Goal: Task Accomplishment & Management: Manage account settings

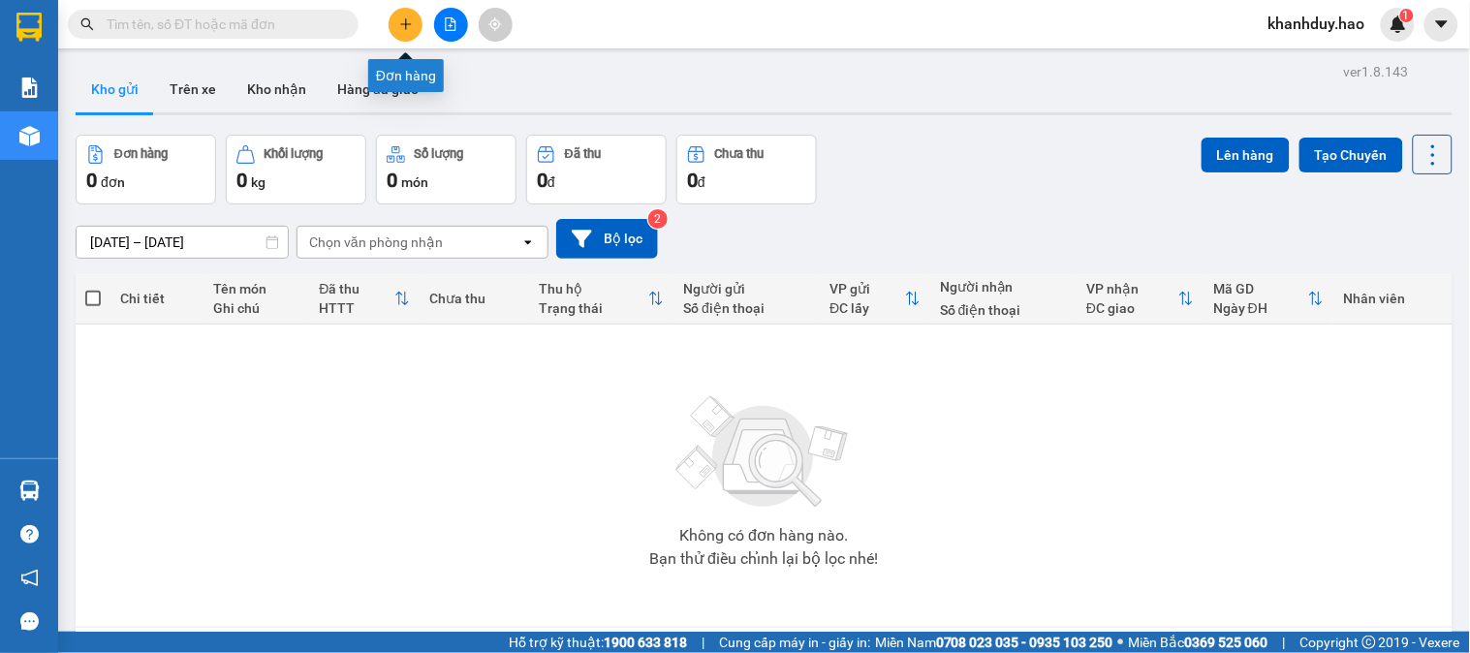
click at [404, 23] on icon "plus" at bounding box center [405, 23] width 11 height 1
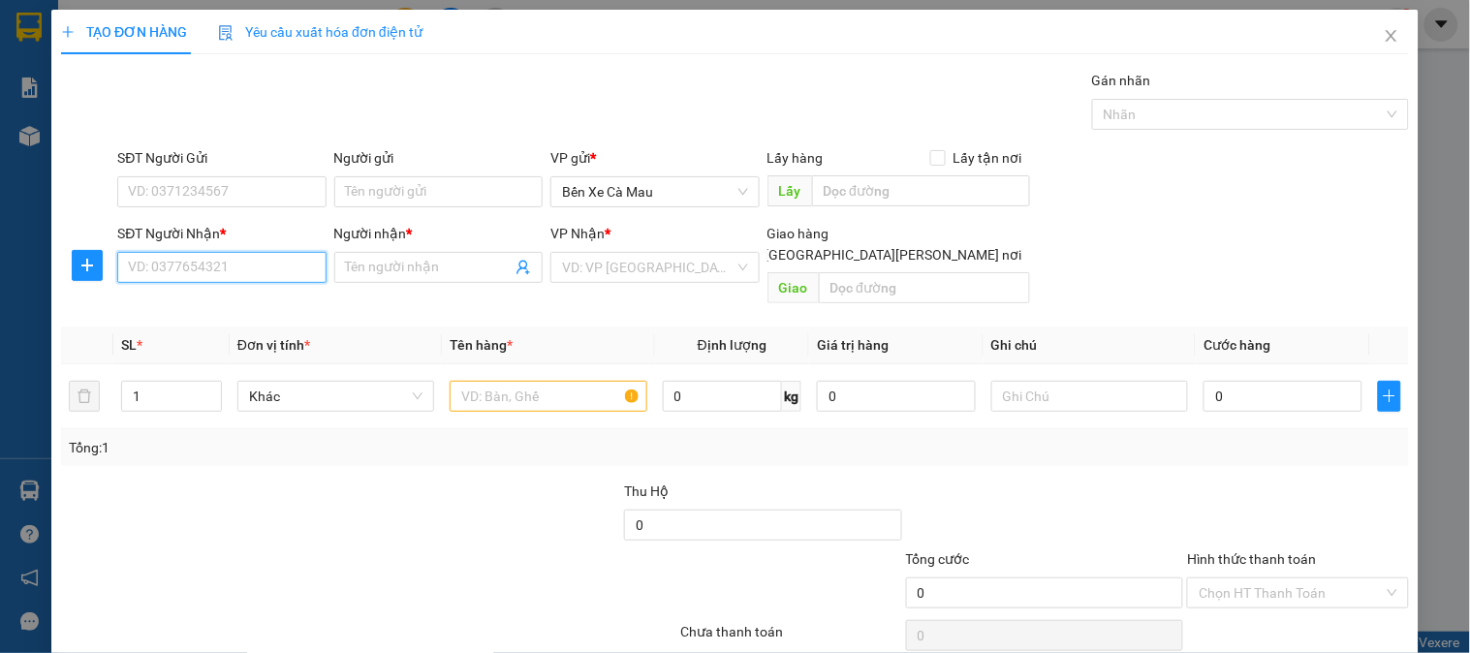
click at [228, 266] on input "SĐT Người Nhận *" at bounding box center [221, 267] width 208 height 31
type input "0919523000"
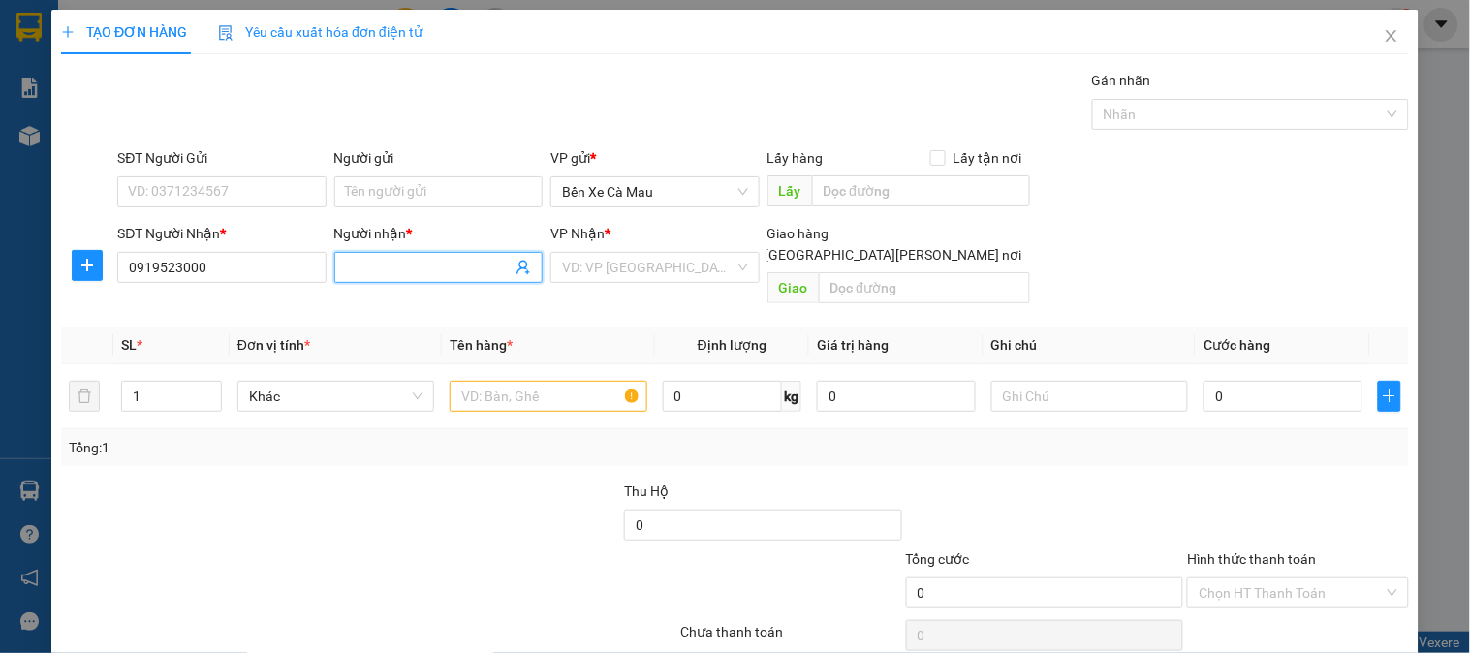
click at [433, 282] on span at bounding box center [438, 267] width 208 height 31
type input "giang"
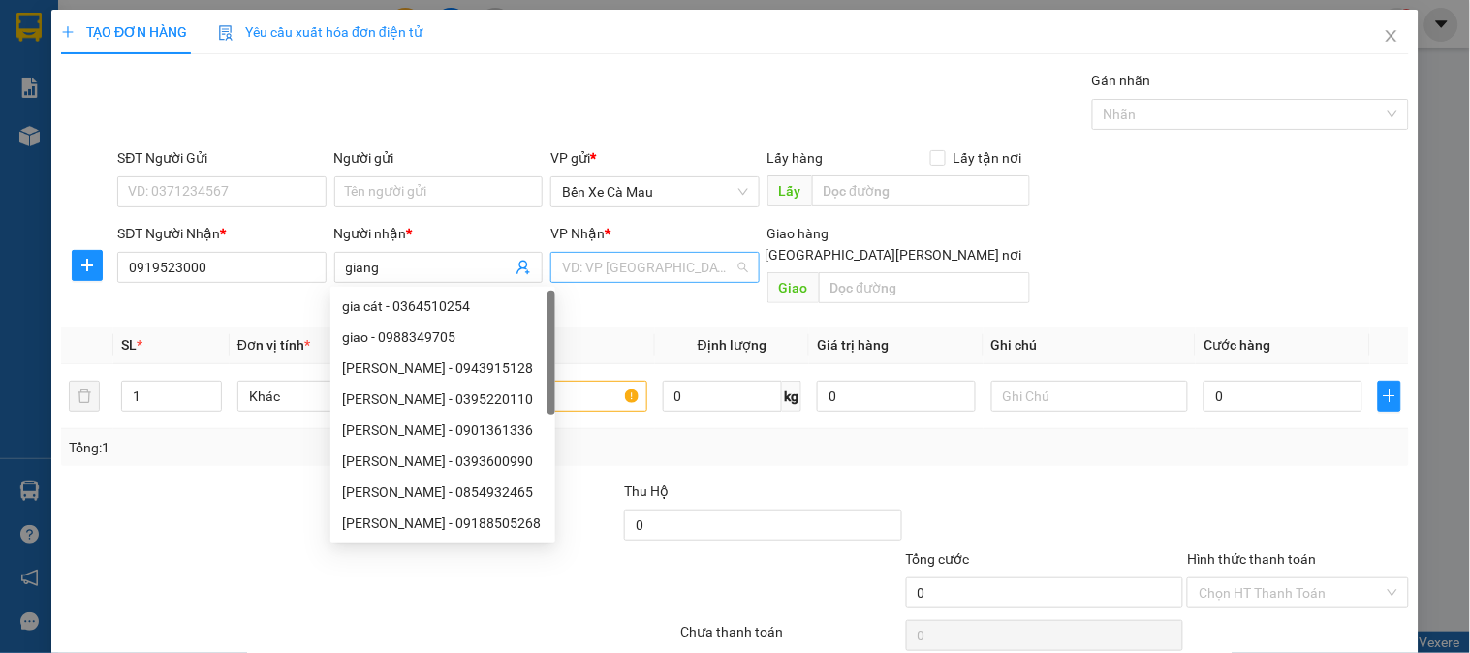
click at [638, 274] on input "search" at bounding box center [647, 267] width 171 height 29
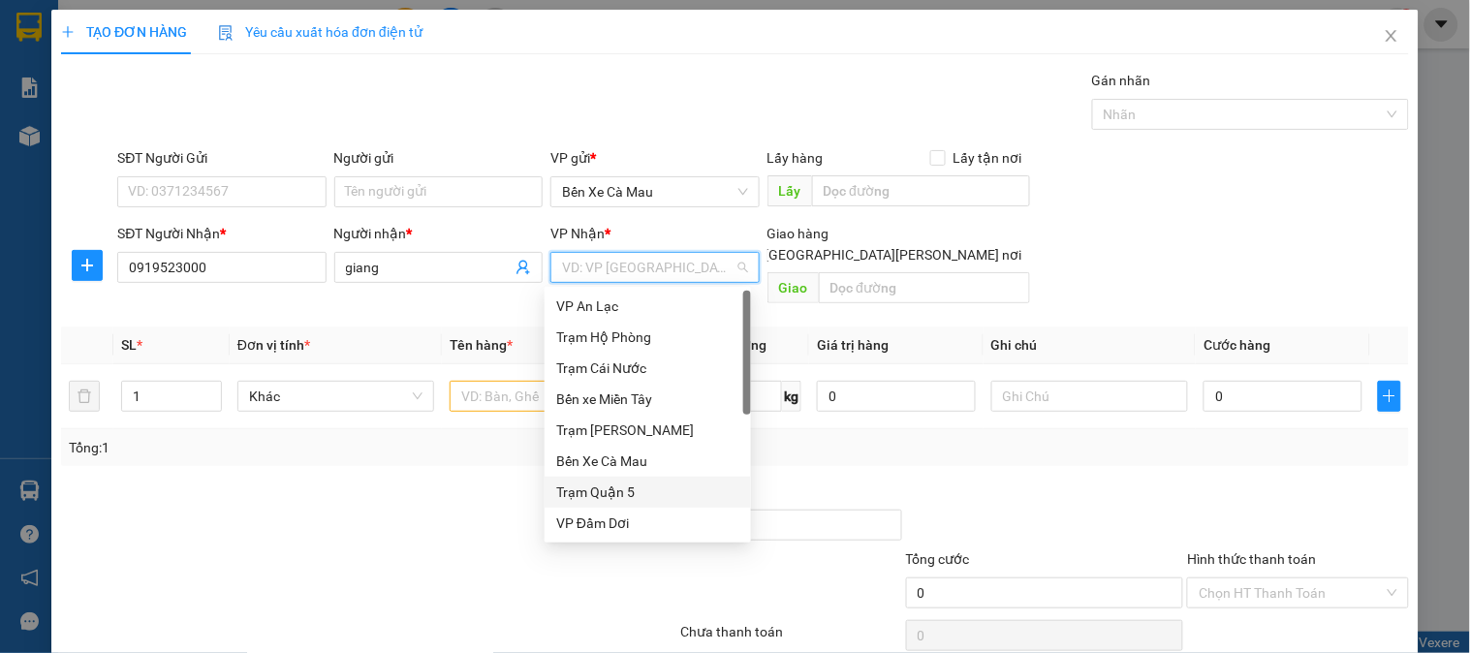
click at [637, 491] on div "Trạm Quận 5" at bounding box center [647, 492] width 183 height 21
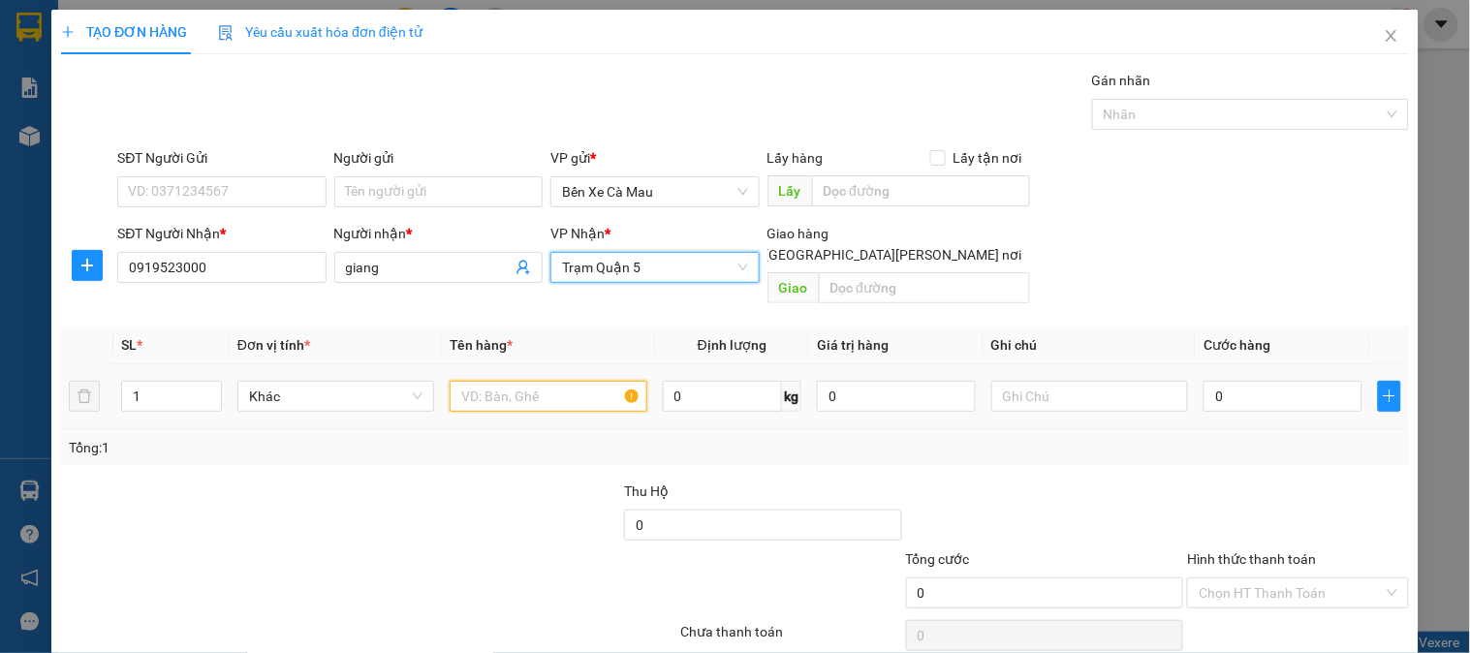
click at [499, 381] on input "text" at bounding box center [548, 396] width 197 height 31
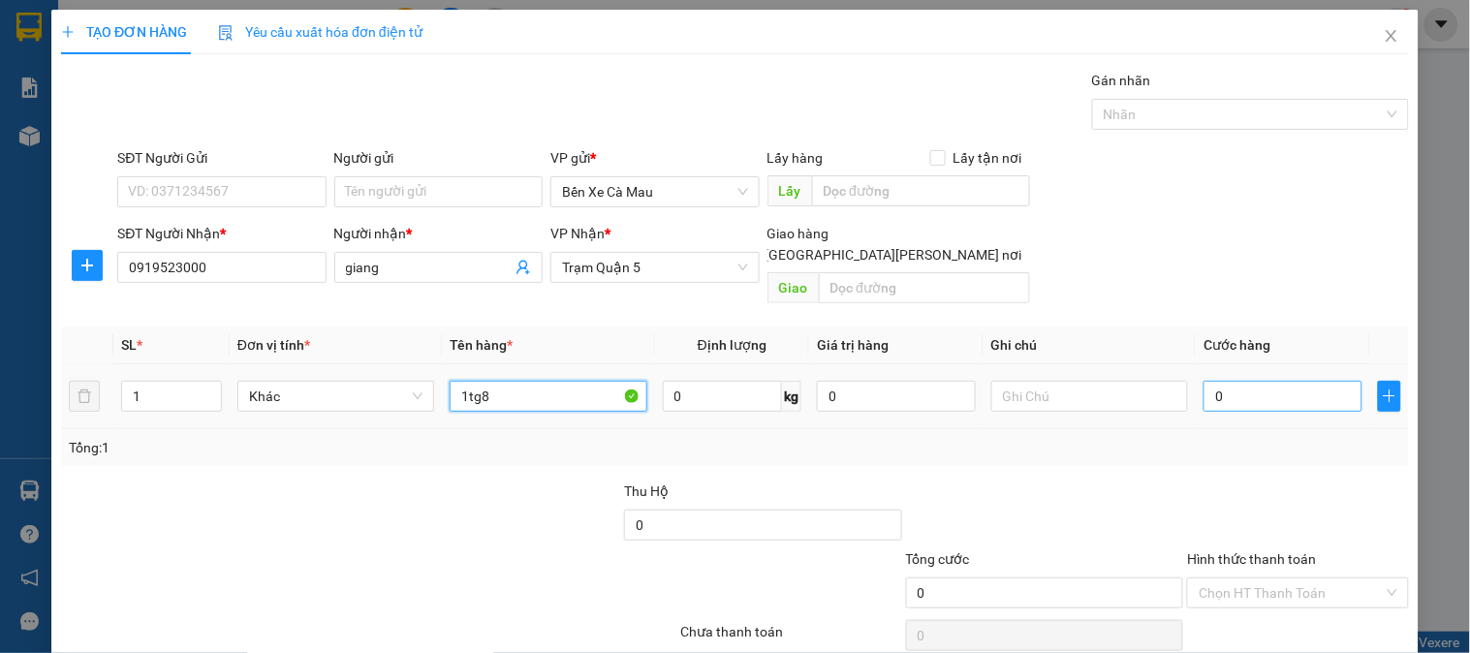
type input "1tg8"
click at [1276, 381] on input "0" at bounding box center [1282, 396] width 159 height 31
type input "3"
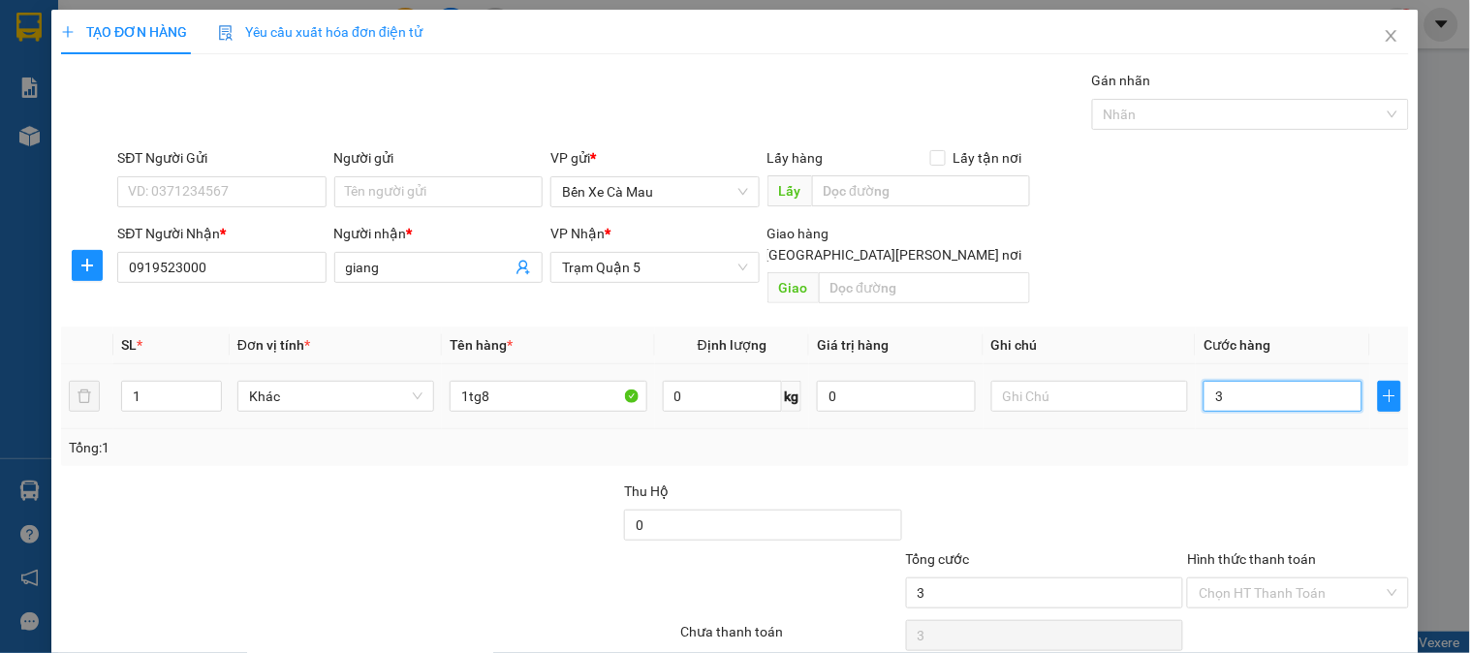
type input "30"
click at [1272, 180] on div "SĐT Người Gửi VD: 0371234567 Người gửi Tên người gửi VP gửi * Bến Xe Cà Mau Lấy…" at bounding box center [762, 181] width 1299 height 68
type input "30.000"
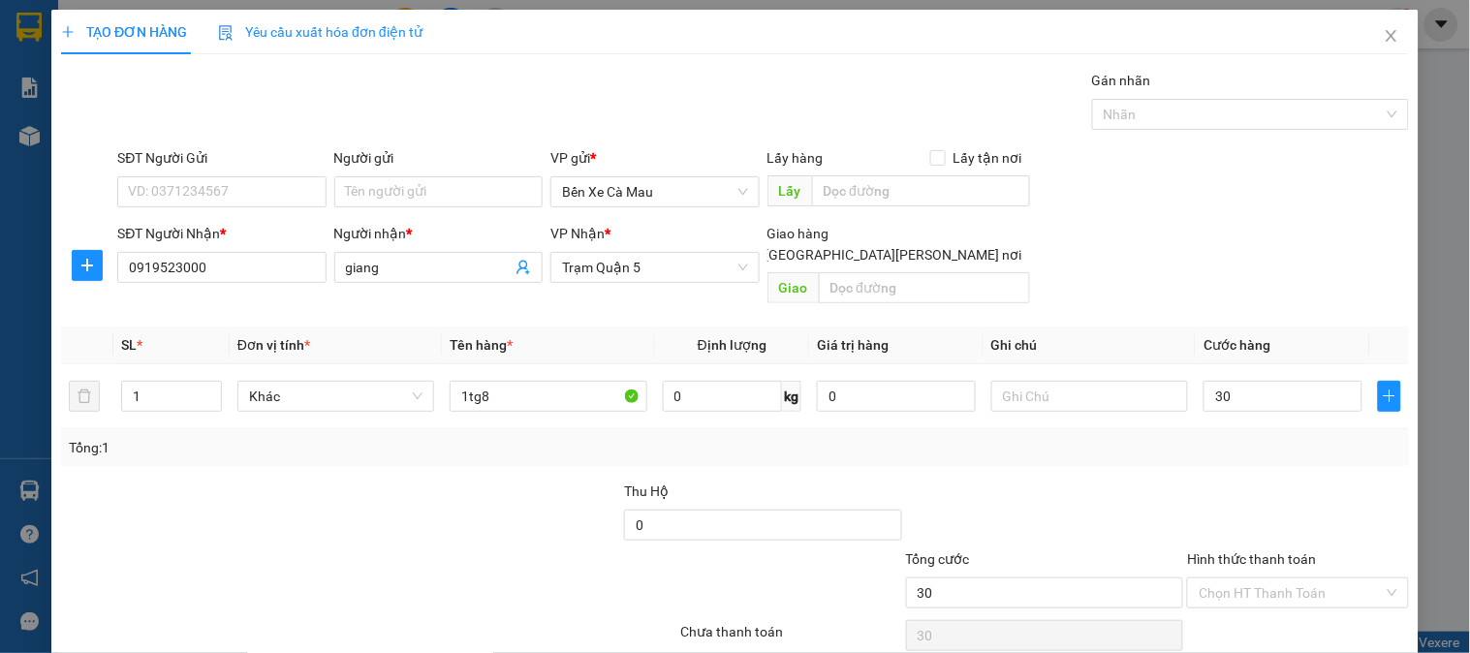
type input "30.000"
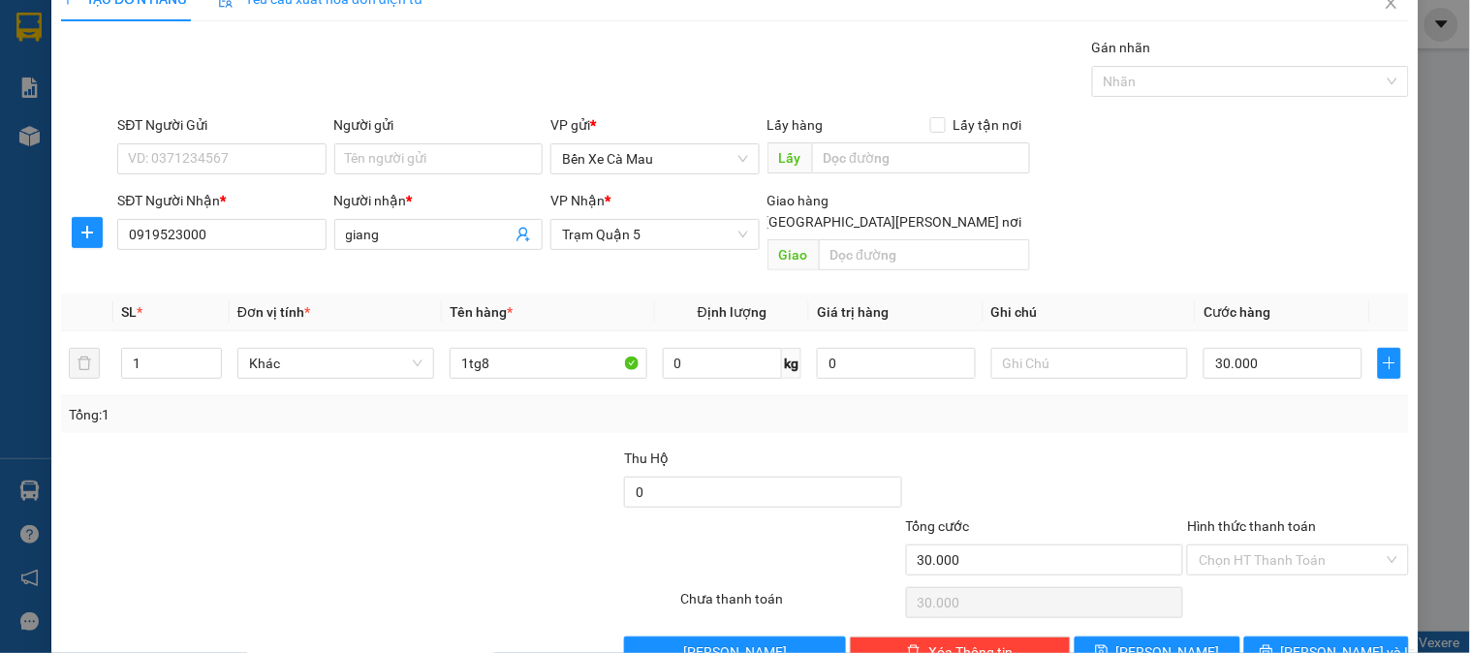
scroll to position [63, 0]
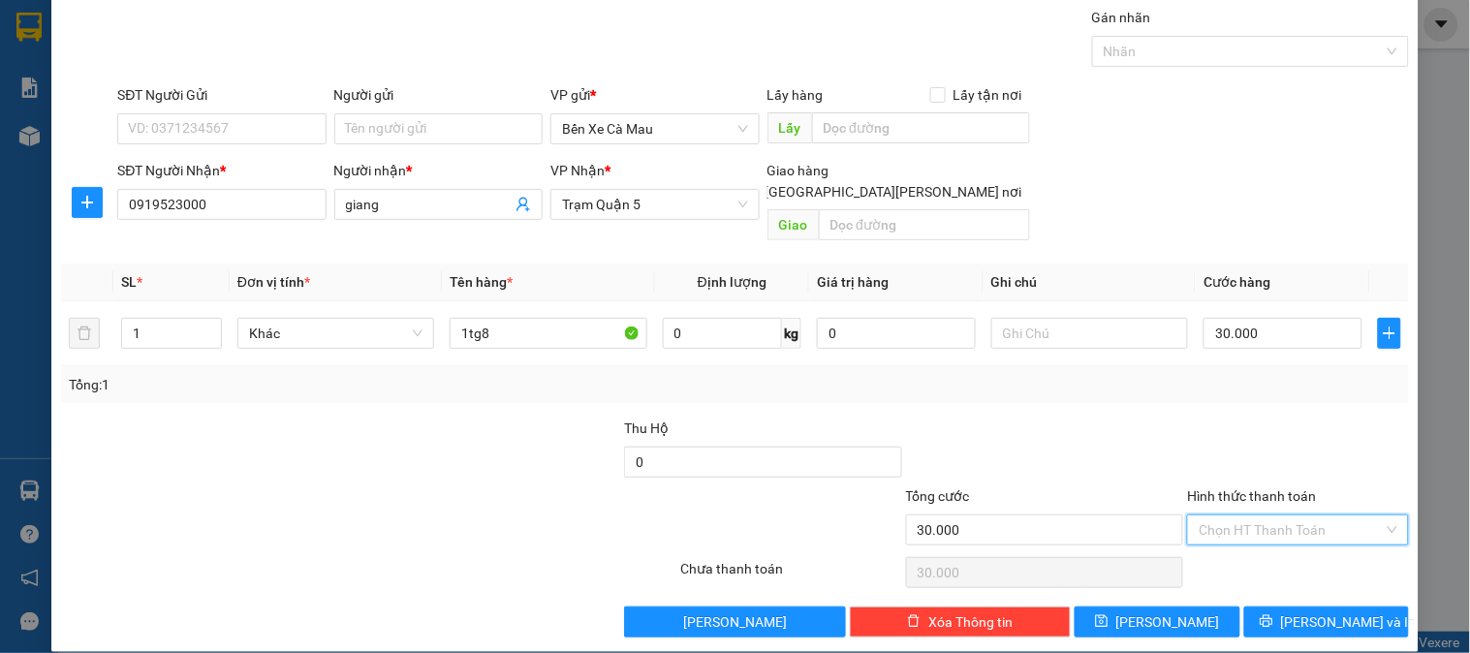
click at [1314, 515] on input "Hình thức thanh toán" at bounding box center [1291, 529] width 184 height 29
click at [1295, 564] on div "Transit Pickup Surcharge Ids Transit Deliver Surcharge Ids Transit Deliver Surc…" at bounding box center [735, 322] width 1348 height 631
click at [1291, 515] on input "Hình thức thanh toán" at bounding box center [1291, 529] width 184 height 29
click at [1274, 549] on div "Tại văn phòng" at bounding box center [1286, 548] width 196 height 21
type input "0"
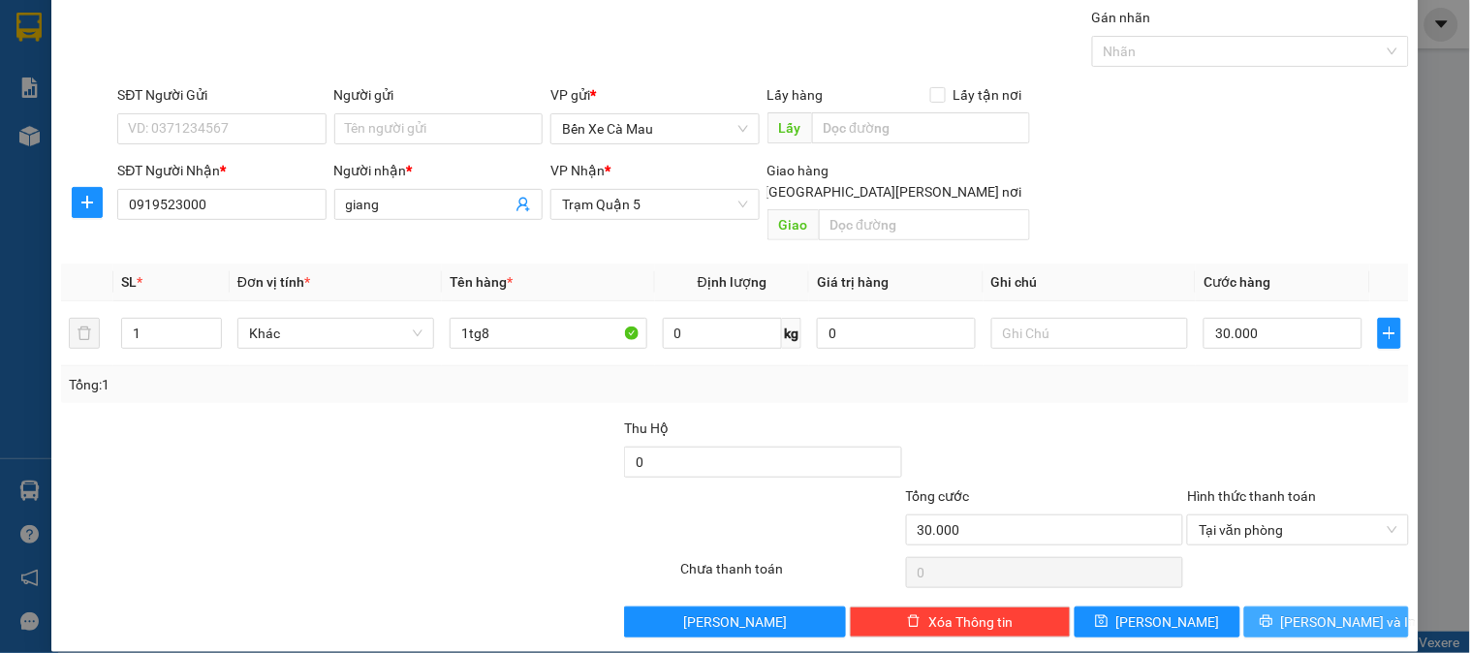
click at [1314, 611] on span "[PERSON_NAME] và In" at bounding box center [1349, 621] width 136 height 21
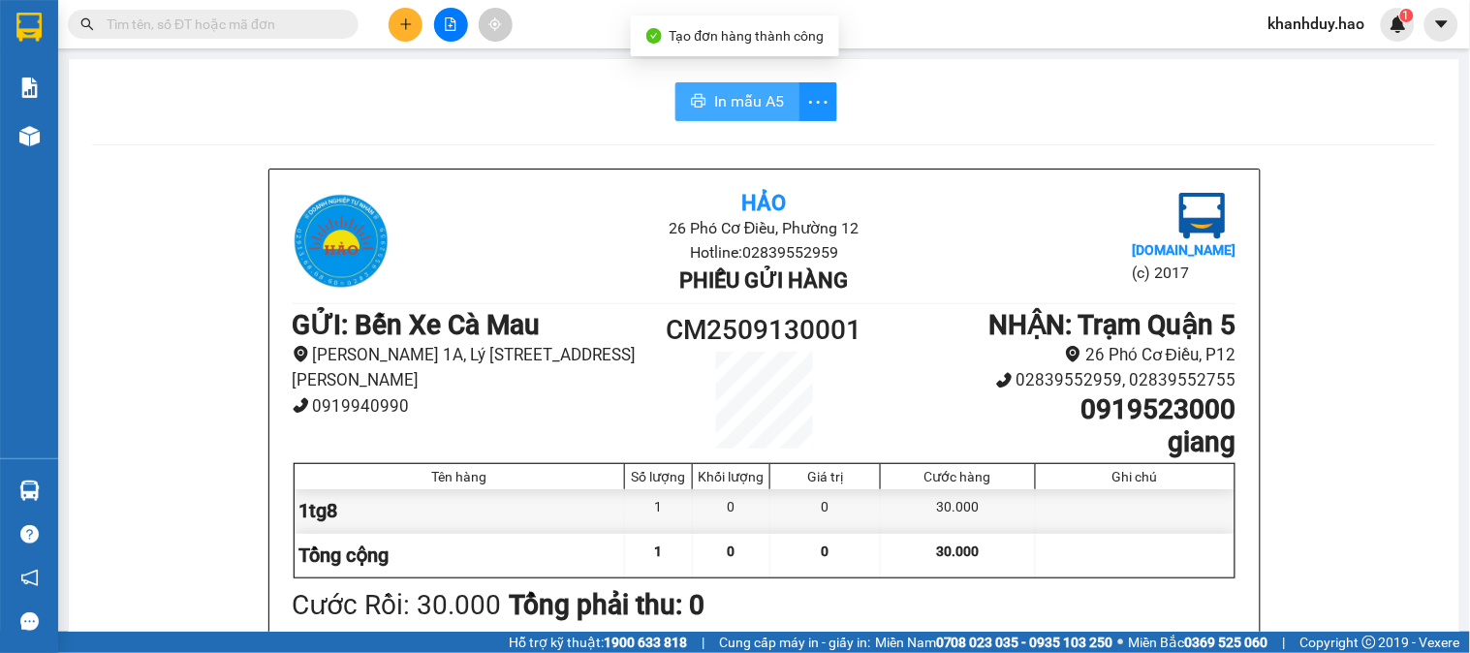
click at [759, 91] on span "In mẫu A5" at bounding box center [749, 101] width 70 height 24
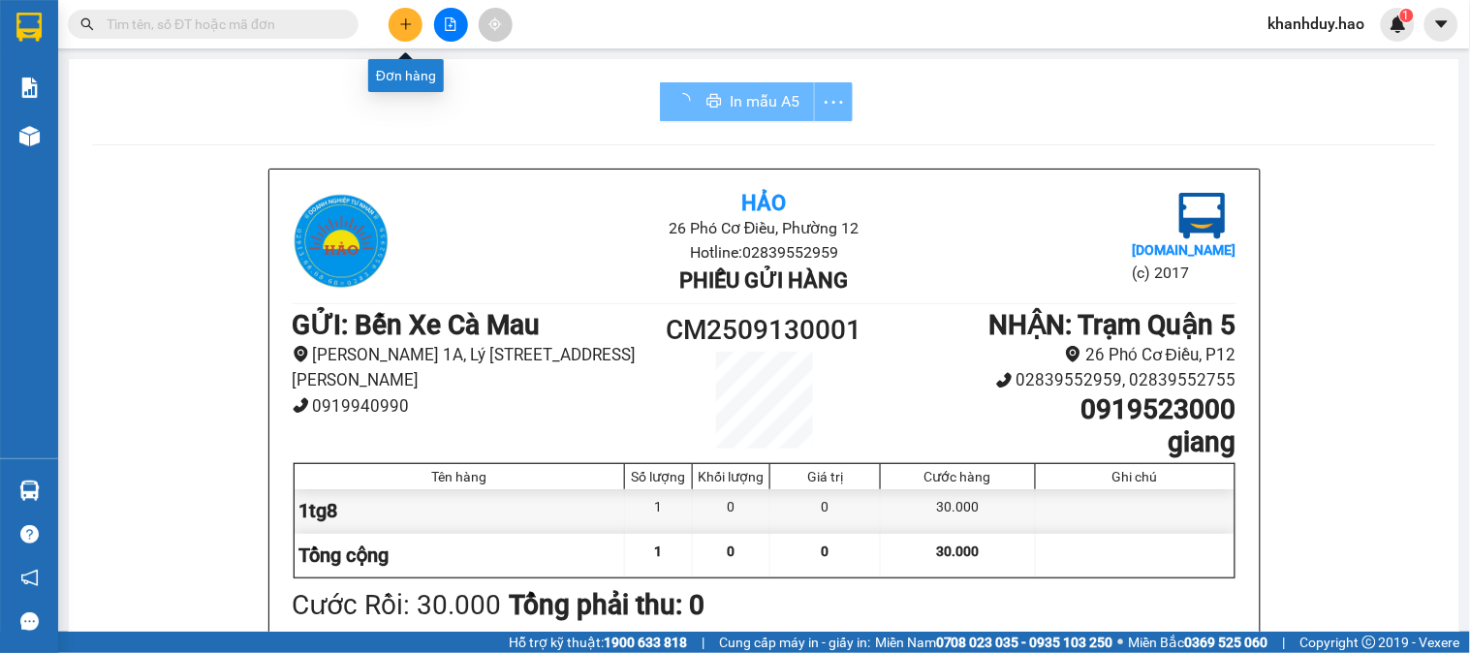
click at [414, 17] on button at bounding box center [406, 25] width 34 height 34
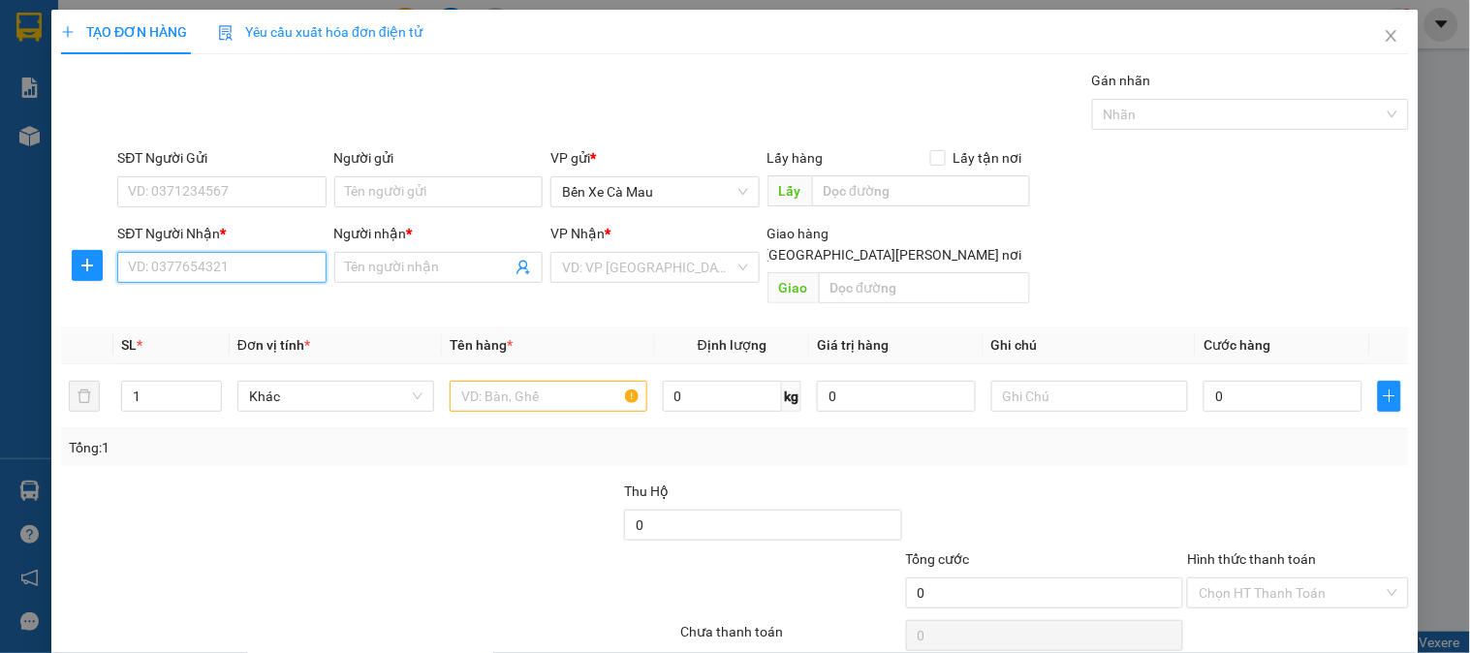
click at [250, 264] on input "SĐT Người Nhận *" at bounding box center [221, 267] width 208 height 31
type input "2255"
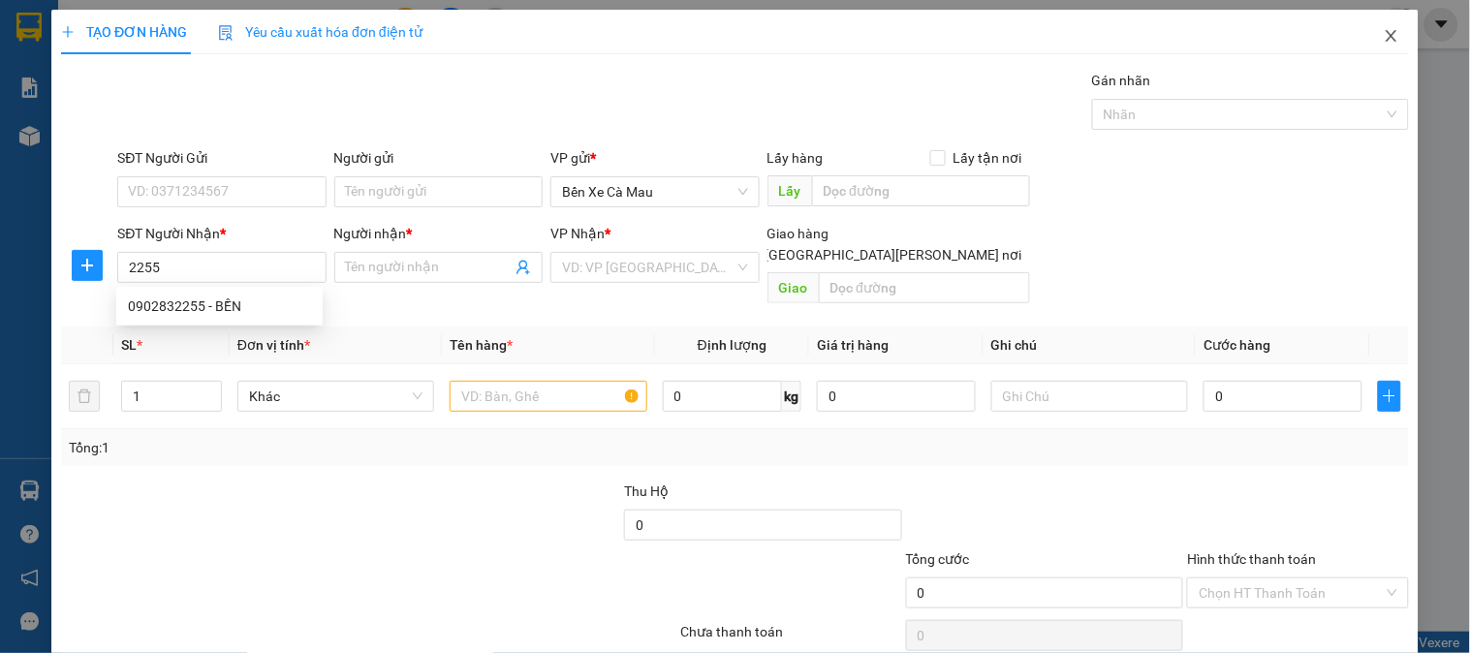
click at [1384, 31] on icon "close" at bounding box center [1392, 36] width 16 height 16
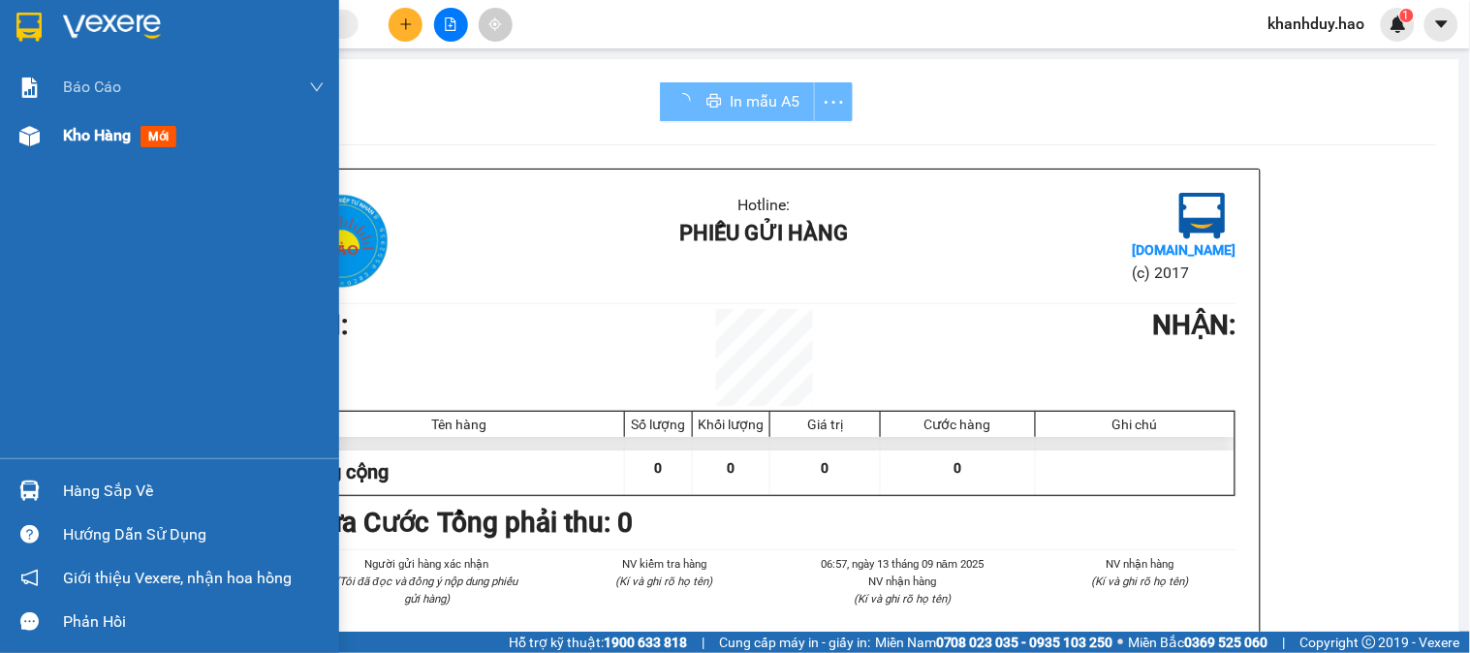
click at [49, 132] on div "Kho hàng mới" at bounding box center [169, 135] width 339 height 48
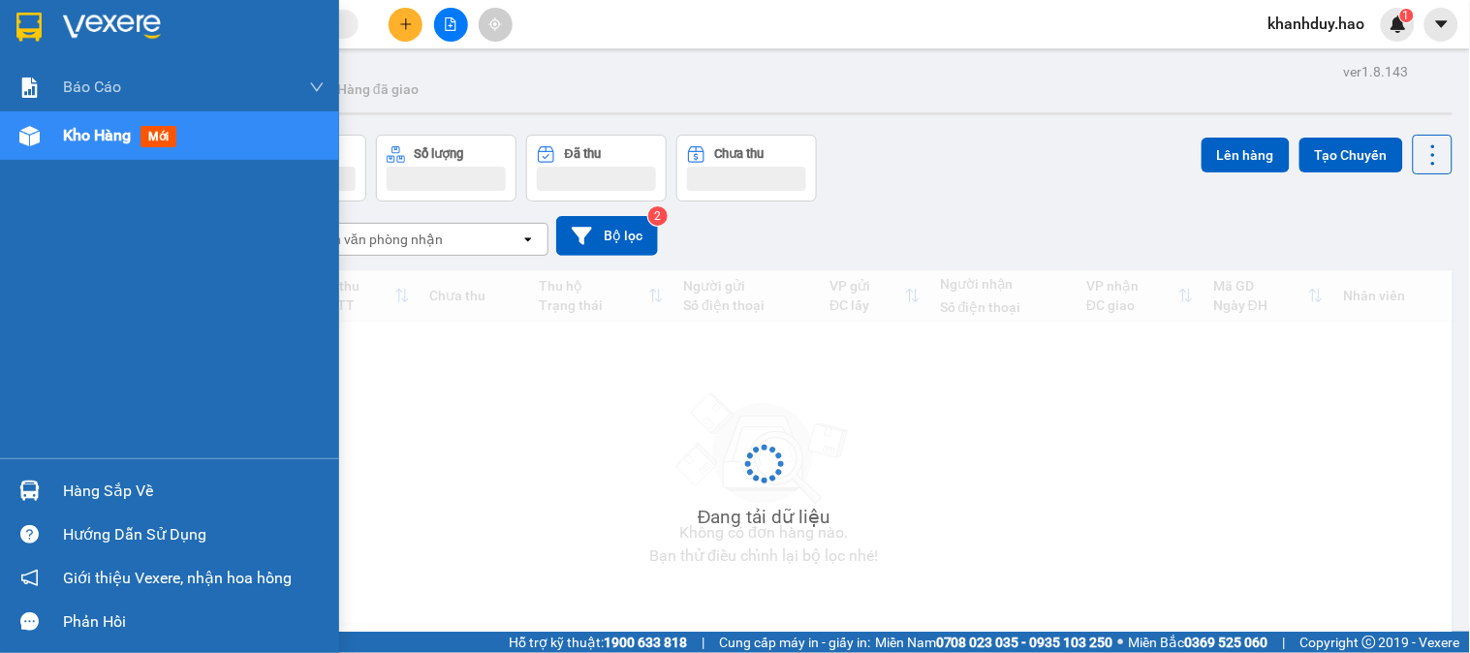
click at [49, 132] on div "Kho hàng mới" at bounding box center [169, 135] width 339 height 48
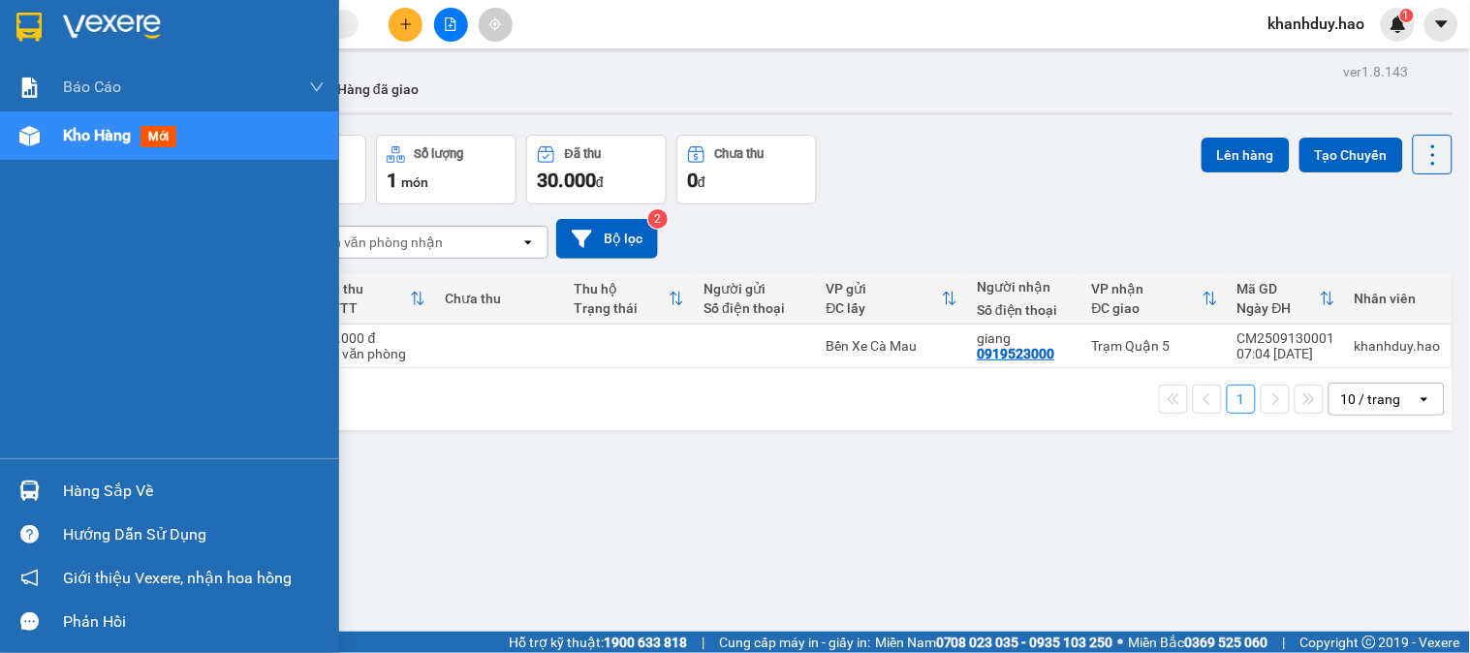
click at [23, 515] on div "Hướng dẫn sử dụng" at bounding box center [169, 535] width 339 height 44
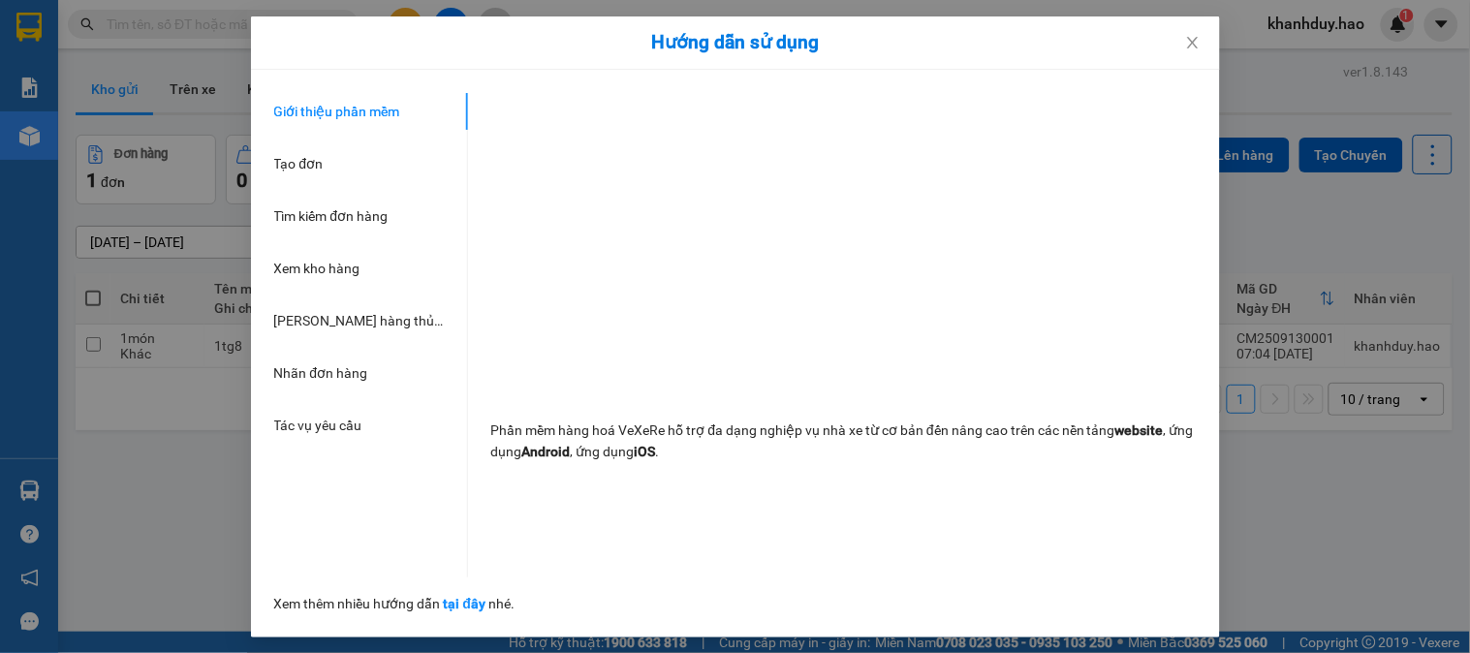
click at [1416, 157] on div "Hướng dẫn sử dụng Giới thiệu phần mềm Tạo đơn Tìm kiếm đơn hàng Xem kho hàng Lê…" at bounding box center [735, 326] width 1470 height 653
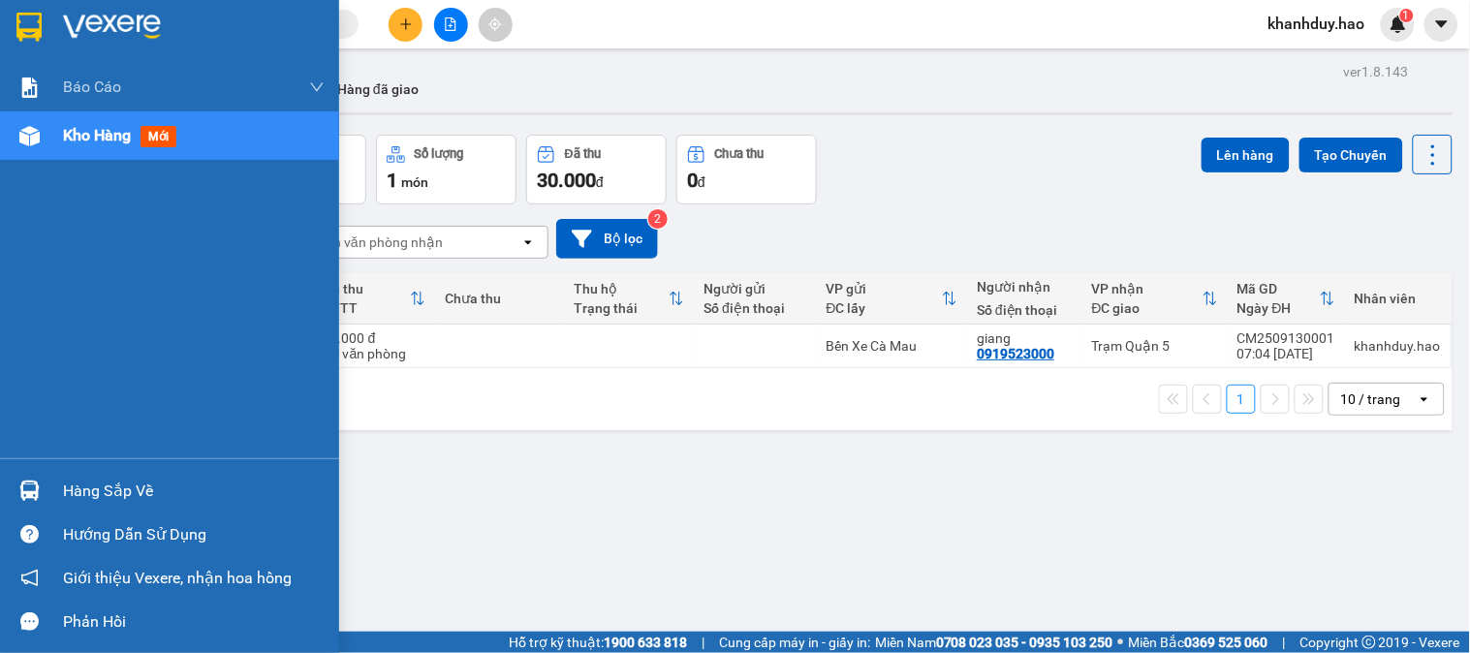
click at [128, 487] on div "Hàng sắp về" at bounding box center [194, 491] width 262 height 29
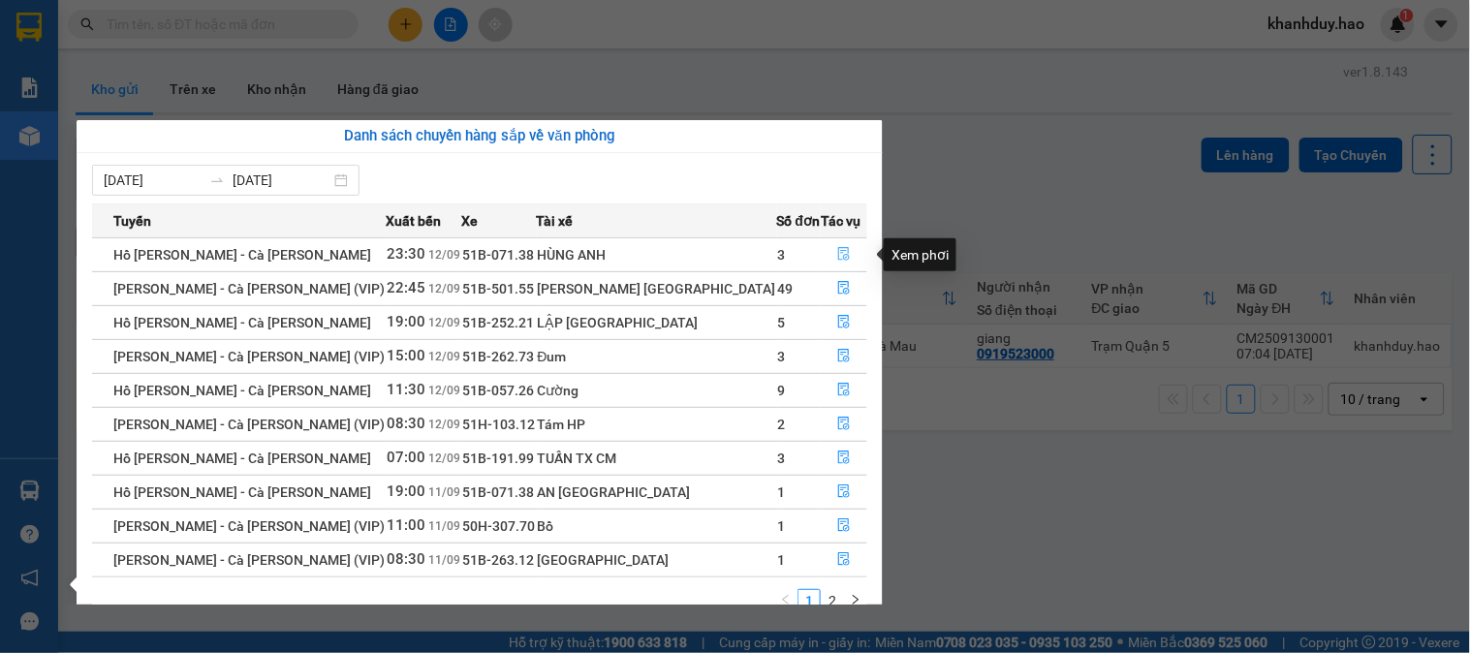
click at [837, 253] on icon "file-done" at bounding box center [844, 254] width 14 height 14
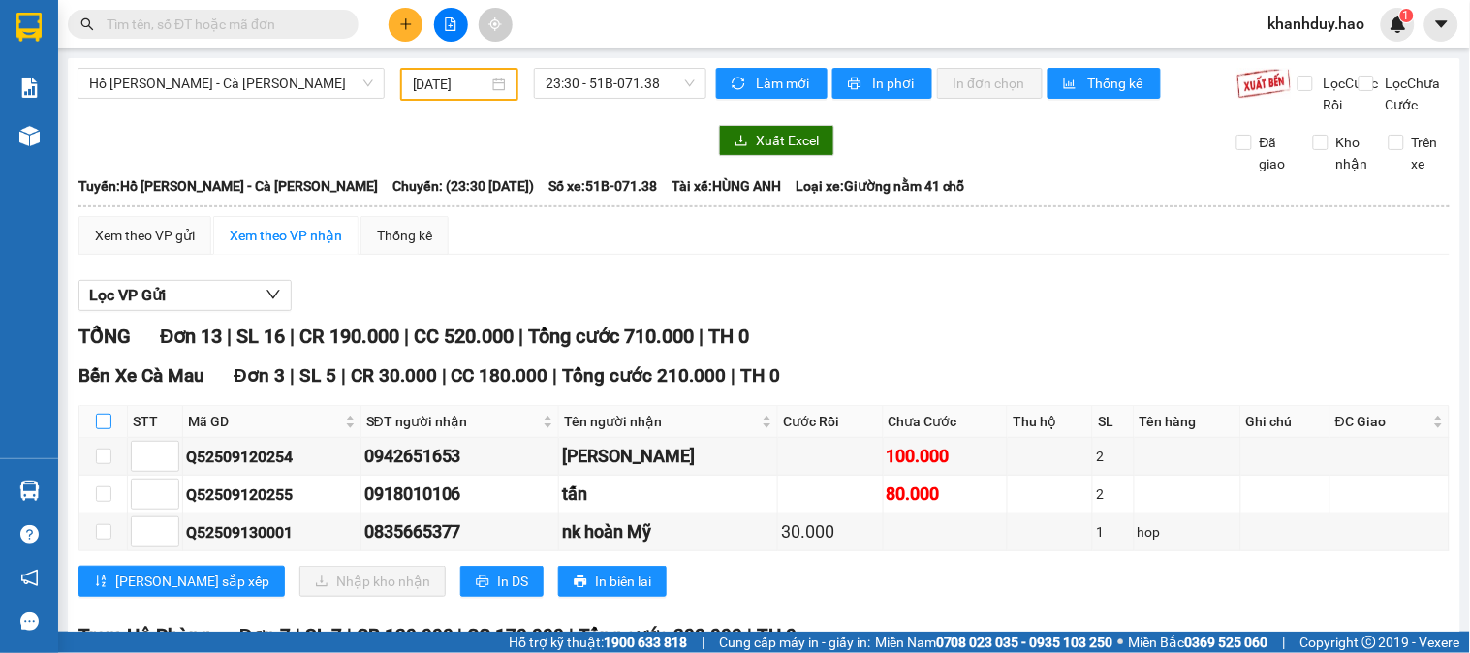
click at [104, 429] on input "checkbox" at bounding box center [104, 422] width 16 height 16
checkbox input "true"
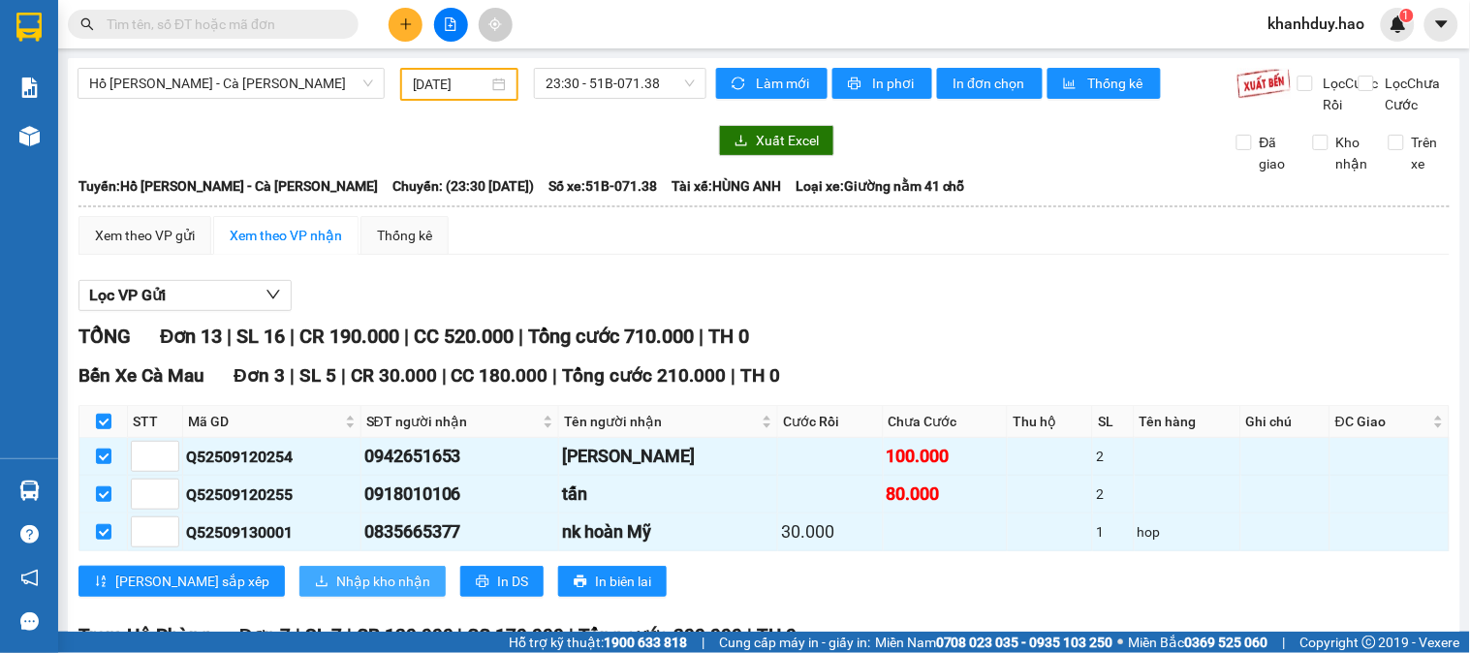
click at [336, 592] on span "Nhập kho nhận" at bounding box center [383, 581] width 94 height 21
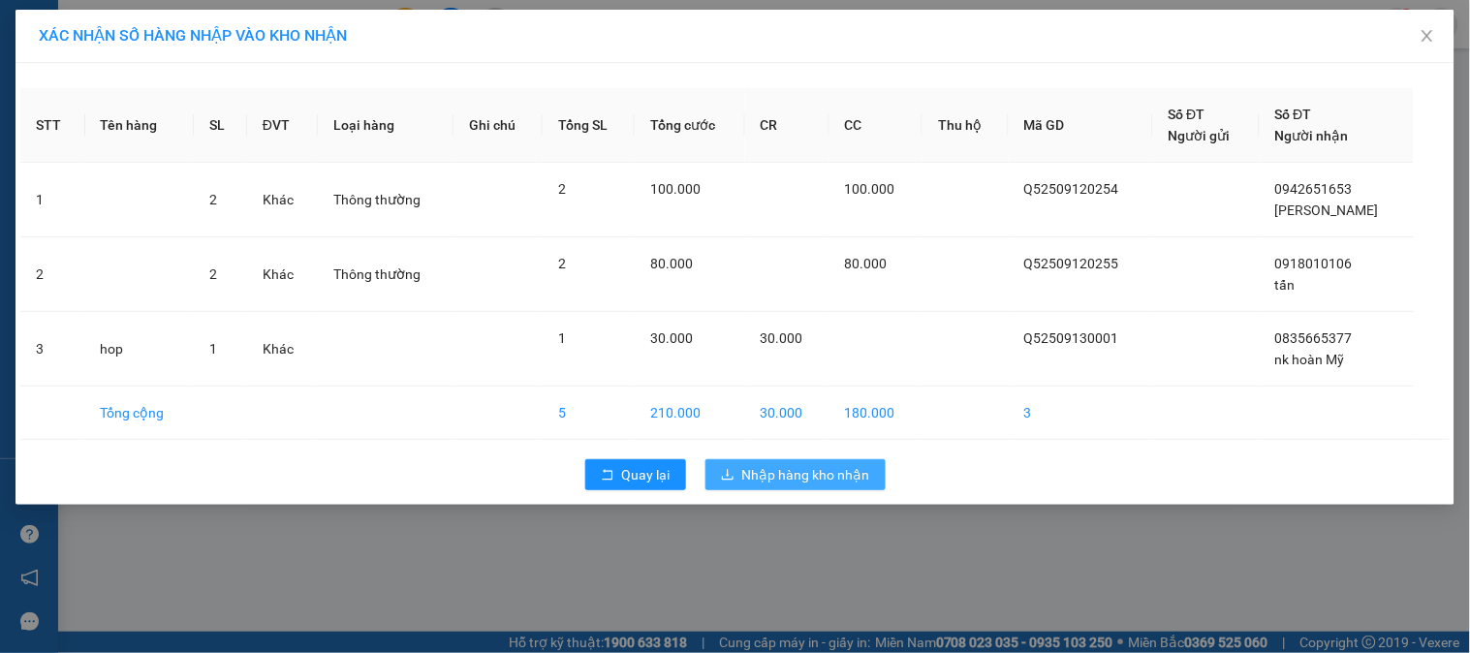
click at [762, 460] on button "Nhập hàng kho nhận" at bounding box center [795, 474] width 180 height 31
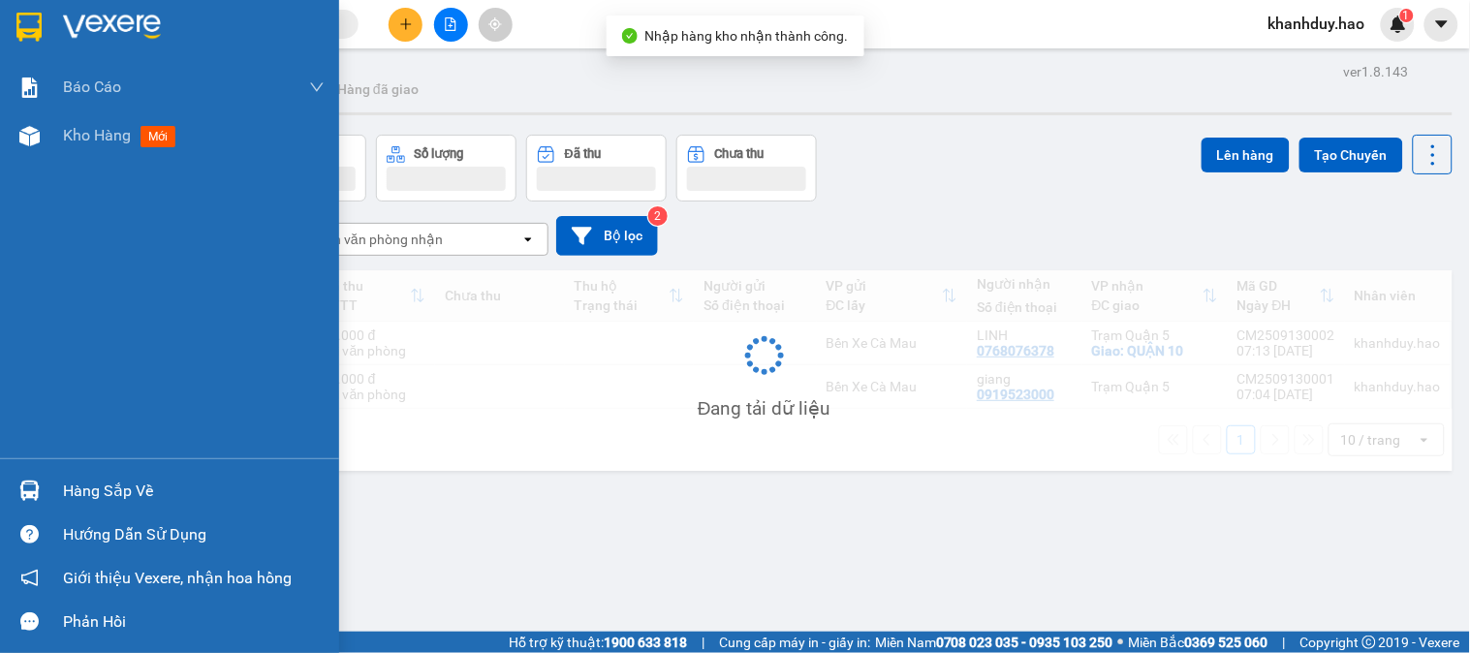
click at [78, 486] on div "Hàng sắp về" at bounding box center [194, 491] width 262 height 29
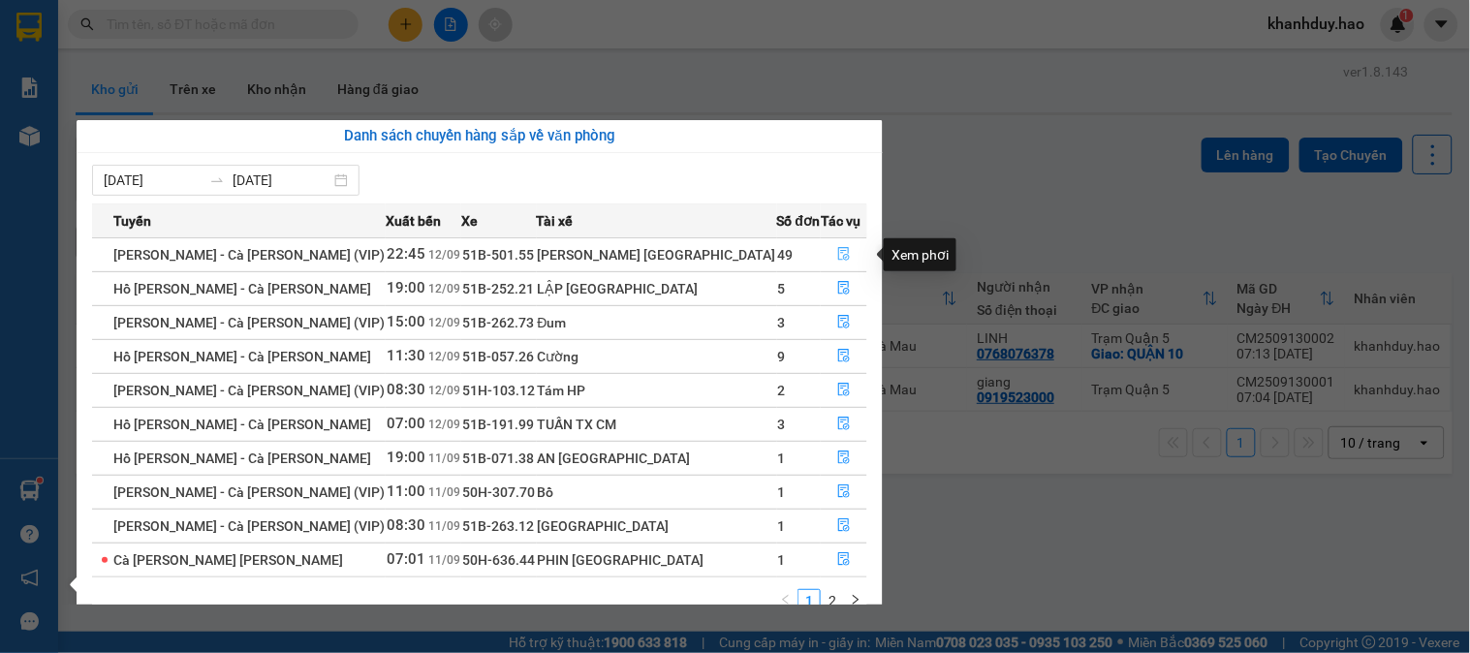
click at [838, 252] on icon "file-done" at bounding box center [844, 254] width 14 height 14
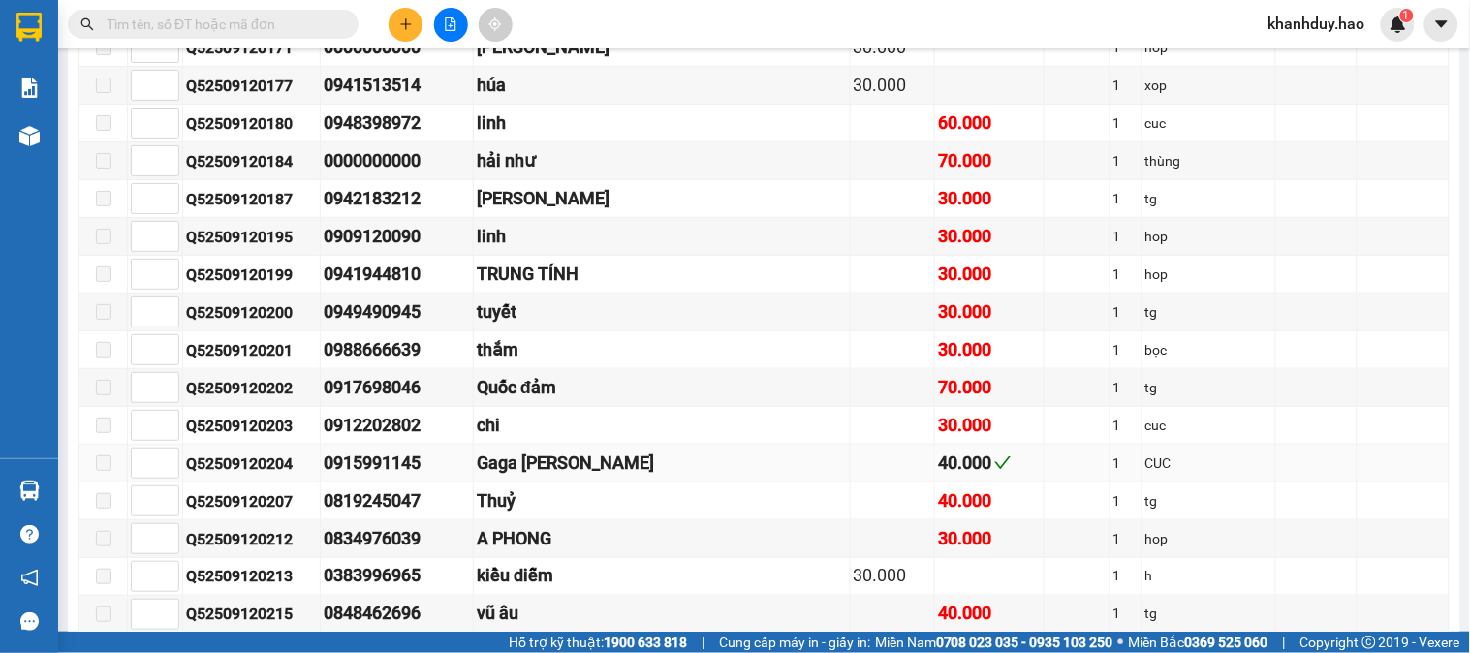
scroll to position [2907, 0]
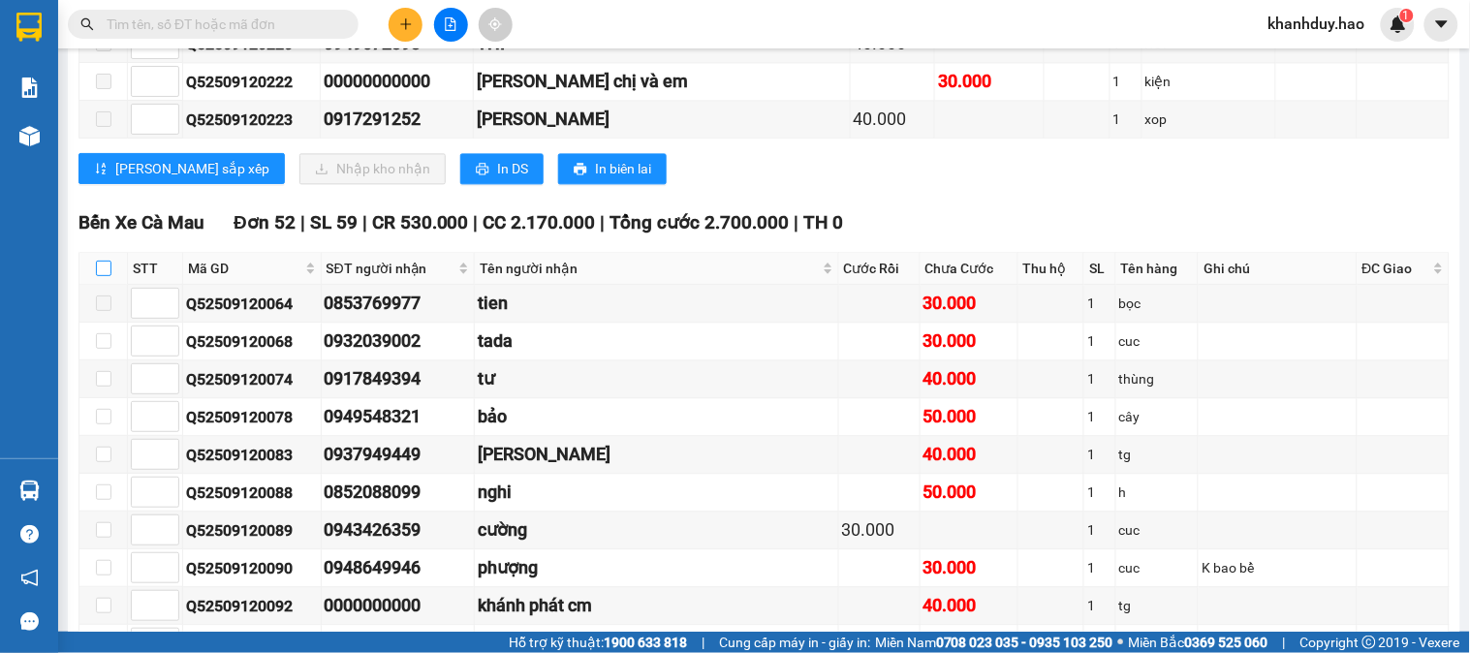
click at [96, 276] on input "checkbox" at bounding box center [104, 269] width 16 height 16
checkbox input "true"
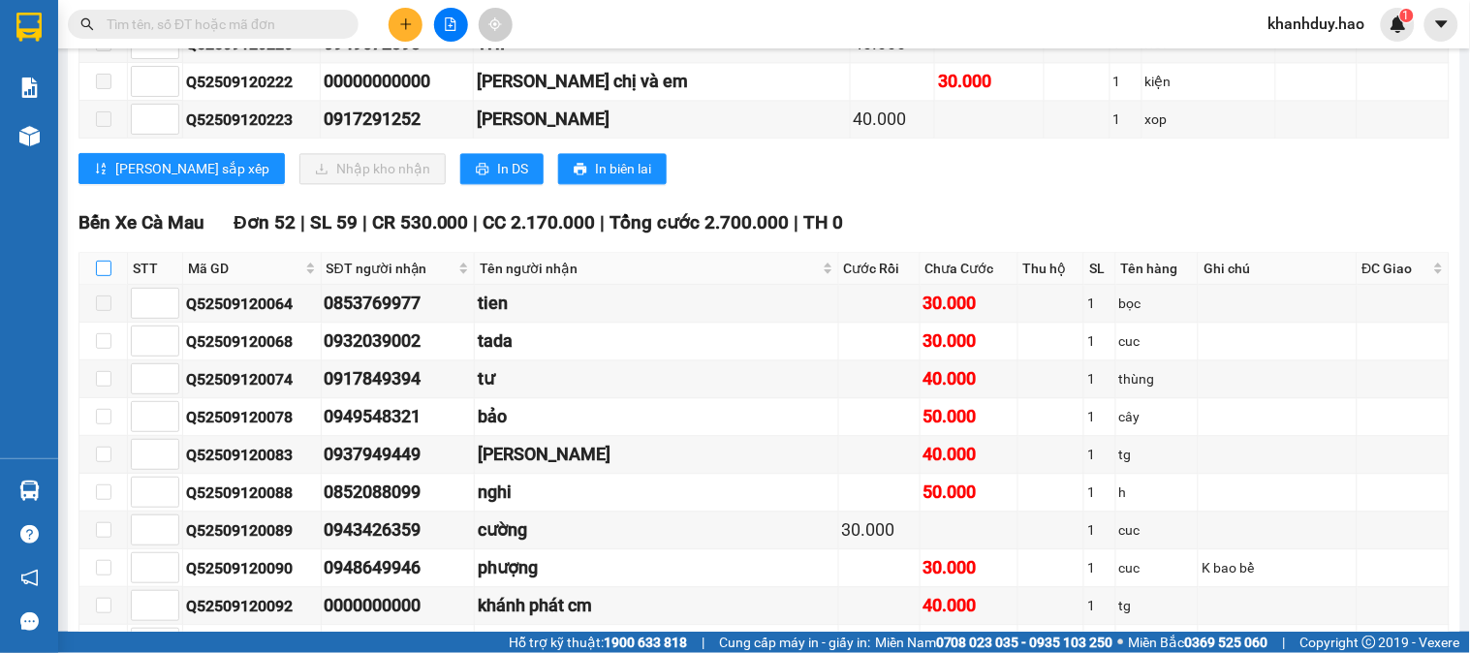
checkbox input "true"
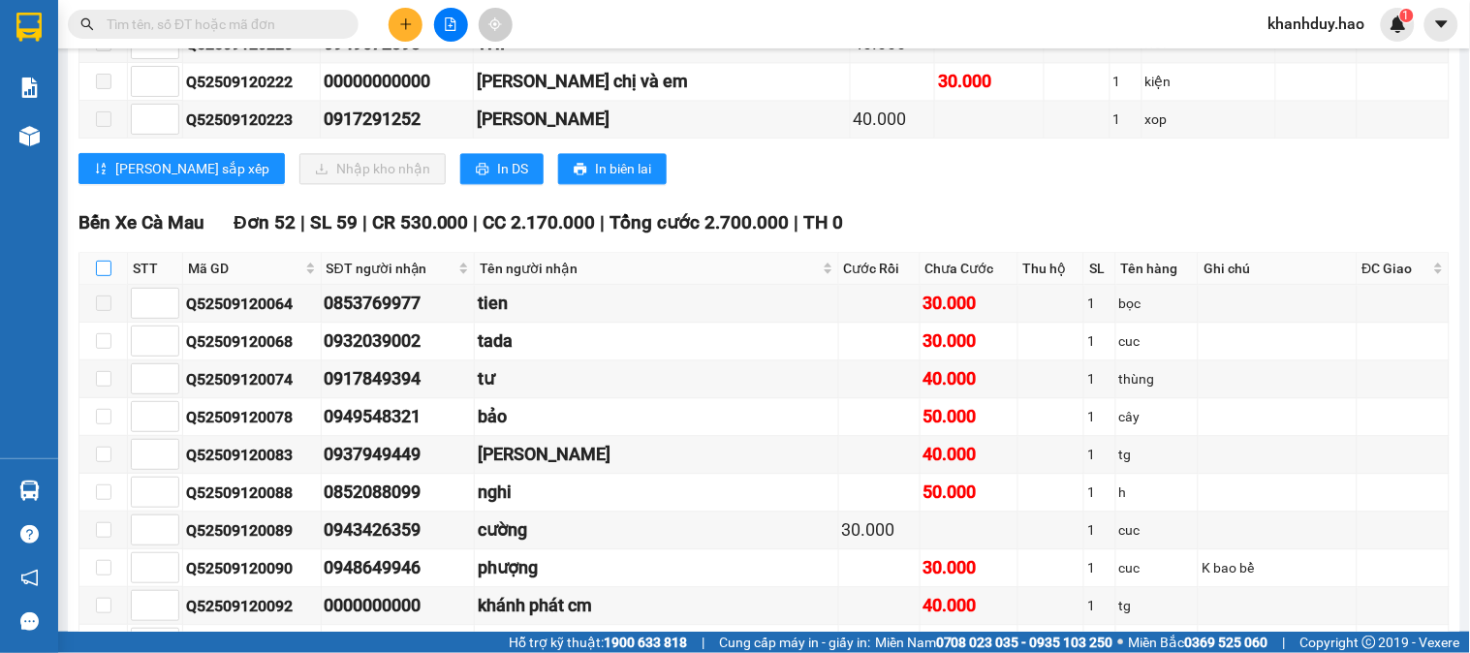
checkbox input "true"
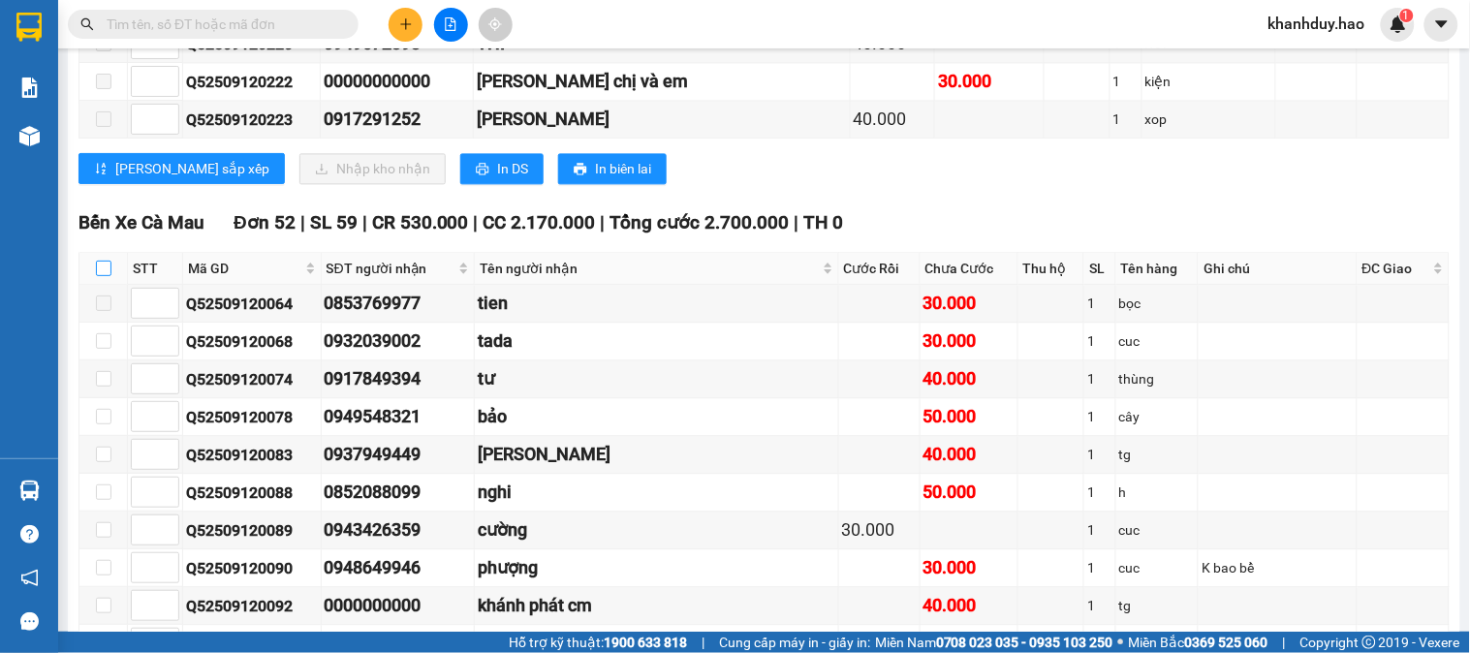
checkbox input "true"
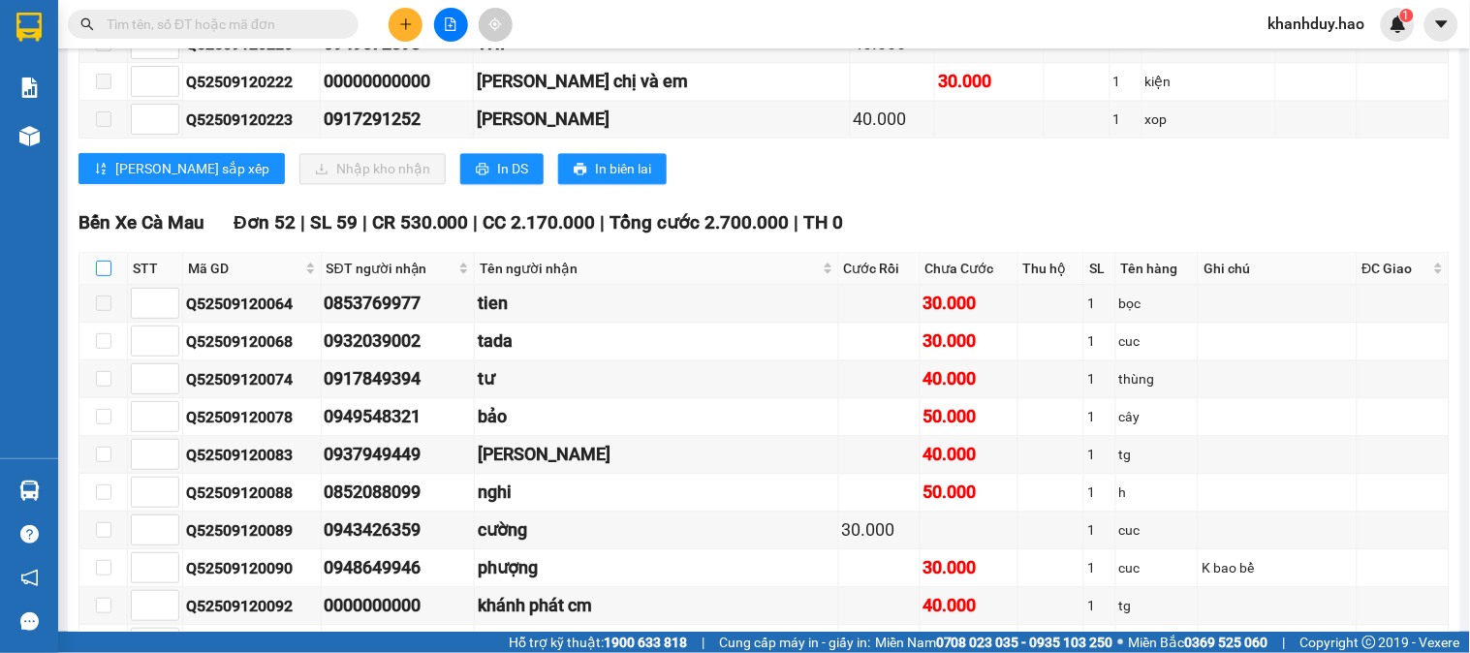
checkbox input "true"
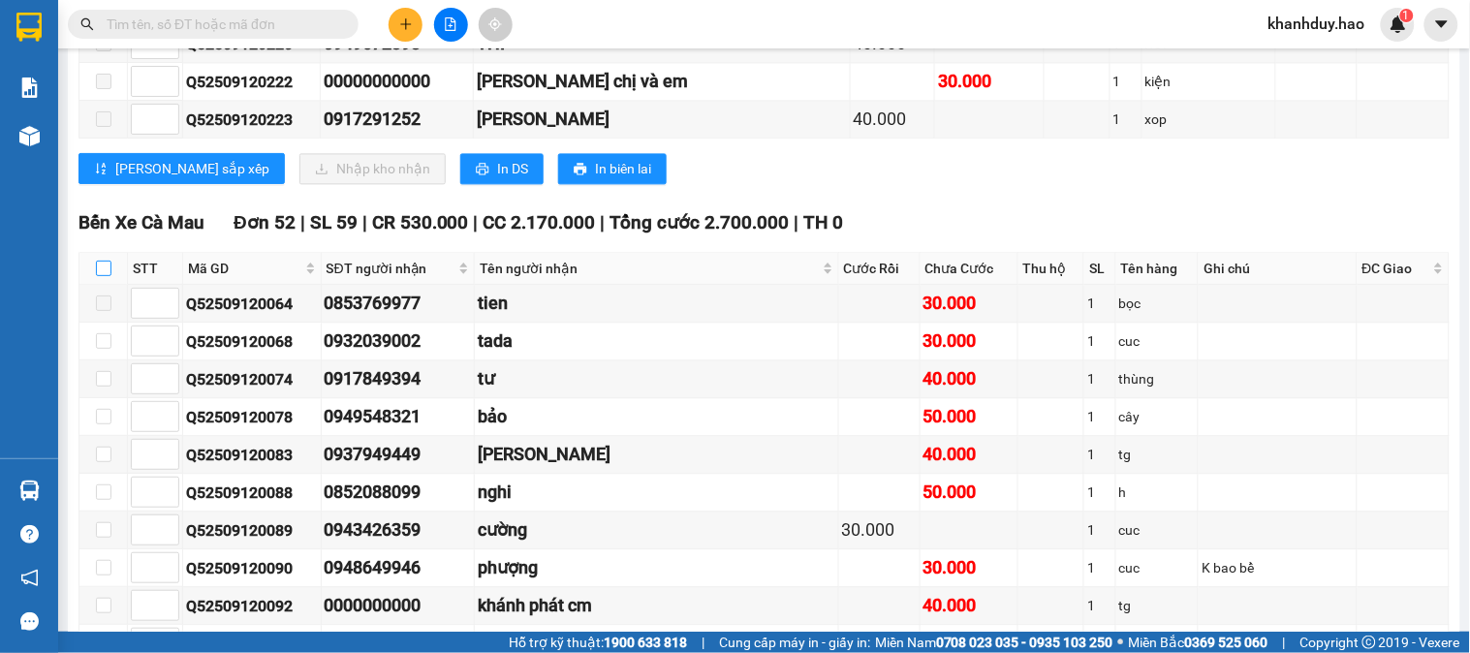
checkbox input "true"
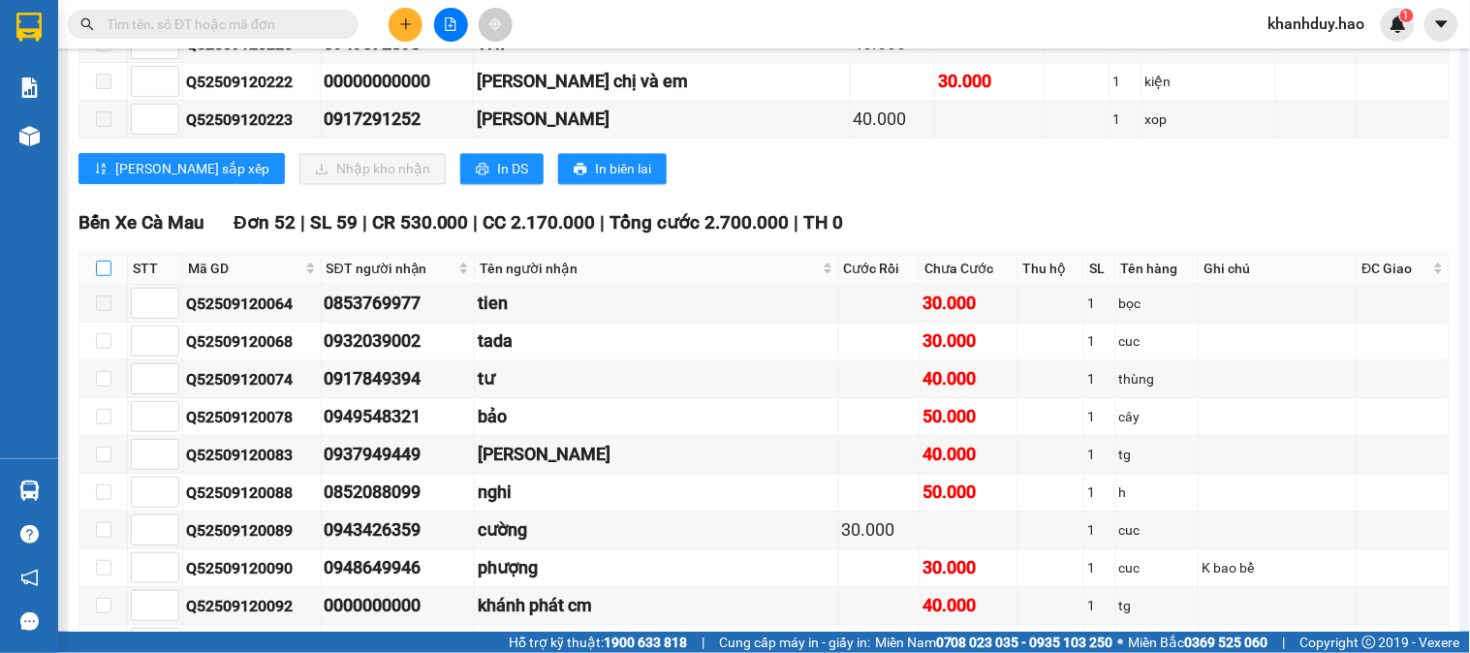
checkbox input "true"
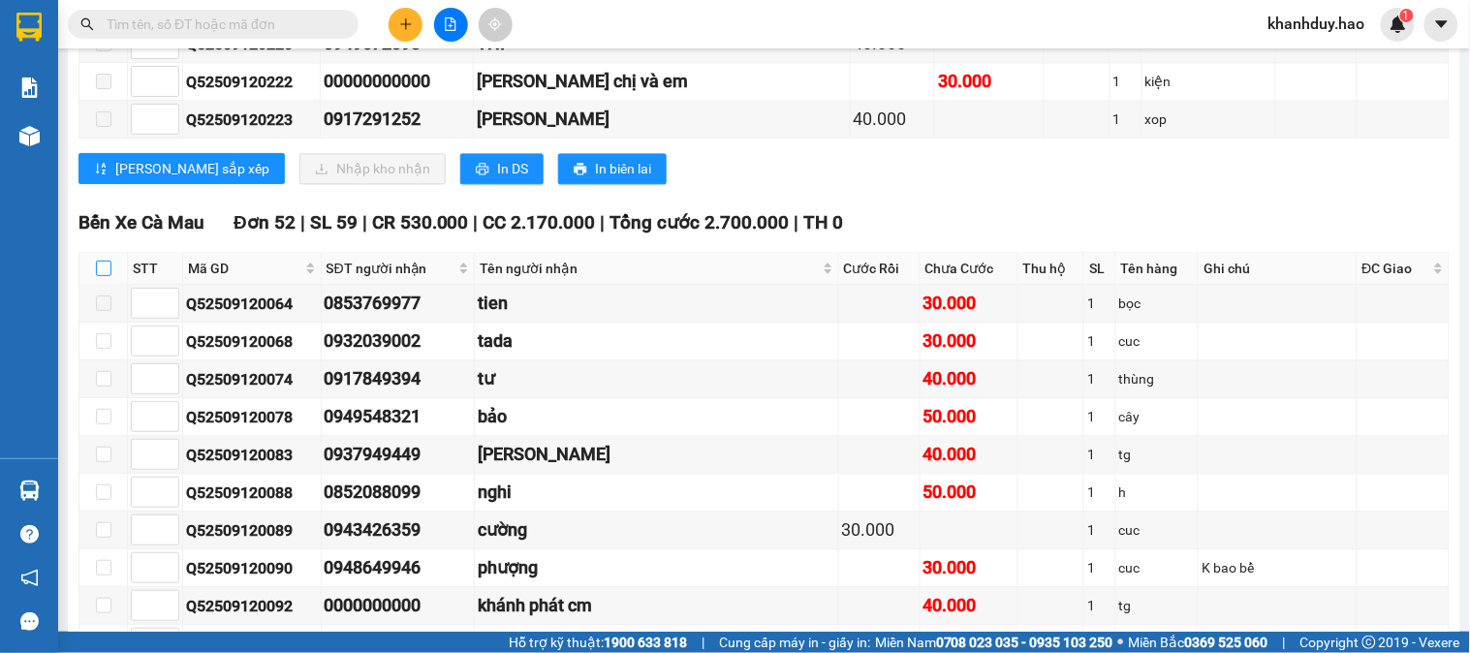
checkbox input "true"
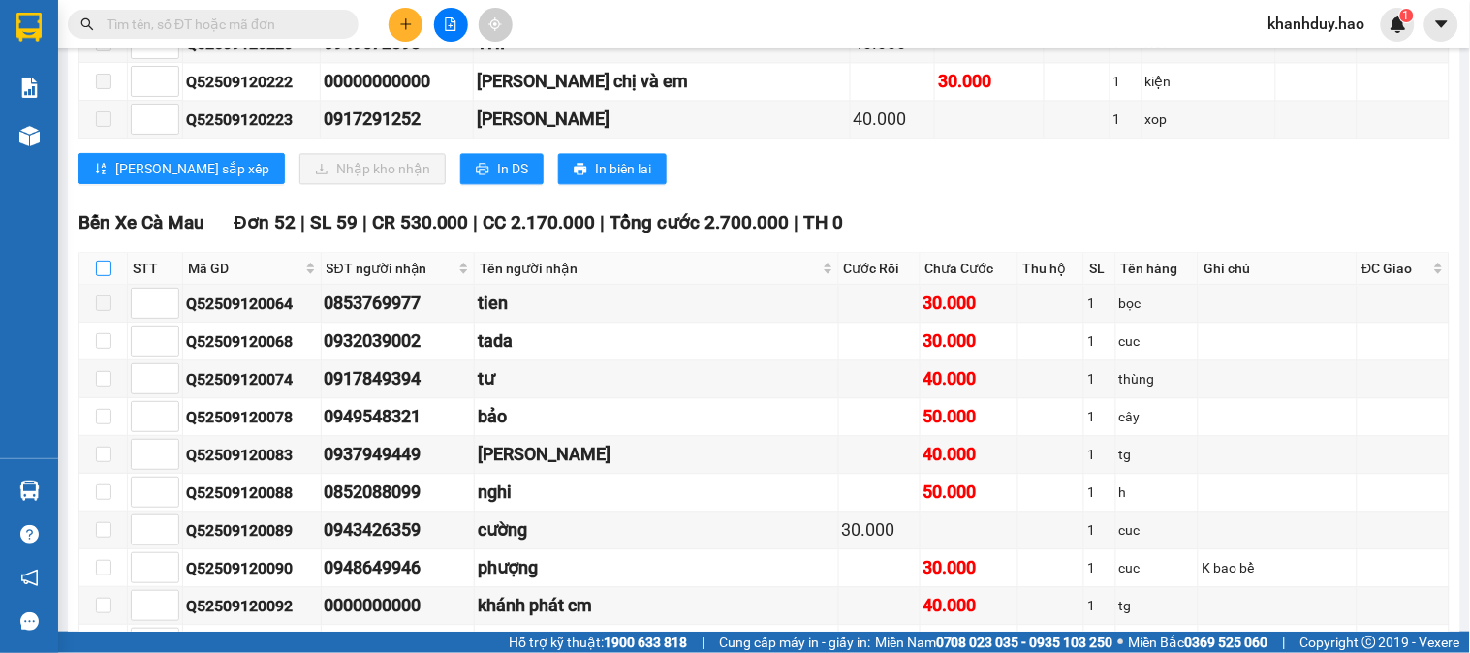
checkbox input "true"
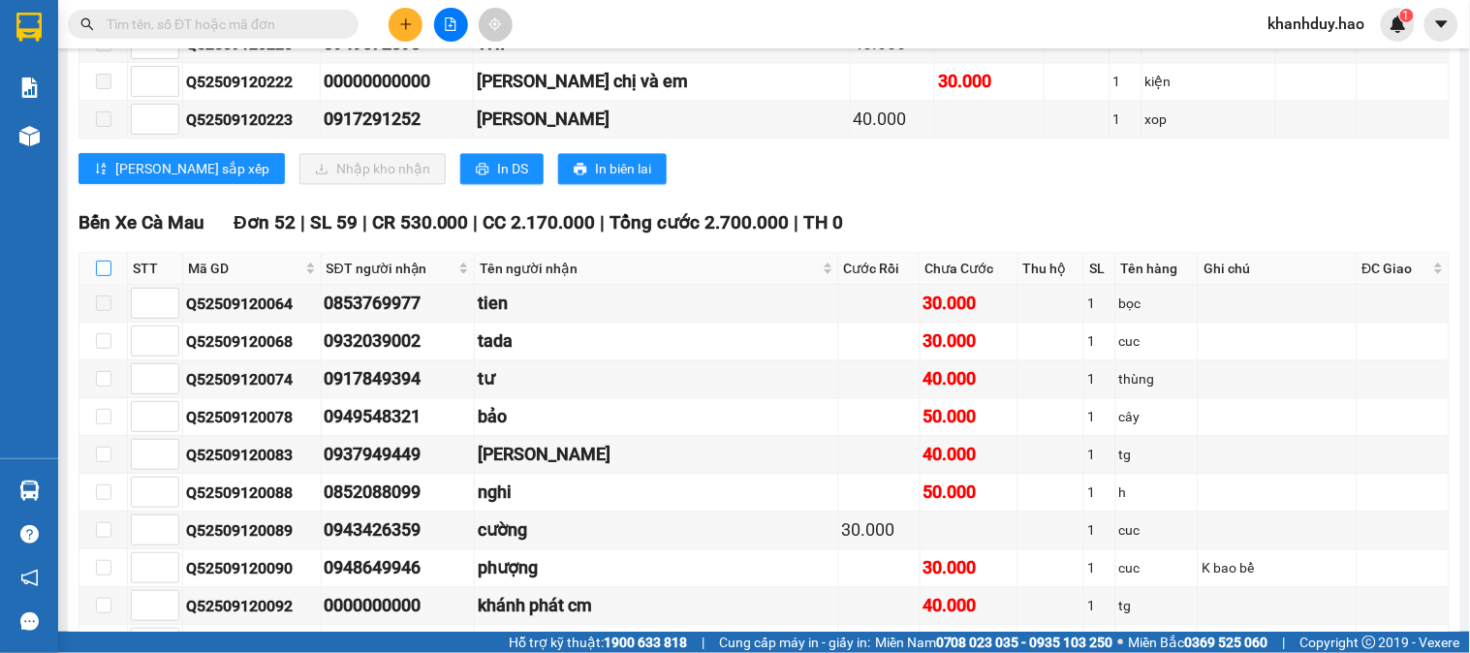
checkbox input "true"
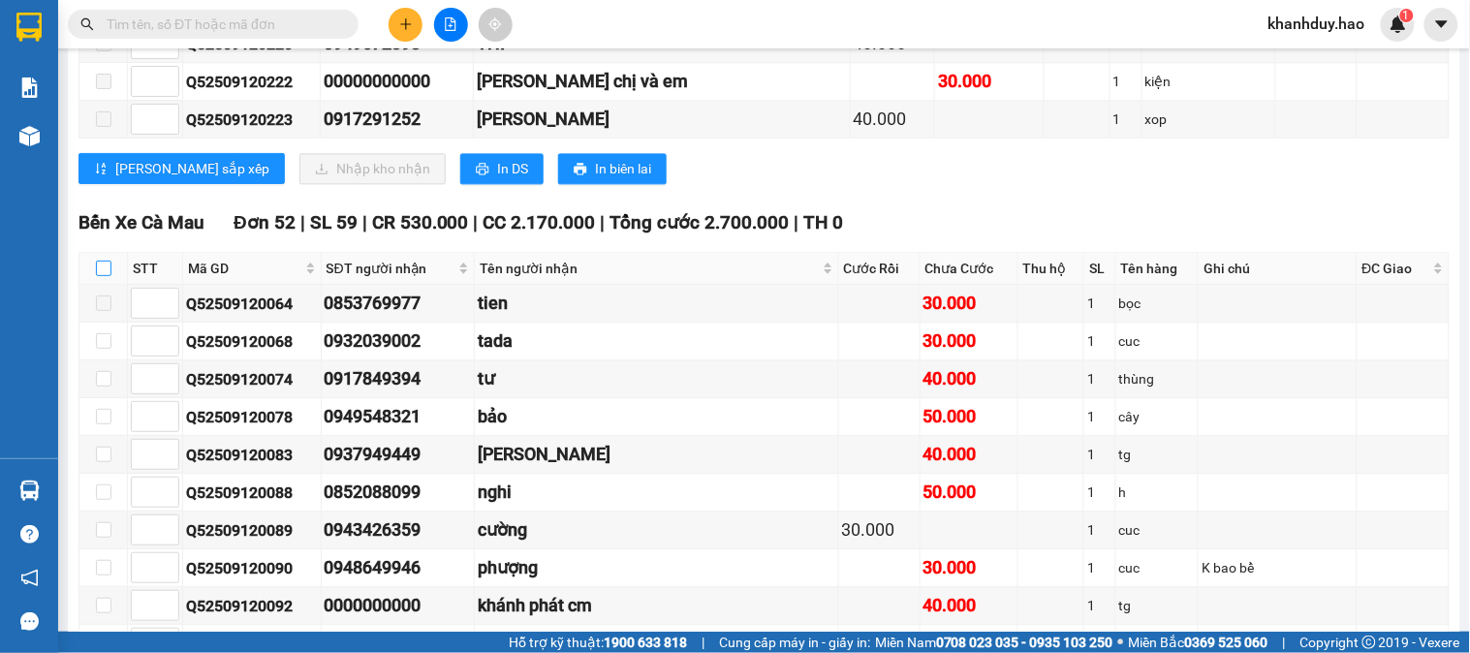
checkbox input "true"
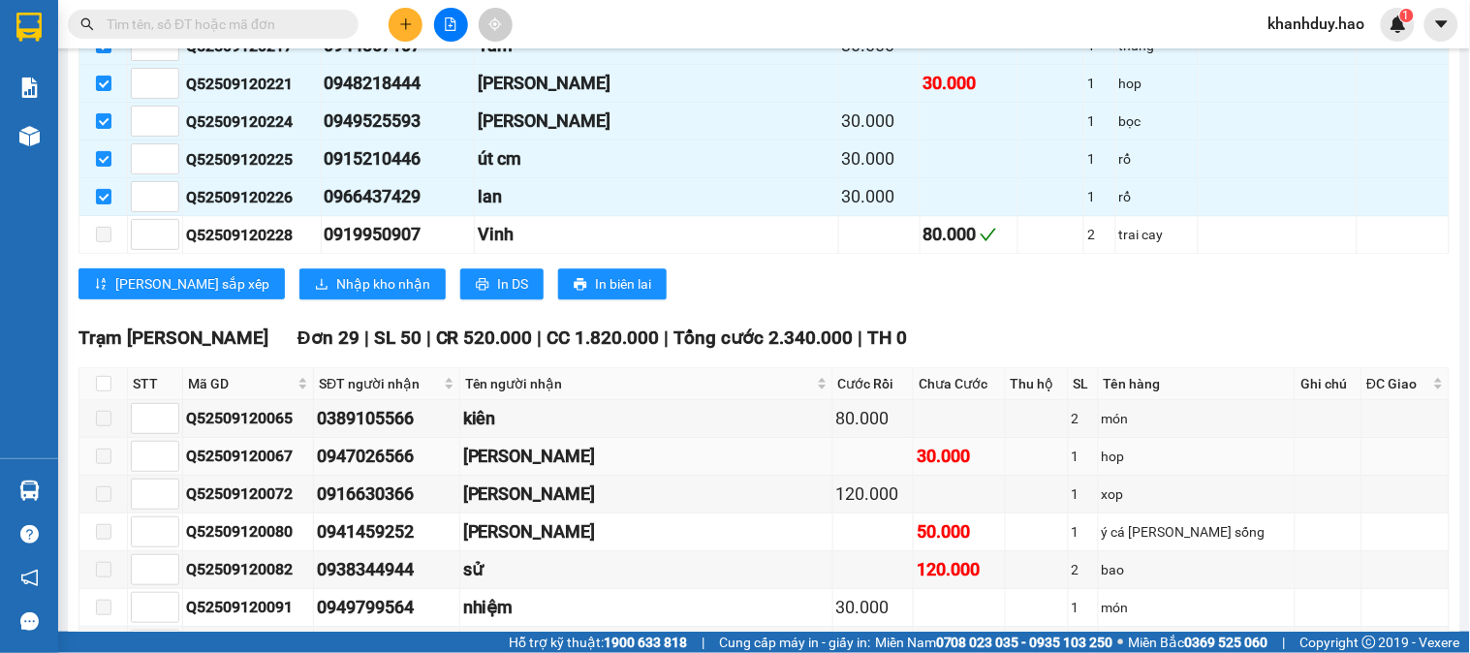
scroll to position [4952, 0]
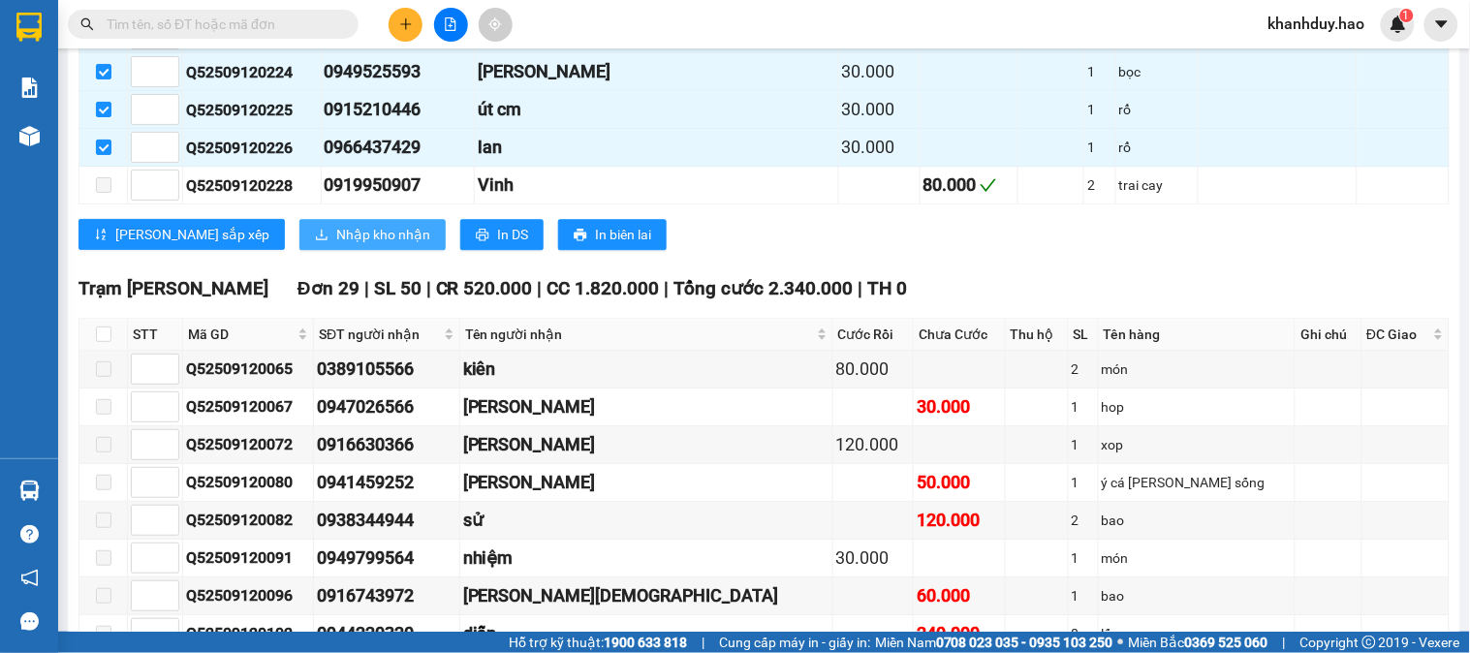
click at [336, 245] on span "Nhập kho nhận" at bounding box center [383, 234] width 94 height 21
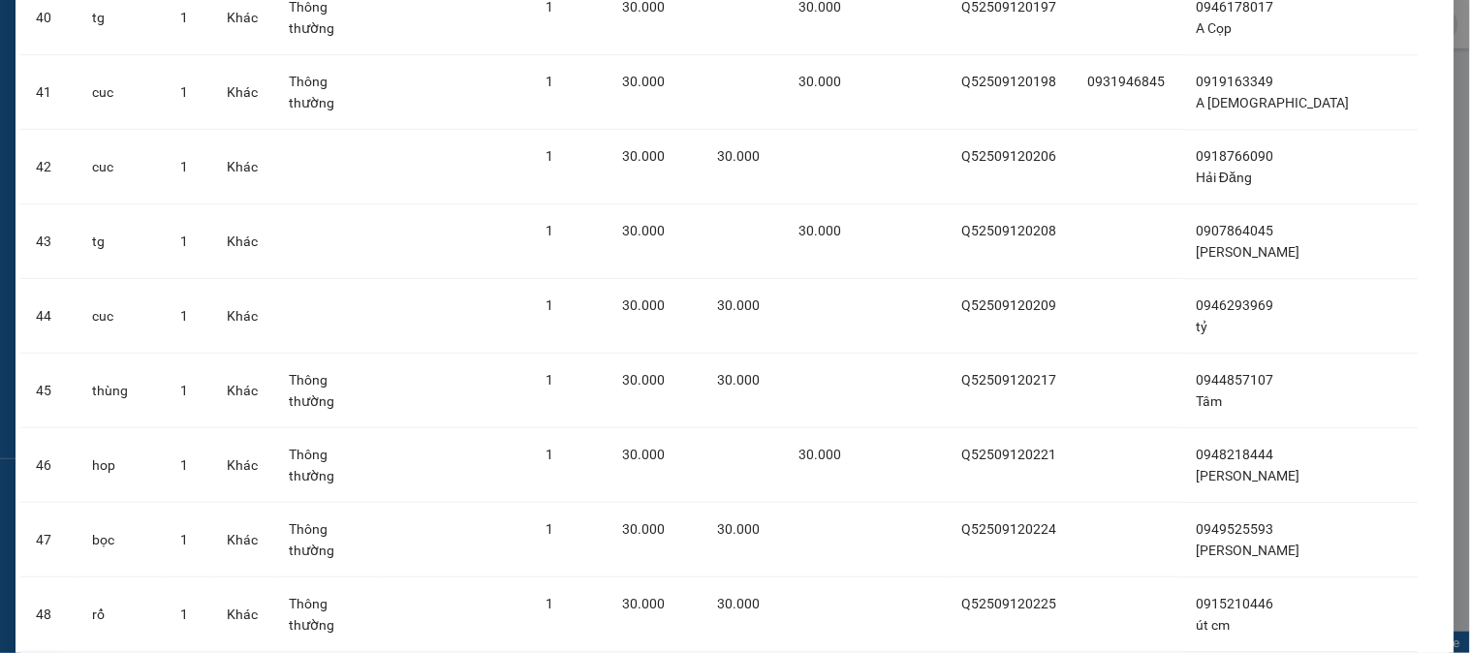
scroll to position [3309, 0]
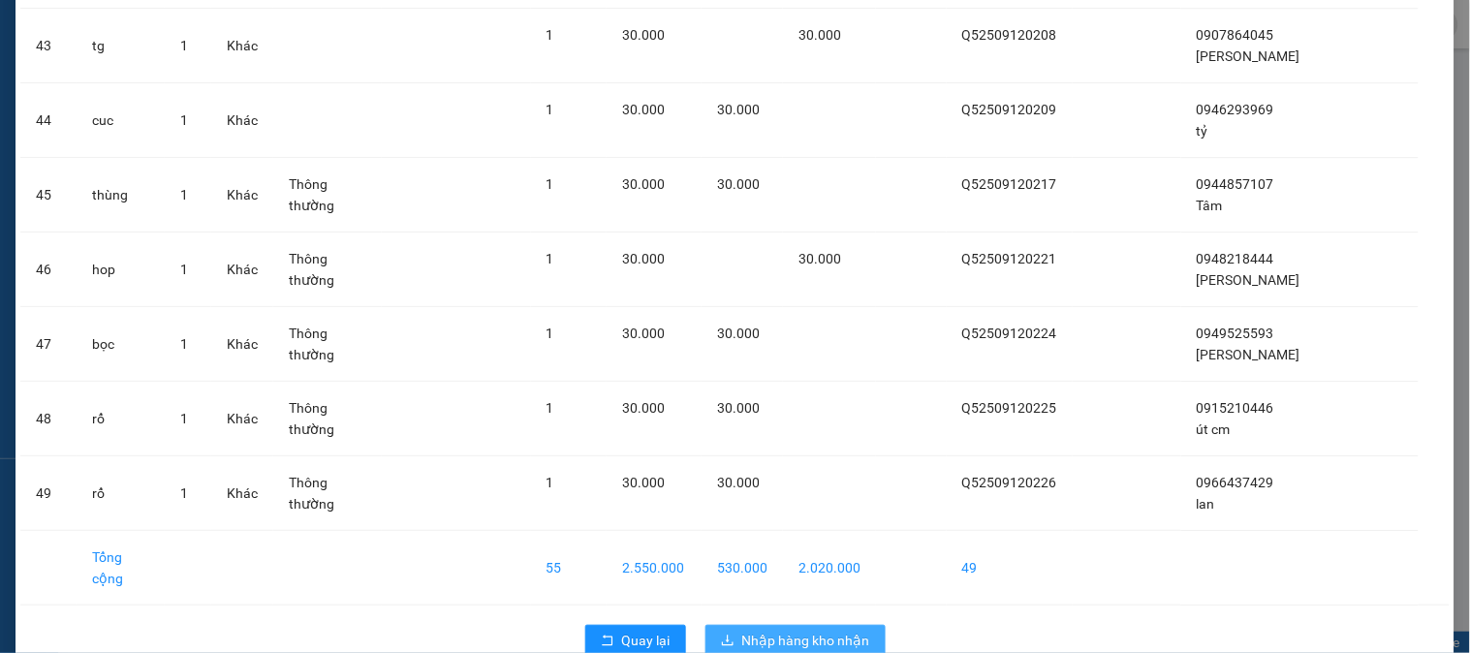
click at [819, 630] on span "Nhập hàng kho nhận" at bounding box center [806, 640] width 128 height 21
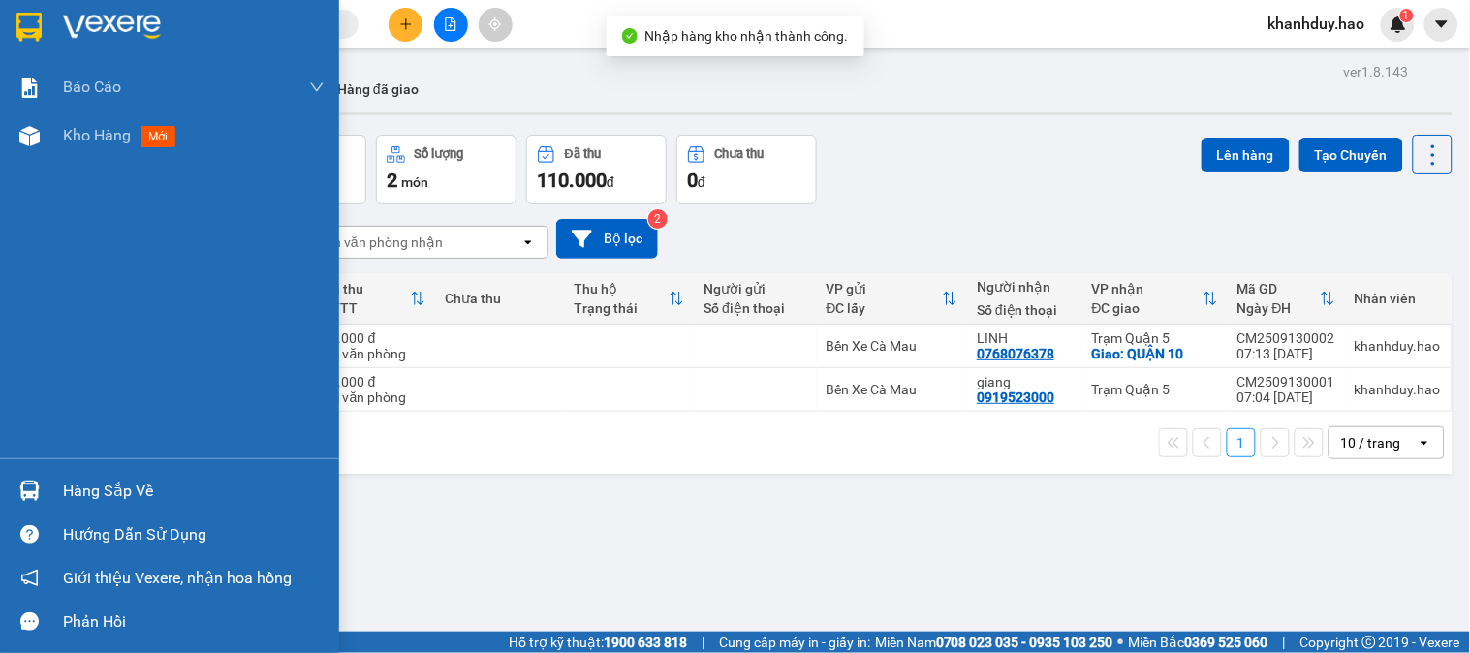
click at [75, 509] on div "Hàng sắp về" at bounding box center [169, 491] width 339 height 44
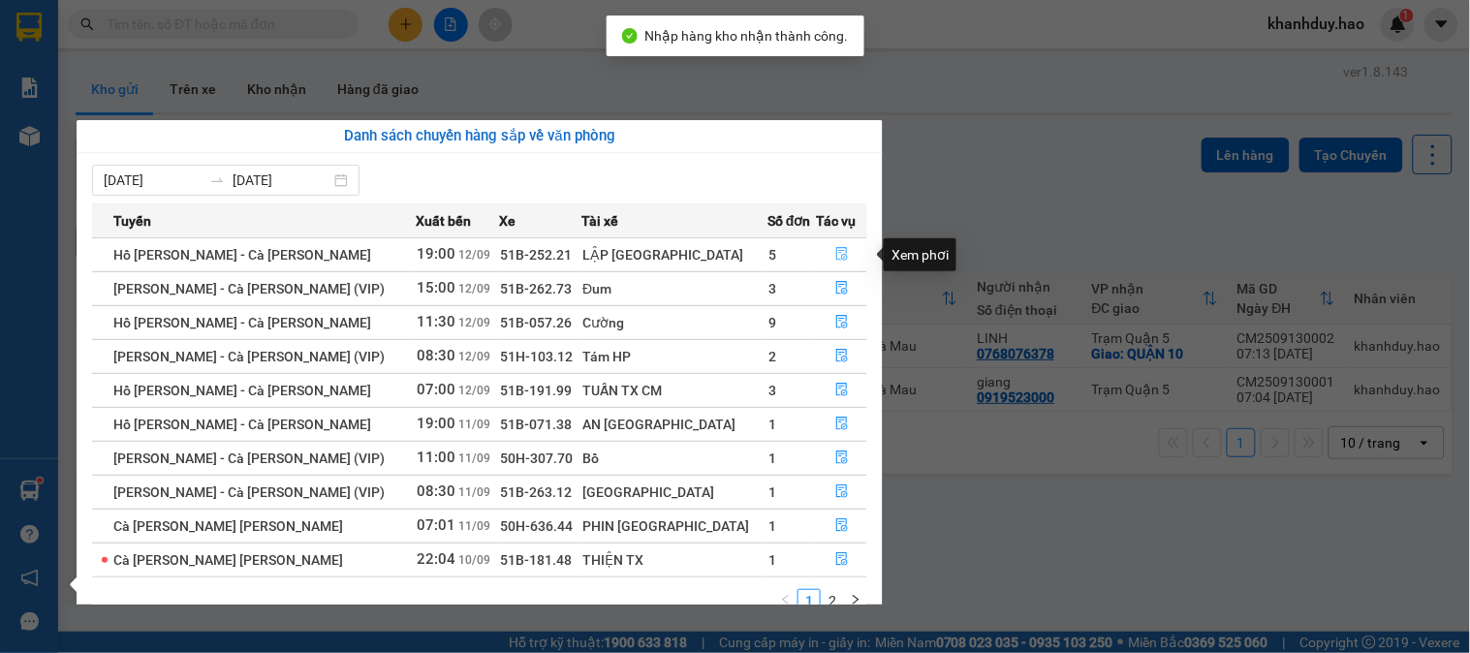
click at [836, 250] on icon "file-done" at bounding box center [842, 254] width 12 height 14
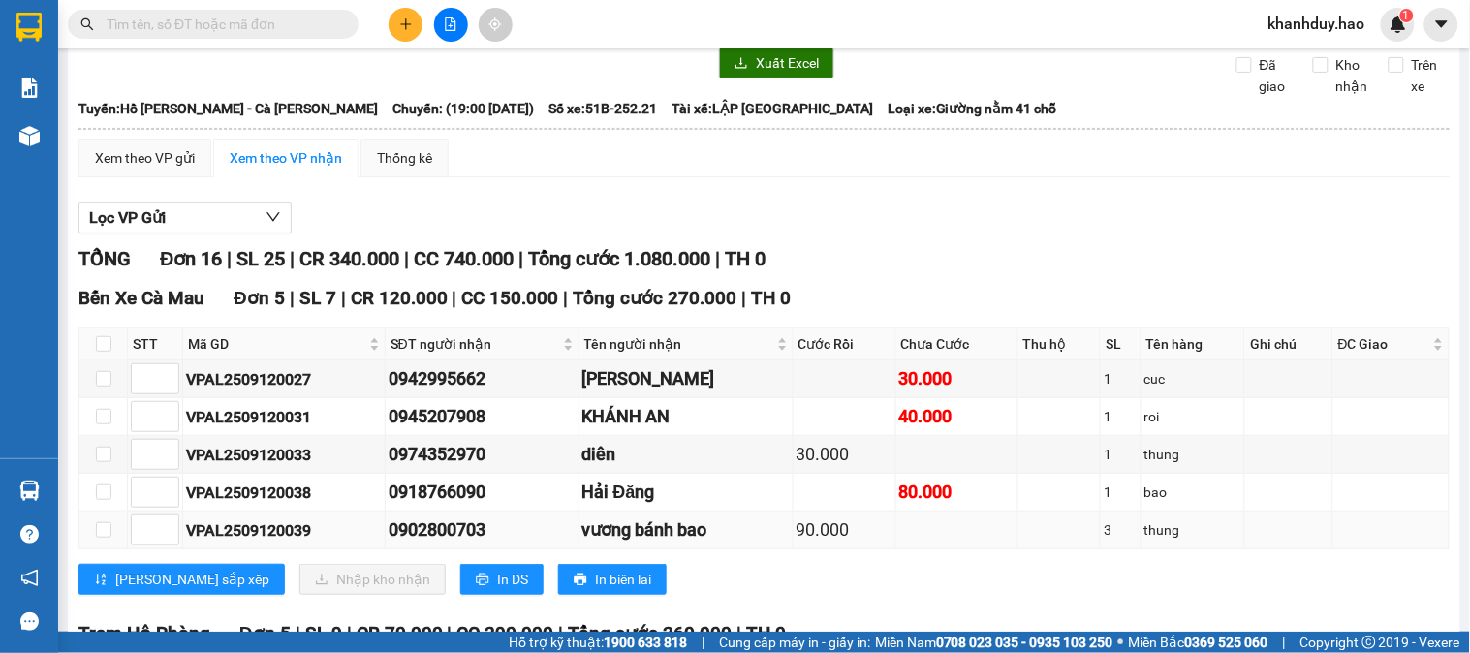
scroll to position [215, 0]
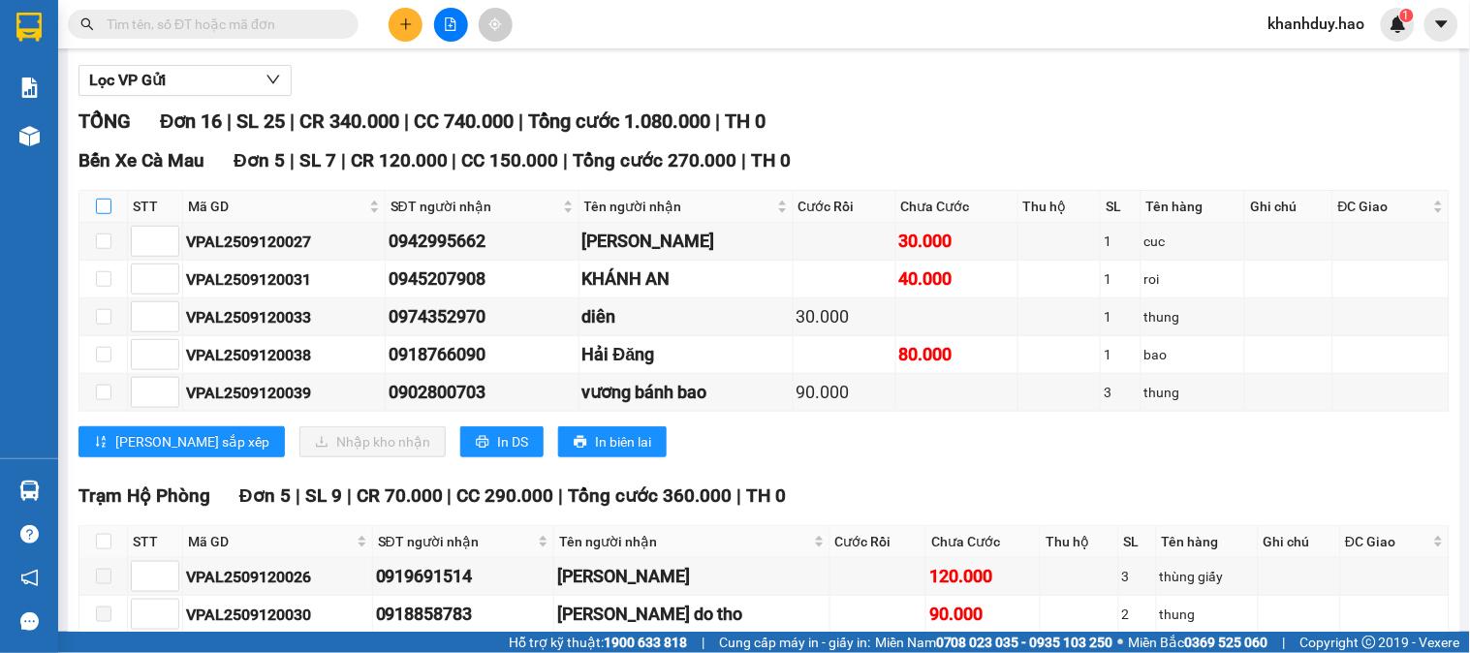
click at [104, 214] on input "checkbox" at bounding box center [104, 207] width 16 height 16
checkbox input "true"
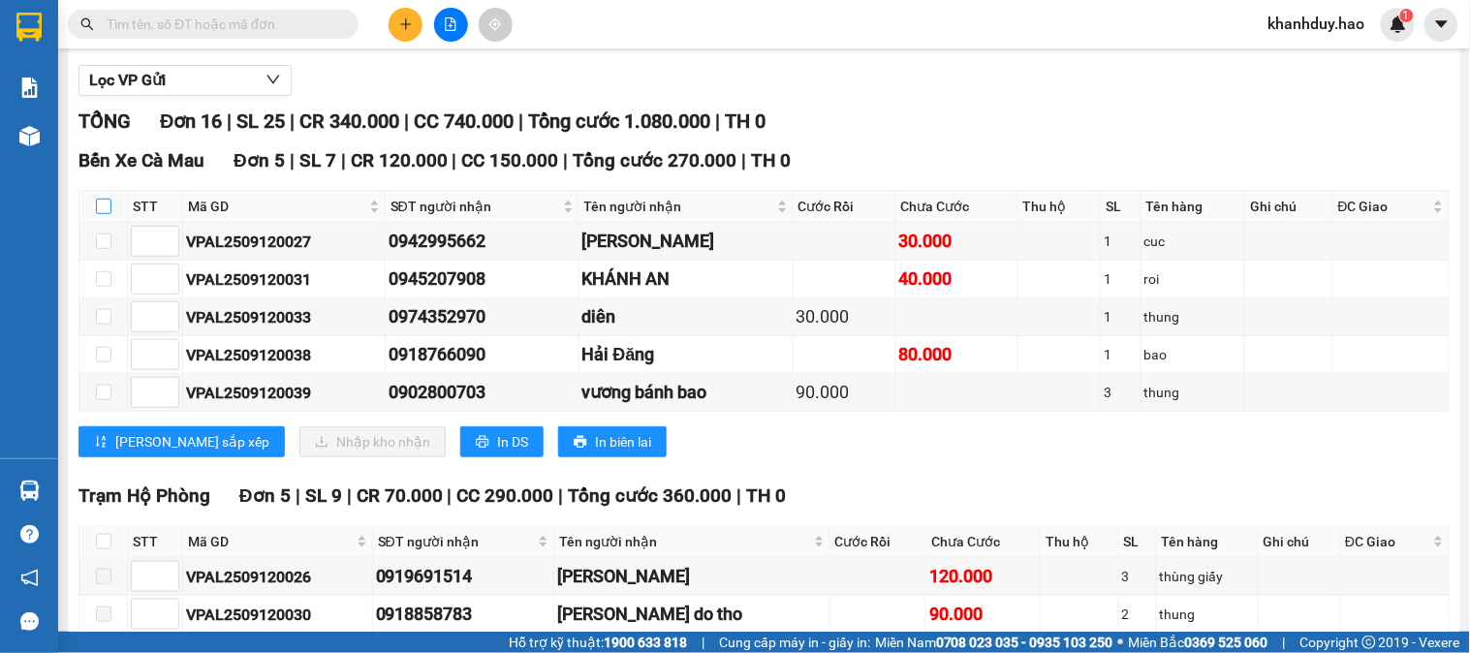
checkbox input "true"
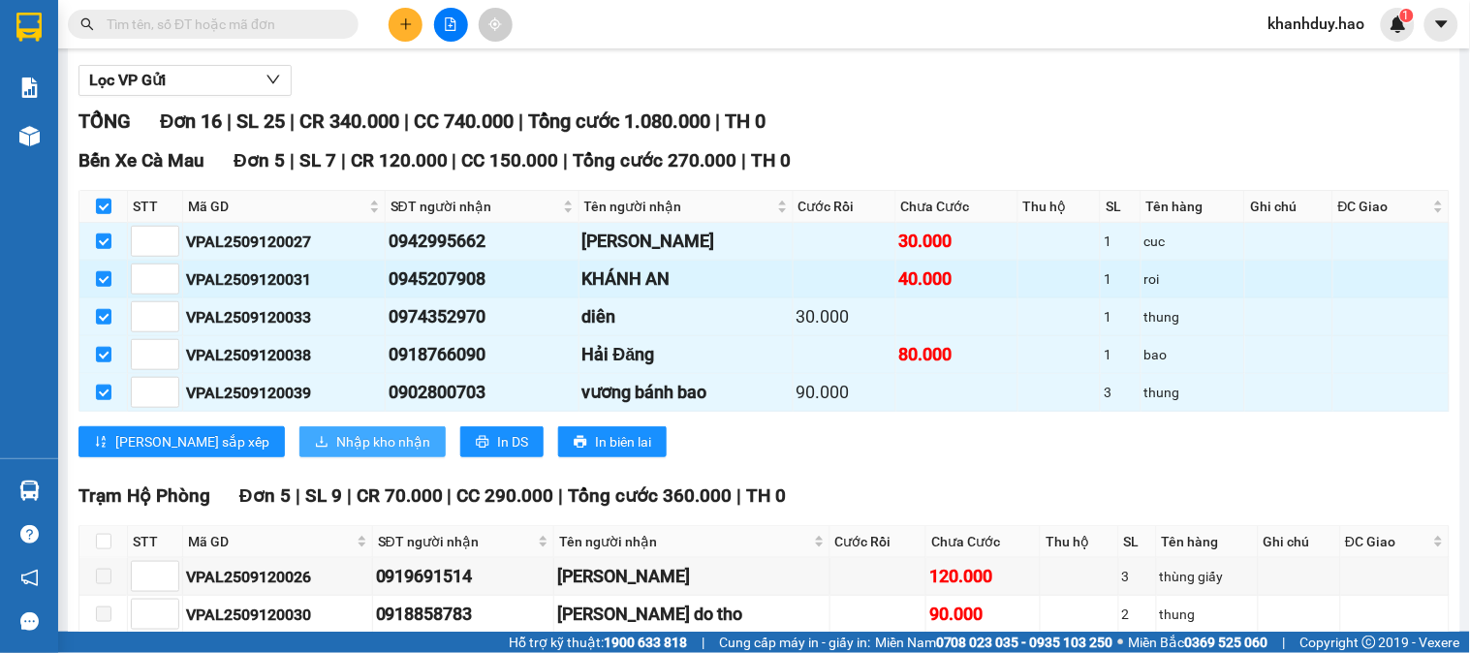
drag, startPoint x: 301, startPoint y: 463, endPoint x: 120, endPoint y: 305, distance: 240.4
click at [127, 316] on div "Bến Xe Cà Mau Đơn 5 | SL 7 | CR 120.000 | CC 150.000 | Tổng cước 270.000 | TH 0…" at bounding box center [763, 309] width 1371 height 326
click at [93, 298] on td at bounding box center [103, 280] width 48 height 38
click at [108, 287] on input "checkbox" at bounding box center [104, 279] width 16 height 16
checkbox input "false"
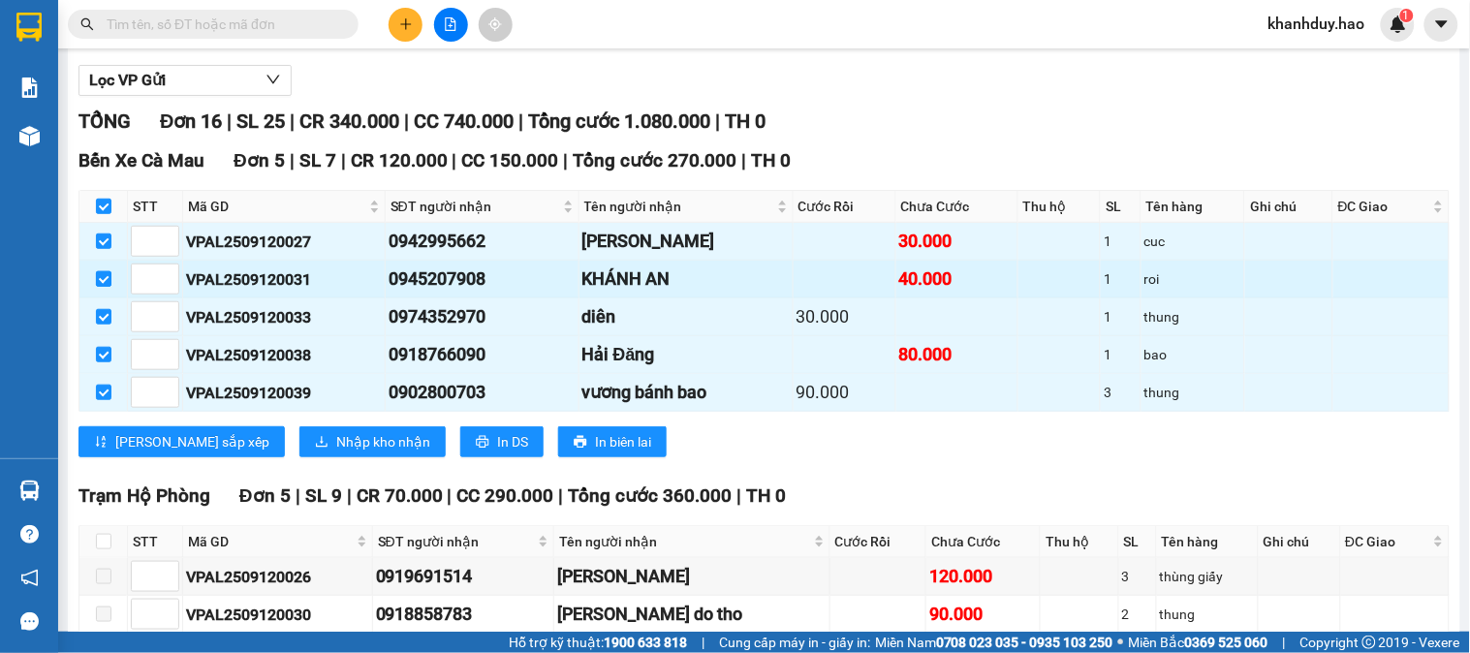
checkbox input "false"
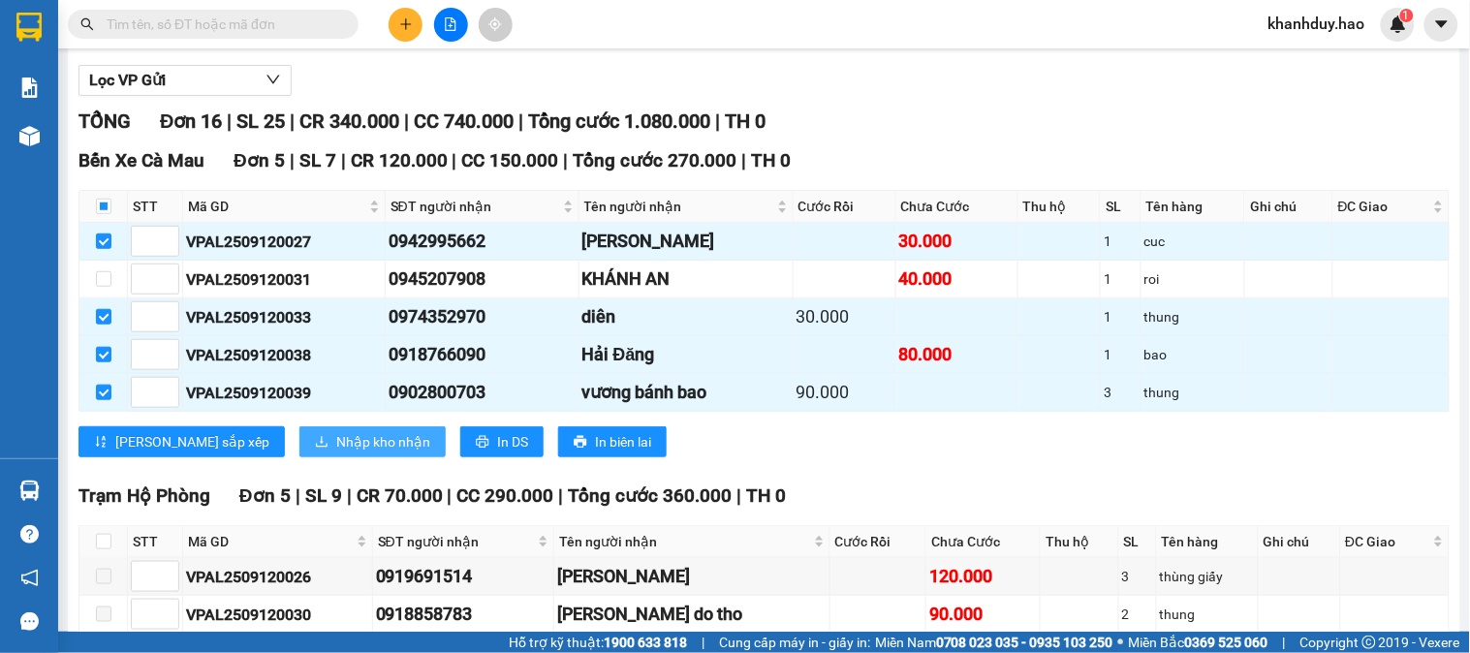
click at [336, 452] on span "Nhập kho nhận" at bounding box center [383, 441] width 94 height 21
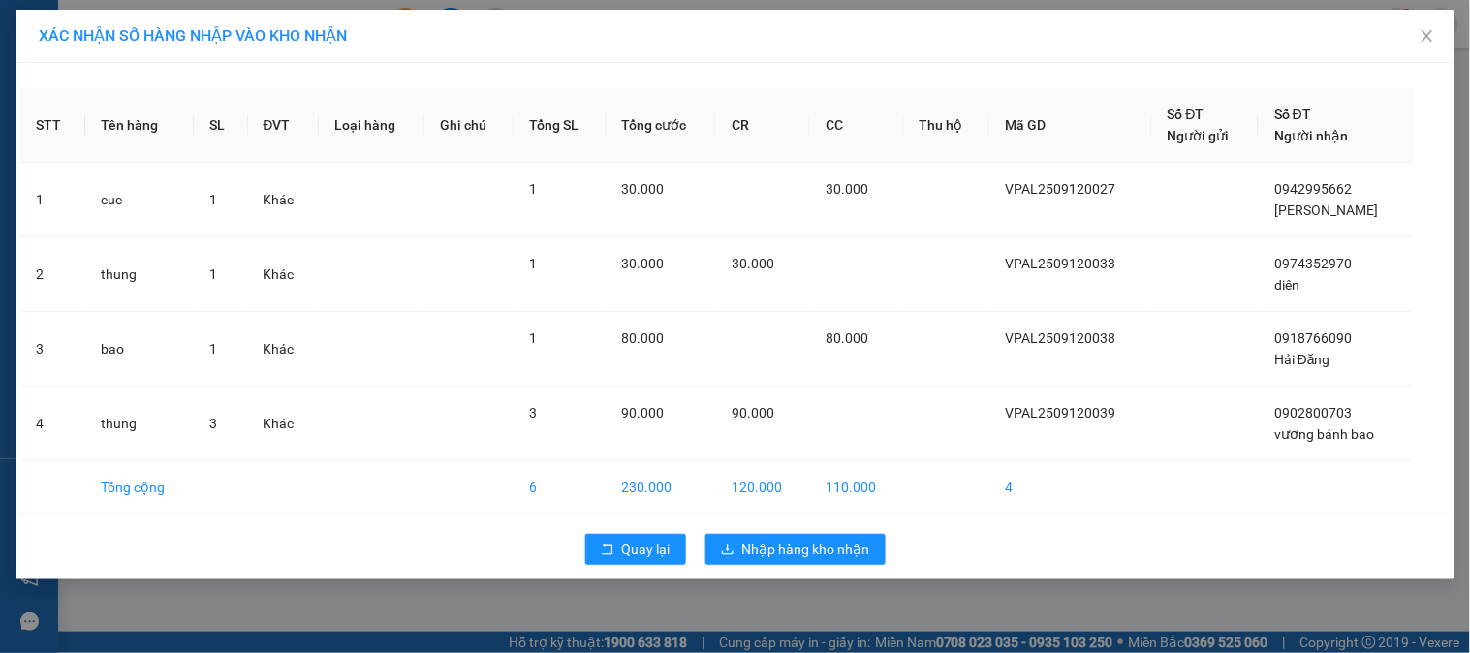
click at [816, 567] on div "Quay lại Nhập hàng kho nhận" at bounding box center [734, 549] width 1429 height 50
click at [818, 560] on button "Nhập hàng kho nhận" at bounding box center [795, 549] width 180 height 31
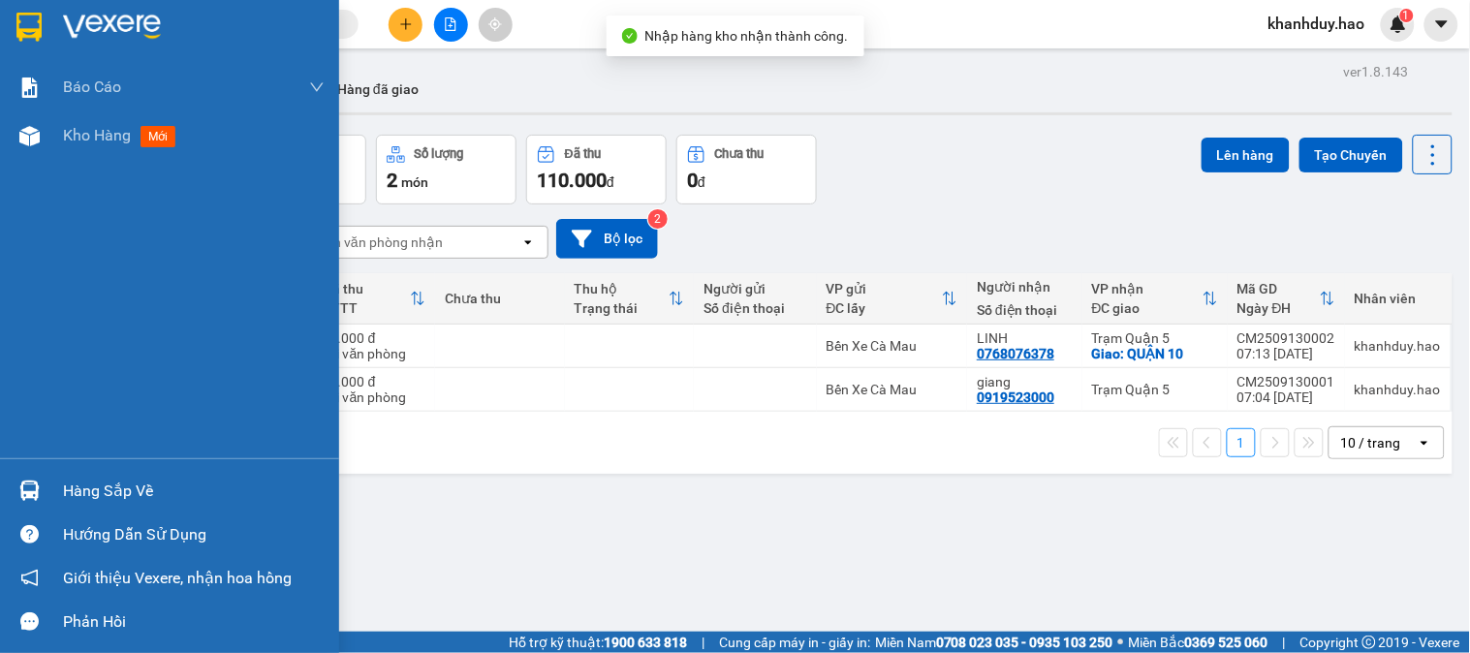
click at [69, 477] on div "Hàng sắp về" at bounding box center [194, 491] width 262 height 29
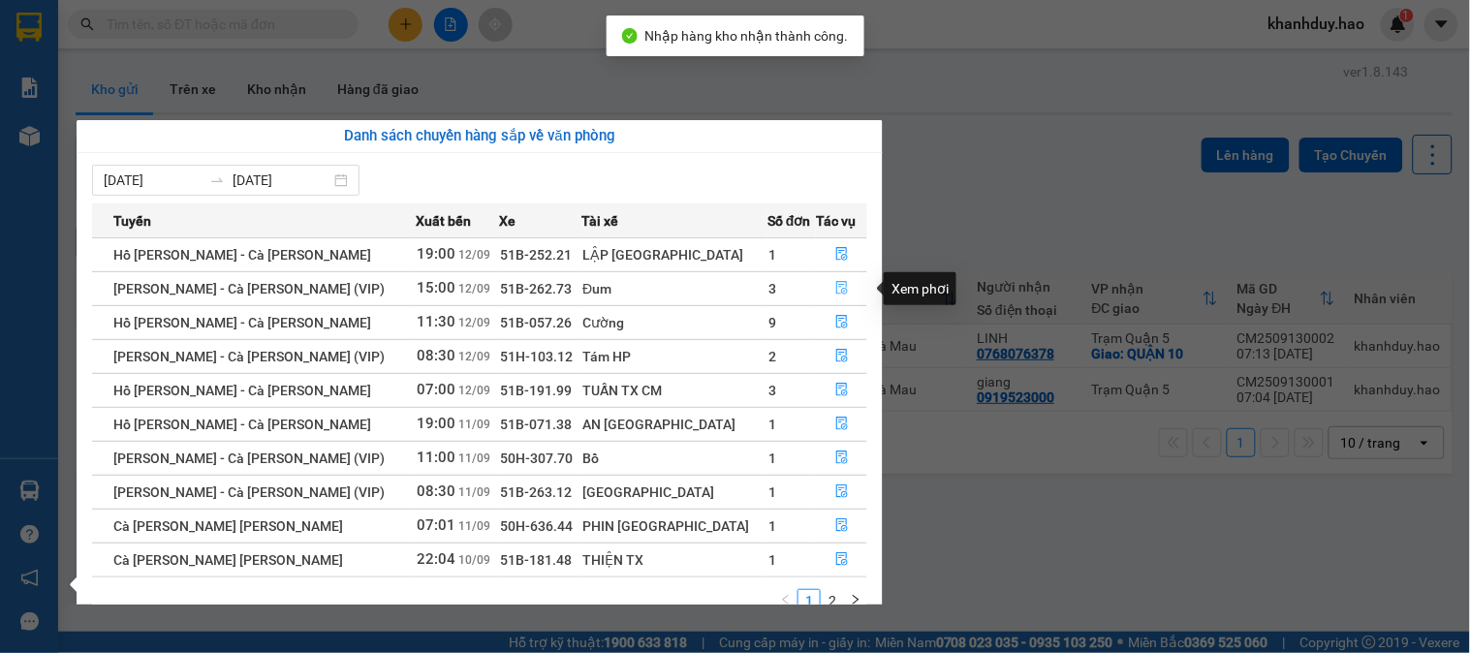
click at [835, 287] on icon "file-done" at bounding box center [842, 288] width 14 height 14
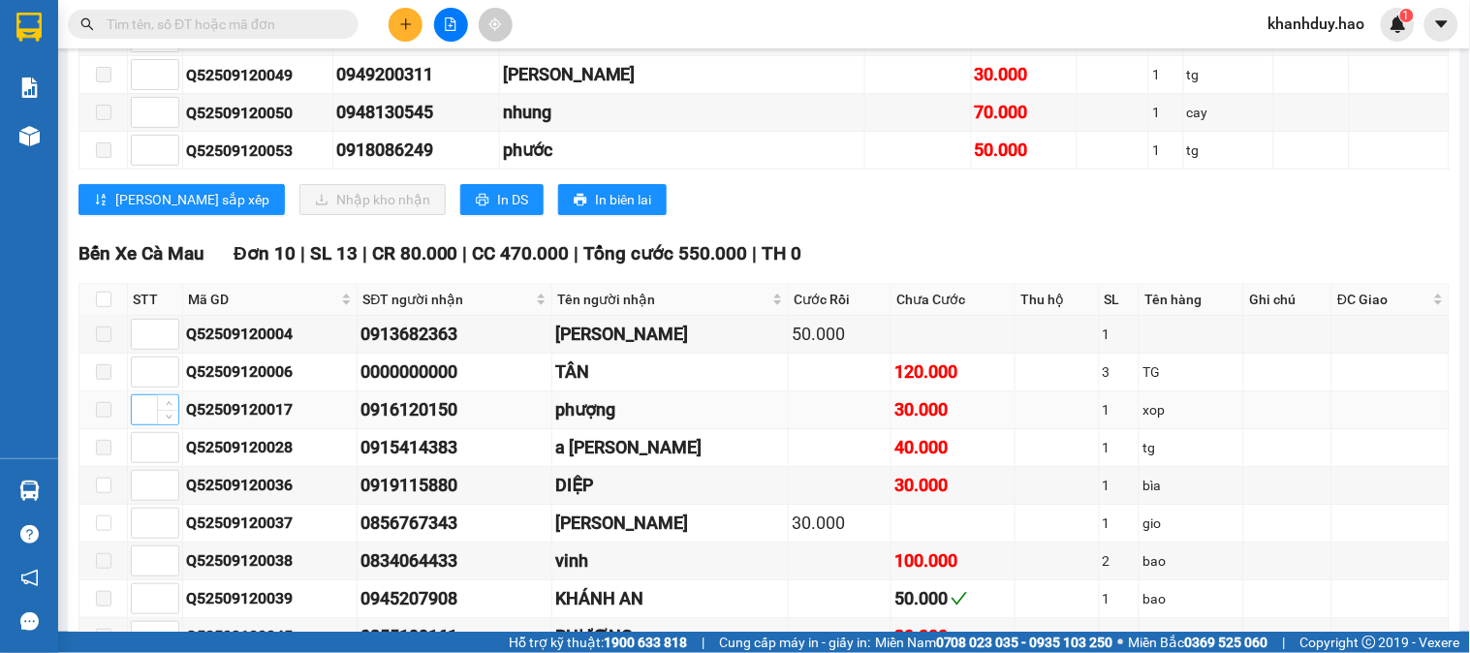
scroll to position [1829, 0]
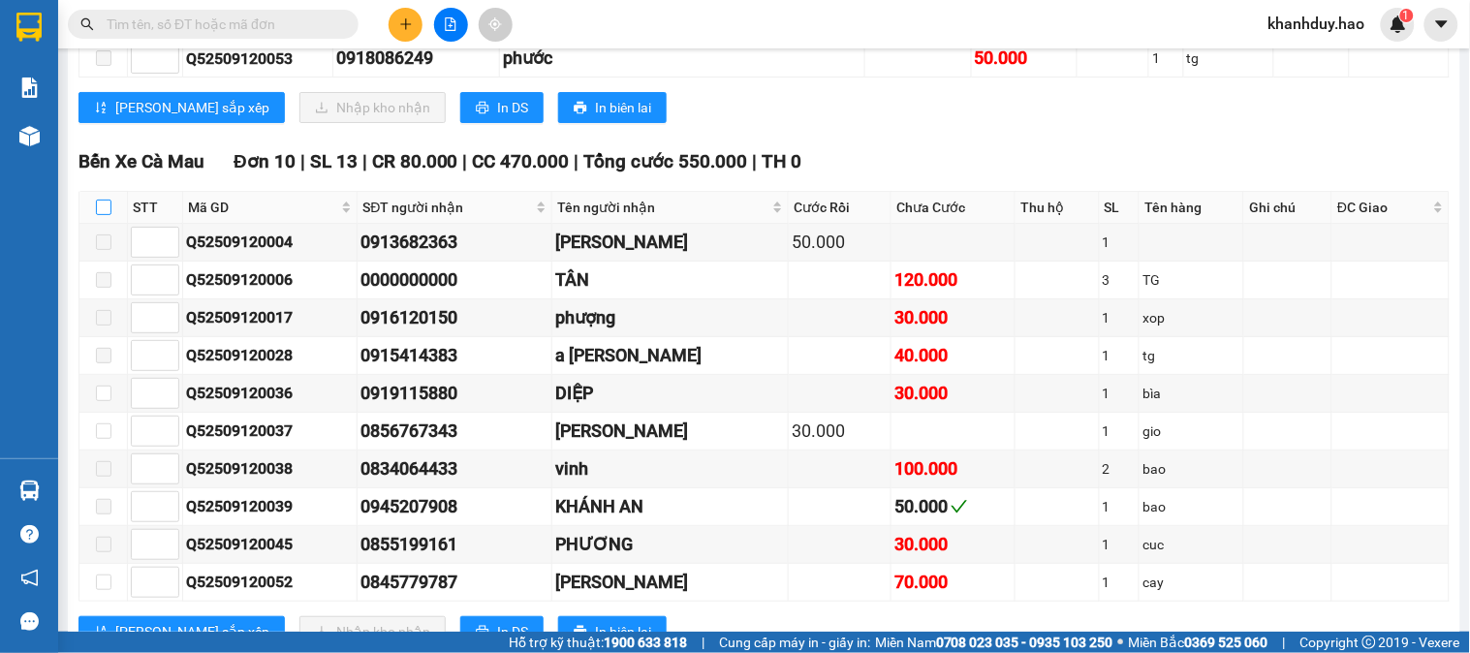
click at [103, 215] on input "checkbox" at bounding box center [104, 208] width 16 height 16
checkbox input "true"
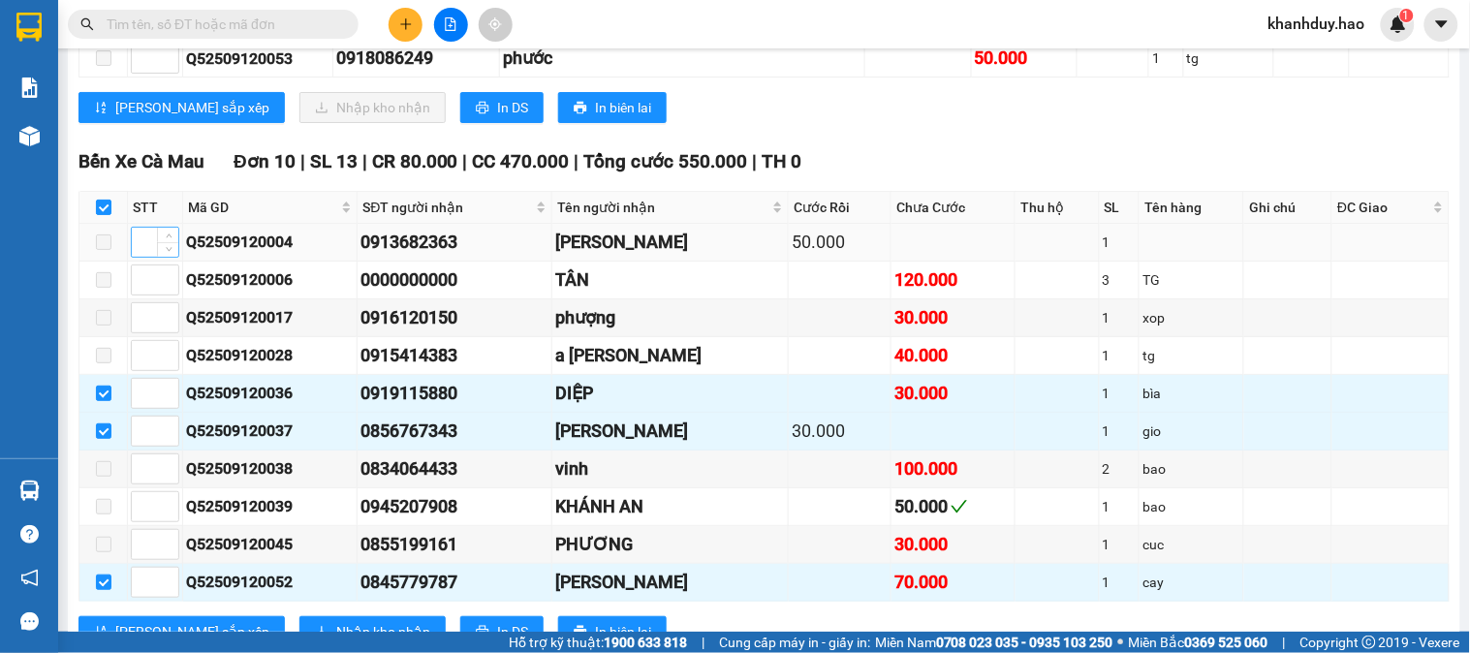
checkbox input "true"
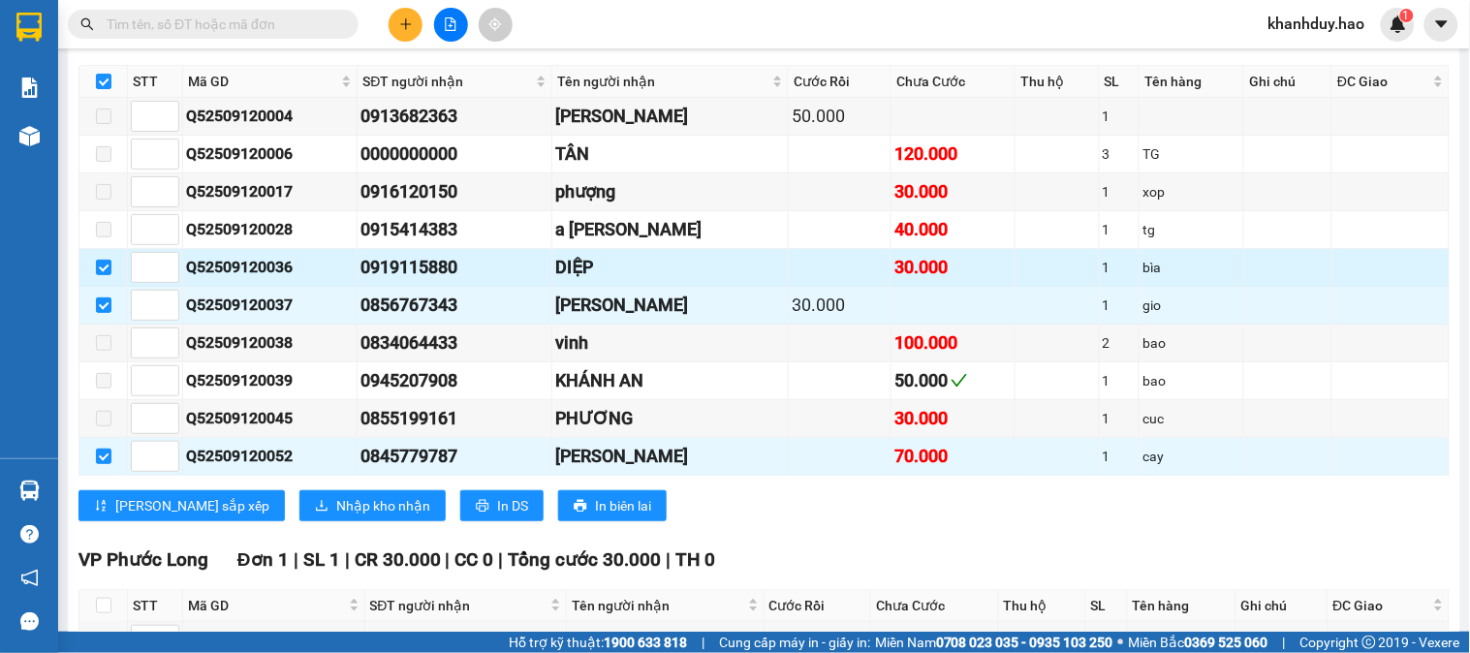
scroll to position [2045, 0]
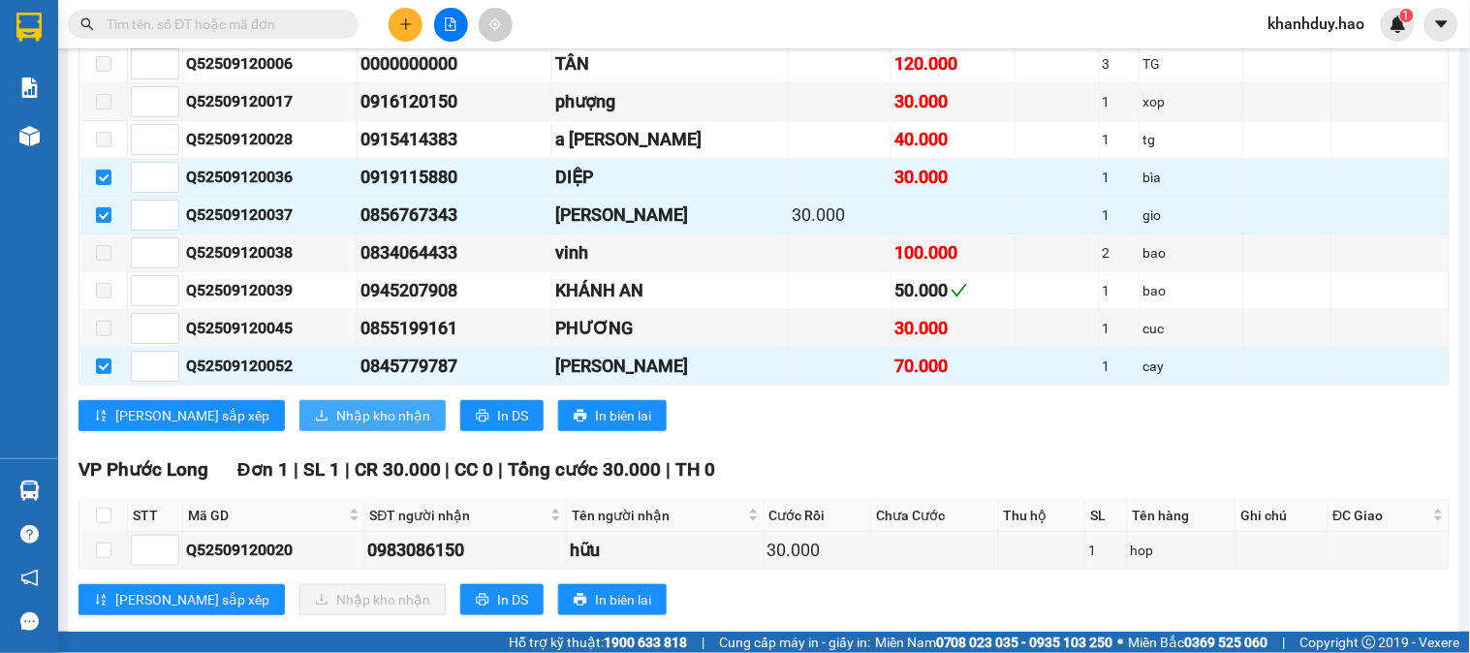
click at [311, 431] on button "Nhập kho nhận" at bounding box center [372, 415] width 146 height 31
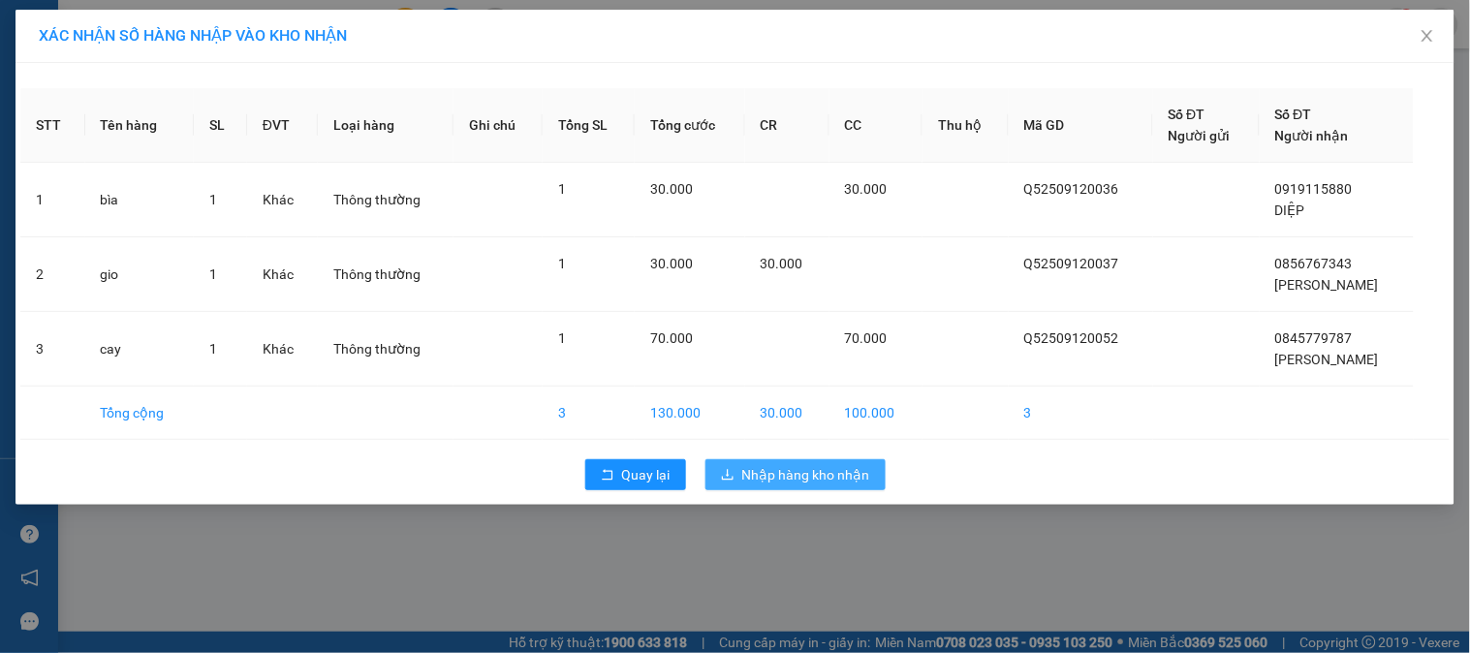
click at [781, 483] on span "Nhập hàng kho nhận" at bounding box center [806, 474] width 128 height 21
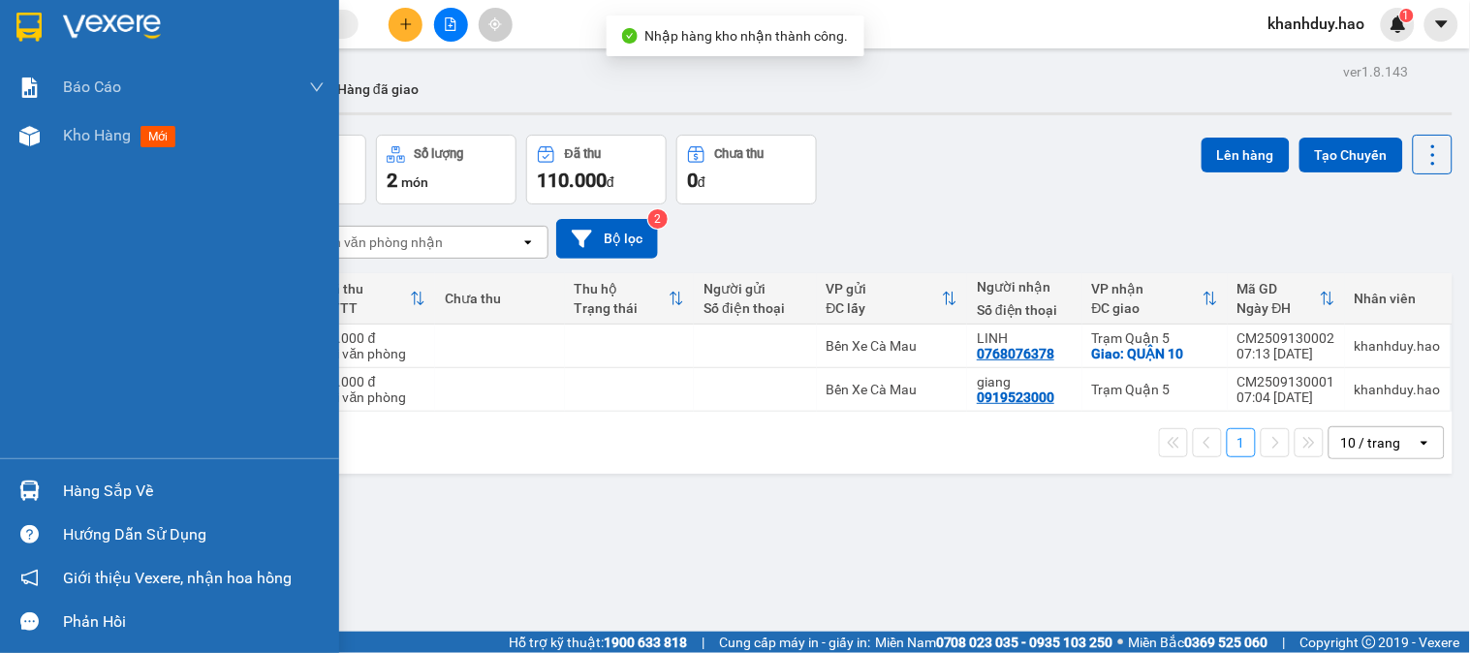
click at [101, 498] on div "Hàng sắp về" at bounding box center [194, 491] width 262 height 29
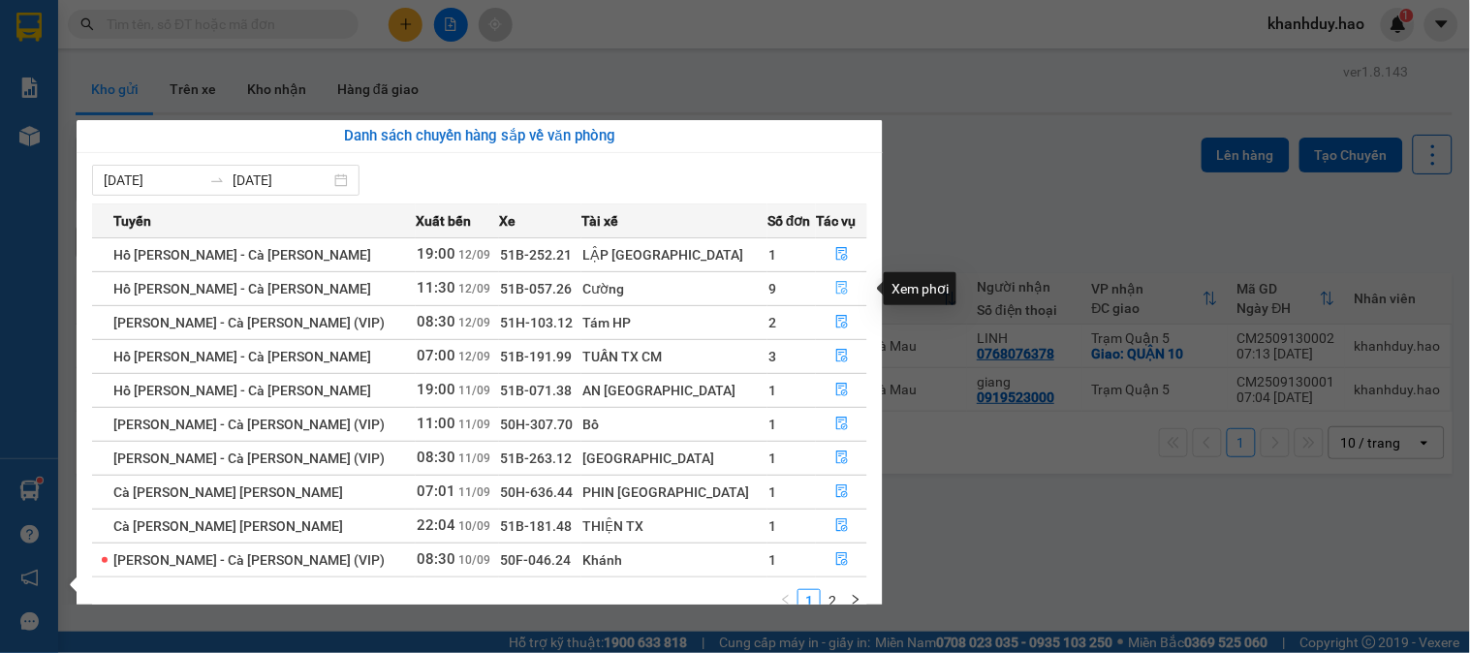
click at [825, 297] on button "button" at bounding box center [841, 288] width 49 height 31
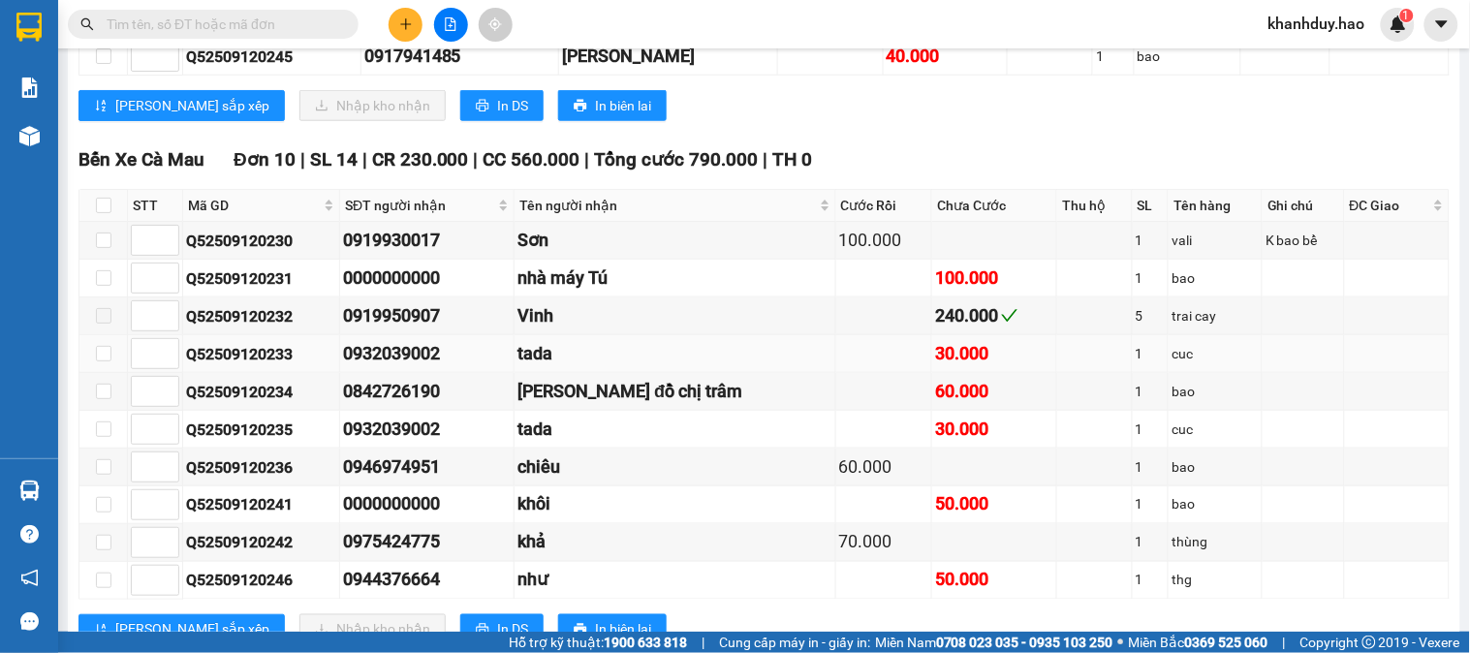
scroll to position [538, 0]
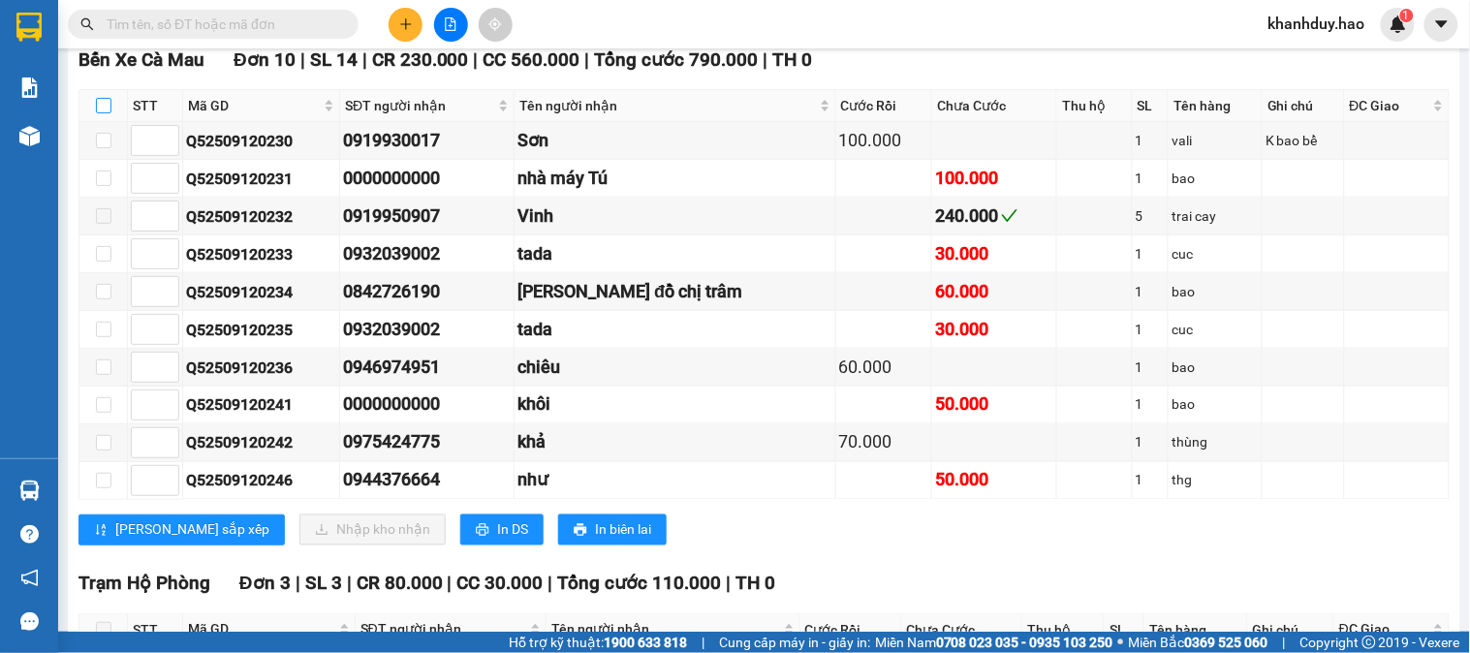
click at [109, 113] on input "checkbox" at bounding box center [104, 106] width 16 height 16
checkbox input "true"
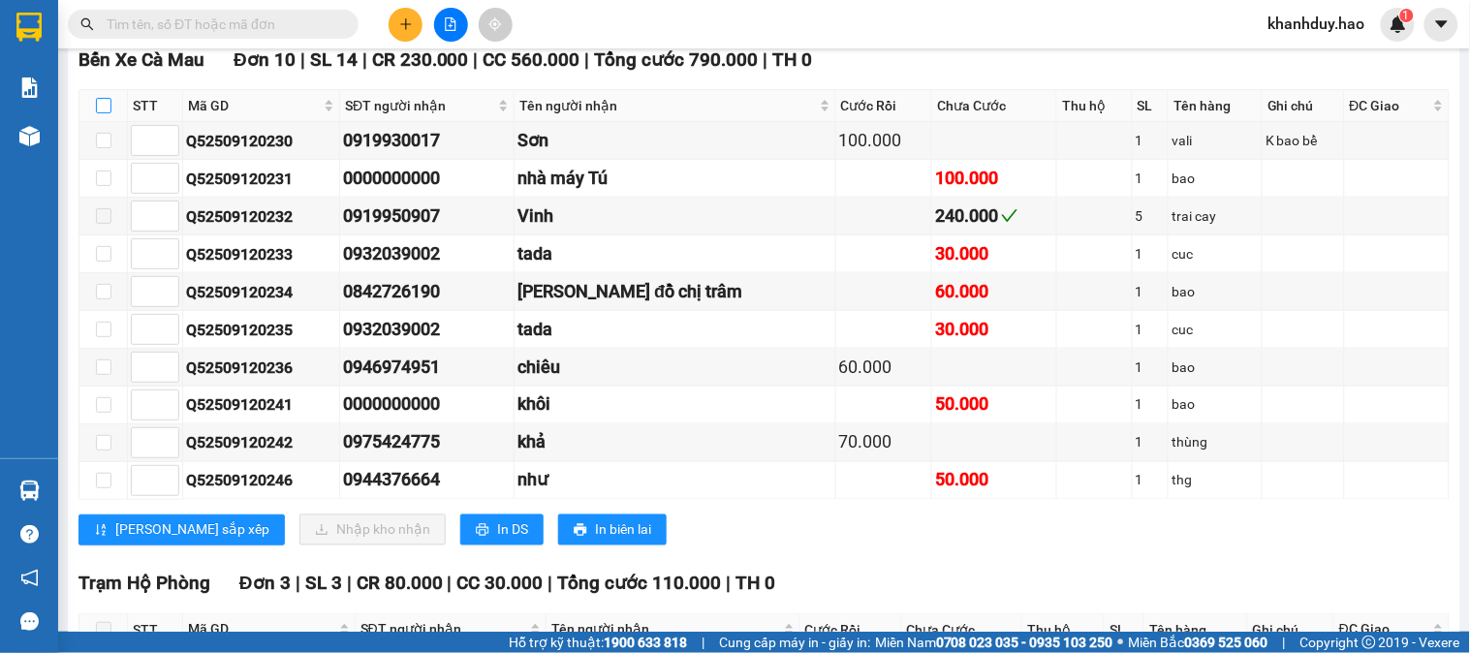
checkbox input "true"
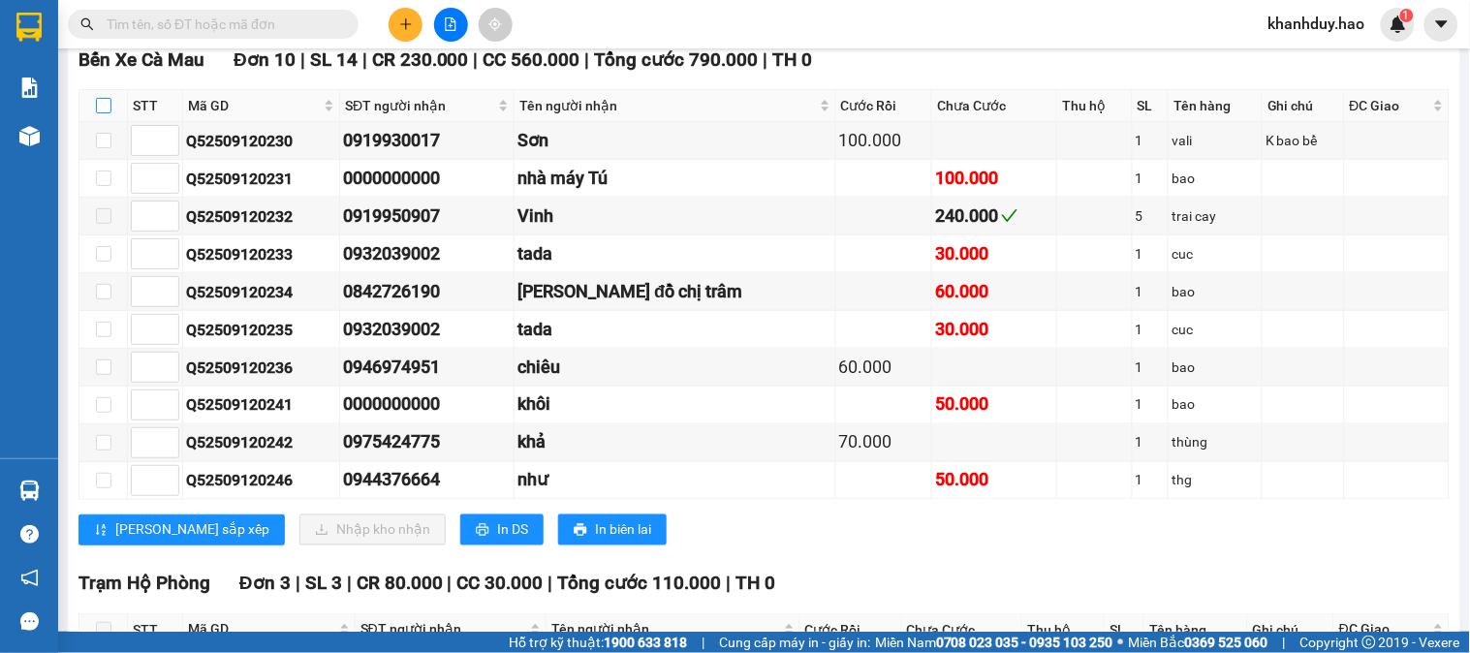
checkbox input "true"
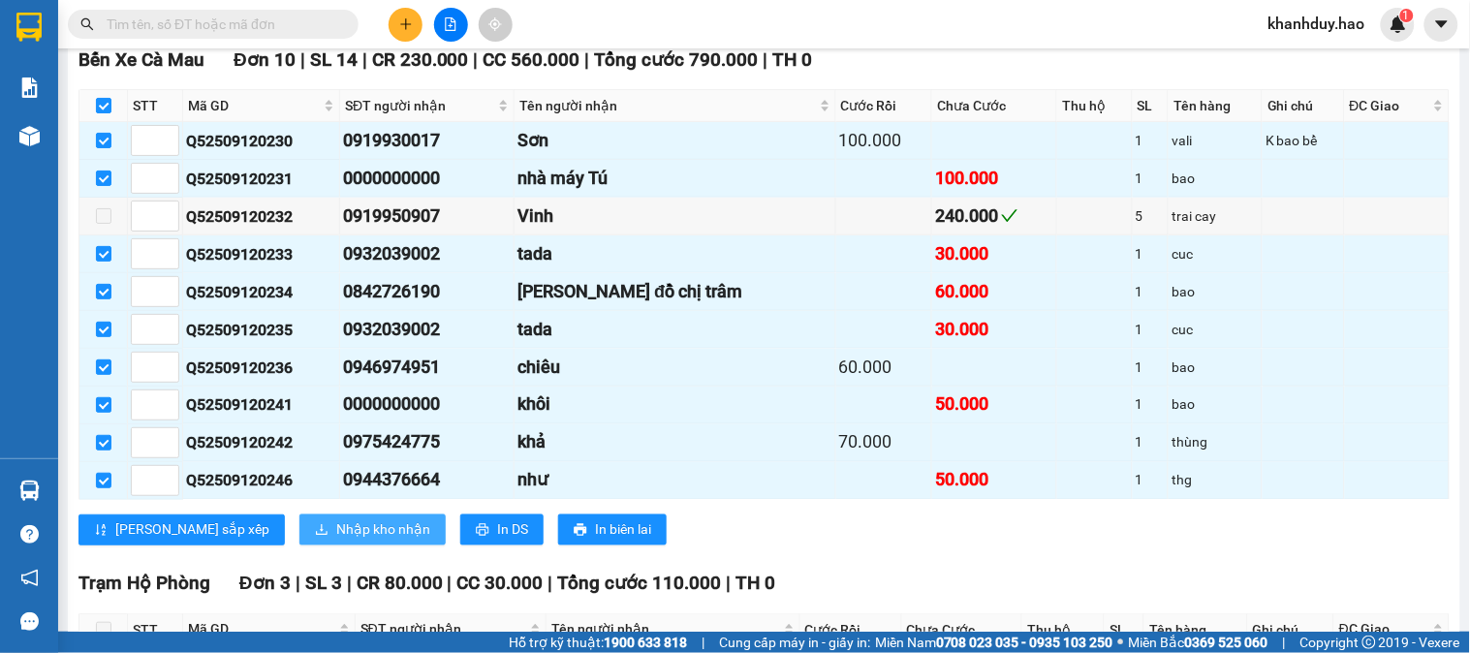
click at [336, 541] on span "Nhập kho nhận" at bounding box center [383, 529] width 94 height 21
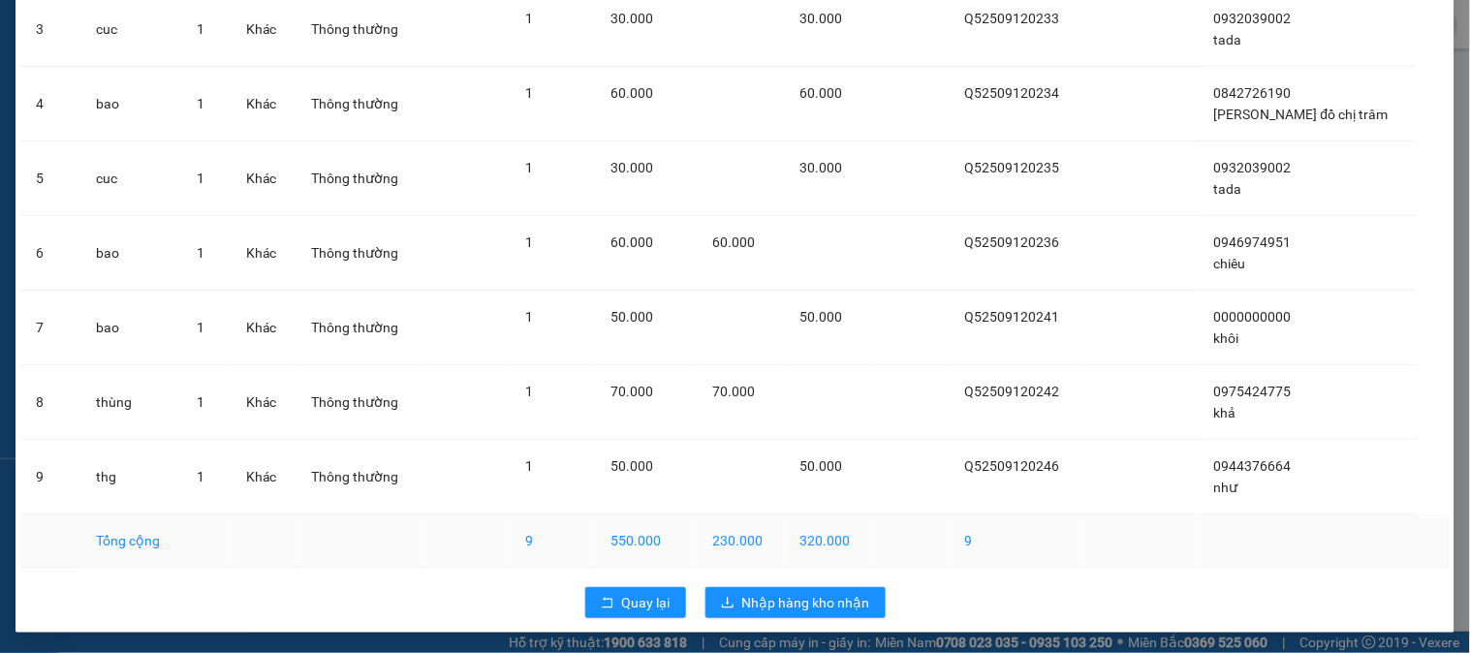
scroll to position [323, 0]
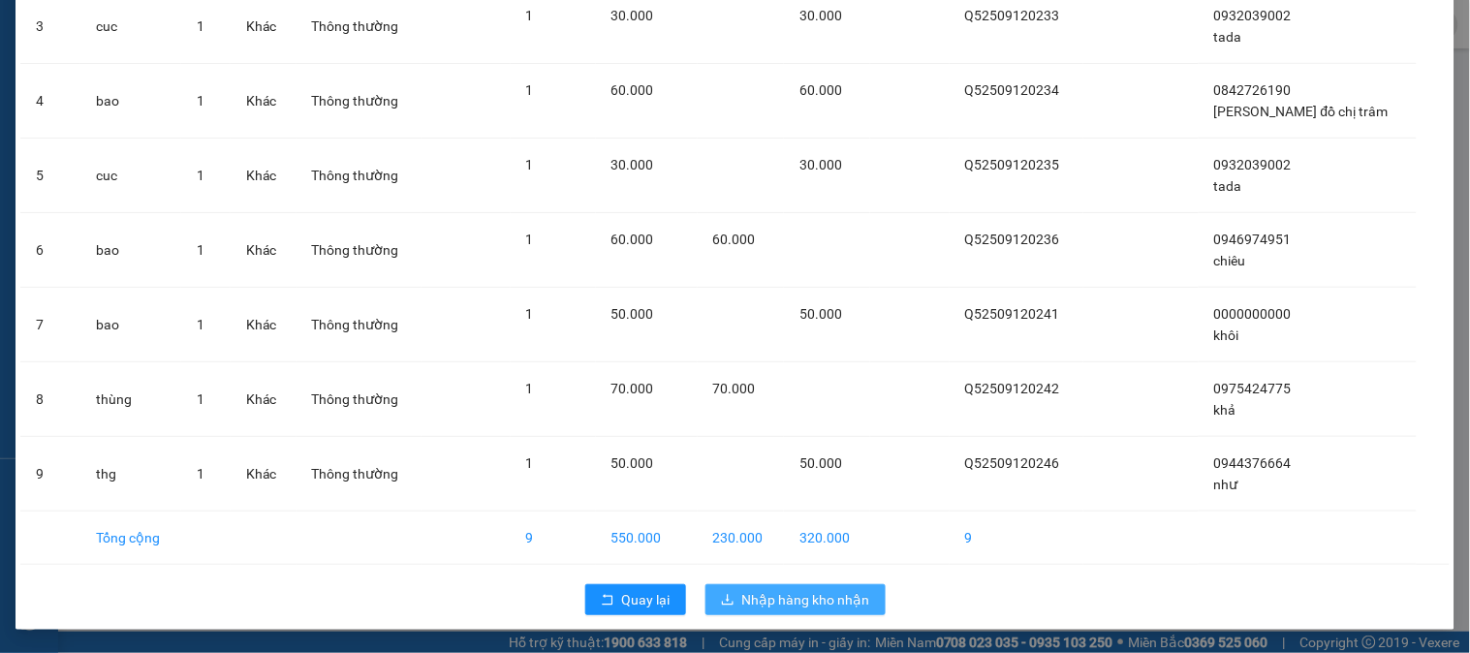
click at [754, 593] on span "Nhập hàng kho nhận" at bounding box center [806, 599] width 128 height 21
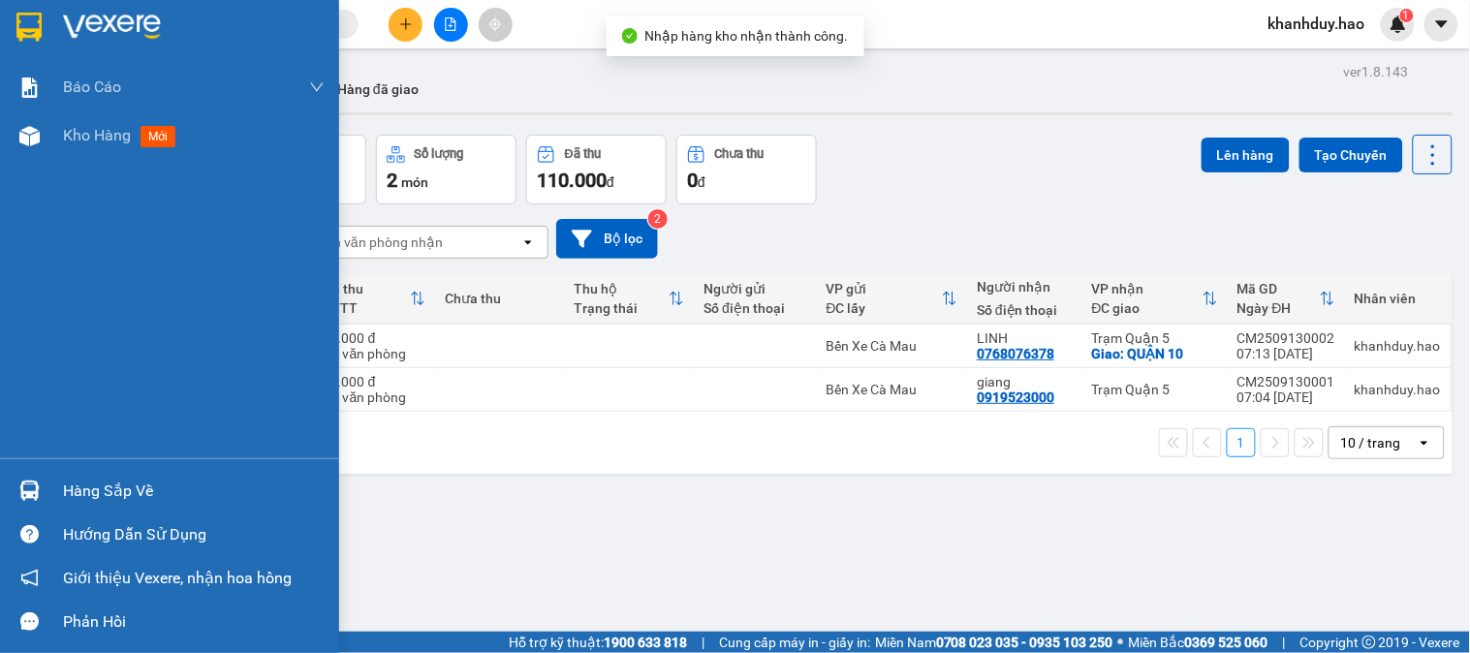
click at [104, 491] on div "Hàng sắp về" at bounding box center [194, 491] width 262 height 29
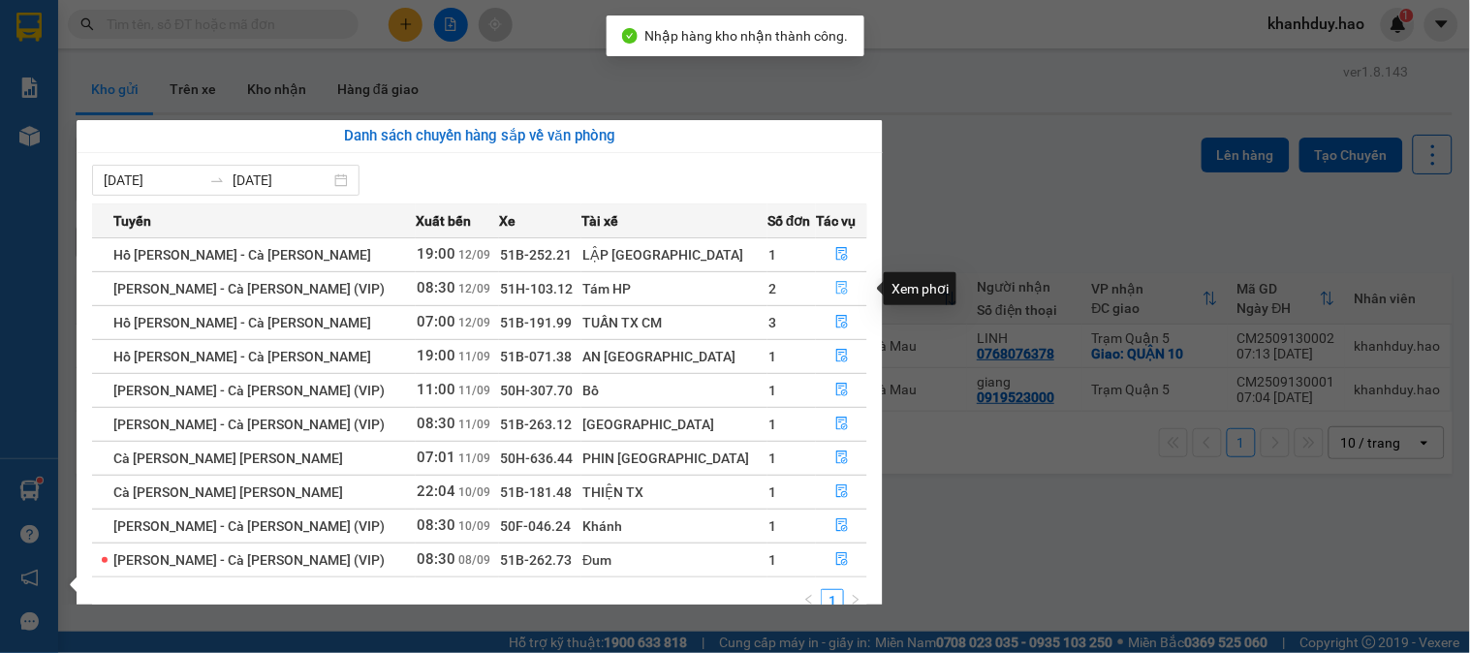
click at [835, 288] on icon "file-done" at bounding box center [842, 288] width 14 height 14
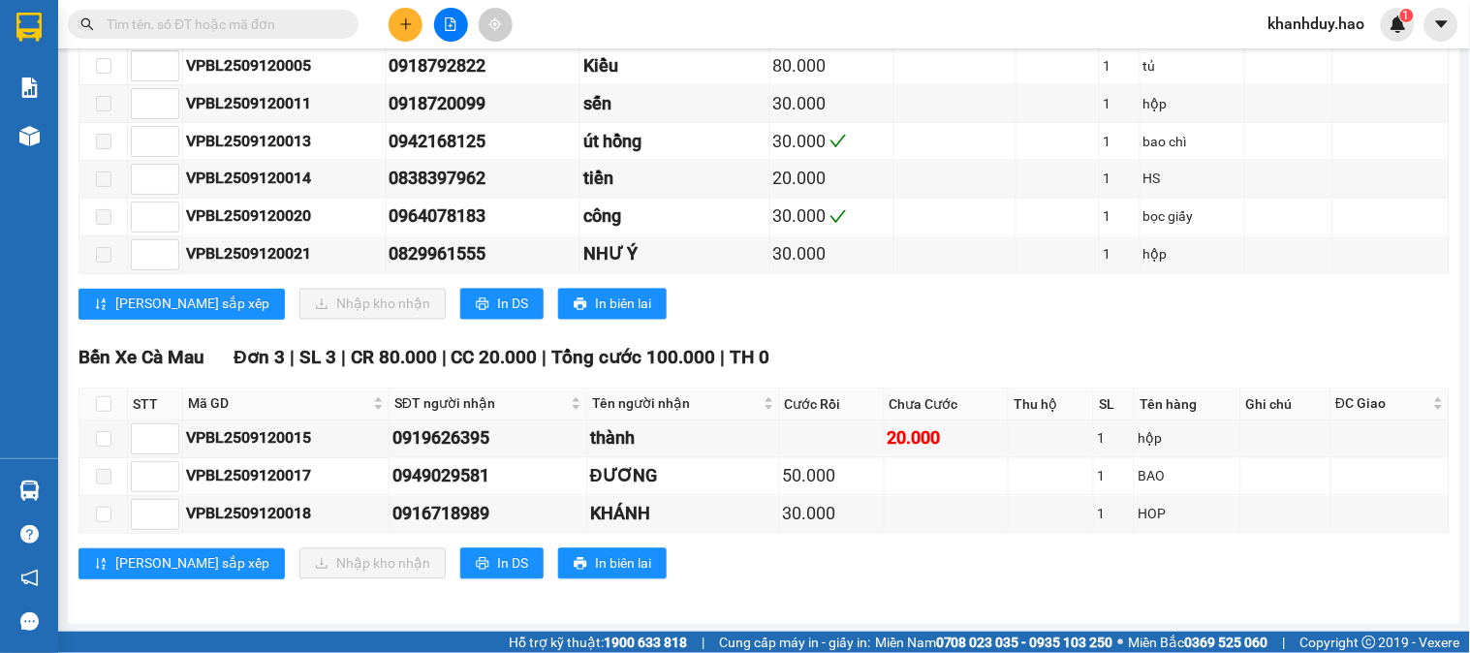
scroll to position [824, 0]
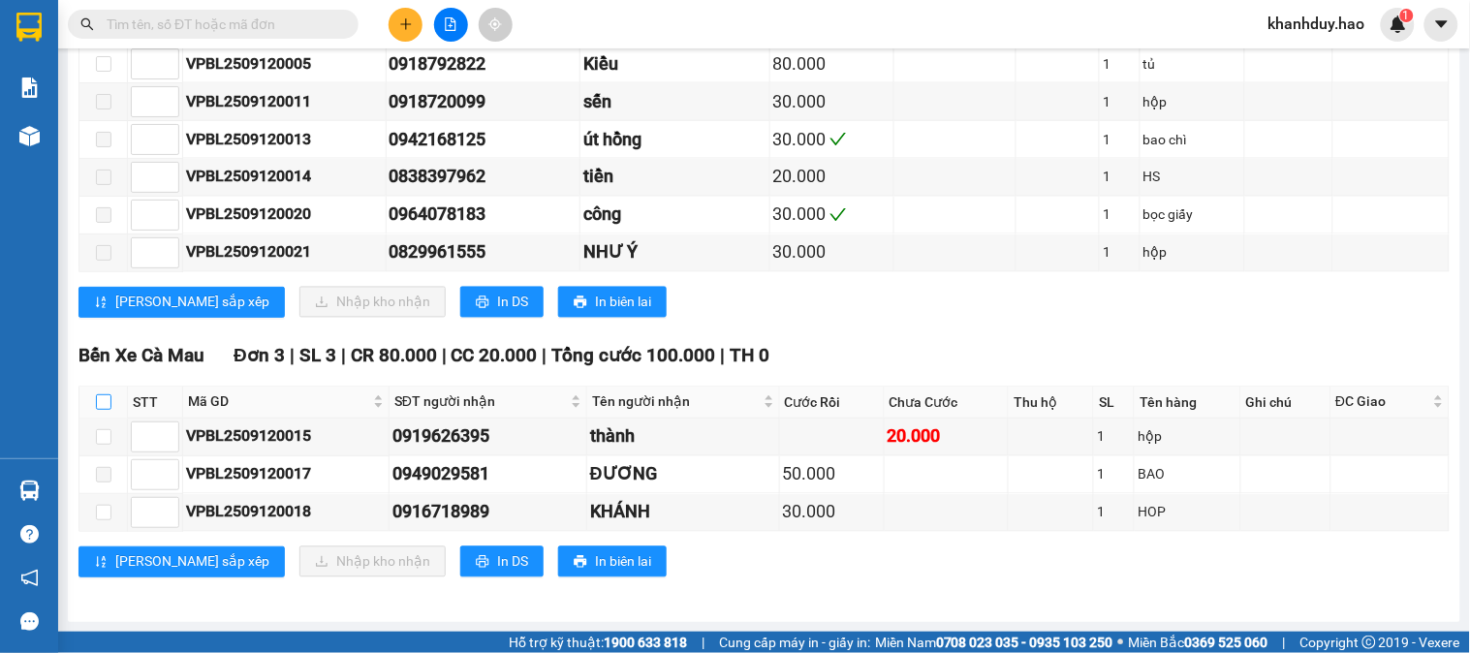
click at [109, 400] on input "checkbox" at bounding box center [104, 402] width 16 height 16
checkbox input "true"
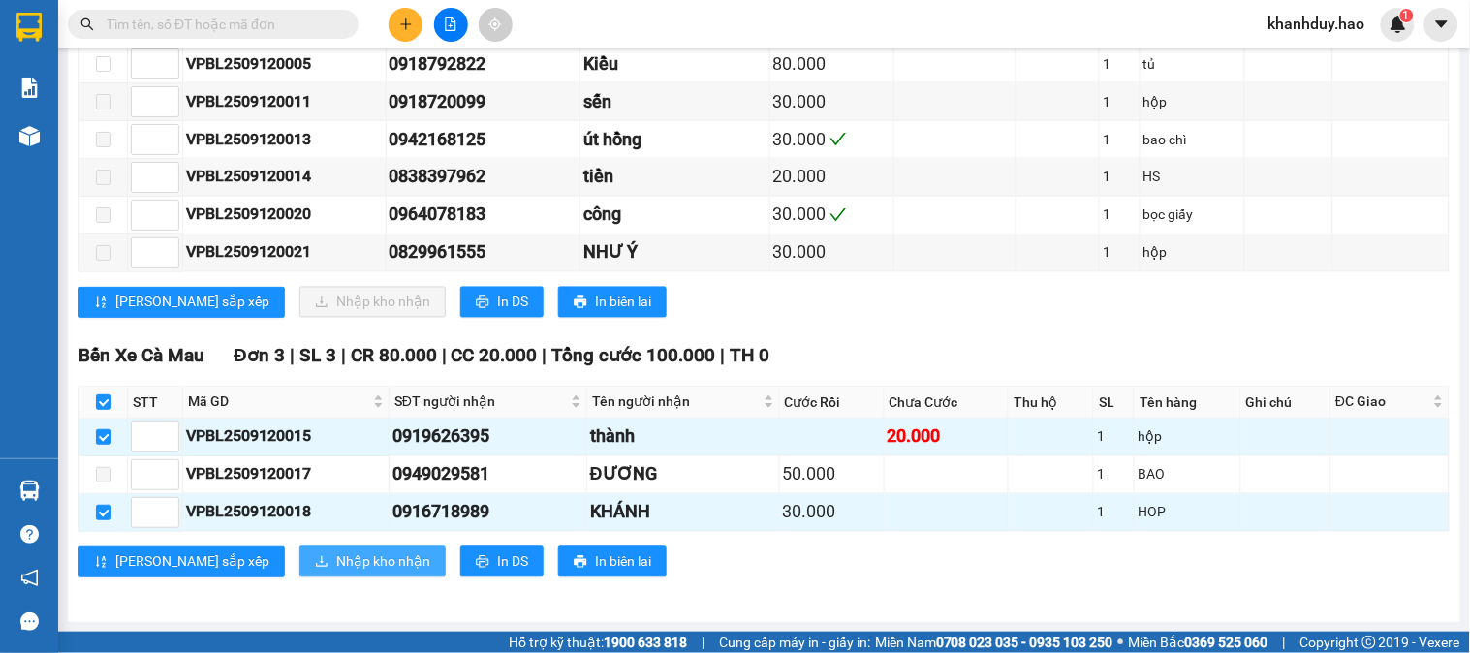
click at [336, 554] on span "Nhập kho nhận" at bounding box center [383, 561] width 94 height 21
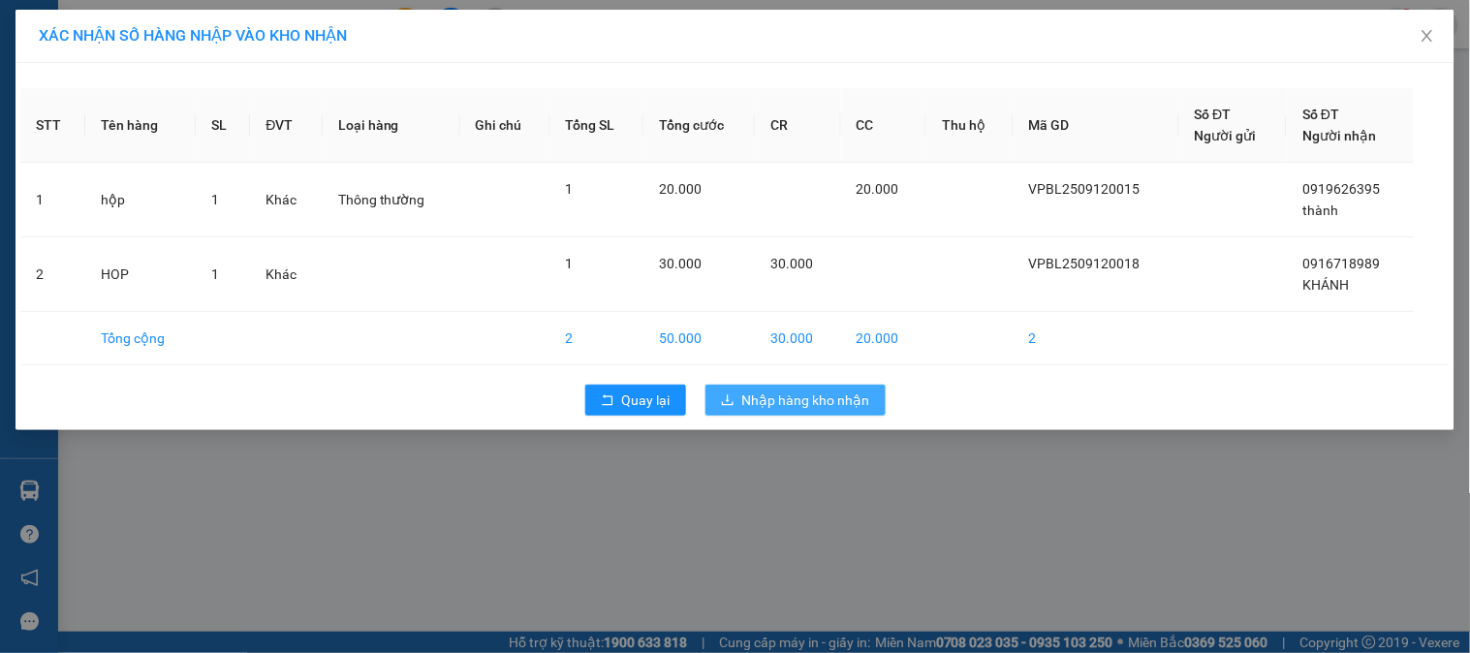
click at [791, 391] on span "Nhập hàng kho nhận" at bounding box center [806, 399] width 128 height 21
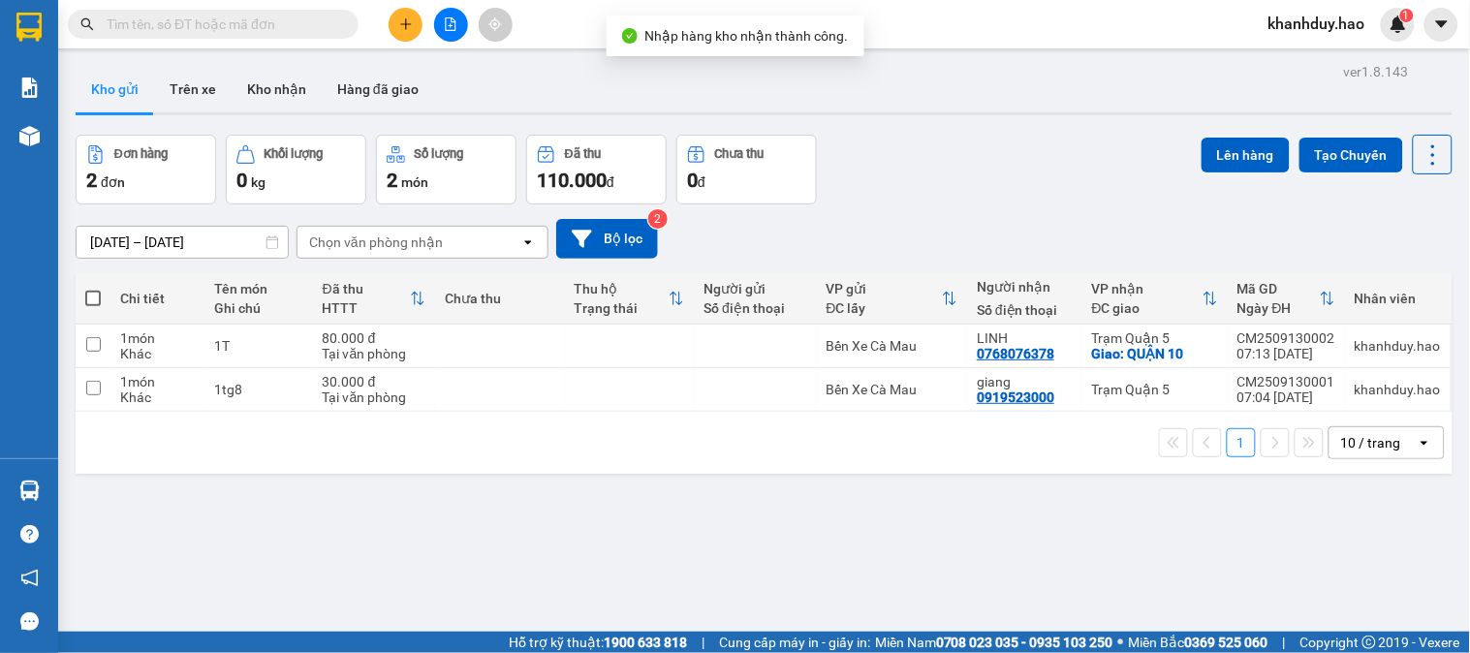
click at [98, 489] on div "ver 1.8.143 Kho gửi Trên xe Kho nhận Hàng đã giao Đơn hàng 2 đơn Khối lượng 0 k…" at bounding box center [764, 384] width 1392 height 653
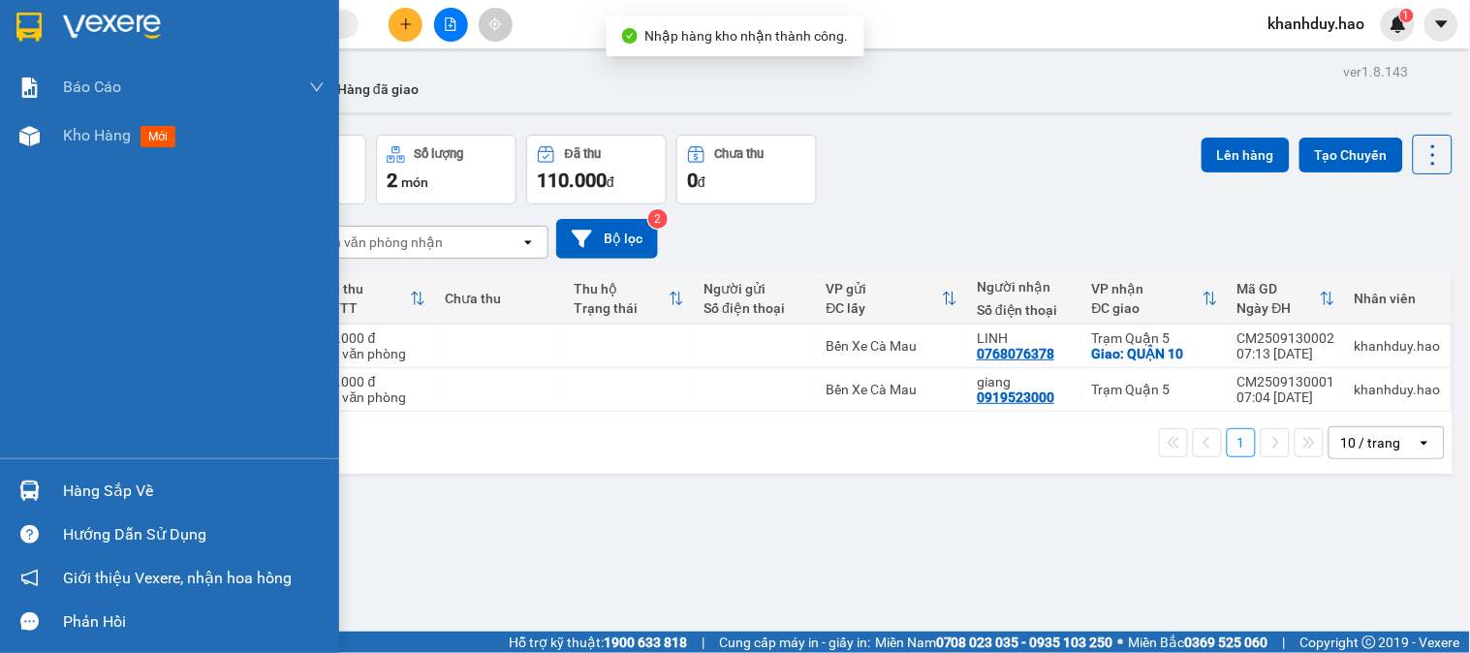
click at [17, 510] on div "Hàng sắp về" at bounding box center [169, 491] width 339 height 44
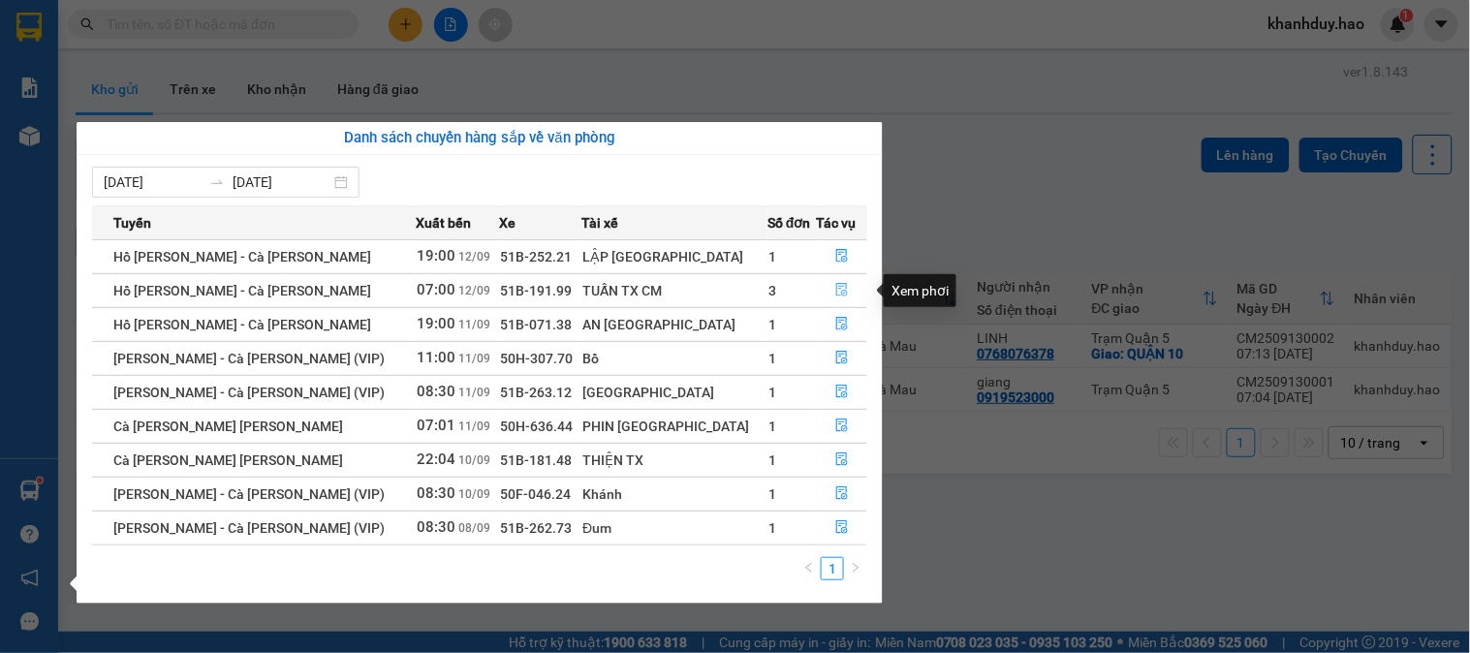
click at [835, 291] on icon "file-done" at bounding box center [842, 290] width 14 height 14
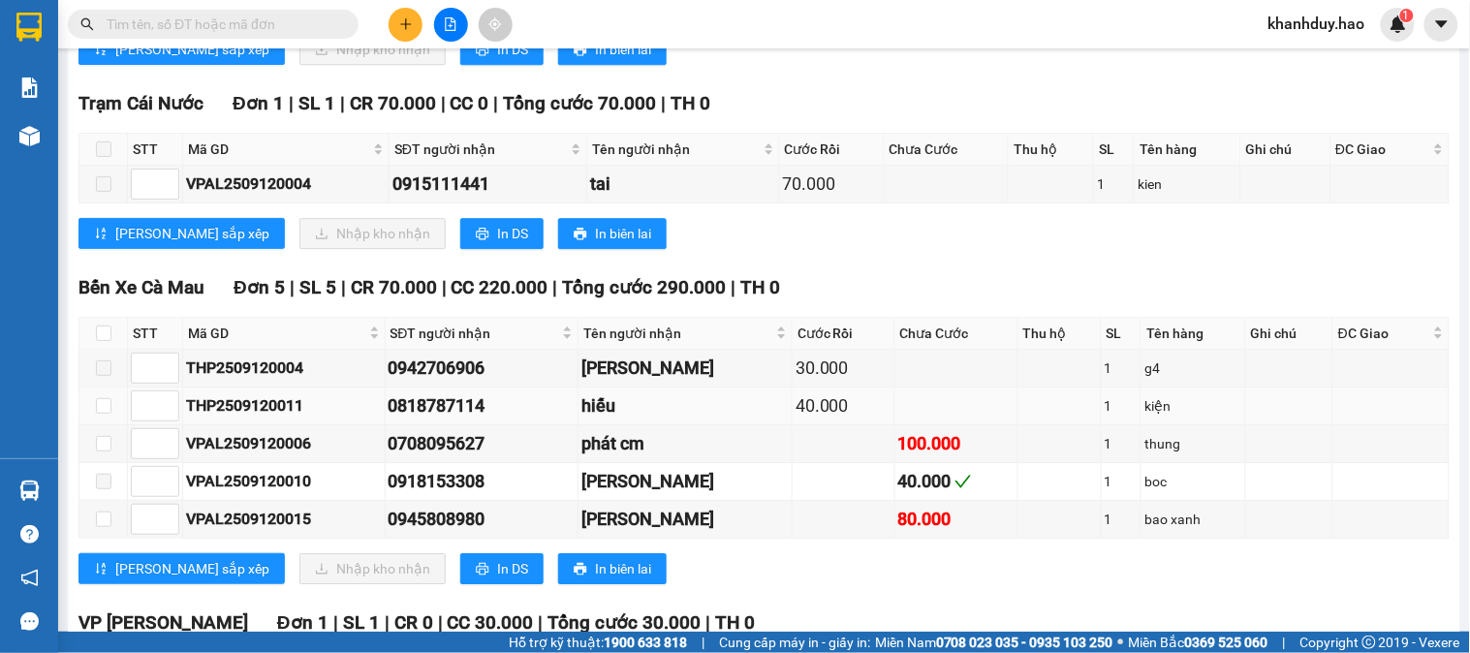
scroll to position [1507, 0]
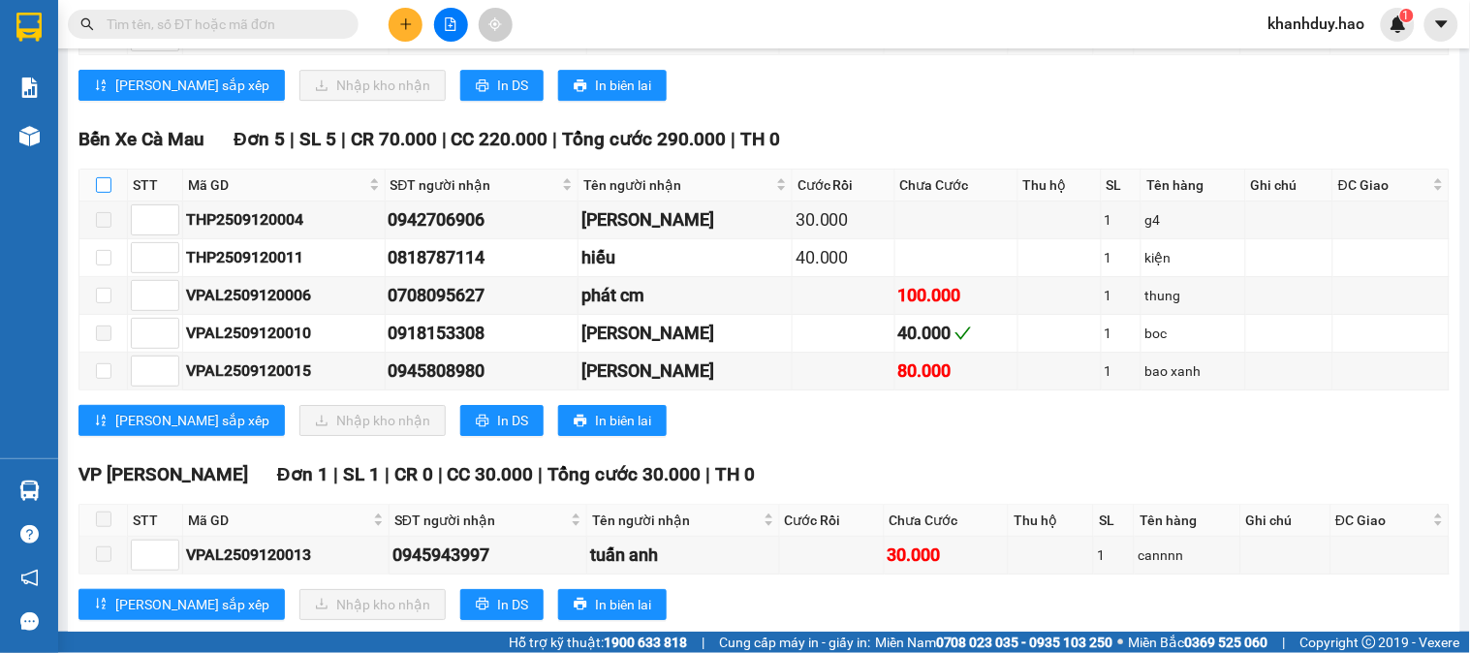
click at [97, 193] on input "checkbox" at bounding box center [104, 185] width 16 height 16
checkbox input "true"
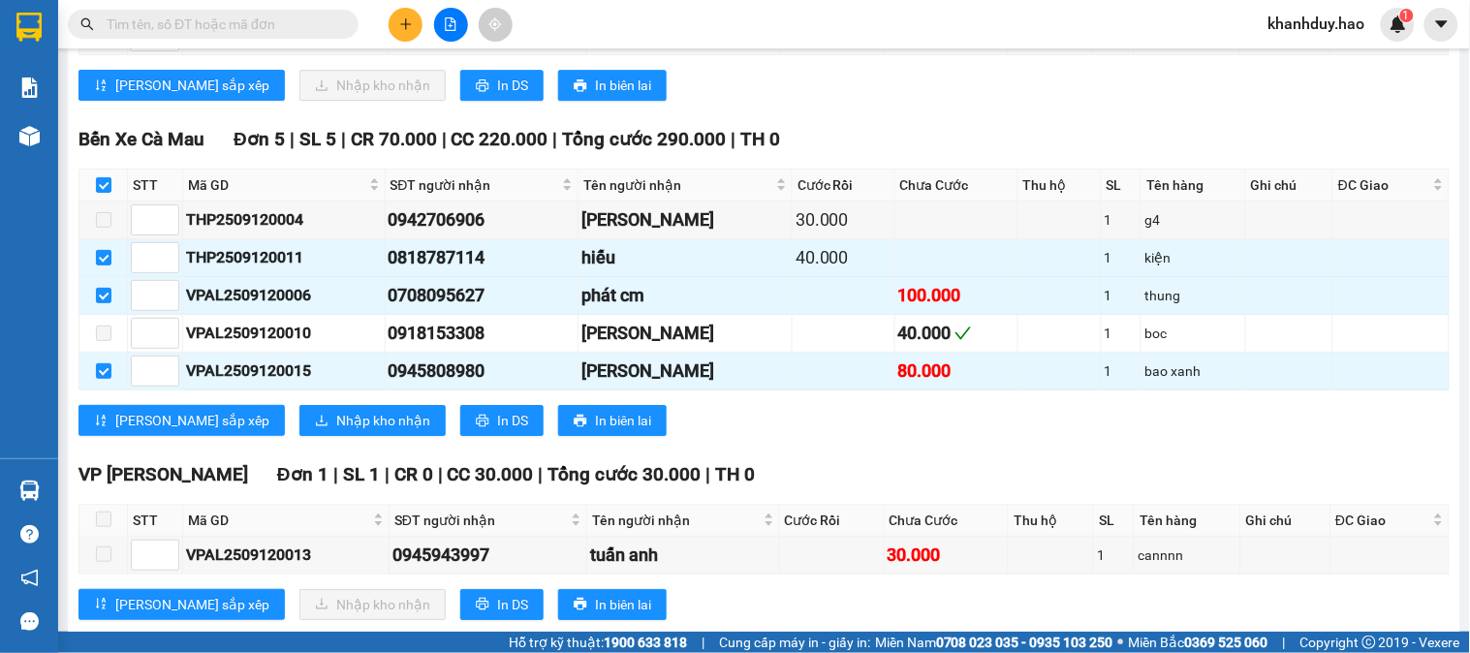
click at [365, 451] on div "Bến Xe Cà Mau Đơn 5 | SL 5 | CR 70.000 | CC 220.000 | Tổng cước 290.000 | TH 0 …" at bounding box center [763, 288] width 1371 height 326
click at [336, 431] on span "Nhập kho nhận" at bounding box center [383, 420] width 94 height 21
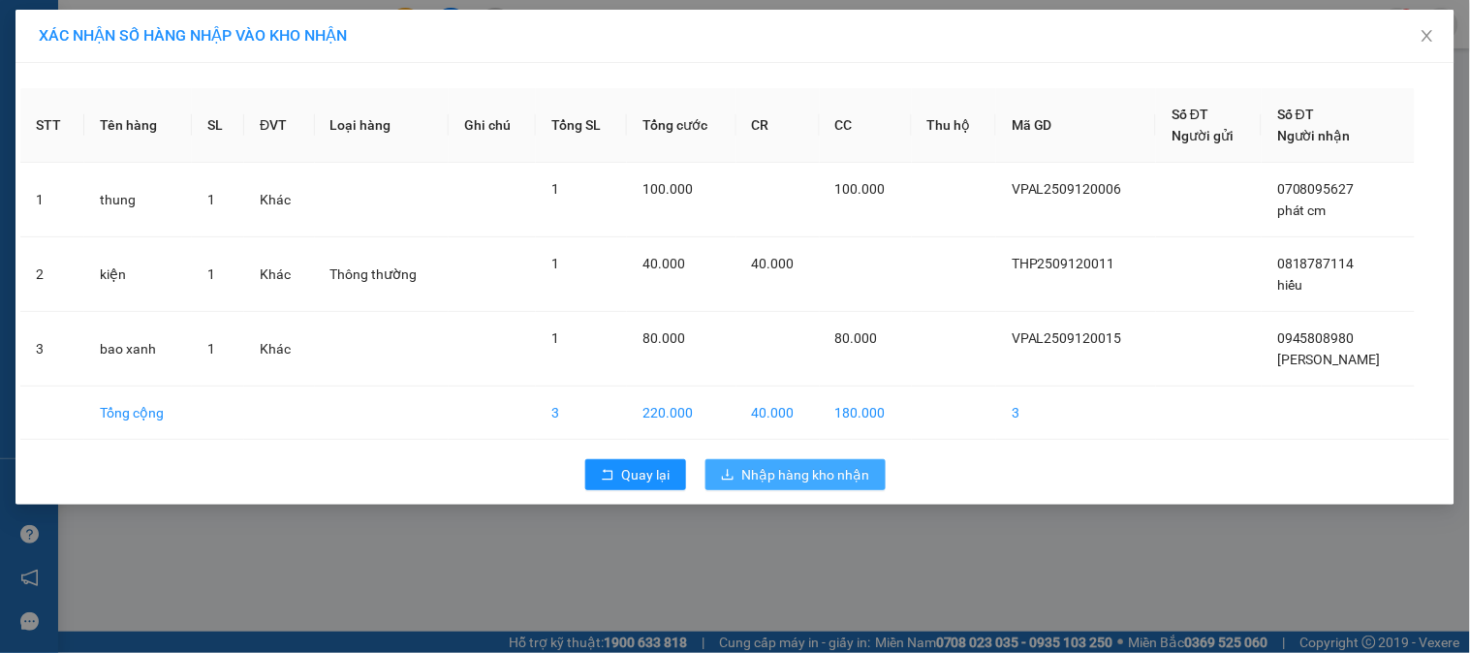
click at [824, 481] on span "Nhập hàng kho nhận" at bounding box center [806, 474] width 128 height 21
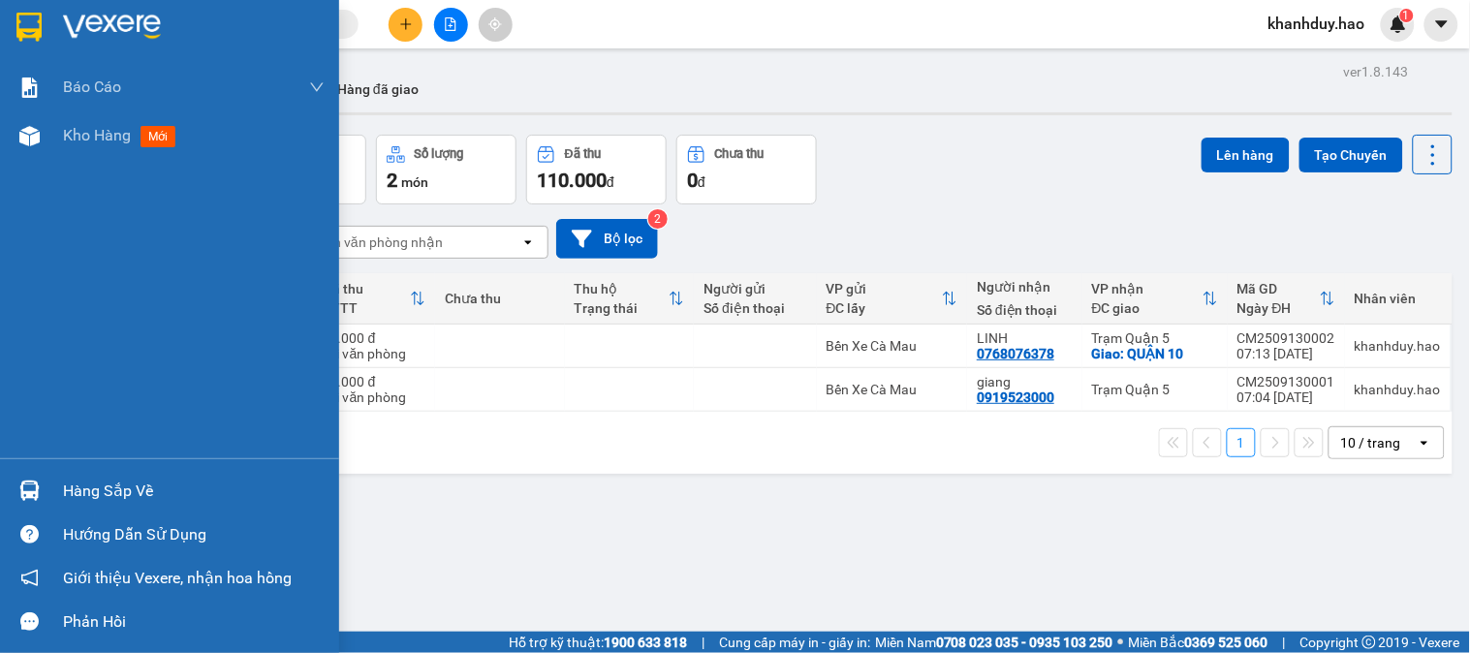
click at [48, 483] on div "Hàng sắp về" at bounding box center [169, 491] width 339 height 44
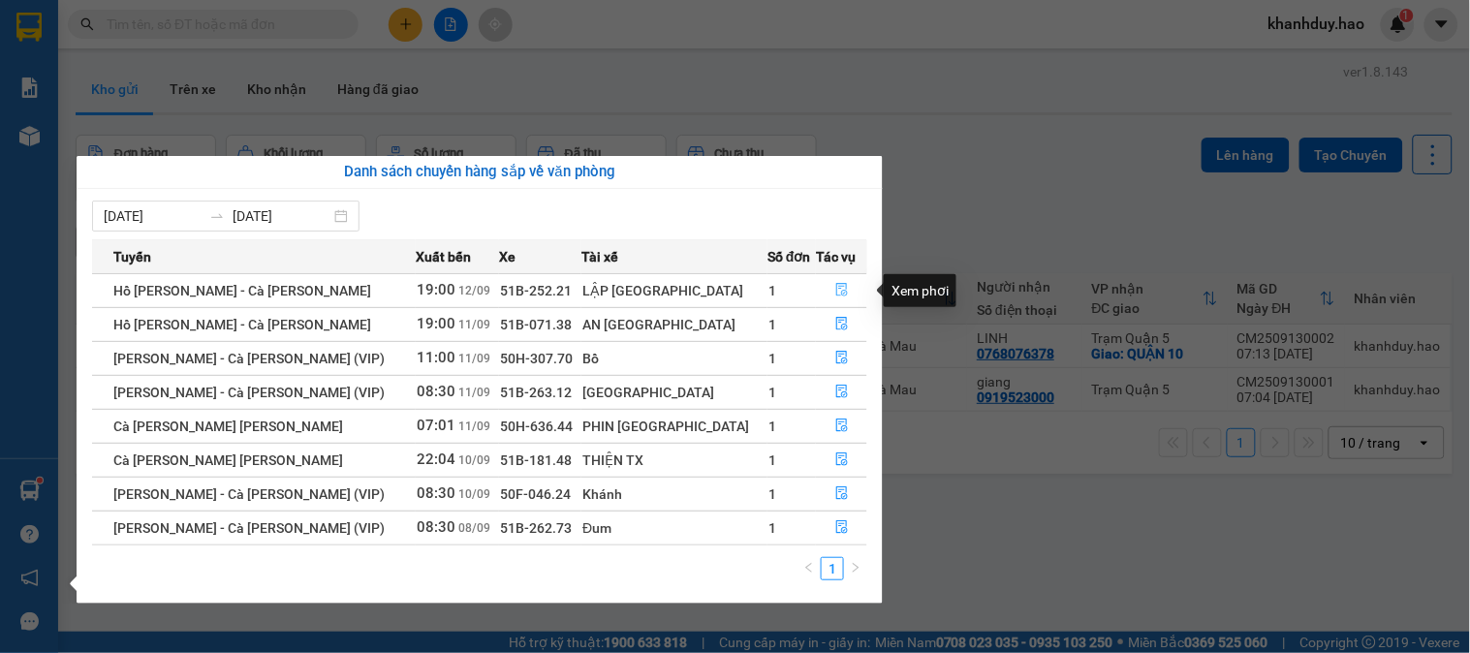
click at [835, 289] on icon "file-done" at bounding box center [842, 290] width 14 height 14
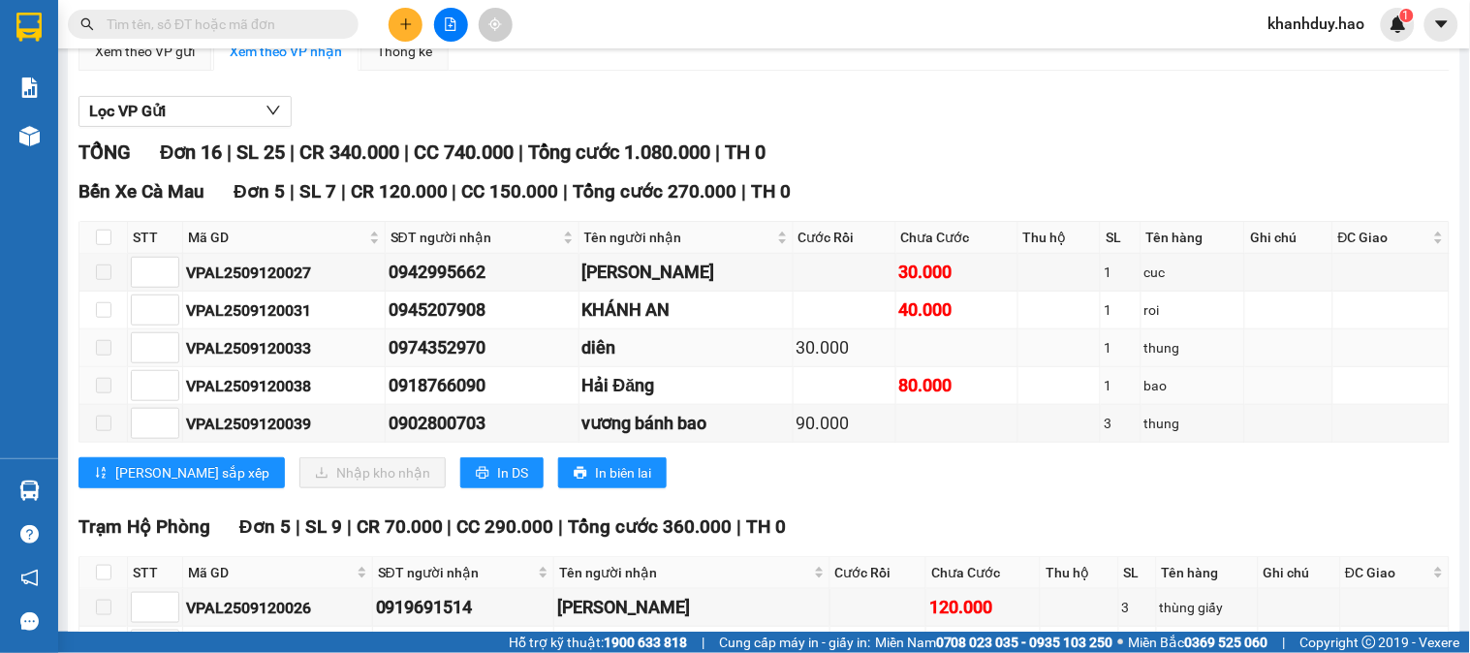
scroll to position [215, 0]
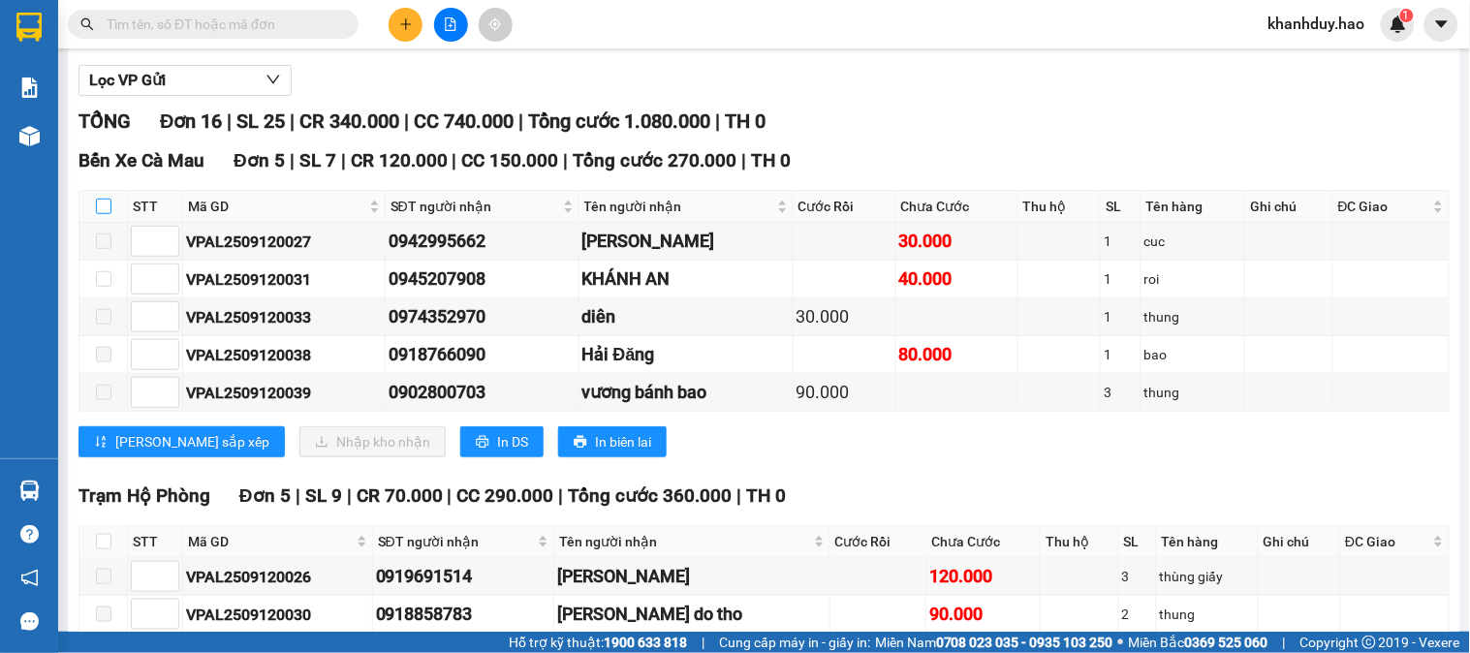
click at [101, 214] on input "checkbox" at bounding box center [104, 207] width 16 height 16
checkbox input "true"
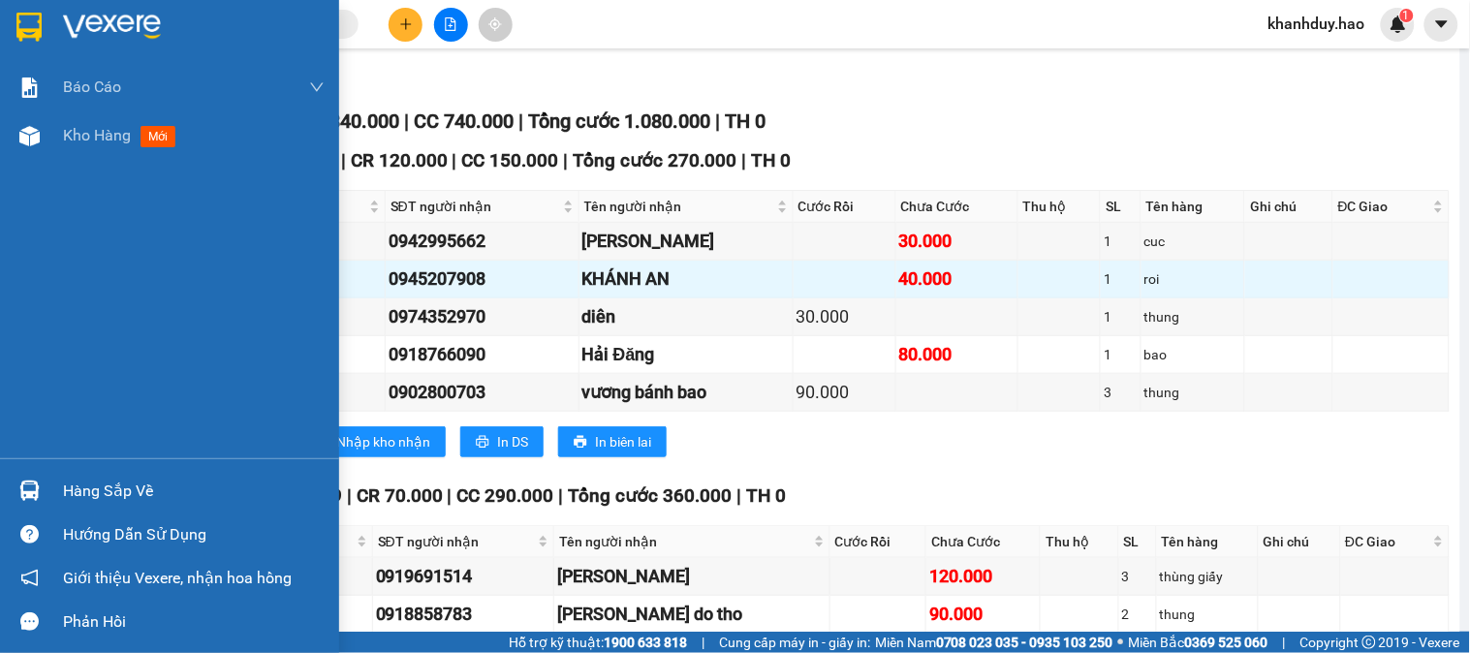
click at [83, 487] on div "Hàng sắp về" at bounding box center [194, 491] width 262 height 29
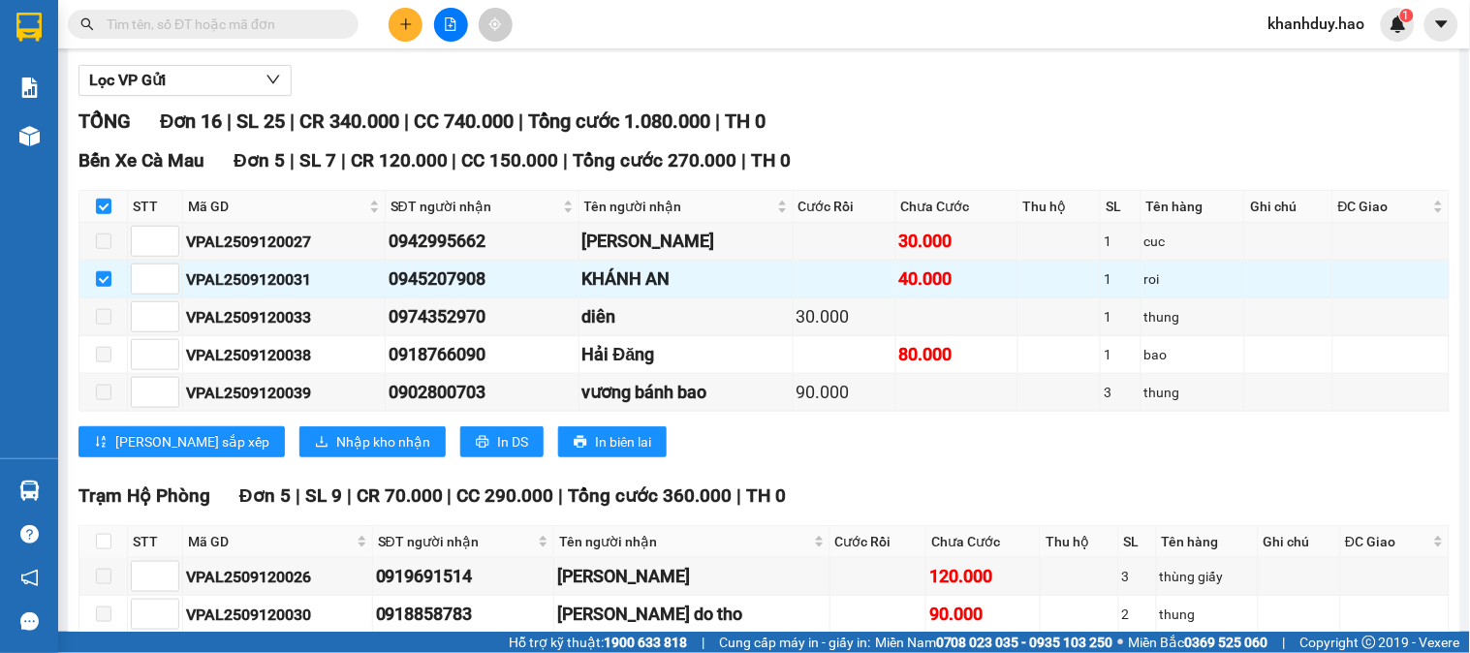
click at [588, 91] on section "Kết quả tìm kiếm ( 0 ) Bộ lọc Gửi 3 ngày gần nhất No Data khanhduy.hao 1 Báo cá…" at bounding box center [735, 326] width 1470 height 653
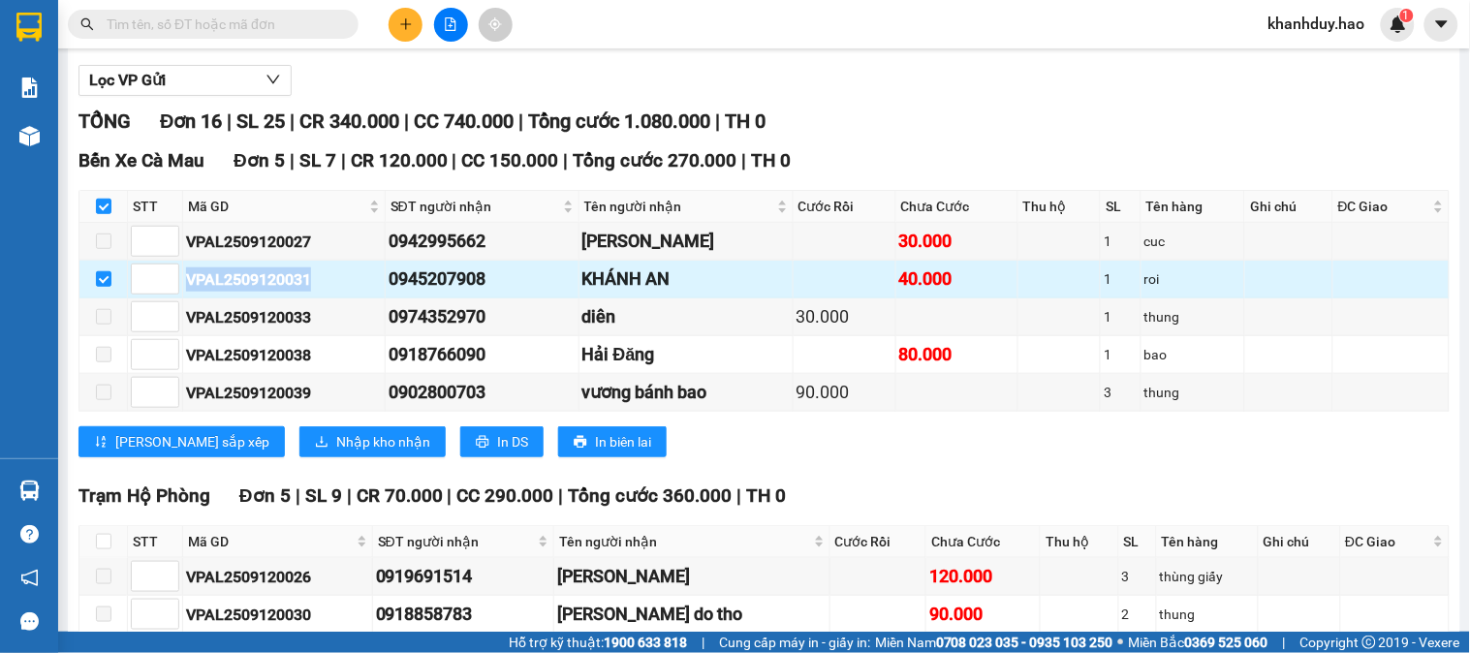
drag, startPoint x: 182, startPoint y: 305, endPoint x: 318, endPoint y: 308, distance: 135.7
click at [318, 298] on td "VPAL2509120031" at bounding box center [284, 280] width 202 height 38
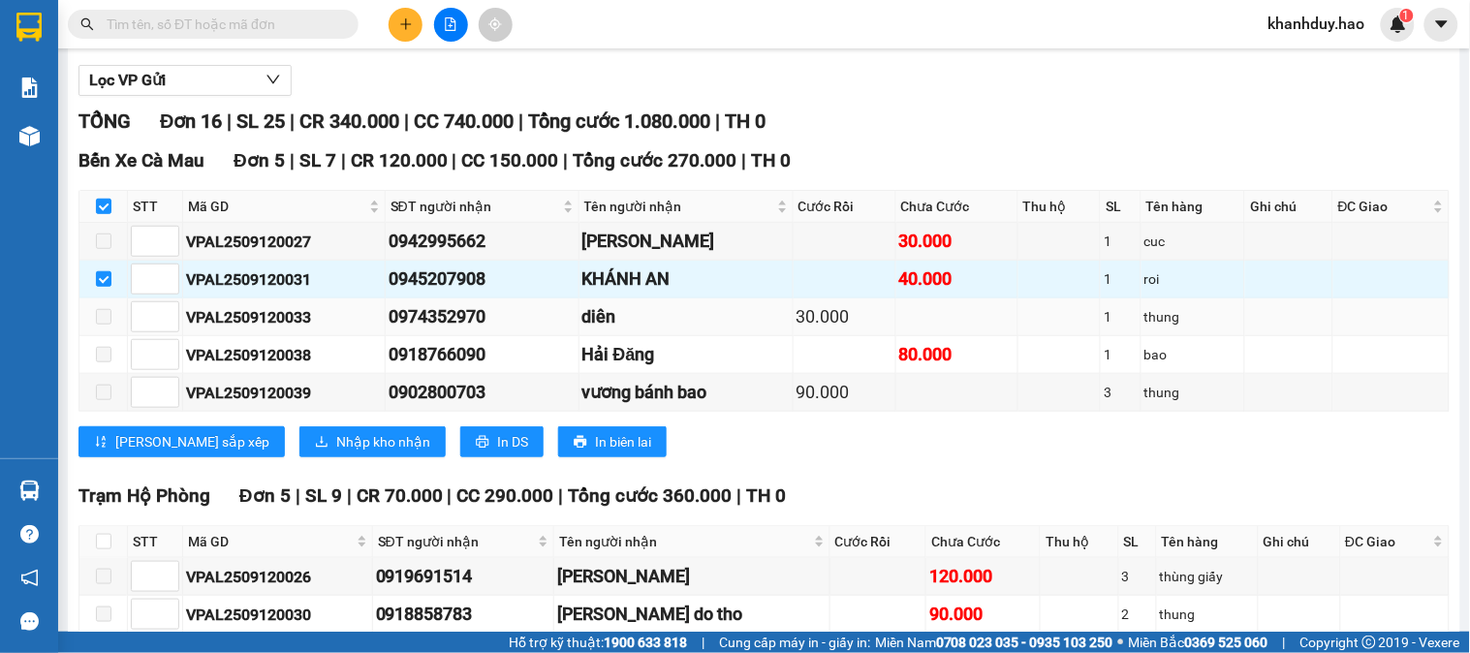
drag, startPoint x: 333, startPoint y: 353, endPoint x: 332, endPoint y: 324, distance: 29.1
click at [336, 336] on td "VPAL2509120033" at bounding box center [284, 317] width 202 height 38
drag, startPoint x: 272, startPoint y: 35, endPoint x: 262, endPoint y: 31, distance: 11.3
paste input "https://guihang.vexere.com/order/phoi/36298120/receiving-warehouse#:~:text=cuc-…"
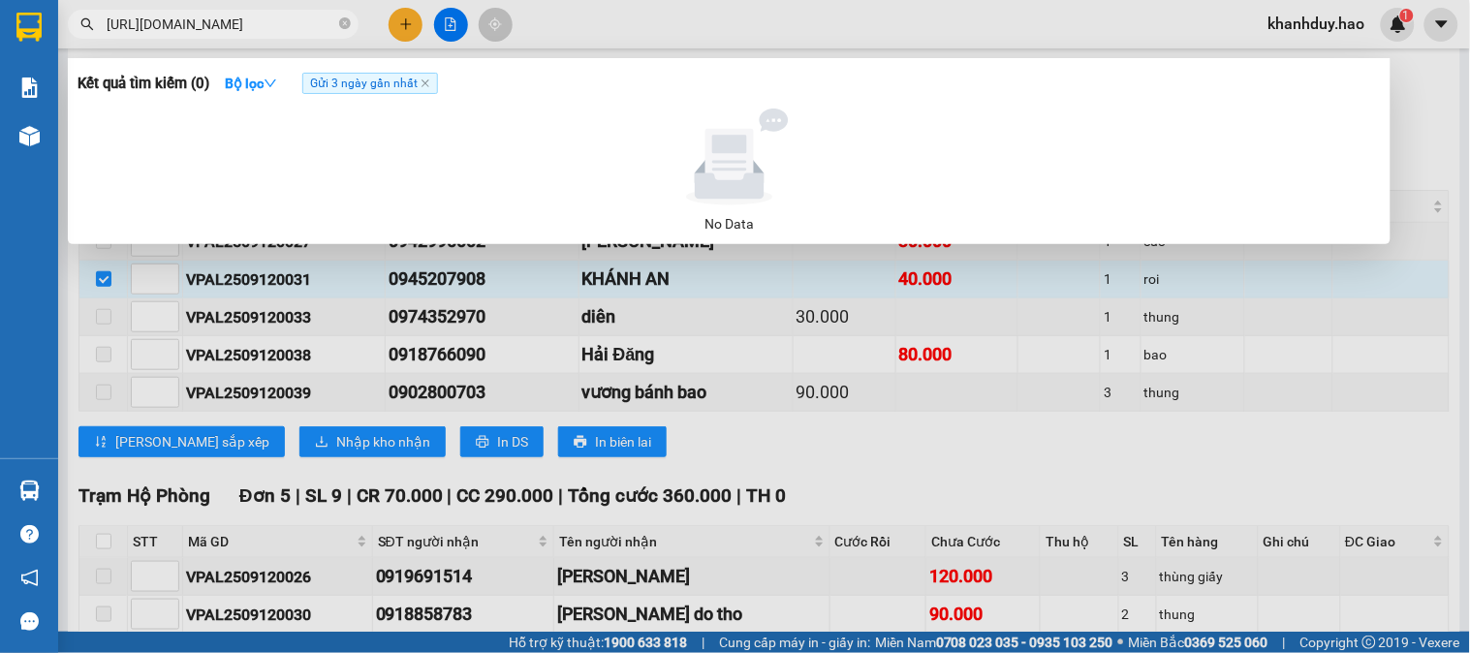
click at [150, 29] on input "https://guihang.vexere.com/order/phoi/36298120/receiving-warehouse#:~:text=cuc-…" at bounding box center [221, 24] width 229 height 21
click at [298, 22] on input "VPAL2509120031," at bounding box center [221, 24] width 229 height 21
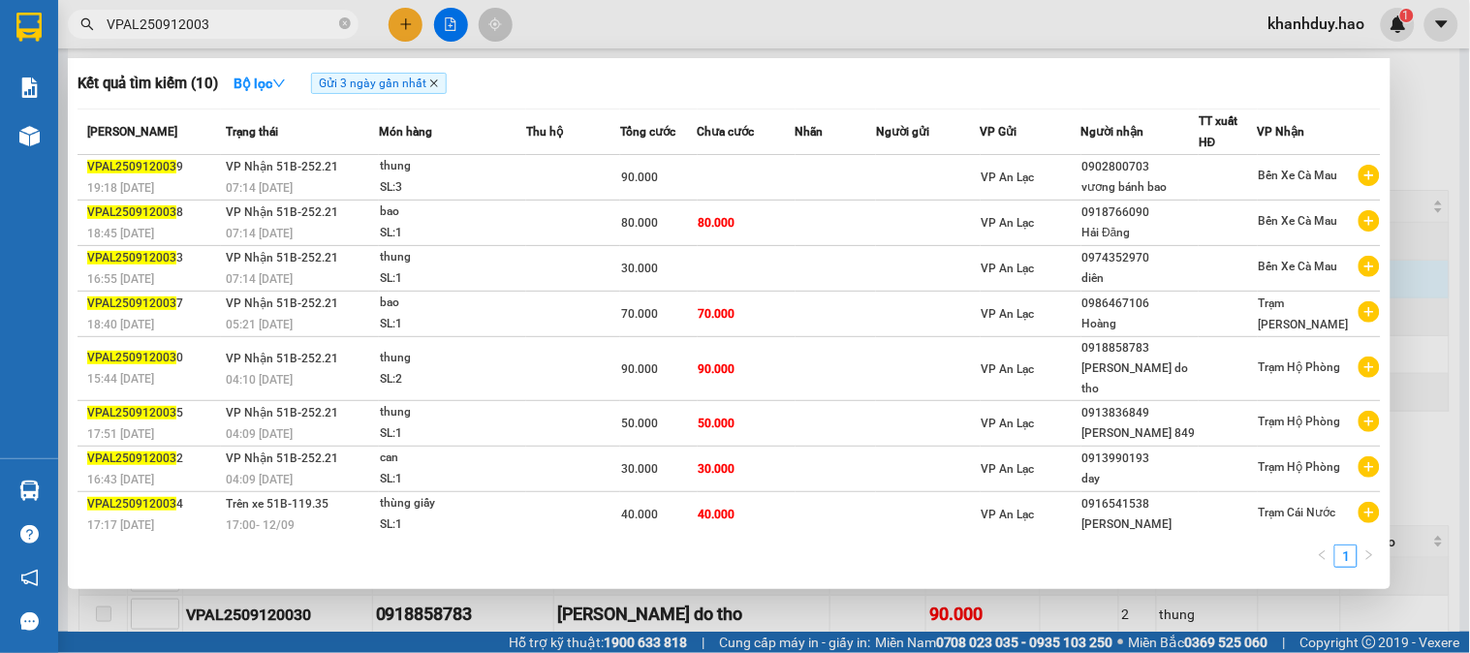
click at [438, 79] on icon "close" at bounding box center [434, 83] width 10 height 10
click at [246, 11] on span "VPAL250912003" at bounding box center [213, 24] width 291 height 29
click at [246, 14] on input "VPAL250912003" at bounding box center [221, 24] width 229 height 21
click at [1400, 109] on div at bounding box center [735, 326] width 1470 height 653
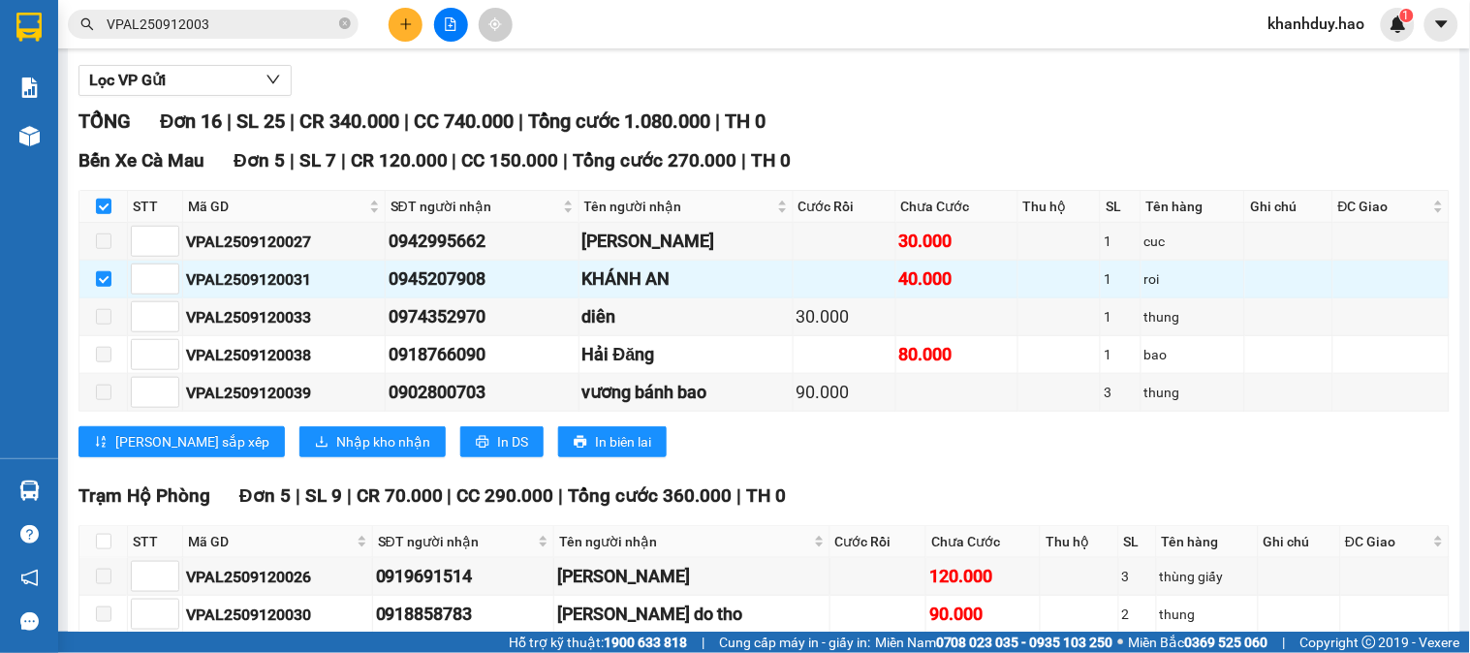
click at [253, 34] on input "VPAL250912003" at bounding box center [221, 24] width 229 height 21
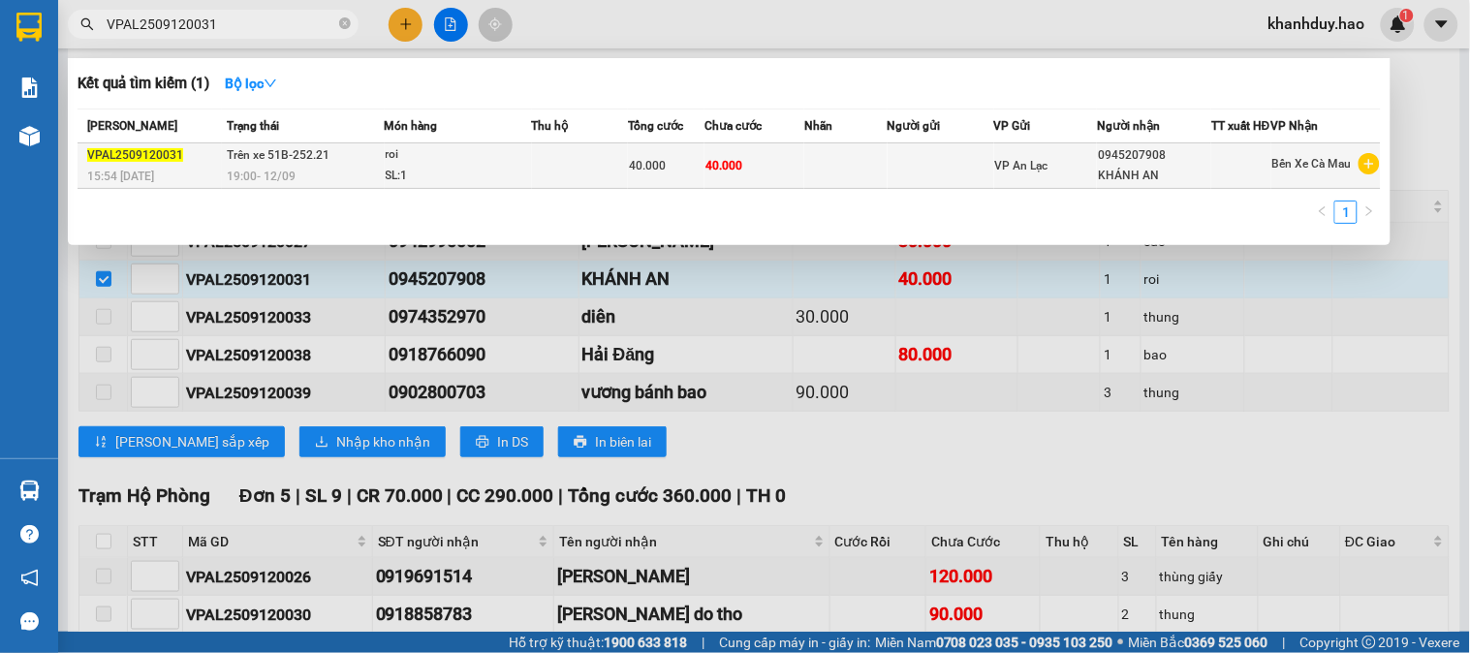
type input "VPAL2509120031"
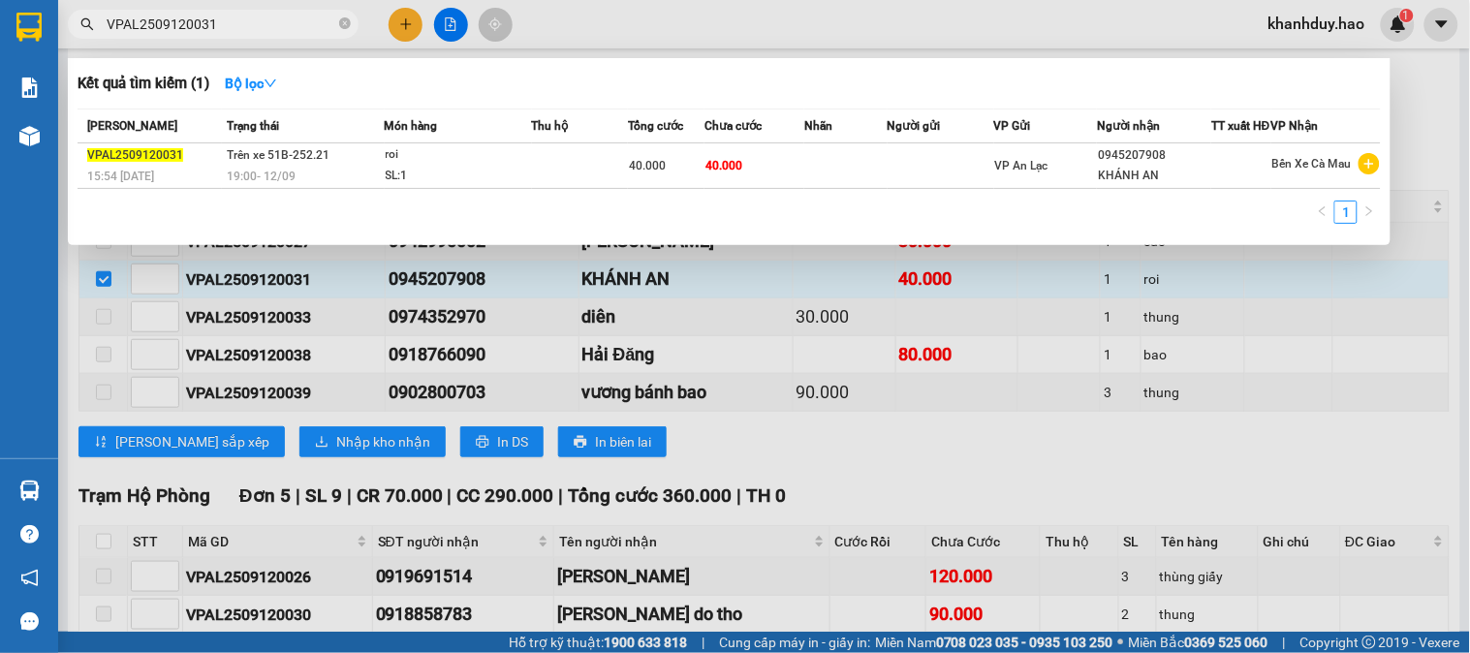
click at [505, 166] on div "roi" at bounding box center [458, 154] width 145 height 21
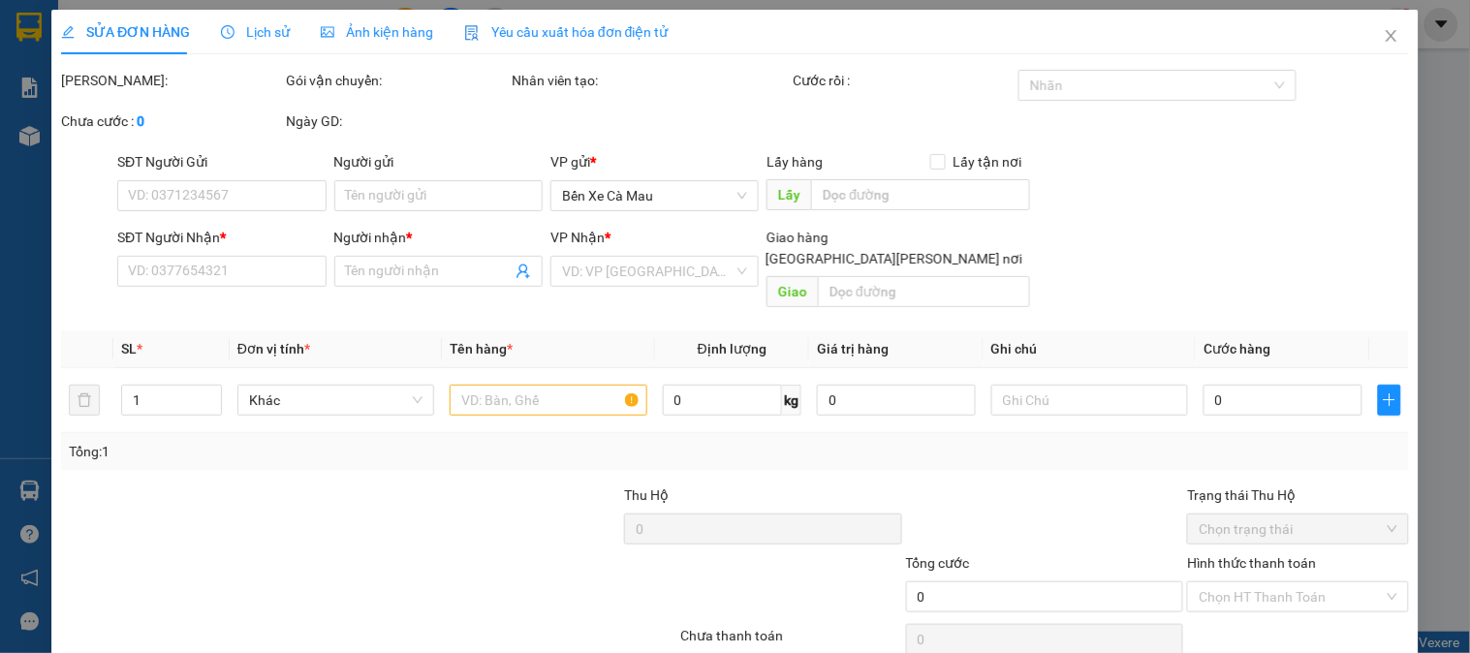
click at [419, 23] on div "Ảnh kiện hàng" at bounding box center [377, 32] width 112 height 45
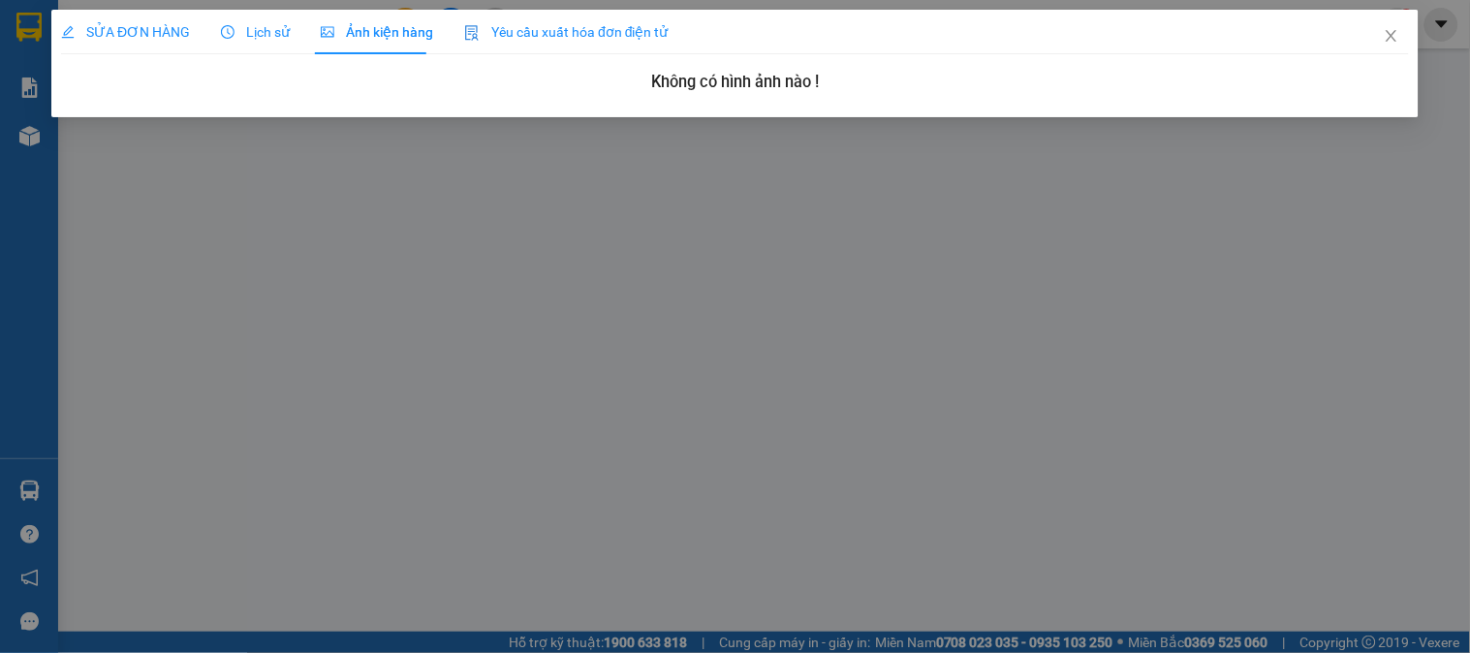
click at [419, 24] on span "Ảnh kiện hàng" at bounding box center [377, 32] width 112 height 16
click at [349, 34] on span "Ảnh kiện hàng" at bounding box center [377, 32] width 112 height 16
click at [278, 35] on span "Lịch sử" at bounding box center [255, 32] width 69 height 16
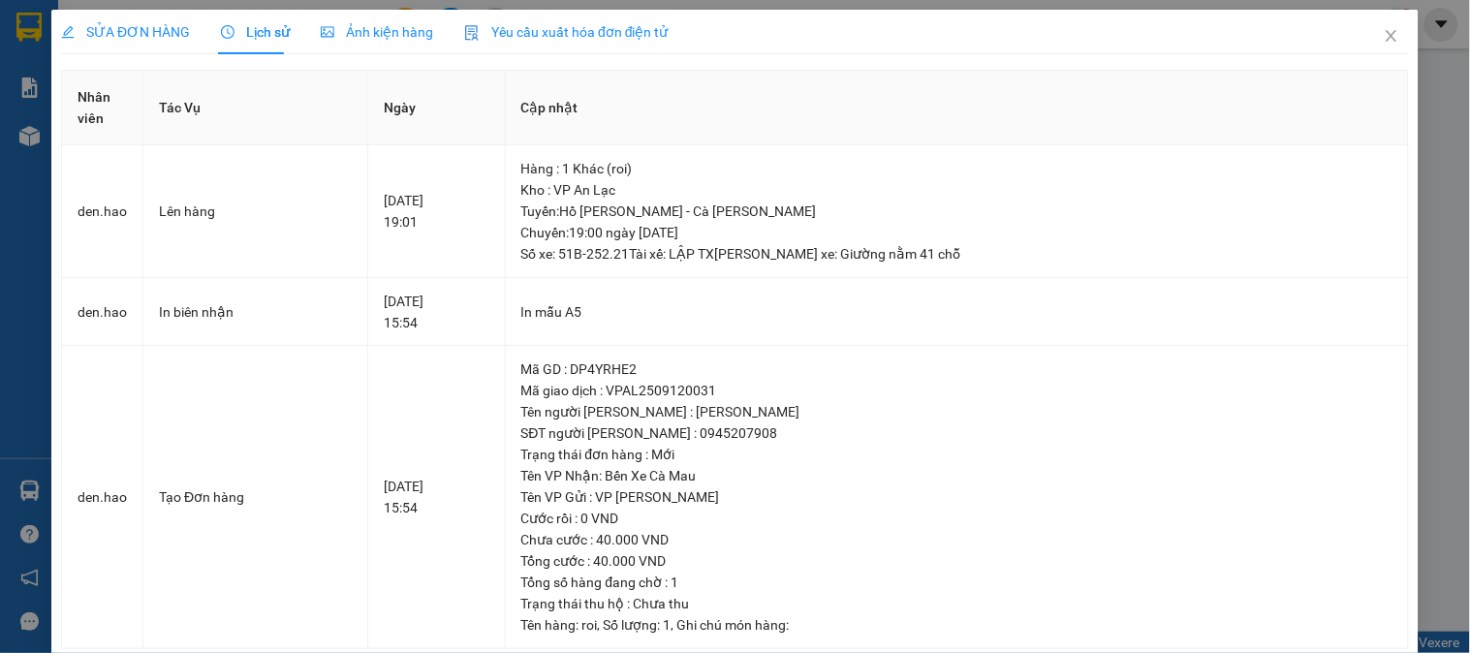
click at [178, 39] on span "SỬA ĐƠN HÀNG" at bounding box center [125, 32] width 129 height 16
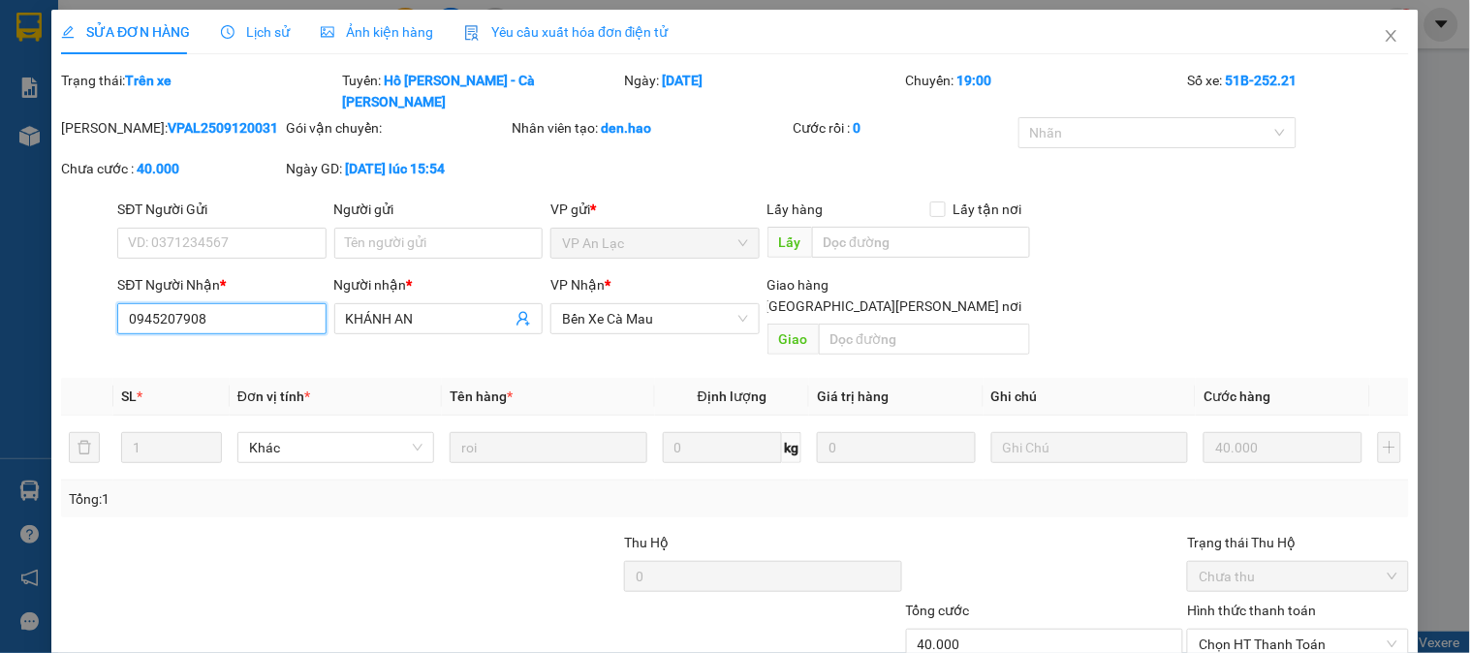
drag, startPoint x: 230, startPoint y: 296, endPoint x: 129, endPoint y: 300, distance: 100.8
click at [129, 303] on input "0945207908" at bounding box center [221, 318] width 208 height 31
click at [1384, 37] on icon "close" at bounding box center [1392, 36] width 16 height 16
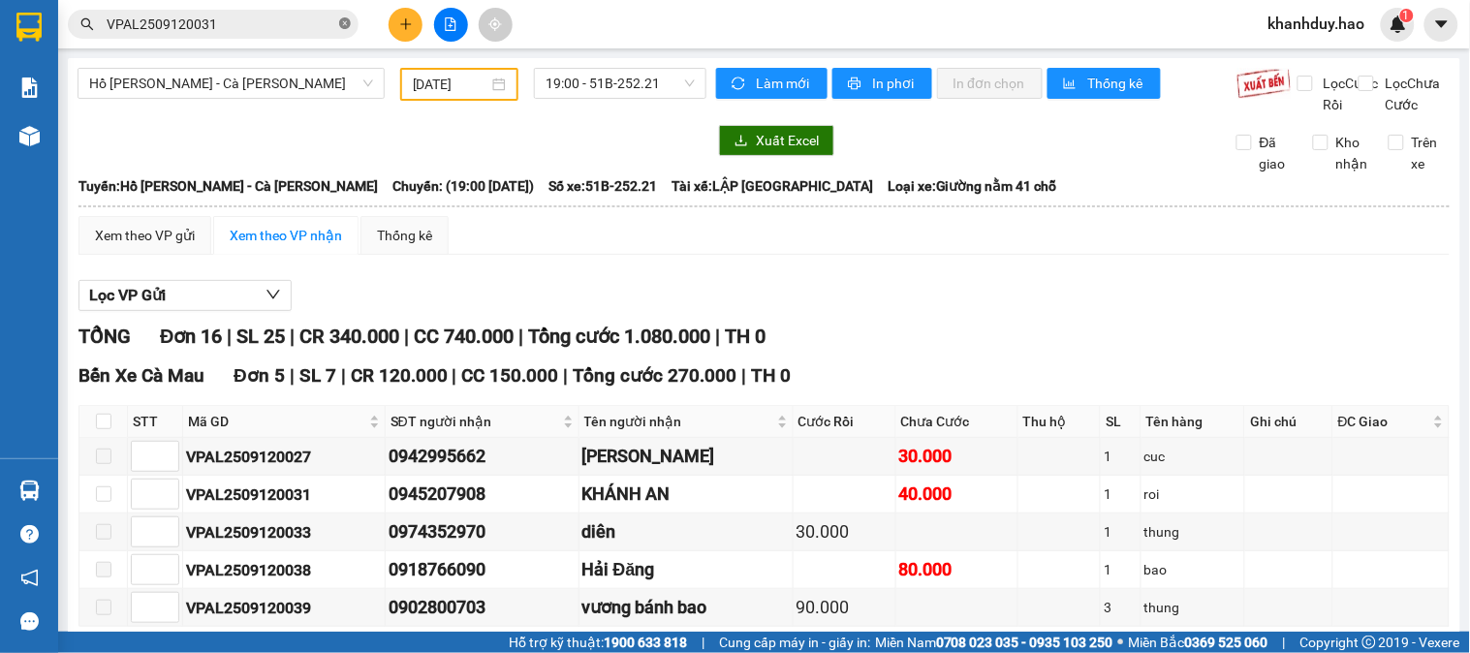
click at [350, 24] on icon "close-circle" at bounding box center [345, 23] width 12 height 12
drag, startPoint x: 335, startPoint y: 24, endPoint x: 171, endPoint y: 31, distance: 164.9
paste input "0945207908"
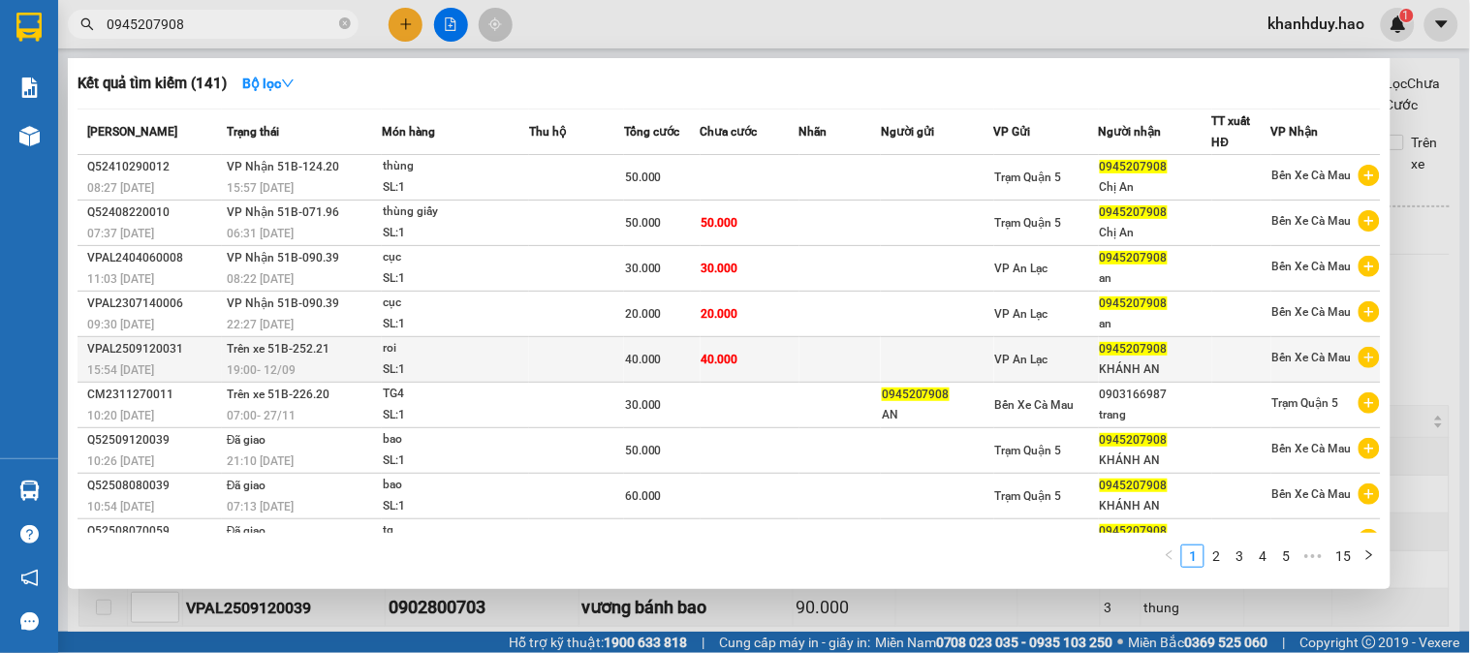
type input "0945207908"
click at [670, 357] on div "40.000" at bounding box center [662, 359] width 75 height 21
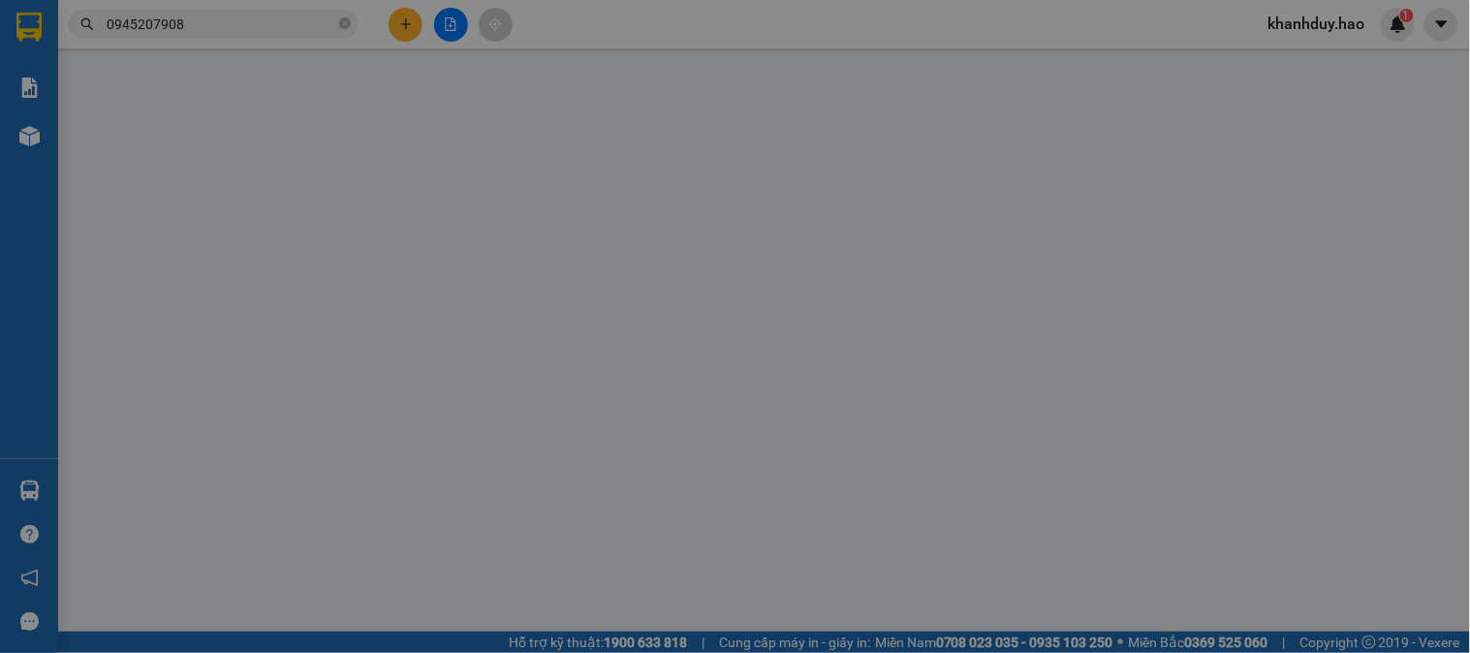
type input "0945207908"
type input "KHÁNH AN"
type input "40.000"
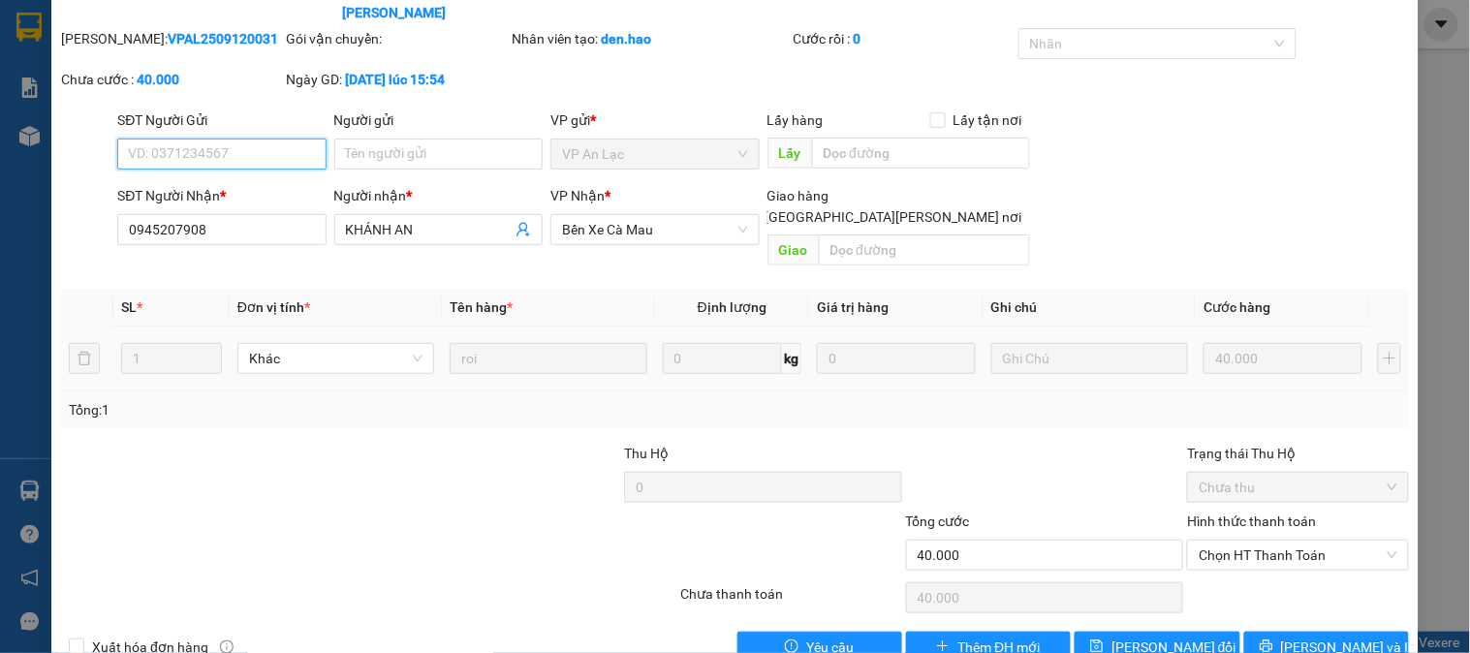
scroll to position [93, 0]
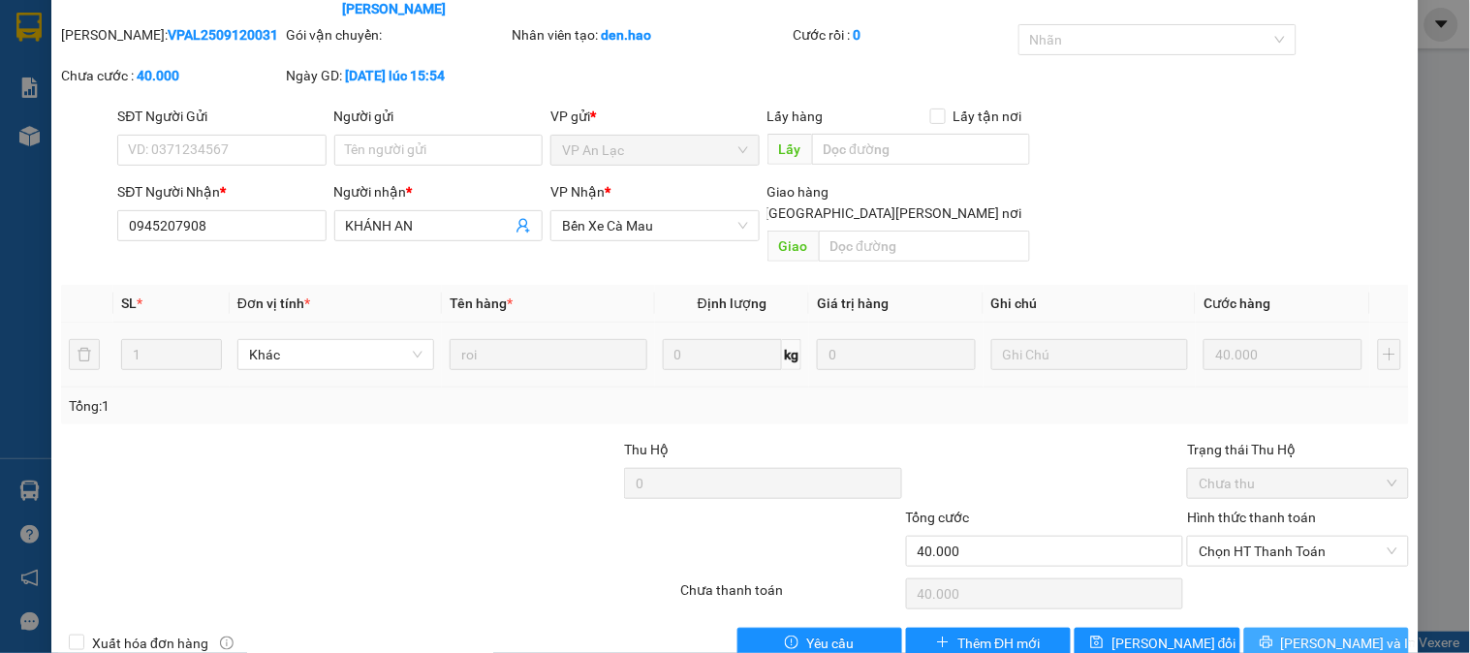
click at [1267, 628] on button "[PERSON_NAME] và In" at bounding box center [1326, 643] width 165 height 31
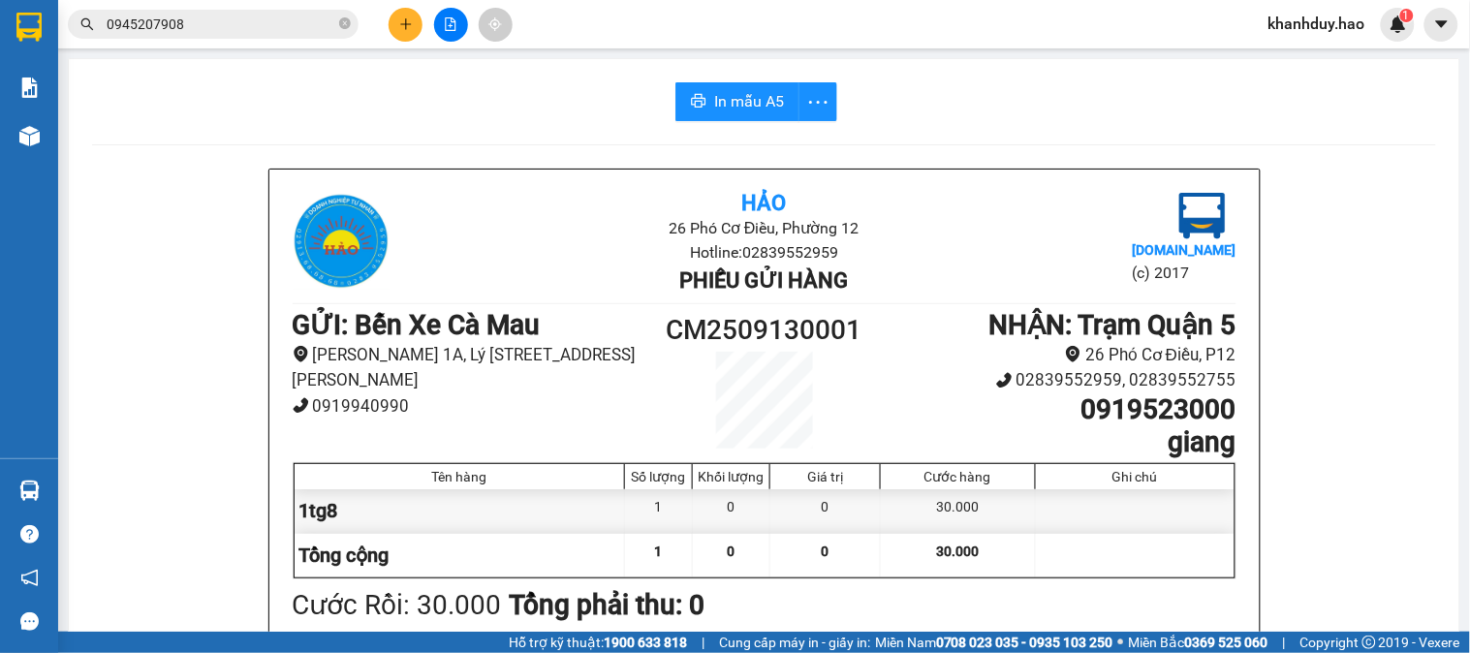
drag, startPoint x: 292, startPoint y: 27, endPoint x: 305, endPoint y: 56, distance: 32.1
click at [291, 27] on input "0945207908" at bounding box center [221, 24] width 229 height 21
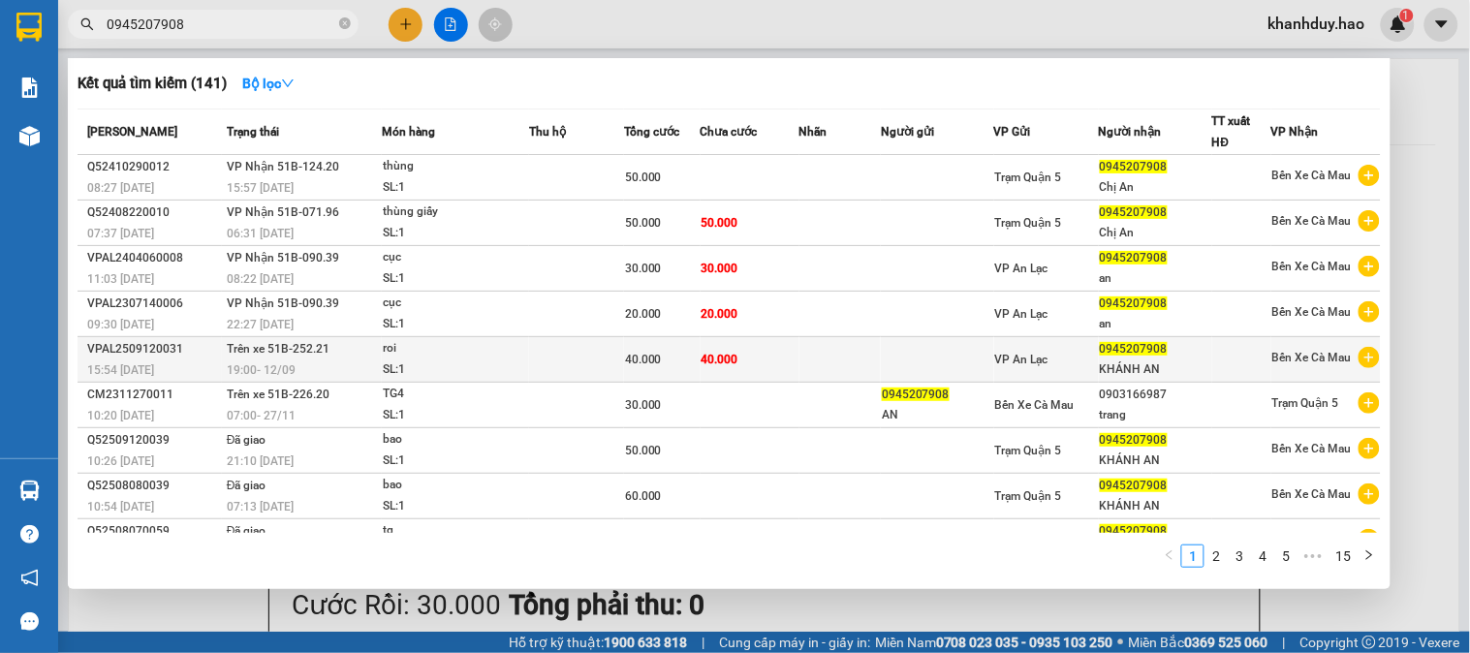
click at [678, 370] on div "40.000" at bounding box center [662, 359] width 75 height 21
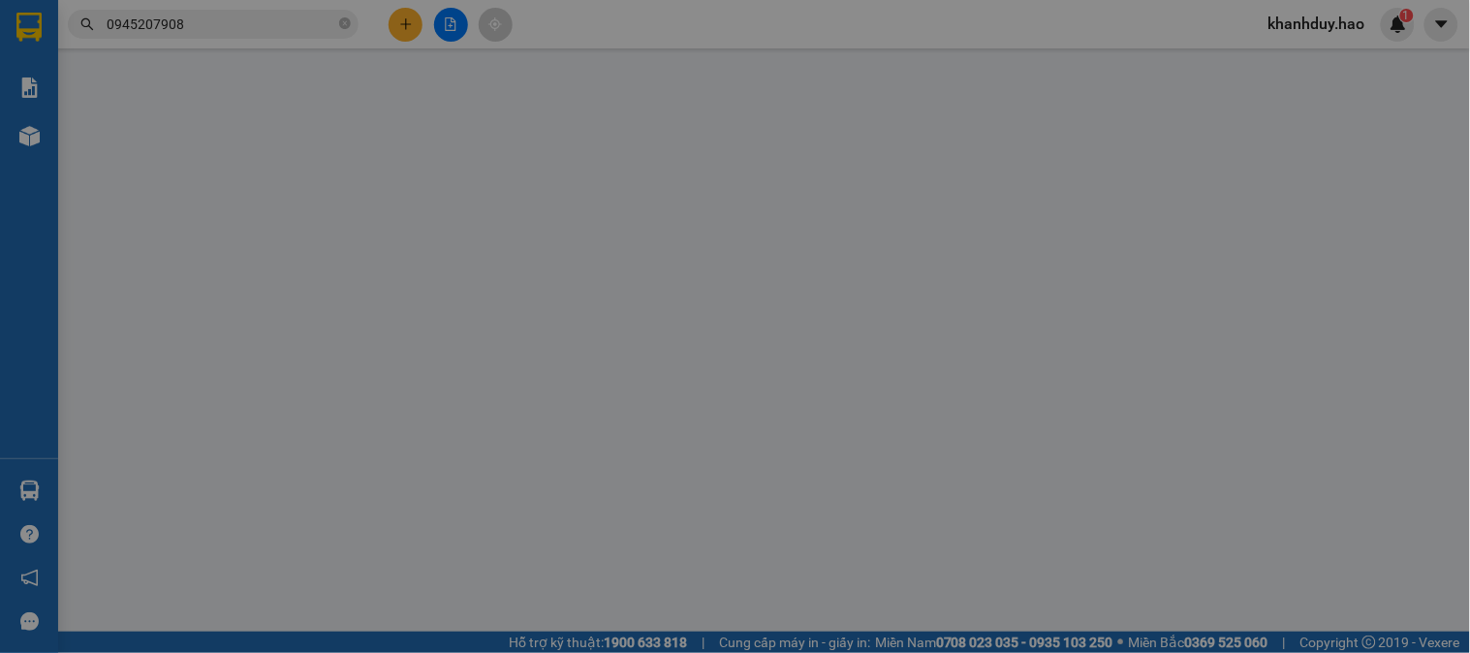
type input "0945207908"
type input "KHÁNH AN"
type input "40.000"
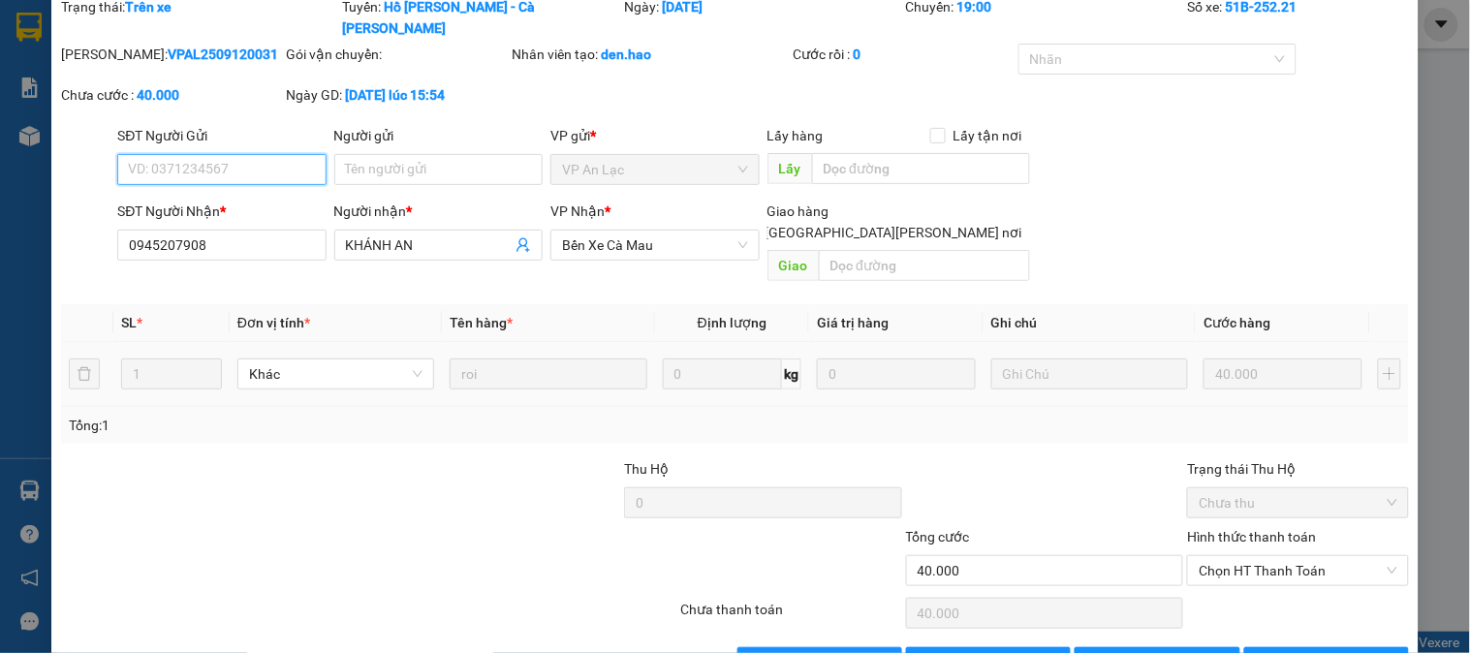
scroll to position [93, 0]
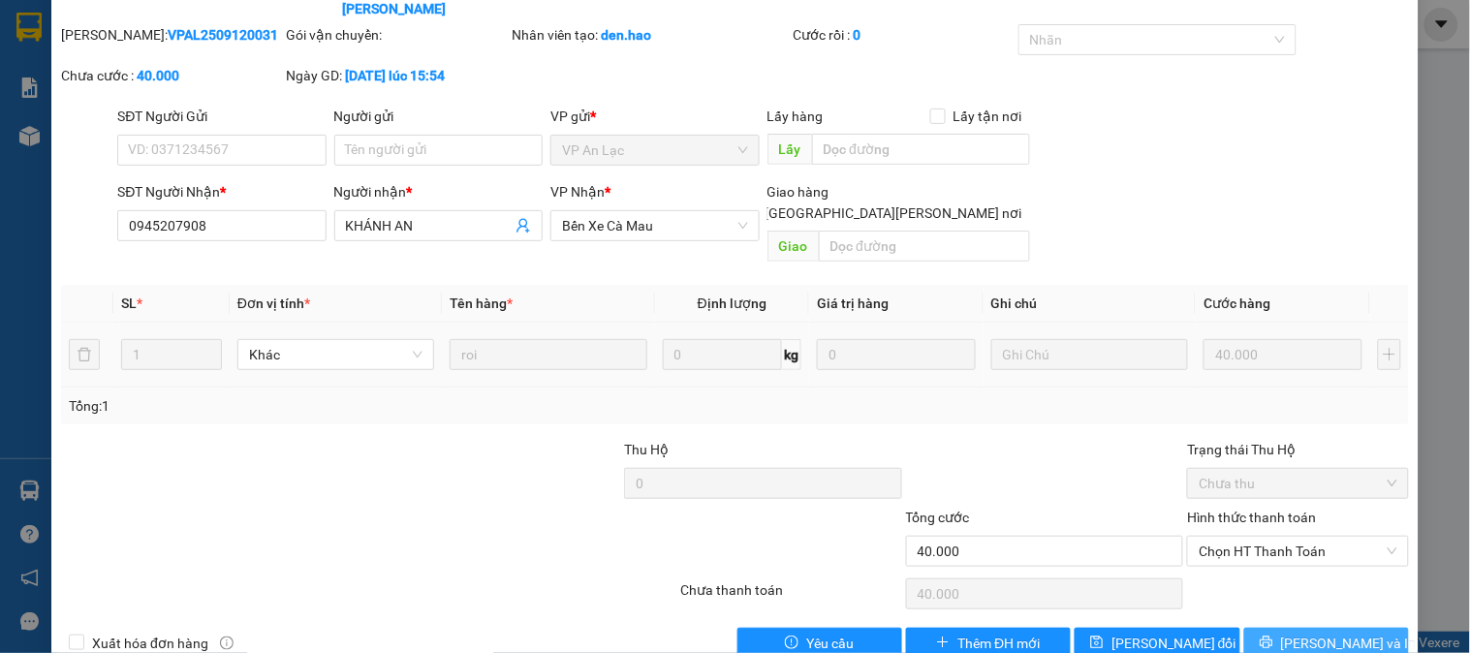
click at [1359, 628] on button "[PERSON_NAME] và In" at bounding box center [1326, 643] width 165 height 31
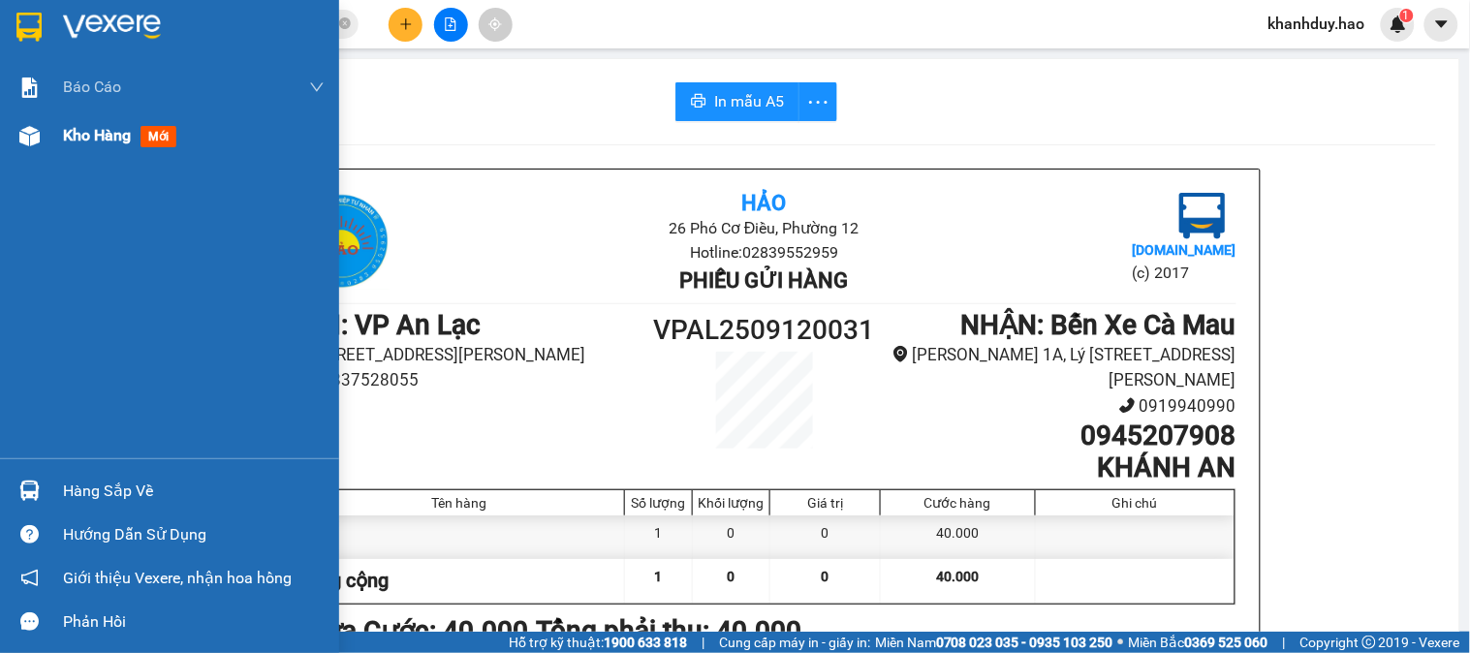
click at [99, 144] on span "Kho hàng" at bounding box center [97, 135] width 68 height 18
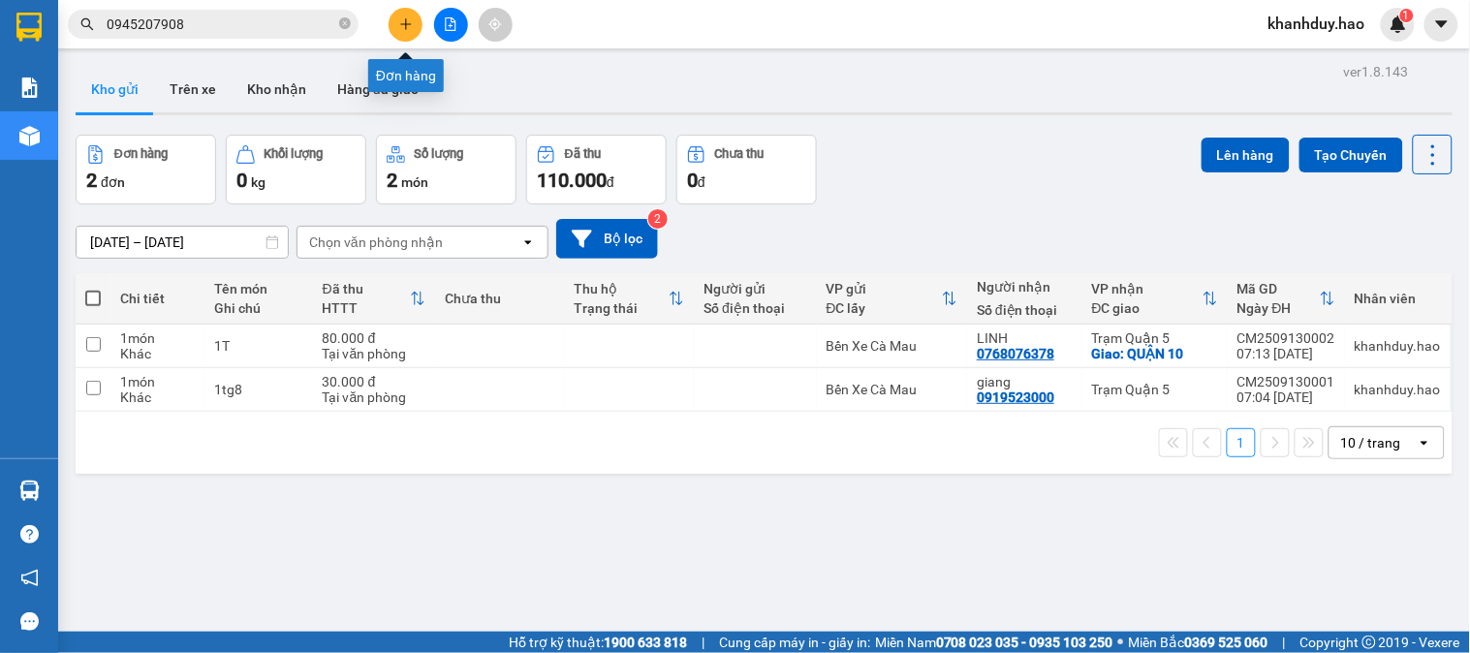
click at [404, 23] on icon "plus" at bounding box center [405, 23] width 11 height 1
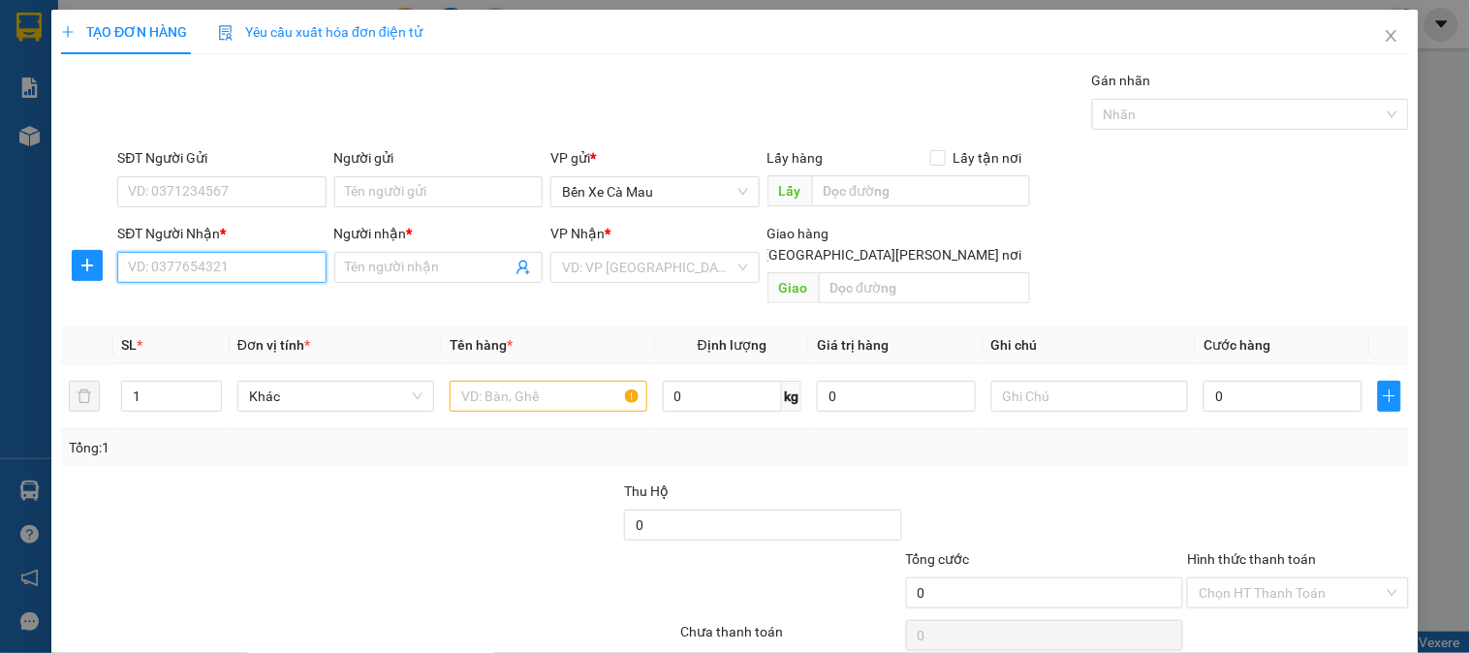
click at [246, 277] on input "SĐT Người Nhận *" at bounding box center [221, 267] width 208 height 31
click at [273, 306] on div "0902832255 - BỀN" at bounding box center [219, 306] width 183 height 21
type input "0902832255"
type input "BỀN"
type input "100.000"
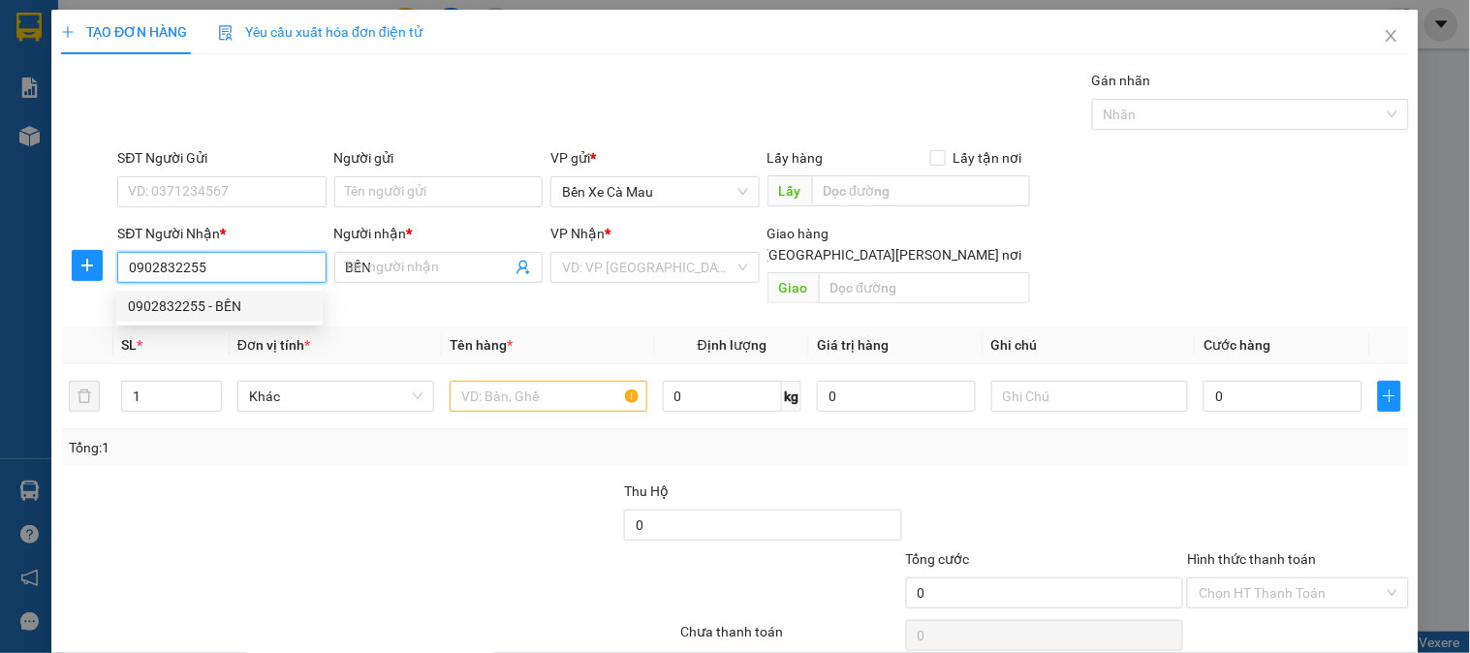
type input "100.000"
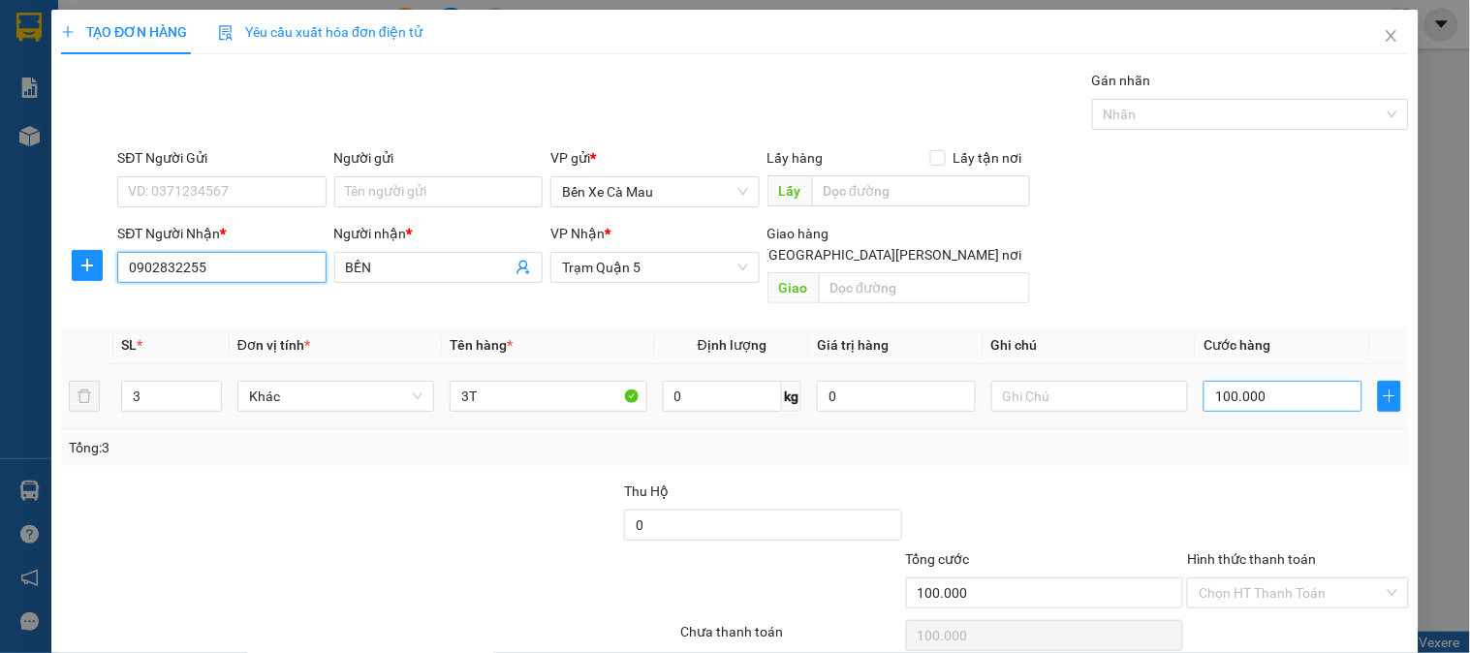
type input "0902832255"
click at [1254, 382] on input "100.000" at bounding box center [1282, 396] width 159 height 31
type input "0"
type input "009"
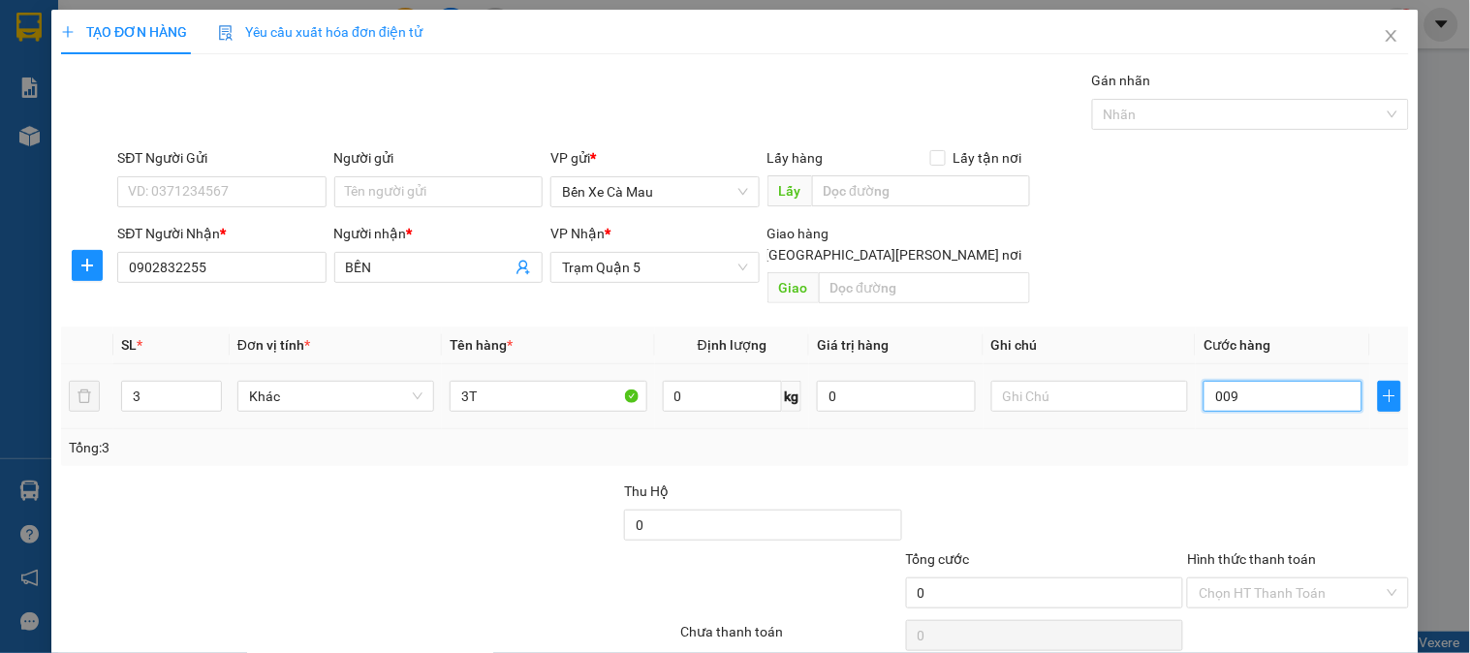
type input "9"
type input "90"
type input "0.090"
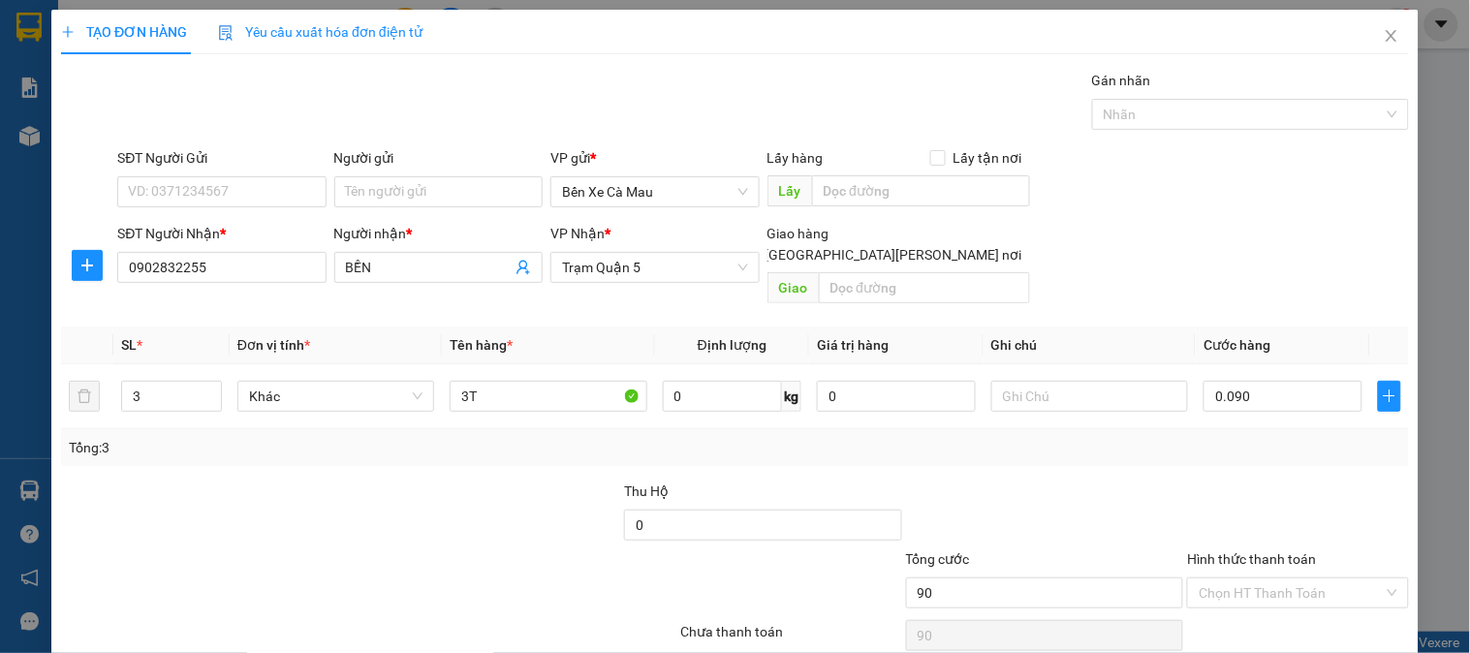
click at [1269, 234] on div "SĐT Người Nhận * 0902832255 Người nhận * BỀN VP Nhận * Trạm Quận 5 Giao hàng Gi…" at bounding box center [762, 267] width 1299 height 89
type input "90.000"
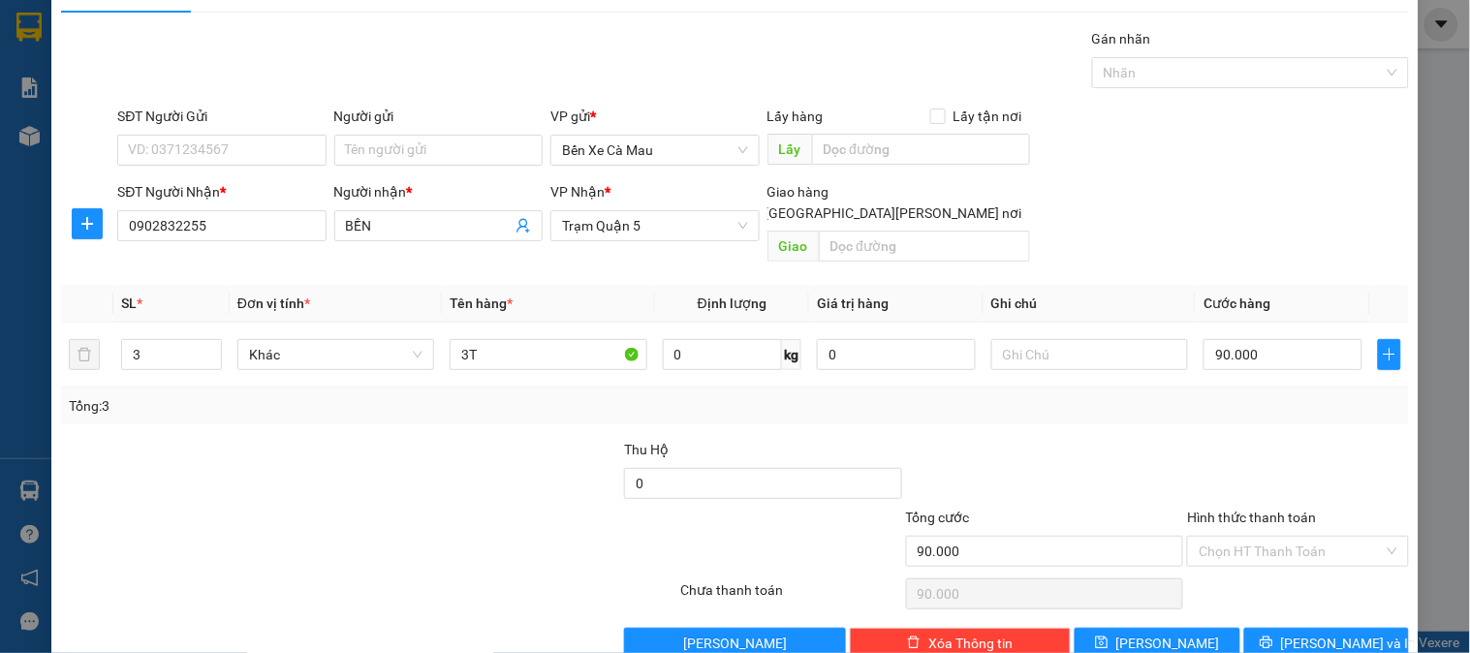
scroll to position [63, 0]
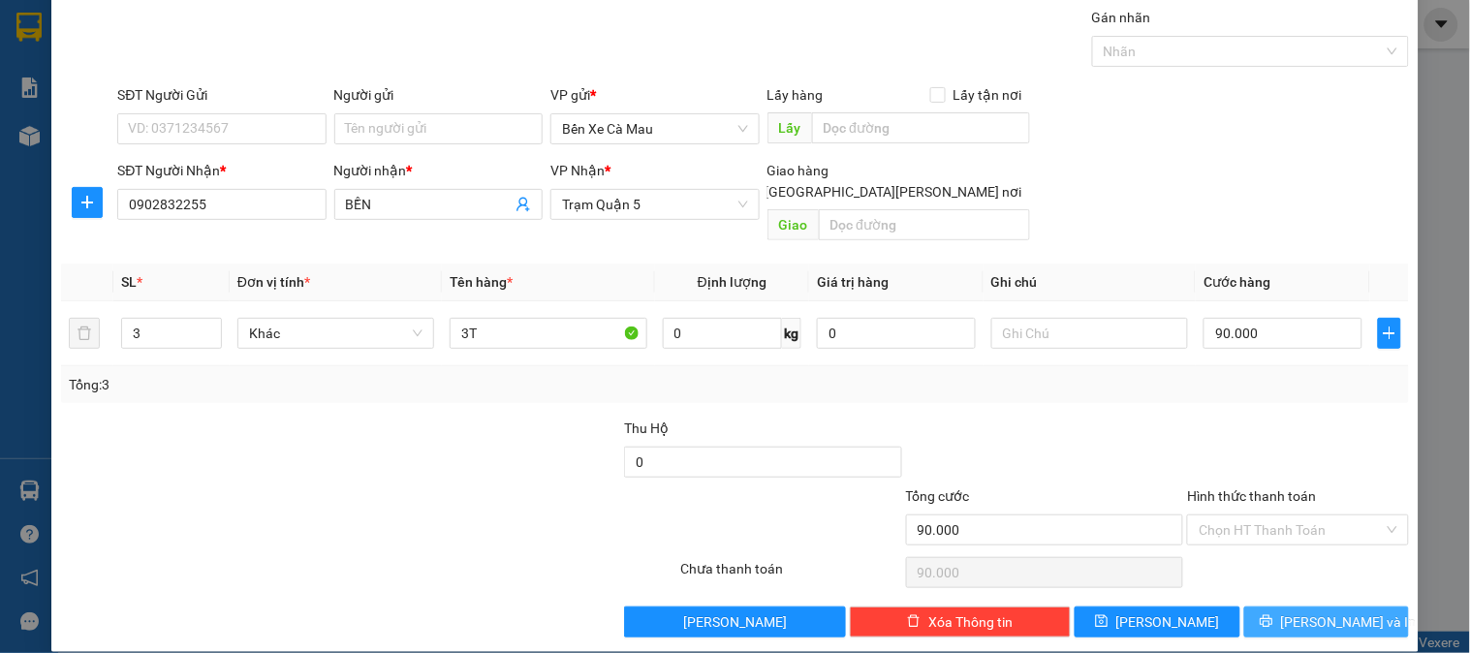
click at [1296, 611] on span "[PERSON_NAME] và In" at bounding box center [1349, 621] width 136 height 21
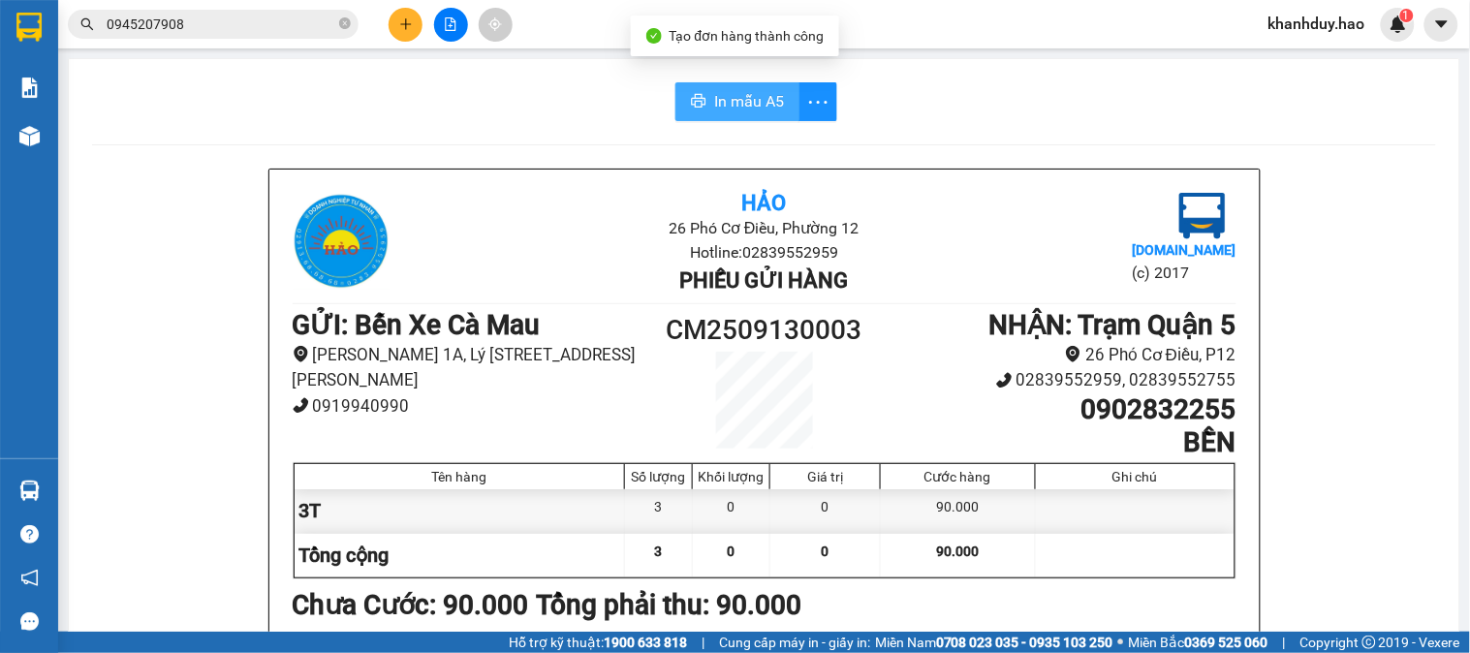
click at [703, 87] on button "In mẫu A5" at bounding box center [737, 101] width 124 height 39
click at [759, 98] on span "In mẫu A5" at bounding box center [749, 101] width 70 height 24
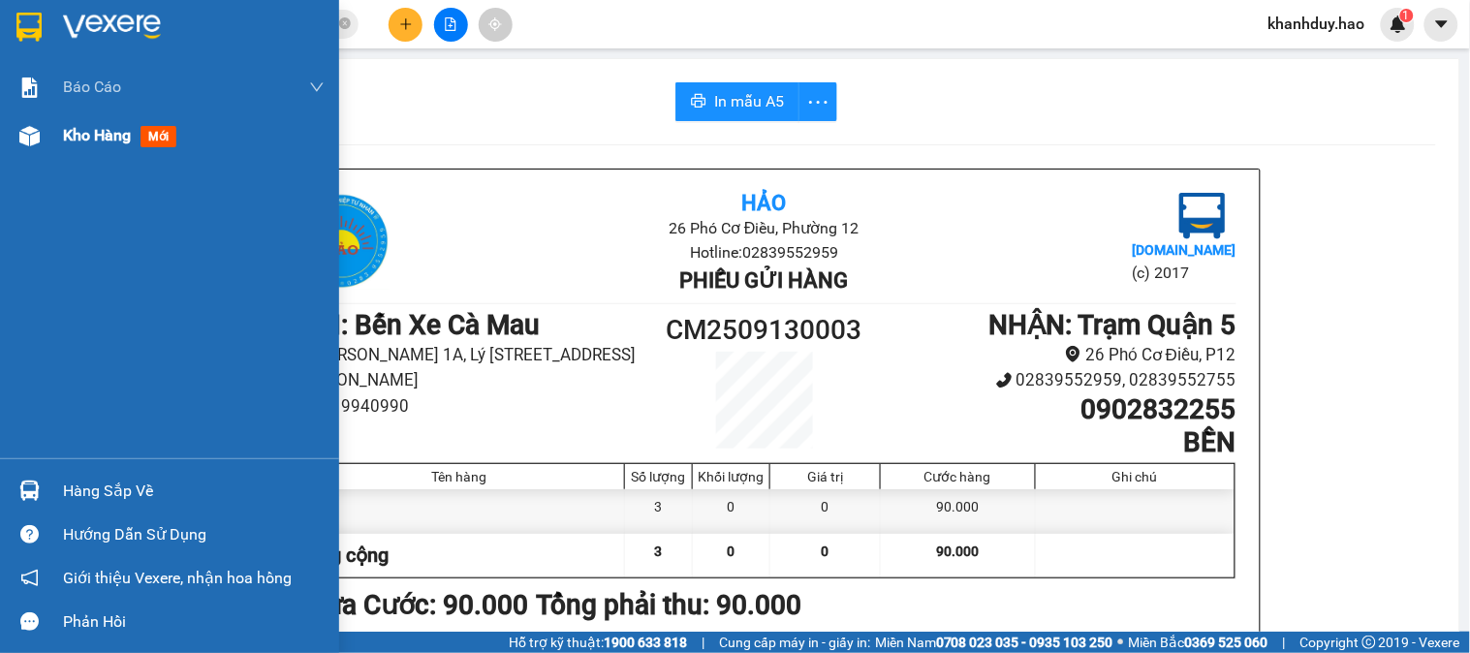
click at [76, 132] on span "Kho hàng" at bounding box center [97, 135] width 68 height 18
click at [76, 134] on span "Kho hàng" at bounding box center [97, 135] width 68 height 18
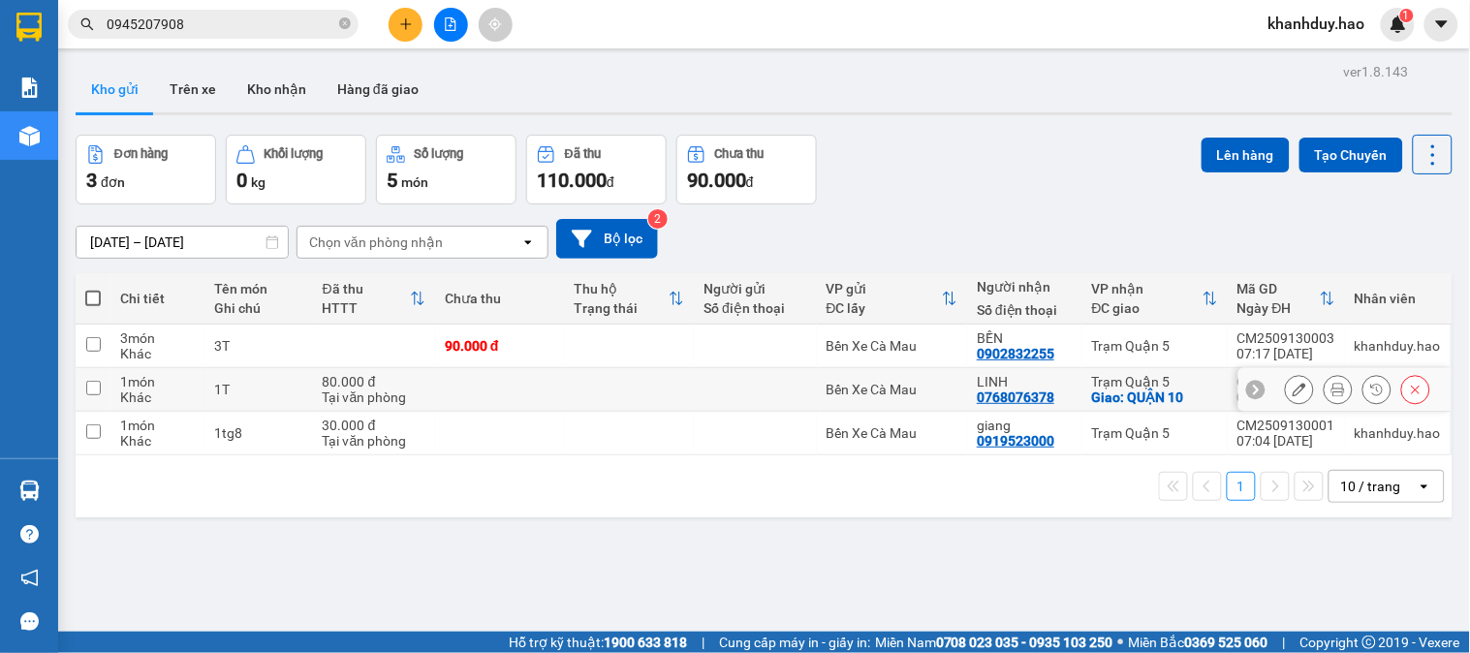
click at [1331, 390] on icon at bounding box center [1338, 390] width 14 height 14
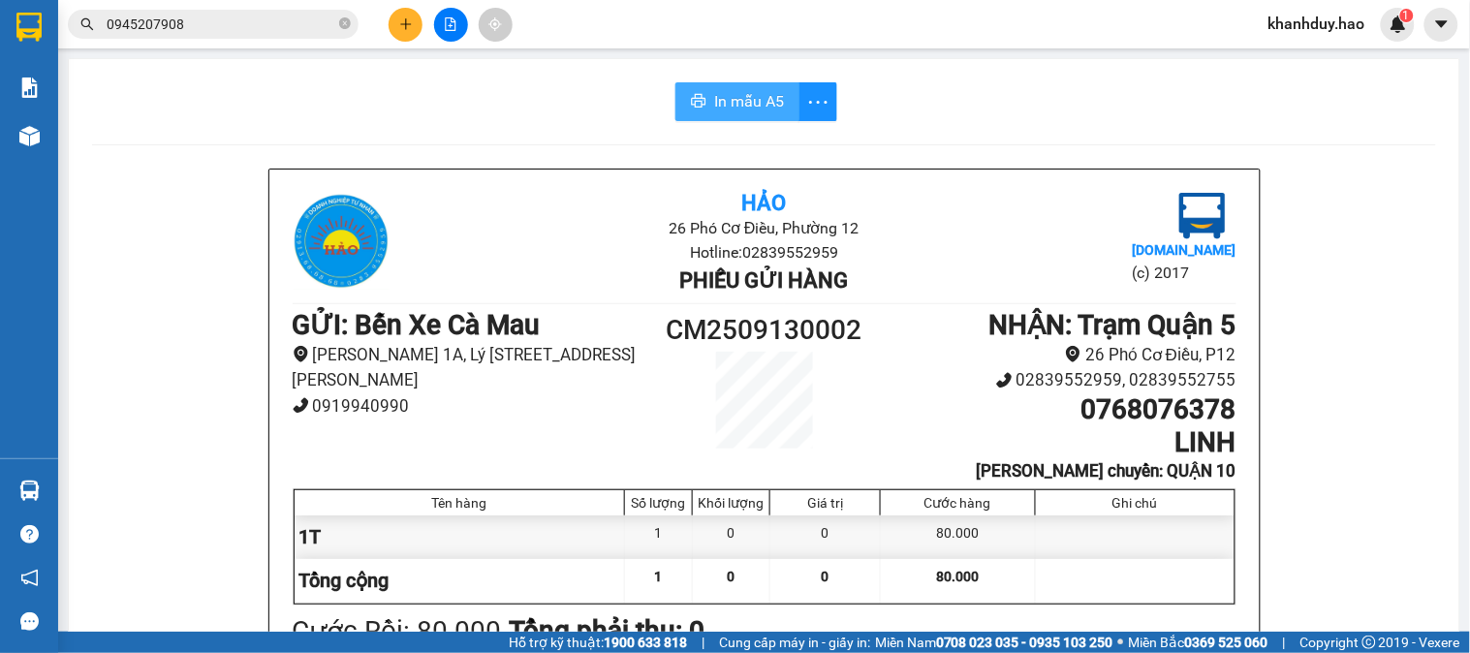
click at [741, 95] on span "In mẫu A5" at bounding box center [749, 101] width 70 height 24
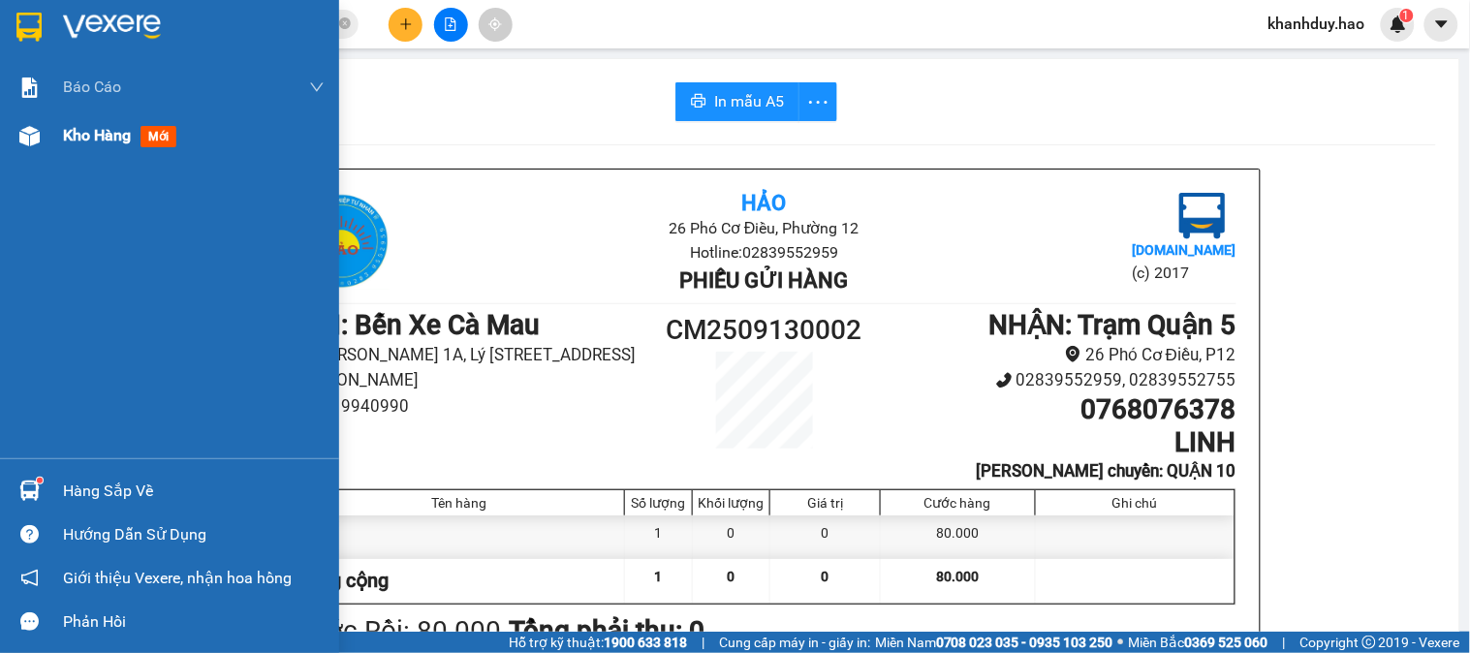
click at [87, 126] on span "Kho hàng" at bounding box center [97, 135] width 68 height 18
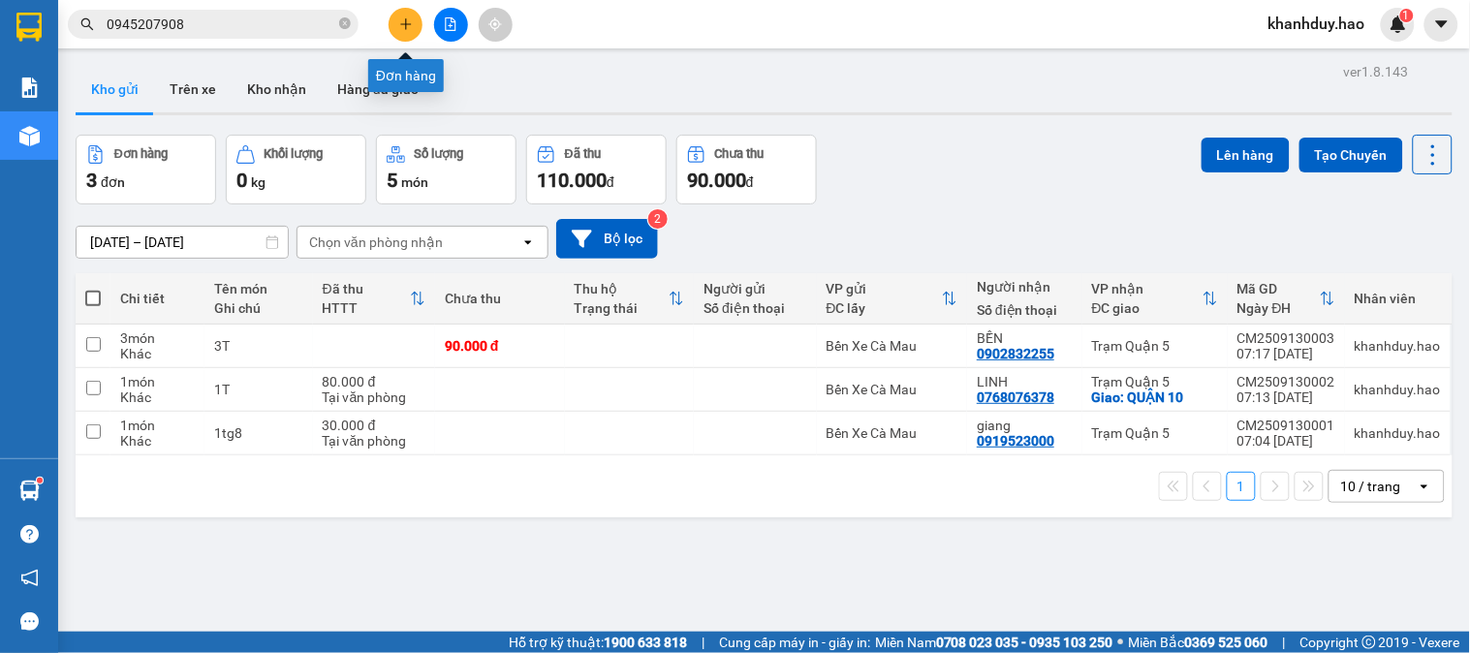
click at [410, 26] on icon "plus" at bounding box center [406, 24] width 14 height 14
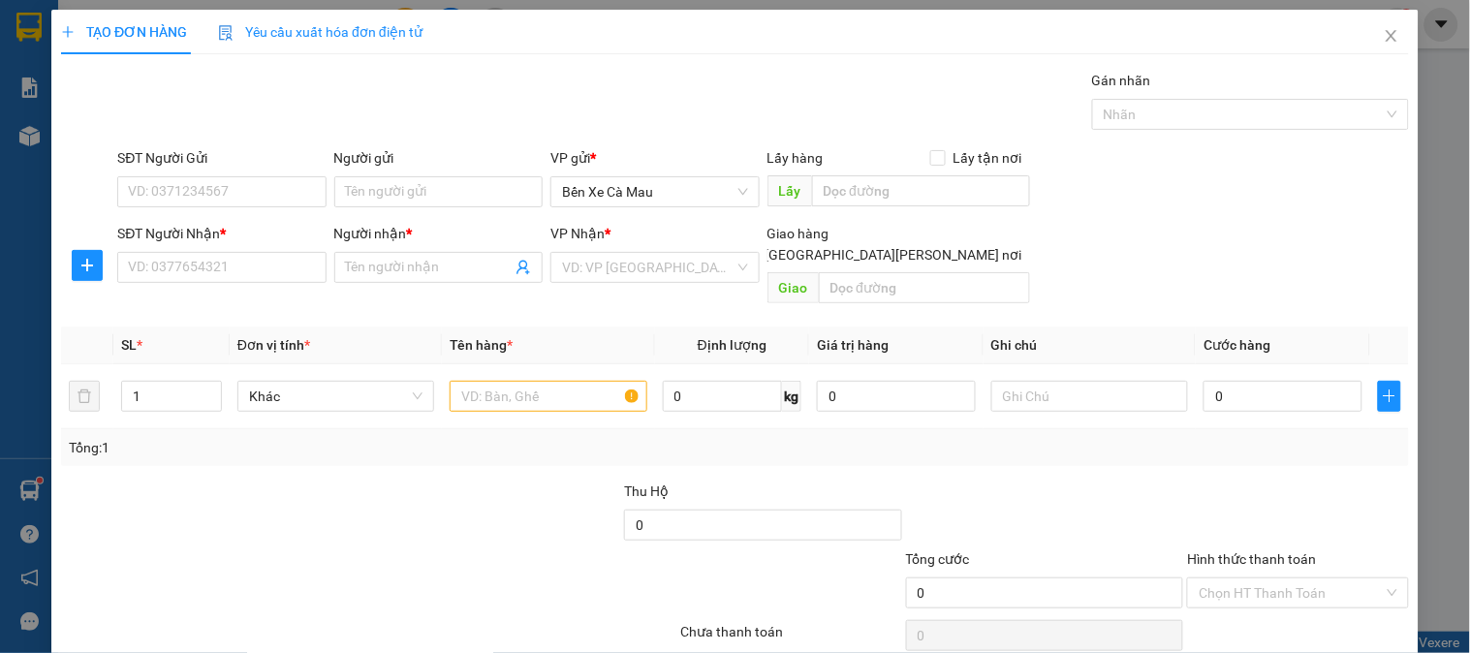
click at [237, 249] on div "SĐT Người Nhận *" at bounding box center [221, 237] width 208 height 29
click at [234, 262] on input "SĐT Người Nhận *" at bounding box center [221, 267] width 208 height 31
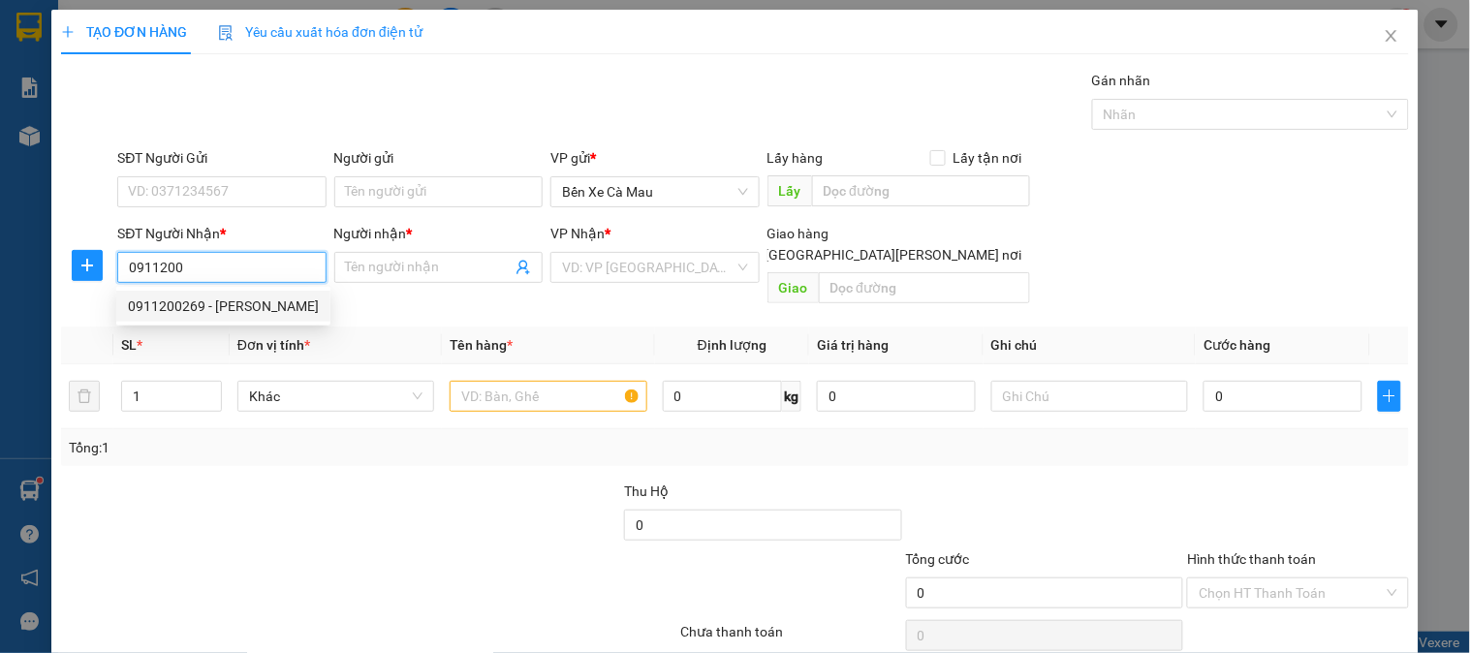
click at [262, 302] on div "0911200269 - CƯỜNG" at bounding box center [223, 306] width 191 height 21
type input "0911200269"
type input "CƯỜNG"
type input "40.000"
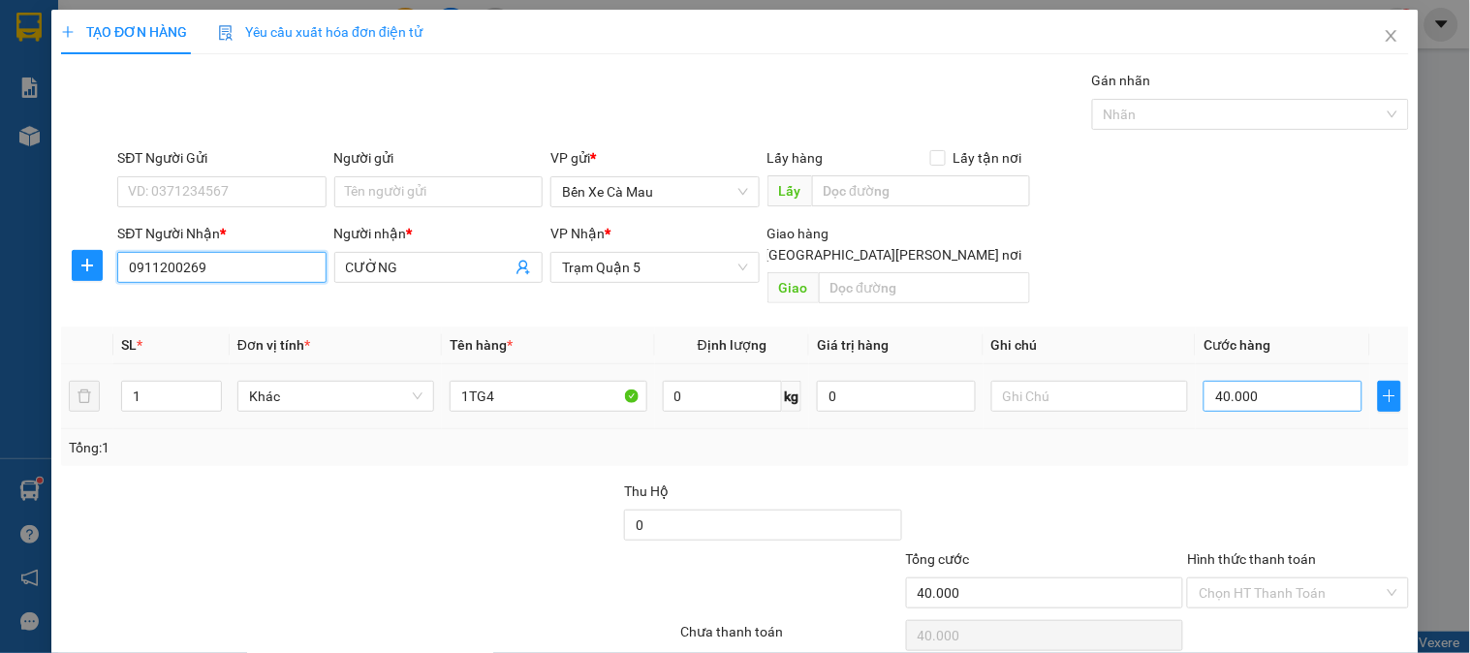
type input "0911200269"
click at [1248, 389] on input "40.000" at bounding box center [1282, 396] width 159 height 31
type input "0"
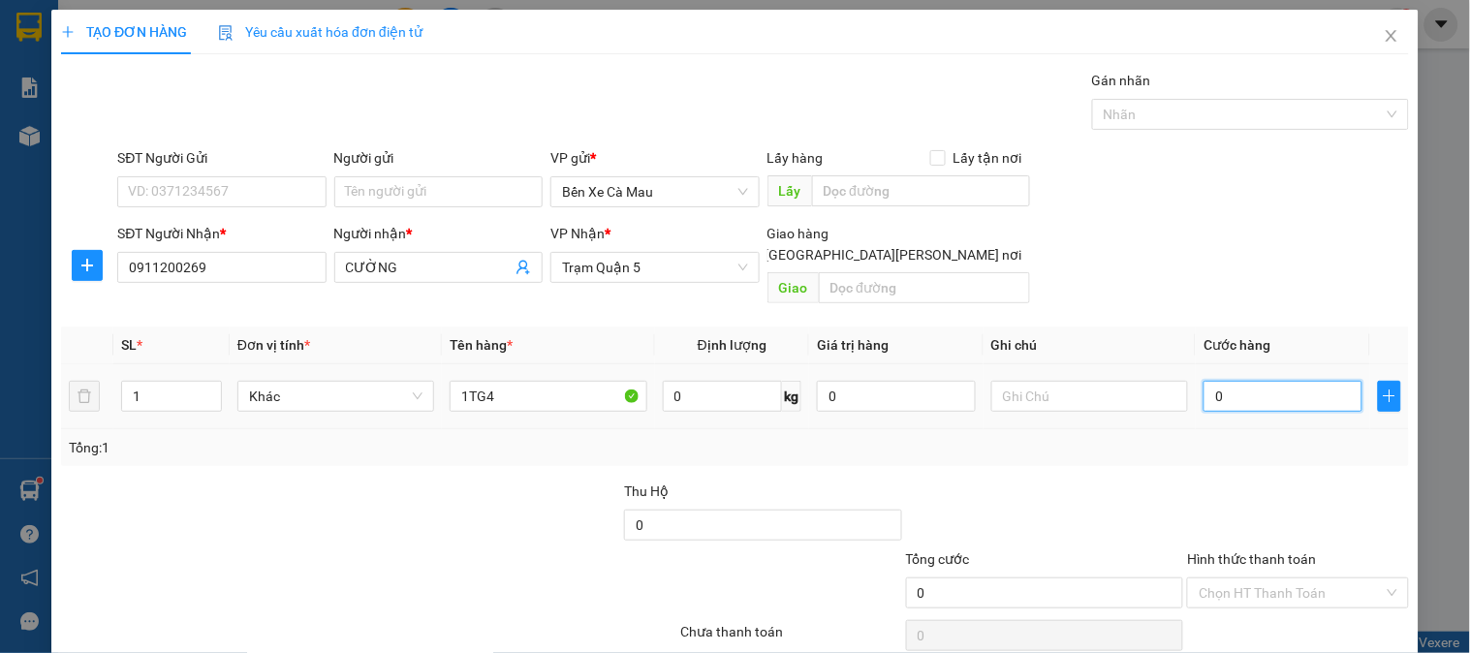
type input "3"
type input "003"
type input "30"
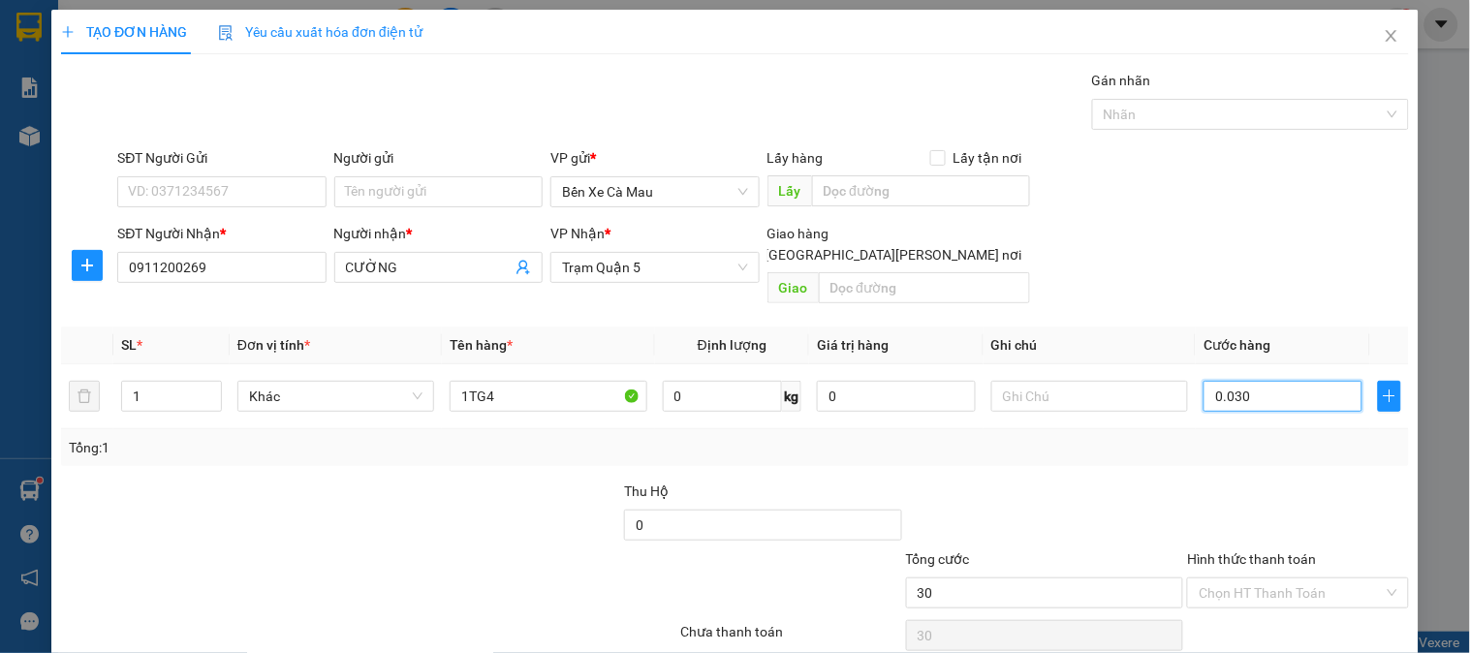
type input "0.030"
click at [1264, 248] on div "SĐT Người Nhận * 0911200269 Người nhận * CƯỜNG VP Nhận * Trạm Quận 5 Giao hàng …" at bounding box center [762, 267] width 1299 height 89
type input "30.000"
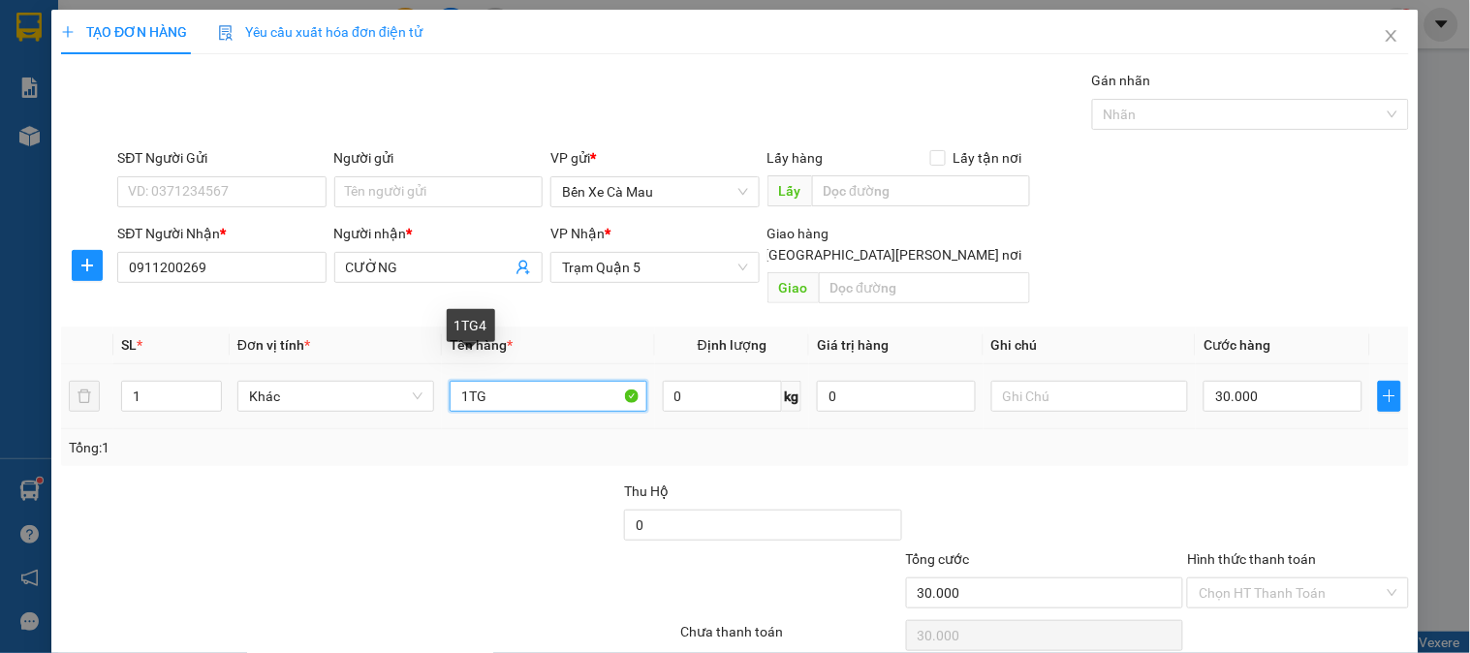
click at [545, 381] on input "1TG" at bounding box center [548, 396] width 197 height 31
type input "1"
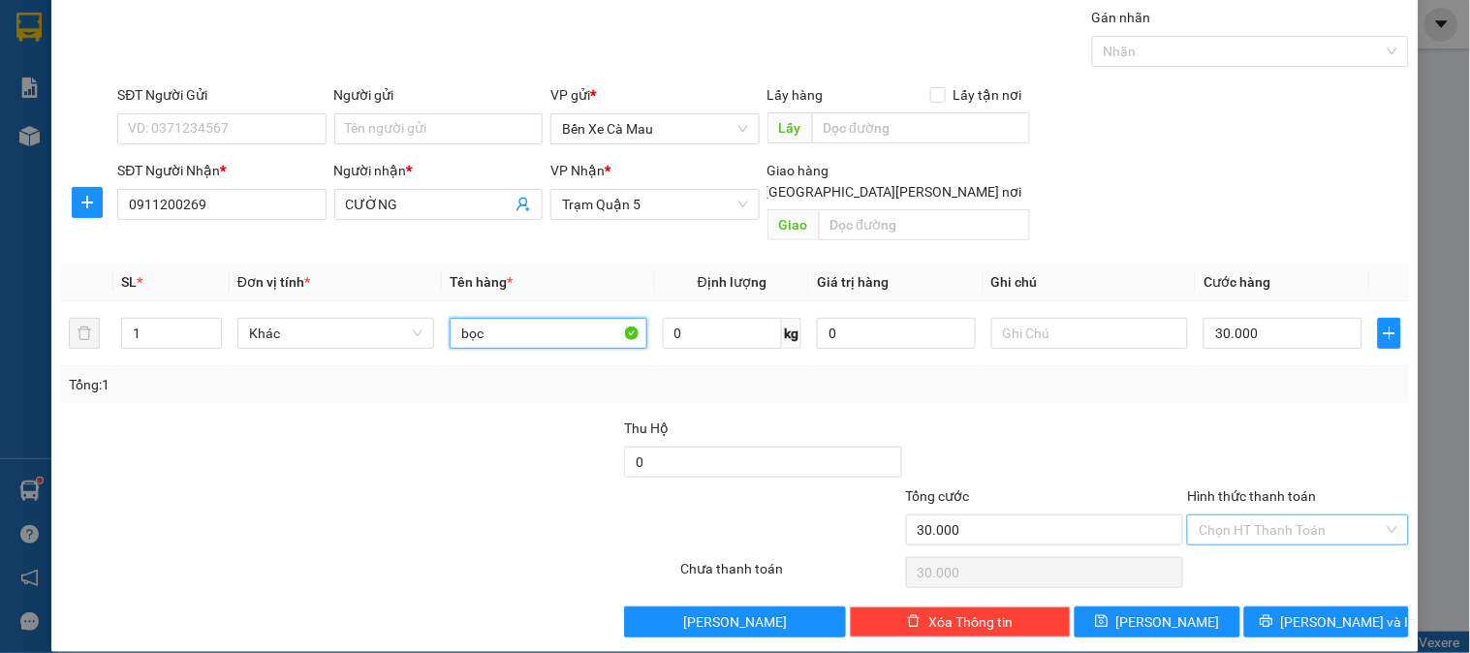
type input "bọc"
click at [1253, 515] on input "Hình thức thanh toán" at bounding box center [1291, 529] width 184 height 29
drag, startPoint x: 1253, startPoint y: 541, endPoint x: 1267, endPoint y: 574, distance: 36.0
click at [1253, 545] on div "Tại văn phòng" at bounding box center [1286, 548] width 196 height 21
type input "0"
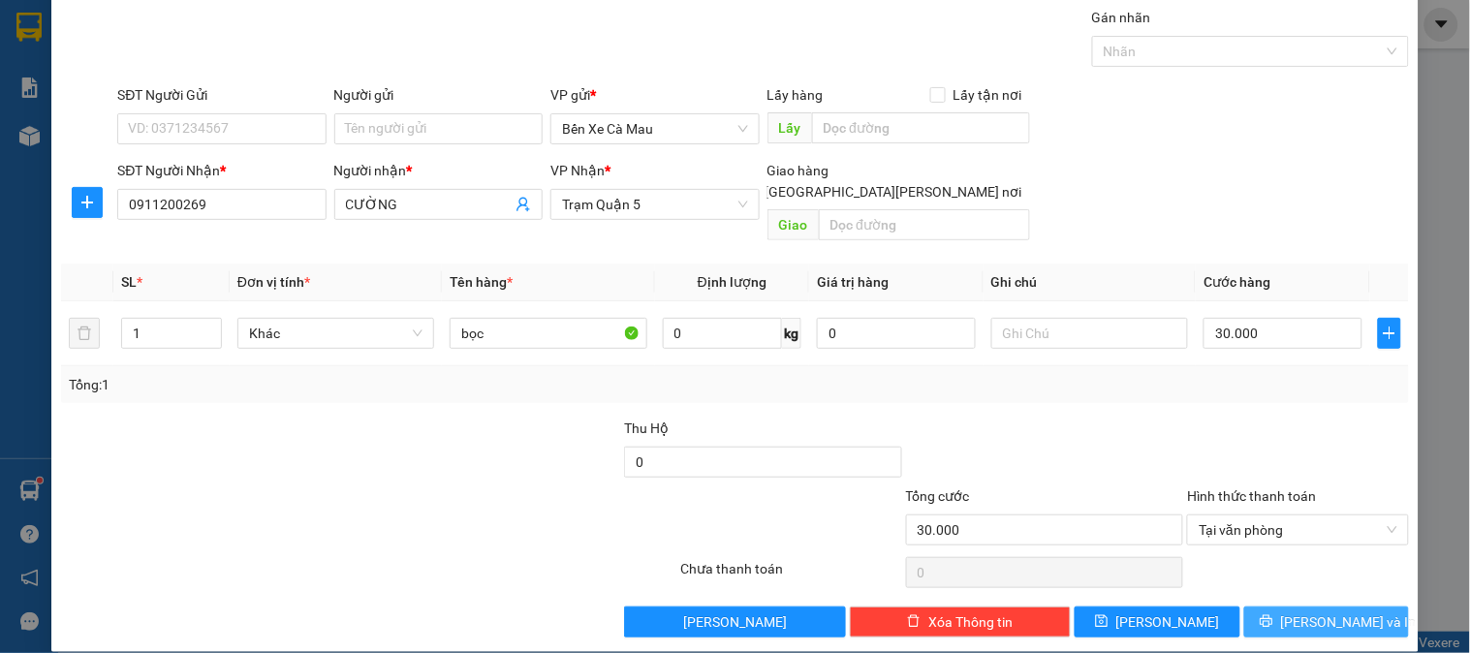
click at [1273, 614] on icon "printer" at bounding box center [1267, 621] width 14 height 14
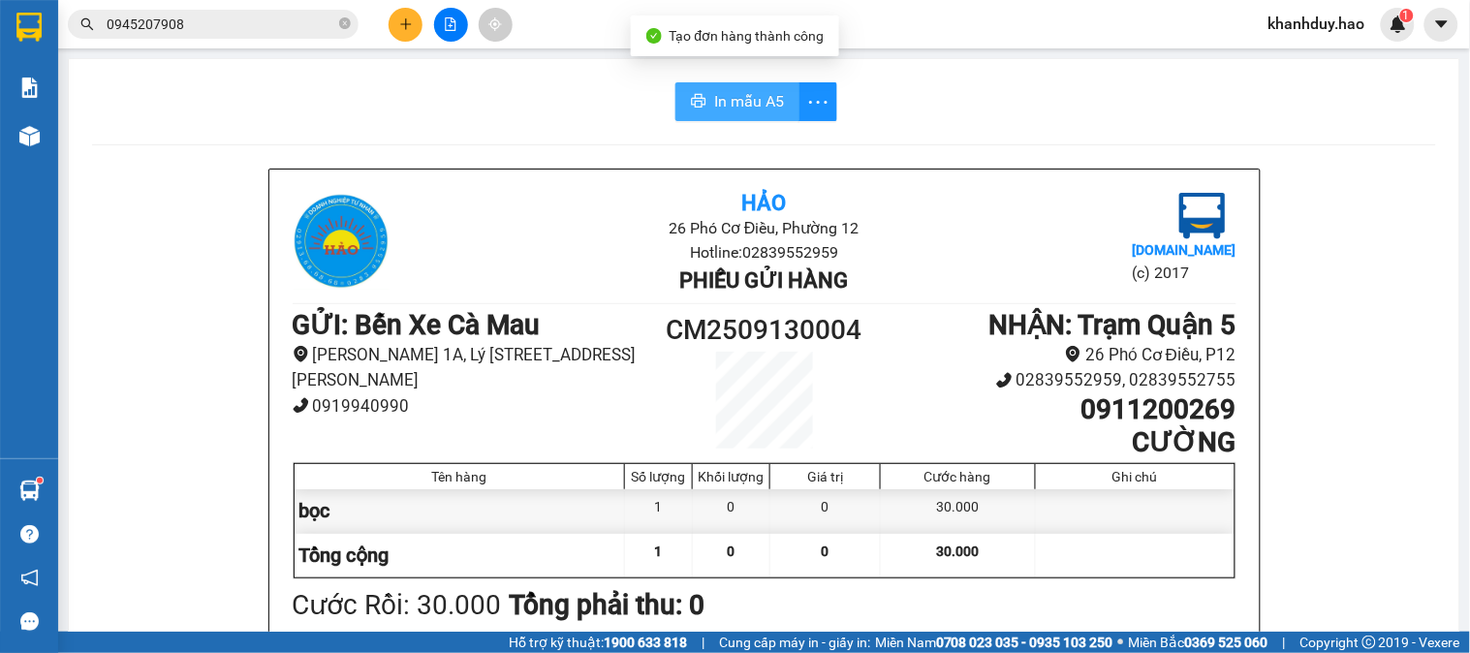
click at [717, 109] on span "In mẫu A5" at bounding box center [749, 101] width 70 height 24
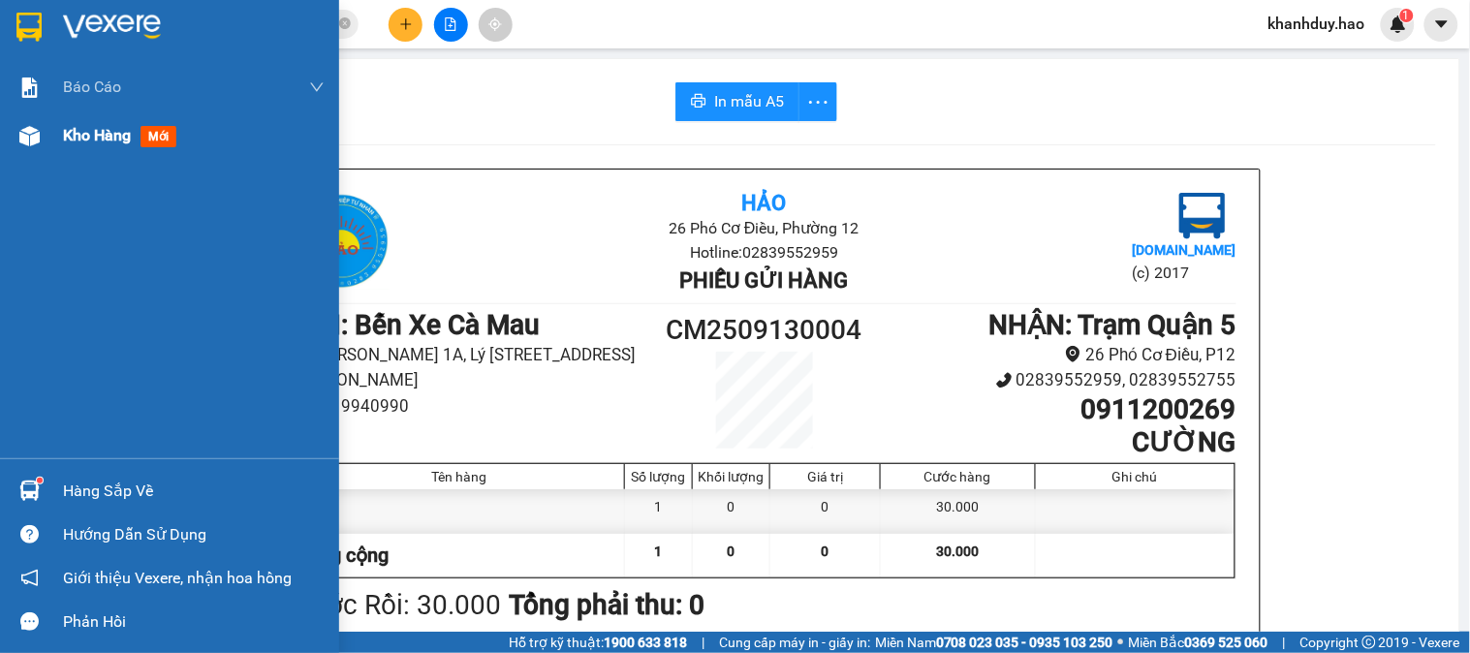
click at [89, 152] on div "Kho hàng mới" at bounding box center [194, 135] width 262 height 48
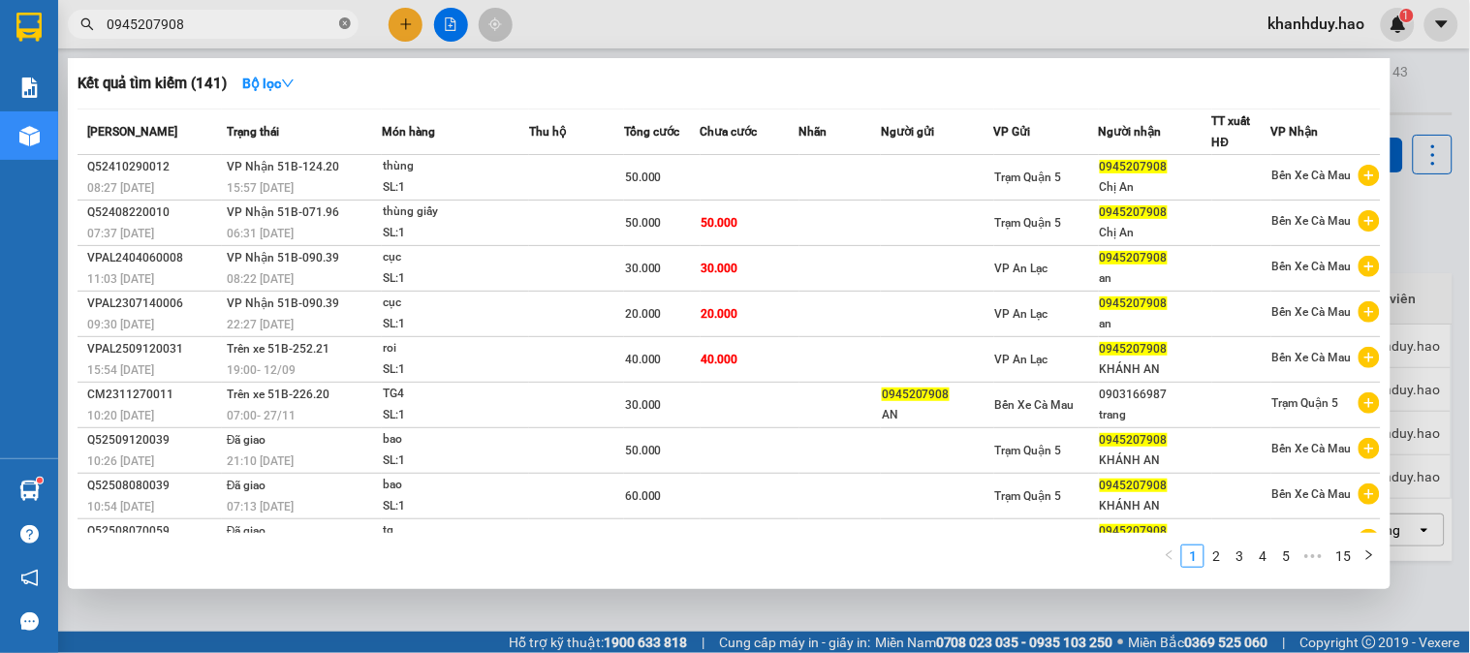
click at [346, 25] on icon "close-circle" at bounding box center [345, 23] width 12 height 12
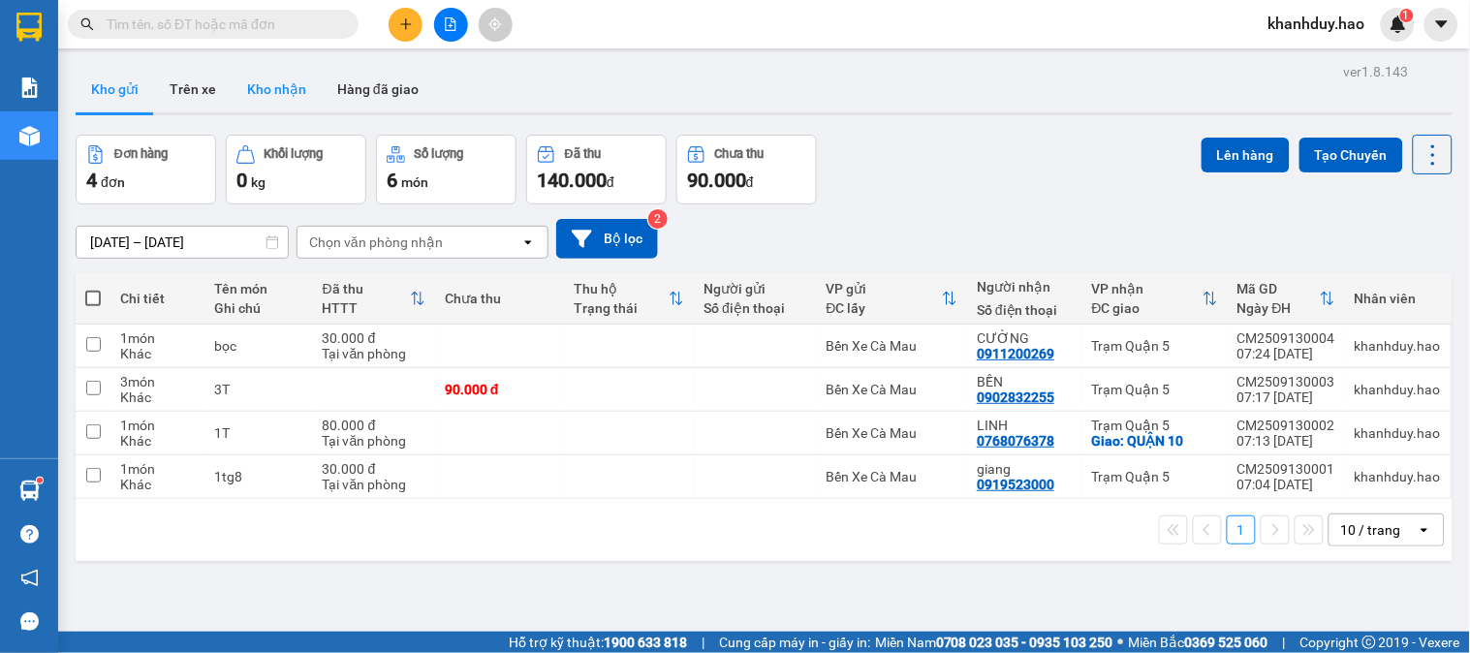
click at [273, 92] on button "Kho nhận" at bounding box center [277, 89] width 90 height 47
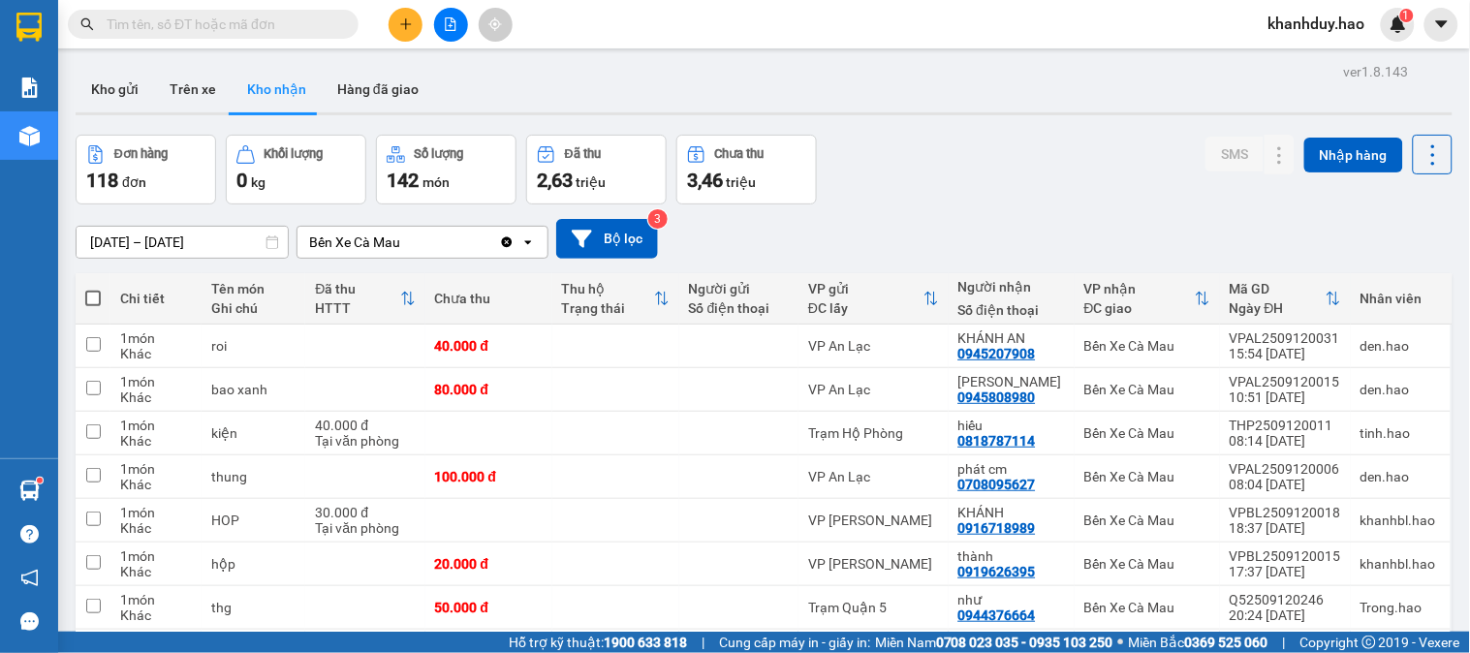
click at [408, 301] on icon at bounding box center [408, 299] width 16 height 16
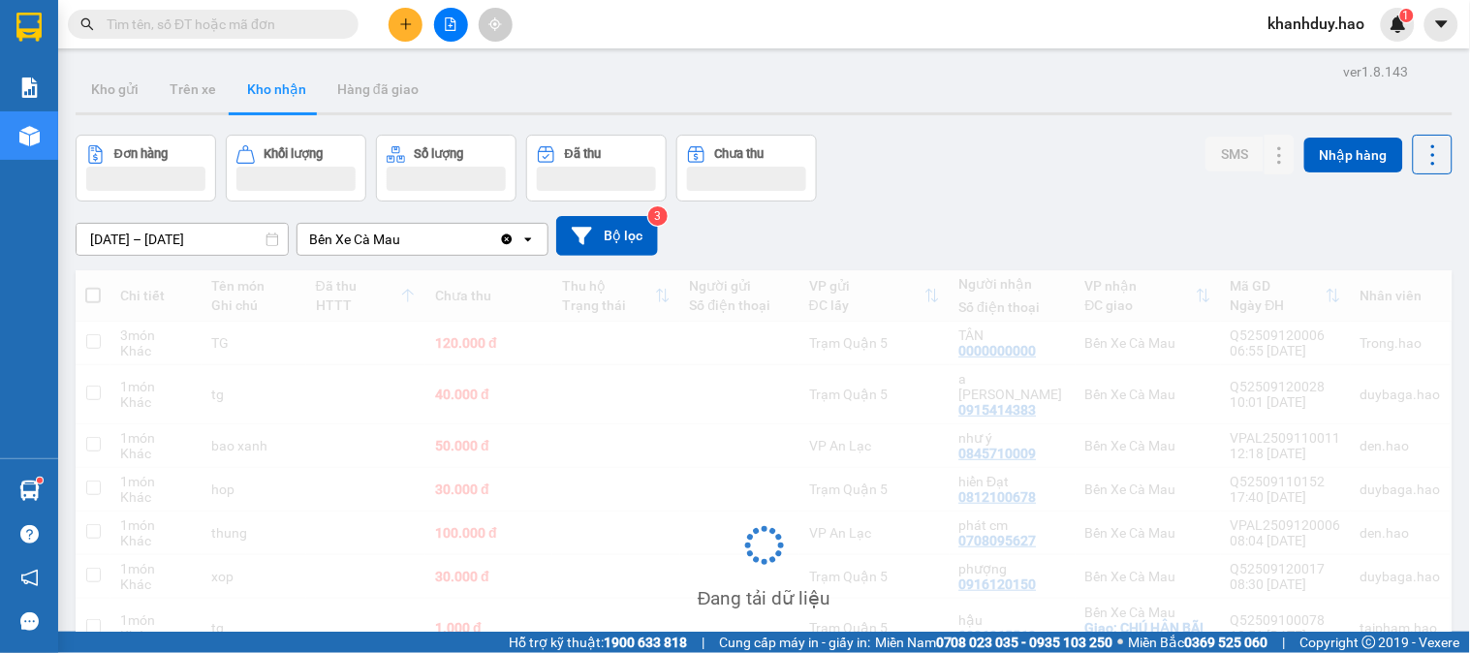
click at [228, 237] on input "[DATE] – [DATE]" at bounding box center [182, 239] width 211 height 31
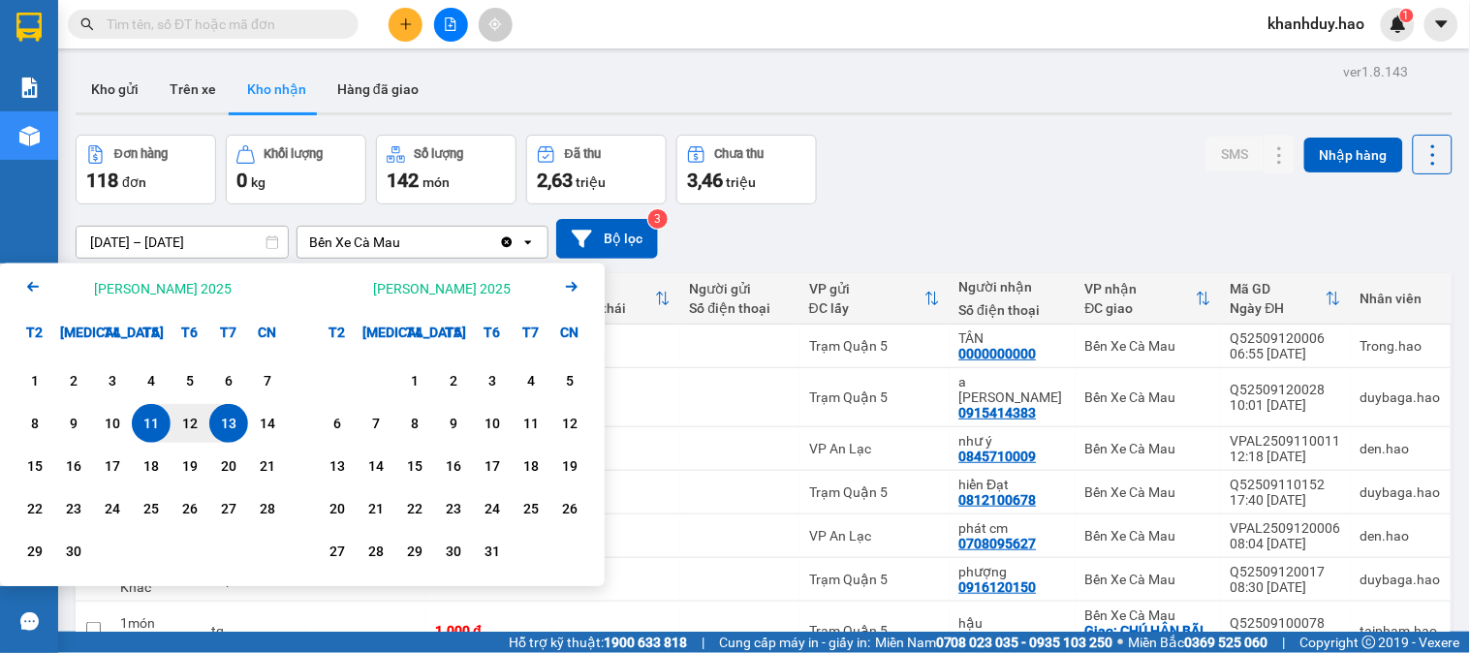
click at [233, 419] on div "13" at bounding box center [228, 423] width 27 height 23
type input "[DATE] – [DATE]"
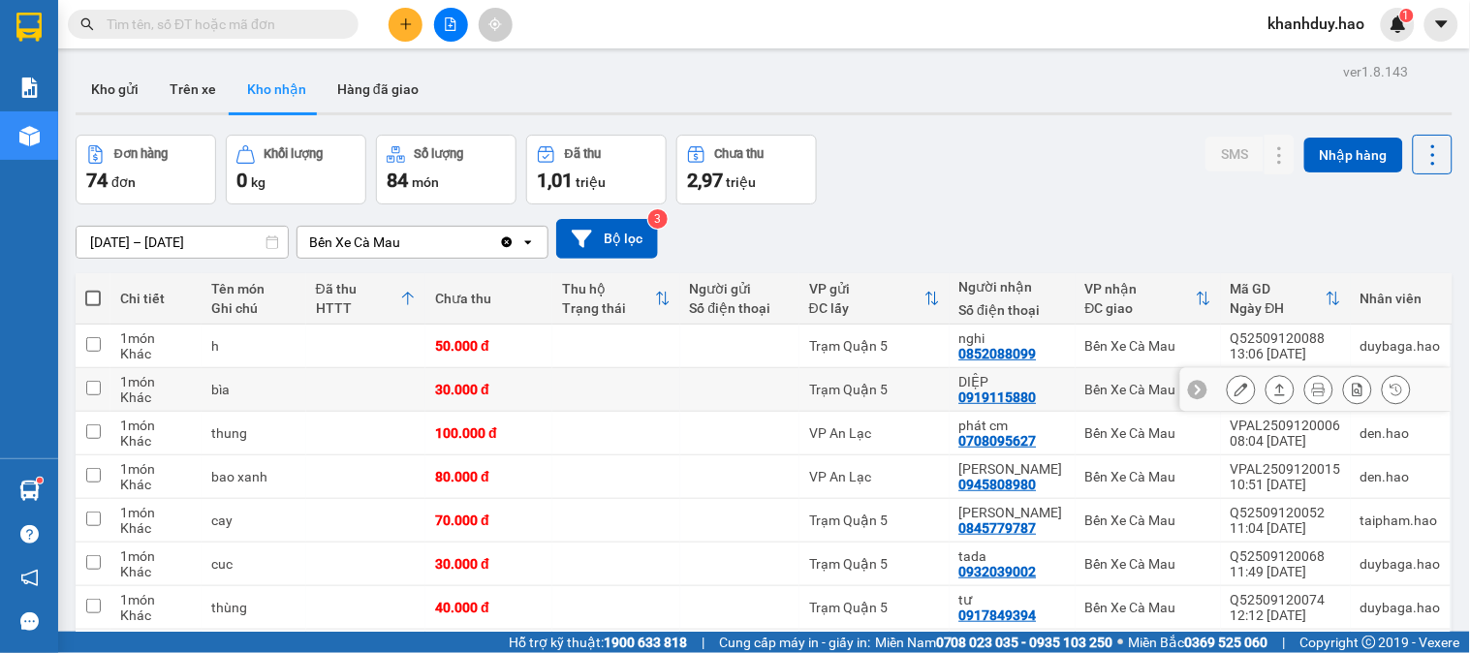
scroll to position [209, 0]
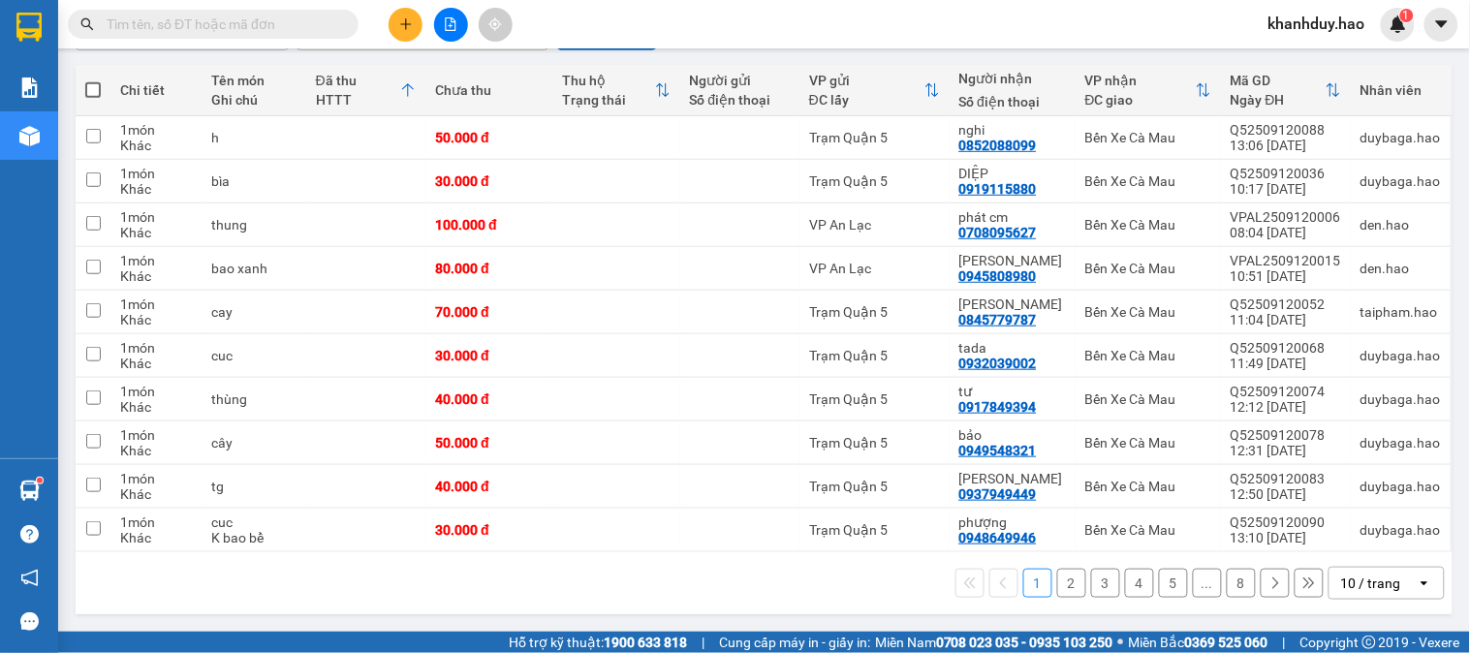
click at [1341, 582] on div "10 / trang" at bounding box center [1371, 583] width 60 height 19
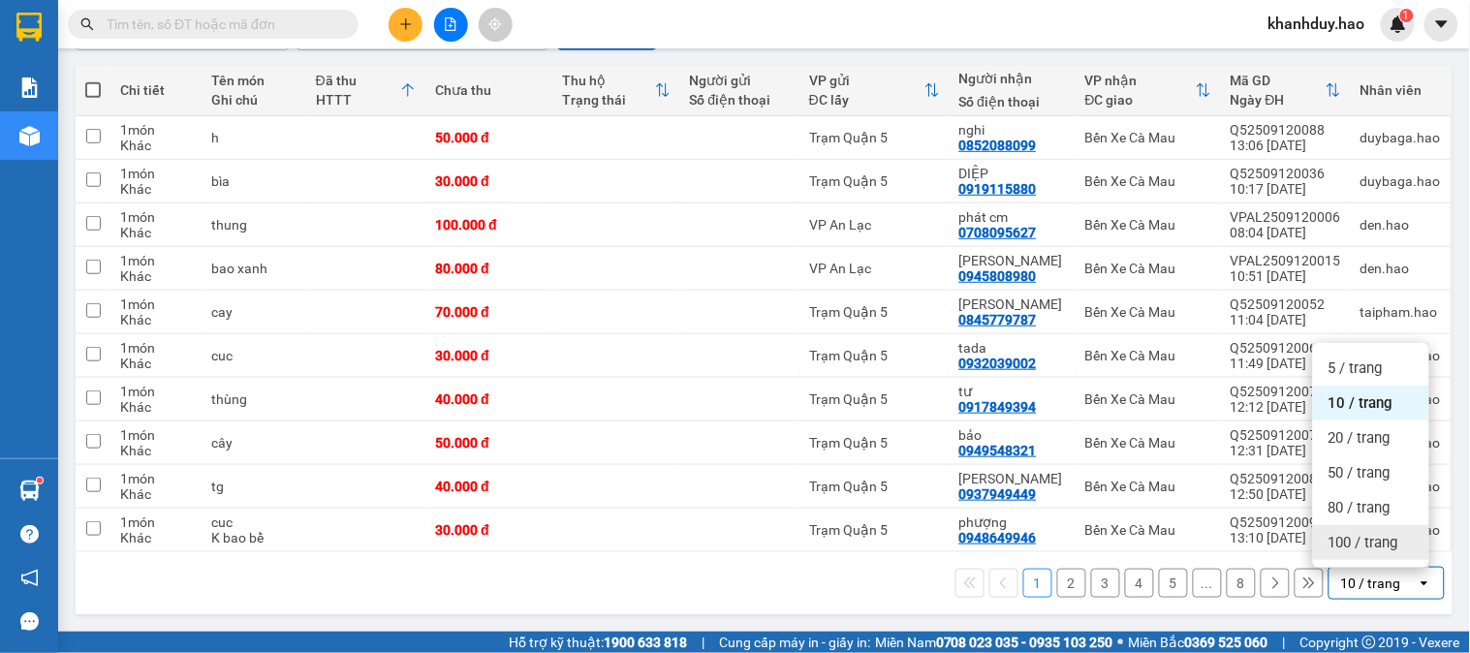
click at [1348, 543] on span "100 / trang" at bounding box center [1363, 542] width 70 height 19
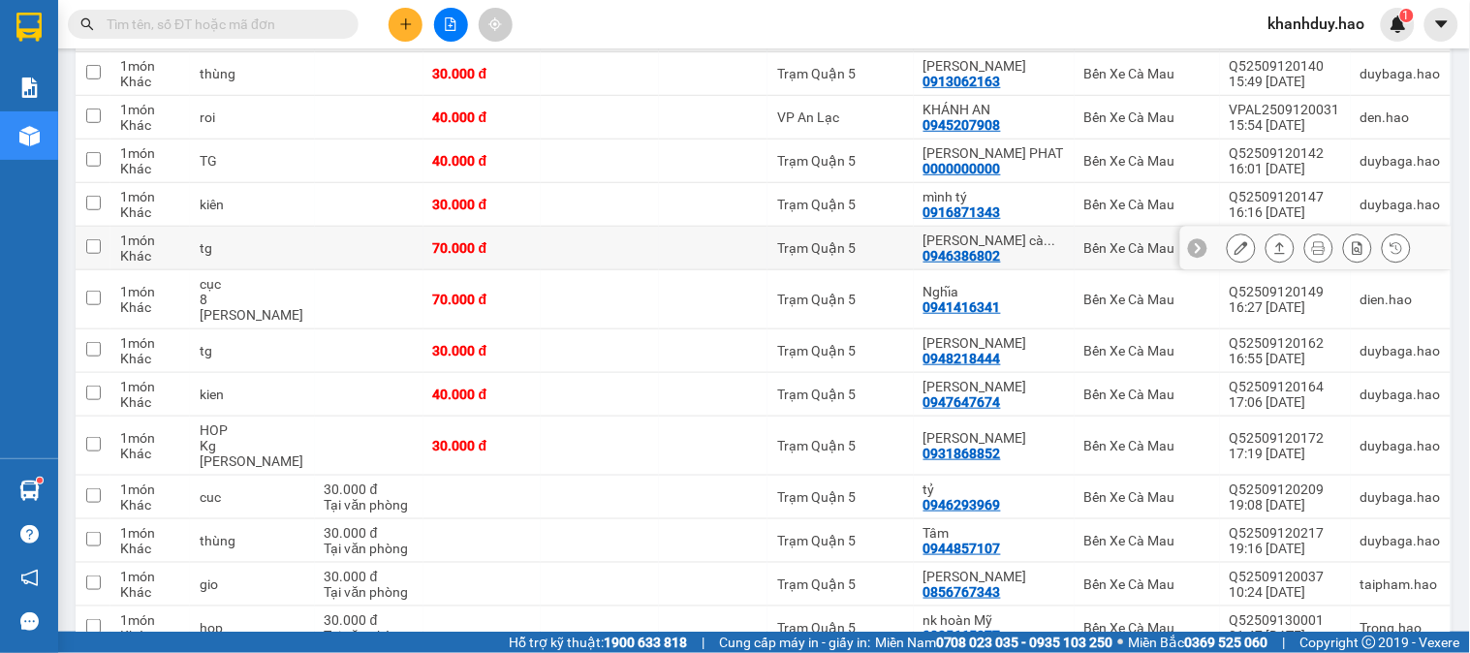
scroll to position [2153, 0]
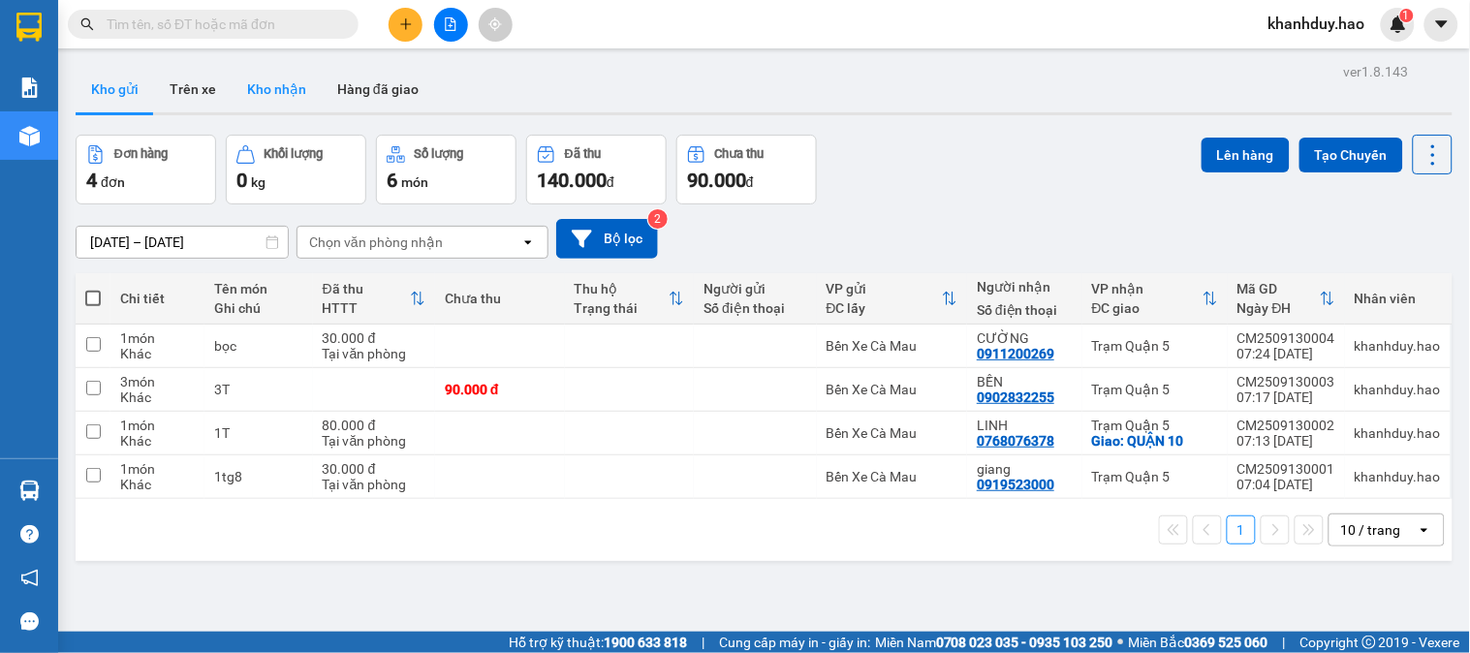
click at [283, 97] on button "Kho nhận" at bounding box center [277, 89] width 90 height 47
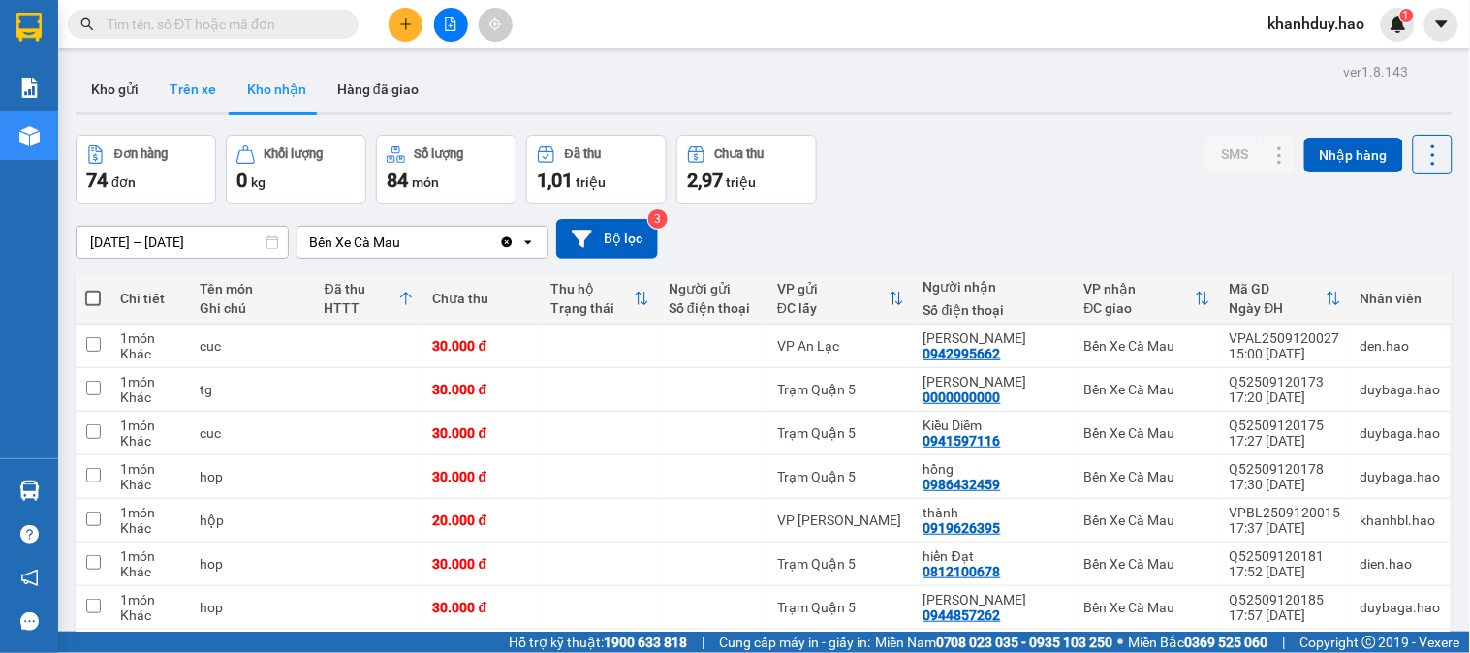
click at [178, 84] on button "Trên xe" at bounding box center [193, 89] width 78 height 47
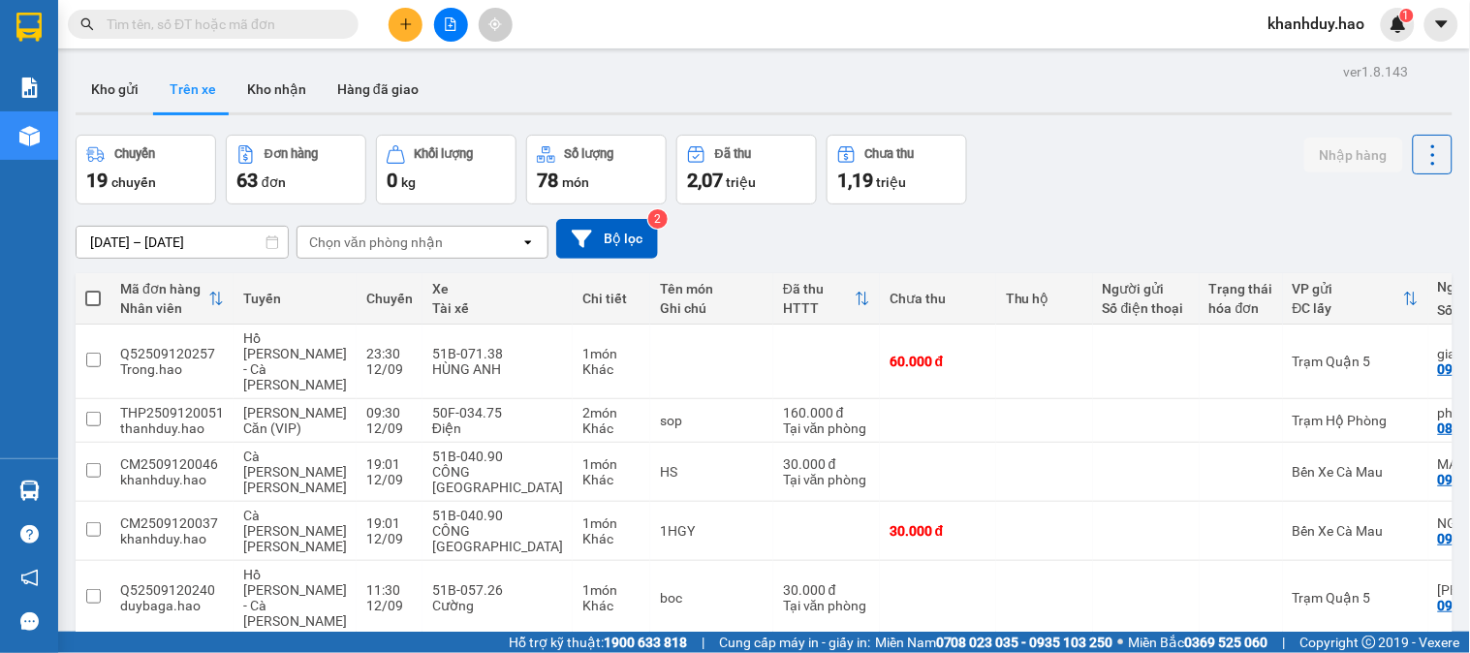
drag, startPoint x: 281, startPoint y: 102, endPoint x: 265, endPoint y: 120, distance: 24.7
click at [265, 119] on div "ver 1.8.143 Kho gửi Trên xe [PERSON_NAME] Hàng đã giao Chuyến 19 chuyến Đơn hàn…" at bounding box center [764, 568] width 1392 height 1020
click at [289, 100] on button "Kho nhận" at bounding box center [277, 89] width 90 height 47
type input "[DATE] – [DATE]"
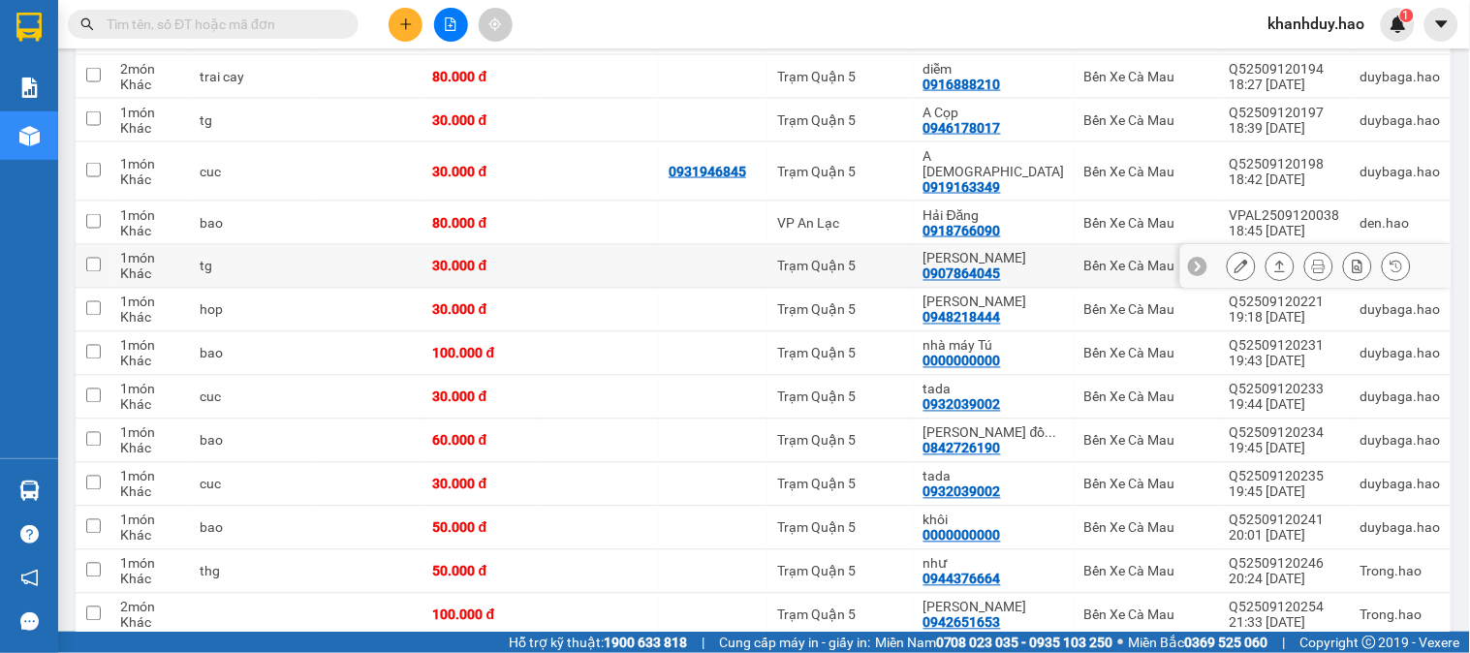
scroll to position [756, 0]
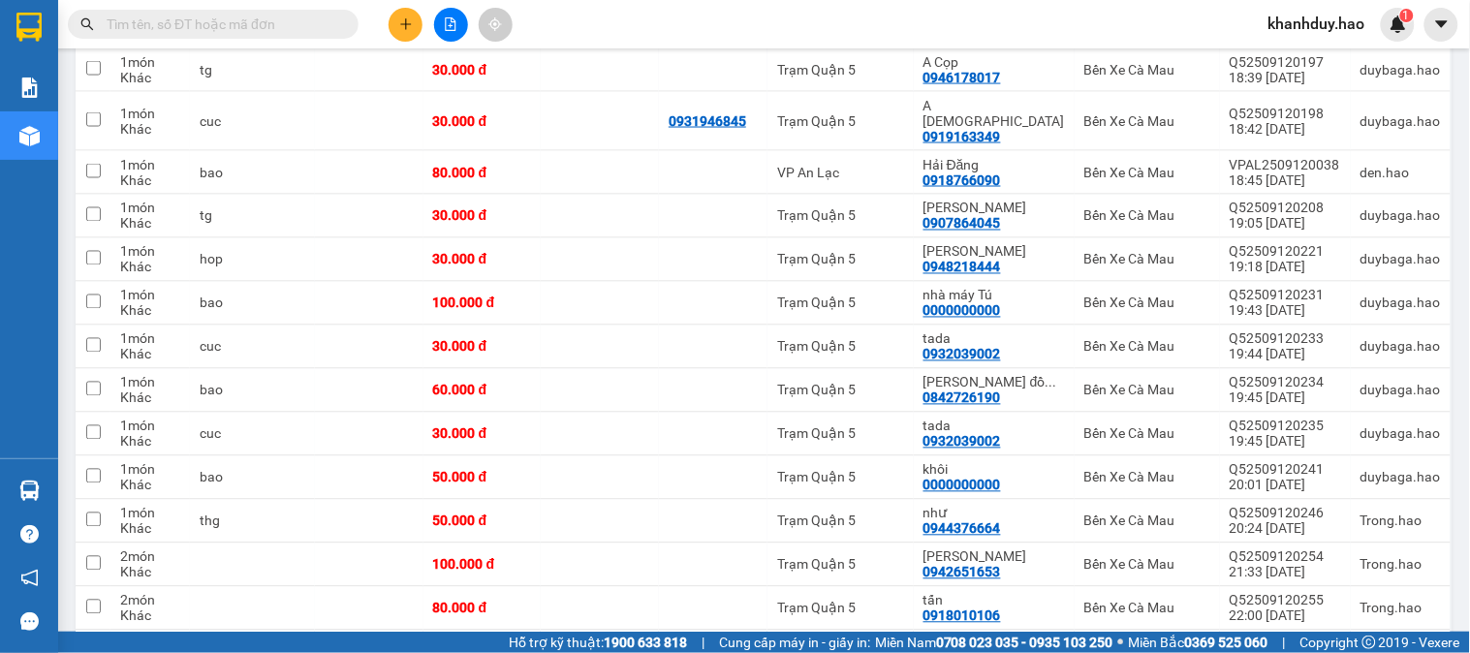
click at [282, 26] on input "text" at bounding box center [221, 24] width 229 height 21
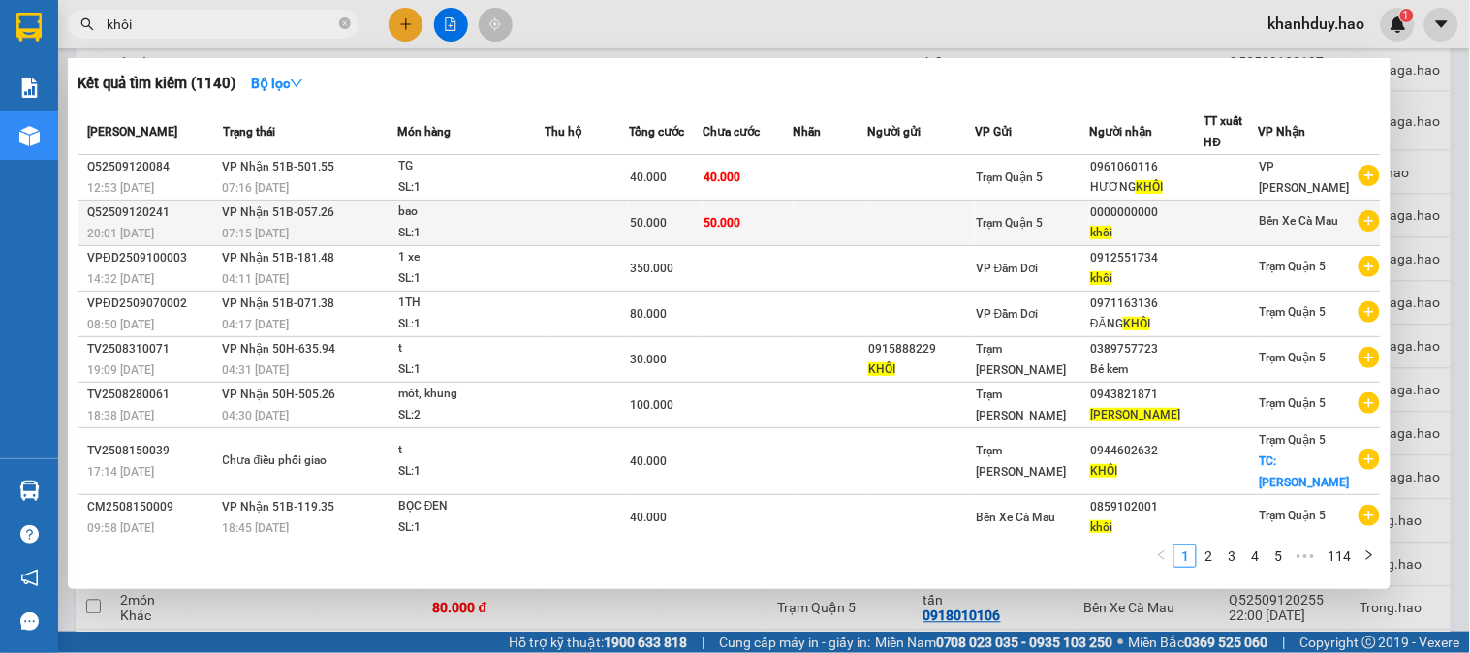
type input "khôi"
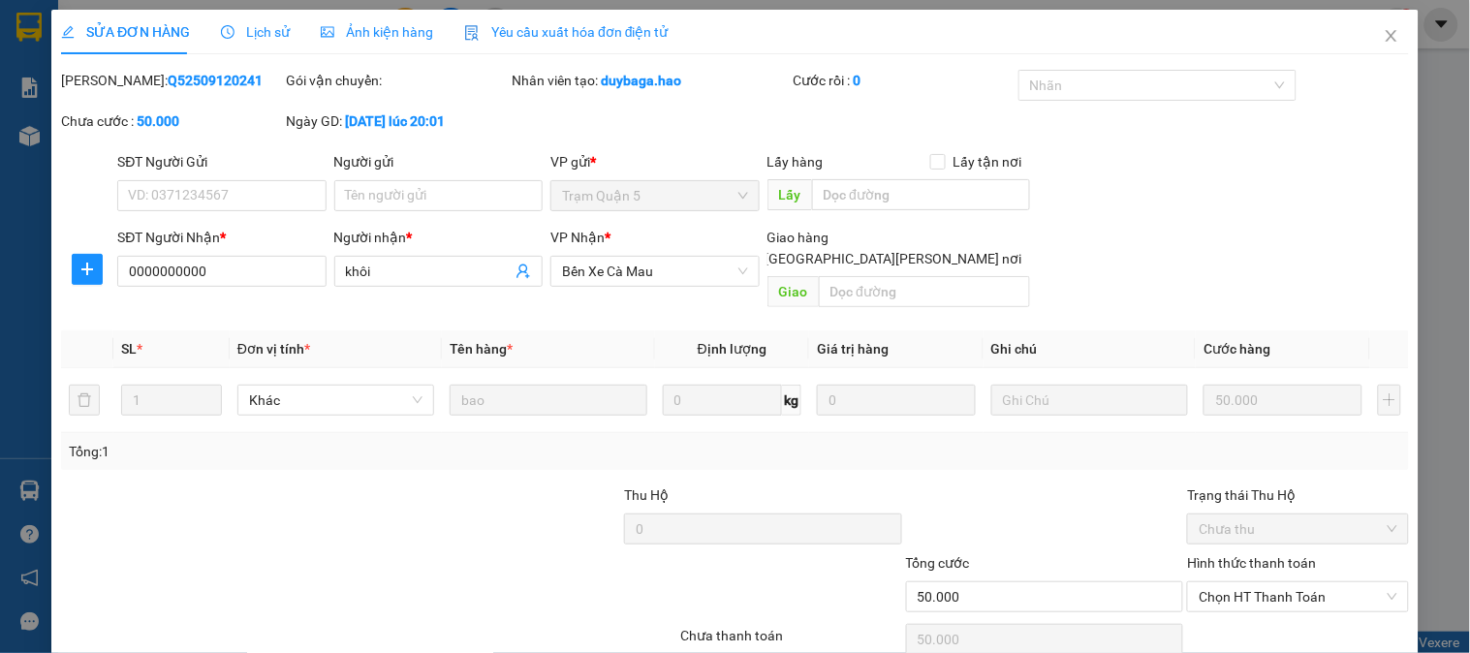
drag, startPoint x: 327, startPoint y: 29, endPoint x: 585, endPoint y: 3, distance: 259.0
click at [334, 29] on span "Ảnh kiện hàng" at bounding box center [377, 32] width 112 height 16
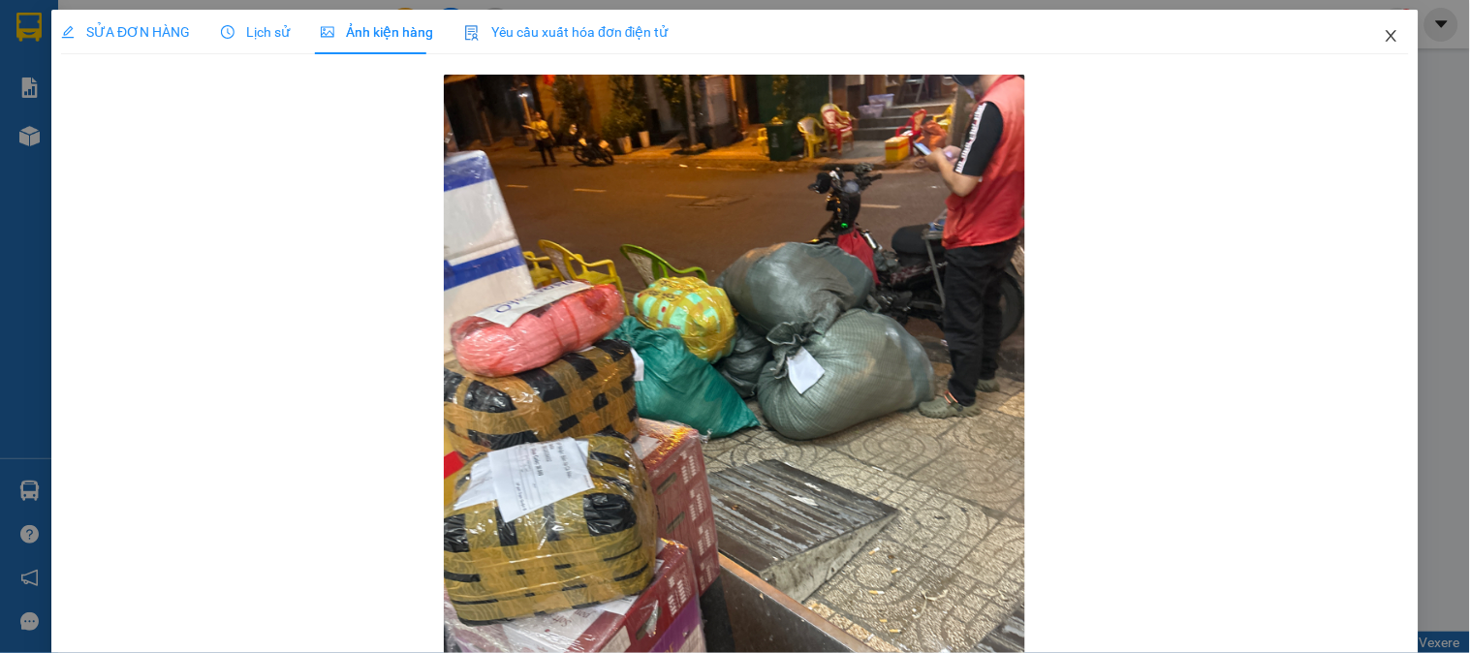
click at [1384, 33] on icon "close" at bounding box center [1392, 36] width 16 height 16
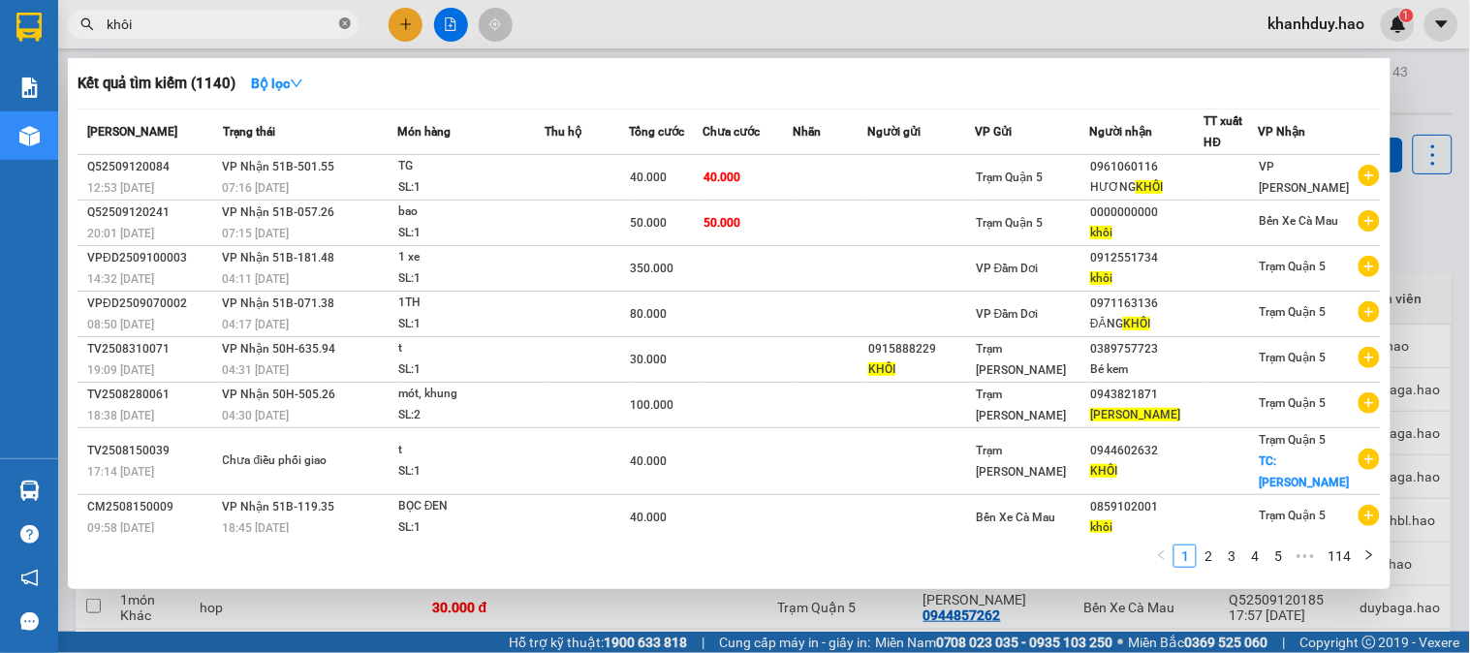
click at [344, 31] on span at bounding box center [345, 25] width 12 height 18
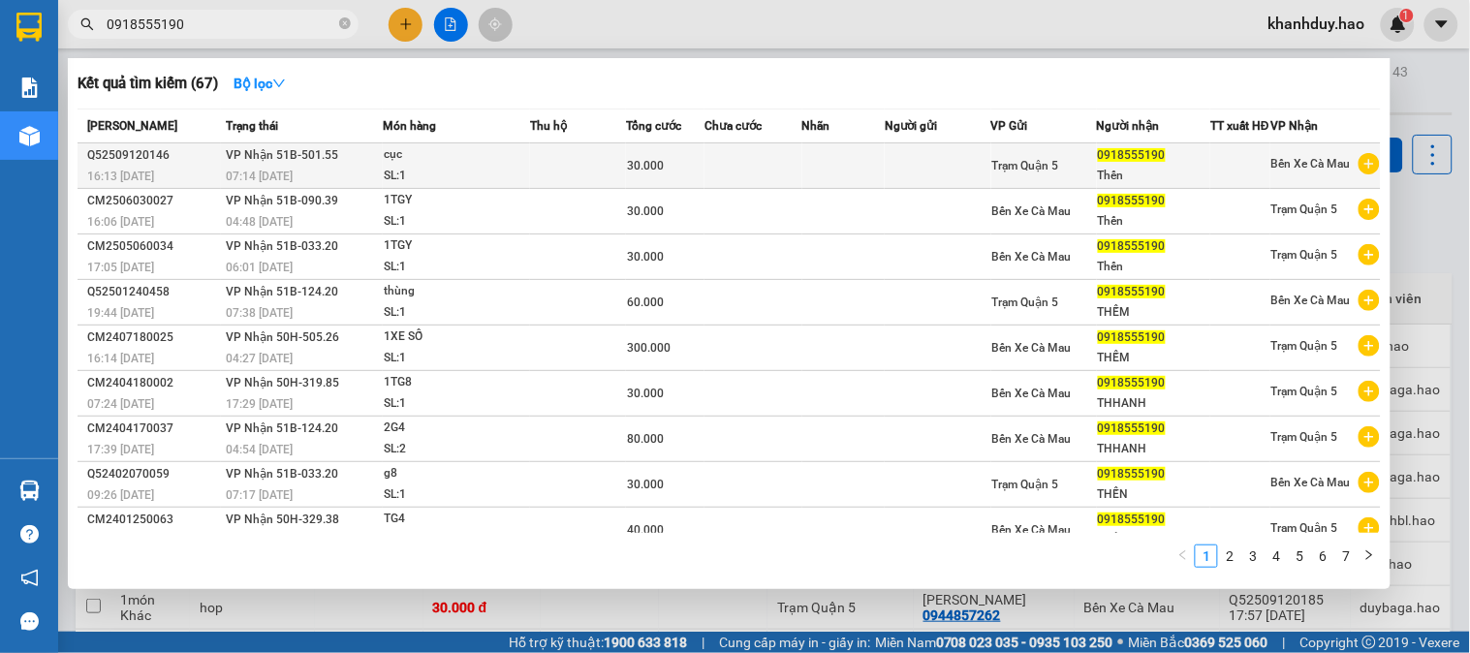
type input "0918555190"
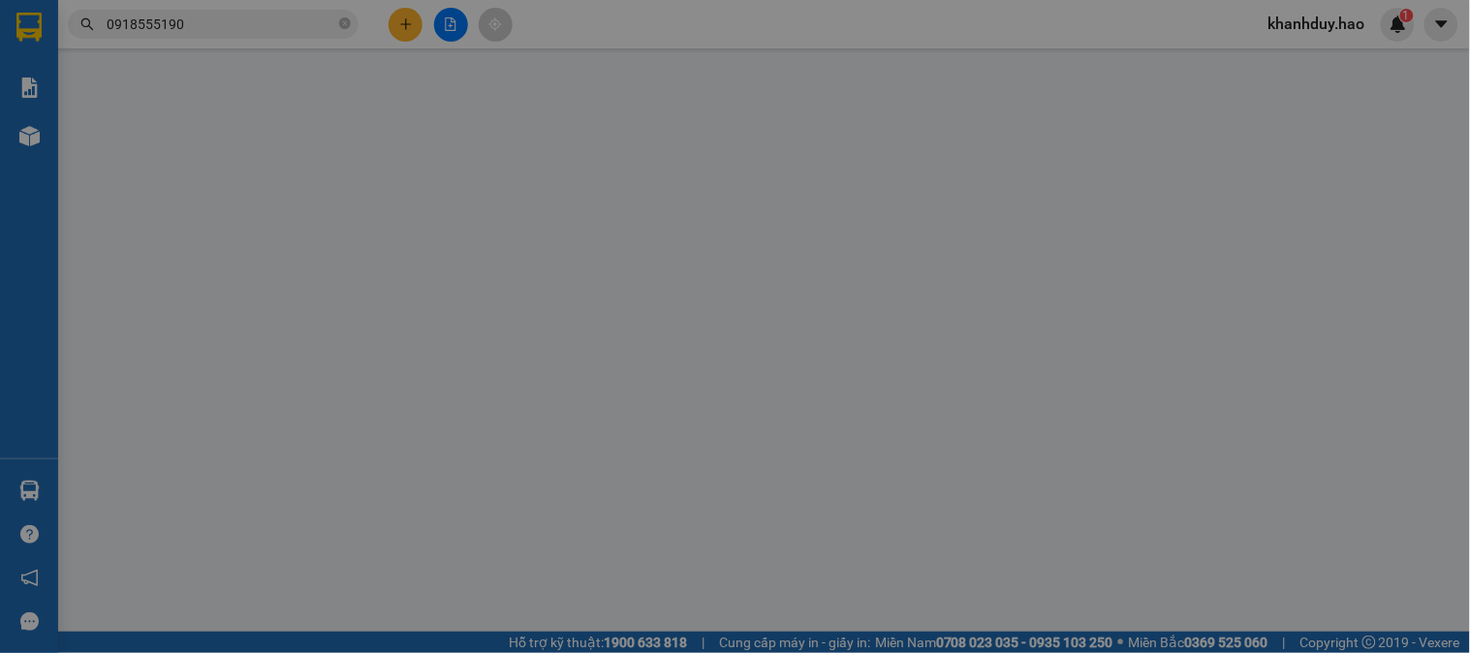
type input "0918555190"
type input "Thến"
type input "30.000"
type input "0"
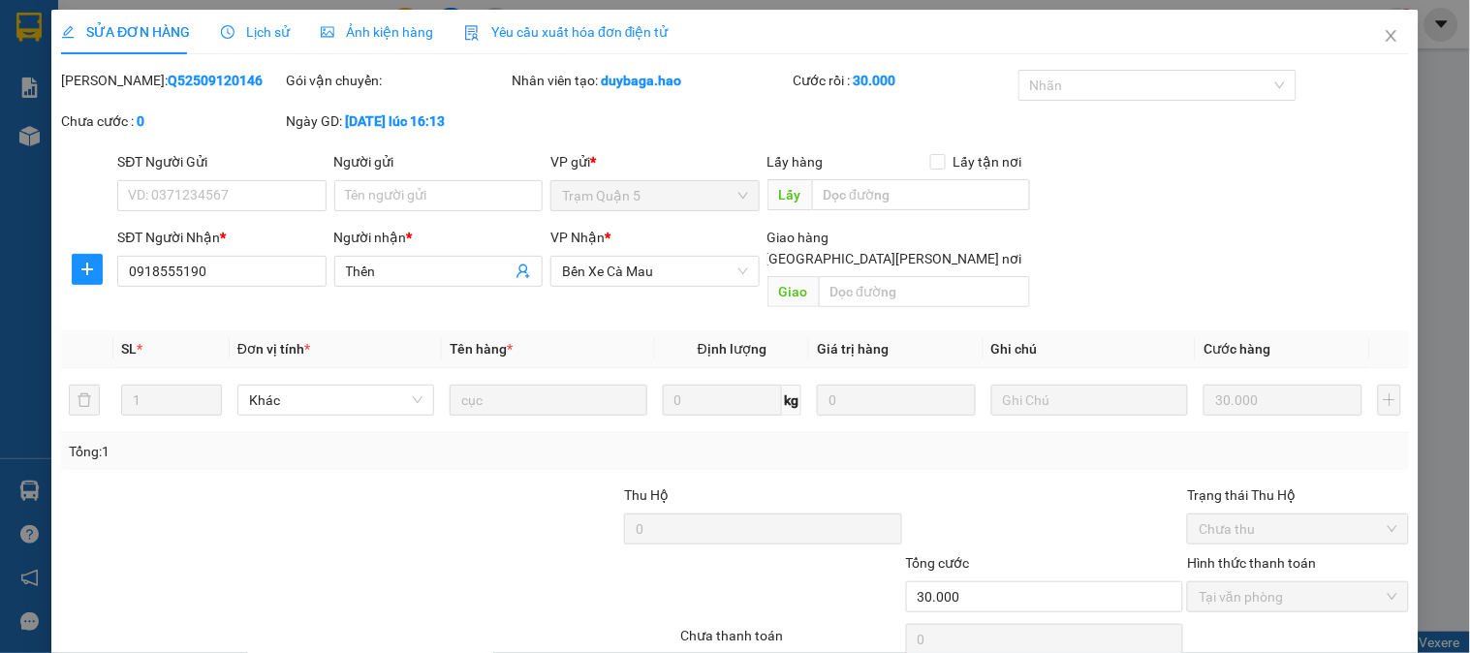
click at [388, 31] on span "Ảnh kiện hàng" at bounding box center [377, 32] width 112 height 16
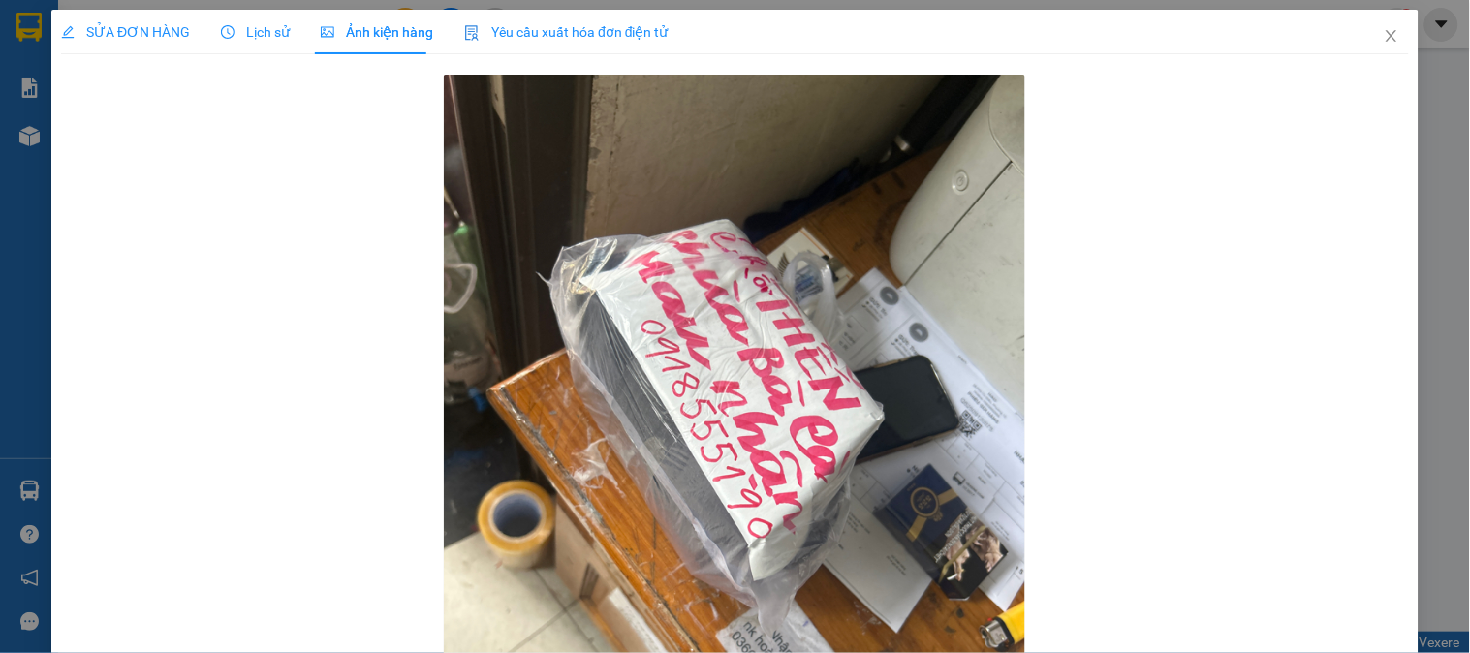
click at [161, 33] on span "SỬA ĐƠN HÀNG" at bounding box center [125, 32] width 129 height 16
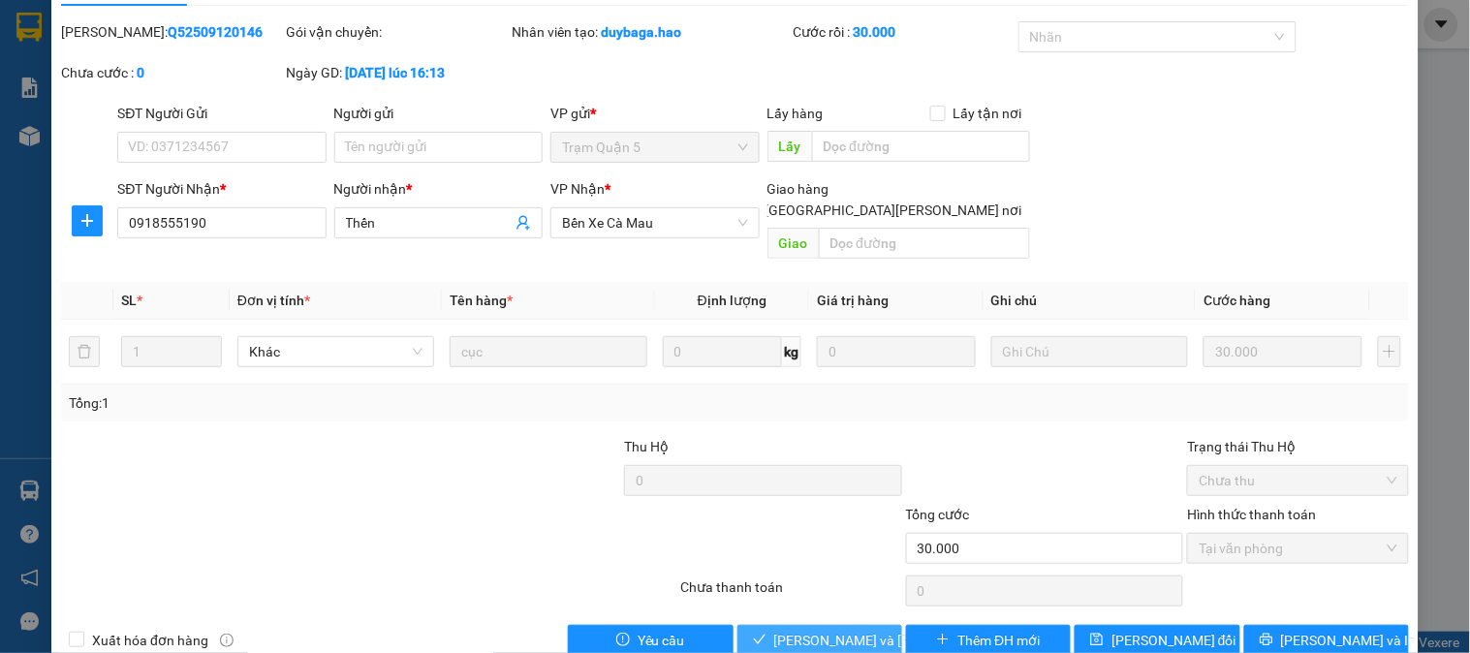
scroll to position [68, 0]
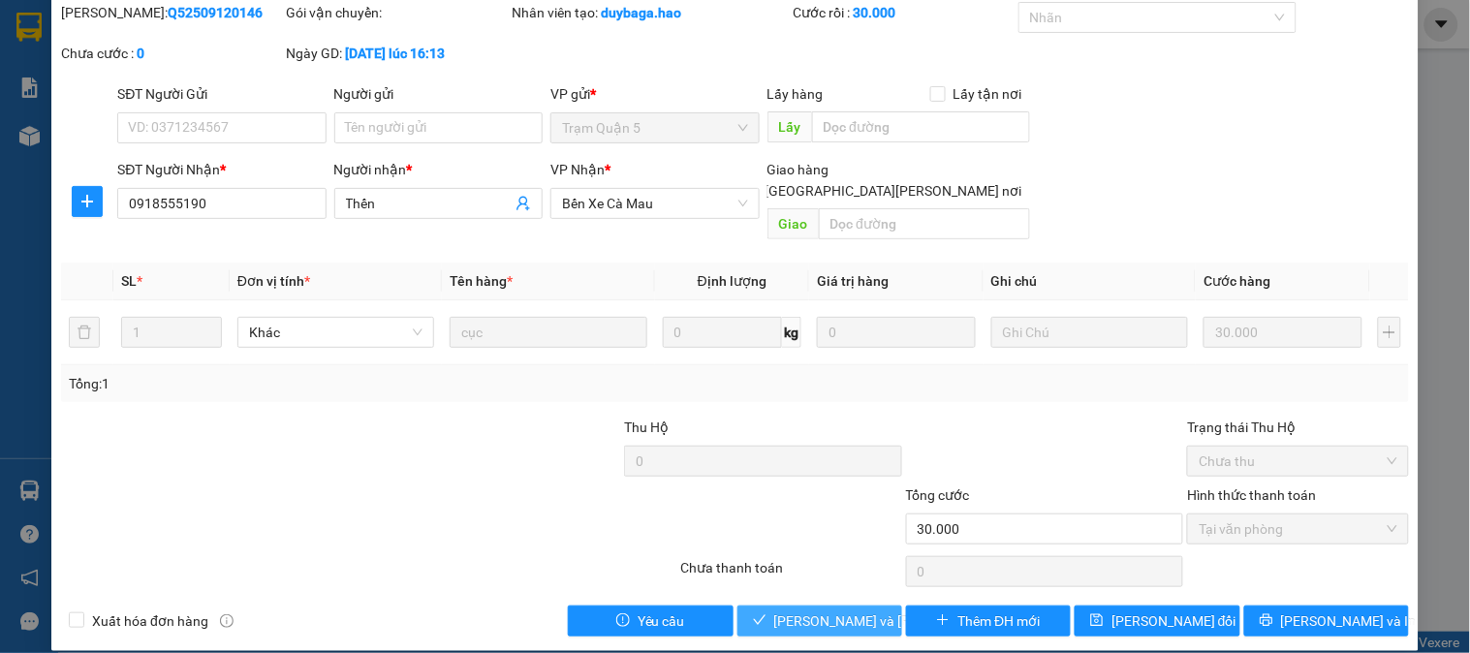
click at [797, 610] on span "Lưu và Giao hàng" at bounding box center [905, 620] width 262 height 21
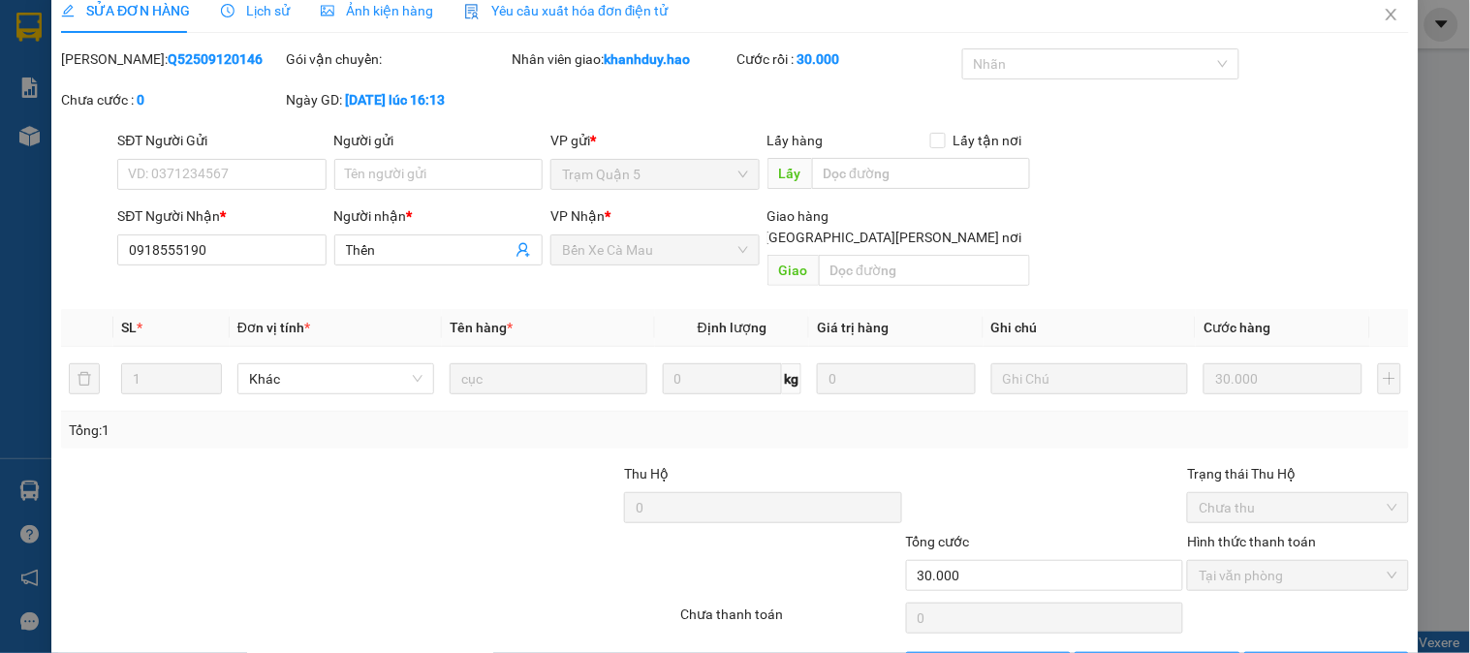
scroll to position [0, 0]
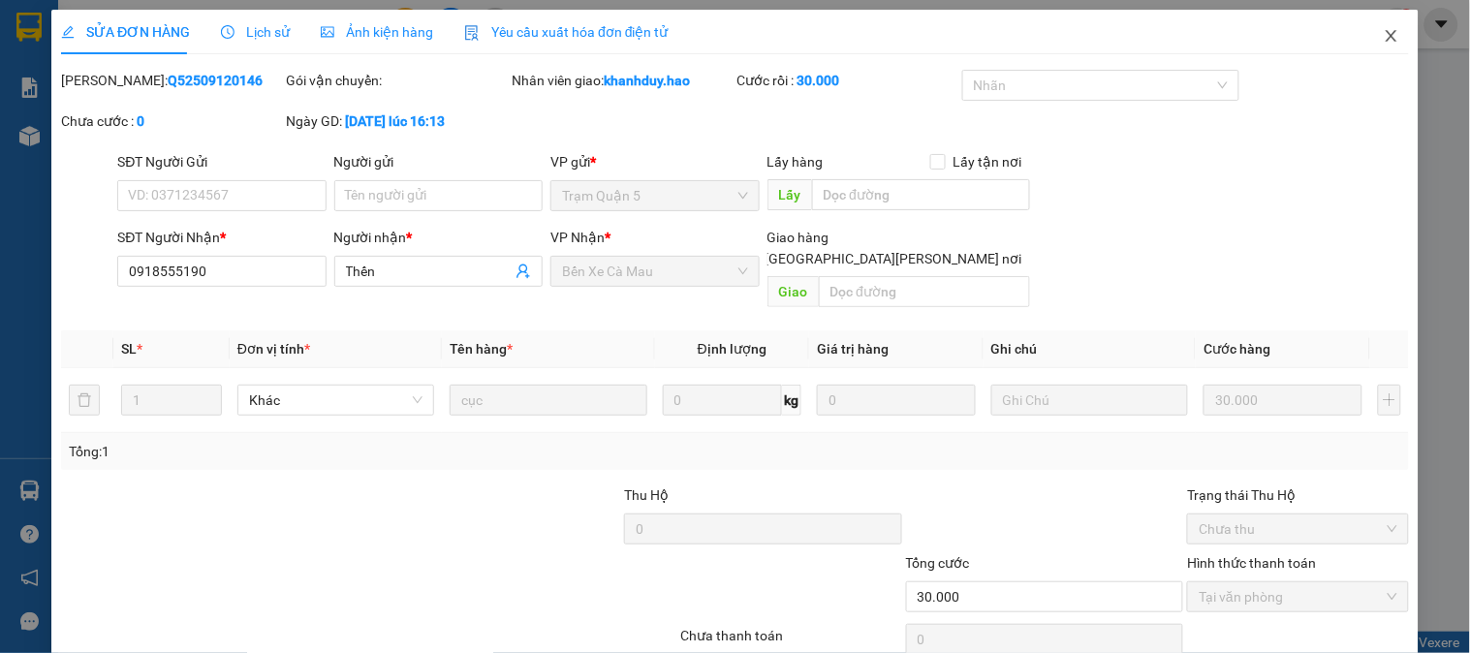
click at [1364, 19] on span "Close" at bounding box center [1391, 37] width 54 height 54
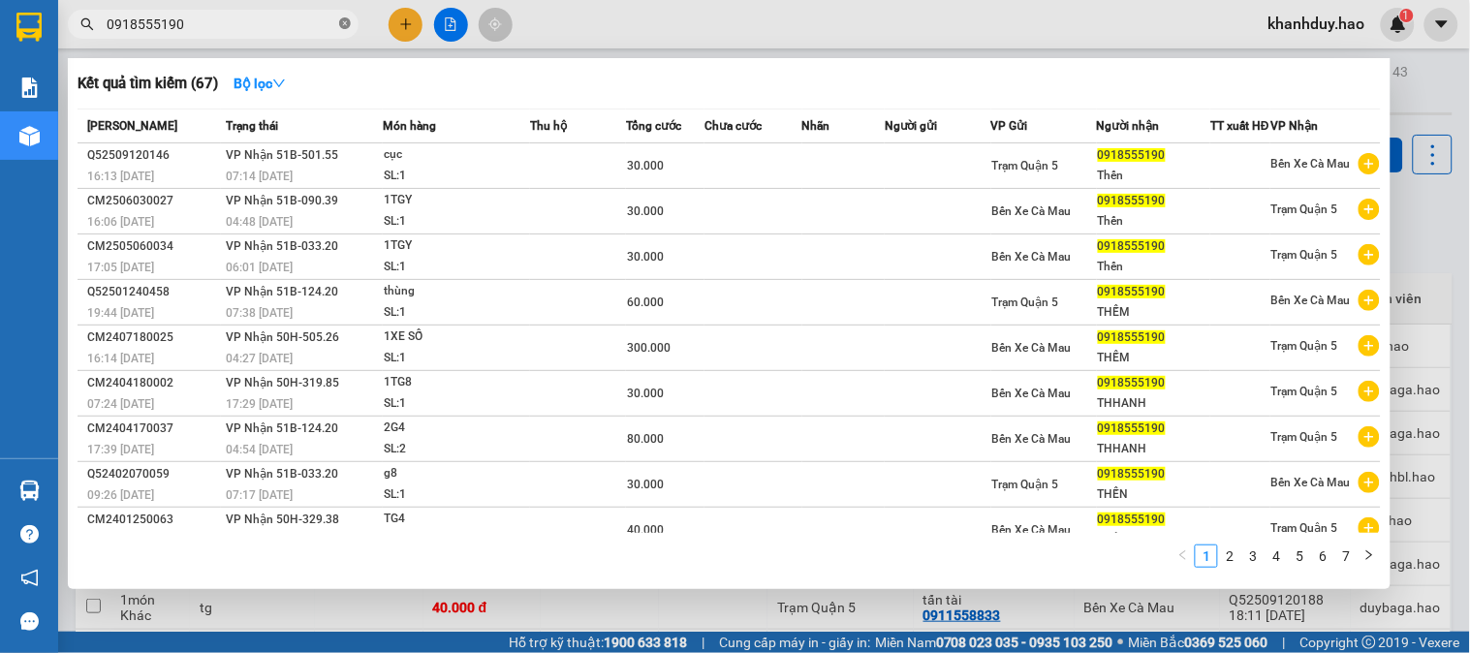
click at [342, 24] on icon "close-circle" at bounding box center [345, 23] width 12 height 12
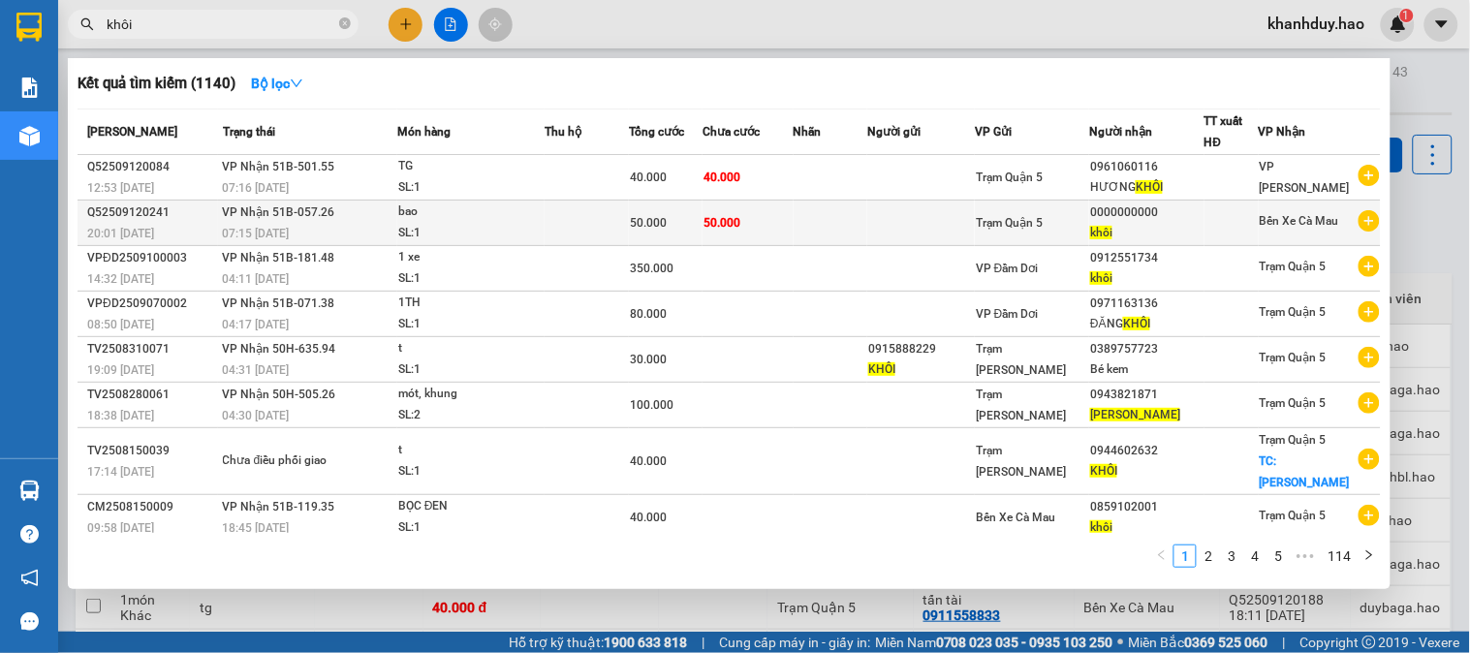
type input "khôi"
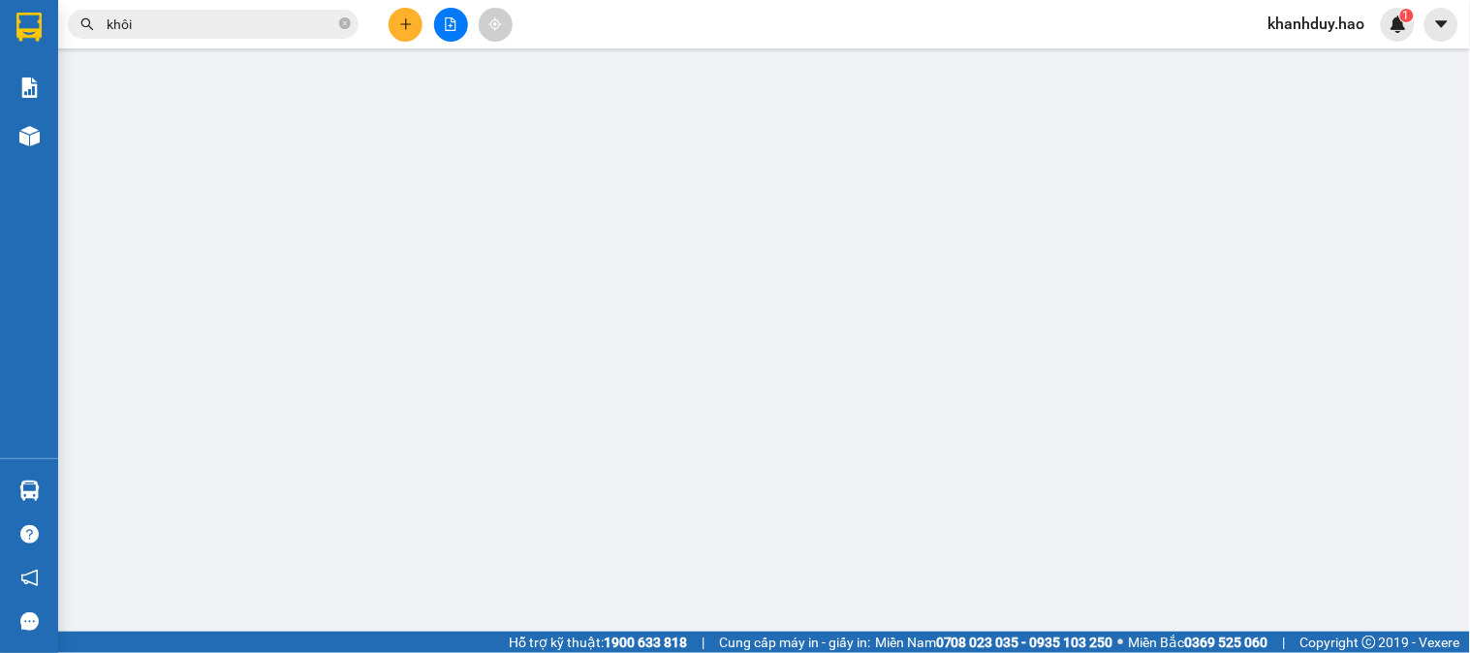
type input "0000000000"
type input "khôi"
type input "50.000"
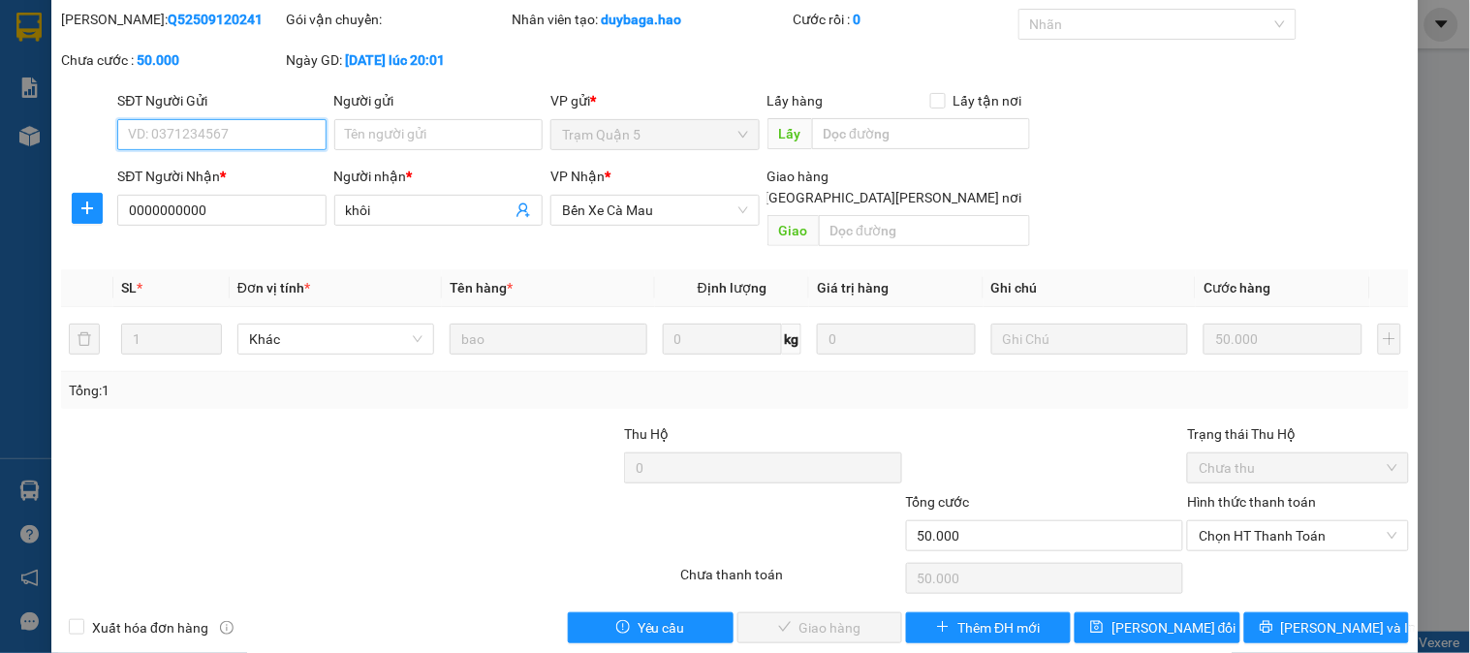
scroll to position [68, 0]
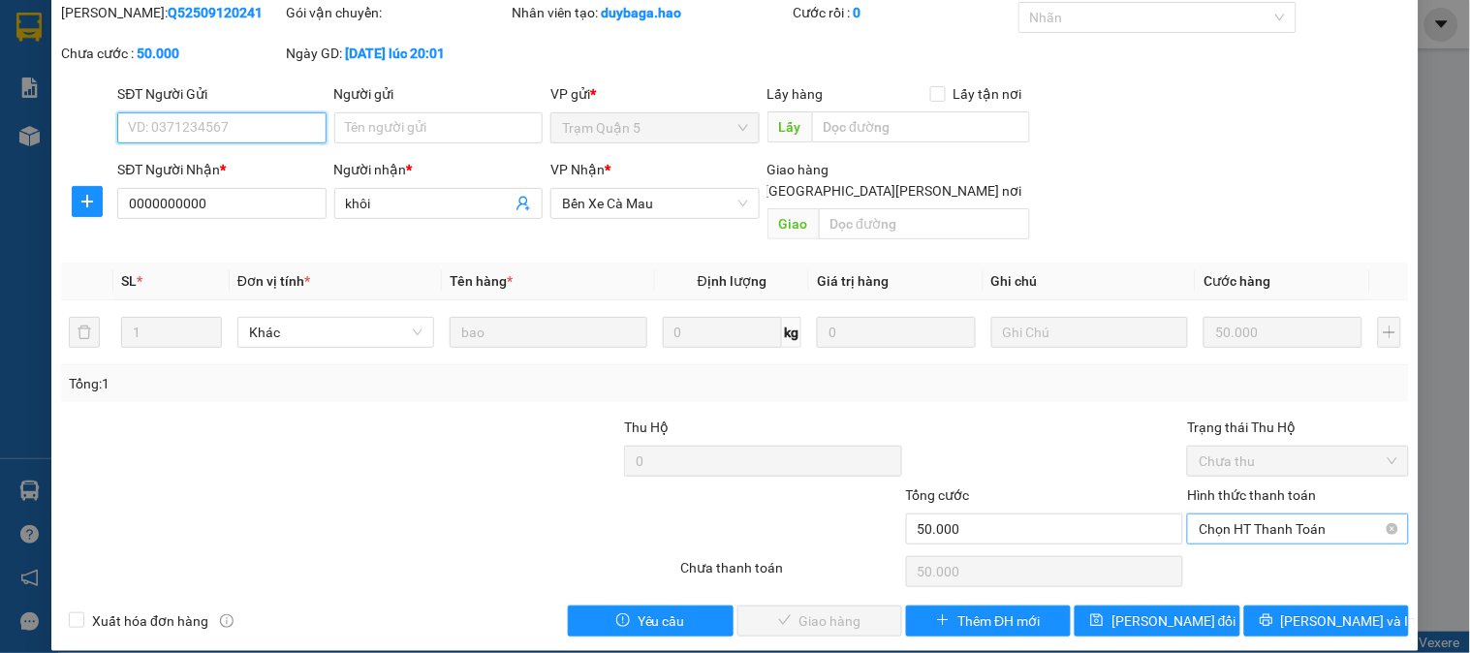
click at [1244, 514] on span "Chọn HT Thanh Toán" at bounding box center [1298, 528] width 198 height 29
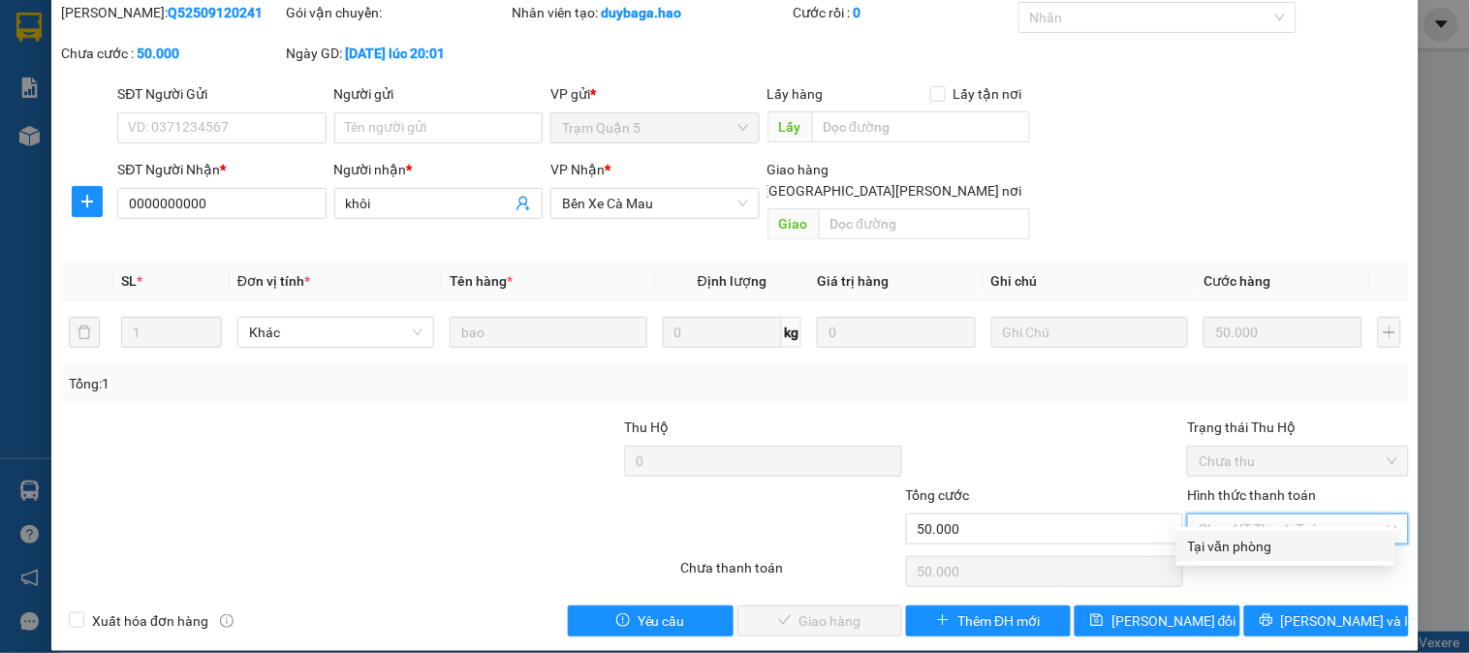
click at [1240, 536] on div "Tại văn phòng" at bounding box center [1286, 546] width 196 height 21
type input "0"
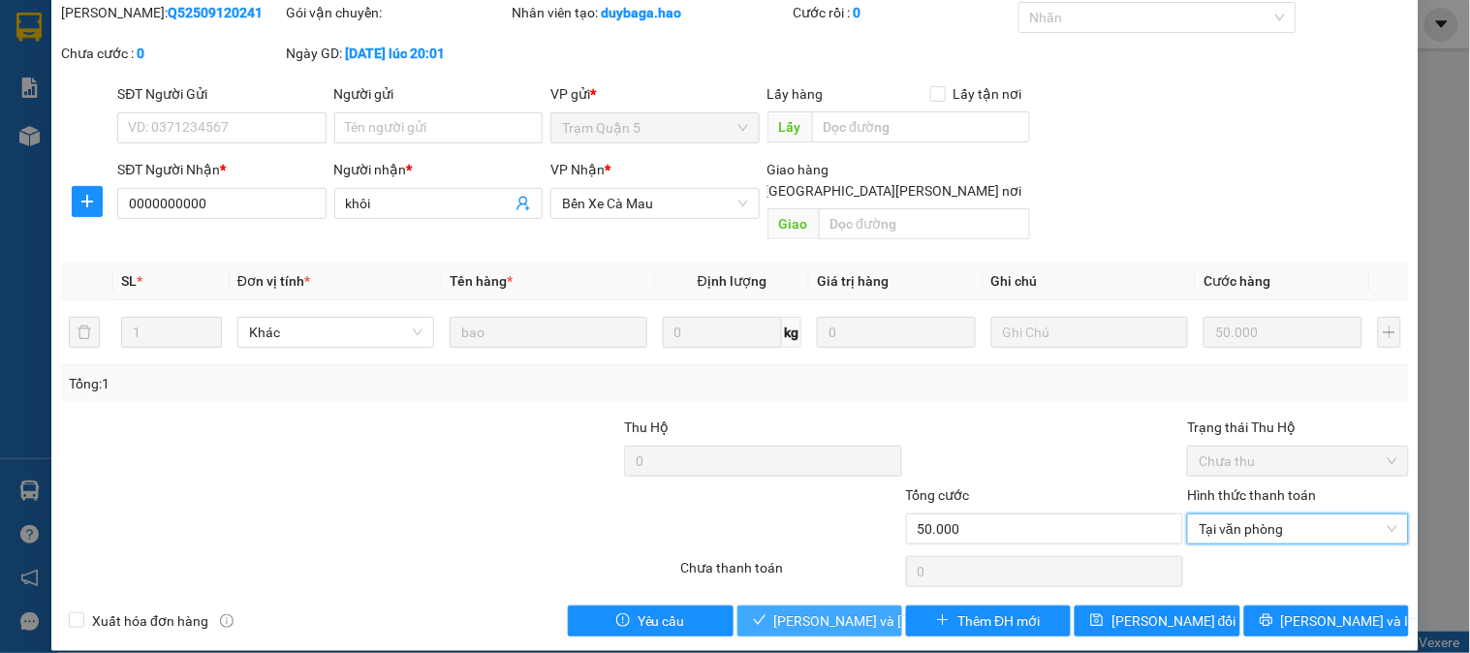
click at [826, 606] on button "[PERSON_NAME] và Giao hàng" at bounding box center [819, 621] width 165 height 31
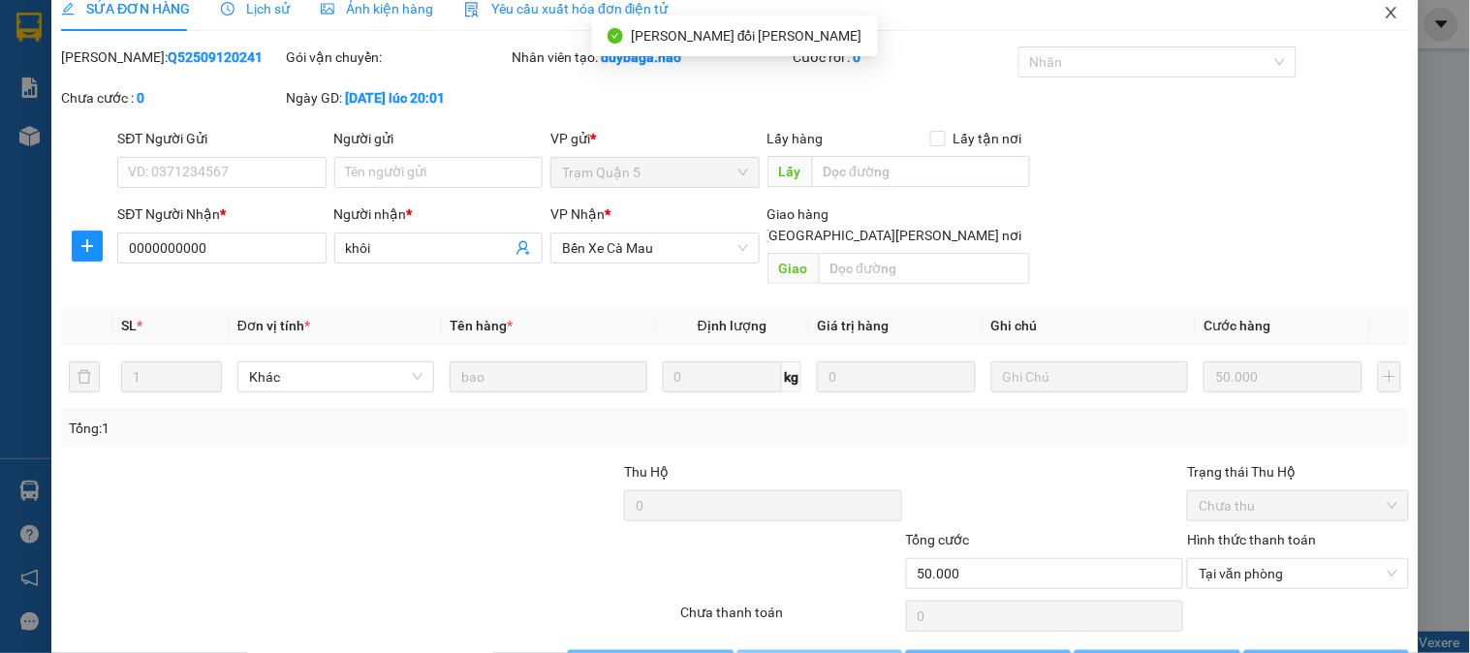
scroll to position [0, 0]
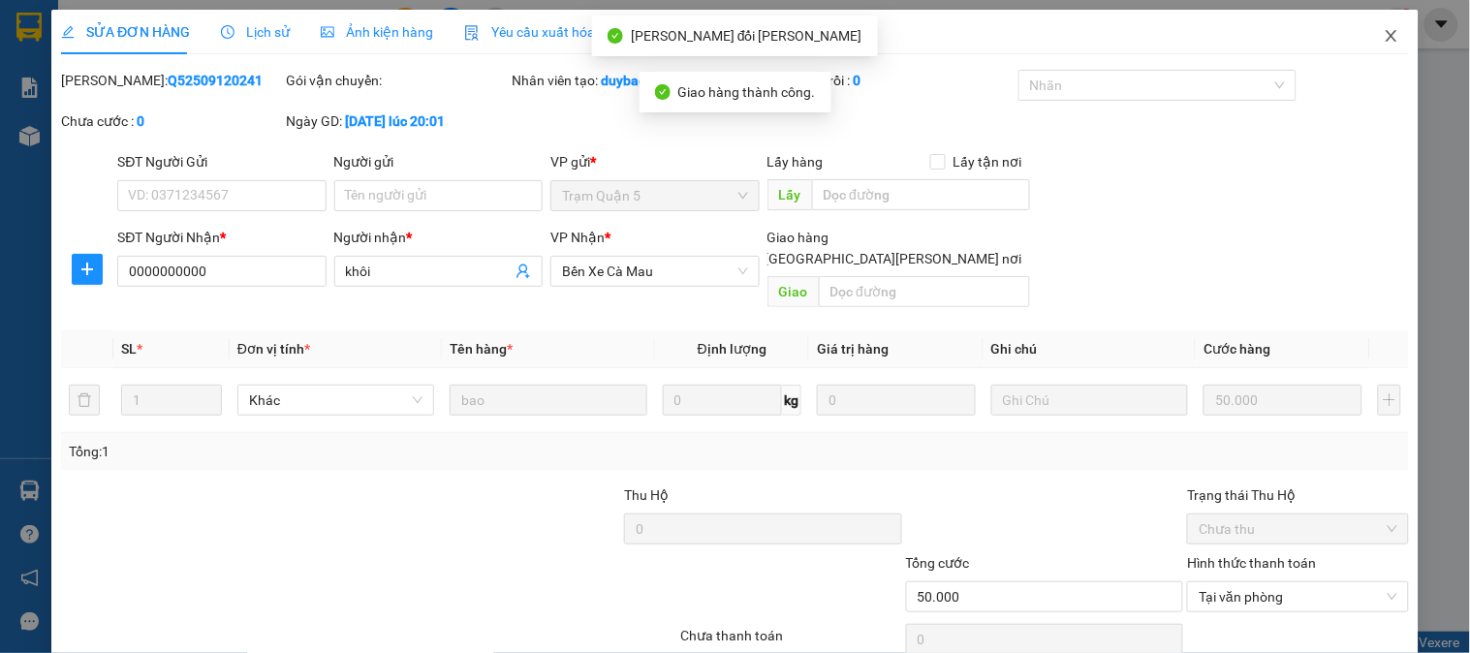
click at [1386, 32] on icon "close" at bounding box center [1391, 36] width 11 height 12
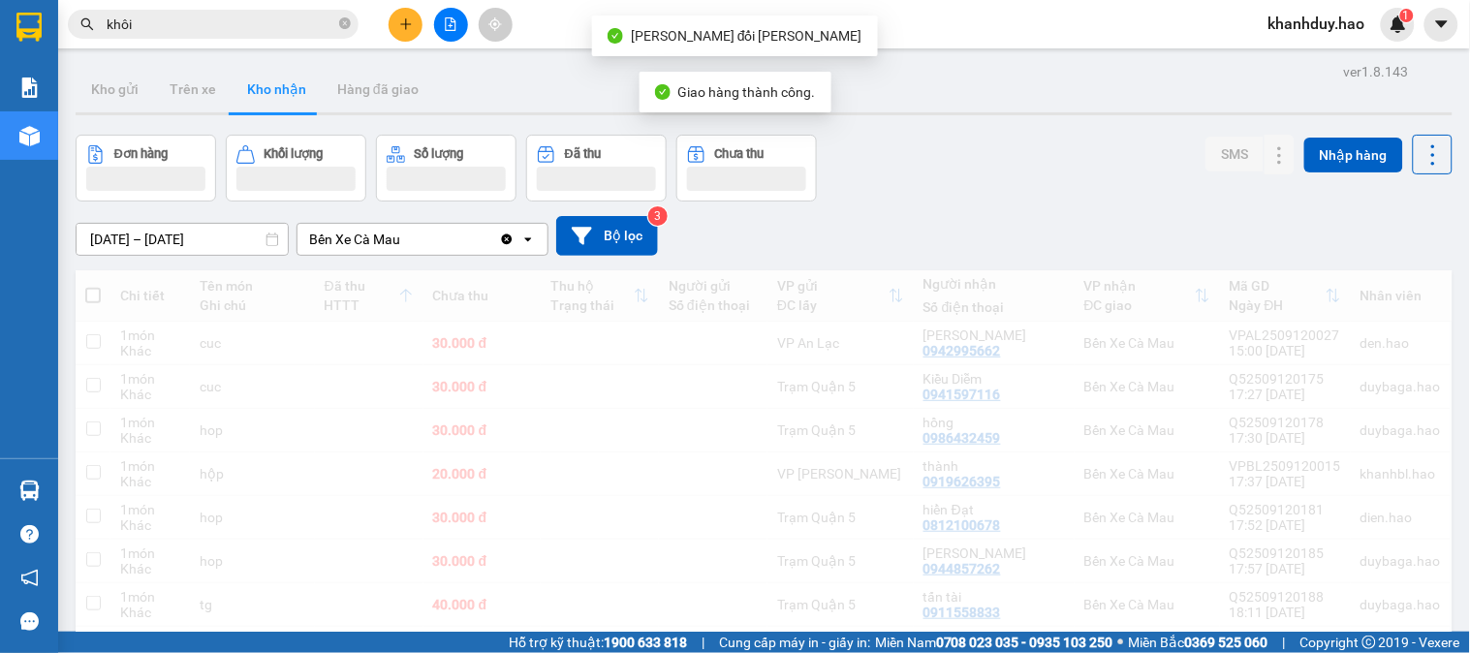
click at [331, 31] on input "khôi" at bounding box center [221, 24] width 229 height 21
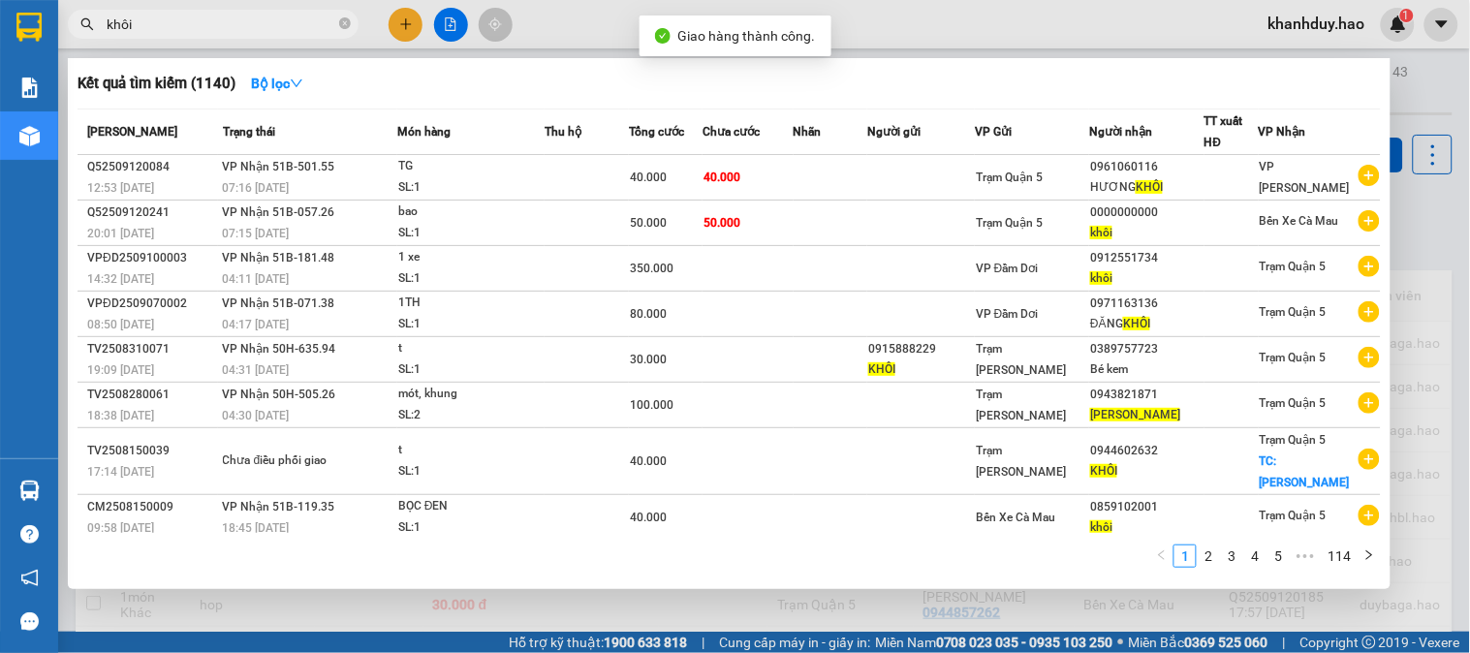
click at [351, 17] on span "khôi" at bounding box center [213, 24] width 291 height 29
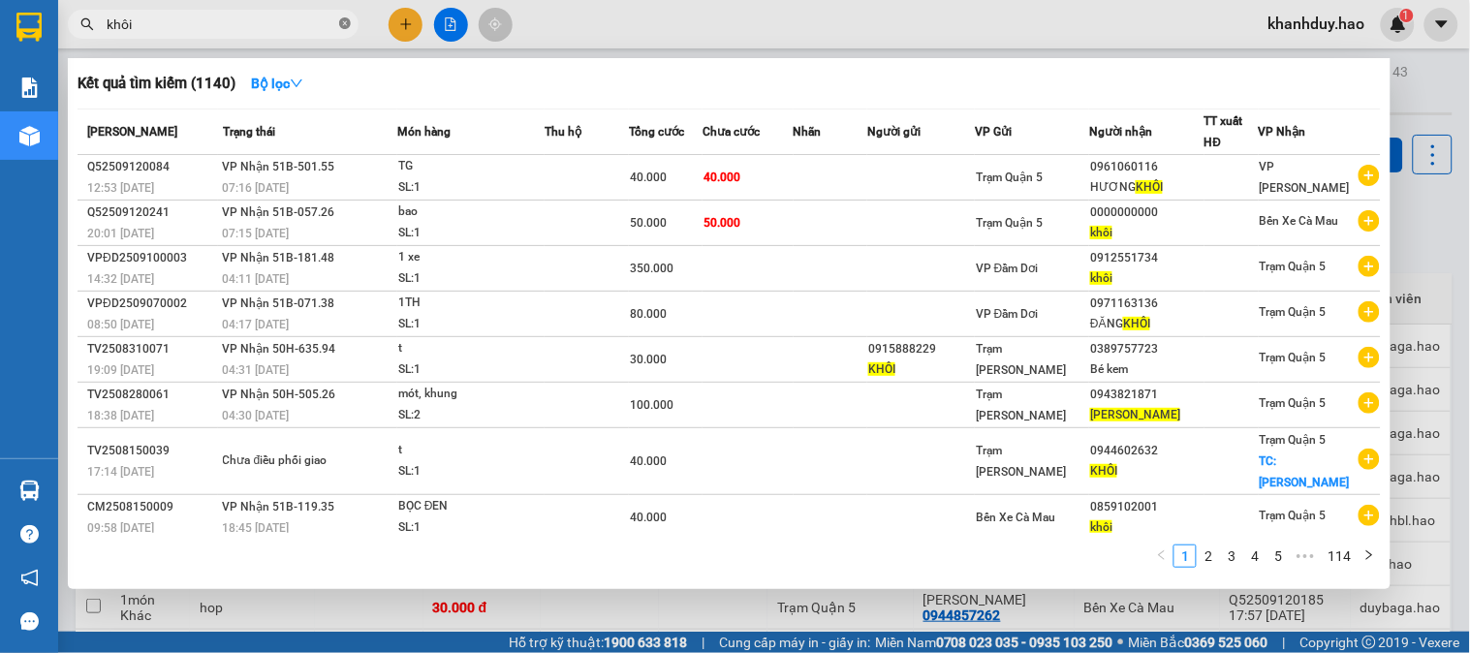
click at [349, 23] on icon "close-circle" at bounding box center [345, 23] width 12 height 12
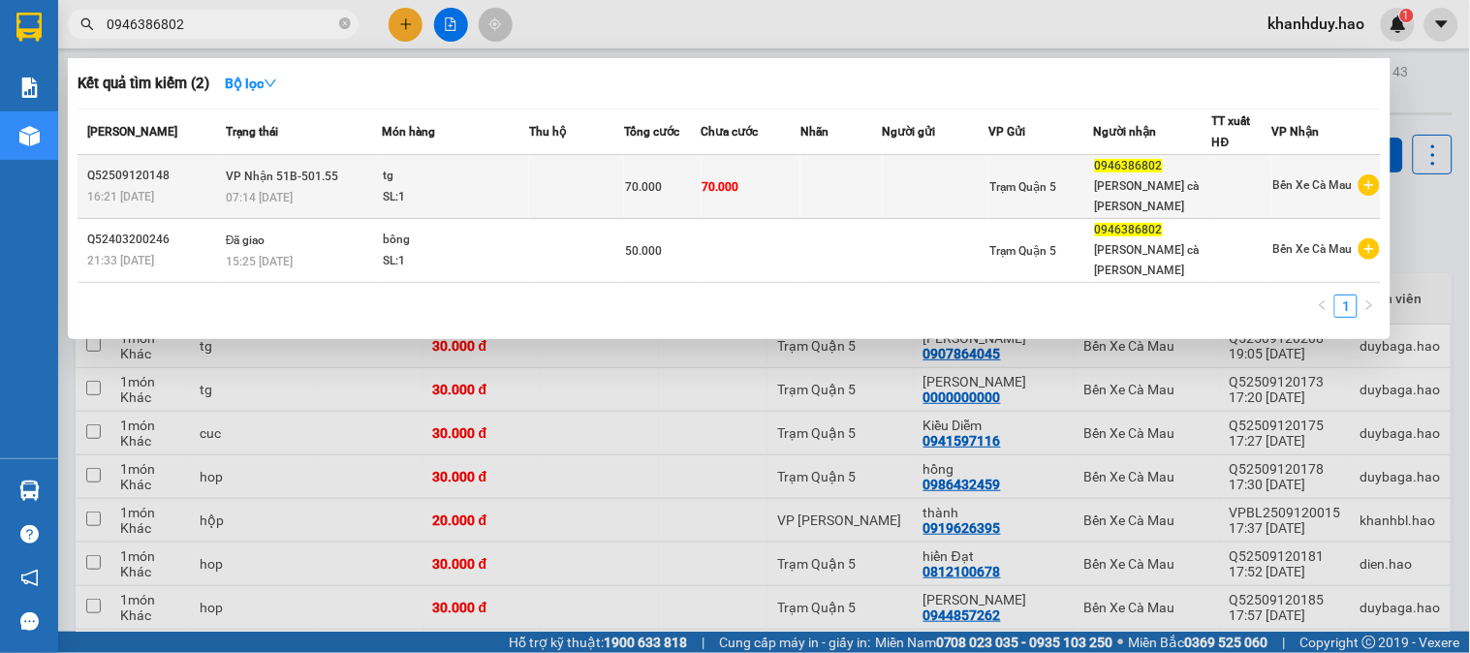
type input "0946386802"
click at [487, 187] on div "SL: 1" at bounding box center [455, 197] width 145 height 21
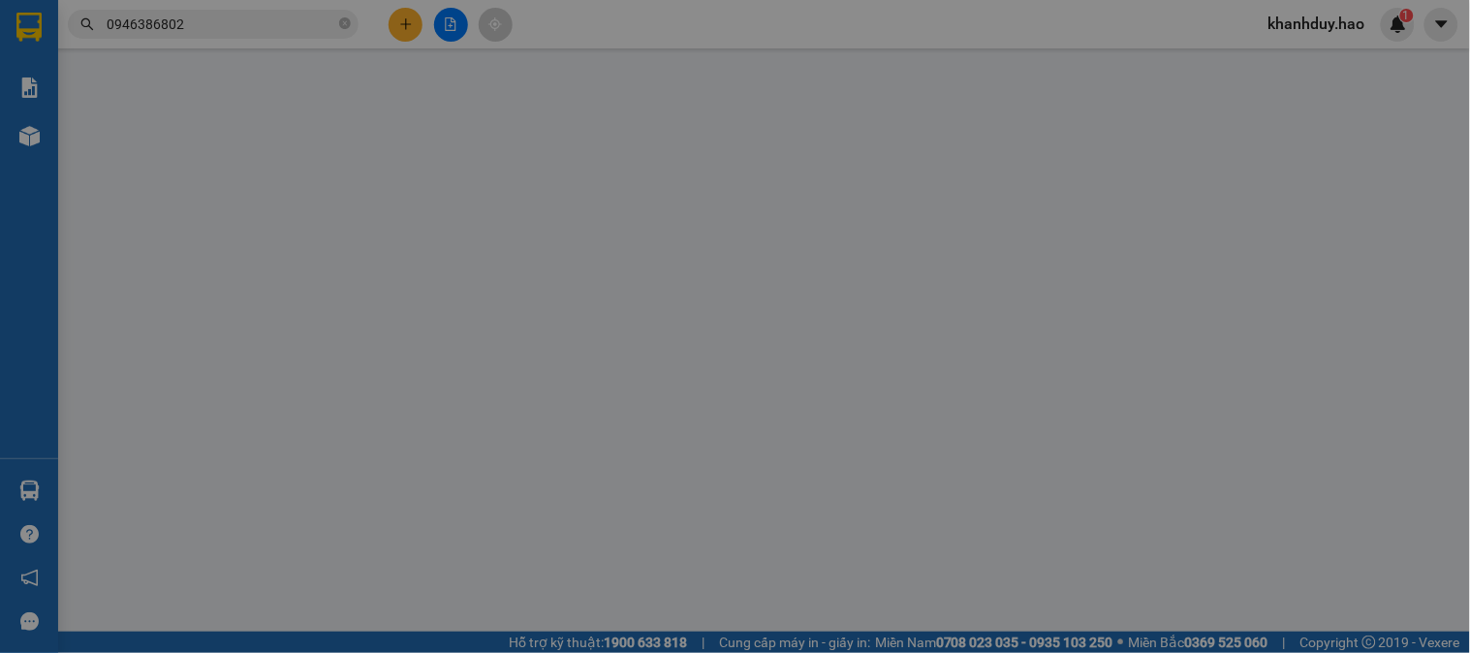
type input "0946386802"
type input "hiếu thảo cà mau"
type input "70.000"
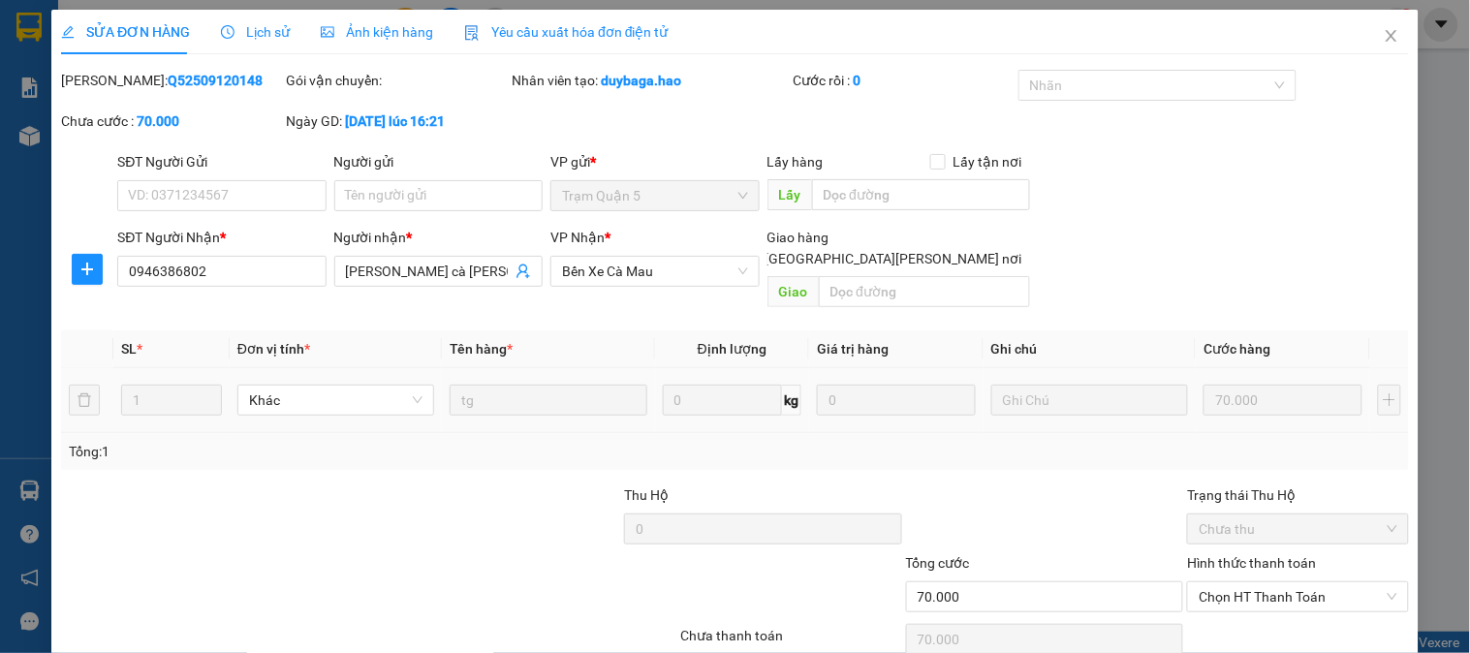
click at [345, 26] on span "Ảnh kiện hàng" at bounding box center [377, 32] width 112 height 16
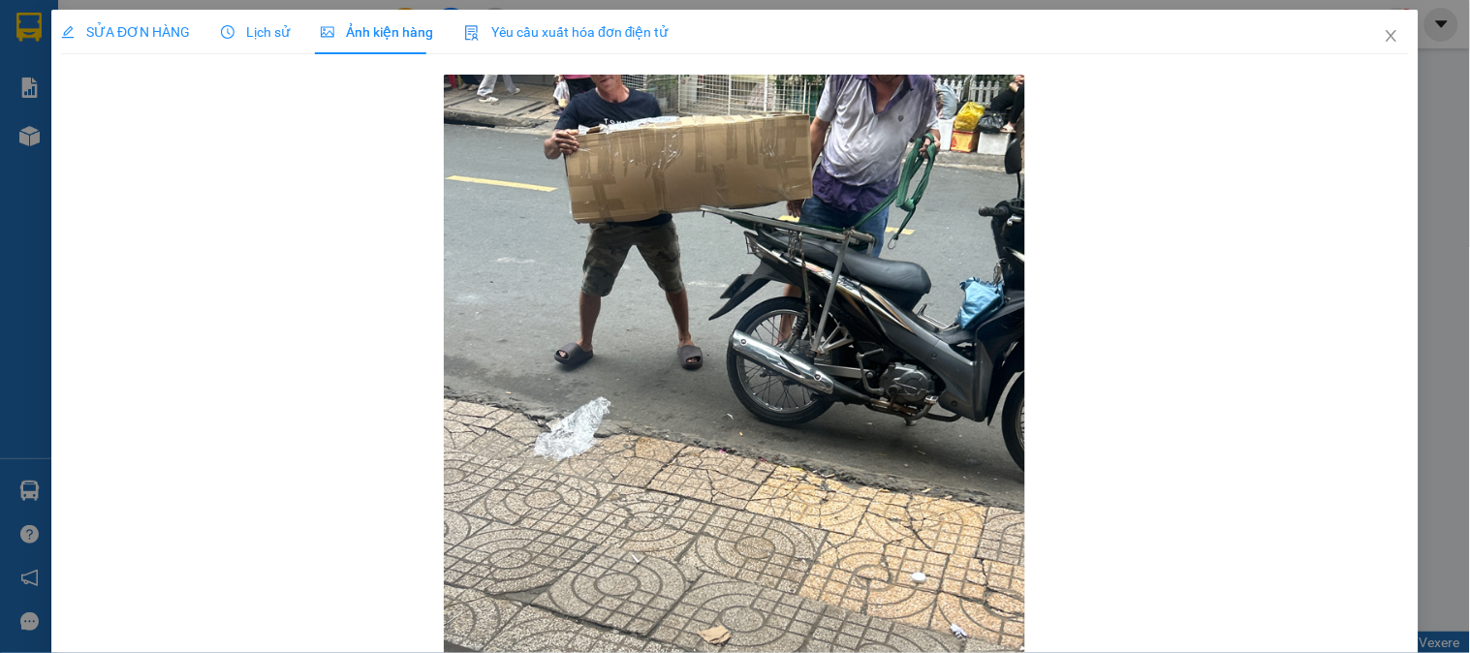
click at [146, 24] on span "SỬA ĐƠN HÀNG" at bounding box center [125, 32] width 129 height 16
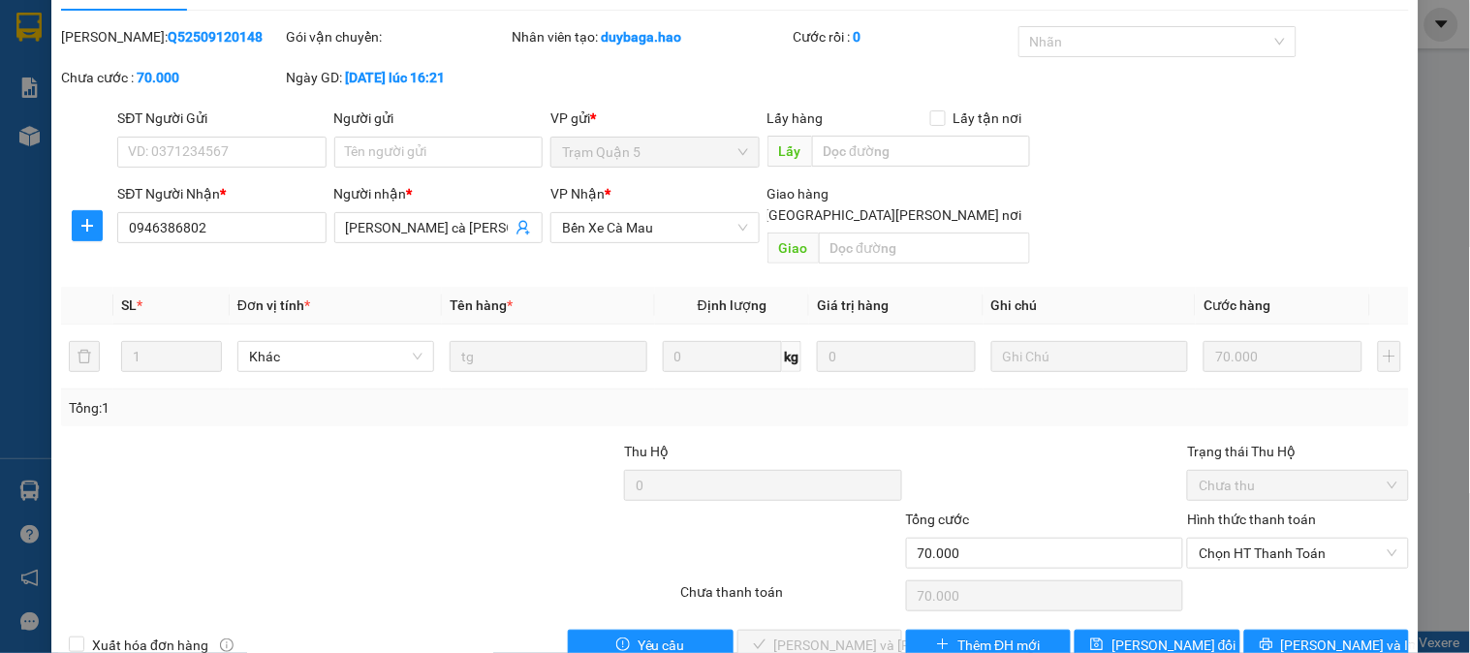
scroll to position [68, 0]
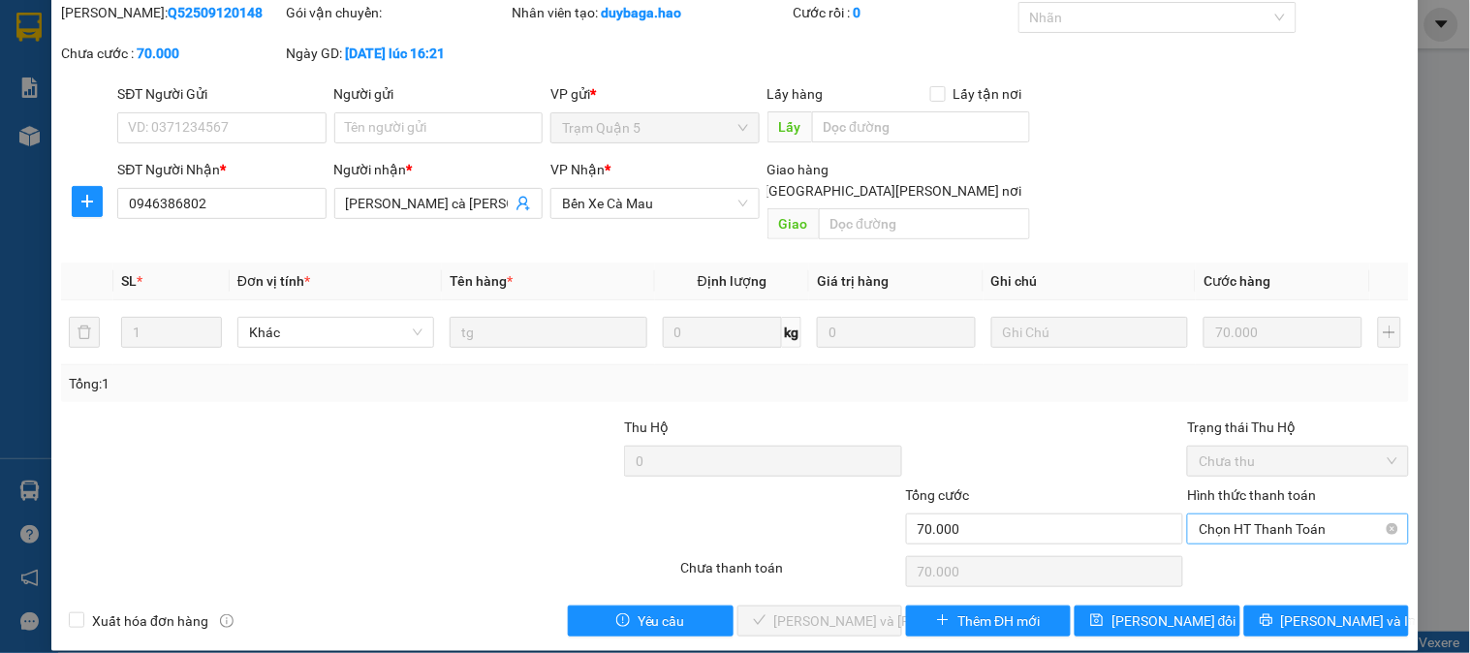
click at [1231, 514] on span "Chọn HT Thanh Toán" at bounding box center [1298, 528] width 198 height 29
click at [1222, 549] on div "Tại văn phòng" at bounding box center [1286, 546] width 196 height 21
type input "0"
click at [800, 579] on div "Total Paid Fee 0 Total UnPaid Fee 70.000 Cash Collection Total Fee Mã ĐH: Q5250…" at bounding box center [735, 319] width 1348 height 635
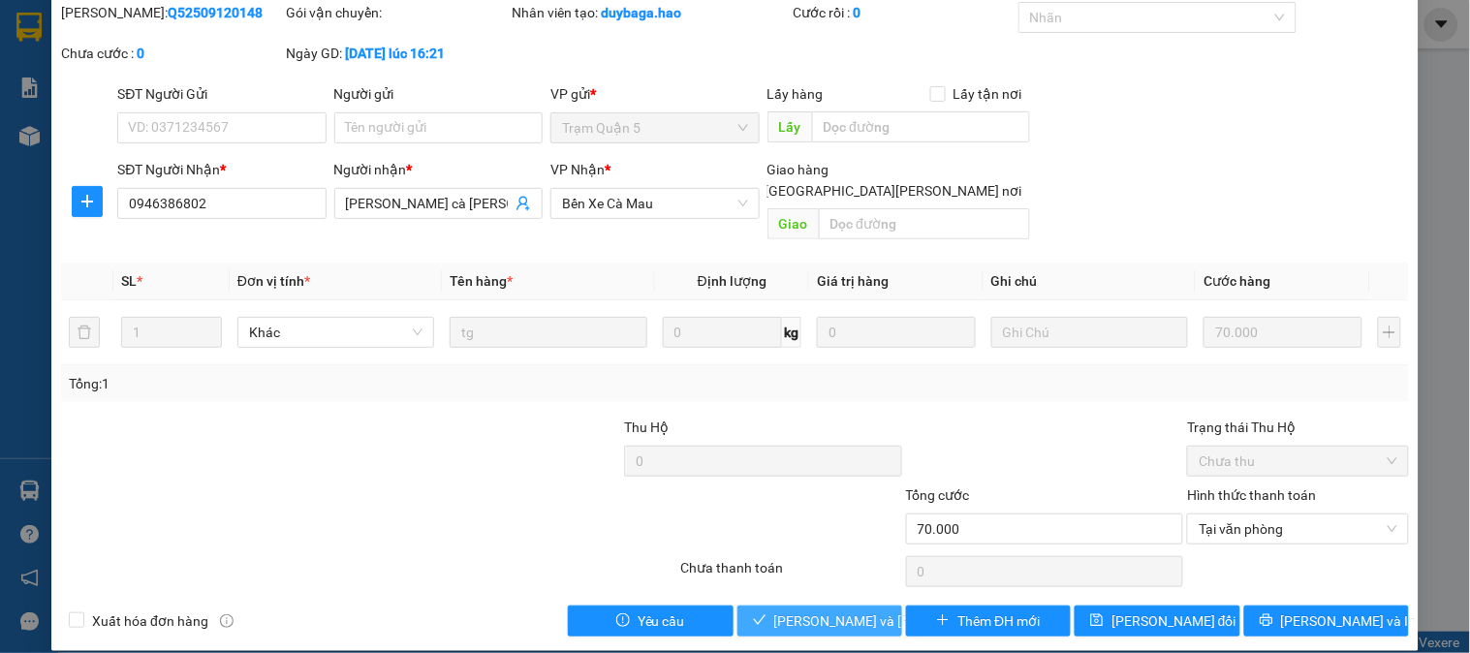
click at [809, 610] on span "[PERSON_NAME] và Giao hàng" at bounding box center [905, 620] width 262 height 21
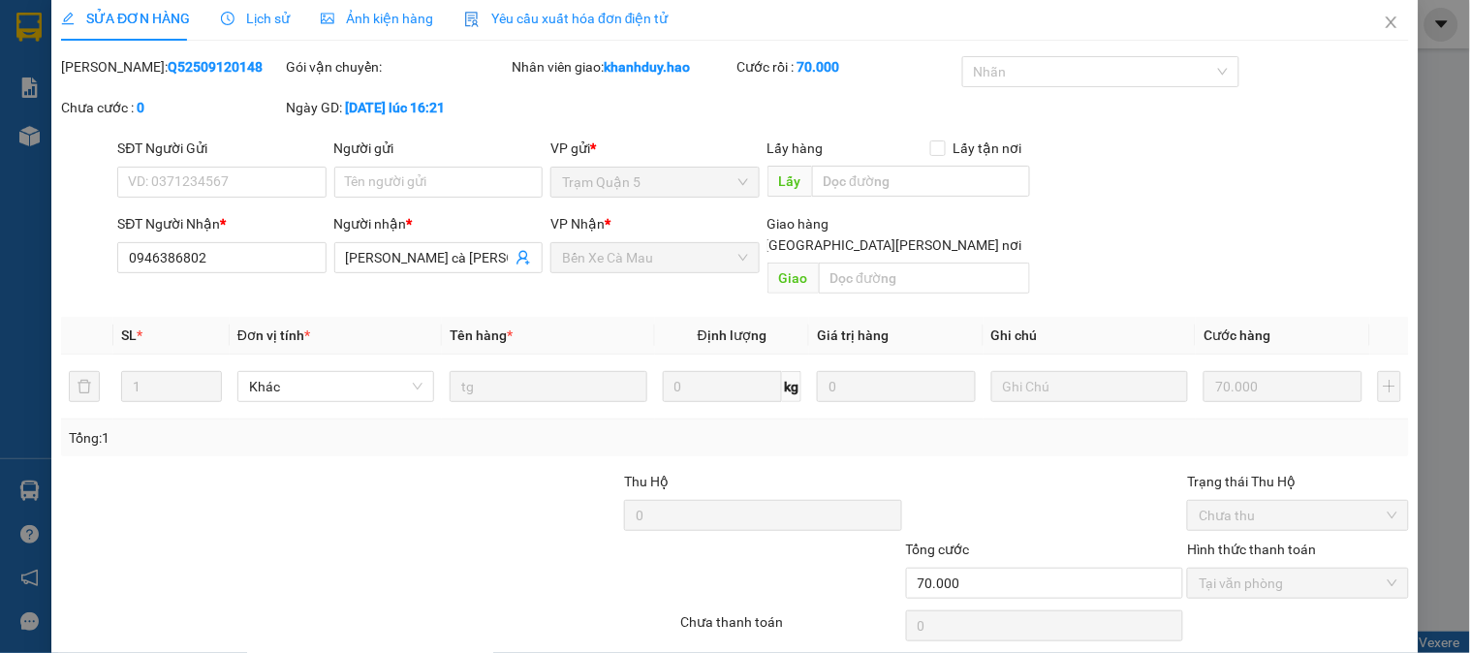
scroll to position [0, 0]
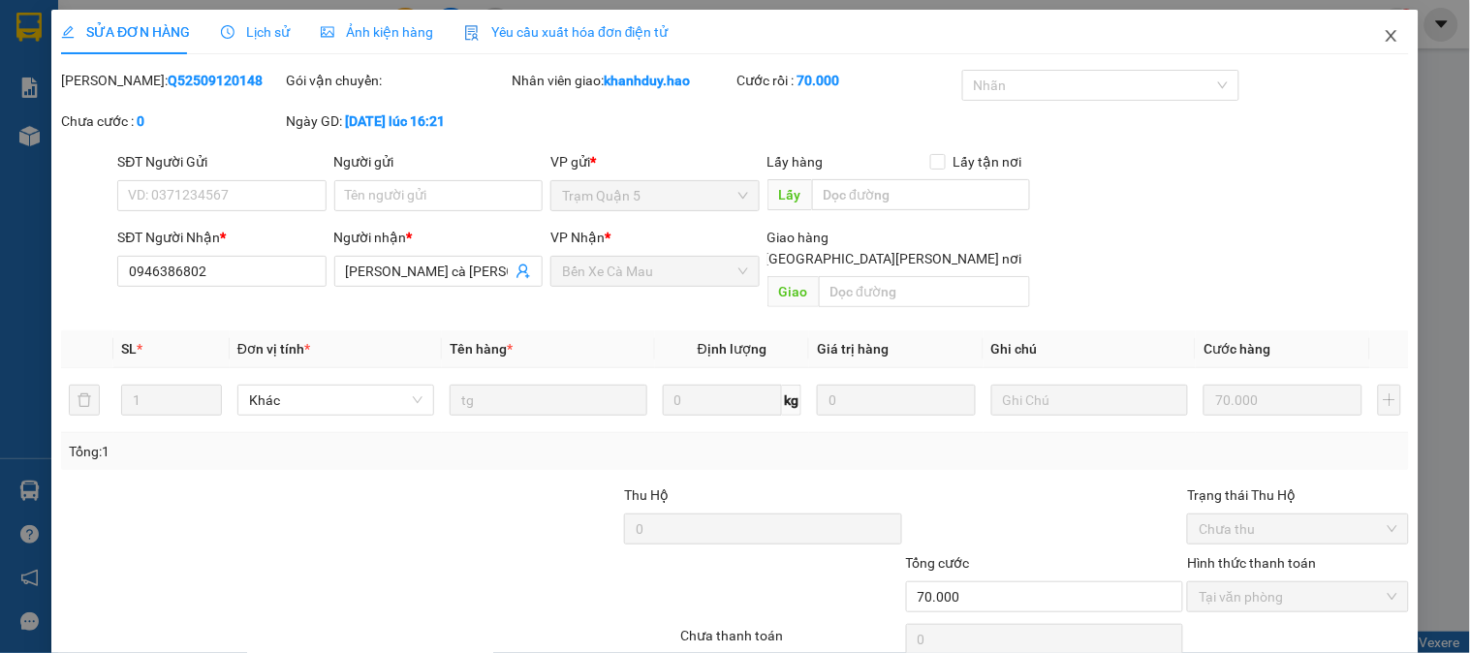
click at [1367, 30] on span "Close" at bounding box center [1391, 37] width 54 height 54
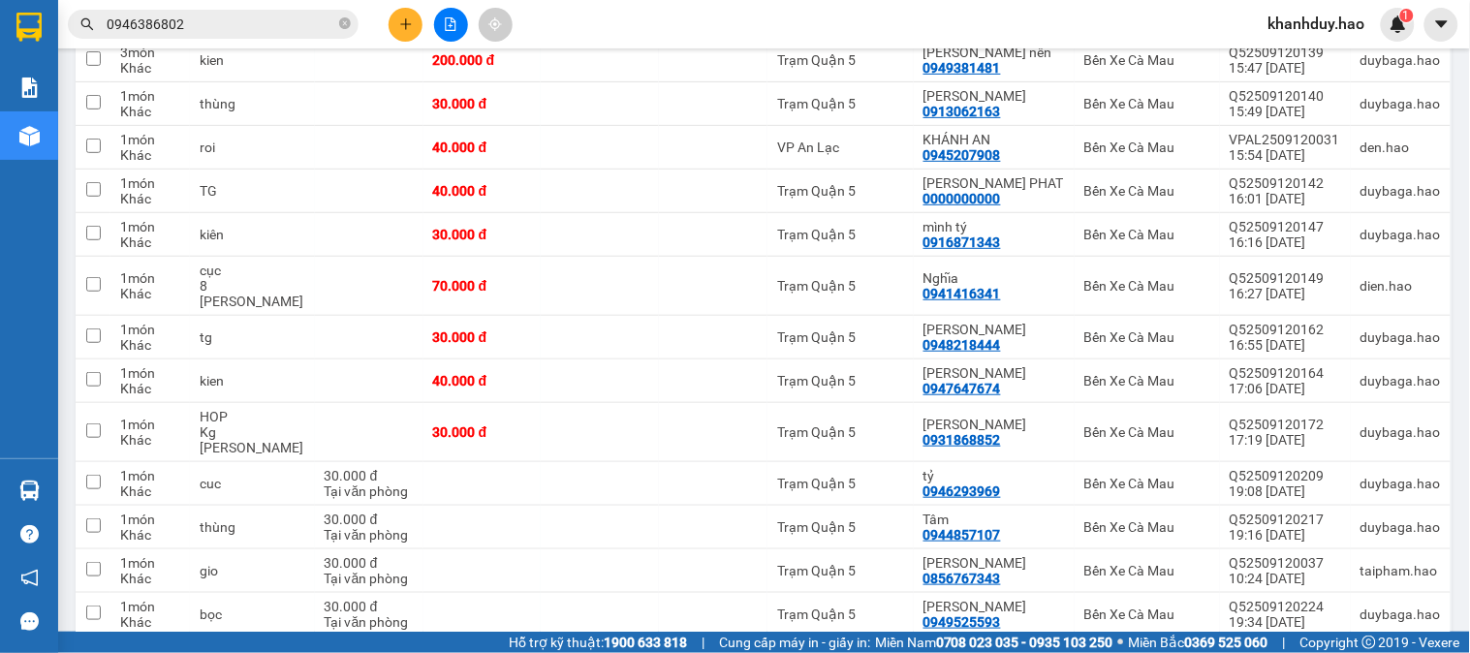
scroll to position [1829, 0]
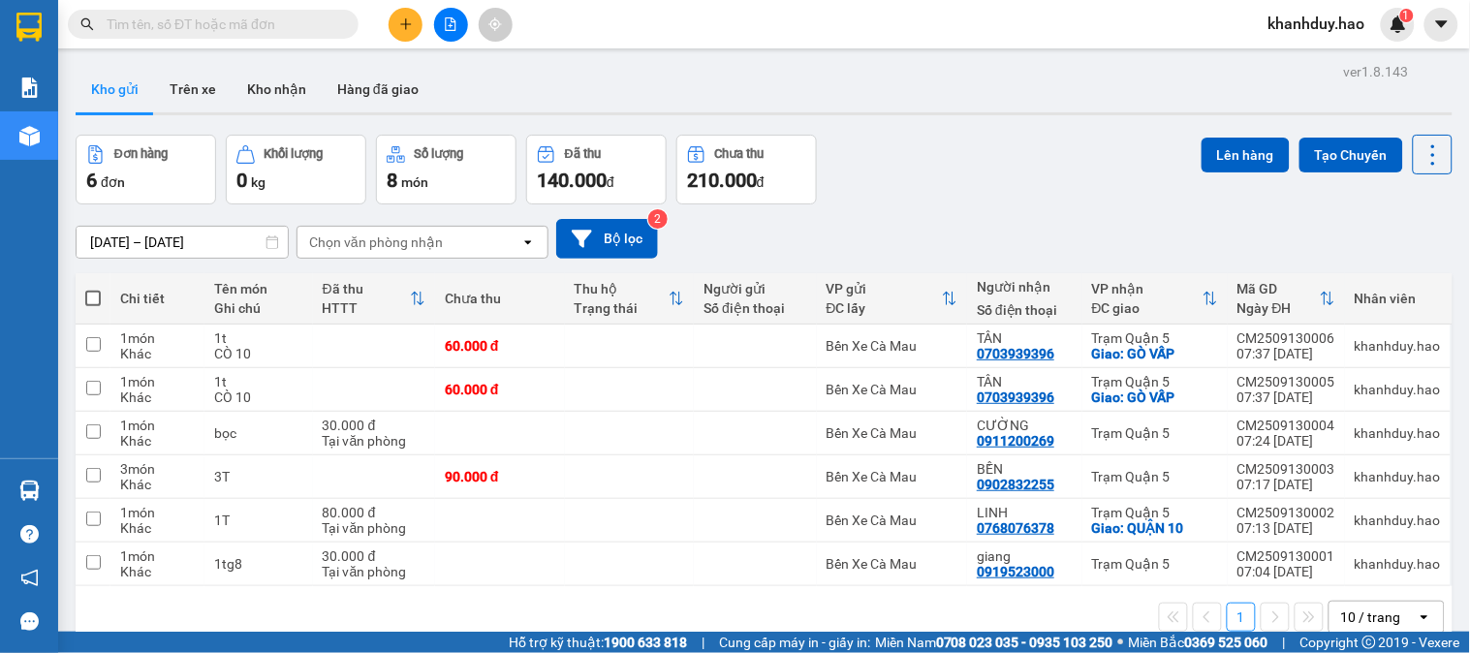
click at [347, 19] on span at bounding box center [345, 24] width 12 height 21
click at [304, 20] on input "text" at bounding box center [221, 24] width 229 height 21
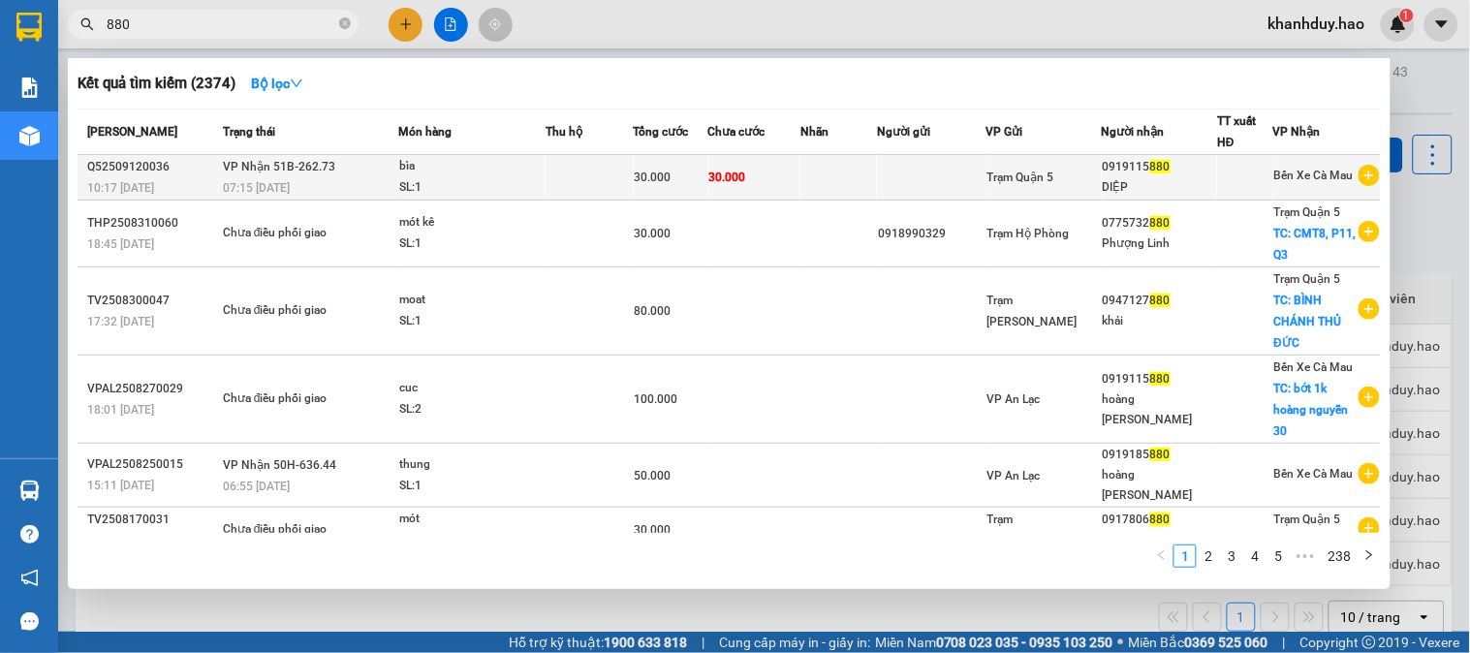
type input "880"
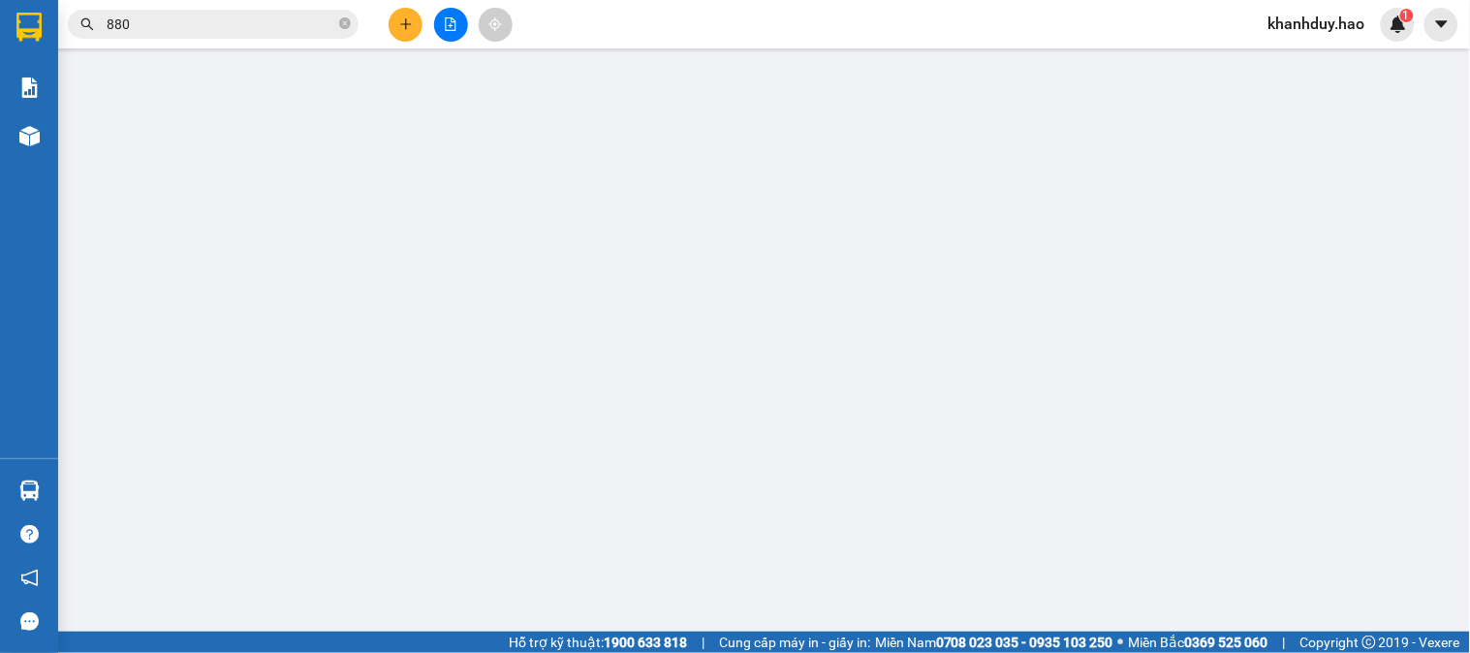
type input "0919115880"
type input "DIỆP"
type input "30.000"
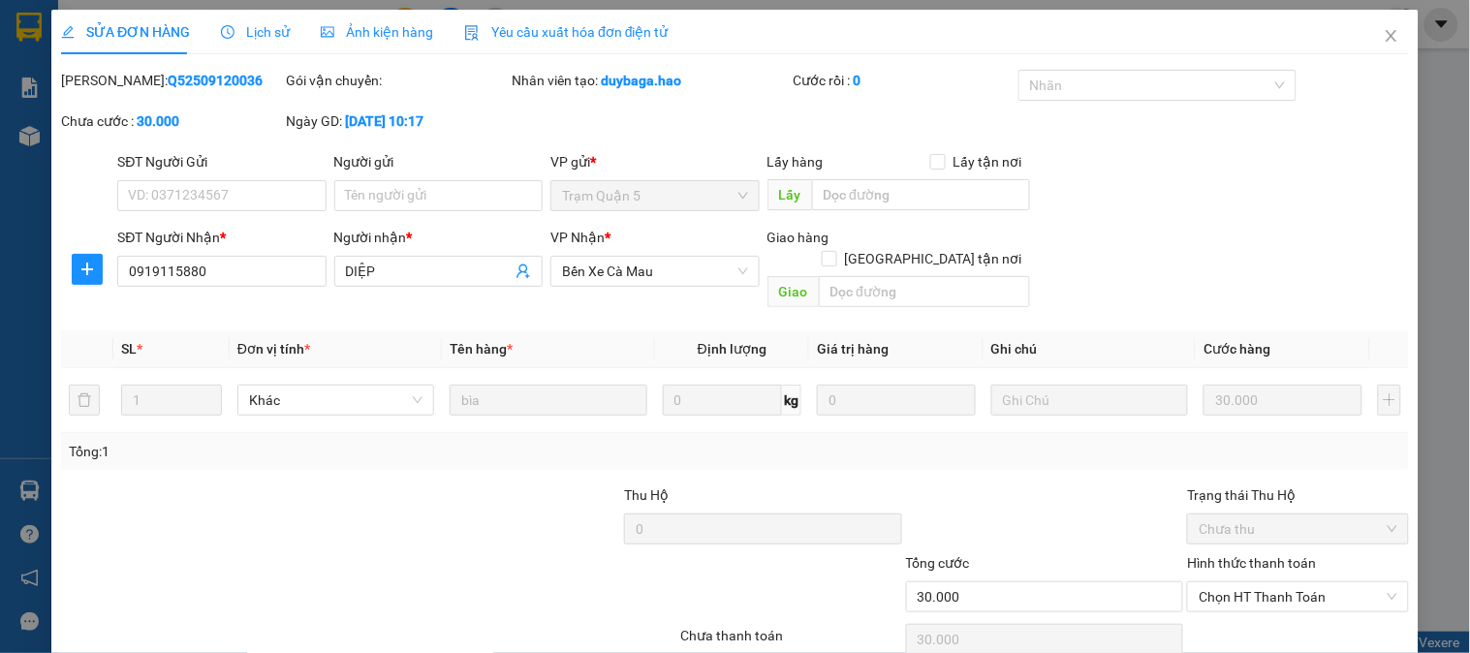
click at [426, 39] on span "Ảnh kiện hàng" at bounding box center [377, 32] width 112 height 16
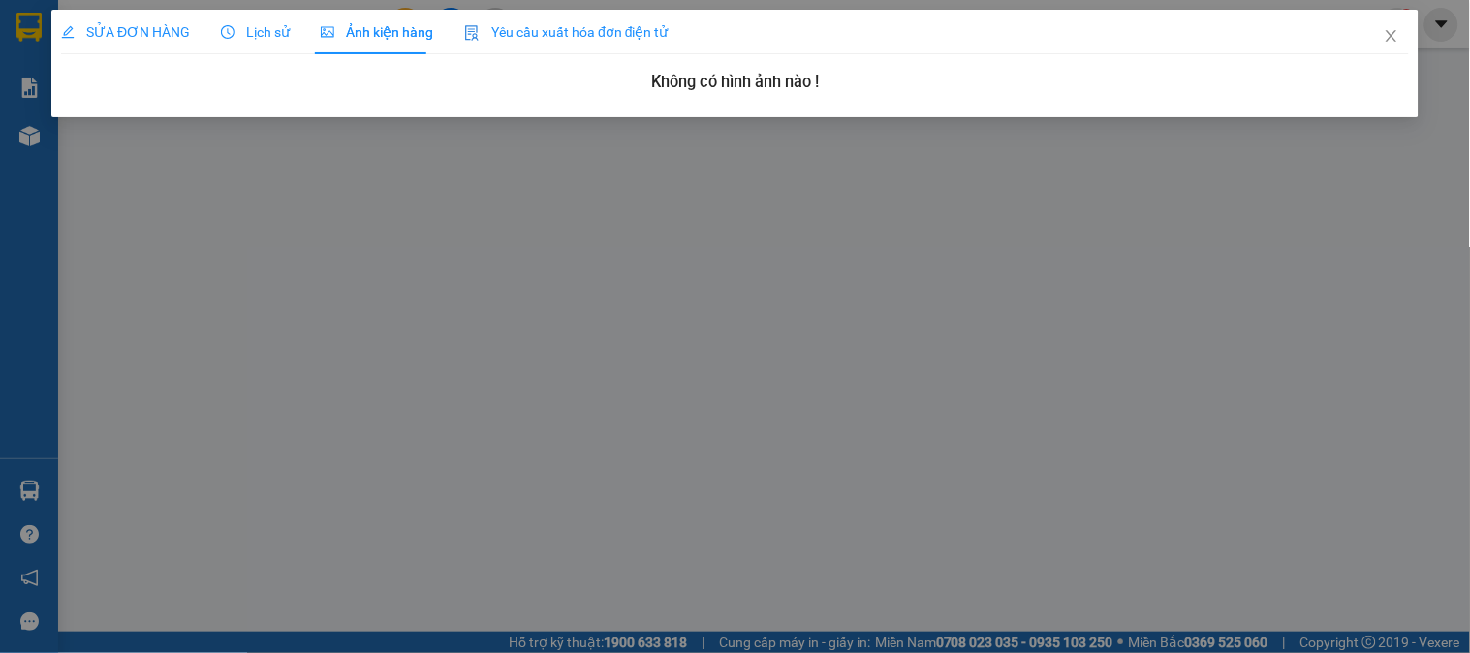
click at [151, 40] on span "SỬA ĐƠN HÀNG" at bounding box center [125, 32] width 129 height 16
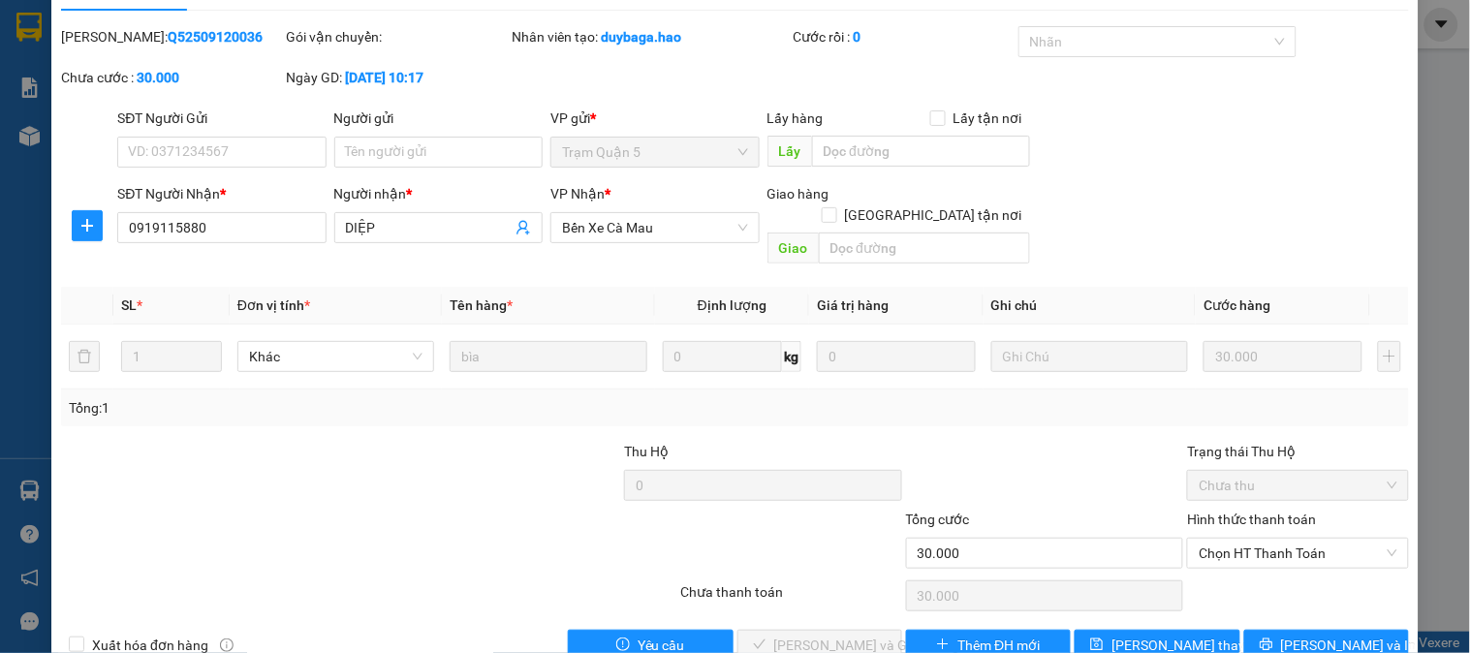
scroll to position [68, 0]
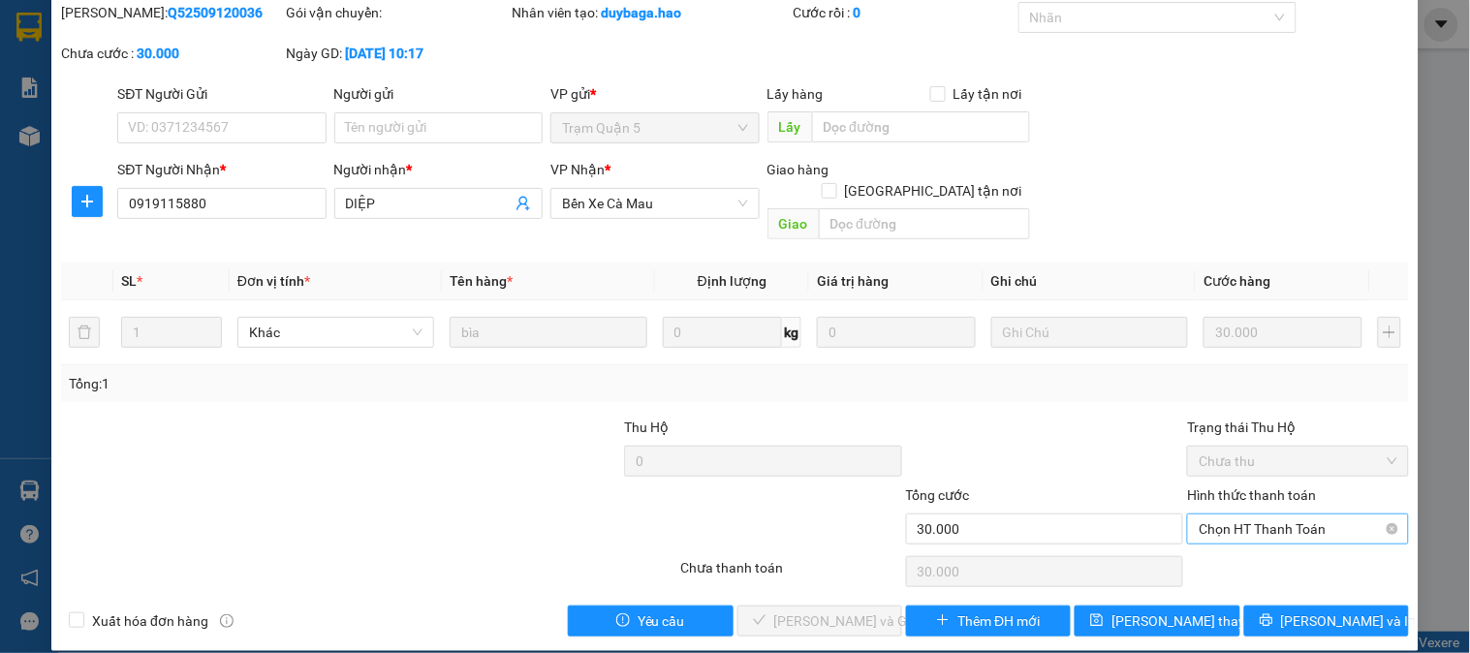
click at [1251, 514] on span "Chọn HT Thanh Toán" at bounding box center [1298, 528] width 198 height 29
click at [1241, 560] on div "Tại văn phòng" at bounding box center [1285, 546] width 219 height 31
type input "0"
click at [1252, 518] on span "Tại văn phòng" at bounding box center [1298, 528] width 198 height 29
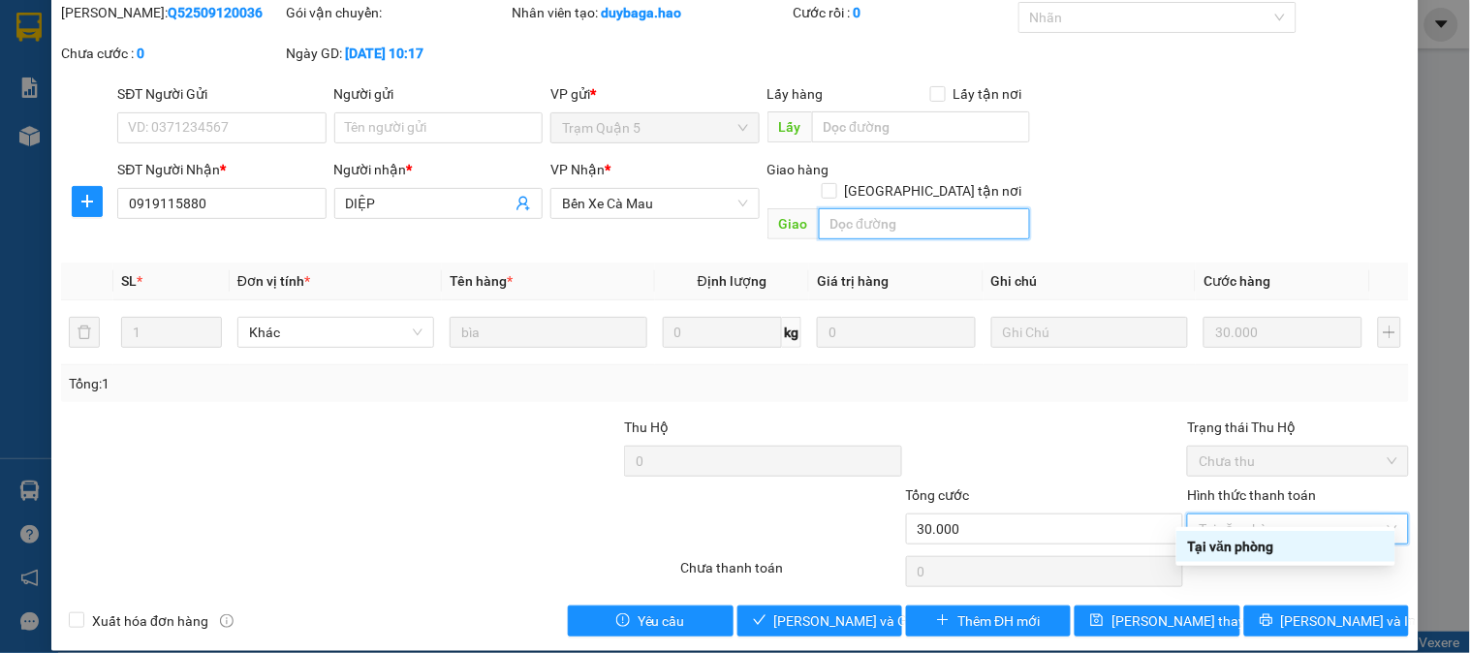
click at [923, 208] on input "text" at bounding box center [924, 223] width 211 height 31
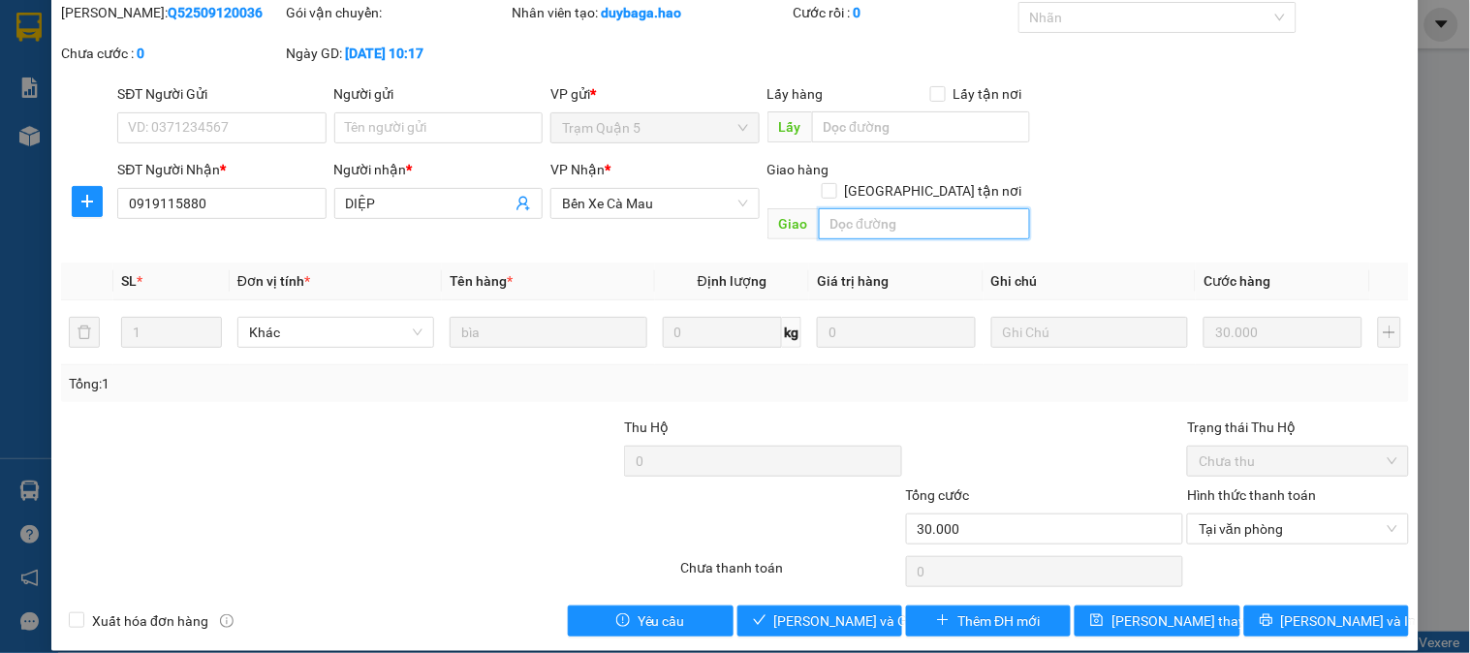
click at [923, 208] on input "text" at bounding box center [924, 223] width 211 height 31
type input "bớt 1k diệp 10k"
click at [816, 610] on span "[PERSON_NAME] và [PERSON_NAME] hàng" at bounding box center [867, 620] width 186 height 21
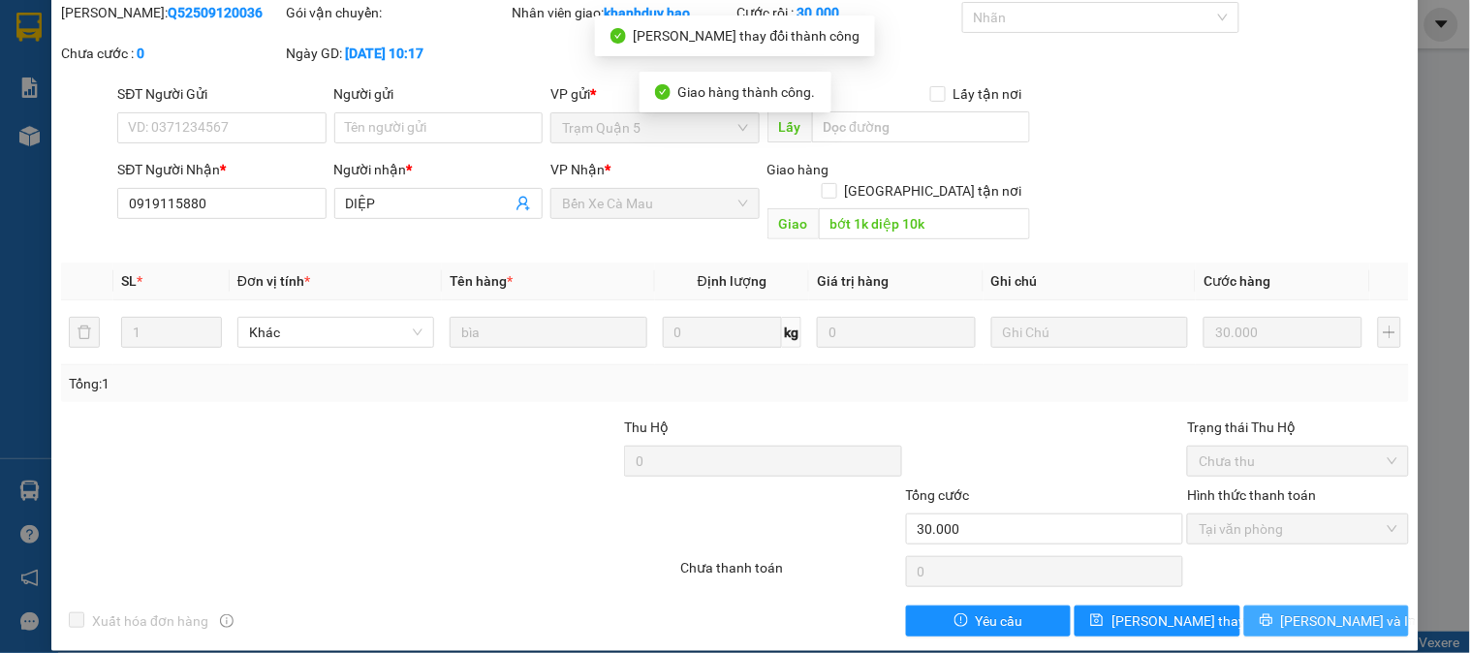
click at [1309, 610] on span "[PERSON_NAME] và In" at bounding box center [1349, 620] width 136 height 21
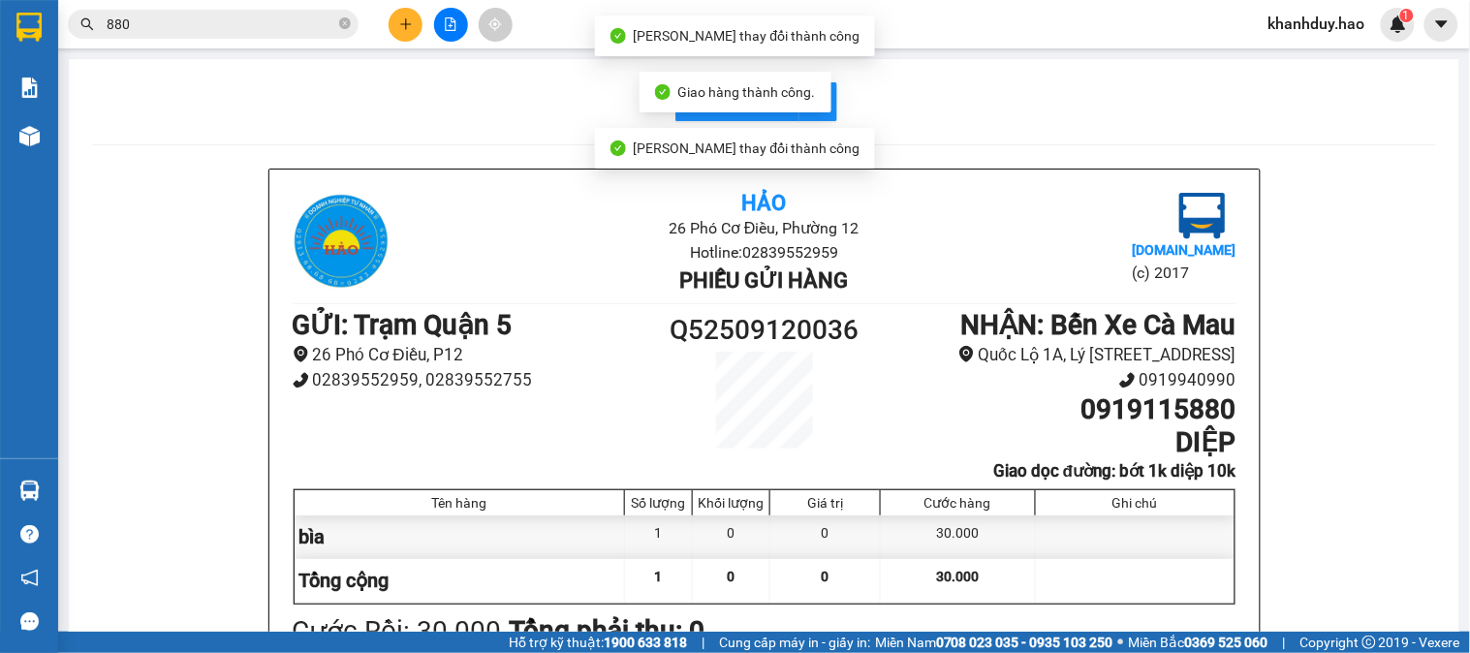
scroll to position [108, 0]
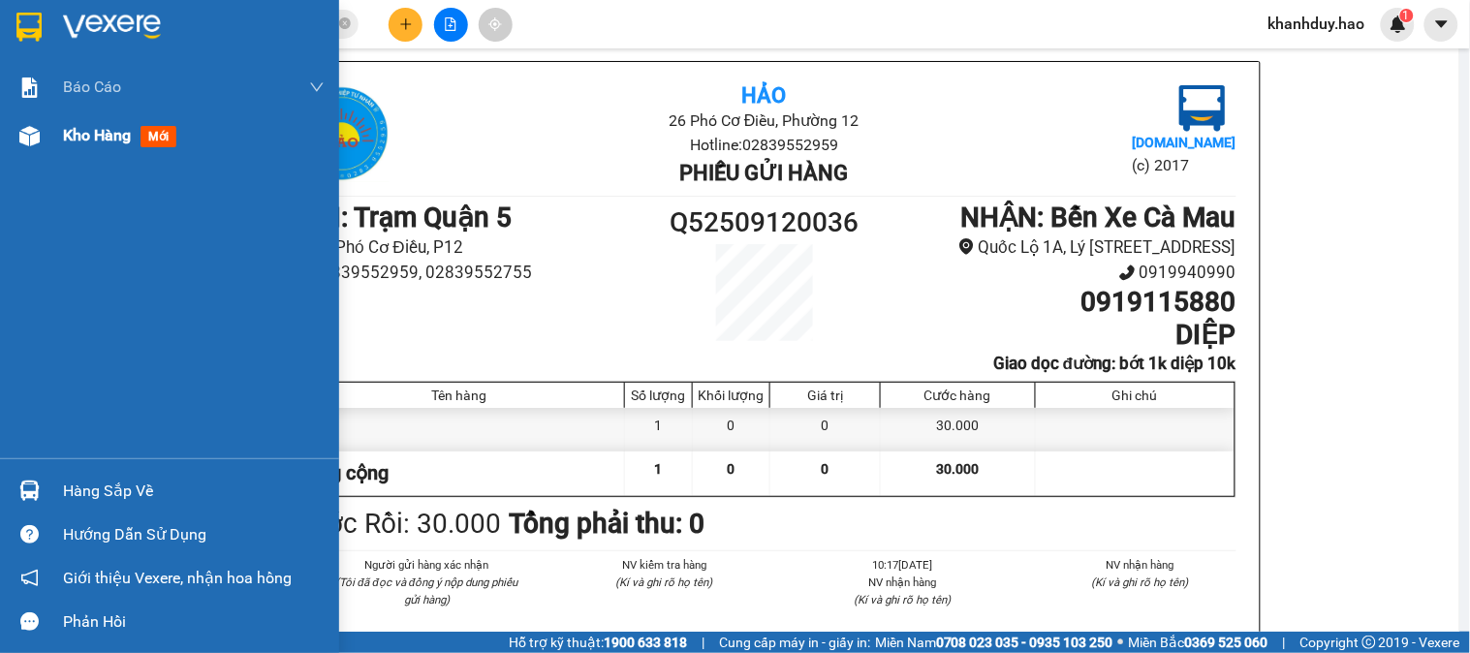
click at [66, 126] on span "Kho hàng" at bounding box center [97, 135] width 68 height 18
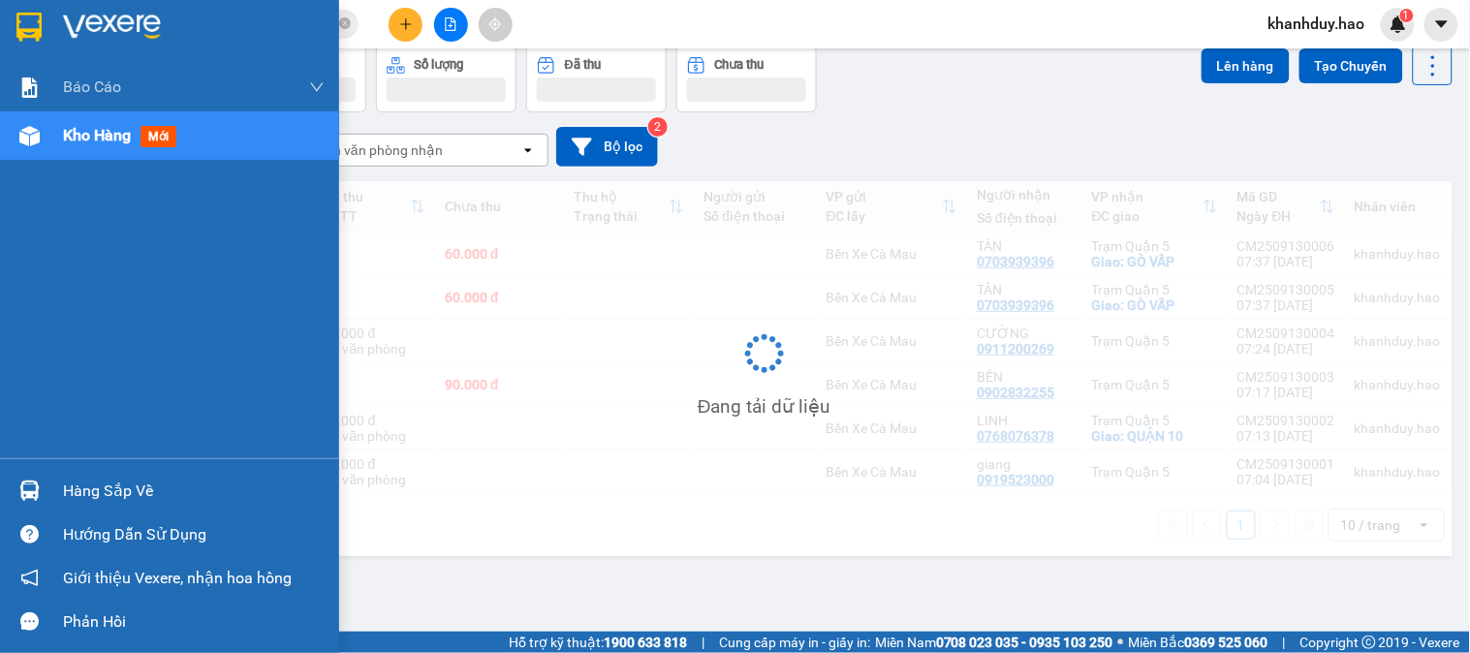
scroll to position [89, 0]
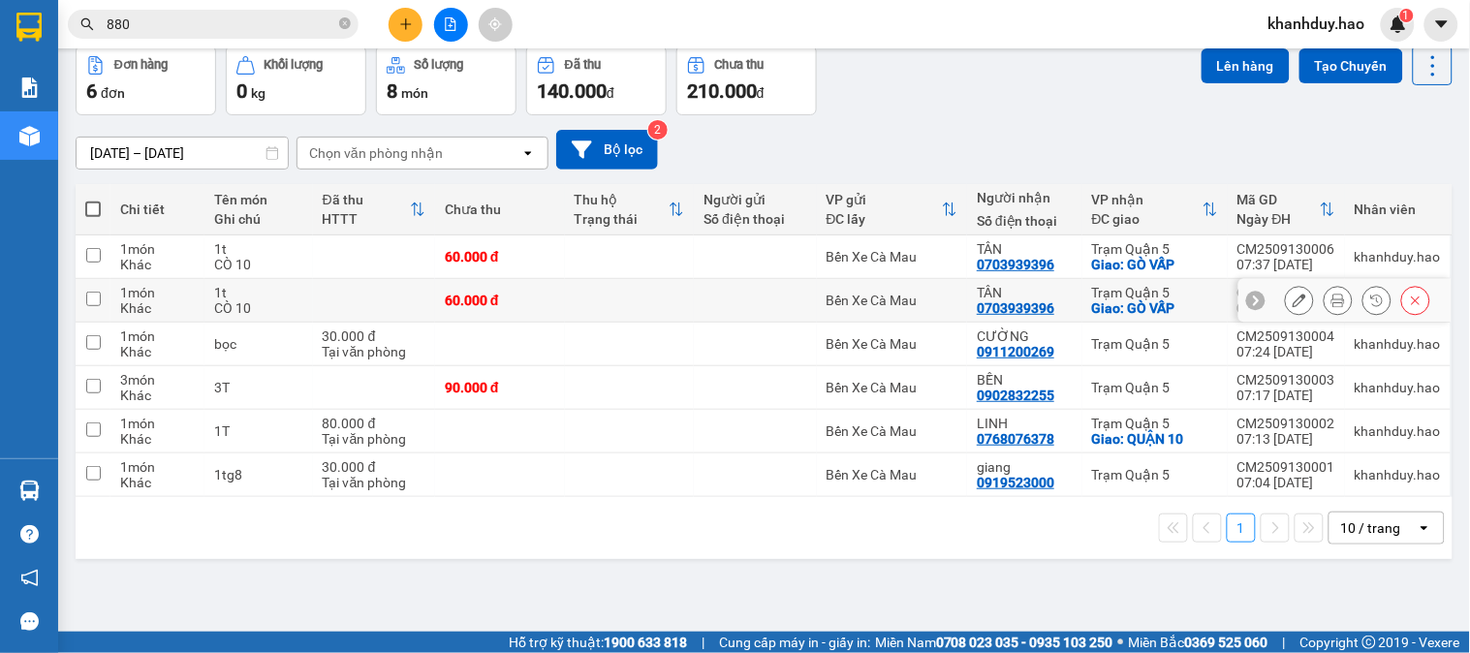
click at [1409, 295] on icon at bounding box center [1416, 301] width 14 height 14
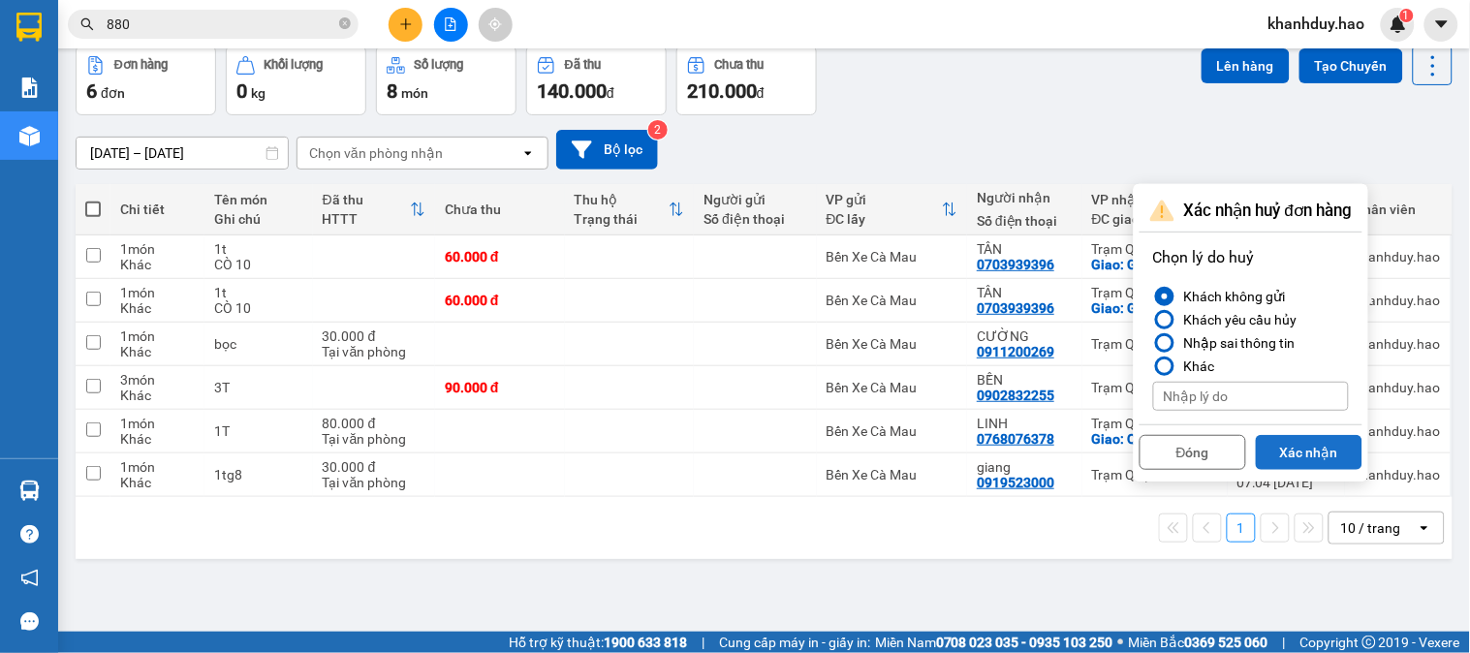
click at [1287, 453] on button "Xác nhận" at bounding box center [1309, 452] width 107 height 35
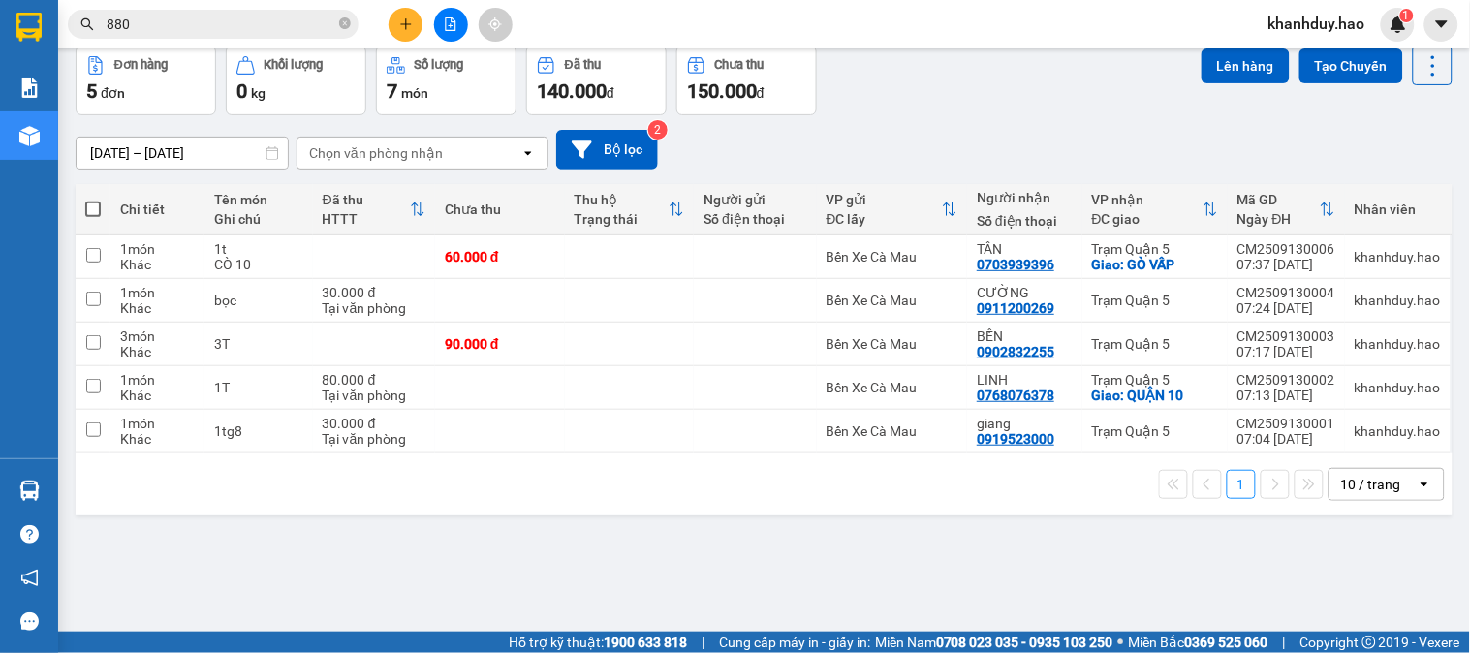
scroll to position [0, 0]
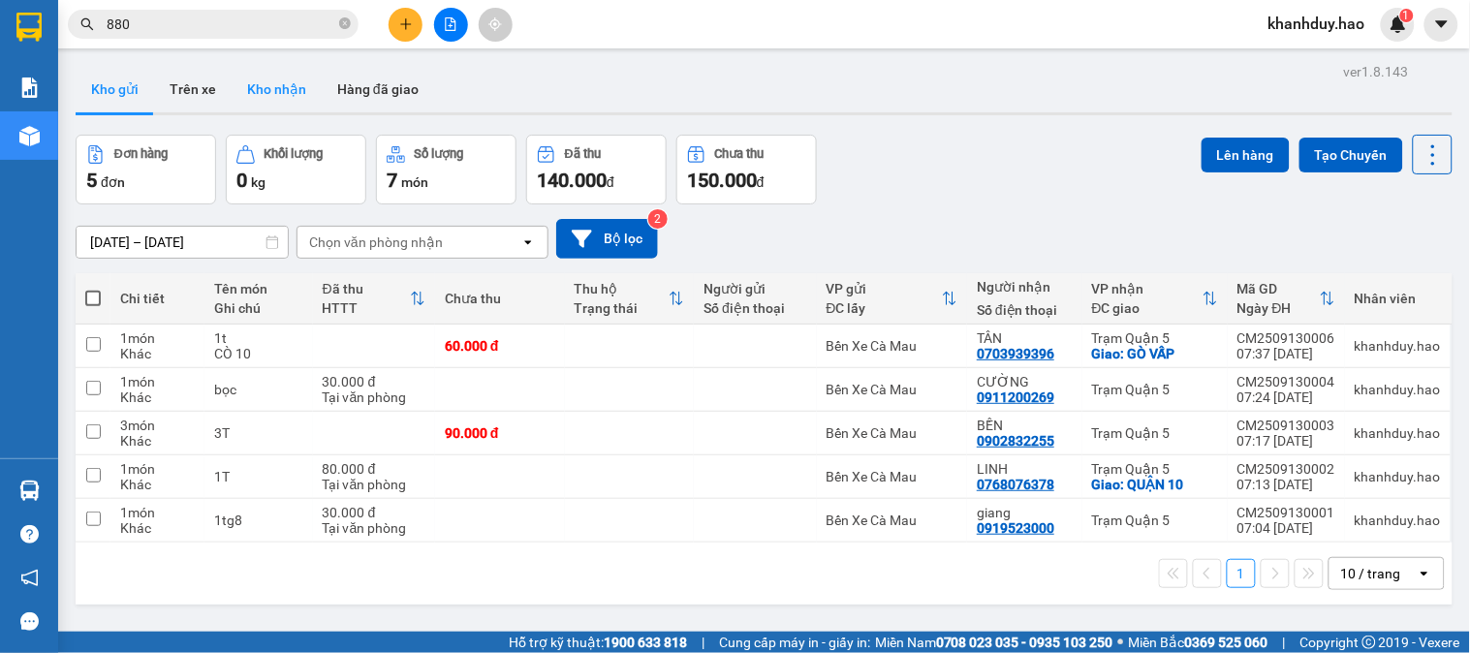
click at [252, 81] on button "Kho nhận" at bounding box center [277, 89] width 90 height 47
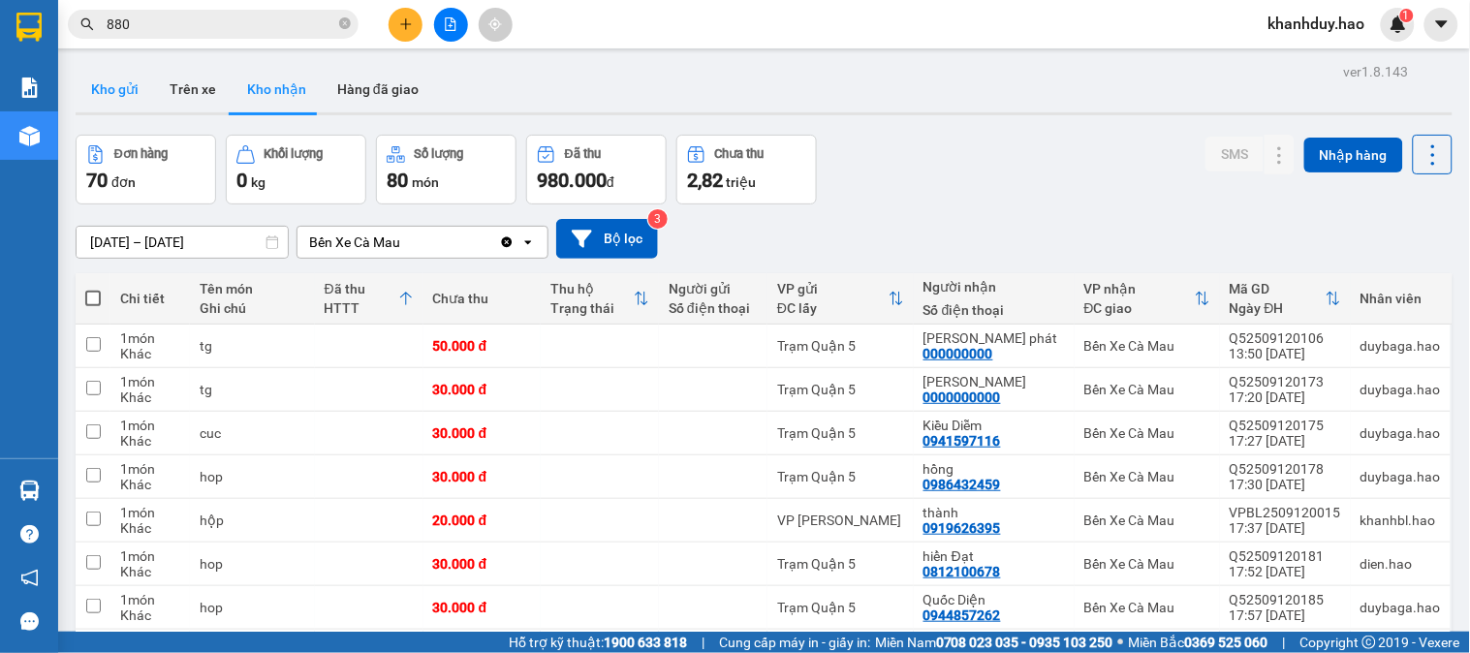
click at [122, 81] on button "Kho gửi" at bounding box center [115, 89] width 78 height 47
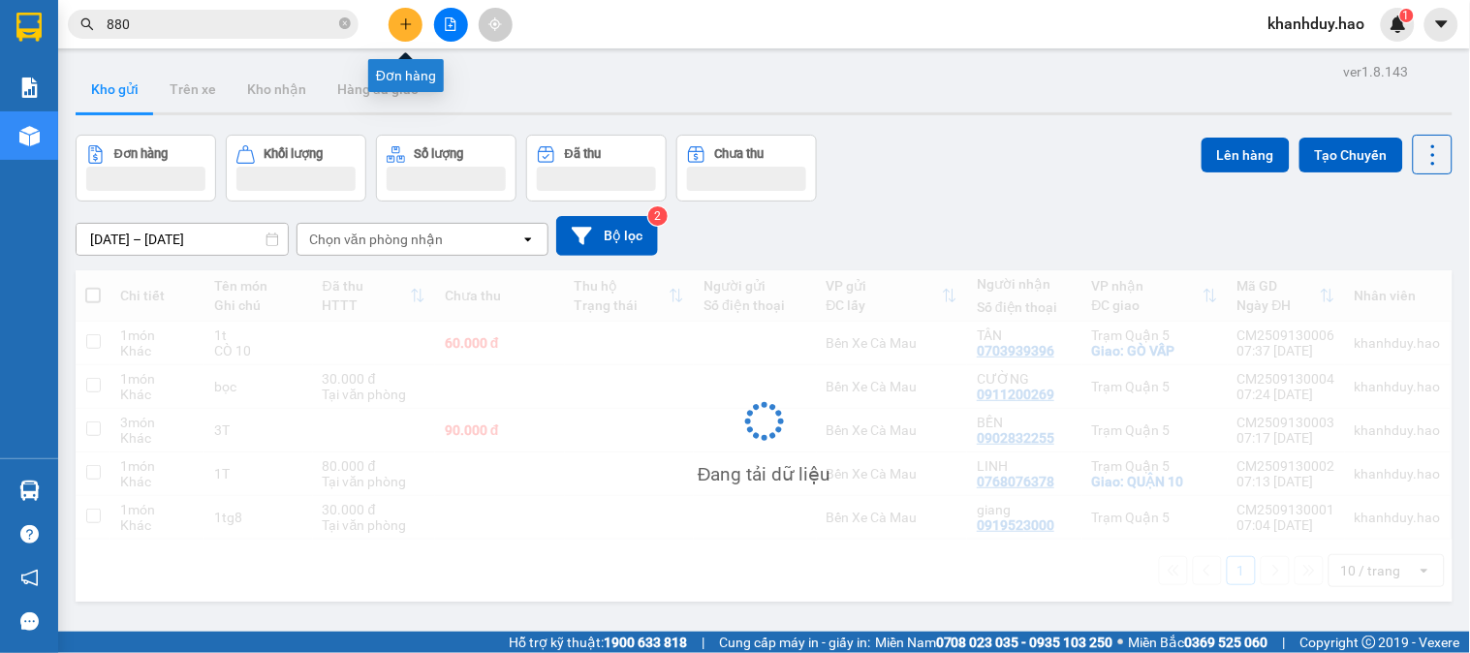
click at [414, 32] on button at bounding box center [406, 25] width 34 height 34
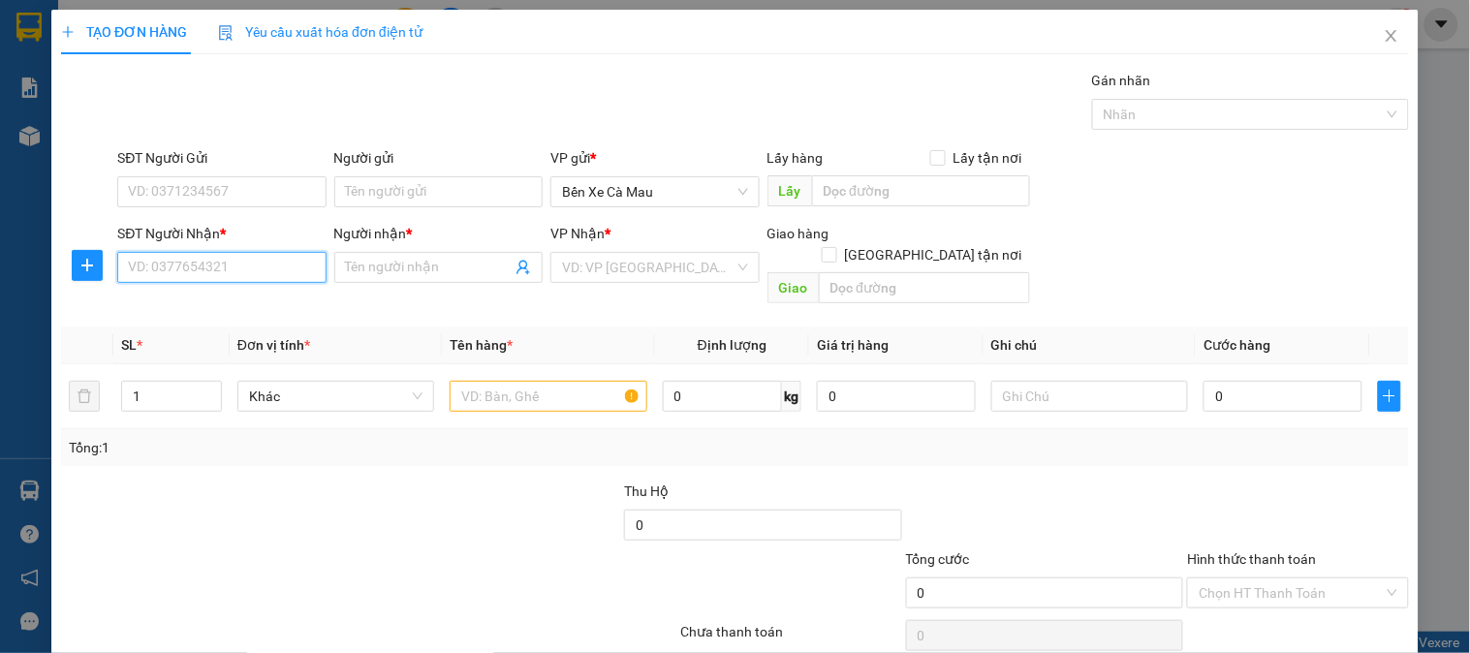
click at [274, 275] on input "SĐT Người Nhận *" at bounding box center [221, 267] width 208 height 31
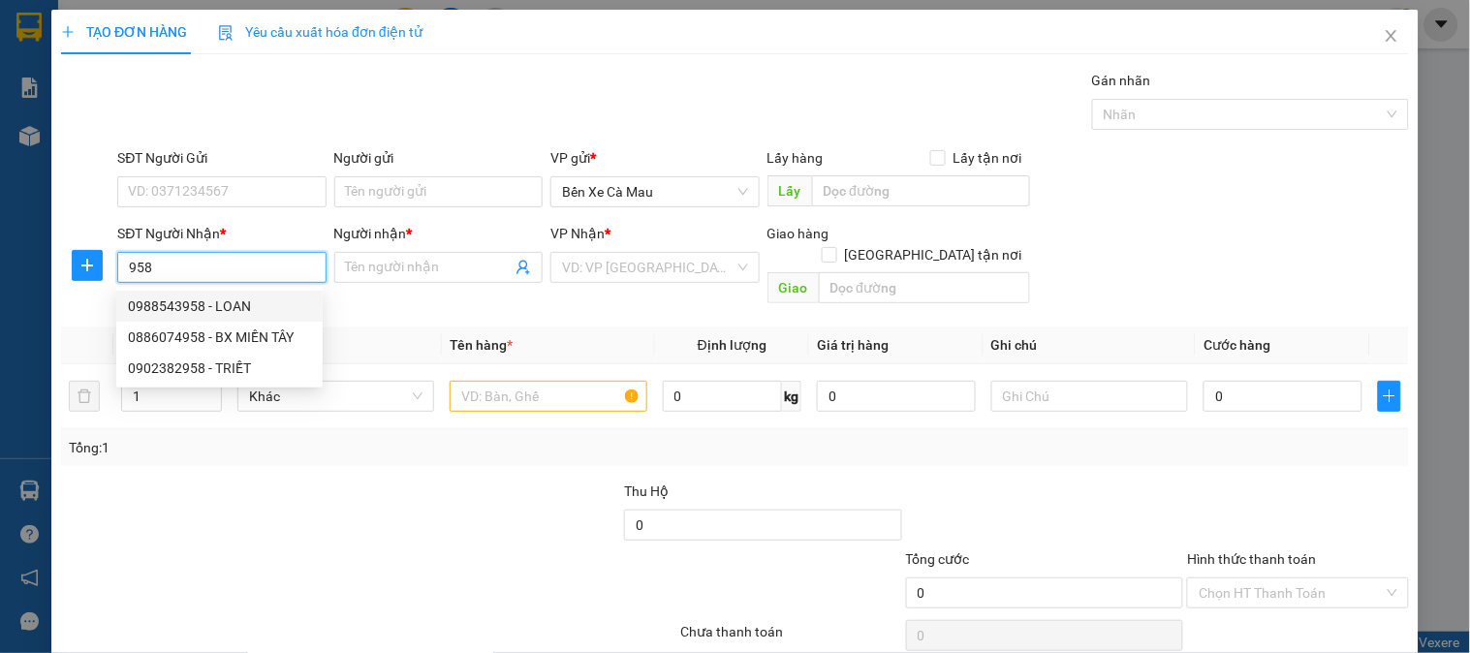
click at [271, 311] on div "0988543958 - LOAN" at bounding box center [219, 306] width 183 height 21
type input "0988543958"
type input "LOAN"
type input "160.000"
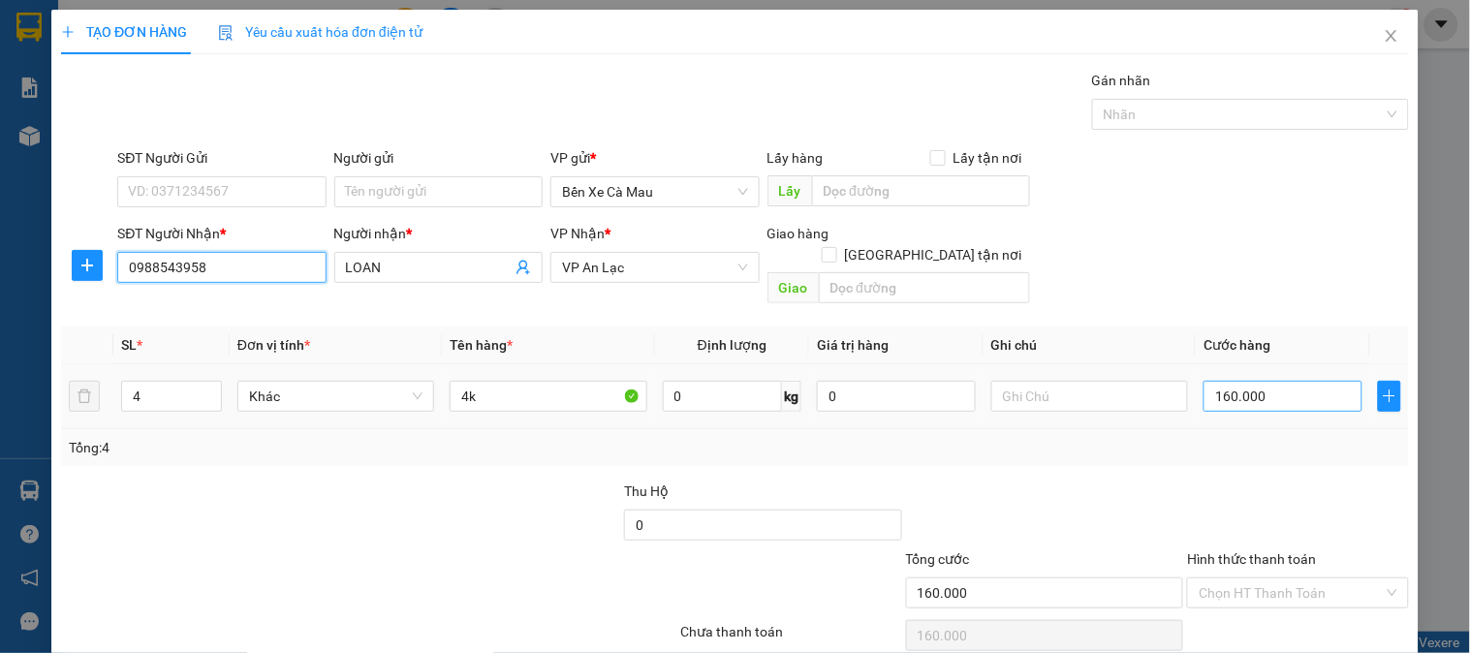
type input "0988543958"
click at [1267, 381] on input "160.000" at bounding box center [1282, 396] width 159 height 31
type input "0"
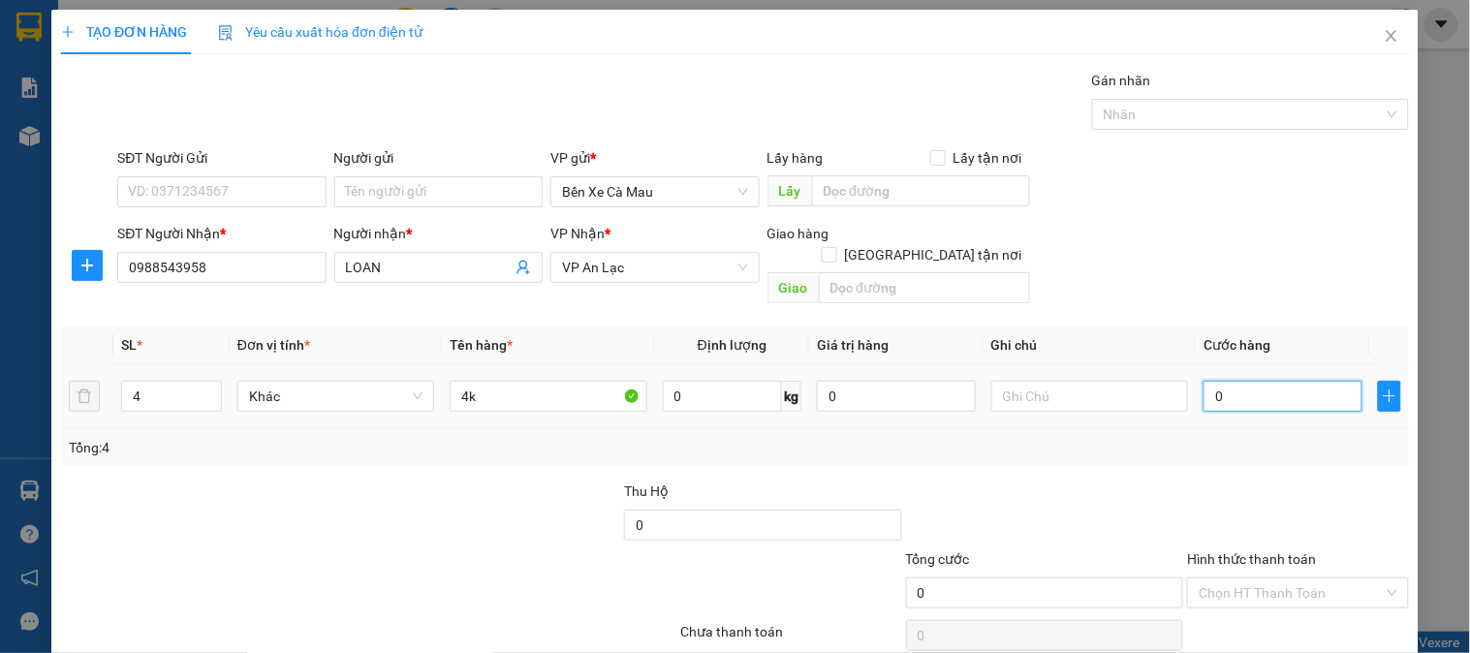
type input "4"
type input "004"
type input "40"
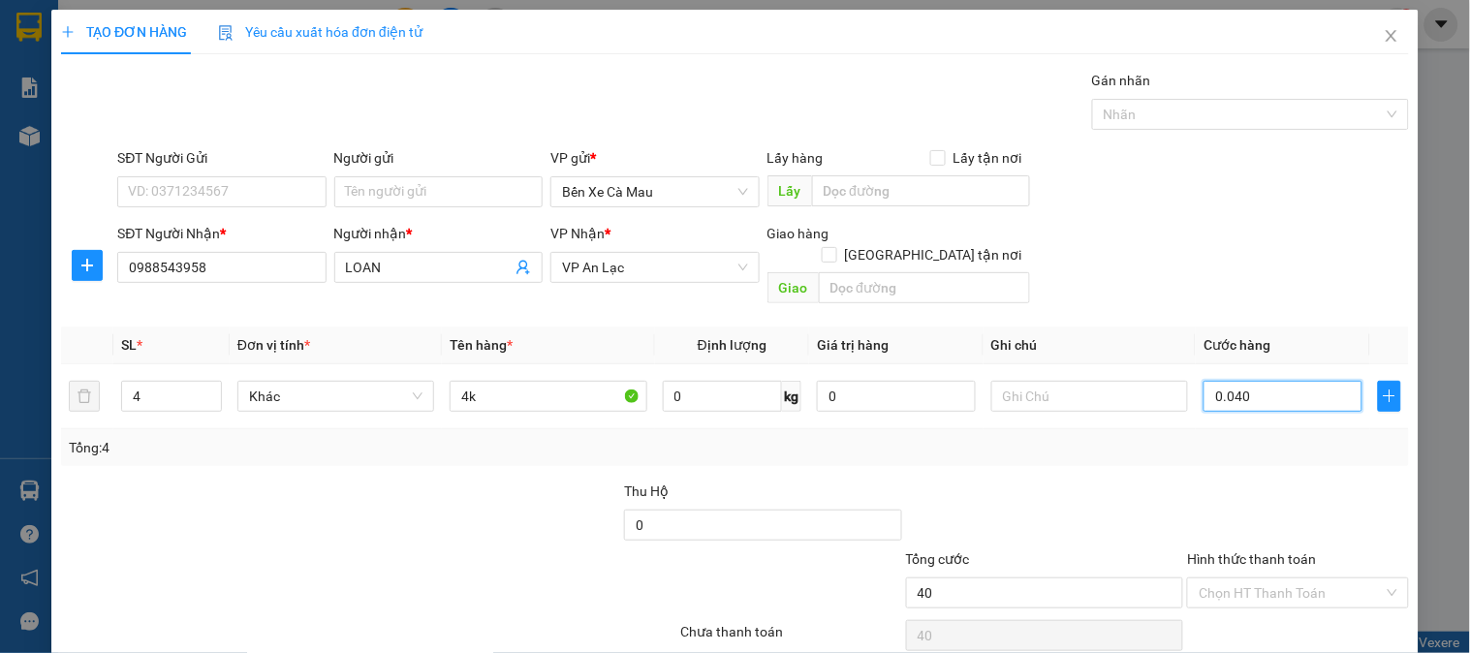
type input "0.040"
type input "40.000"
click at [1261, 246] on div "SĐT Người Nhận * 0988543958 Người nhận * LOAN VP Nhận * VP An Lạc Giao hàng Gia…" at bounding box center [762, 267] width 1299 height 89
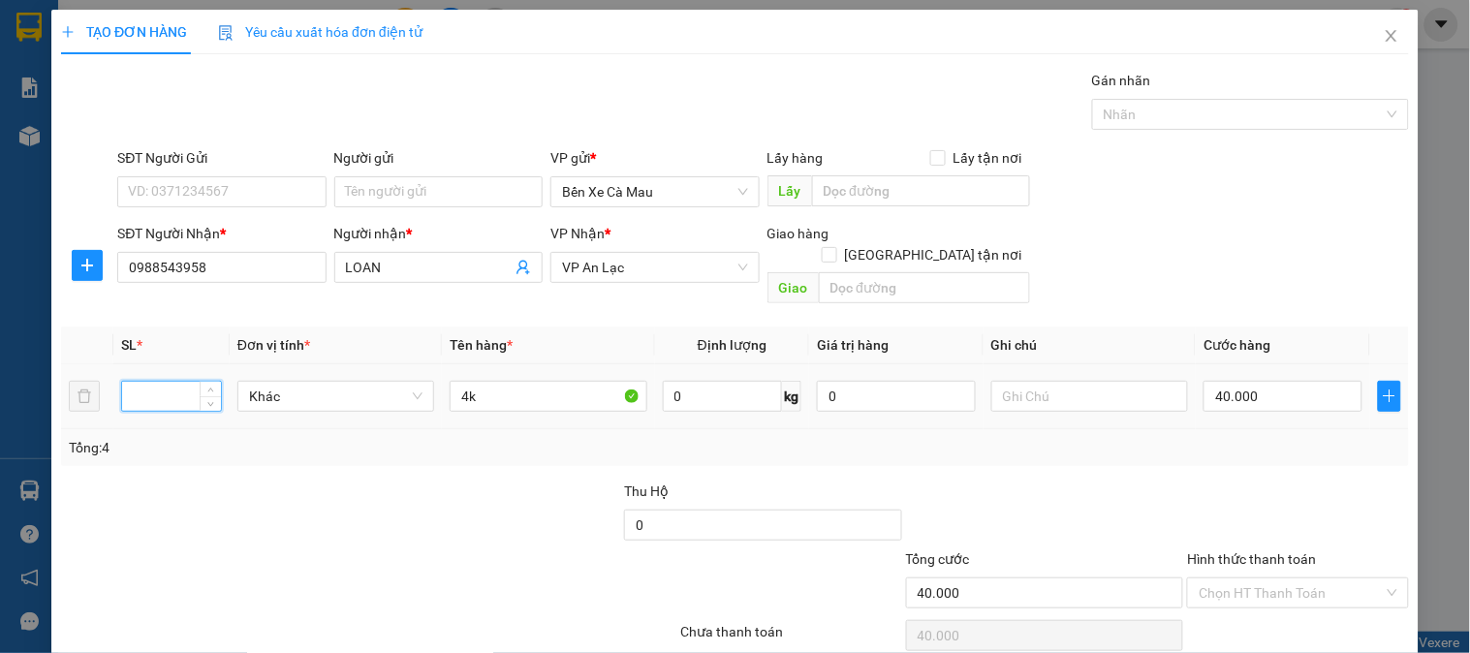
click at [179, 382] on input "number" at bounding box center [171, 396] width 99 height 29
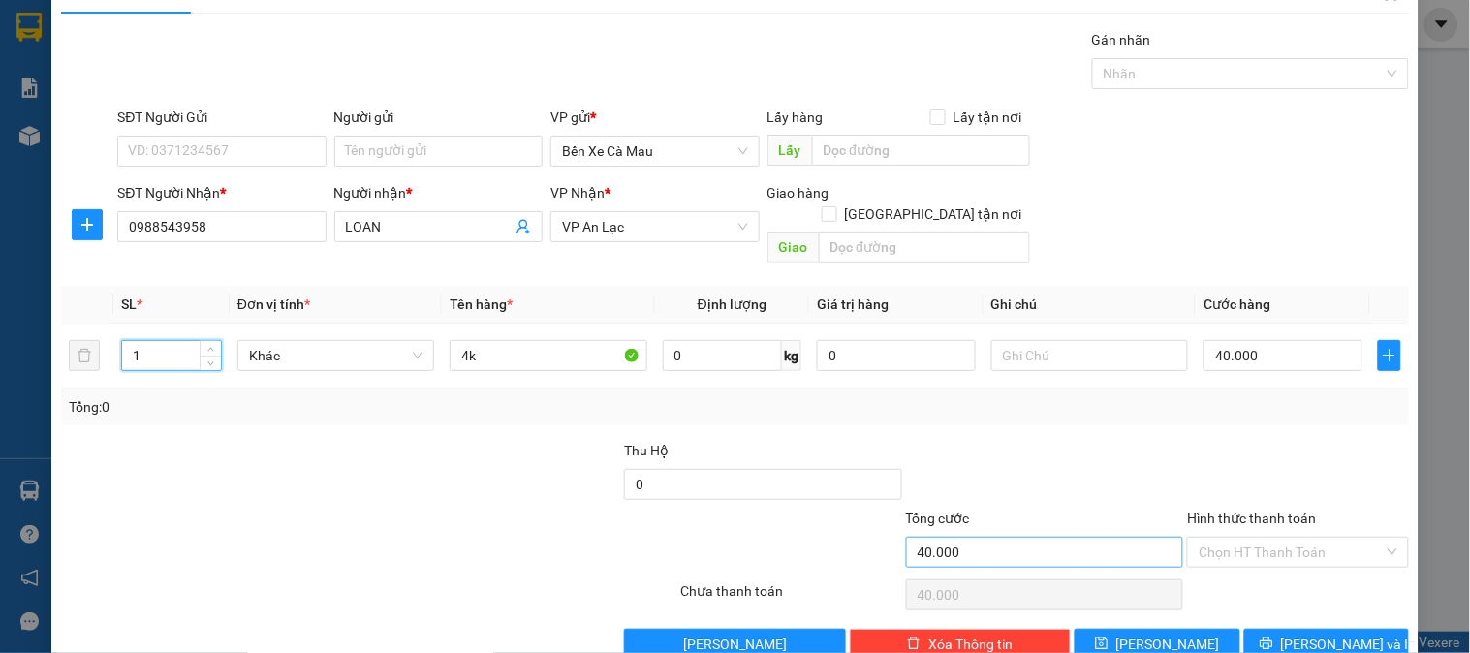
scroll to position [63, 0]
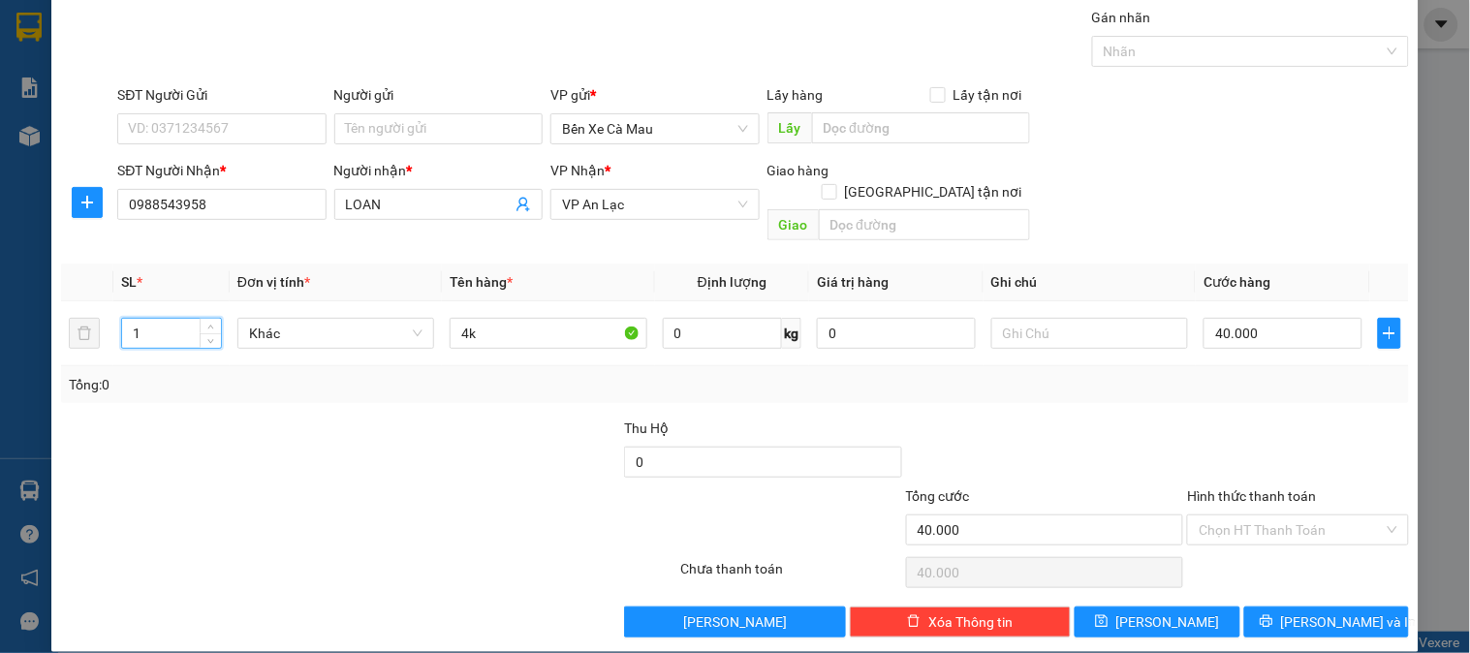
type input "1"
click at [1246, 488] on div "Hình thức thanh toán" at bounding box center [1297, 499] width 221 height 29
click at [1248, 515] on input "Hình thức thanh toán" at bounding box center [1291, 529] width 184 height 29
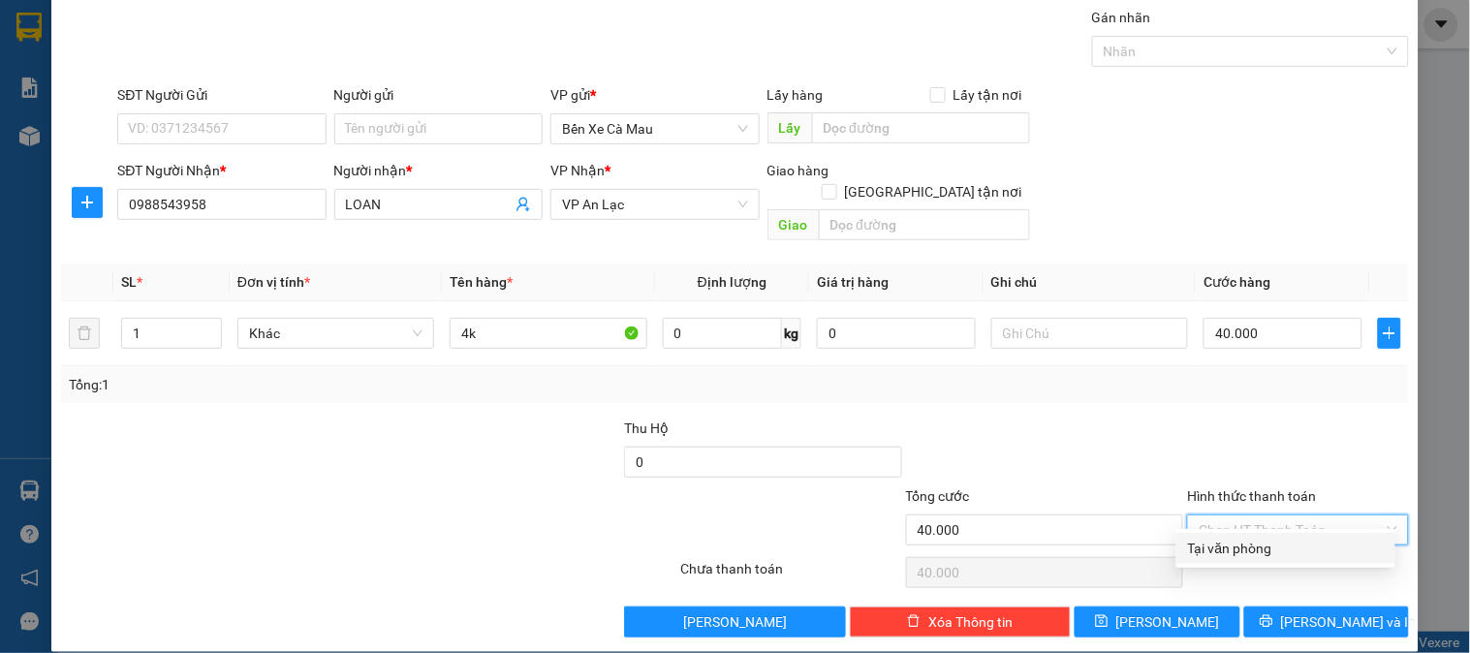
click at [1251, 538] on div "Tại văn phòng" at bounding box center [1286, 548] width 196 height 21
type input "0"
click at [1284, 621] on div "TẠO ĐƠN HÀNG Yêu cầu xuất hóa đơn điện tử Transit Pickup Surcharge Ids Transit …" at bounding box center [734, 299] width 1367 height 705
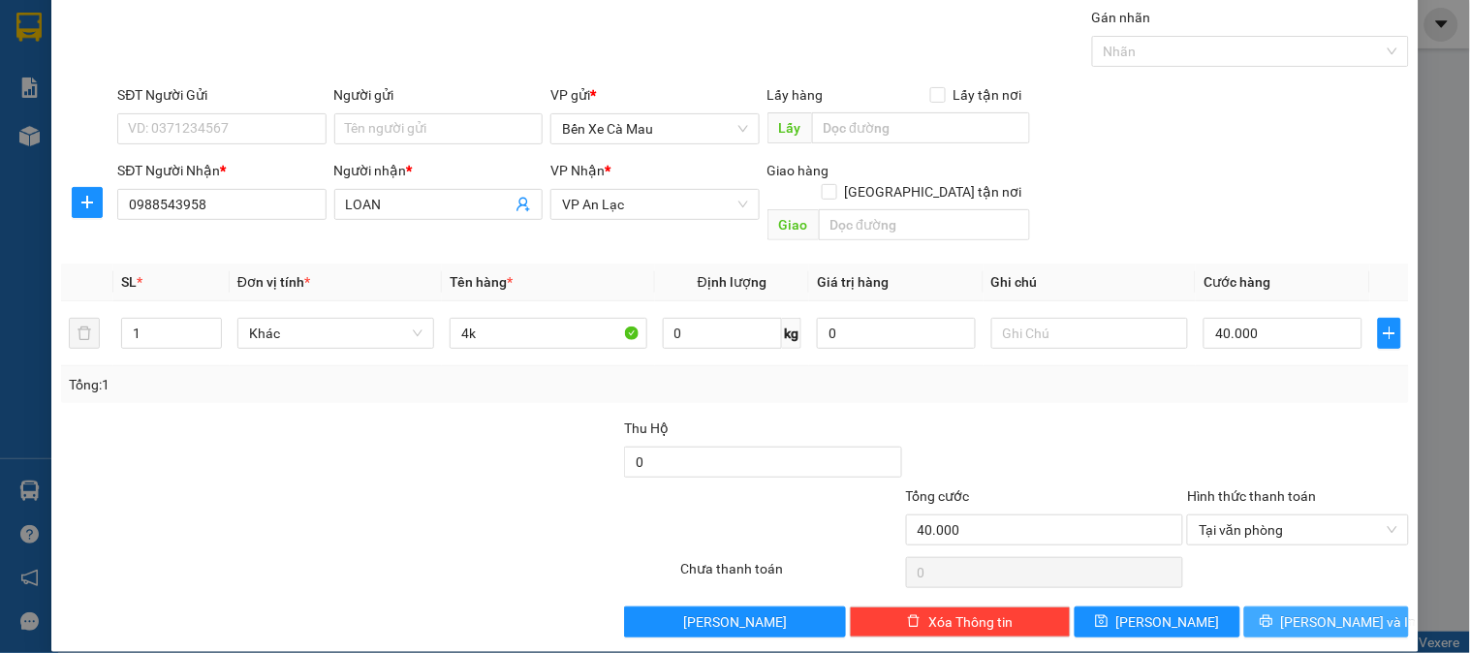
click at [1265, 607] on button "[PERSON_NAME] và In" at bounding box center [1326, 622] width 165 height 31
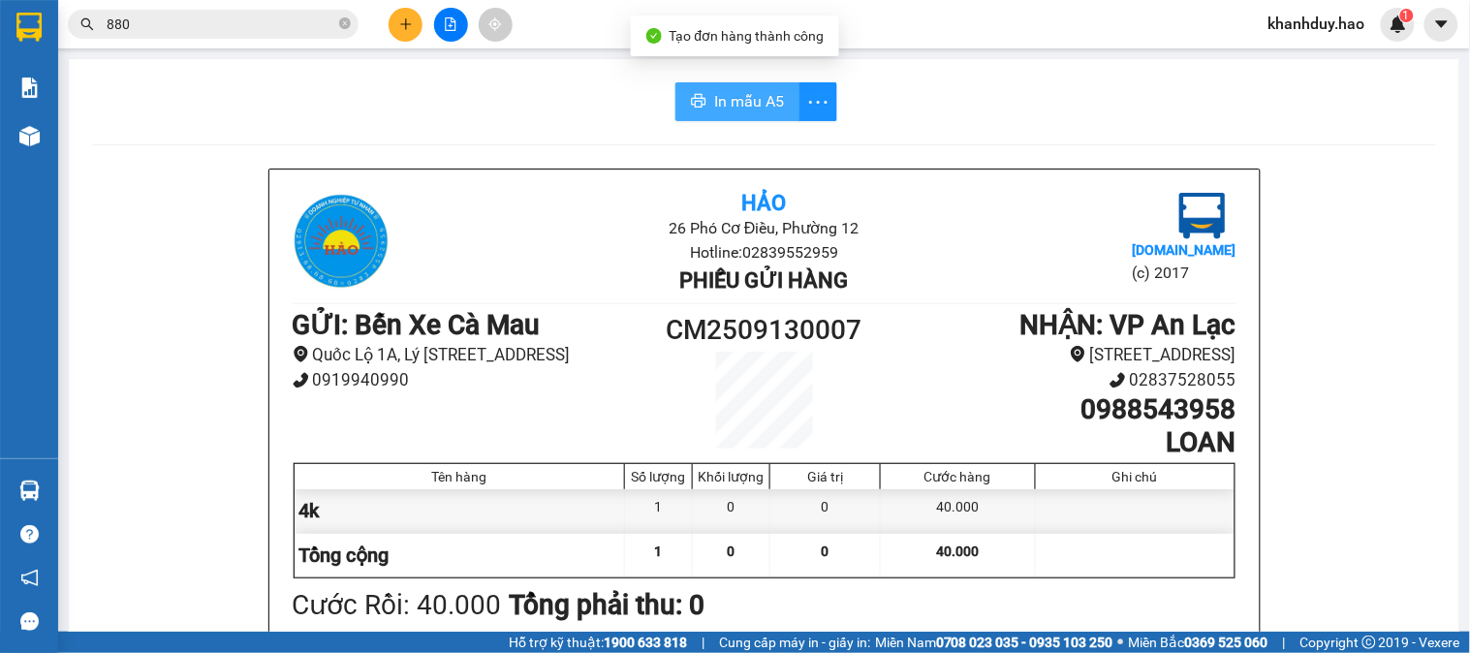
click at [704, 109] on button "In mẫu A5" at bounding box center [737, 101] width 124 height 39
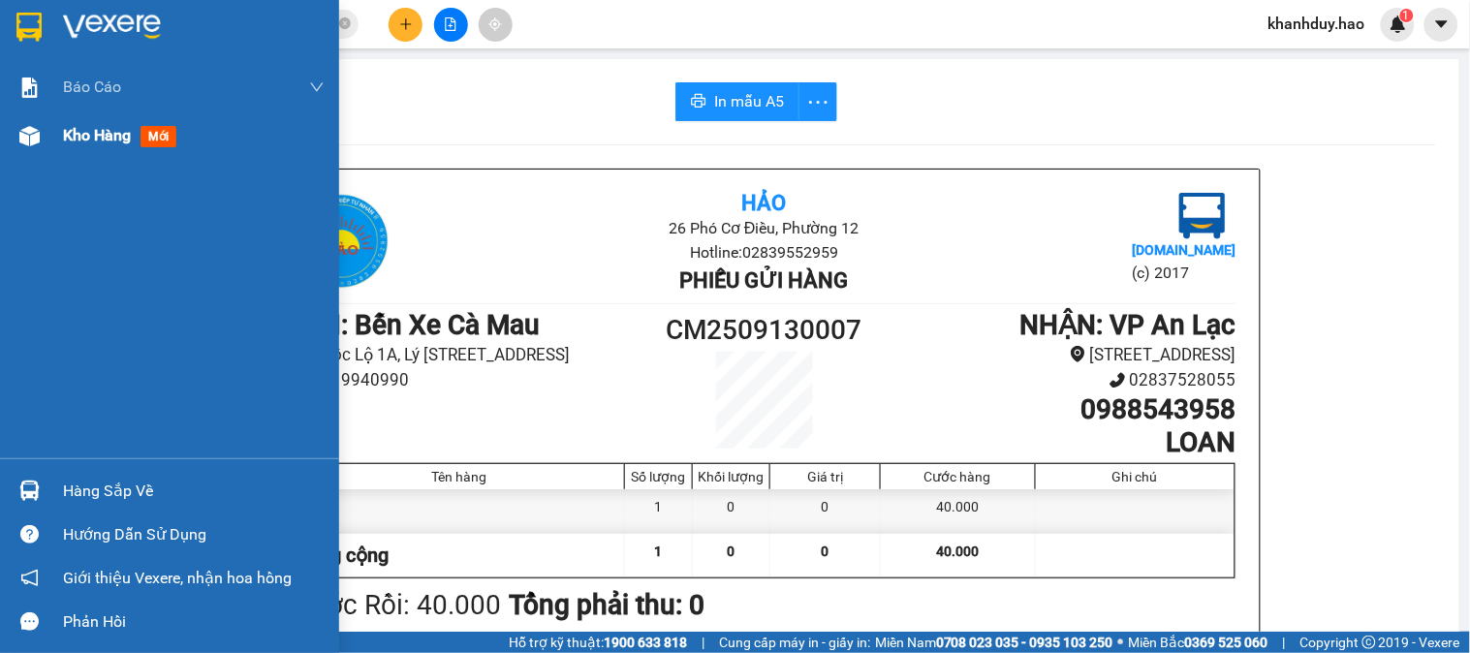
click at [68, 133] on span "Kho hàng" at bounding box center [97, 135] width 68 height 18
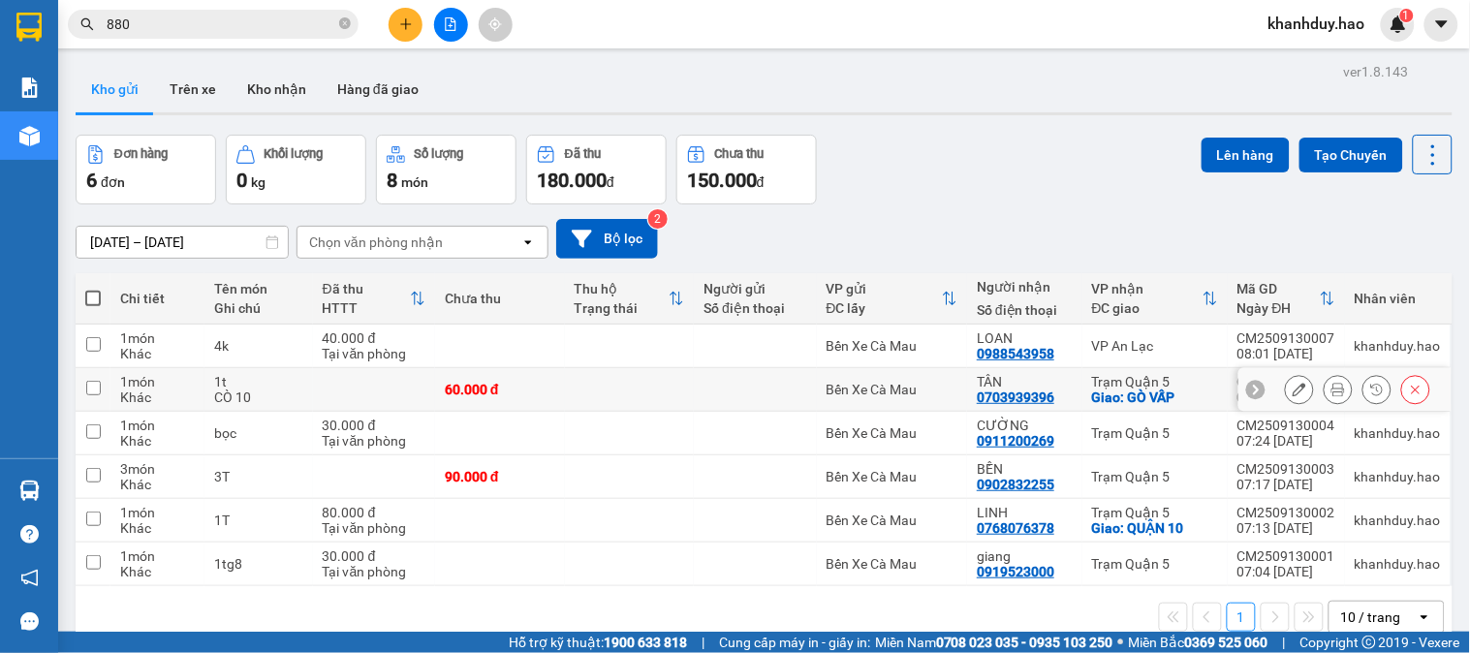
click at [1331, 391] on icon at bounding box center [1338, 390] width 14 height 14
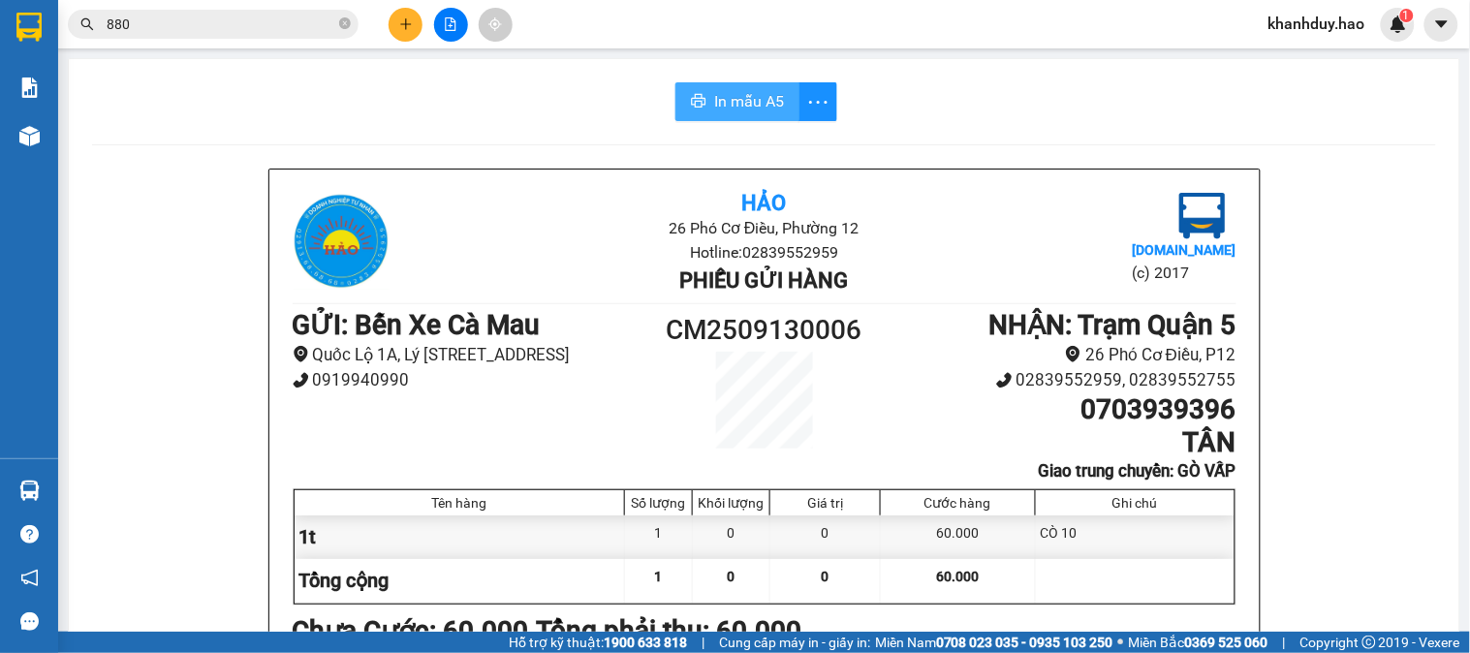
click at [691, 101] on icon "printer" at bounding box center [699, 101] width 16 height 16
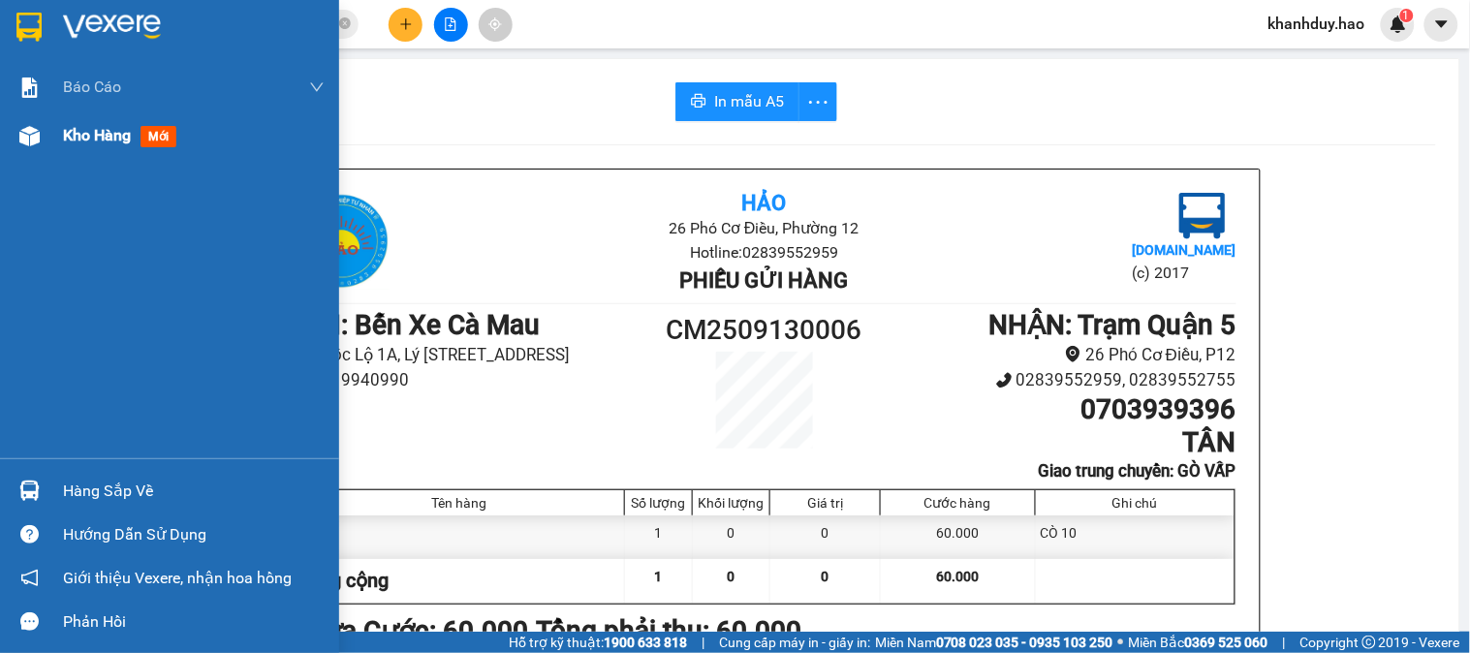
click at [43, 156] on div "Kho hàng mới" at bounding box center [169, 135] width 339 height 48
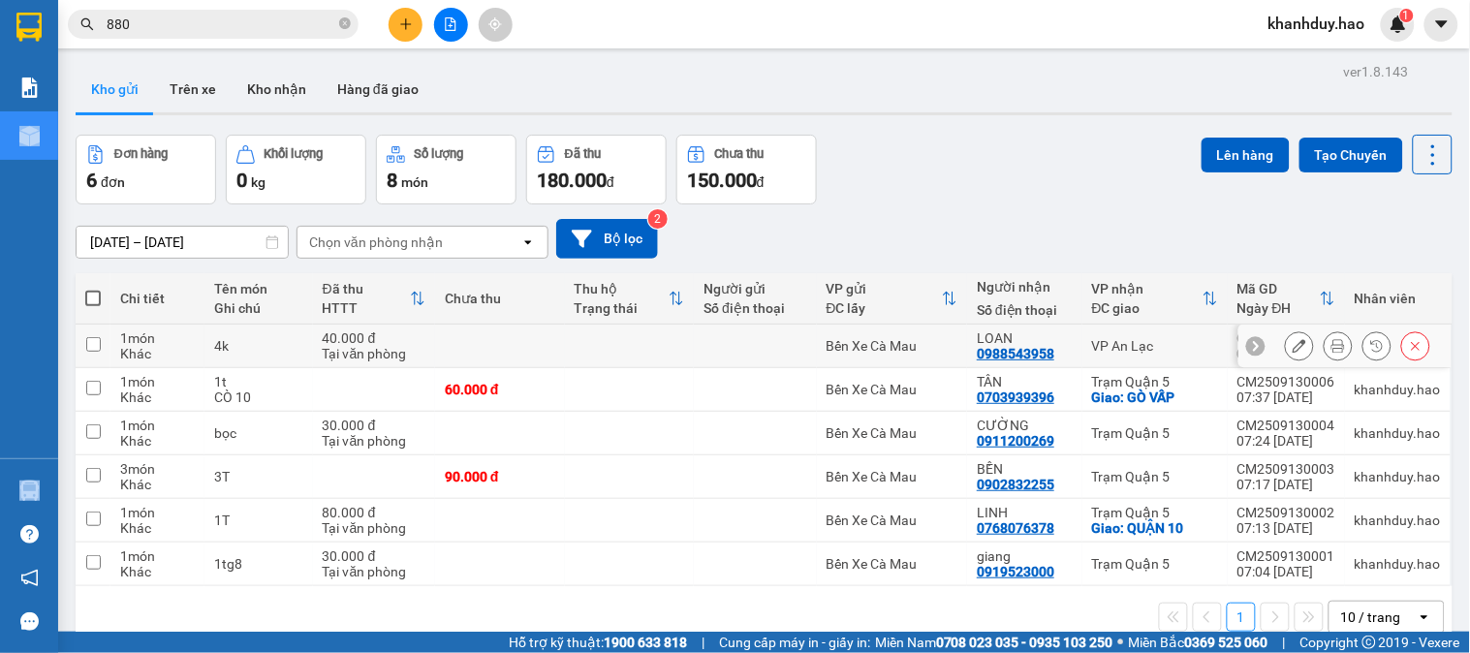
click at [1324, 343] on button at bounding box center [1337, 346] width 27 height 34
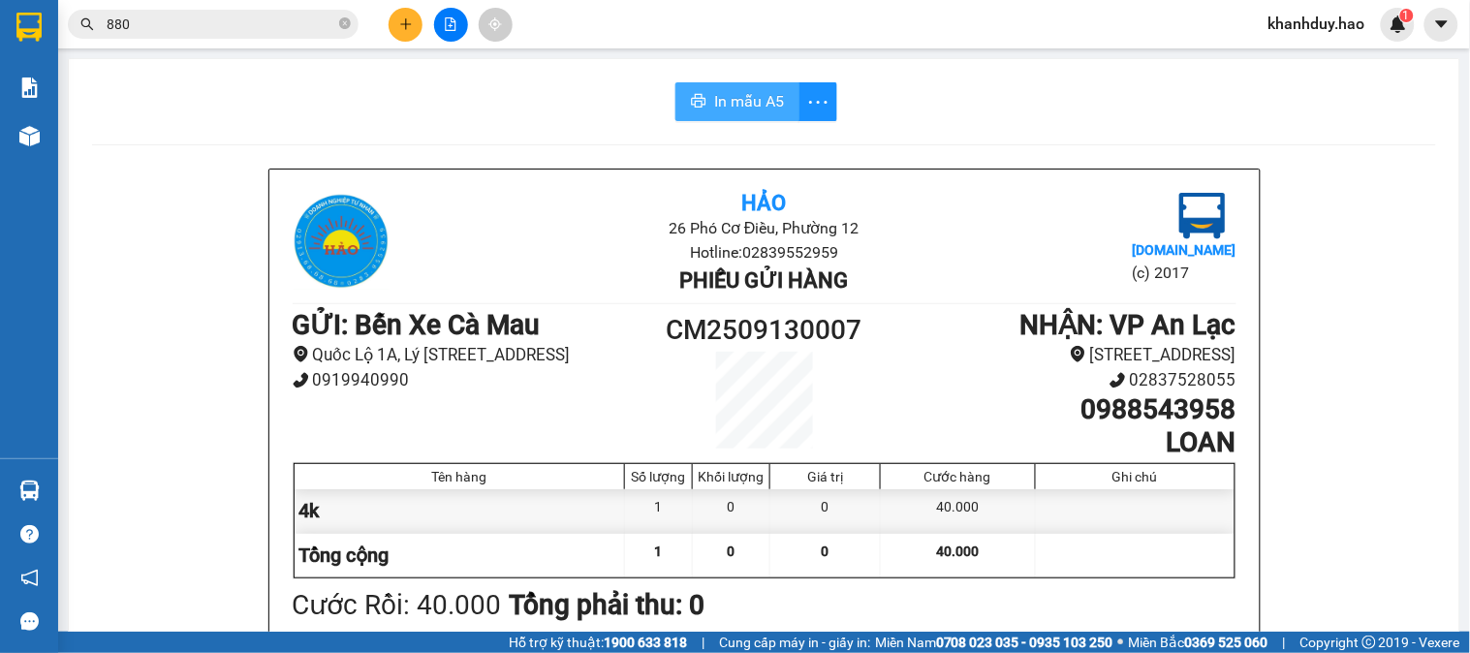
click at [723, 105] on span "In mẫu A5" at bounding box center [749, 101] width 70 height 24
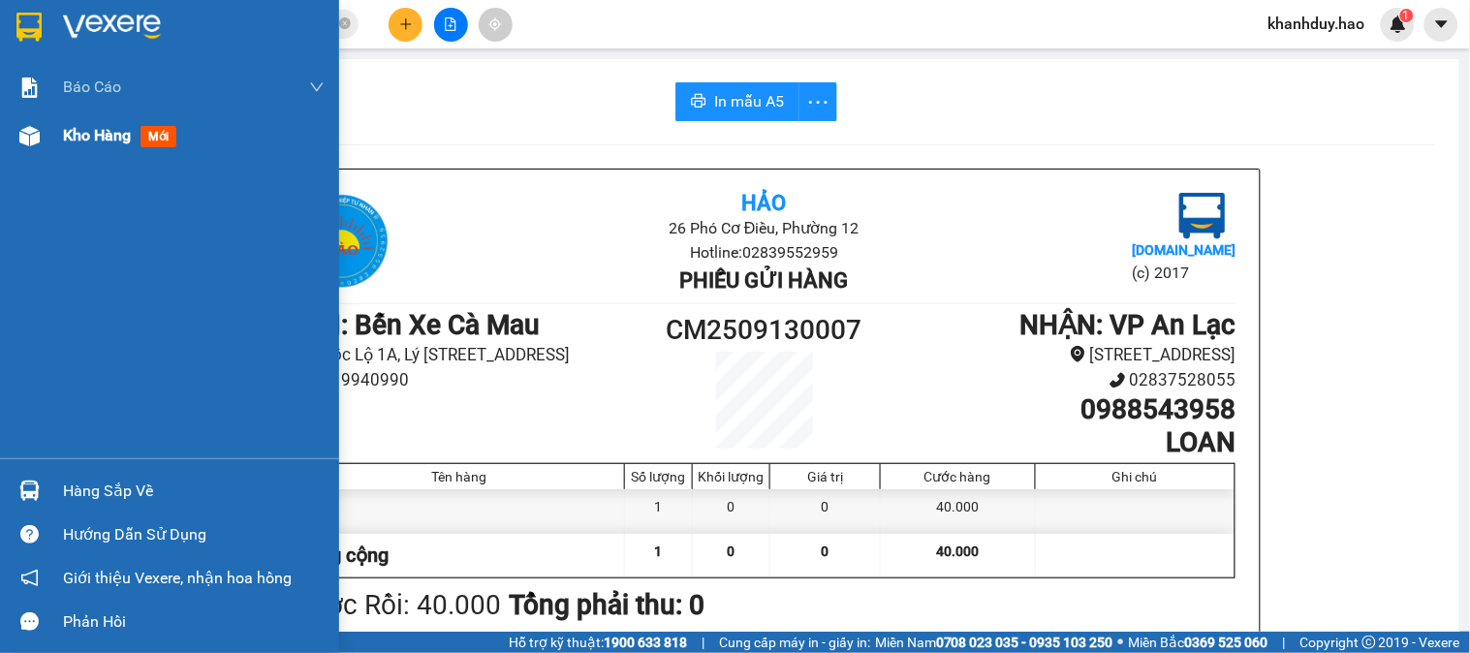
click at [80, 158] on div "Kho hàng mới" at bounding box center [194, 135] width 262 height 48
click at [80, 150] on div "Kho hàng mới" at bounding box center [194, 135] width 262 height 48
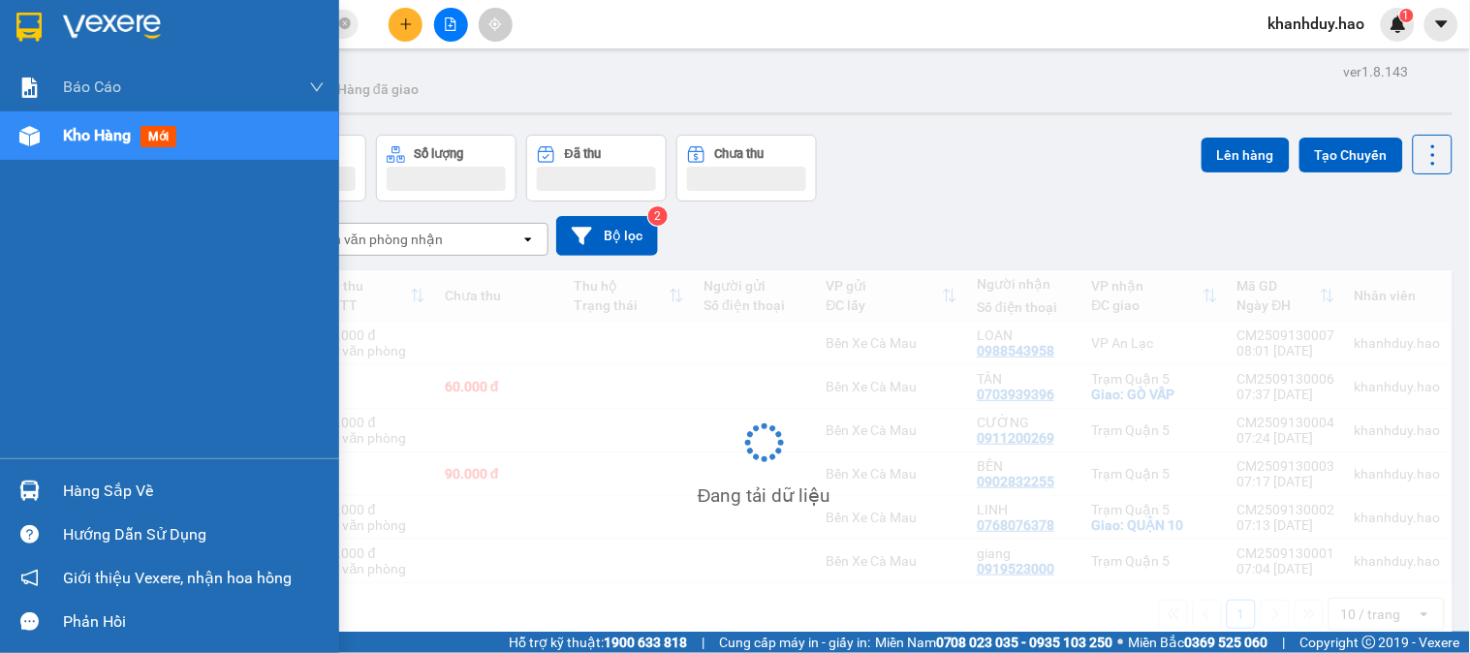
click at [80, 150] on div "Kho hàng mới" at bounding box center [194, 135] width 262 height 48
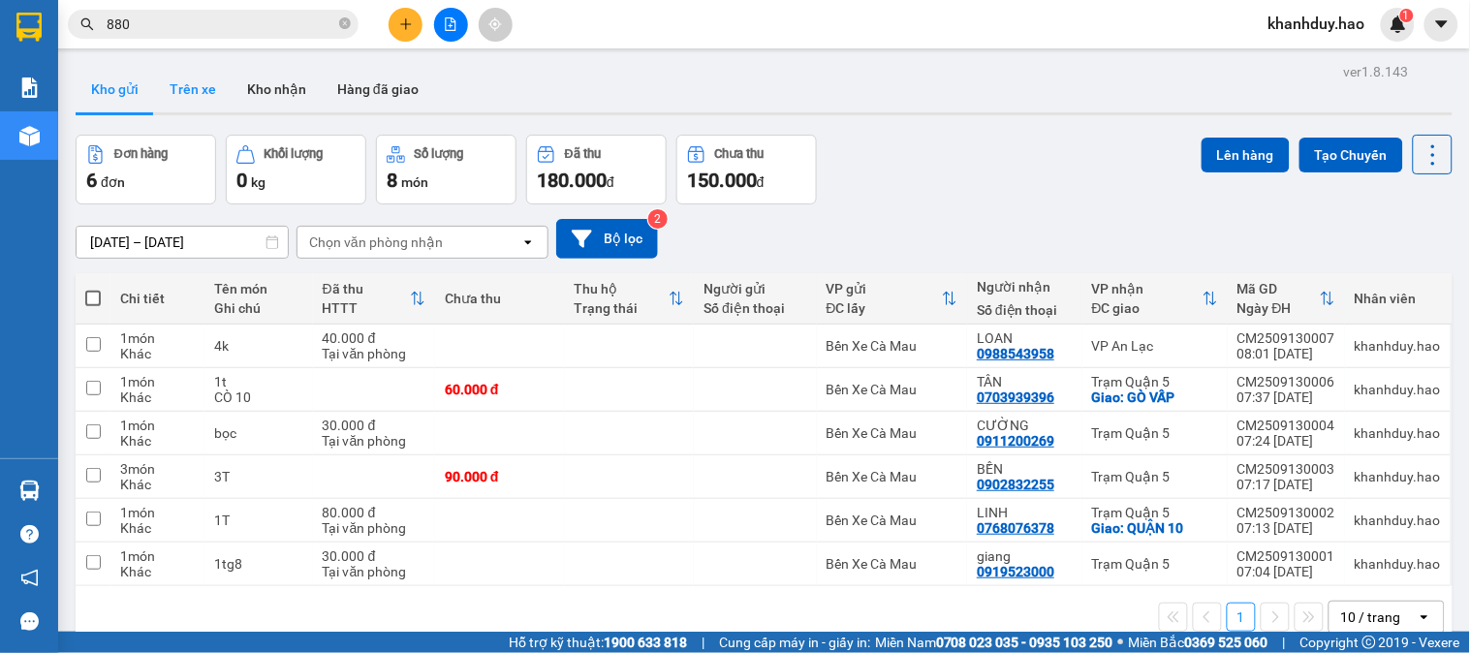
click at [203, 90] on button "Trên xe" at bounding box center [193, 89] width 78 height 47
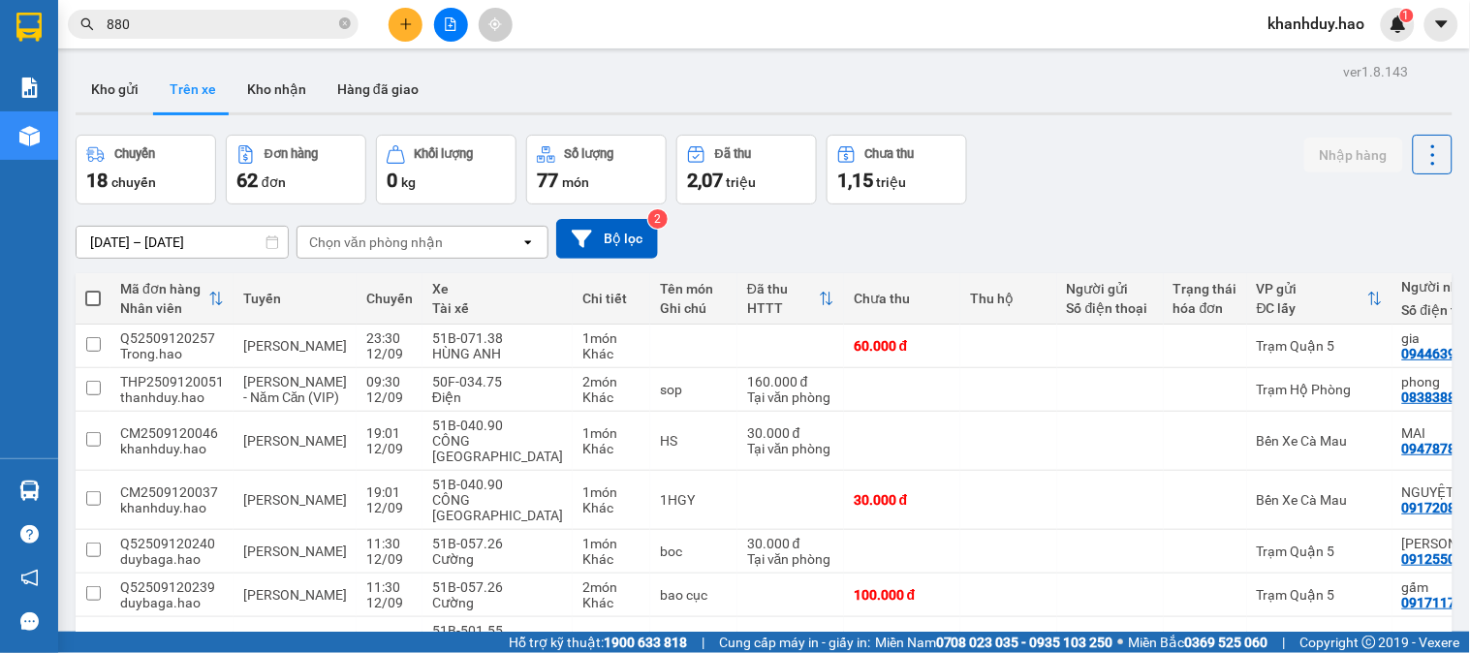
click at [357, 237] on div "Chọn văn phòng nhận" at bounding box center [376, 242] width 134 height 19
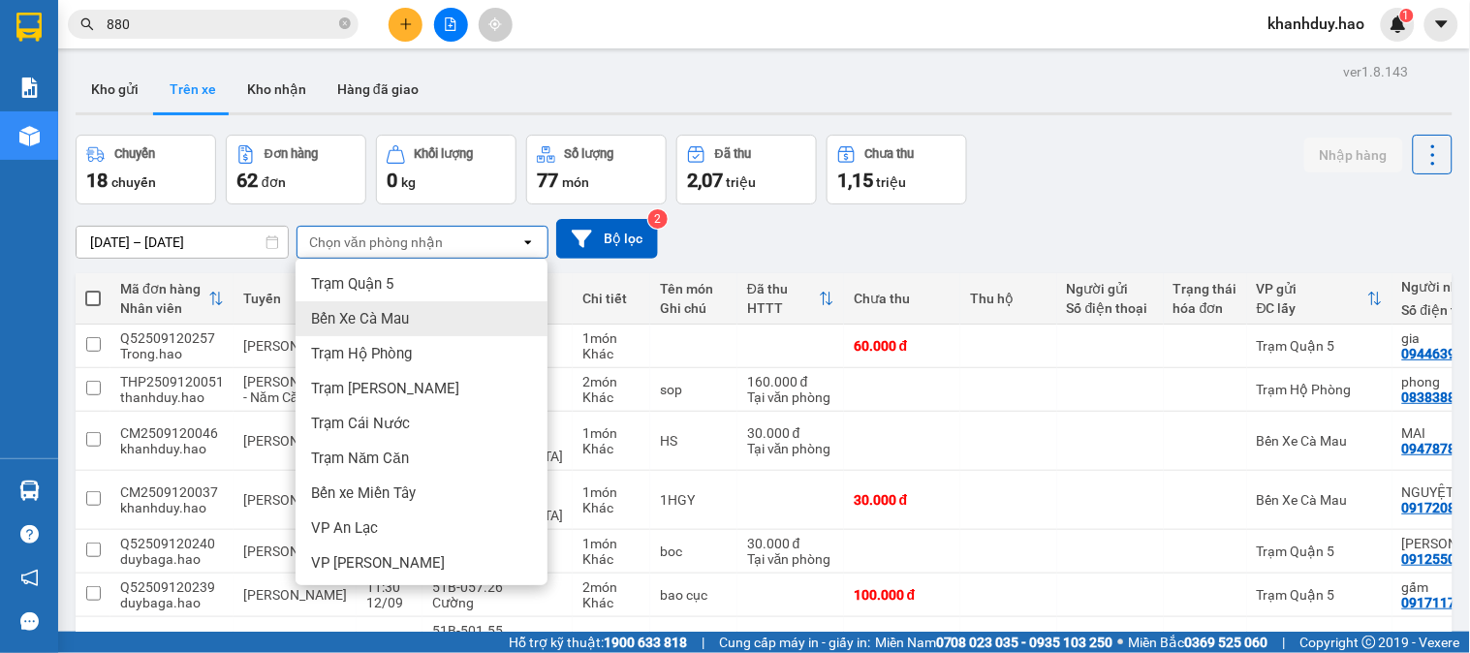
drag, startPoint x: 398, startPoint y: 327, endPoint x: 326, endPoint y: 303, distance: 76.6
click at [390, 327] on span "Bến Xe Cà Mau" at bounding box center [360, 318] width 98 height 19
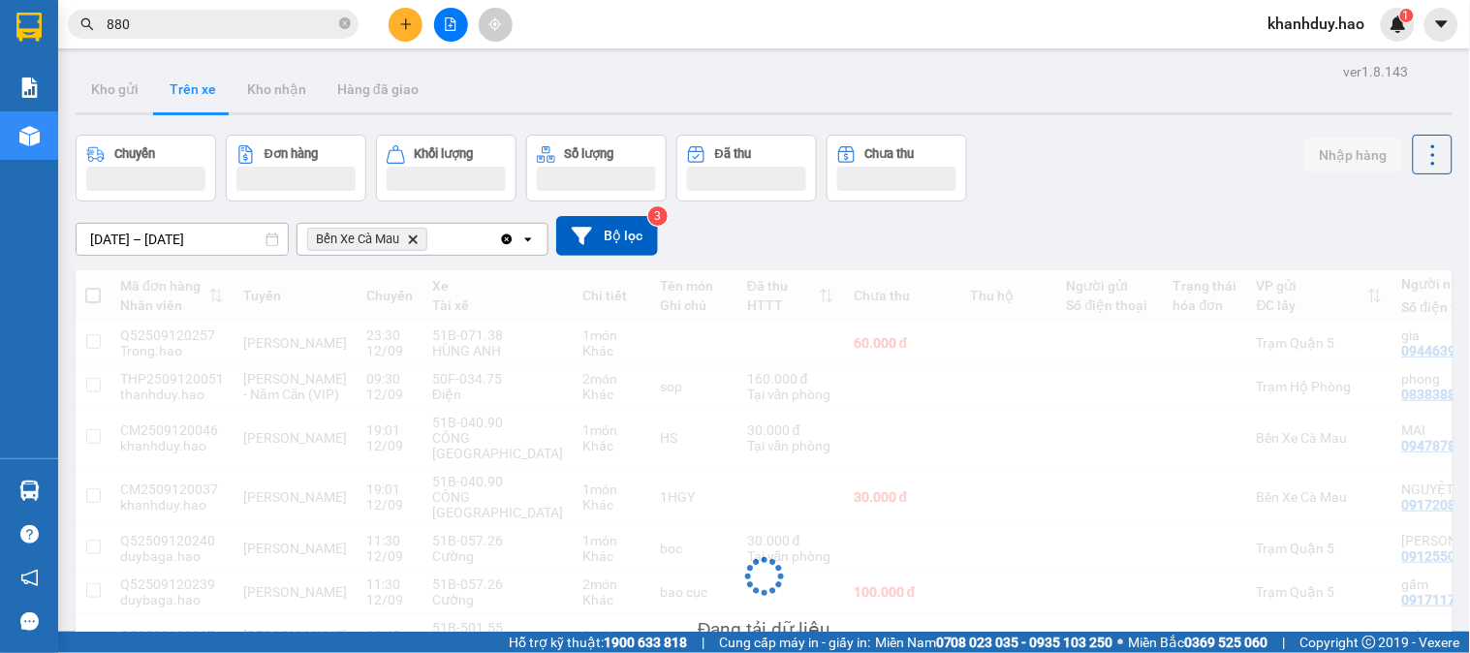
click at [205, 228] on input "[DATE] – [DATE]" at bounding box center [182, 239] width 211 height 31
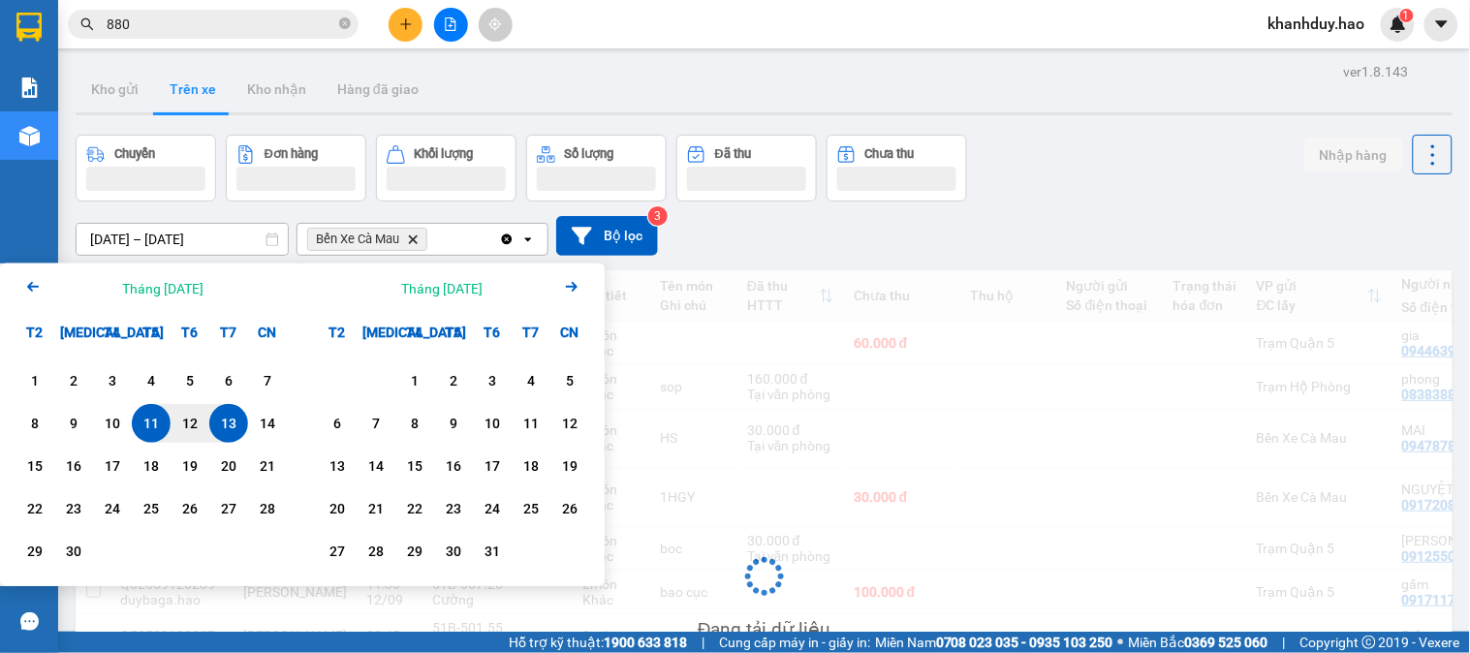
click at [226, 434] on div "13" at bounding box center [228, 423] width 27 height 23
type input "[DATE] – [DATE]"
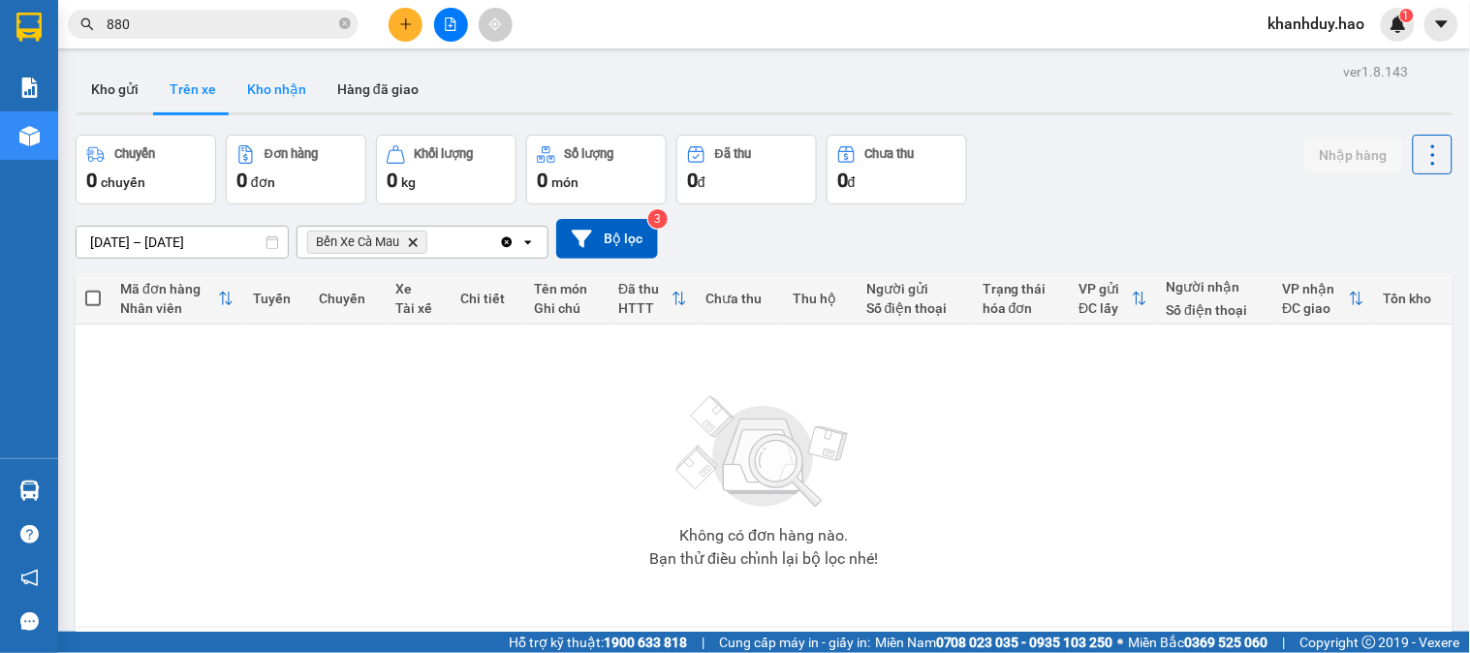
click at [288, 87] on button "Kho nhận" at bounding box center [277, 89] width 90 height 47
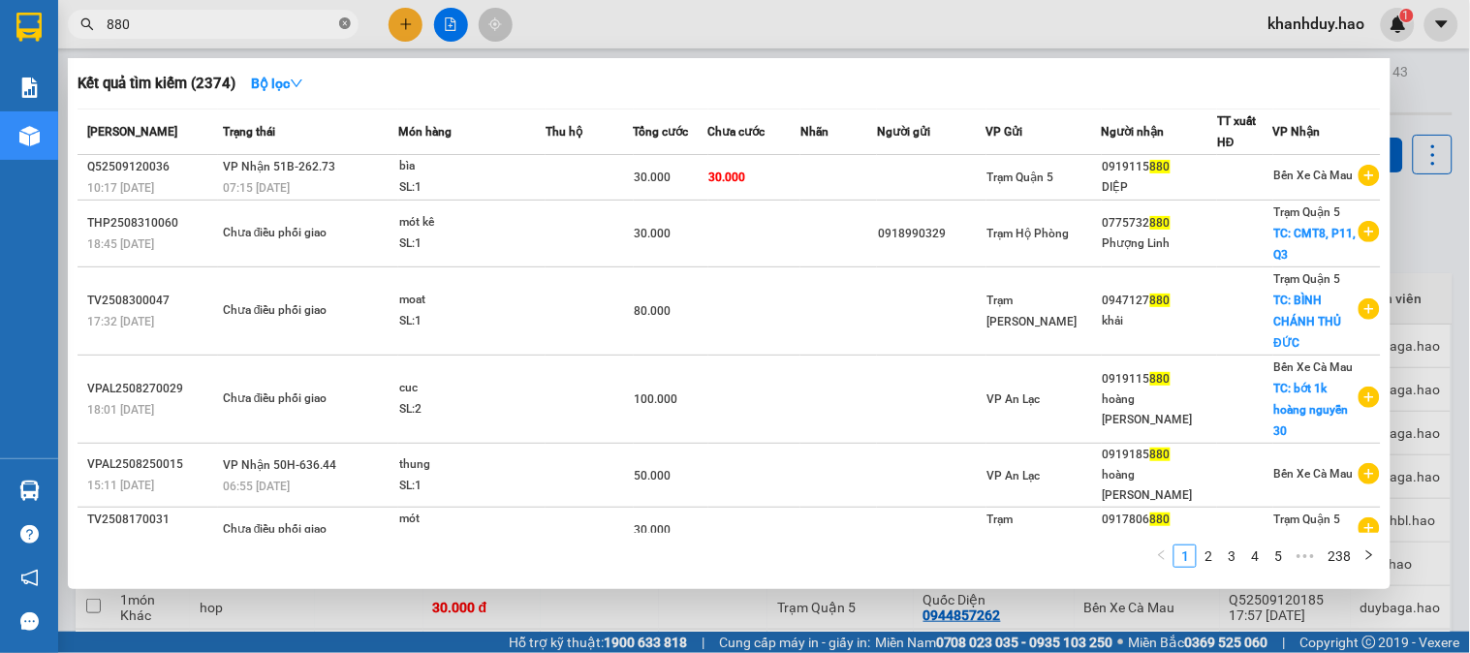
click at [343, 23] on icon "close-circle" at bounding box center [345, 23] width 12 height 12
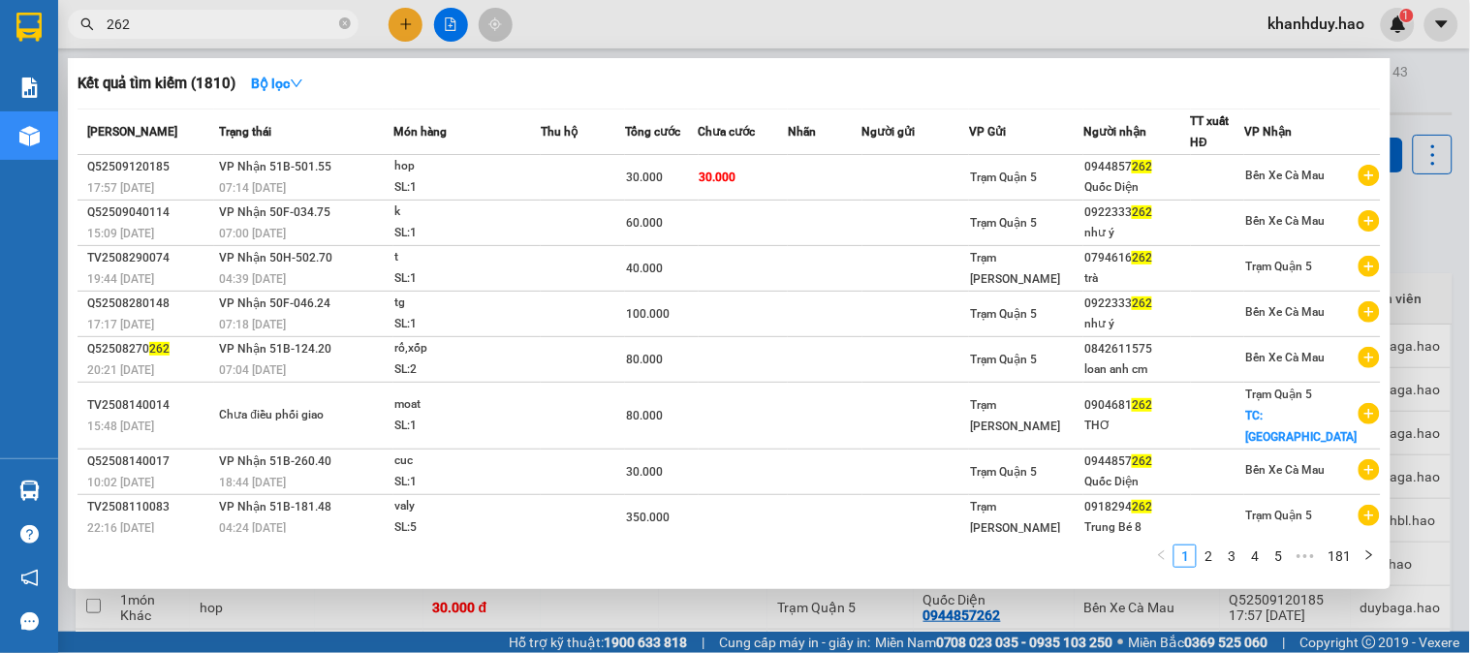
type input "262"
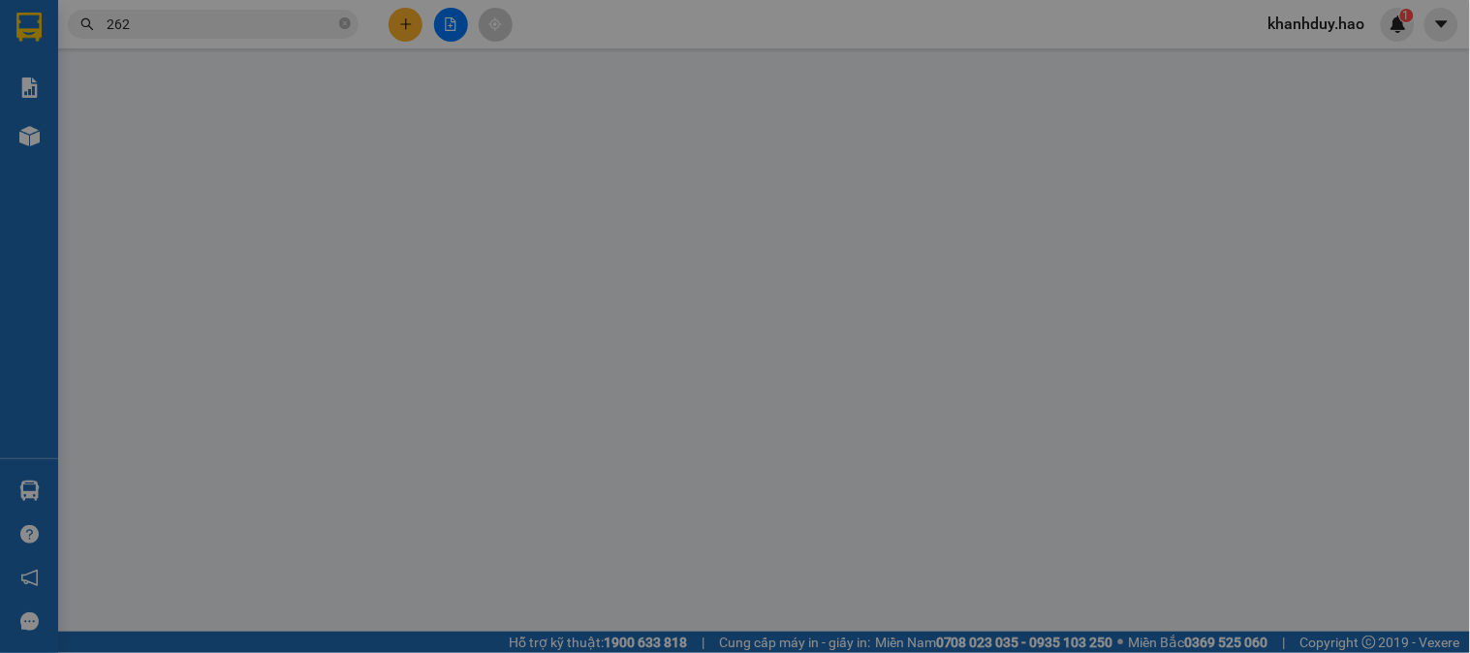
type input "0944857262"
type input "[PERSON_NAME]"
type input "30.000"
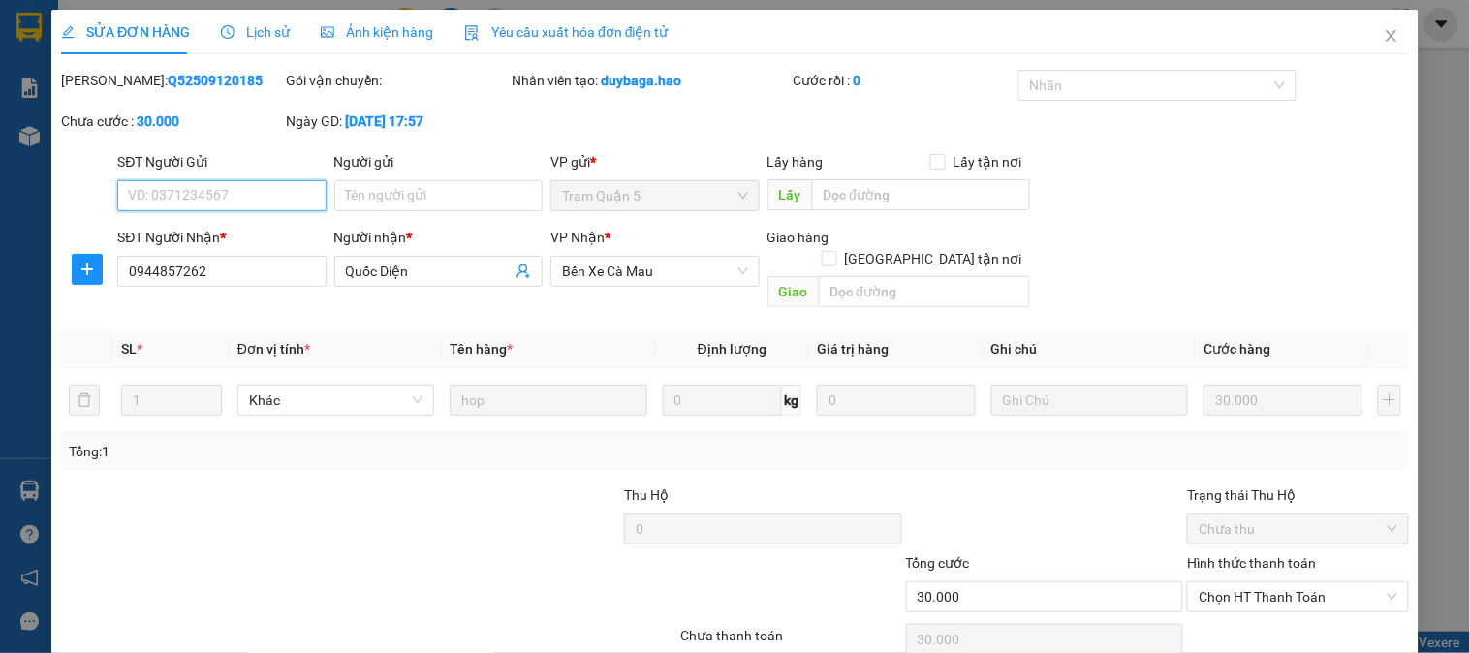
click at [390, 46] on div "Ảnh kiện hàng" at bounding box center [377, 32] width 112 height 45
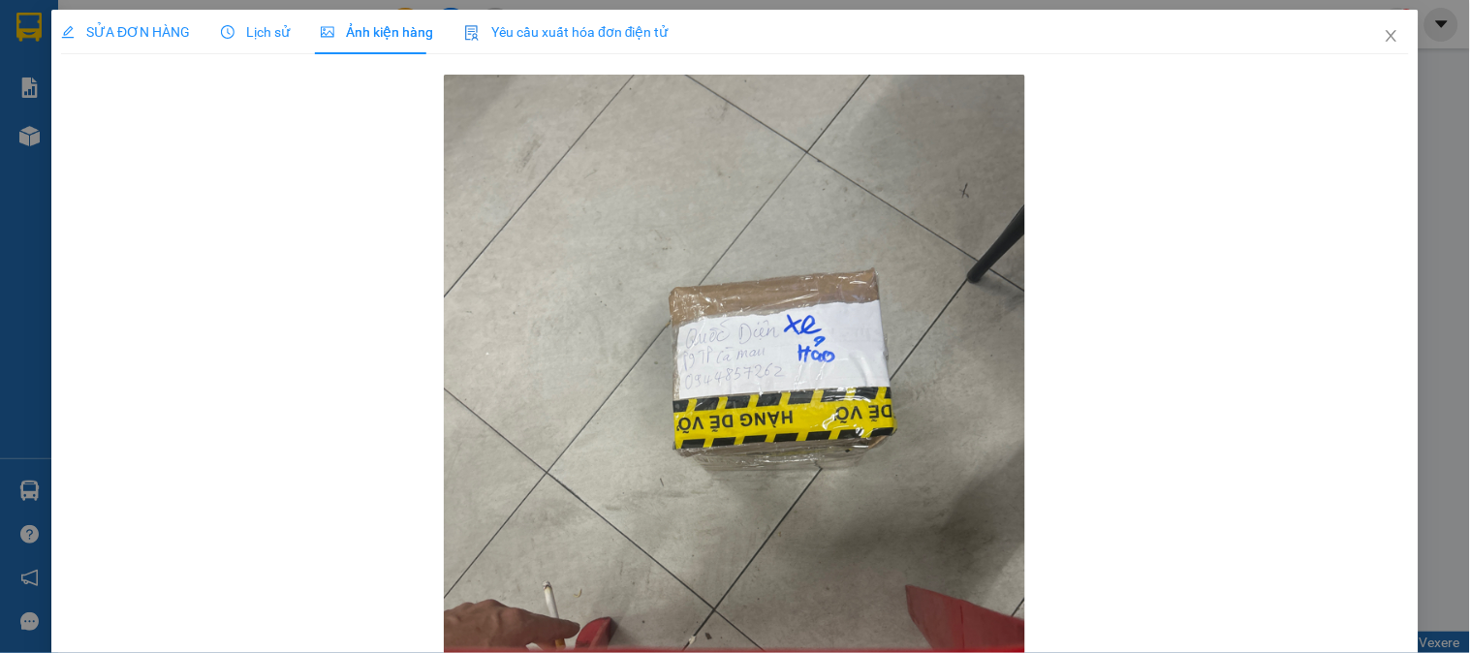
click at [95, 34] on span "SỬA ĐƠN HÀNG" at bounding box center [125, 32] width 129 height 16
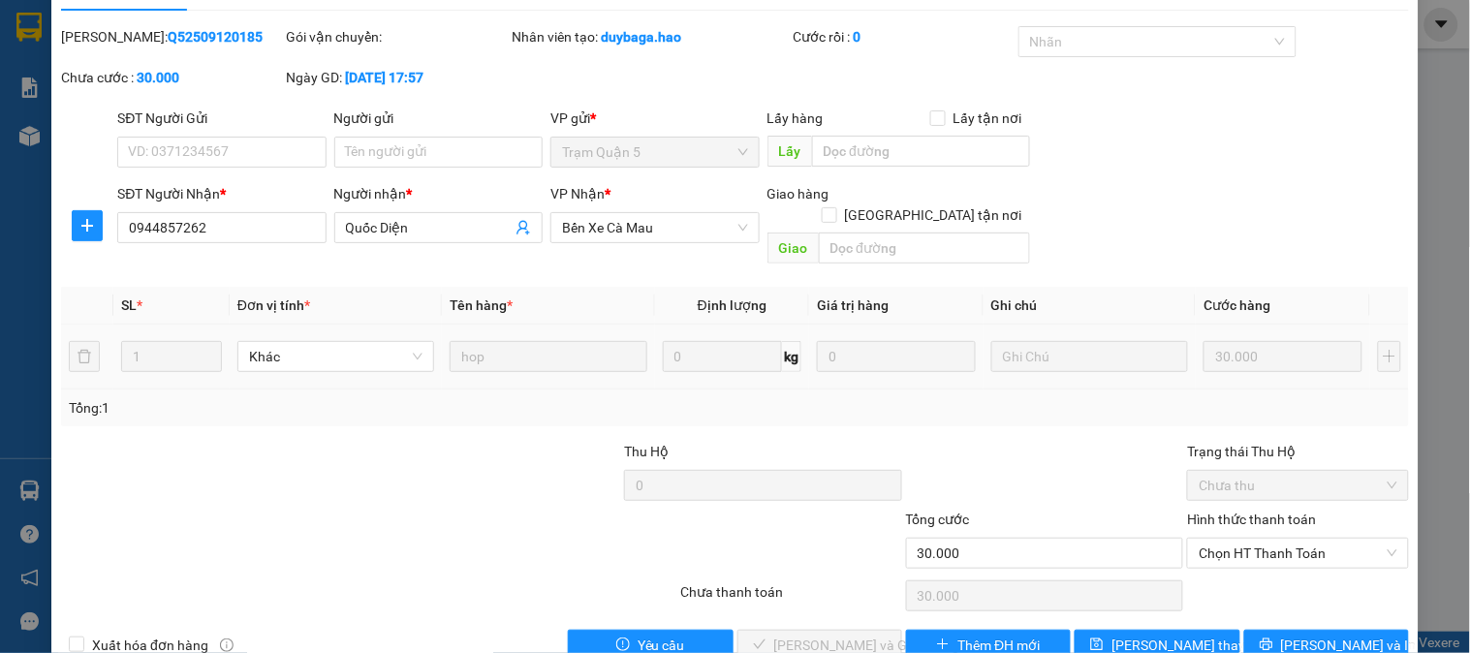
scroll to position [68, 0]
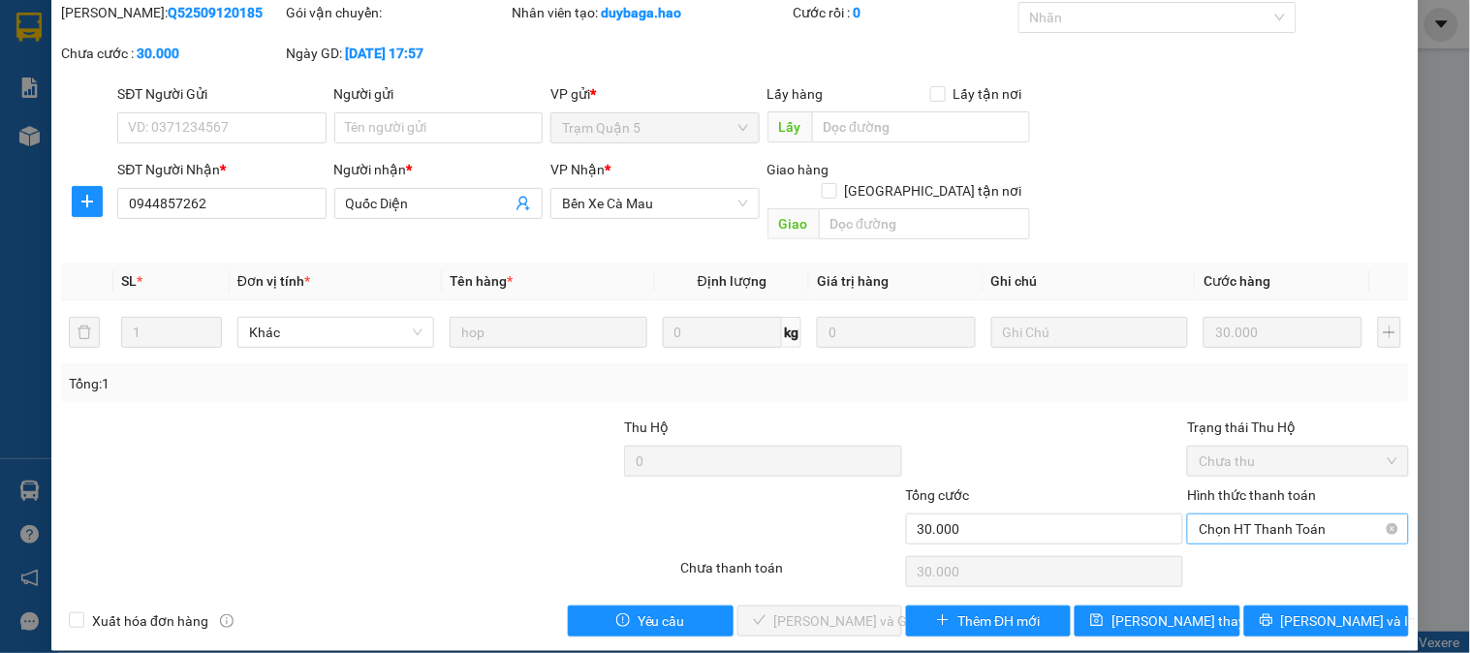
click at [1201, 514] on span "Chọn HT Thanh Toán" at bounding box center [1298, 528] width 198 height 29
click at [1218, 540] on div "Tại văn phòng" at bounding box center [1286, 546] width 196 height 21
type input "0"
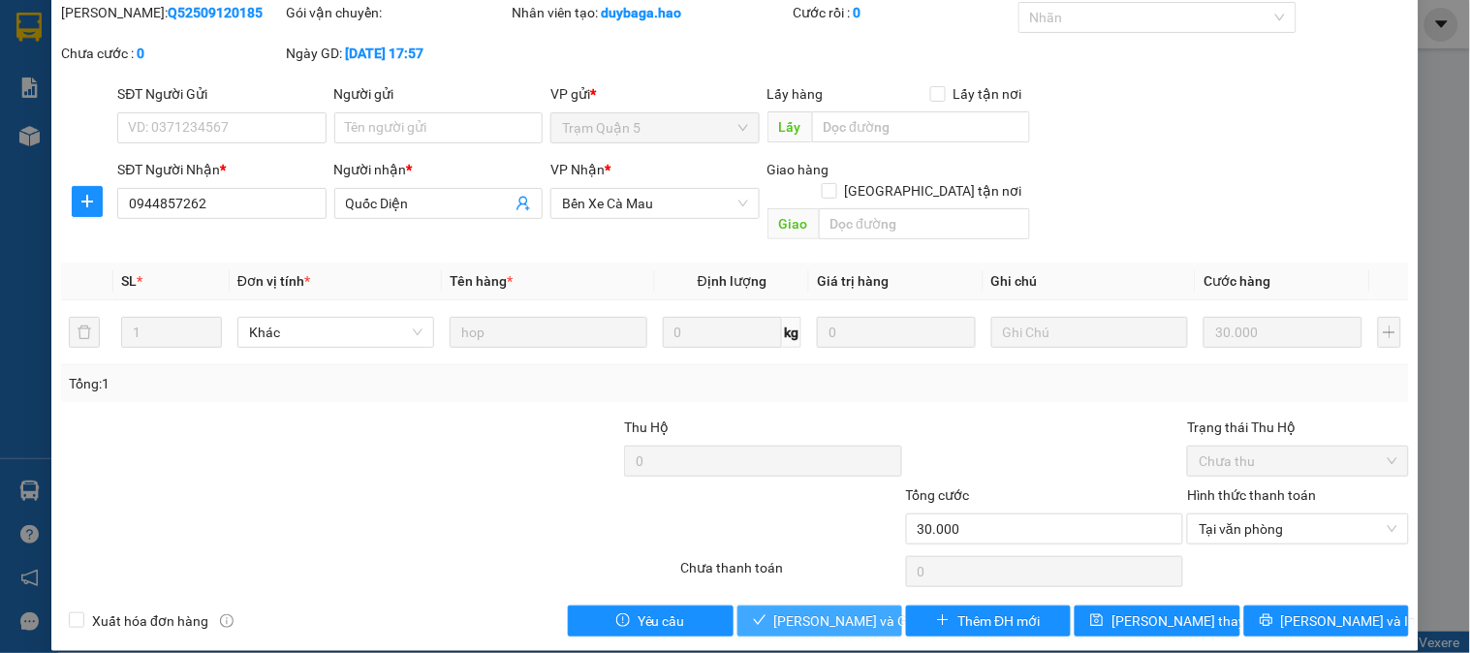
click at [768, 606] on button "[PERSON_NAME] và [PERSON_NAME] hàng" at bounding box center [819, 621] width 165 height 31
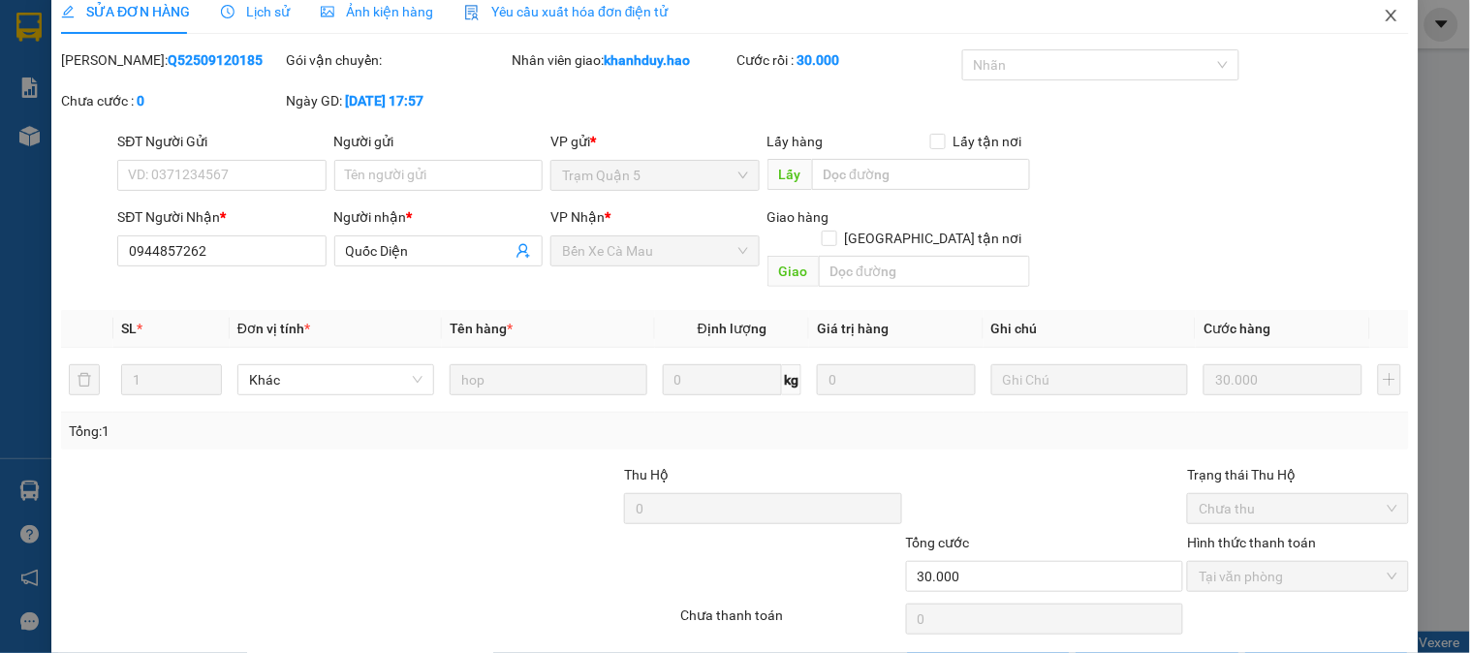
scroll to position [0, 0]
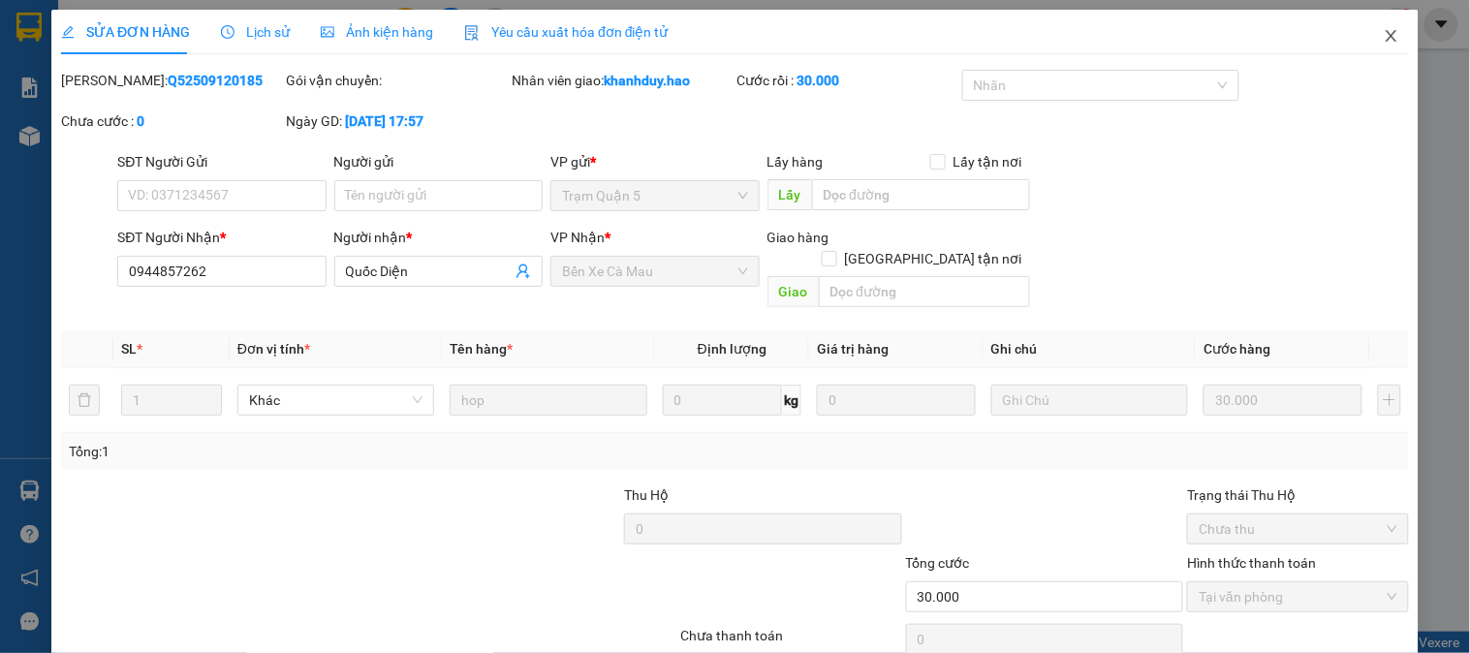
click at [1384, 41] on icon "close" at bounding box center [1392, 36] width 16 height 16
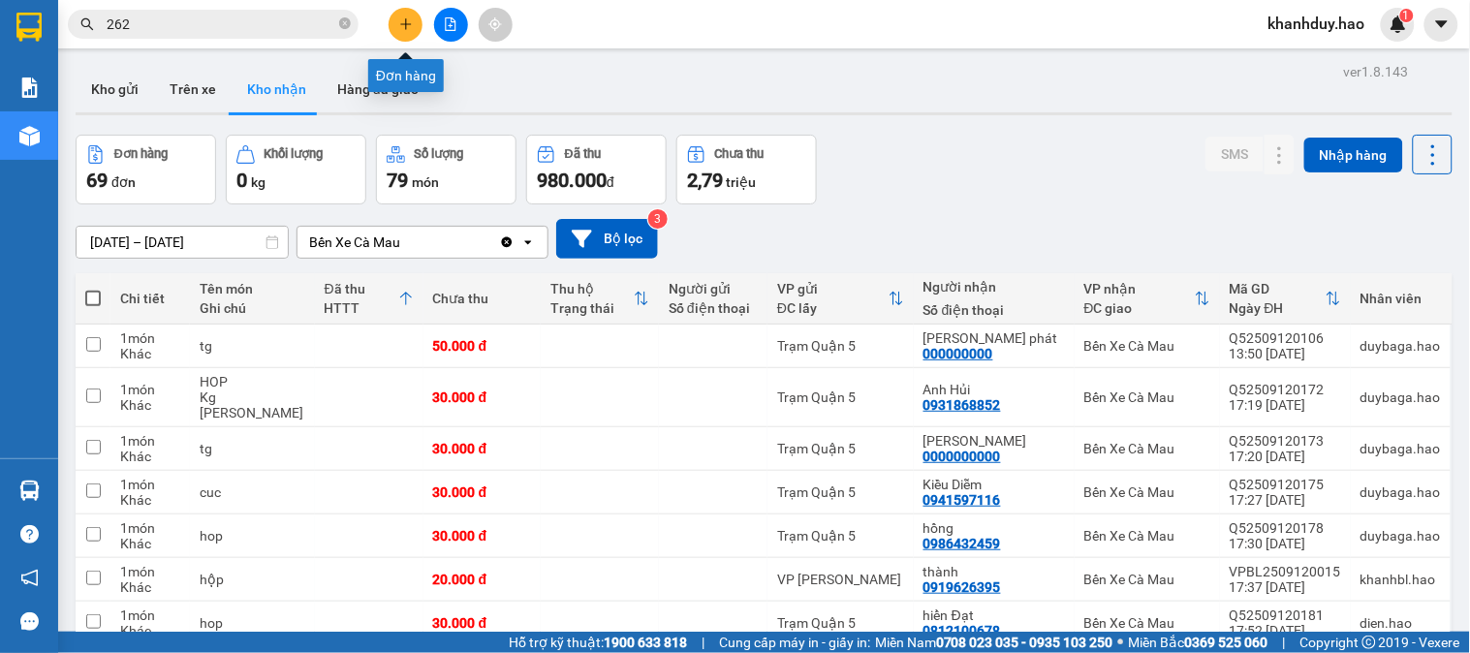
click at [408, 36] on button at bounding box center [406, 25] width 34 height 34
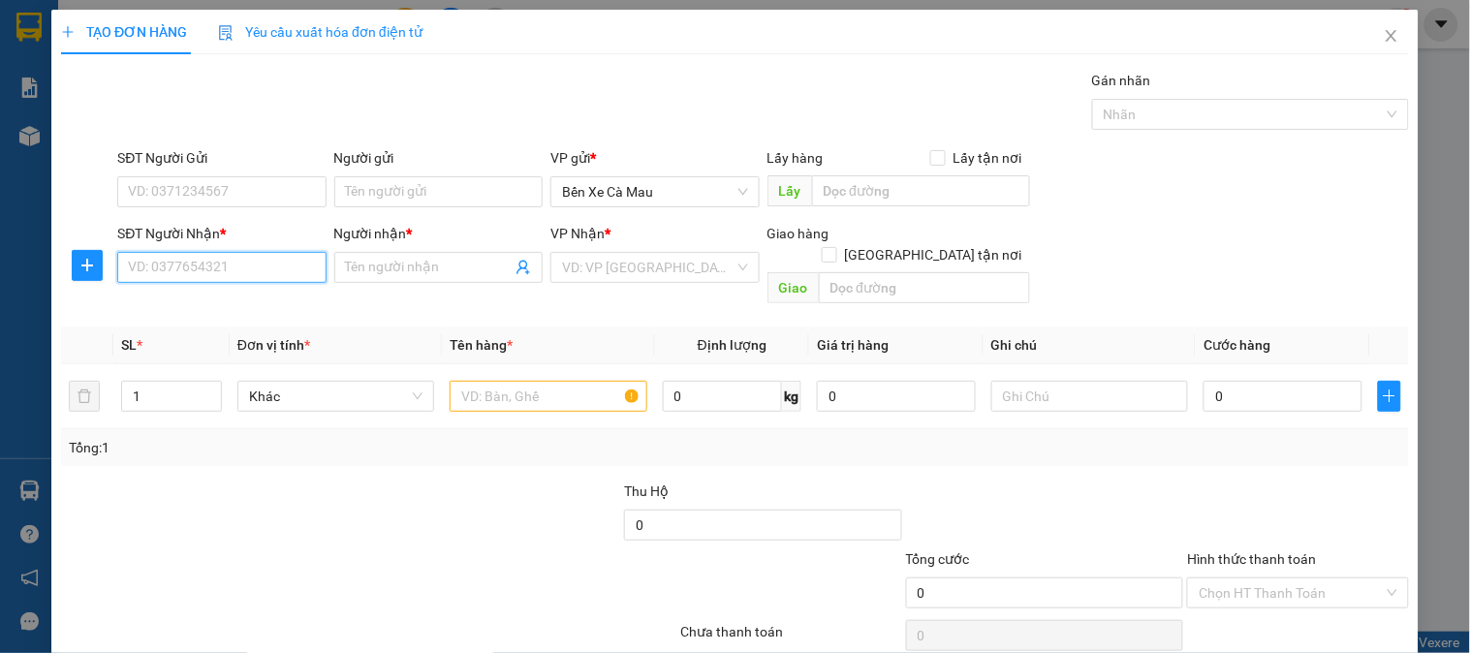
click at [284, 268] on input "SĐT Người Nhận *" at bounding box center [221, 267] width 208 height 31
click at [199, 303] on div "0968793779 - LÊ DUY" at bounding box center [223, 306] width 191 height 21
type input "0968793779"
type input "LÊ DUY"
type input "40.000"
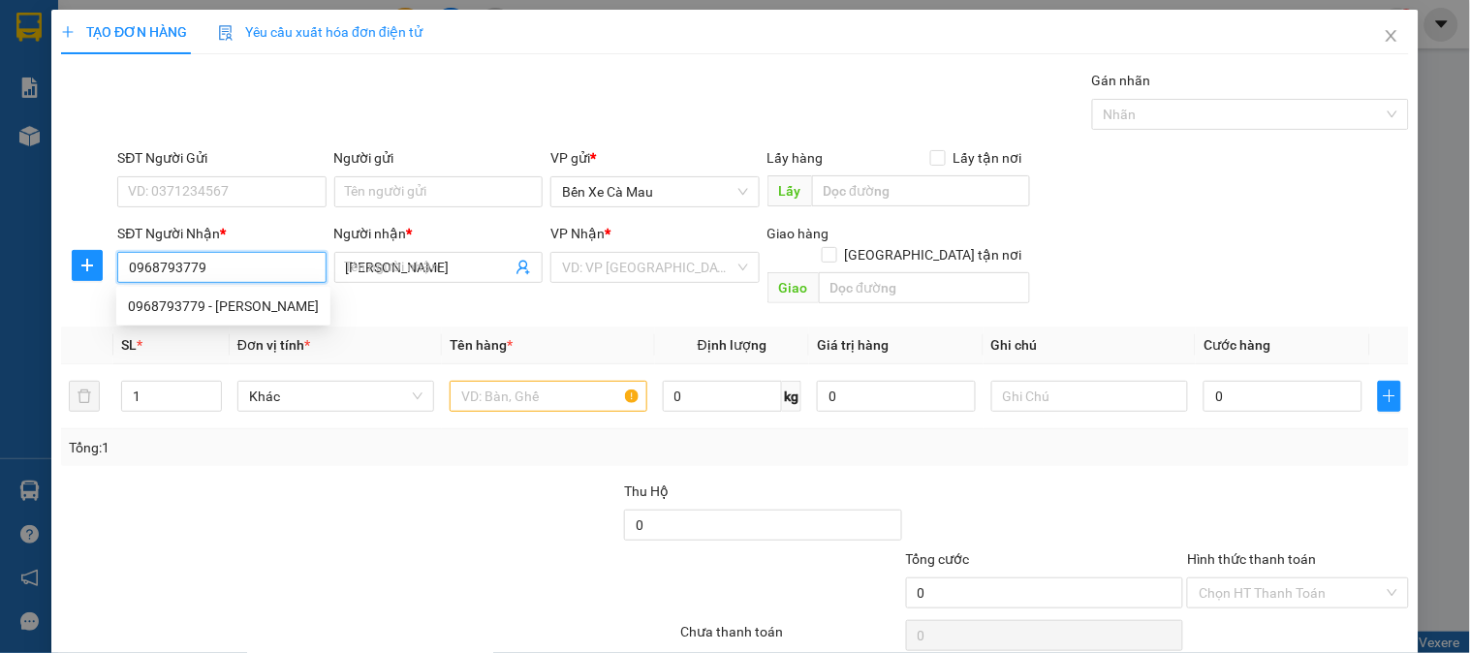
type input "40.000"
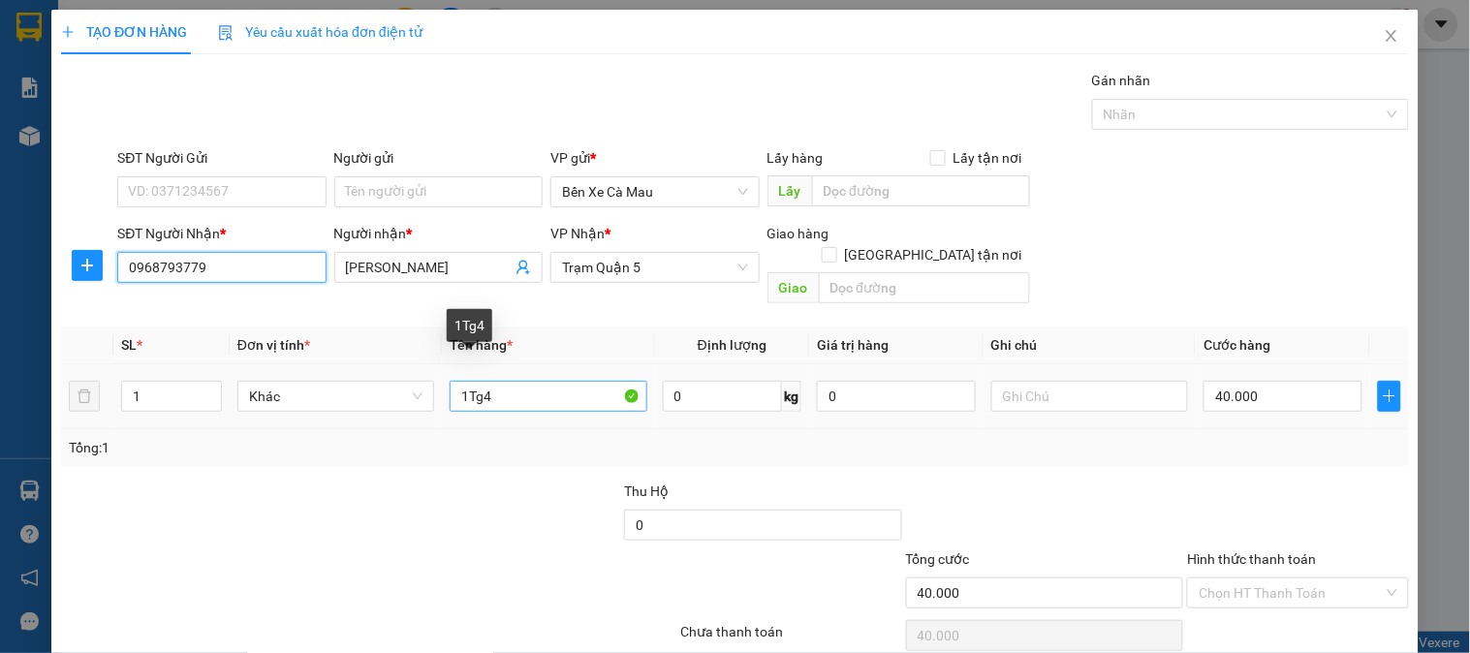
type input "0968793779"
click at [502, 381] on input "1Tg4" at bounding box center [548, 396] width 197 height 31
type input "1TgY"
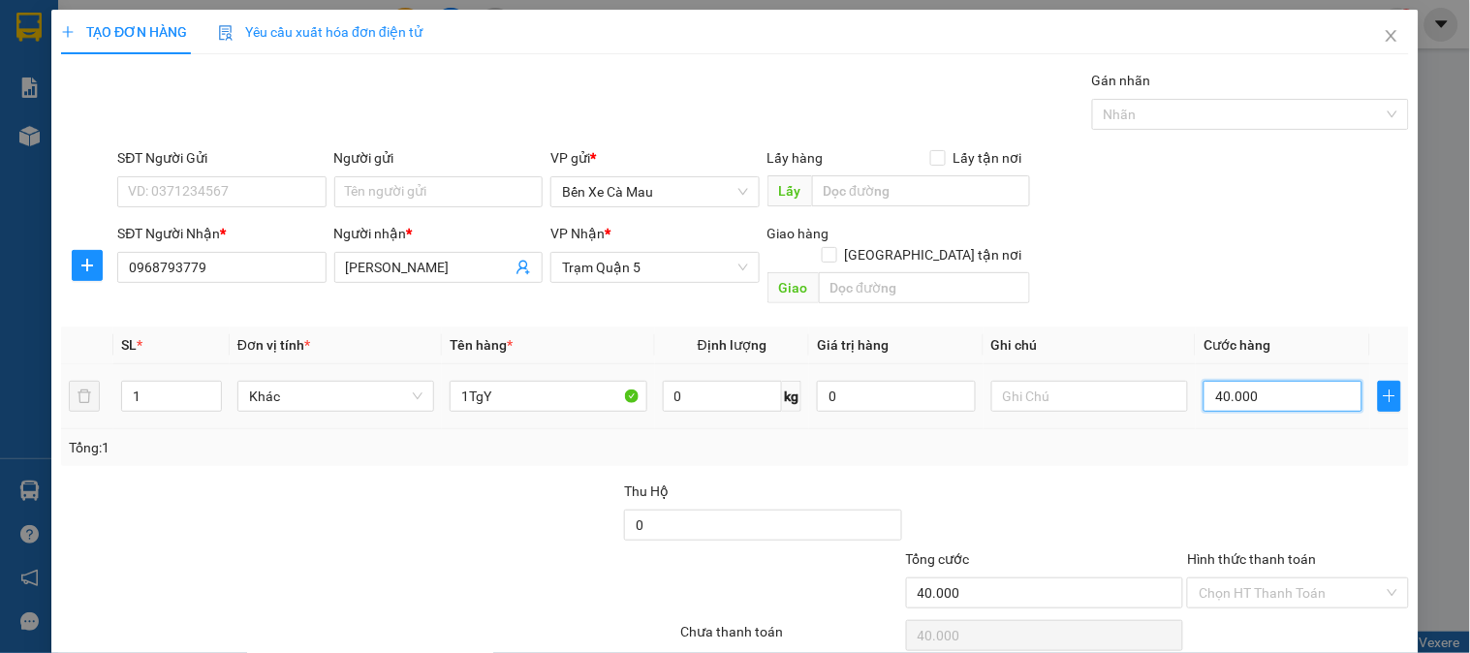
click at [1308, 381] on input "40.000" at bounding box center [1282, 396] width 159 height 31
type input "0"
type input "3"
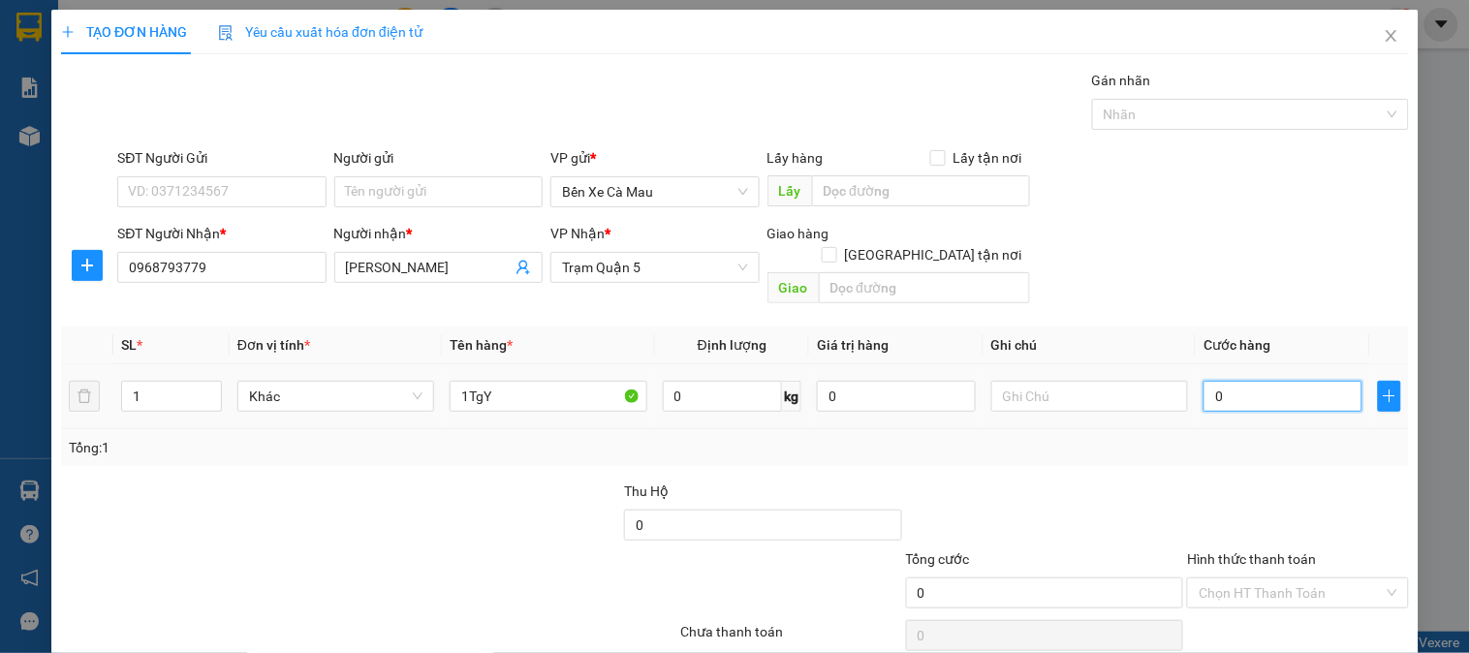
type input "3"
type input "003"
type input "30"
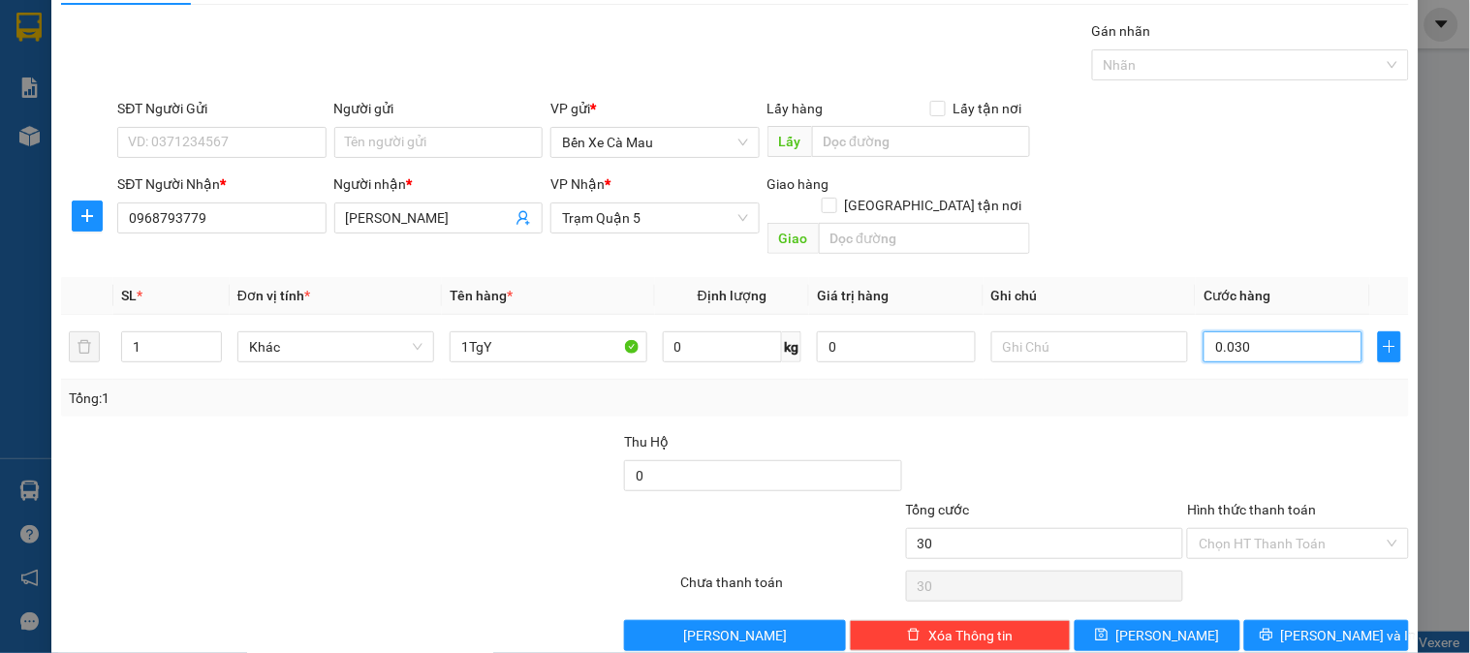
scroll to position [63, 0]
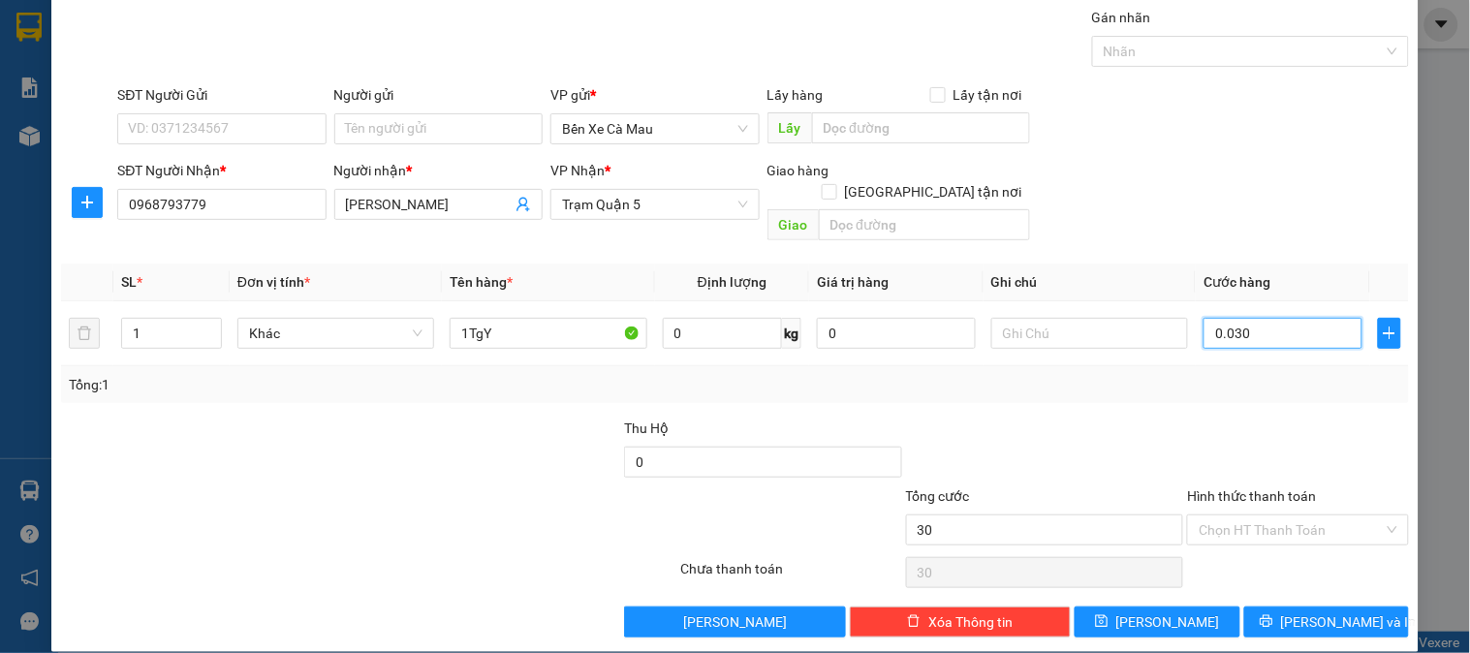
type input "0.030"
click at [1255, 488] on label "Hình thức thanh toán" at bounding box center [1251, 496] width 129 height 16
click at [1255, 515] on input "Hình thức thanh toán" at bounding box center [1291, 529] width 184 height 29
type input "30.000"
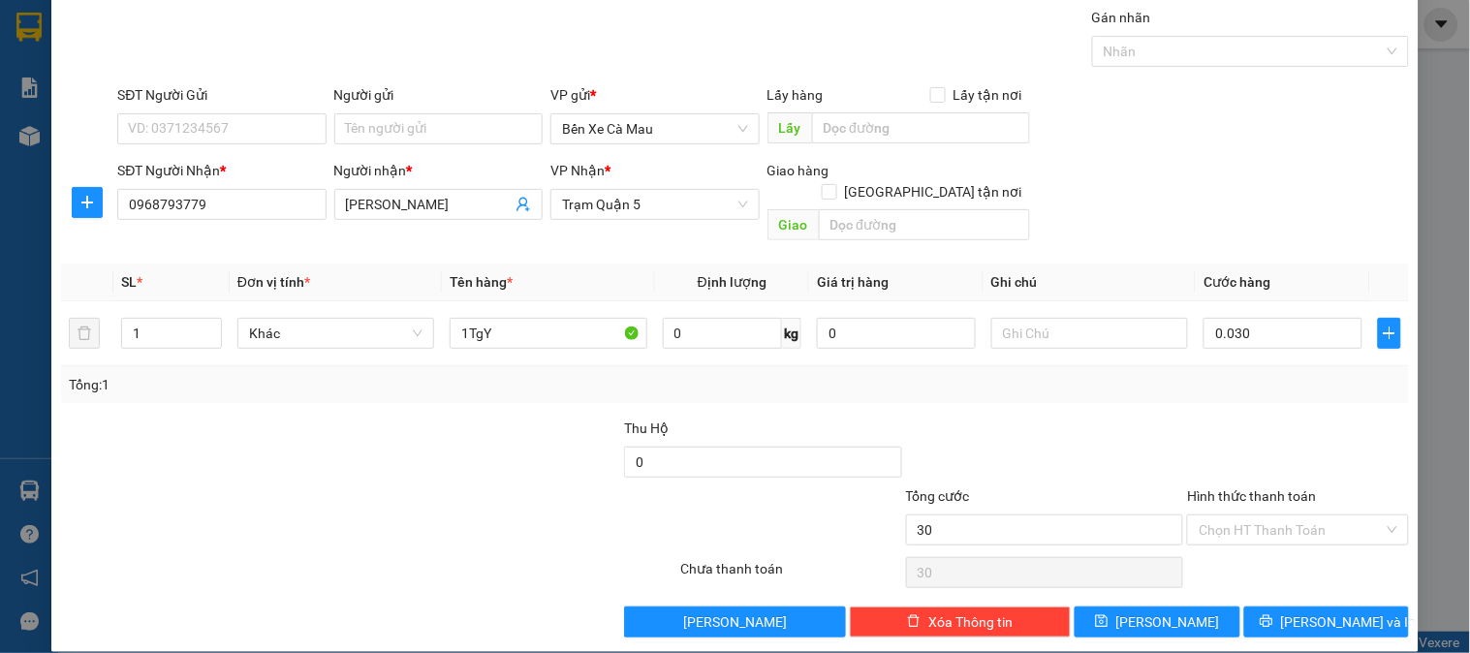
type input "30.000"
click at [1261, 540] on div "Tại văn phòng" at bounding box center [1286, 548] width 196 height 21
type input "0"
click at [1260, 607] on button "[PERSON_NAME] và In" at bounding box center [1326, 622] width 165 height 31
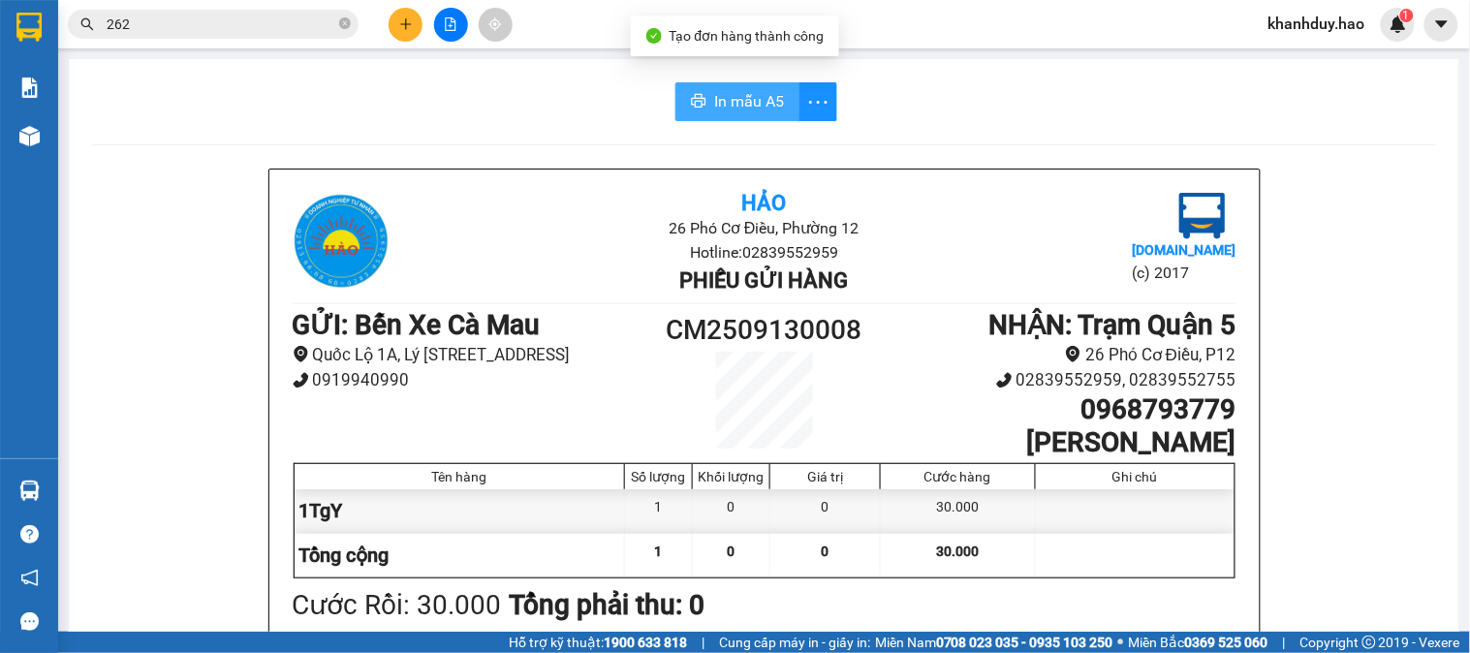
click at [719, 110] on span "In mẫu A5" at bounding box center [749, 101] width 70 height 24
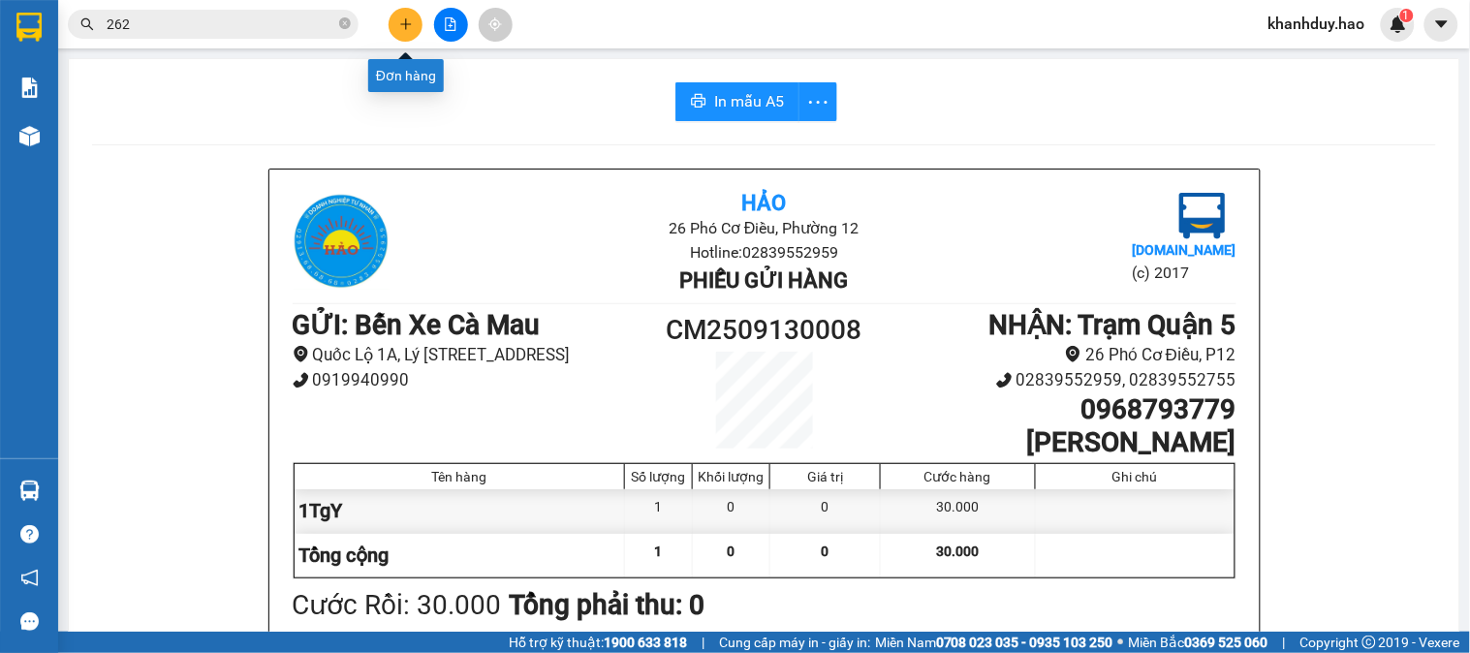
click at [399, 17] on icon "plus" at bounding box center [406, 24] width 14 height 14
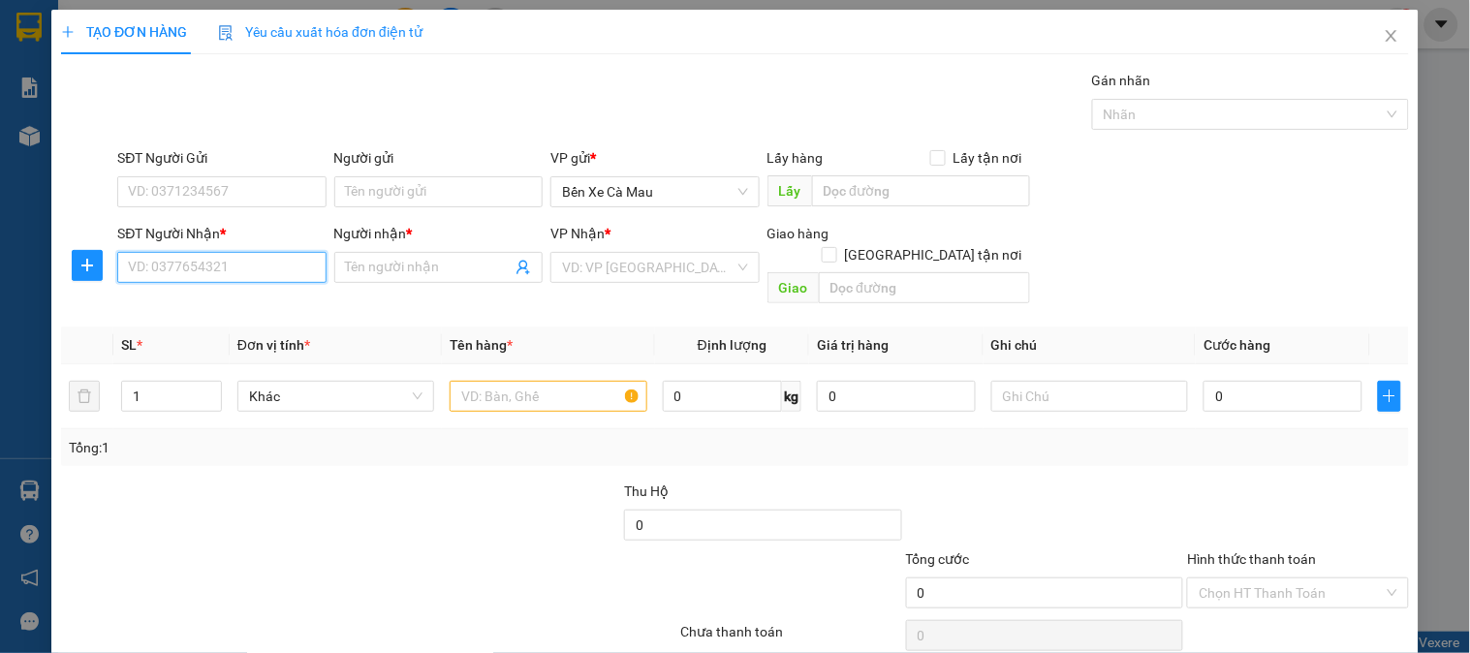
click at [311, 268] on input "SĐT Người Nhận *" at bounding box center [221, 267] width 208 height 31
click at [247, 311] on div "0819062337 - QUYÊN" at bounding box center [219, 306] width 183 height 21
type input "0819062337"
type input "QUYÊN"
type input "30.000"
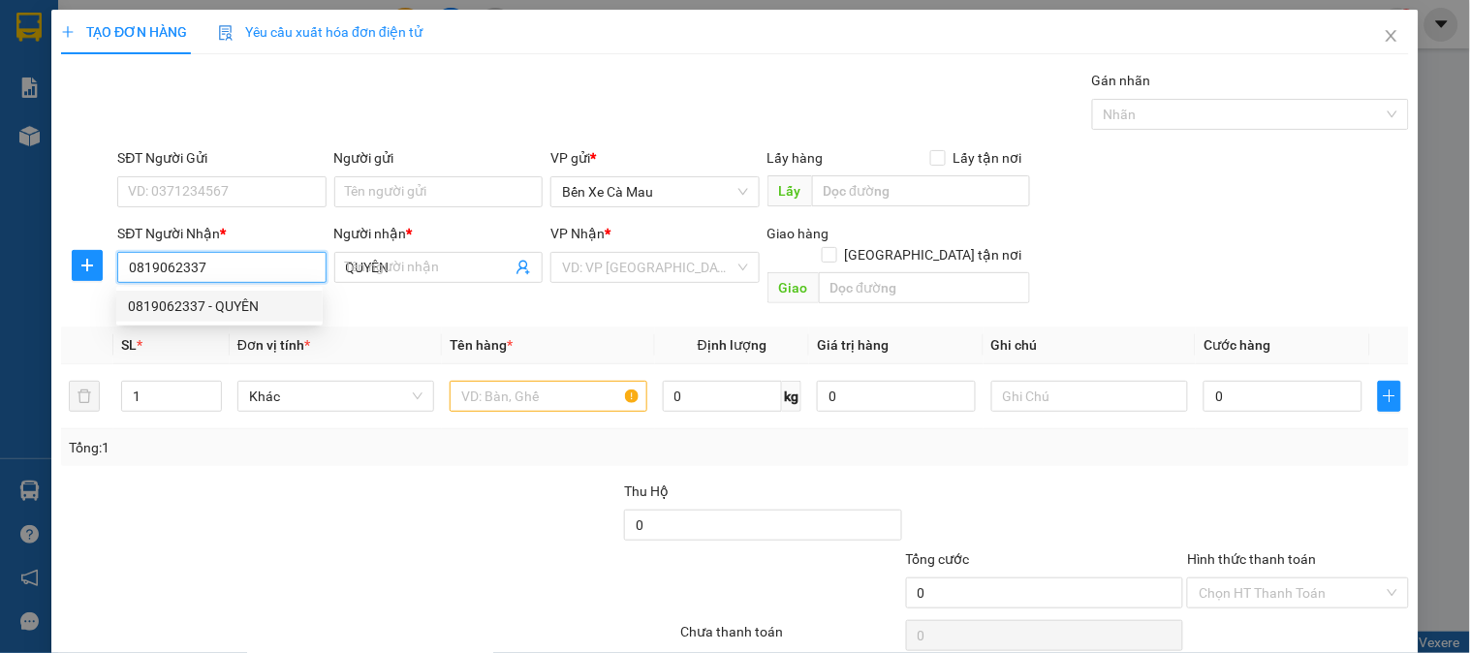
type input "30.000"
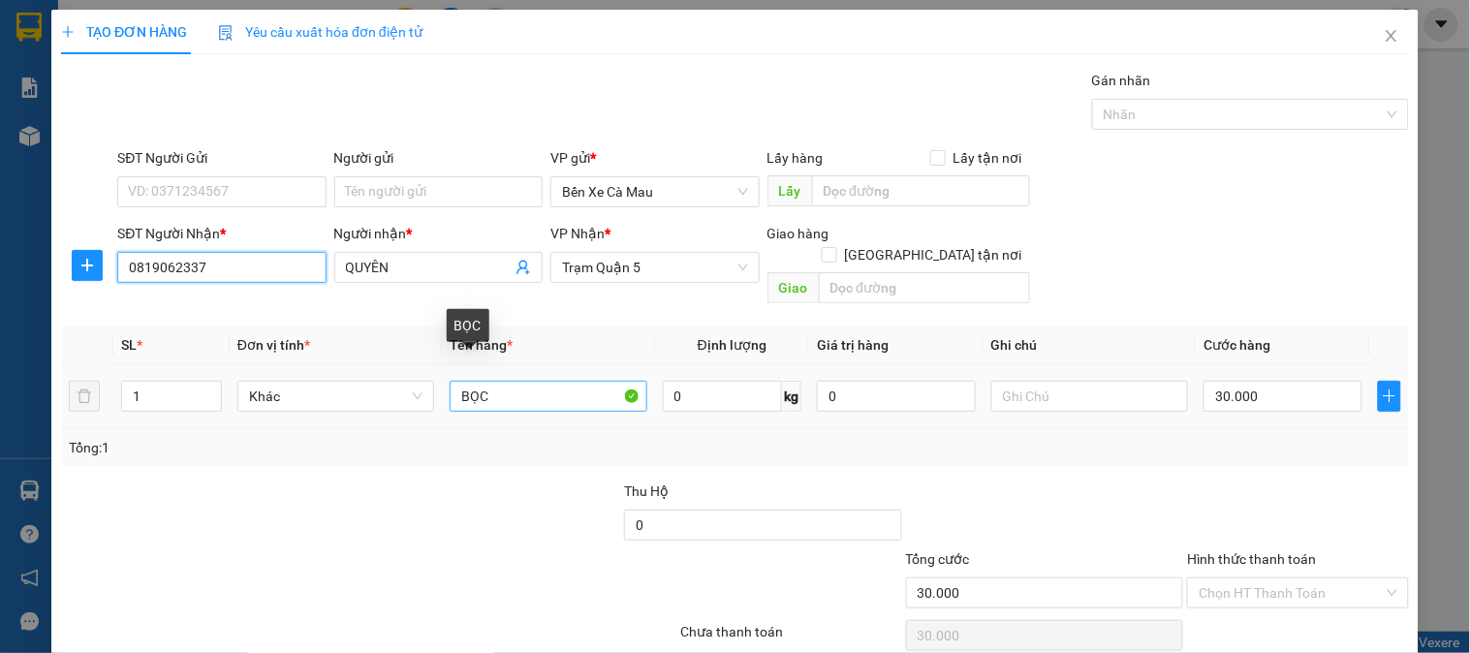
type input "0819062337"
click at [494, 381] on input "BỌC" at bounding box center [548, 396] width 197 height 31
type input "B"
type input "1T0.5"
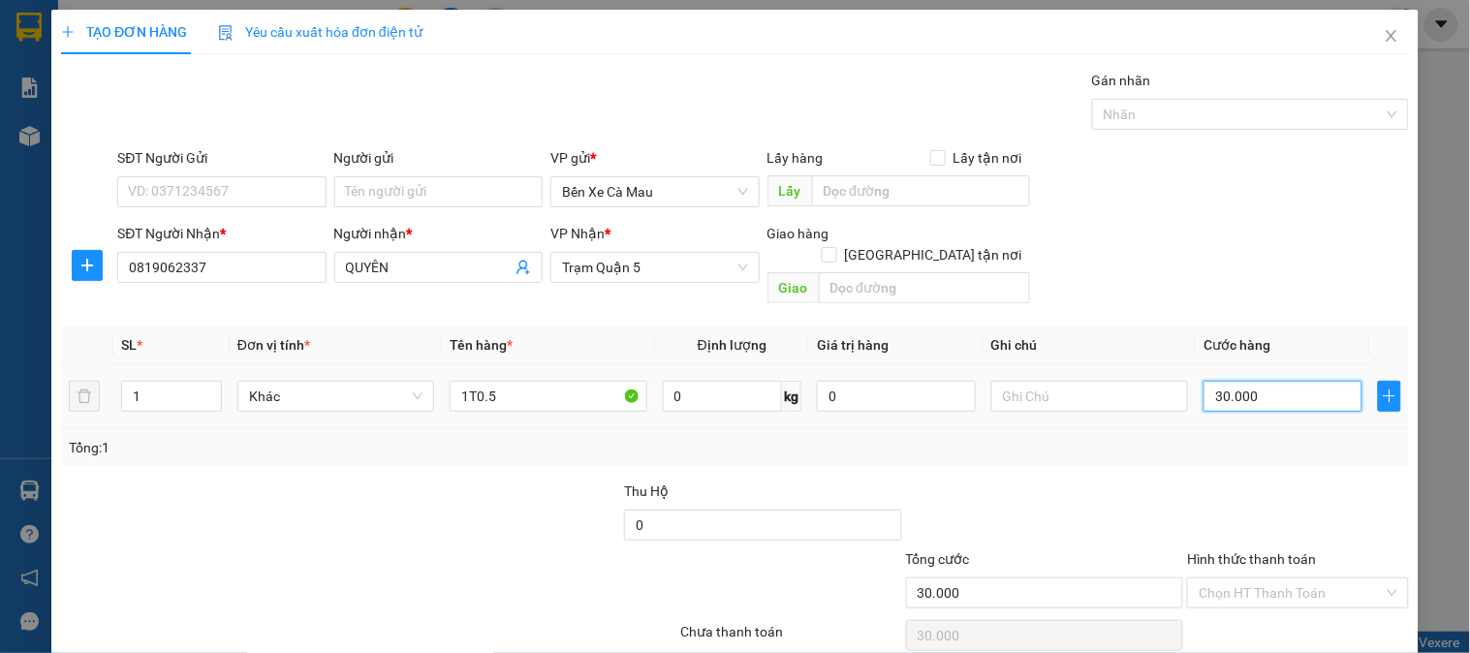
click at [1285, 381] on input "30.000" at bounding box center [1282, 396] width 159 height 31
type input "0"
type input "5"
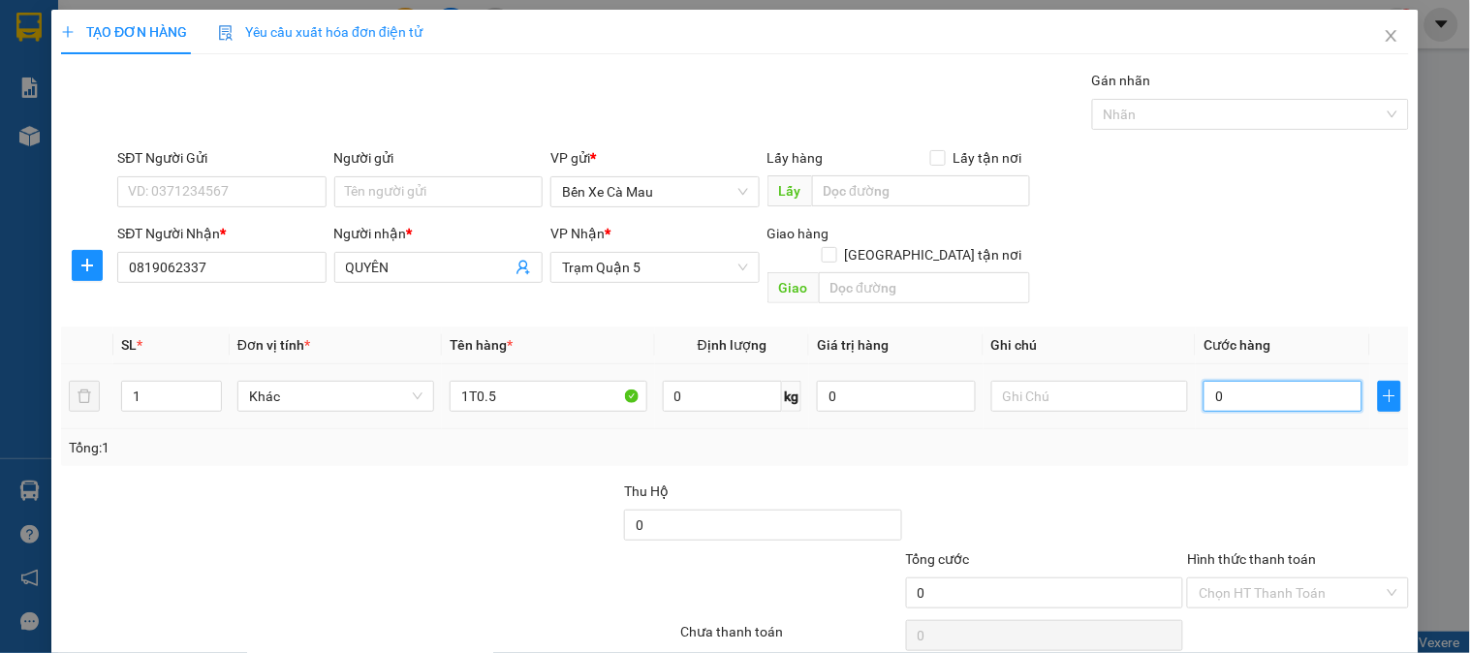
type input "5"
type input "005"
type input "50"
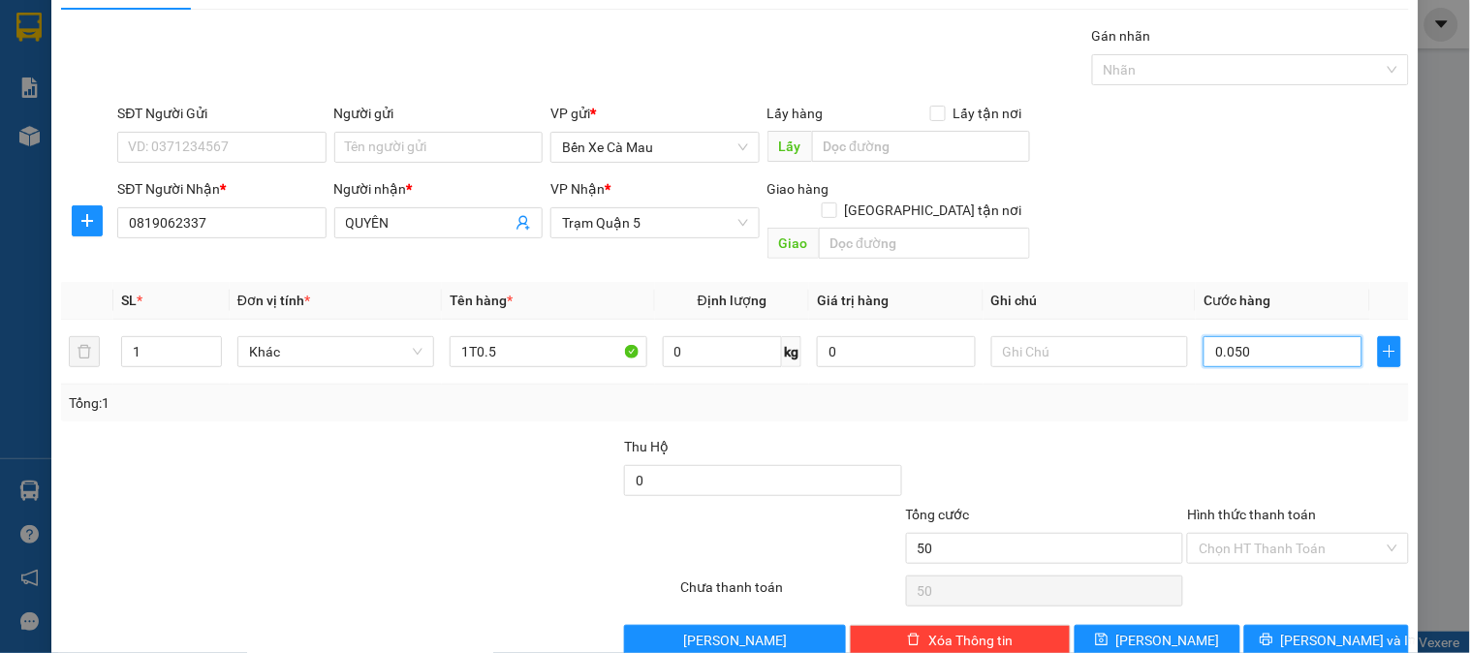
scroll to position [63, 0]
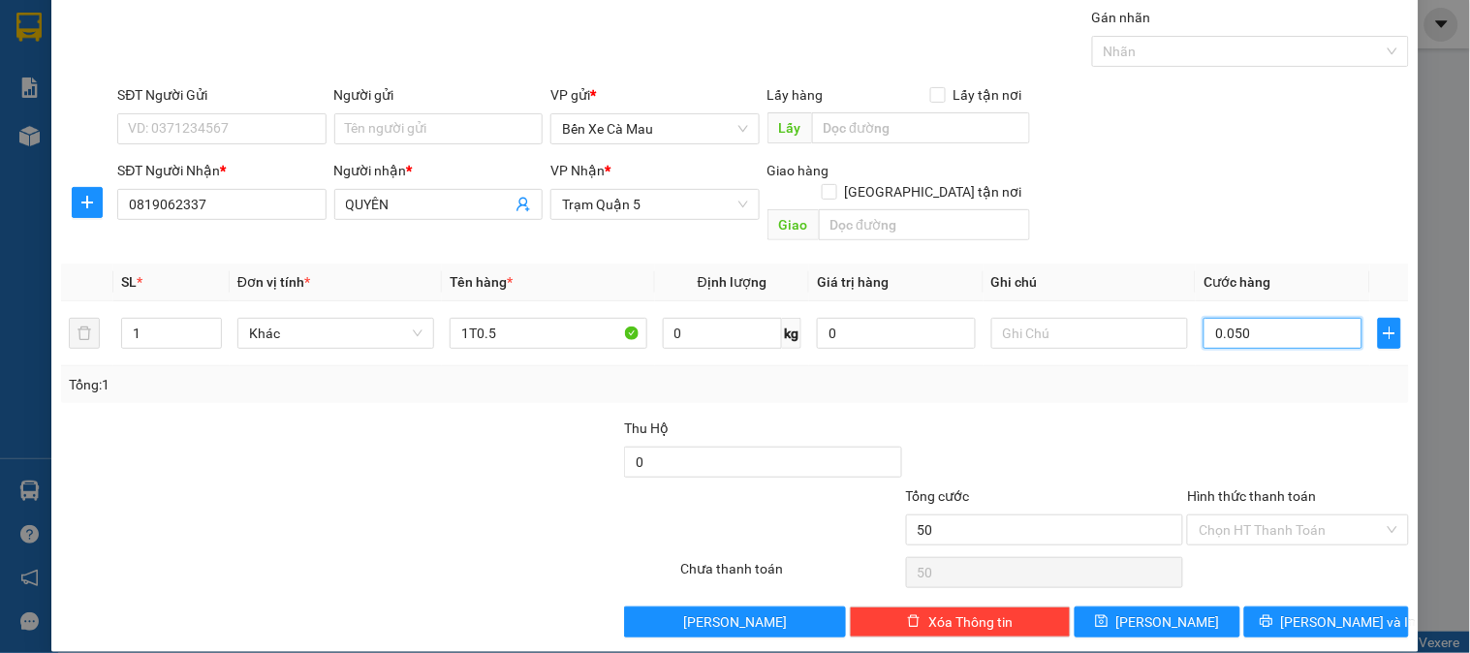
type input "0.050"
type input "50.000"
click at [1266, 488] on label "Hình thức thanh toán" at bounding box center [1251, 496] width 129 height 16
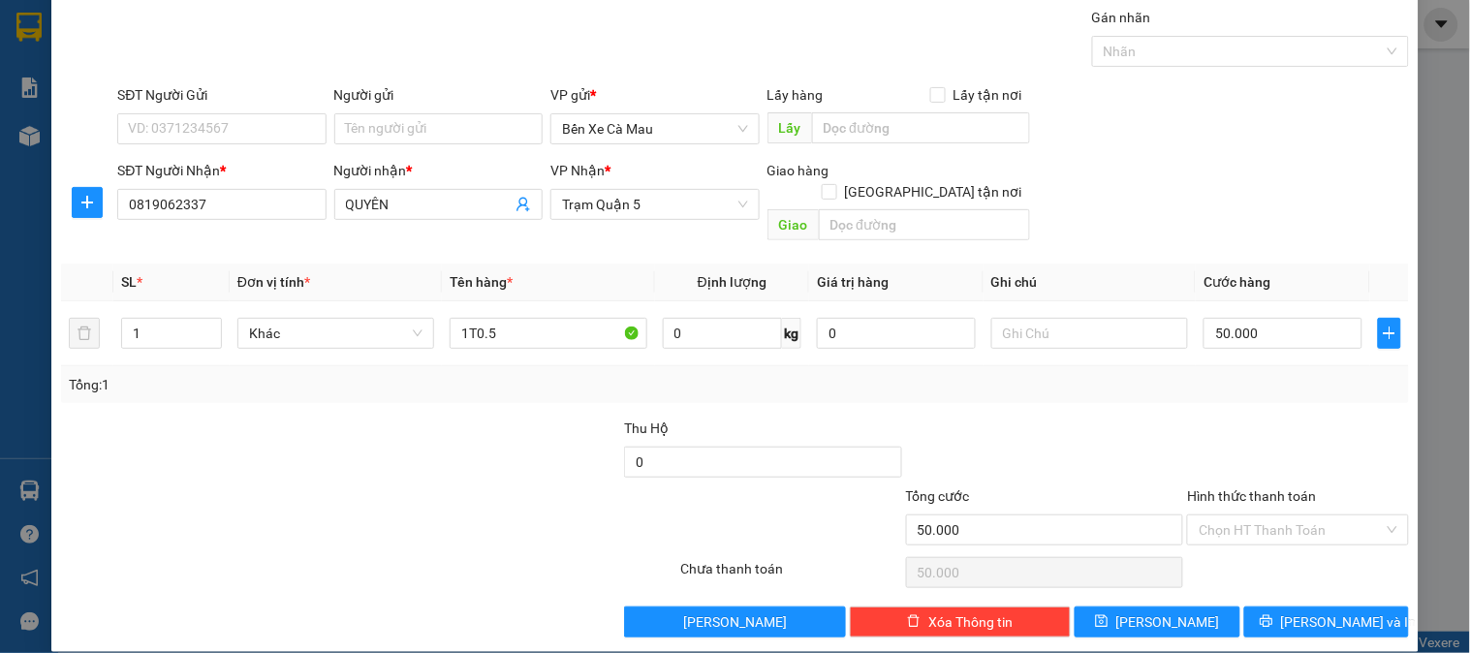
click at [1266, 515] on input "Hình thức thanh toán" at bounding box center [1291, 529] width 184 height 29
drag, startPoint x: 1258, startPoint y: 541, endPoint x: 1256, endPoint y: 587, distance: 46.5
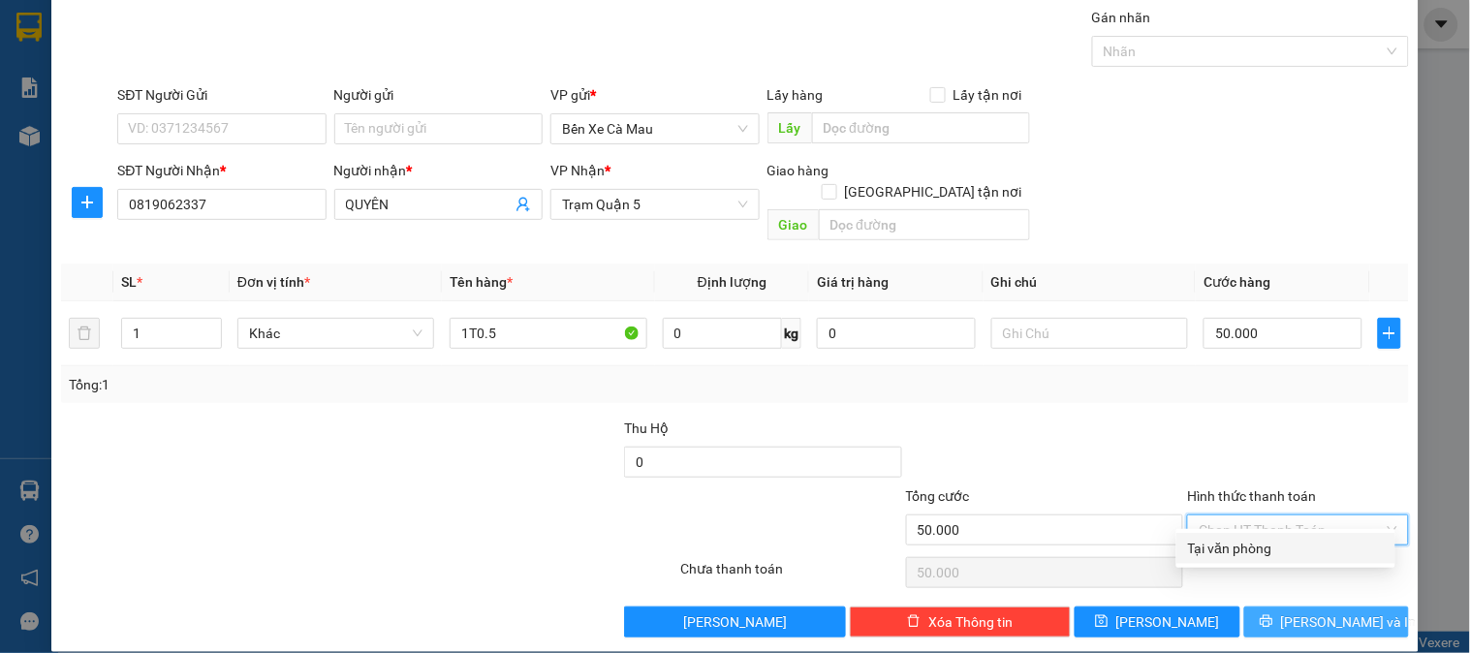
click at [1258, 543] on div "Tại văn phòng" at bounding box center [1286, 548] width 196 height 21
type input "0"
click at [1256, 607] on button "[PERSON_NAME] và In" at bounding box center [1326, 622] width 165 height 31
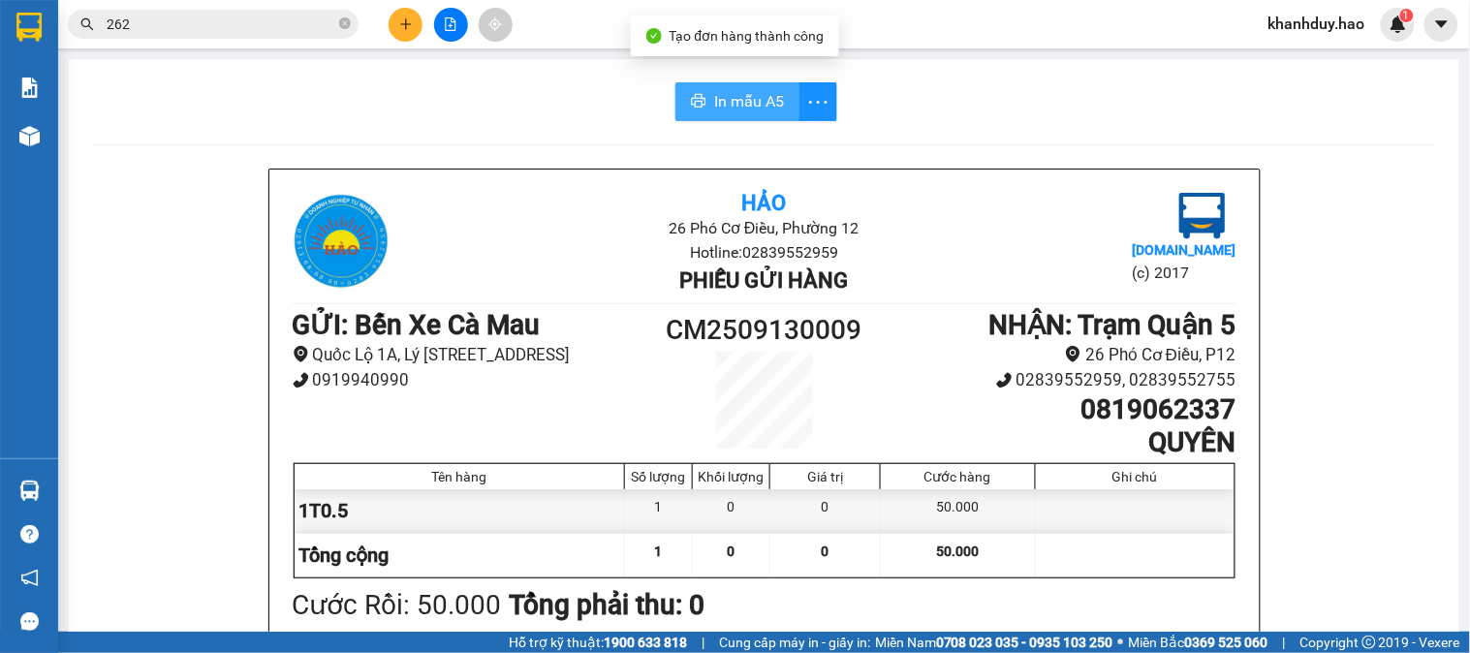
click at [756, 101] on span "In mẫu A5" at bounding box center [749, 101] width 70 height 24
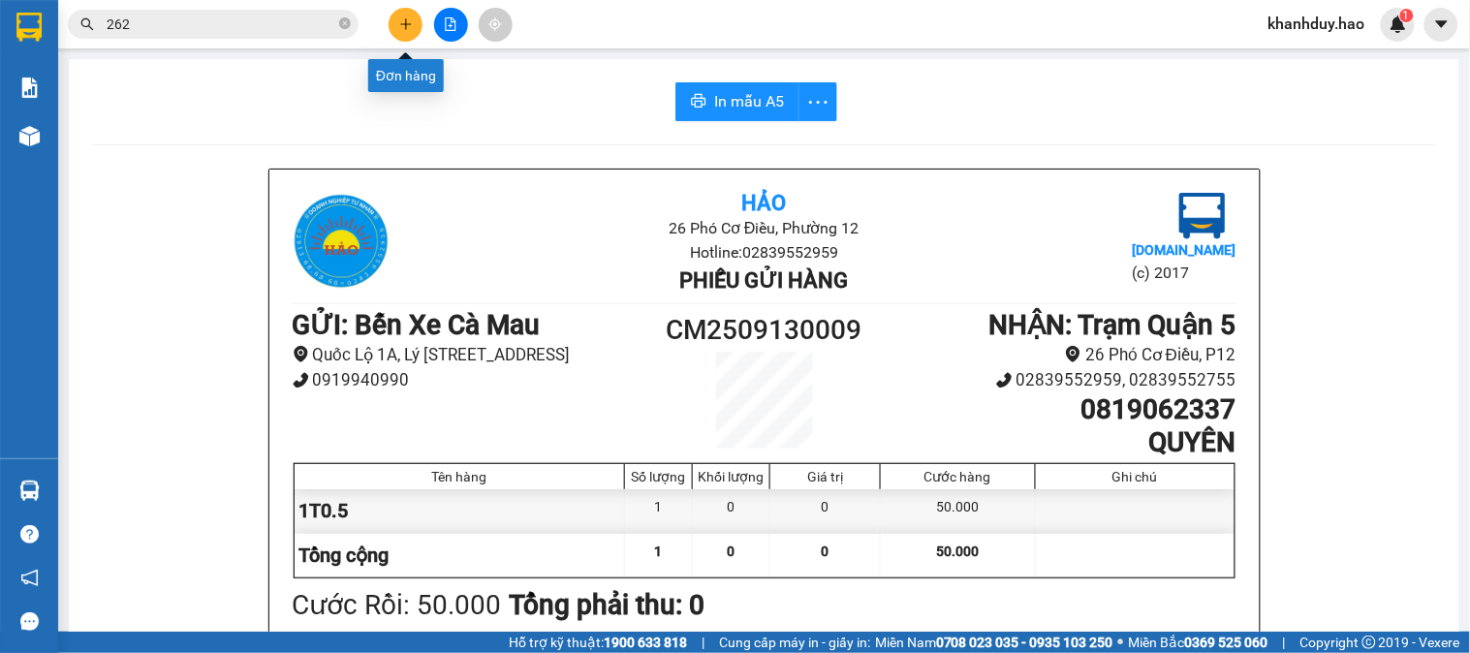
click at [413, 24] on button at bounding box center [406, 25] width 34 height 34
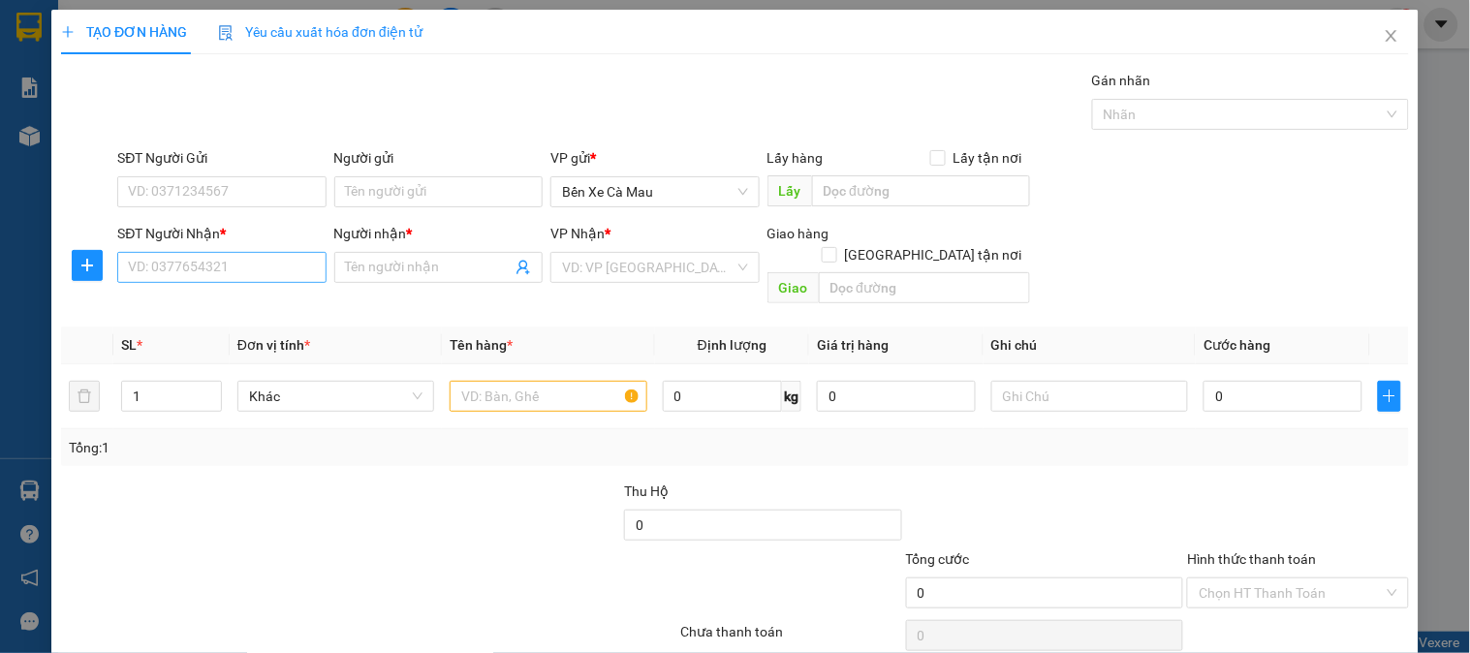
click at [188, 249] on div "SĐT Người Nhận *" at bounding box center [221, 237] width 208 height 29
click at [197, 269] on input "SĐT Người Nhận *" at bounding box center [221, 267] width 208 height 31
click at [216, 301] on div "0898859485 - ĐEN" at bounding box center [219, 306] width 183 height 21
type input "0898859485"
type input "ĐEN"
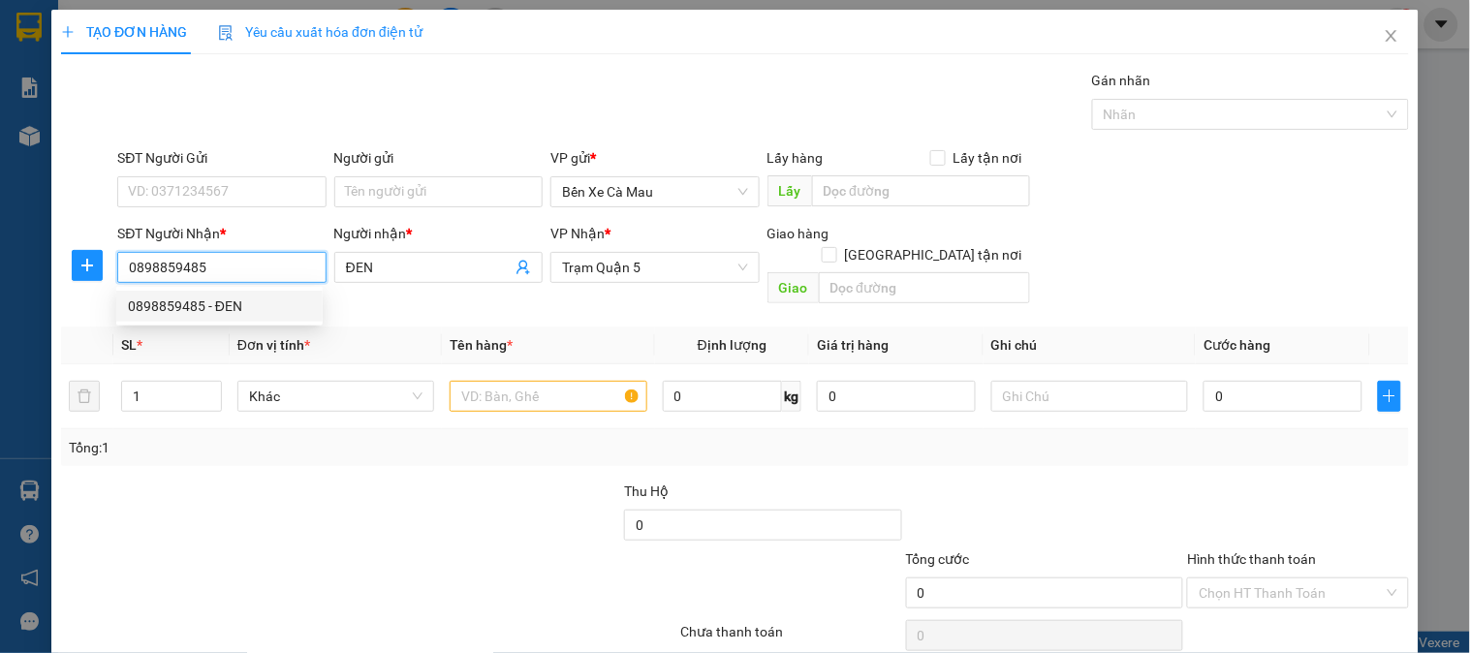
type input "60.000"
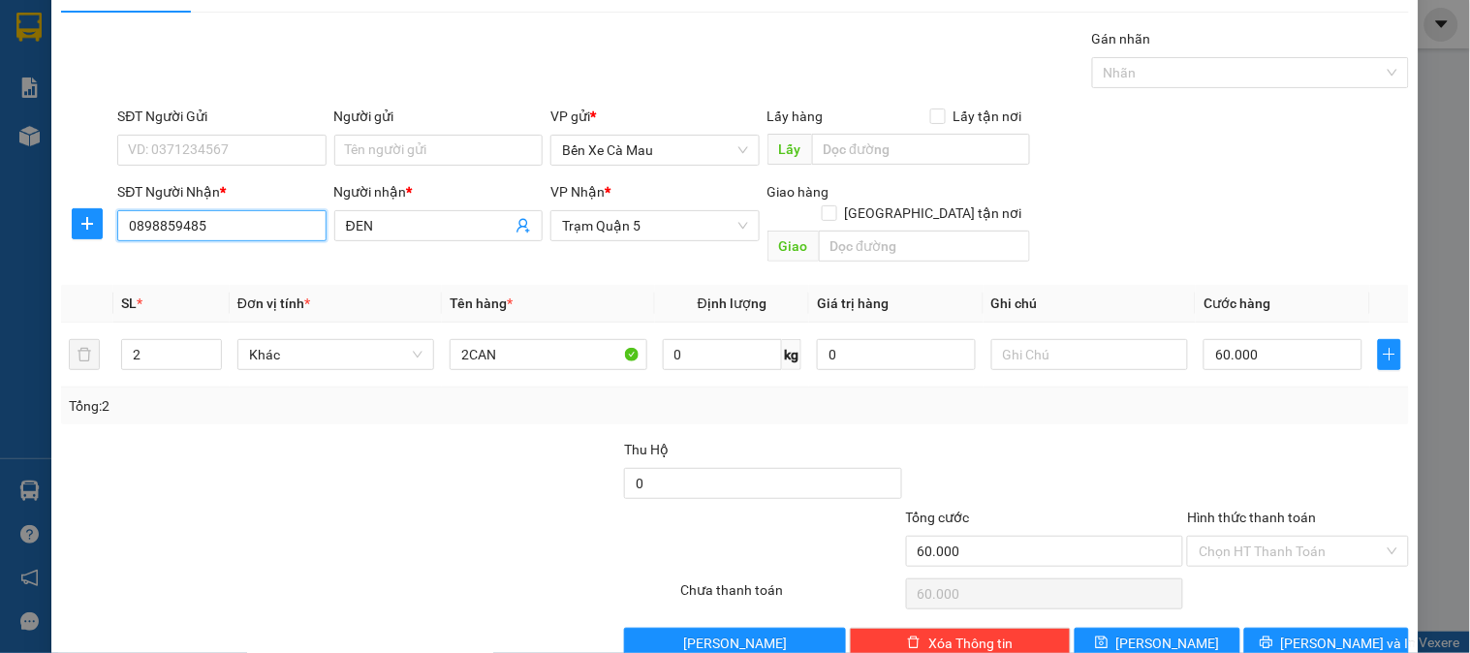
scroll to position [63, 0]
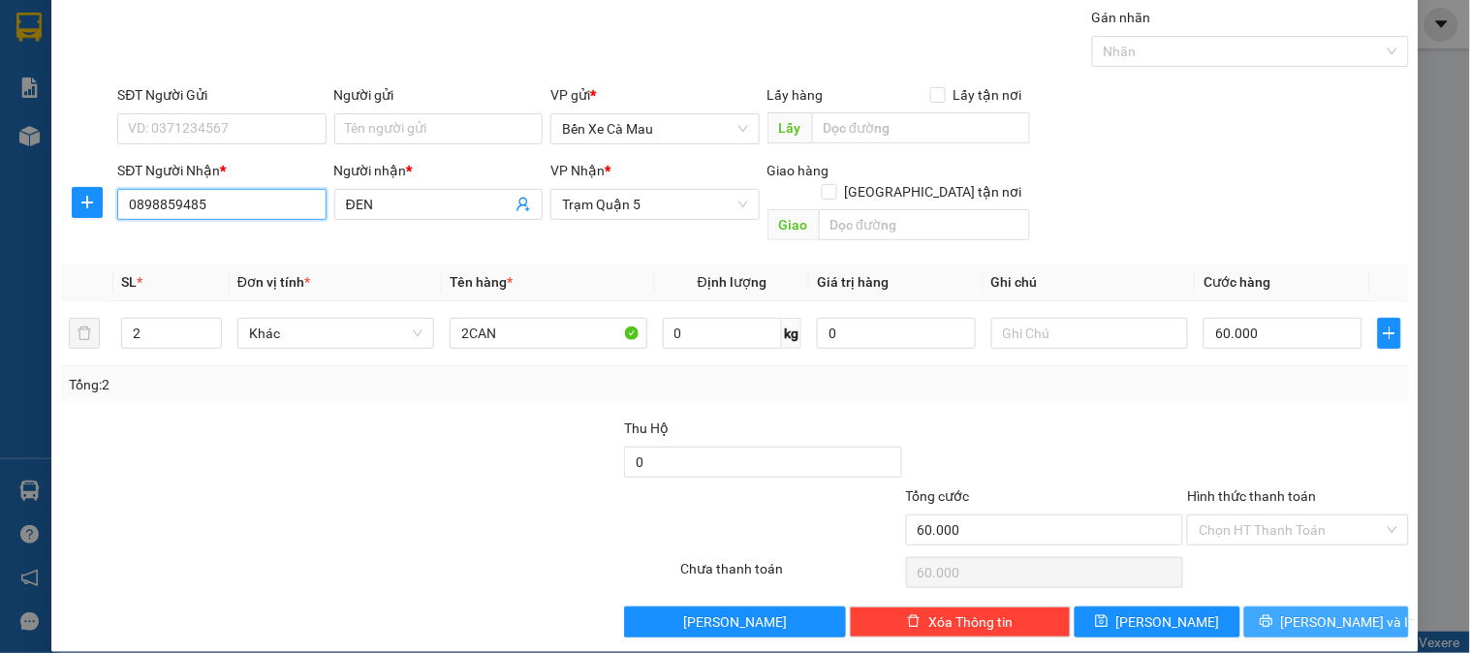
type input "0898859485"
click at [1301, 611] on span "[PERSON_NAME] và In" at bounding box center [1349, 621] width 136 height 21
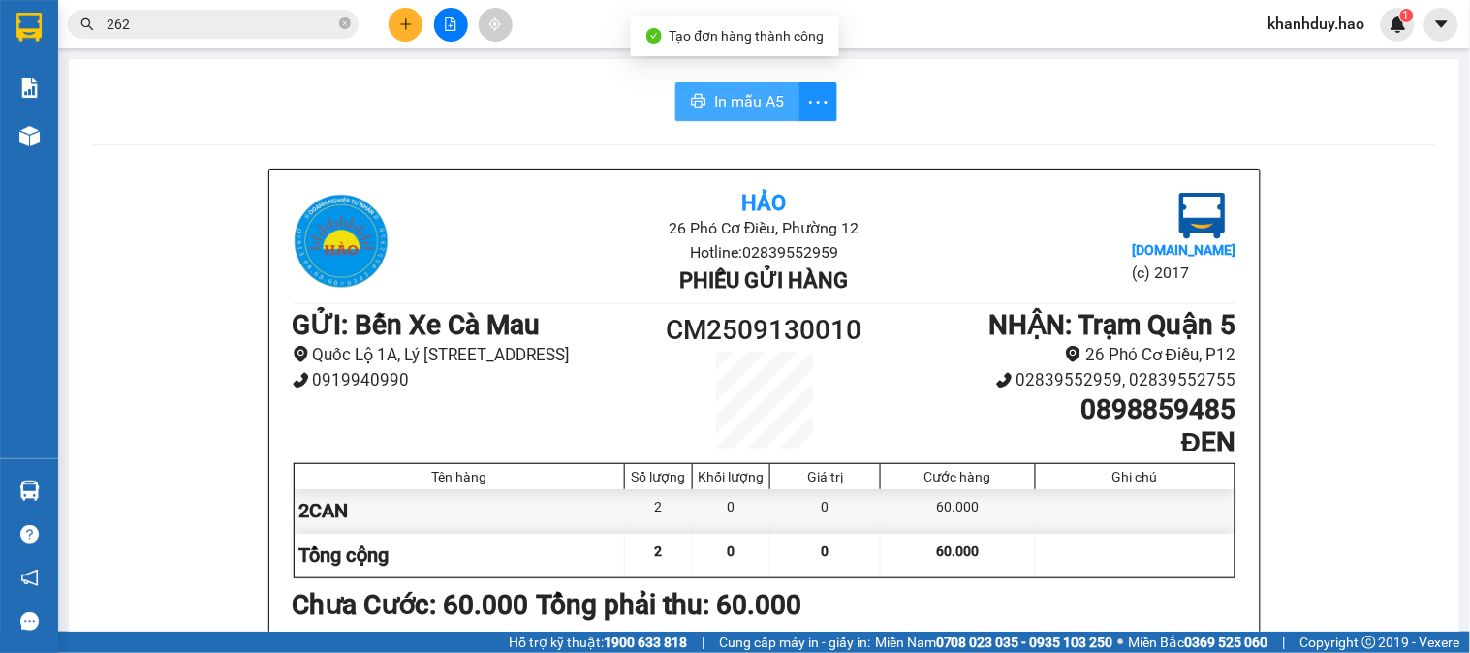
click at [694, 102] on icon "printer" at bounding box center [699, 101] width 15 height 14
click at [761, 94] on span "In mẫu A5" at bounding box center [749, 101] width 70 height 24
click at [725, 98] on span "In mẫu A5" at bounding box center [749, 101] width 70 height 24
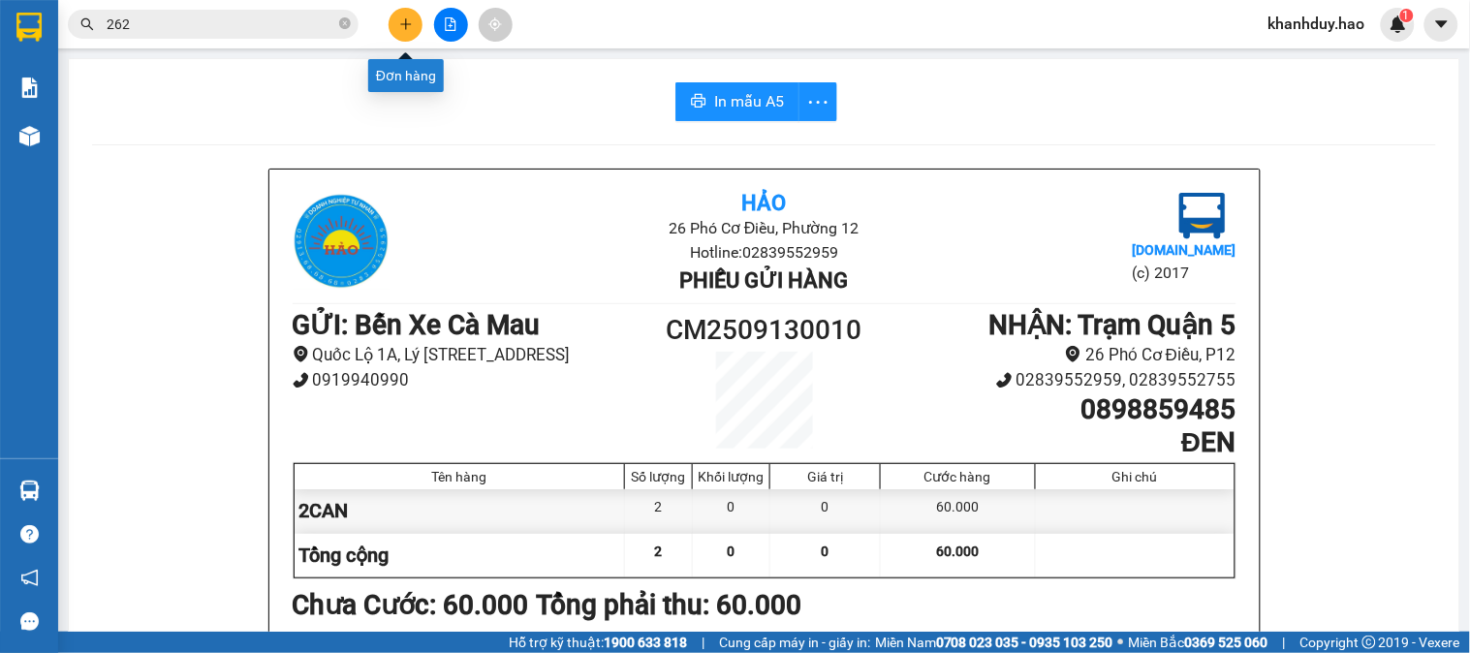
click at [413, 29] on button at bounding box center [406, 25] width 34 height 34
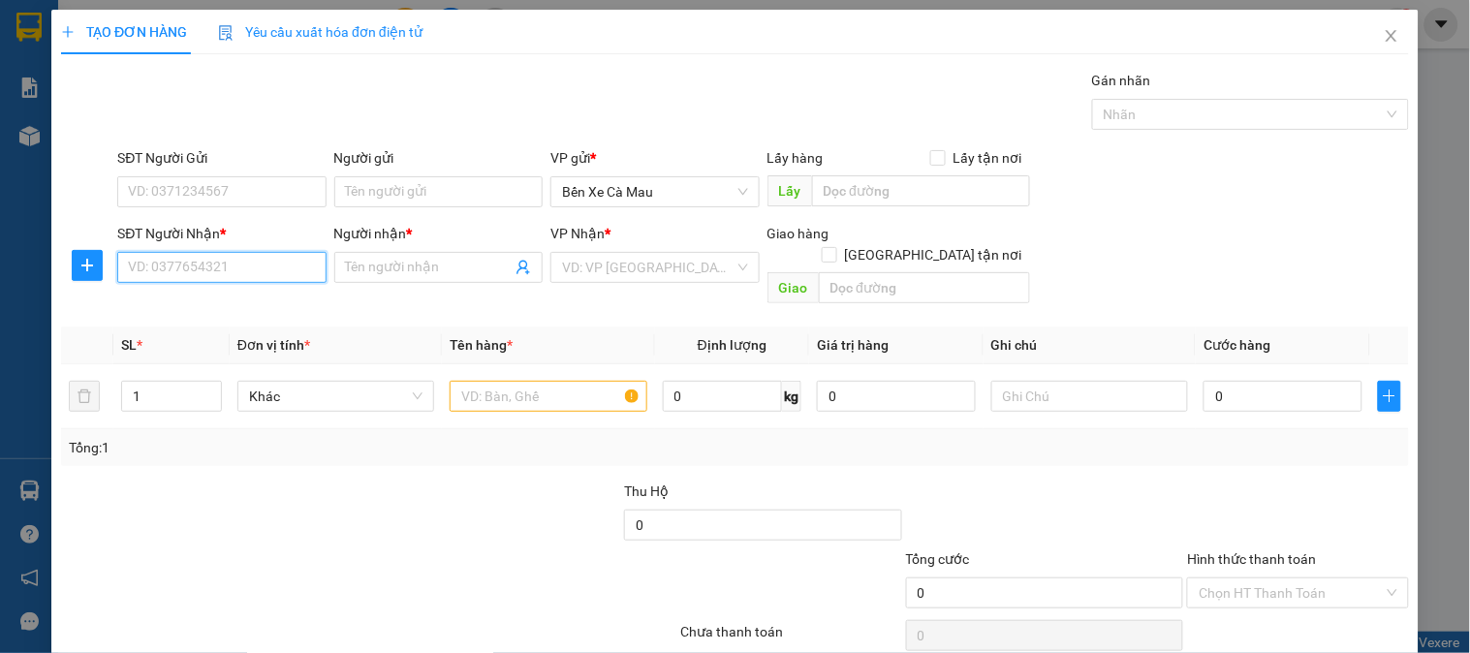
click at [233, 265] on input "SĐT Người Nhận *" at bounding box center [221, 267] width 208 height 31
click at [234, 304] on div "0938460980 - TRIỀU" at bounding box center [219, 306] width 183 height 21
type input "0938460980"
type input "TRIỀU"
type input "30.000"
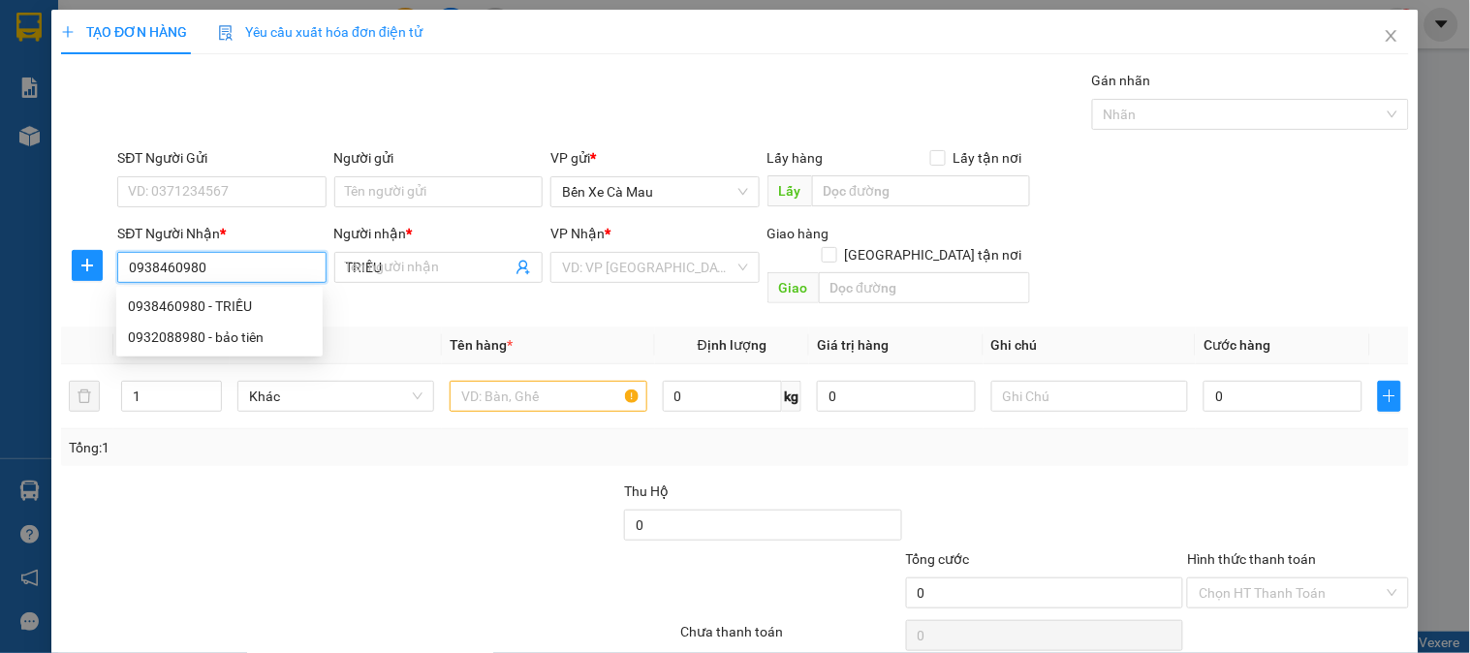
type input "30.000"
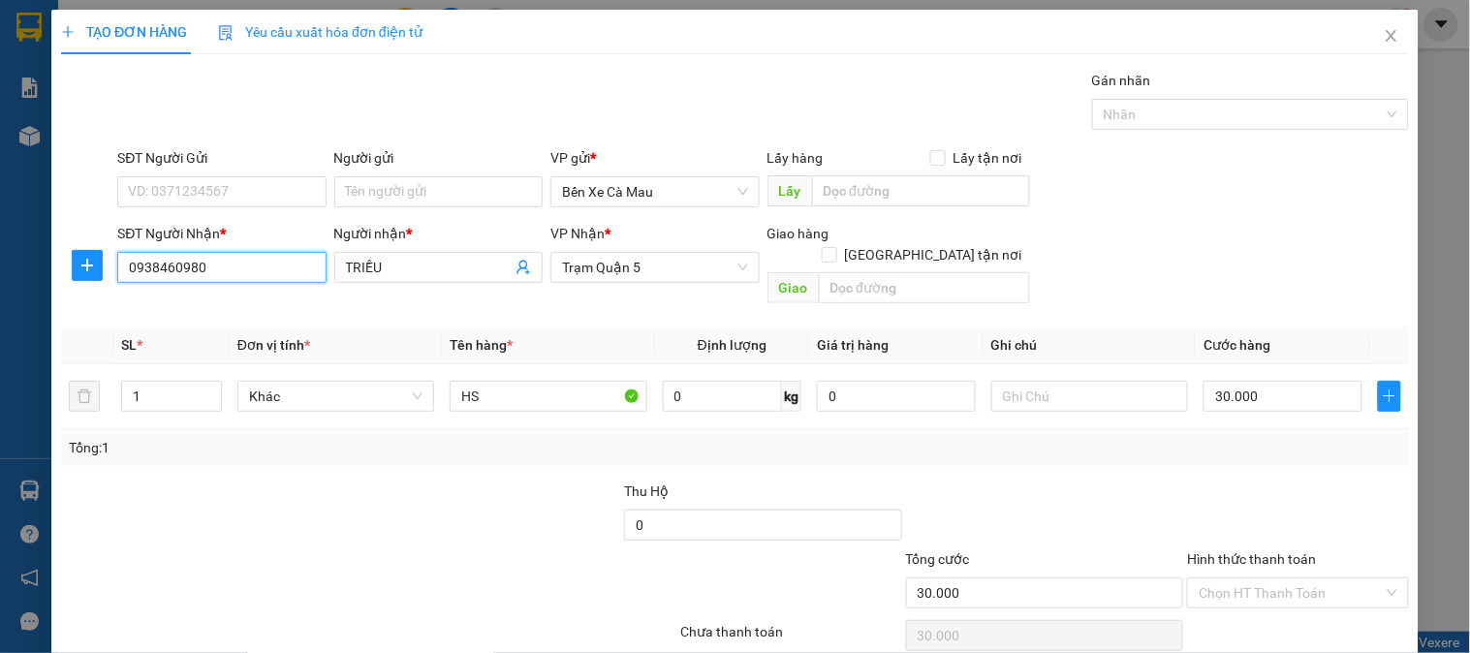
click at [265, 267] on input "0938460980" at bounding box center [221, 267] width 208 height 31
type input "0938460980"
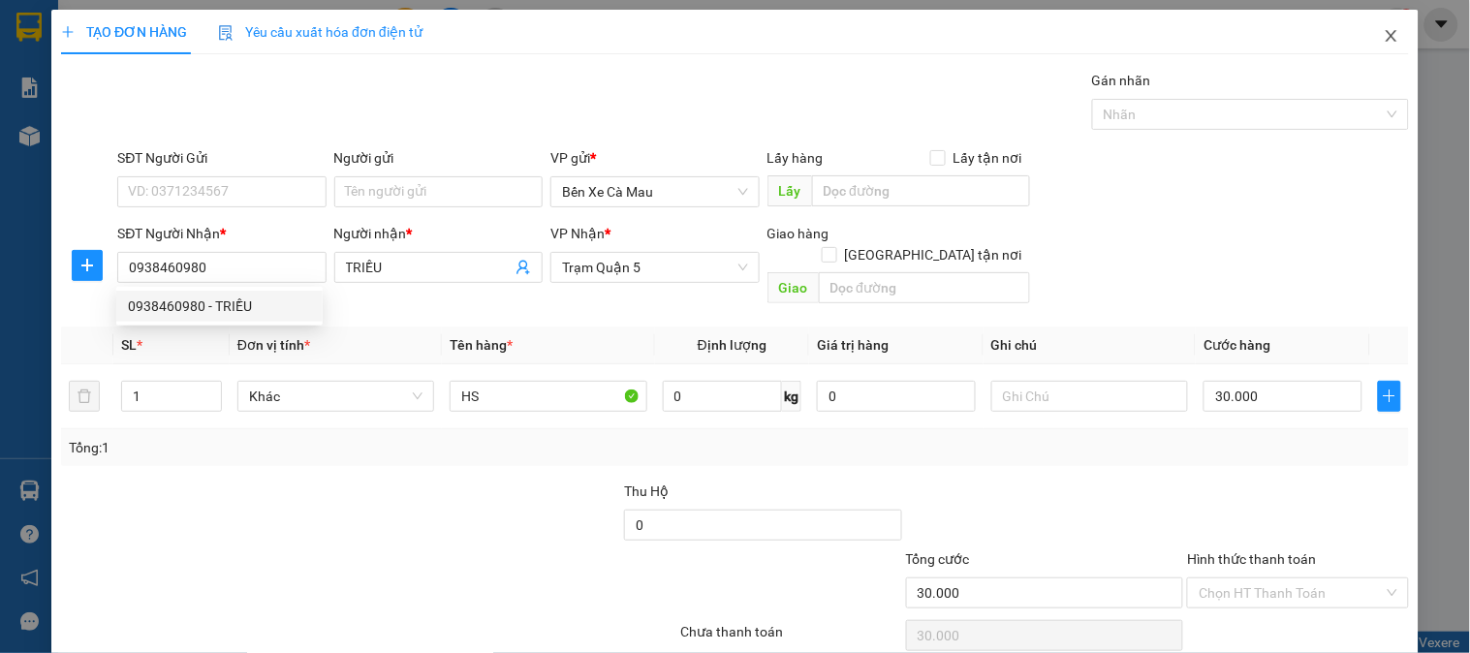
click at [1384, 32] on icon "close" at bounding box center [1392, 36] width 16 height 16
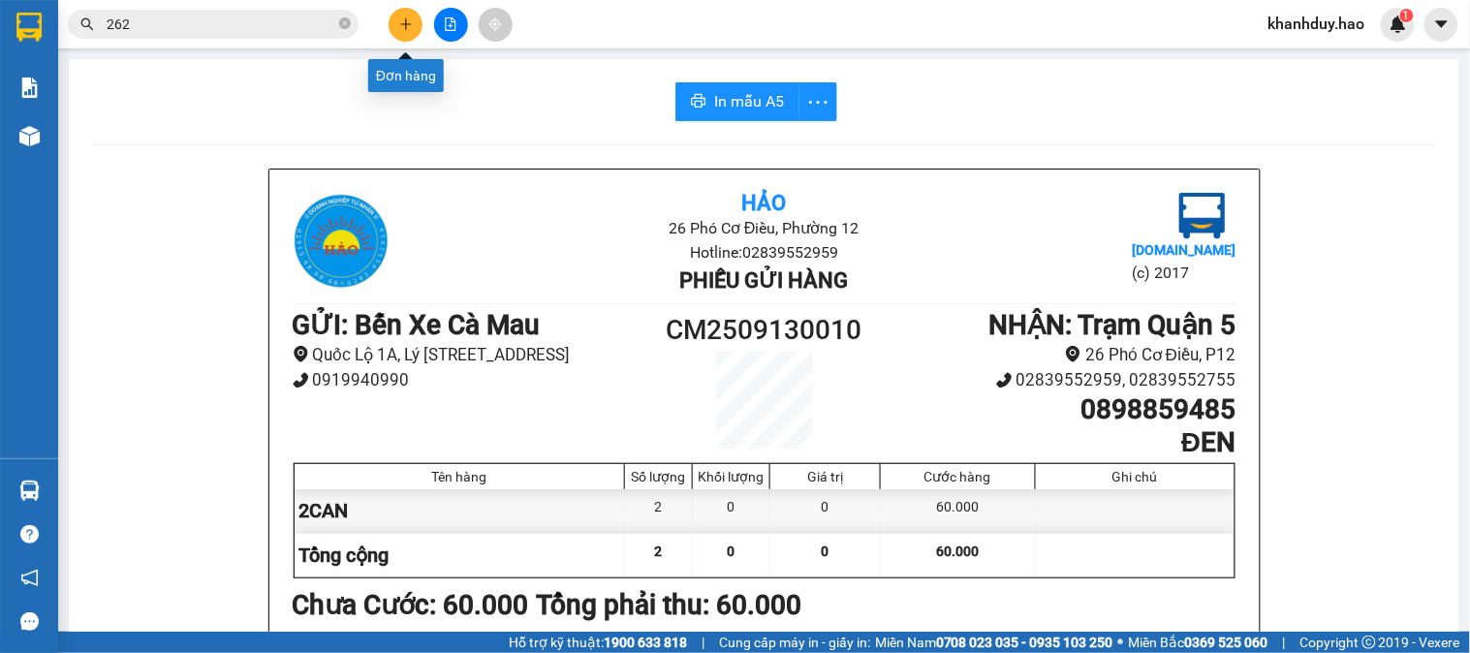
click at [400, 34] on button at bounding box center [406, 25] width 34 height 34
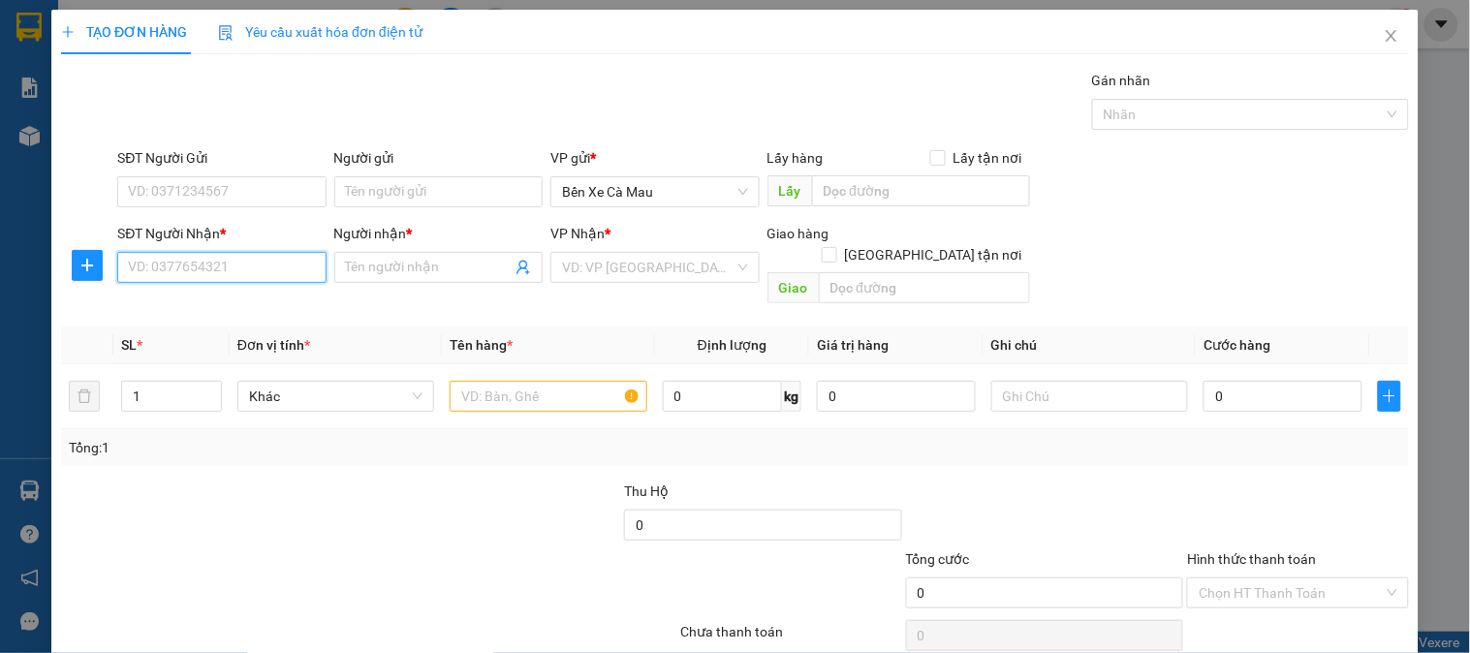
click at [255, 265] on input "SĐT Người Nhận *" at bounding box center [221, 267] width 208 height 31
click at [226, 337] on div "0932088980 - bảo tiên" at bounding box center [219, 337] width 183 height 21
type input "0932088980"
type input "bảo tiên"
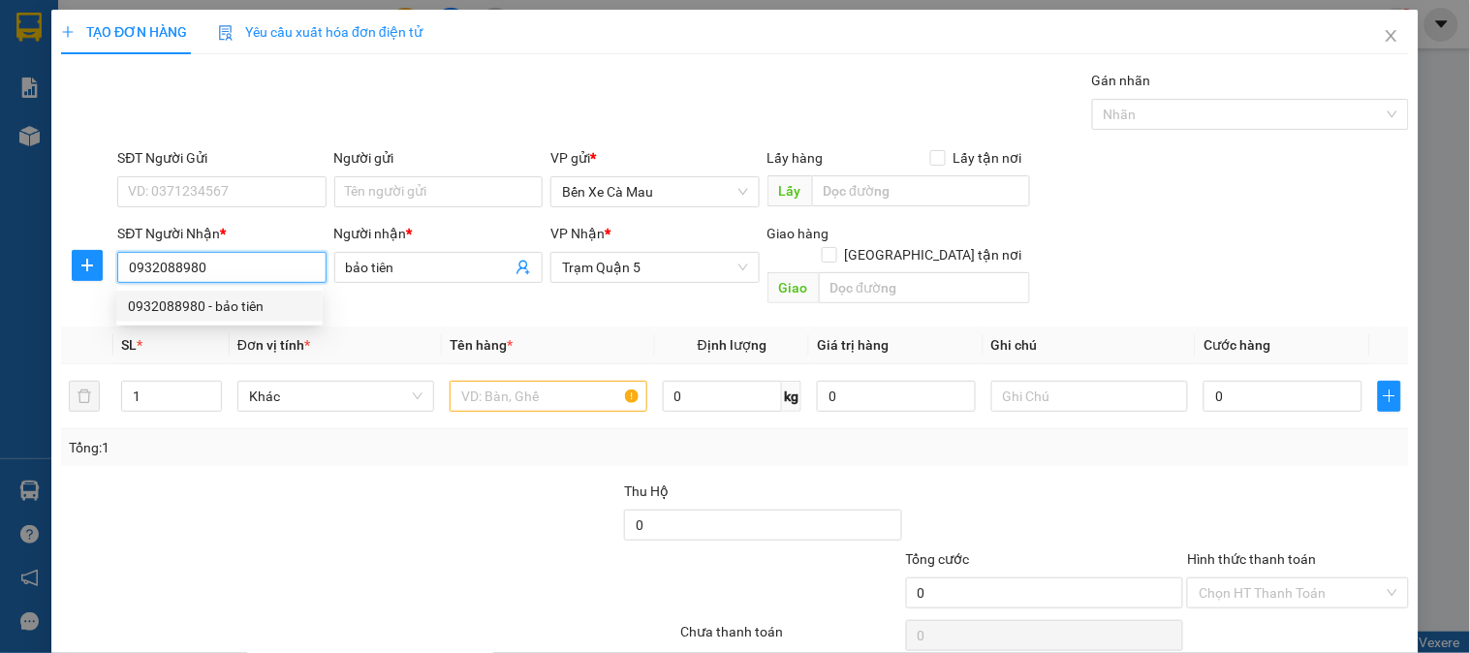
type input "160.000"
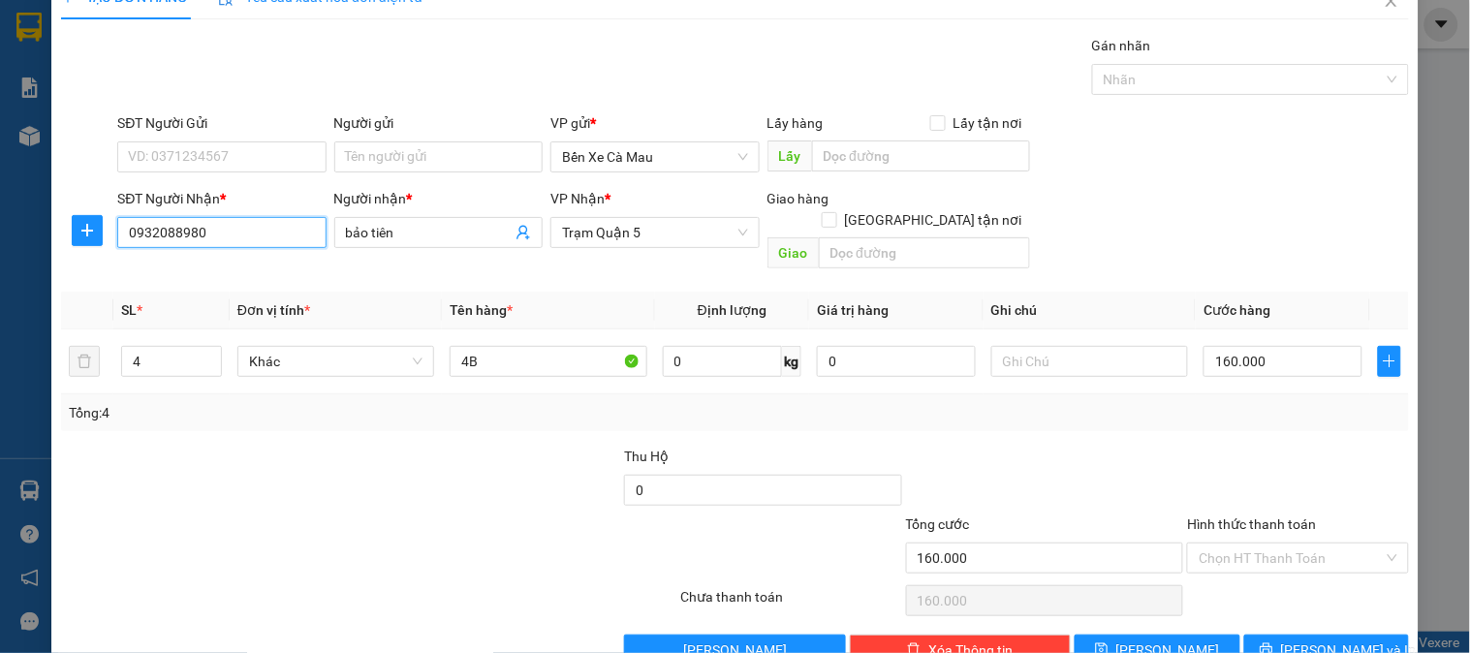
scroll to position [63, 0]
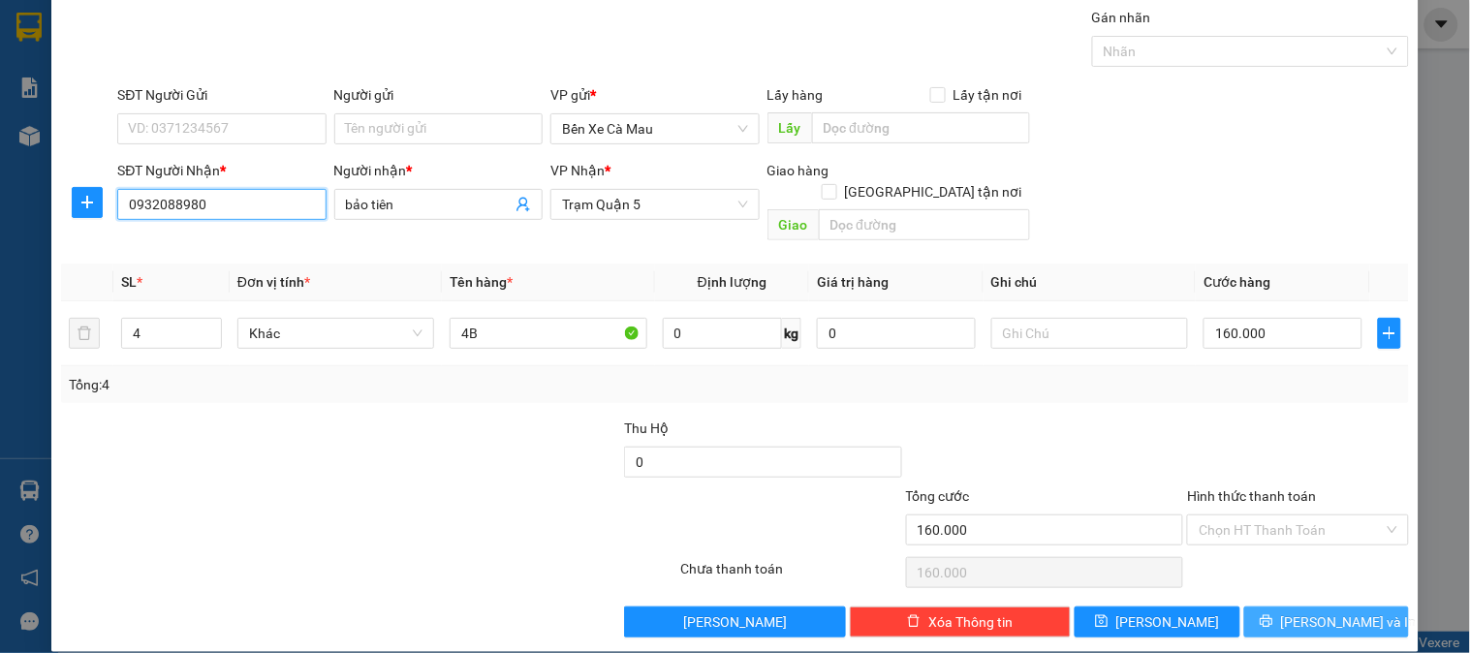
type input "0932088980"
click at [1324, 611] on span "[PERSON_NAME] và In" at bounding box center [1349, 621] width 136 height 21
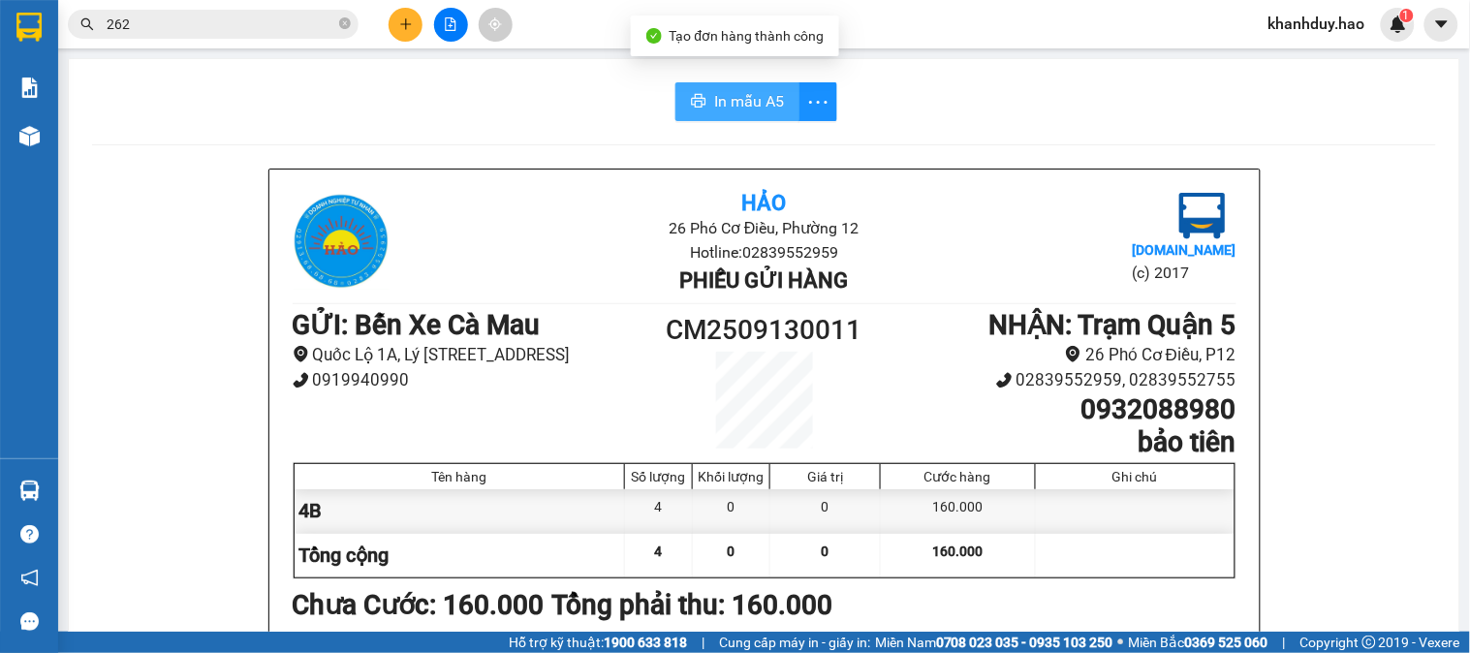
click at [700, 94] on button "In mẫu A5" at bounding box center [737, 101] width 124 height 39
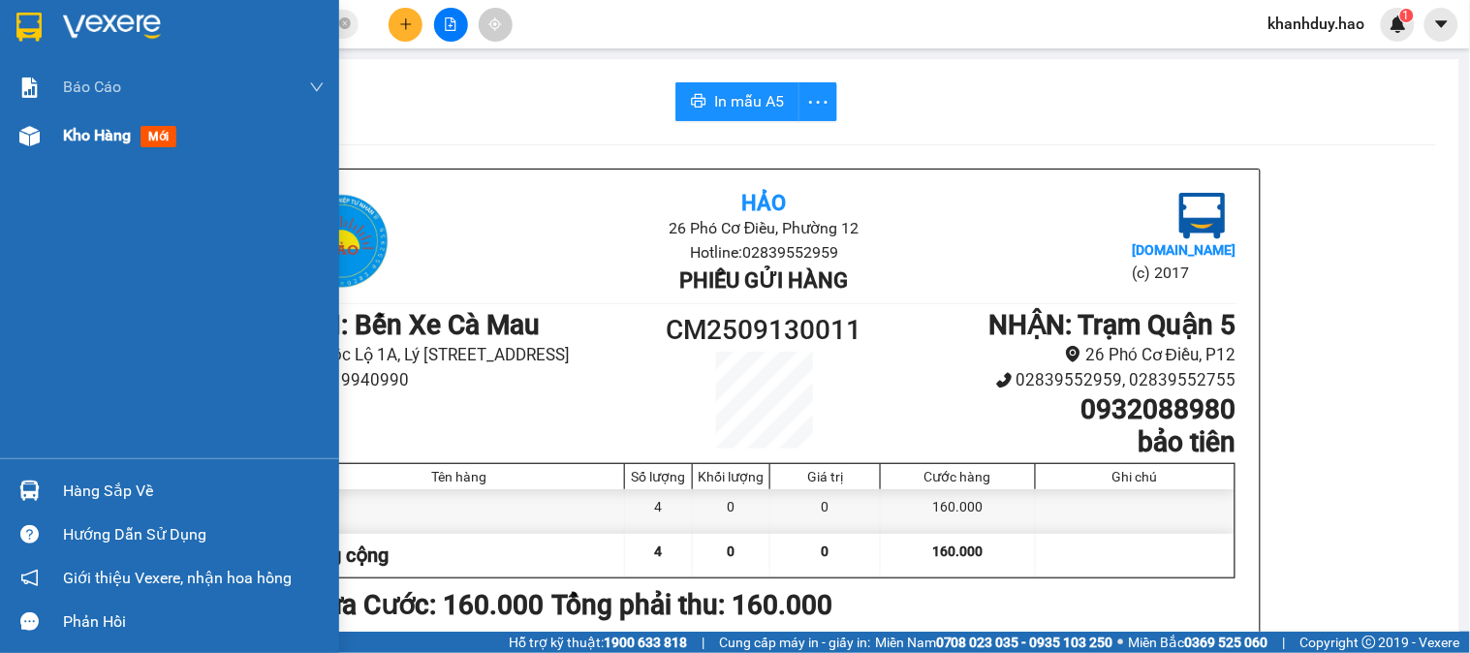
click at [25, 119] on div at bounding box center [30, 136] width 34 height 34
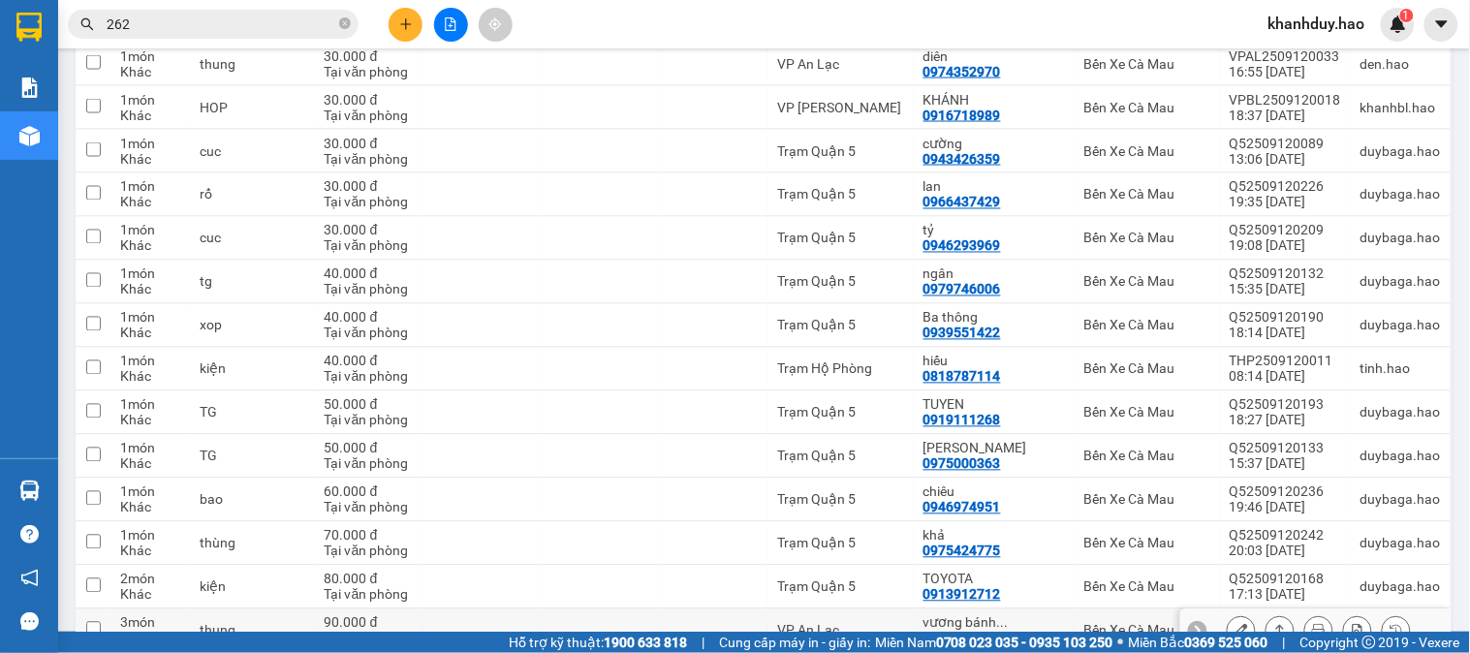
scroll to position [2691, 0]
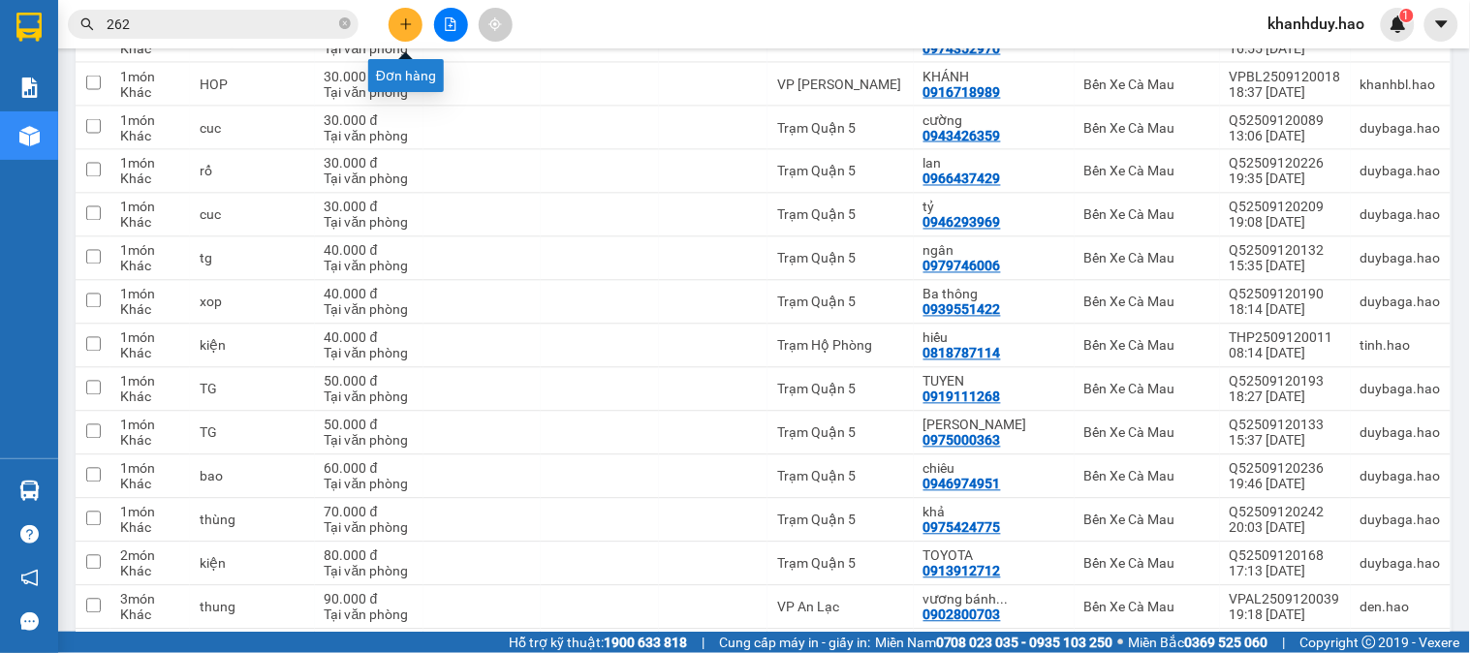
click at [405, 23] on icon "plus" at bounding box center [405, 23] width 11 height 1
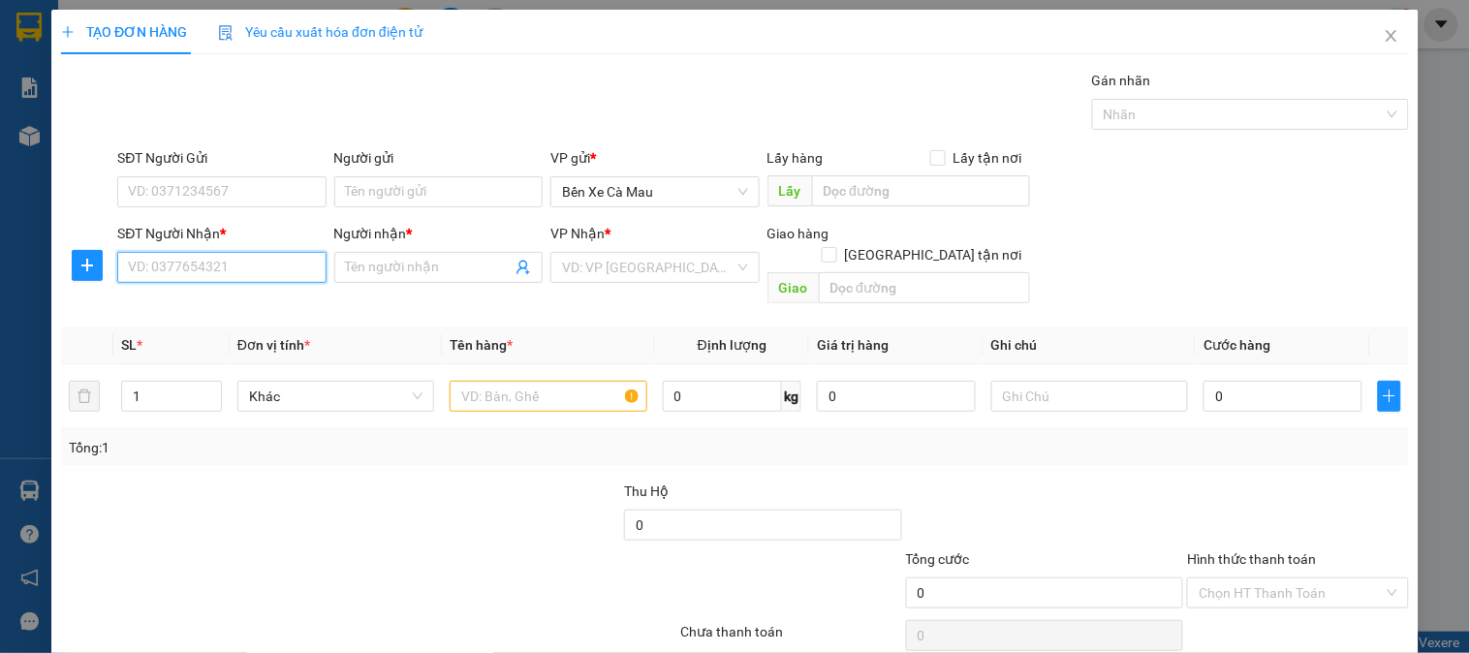
click at [230, 283] on input "SĐT Người Nhận *" at bounding box center [221, 267] width 208 height 31
type input "0944957444"
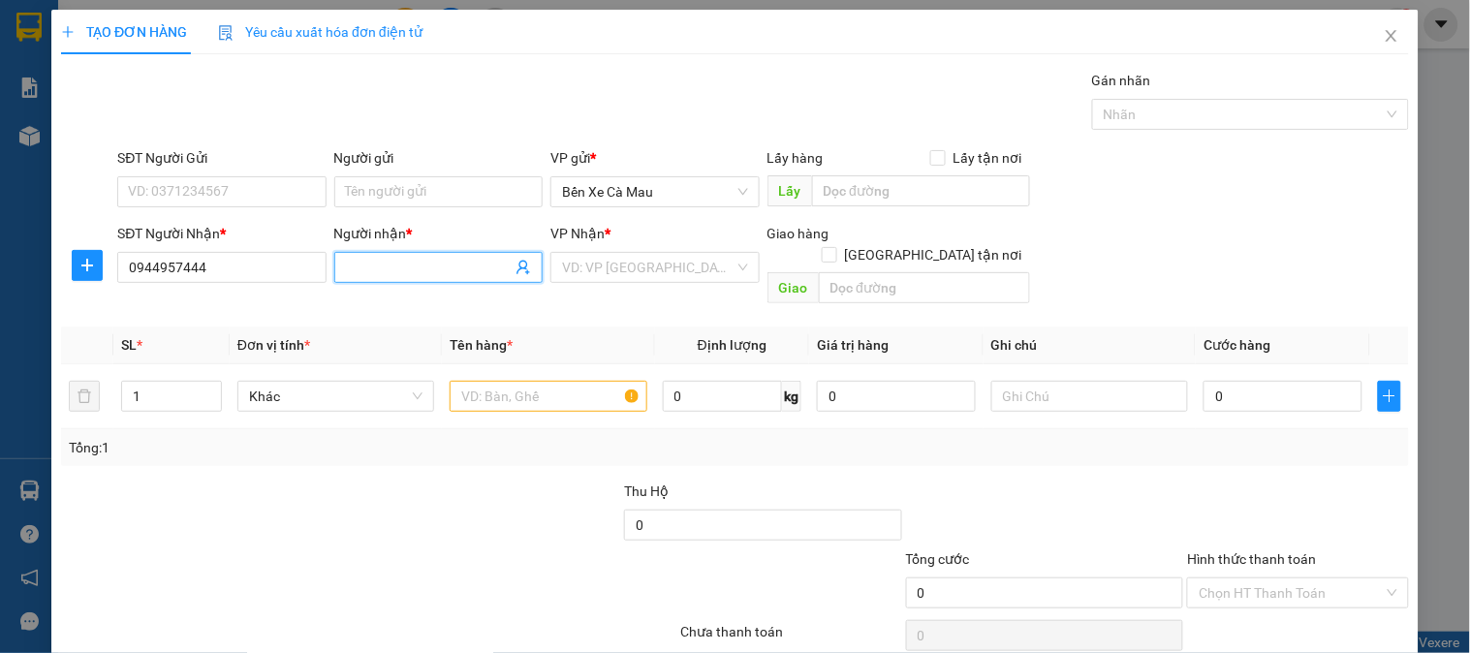
click at [495, 266] on input "Người nhận *" at bounding box center [429, 267] width 166 height 21
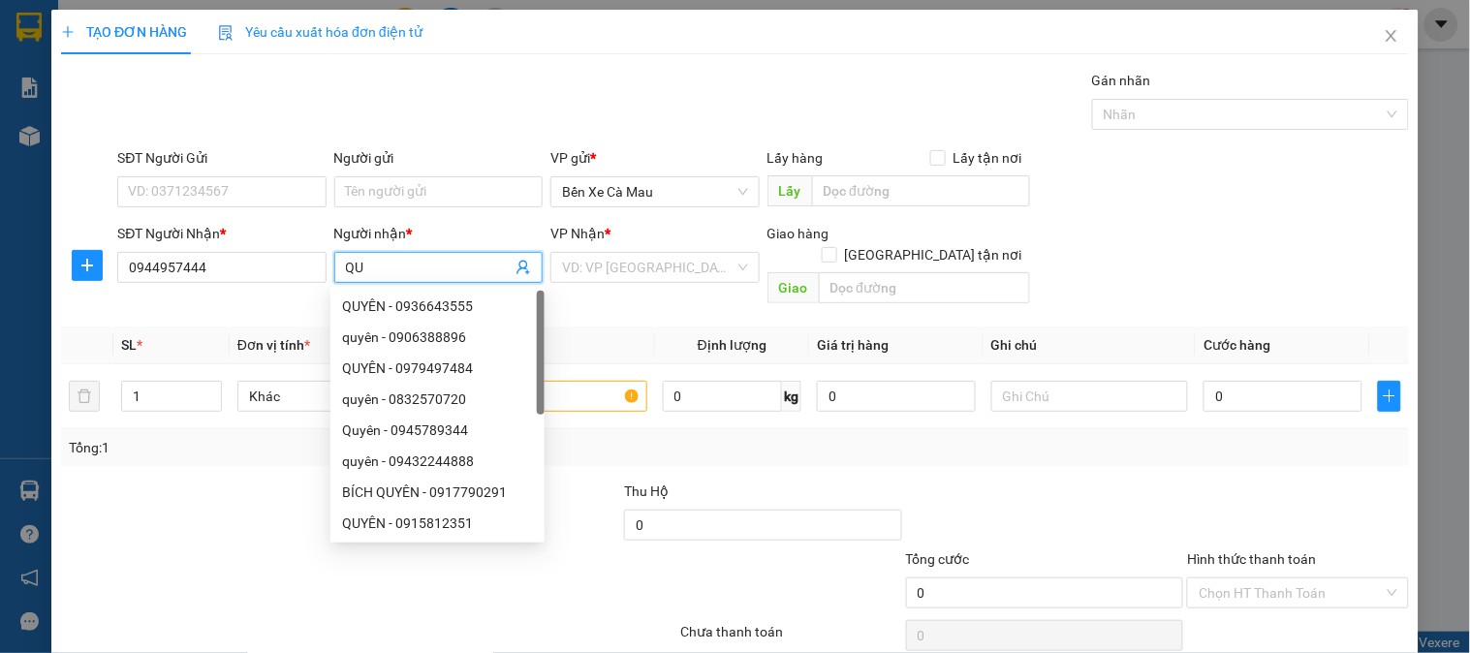
type input "Q"
type input "UYÊN"
click at [637, 265] on input "search" at bounding box center [647, 267] width 171 height 29
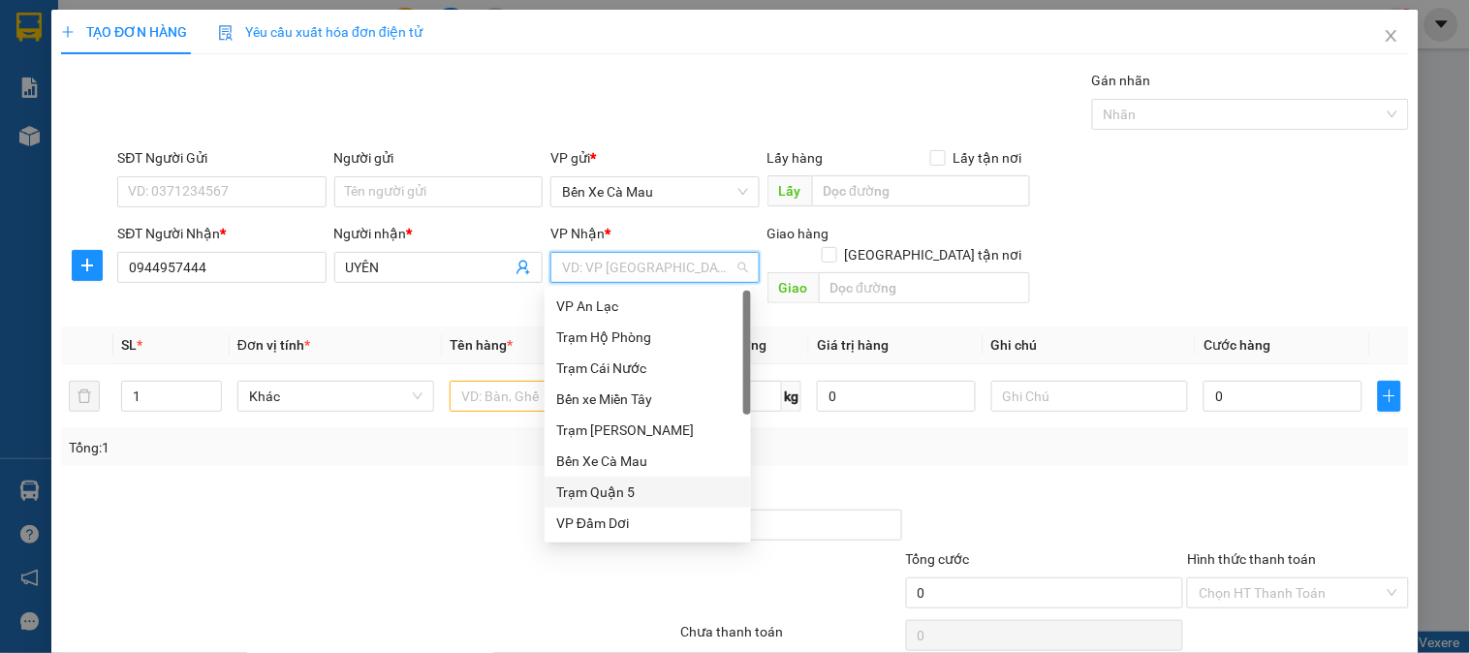
drag, startPoint x: 623, startPoint y: 491, endPoint x: 584, endPoint y: 437, distance: 66.7
click at [617, 491] on div "Trạm Quận 5" at bounding box center [647, 492] width 183 height 21
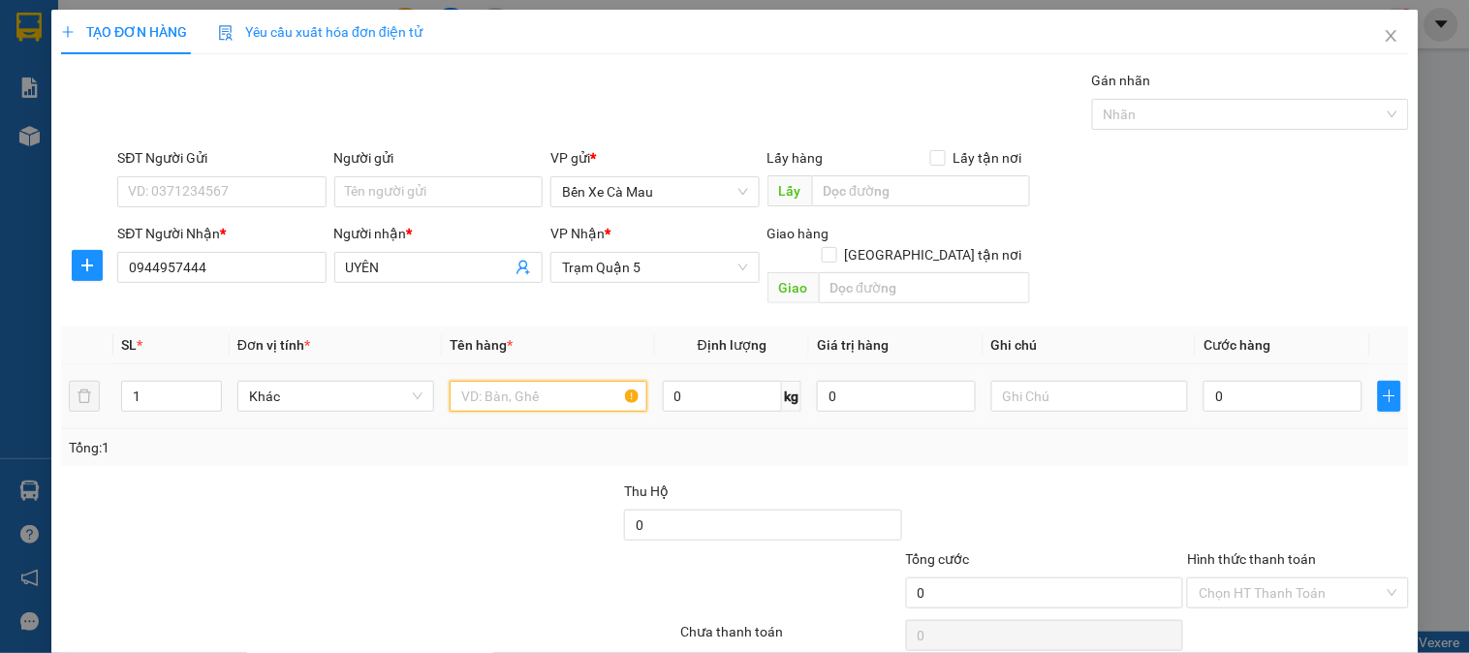
click at [564, 381] on input "text" at bounding box center [548, 396] width 197 height 31
type input "1T"
click at [835, 247] on input "[GEOGRAPHIC_DATA] tận nơi" at bounding box center [829, 254] width 14 height 14
checkbox input "true"
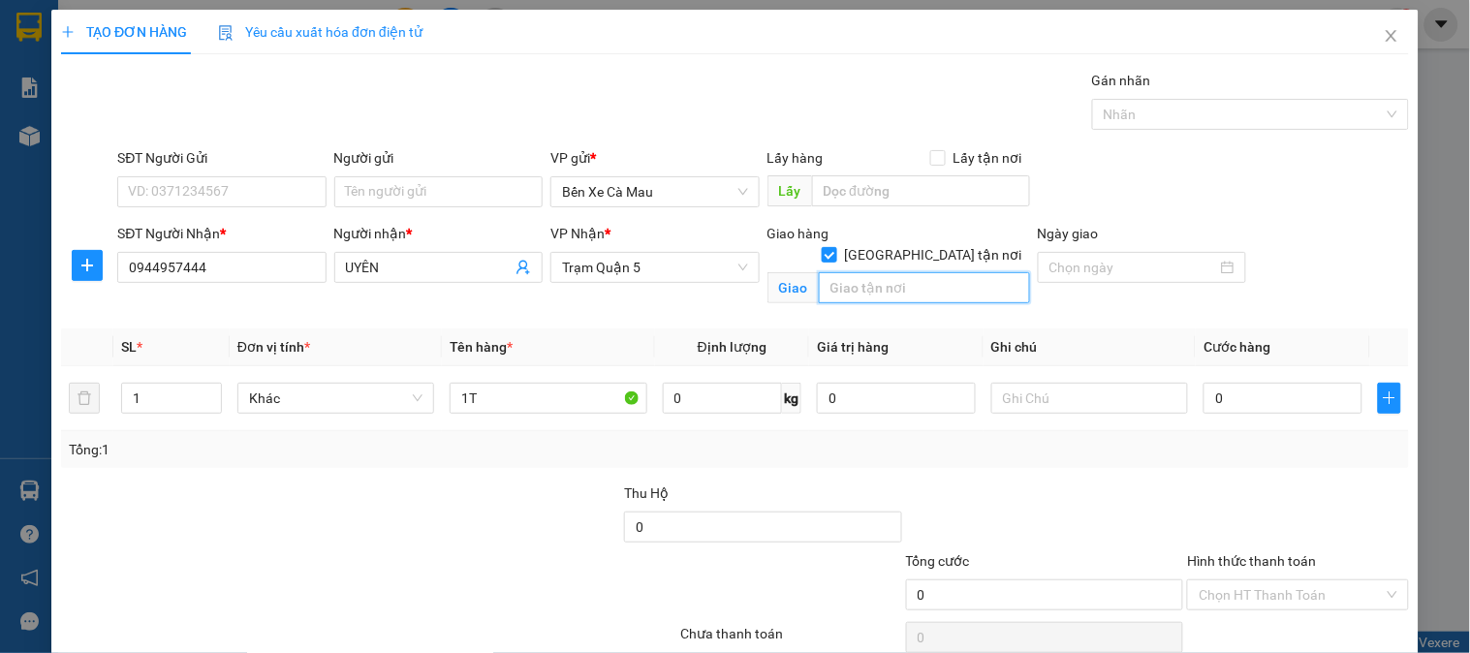
click at [918, 272] on input "text" at bounding box center [924, 287] width 211 height 31
type input "QUẬN BÌNH THẠNH"
click at [1272, 405] on input "0" at bounding box center [1282, 398] width 159 height 31
type input "5"
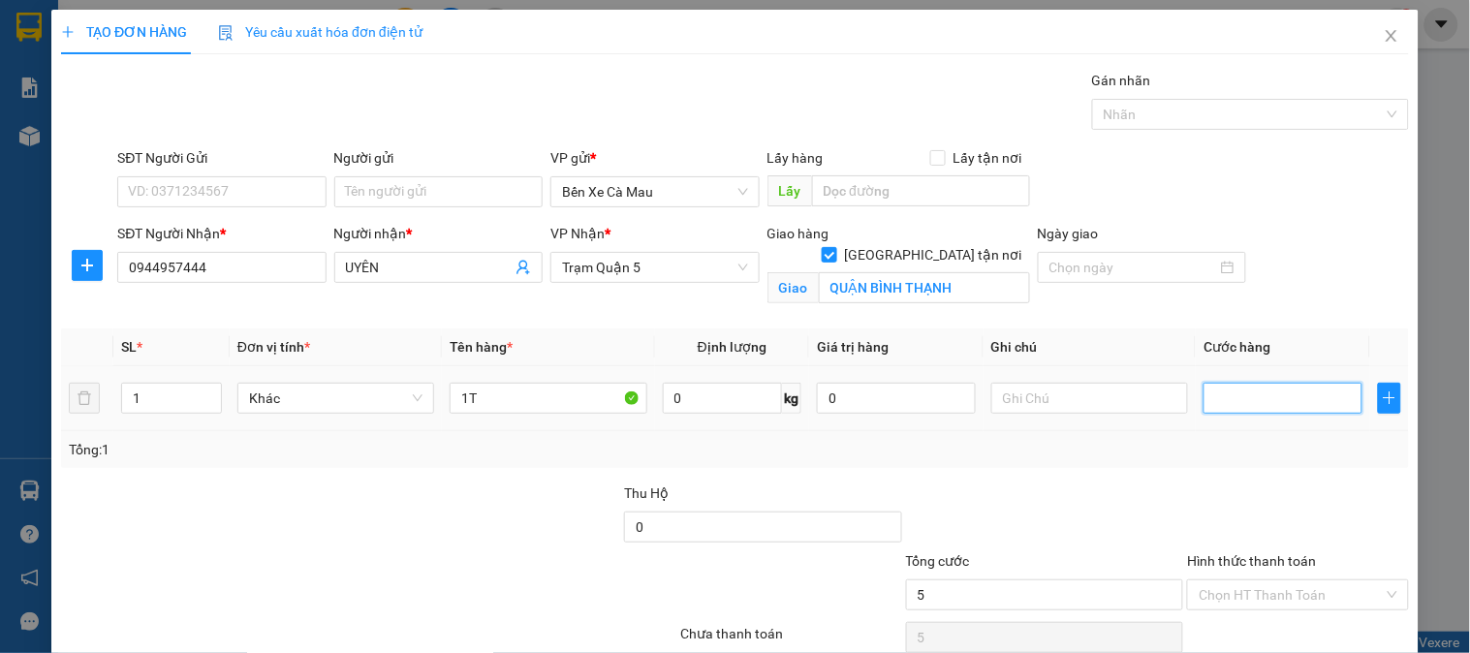
type input "5"
type input "50"
click at [1312, 279] on div "SĐT Người Nhận * 0944957444 Người nhận * UYÊN VP Nhận * Trạm Quận 5 Giao hàng G…" at bounding box center [762, 268] width 1299 height 91
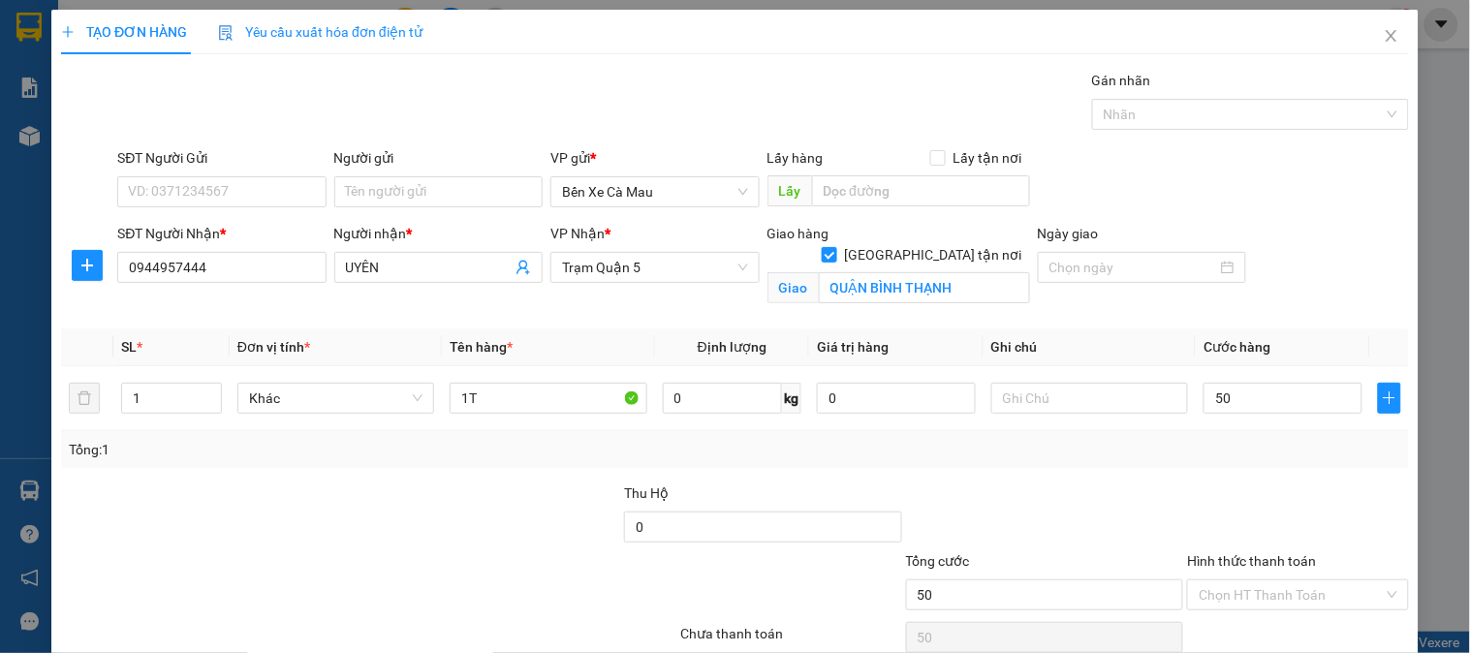
type input "50.000"
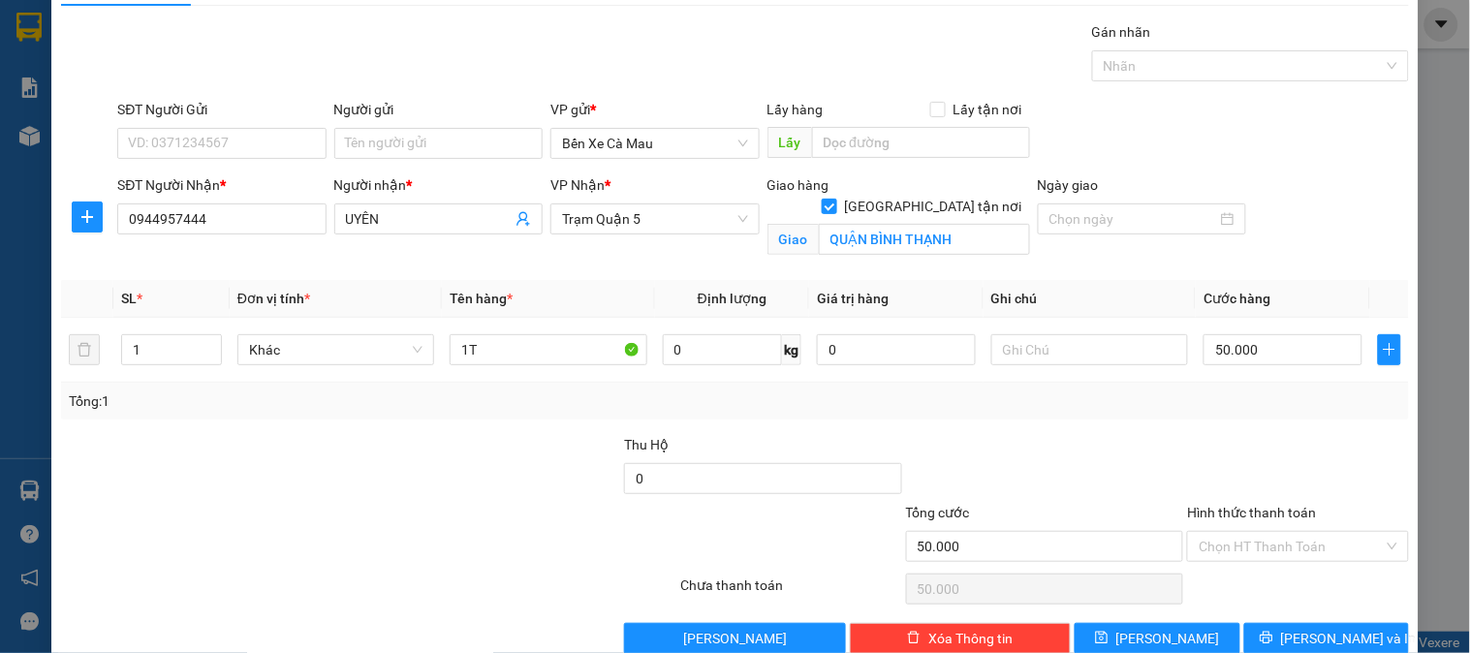
scroll to position [87, 0]
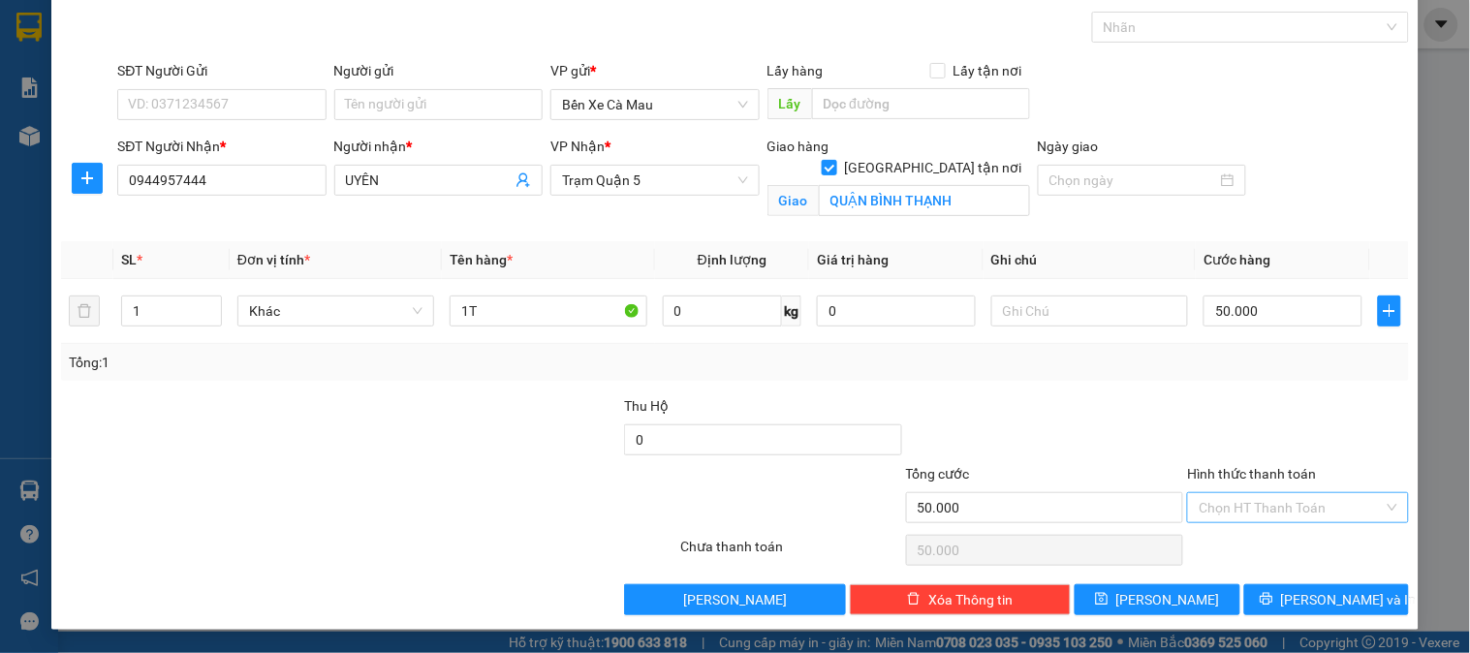
drag, startPoint x: 1261, startPoint y: 492, endPoint x: 1262, endPoint y: 514, distance: 21.3
click at [1262, 495] on input "Hình thức thanh toán" at bounding box center [1291, 507] width 184 height 29
click at [1262, 540] on div "Tại văn phòng" at bounding box center [1286, 546] width 196 height 21
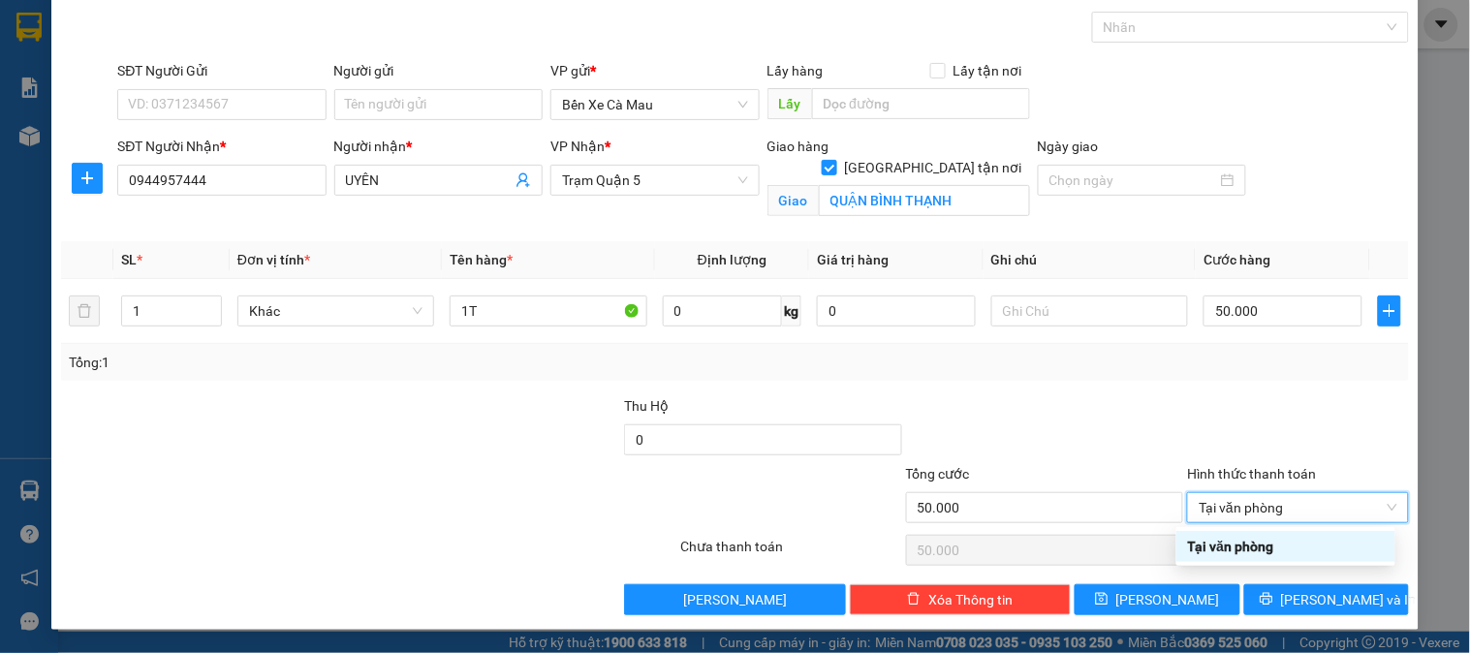
type input "0"
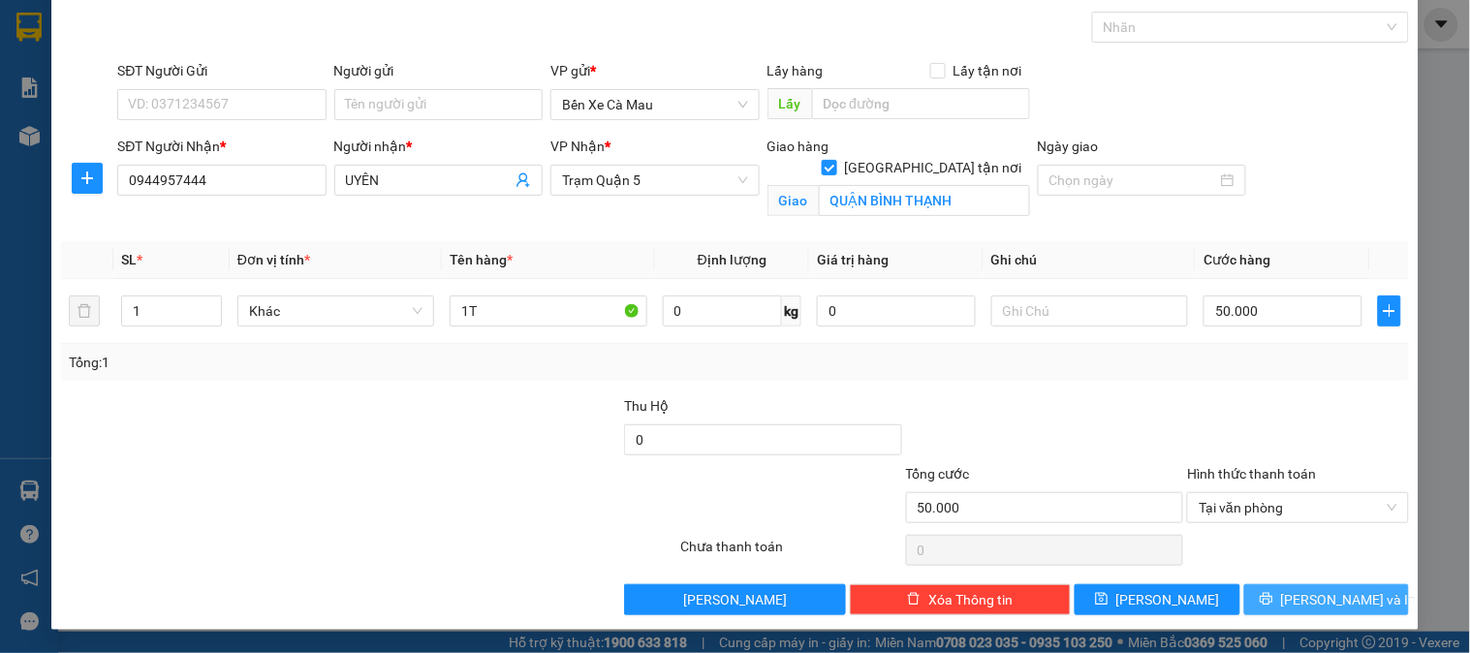
click at [1273, 601] on icon "printer" at bounding box center [1267, 599] width 14 height 14
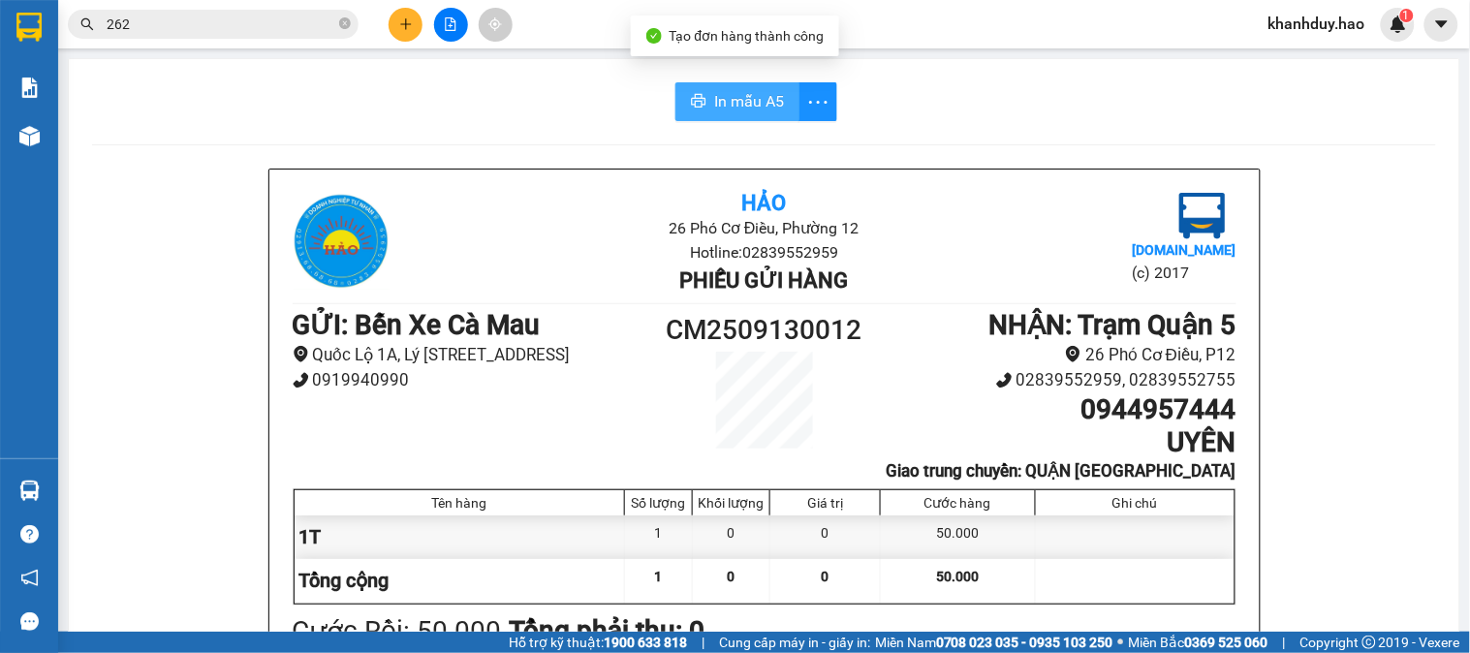
click at [744, 93] on span "In mẫu A5" at bounding box center [749, 101] width 70 height 24
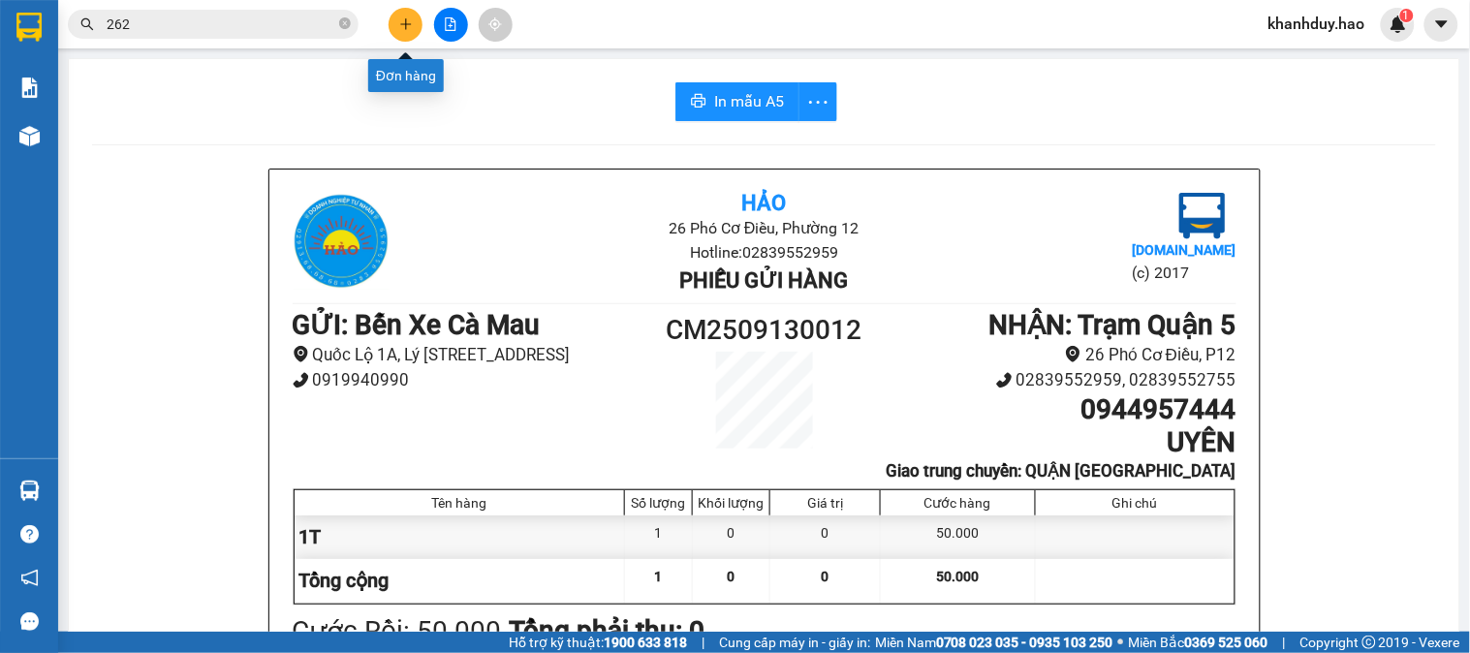
click at [399, 24] on icon "plus" at bounding box center [406, 24] width 14 height 14
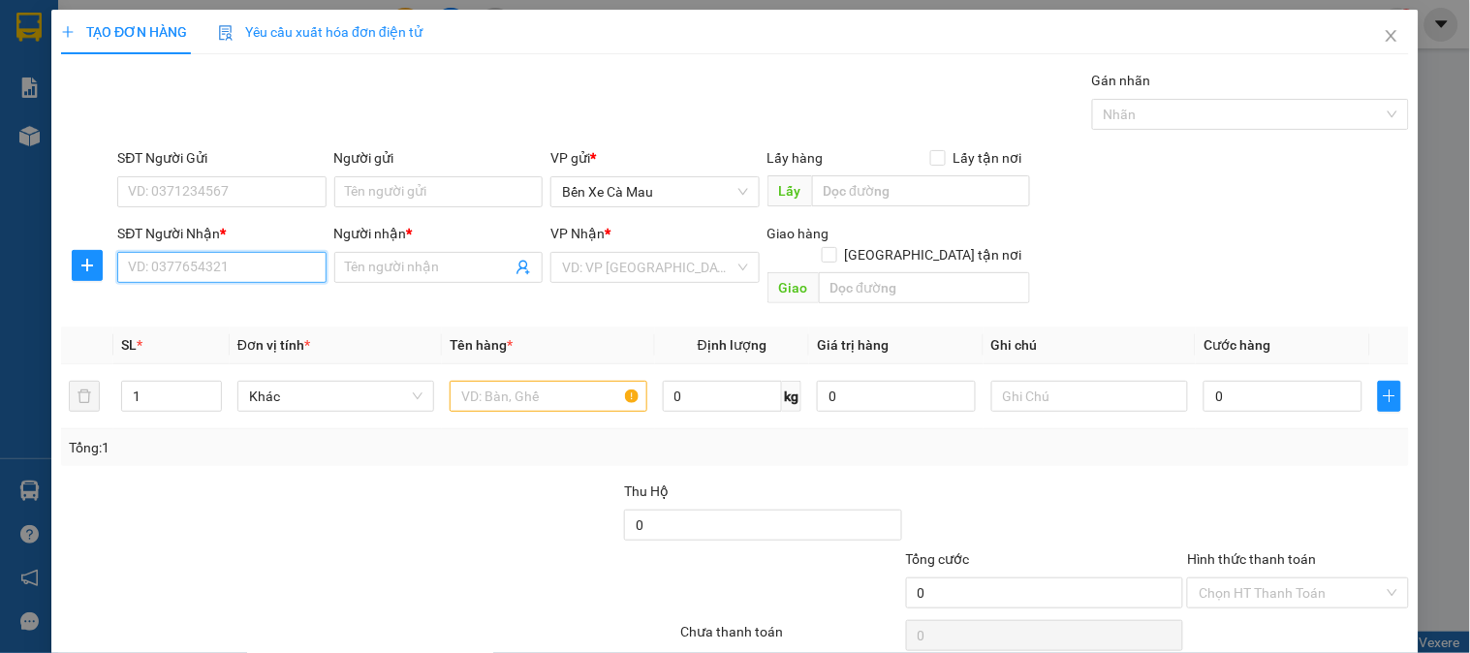
click at [202, 263] on input "SĐT Người Nhận *" at bounding box center [221, 267] width 208 height 31
type input "0865410238"
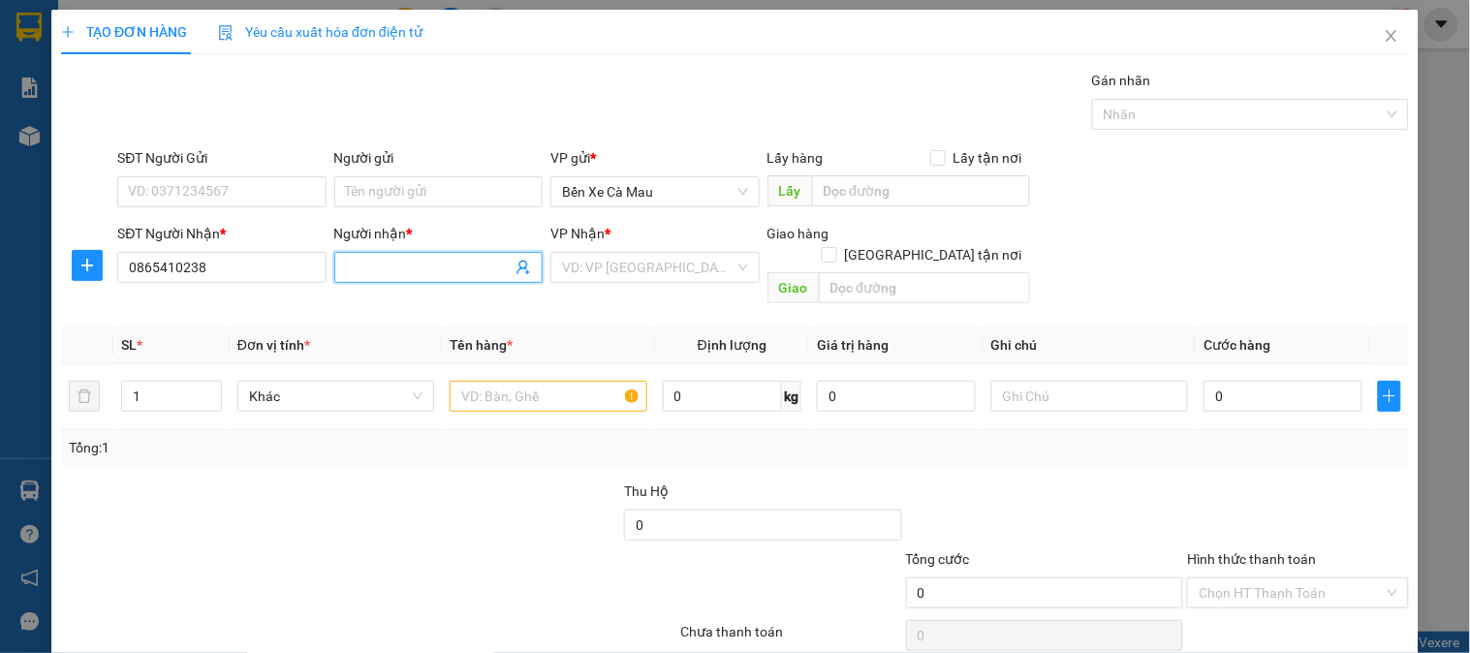
click at [355, 253] on span at bounding box center [438, 267] width 208 height 31
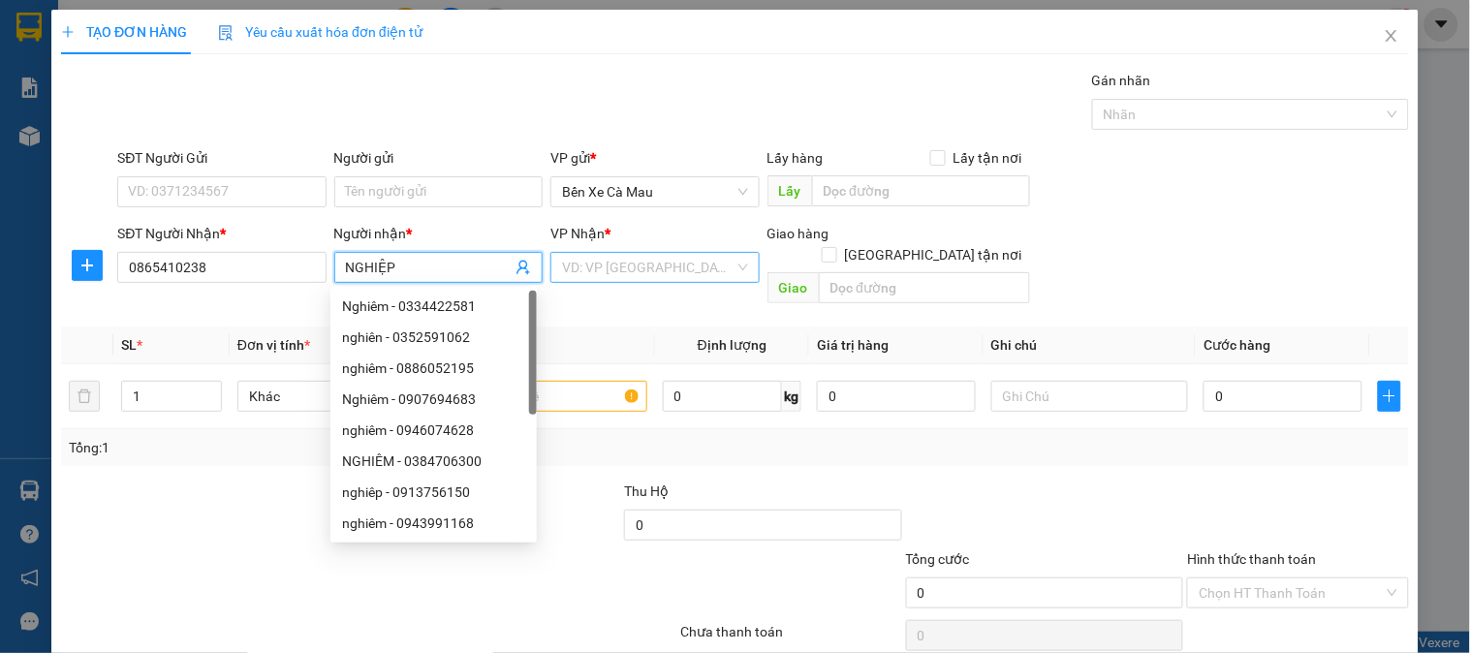
type input "NGHIỆP"
click at [671, 275] on input "search" at bounding box center [647, 267] width 171 height 29
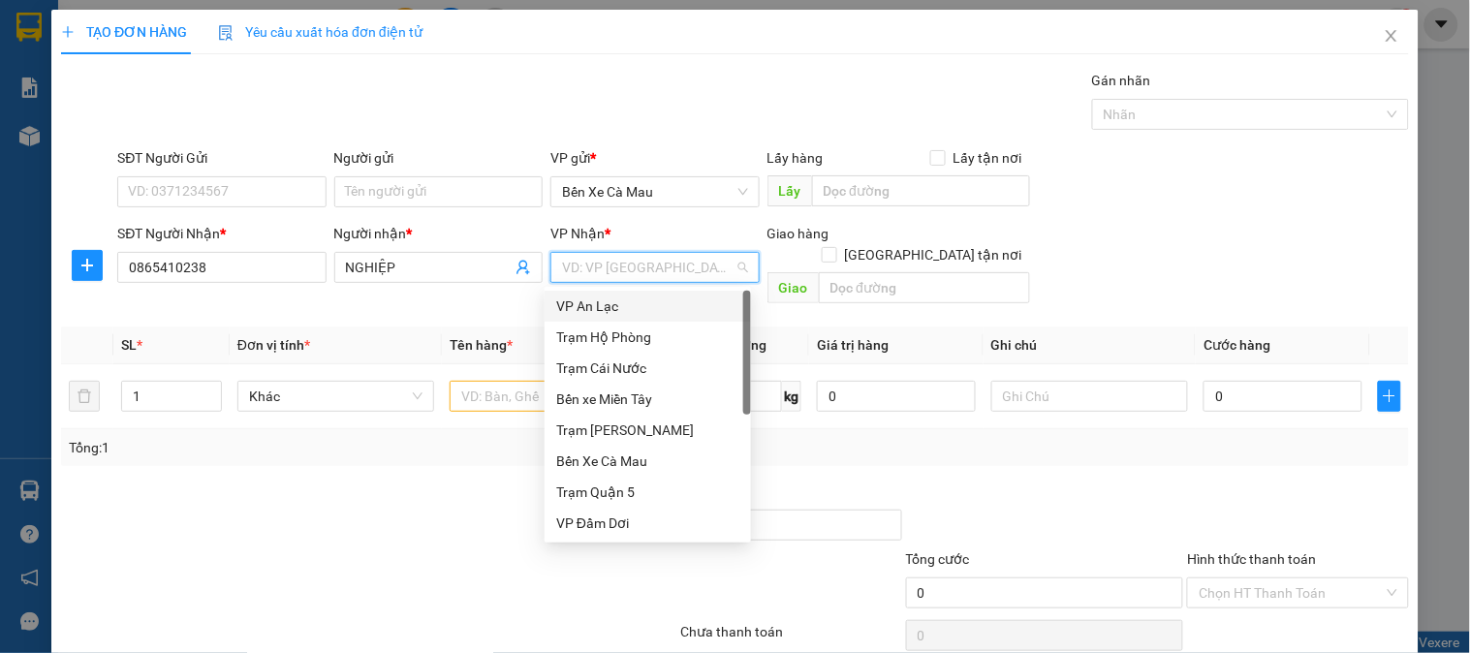
click at [651, 320] on div "VP An Lạc" at bounding box center [648, 306] width 206 height 31
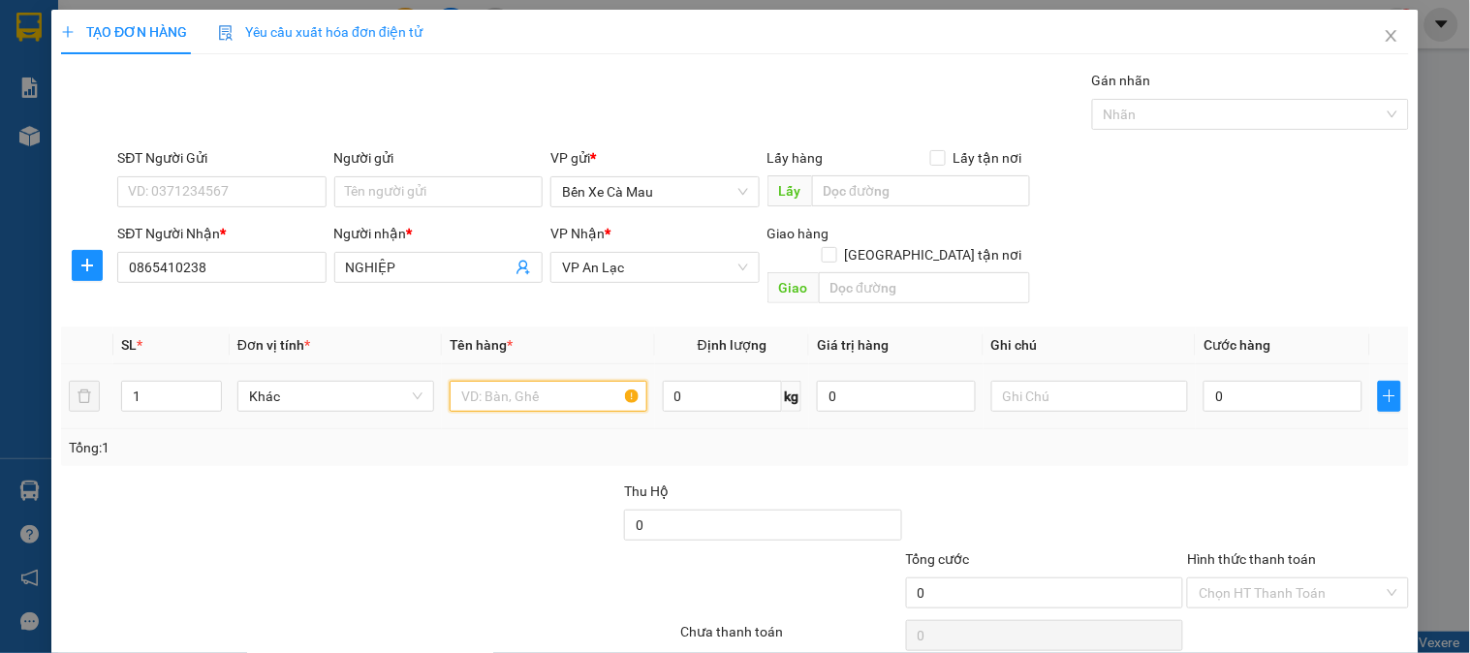
click at [567, 381] on input "text" at bounding box center [548, 396] width 197 height 31
click at [641, 258] on span "VP An Lạc" at bounding box center [654, 267] width 185 height 29
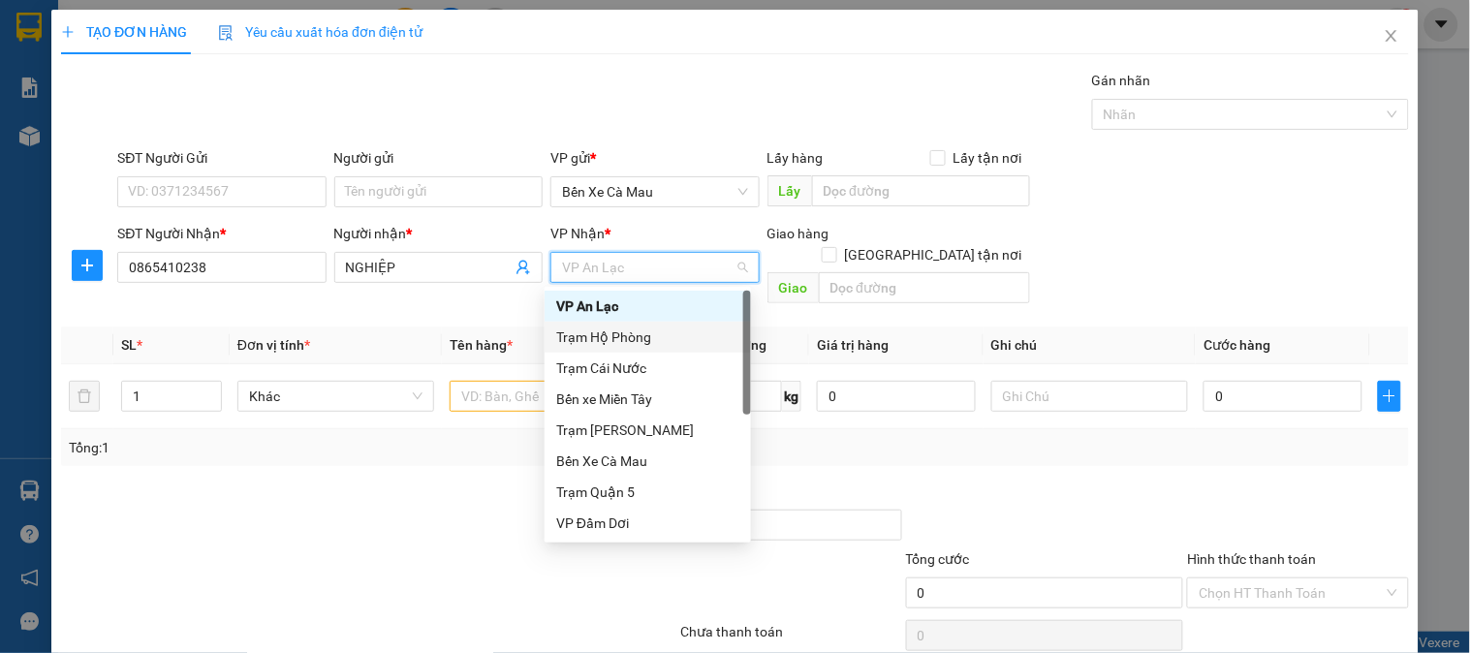
click at [643, 343] on div "Trạm Hộ Phòng" at bounding box center [647, 337] width 183 height 21
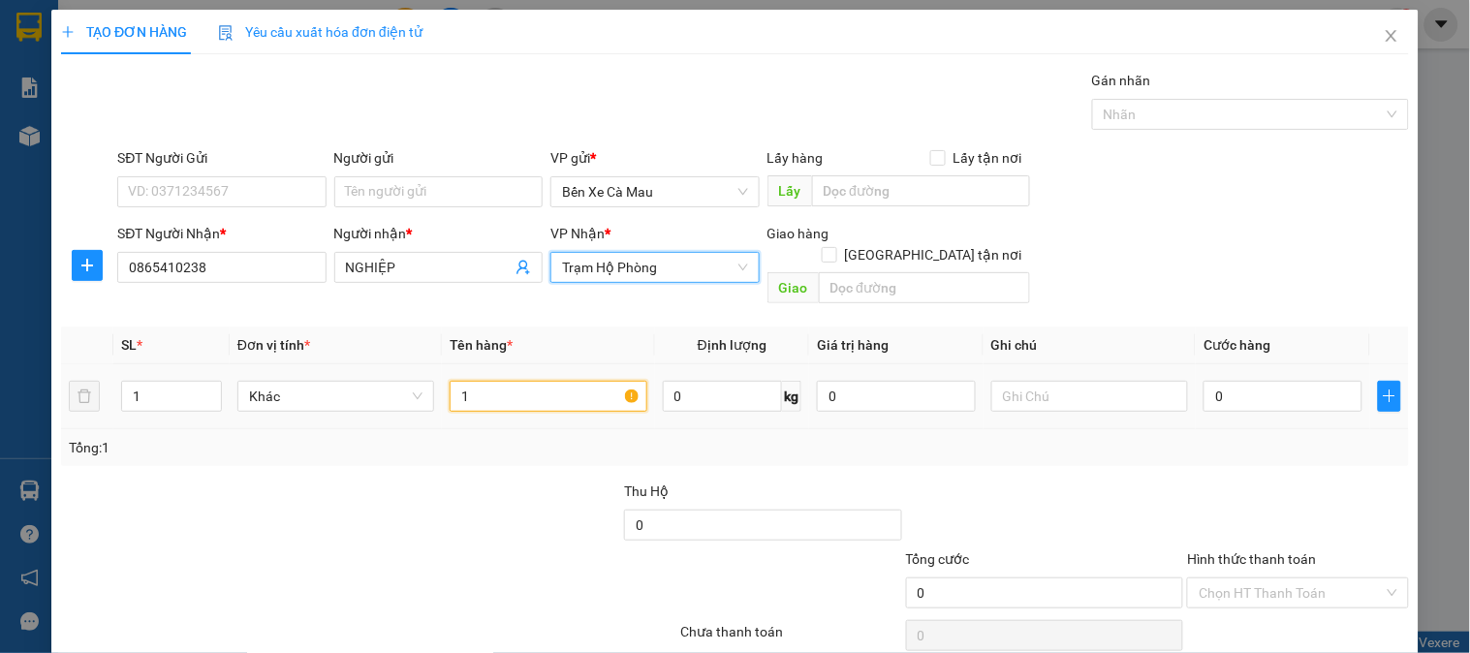
click at [555, 381] on input "1" at bounding box center [548, 396] width 197 height 31
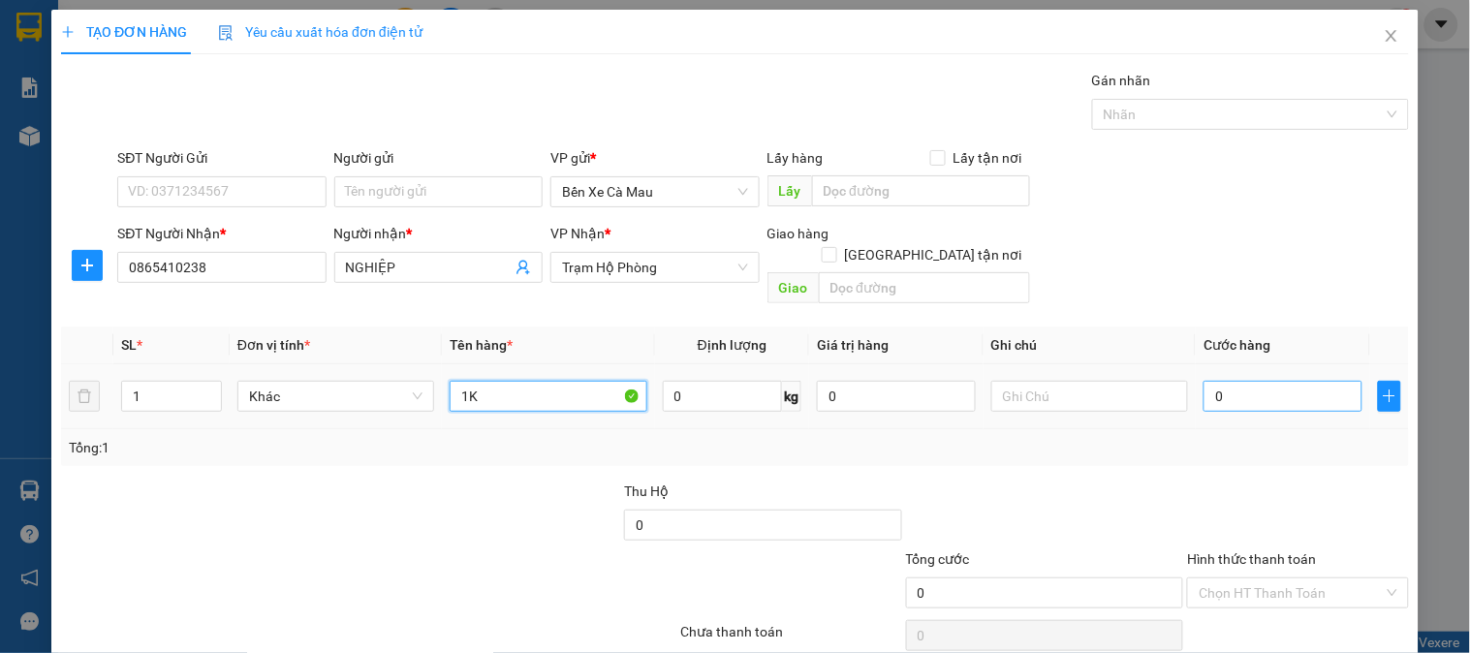
type input "1K"
click at [1203, 381] on input "0" at bounding box center [1282, 396] width 159 height 31
type input "3"
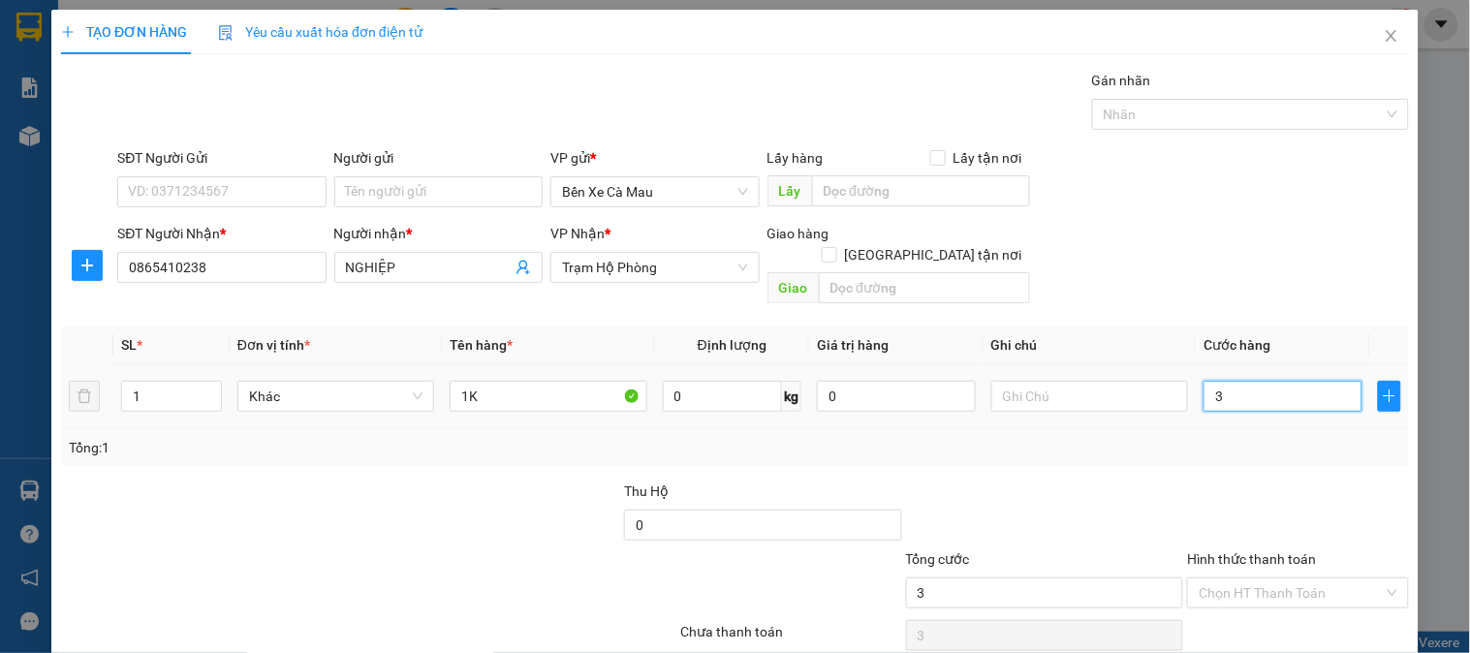
type input "30"
click at [1310, 196] on div "SĐT Người Gửi VD: 0371234567 Người gửi Tên người gửi VP gửi * Bến Xe Cà Mau Lấy…" at bounding box center [762, 181] width 1299 height 68
type input "30.000"
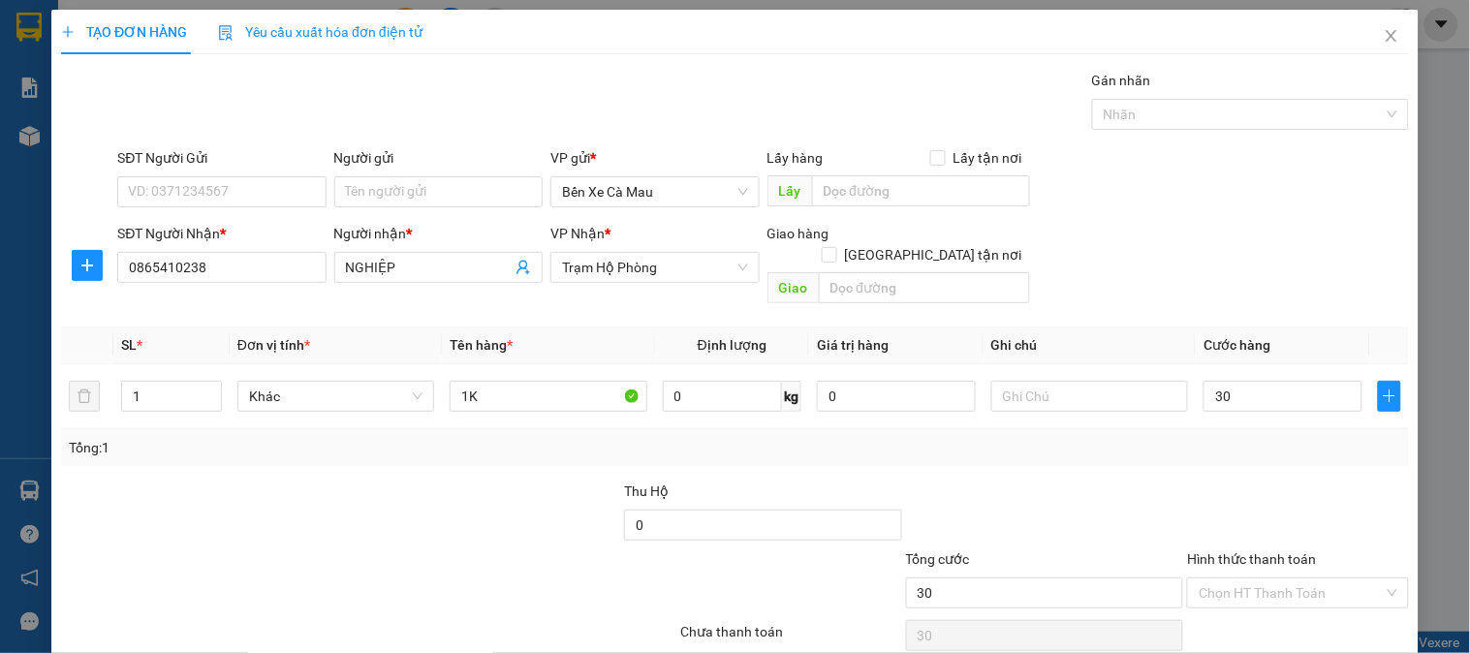
type input "30.000"
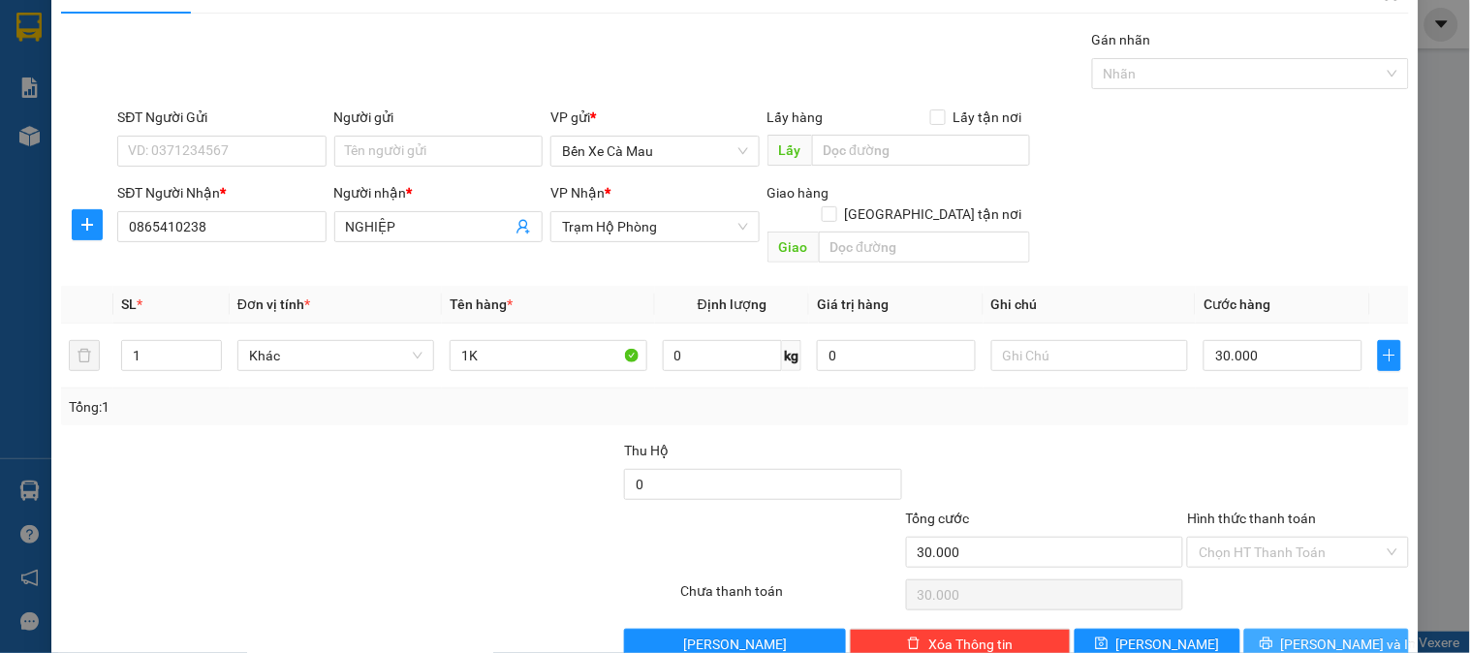
scroll to position [63, 0]
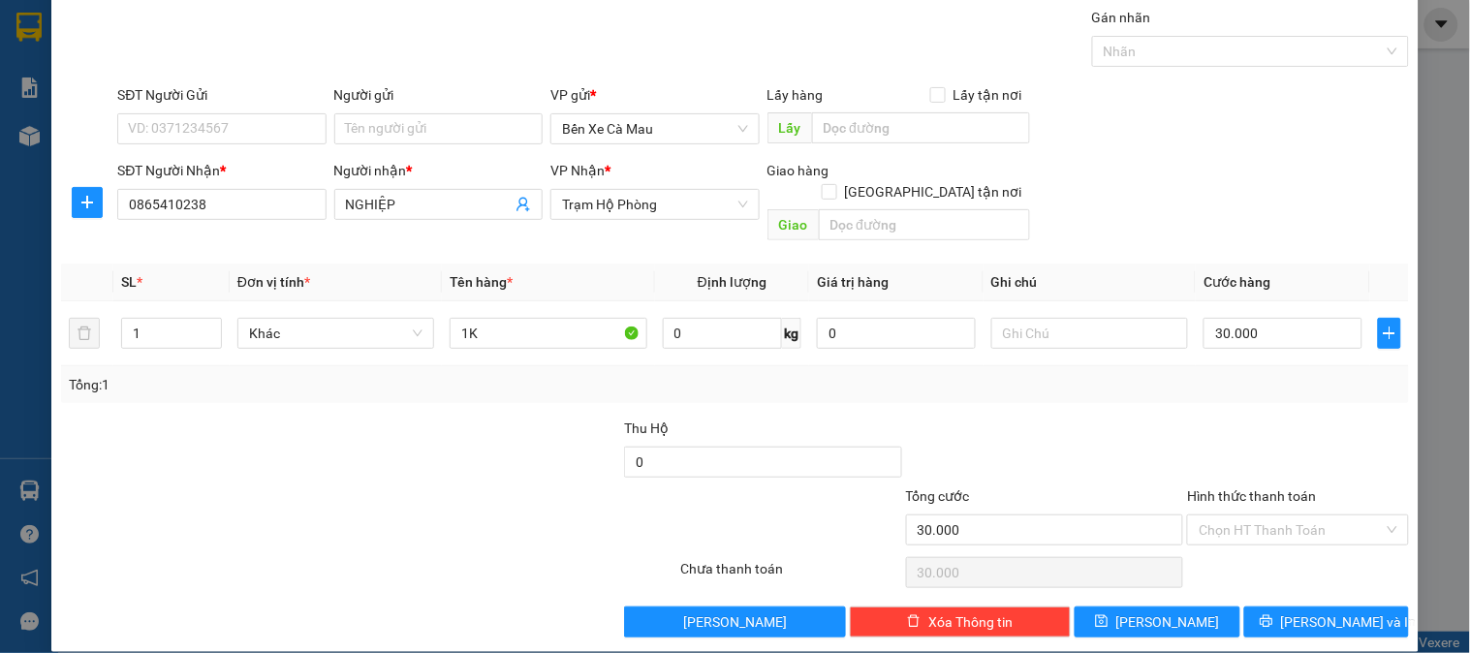
click at [1314, 579] on div "Transit Pickup Surcharge Ids Transit Deliver Surcharge Ids Transit Deliver Surc…" at bounding box center [735, 322] width 1348 height 631
click at [1328, 611] on span "[PERSON_NAME] và In" at bounding box center [1349, 621] width 136 height 21
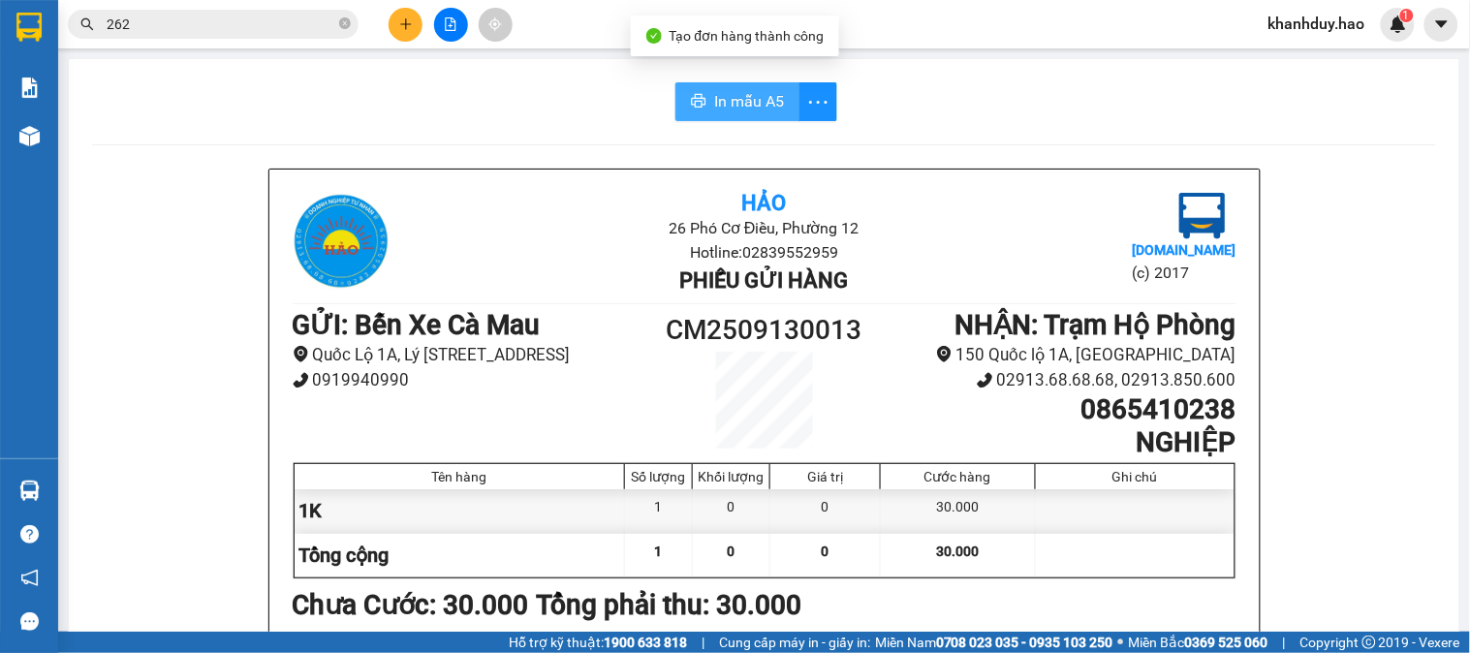
click at [746, 112] on span "In mẫu A5" at bounding box center [749, 101] width 70 height 24
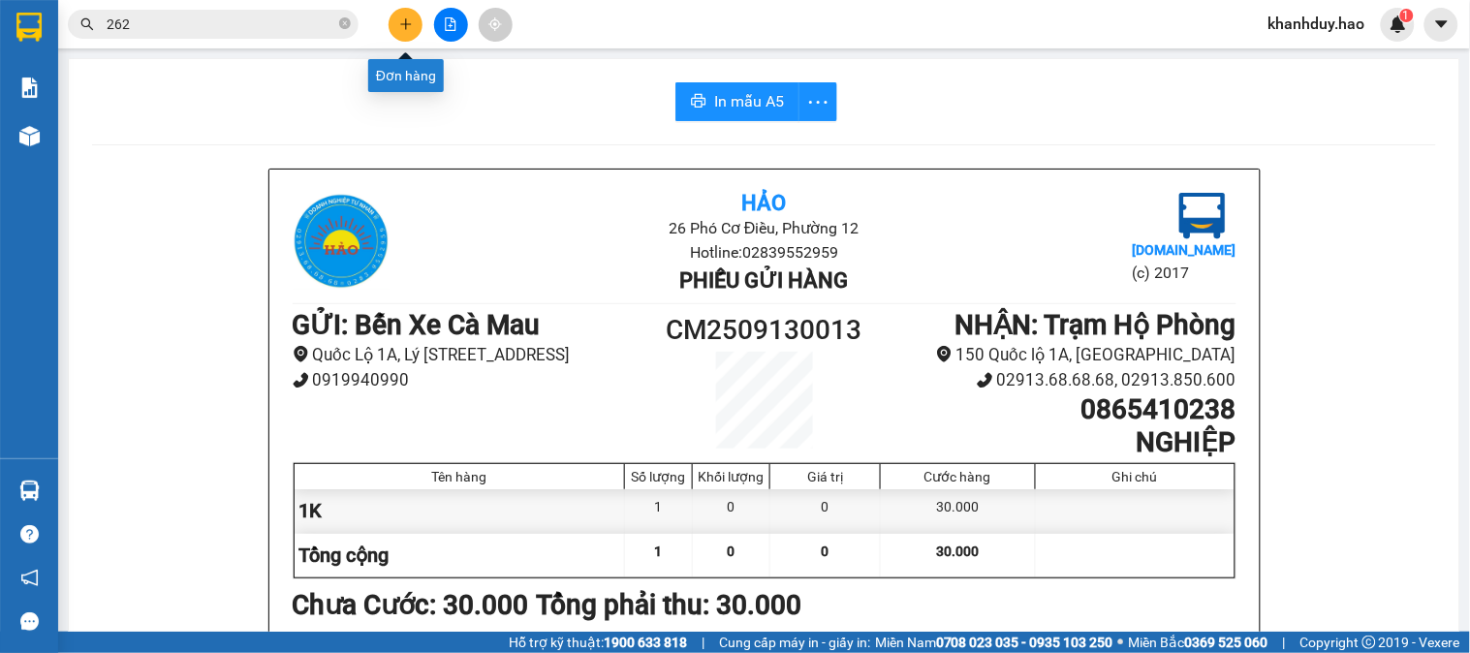
click at [399, 17] on icon "plus" at bounding box center [406, 24] width 14 height 14
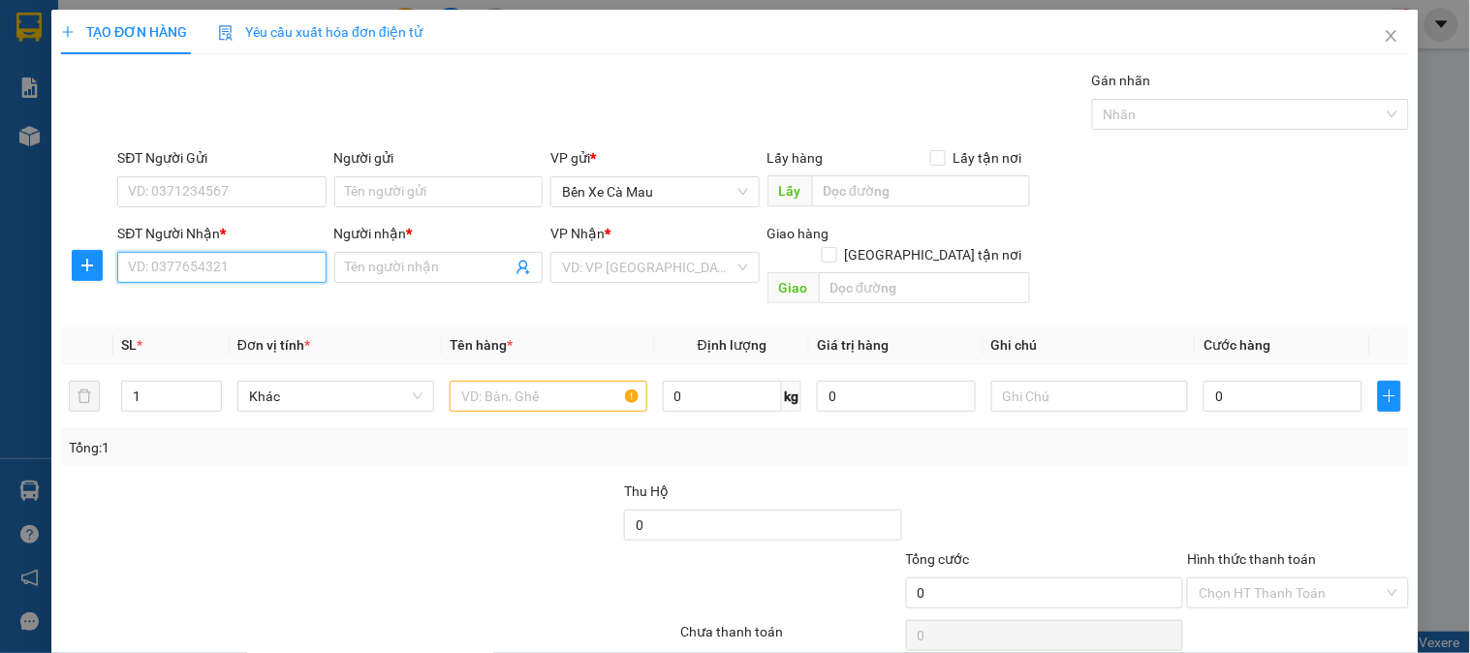
click at [242, 254] on input "SĐT Người Nhận *" at bounding box center [221, 267] width 208 height 31
click at [268, 312] on div "0943908580 - Phượng Ngân" at bounding box center [219, 306] width 183 height 21
type input "0943908580"
type input "Phượng Ngân"
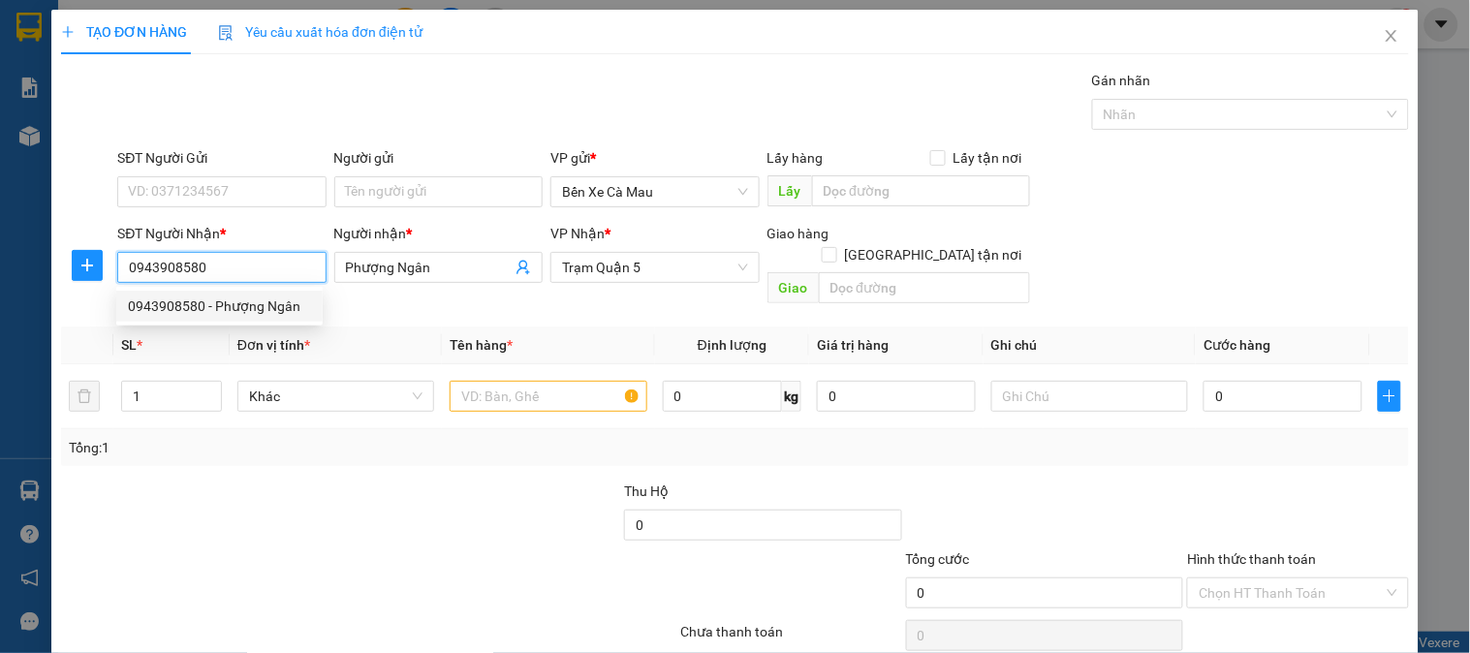
type input "50.000"
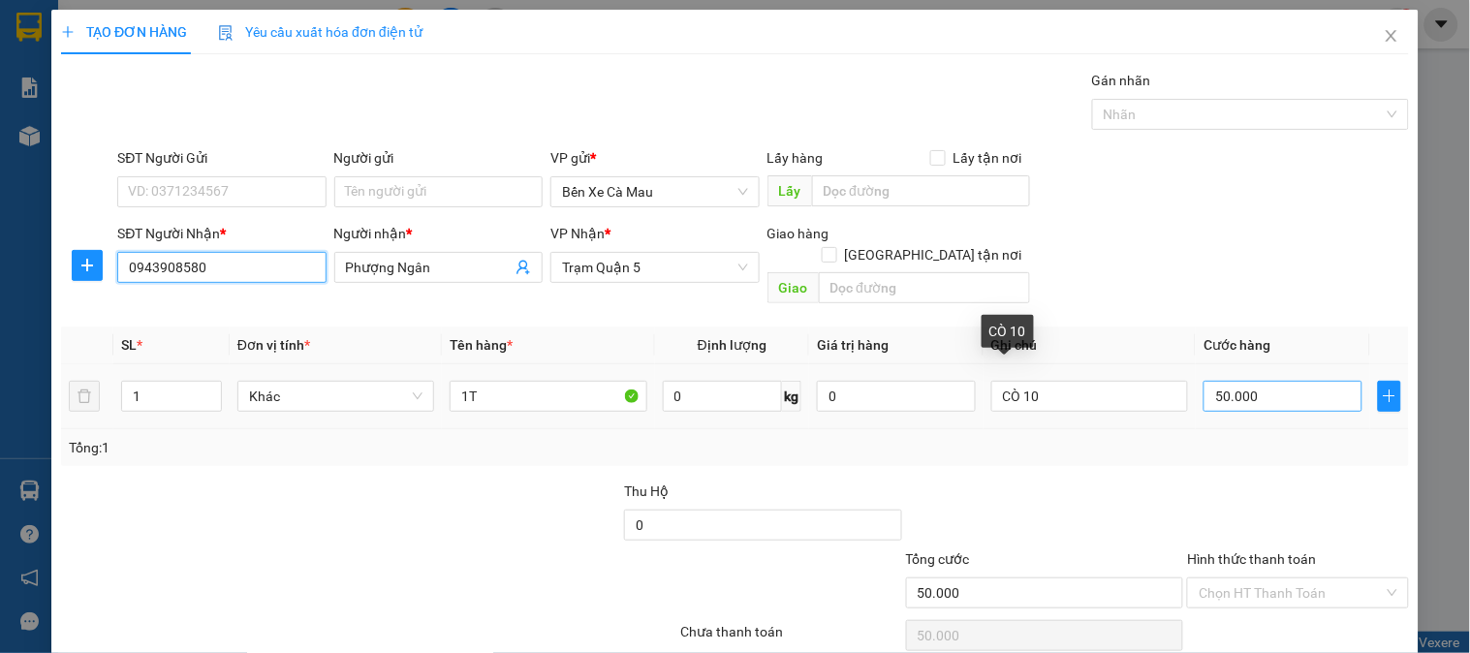
type input "0943908580"
click at [1235, 386] on input "50.000" at bounding box center [1282, 396] width 159 height 31
type input "0"
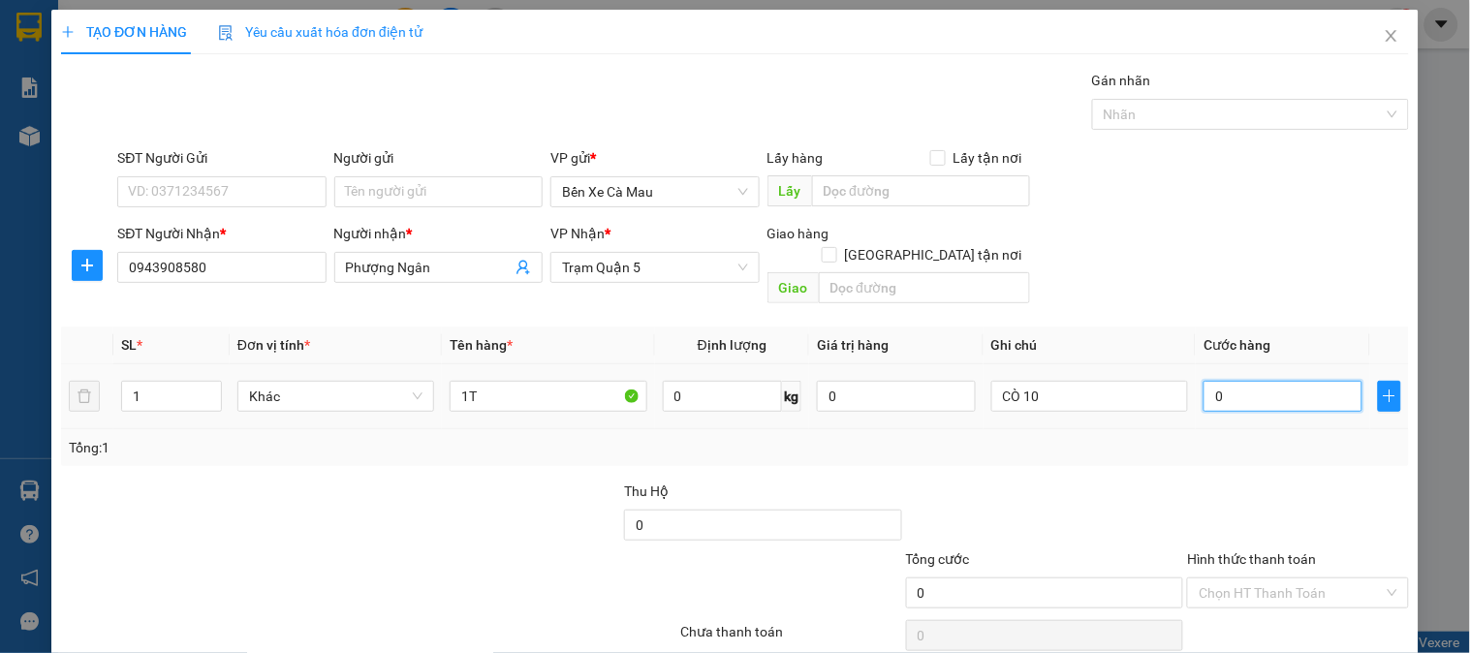
type input "6"
type input "006"
type input "60"
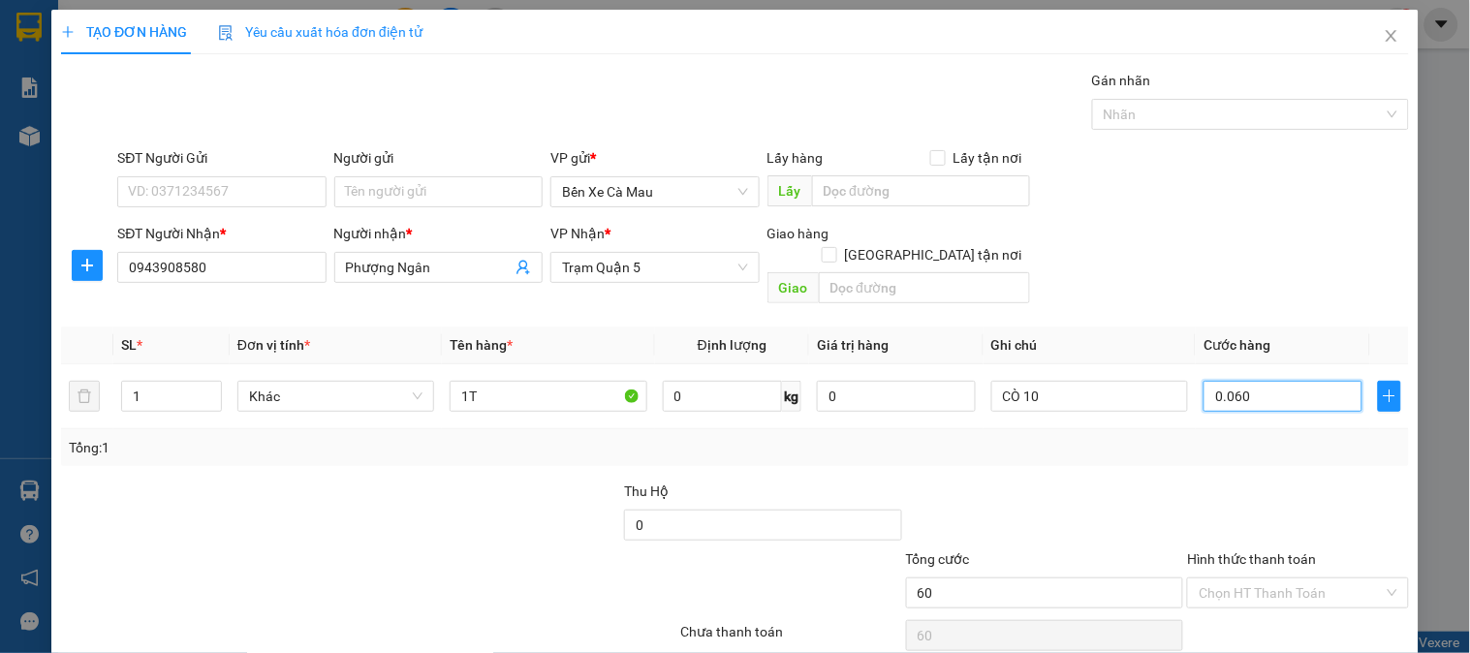
type input "0.060"
click at [1329, 295] on div "Transit Pickup Surcharge Ids Transit Deliver Surcharge Ids Transit Deliver Surc…" at bounding box center [735, 385] width 1348 height 631
type input "60.000"
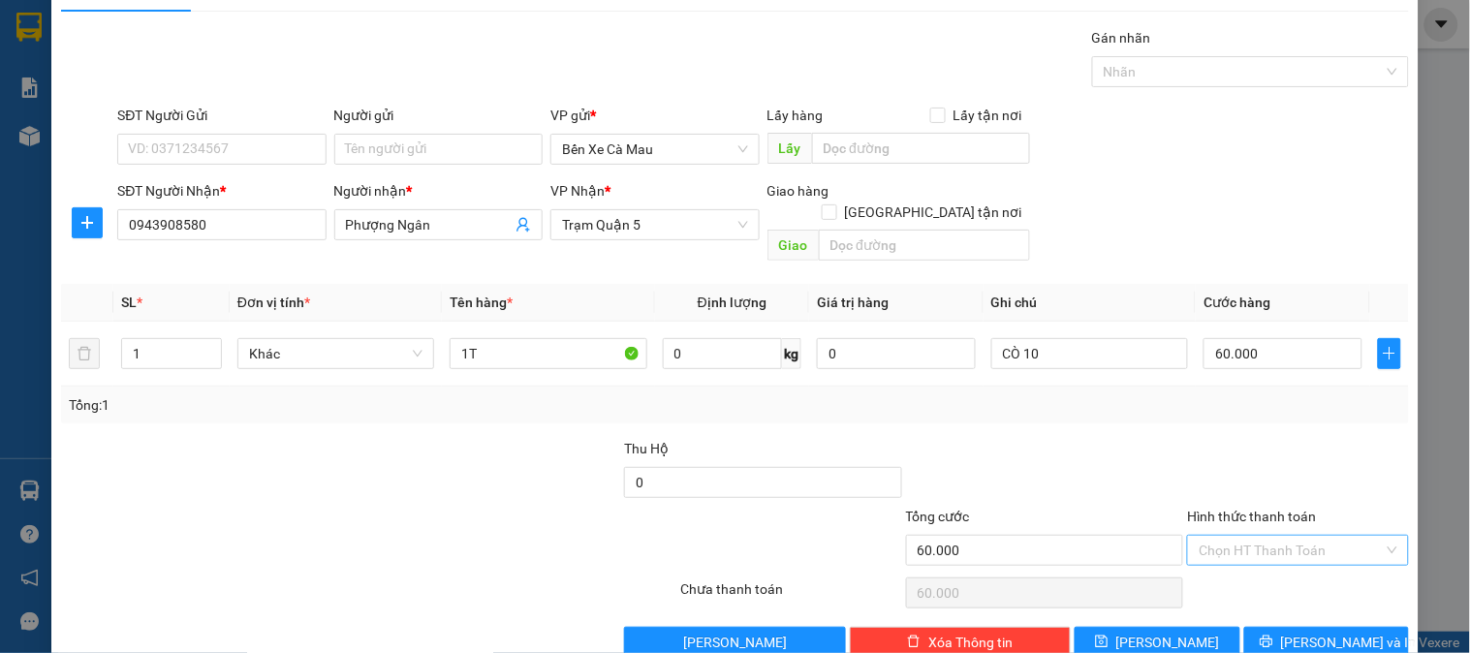
scroll to position [63, 0]
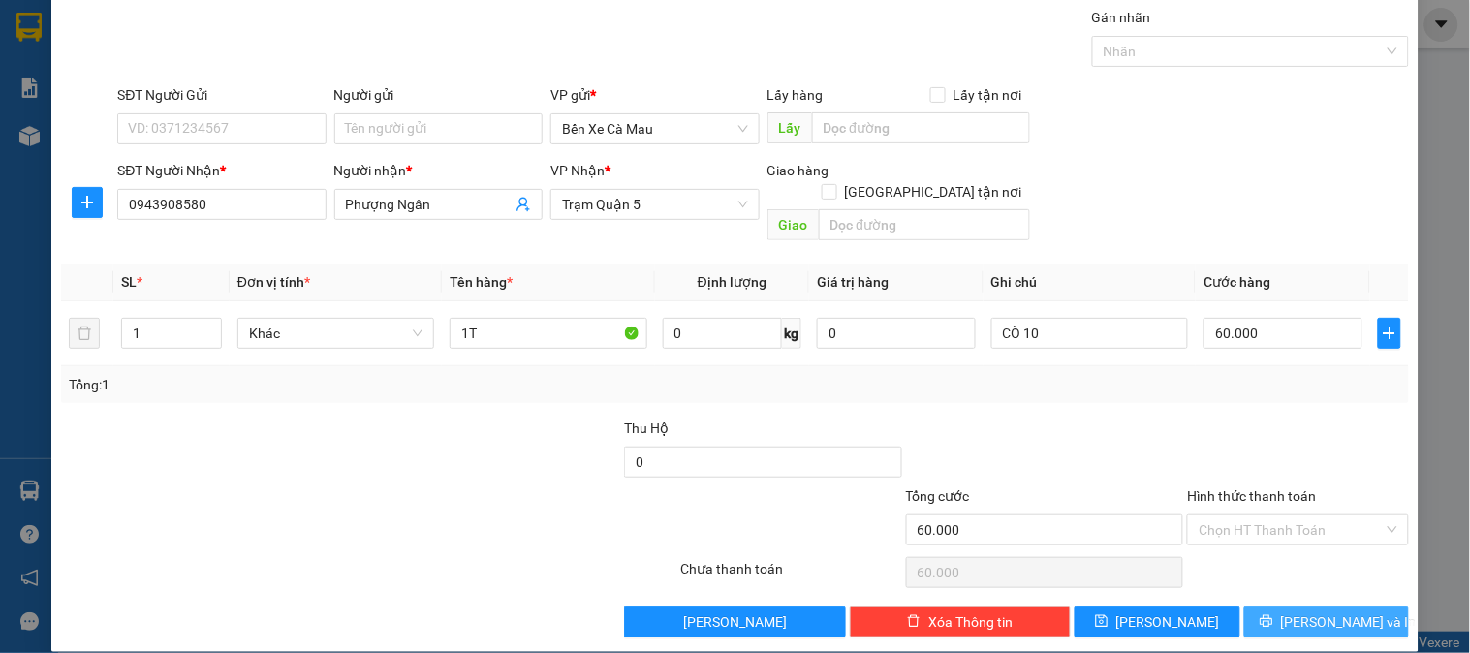
click at [1274, 607] on button "[PERSON_NAME] và In" at bounding box center [1326, 622] width 165 height 31
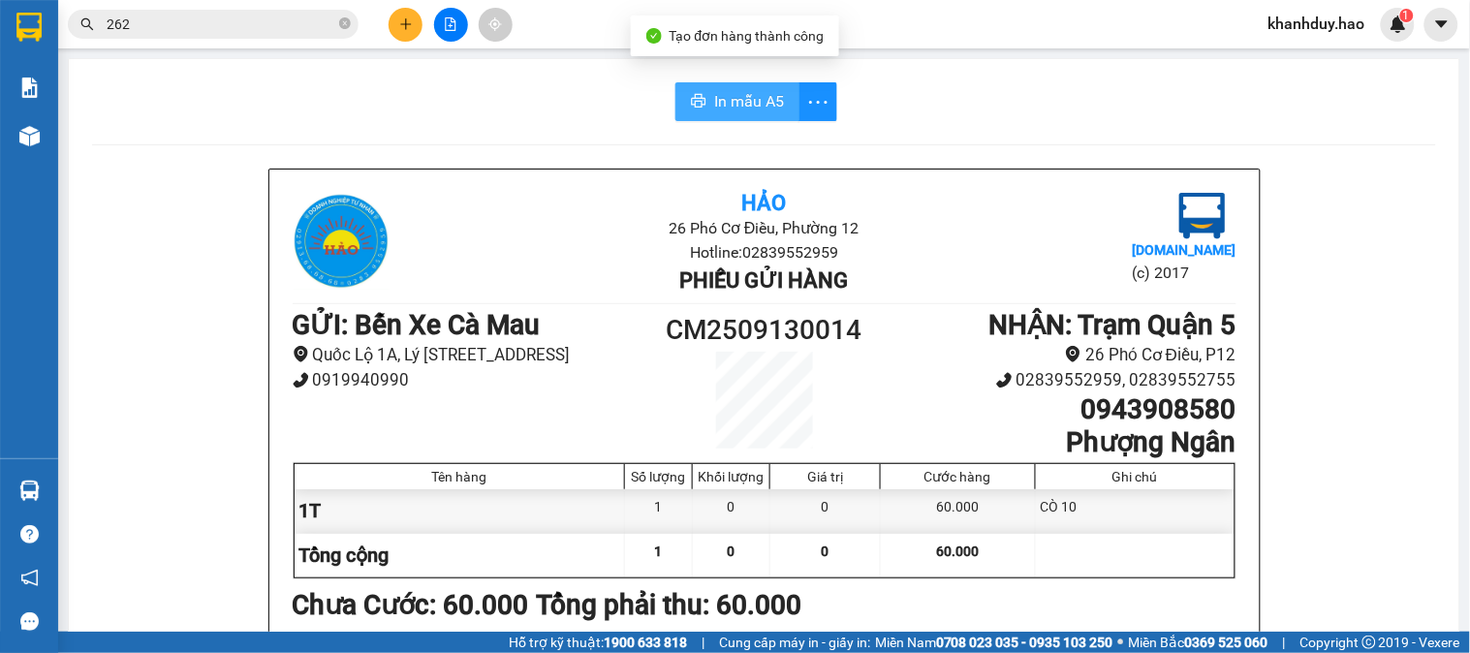
click at [765, 93] on span "In mẫu A5" at bounding box center [749, 101] width 70 height 24
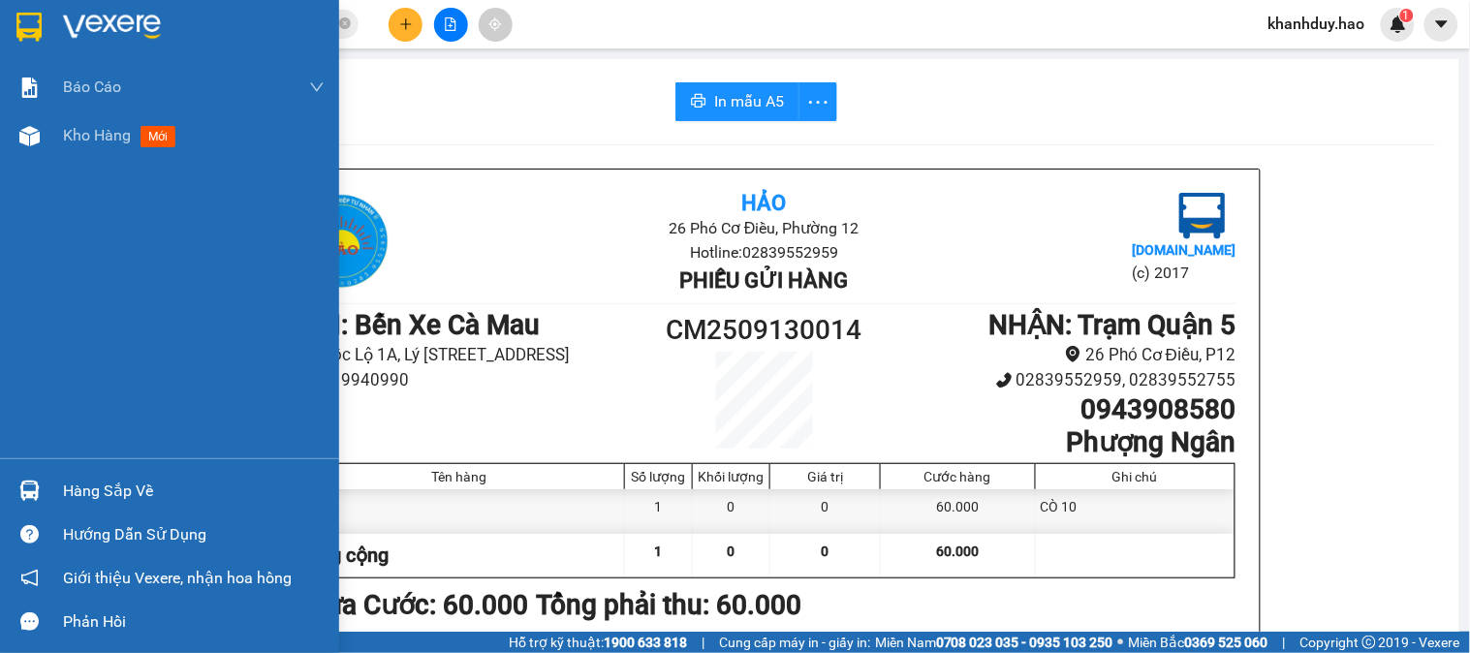
click at [56, 148] on div "Kho hàng mới" at bounding box center [169, 135] width 339 height 48
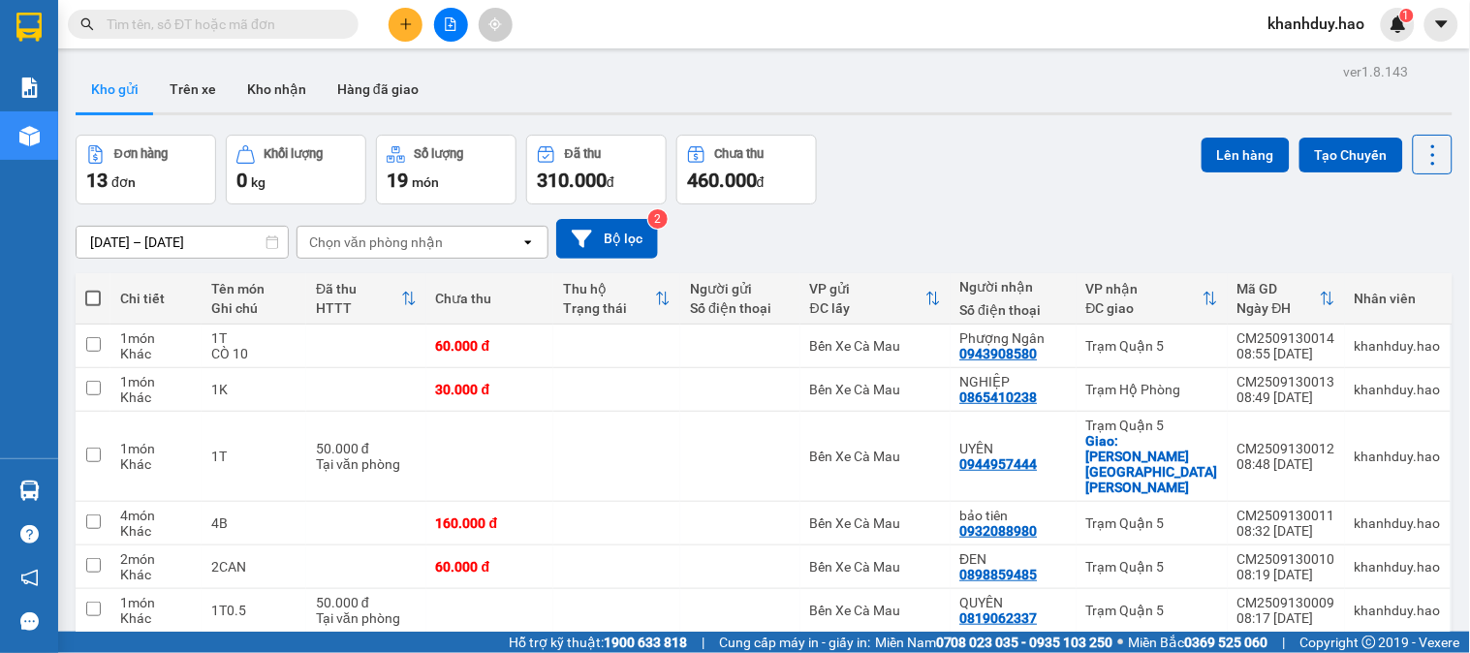
click at [399, 17] on icon "plus" at bounding box center [406, 24] width 14 height 14
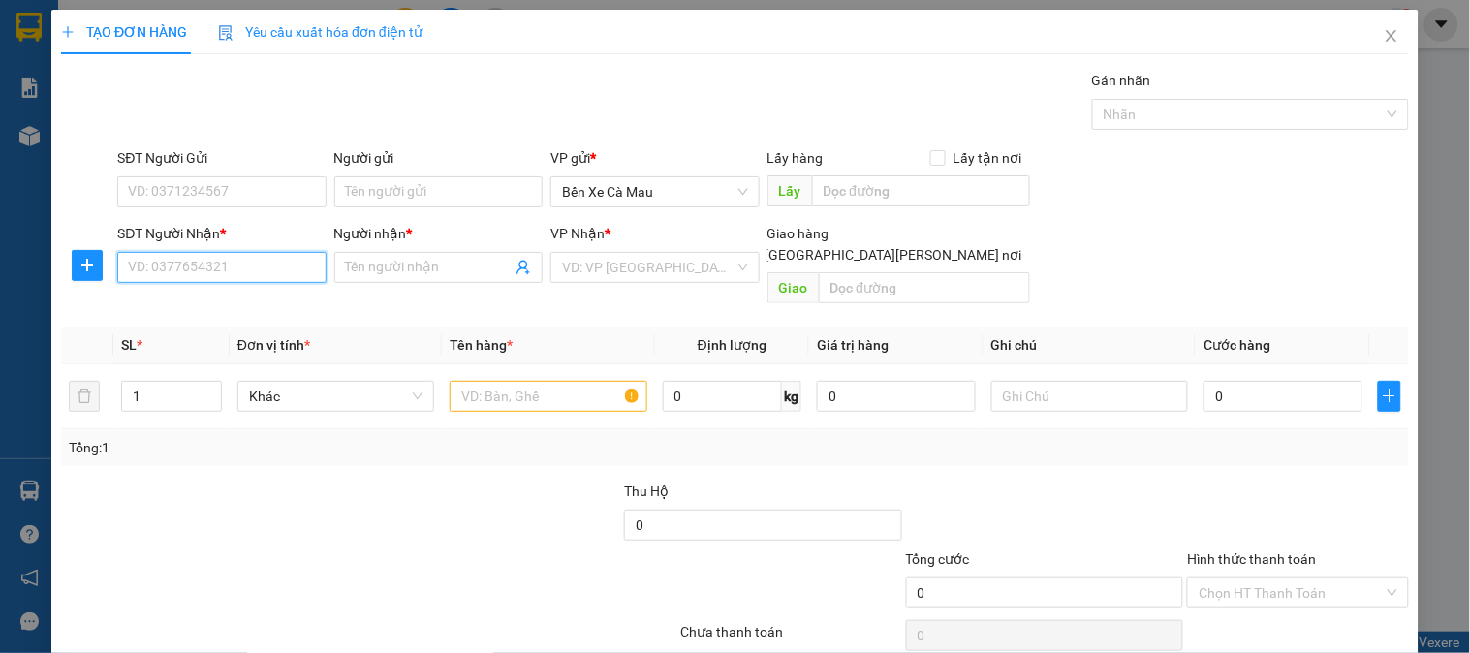
click at [265, 266] on input "SĐT Người Nhận *" at bounding box center [221, 267] width 208 height 31
click at [209, 308] on div "0933665655 - PHONG" at bounding box center [223, 306] width 191 height 21
type input "0933665655"
type input "PHONG"
type input "30.000"
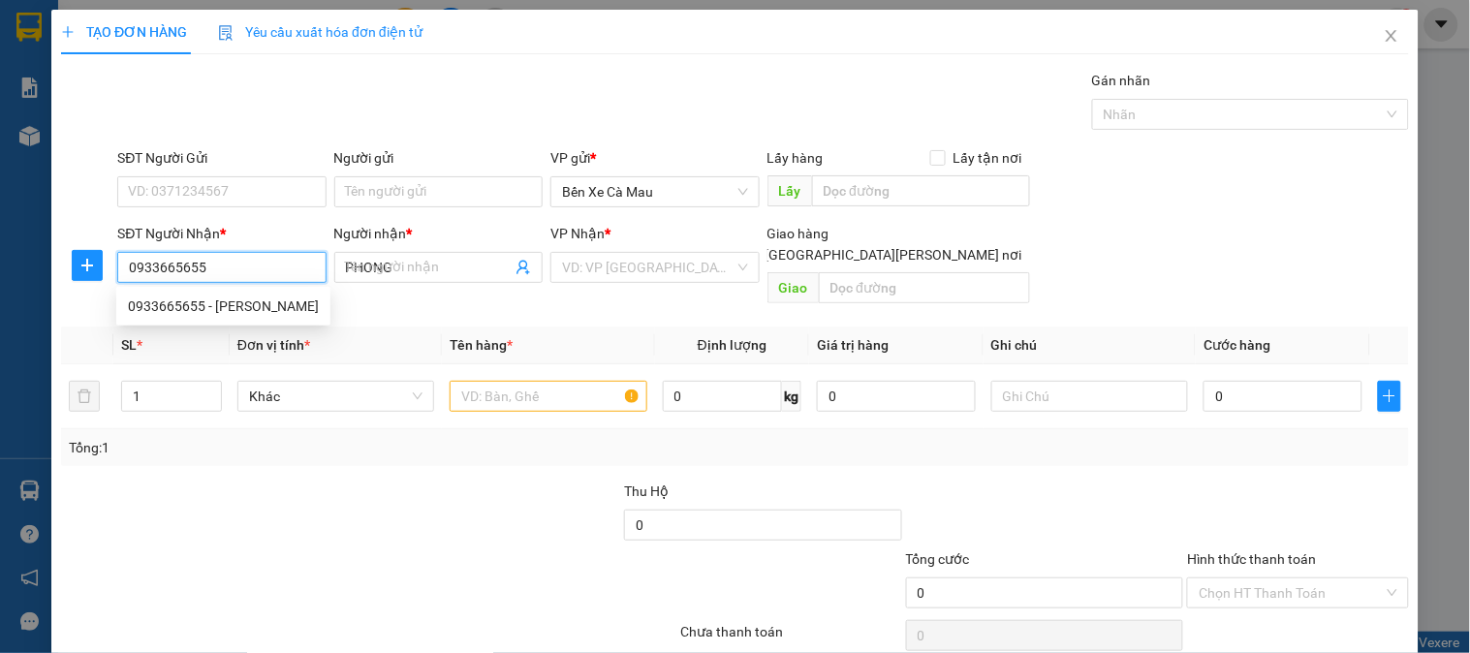
type input "30.000"
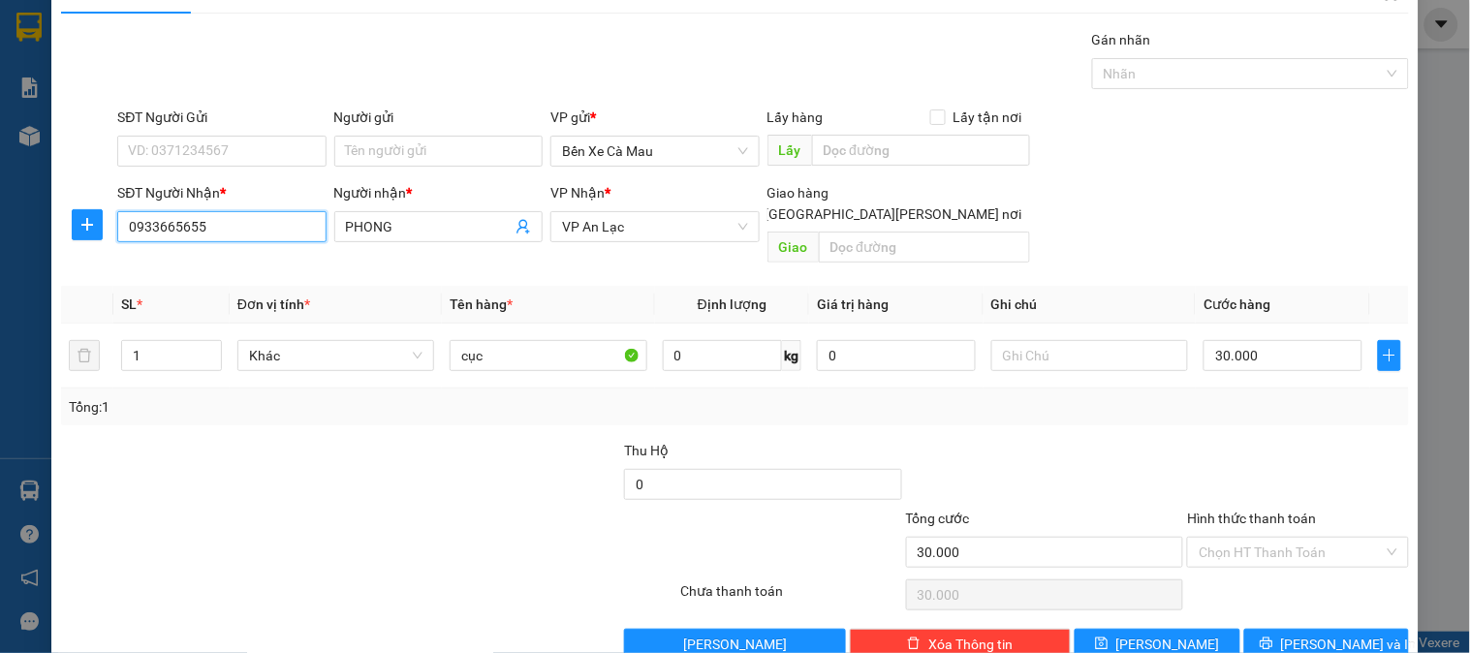
scroll to position [63, 0]
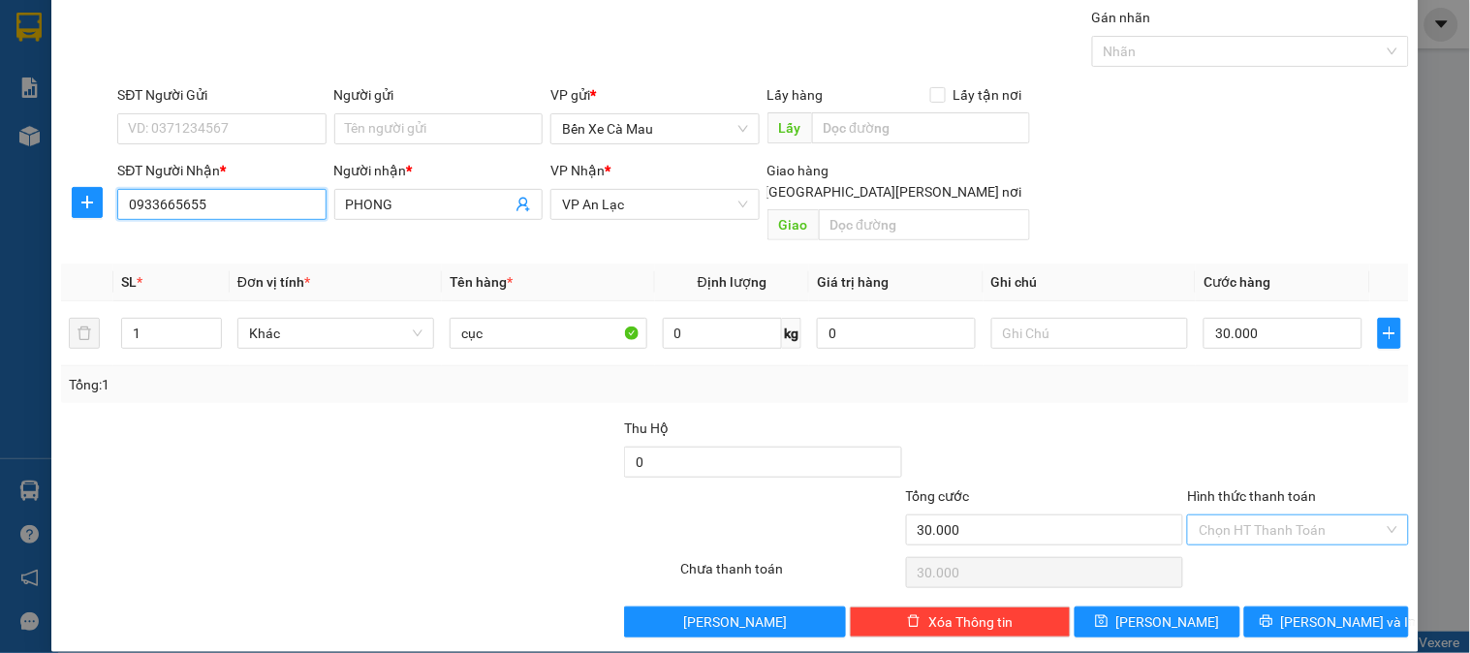
type input "0933665655"
drag, startPoint x: 1325, startPoint y: 518, endPoint x: 1325, endPoint y: 506, distance: 12.6
click at [1325, 518] on input "Hình thức thanh toán" at bounding box center [1291, 529] width 184 height 29
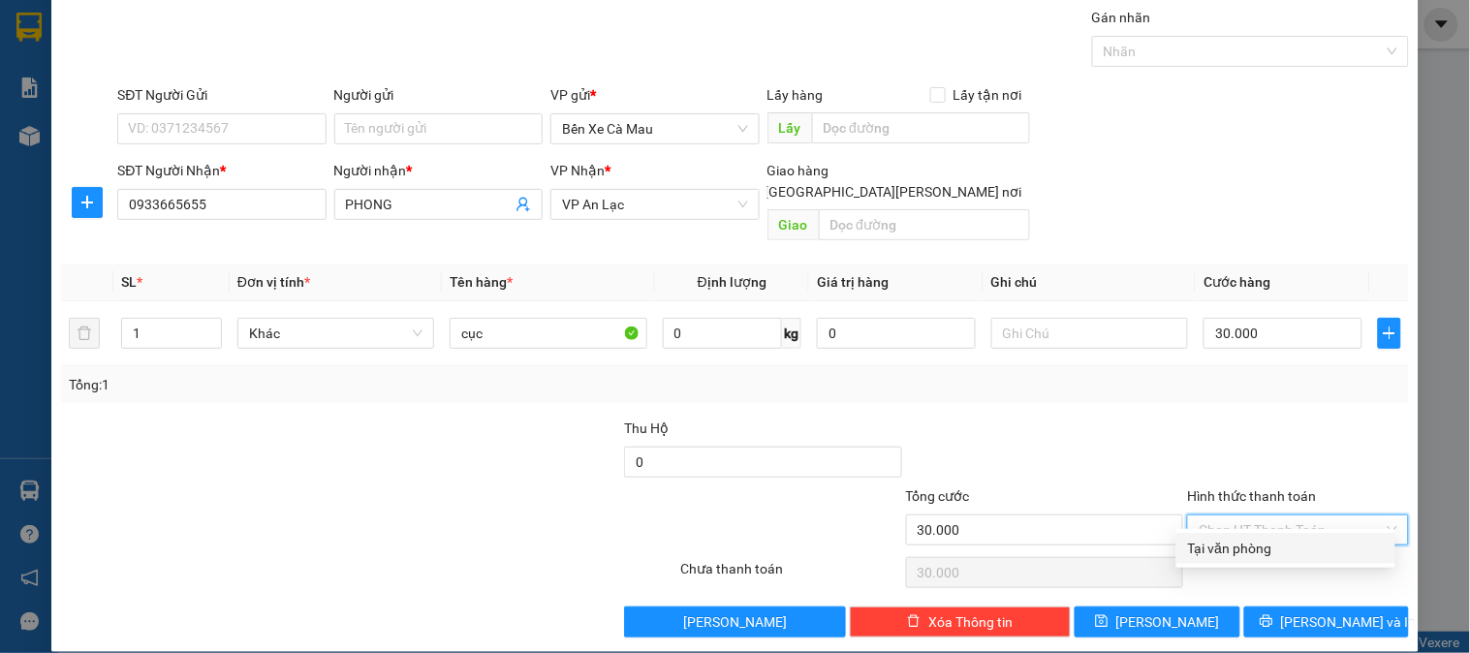
click at [1295, 563] on div "Transit Pickup Surcharge Ids Transit Deliver Surcharge Ids Transit Deliver Surc…" at bounding box center [735, 322] width 1348 height 631
click at [1302, 515] on input "Hình thức thanh toán" at bounding box center [1291, 529] width 184 height 29
click at [1277, 539] on div "Tại văn phòng" at bounding box center [1286, 548] width 196 height 21
type input "0"
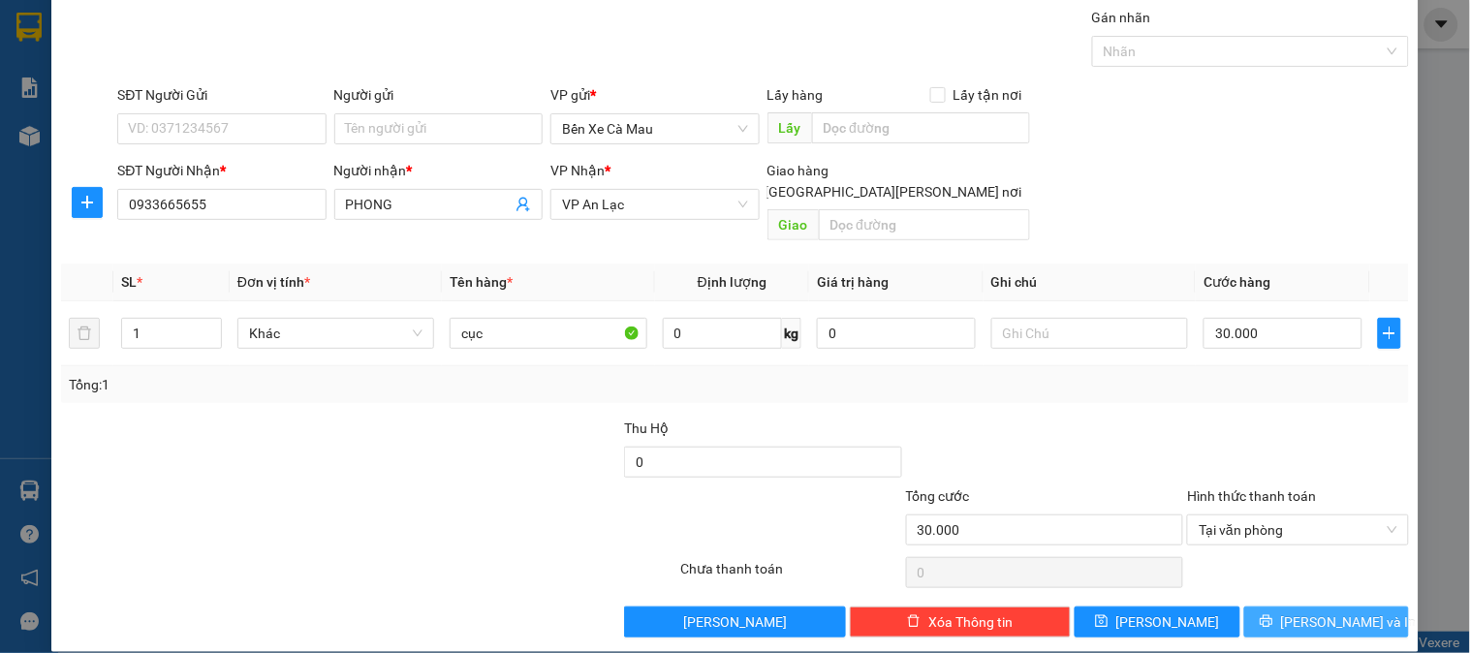
click at [1272, 615] on icon "printer" at bounding box center [1266, 621] width 13 height 13
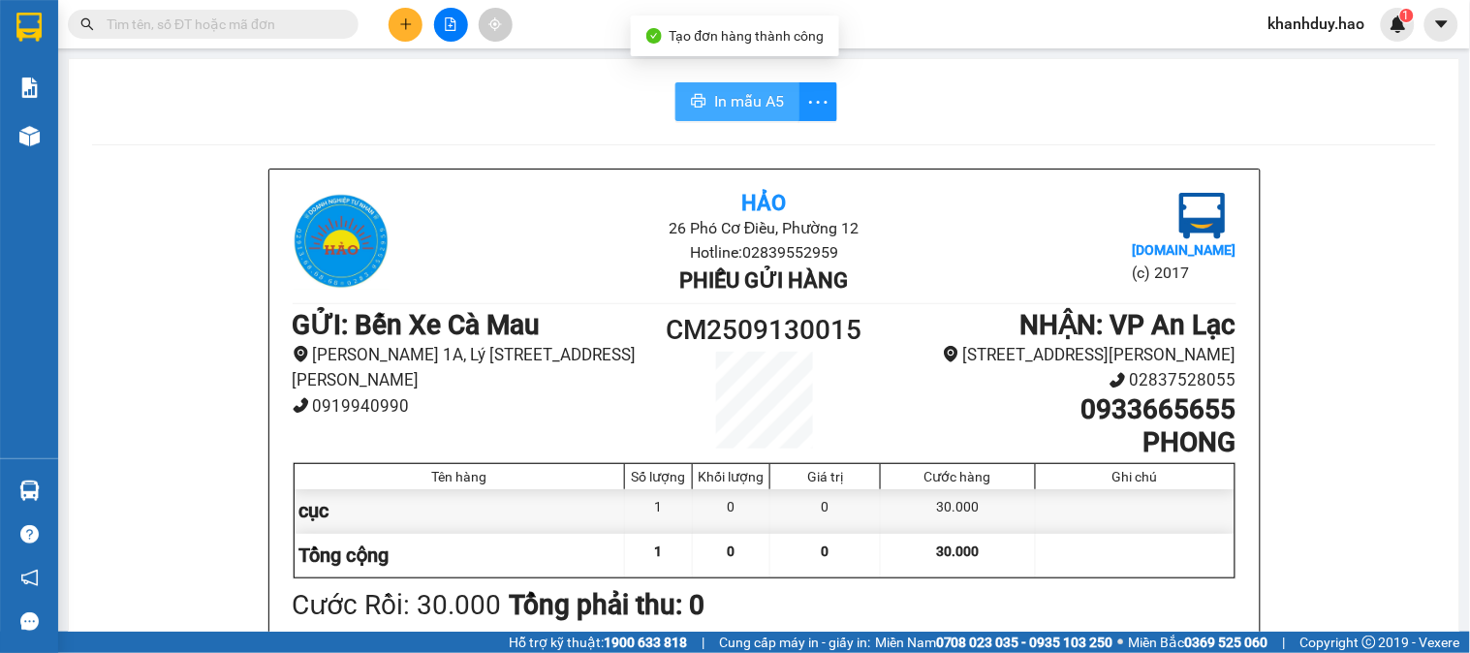
click at [693, 105] on icon "printer" at bounding box center [699, 101] width 16 height 16
click at [395, 44] on div "Kết quả tìm kiếm ( 0 ) Bộ lọc No Data khanhduy.hao 1" at bounding box center [735, 24] width 1470 height 48
click at [408, 33] on button at bounding box center [406, 25] width 34 height 34
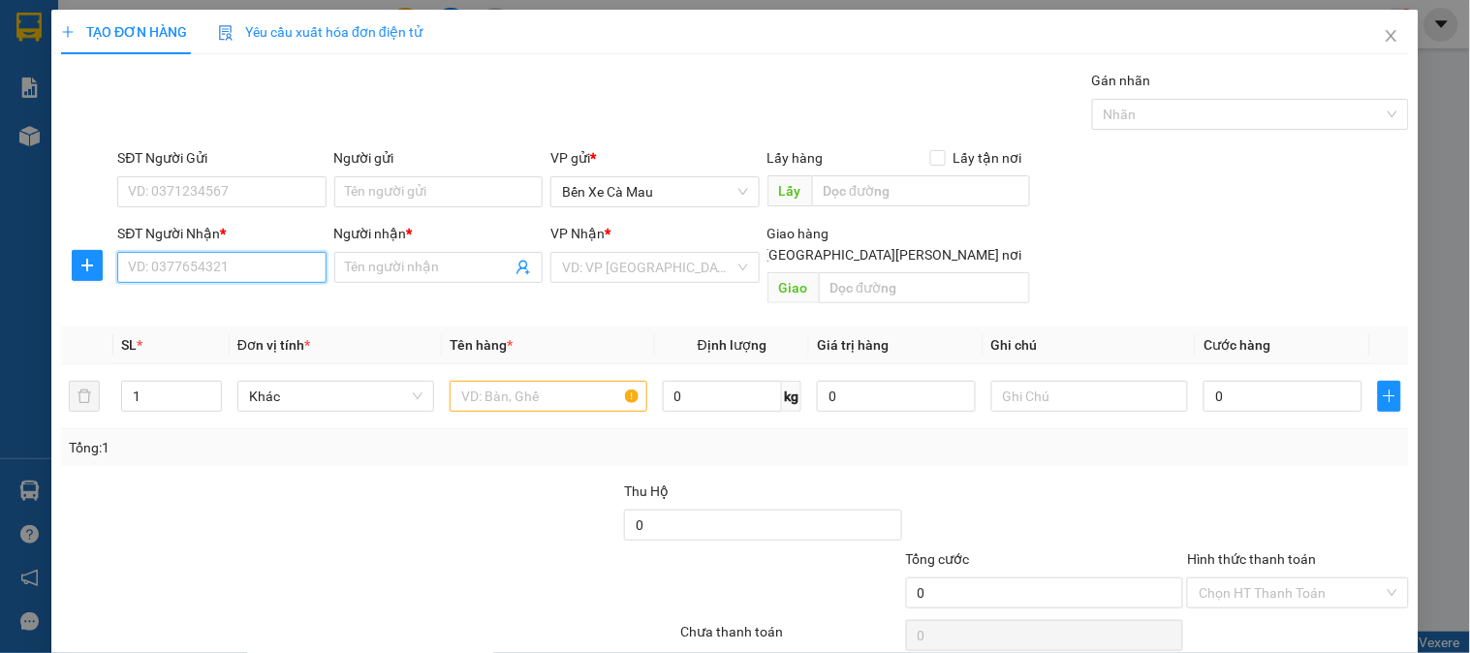
click at [269, 272] on input "SĐT Người Nhận *" at bounding box center [221, 267] width 208 height 31
drag, startPoint x: 1330, startPoint y: 234, endPoint x: 1032, endPoint y: 237, distance: 298.4
click at [1330, 234] on div "SĐT Người Nhận * VD: 0377654321 Người nhận * Tên người nhận VP Nhận * VD: VP Sà…" at bounding box center [762, 267] width 1299 height 89
click at [226, 263] on input "SĐT Người Nhận *" at bounding box center [221, 267] width 208 height 31
click at [228, 321] on div "0937057095 - labo hương giang" at bounding box center [237, 306] width 243 height 31
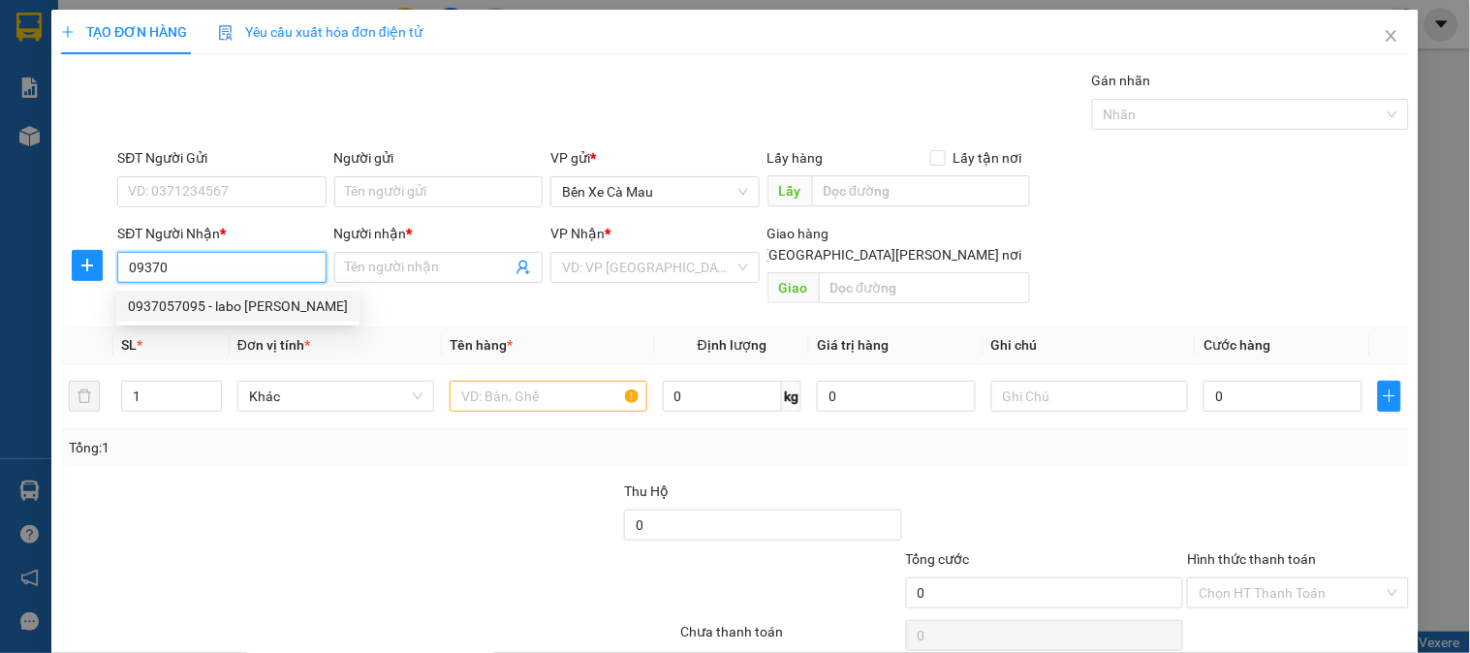
type input "0937057095"
type input "labo hương giang"
type input "30.000"
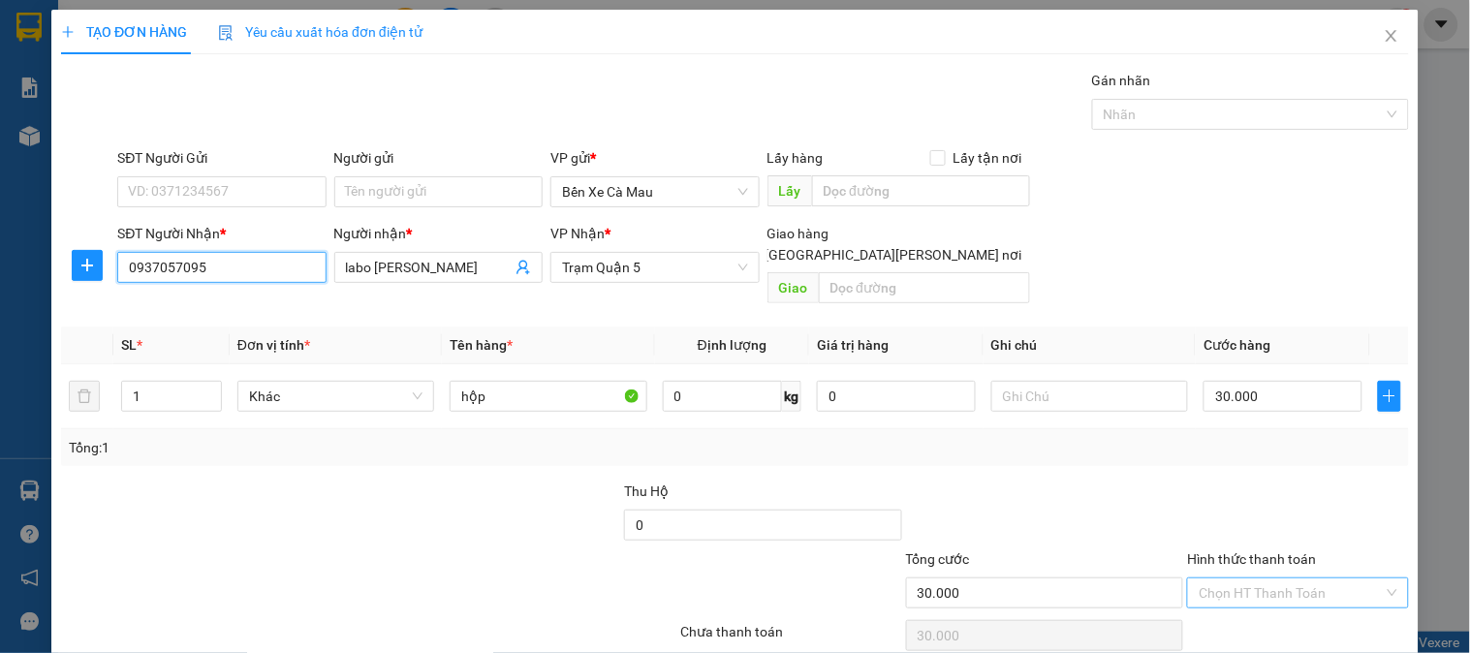
type input "0937057095"
click at [1252, 578] on input "Hình thức thanh toán" at bounding box center [1291, 592] width 184 height 29
click at [1251, 589] on div "Transit Pickup Surcharge Ids Transit Deliver Surcharge Ids Transit Deliver Surc…" at bounding box center [735, 385] width 1348 height 631
click at [1252, 578] on input "Hình thức thanh toán" at bounding box center [1291, 592] width 184 height 29
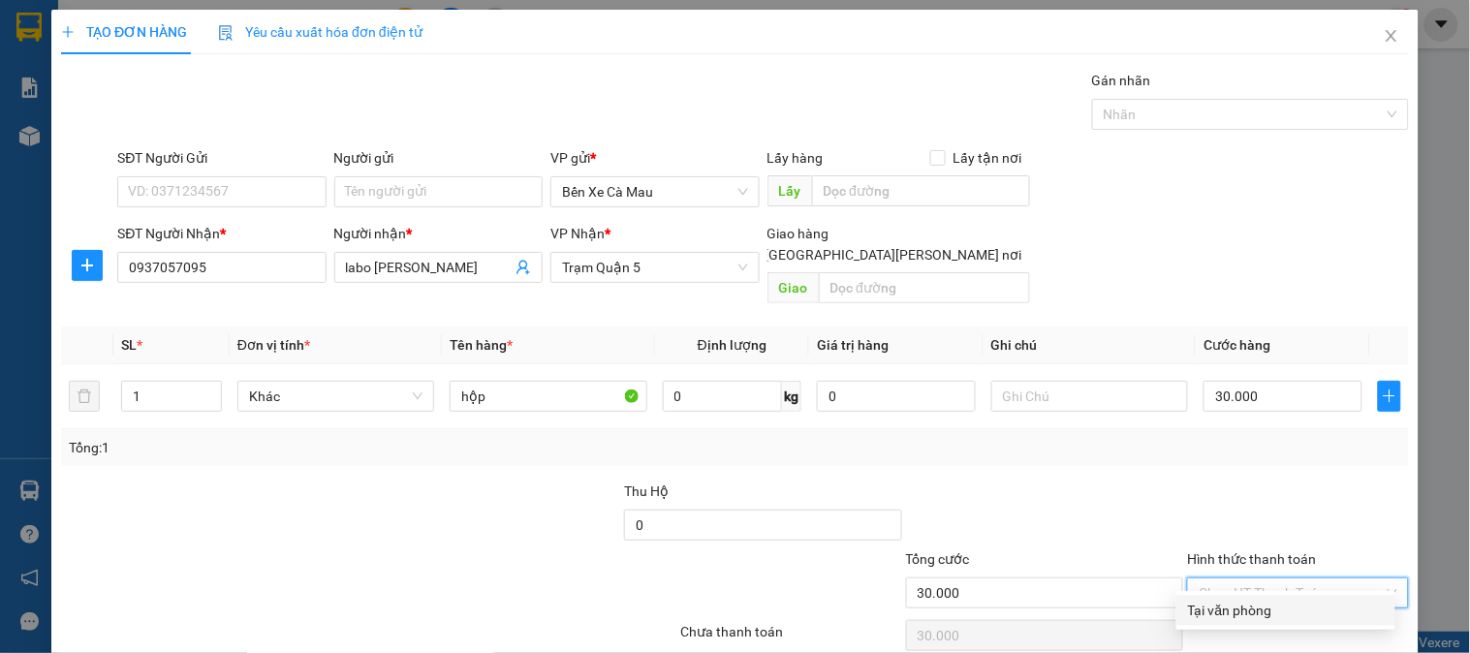
drag, startPoint x: 1251, startPoint y: 610, endPoint x: 1244, endPoint y: 621, distance: 12.6
click at [1251, 611] on div "Tại văn phòng" at bounding box center [1286, 610] width 196 height 21
type input "0"
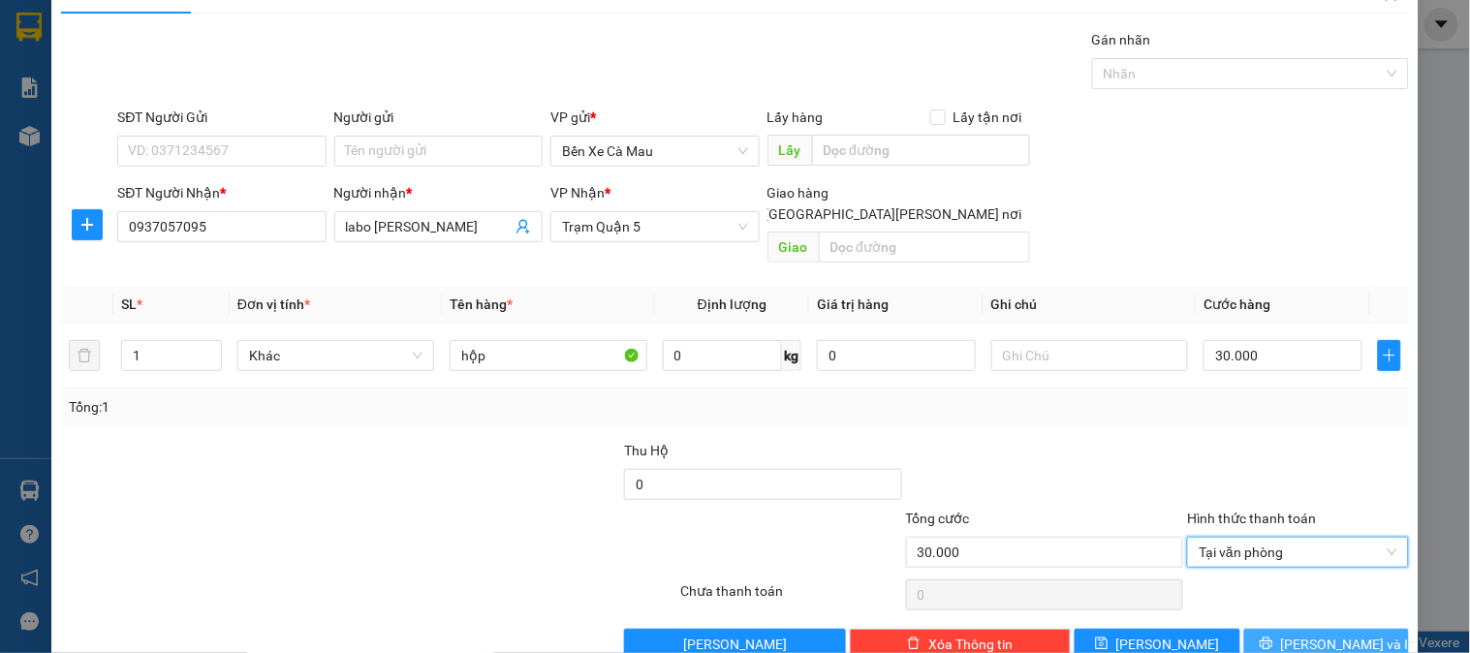
scroll to position [63, 0]
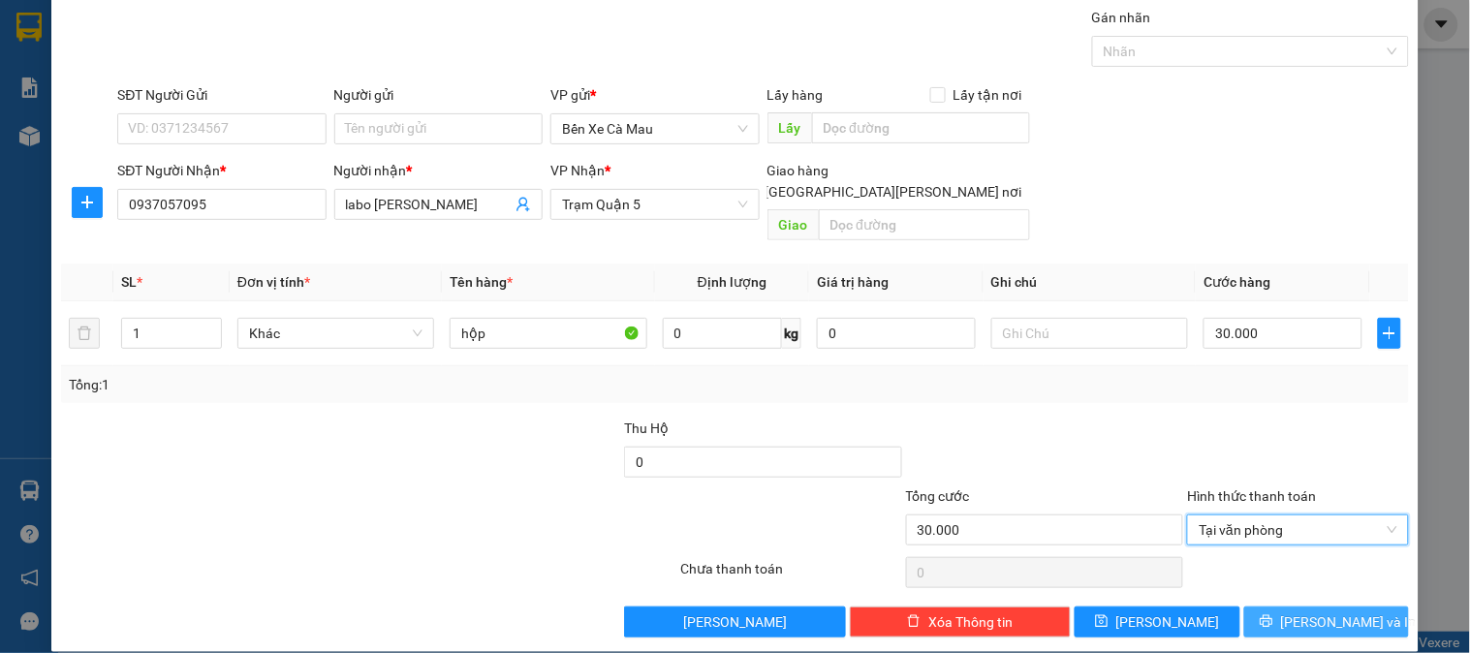
click at [1292, 607] on button "[PERSON_NAME] và In" at bounding box center [1326, 622] width 165 height 31
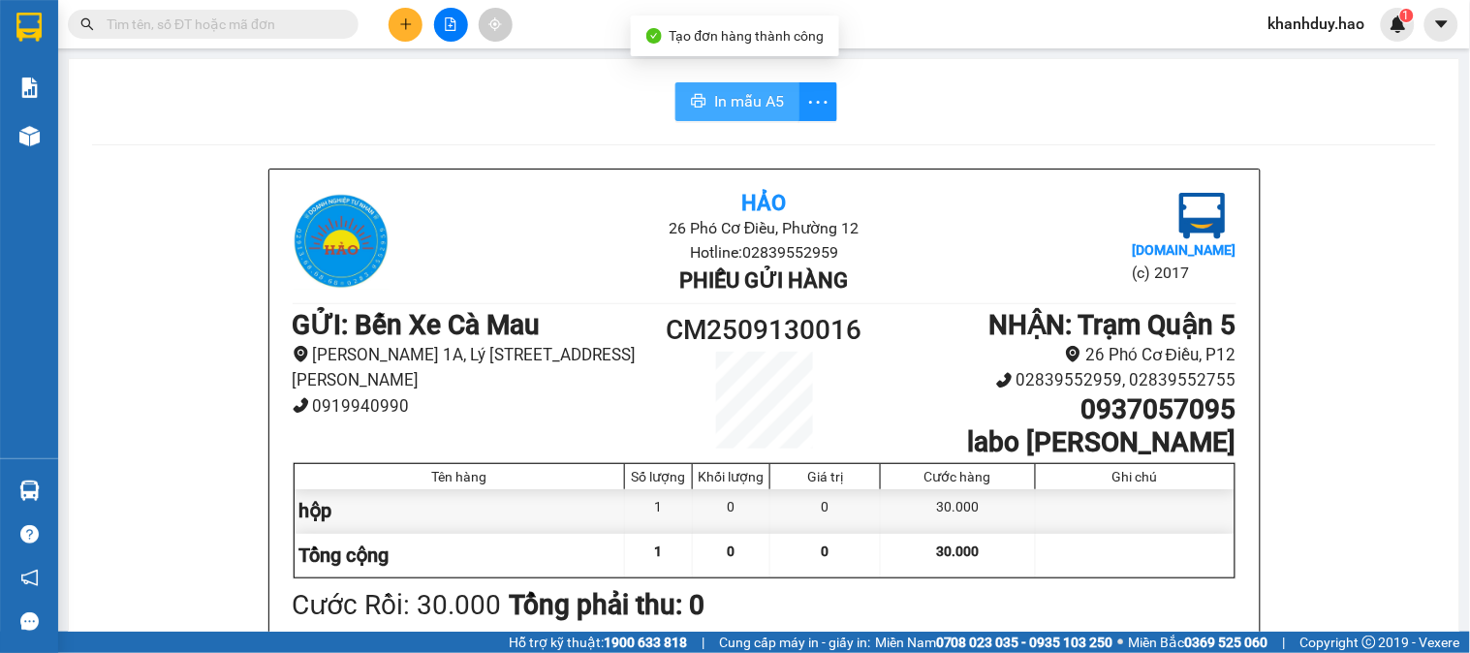
click at [714, 97] on span "In mẫu A5" at bounding box center [749, 101] width 70 height 24
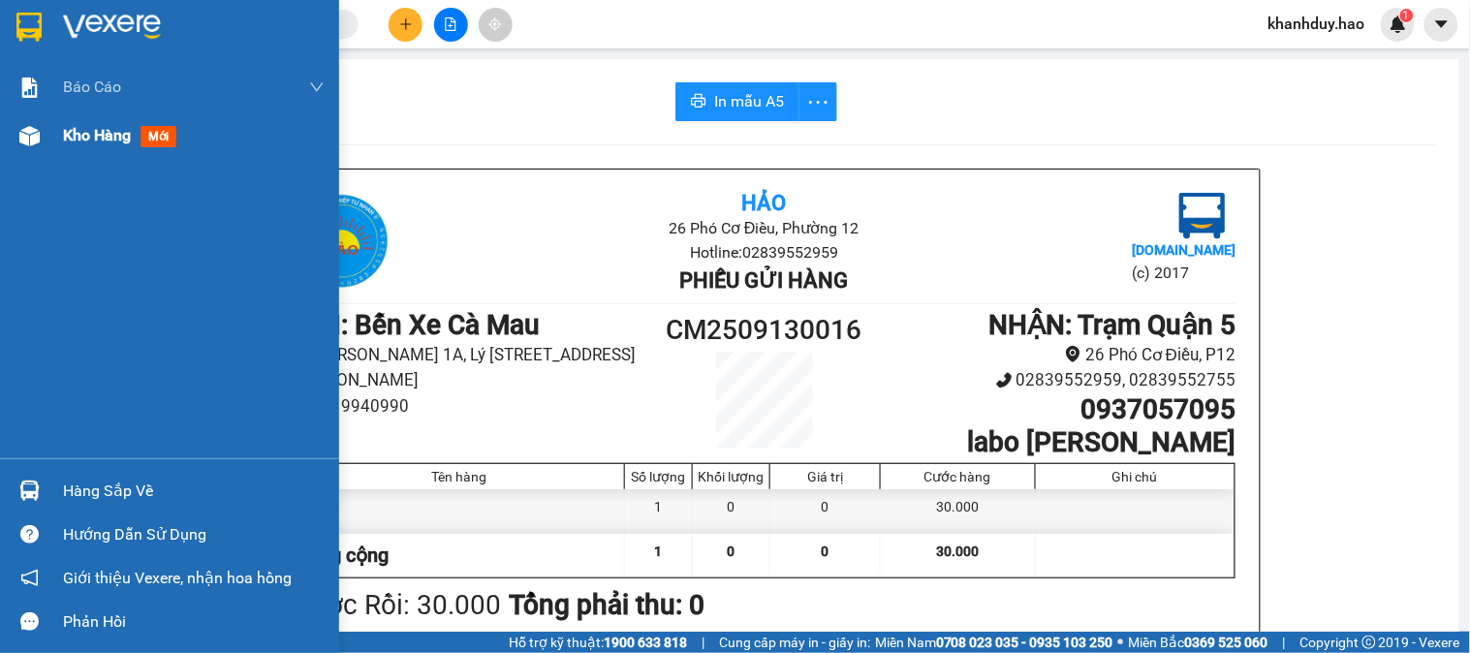
click at [148, 153] on div "Kho hàng mới" at bounding box center [194, 135] width 262 height 48
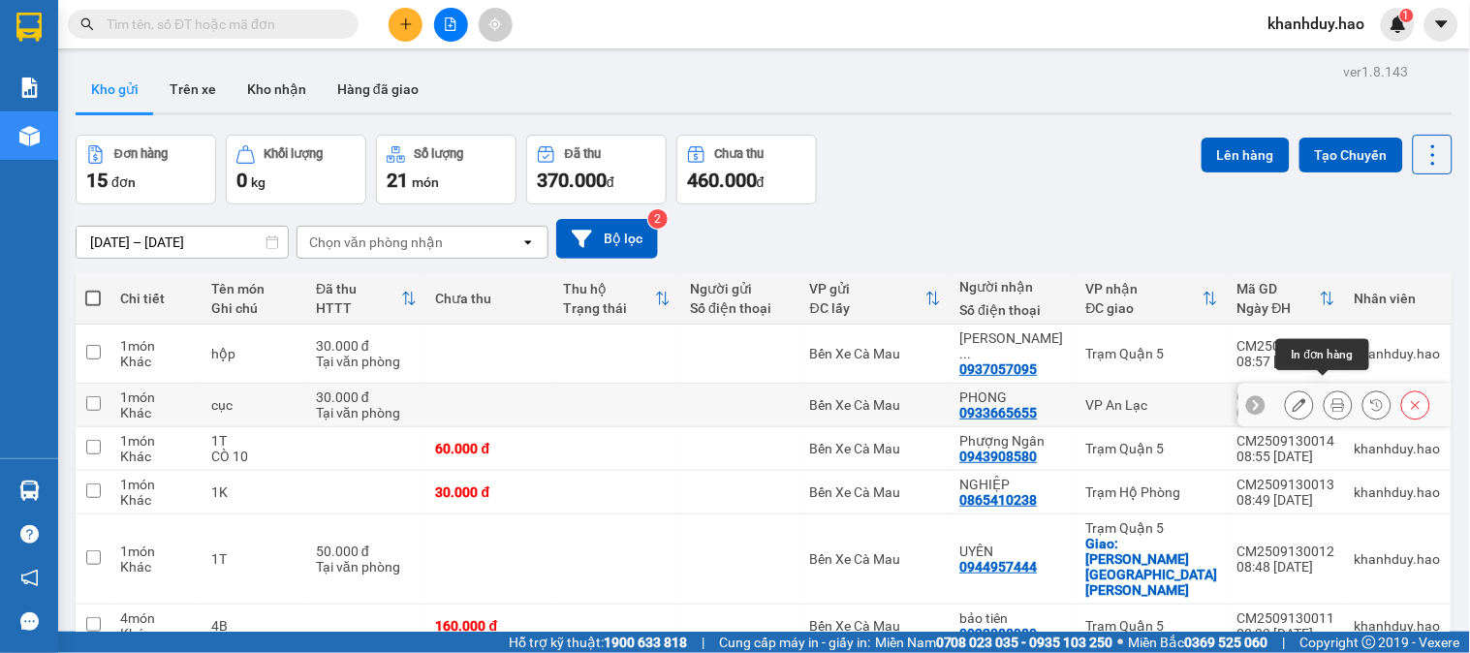
click at [1331, 398] on icon at bounding box center [1338, 405] width 14 height 14
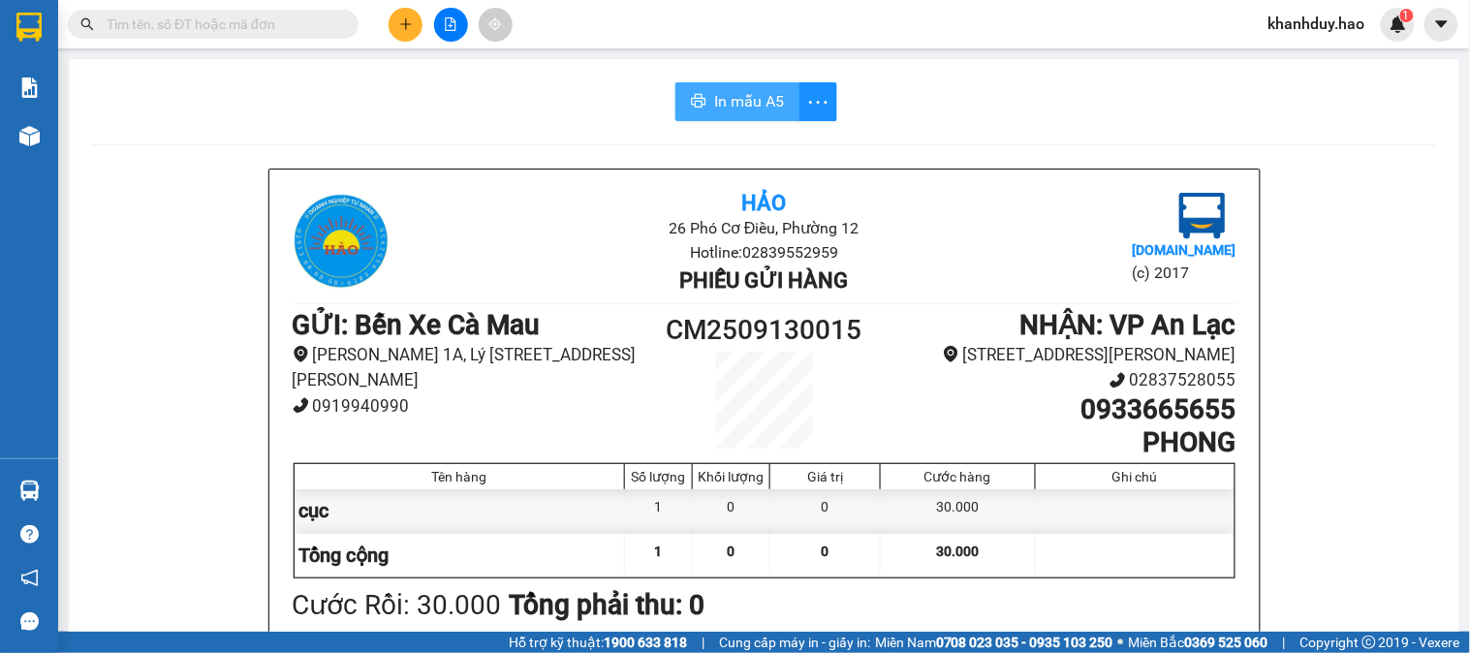
click at [675, 102] on button "In mẫu A5" at bounding box center [737, 101] width 124 height 39
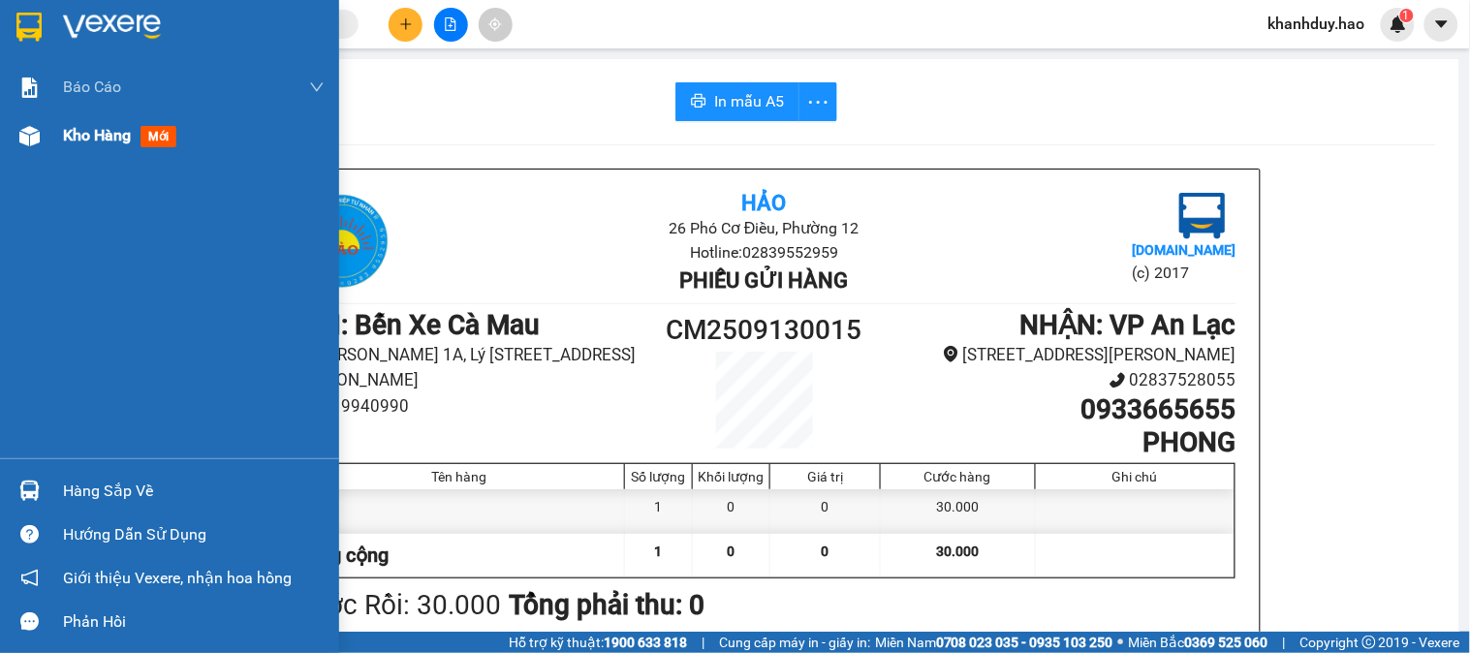
click at [170, 152] on div "Kho hàng mới" at bounding box center [194, 135] width 262 height 48
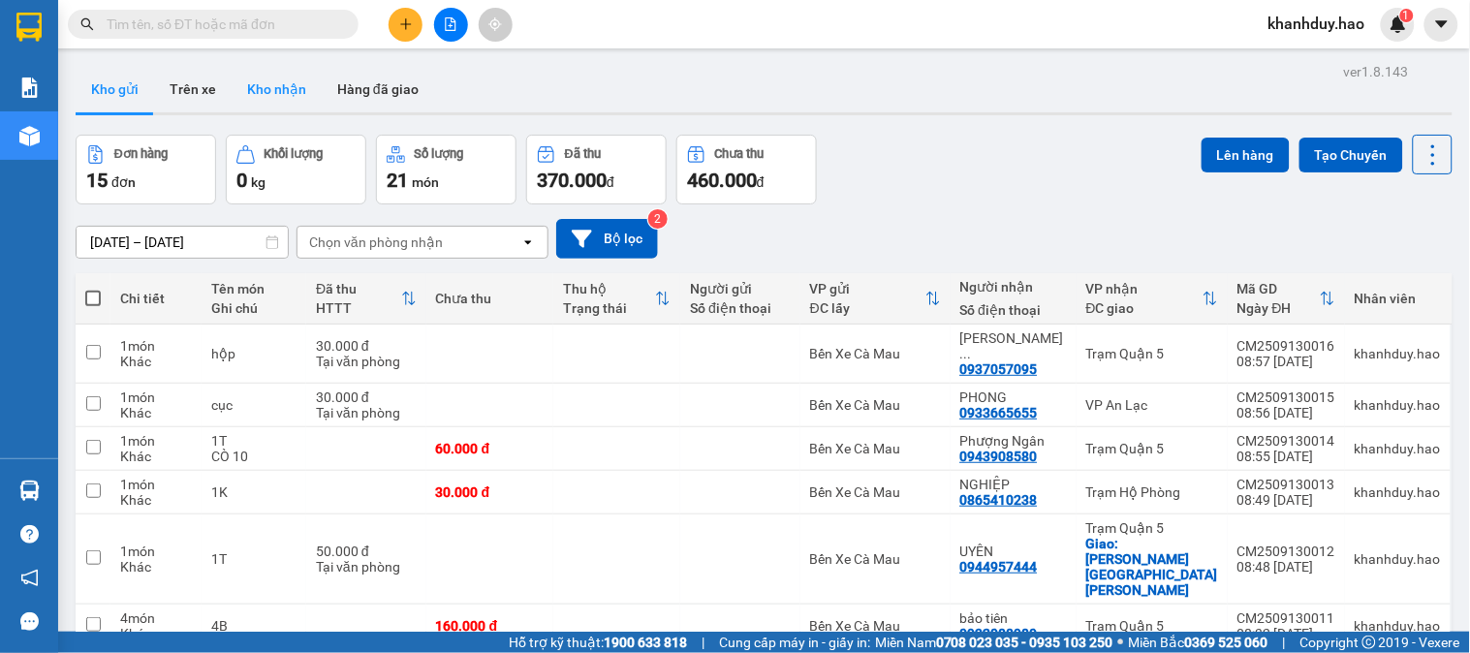
click at [293, 95] on button "Kho nhận" at bounding box center [277, 89] width 90 height 47
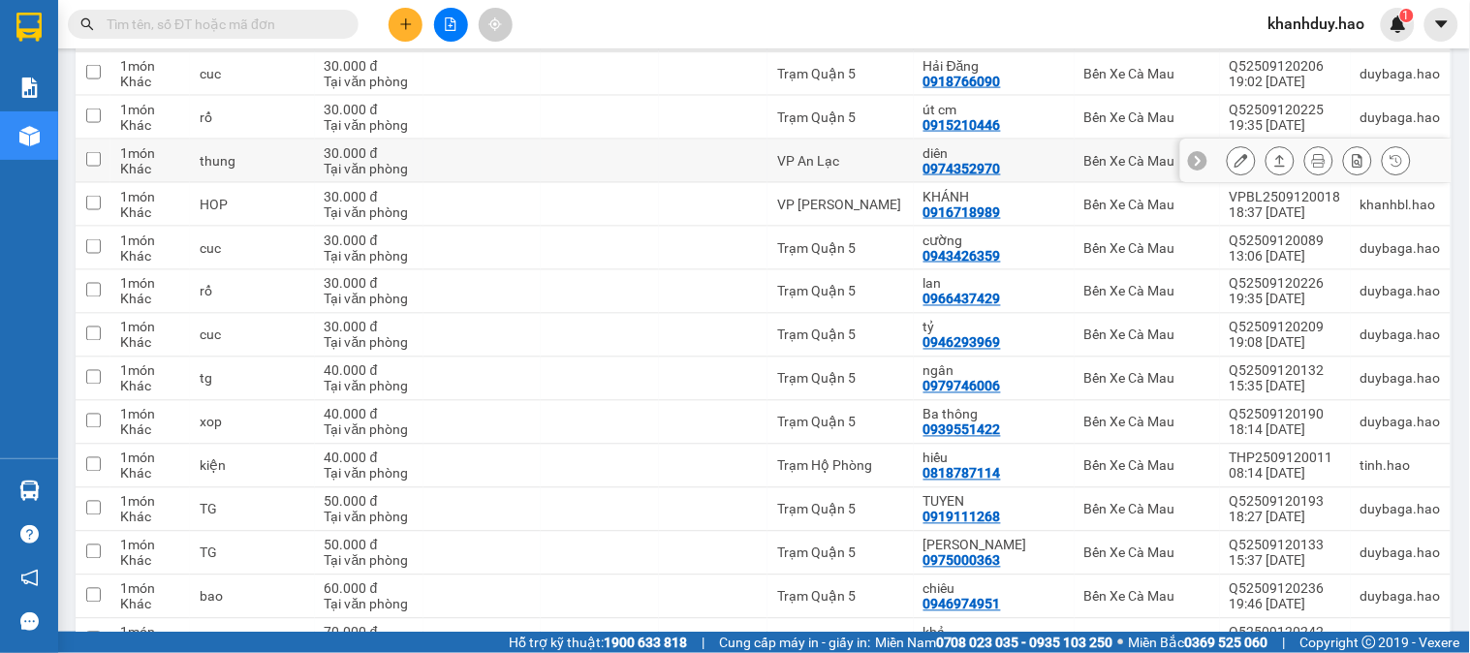
scroll to position [2583, 0]
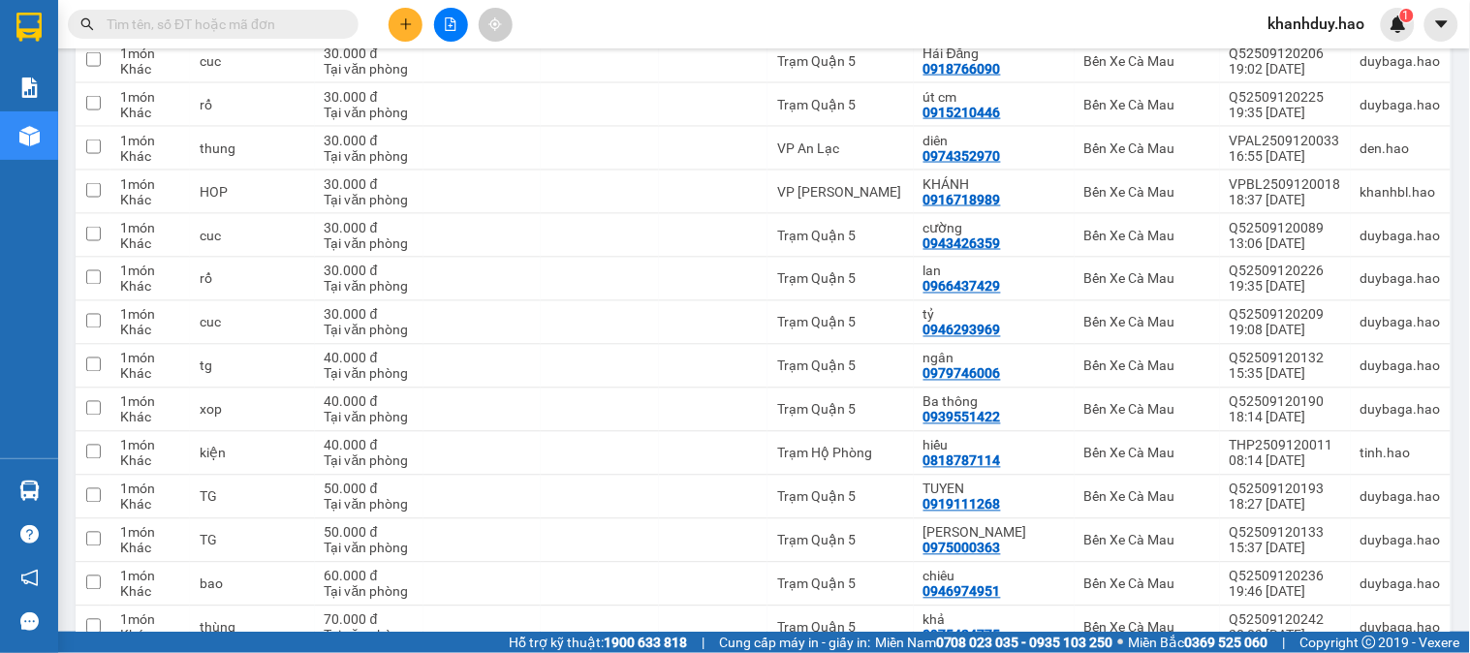
click at [397, 20] on button at bounding box center [406, 25] width 34 height 34
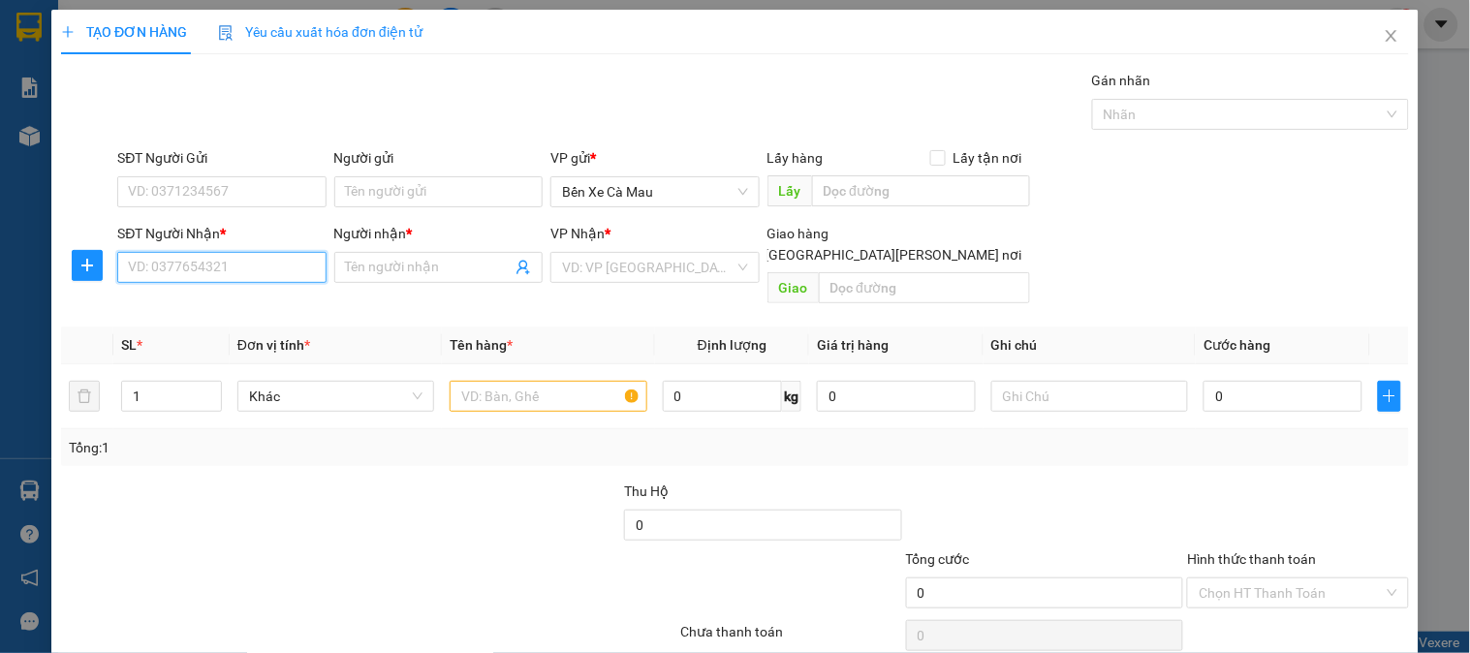
click at [214, 279] on input "SĐT Người Nhận *" at bounding box center [221, 267] width 208 height 31
drag, startPoint x: 146, startPoint y: 308, endPoint x: 156, endPoint y: 313, distance: 10.8
click at [147, 311] on div "0916455097 - CHÍ LINH" at bounding box center [223, 306] width 191 height 21
type input "0916455097"
type input "CHÍ LINH"
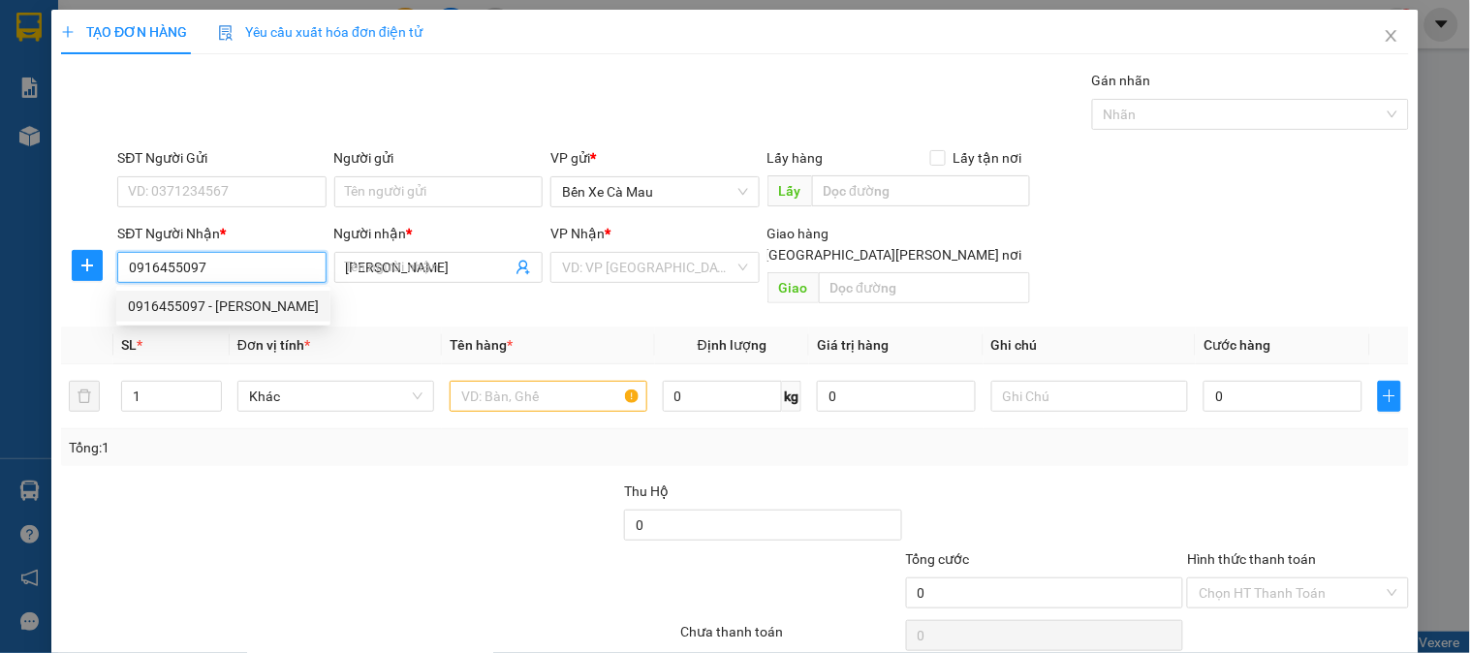
type input "40.000"
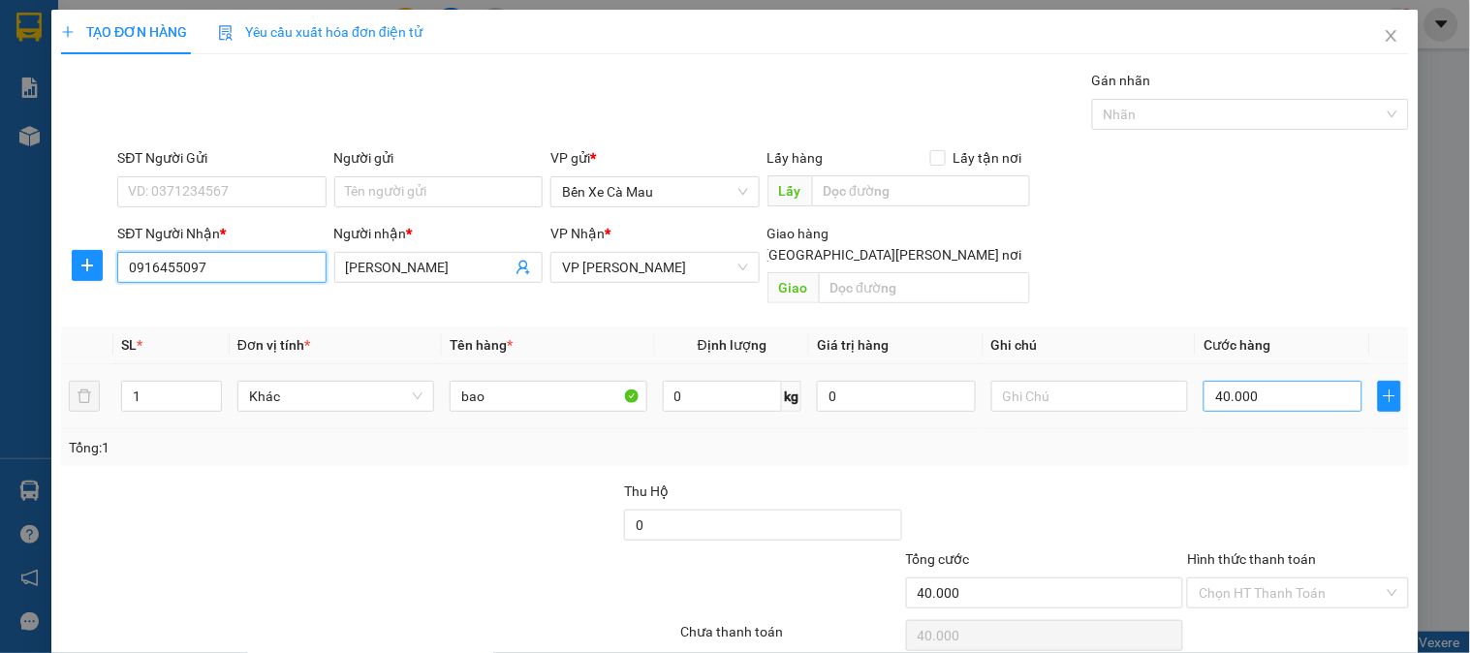
type input "0916455097"
click at [1273, 382] on input "40.000" at bounding box center [1282, 396] width 159 height 31
type input "0"
type input "006"
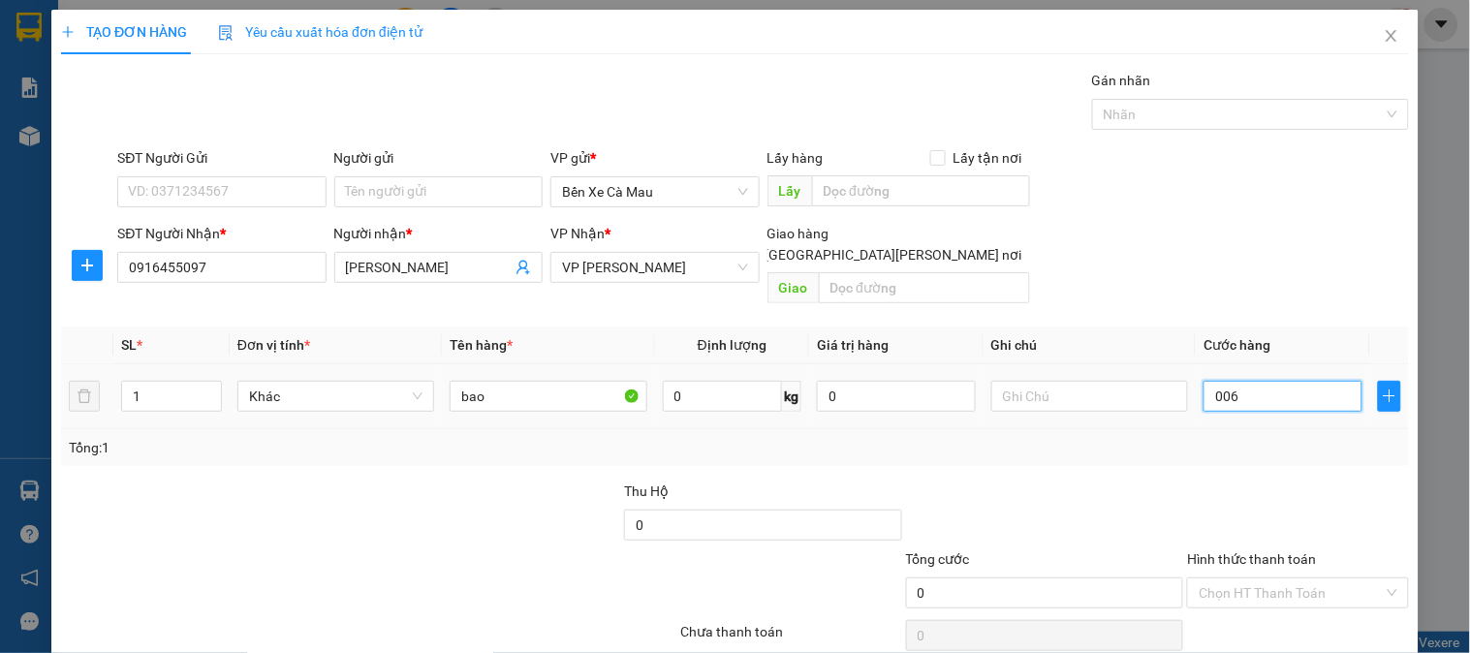
type input "6"
type input "63"
type input "0.063"
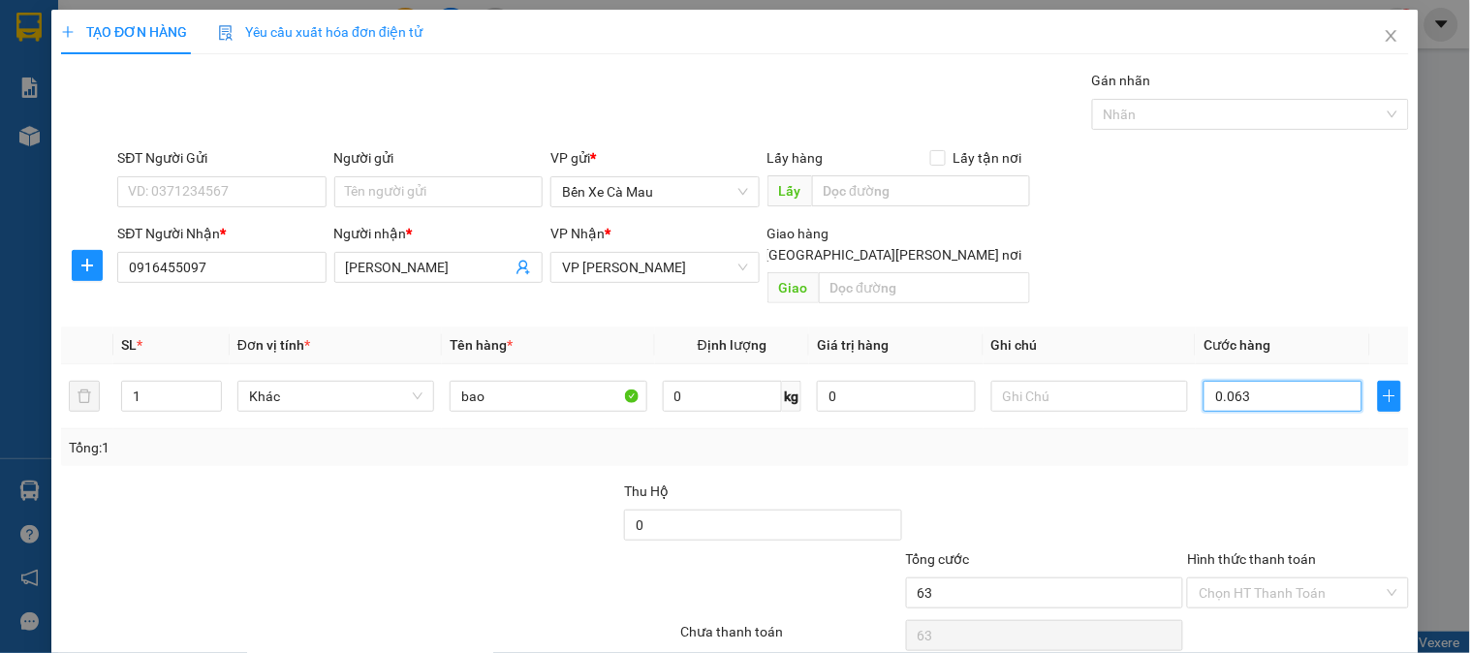
type input "6"
type input "006"
type input "0"
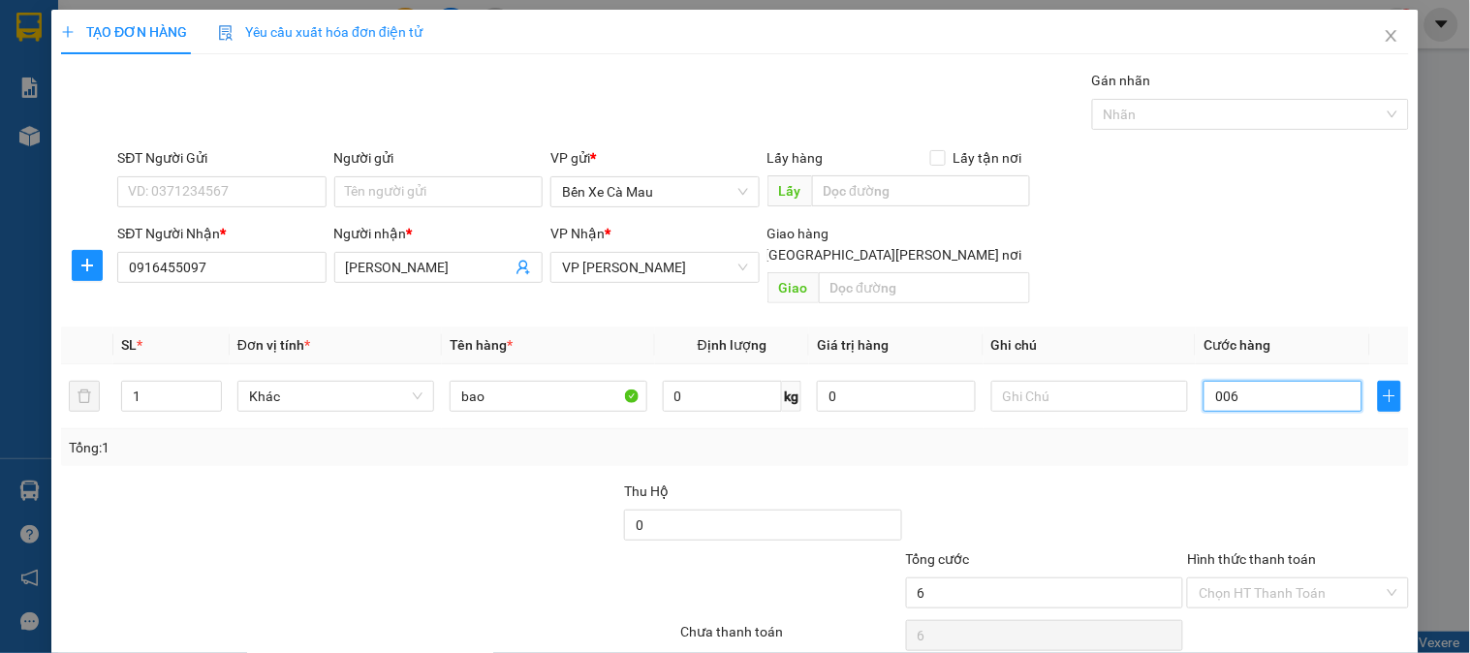
type input "00"
type input "3"
type input "003"
type input "30"
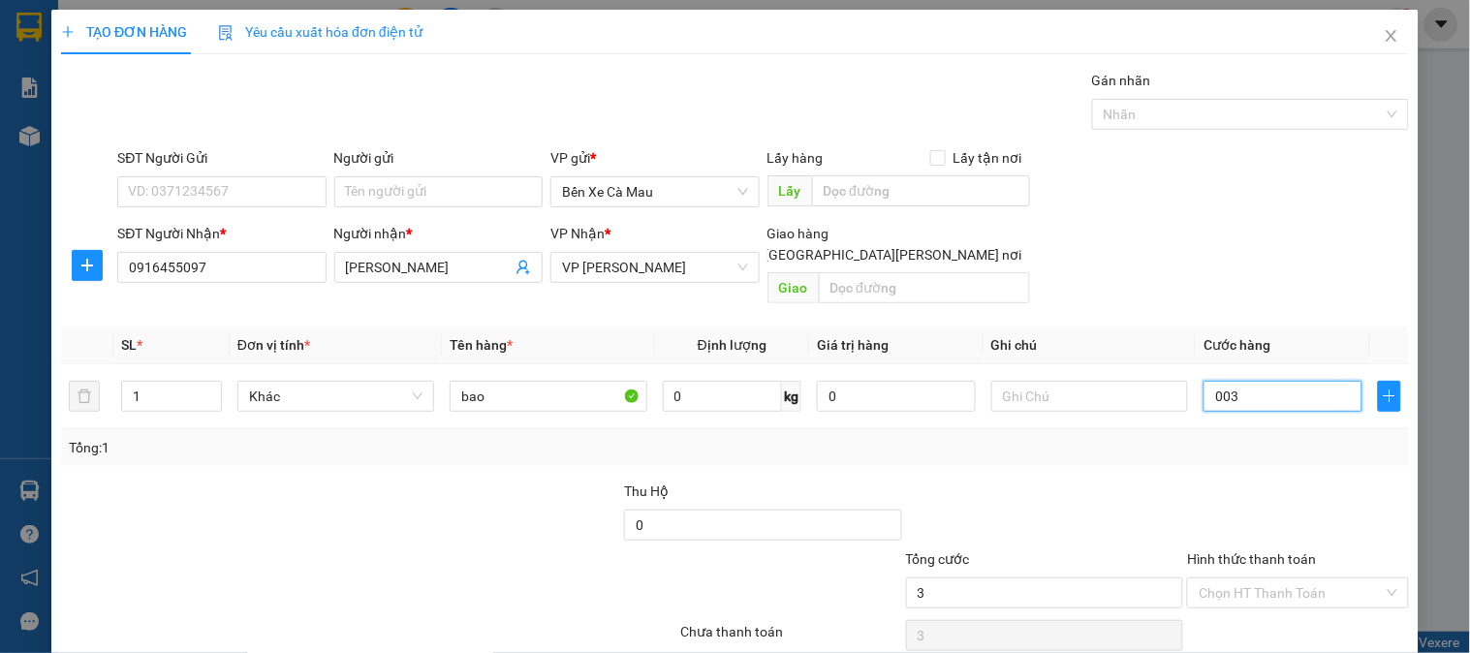
type input "30"
type input "0.030"
type input "30.000"
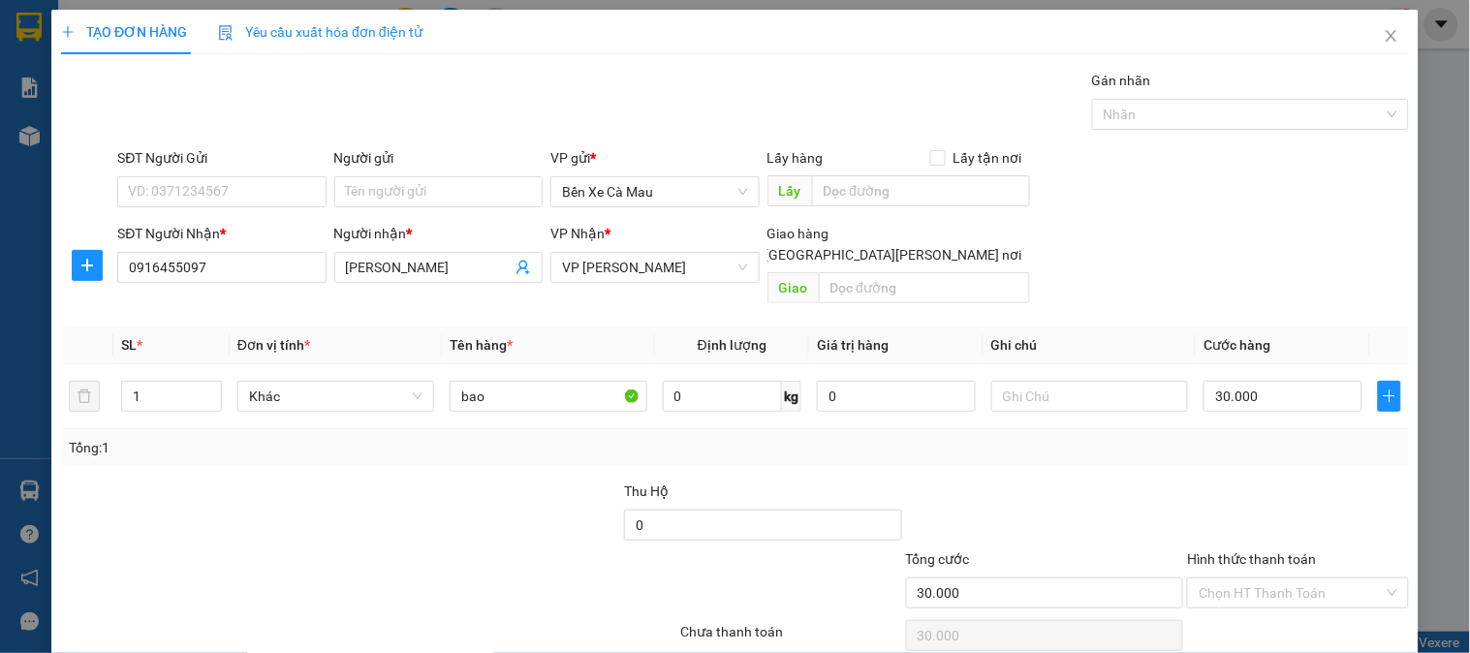
click at [1324, 265] on div "SĐT Người Nhận * 0916455097 Người nhận * CHÍ LINH VP Nhận * VP Bạc Liêu Giao hà…" at bounding box center [762, 267] width 1299 height 89
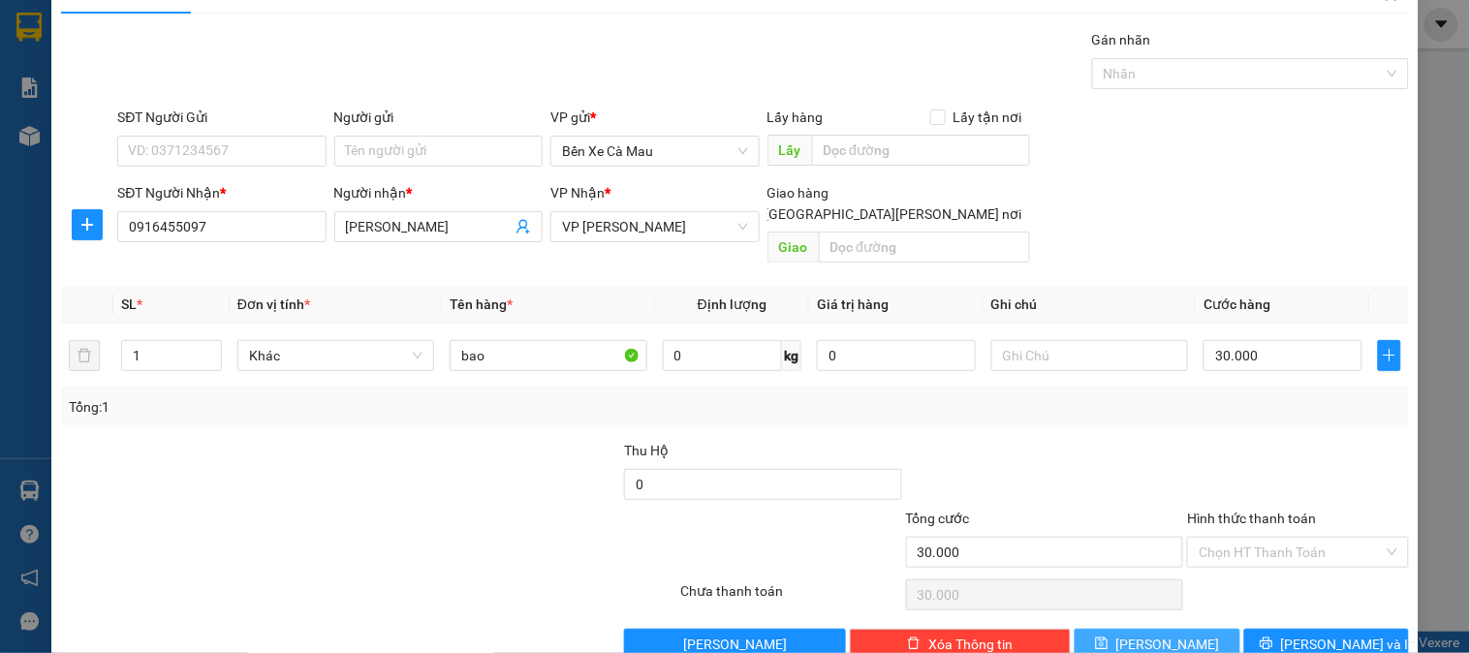
scroll to position [63, 0]
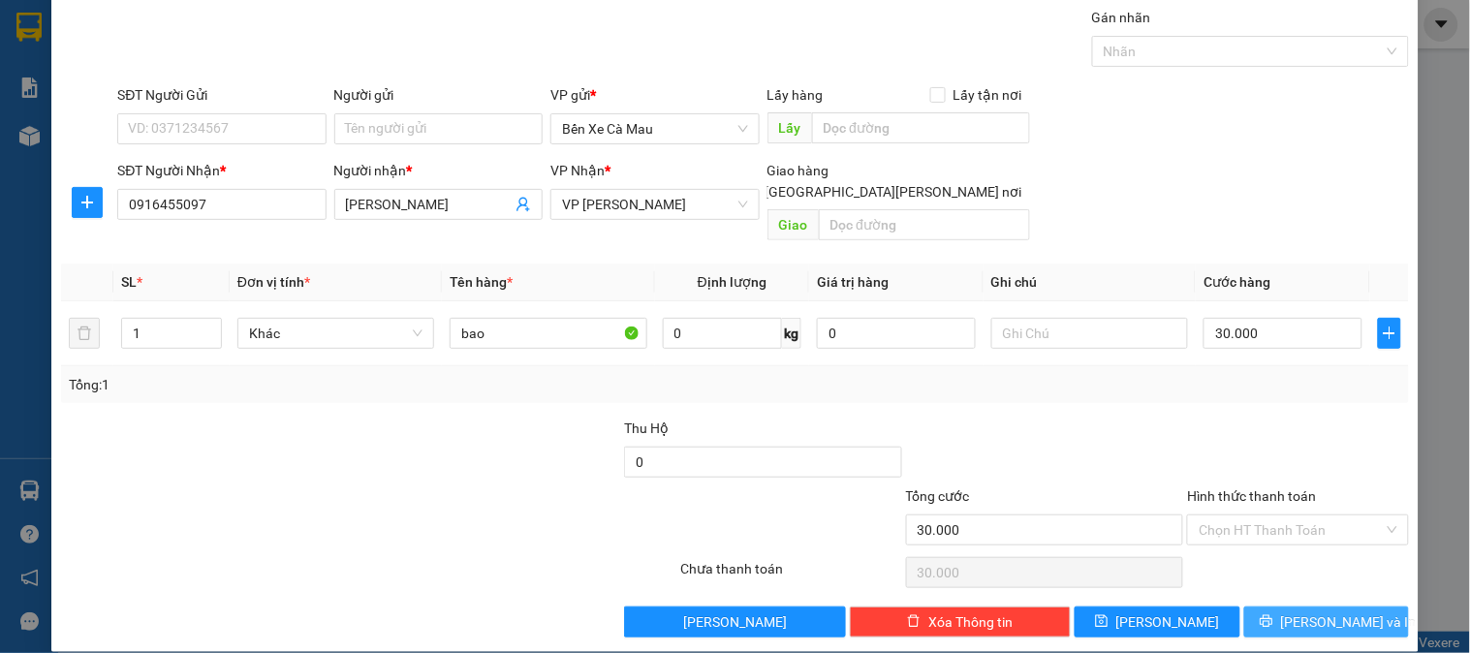
click at [1280, 607] on button "[PERSON_NAME] và In" at bounding box center [1326, 622] width 165 height 31
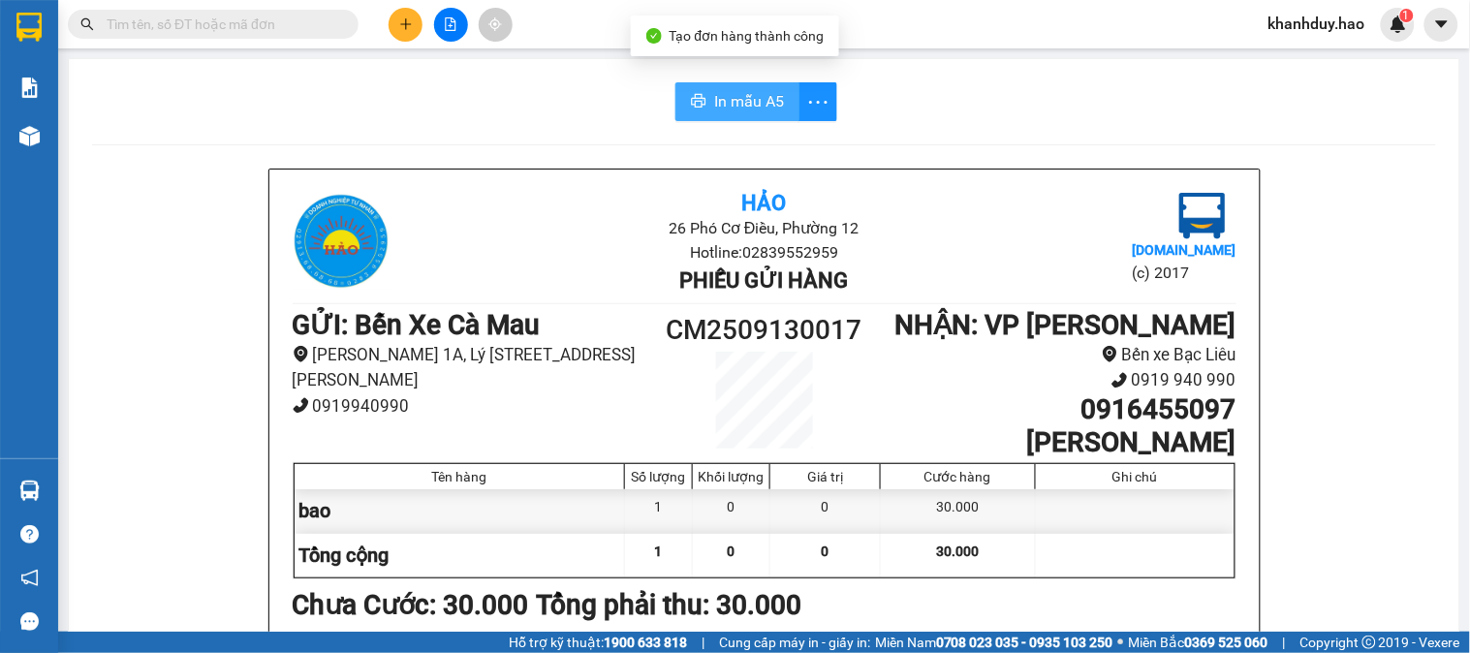
click at [729, 117] on button "In mẫu A5" at bounding box center [737, 101] width 124 height 39
click at [390, 19] on button at bounding box center [406, 25] width 34 height 34
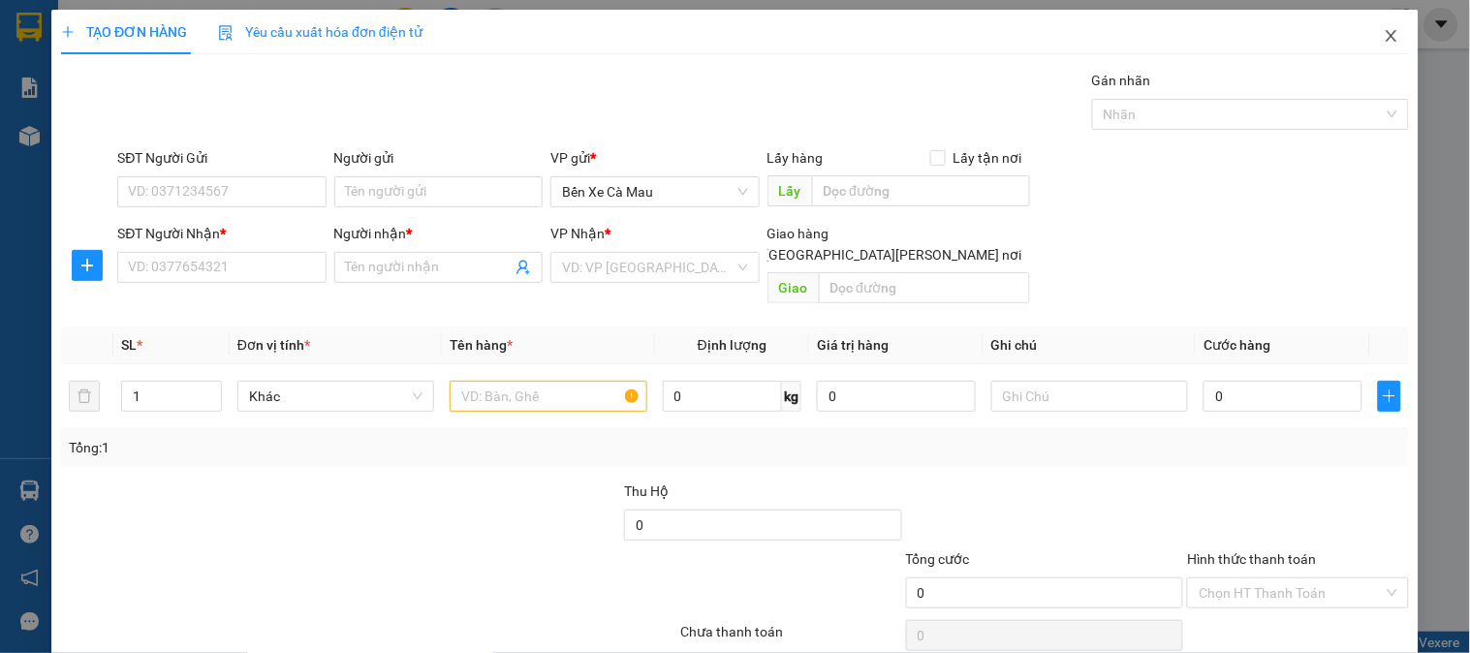
click at [1364, 44] on span "Close" at bounding box center [1391, 37] width 54 height 54
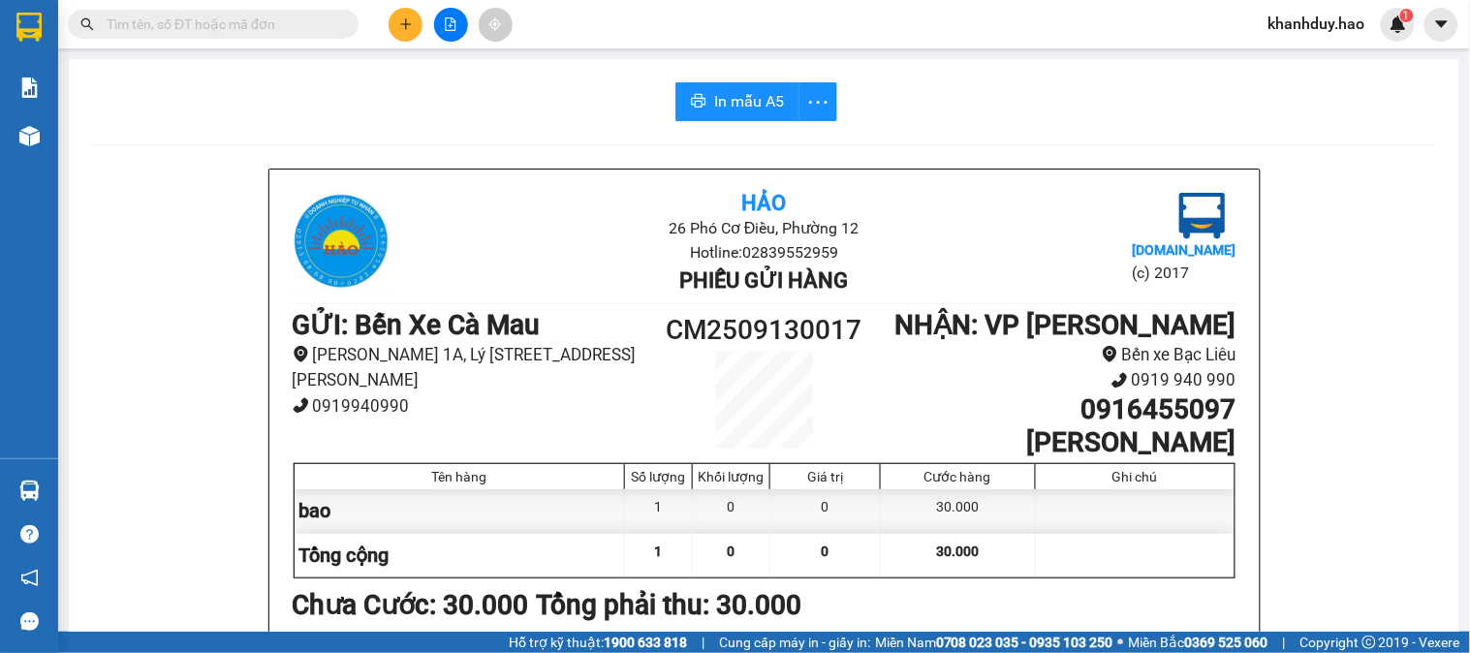
click at [289, 24] on input "text" at bounding box center [221, 24] width 229 height 21
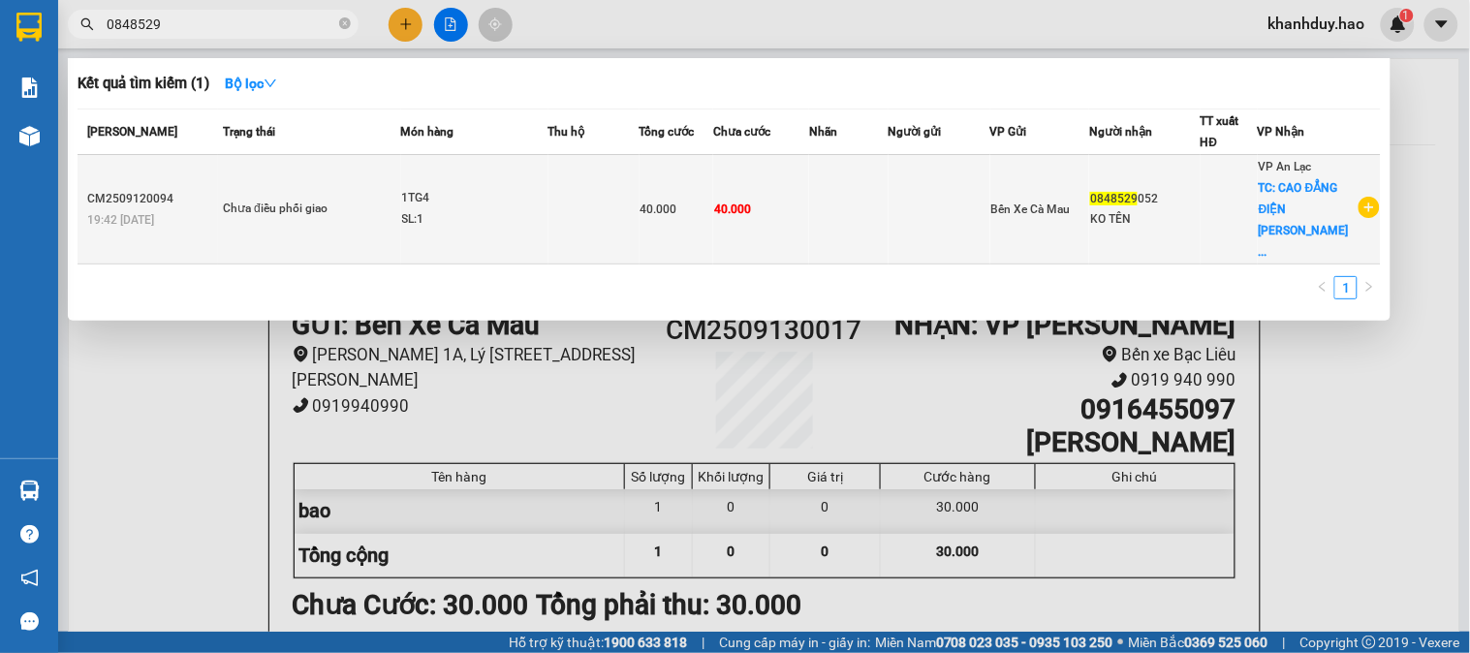
type input "0848529"
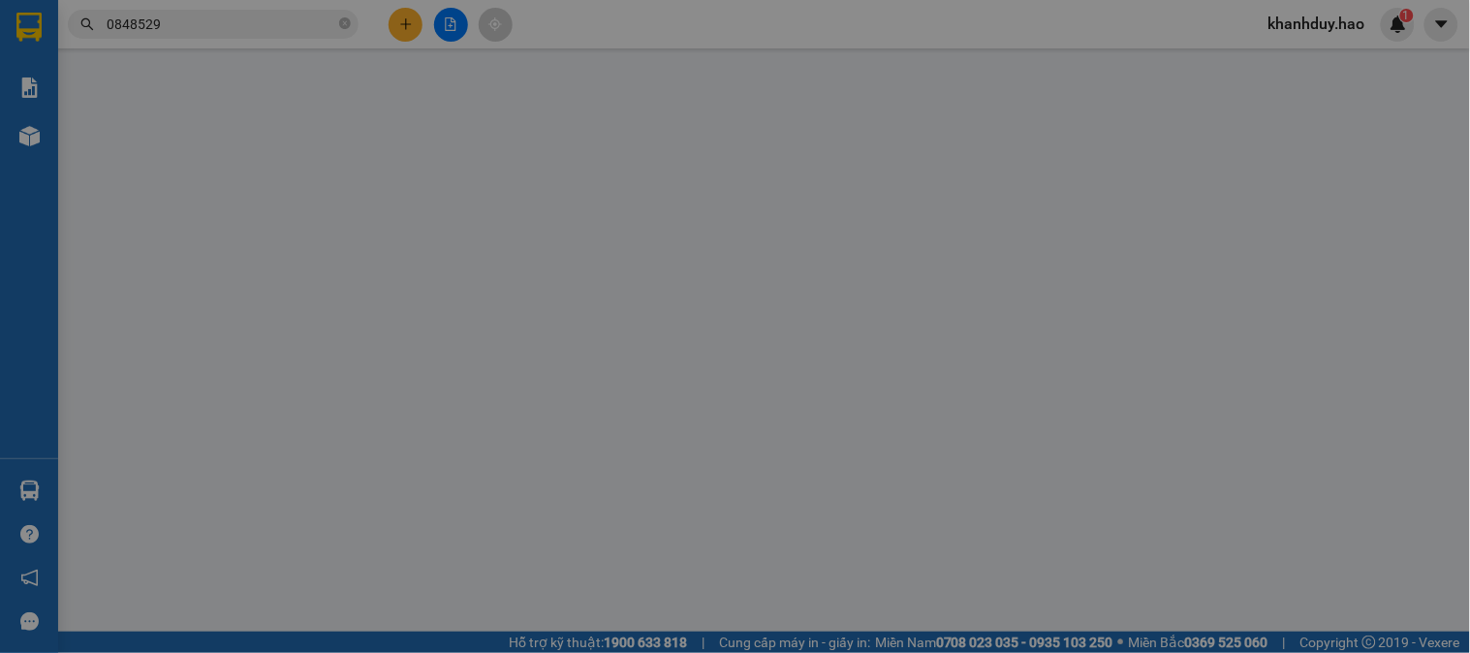
type input "0848529052"
type input "KO TÊN"
checkbox input "true"
type input "CAO ĐẲNG ĐIỆN LỰC P THẠNH XUÂN Q 12"
type input "40.000"
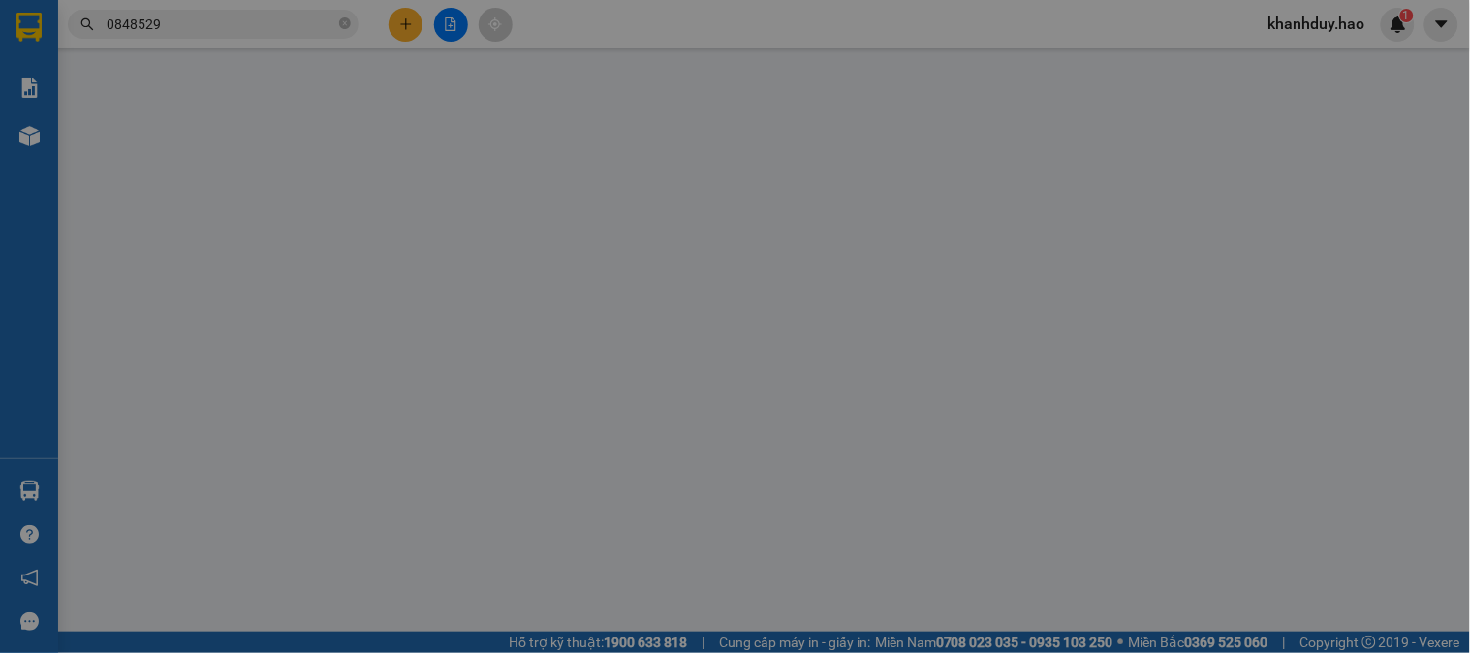
type input "40.000"
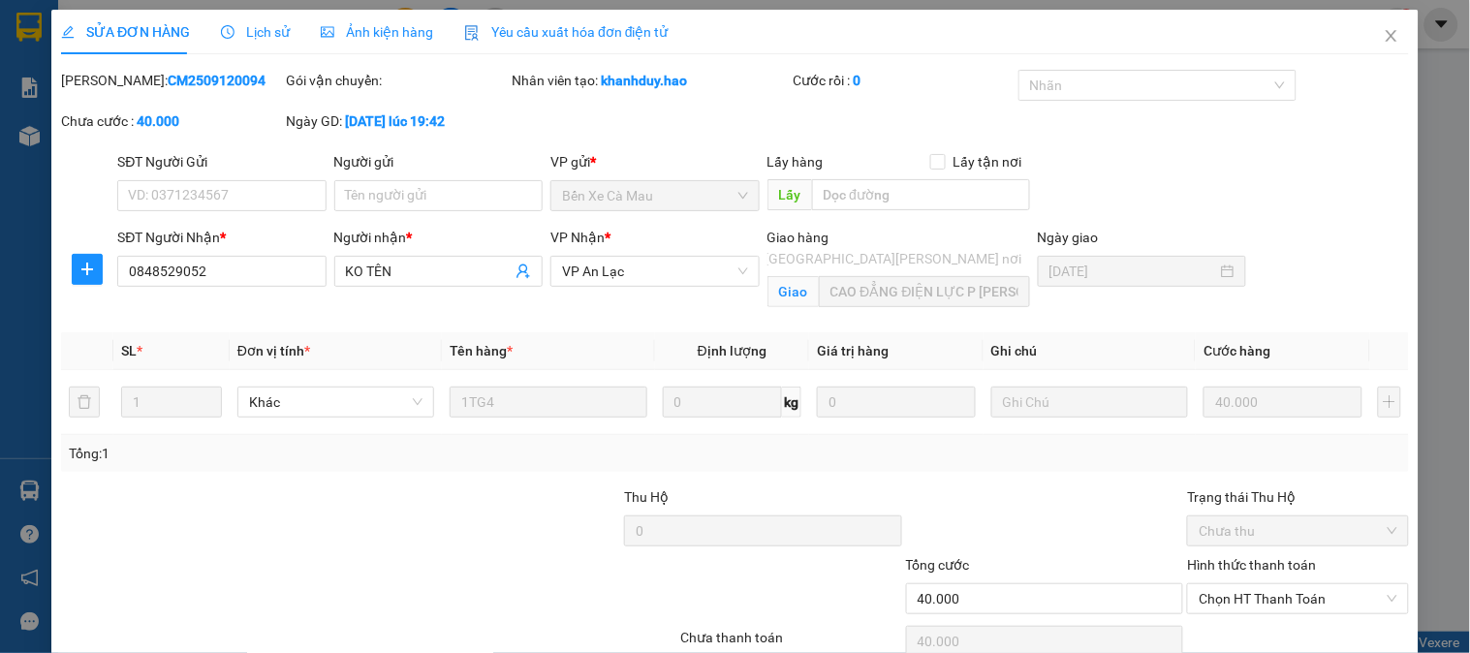
click at [378, 35] on span "Ảnh kiện hàng" at bounding box center [377, 32] width 112 height 16
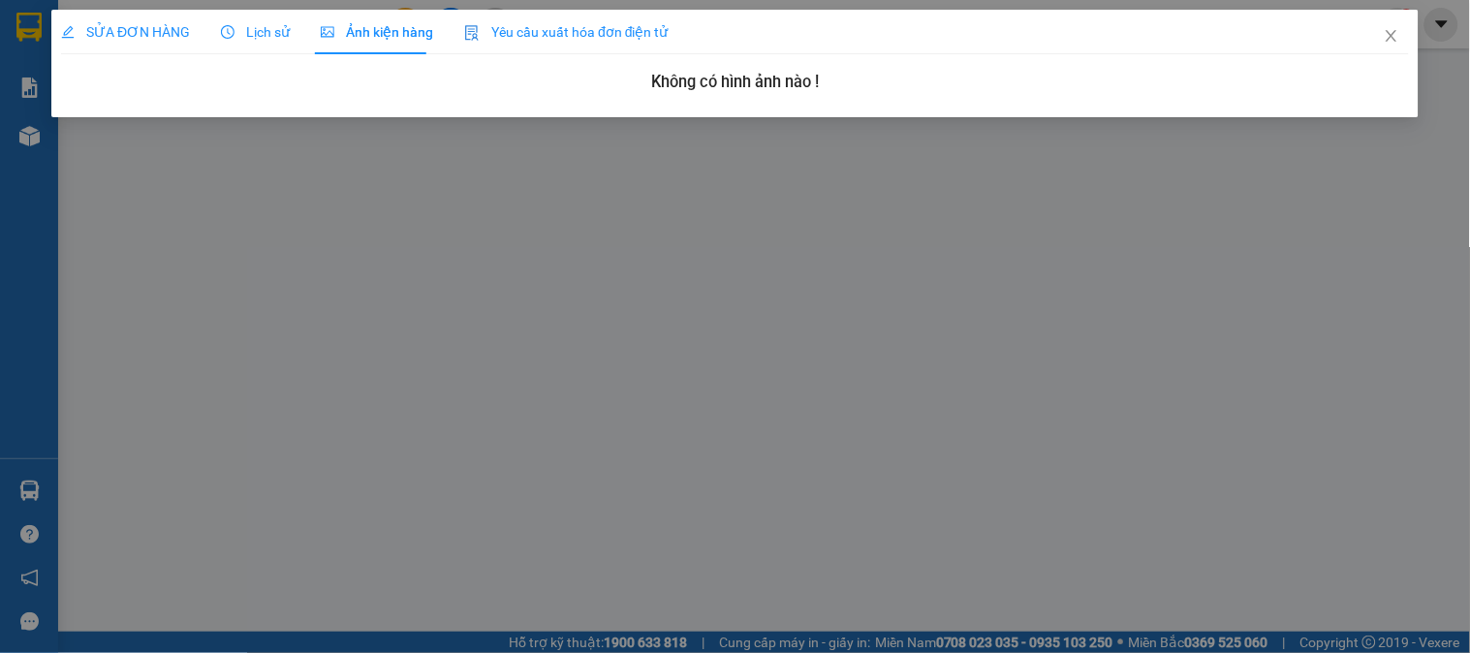
click at [243, 41] on div "Lịch sử" at bounding box center [255, 31] width 69 height 21
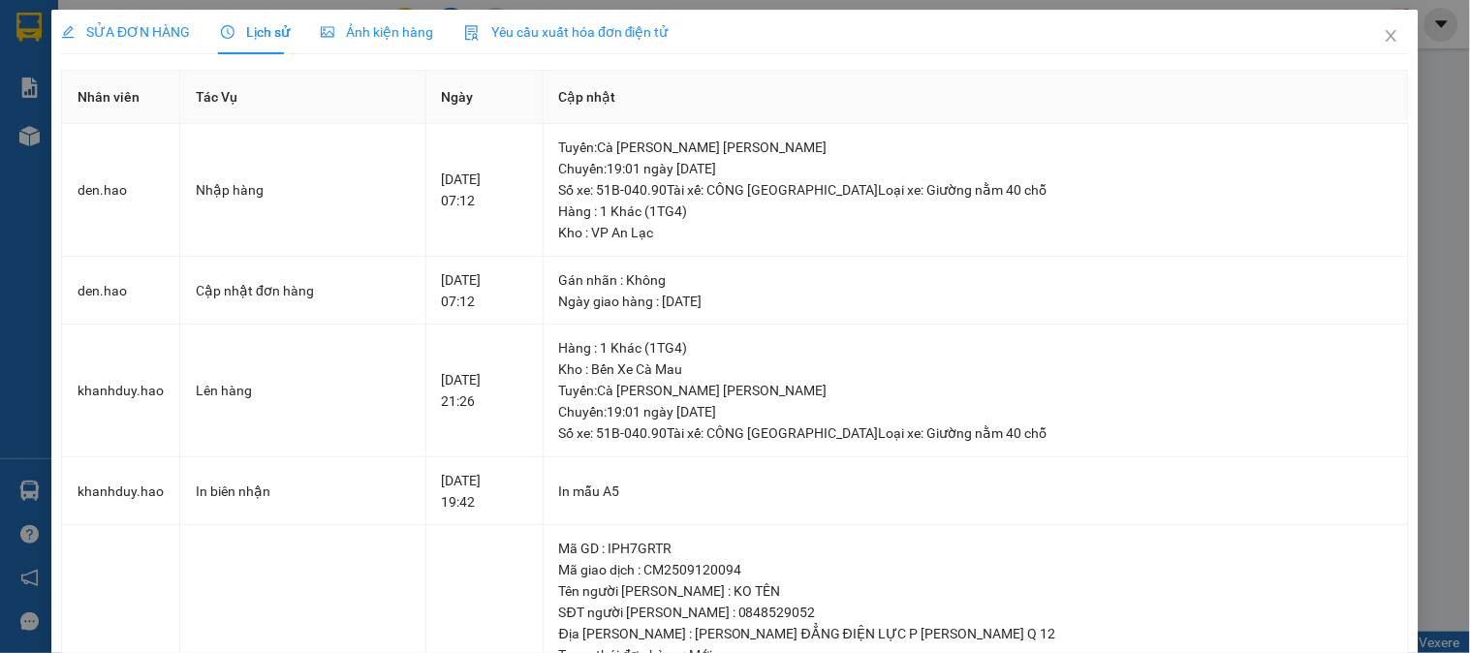
click at [116, 24] on span "SỬA ĐƠN HÀNG" at bounding box center [125, 32] width 129 height 16
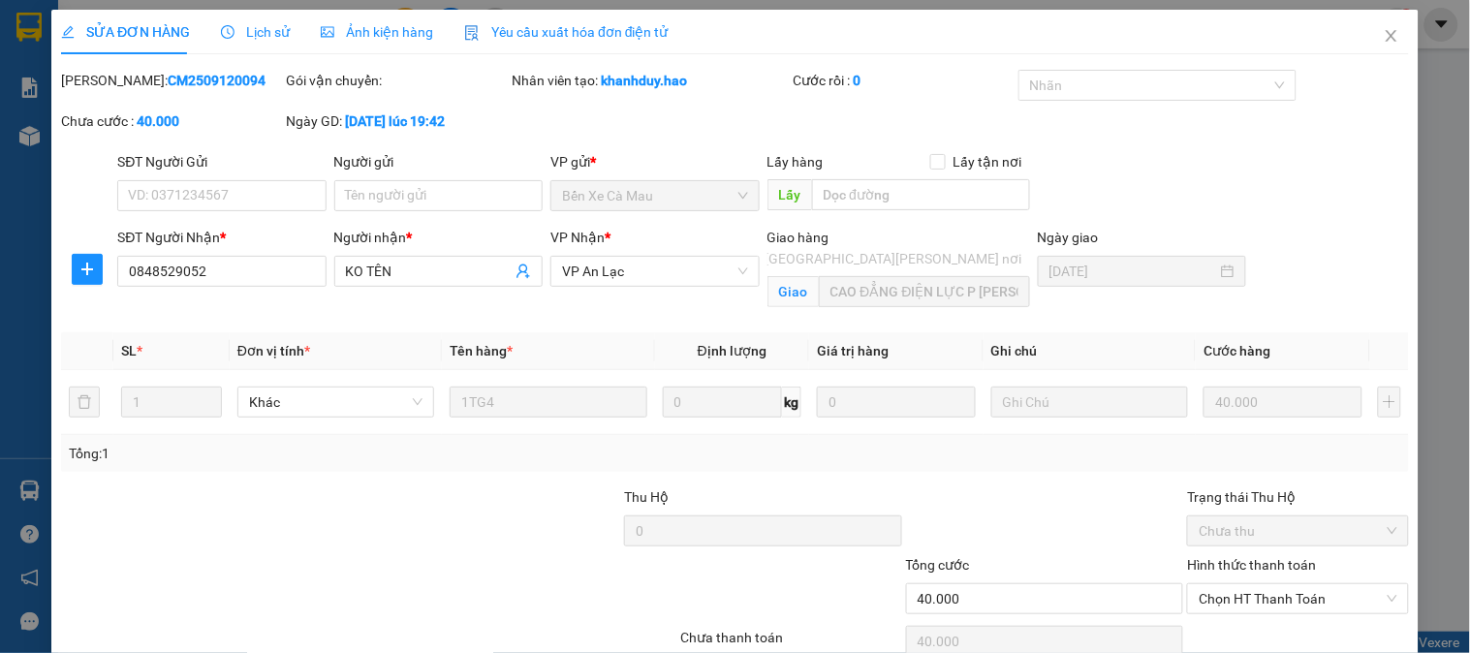
drag, startPoint x: 380, startPoint y: 29, endPoint x: 289, endPoint y: 30, distance: 91.1
click at [379, 29] on span "Ảnh kiện hàng" at bounding box center [377, 32] width 112 height 16
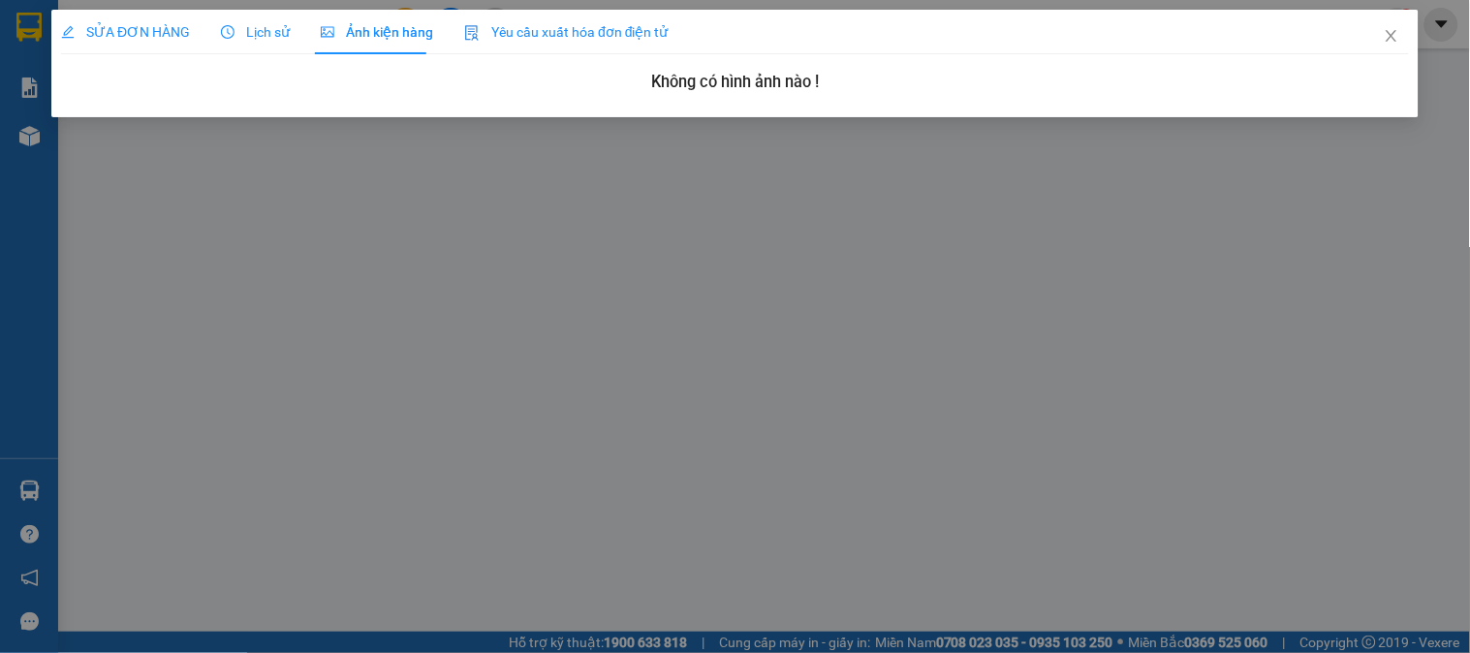
click at [147, 36] on span "SỬA ĐƠN HÀNG" at bounding box center [125, 32] width 129 height 16
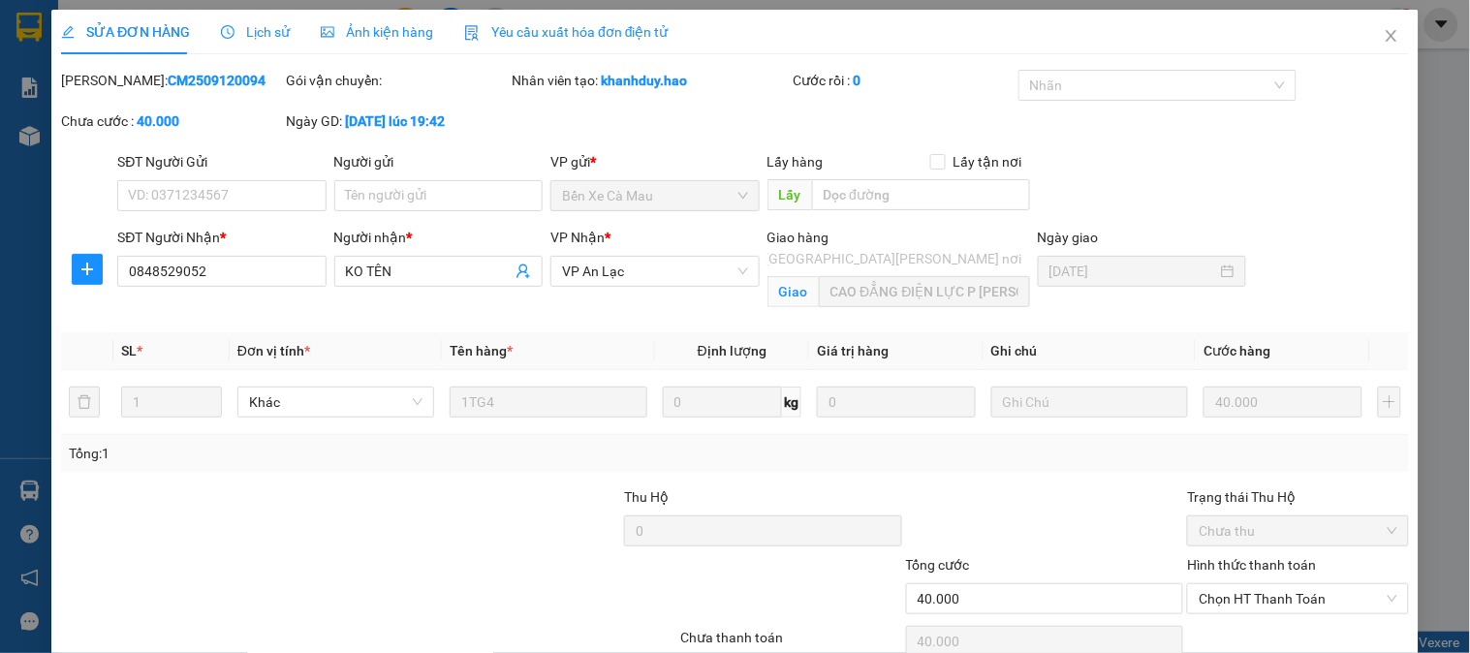
click at [417, 39] on span "Ảnh kiện hàng" at bounding box center [377, 32] width 112 height 16
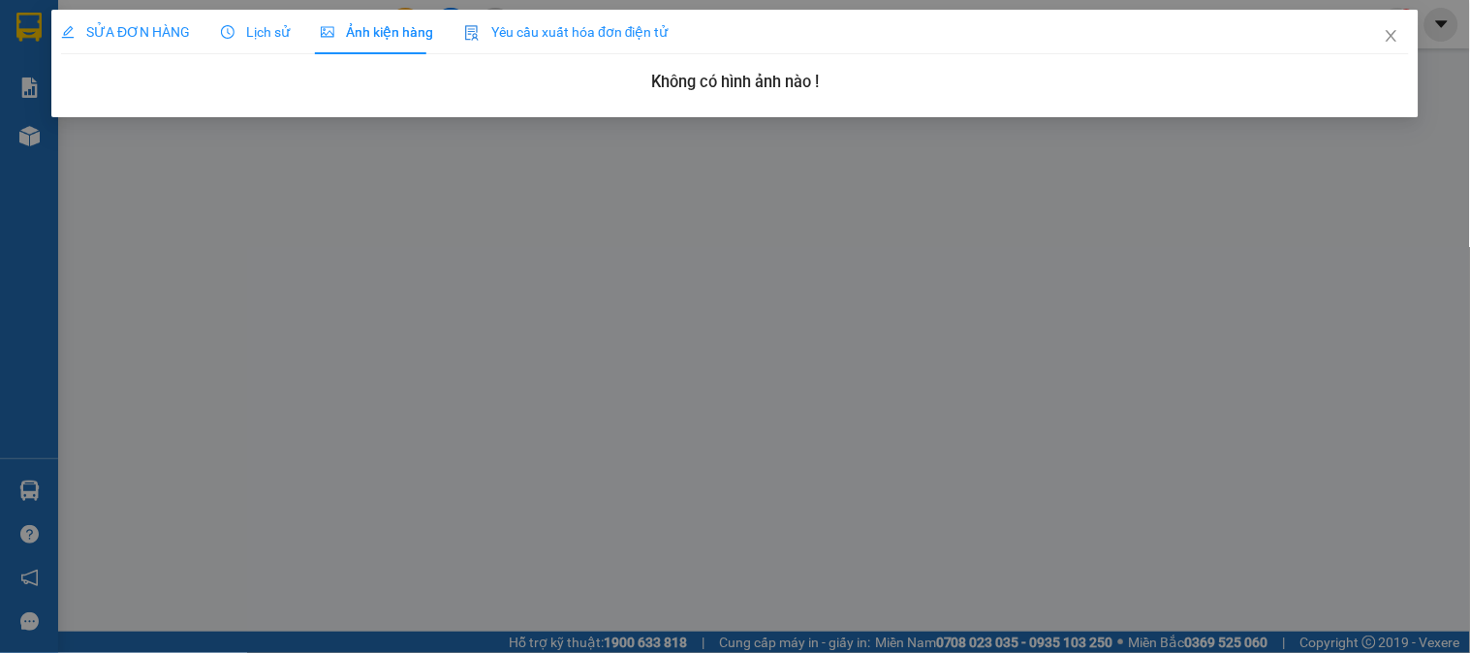
click at [321, 40] on span "Ảnh kiện hàng" at bounding box center [377, 32] width 112 height 16
click at [269, 33] on span "Lịch sử" at bounding box center [255, 32] width 69 height 16
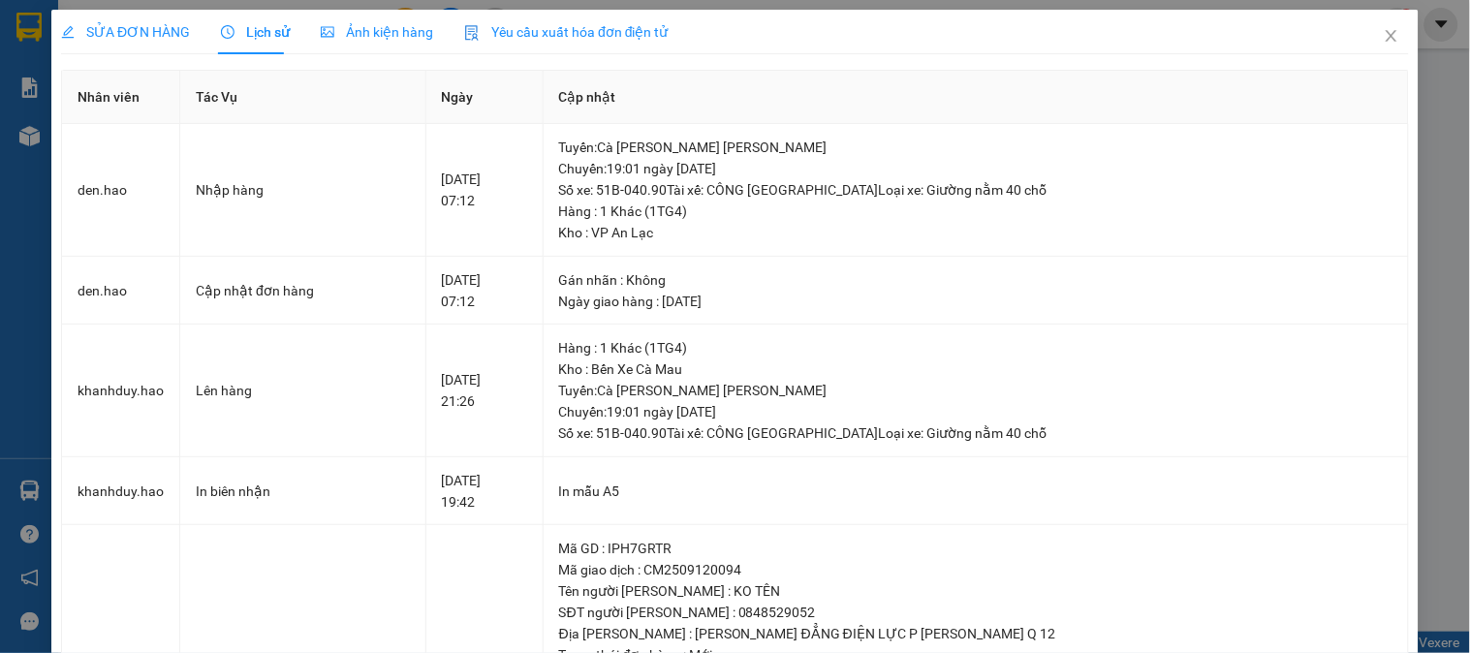
click at [142, 34] on span "SỬA ĐƠN HÀNG" at bounding box center [125, 32] width 129 height 16
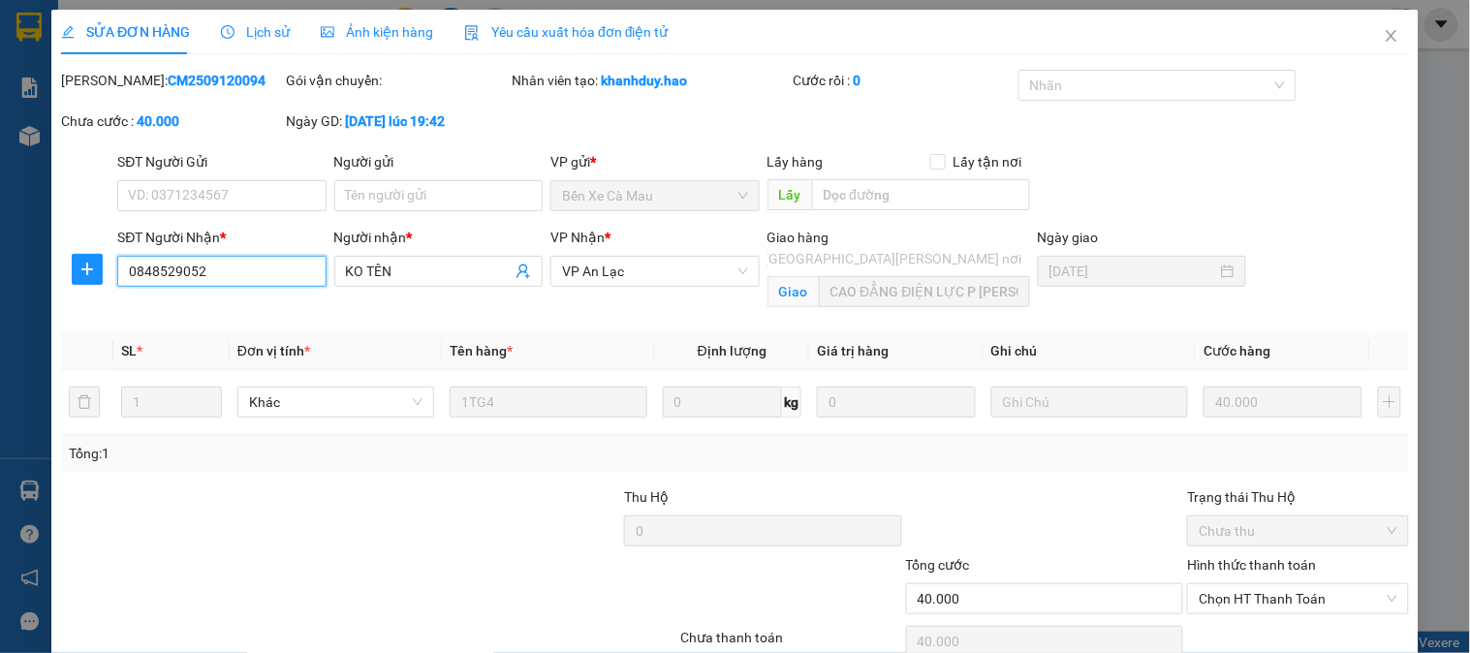
drag, startPoint x: 313, startPoint y: 268, endPoint x: 93, endPoint y: 295, distance: 221.5
click at [93, 295] on div "SĐT Người Nhận * 0848529052 0848529052 Người nhận * KO TÊN VP Nhận * VP An Lạc …" at bounding box center [735, 272] width 1352 height 91
click at [1384, 34] on icon "close" at bounding box center [1392, 36] width 16 height 16
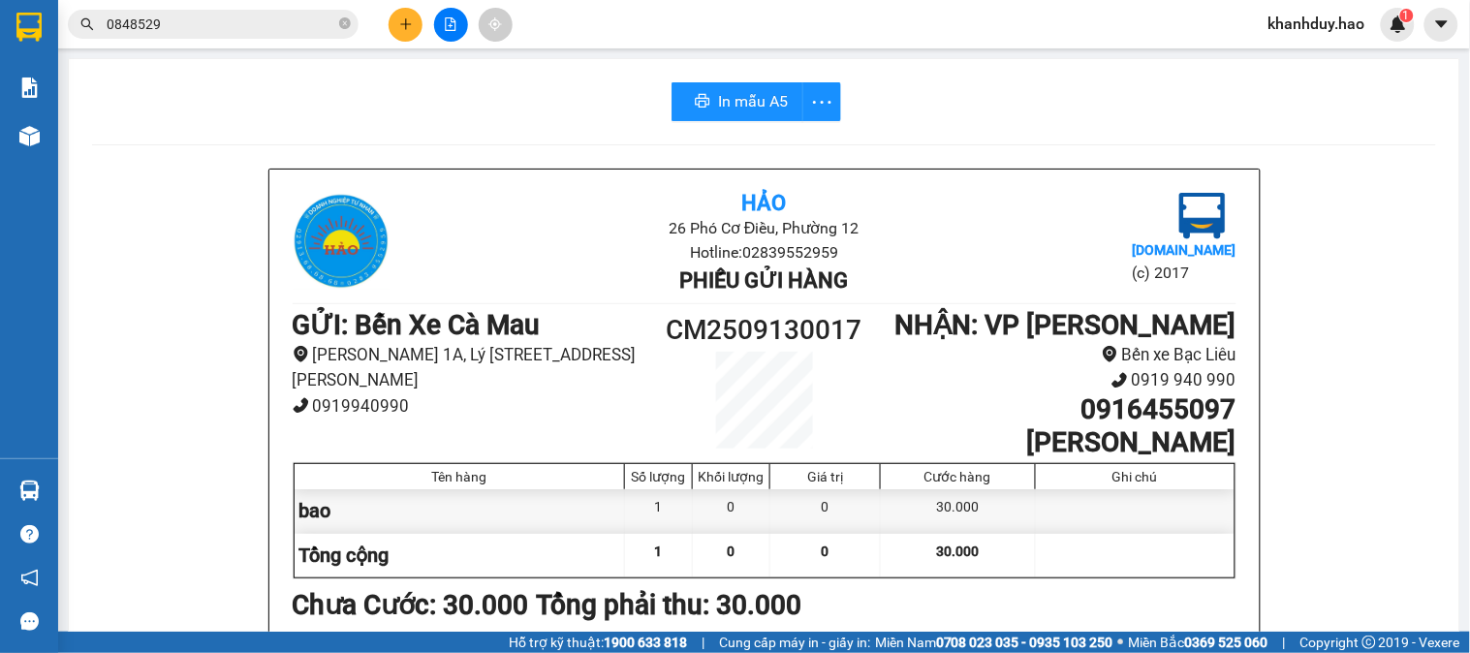
click at [415, 16] on button at bounding box center [406, 25] width 34 height 34
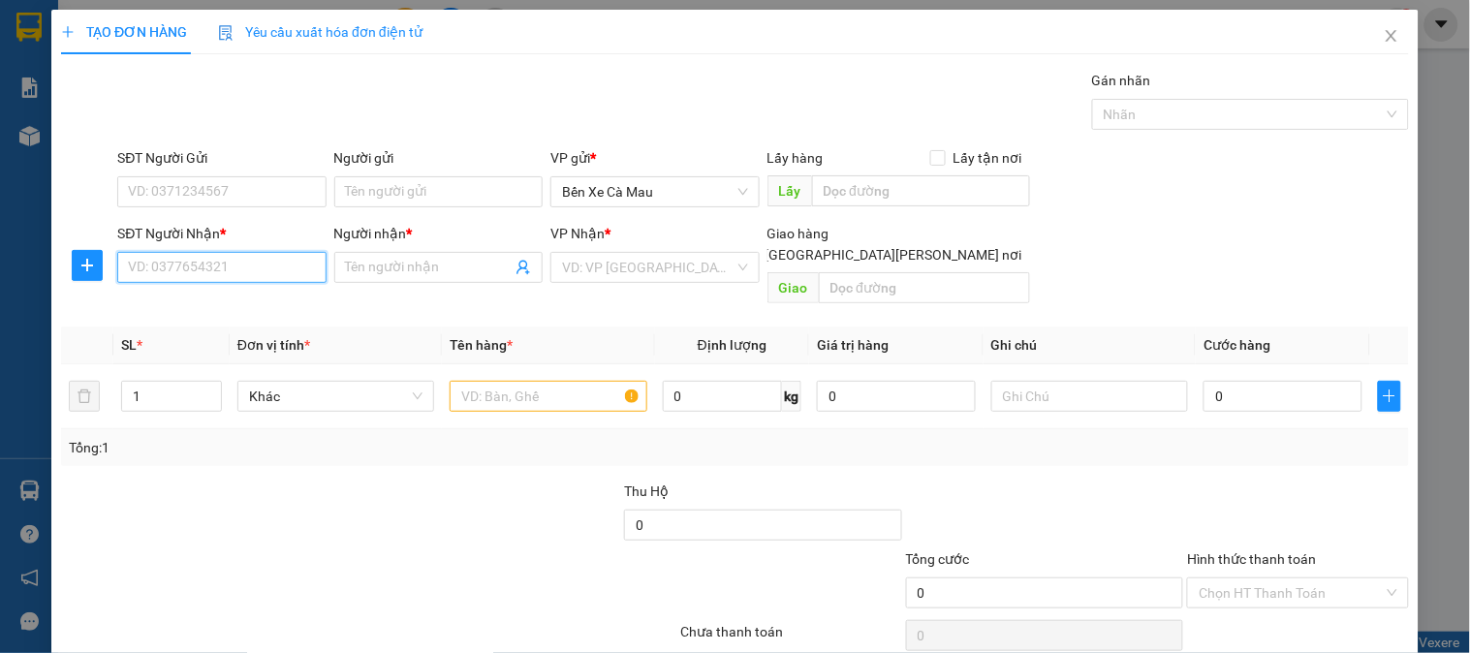
click at [160, 269] on input "SĐT Người Nhận *" at bounding box center [221, 267] width 208 height 31
type input "0"
click at [267, 306] on div "0902291936 - NỮ" at bounding box center [219, 306] width 183 height 21
type input "0902291936"
type input "NỮ"
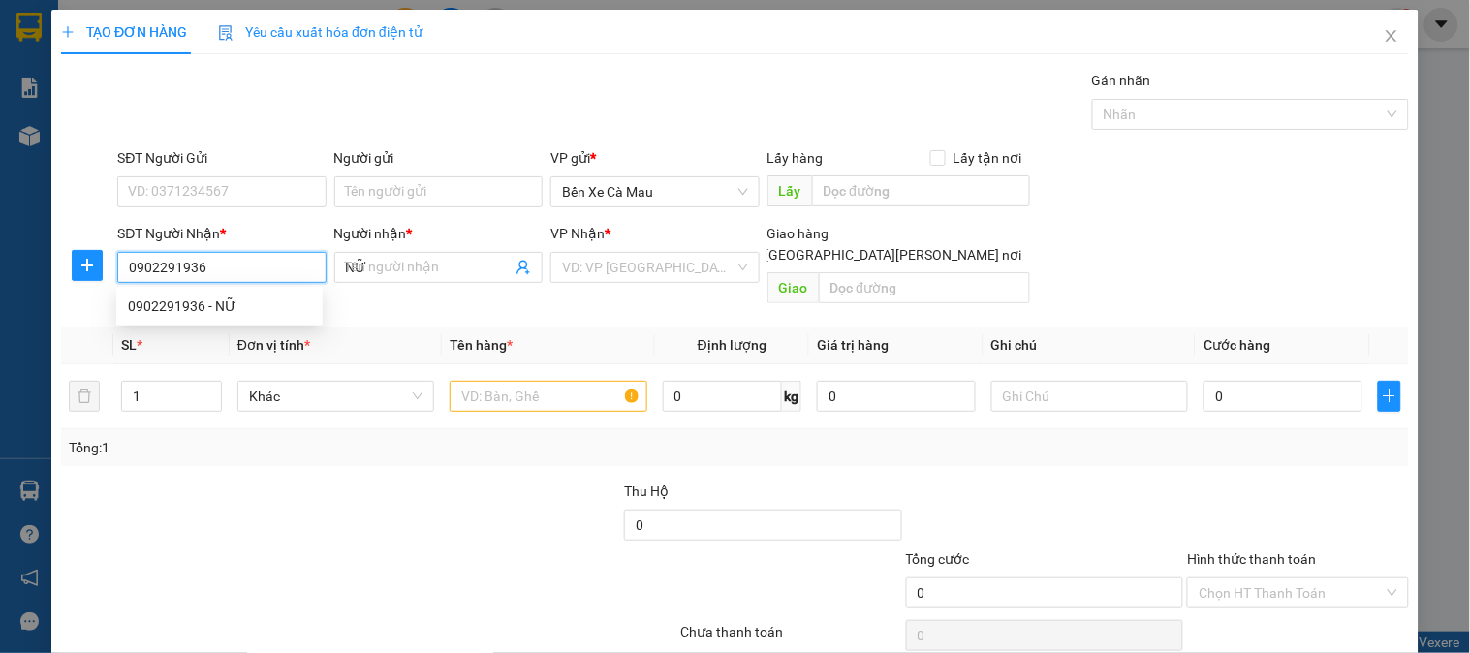
type input "40.000"
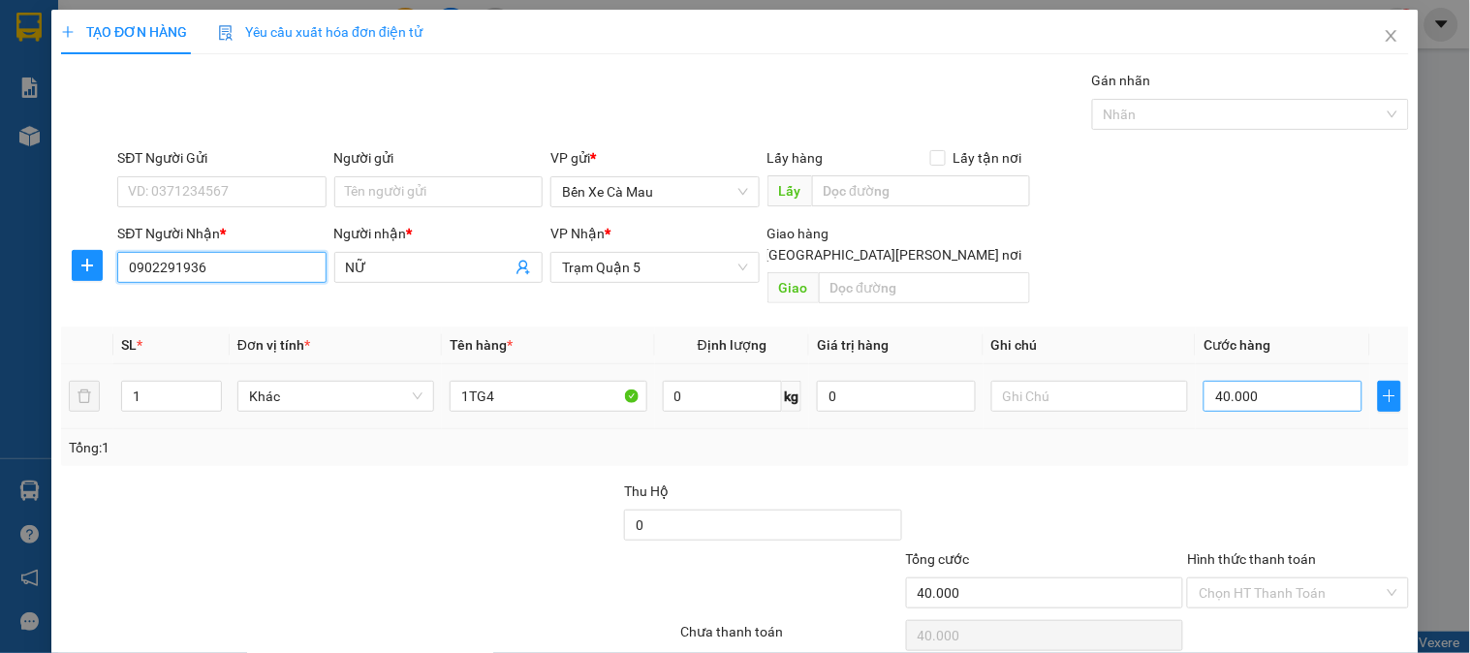
type input "0902291936"
click at [1279, 382] on input "40.000" at bounding box center [1282, 396] width 159 height 31
type input "0"
type input "001"
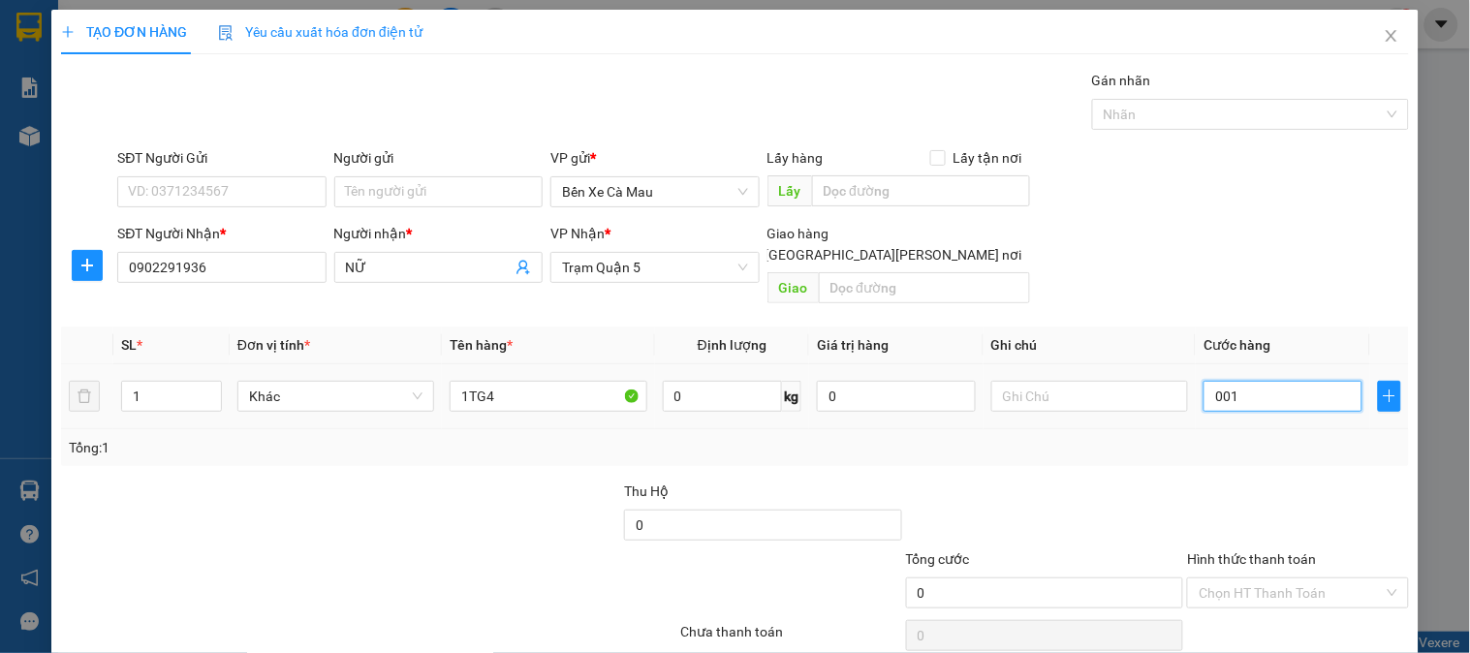
type input "1"
type input "0"
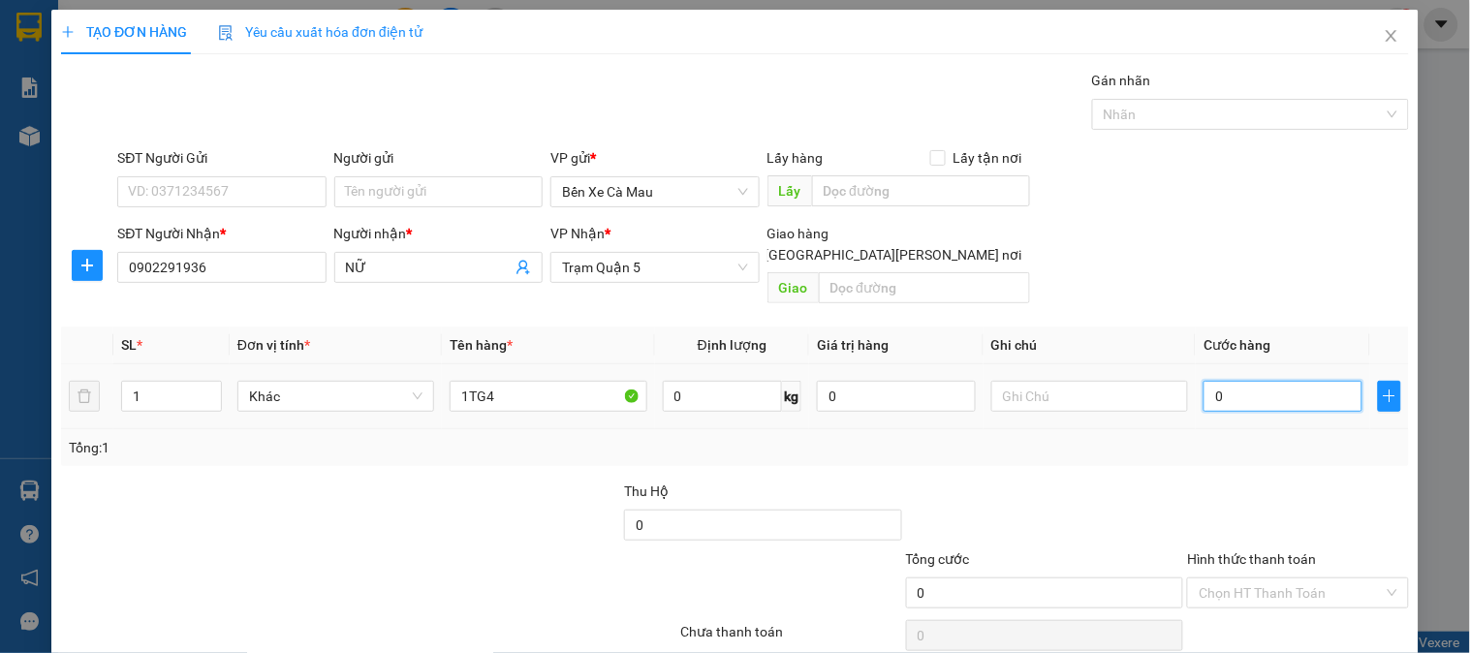
type input "1"
type input "001"
type input "10"
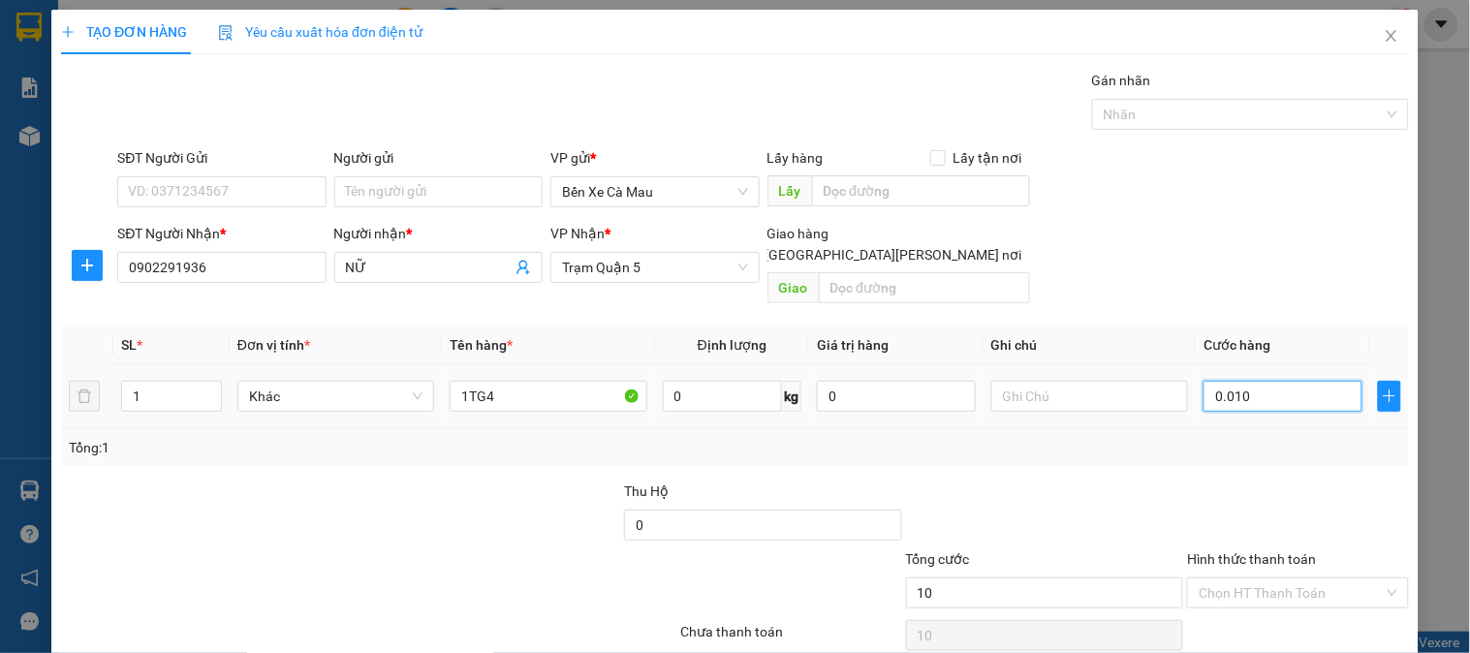
type input "00.100"
type input "100"
type input "00.100"
click at [1279, 300] on div "Transit Pickup Surcharge Ids Transit Deliver Surcharge Ids Transit Deliver Surc…" at bounding box center [735, 385] width 1348 height 631
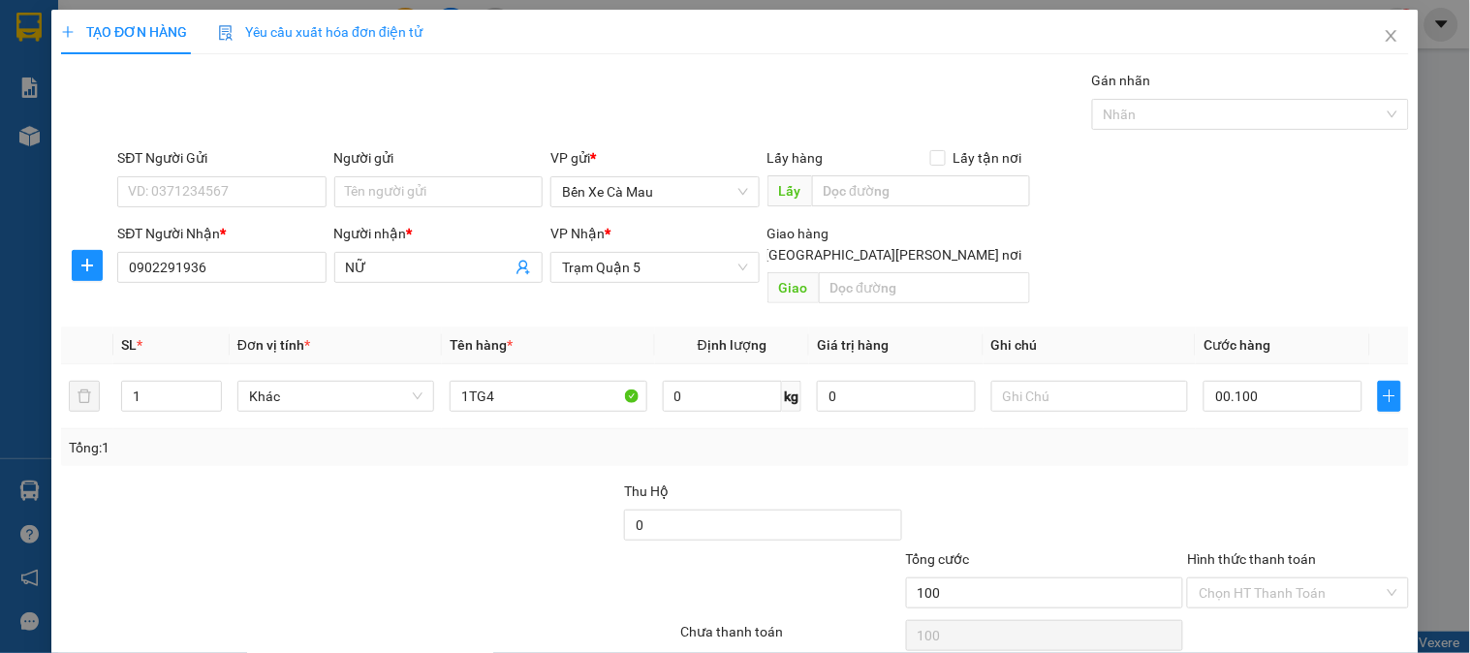
type input "100.000"
click at [196, 382] on input "1" at bounding box center [171, 396] width 99 height 29
type input "2"
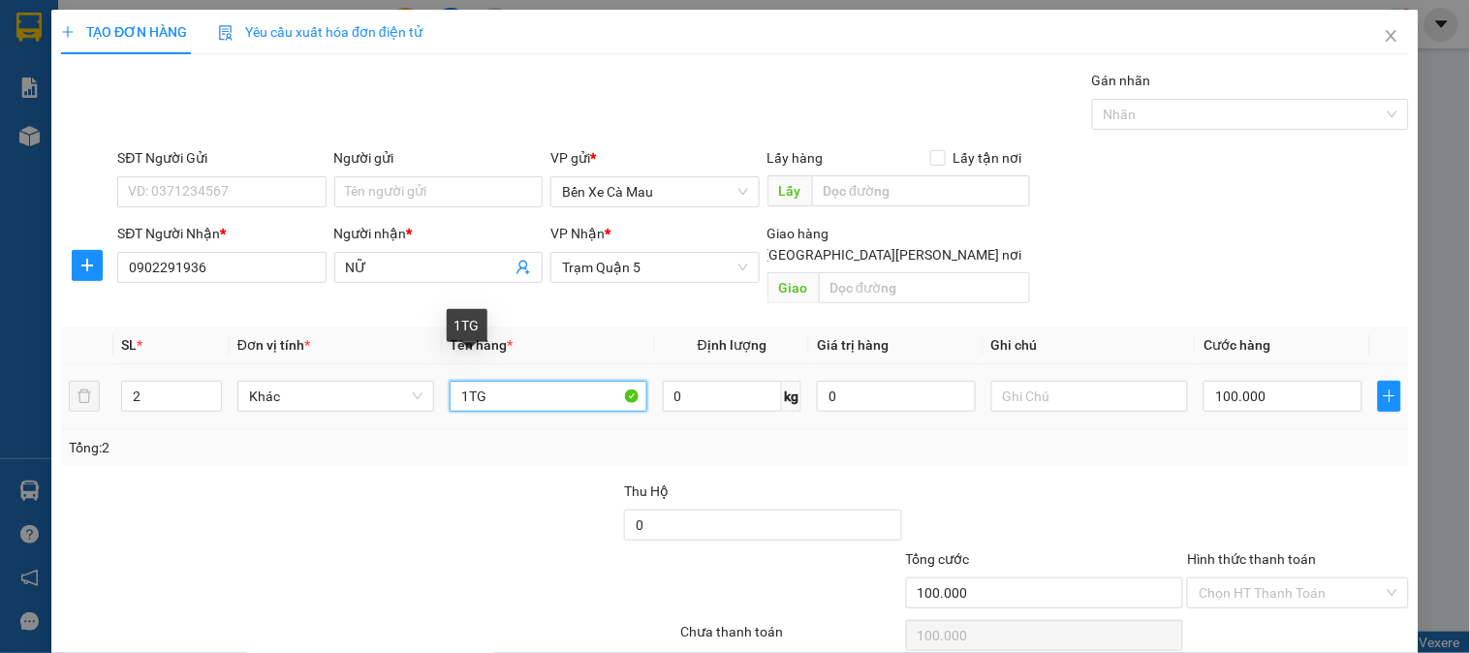
click at [495, 381] on input "1TG" at bounding box center [548, 396] width 197 height 31
type input "1"
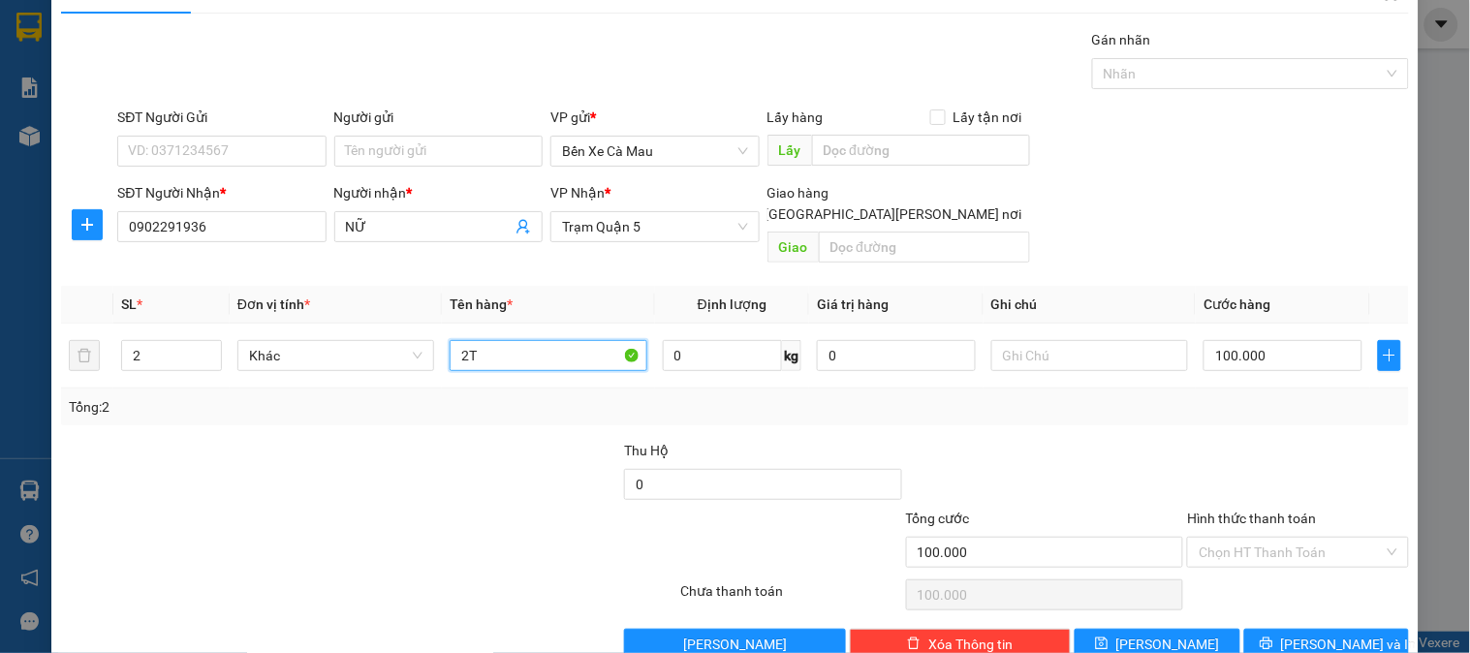
scroll to position [63, 0]
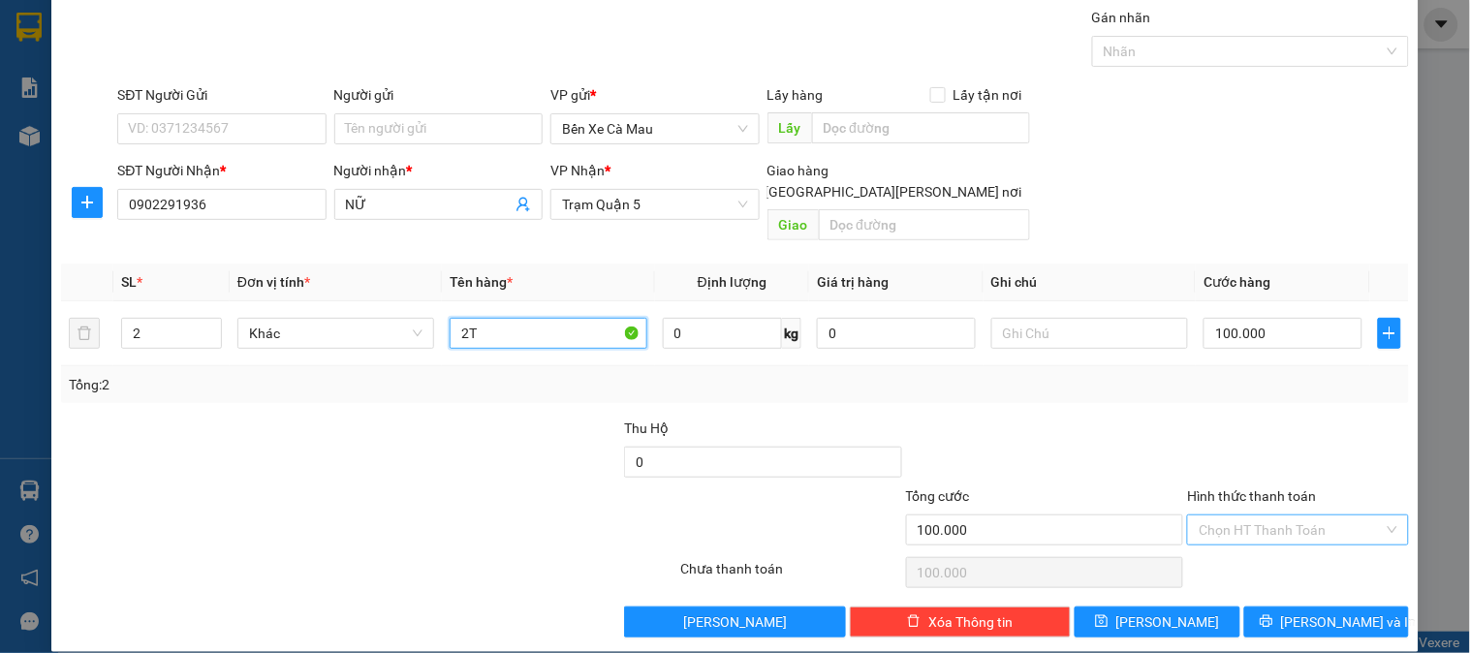
type input "2T"
click at [1252, 515] on input "Hình thức thanh toán" at bounding box center [1291, 529] width 184 height 29
drag, startPoint x: 1236, startPoint y: 528, endPoint x: 1236, endPoint y: 558, distance: 30.0
click at [1234, 533] on div "Transit Pickup Surcharge Ids Transit Deliver Surcharge Ids Transit Deliver Surc…" at bounding box center [735, 322] width 1348 height 631
click at [1254, 515] on input "Hình thức thanh toán" at bounding box center [1291, 529] width 184 height 29
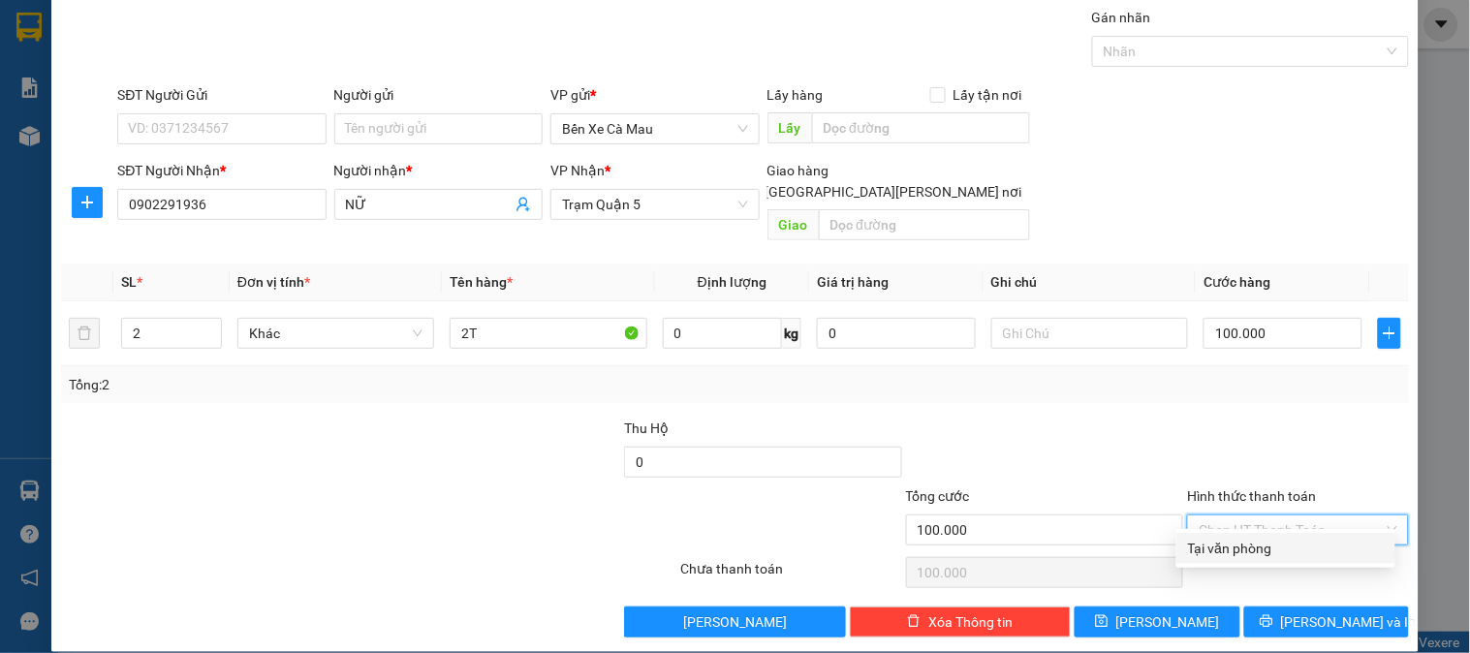
click at [1254, 540] on div "Tại văn phòng" at bounding box center [1286, 548] width 196 height 21
type input "0"
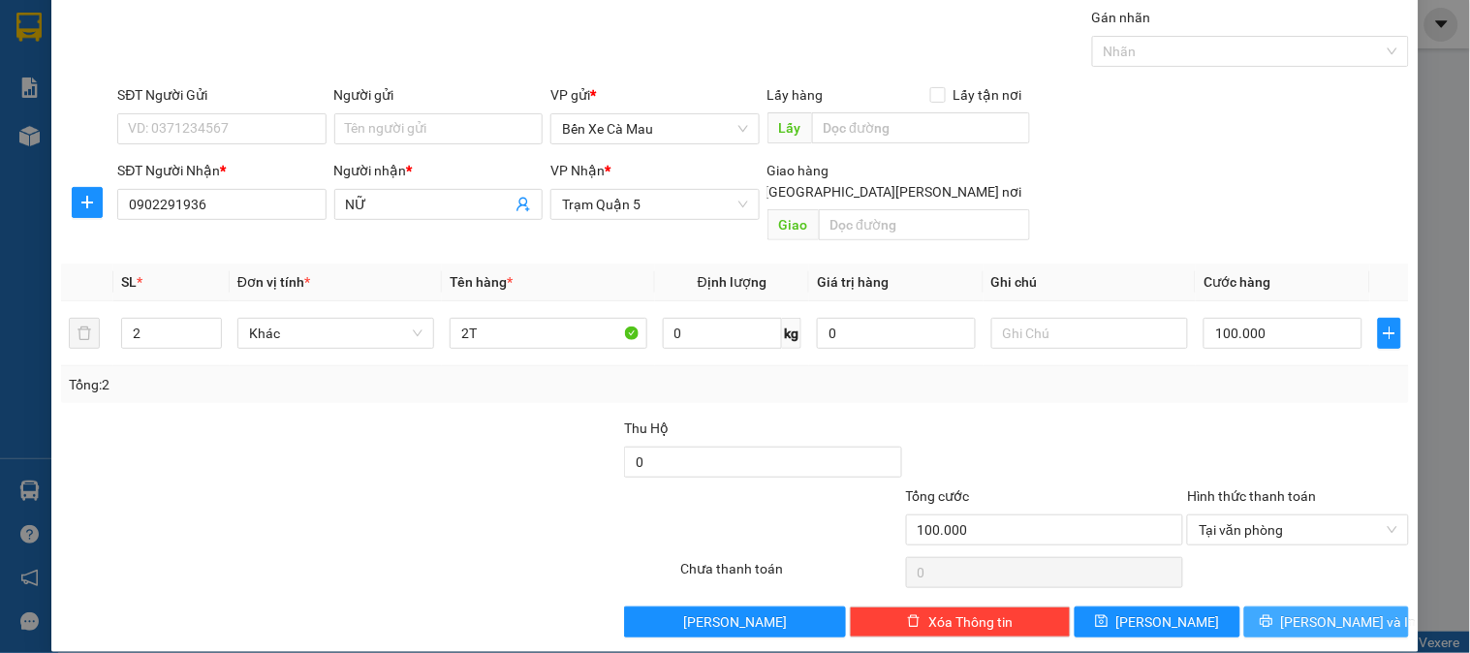
click at [1269, 607] on button "[PERSON_NAME] và In" at bounding box center [1326, 622] width 165 height 31
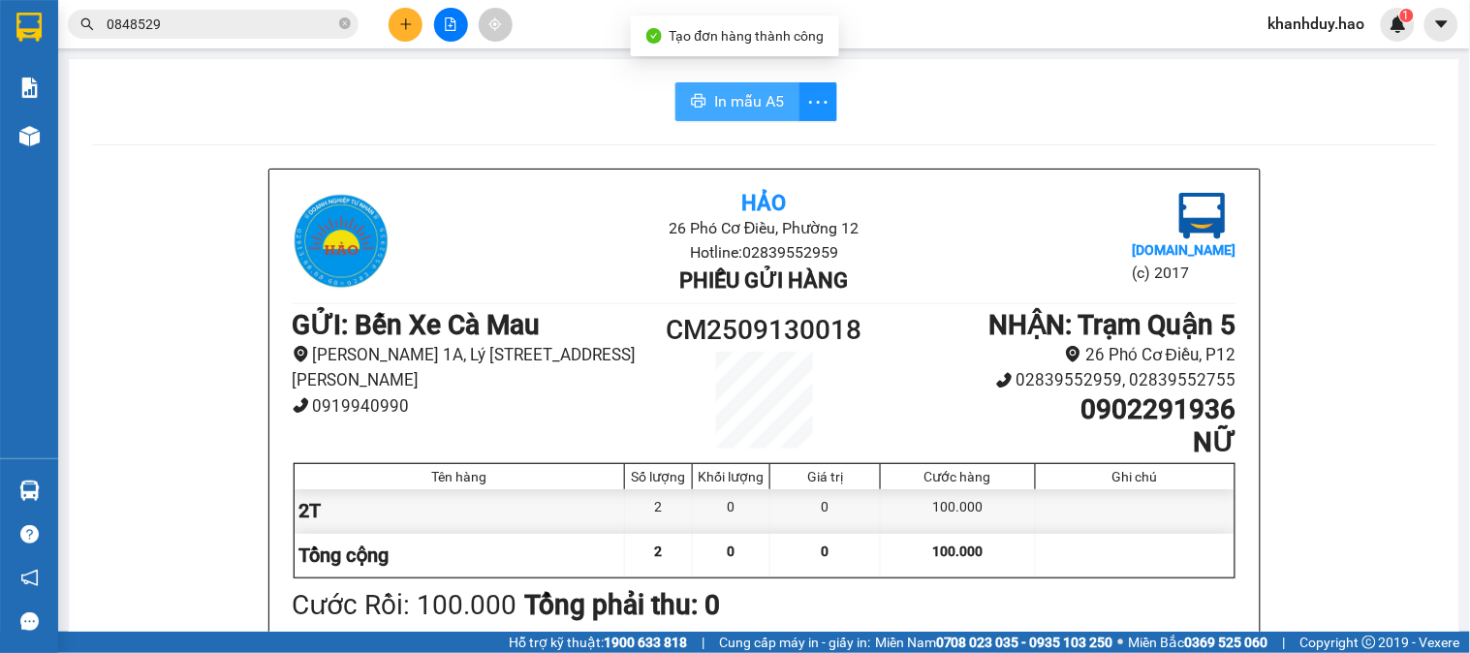
click at [744, 105] on span "In mẫu A5" at bounding box center [749, 101] width 70 height 24
click at [749, 95] on span "In mẫu A5" at bounding box center [749, 101] width 70 height 24
click at [717, 94] on span "In mẫu A5" at bounding box center [749, 101] width 70 height 24
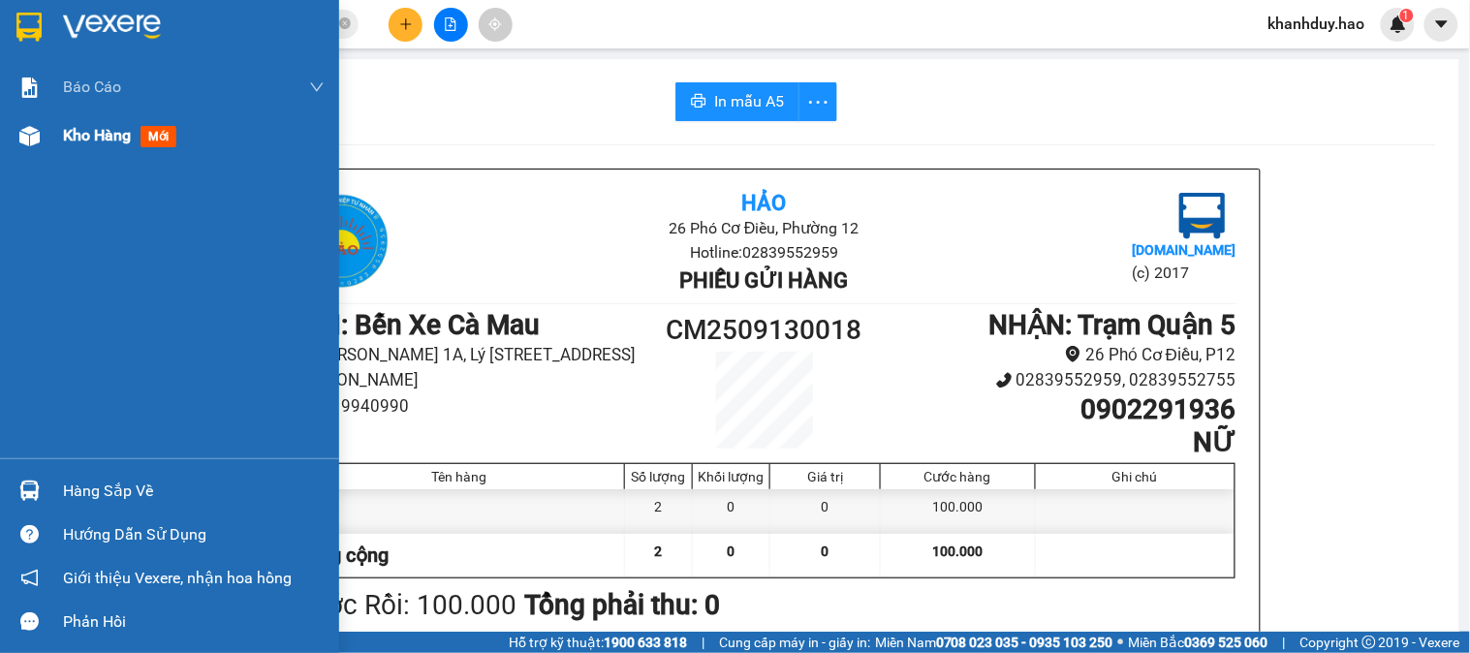
click at [70, 157] on div "Kho hàng mới" at bounding box center [194, 135] width 262 height 48
click at [70, 111] on div "Kho hàng mới" at bounding box center [194, 135] width 262 height 48
click at [65, 141] on span "Kho hàng" at bounding box center [97, 135] width 68 height 18
click at [65, 138] on span "Kho hàng" at bounding box center [97, 135] width 68 height 18
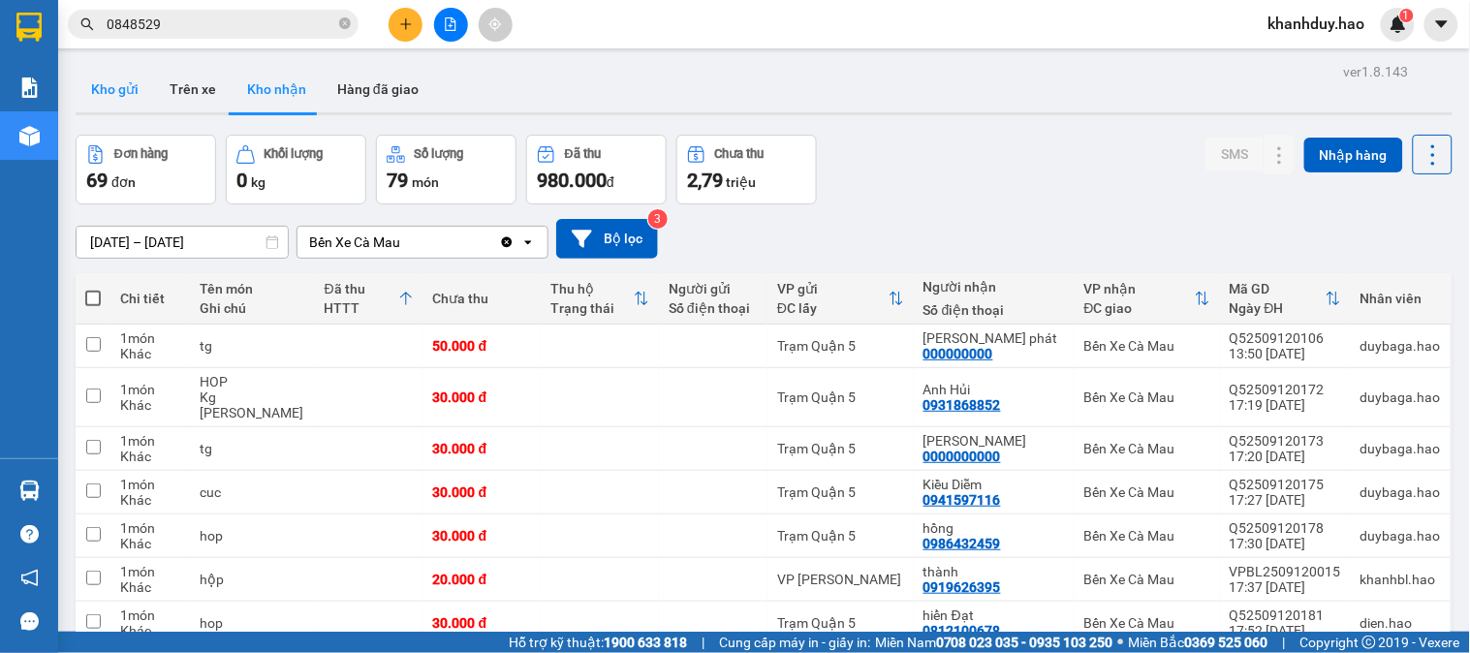
click at [145, 93] on button "Kho gửi" at bounding box center [115, 89] width 78 height 47
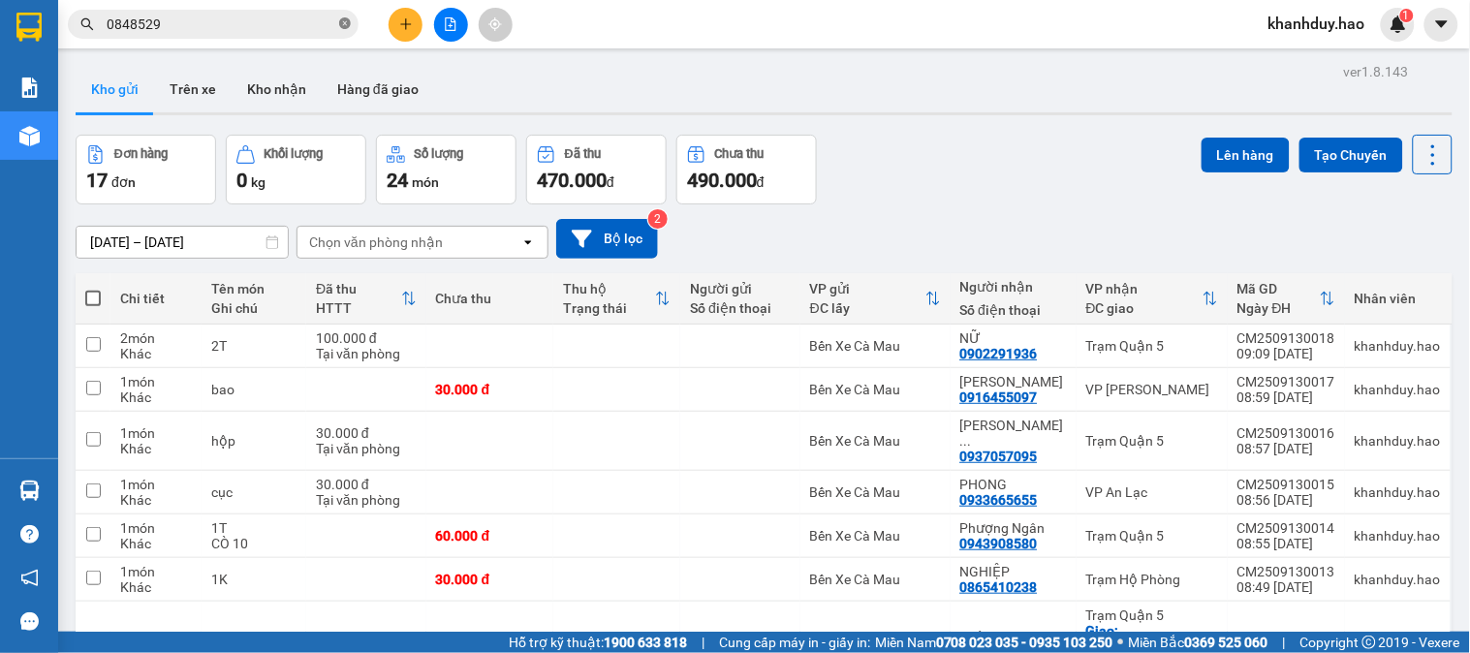
click at [343, 22] on icon "close-circle" at bounding box center [345, 23] width 12 height 12
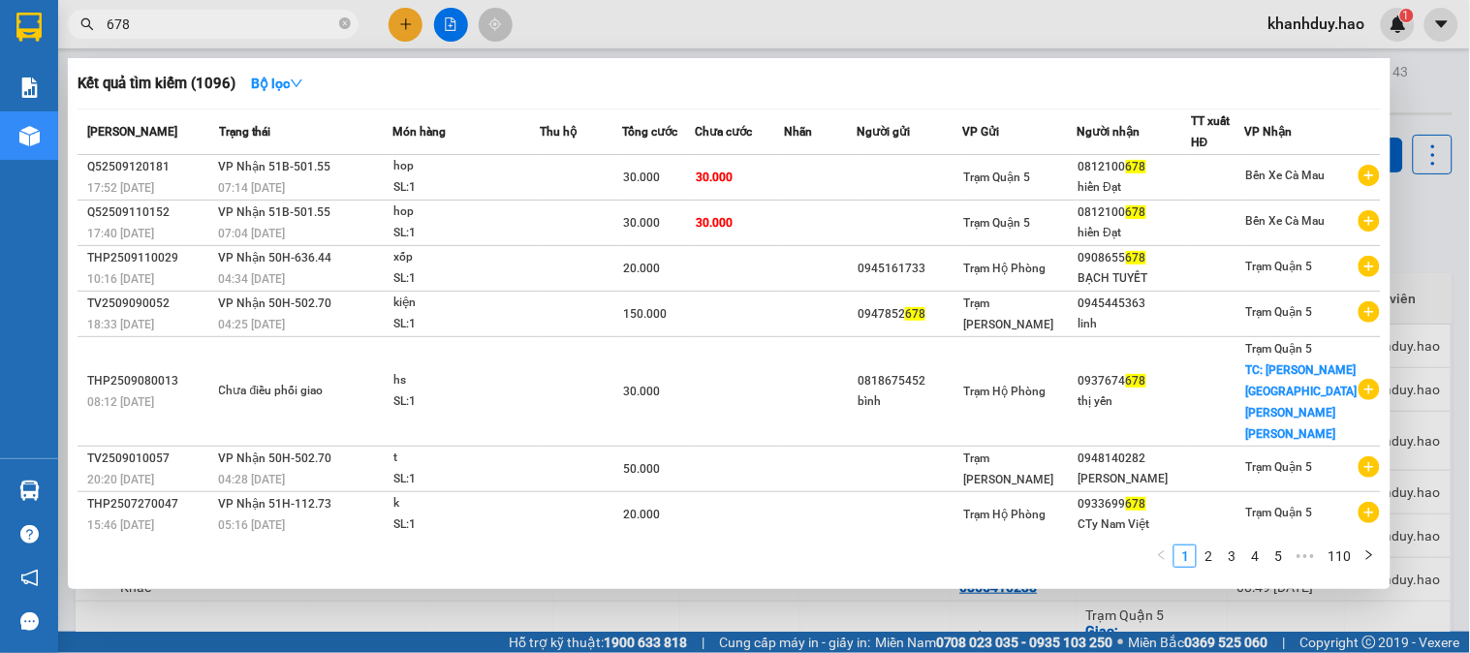
type input "678"
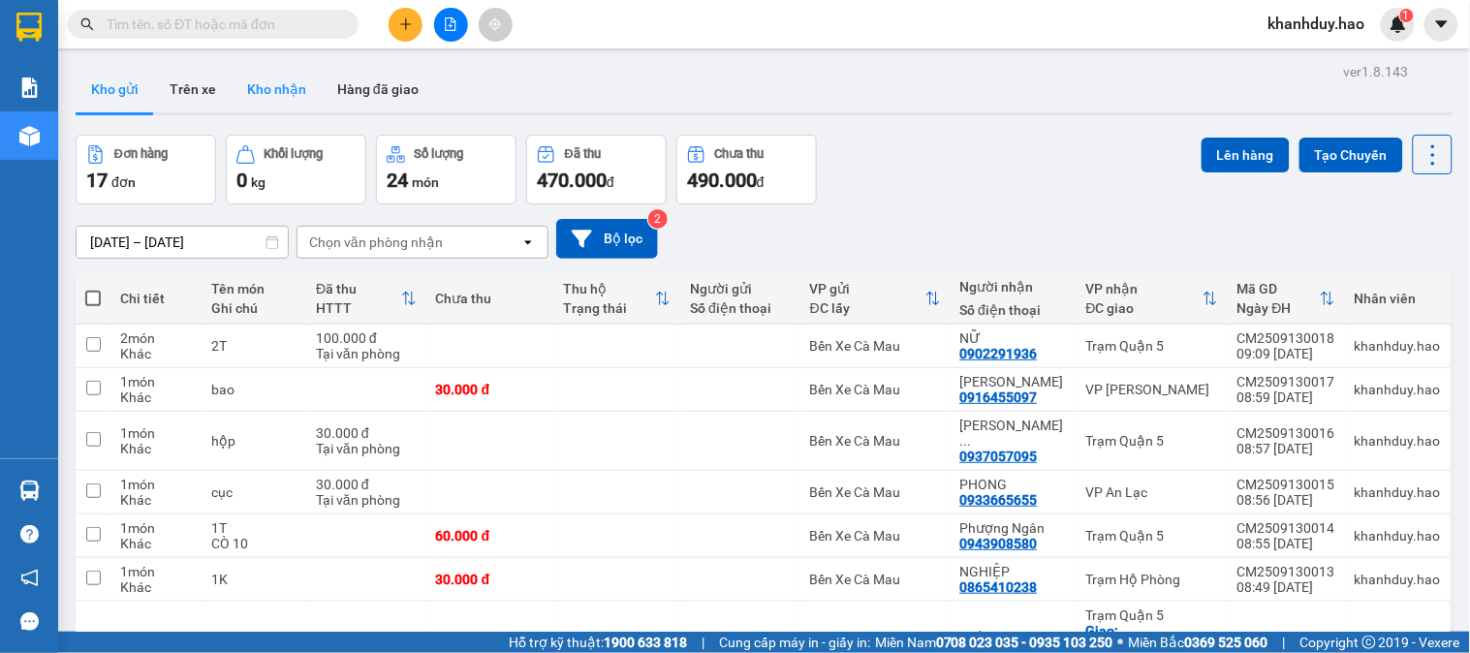
drag, startPoint x: 277, startPoint y: 81, endPoint x: 288, endPoint y: 78, distance: 11.0
click at [288, 78] on button "Kho nhận" at bounding box center [277, 89] width 90 height 47
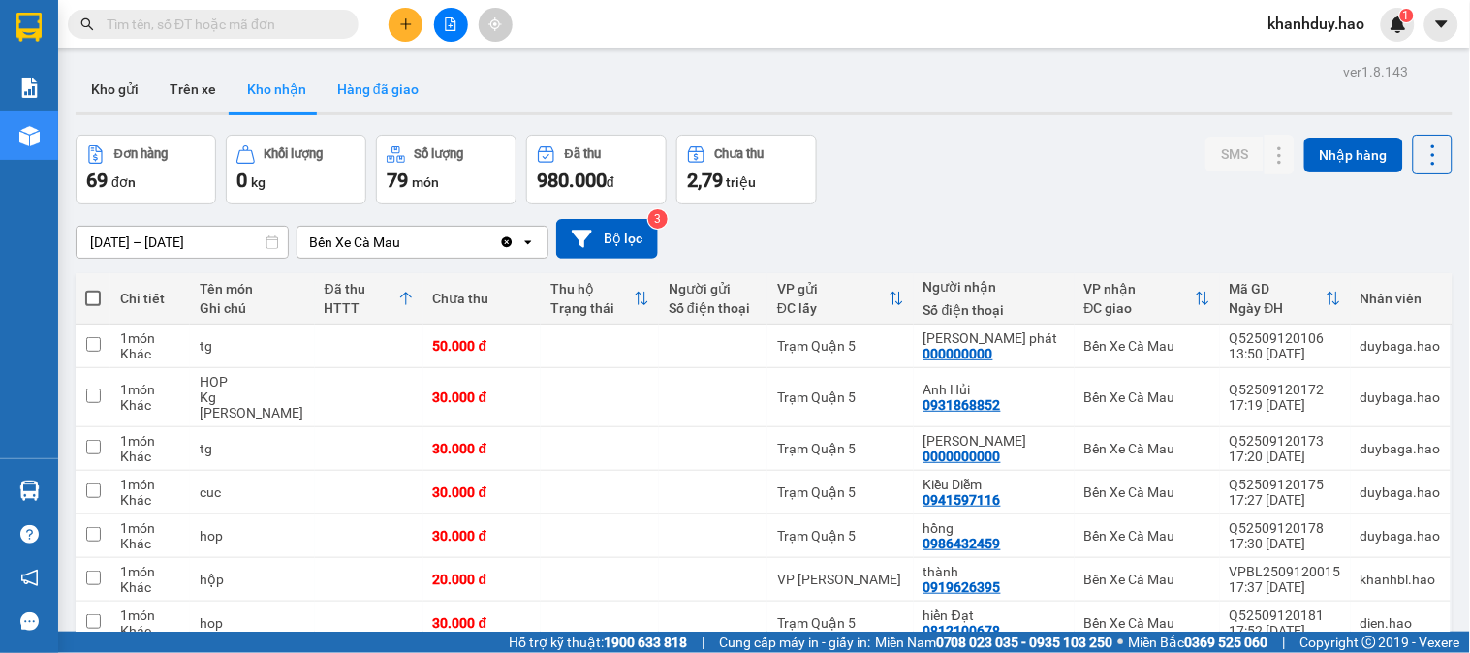
click at [380, 92] on button "Hàng đã giao" at bounding box center [378, 89] width 112 height 47
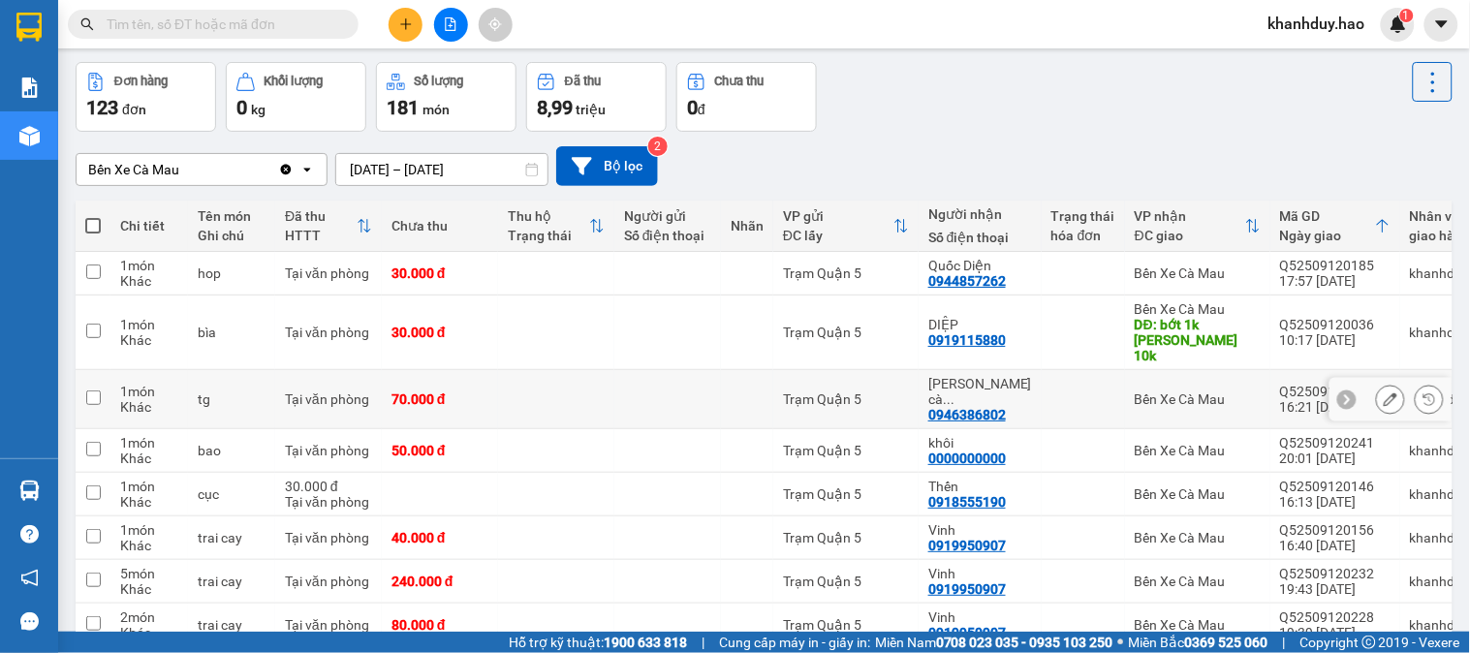
scroll to position [108, 0]
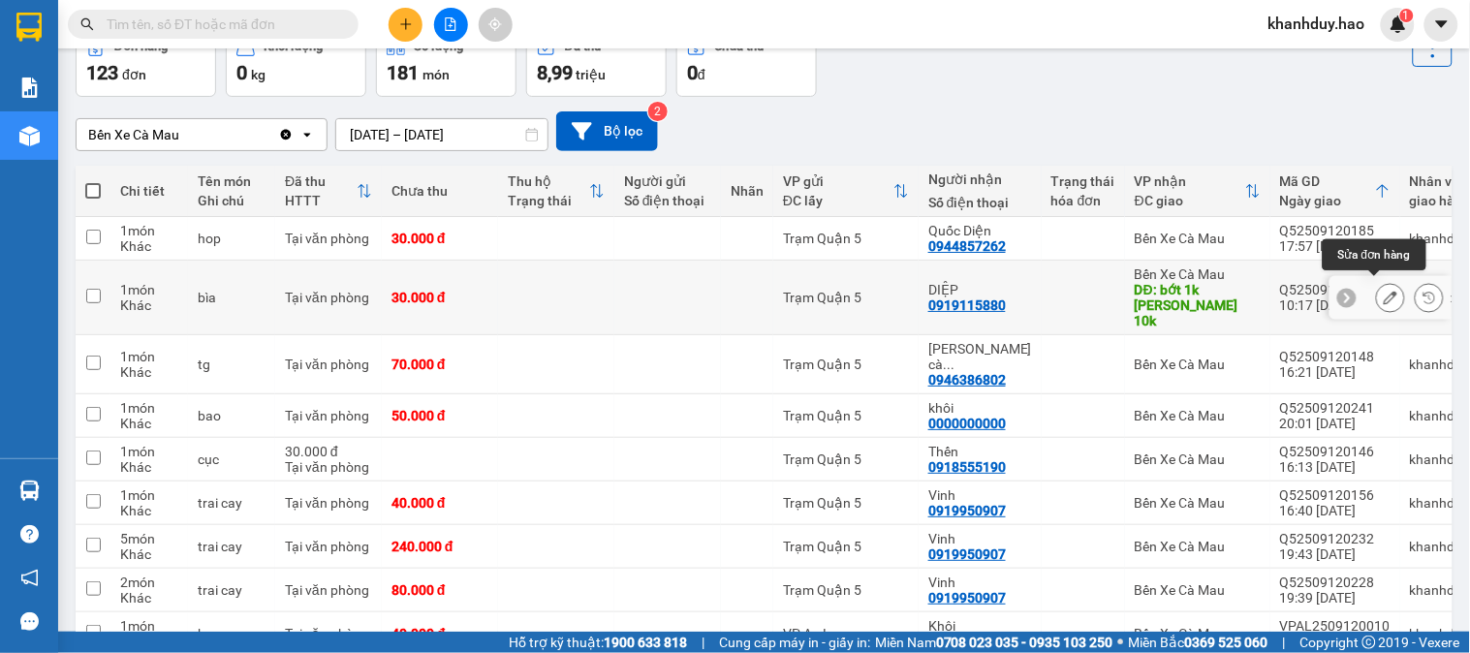
click at [1377, 289] on button at bounding box center [1390, 298] width 27 height 34
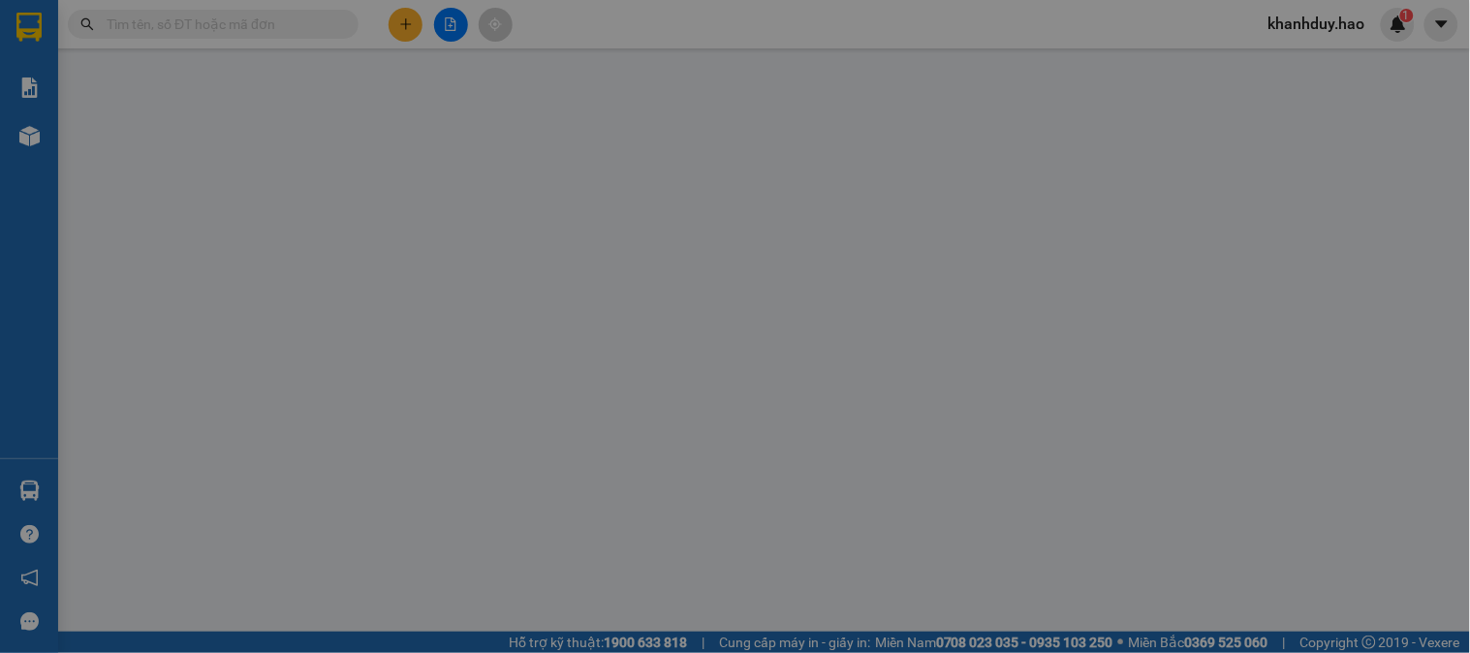
type input "0919115880"
type input "DIỆP"
type input "bớt 1k diệp 10k"
type input "30.000"
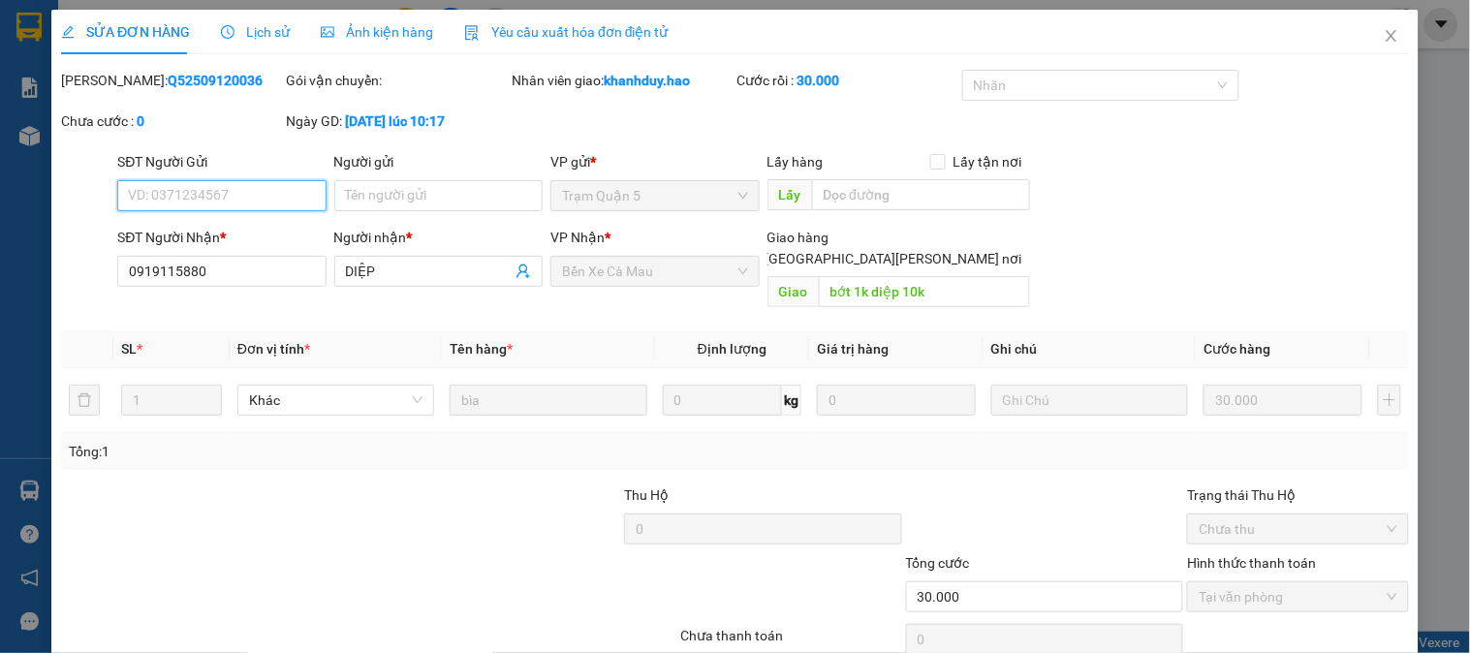
scroll to position [58, 0]
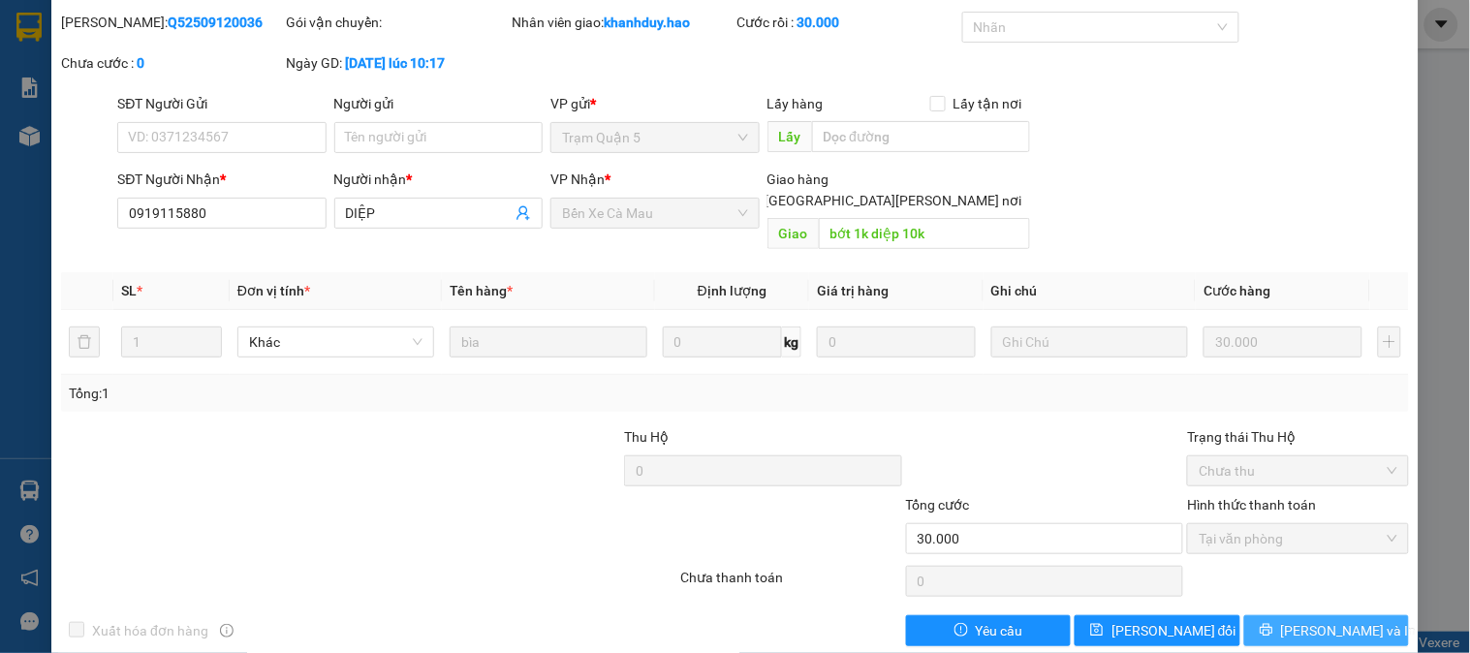
click at [1312, 620] on span "[PERSON_NAME] và In" at bounding box center [1349, 630] width 136 height 21
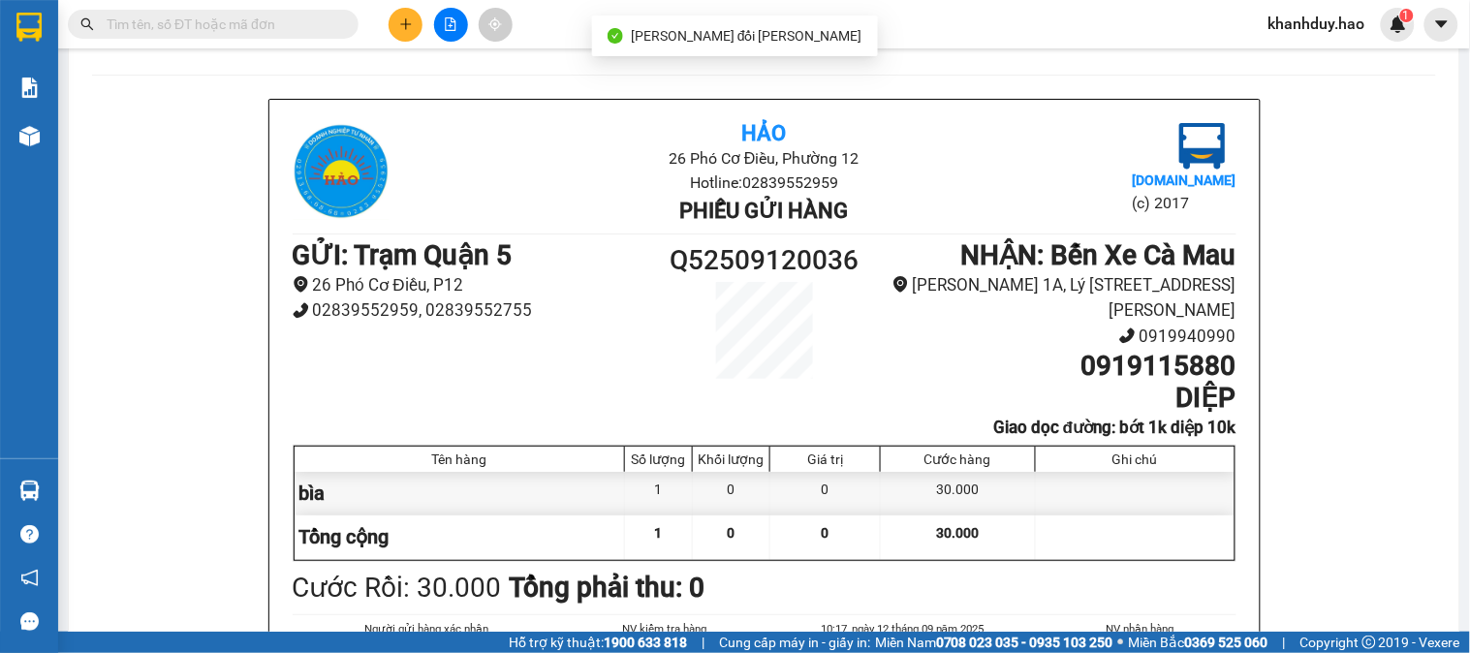
scroll to position [108, 0]
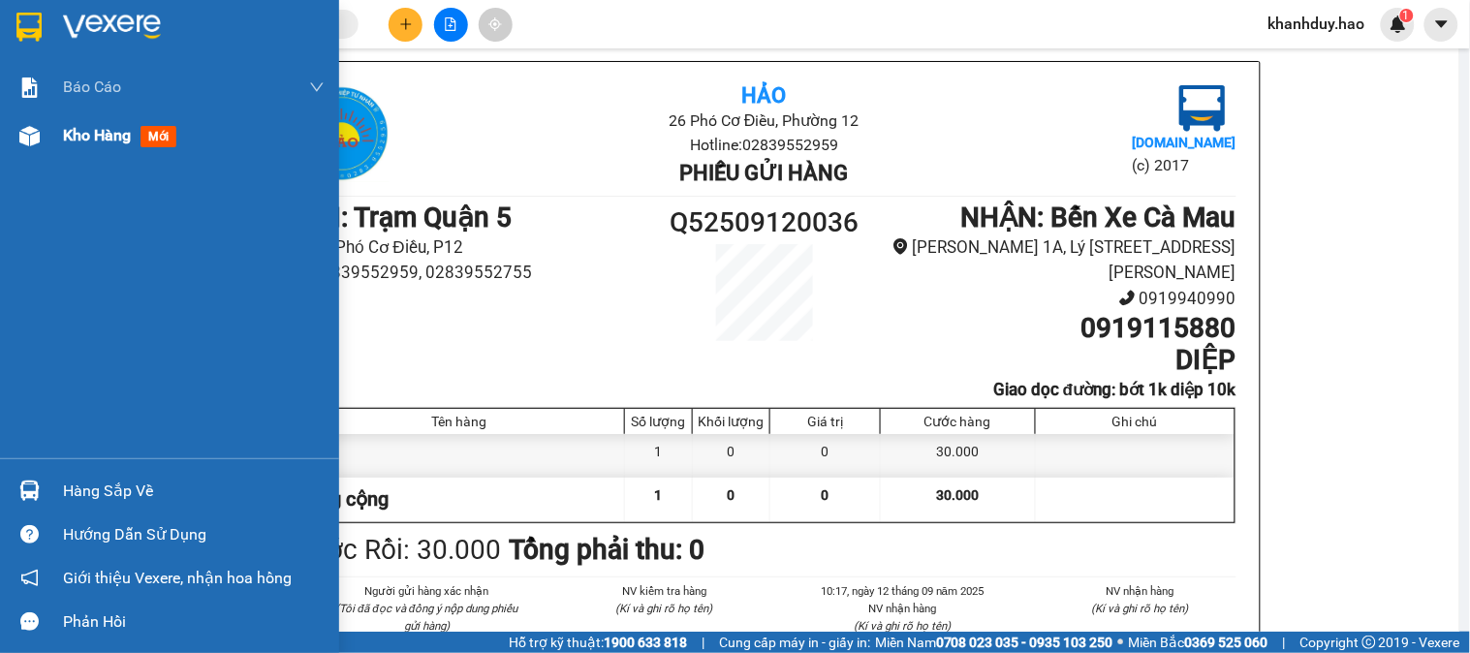
click at [78, 144] on span "Kho hàng" at bounding box center [97, 135] width 68 height 18
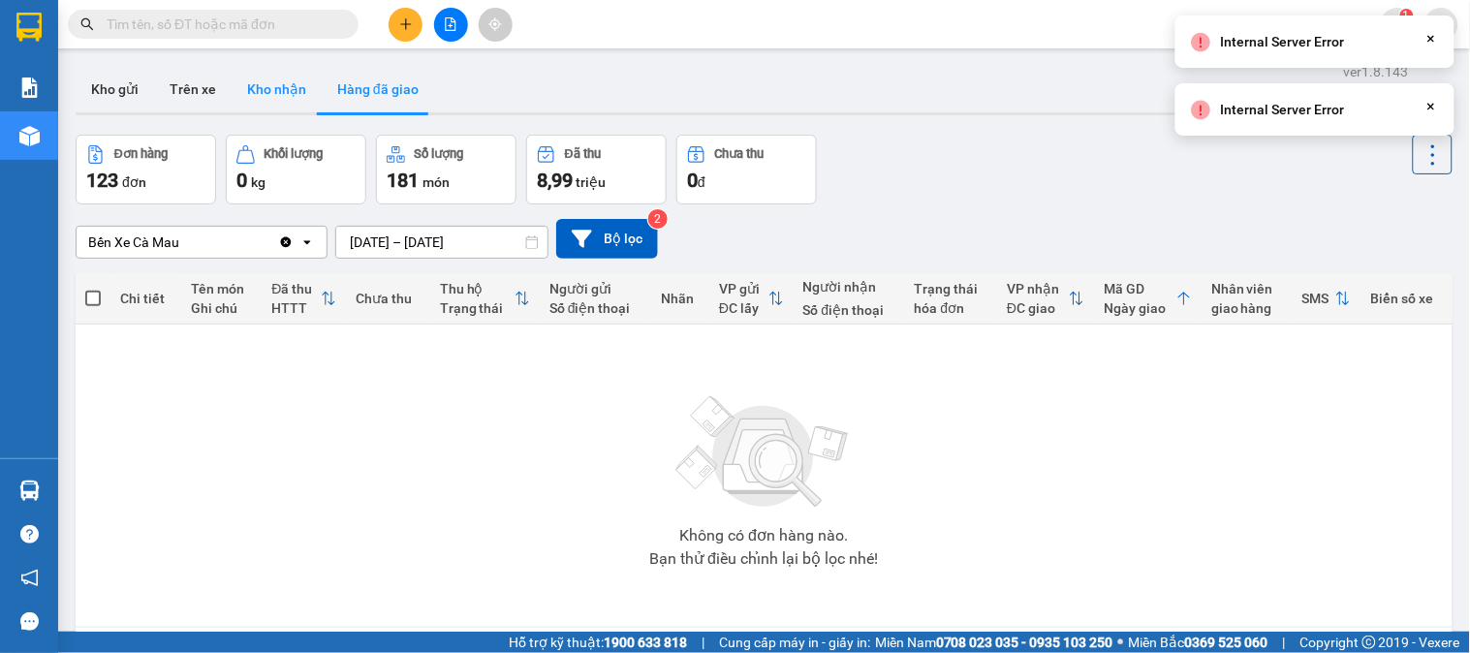
click at [292, 79] on button "Kho nhận" at bounding box center [277, 89] width 90 height 47
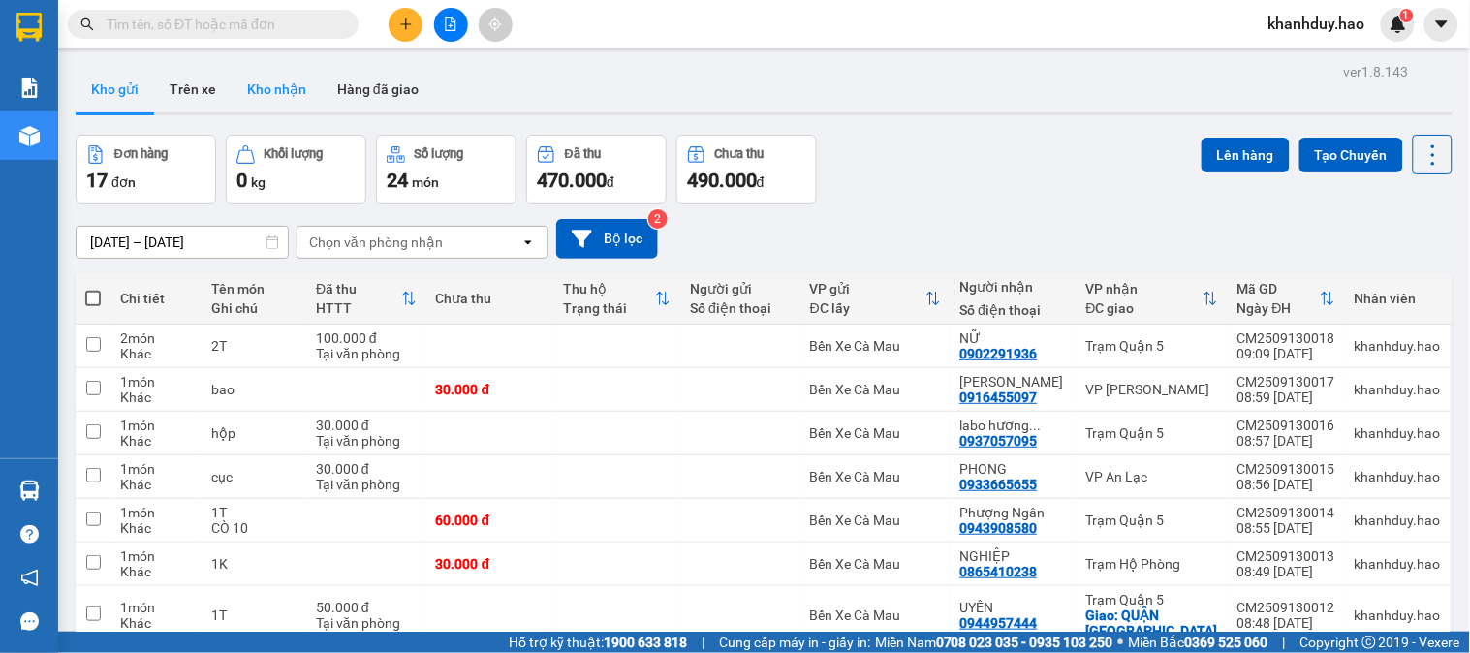
click at [275, 79] on button "Kho nhận" at bounding box center [277, 89] width 90 height 47
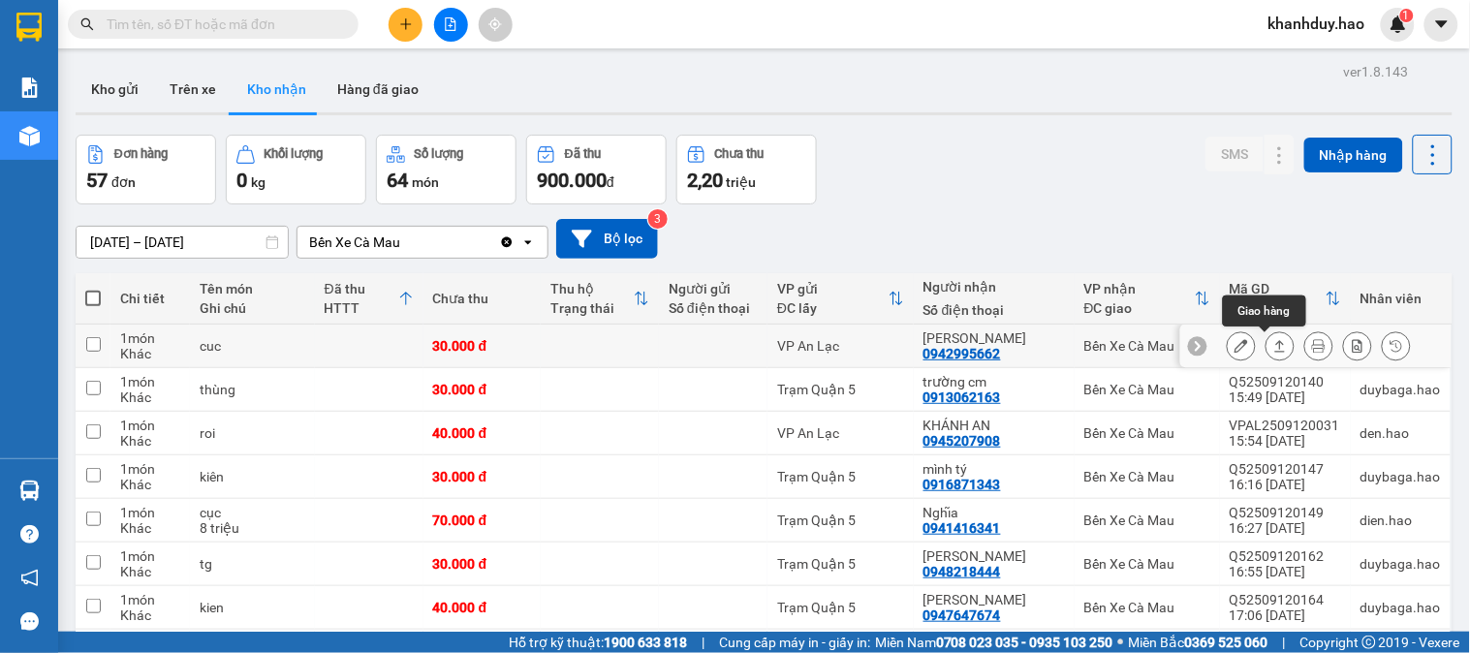
click at [1273, 341] on icon at bounding box center [1280, 346] width 14 height 14
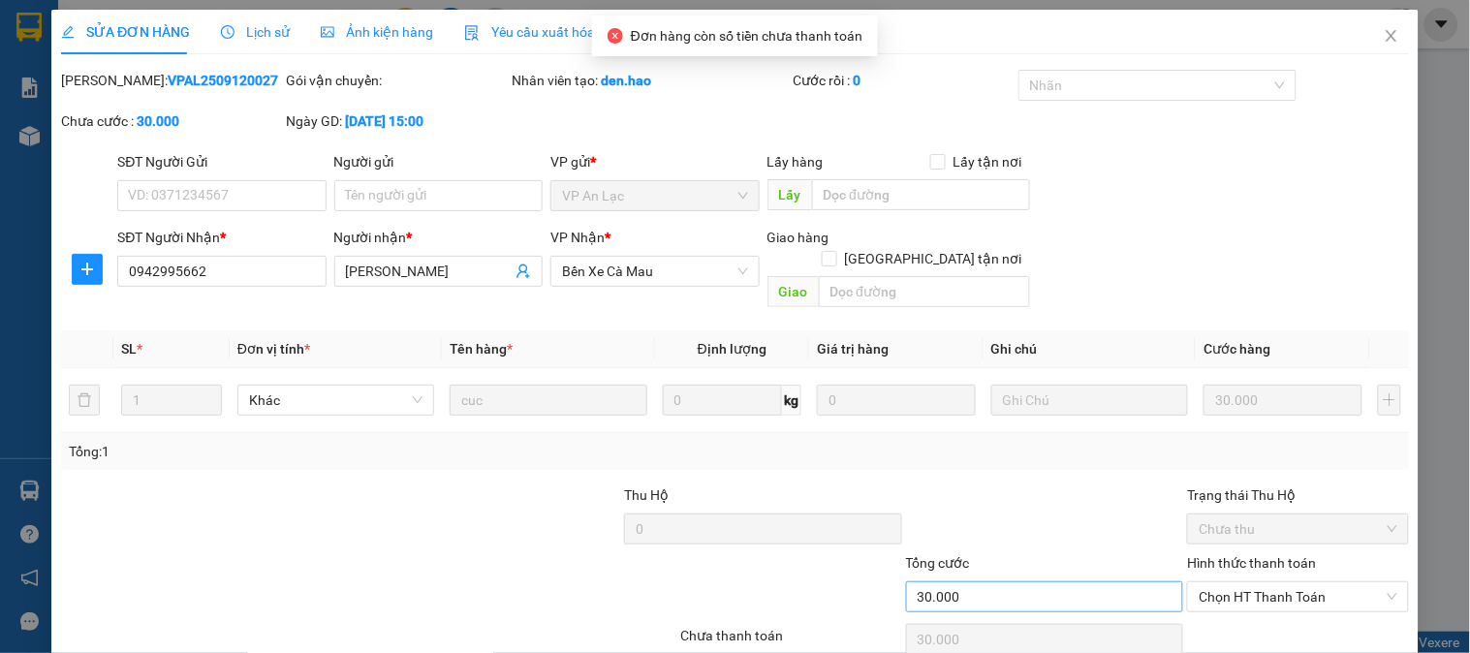
type input "0942995662"
type input "[PERSON_NAME]"
type input "30.000"
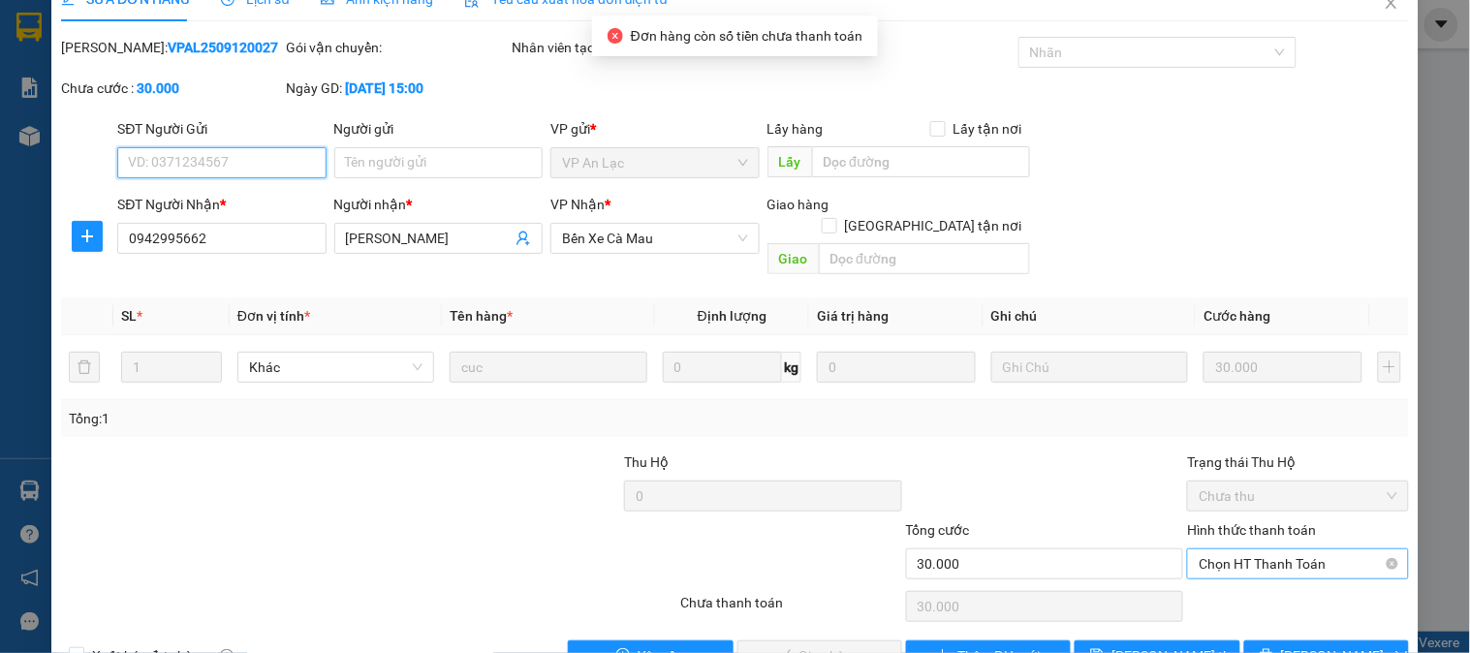
drag, startPoint x: 1270, startPoint y: 540, endPoint x: 1261, endPoint y: 559, distance: 21.2
click at [1270, 549] on span "Chọn HT Thanh Toán" at bounding box center [1298, 563] width 198 height 29
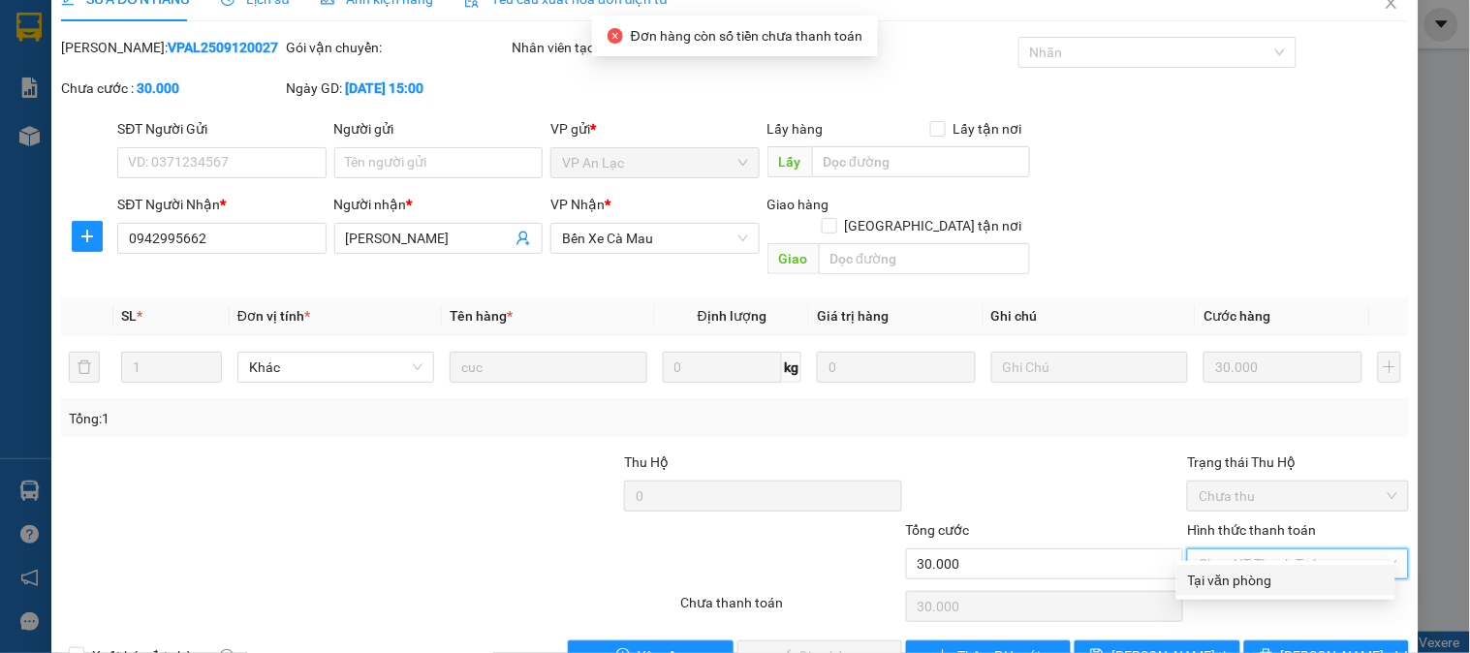
click at [1240, 573] on div "Tại văn phòng" at bounding box center [1286, 580] width 196 height 21
type input "0"
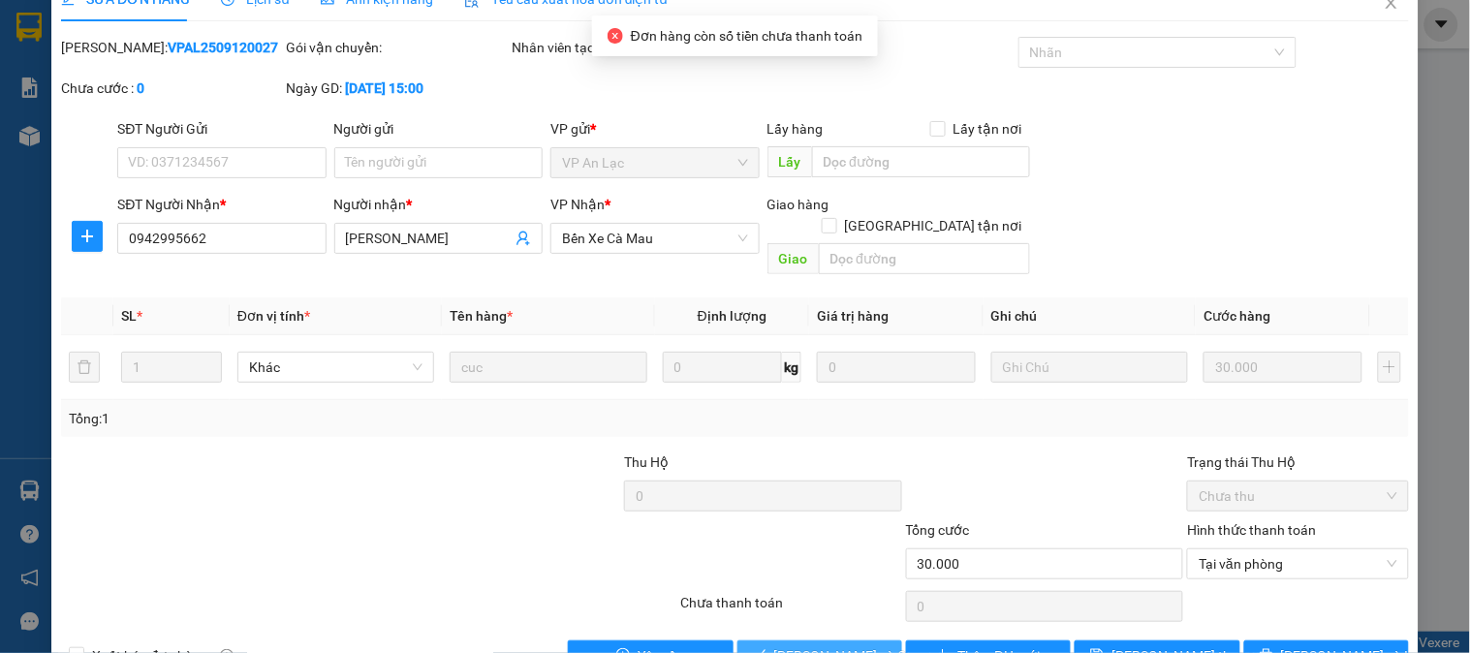
click at [820, 645] on span "[PERSON_NAME] và Giao hàng" at bounding box center [867, 655] width 186 height 21
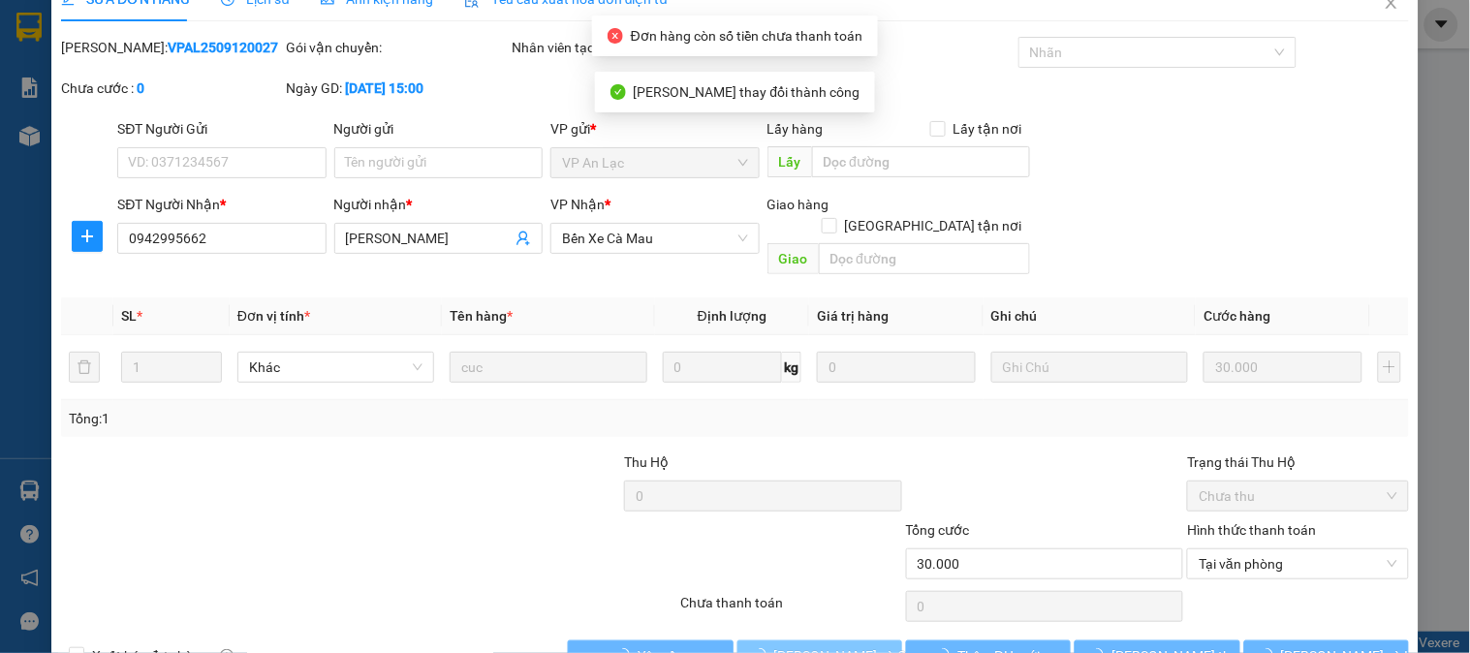
scroll to position [0, 0]
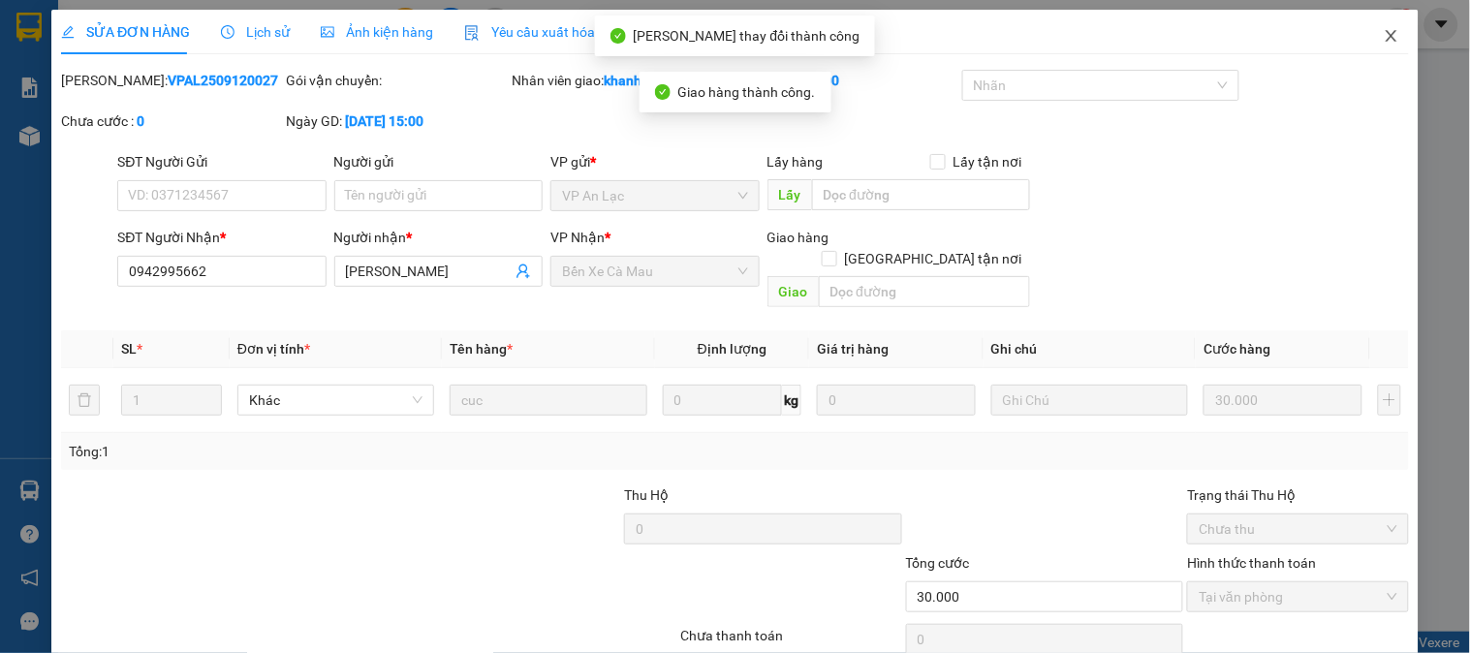
click at [1384, 33] on icon "close" at bounding box center [1392, 36] width 16 height 16
click at [1374, 33] on span "khanhduy.hao" at bounding box center [1317, 24] width 128 height 24
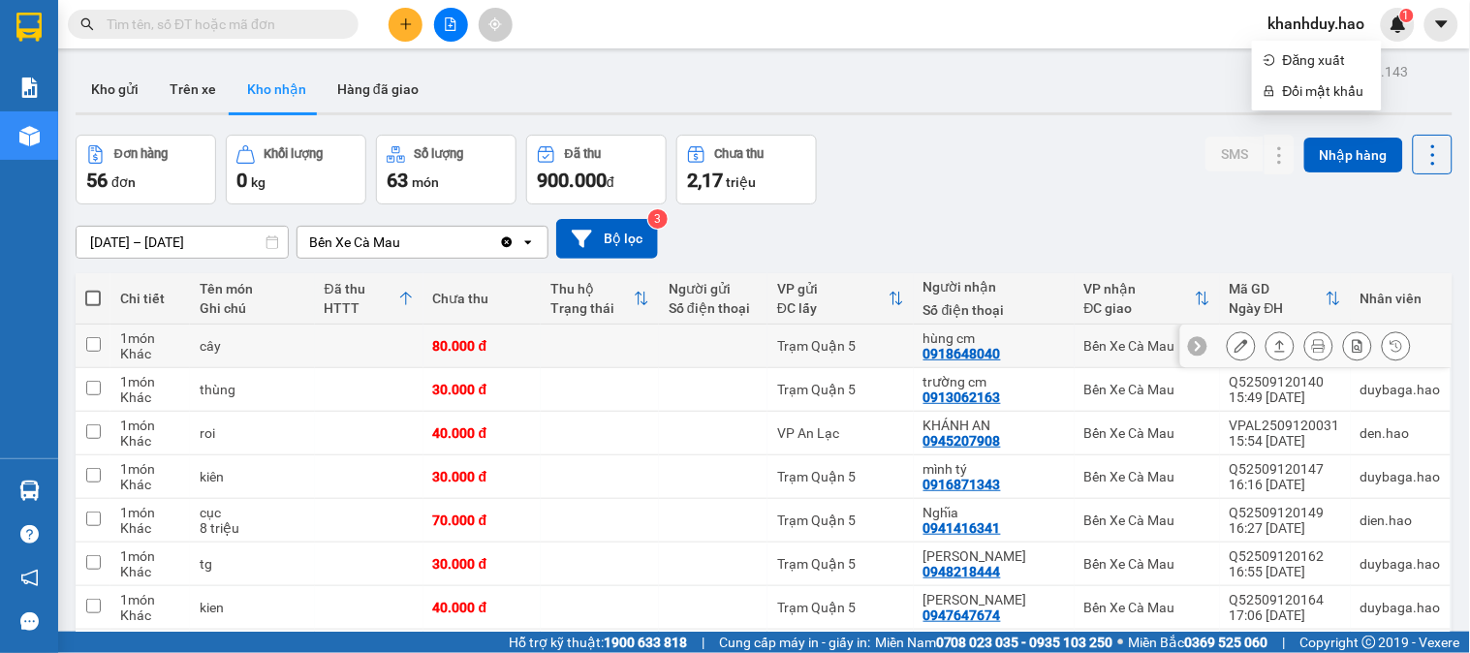
click at [1273, 341] on icon at bounding box center [1280, 346] width 14 height 14
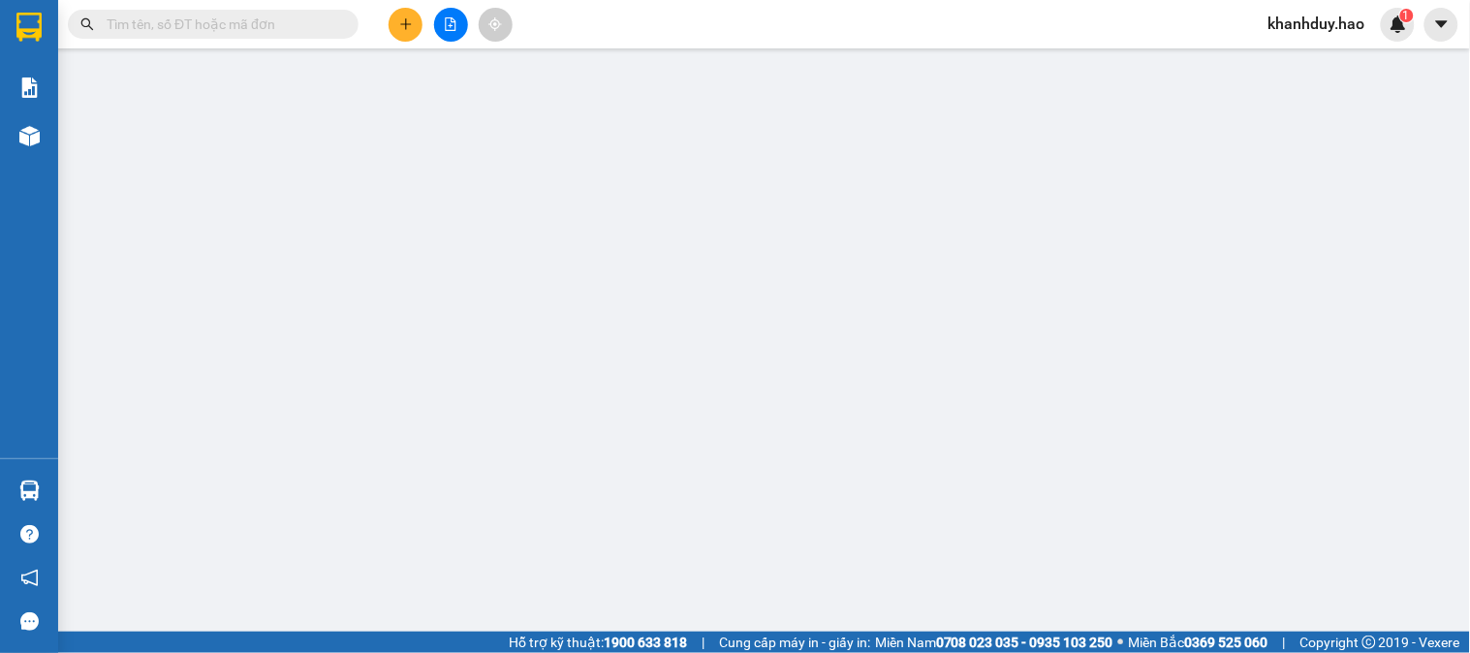
type input "0918648040"
type input "hùng cm"
type input "80.000"
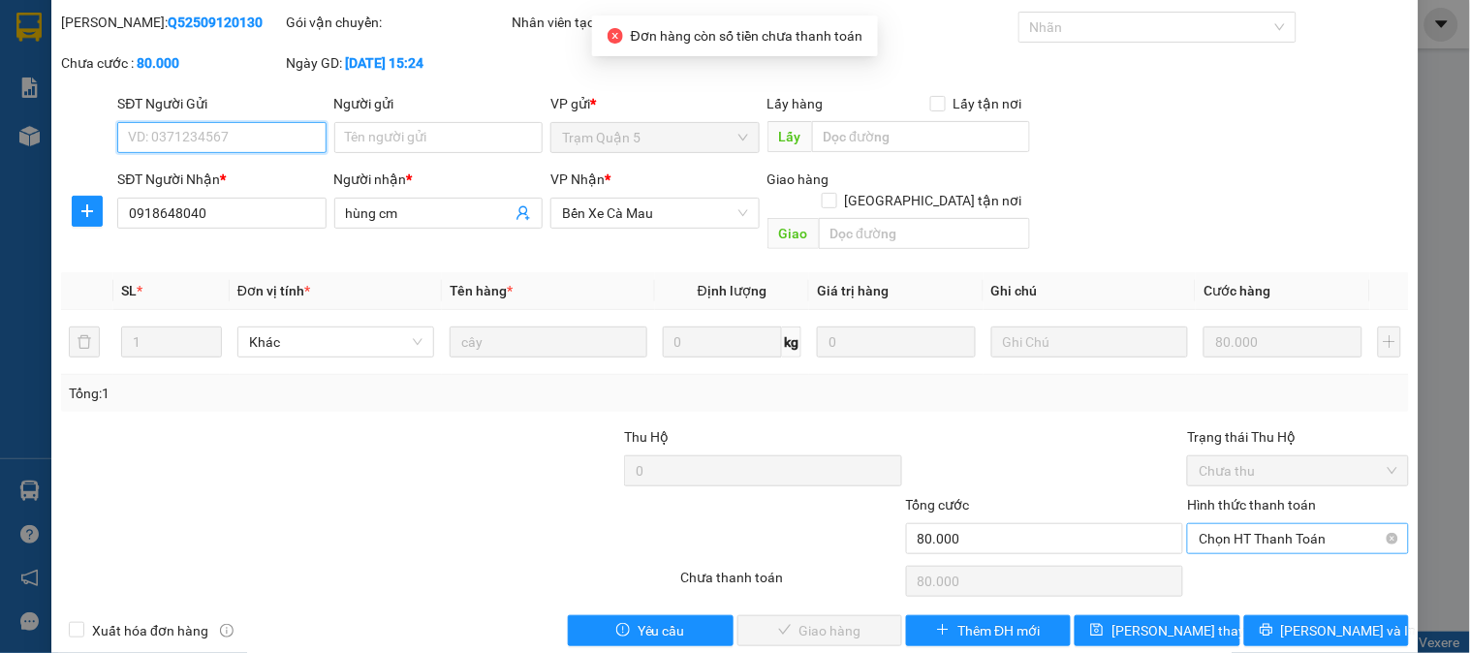
scroll to position [68, 0]
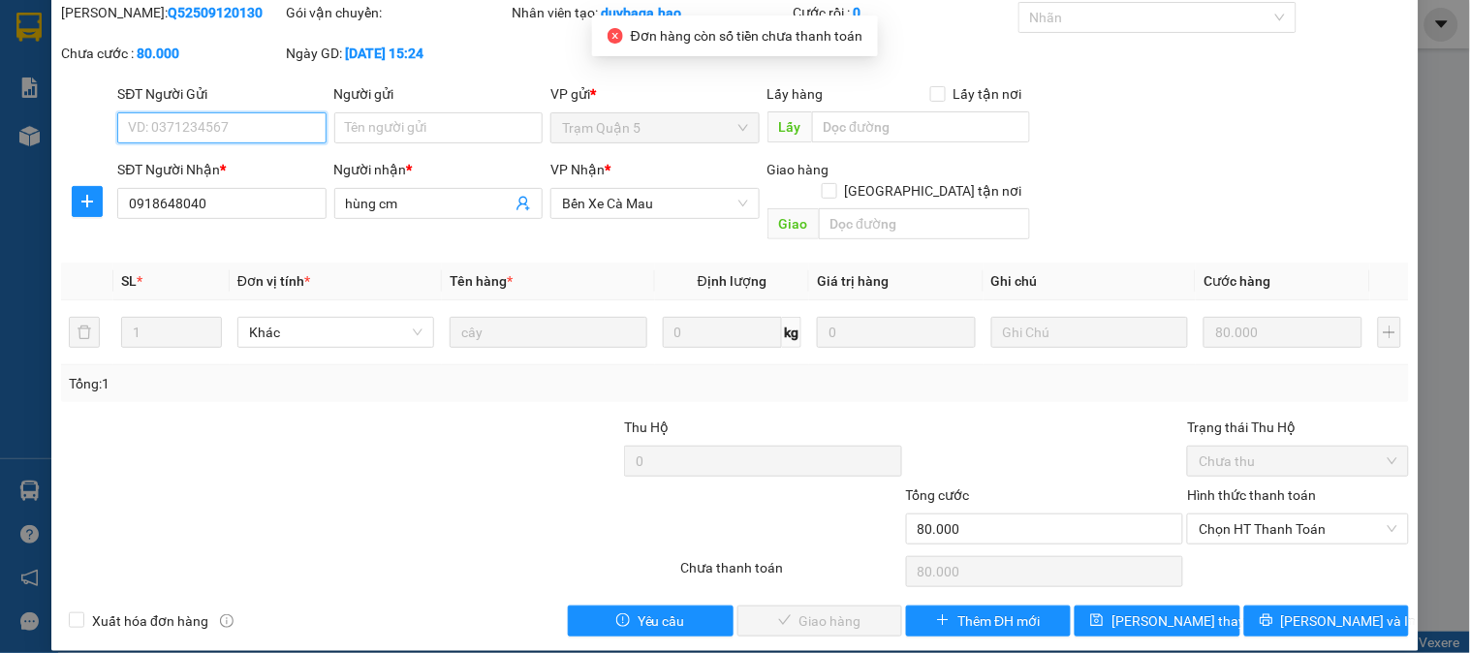
drag, startPoint x: 1263, startPoint y: 497, endPoint x: 1235, endPoint y: 528, distance: 41.8
click at [1261, 514] on span "Chọn HT Thanh Toán" at bounding box center [1298, 528] width 198 height 29
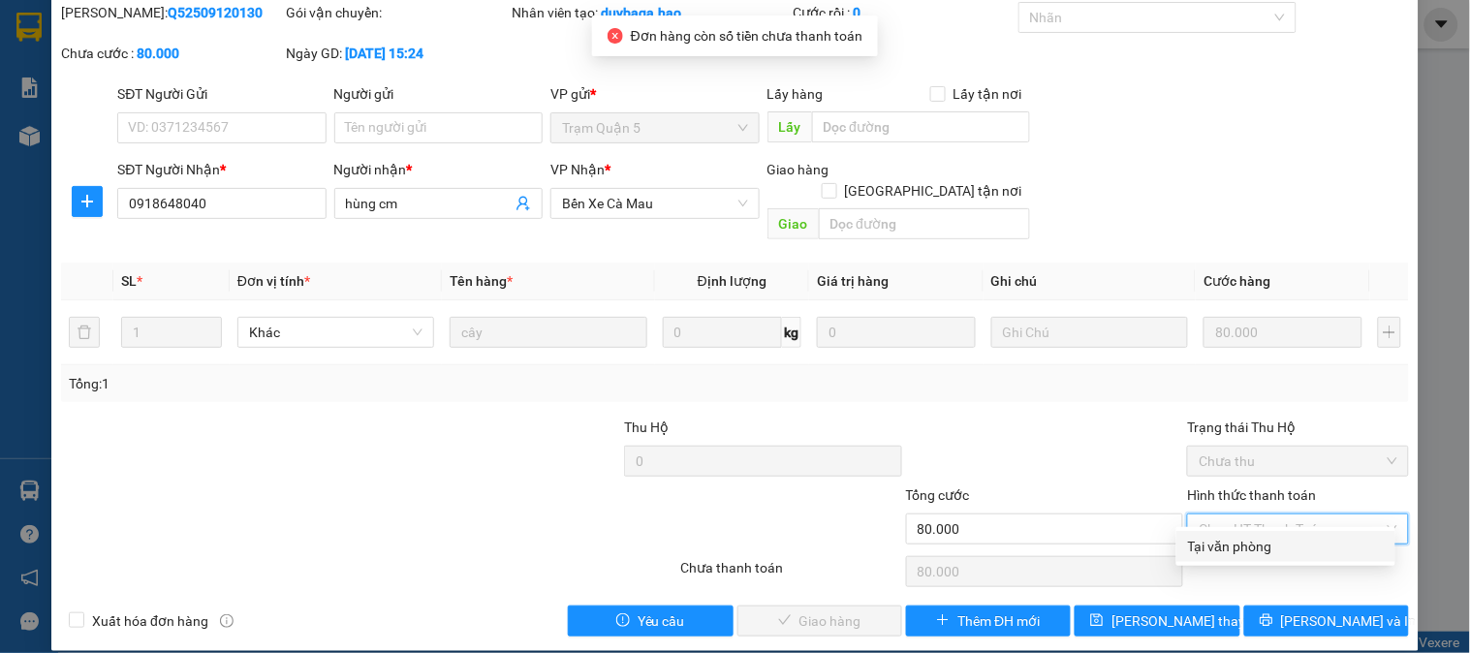
click at [1227, 536] on div "Tại văn phòng" at bounding box center [1286, 546] width 196 height 21
type input "0"
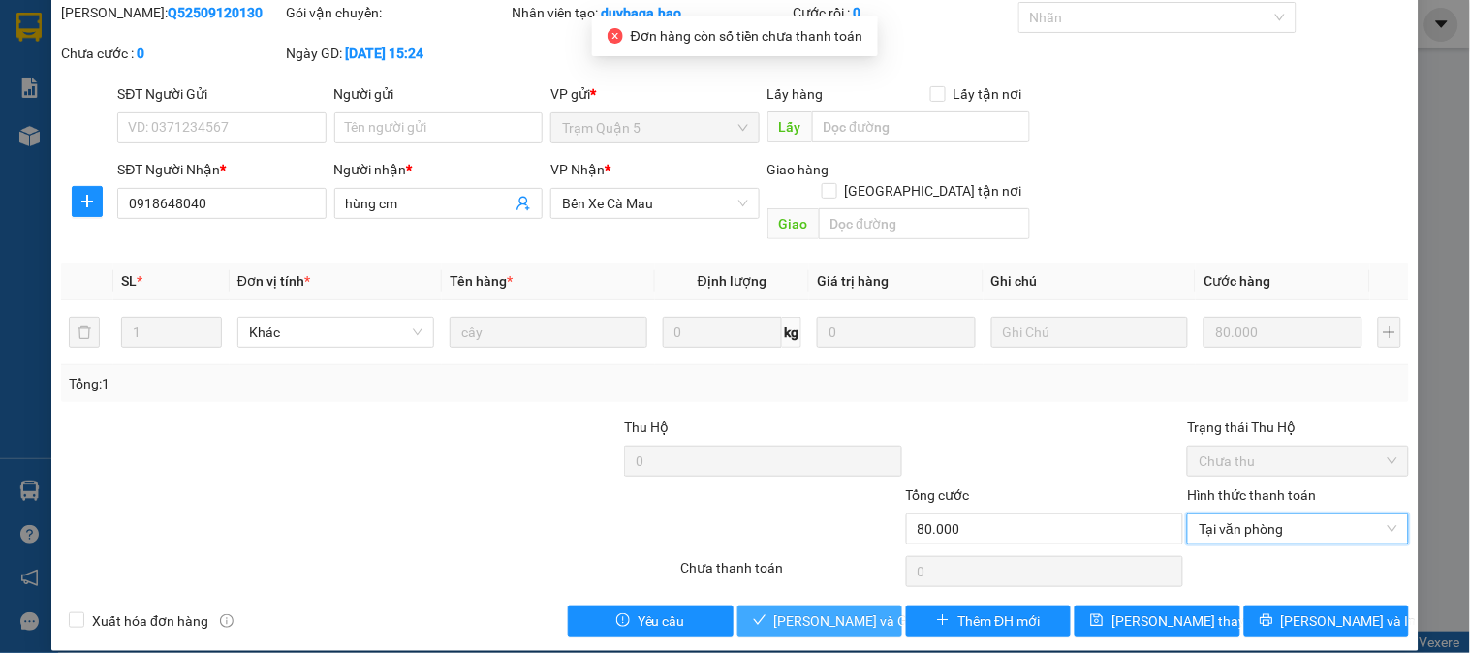
drag, startPoint x: 846, startPoint y: 593, endPoint x: 892, endPoint y: 565, distance: 54.3
click at [845, 610] on span "[PERSON_NAME] và Giao hàng" at bounding box center [867, 620] width 186 height 21
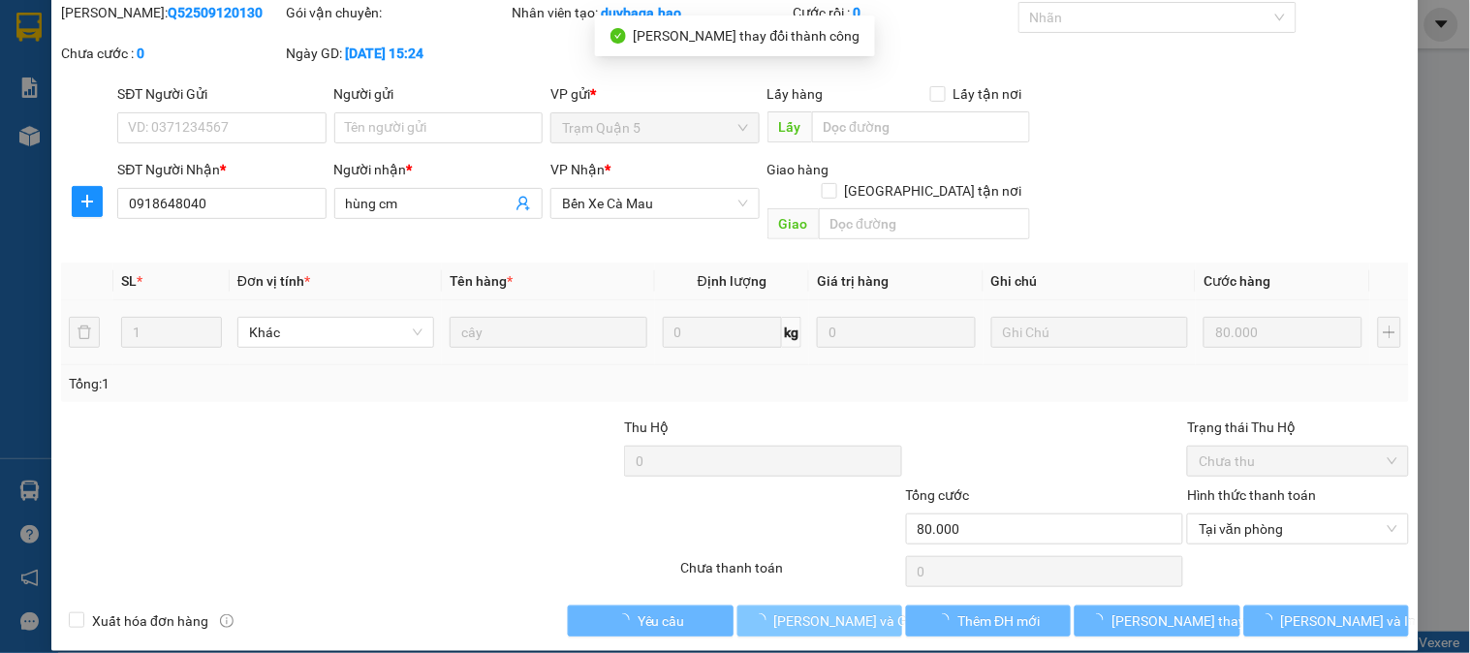
scroll to position [0, 0]
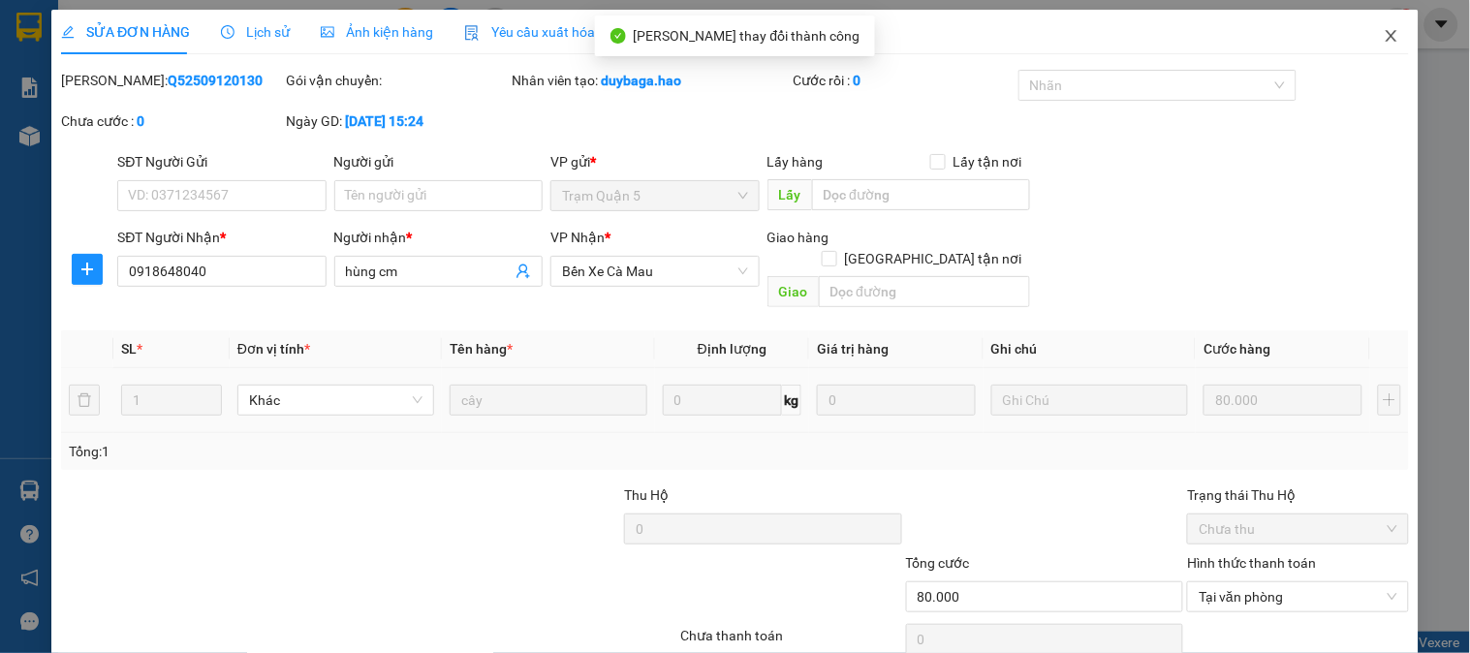
click at [1370, 24] on span "Close" at bounding box center [1391, 37] width 54 height 54
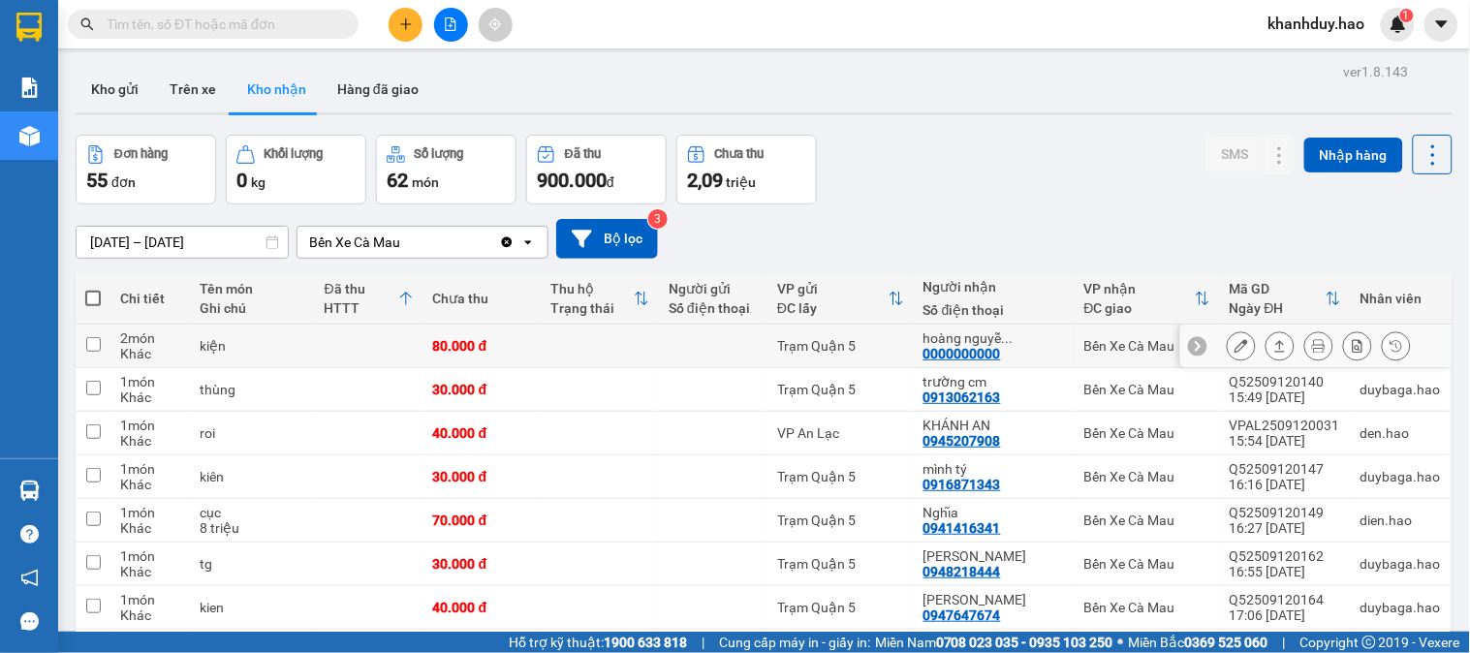
click at [1277, 342] on div at bounding box center [1279, 345] width 29 height 29
click at [1273, 347] on button at bounding box center [1279, 346] width 27 height 34
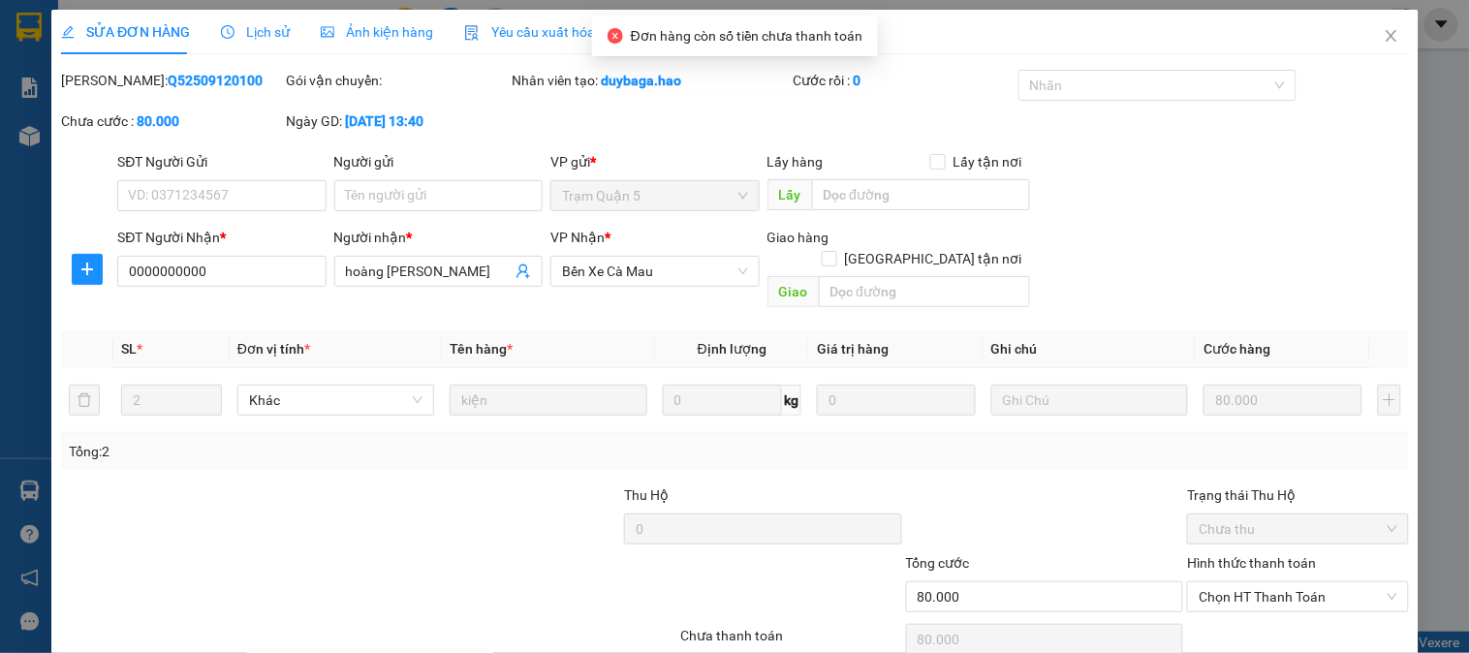
type input "0000000000"
type input "hoàng nguyễn cm"
type input "80.000"
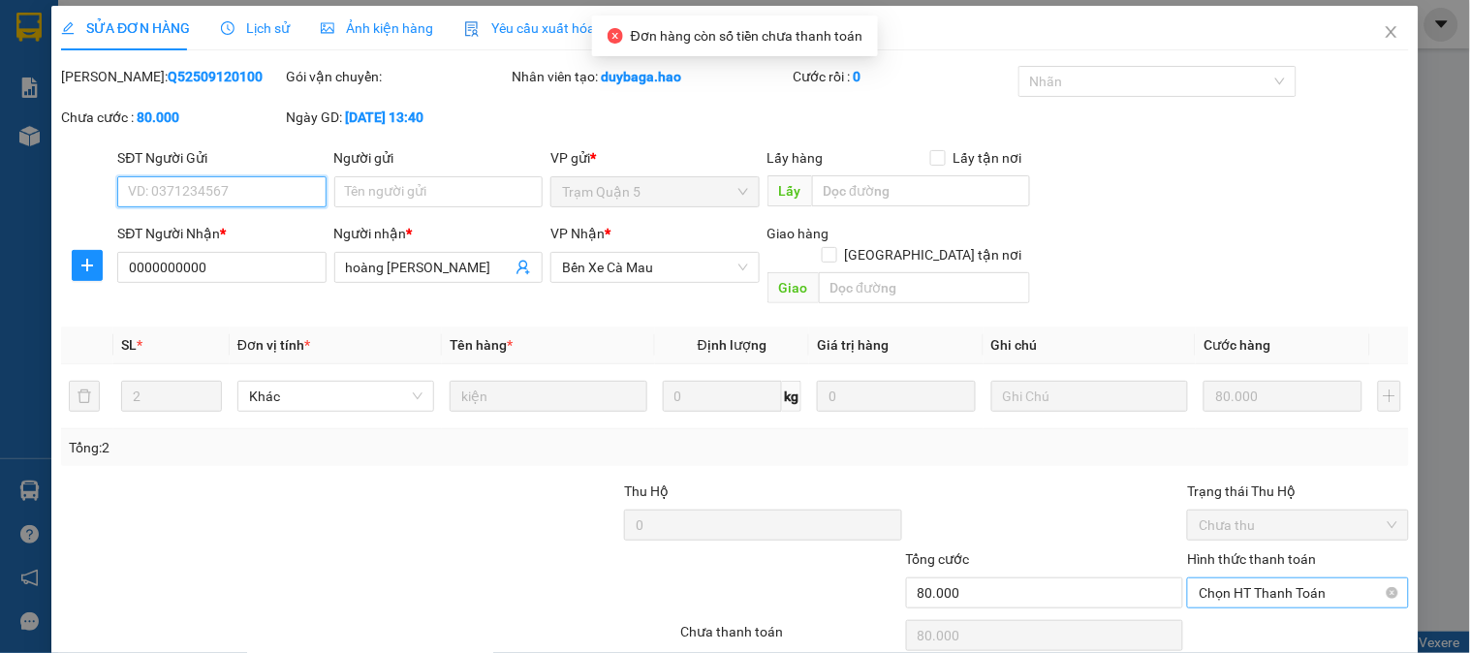
scroll to position [68, 0]
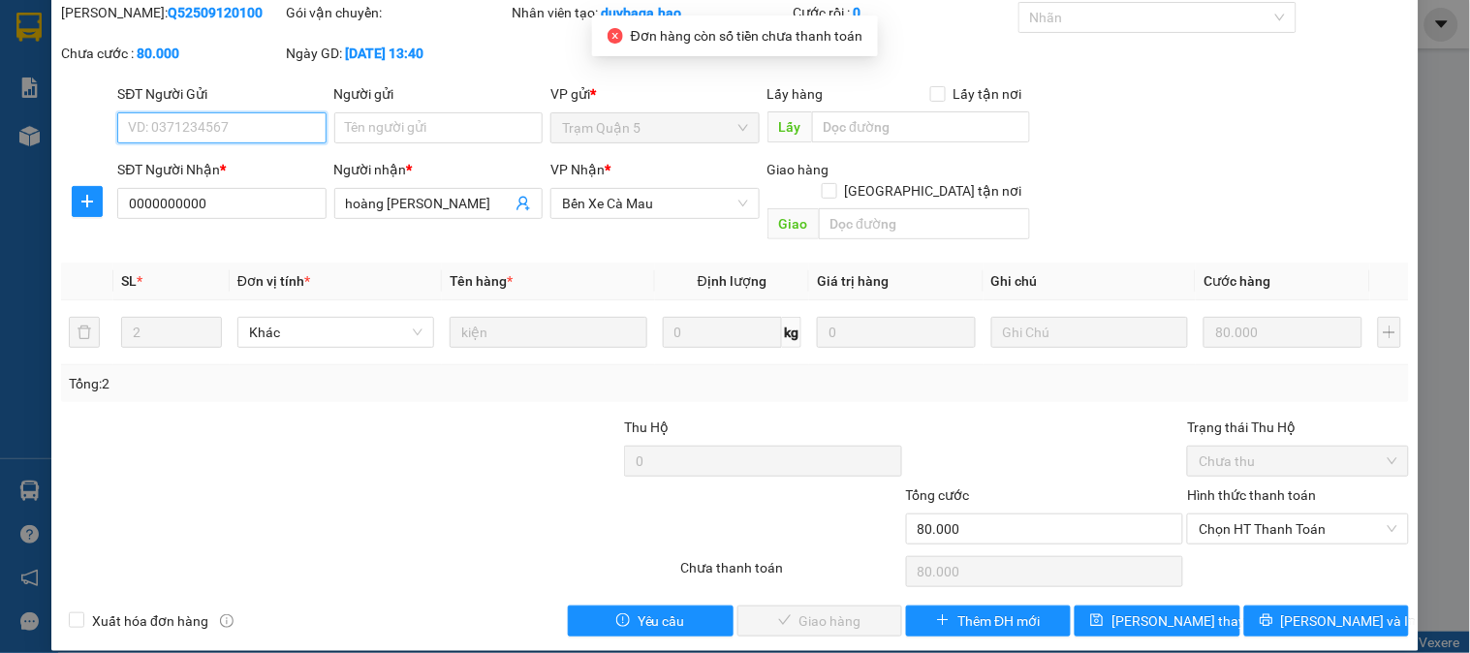
drag, startPoint x: 1243, startPoint y: 515, endPoint x: 1236, endPoint y: 547, distance: 32.7
click at [1243, 523] on div "Hình thức thanh toán Chọn HT Thanh Toán" at bounding box center [1297, 518] width 221 height 68
drag, startPoint x: 1233, startPoint y: 548, endPoint x: 1188, endPoint y: 552, distance: 45.7
click at [1229, 552] on div "Chọn HT Thanh Toán" at bounding box center [1297, 571] width 225 height 39
click at [1218, 514] on span "Chọn HT Thanh Toán" at bounding box center [1298, 528] width 198 height 29
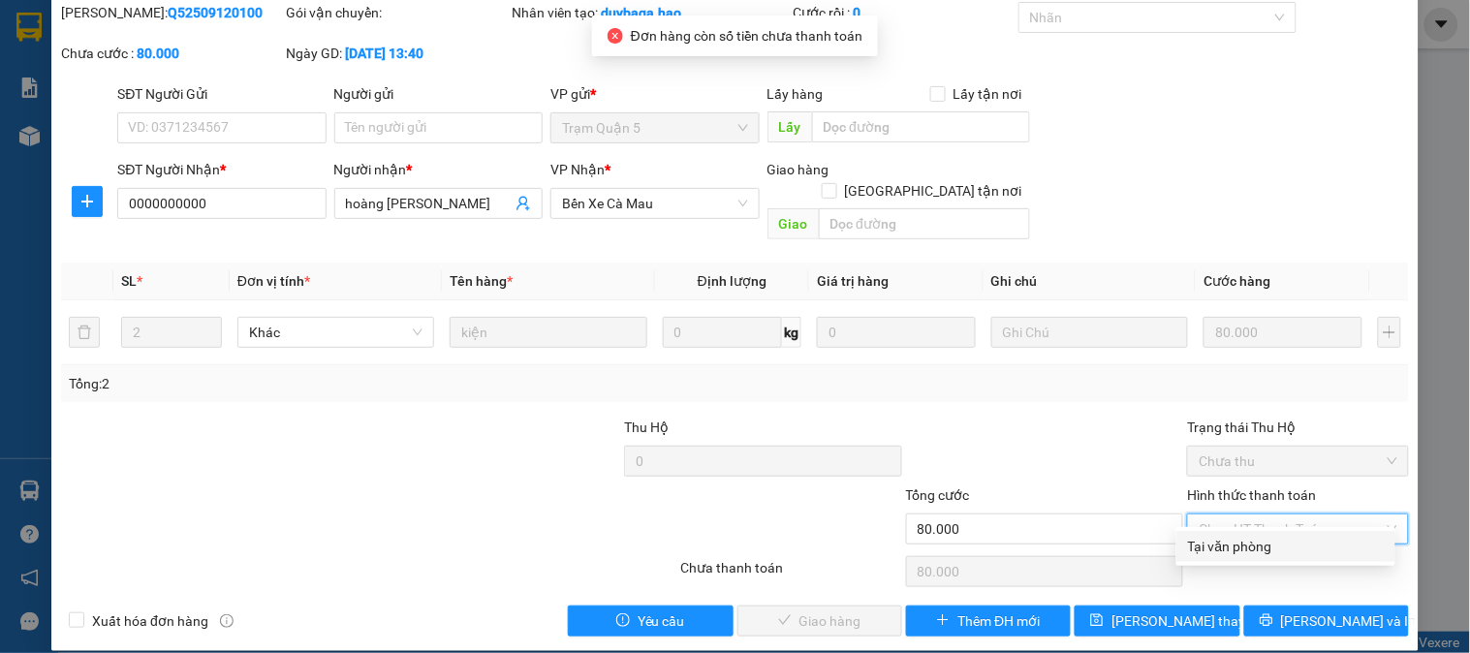
click at [1205, 537] on div "Tại văn phòng" at bounding box center [1286, 546] width 196 height 21
type input "0"
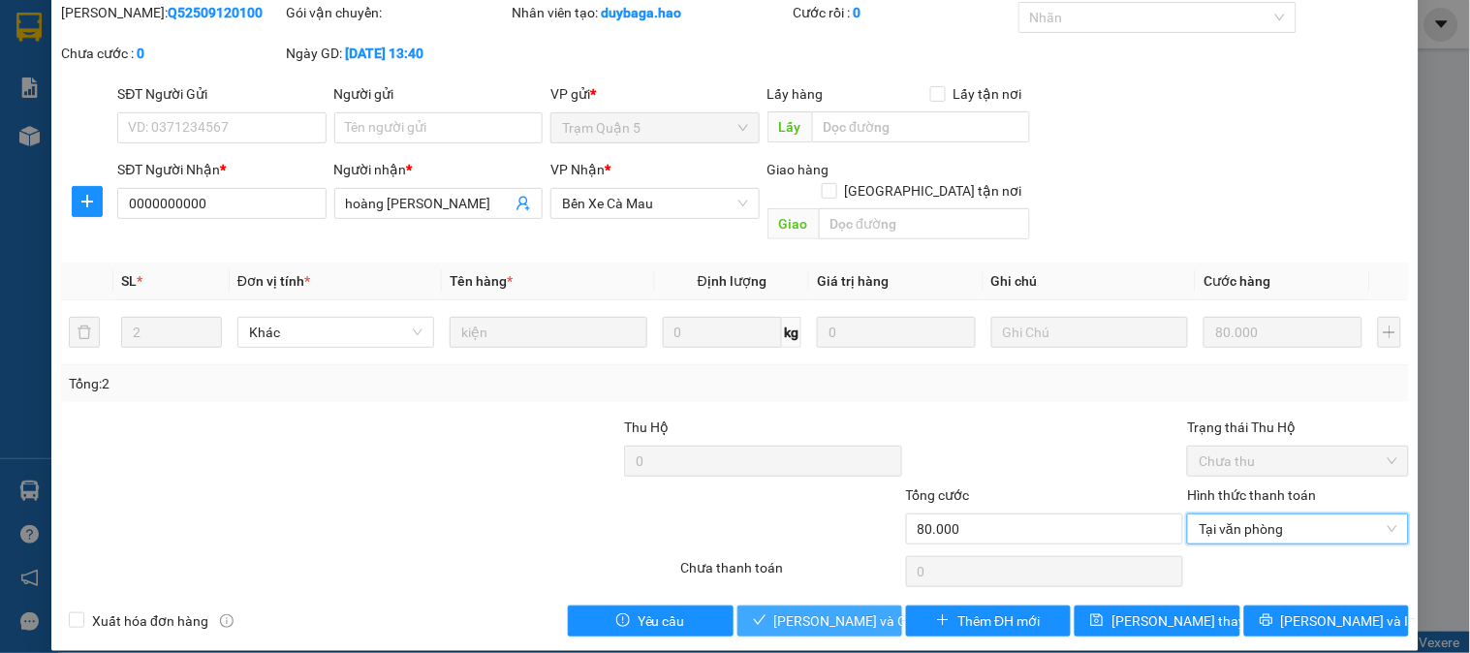
click at [834, 610] on span "[PERSON_NAME] và Giao hàng" at bounding box center [867, 620] width 186 height 21
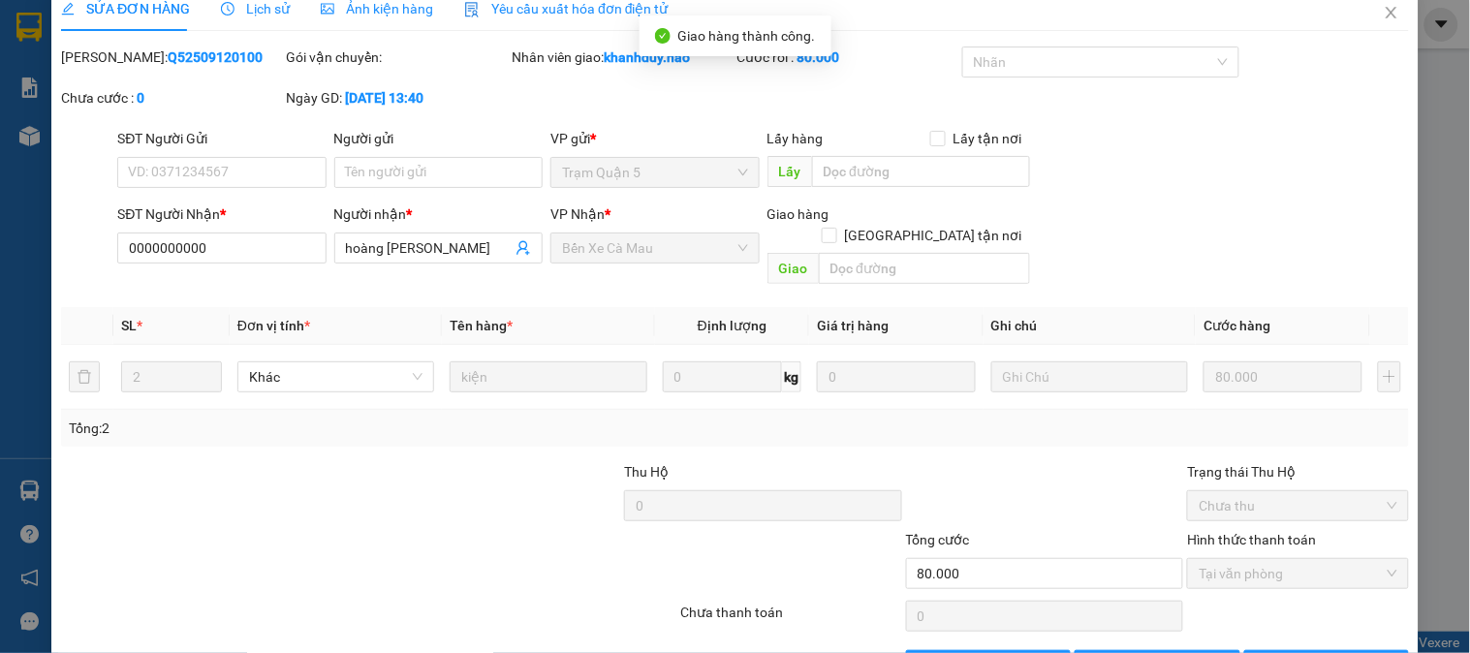
scroll to position [0, 0]
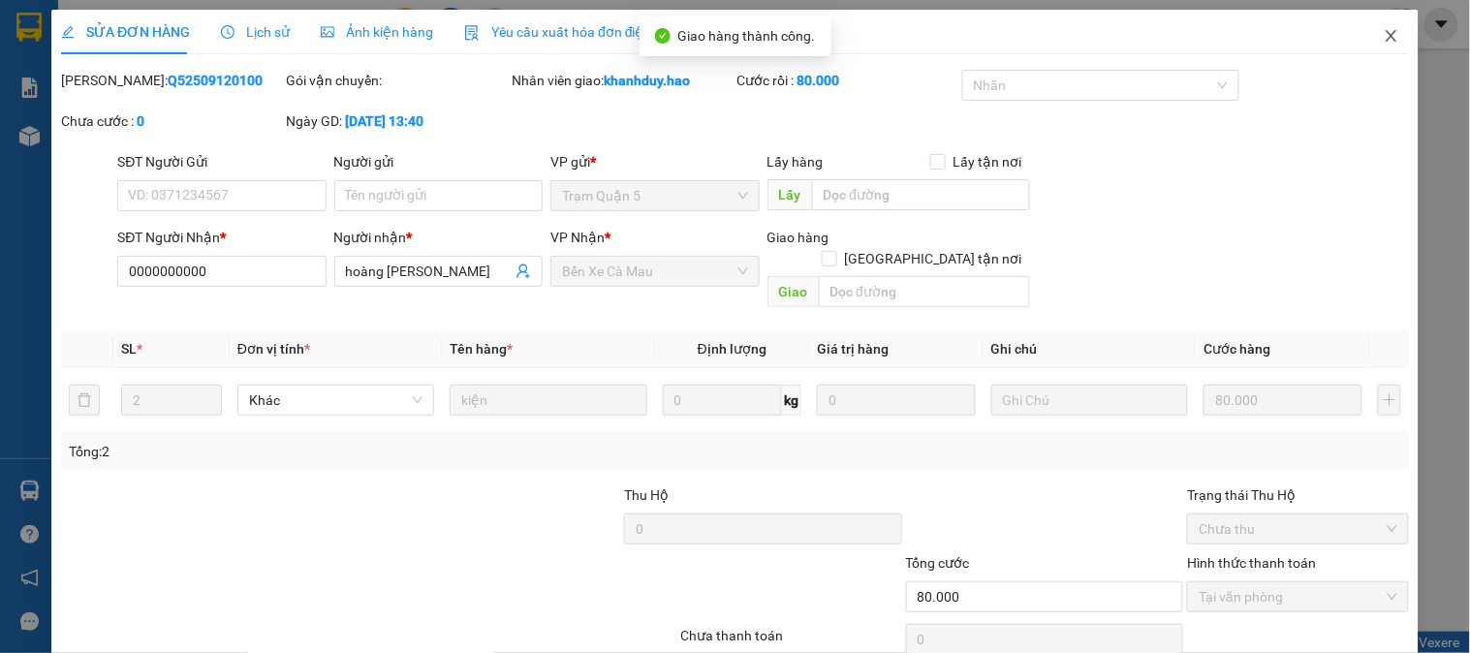
click at [1384, 29] on icon "close" at bounding box center [1392, 36] width 16 height 16
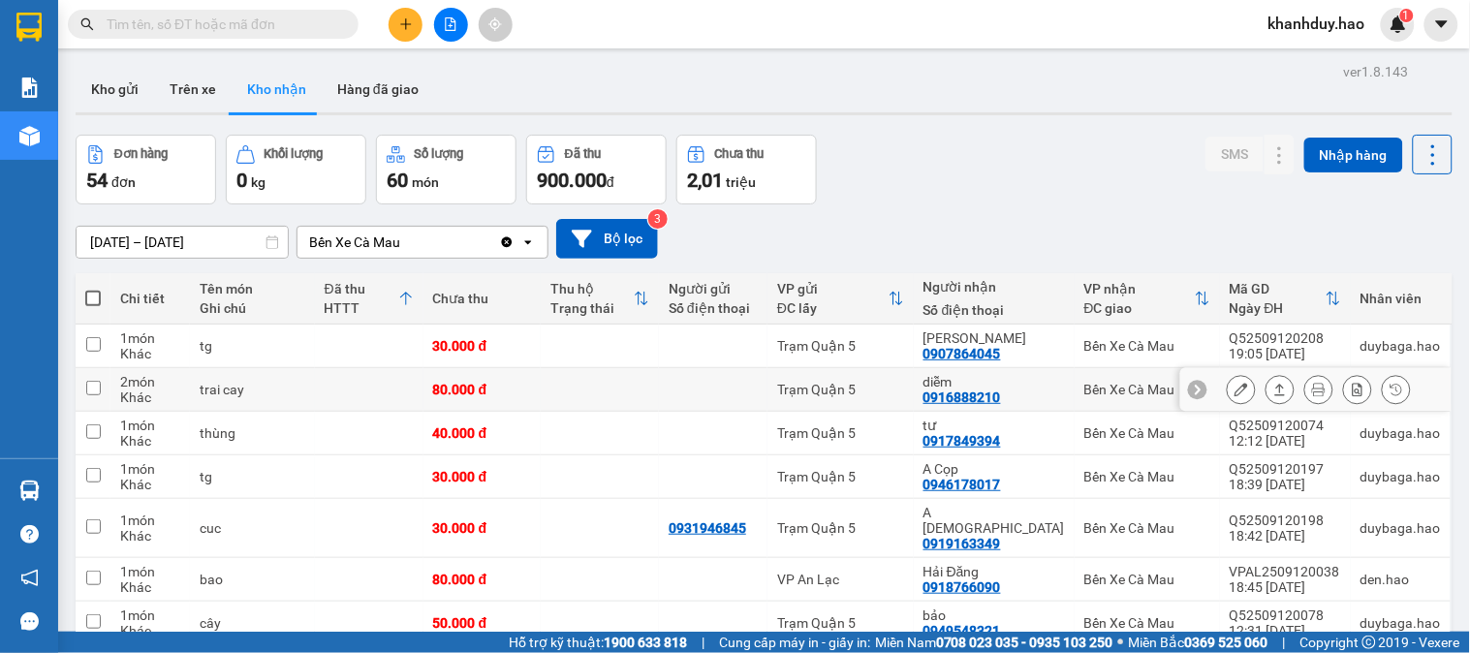
click at [1273, 391] on icon at bounding box center [1280, 390] width 14 height 14
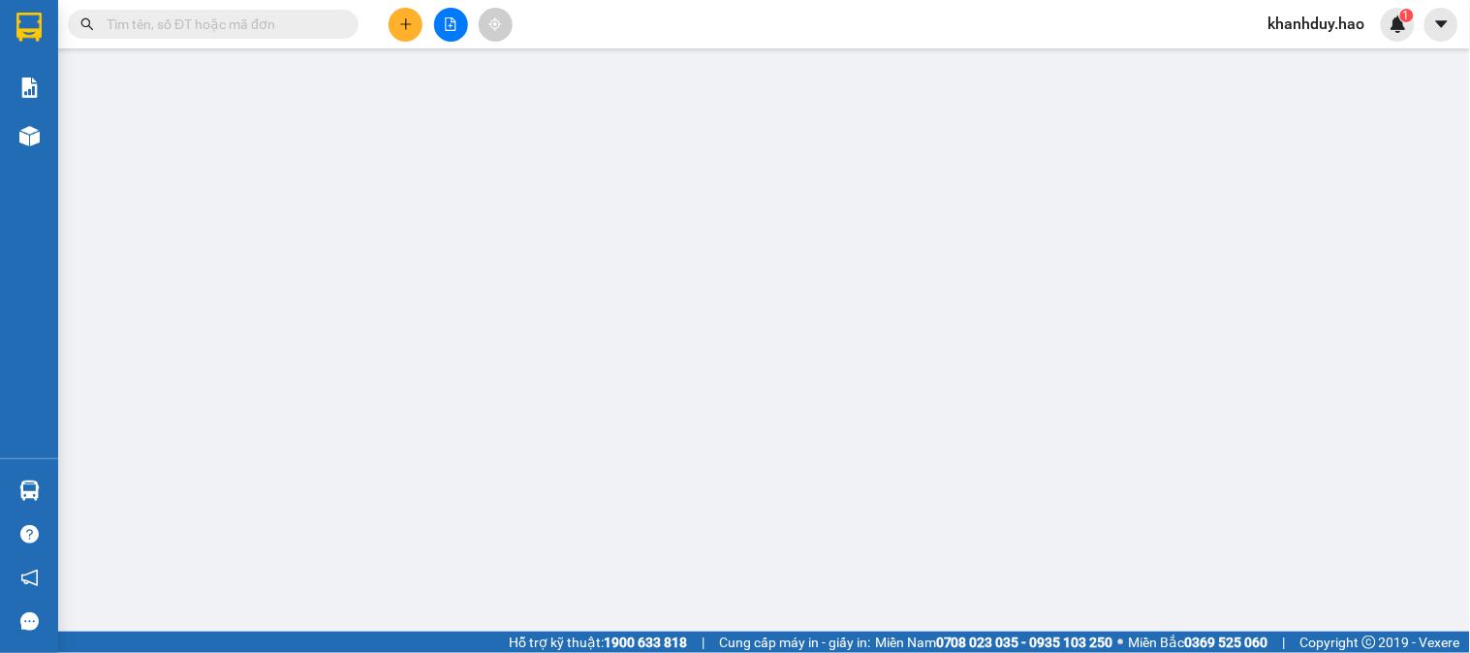
type input "0916888210"
type input "diễm"
type input "80.000"
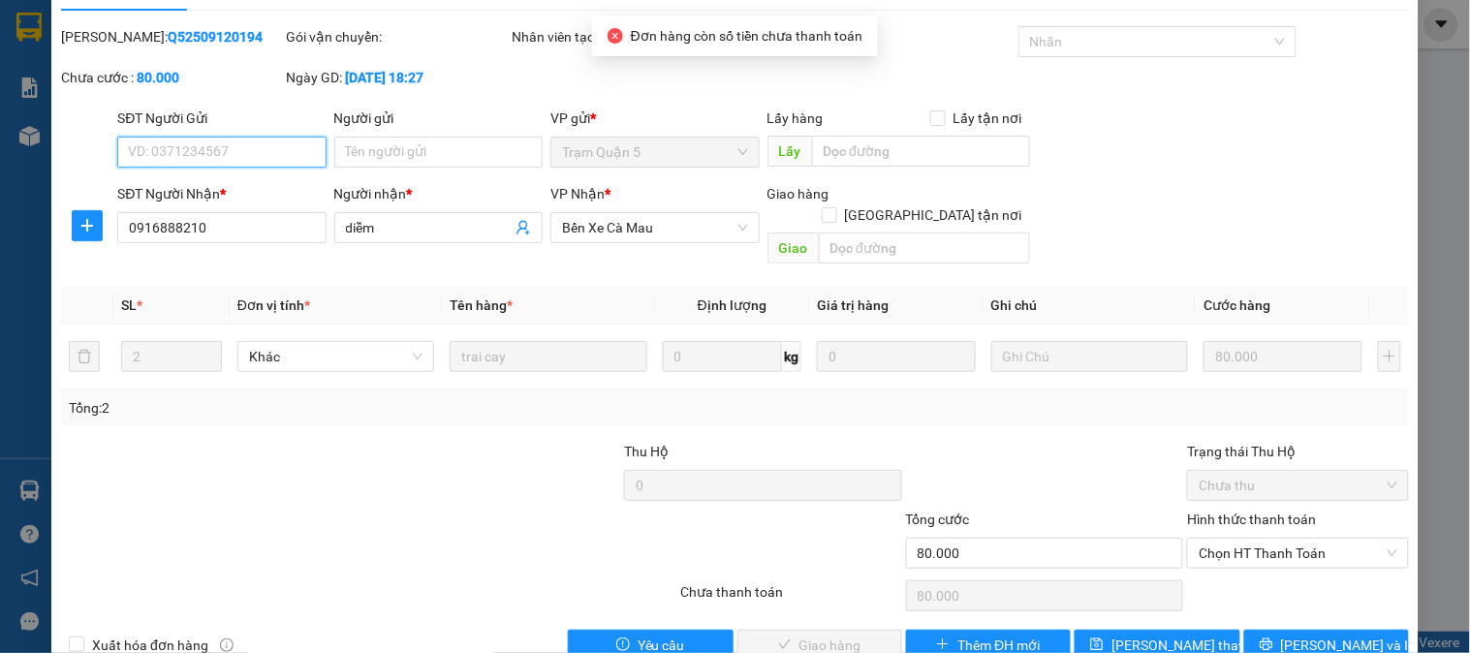
scroll to position [68, 0]
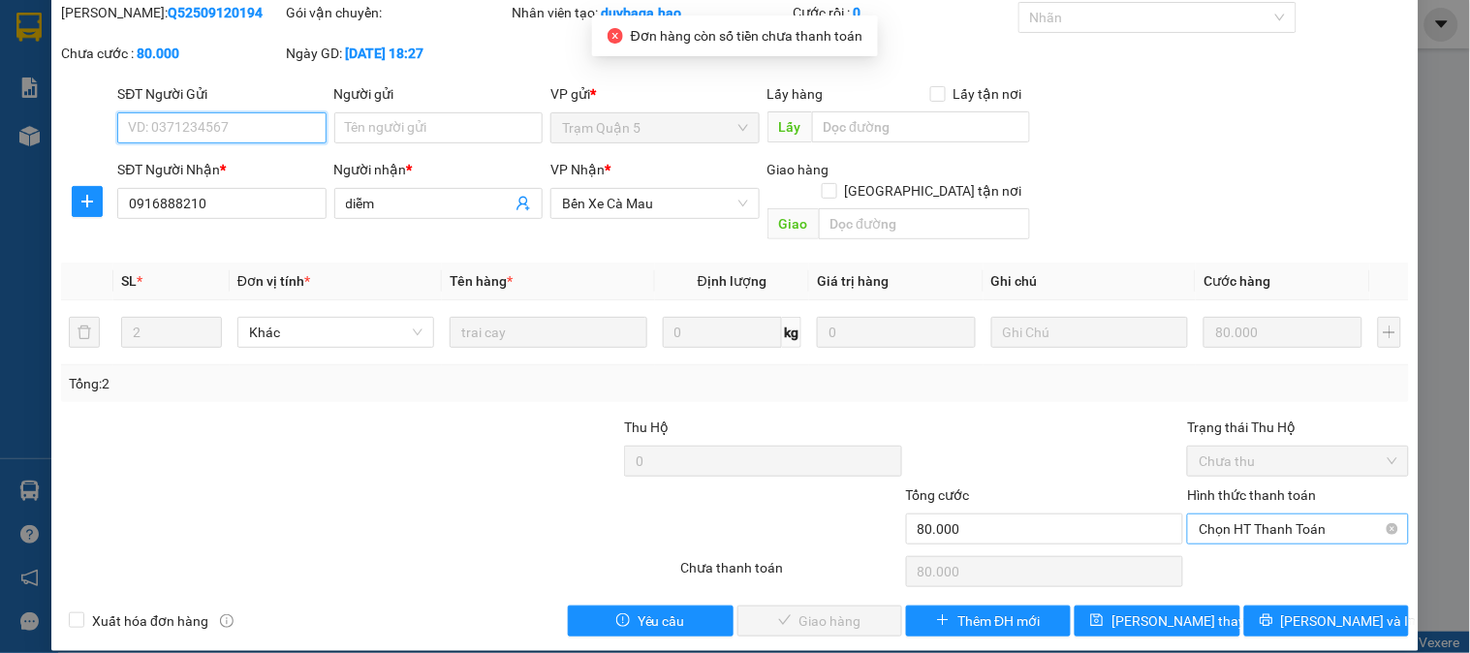
click at [1253, 516] on span "Chọn HT Thanh Toán" at bounding box center [1298, 528] width 198 height 29
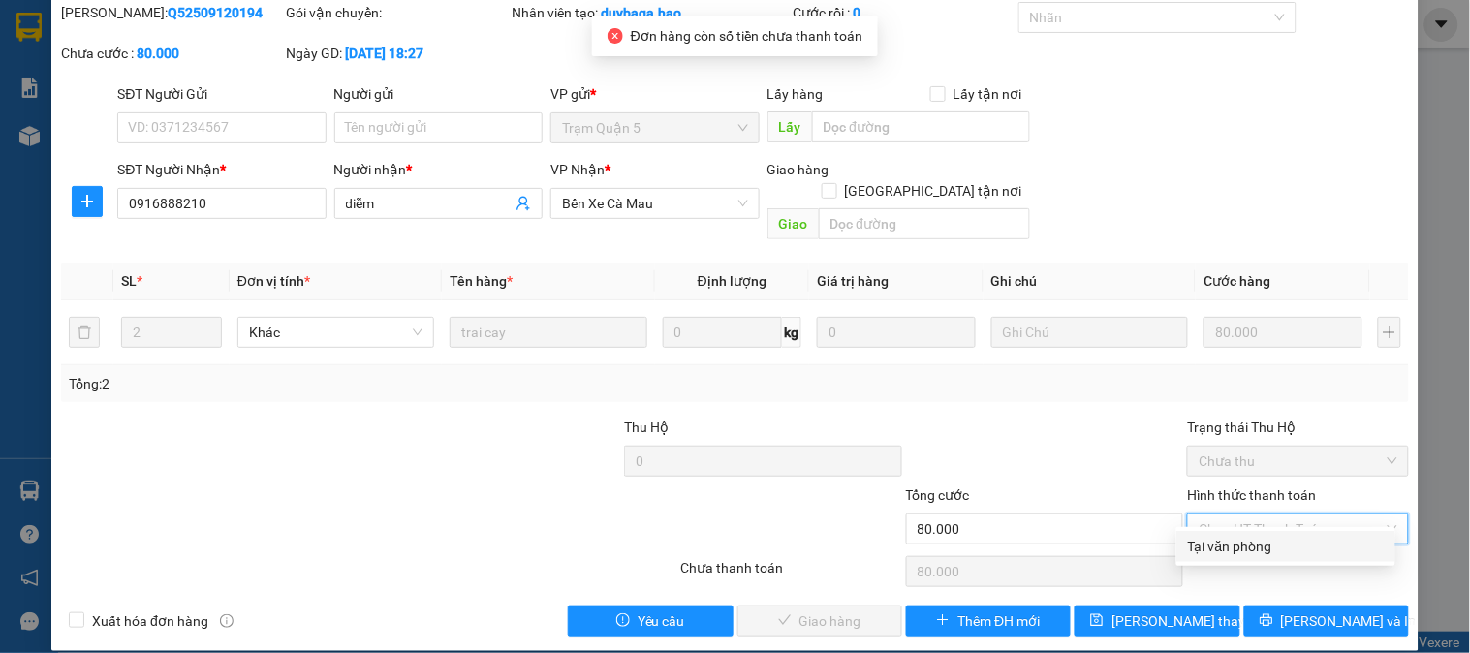
click at [1231, 537] on div "Tại văn phòng" at bounding box center [1286, 546] width 196 height 21
type input "0"
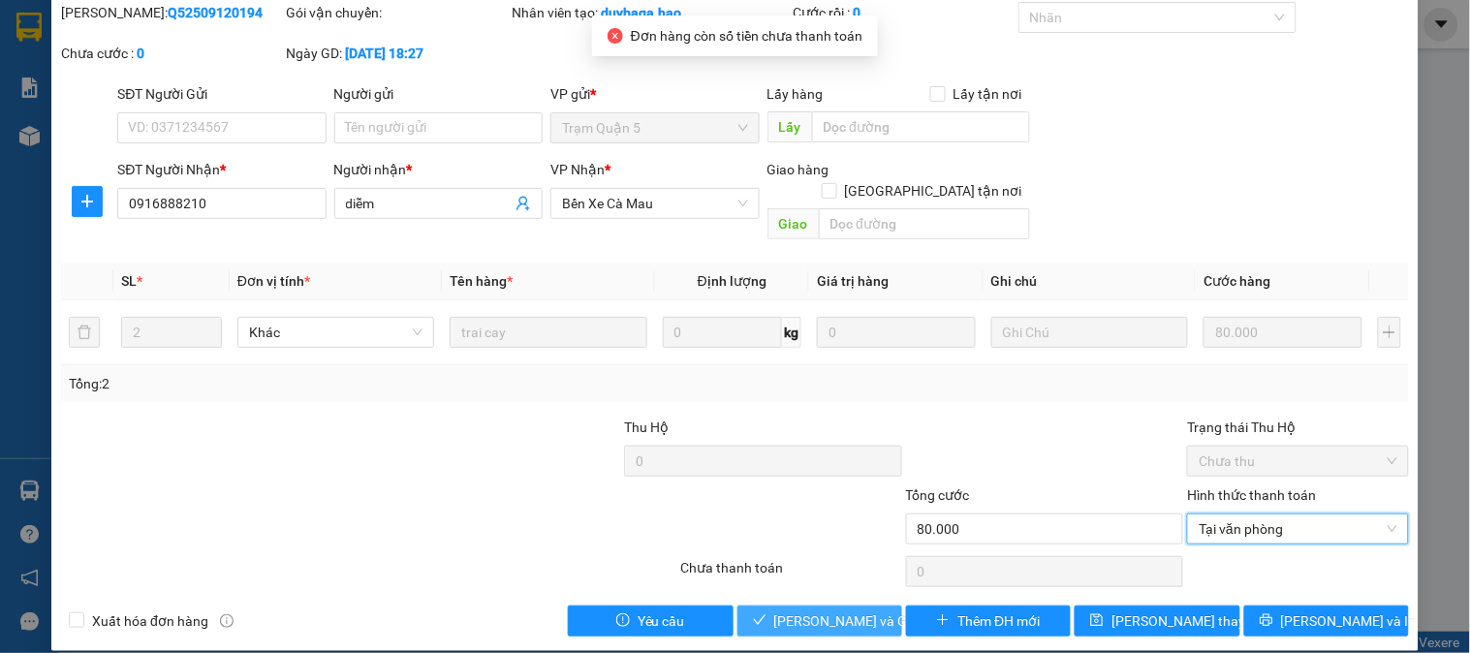
click at [824, 610] on span "[PERSON_NAME] và Giao hàng" at bounding box center [867, 620] width 186 height 21
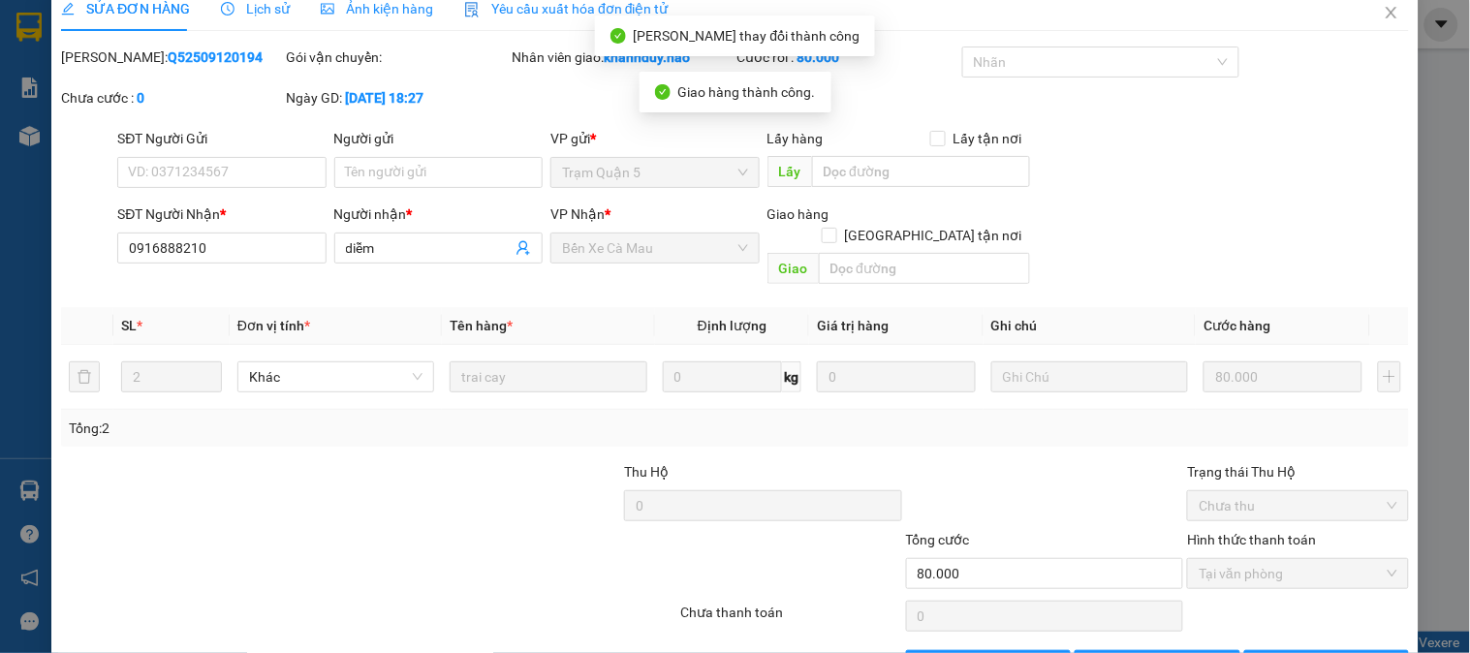
scroll to position [0, 0]
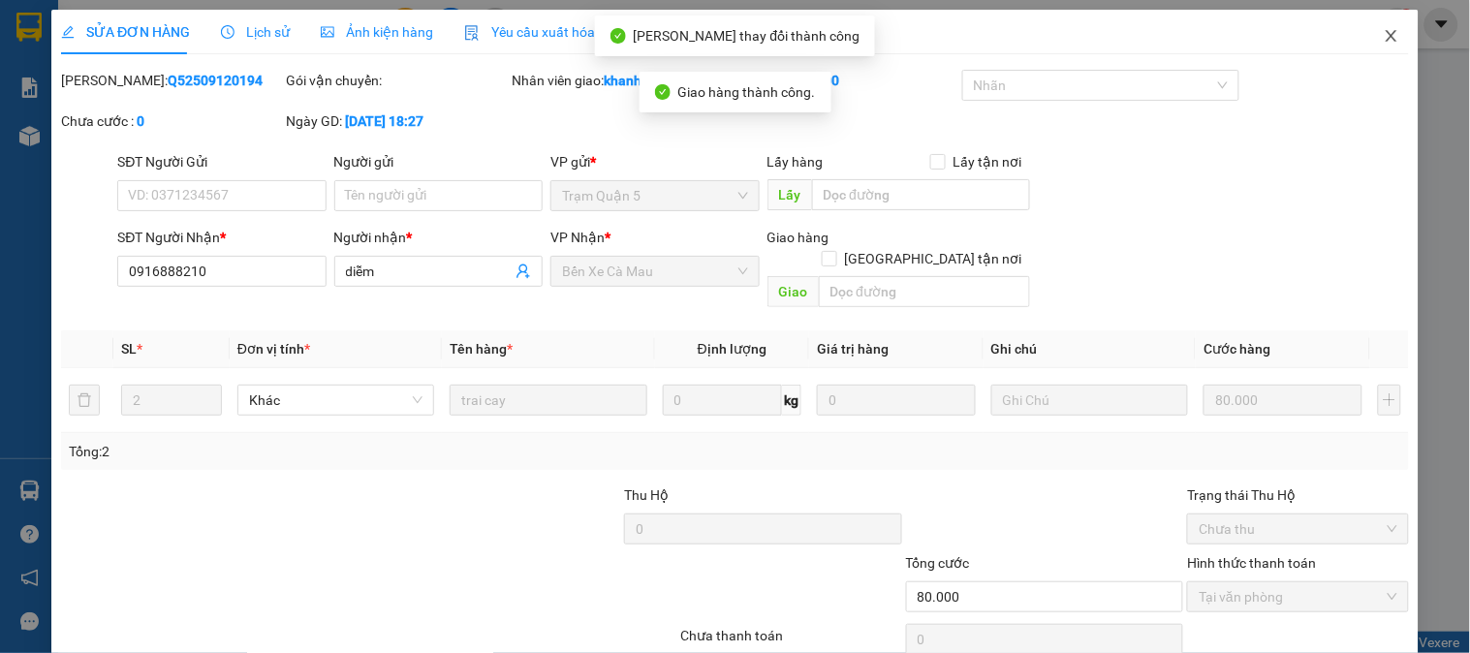
click at [1386, 35] on span "Close" at bounding box center [1391, 37] width 54 height 54
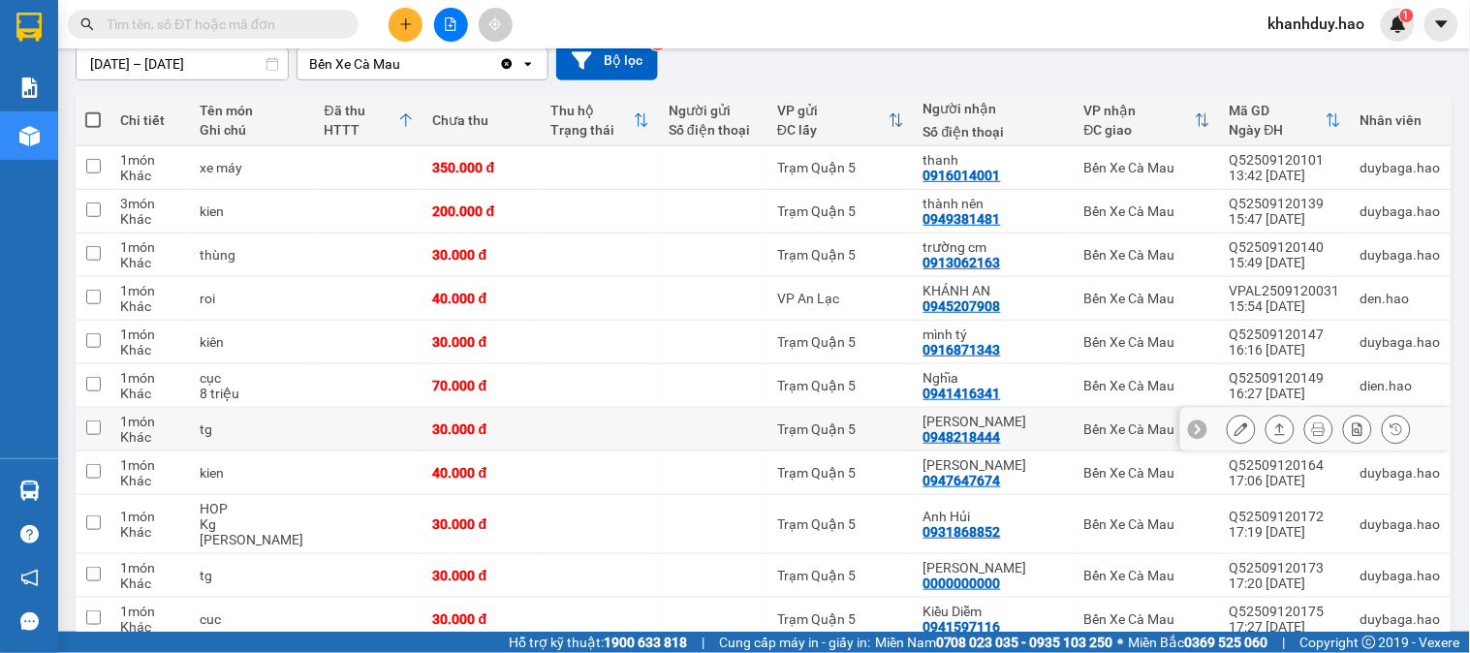
scroll to position [215, 0]
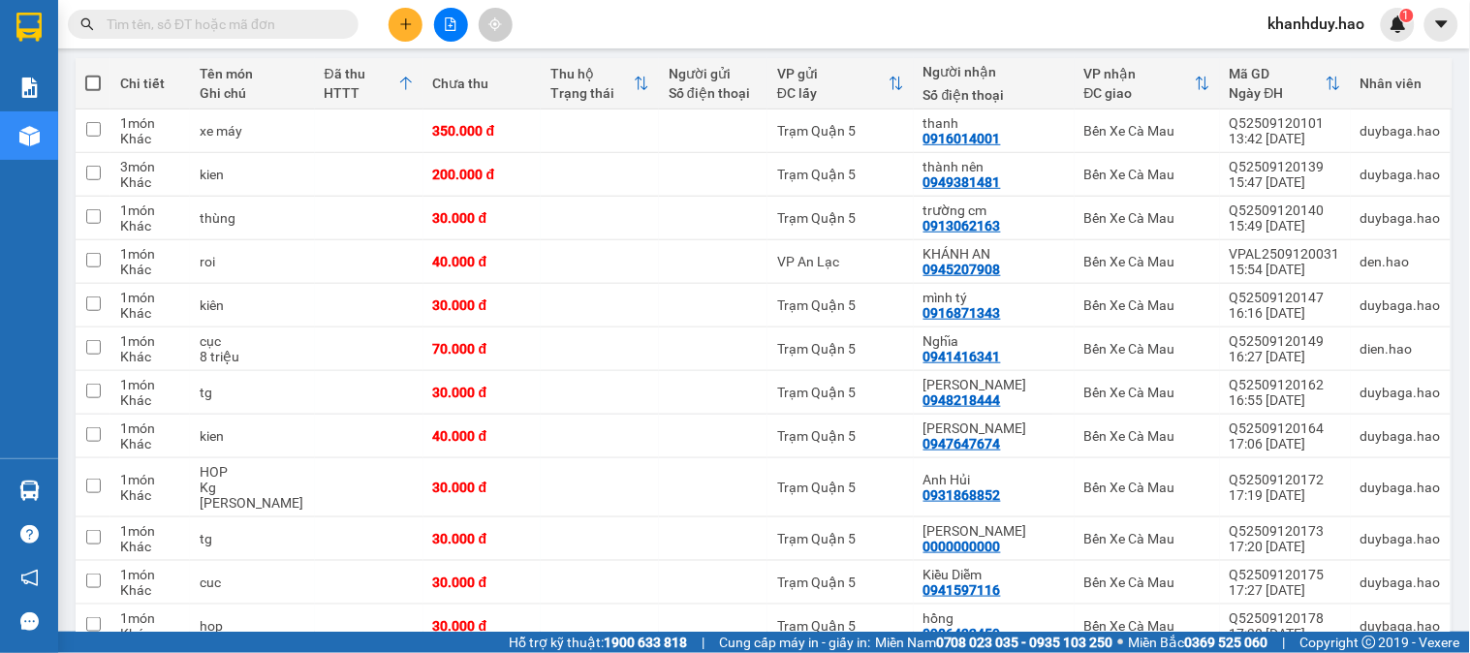
click at [306, 29] on input "text" at bounding box center [221, 24] width 229 height 21
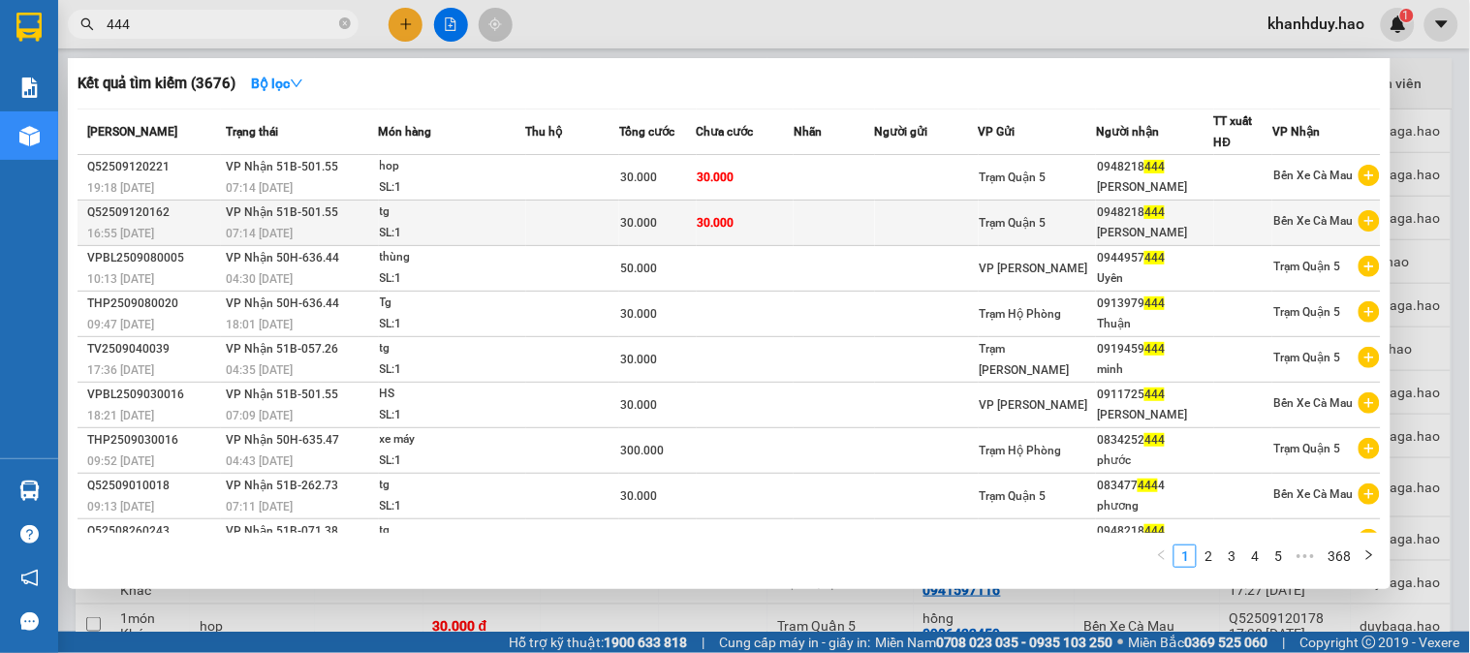
type input "444"
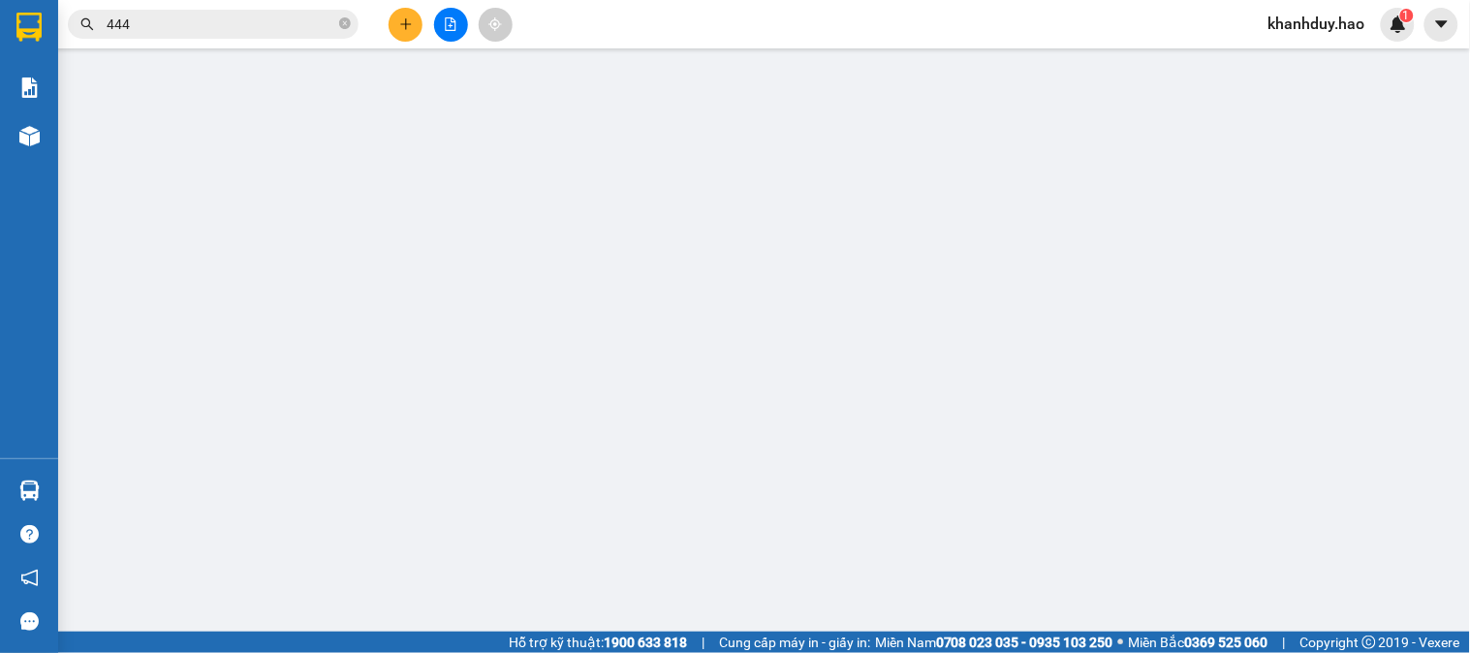
type input "0948218444"
type input "Ngọc Hân"
type input "30.000"
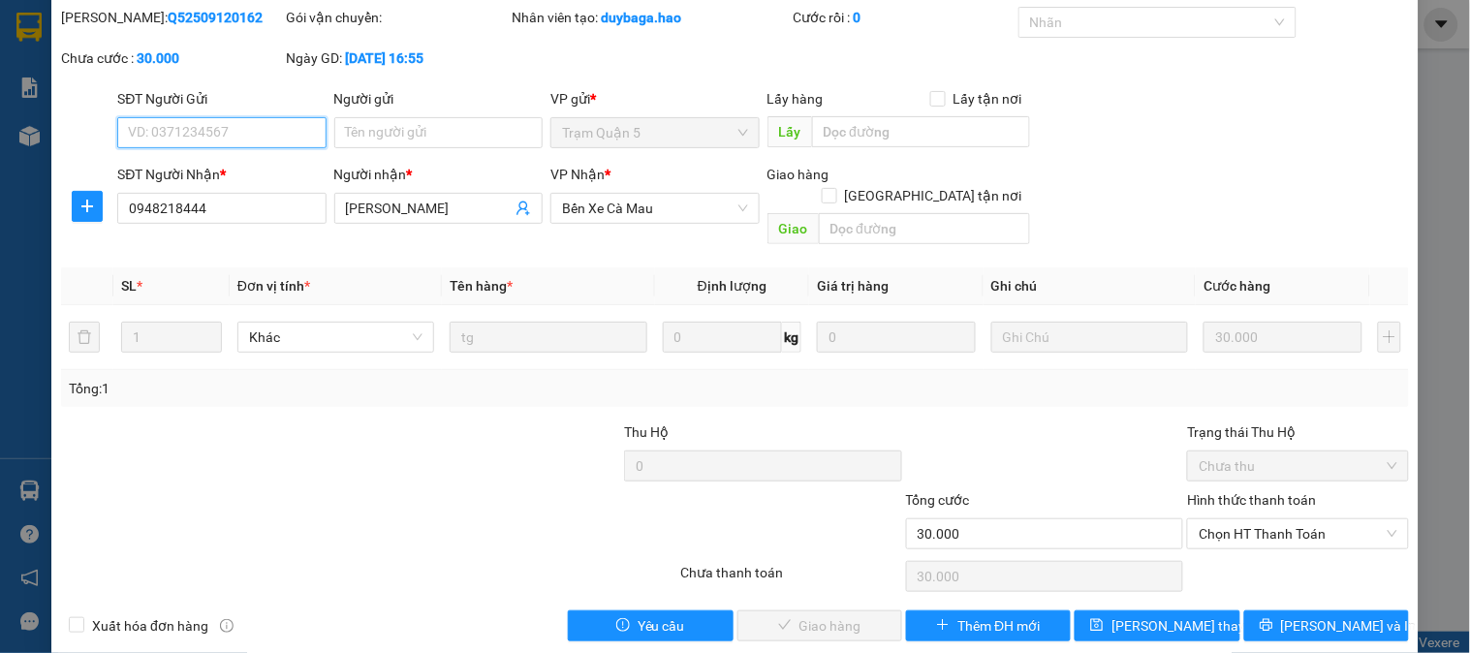
scroll to position [68, 0]
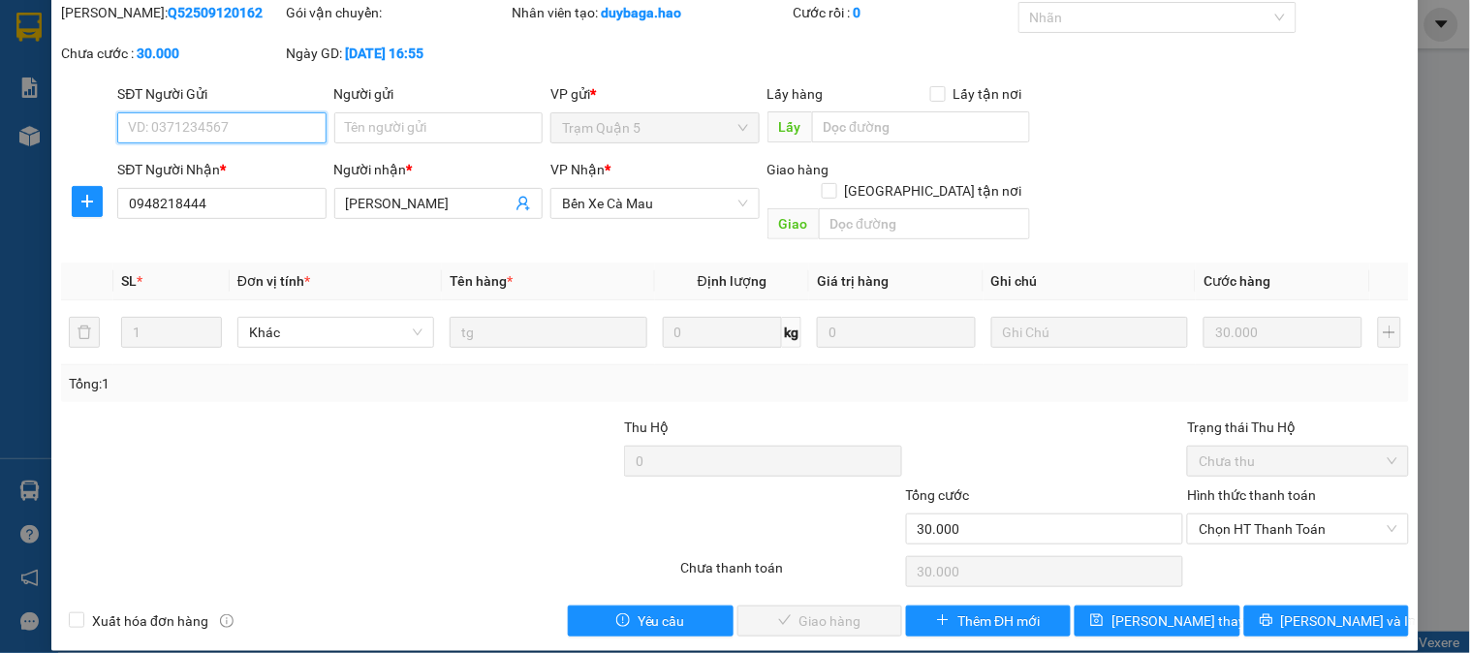
drag, startPoint x: 1234, startPoint y: 507, endPoint x: 1226, endPoint y: 528, distance: 23.0
click at [1232, 514] on span "Chọn HT Thanh Toán" at bounding box center [1298, 528] width 198 height 29
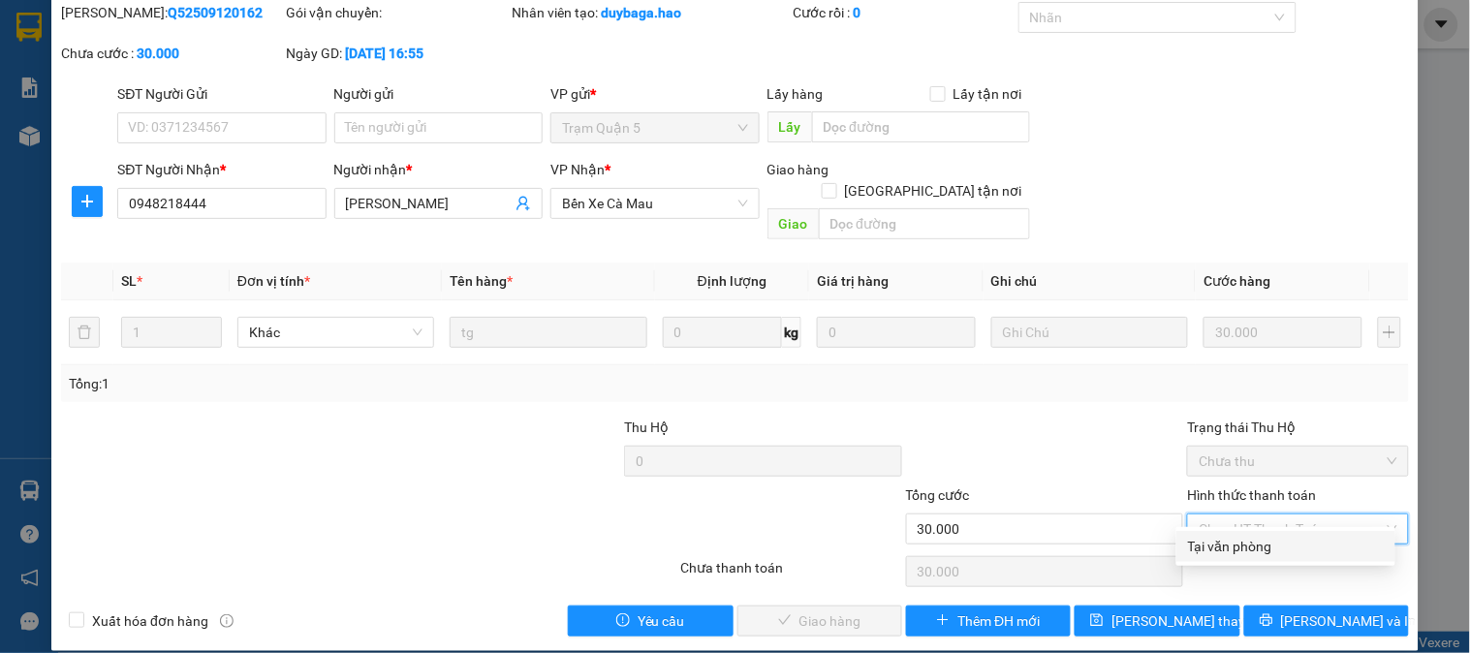
click at [1206, 548] on div "Tại văn phòng" at bounding box center [1286, 546] width 196 height 21
type input "0"
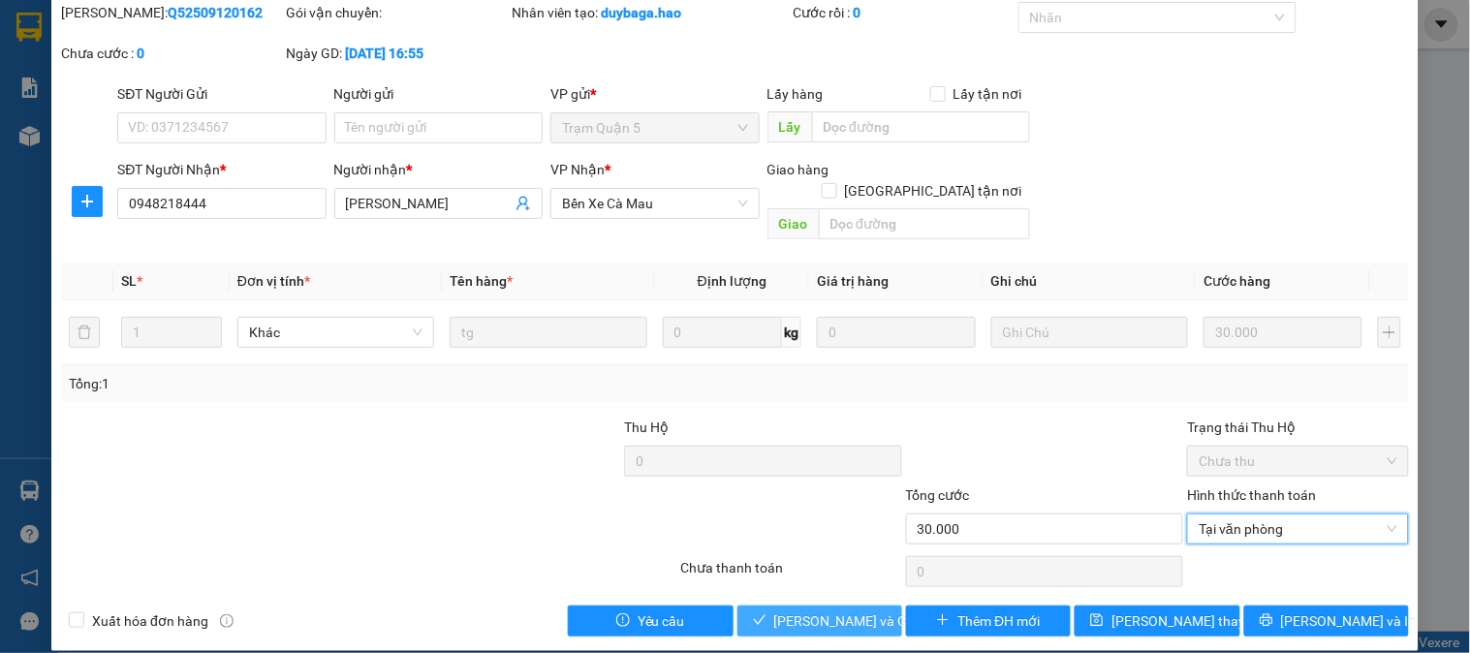
click at [818, 610] on span "[PERSON_NAME] và Giao hàng" at bounding box center [867, 620] width 186 height 21
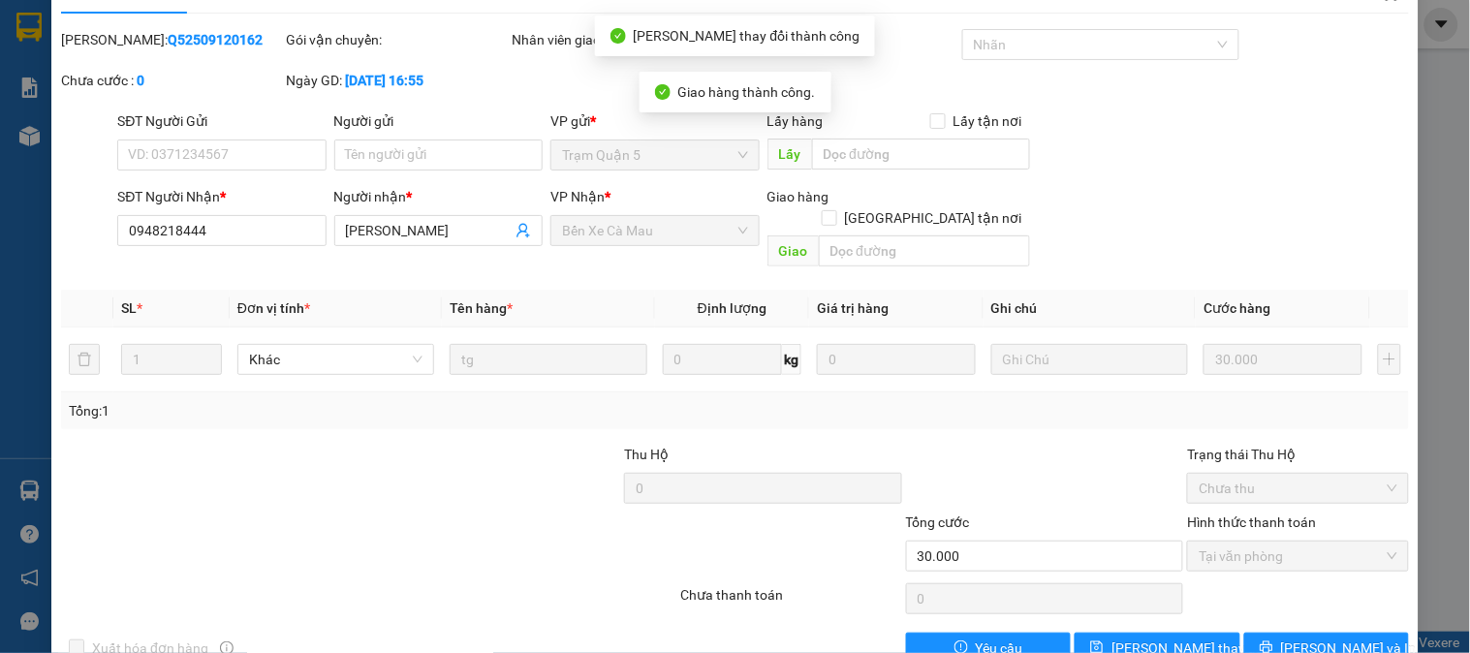
scroll to position [0, 0]
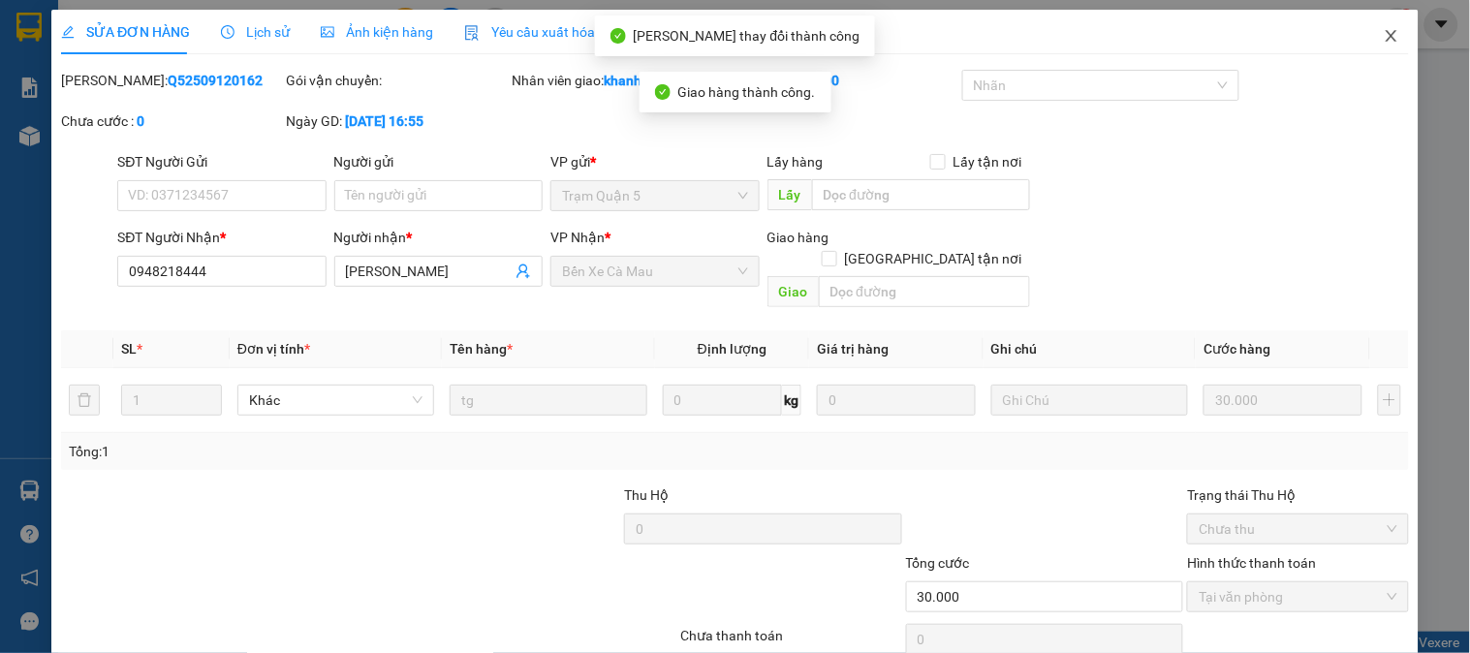
click at [1384, 31] on icon "close" at bounding box center [1392, 36] width 16 height 16
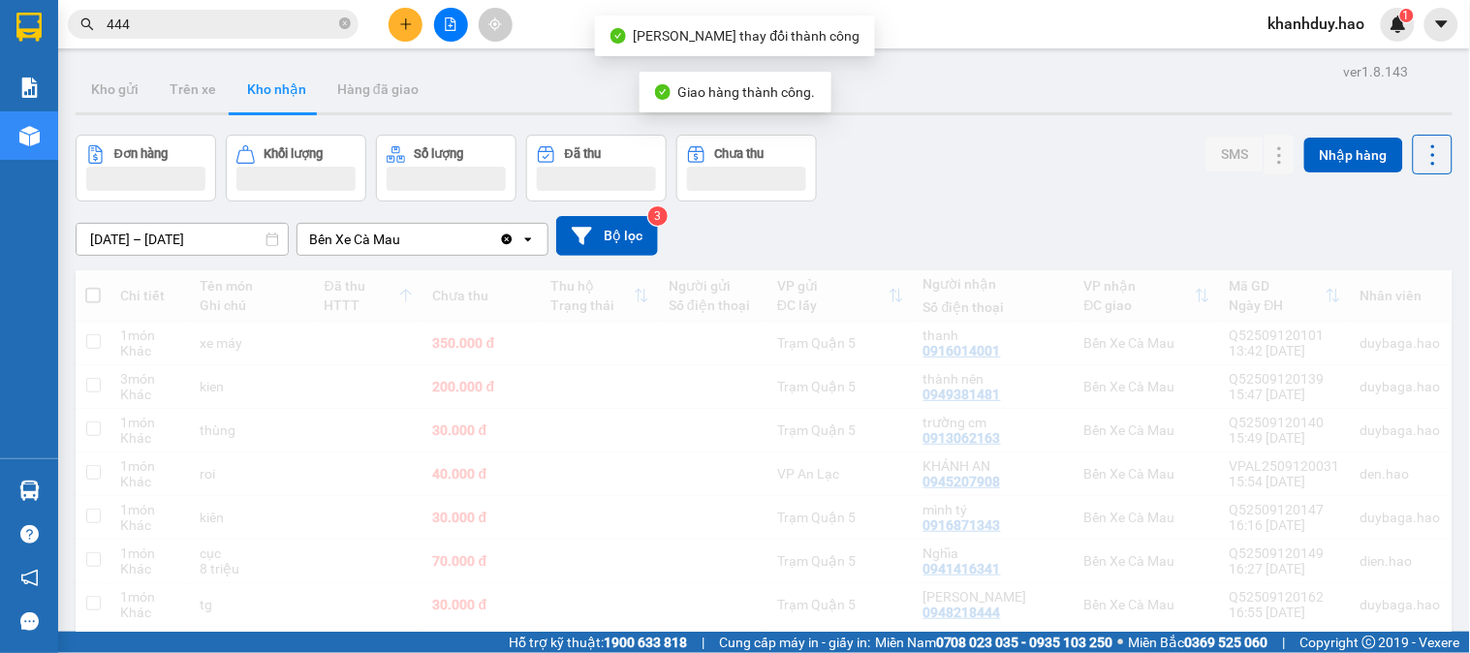
click at [281, 26] on input "444" at bounding box center [221, 24] width 229 height 21
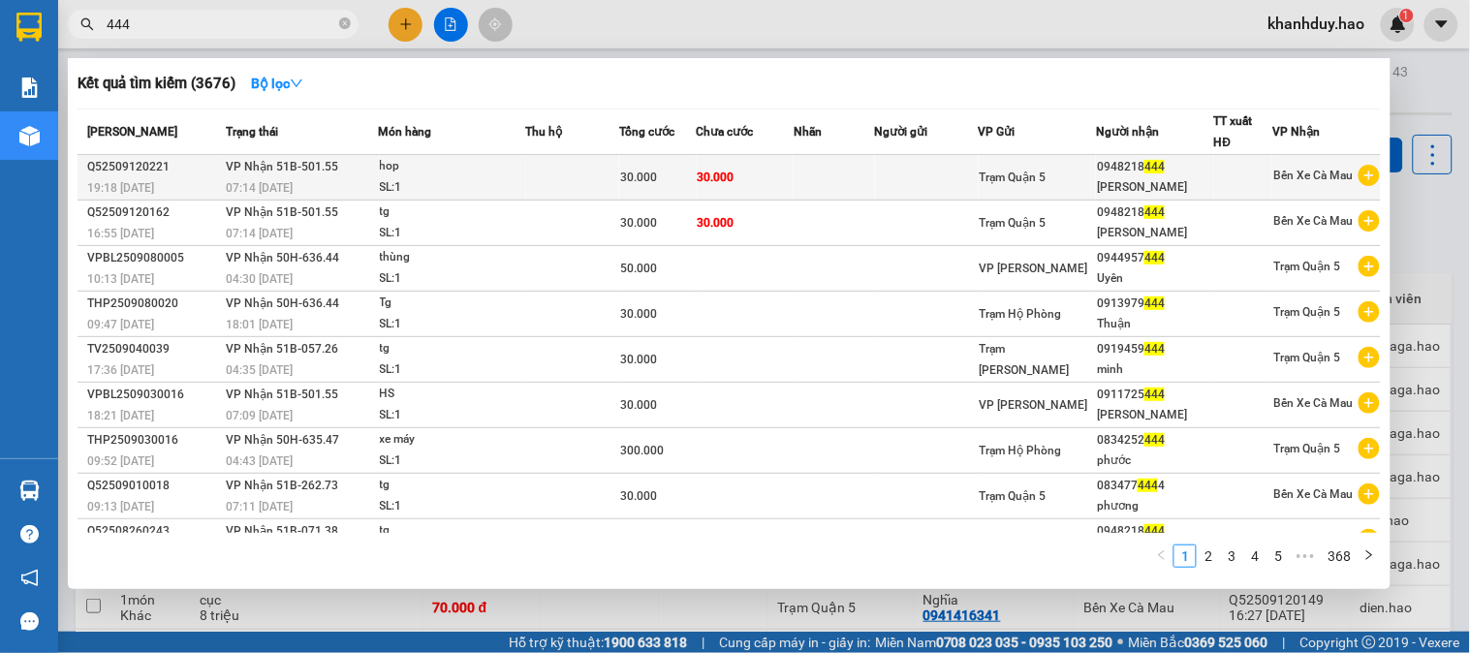
click at [720, 171] on span "30.000" at bounding box center [716, 178] width 37 height 14
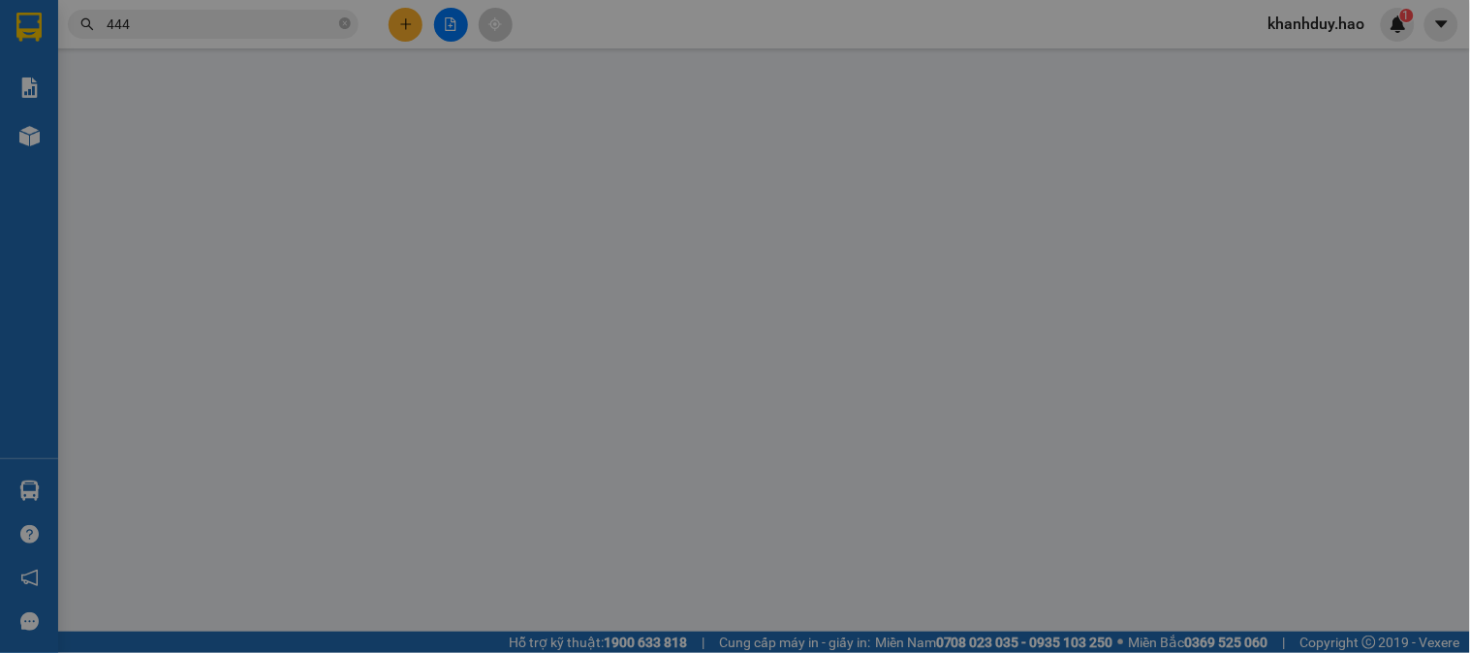
type input "0948218444"
type input "Ngọc Hân"
type input "30.000"
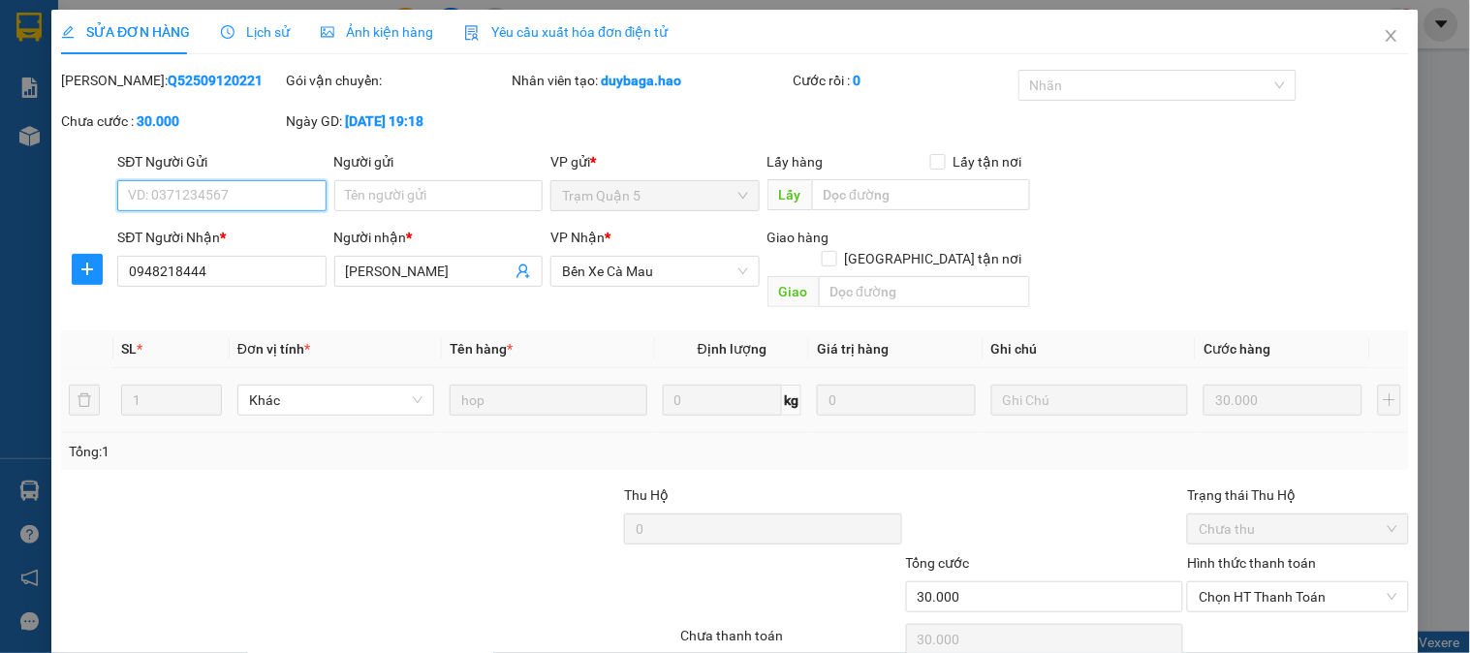
scroll to position [68, 0]
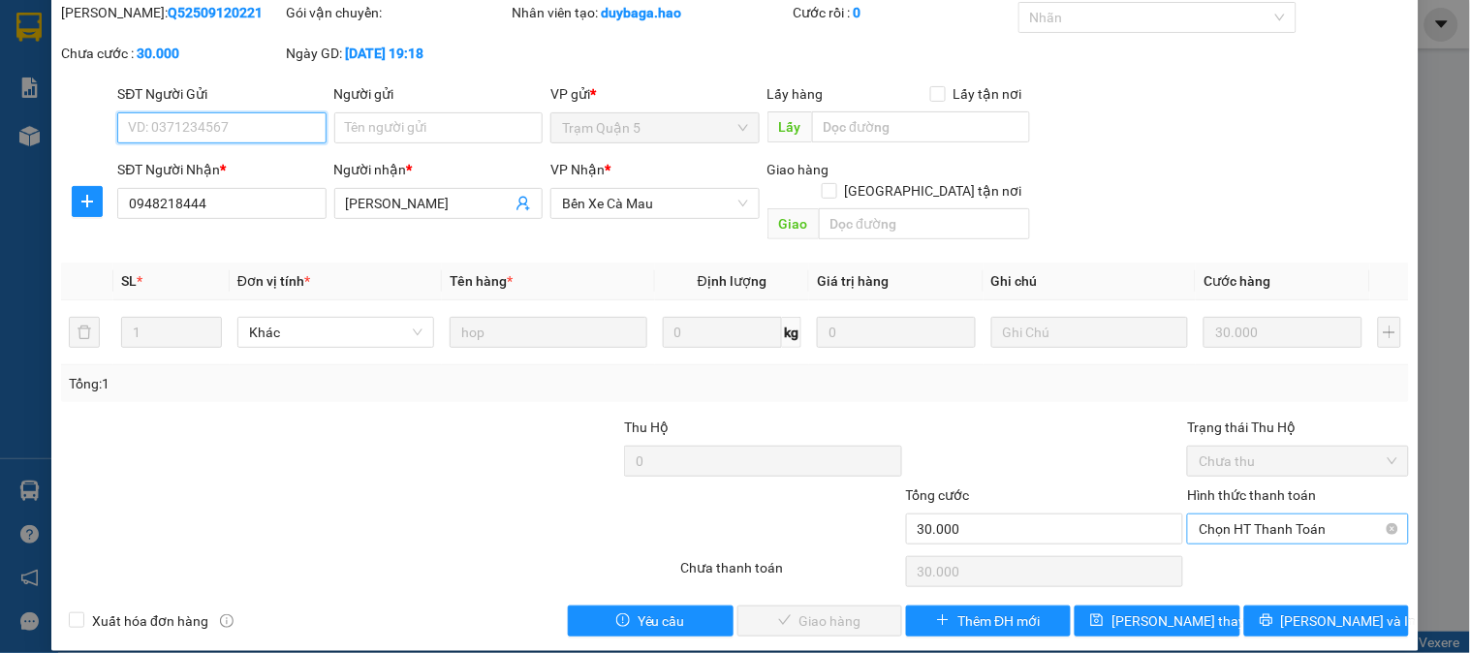
click at [1215, 514] on span "Chọn HT Thanh Toán" at bounding box center [1298, 528] width 198 height 29
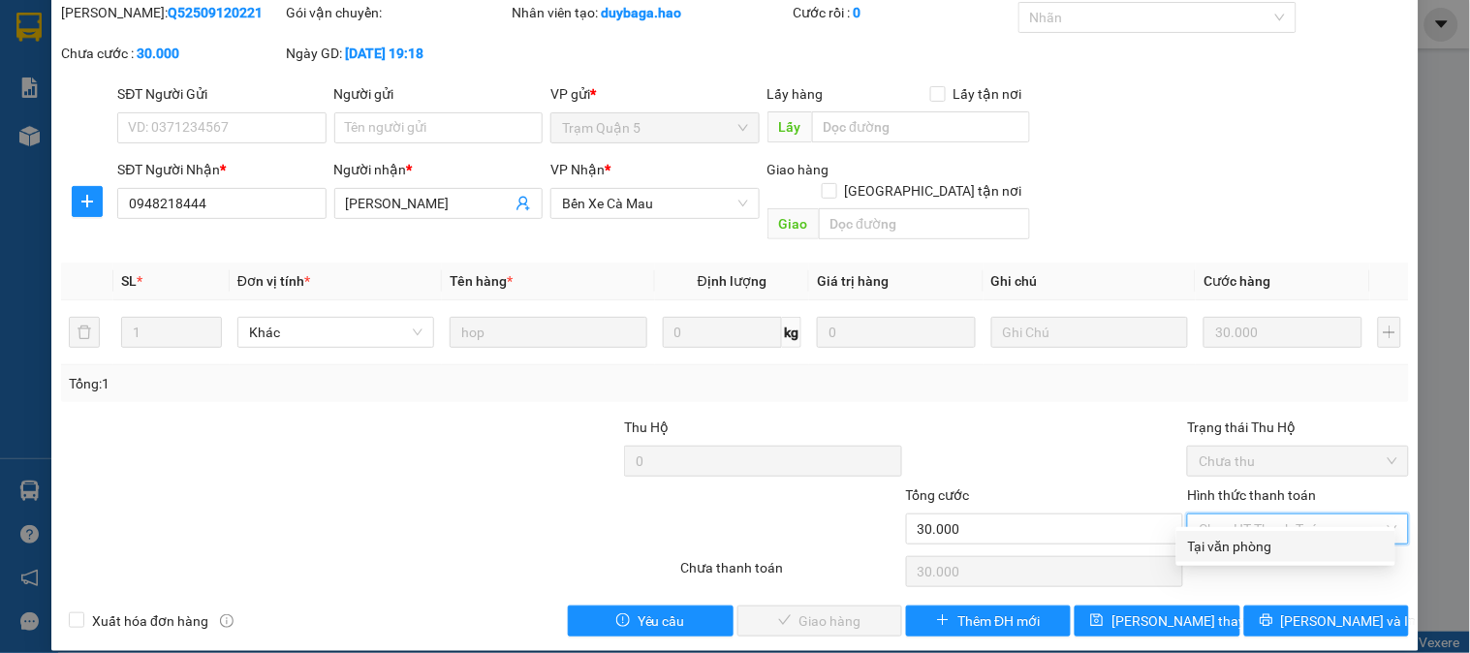
drag, startPoint x: 1214, startPoint y: 550, endPoint x: 1180, endPoint y: 562, distance: 35.8
click at [1213, 550] on div "Tại văn phòng" at bounding box center [1286, 546] width 196 height 21
type input "0"
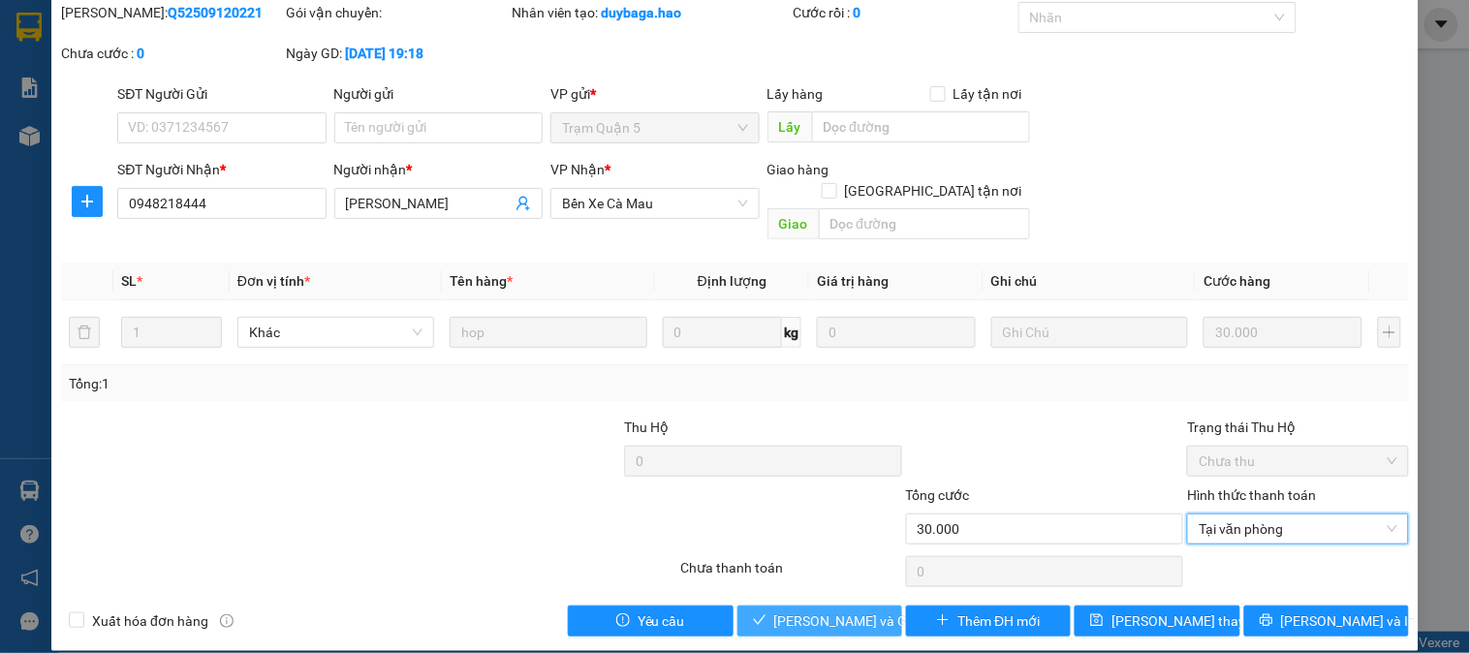
click at [855, 610] on span "[PERSON_NAME] và Giao hàng" at bounding box center [867, 620] width 186 height 21
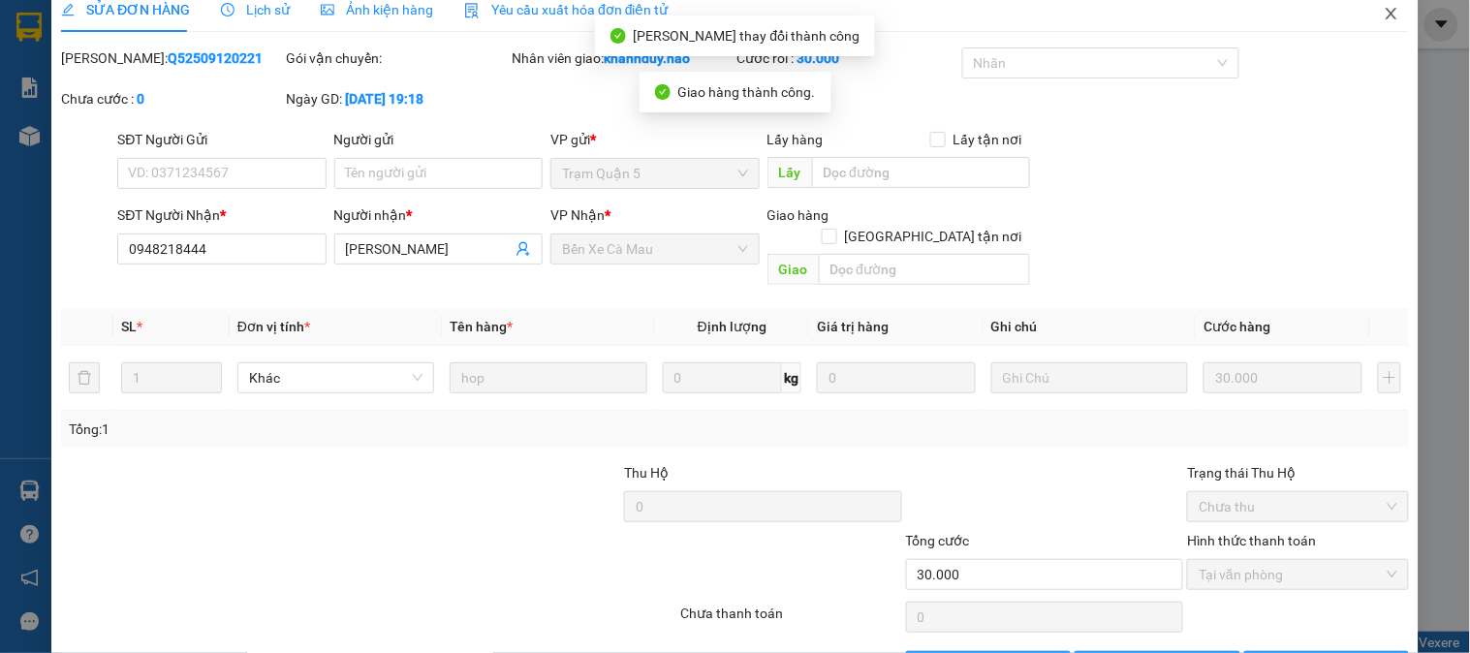
scroll to position [0, 0]
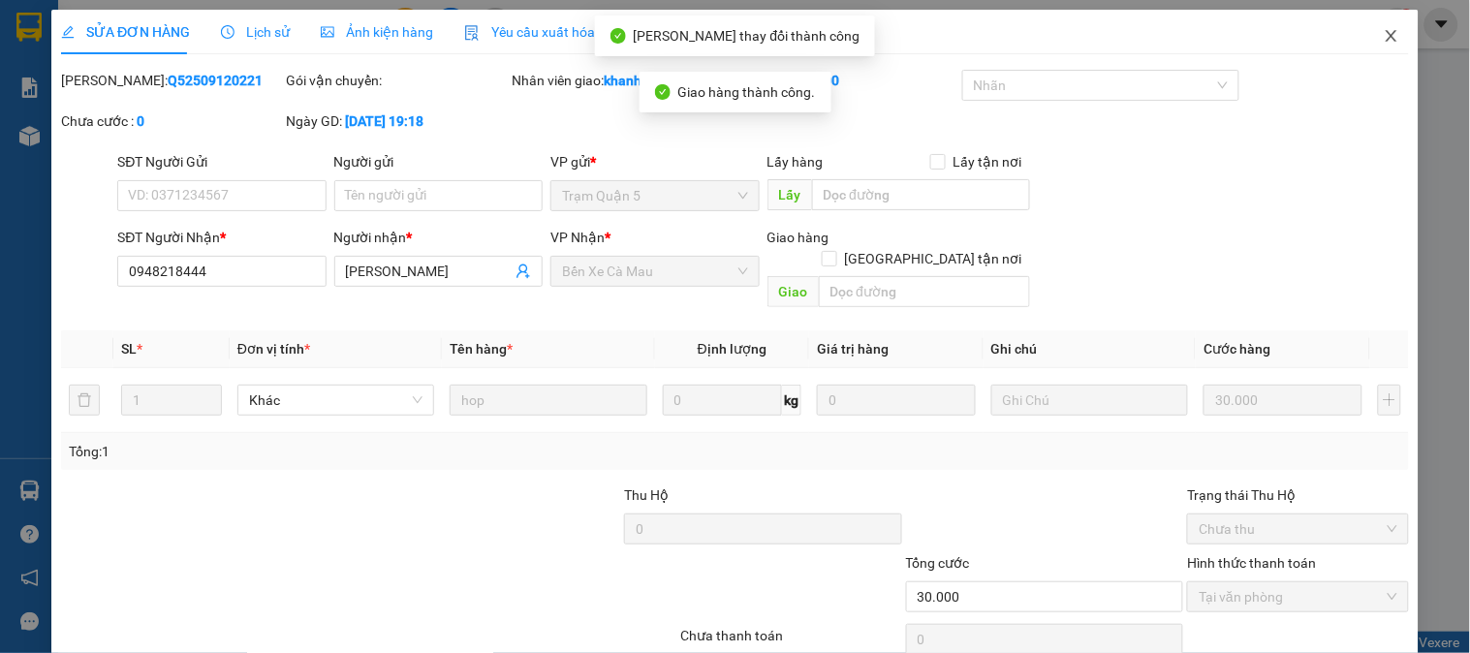
click at [1374, 48] on span "Close" at bounding box center [1391, 37] width 54 height 54
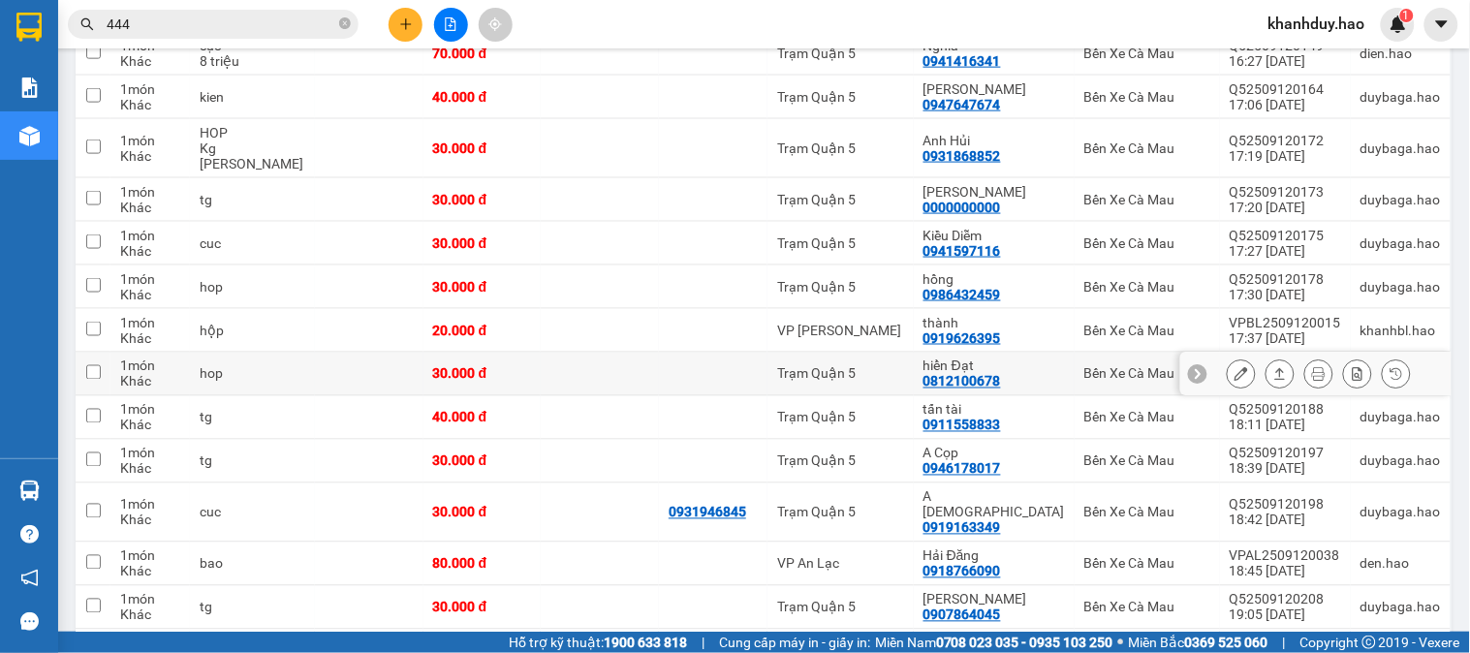
scroll to position [645, 0]
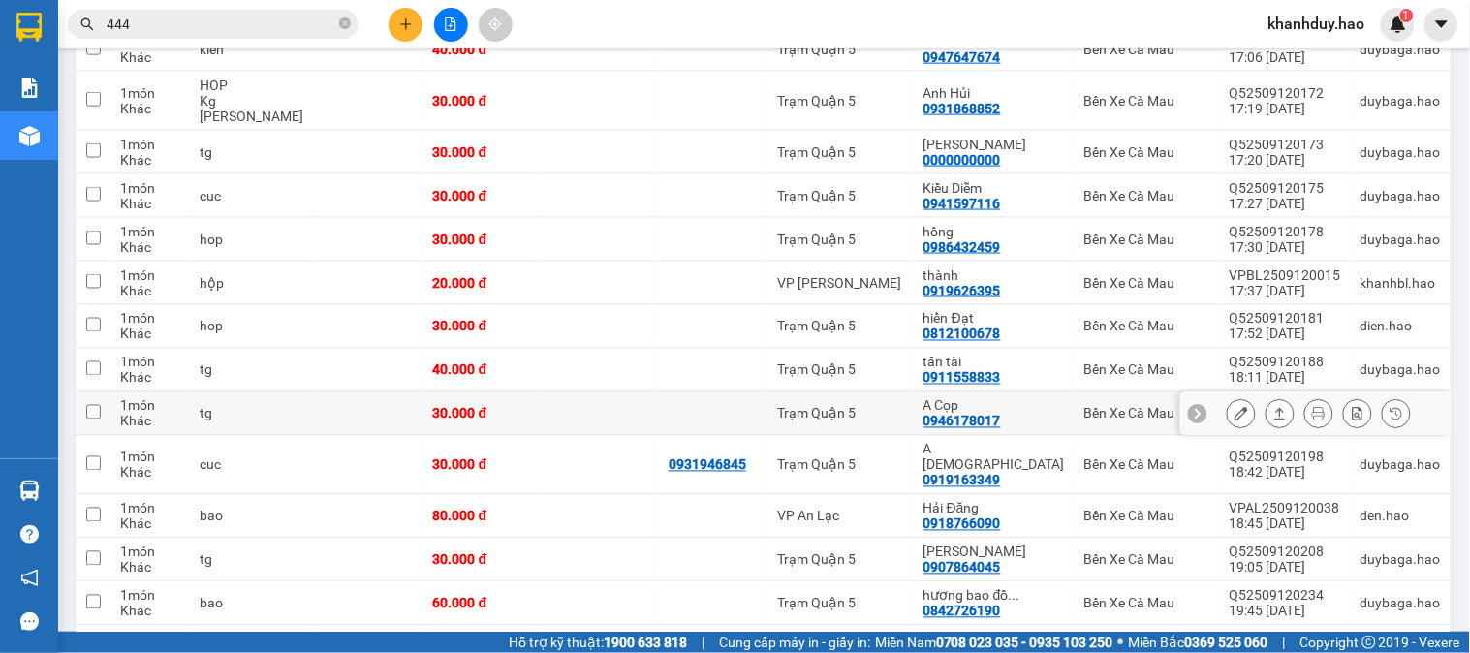
click at [1273, 414] on icon at bounding box center [1280, 414] width 14 height 14
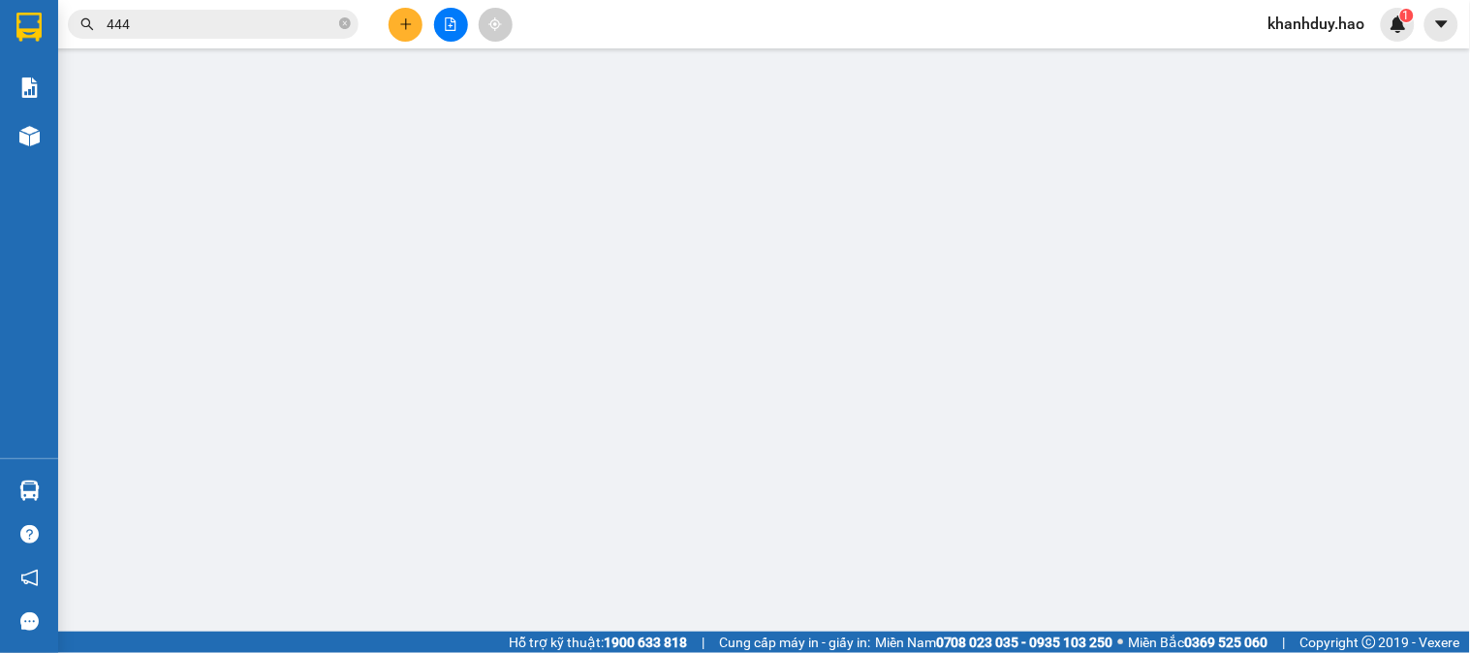
type input "0946178017"
type input "A Cọp"
type input "30.000"
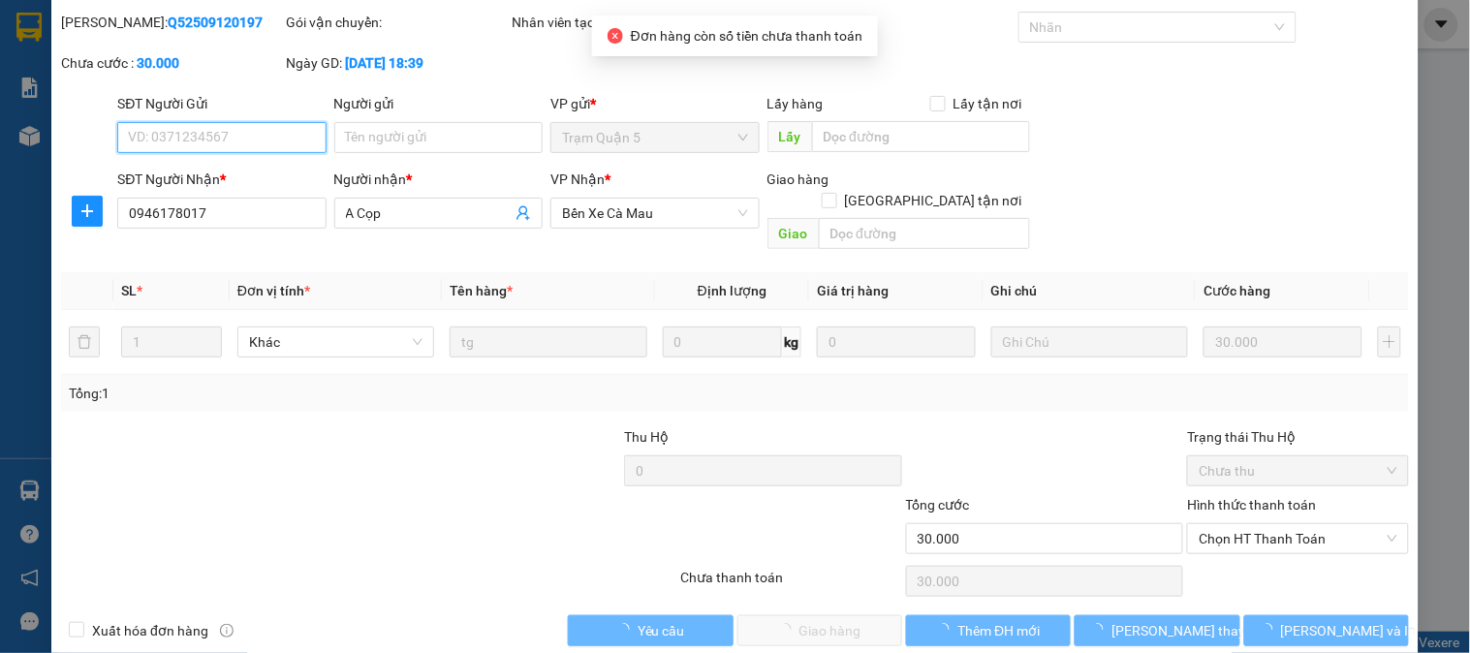
scroll to position [68, 0]
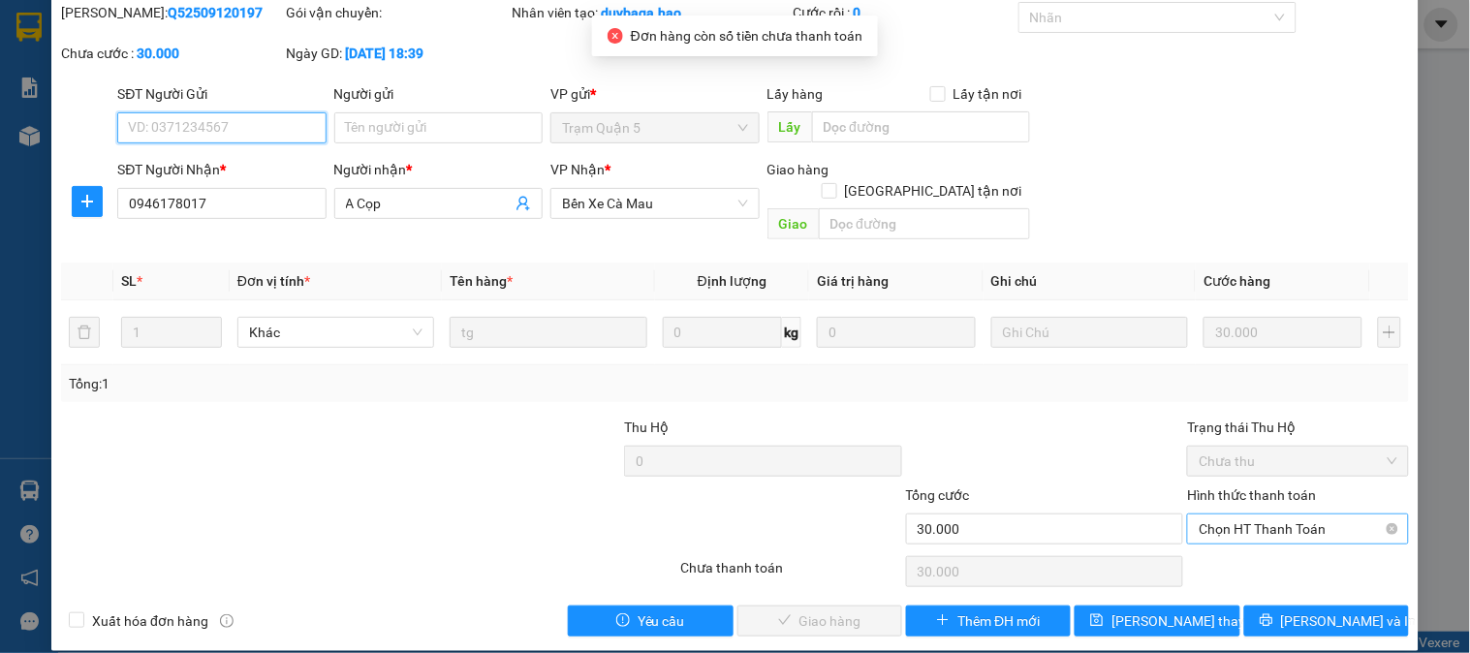
click at [1244, 514] on span "Chọn HT Thanh Toán" at bounding box center [1298, 528] width 198 height 29
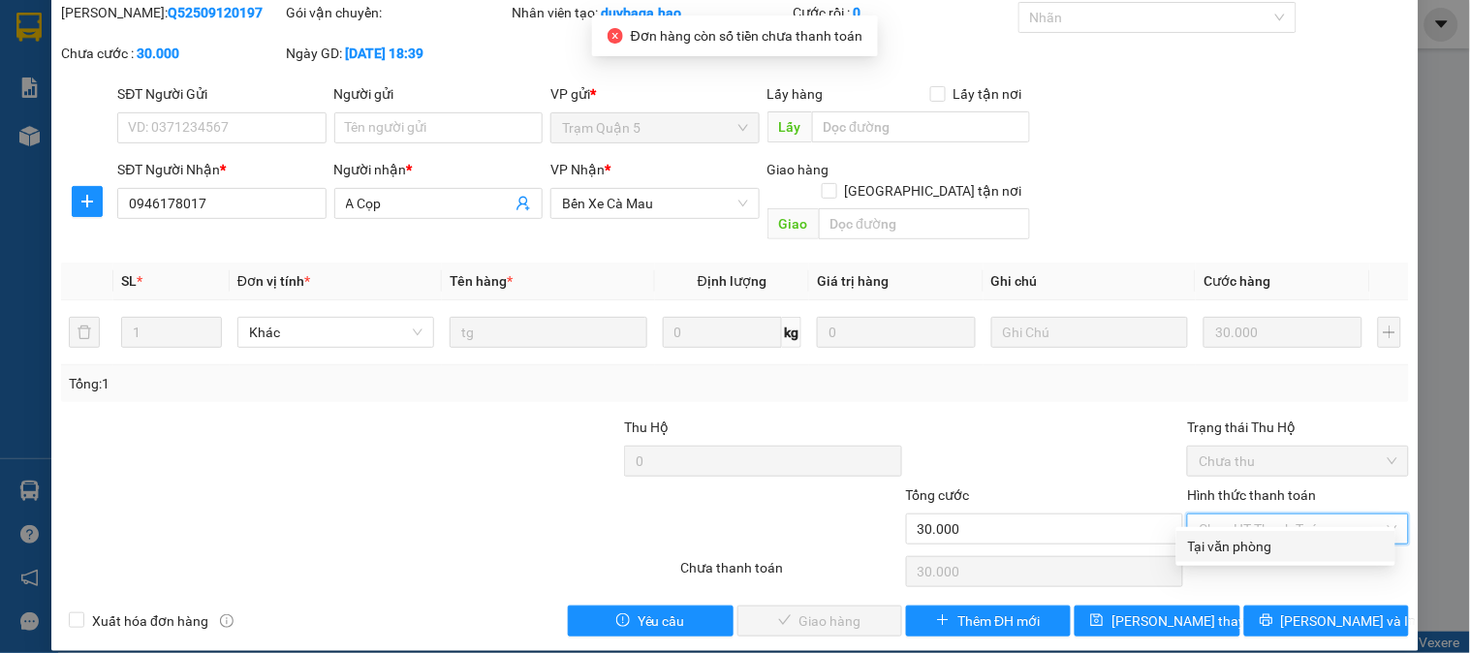
click at [1237, 541] on div "Tại văn phòng" at bounding box center [1286, 546] width 196 height 21
type input "0"
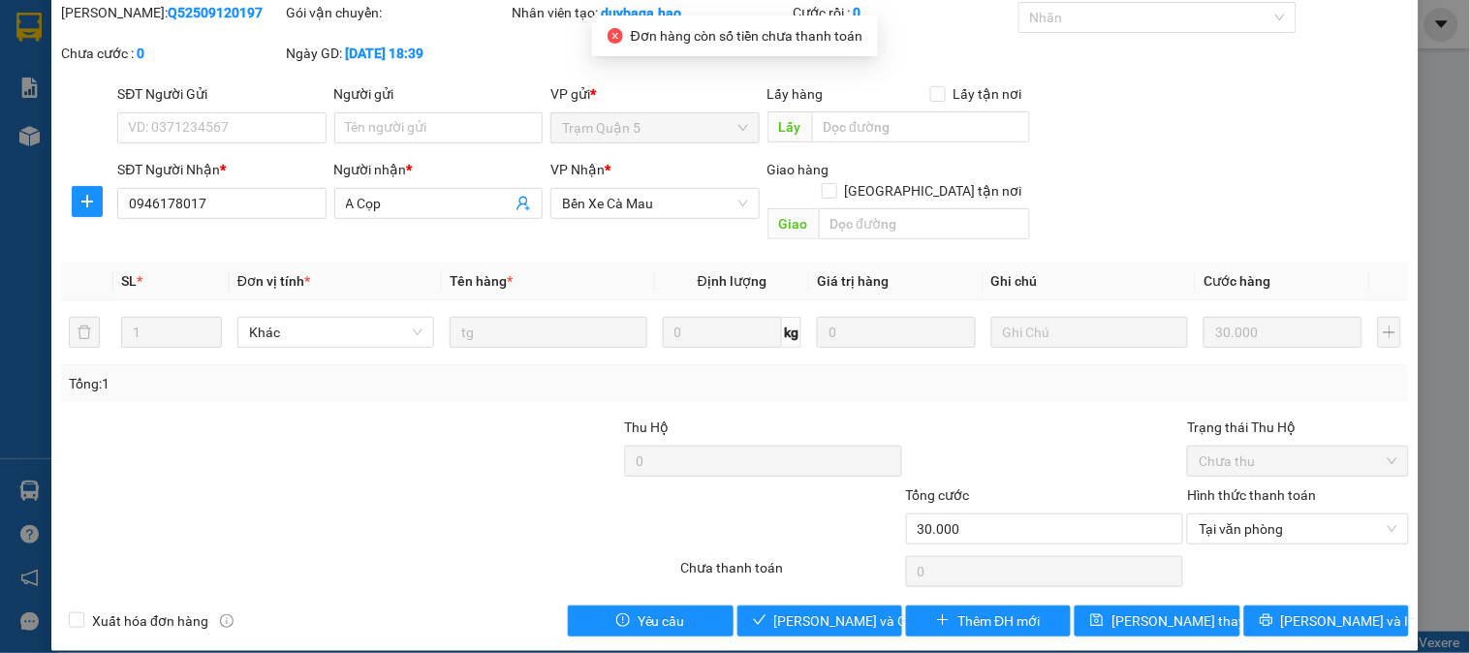
click at [772, 576] on div "Total Paid Fee 0 Total UnPaid Fee 30.000 Cash Collection Total Fee Mã ĐH: Q5250…" at bounding box center [735, 319] width 1348 height 635
drag, startPoint x: 783, startPoint y: 594, endPoint x: 909, endPoint y: 548, distance: 133.9
click at [785, 610] on span "[PERSON_NAME] và Giao hàng" at bounding box center [867, 620] width 186 height 21
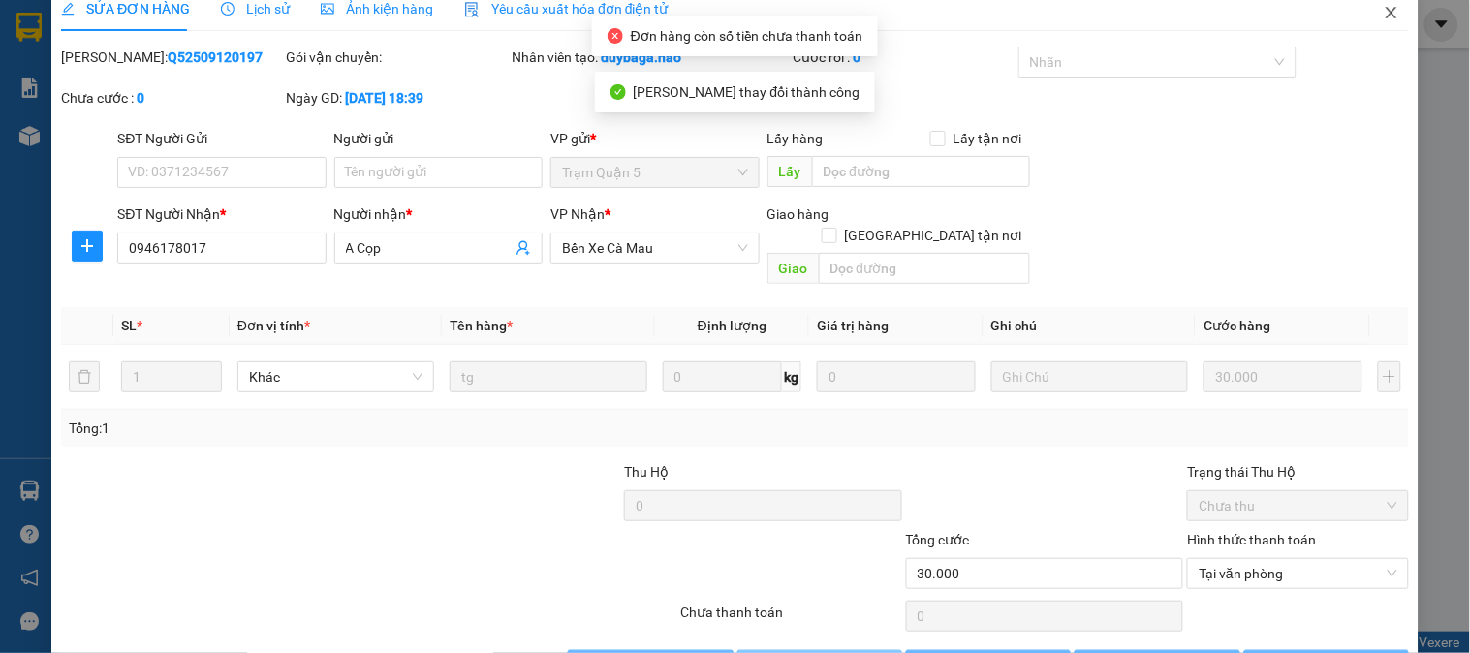
scroll to position [0, 0]
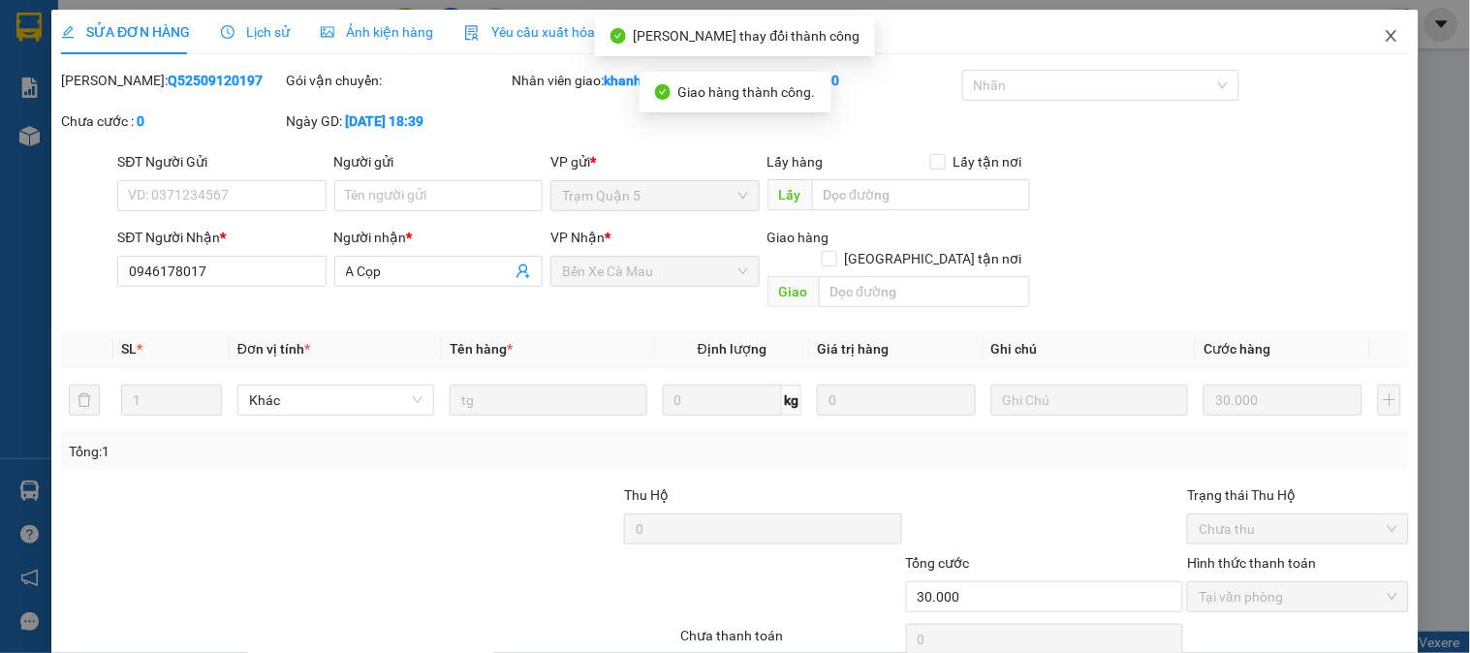
click at [1364, 41] on span "Close" at bounding box center [1391, 37] width 54 height 54
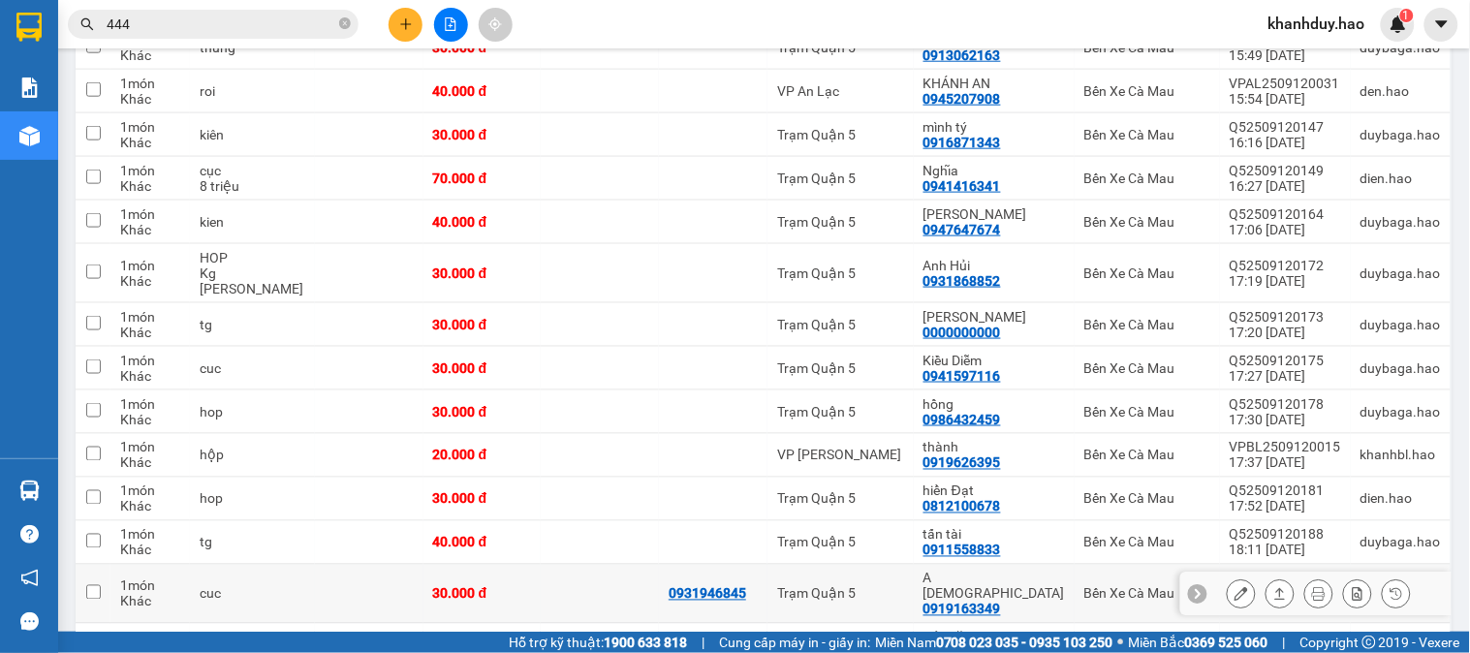
scroll to position [647, 0]
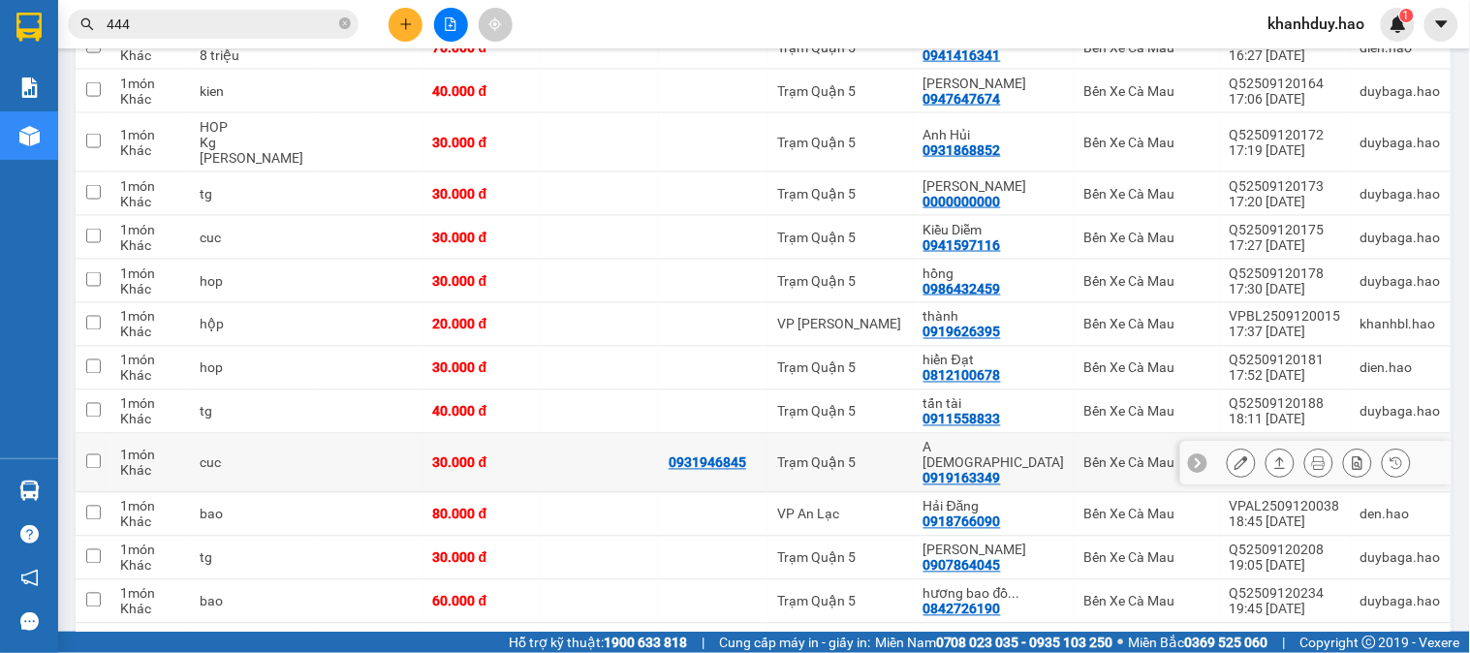
click at [1275, 457] on icon at bounding box center [1280, 463] width 11 height 12
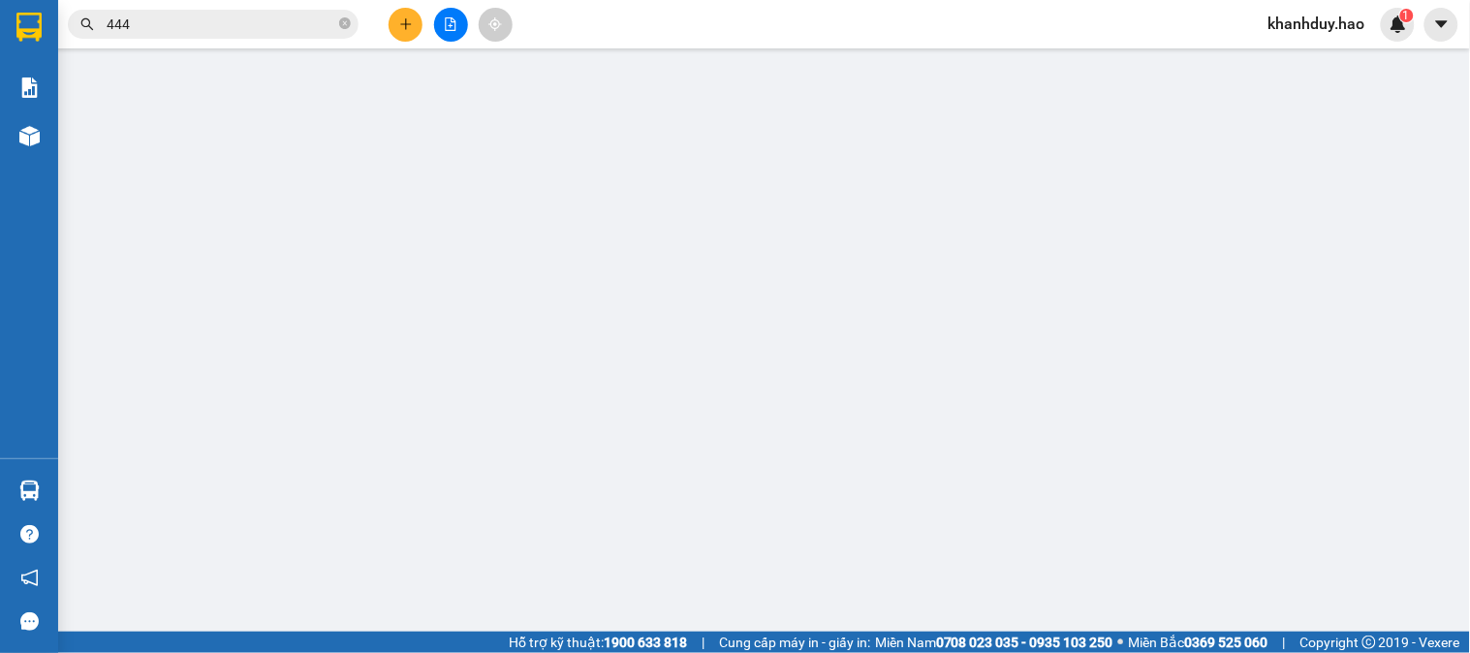
type input "0931946845"
type input "0919163349"
type input "A Hiền"
type input "30.000"
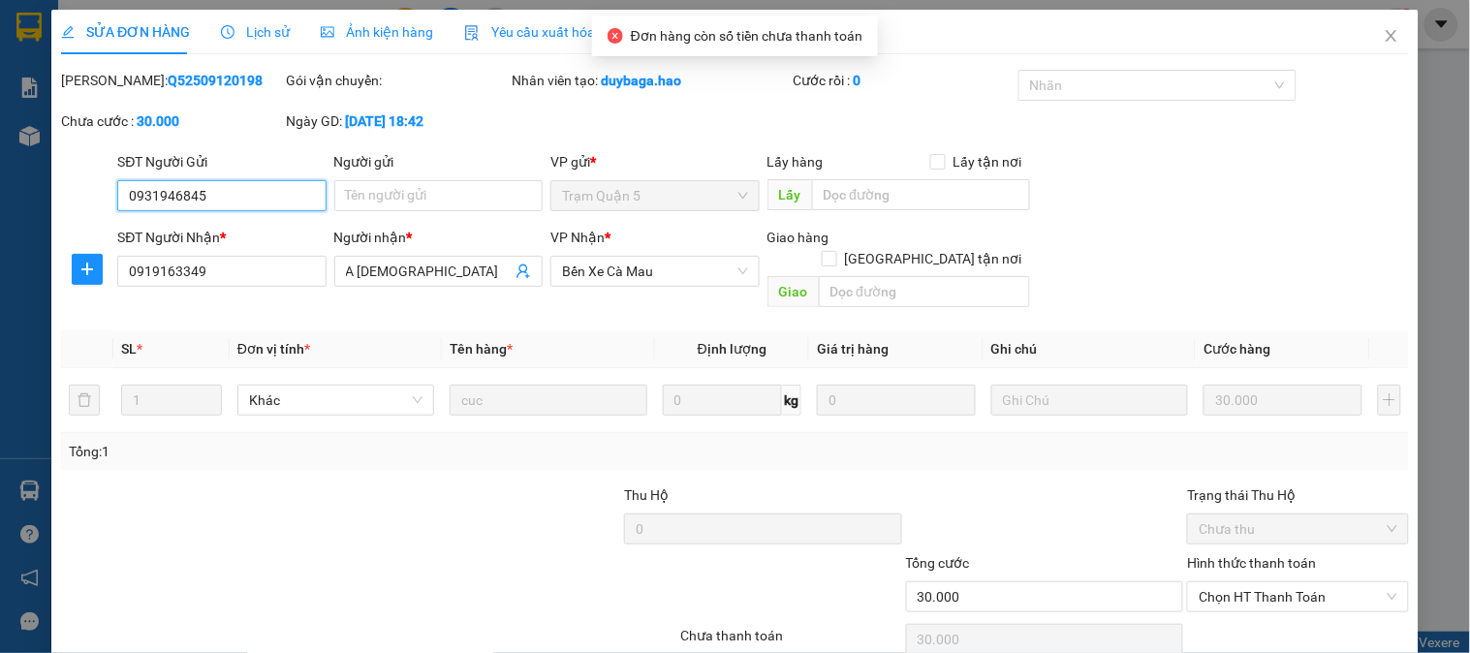
scroll to position [68, 0]
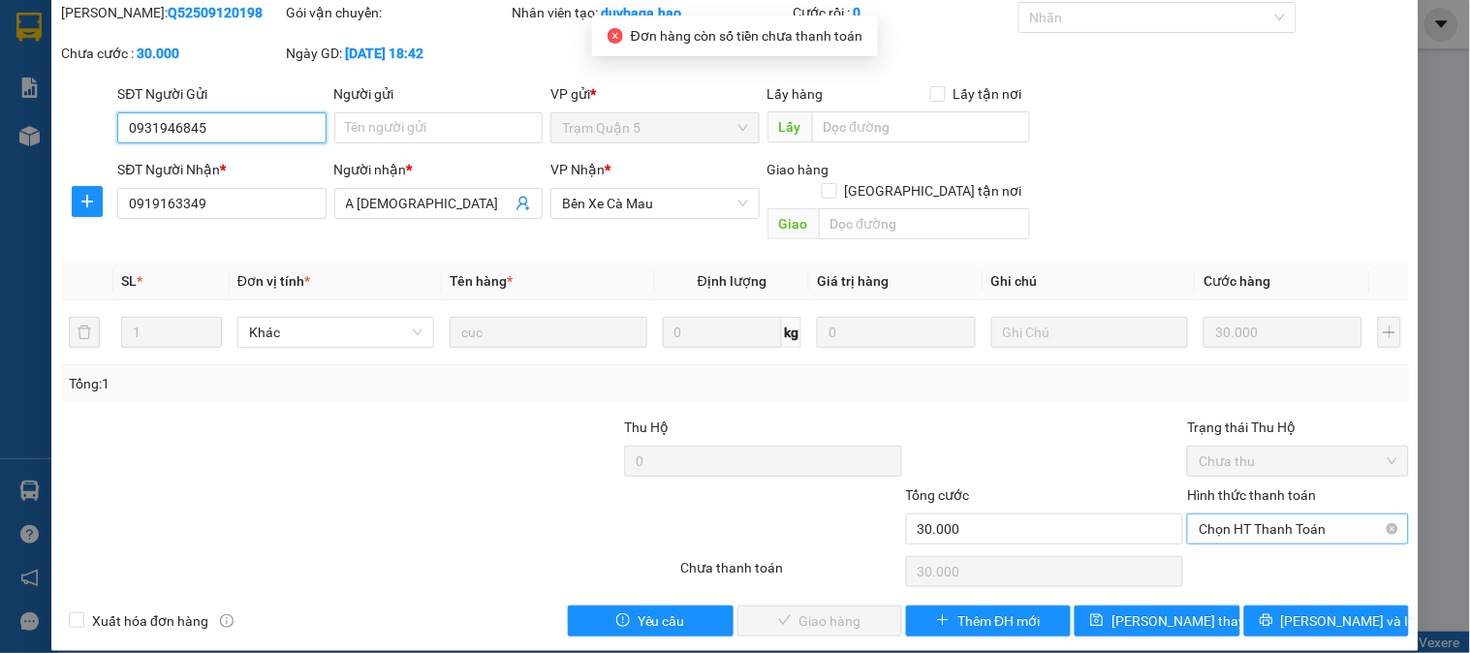
click at [1256, 514] on span "Chọn HT Thanh Toán" at bounding box center [1298, 528] width 198 height 29
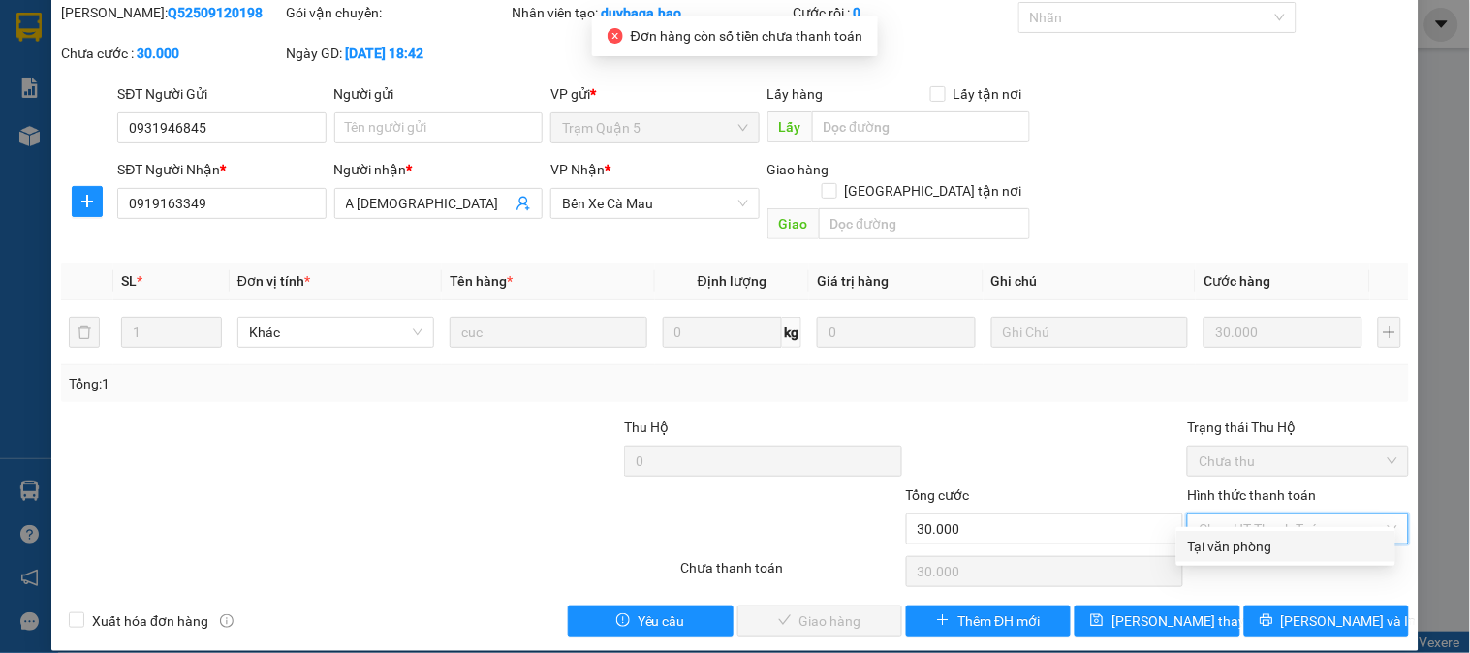
click at [1251, 545] on div "Tại văn phòng" at bounding box center [1286, 546] width 196 height 21
type input "0"
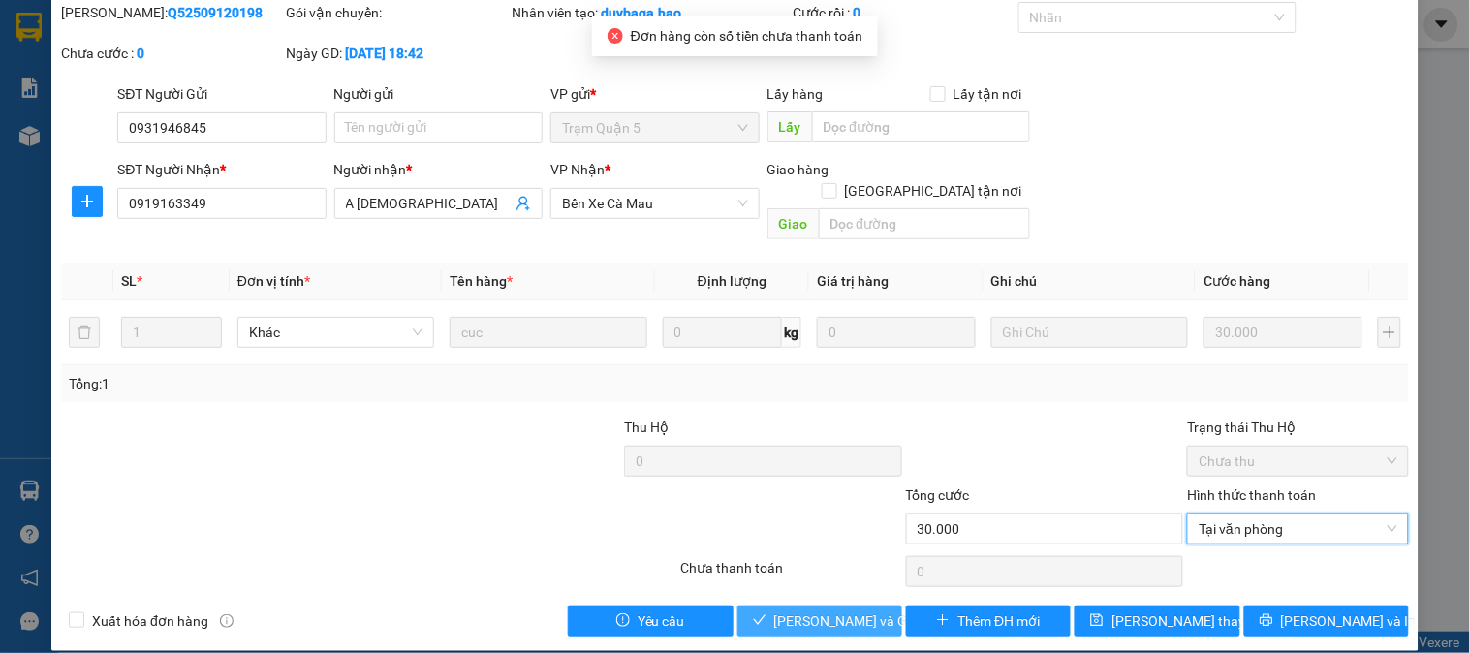
click at [825, 610] on span "[PERSON_NAME] và Giao hàng" at bounding box center [867, 620] width 186 height 21
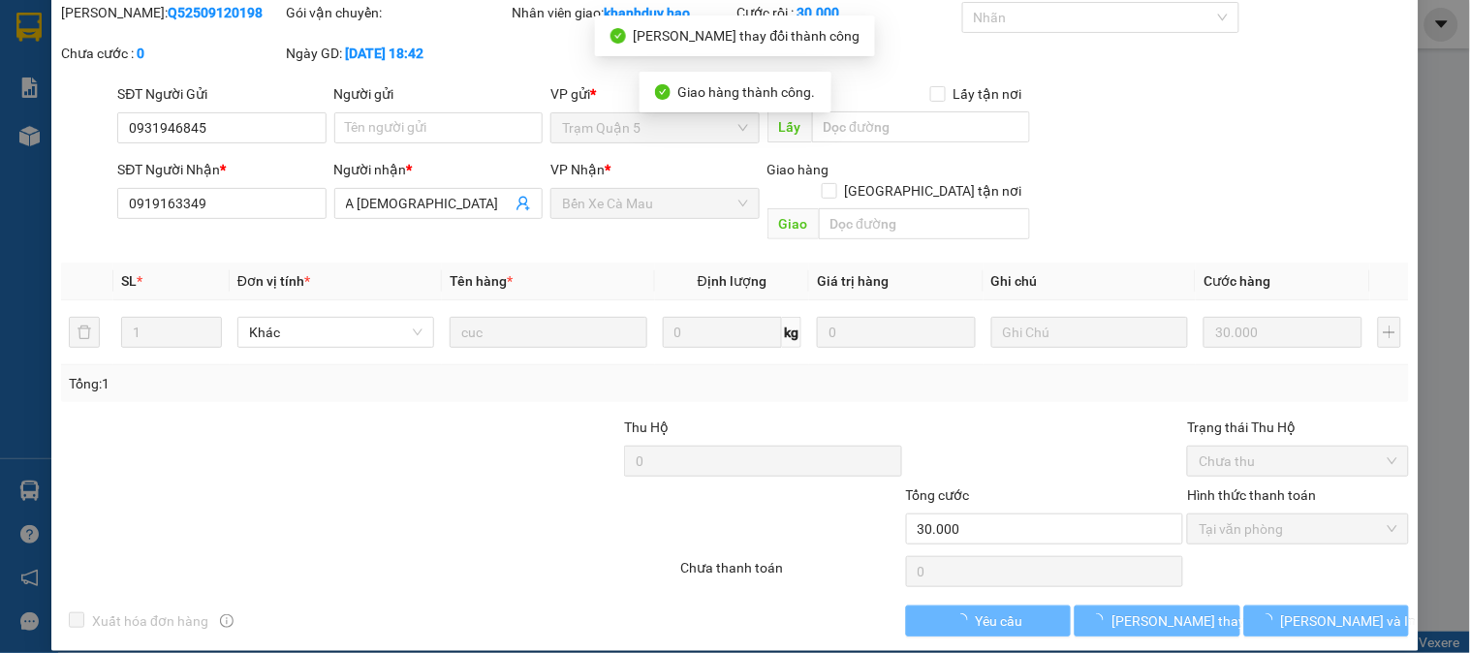
scroll to position [0, 0]
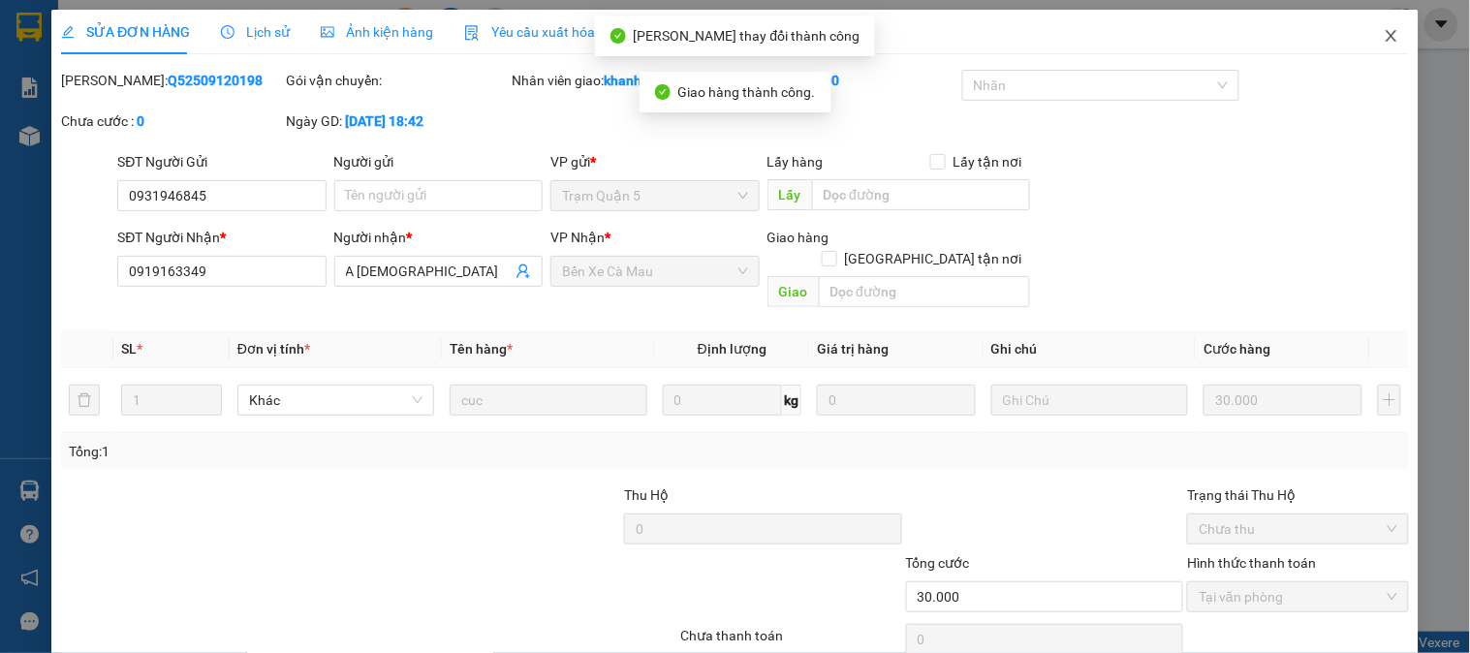
click at [1393, 36] on span "Close" at bounding box center [1391, 37] width 54 height 54
click at [1393, 36] on div "1" at bounding box center [1398, 25] width 34 height 34
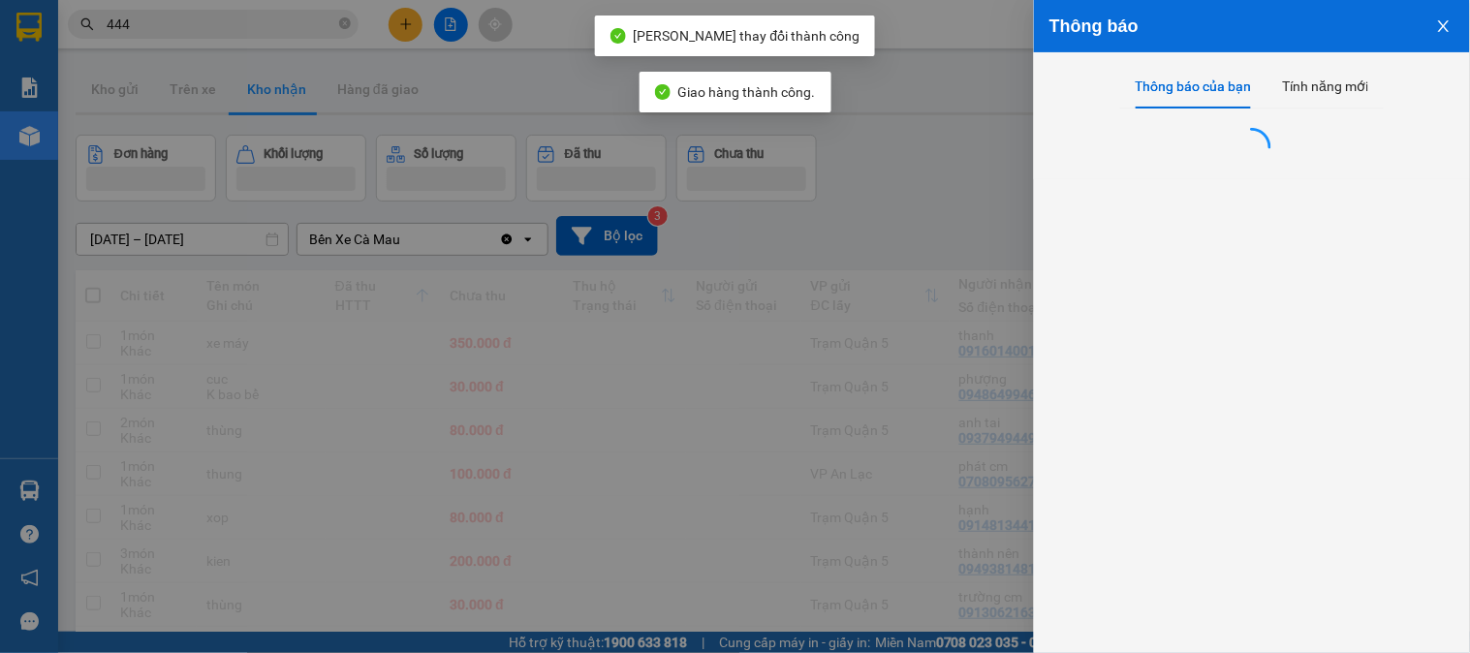
click at [954, 208] on div at bounding box center [735, 326] width 1470 height 653
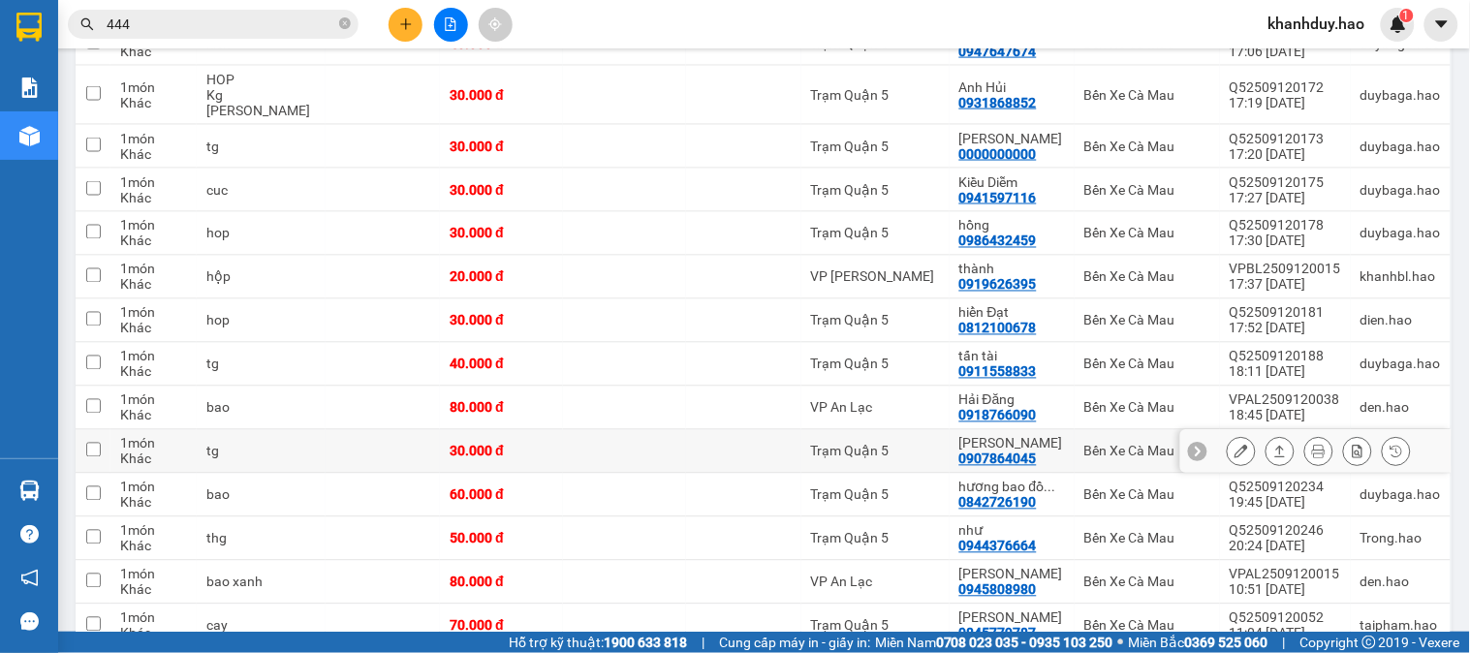
scroll to position [860, 0]
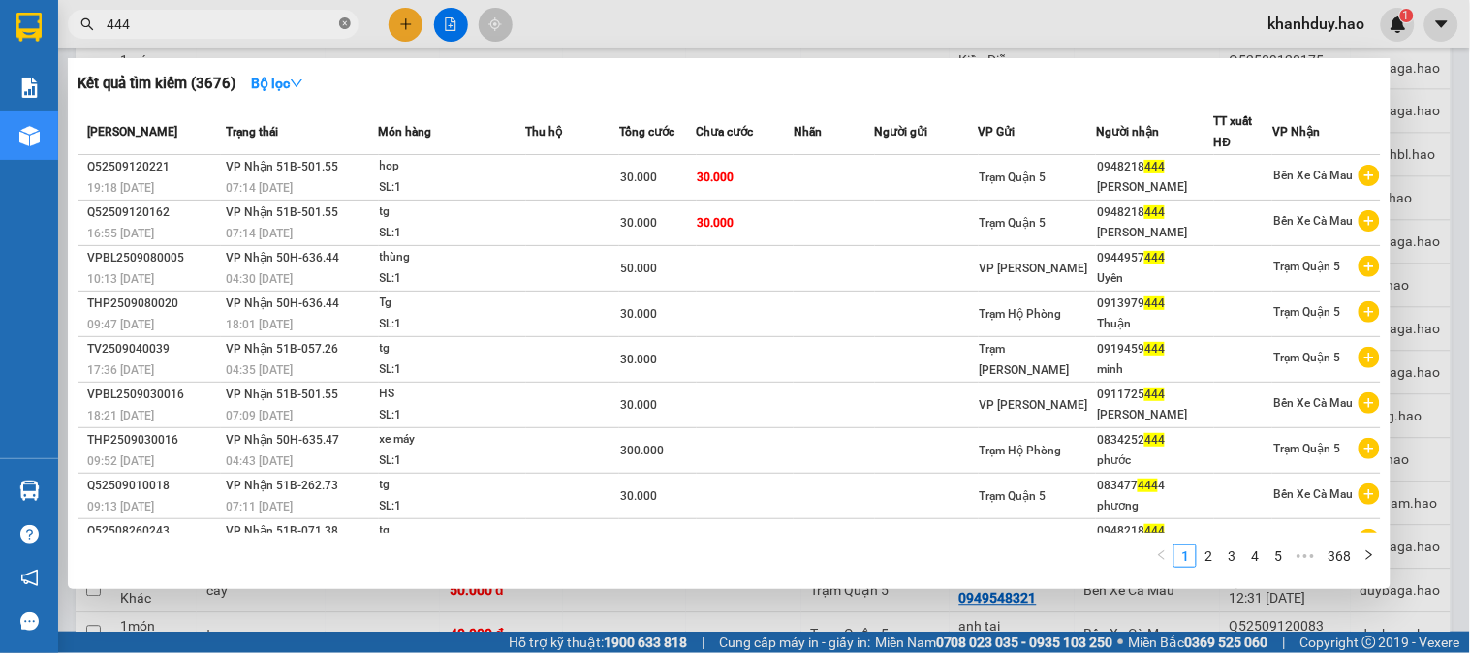
click at [346, 24] on icon "close-circle" at bounding box center [345, 23] width 12 height 12
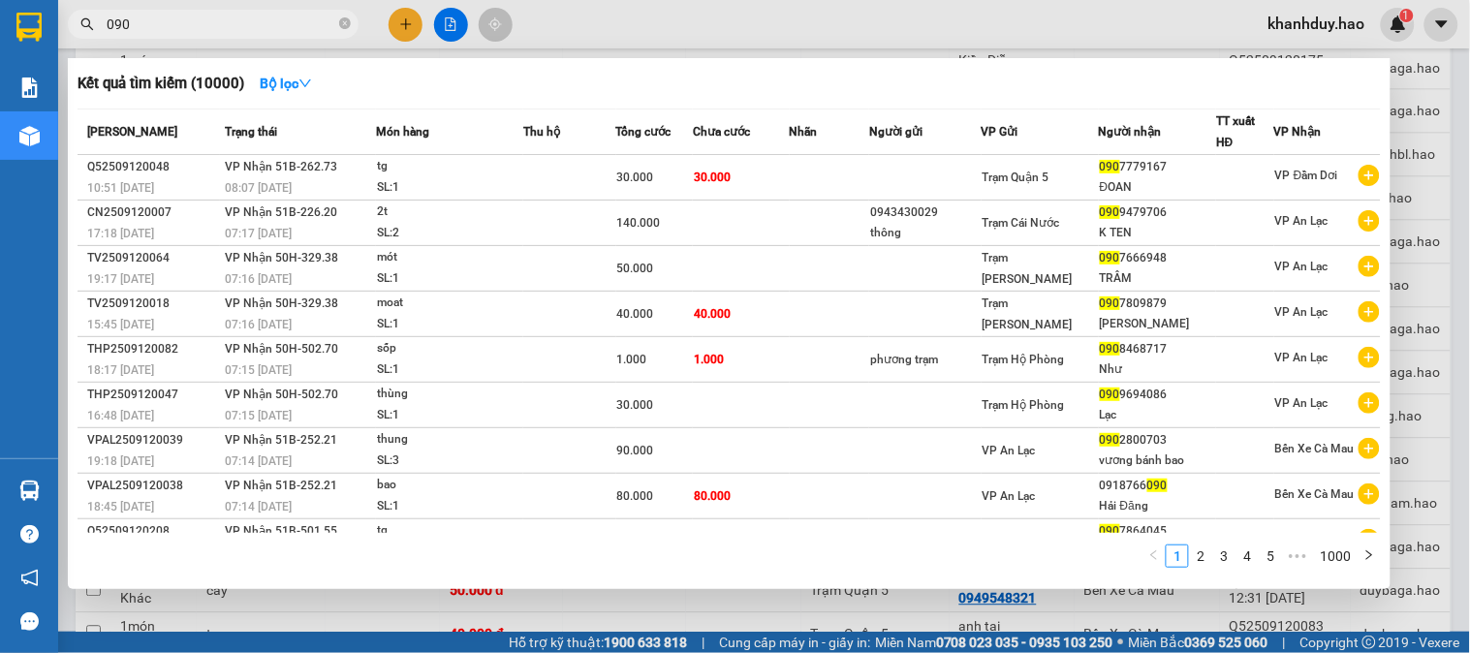
type input "090"
click at [337, 22] on span "090" at bounding box center [213, 24] width 291 height 29
click at [344, 20] on icon "close-circle" at bounding box center [345, 23] width 12 height 12
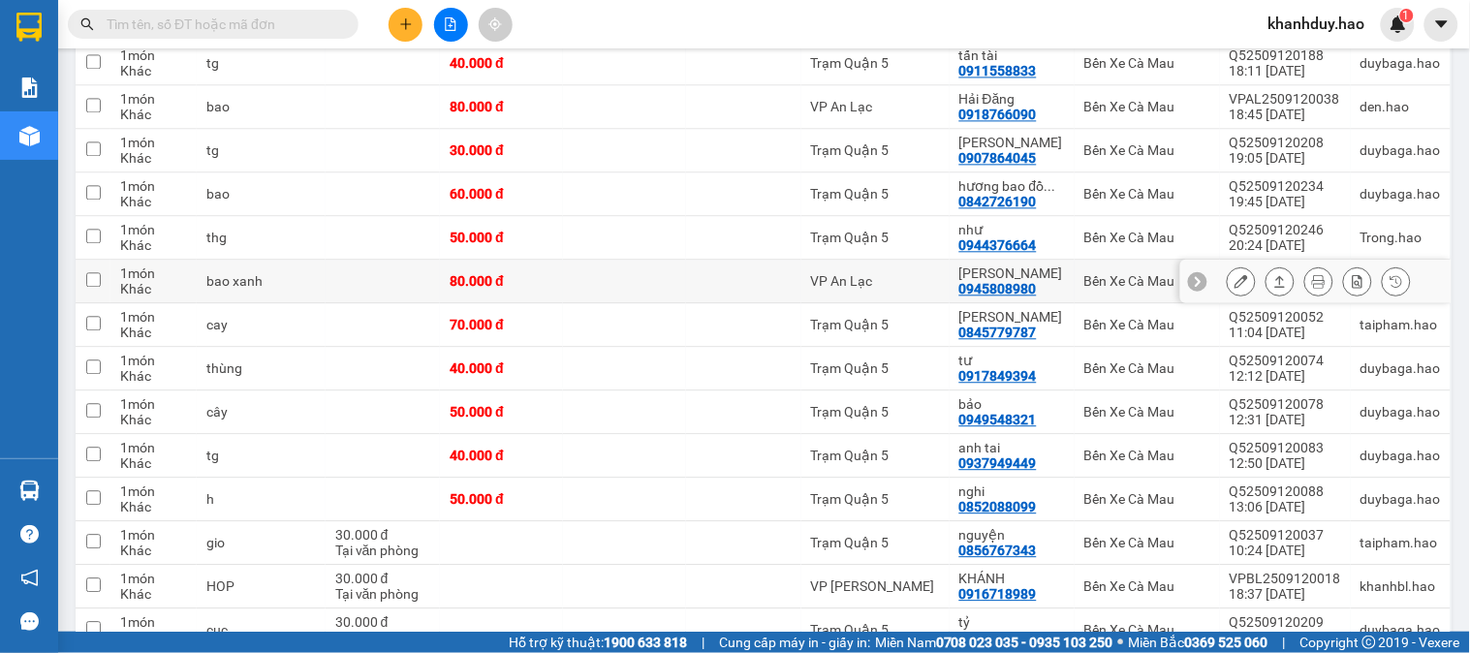
scroll to position [1076, 0]
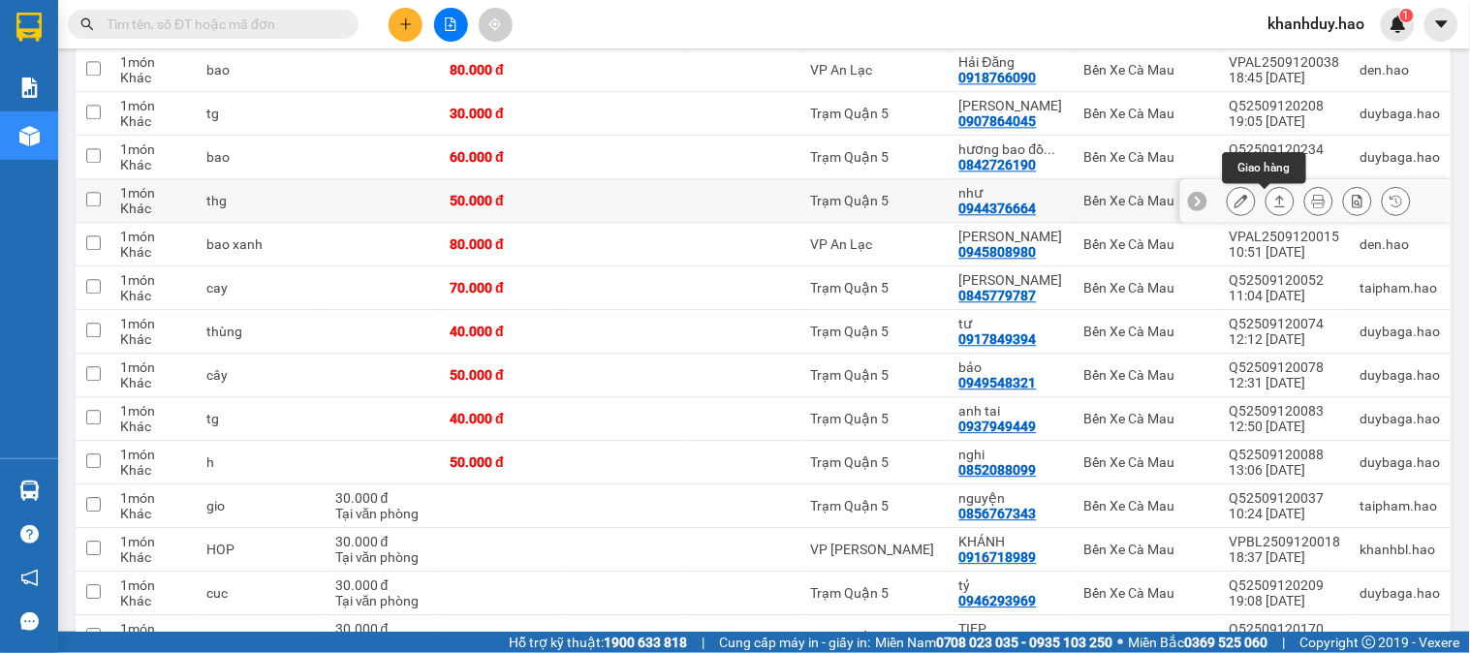
click at [1275, 206] on icon at bounding box center [1280, 201] width 11 height 12
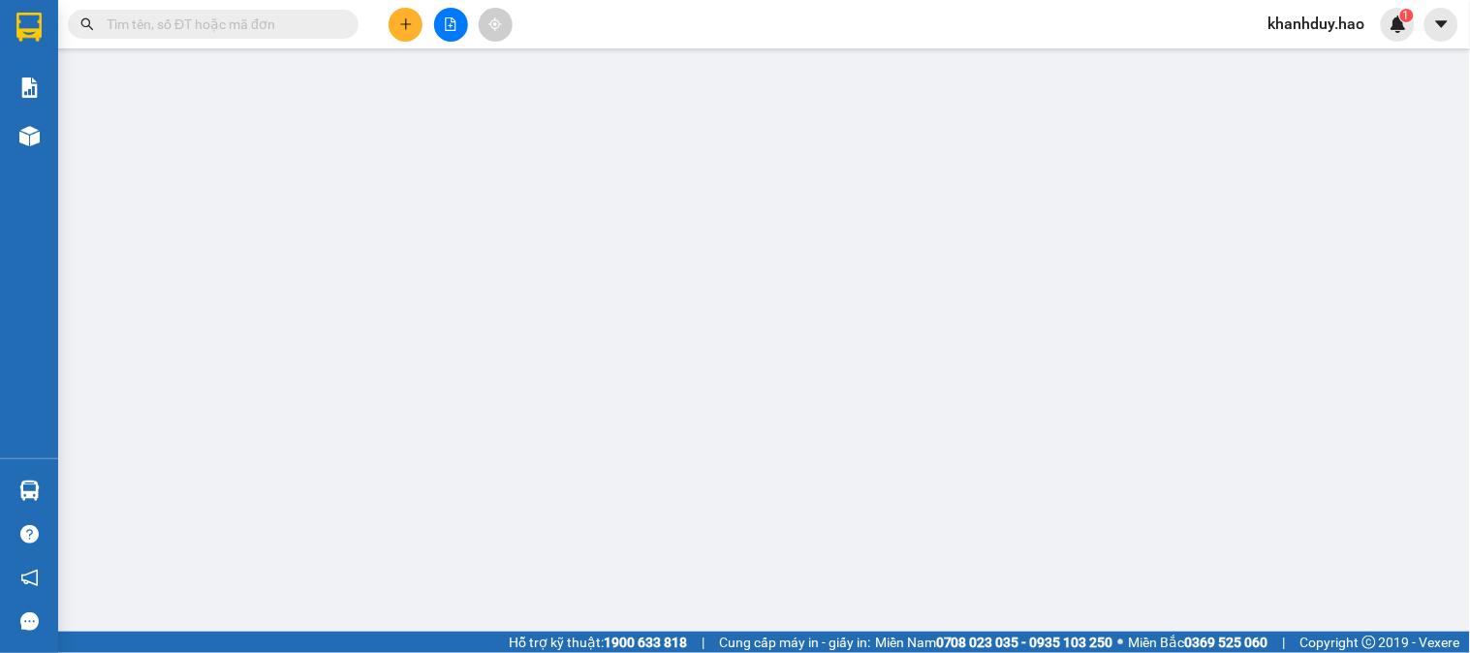
type input "0944376664"
type input "như"
type input "50.000"
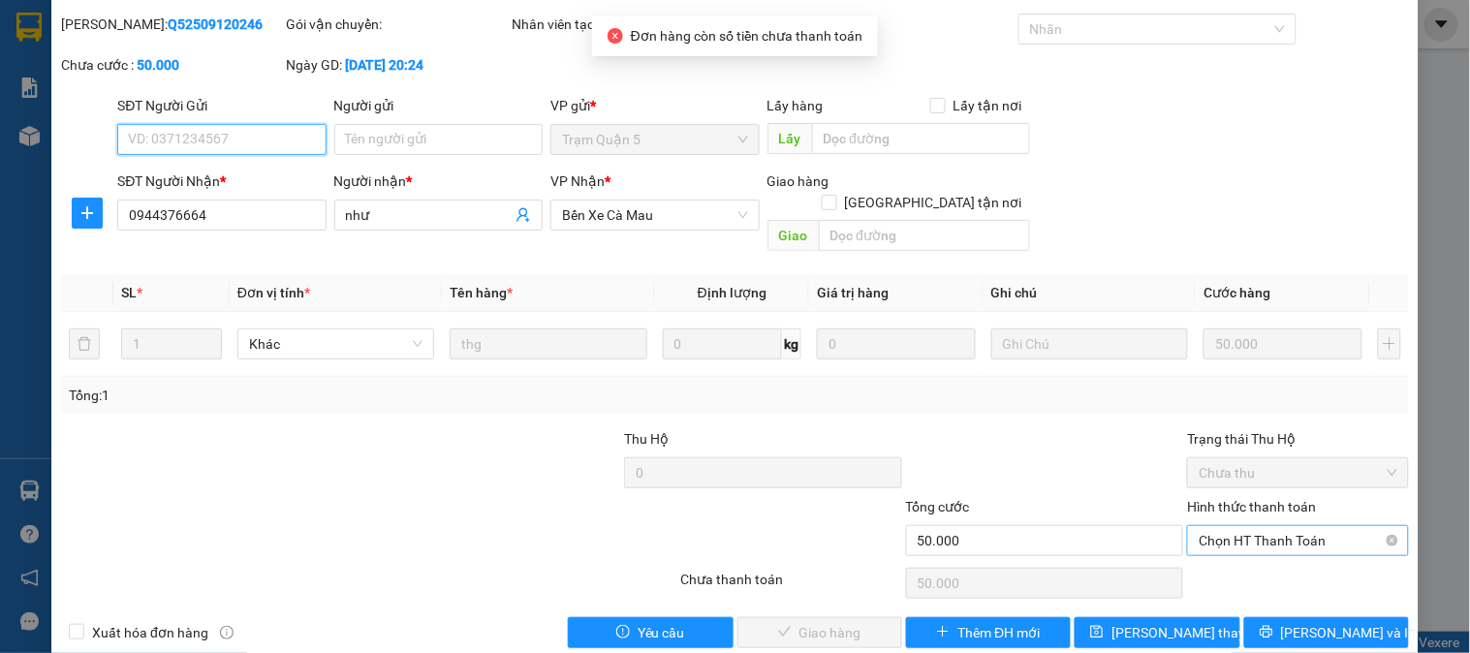
scroll to position [68, 0]
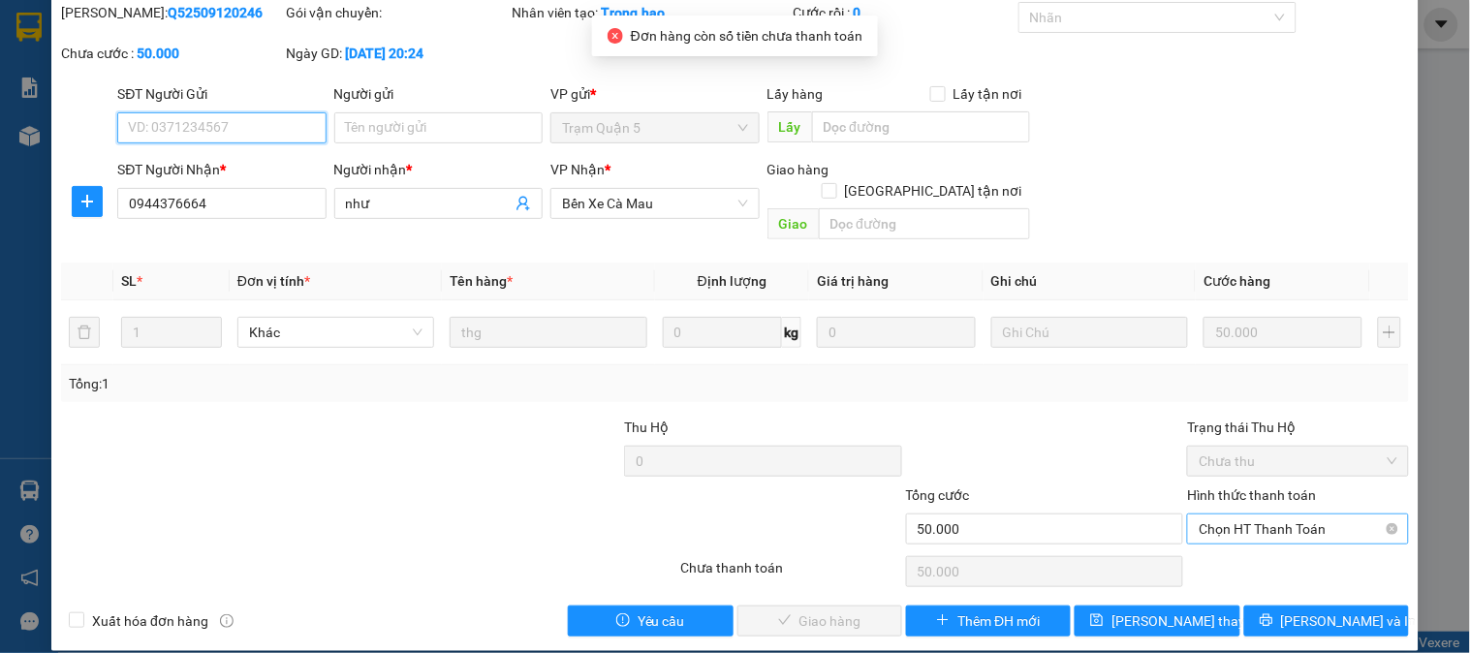
click at [1250, 514] on span "Chọn HT Thanh Toán" at bounding box center [1298, 528] width 198 height 29
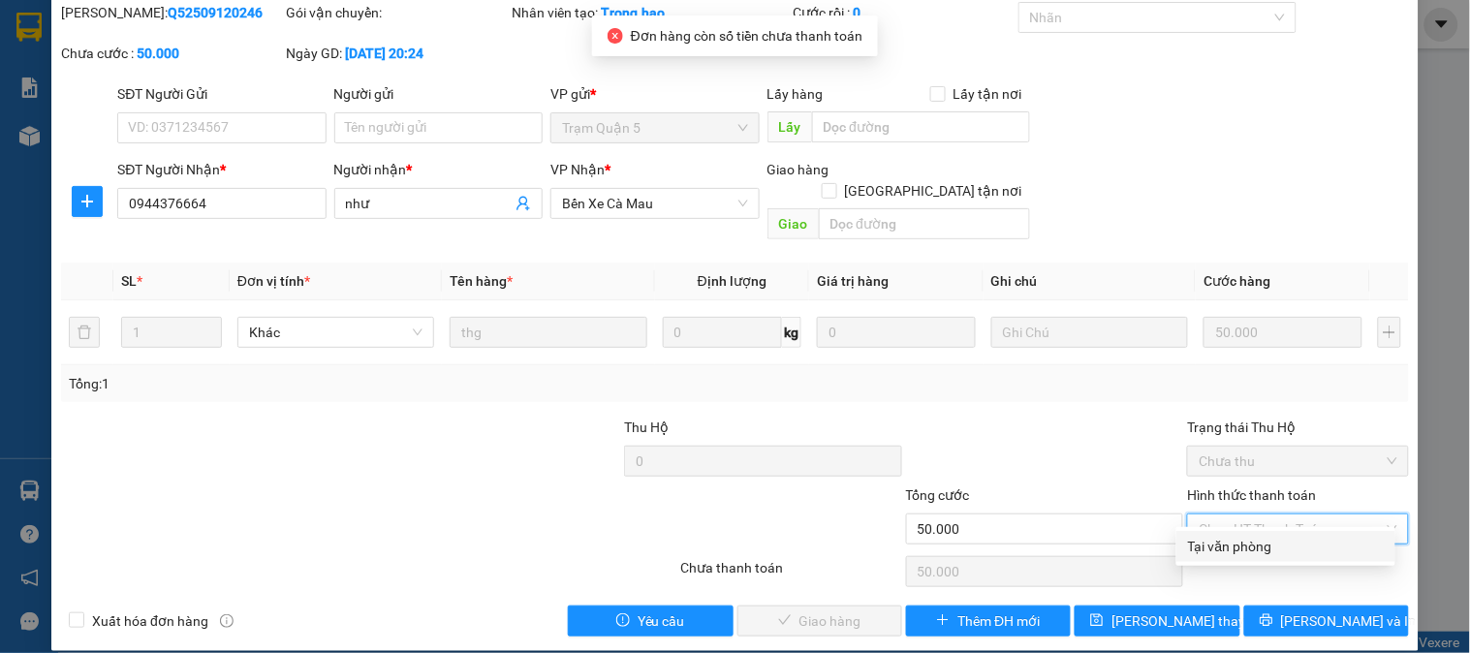
drag, startPoint x: 1213, startPoint y: 537, endPoint x: 1097, endPoint y: 570, distance: 120.8
click at [1212, 538] on div "Tại văn phòng" at bounding box center [1286, 546] width 196 height 21
type input "0"
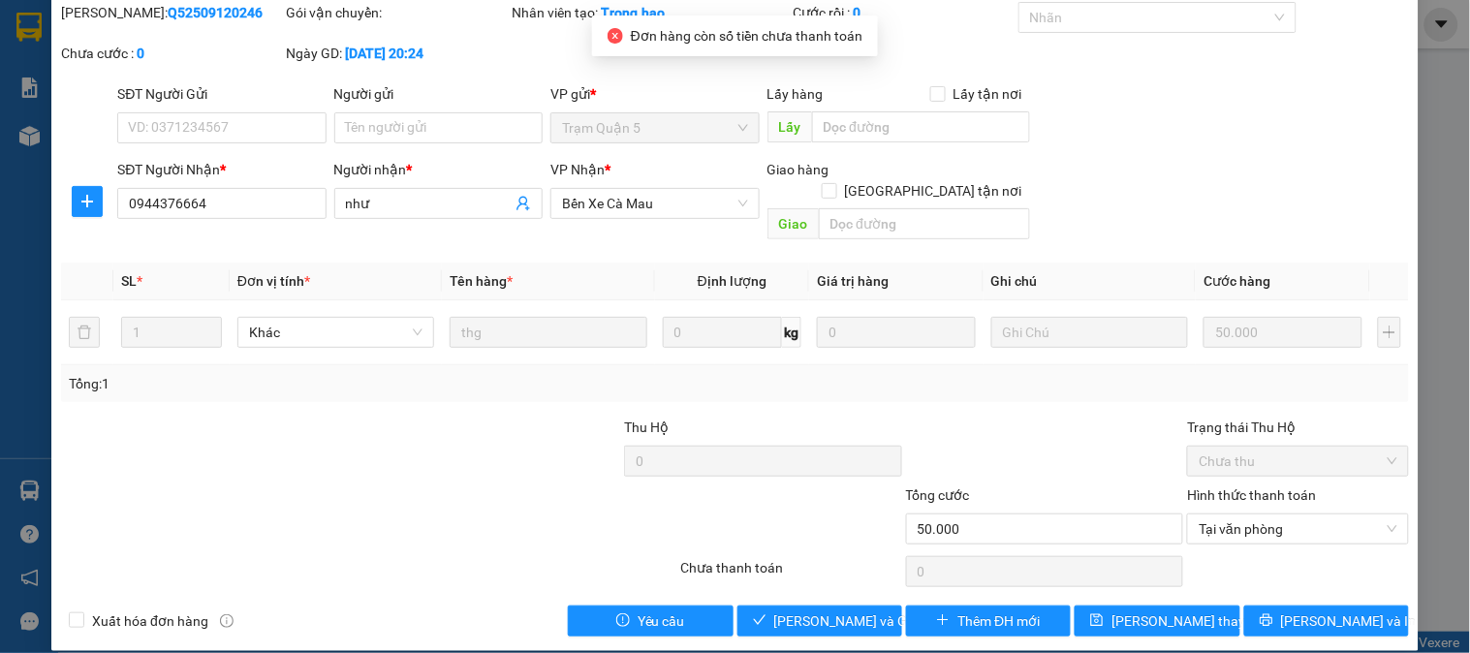
click at [786, 576] on div "Total Paid Fee 0 Total UnPaid Fee 50.000 Cash Collection Total Fee Mã ĐH: Q5250…" at bounding box center [735, 319] width 1348 height 635
click at [805, 610] on span "[PERSON_NAME] và Giao hàng" at bounding box center [867, 620] width 186 height 21
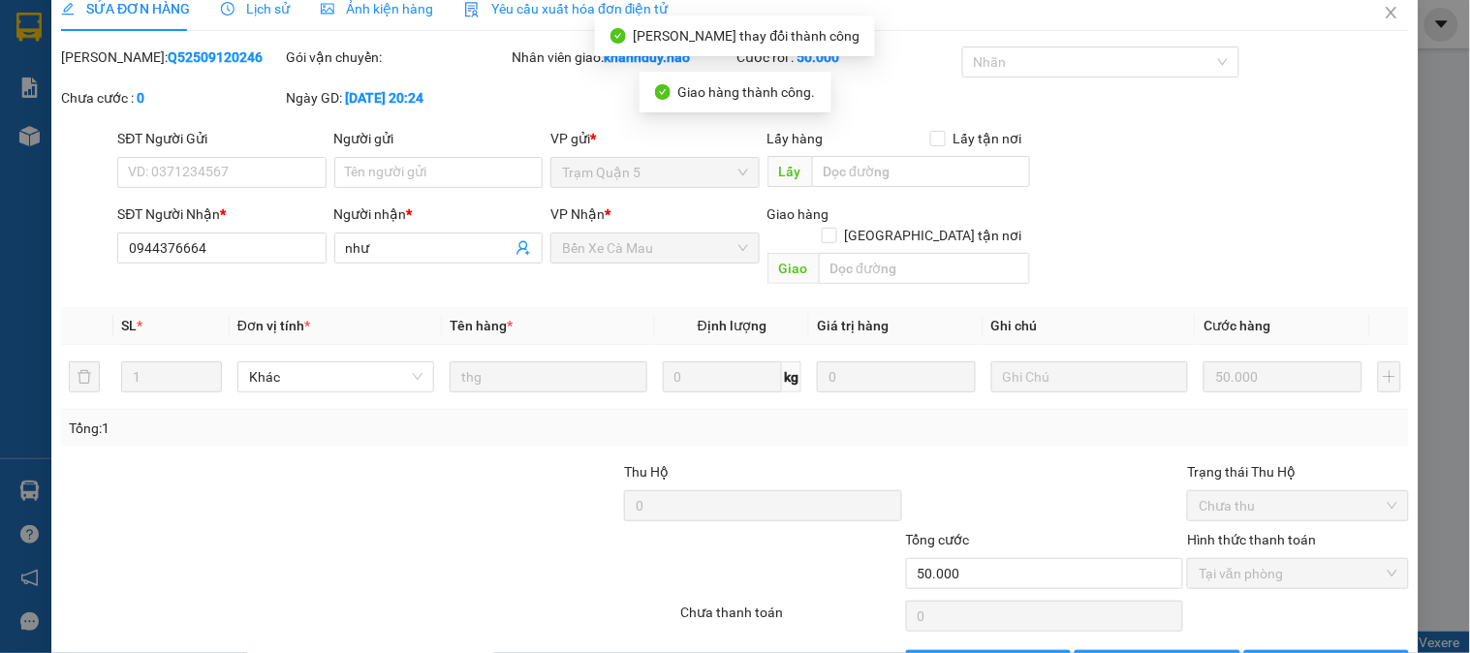
scroll to position [0, 0]
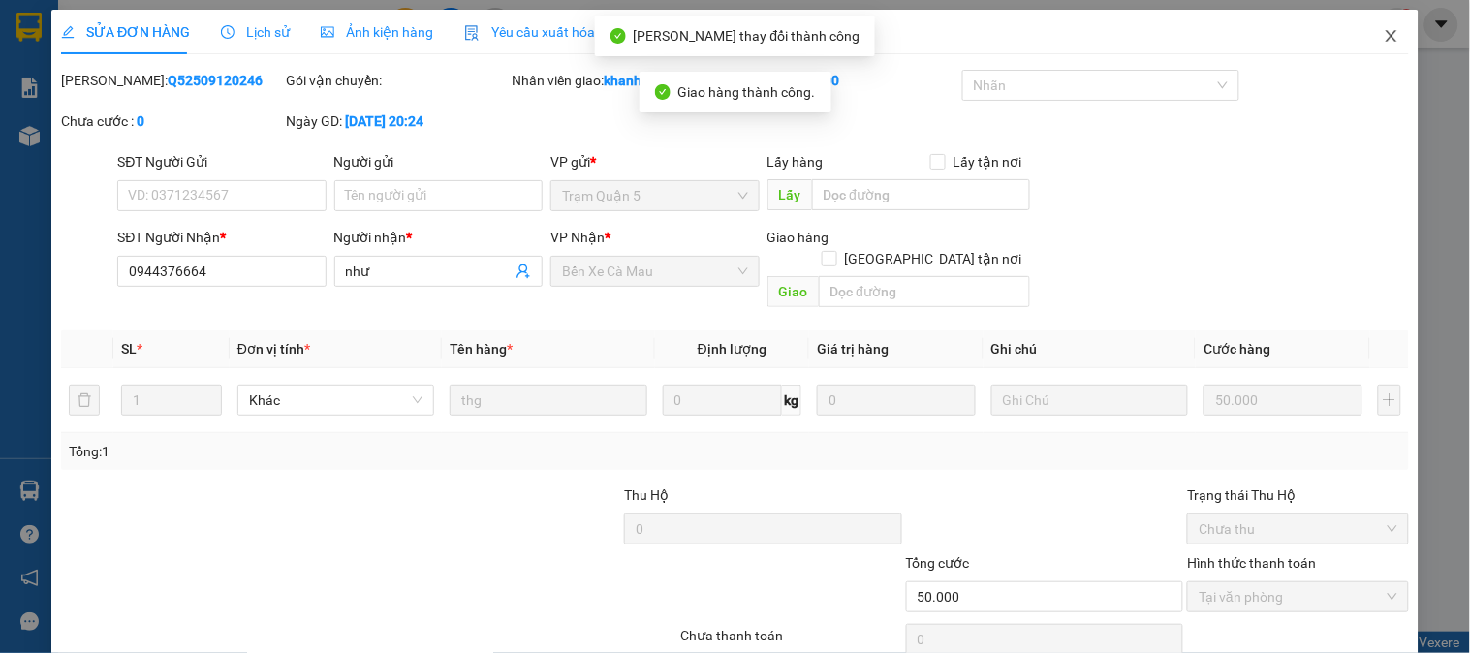
click at [1384, 33] on icon "close" at bounding box center [1392, 36] width 16 height 16
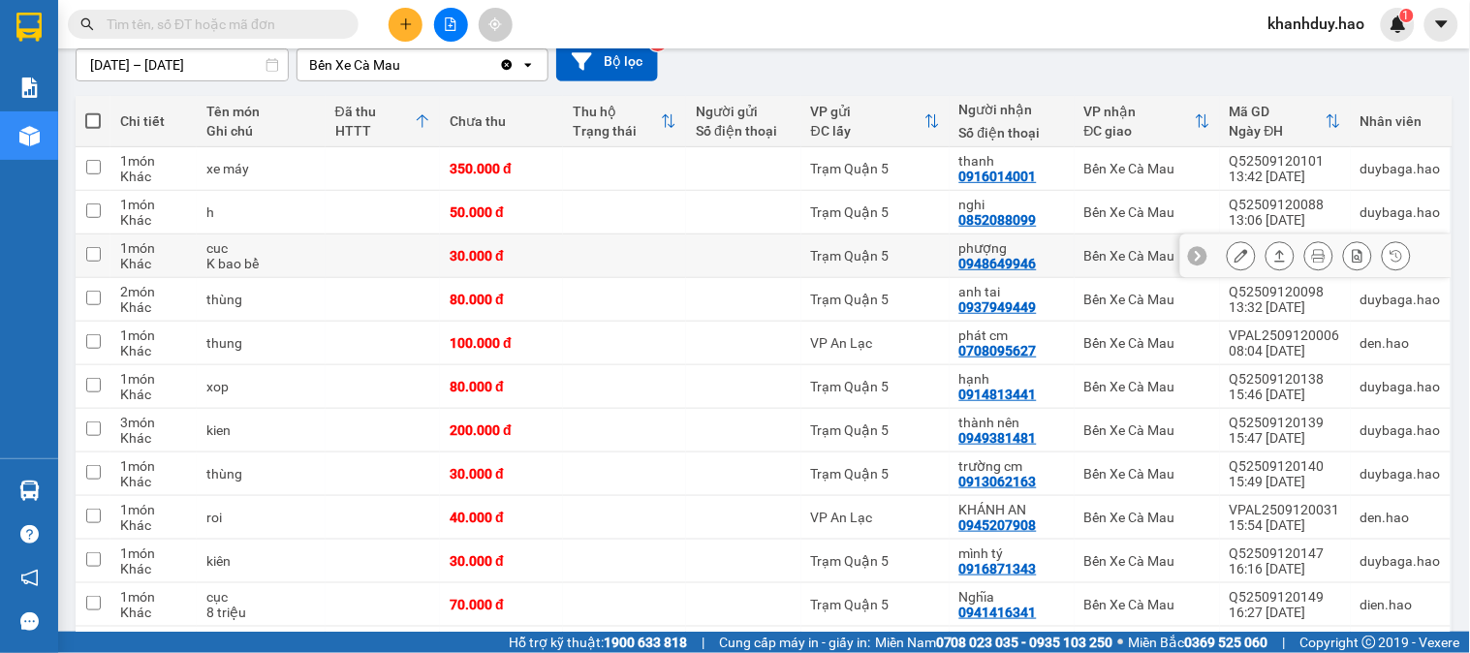
scroll to position [215, 0]
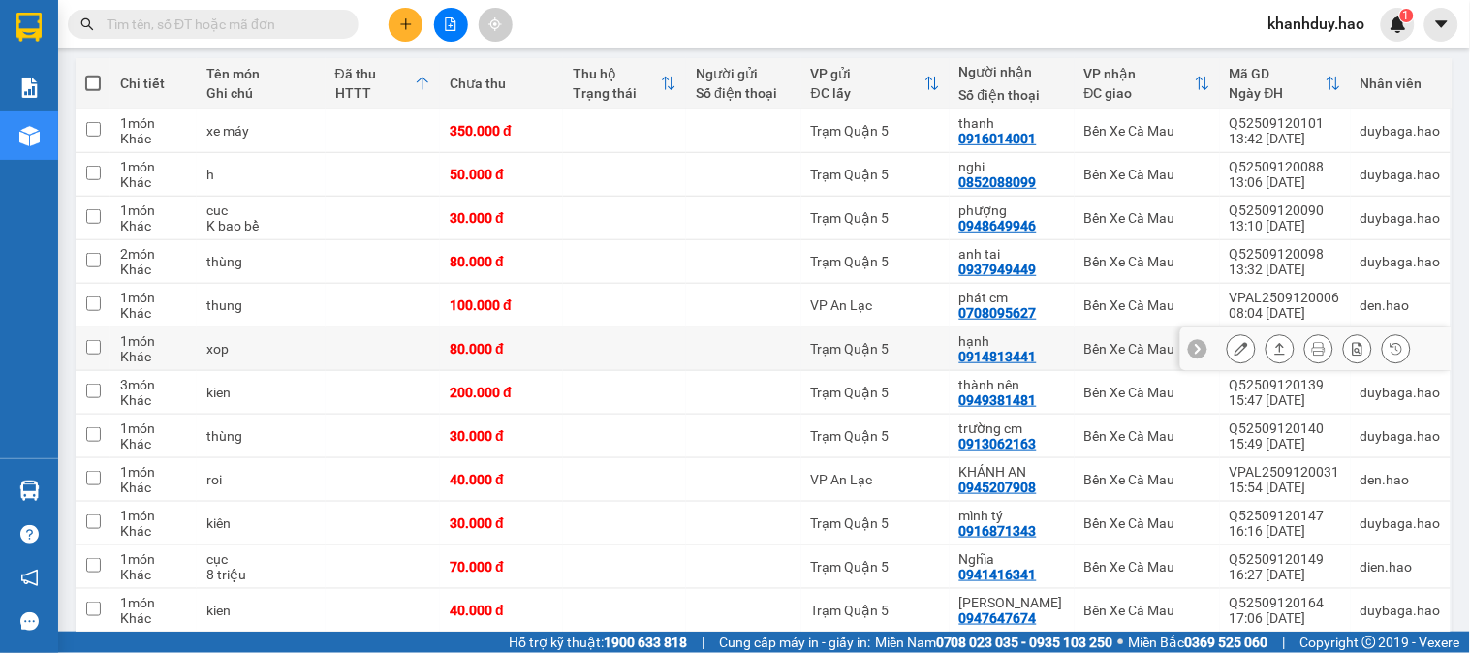
click at [1271, 357] on button at bounding box center [1279, 349] width 27 height 34
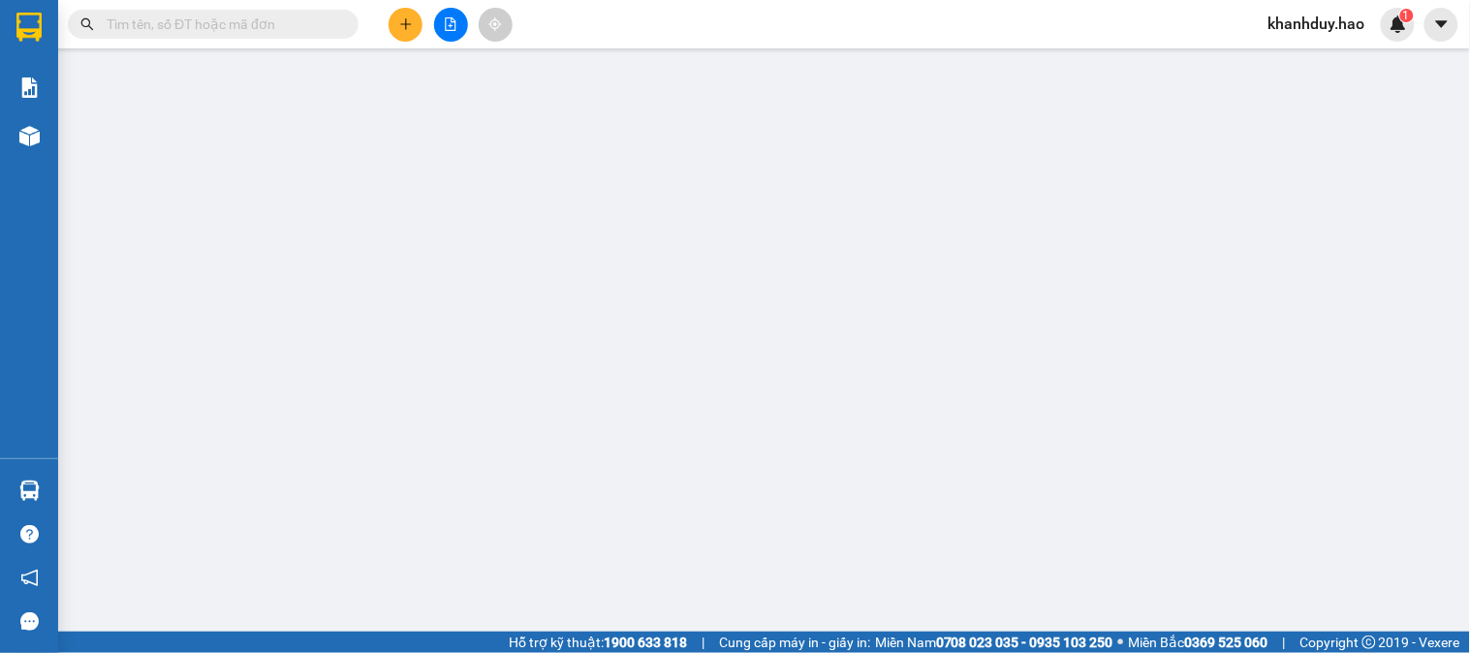
type input "0914813441"
type input "hạnh"
type input "80.000"
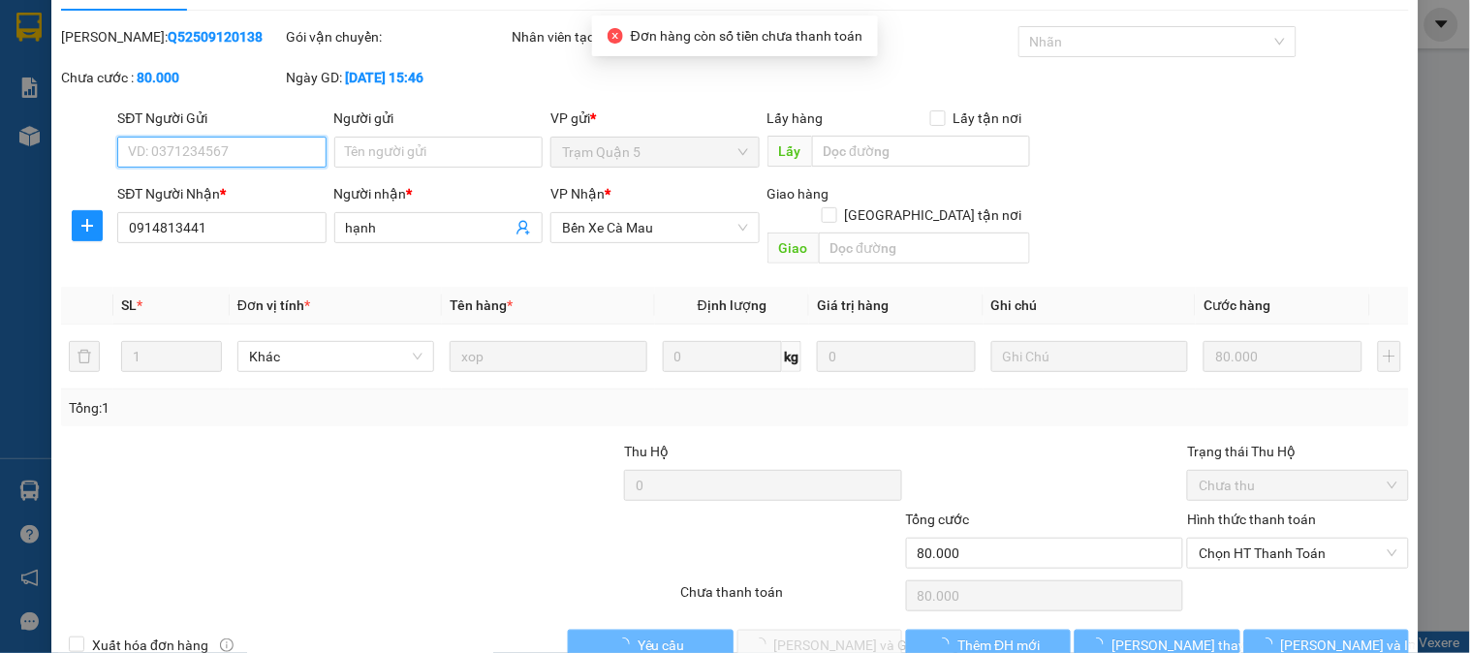
scroll to position [68, 0]
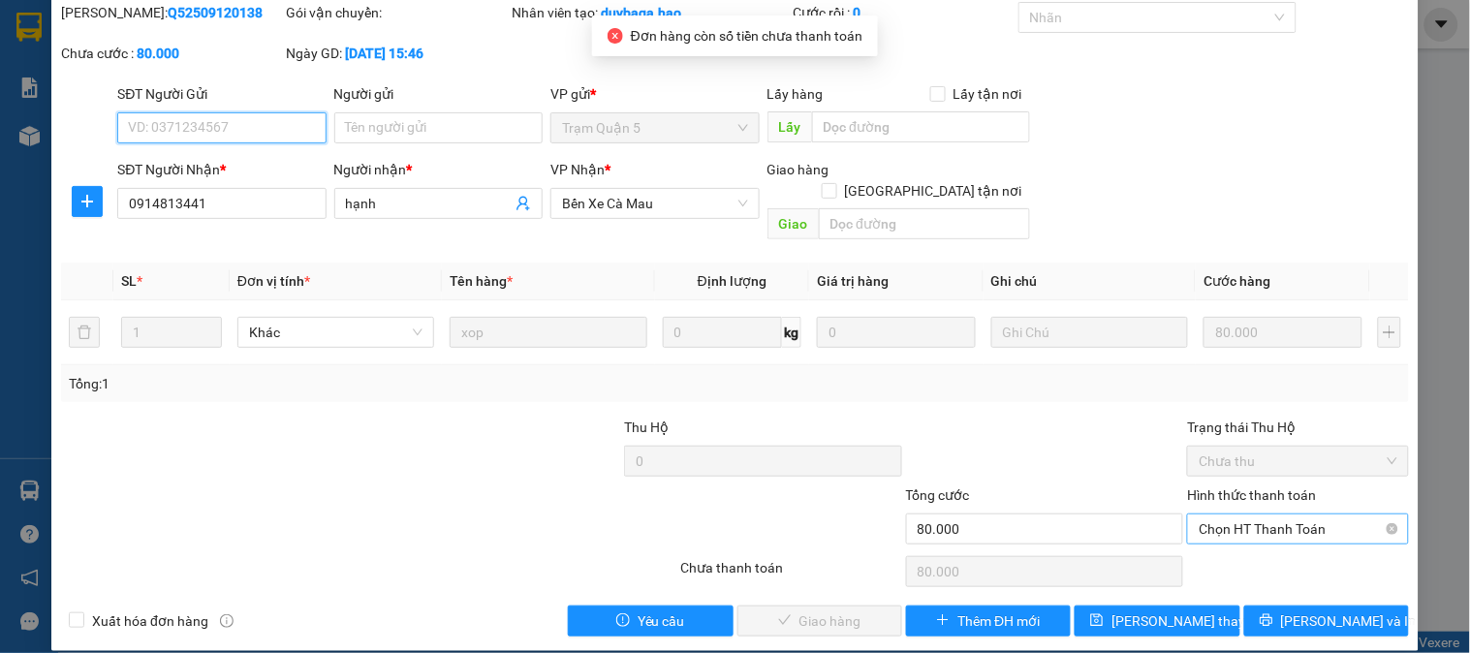
click at [1203, 517] on span "Chọn HT Thanh Toán" at bounding box center [1298, 528] width 198 height 29
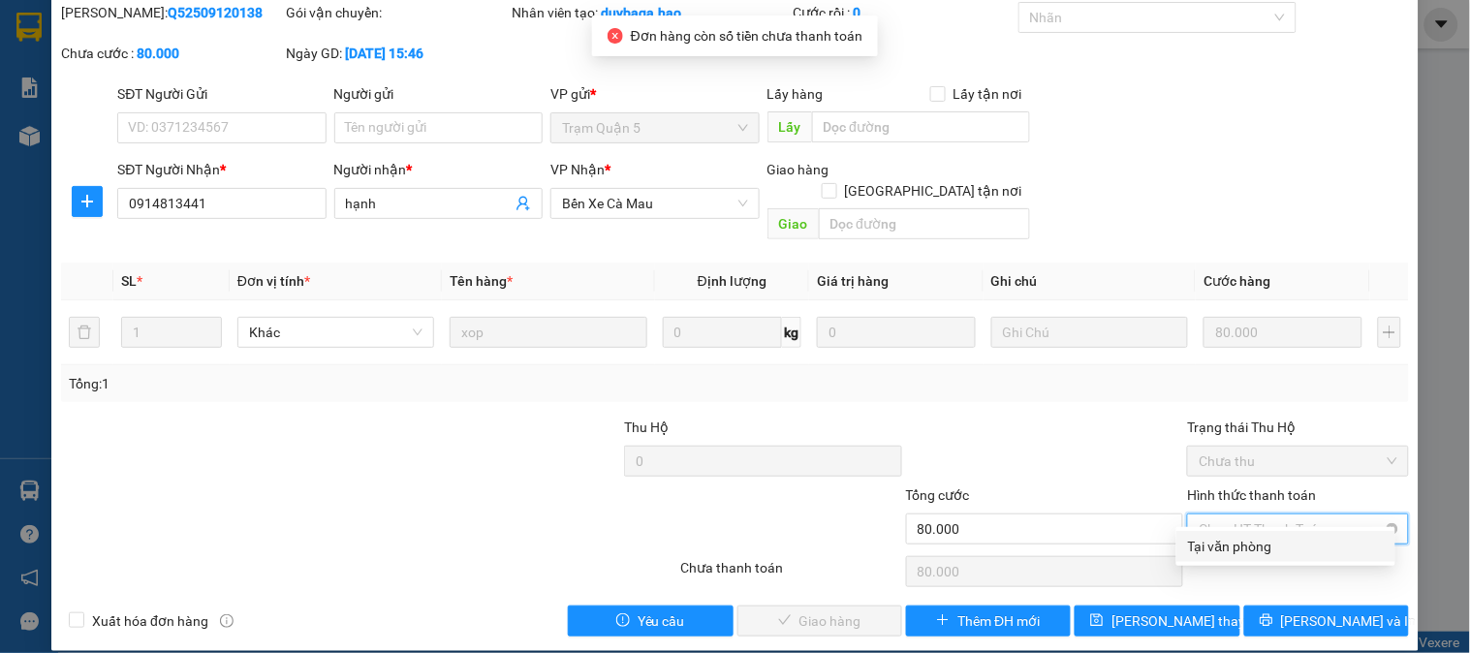
click at [1209, 517] on span "Chọn HT Thanh Toán" at bounding box center [1298, 528] width 198 height 29
click at [1204, 543] on div "Tại văn phòng" at bounding box center [1286, 546] width 196 height 21
type input "0"
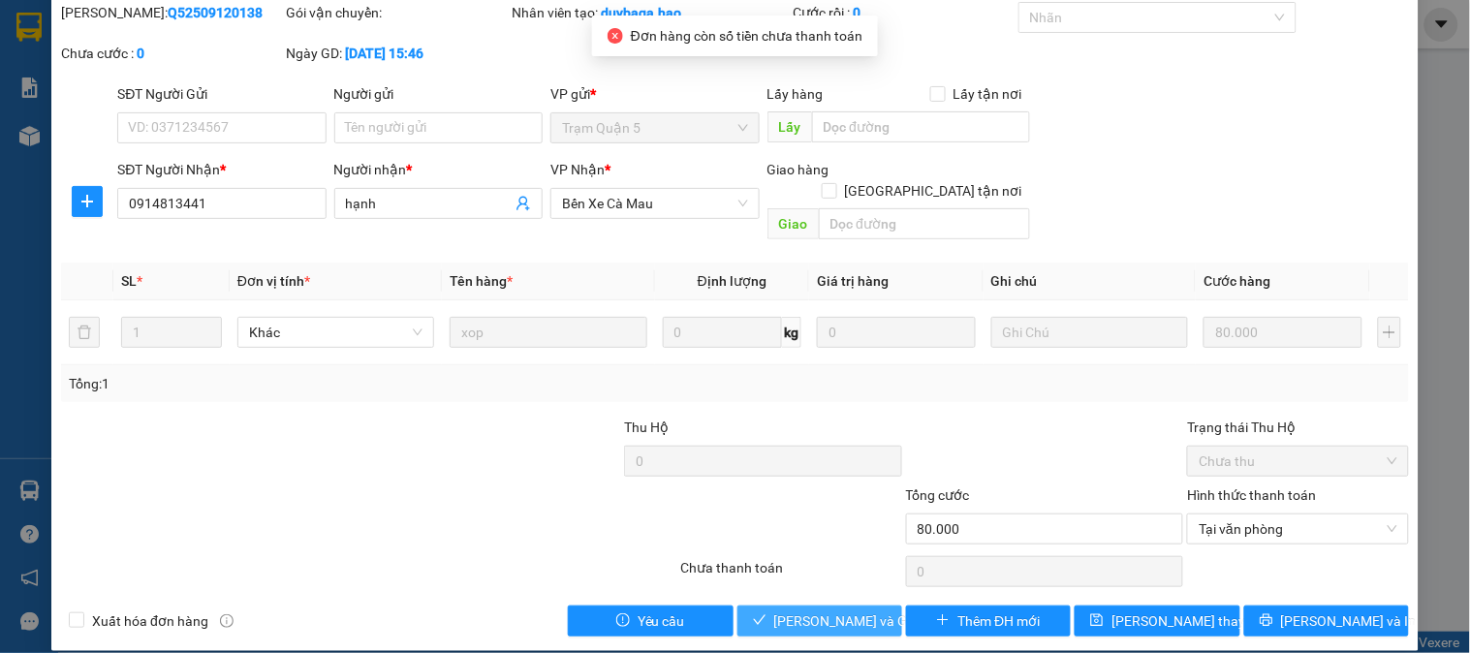
click at [838, 606] on button "[PERSON_NAME] và Giao hàng" at bounding box center [819, 621] width 165 height 31
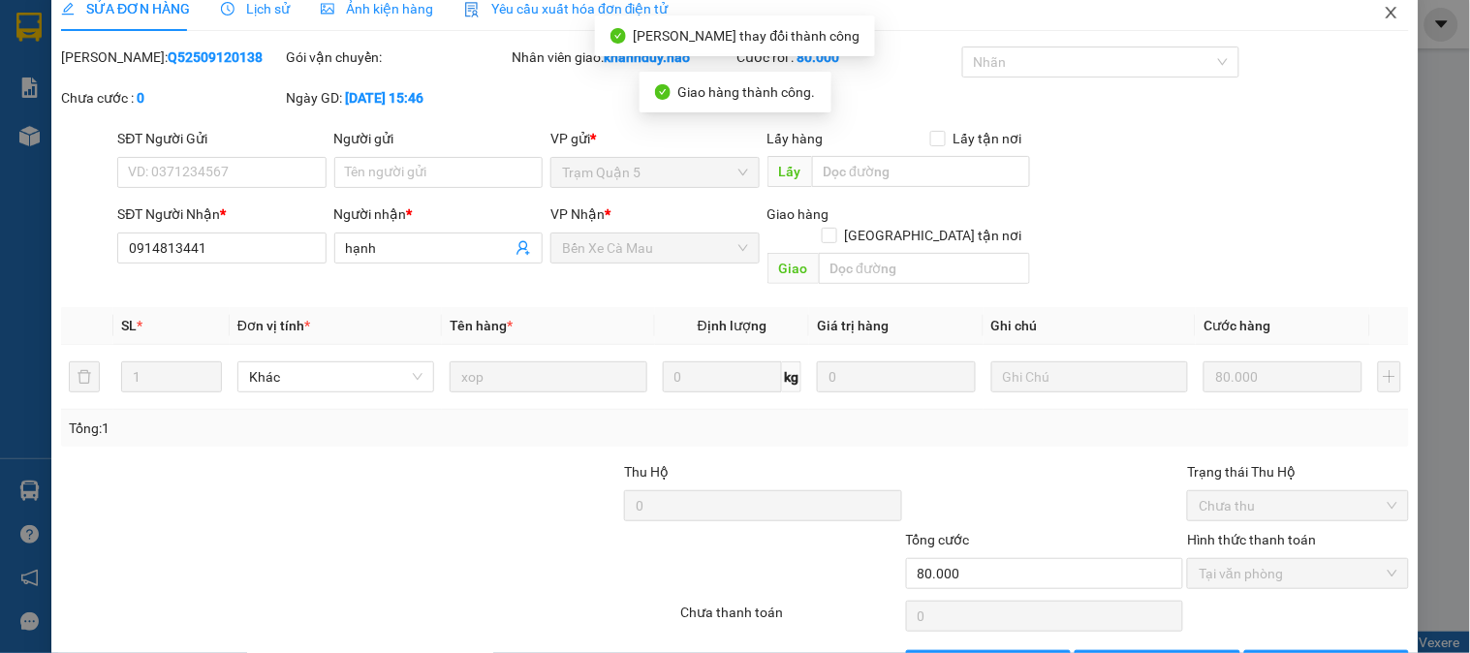
scroll to position [0, 0]
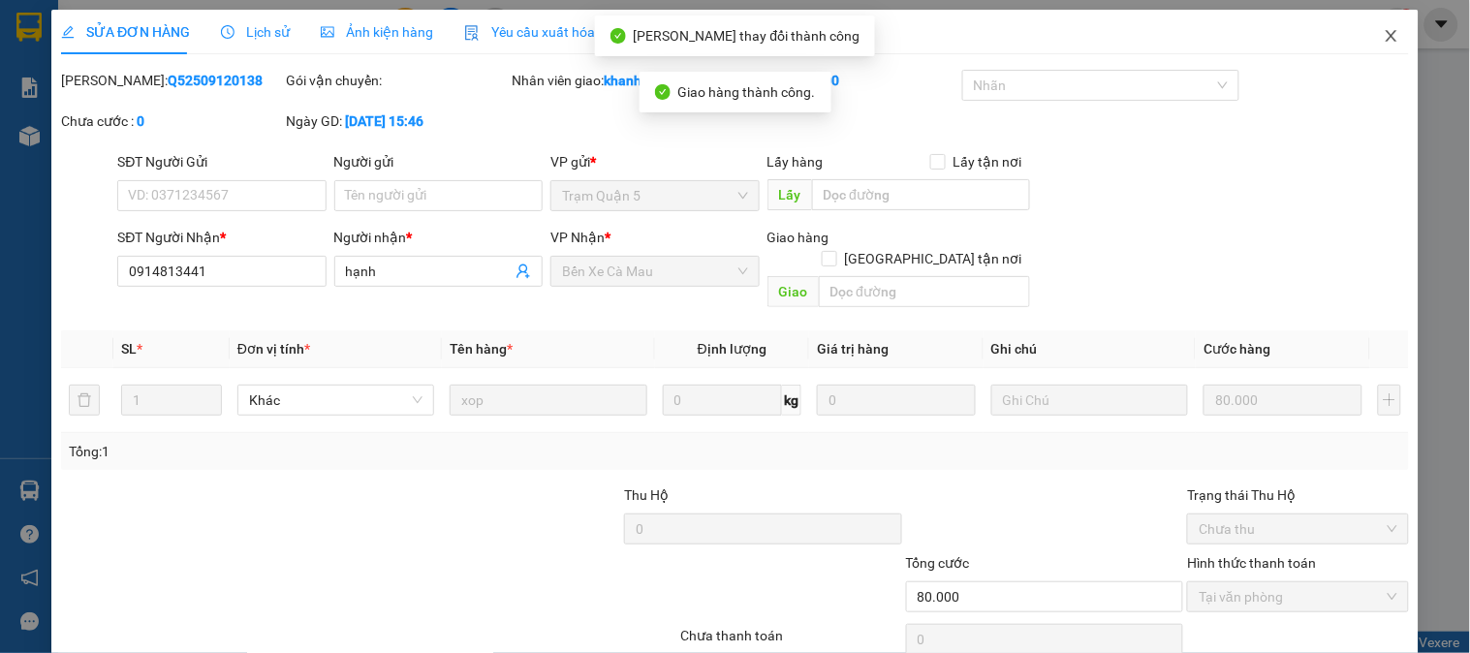
click at [1386, 42] on span "Close" at bounding box center [1391, 37] width 54 height 54
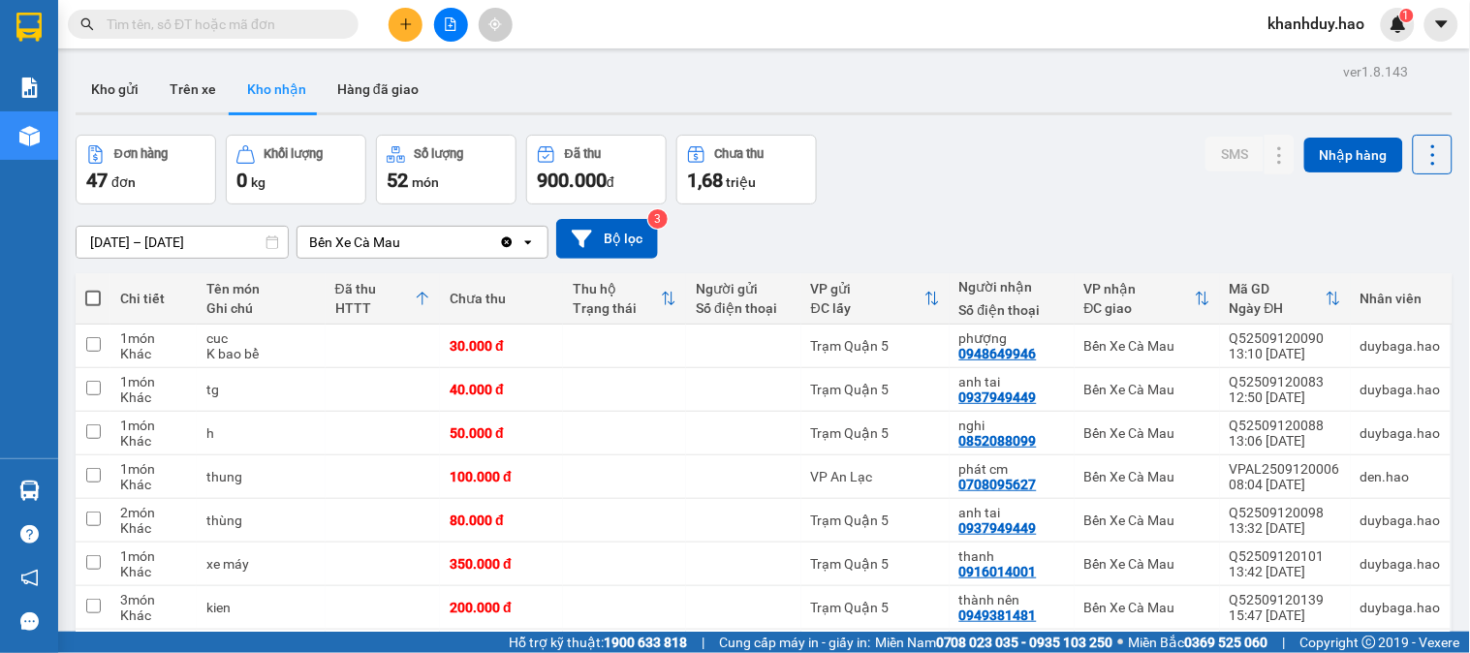
click at [219, 243] on input "13/09/2025 – 13/09/2025" at bounding box center [182, 242] width 211 height 31
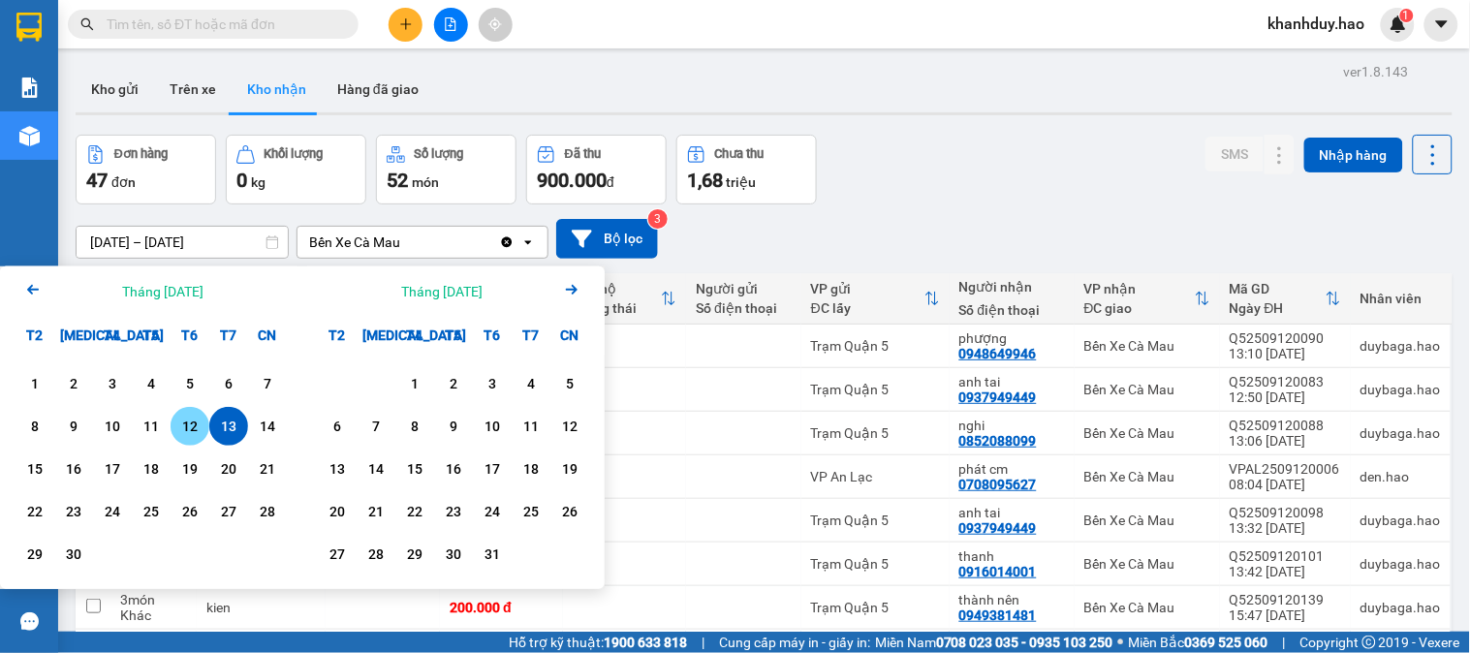
click at [180, 433] on div "12" at bounding box center [189, 426] width 27 height 23
type input "[DATE] – [DATE]"
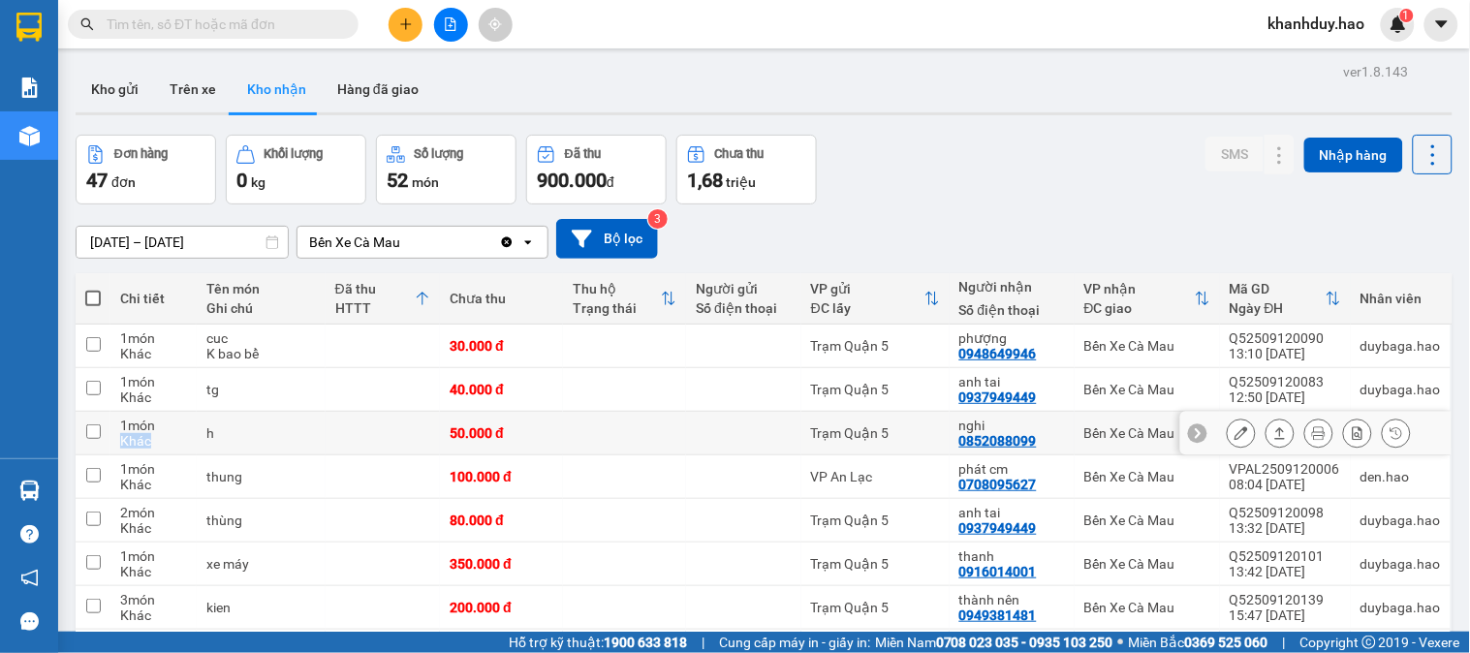
click at [180, 433] on div "Khác" at bounding box center [153, 441] width 67 height 16
checkbox input "false"
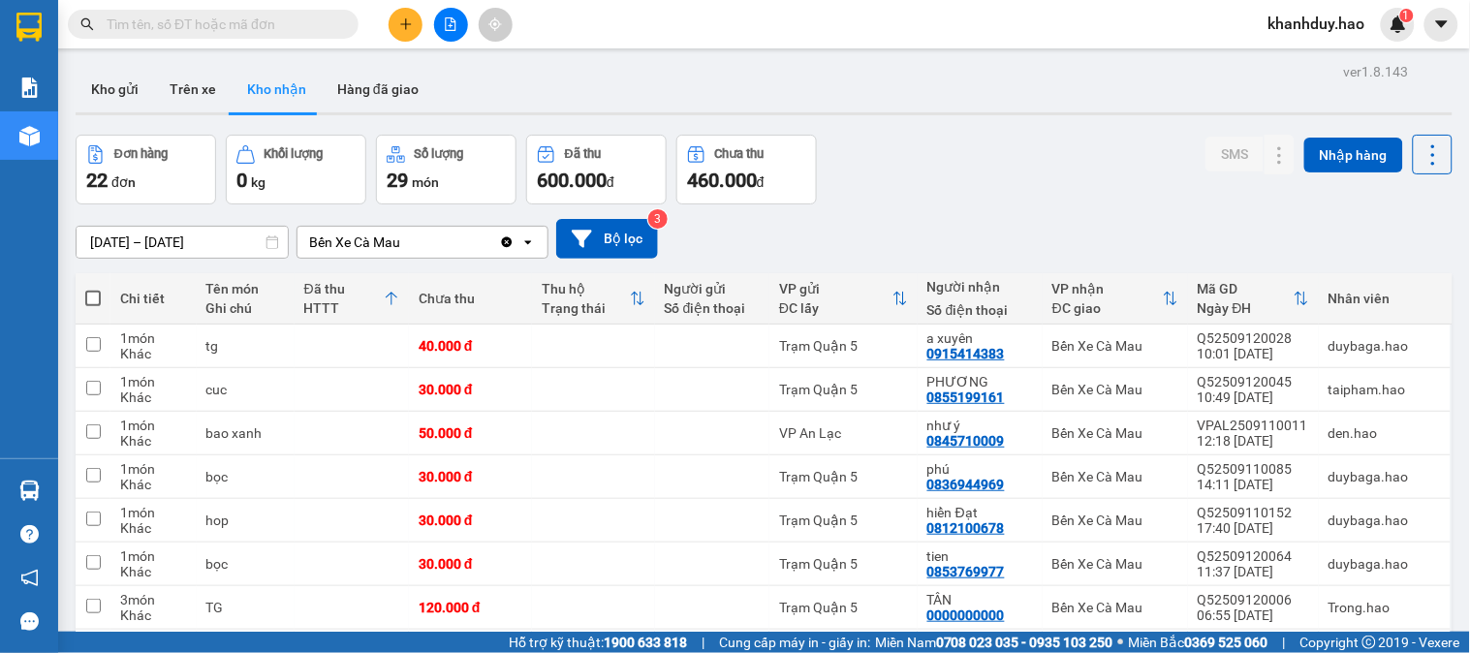
click at [194, 244] on input "[DATE] – [DATE]" at bounding box center [182, 242] width 211 height 31
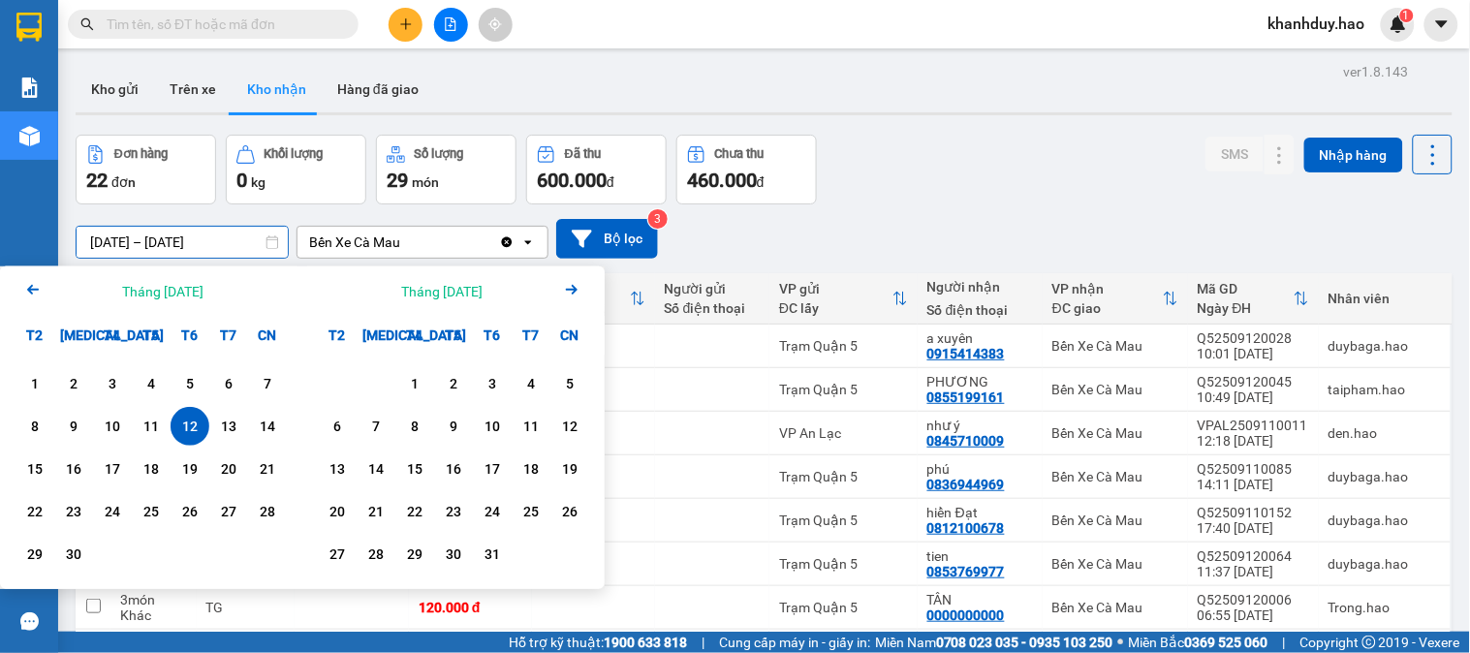
click at [188, 420] on div "12" at bounding box center [189, 426] width 27 height 23
type input "[DATE] – [DATE]"
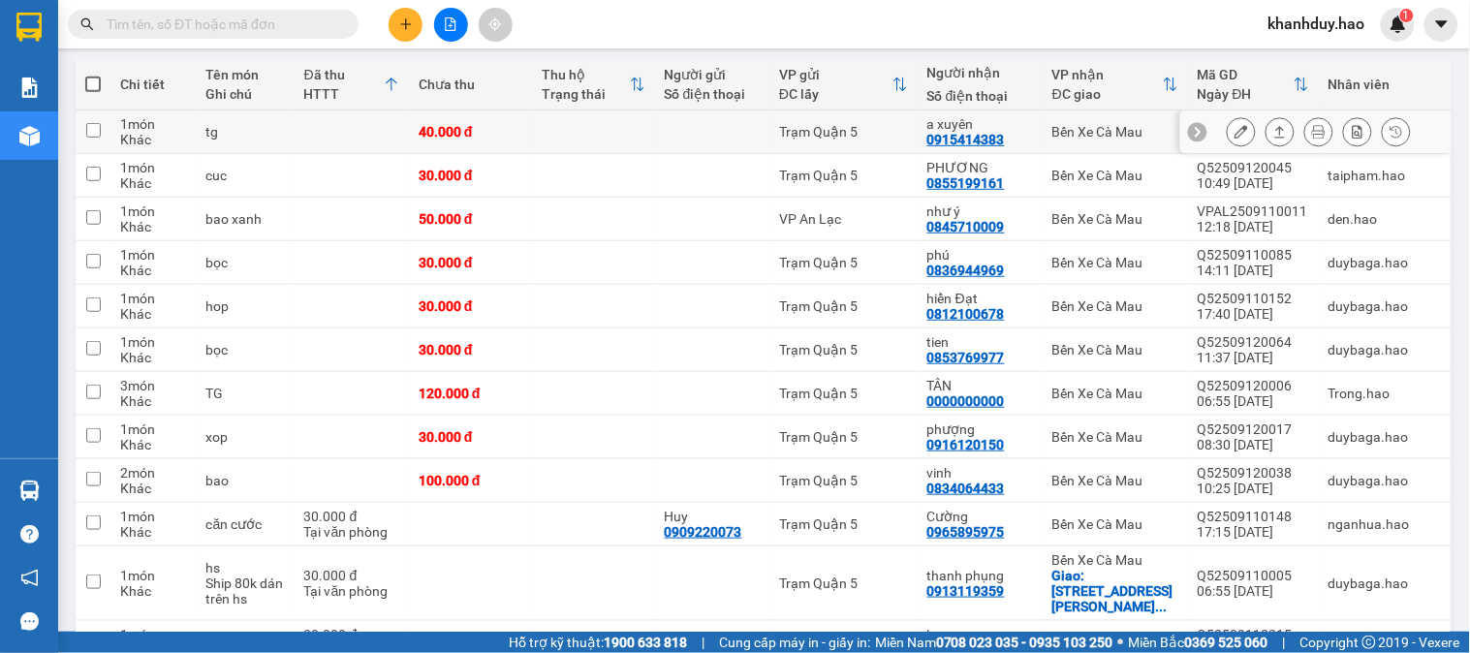
scroll to position [215, 0]
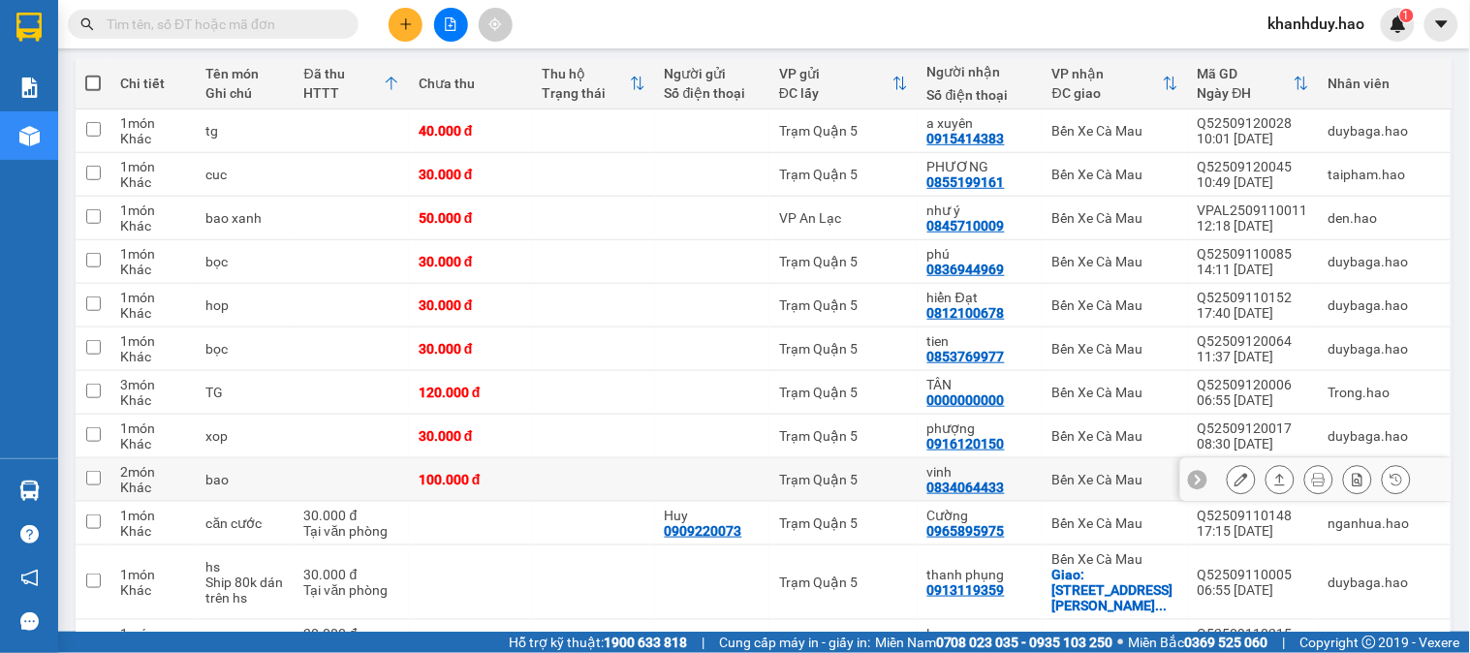
click at [1266, 481] on button at bounding box center [1279, 480] width 27 height 34
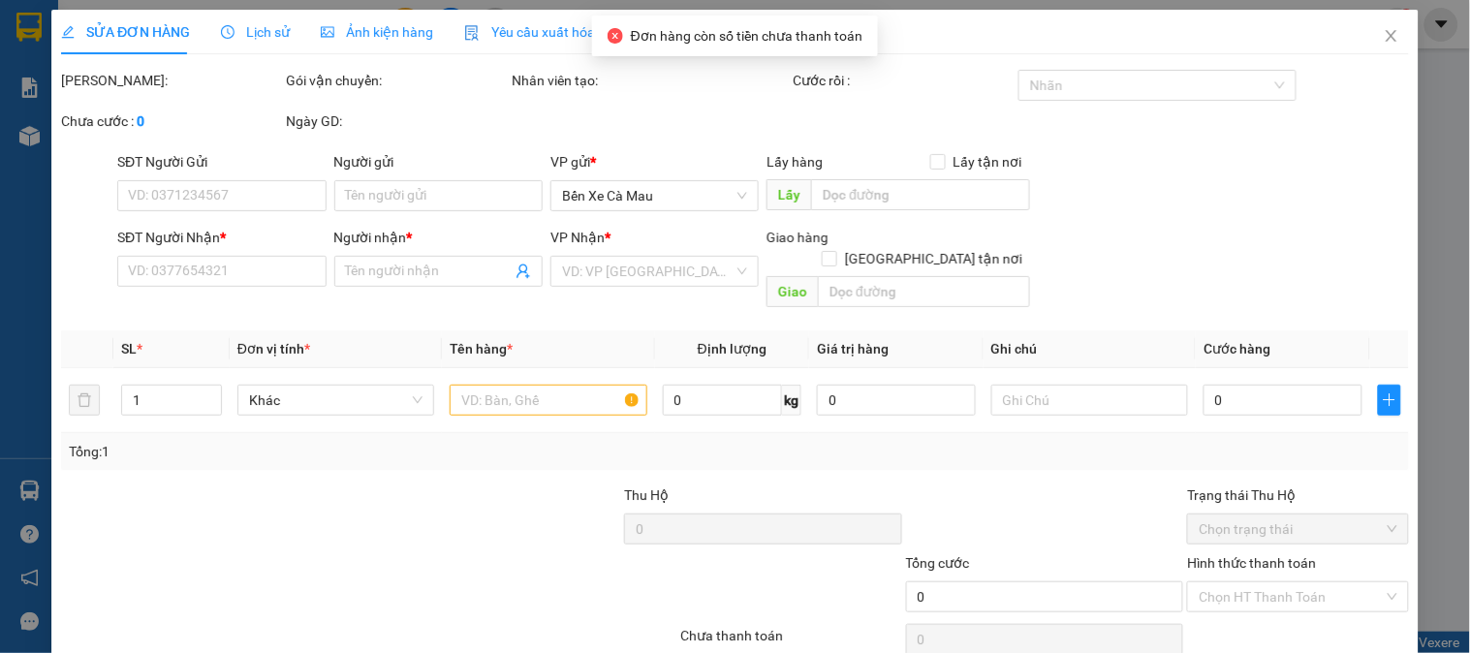
type input "0834064433"
type input "vinh"
type input "100.000"
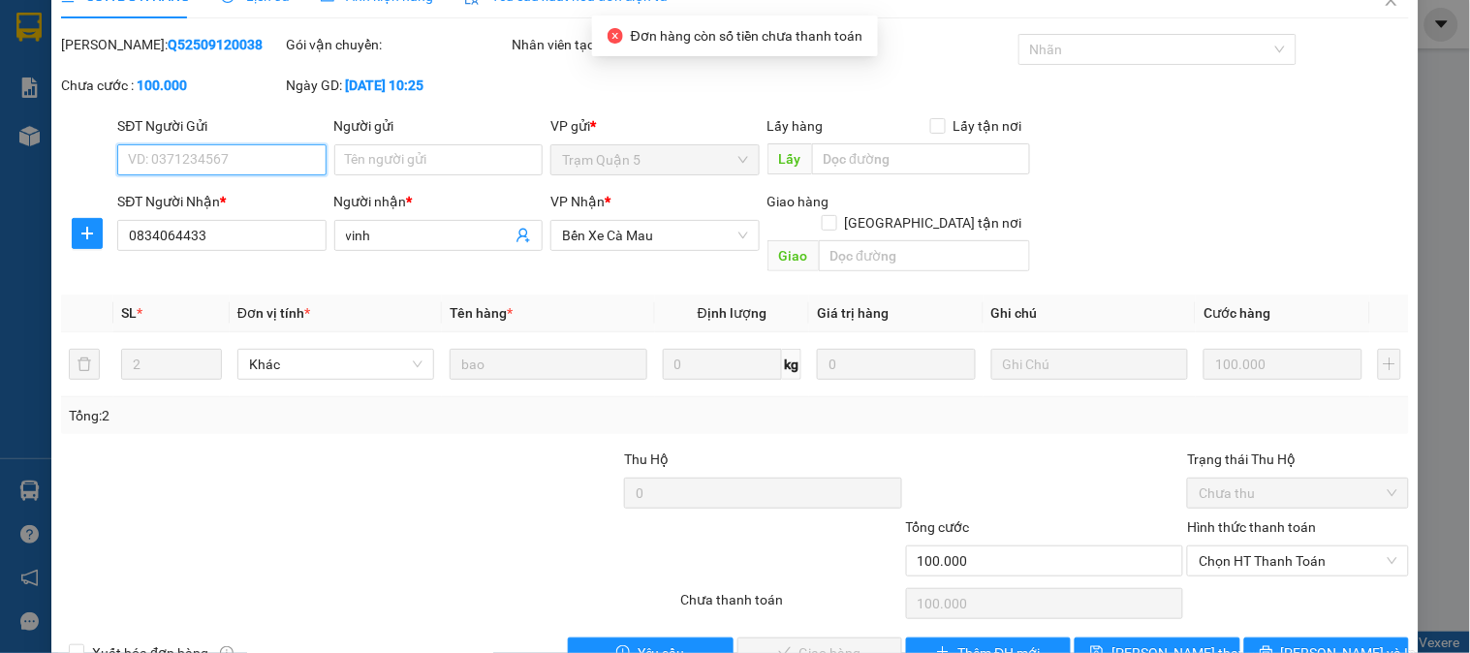
scroll to position [68, 0]
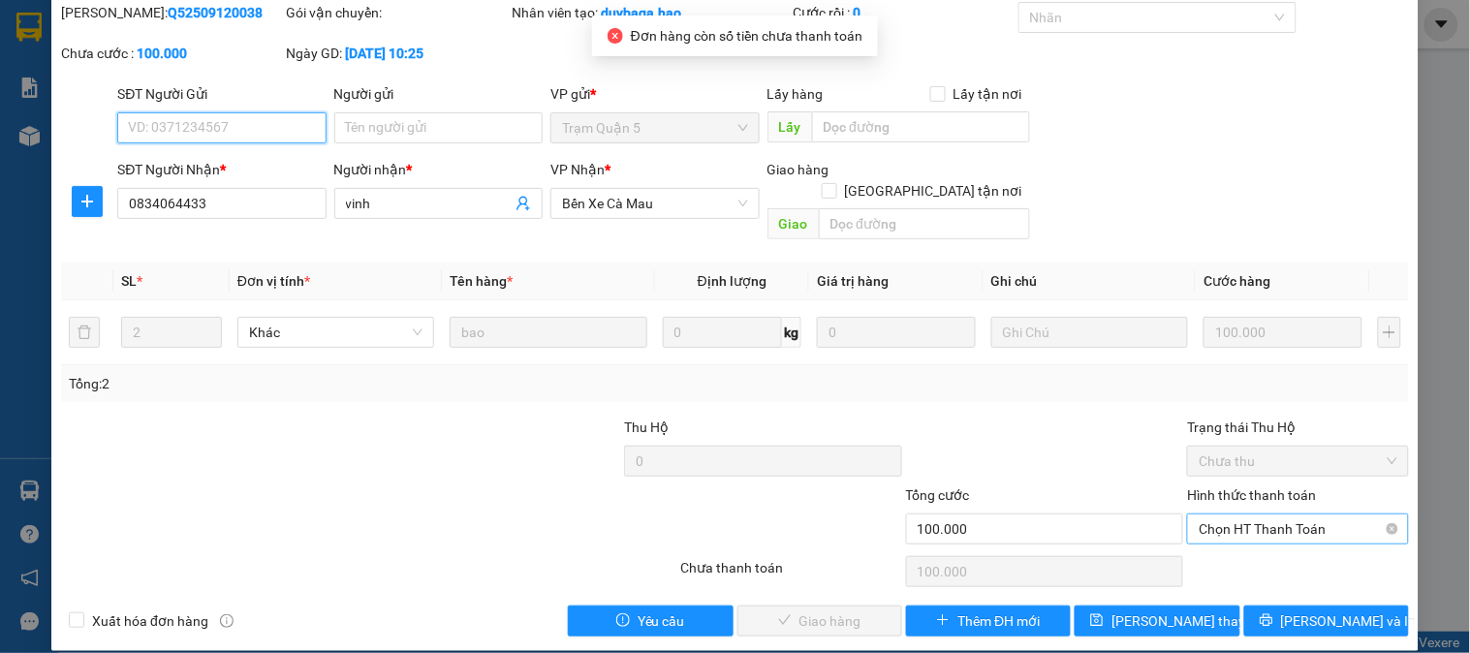
click at [1266, 519] on span "Chọn HT Thanh Toán" at bounding box center [1298, 528] width 198 height 29
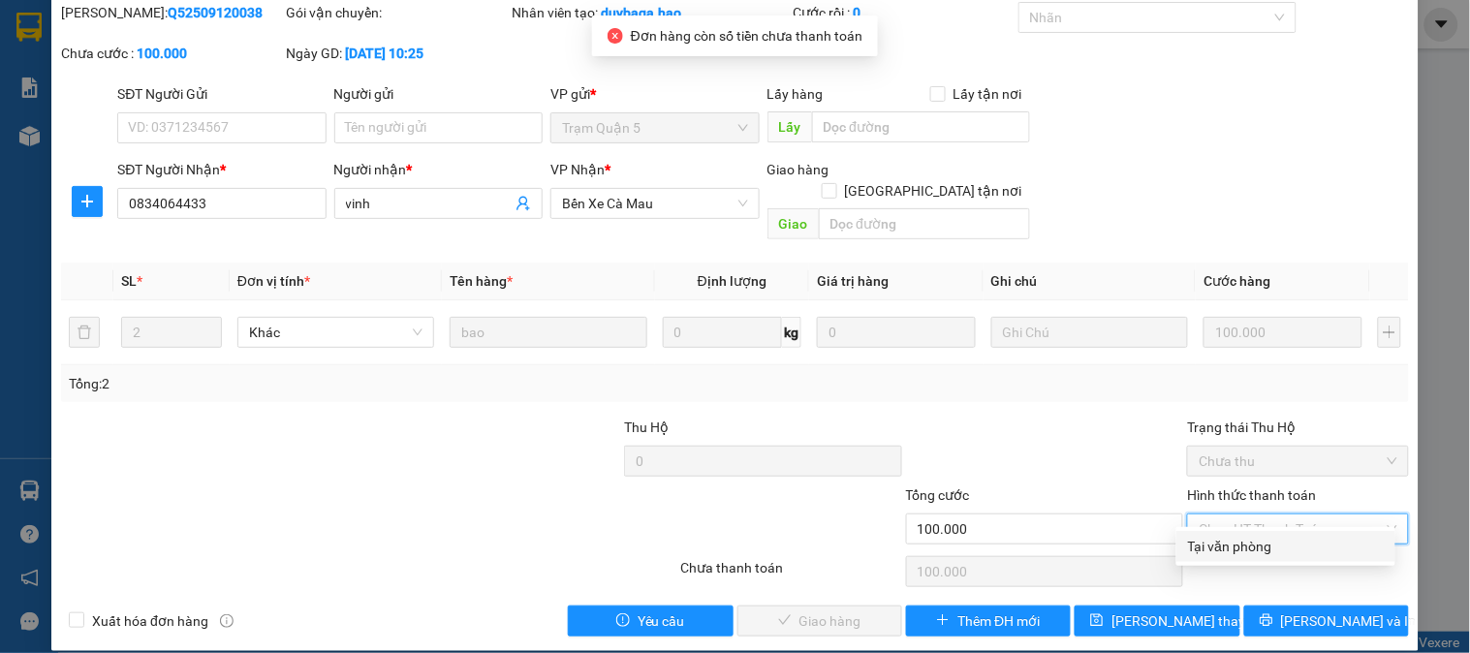
click at [1243, 552] on div "Tại văn phòng" at bounding box center [1286, 546] width 196 height 21
type input "0"
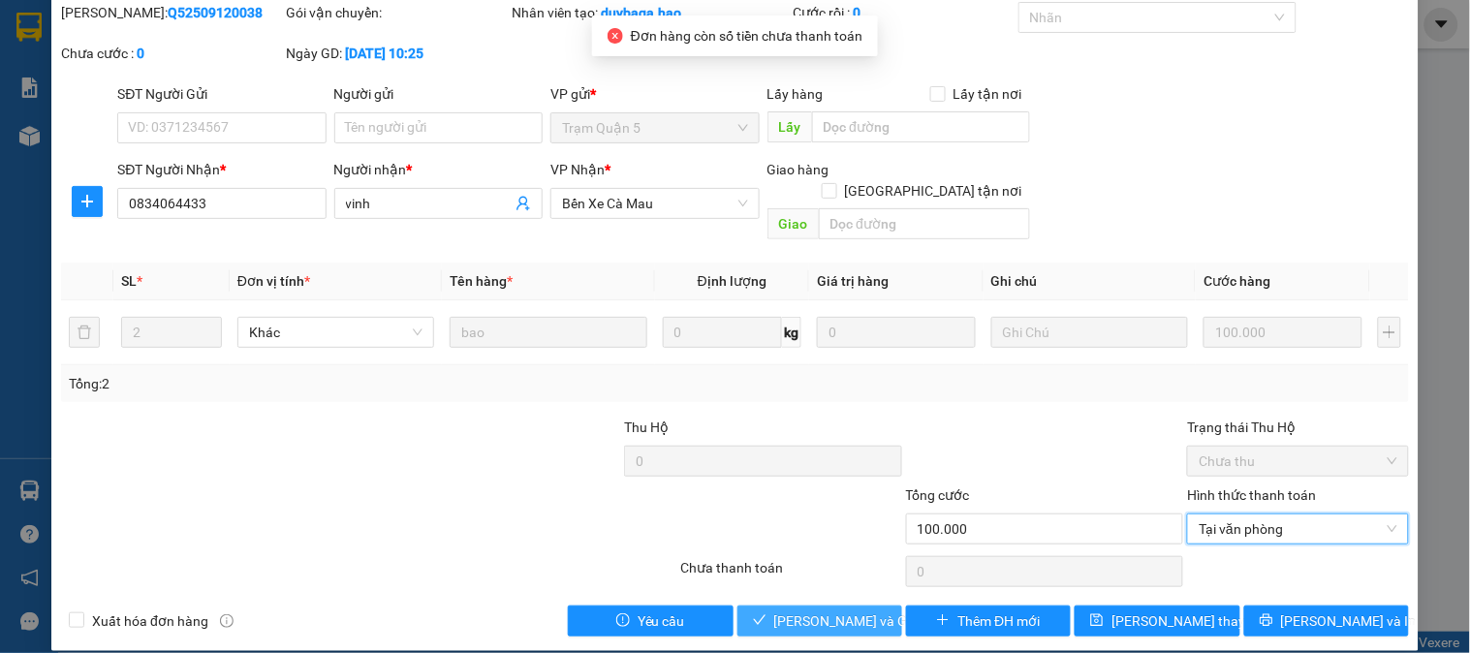
click at [821, 610] on span "[PERSON_NAME] và Giao hàng" at bounding box center [867, 620] width 186 height 21
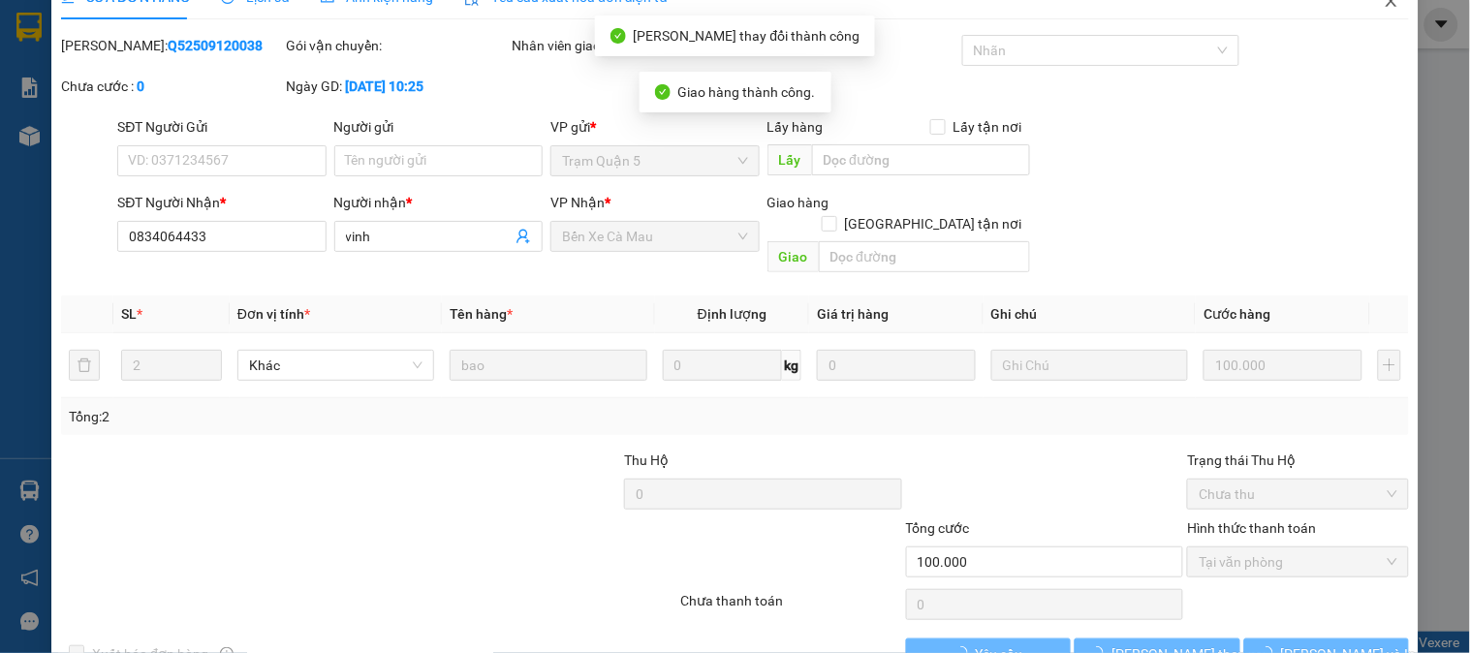
scroll to position [0, 0]
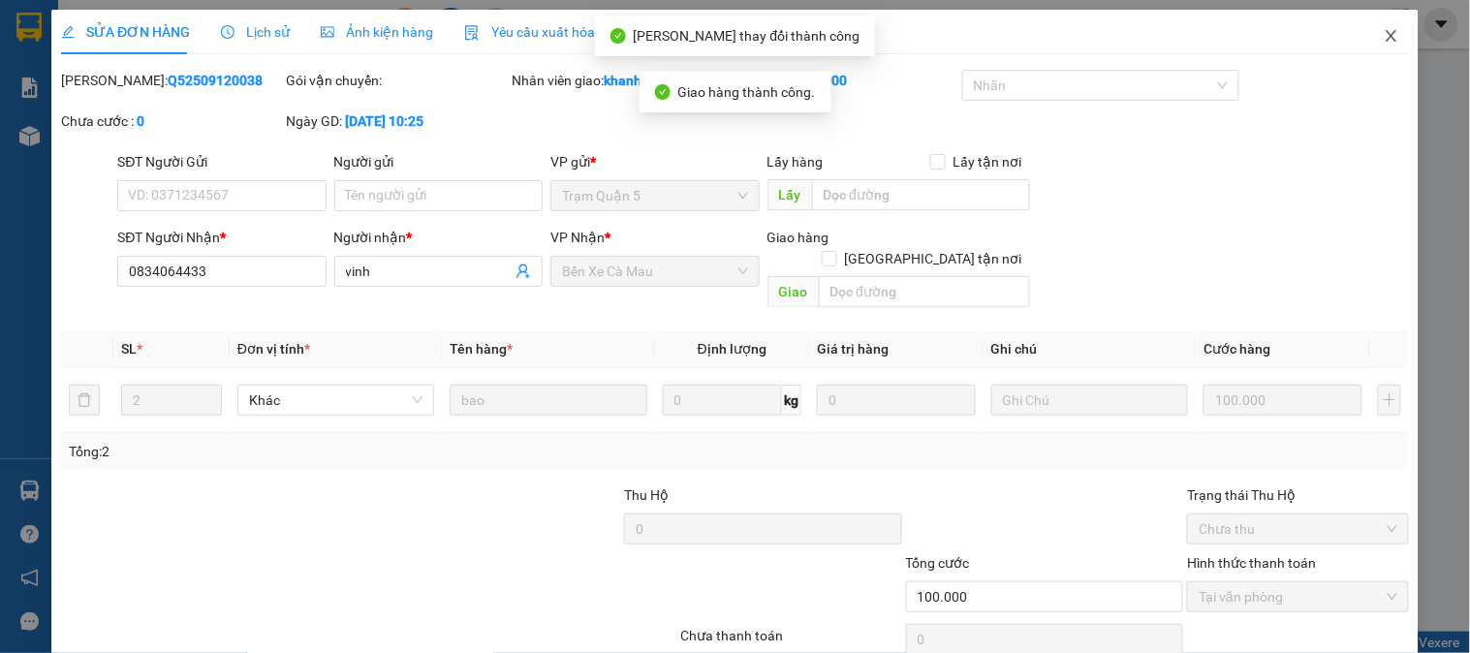
click at [1384, 42] on icon "close" at bounding box center [1392, 36] width 16 height 16
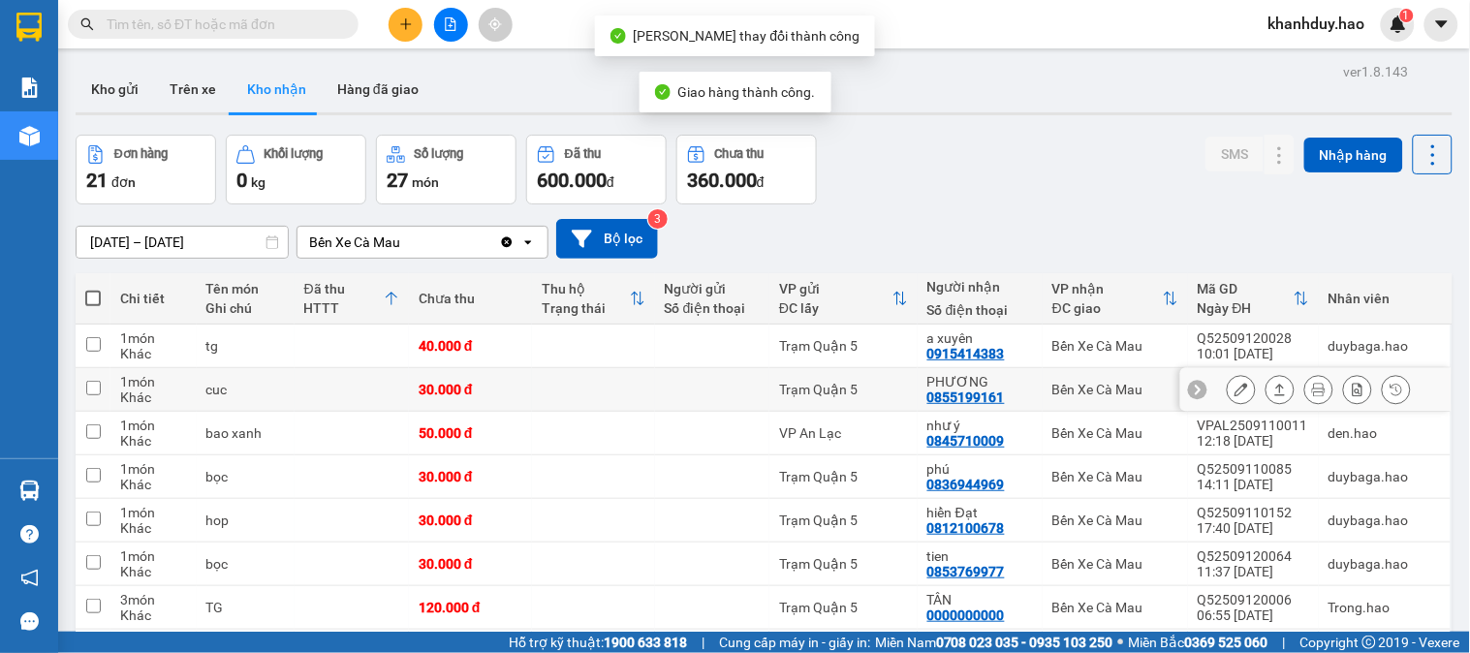
scroll to position [108, 0]
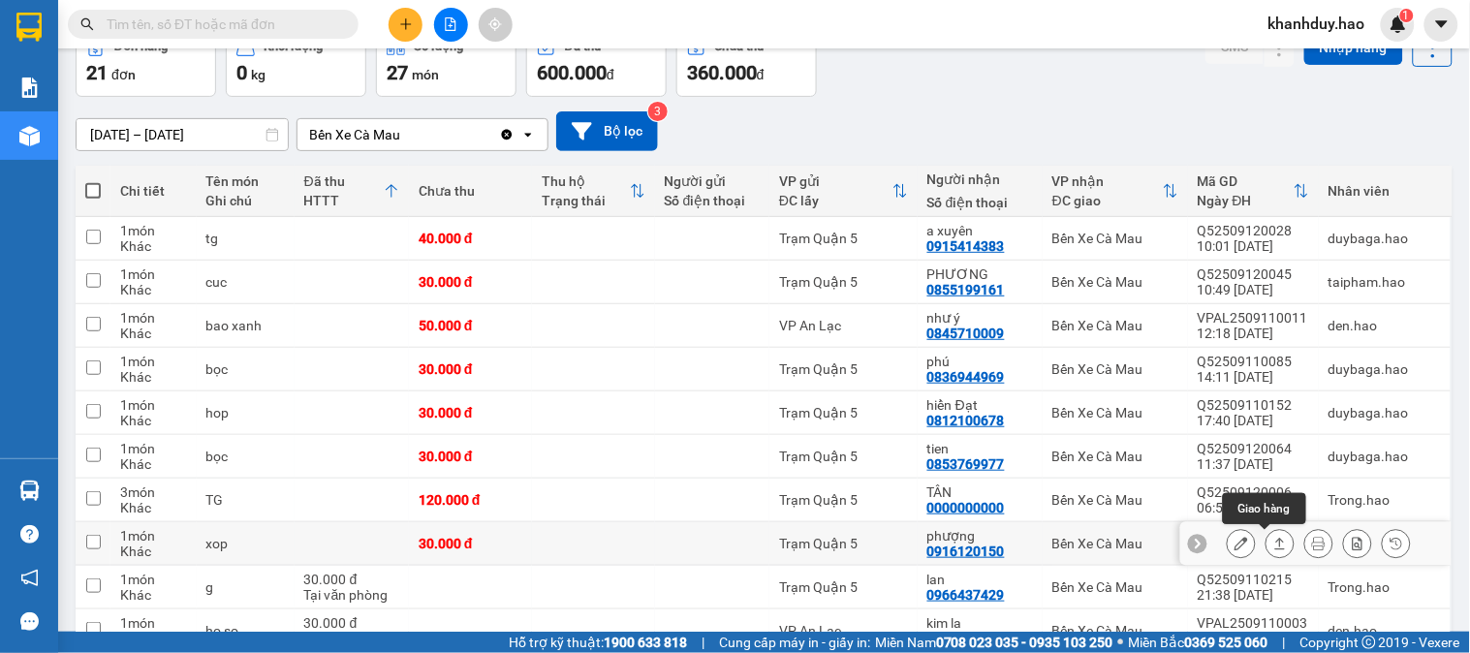
click at [1266, 553] on button at bounding box center [1279, 544] width 27 height 34
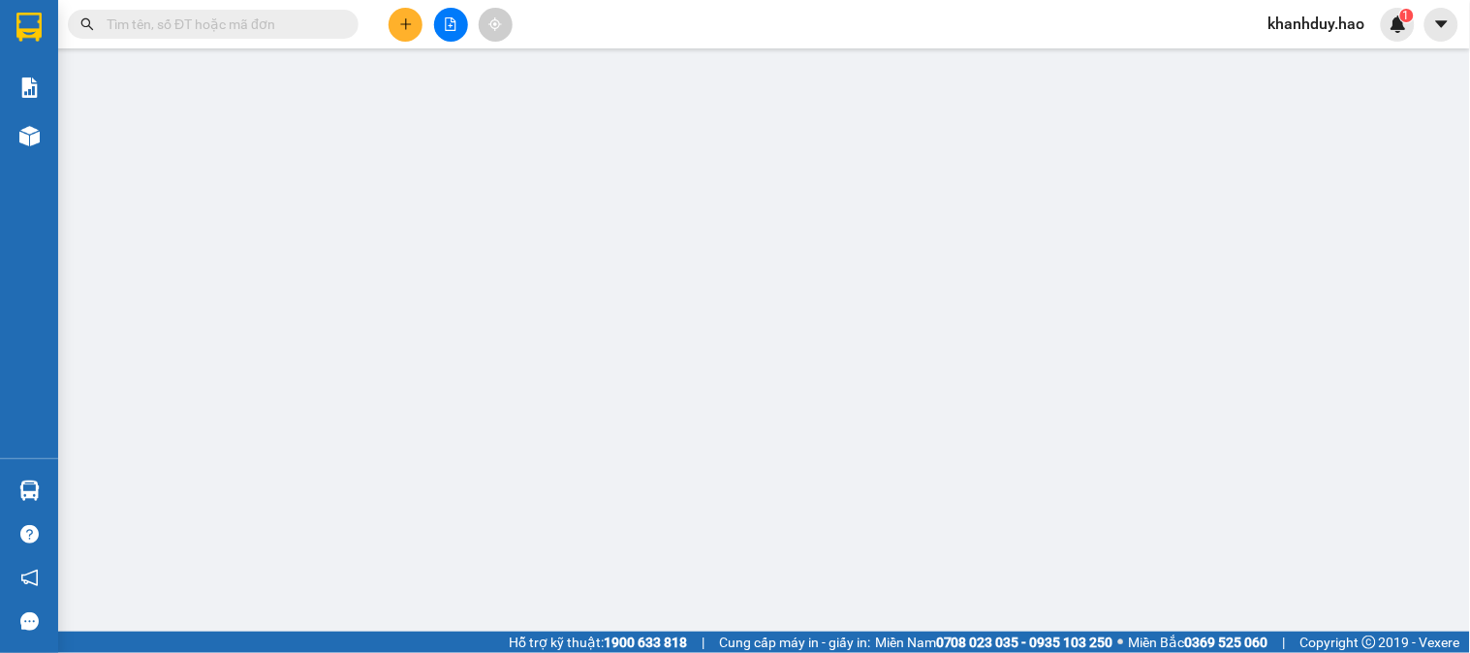
type input "0916120150"
type input "phượng"
type input "30.000"
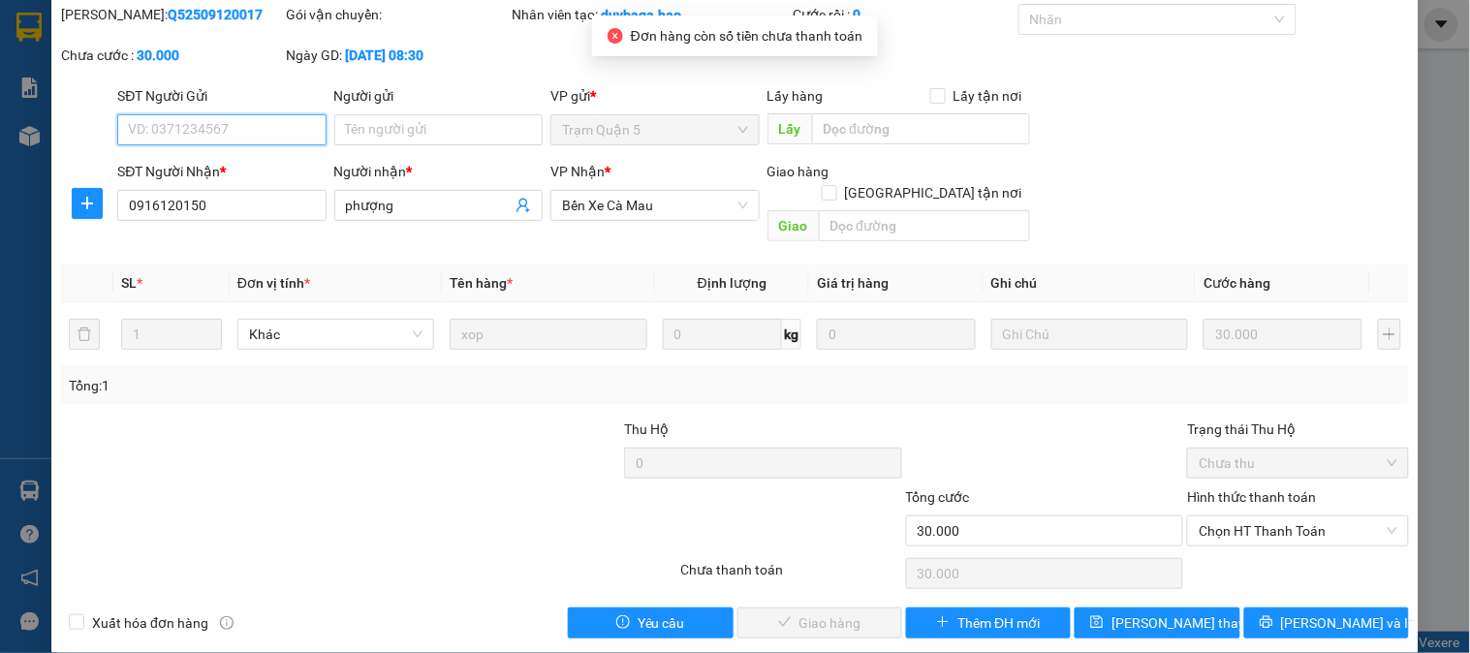
scroll to position [68, 0]
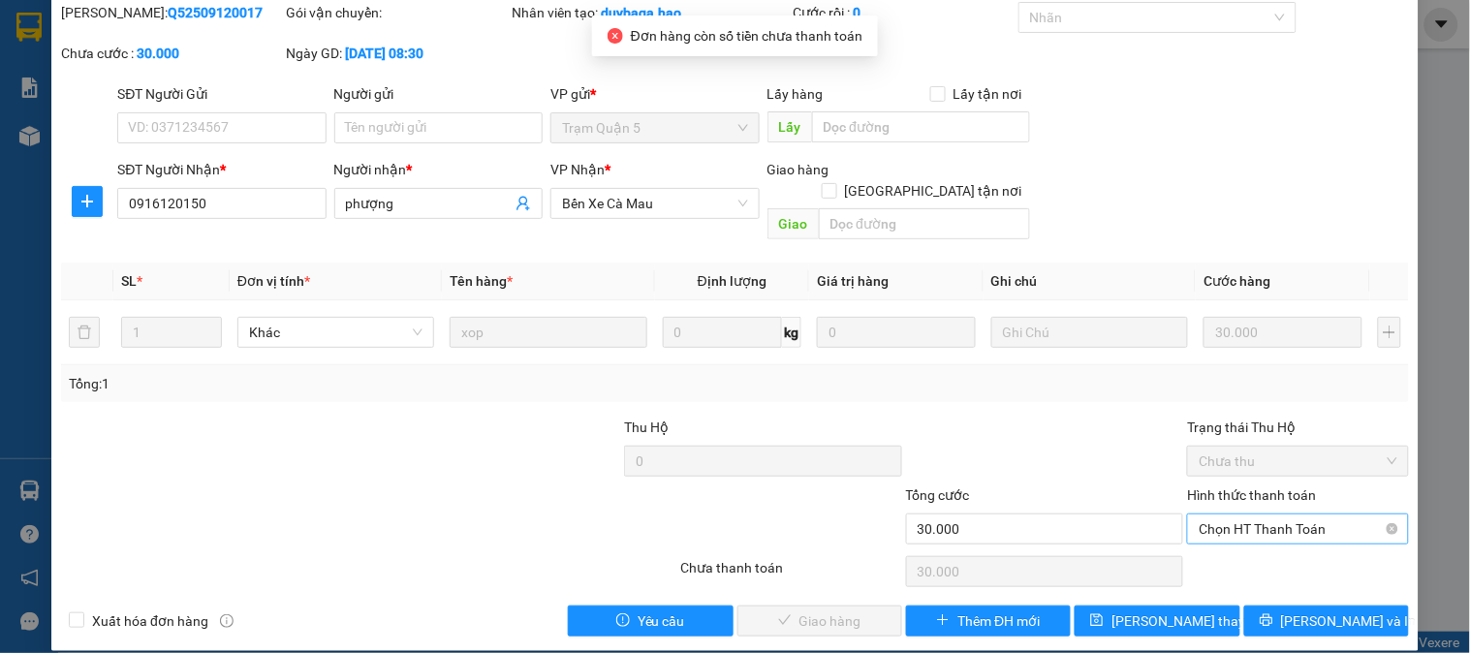
click at [1294, 521] on input "Hình thức thanh toán" at bounding box center [1291, 528] width 184 height 29
click at [1264, 550] on div "Tại văn phòng" at bounding box center [1286, 546] width 196 height 21
type input "0"
click at [857, 610] on span "[PERSON_NAME] và Giao hàng" at bounding box center [867, 620] width 186 height 21
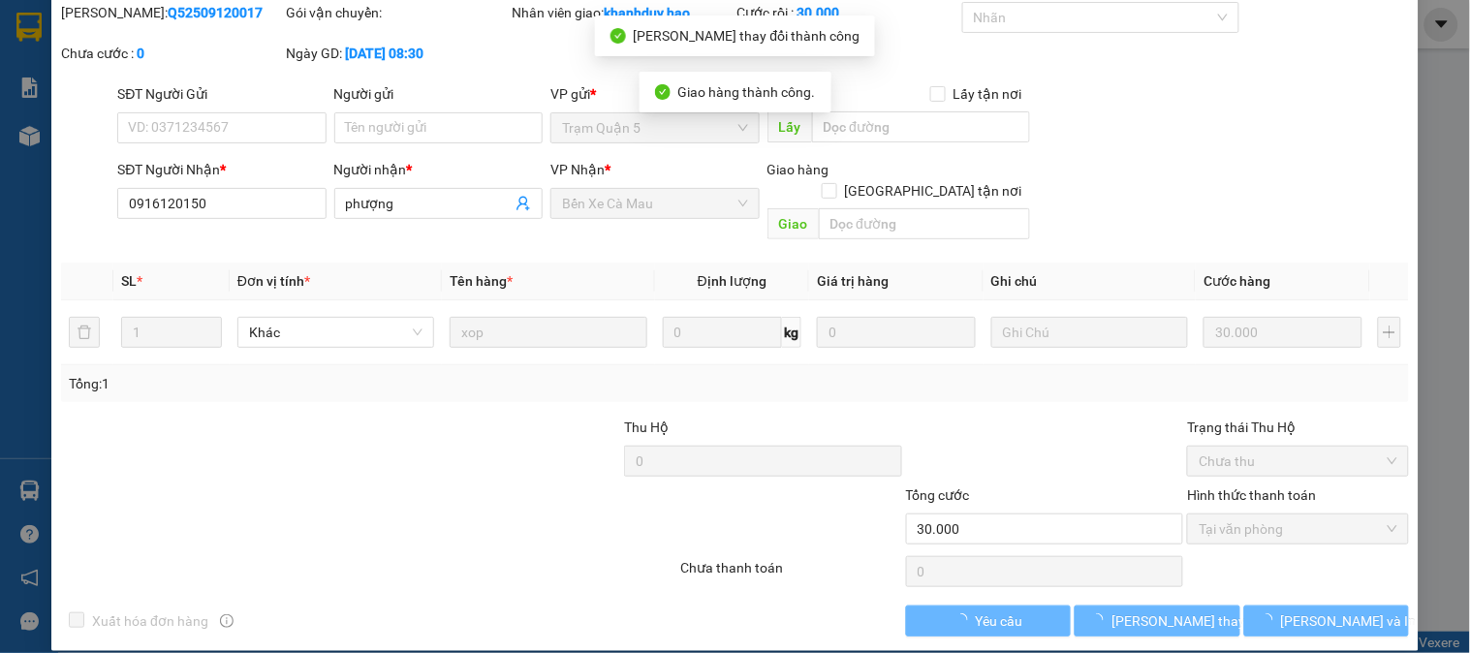
scroll to position [0, 0]
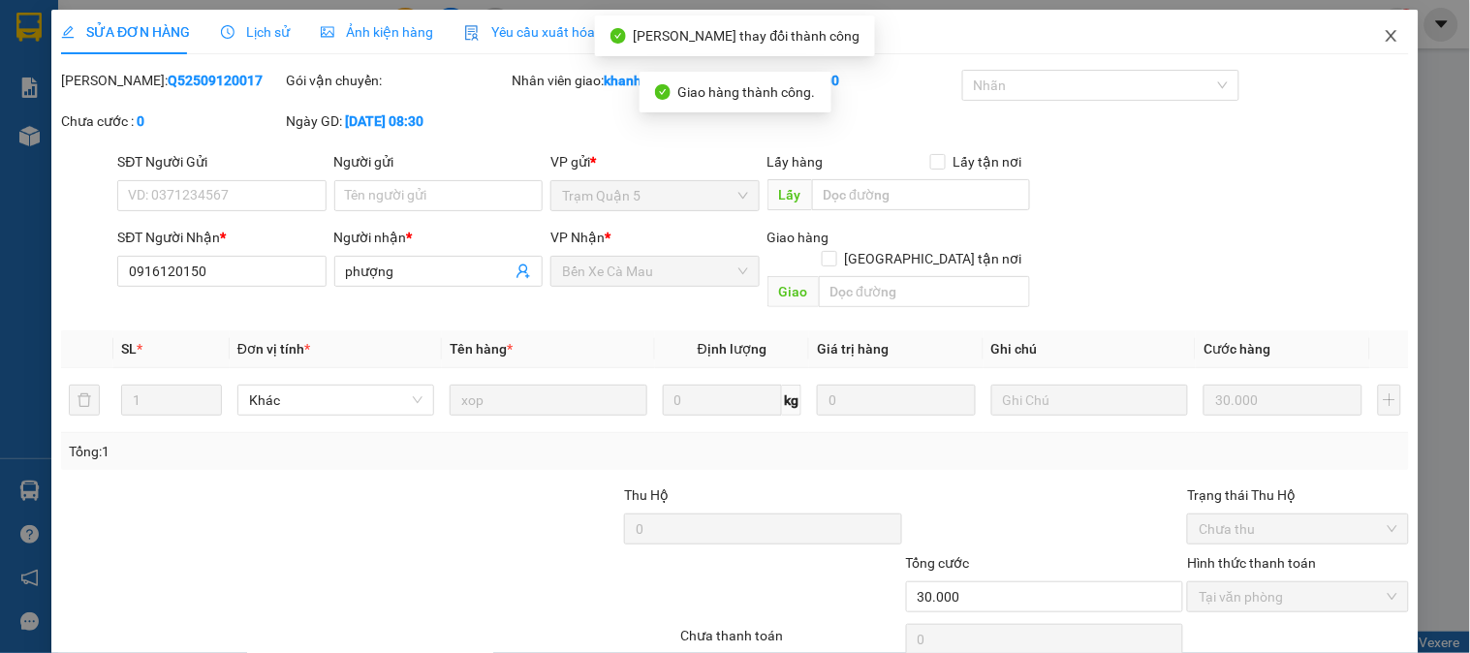
click at [1392, 41] on span "Close" at bounding box center [1391, 37] width 54 height 54
click at [1361, 26] on span "khanhduy.hao" at bounding box center [1317, 24] width 128 height 24
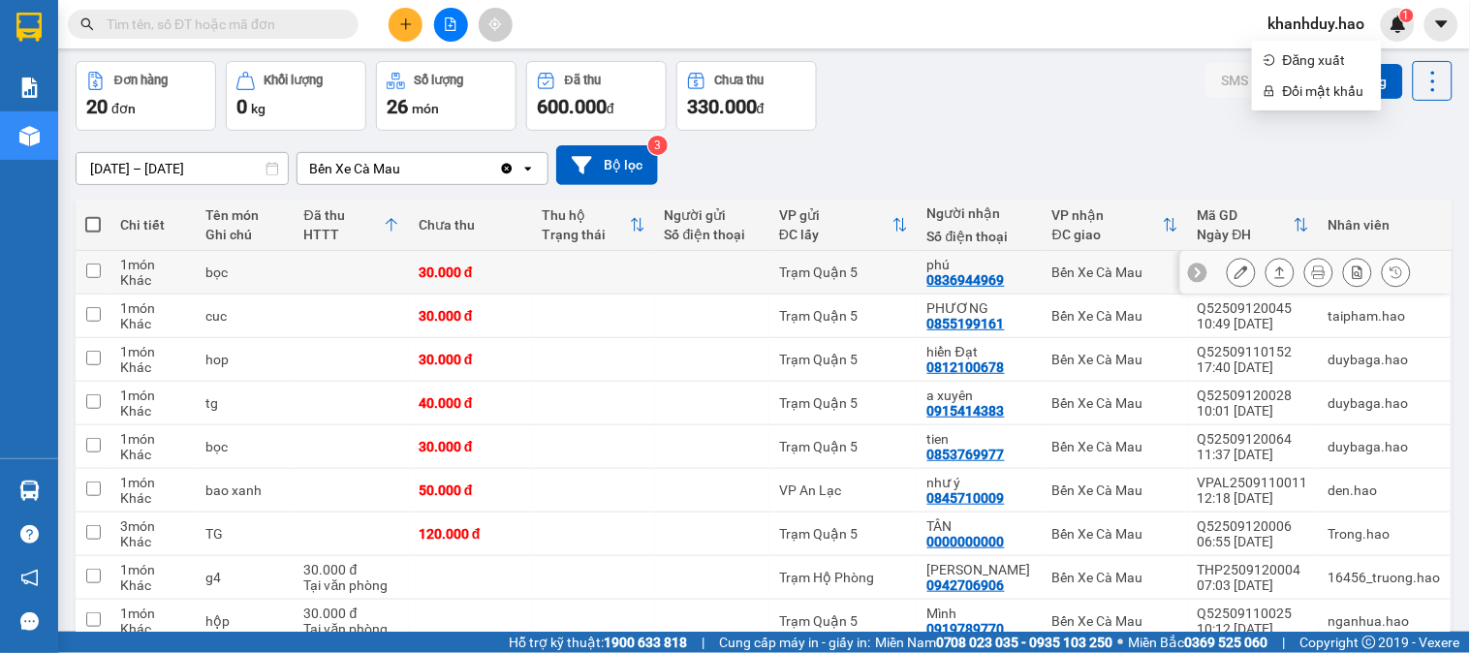
scroll to position [108, 0]
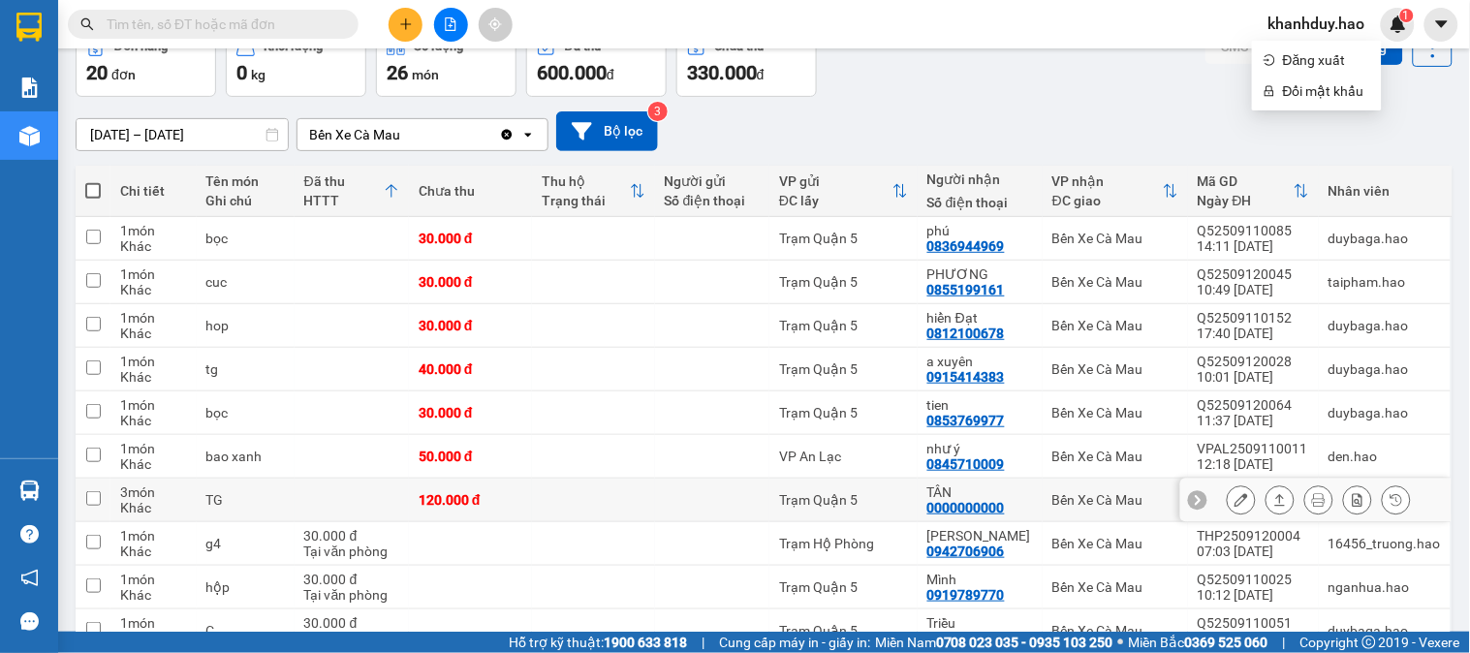
click at [1248, 505] on div at bounding box center [1319, 499] width 184 height 29
click at [1273, 499] on icon at bounding box center [1280, 500] width 14 height 14
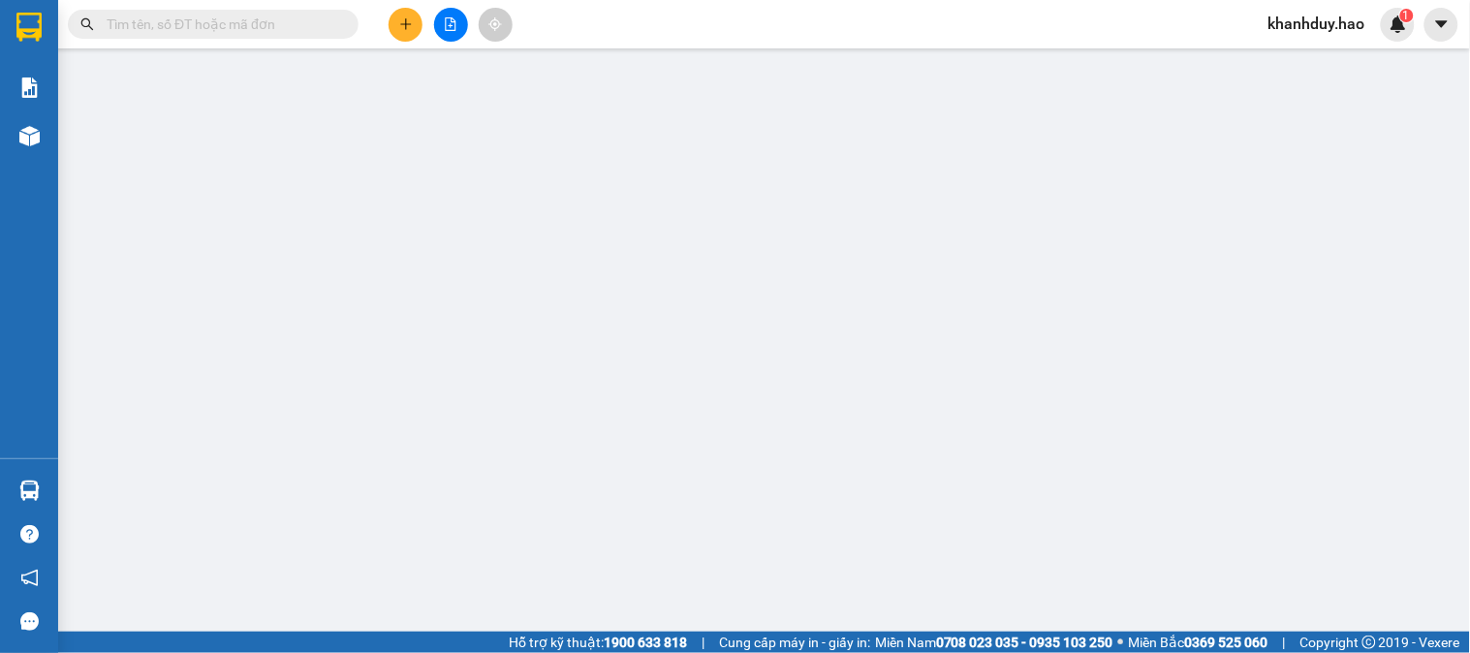
type input "0000000000"
type input "TÂN"
type input "120.000"
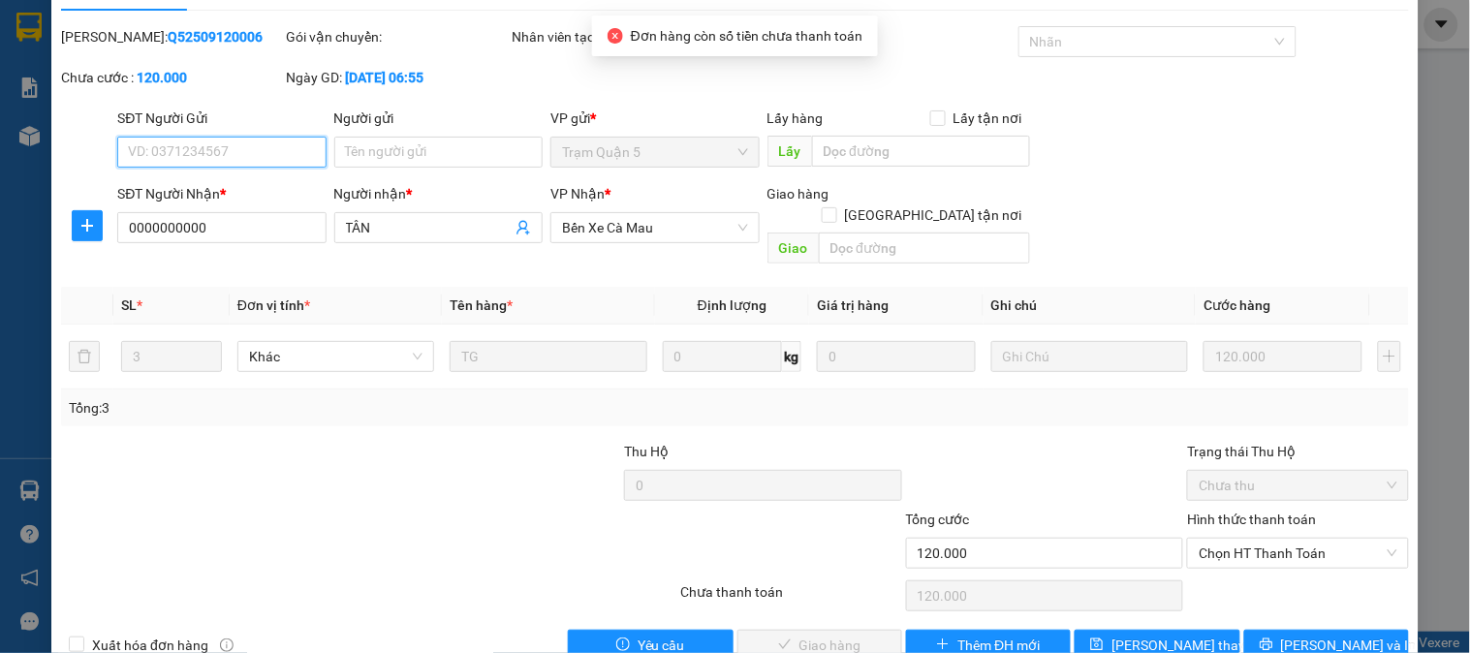
scroll to position [68, 0]
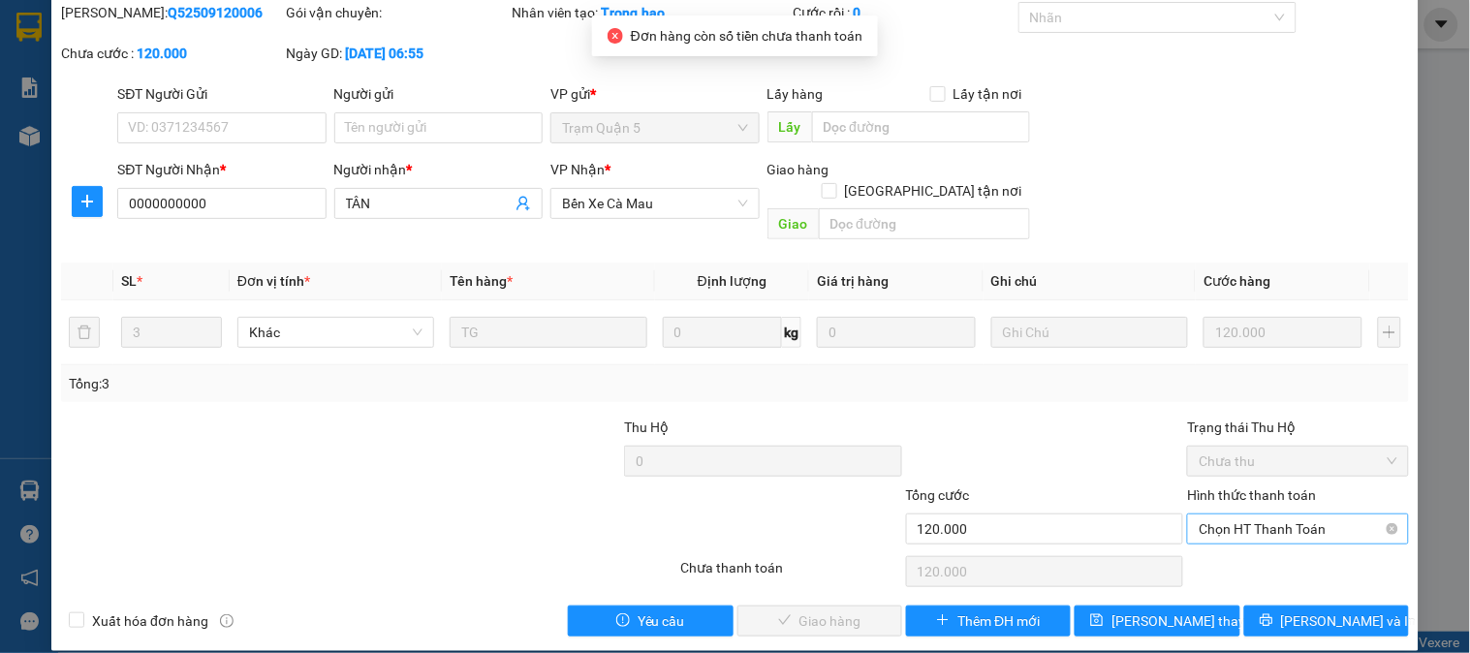
drag, startPoint x: 1232, startPoint y: 484, endPoint x: 1232, endPoint y: 506, distance: 21.3
click at [1232, 485] on div "Hình thức thanh toán" at bounding box center [1297, 498] width 221 height 29
drag, startPoint x: 1232, startPoint y: 507, endPoint x: 1232, endPoint y: 525, distance: 18.4
click at [1232, 514] on span "Chọn HT Thanh Toán" at bounding box center [1298, 528] width 198 height 29
drag, startPoint x: 1230, startPoint y: 545, endPoint x: 917, endPoint y: 578, distance: 315.7
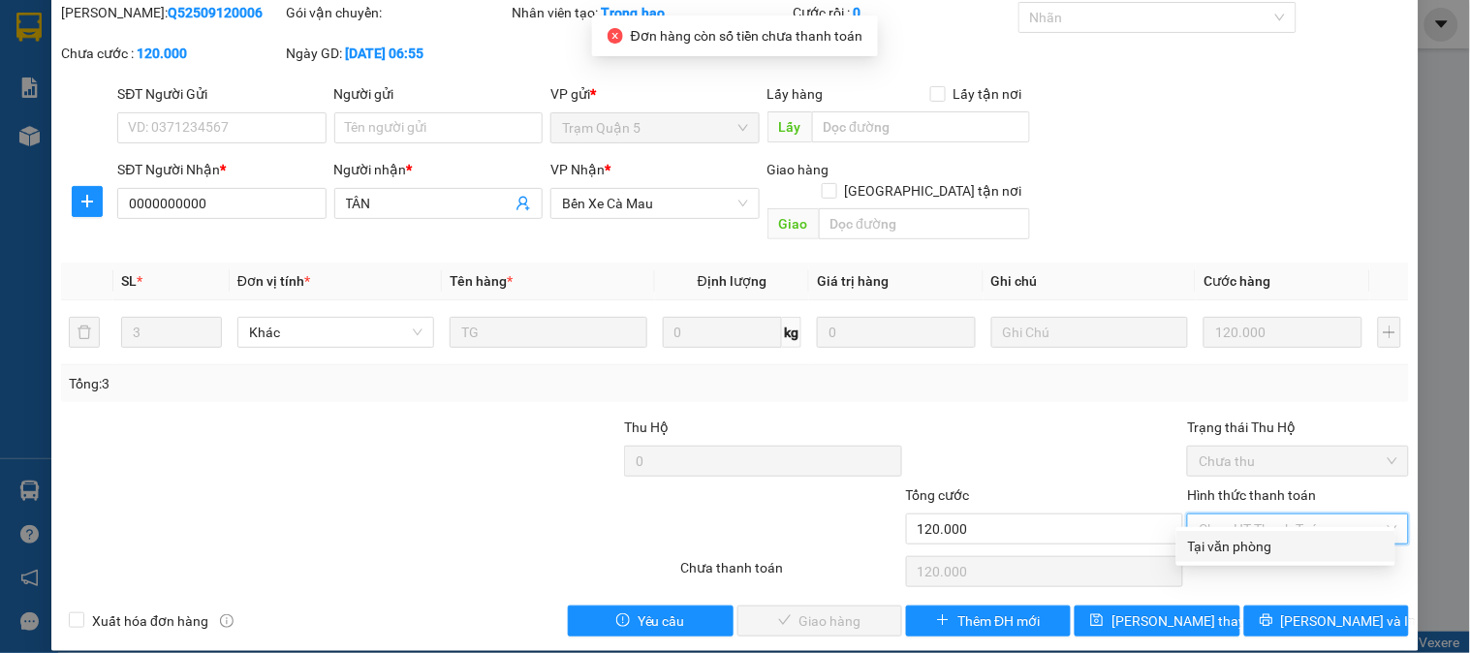
click at [1218, 548] on div "Tại văn phòng" at bounding box center [1286, 546] width 196 height 21
type input "0"
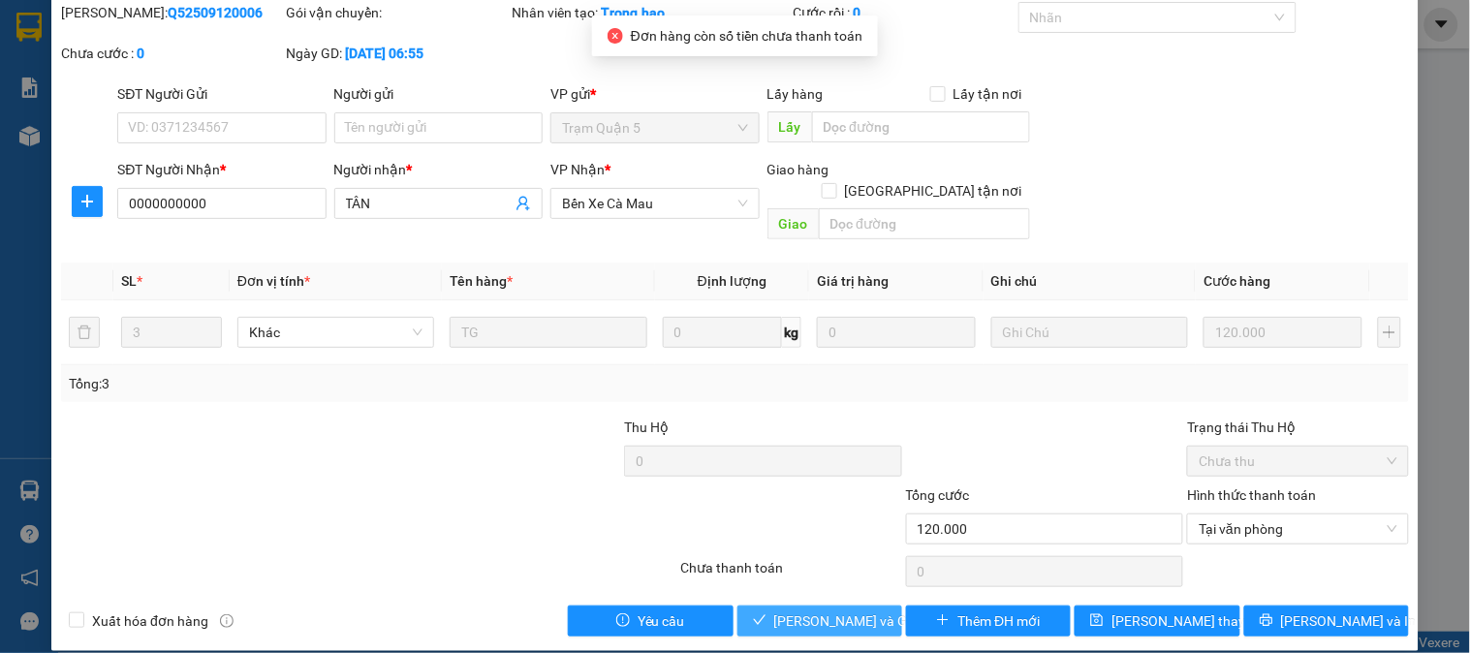
click at [812, 610] on span "[PERSON_NAME] và Giao hàng" at bounding box center [867, 620] width 186 height 21
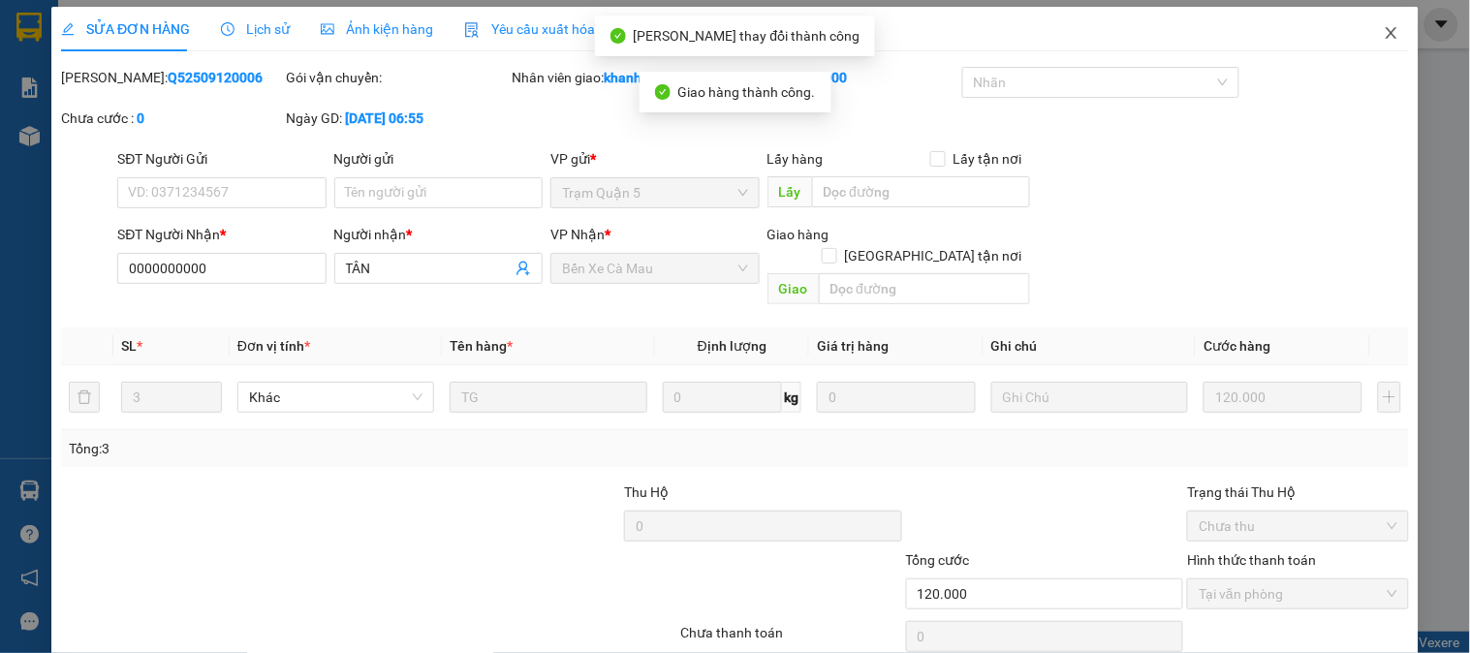
scroll to position [0, 0]
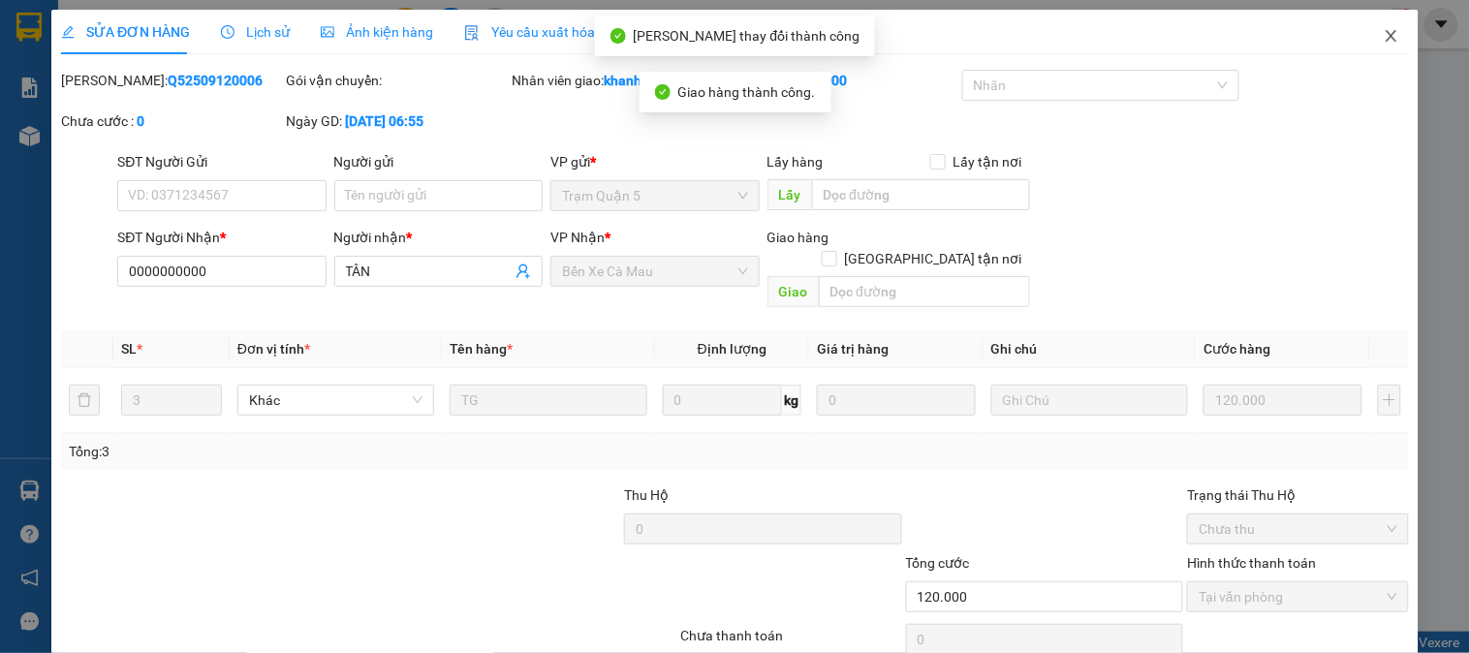
click at [1384, 35] on span "Close" at bounding box center [1391, 37] width 54 height 54
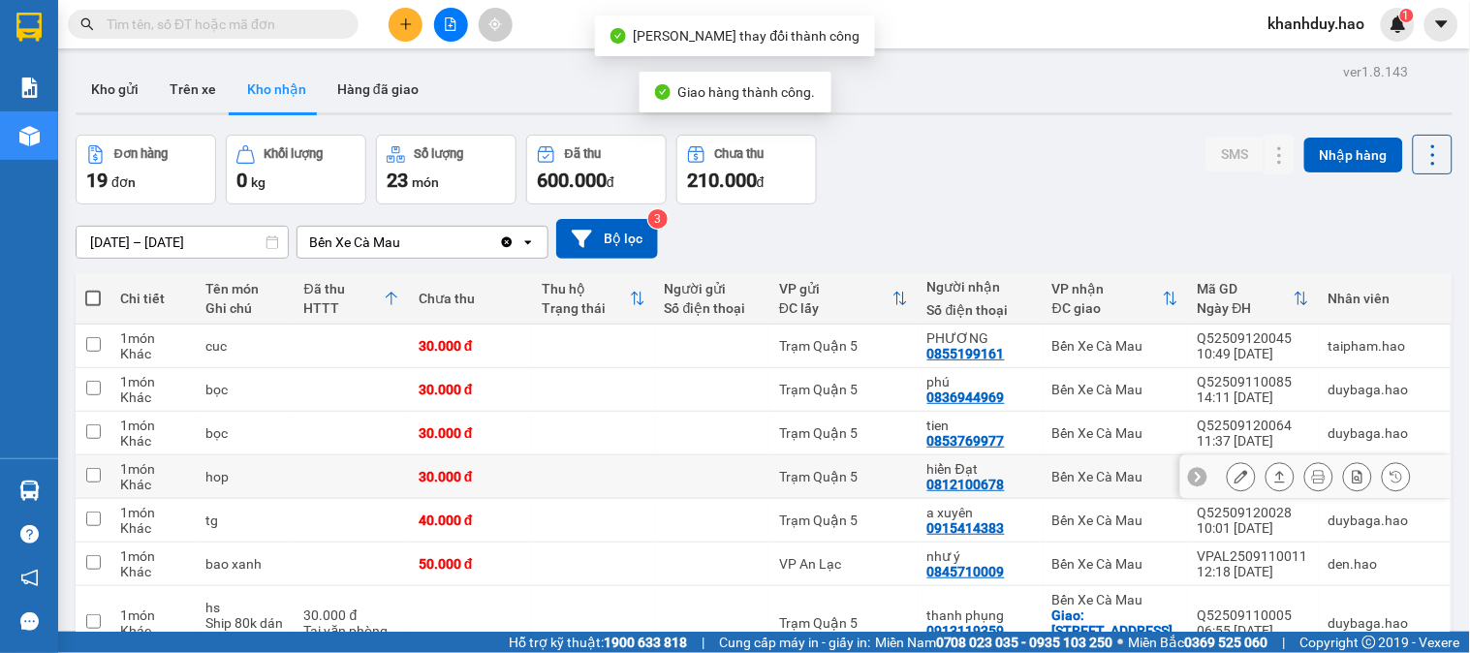
scroll to position [108, 0]
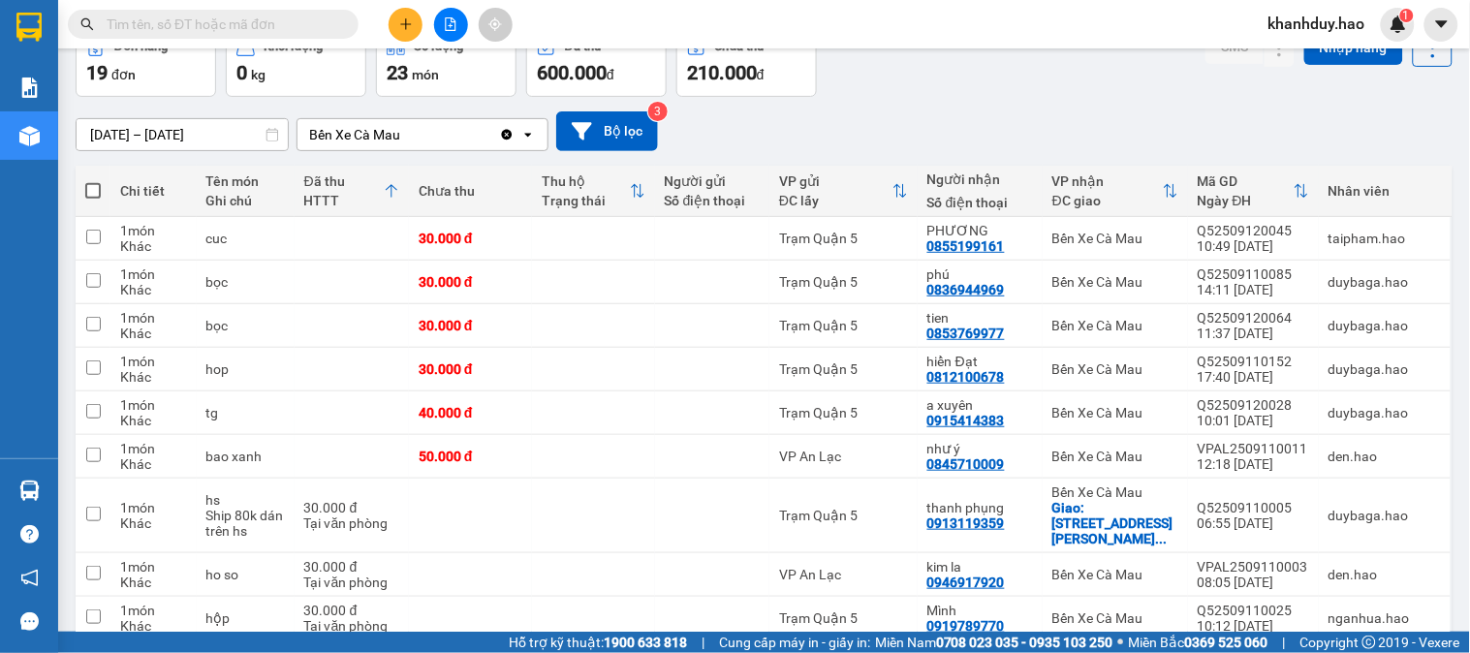
click at [211, 23] on input "text" at bounding box center [221, 24] width 229 height 21
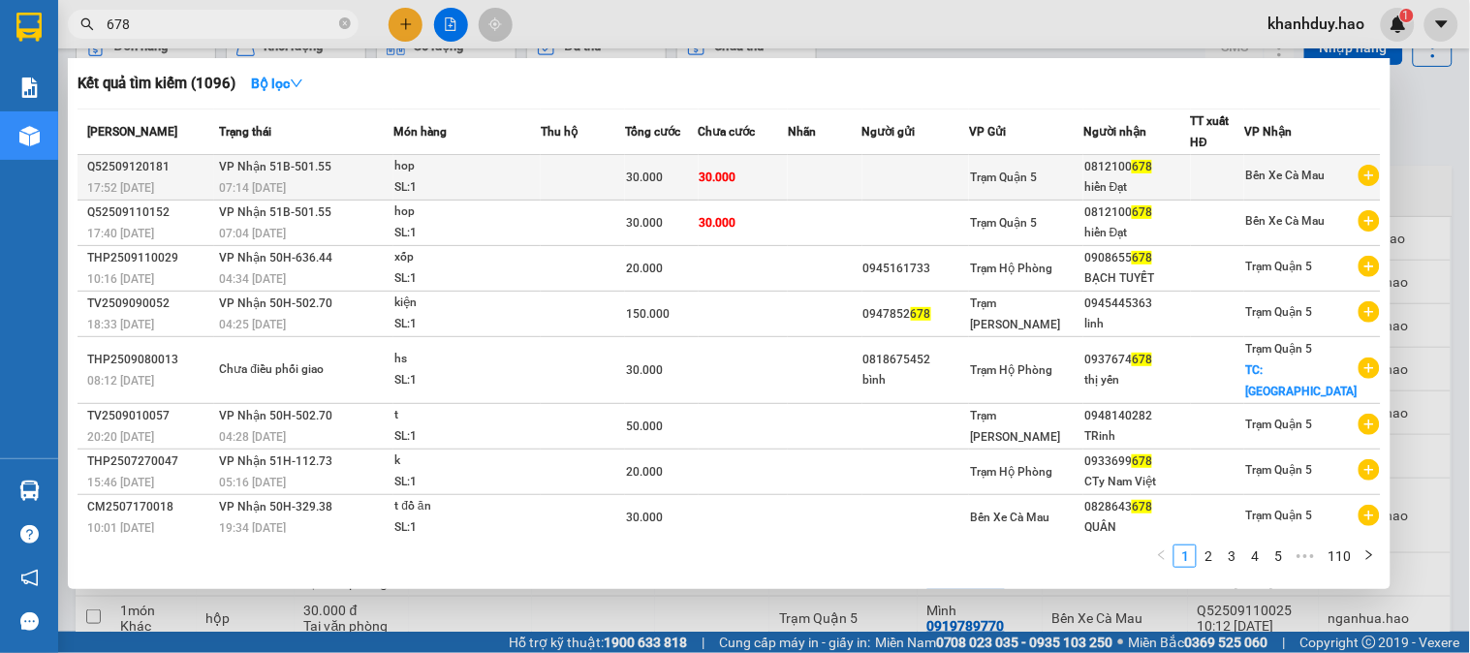
type input "678"
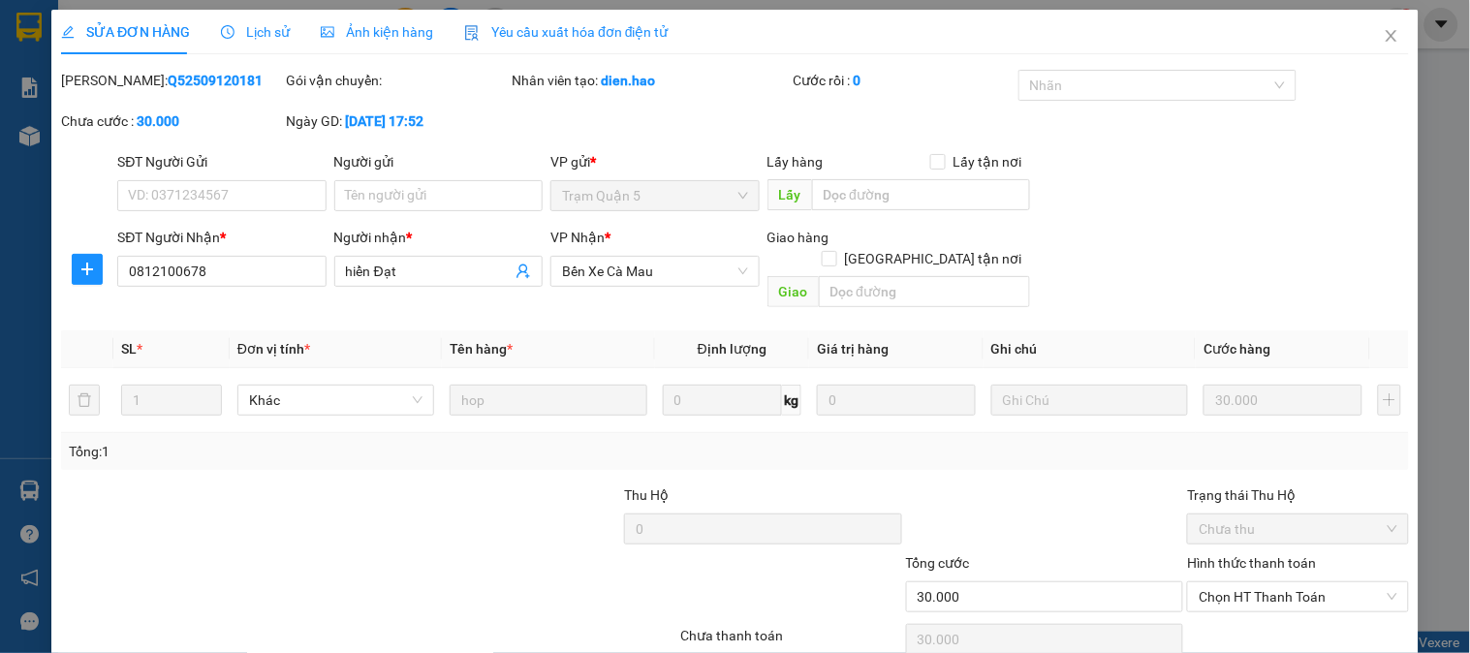
type input "0812100678"
type input "hiển Đạt"
type input "30.000"
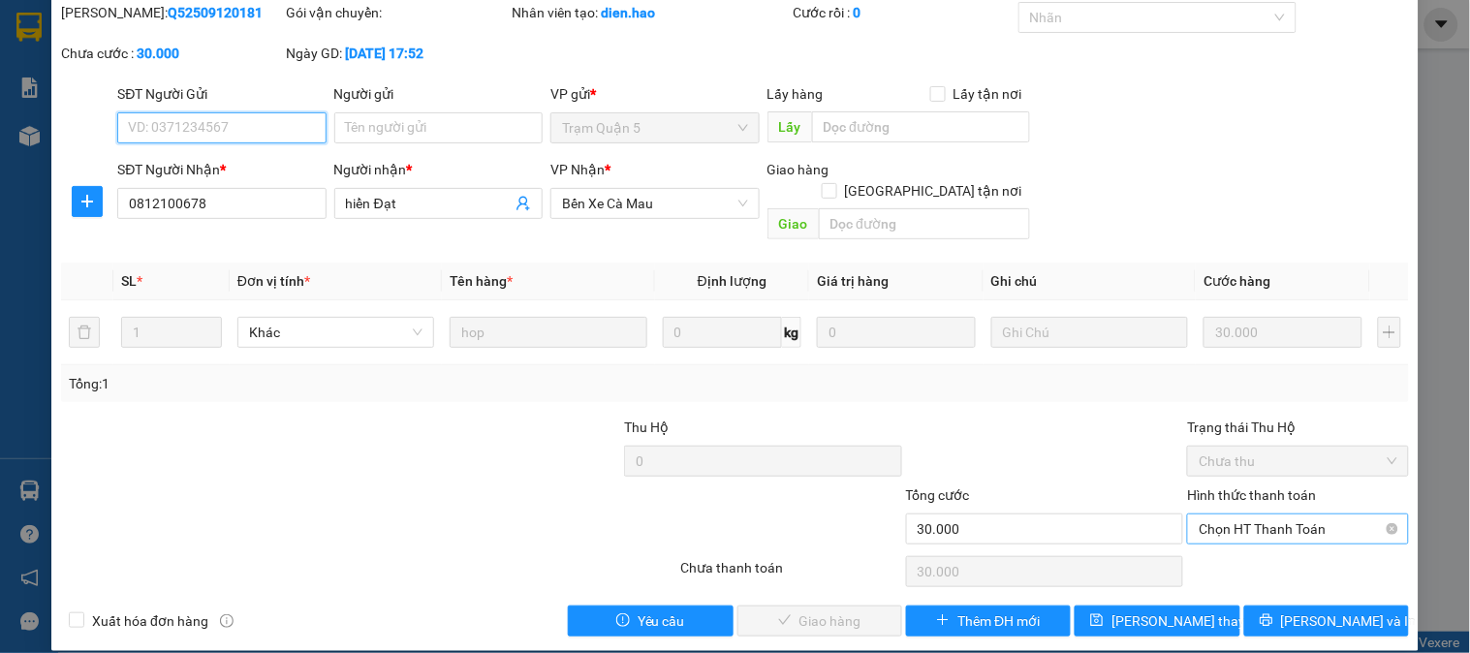
click at [1272, 514] on span "Chọn HT Thanh Toán" at bounding box center [1298, 528] width 198 height 29
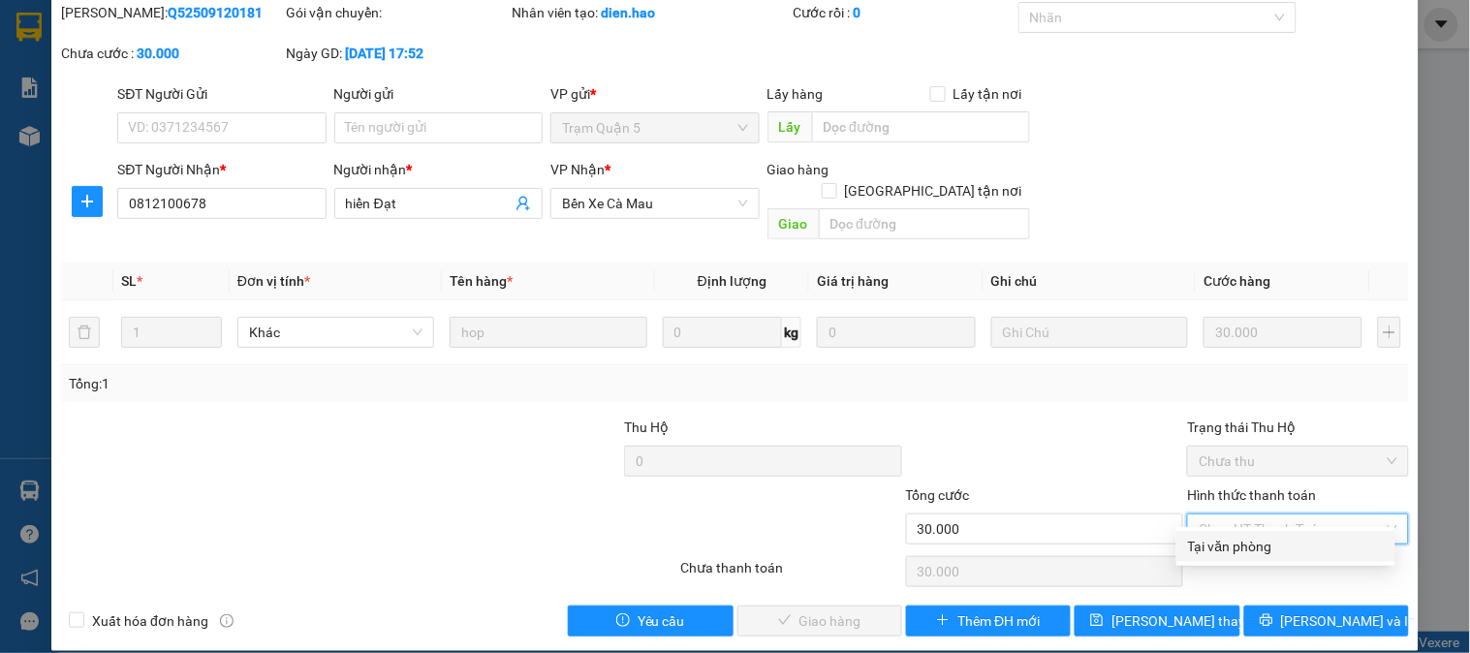
click at [1221, 534] on div "Tại văn phòng" at bounding box center [1285, 546] width 219 height 31
type input "0"
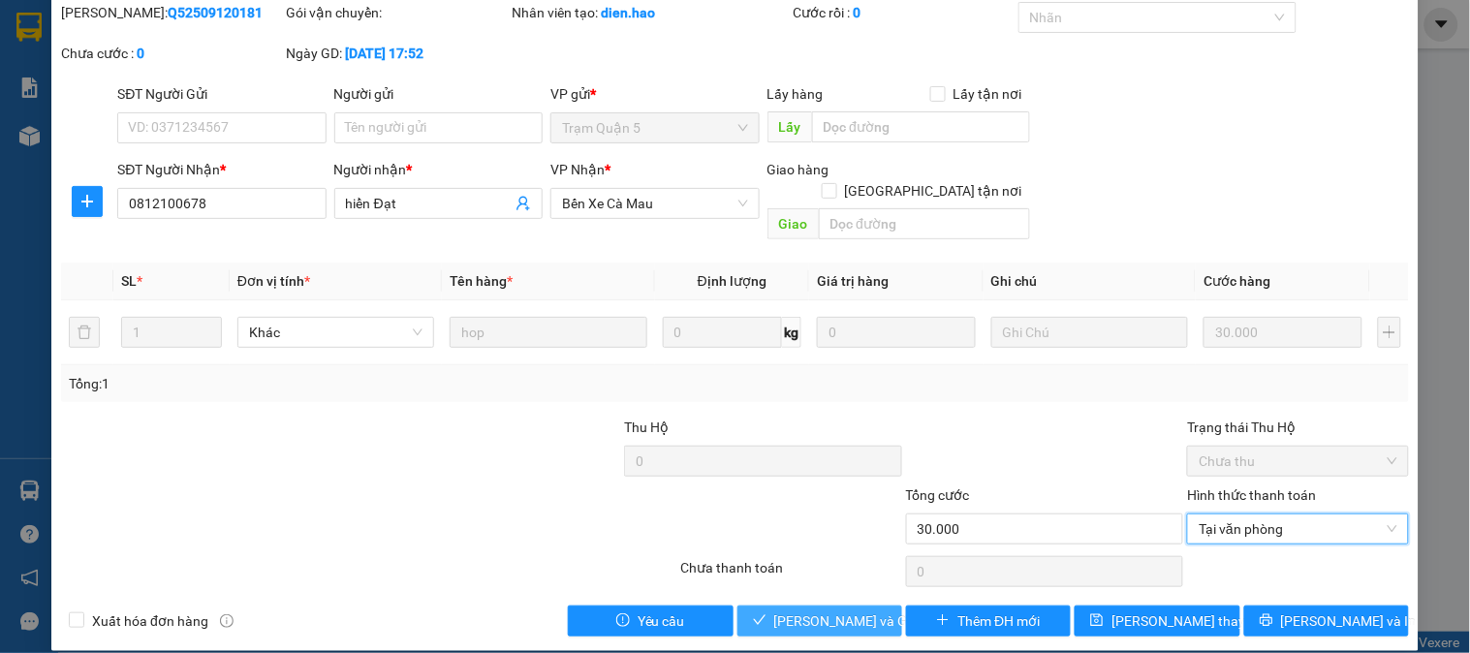
click at [849, 610] on span "[PERSON_NAME] và Giao hàng" at bounding box center [867, 620] width 186 height 21
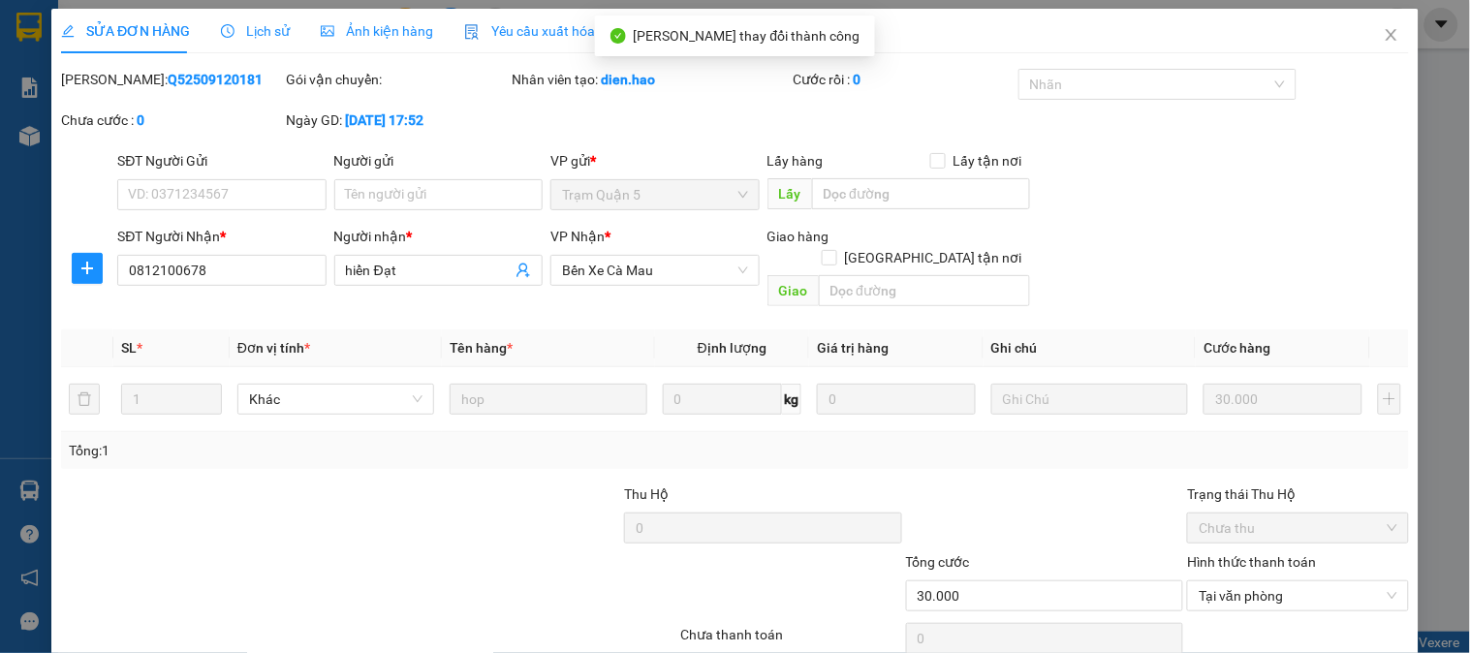
scroll to position [0, 0]
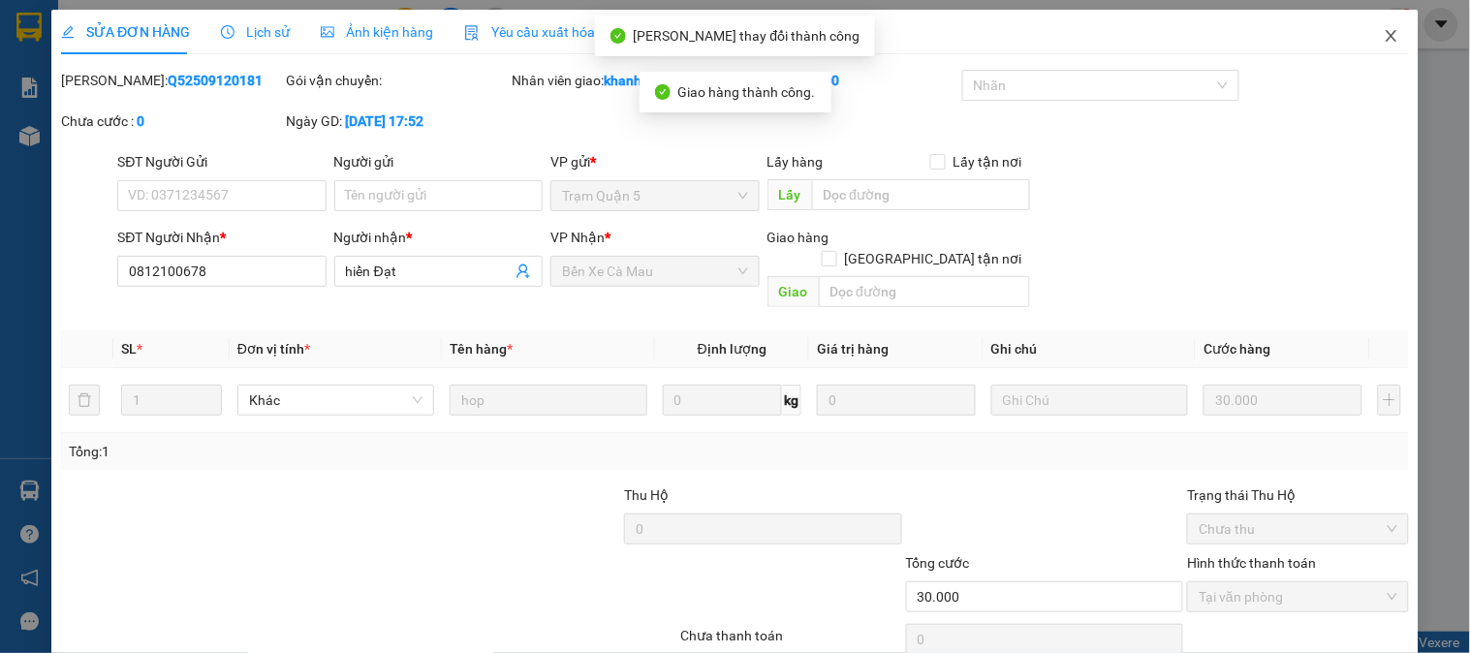
click at [1384, 36] on icon "close" at bounding box center [1392, 36] width 16 height 16
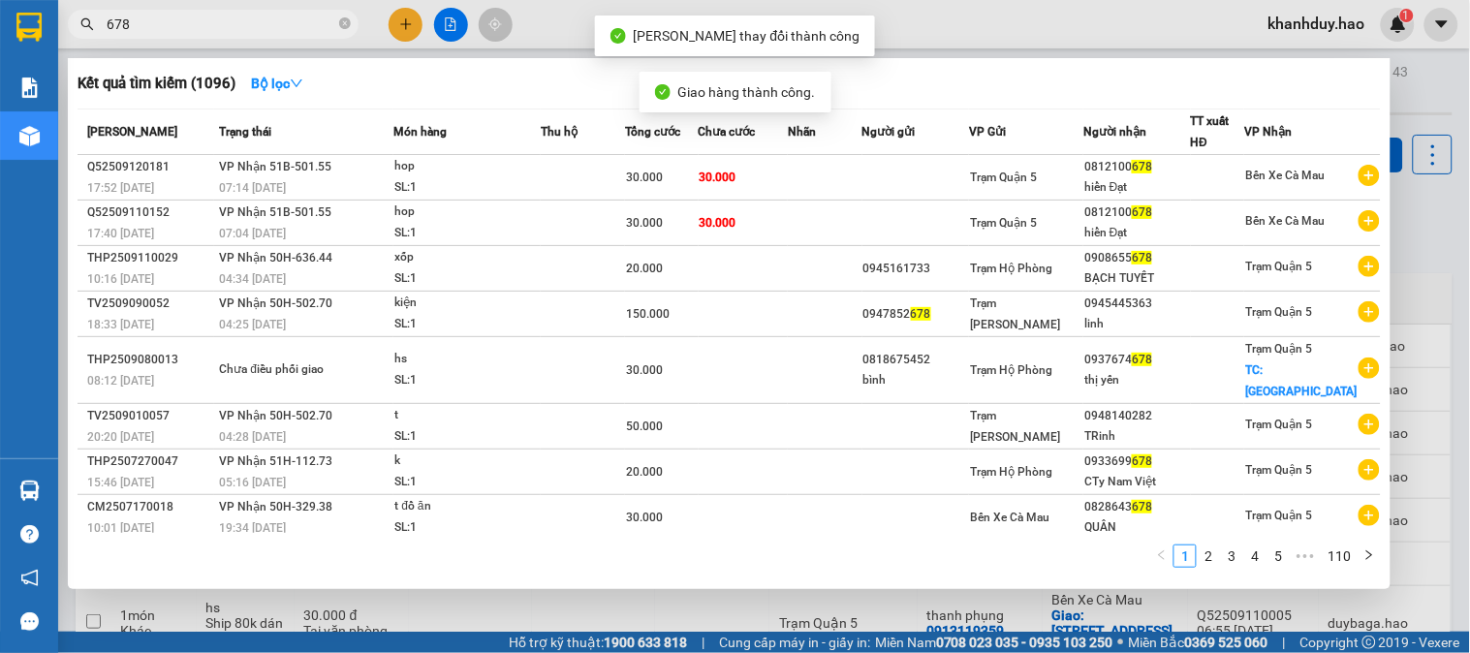
click at [253, 27] on input "678" at bounding box center [221, 24] width 229 height 21
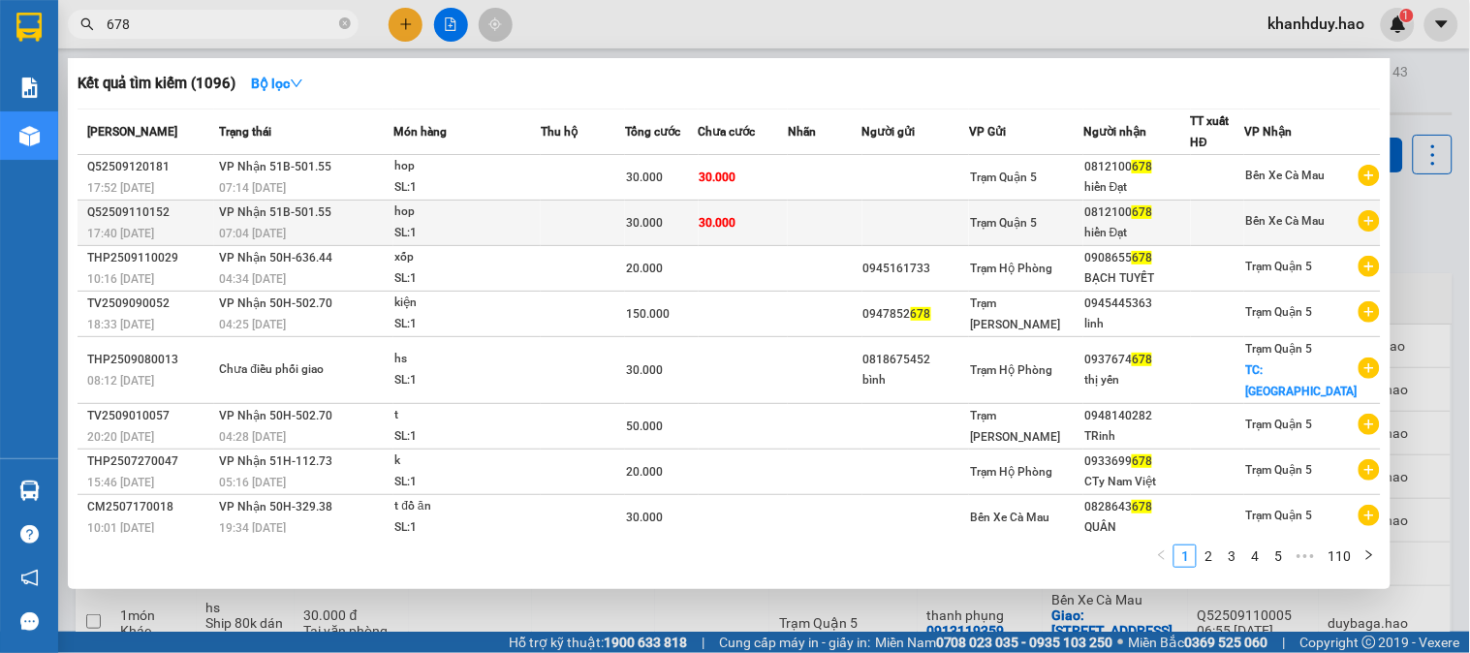
click at [618, 218] on td at bounding box center [583, 224] width 84 height 46
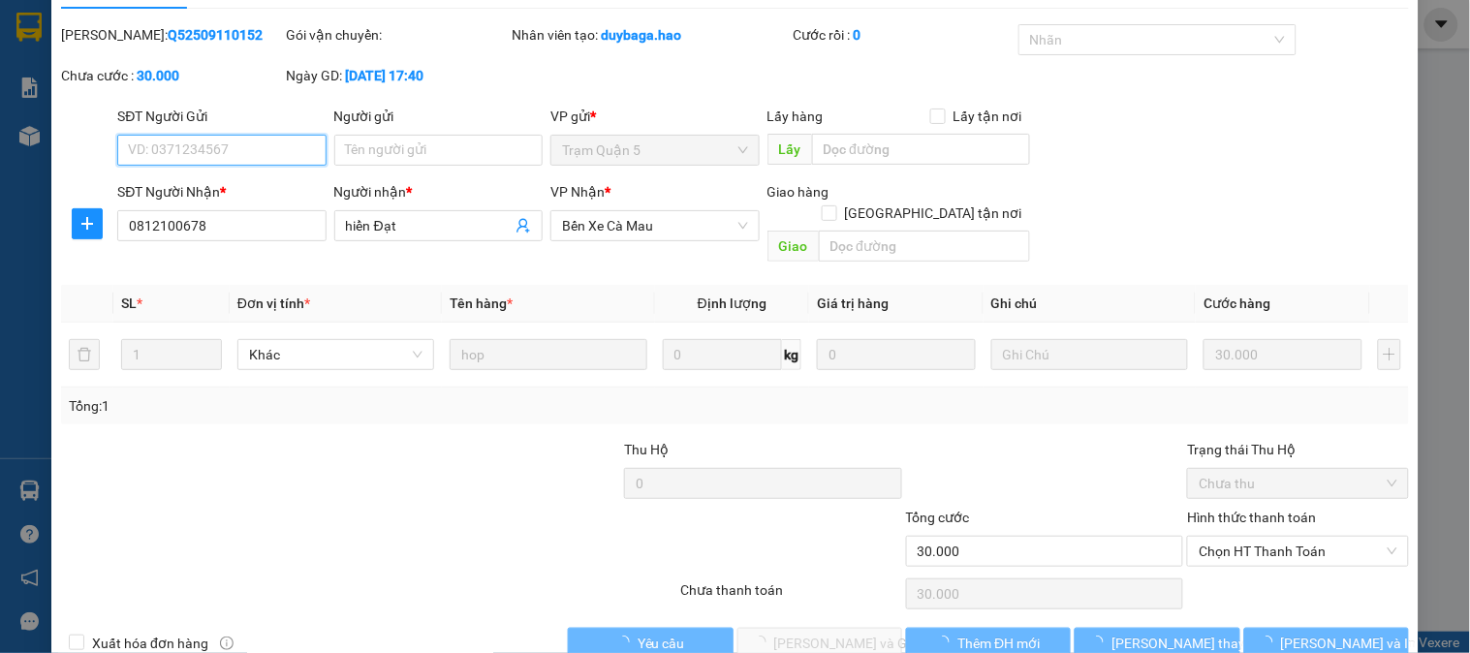
scroll to position [68, 0]
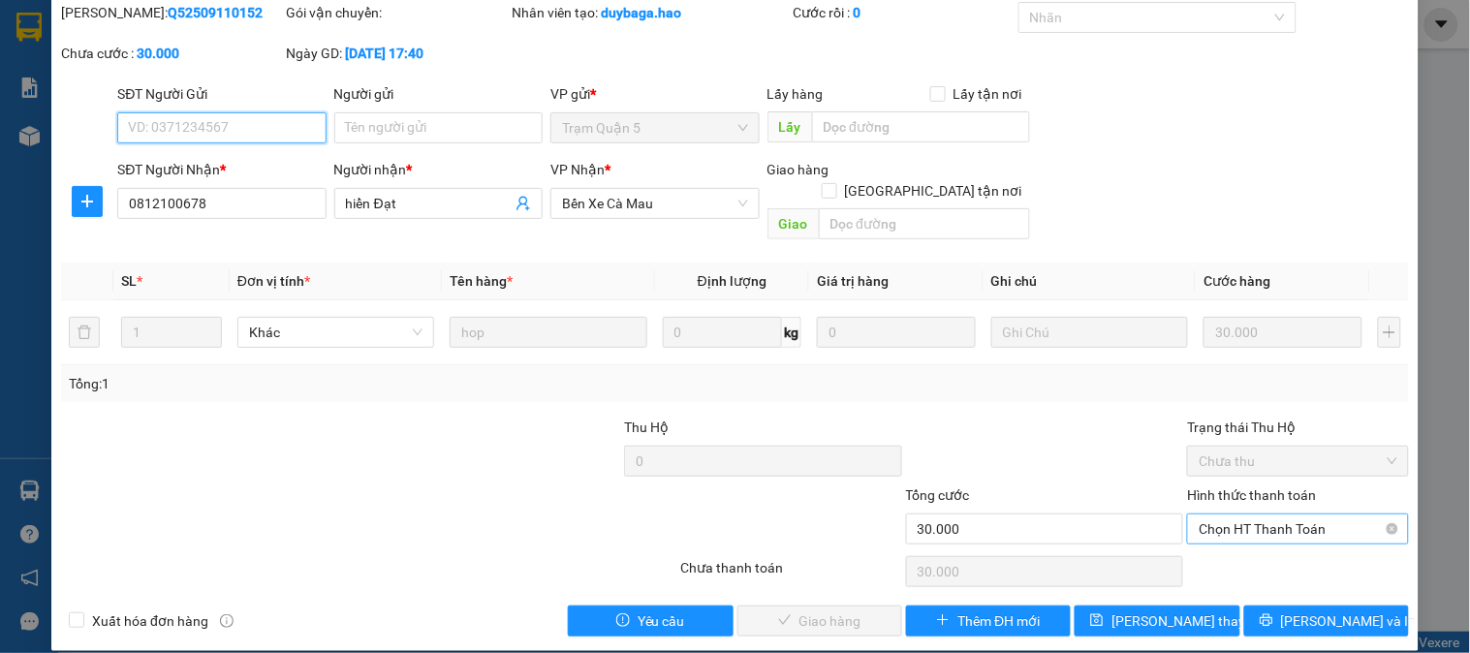
click at [1266, 514] on span "Chọn HT Thanh Toán" at bounding box center [1298, 528] width 198 height 29
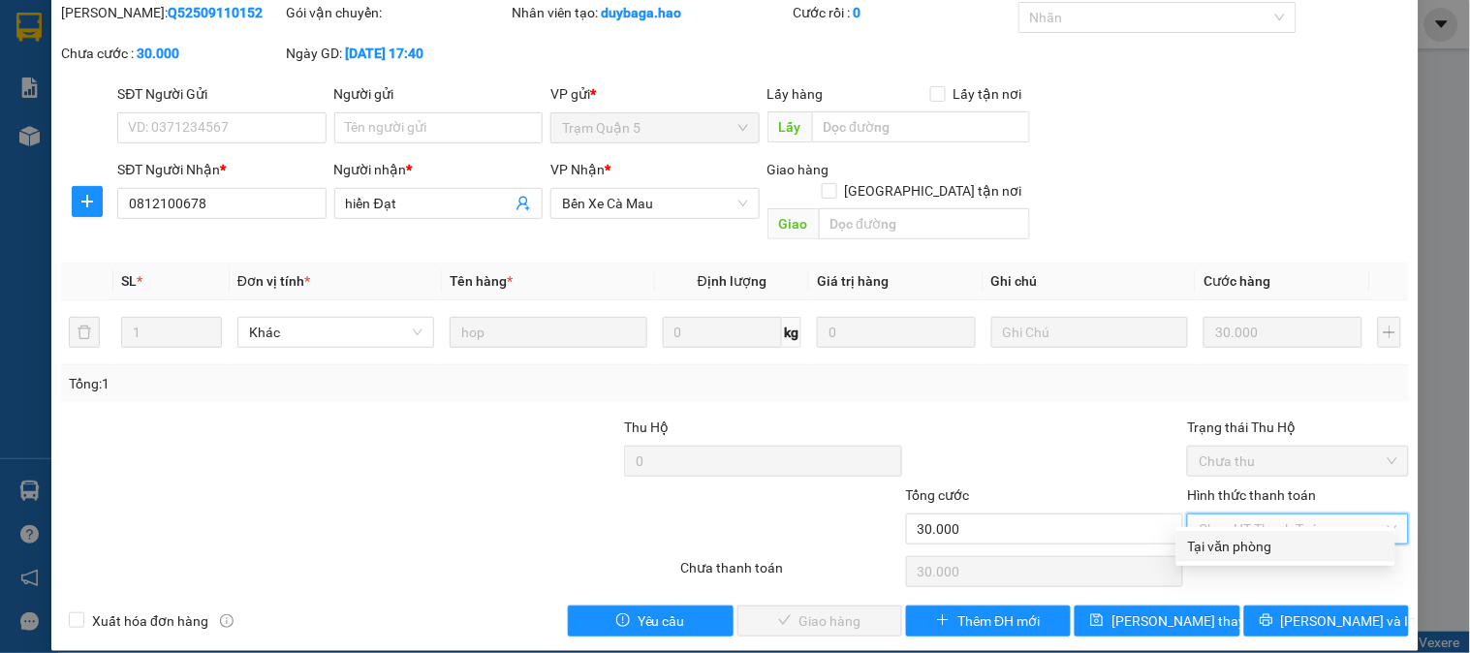
drag, startPoint x: 1227, startPoint y: 546, endPoint x: 1211, endPoint y: 556, distance: 18.3
click at [1227, 547] on div "Tại văn phòng" at bounding box center [1286, 546] width 196 height 21
type input "0"
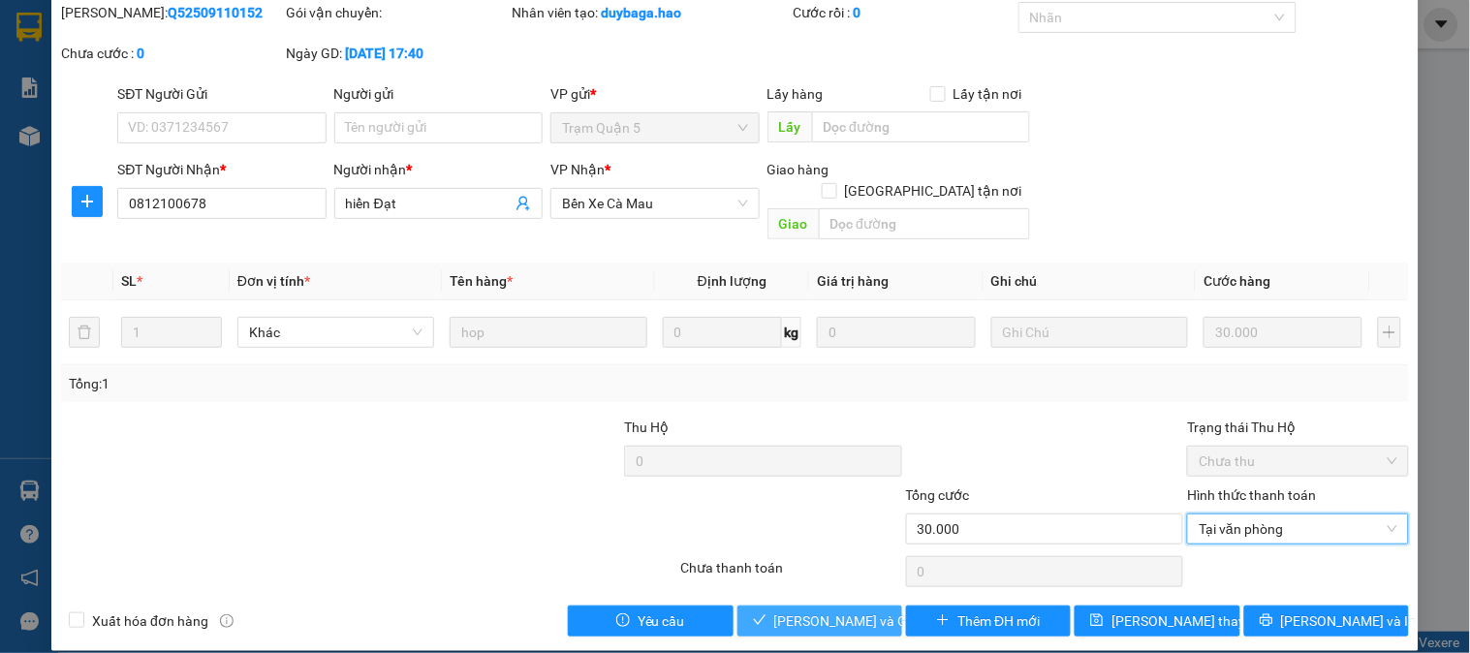
click at [753, 610] on button "[PERSON_NAME] và Giao hàng" at bounding box center [819, 621] width 165 height 31
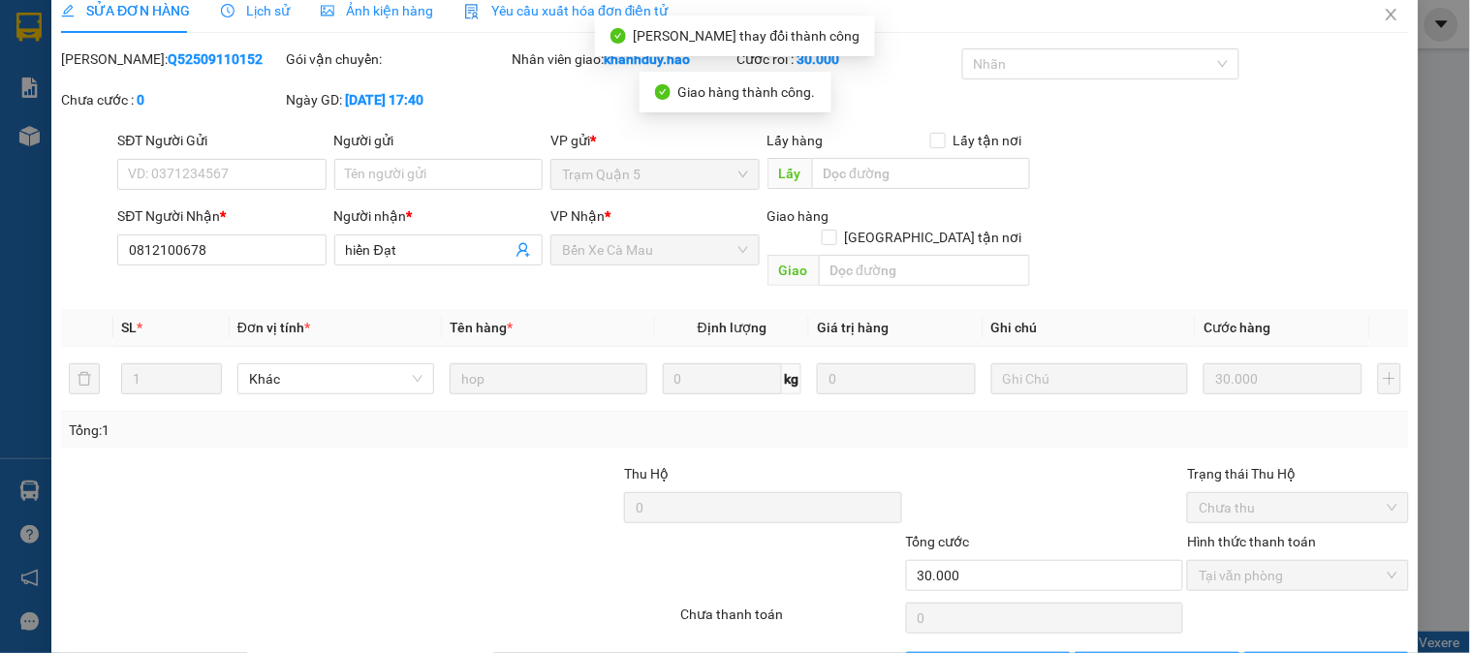
scroll to position [0, 0]
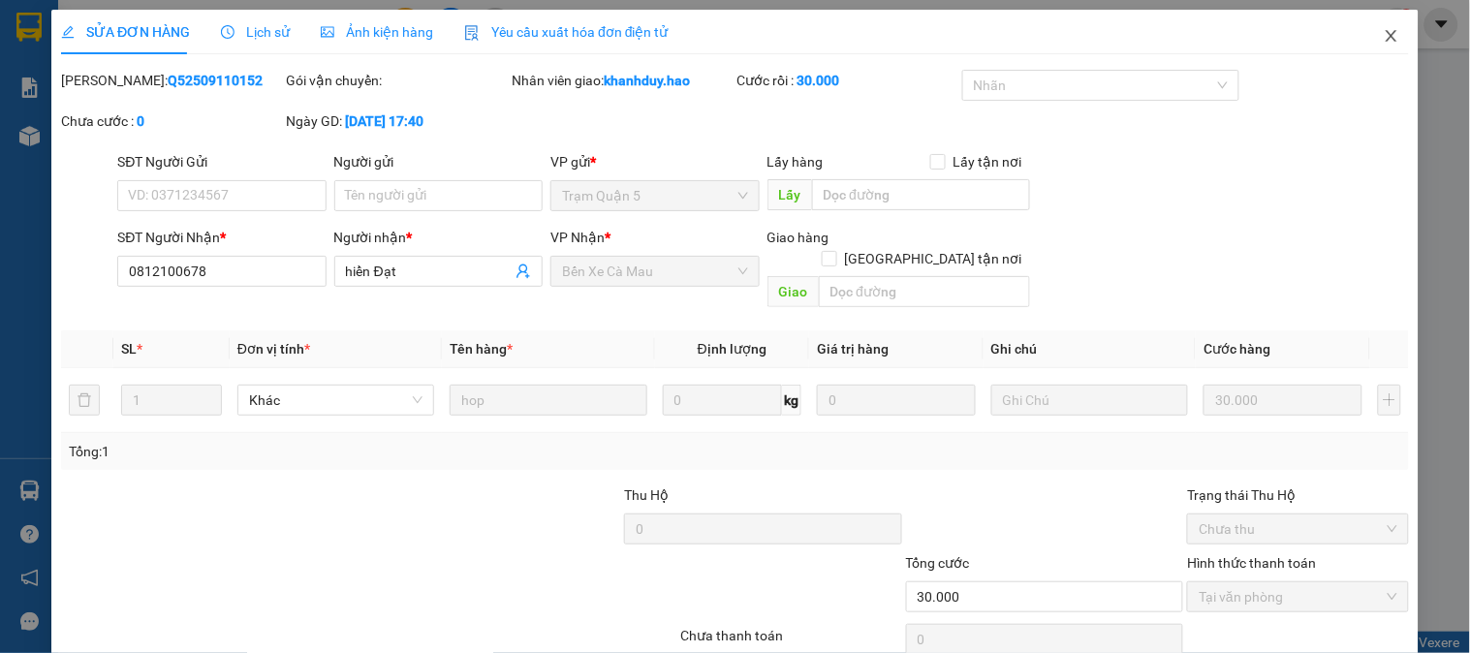
click at [1384, 32] on icon "close" at bounding box center [1392, 36] width 16 height 16
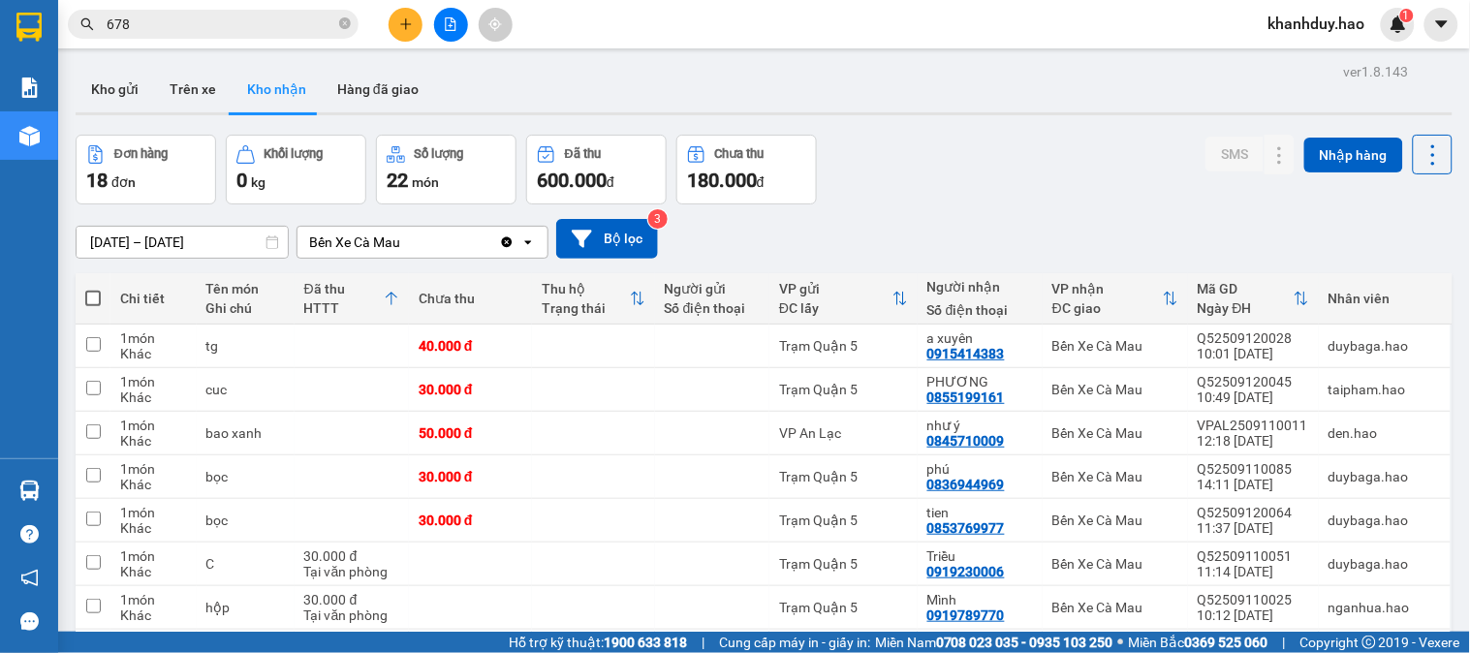
click at [175, 229] on input "[DATE] – [DATE]" at bounding box center [182, 242] width 211 height 31
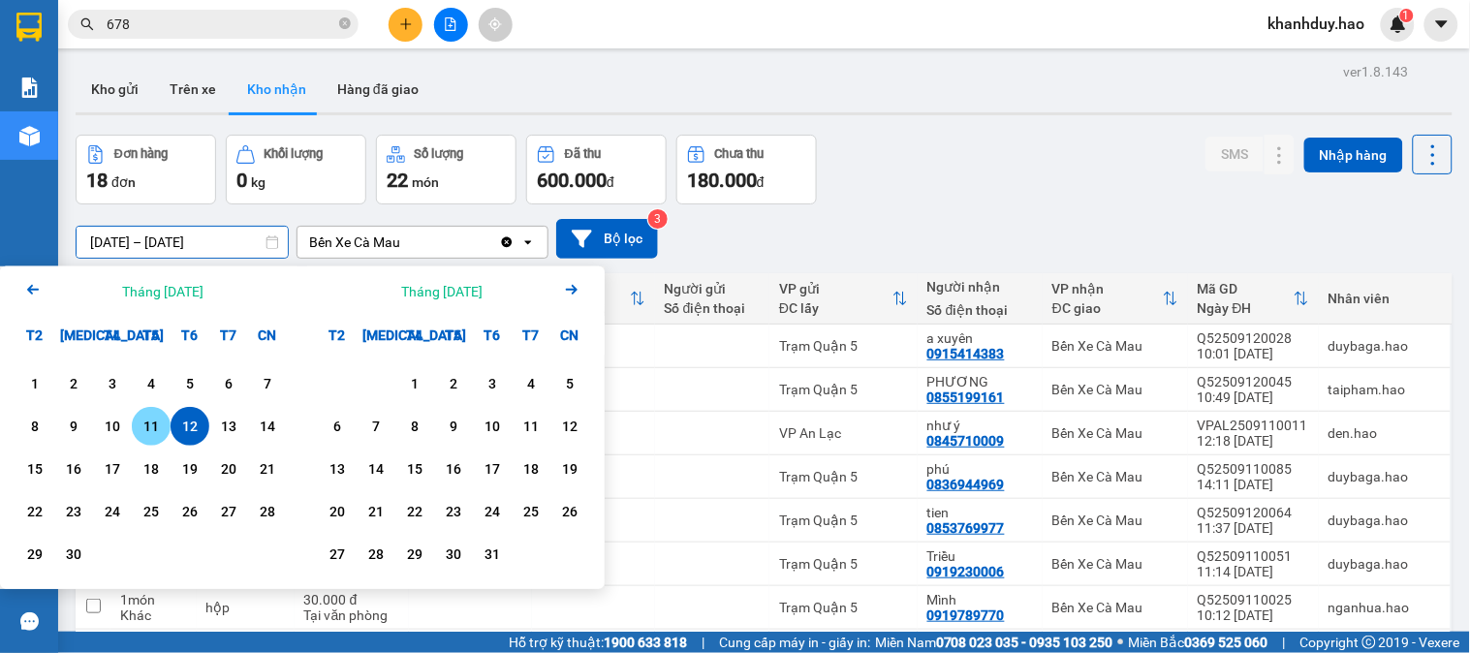
click at [139, 423] on div "11" at bounding box center [151, 426] width 27 height 23
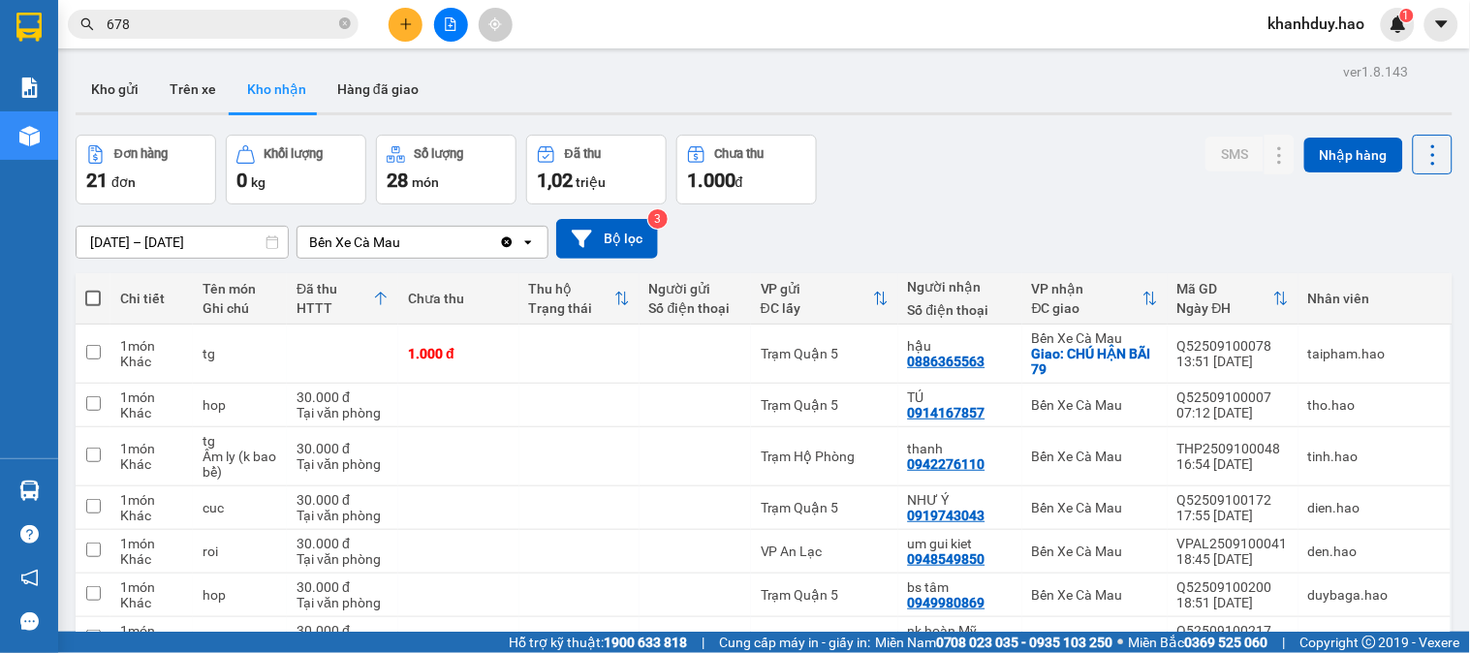
click at [186, 236] on input "11/09/2025 – 11/09/2025" at bounding box center [182, 242] width 211 height 31
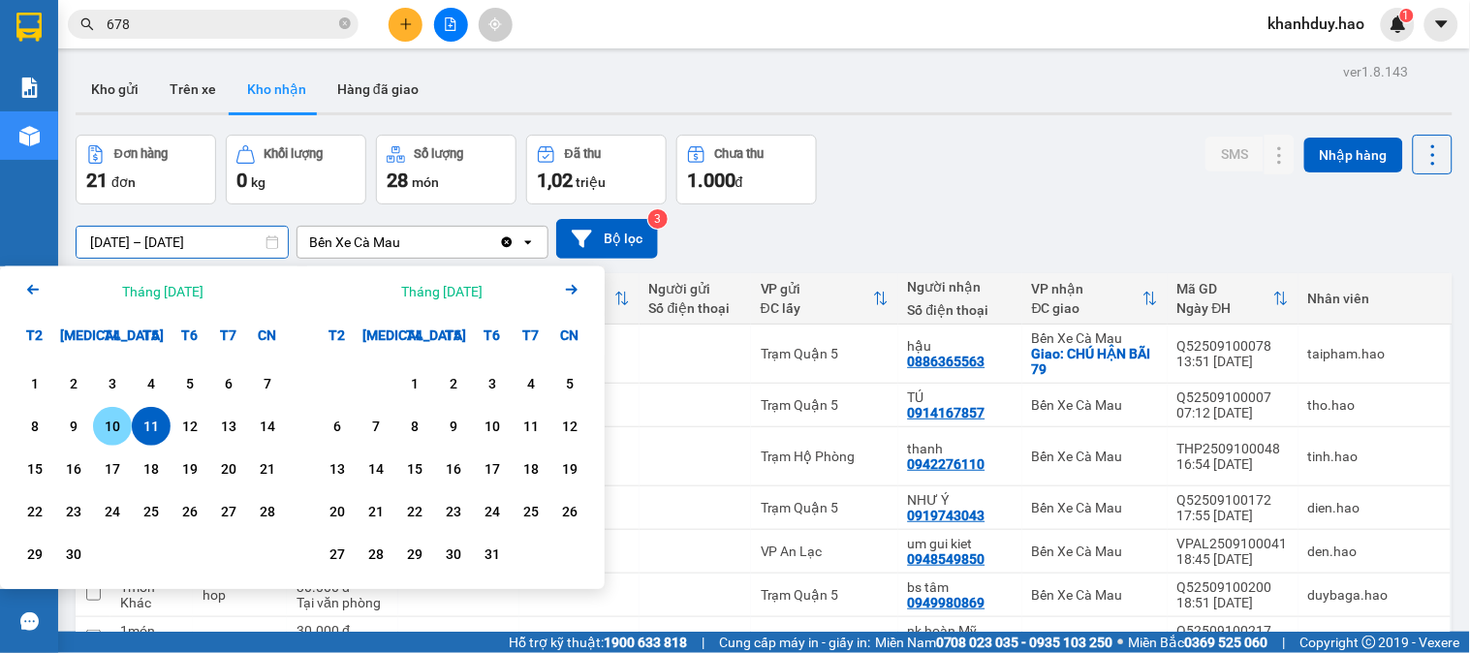
click at [109, 433] on div "10" at bounding box center [112, 426] width 27 height 23
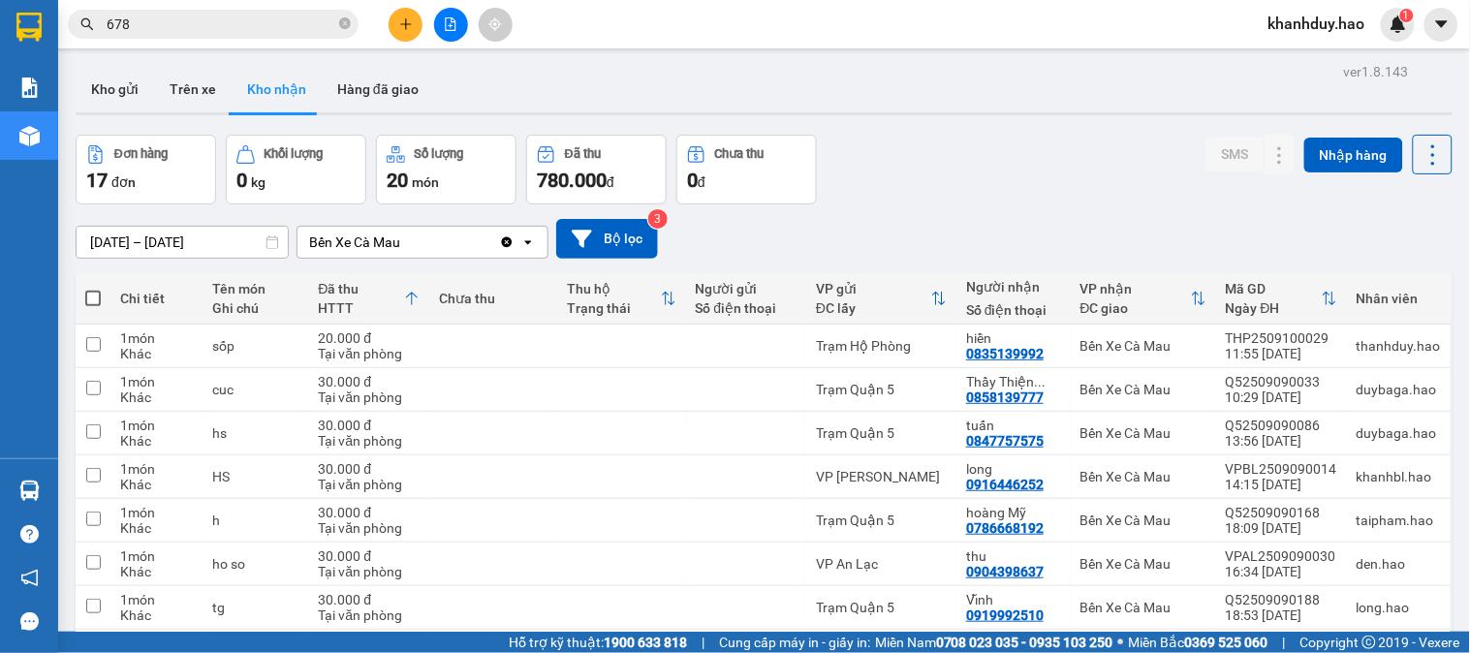
click at [218, 236] on input "10/09/2025 – 10/09/2025" at bounding box center [182, 242] width 211 height 31
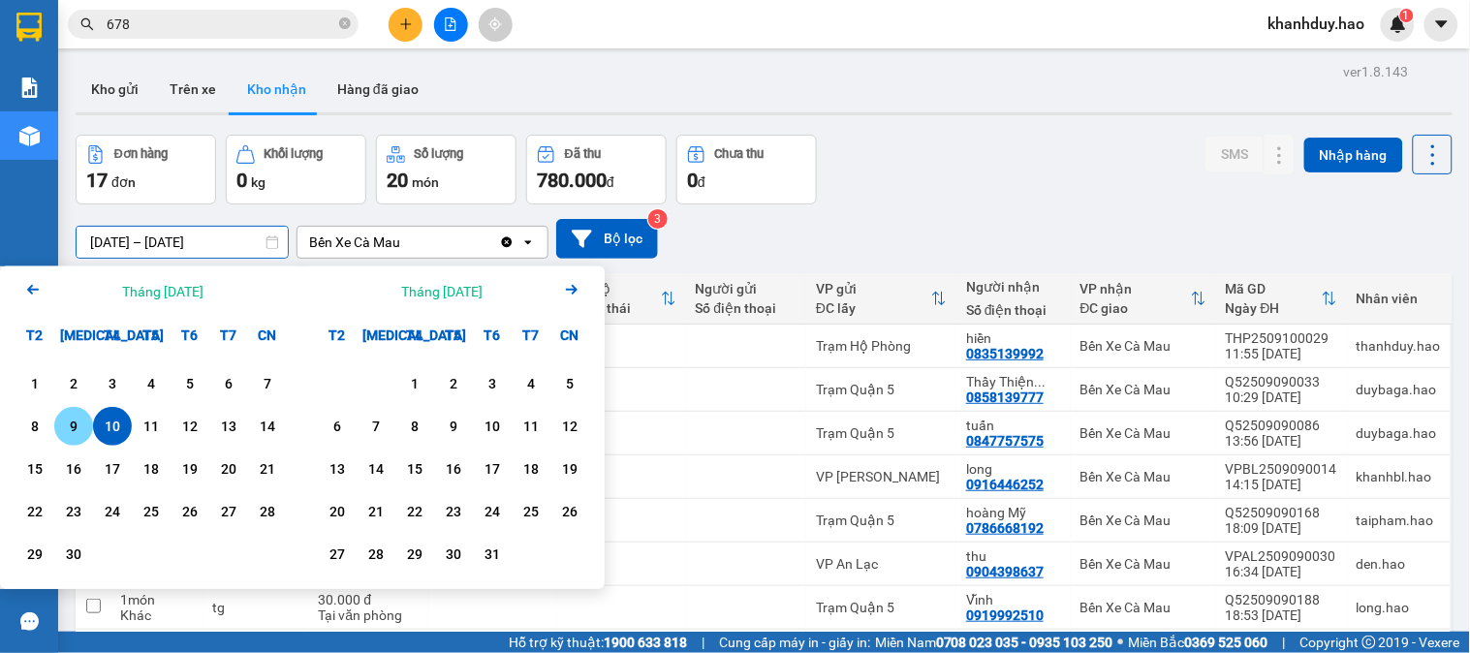
click at [66, 443] on div "9" at bounding box center [73, 426] width 39 height 39
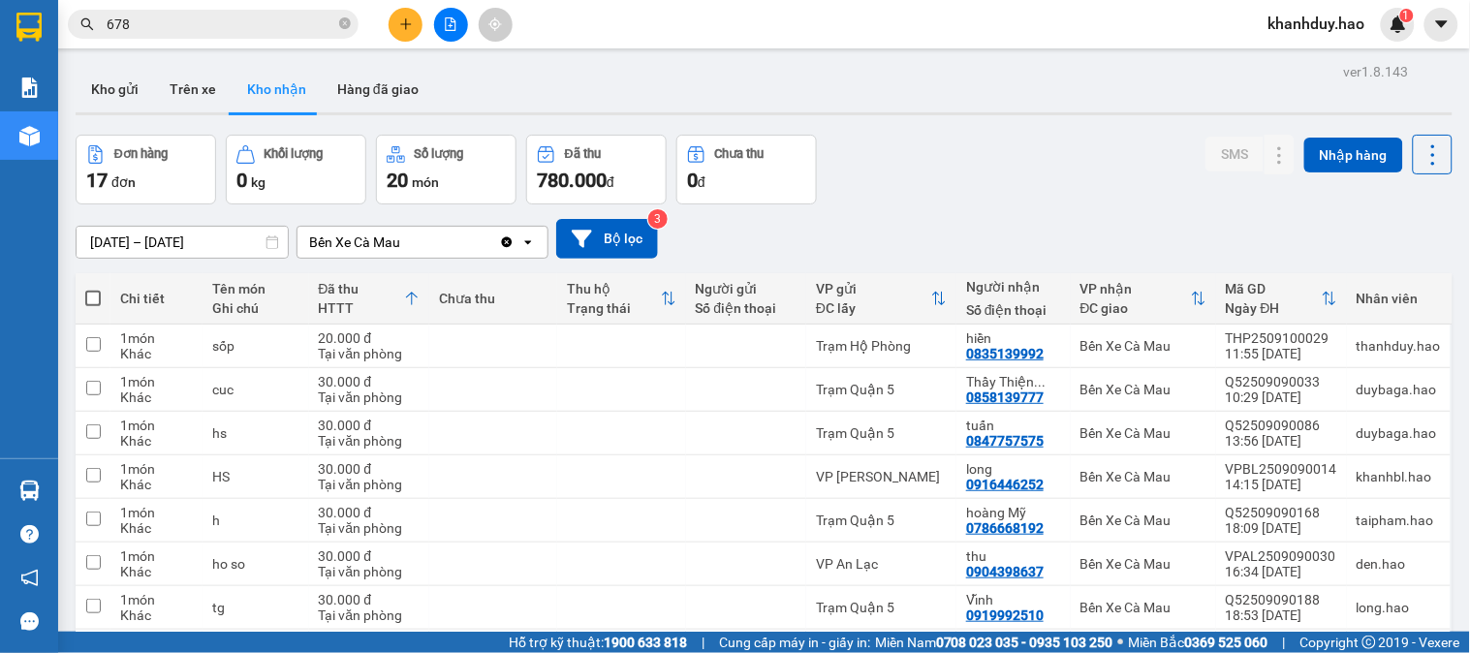
click at [66, 443] on main "ver 1.8.143 Kho gửi Trên xe Kho nhận Hàng đã giao Đơn hàng 17 đơn Khối lượng 0 …" at bounding box center [735, 316] width 1470 height 632
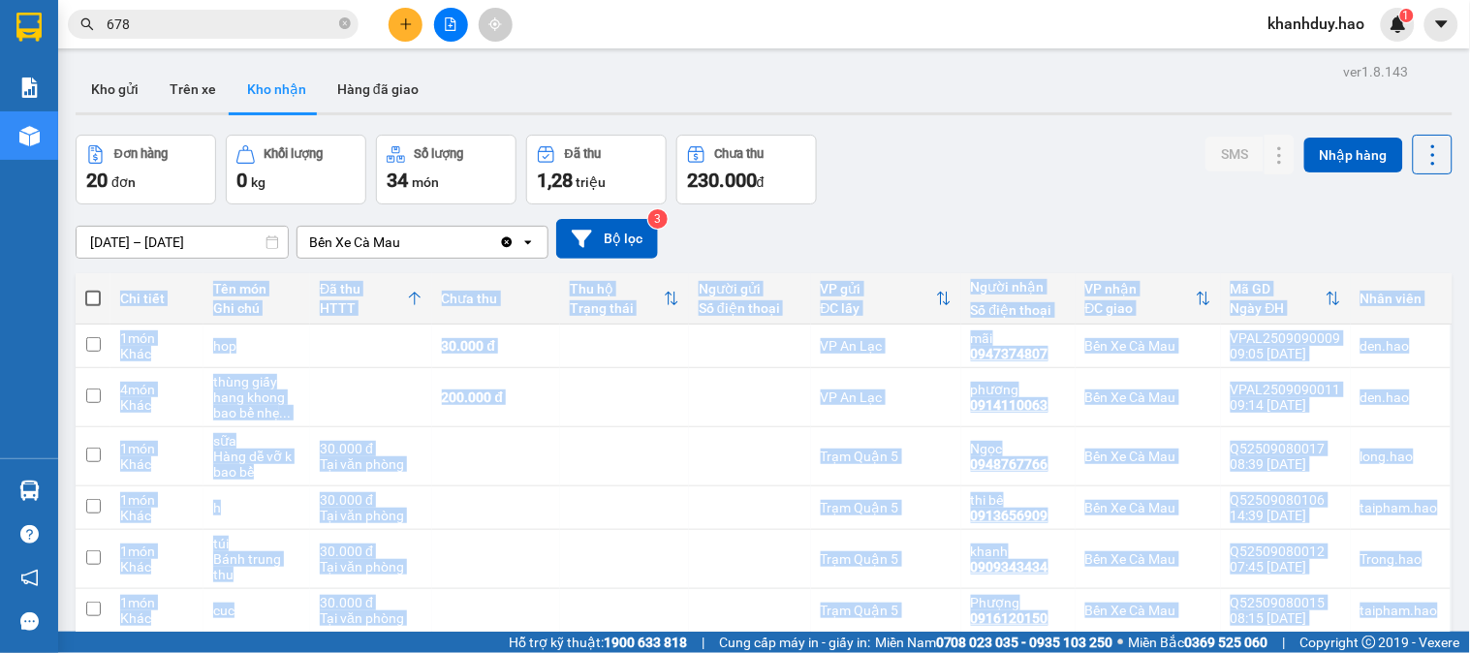
click at [204, 233] on input "09/09/2025 – 09/09/2025" at bounding box center [182, 242] width 211 height 31
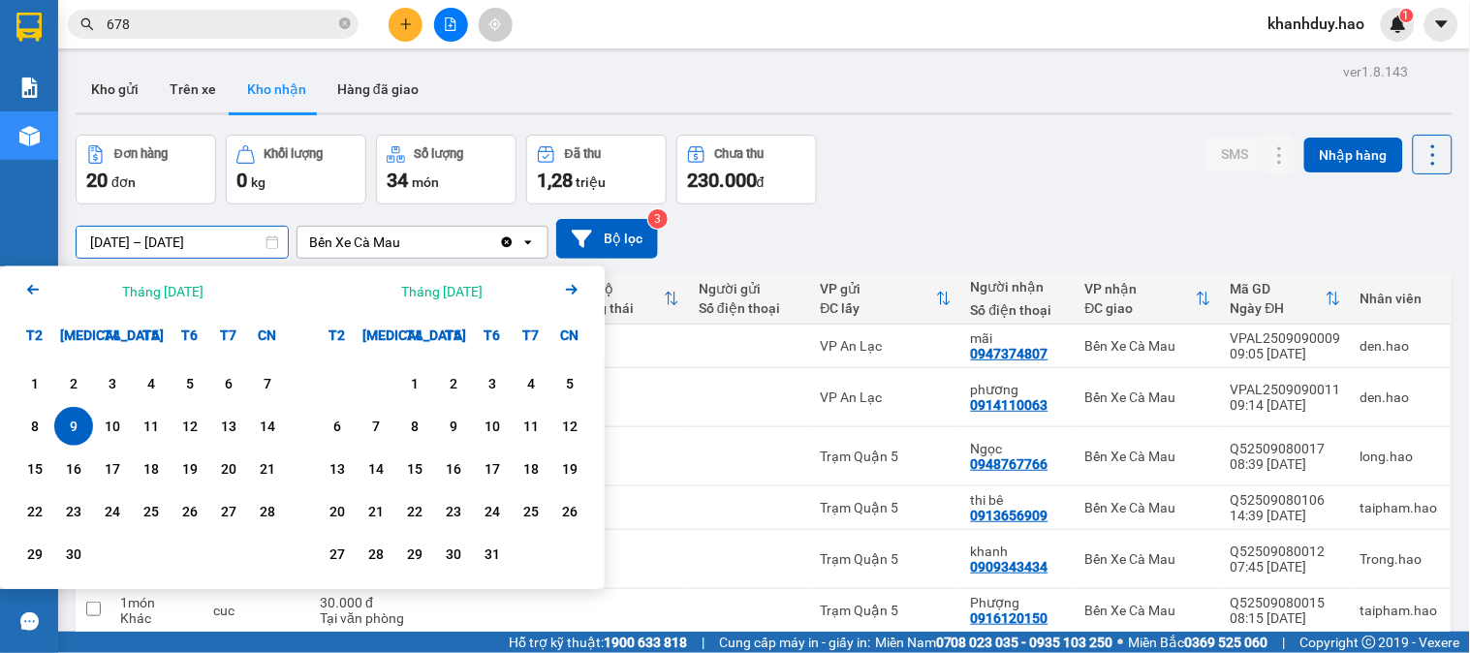
click at [204, 233] on input "09/09/2025 – 09/09/2025" at bounding box center [182, 242] width 211 height 31
click at [1172, 204] on div "09/09/2025 – 09/09/2025 Press the down arrow key to interact with the calendar …" at bounding box center [764, 238] width 1377 height 69
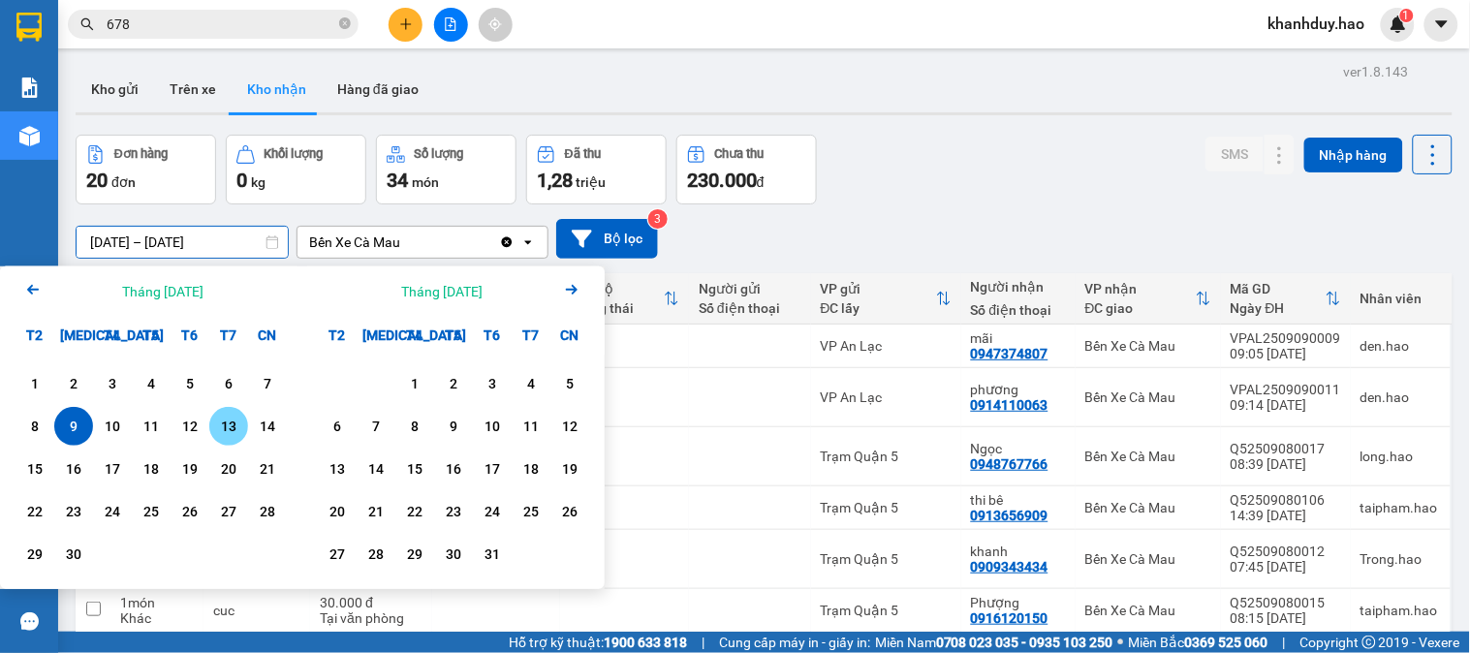
click at [234, 437] on div "13" at bounding box center [228, 426] width 27 height 23
type input "13/09/2025 – 13/09/2025"
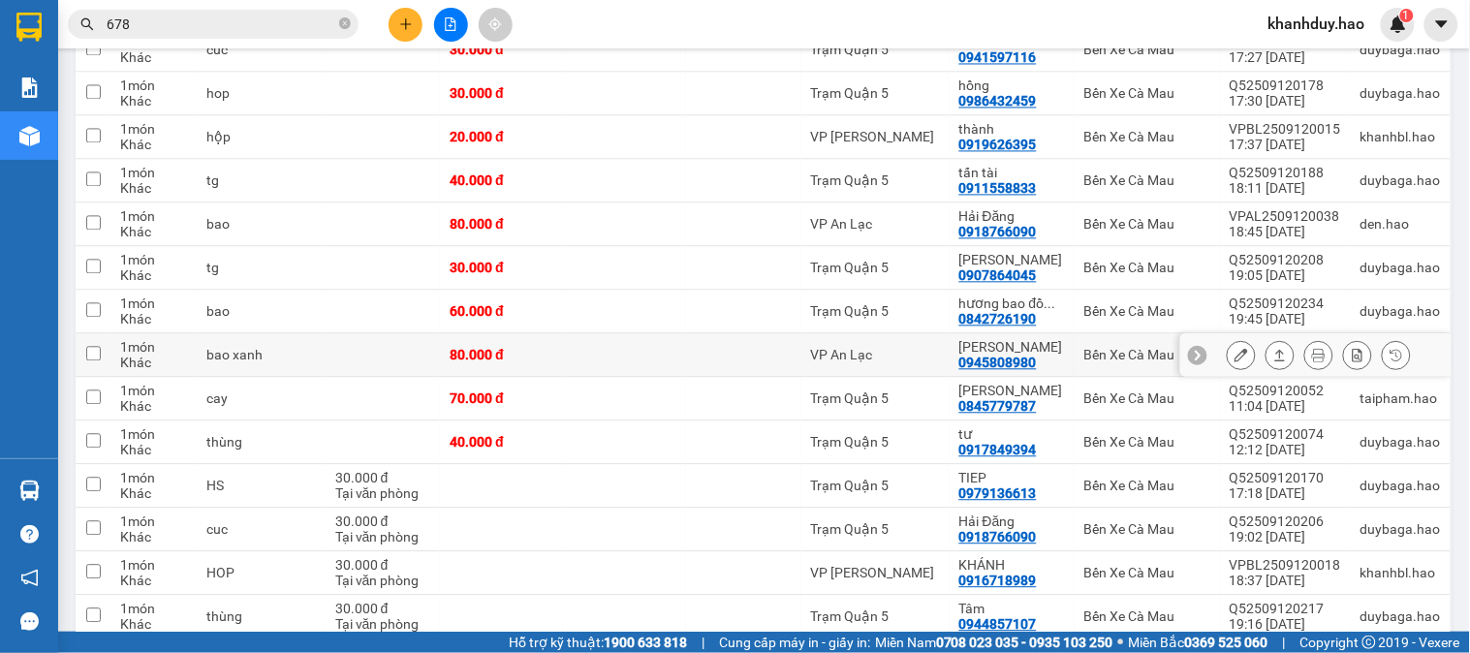
scroll to position [969, 0]
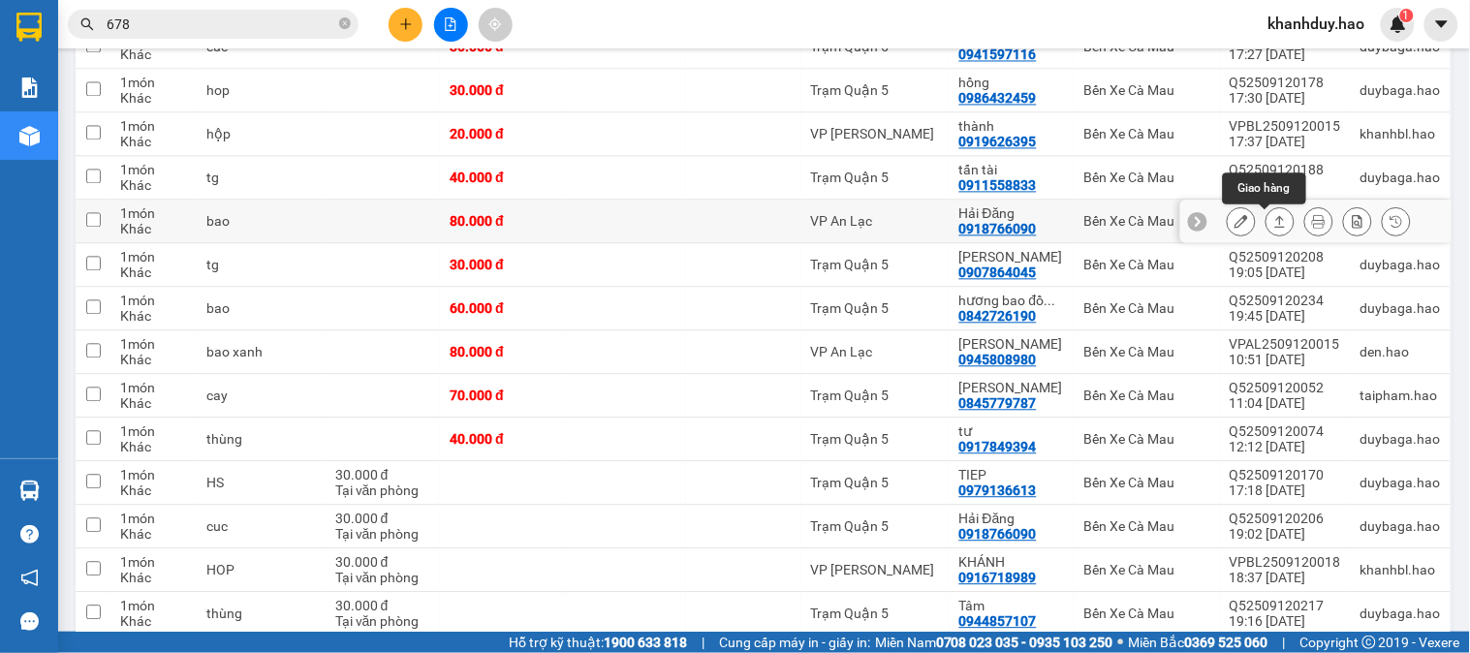
click at [1273, 223] on icon at bounding box center [1280, 221] width 14 height 14
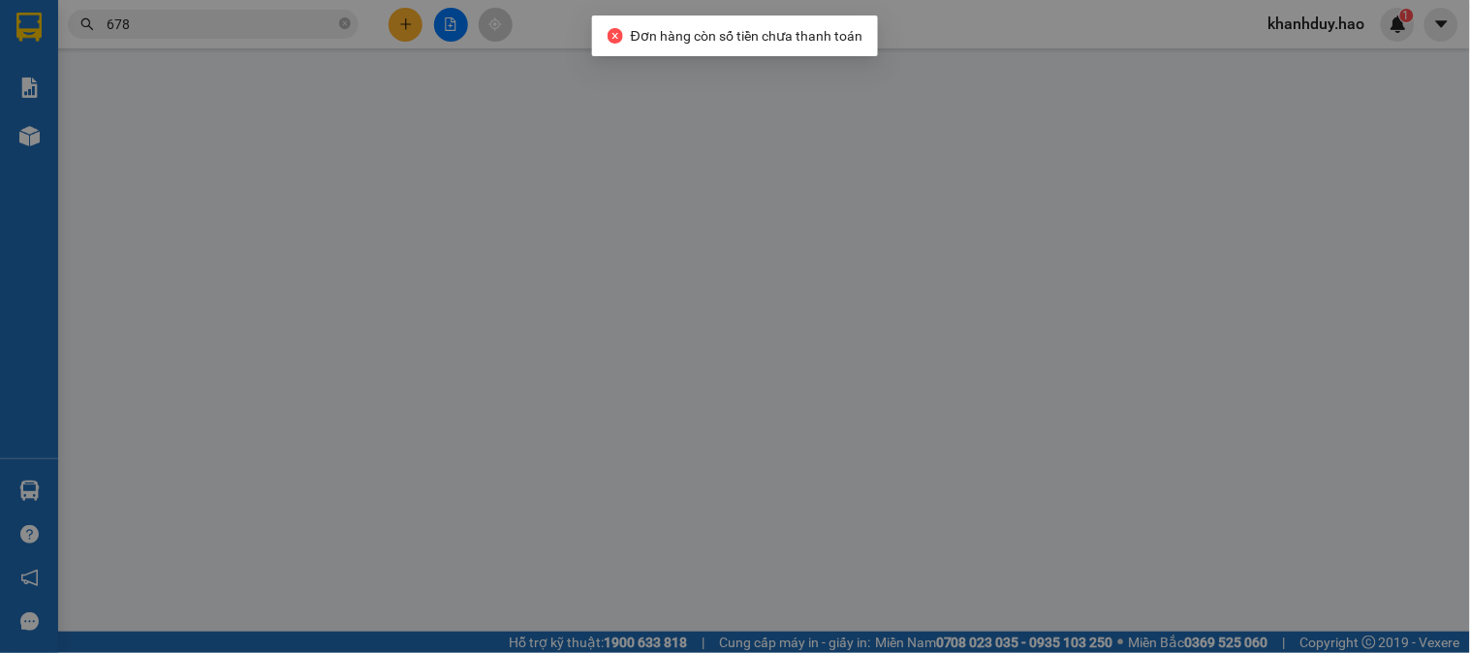
type input "0918766090"
type input "Hải Đăng"
type input "80.000"
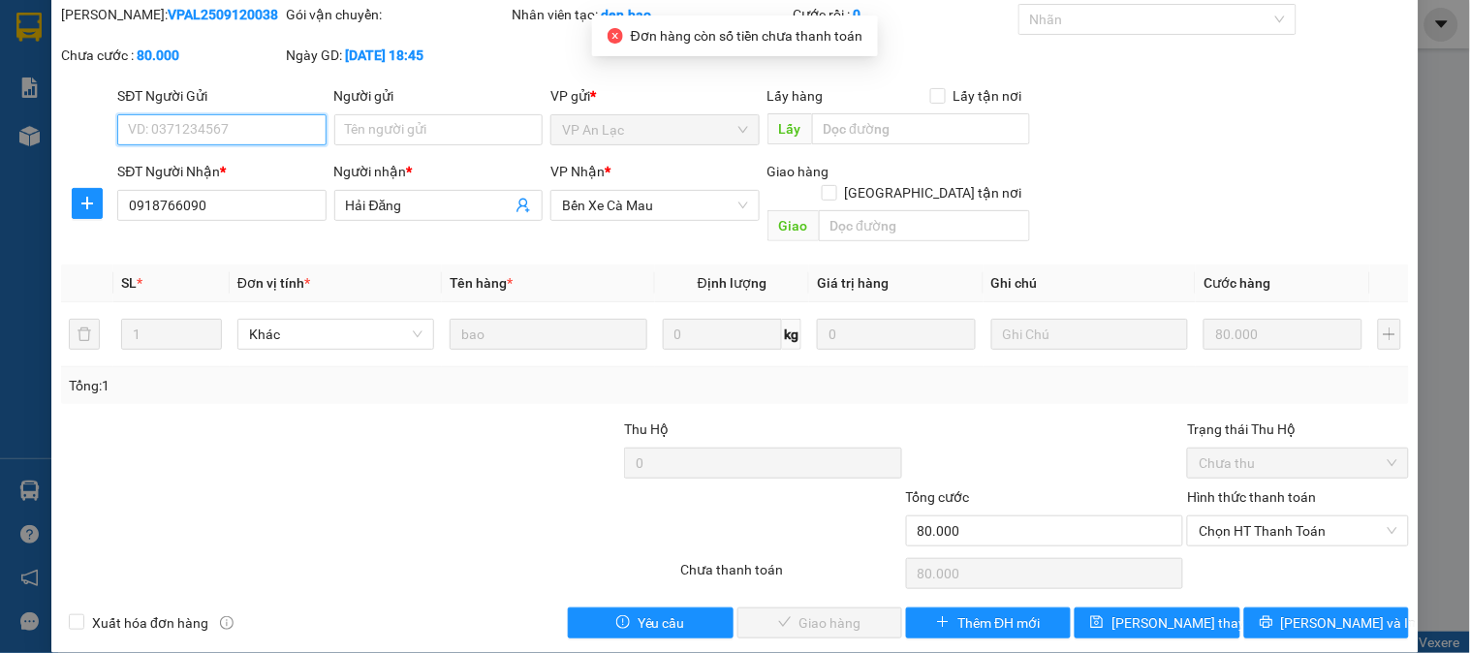
scroll to position [68, 0]
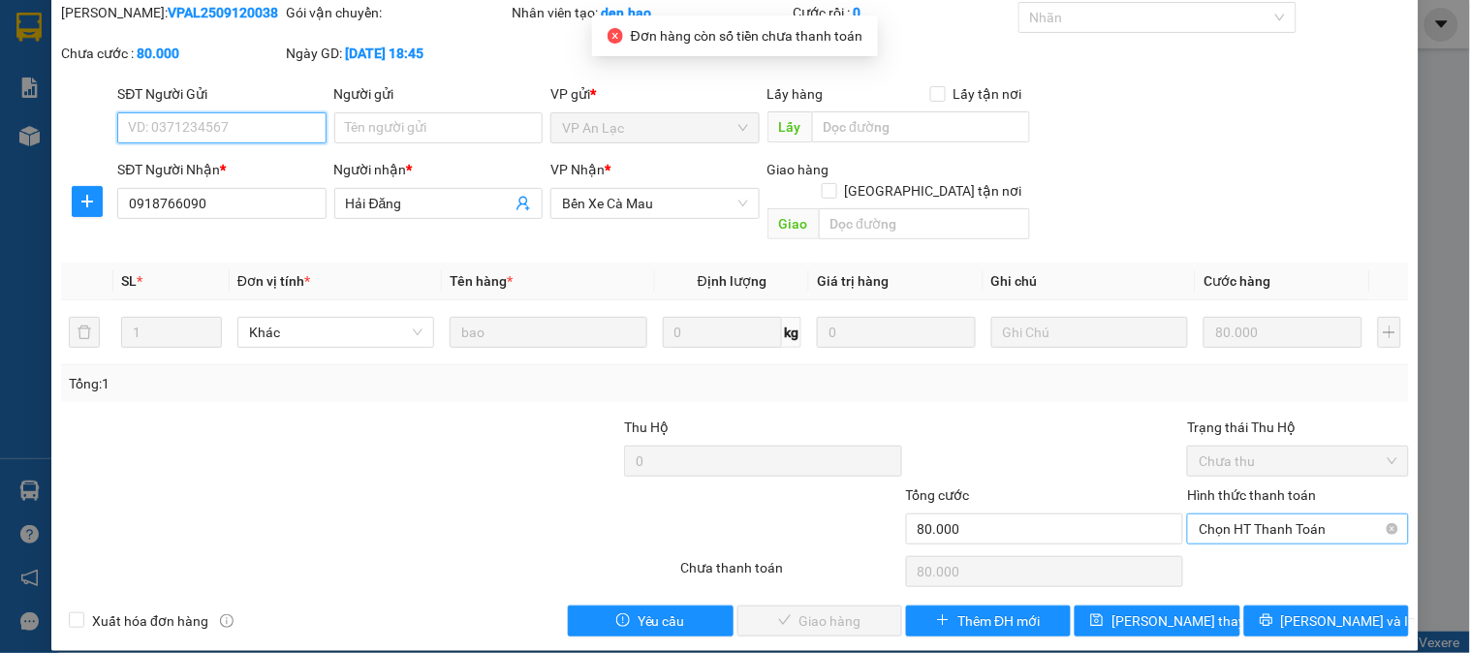
click at [1293, 514] on span "Chọn HT Thanh Toán" at bounding box center [1298, 528] width 198 height 29
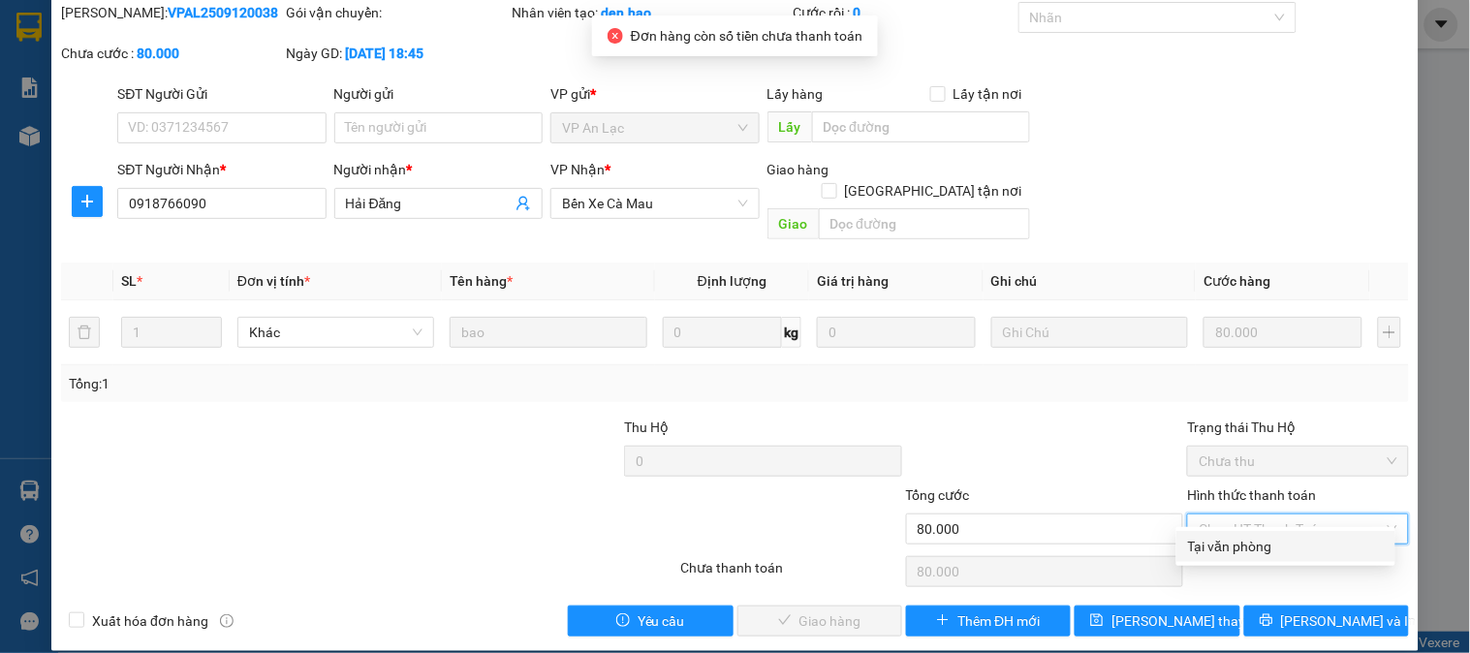
click at [1276, 537] on div "Tại văn phòng" at bounding box center [1286, 546] width 196 height 21
type input "0"
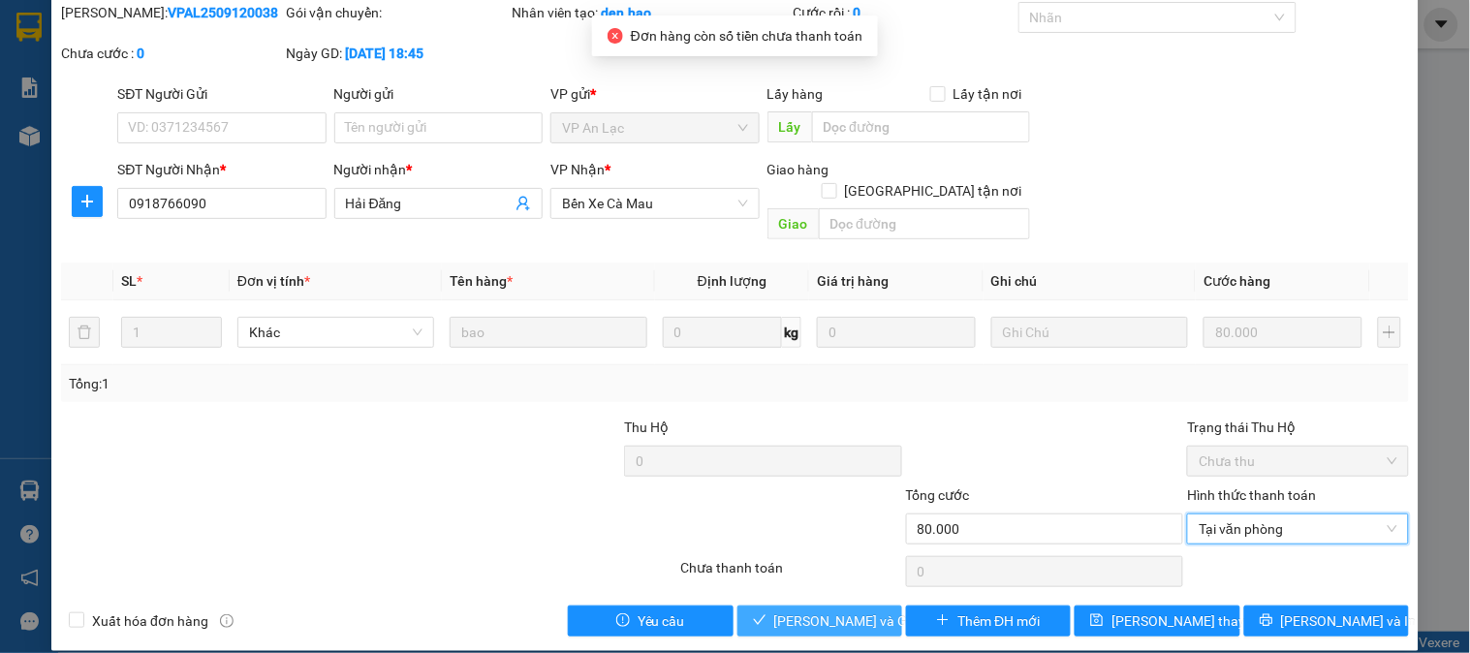
drag, startPoint x: 825, startPoint y: 596, endPoint x: 837, endPoint y: 577, distance: 22.3
click at [824, 610] on span "[PERSON_NAME] và Giao hàng" at bounding box center [867, 620] width 186 height 21
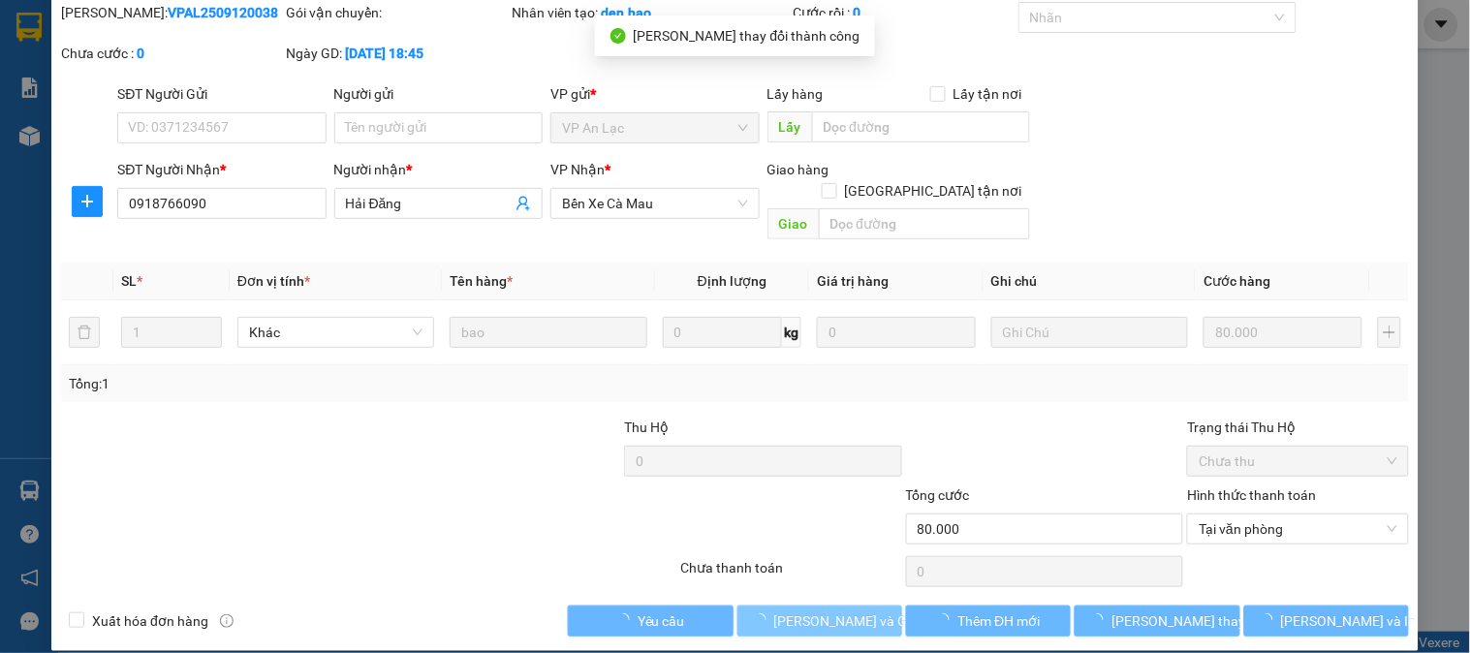
scroll to position [0, 0]
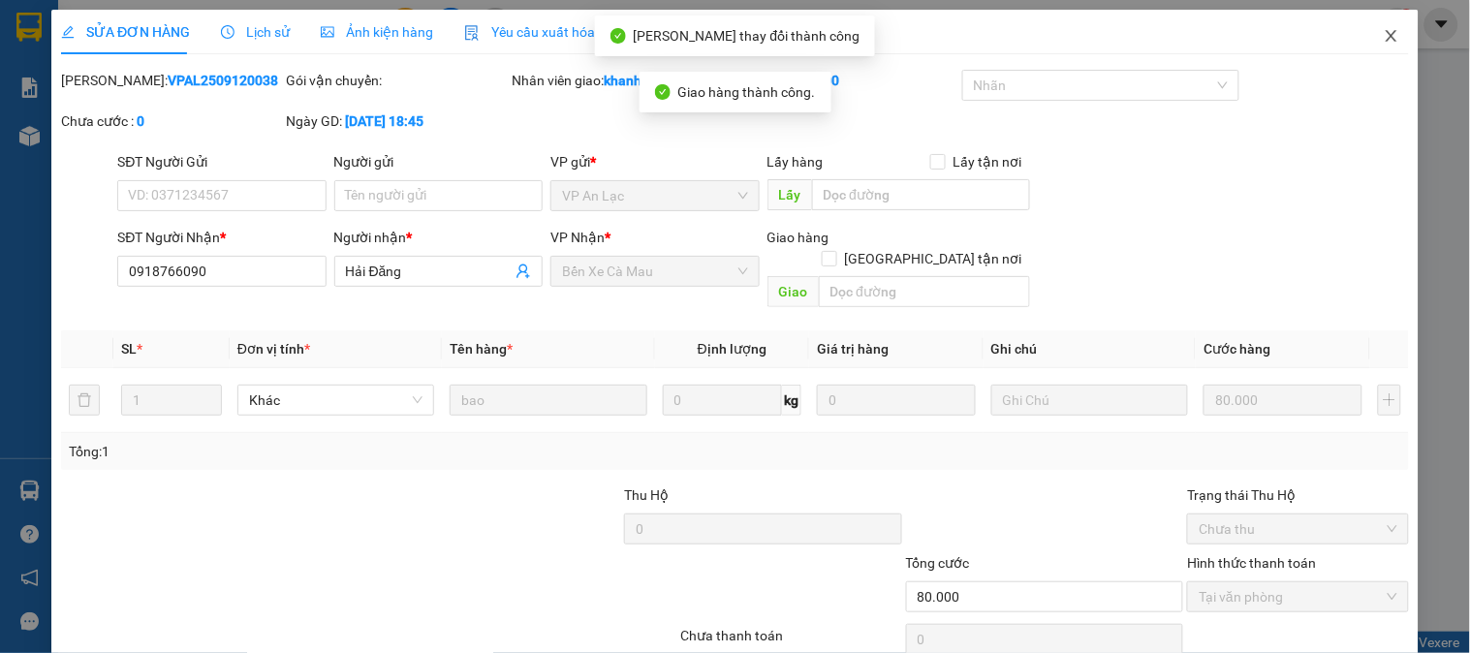
click at [1364, 46] on span "Close" at bounding box center [1391, 37] width 54 height 54
click at [1380, 35] on span "khanhduy.hao" at bounding box center [1317, 24] width 128 height 24
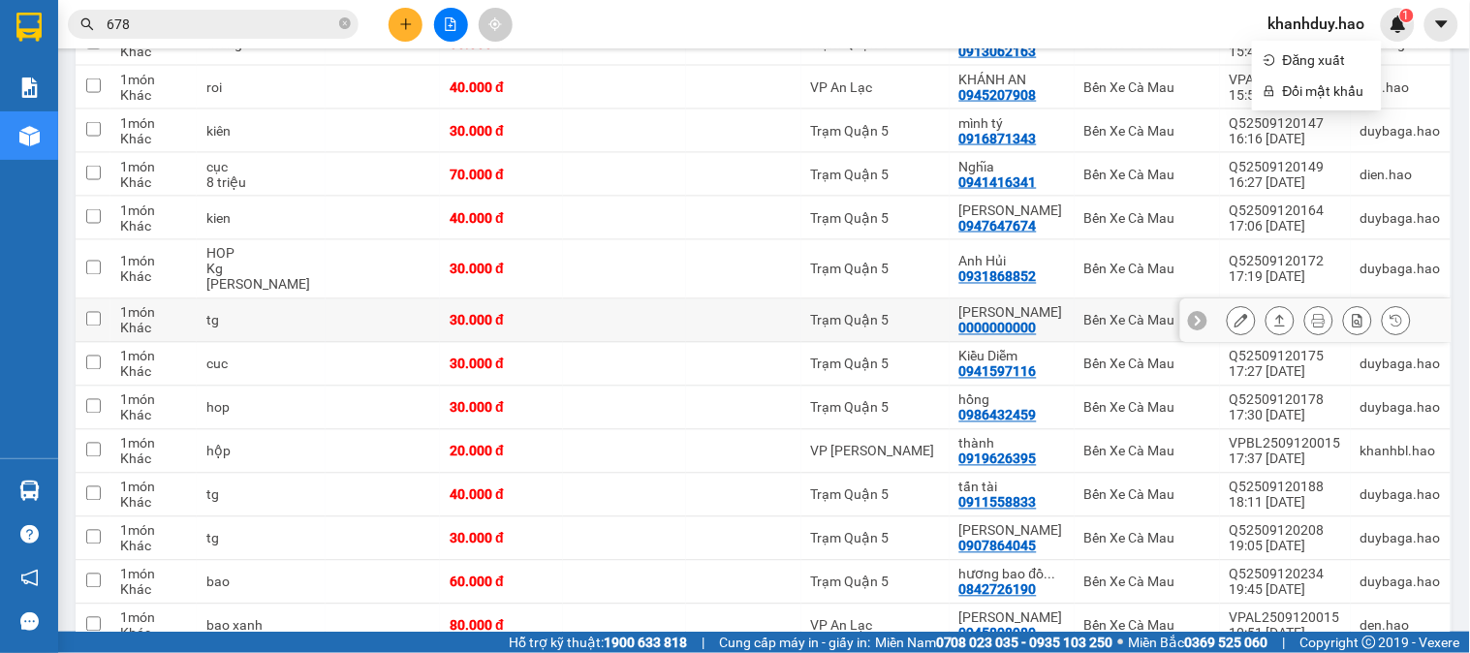
scroll to position [757, 0]
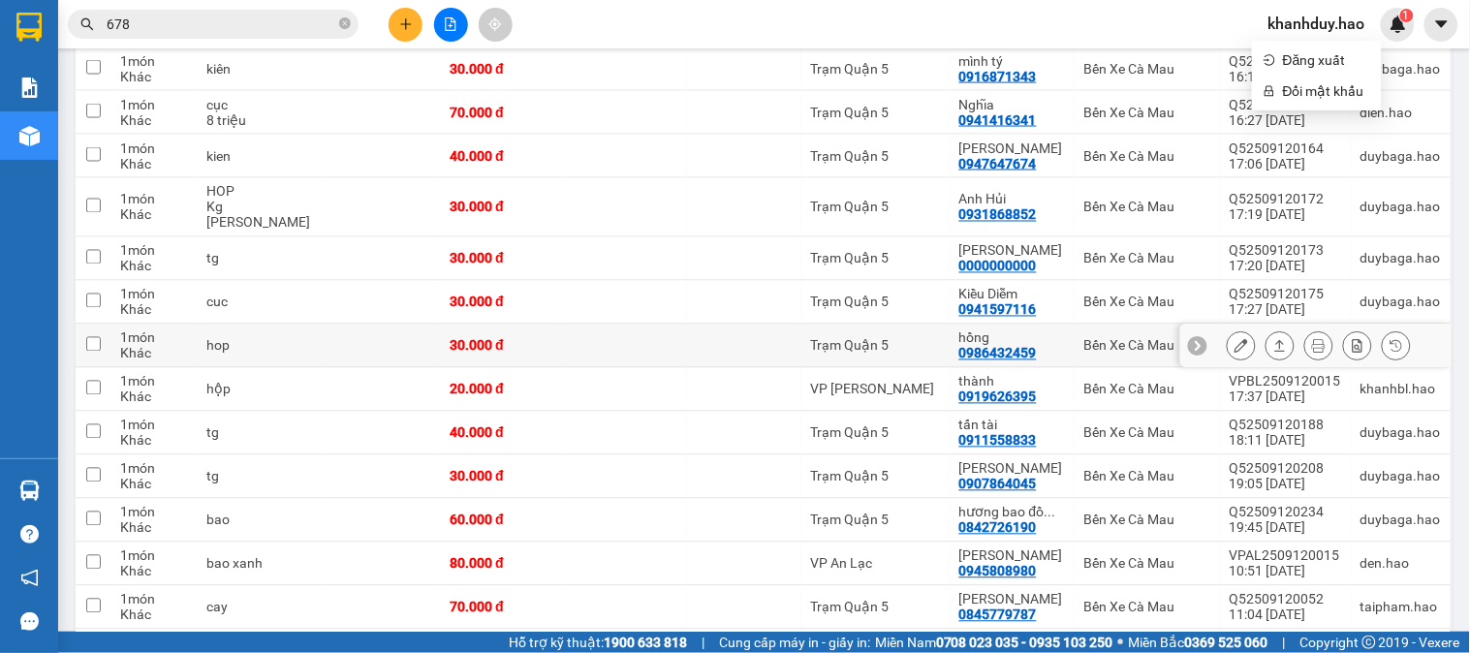
click at [1273, 352] on icon at bounding box center [1280, 346] width 14 height 14
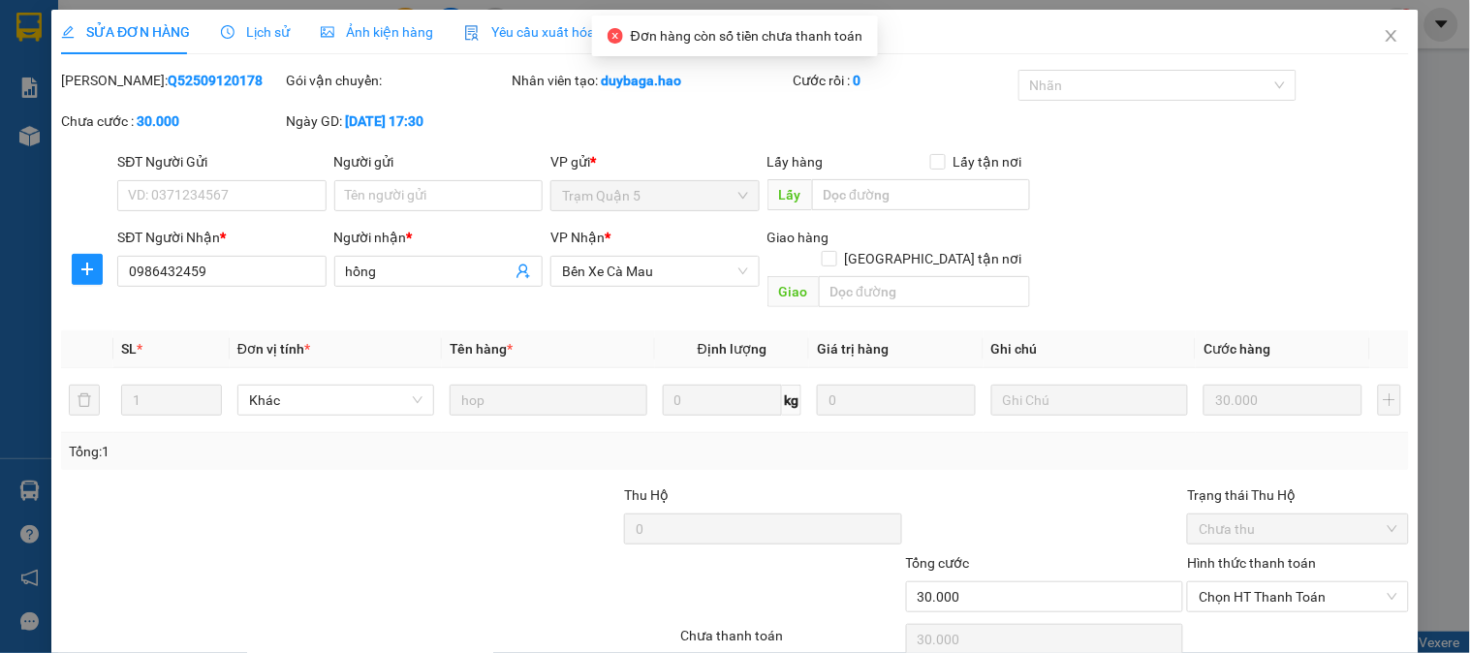
type input "0986432459"
type input "hồng"
type input "30.000"
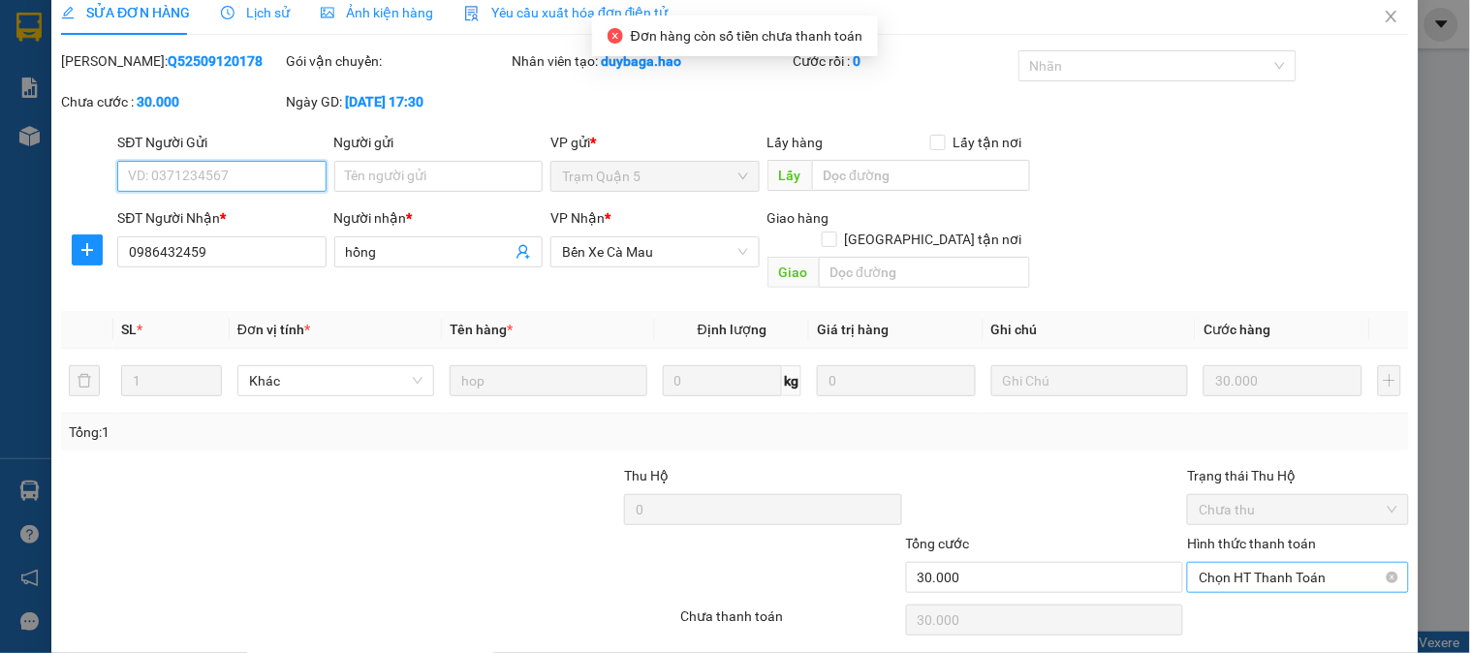
click at [1270, 563] on span "Chọn HT Thanh Toán" at bounding box center [1298, 577] width 198 height 29
click at [1256, 577] on div "Total Paid Fee 0 Total UnPaid Fee 30.000 Cash Collection Total Fee Mã ĐH: Q5250…" at bounding box center [735, 367] width 1348 height 635
click at [1214, 563] on span "Chọn HT Thanh Toán" at bounding box center [1298, 577] width 198 height 29
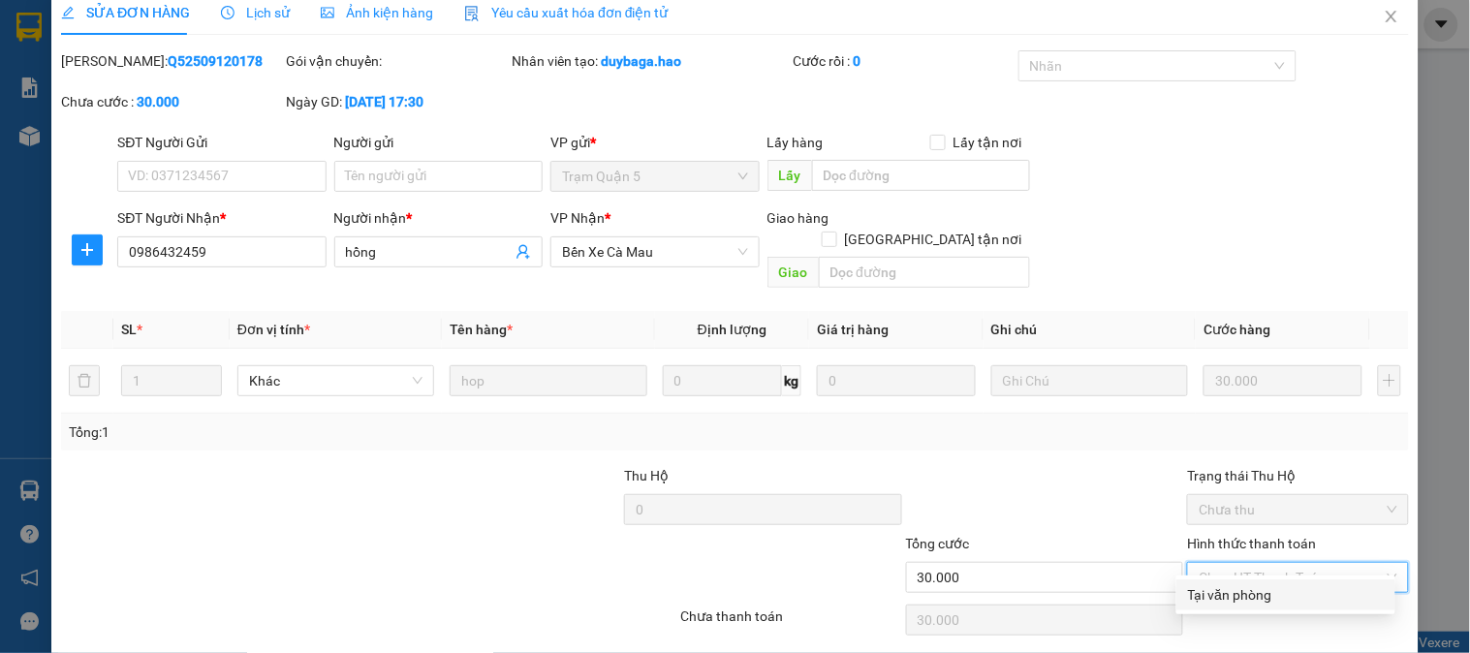
click at [1219, 587] on div "Tại văn phòng" at bounding box center [1286, 594] width 196 height 21
type input "0"
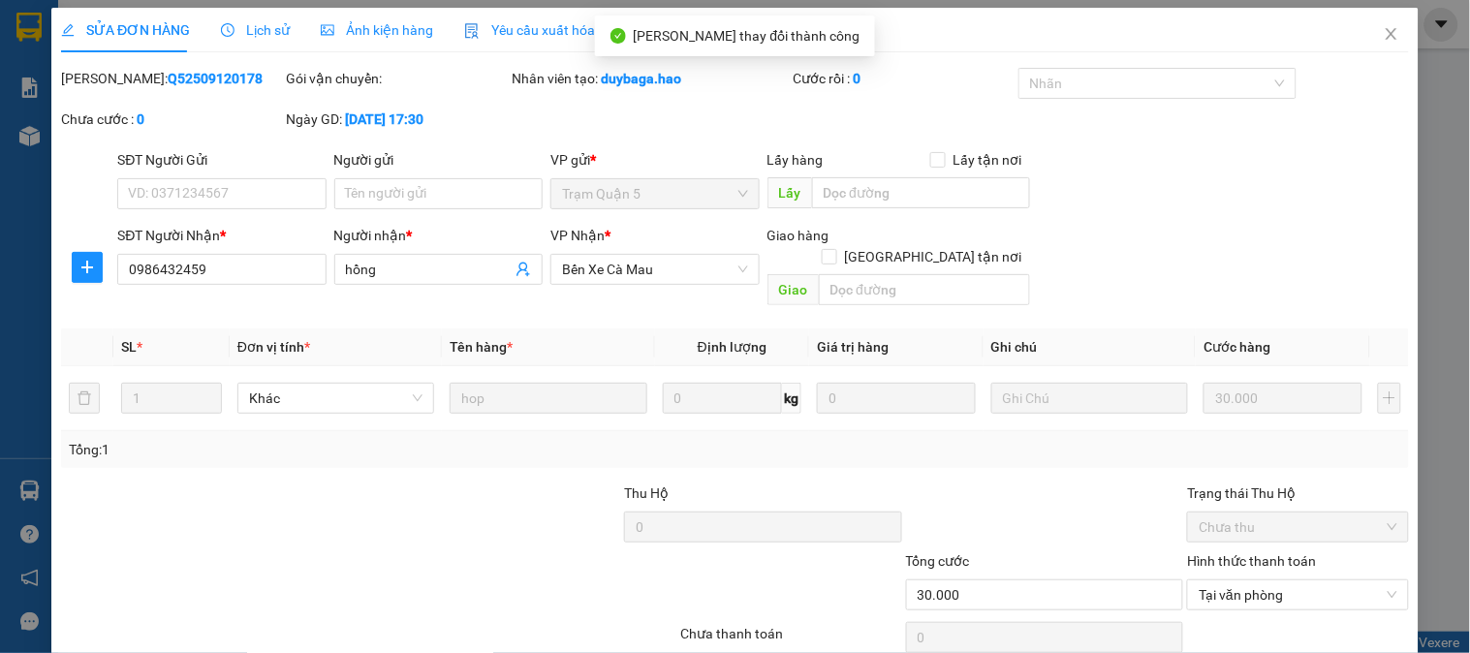
scroll to position [0, 0]
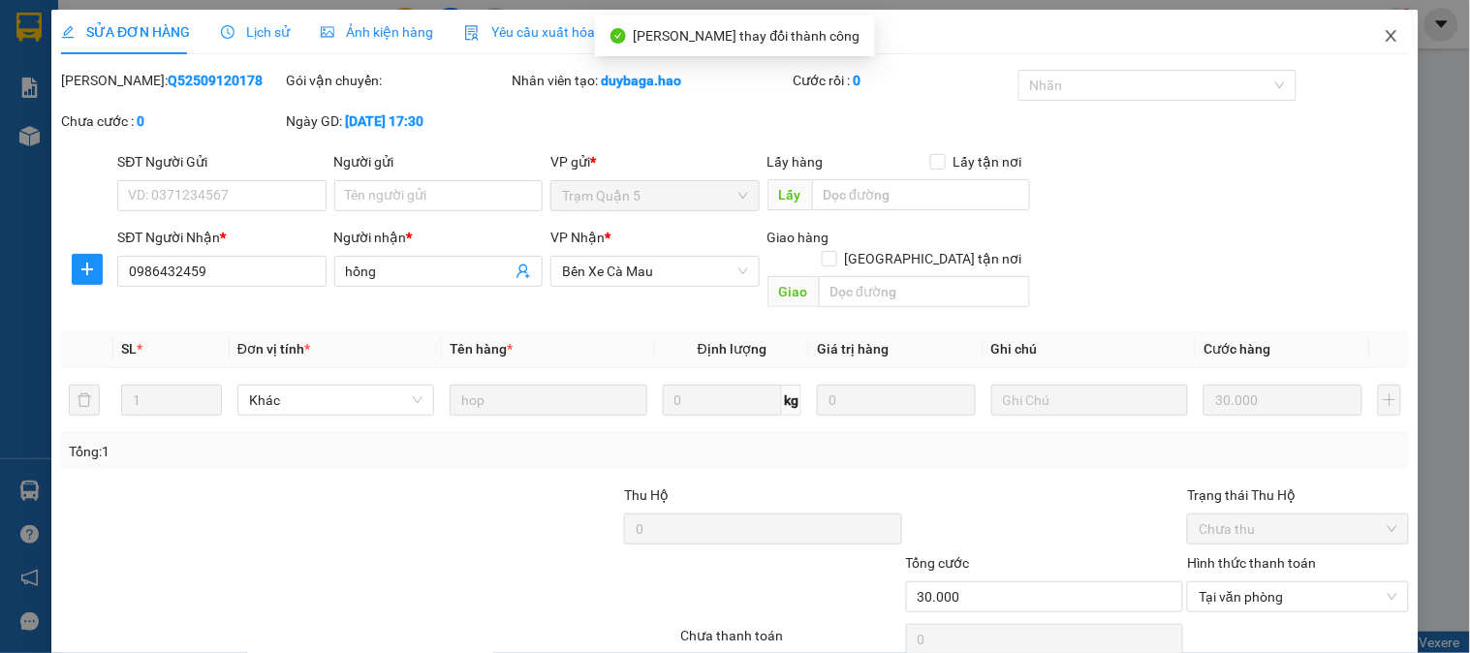
click at [1386, 41] on icon "close" at bounding box center [1391, 36] width 11 height 12
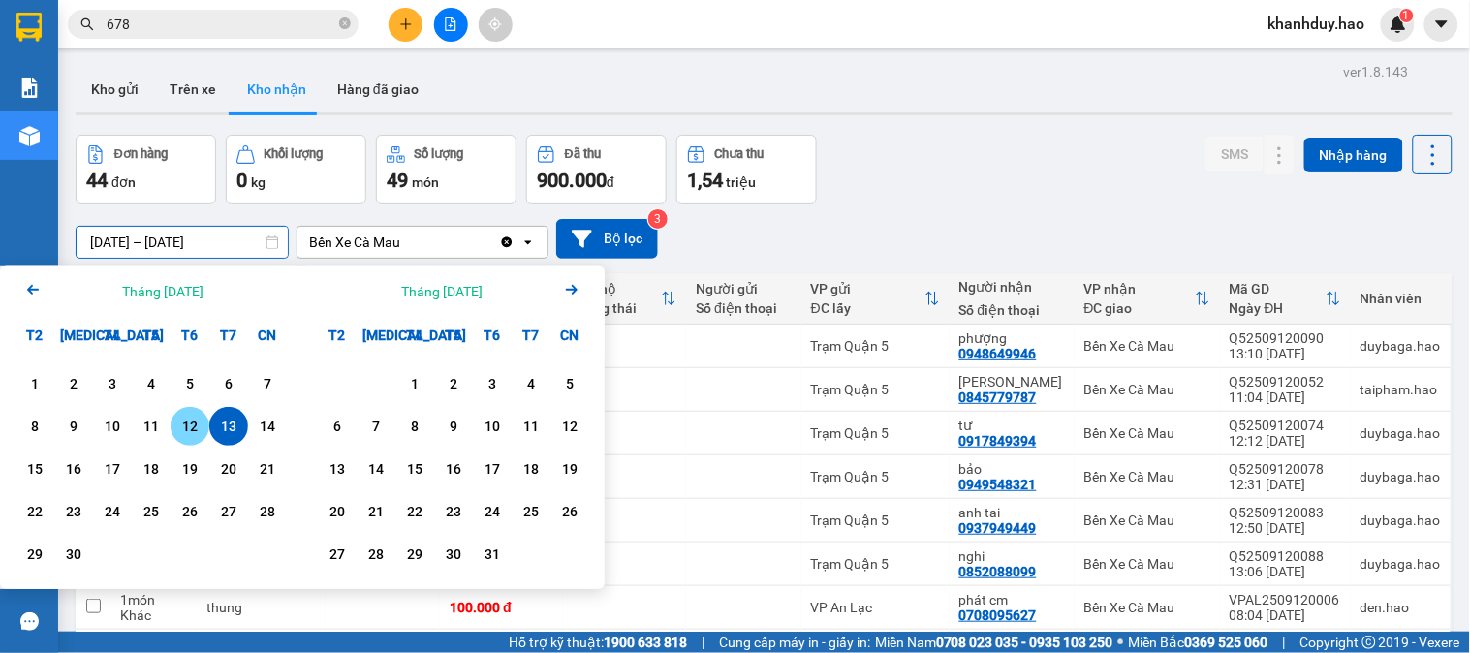
click at [191, 413] on div "12" at bounding box center [190, 426] width 39 height 39
type input "[DATE] – [DATE]"
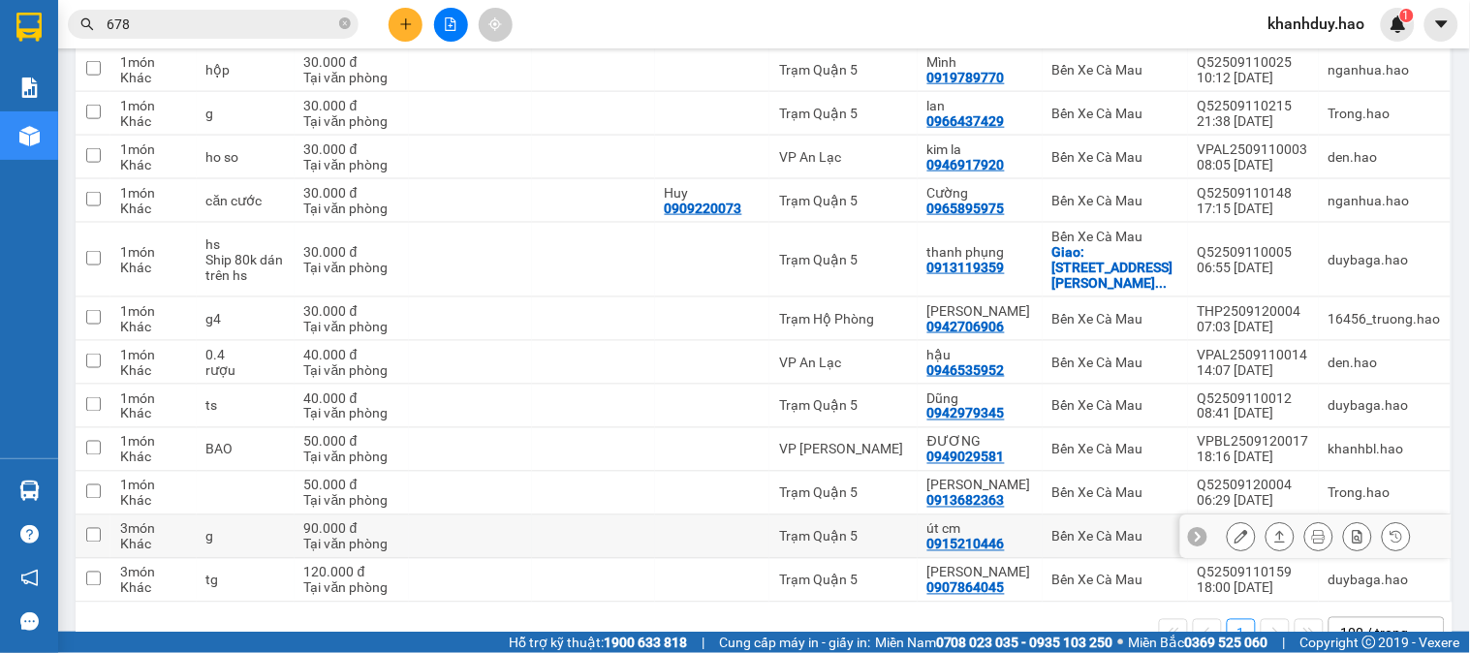
scroll to position [575, 0]
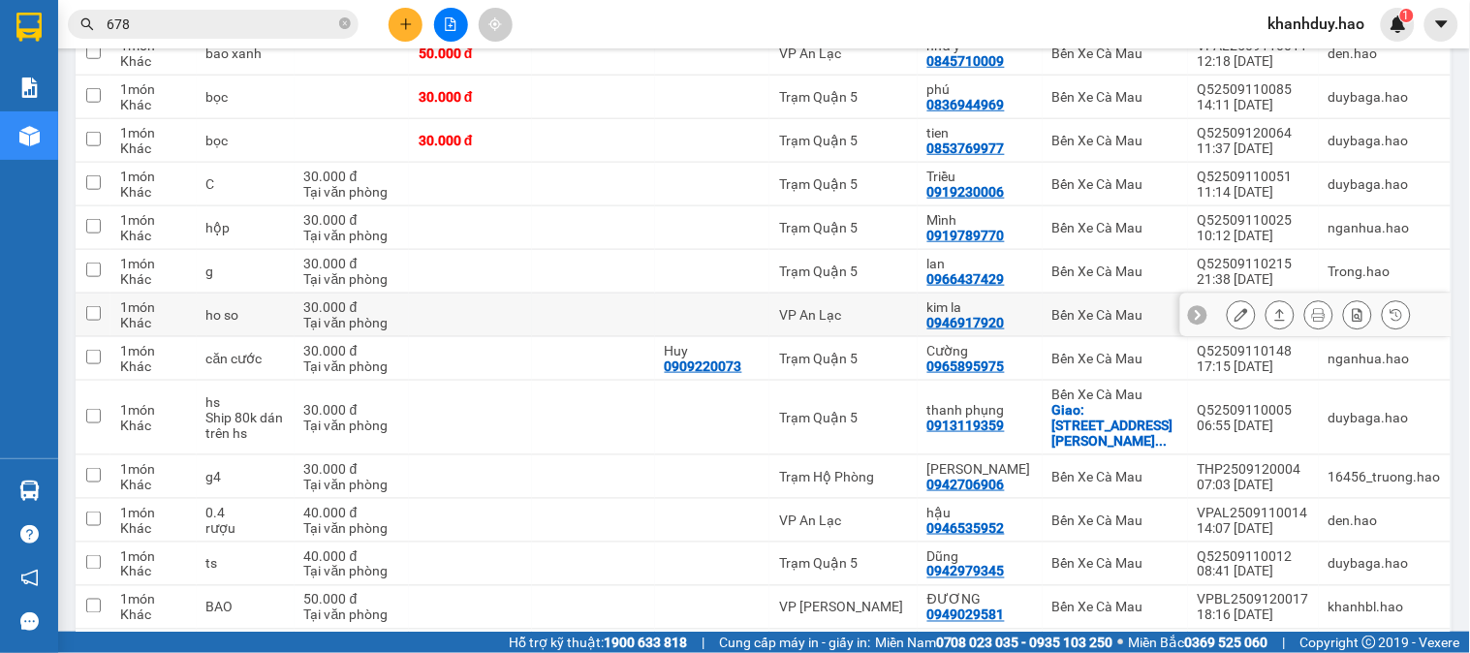
scroll to position [575, 0]
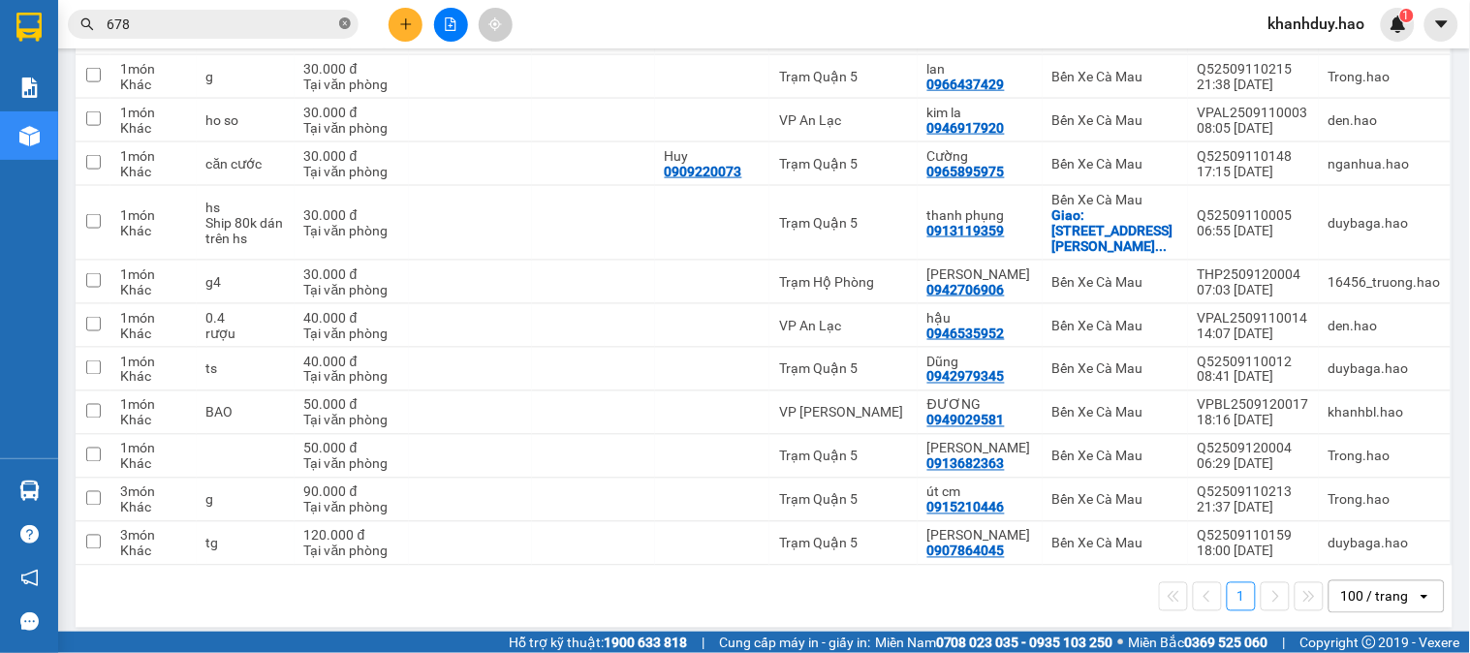
click at [340, 30] on span at bounding box center [345, 25] width 12 height 18
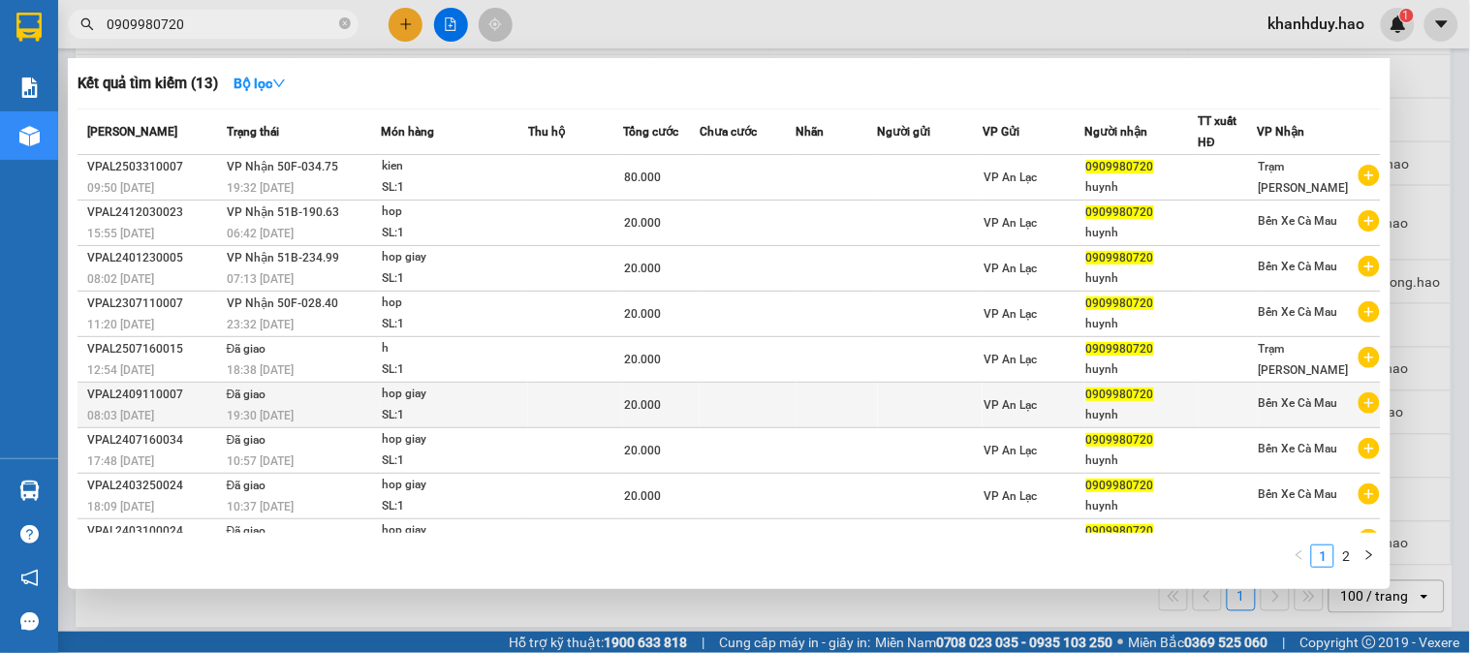
type input "0909980720"
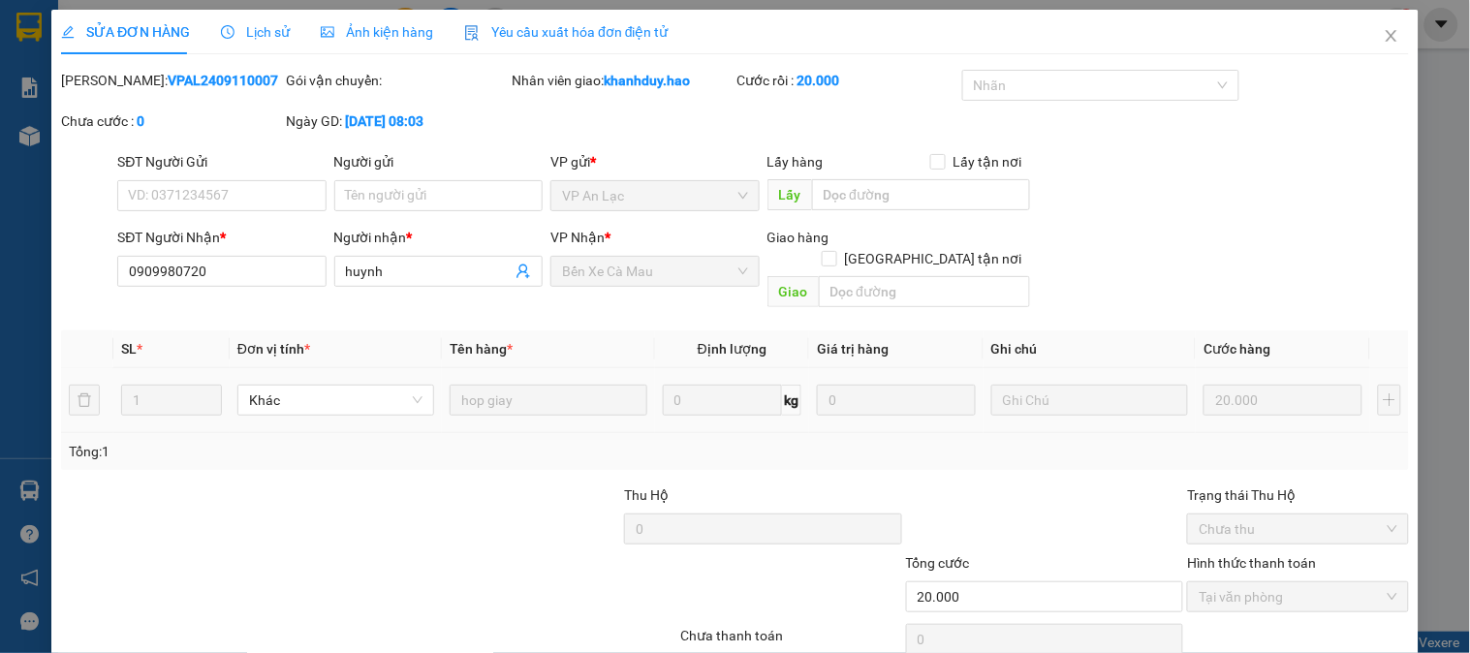
type input "0909980720"
type input "huynh"
type input "20.000"
click at [361, 7] on div "SỬA ĐƠN HÀNG Lịch sử Ảnh kiện hàng Yêu cầu xuất hóa đơn điện tử Total Paid Fee …" at bounding box center [735, 326] width 1470 height 653
click at [327, 21] on div "Ảnh kiện hàng" at bounding box center [377, 31] width 112 height 21
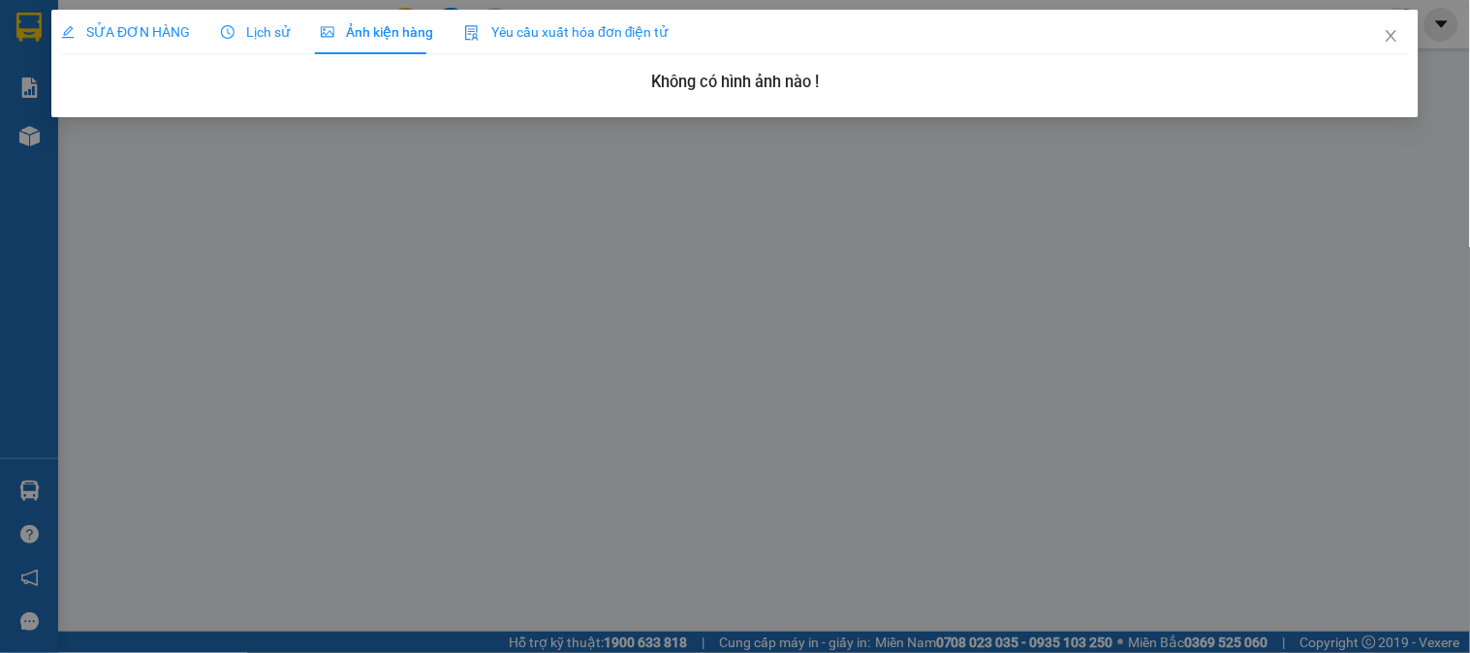
click at [236, 36] on span "Lịch sử" at bounding box center [255, 32] width 69 height 16
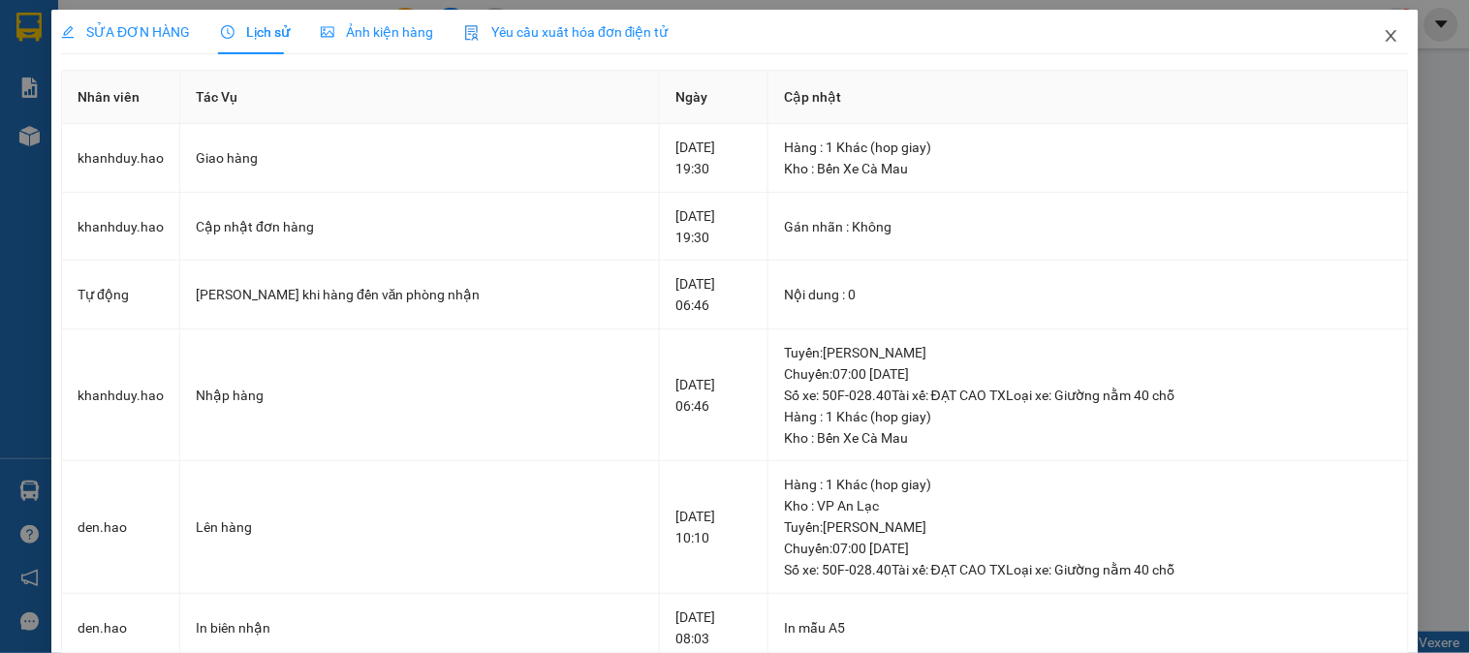
click at [1364, 36] on span "Close" at bounding box center [1391, 37] width 54 height 54
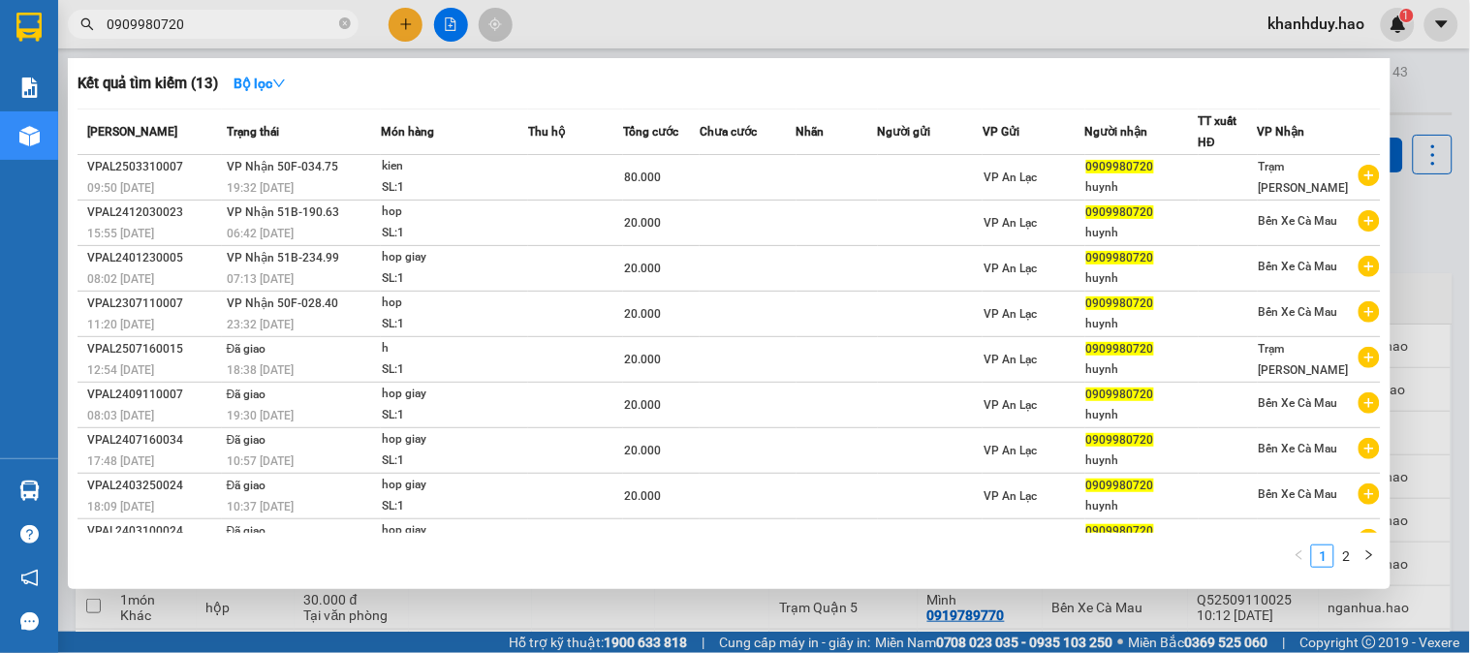
click at [259, 25] on input "0909980720" at bounding box center [221, 24] width 229 height 21
click at [262, 24] on input "0909980720" at bounding box center [221, 24] width 229 height 21
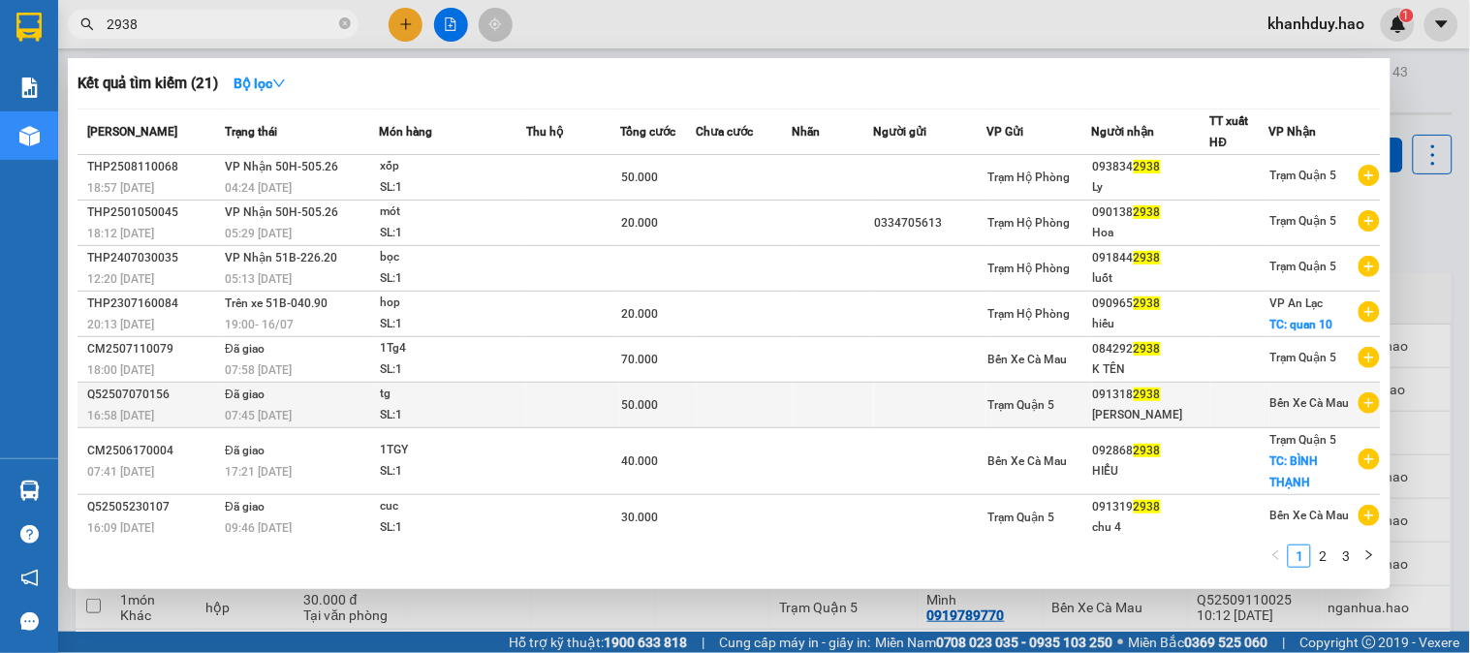
type input "2938"
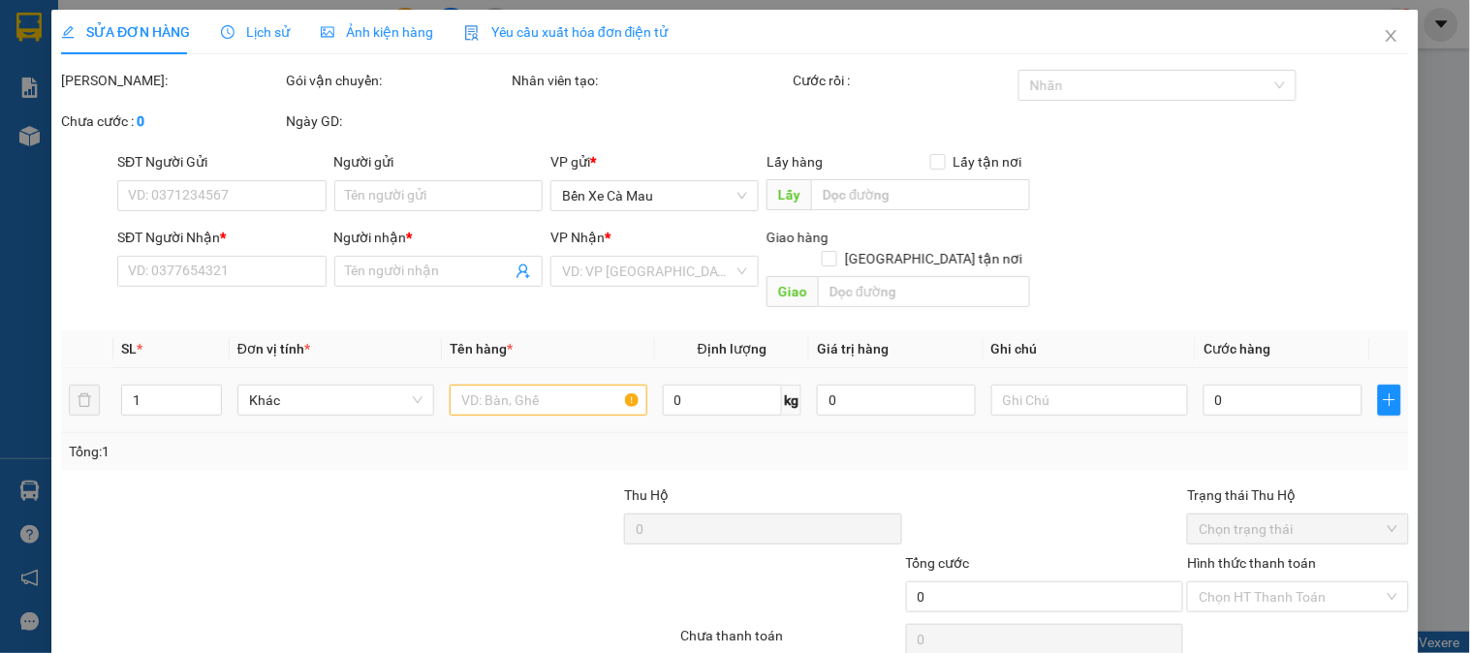
type input "0913182938"
type input "[PERSON_NAME]"
type input "50.000"
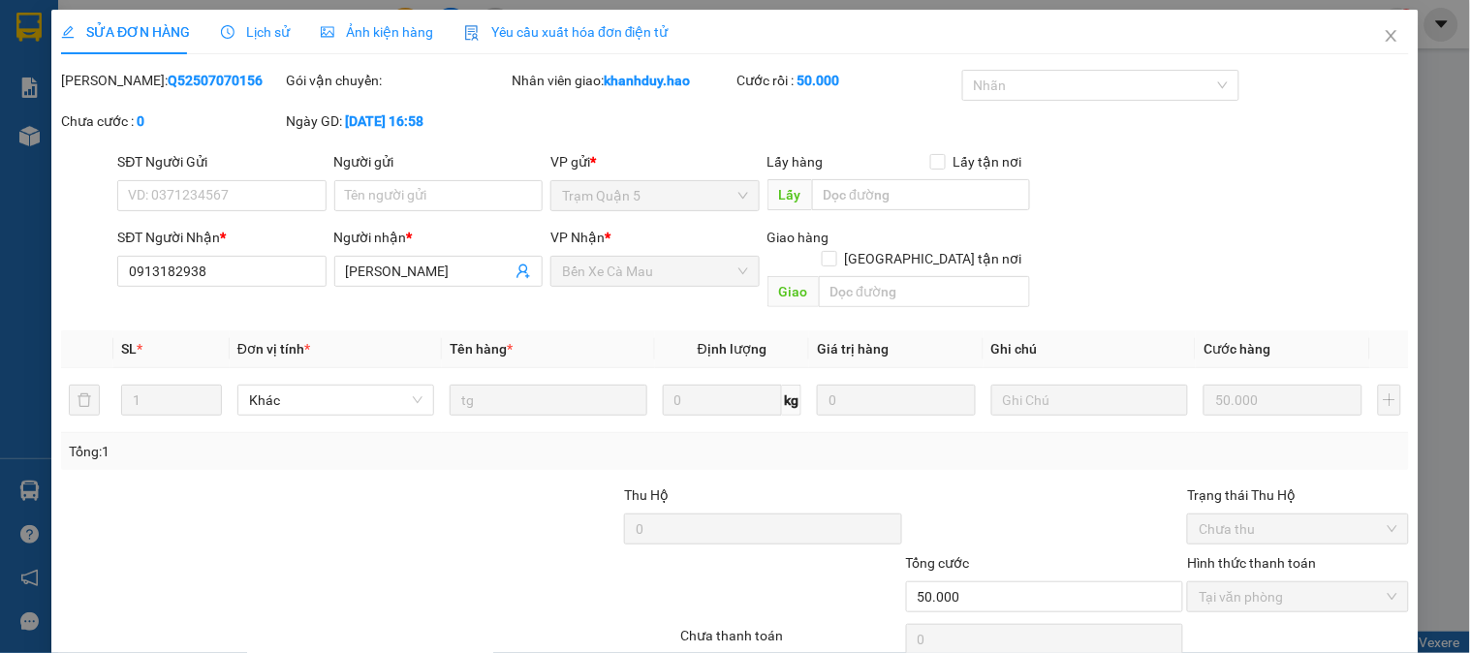
click at [404, 24] on span "Ảnh kiện hàng" at bounding box center [377, 32] width 112 height 16
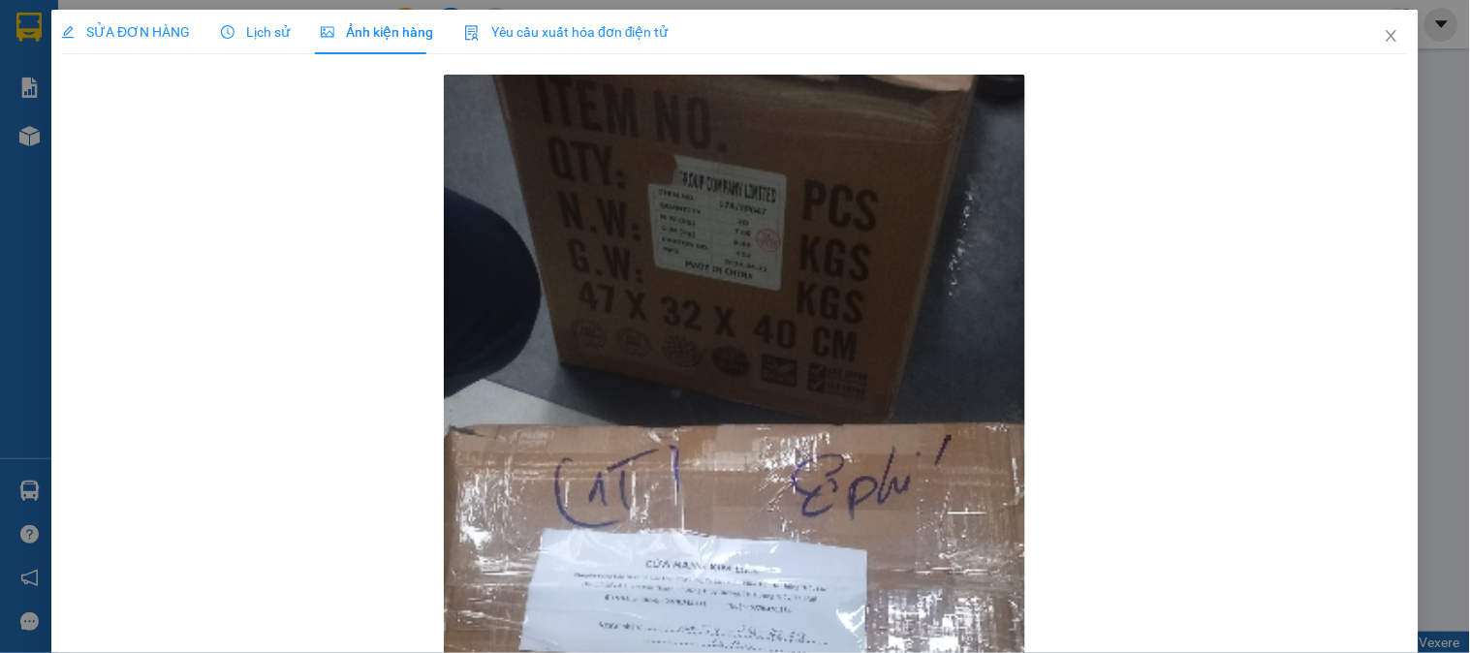
click at [132, 16] on div "SỬA ĐƠN HÀNG" at bounding box center [125, 32] width 129 height 45
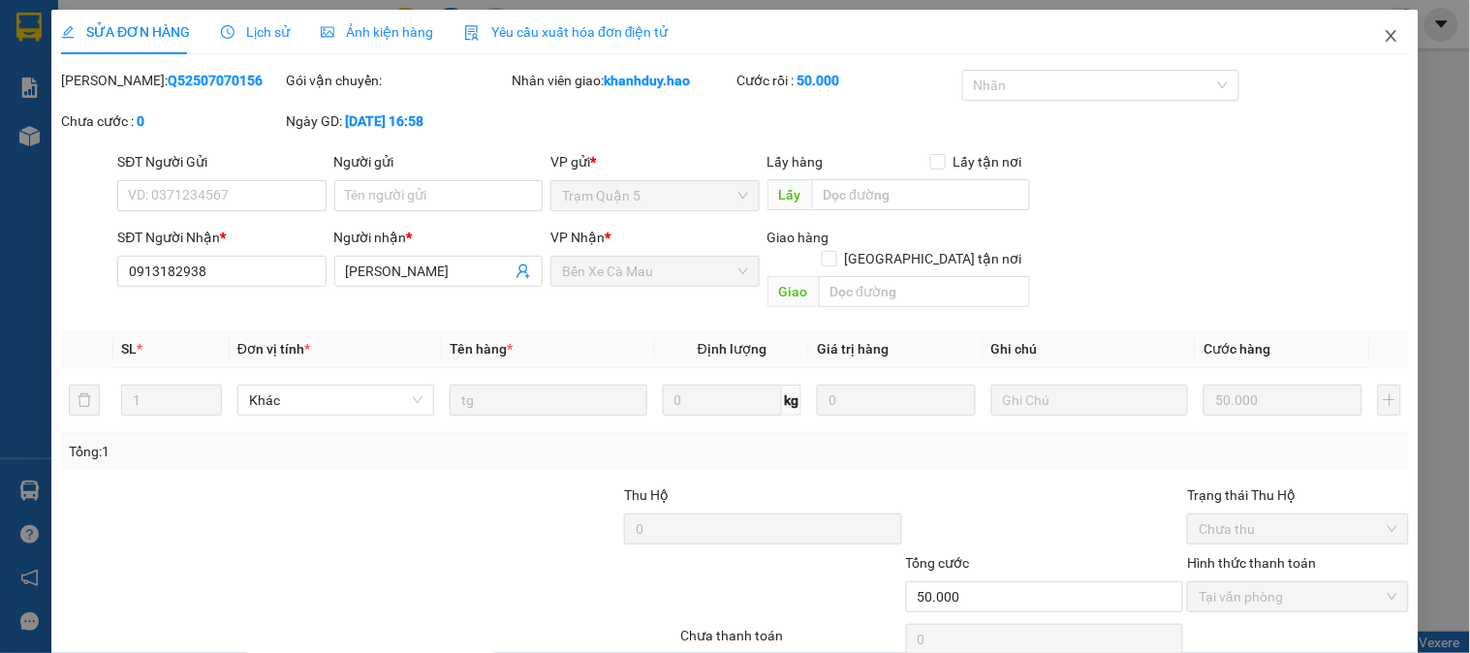
click at [1384, 29] on icon "close" at bounding box center [1392, 36] width 16 height 16
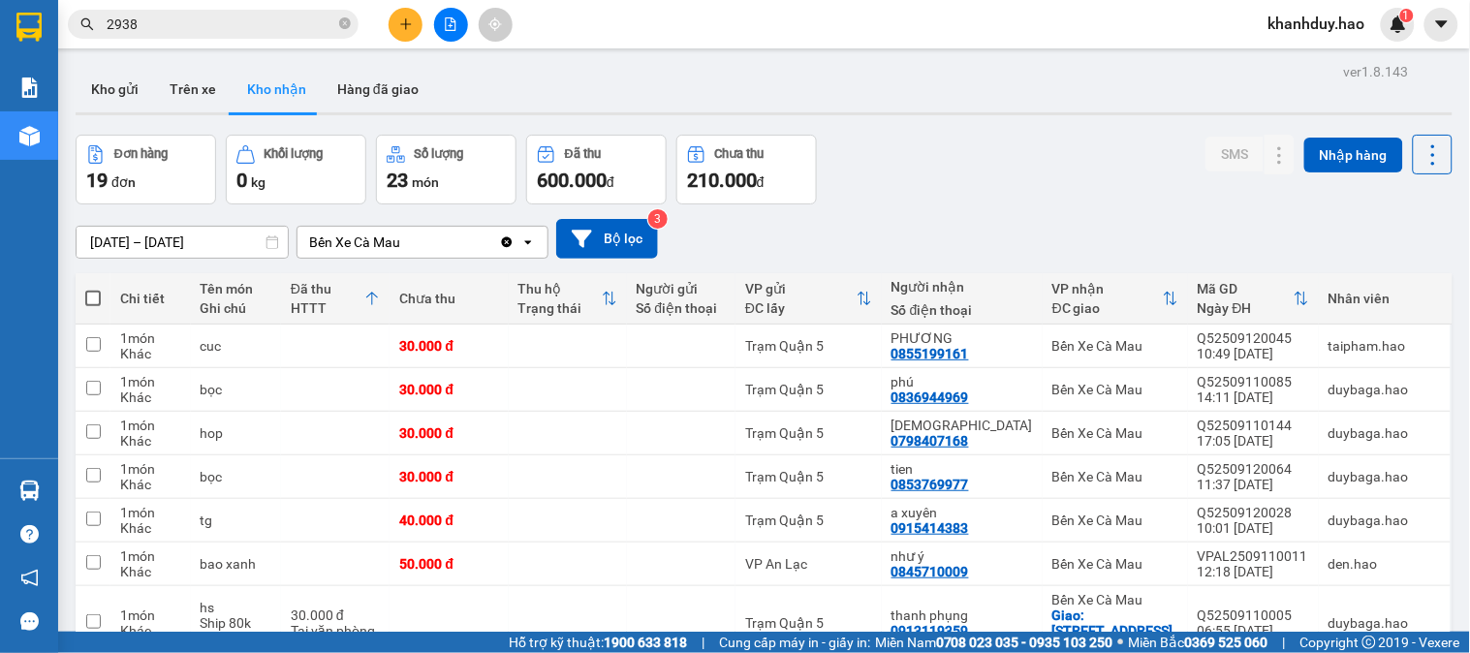
click at [182, 14] on input "2938" at bounding box center [221, 24] width 229 height 21
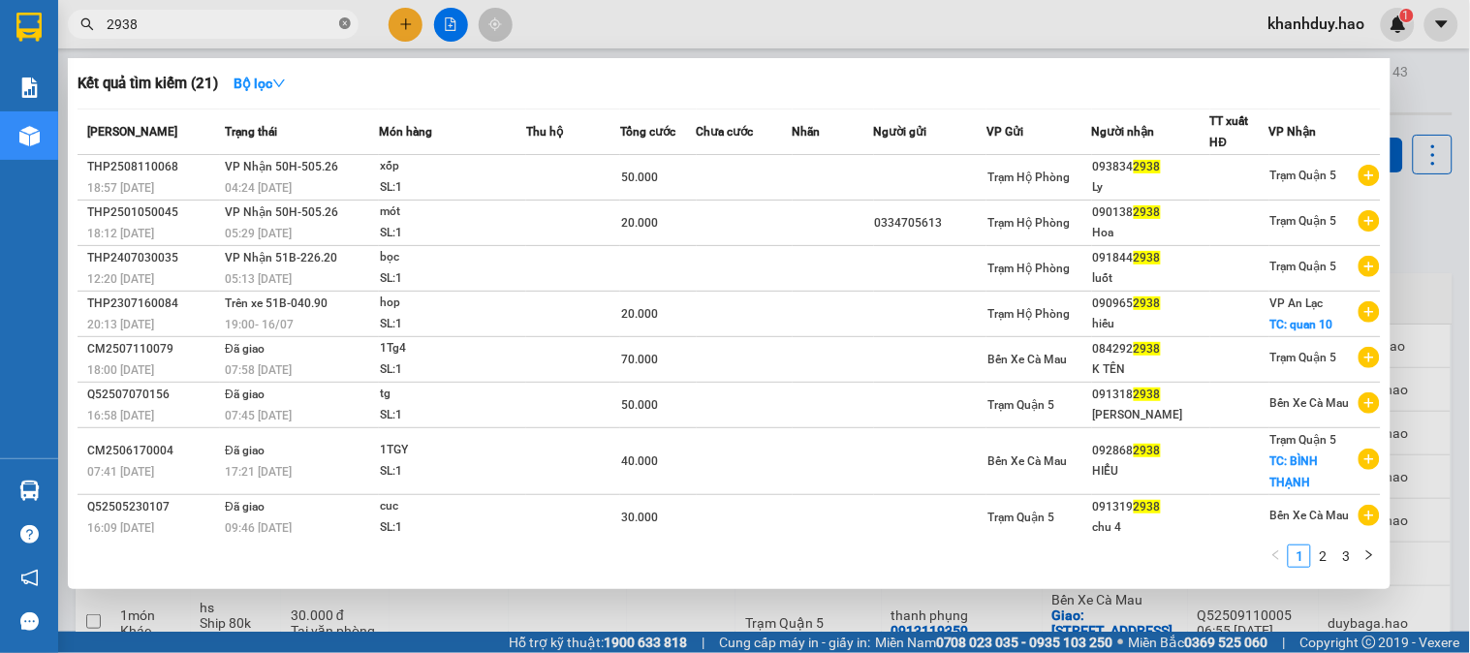
click at [345, 23] on icon "close-circle" at bounding box center [345, 23] width 12 height 12
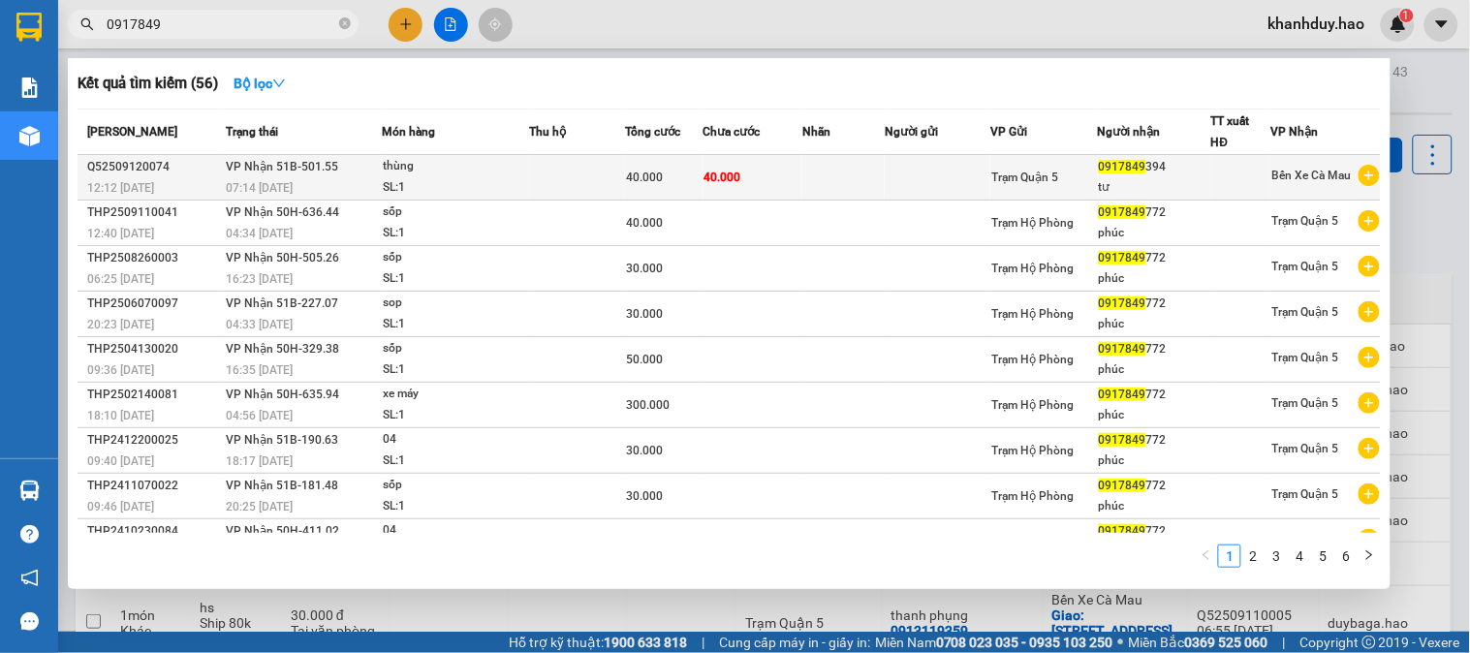
type input "0917849"
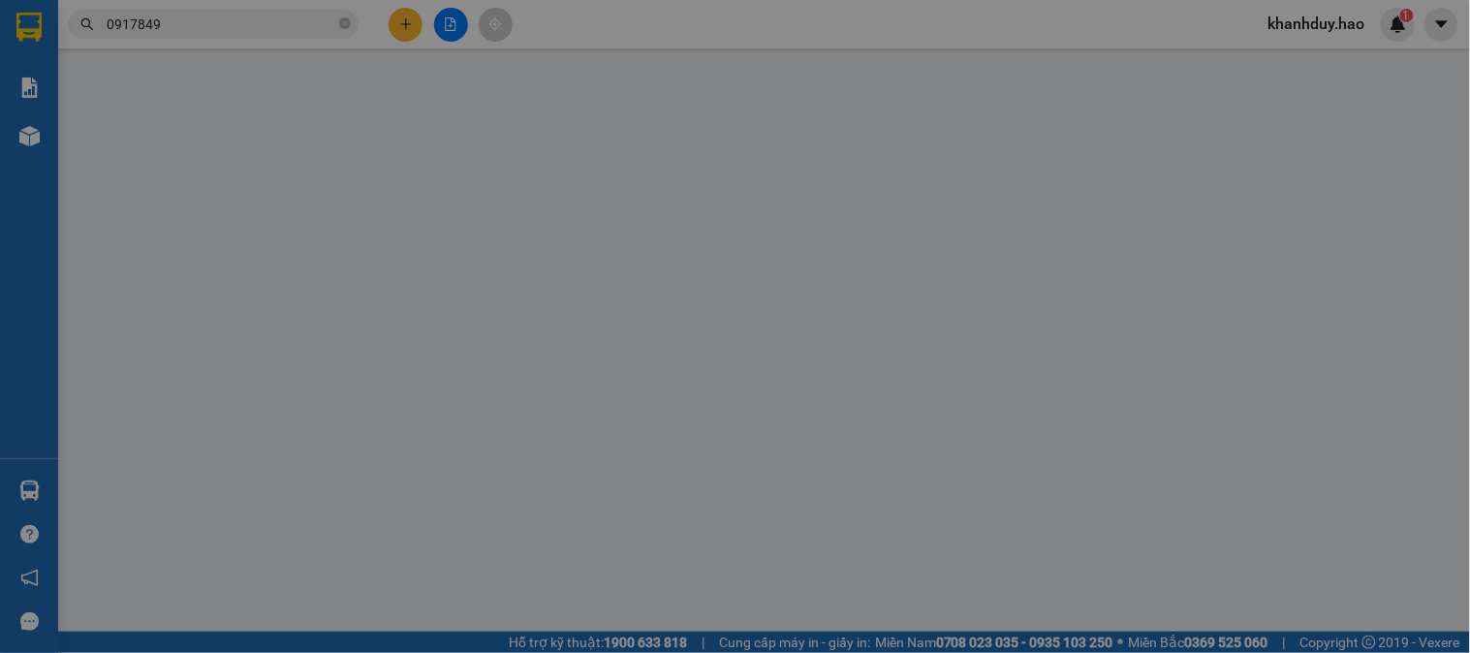
type input "0917849394"
type input "tư"
type input "40.000"
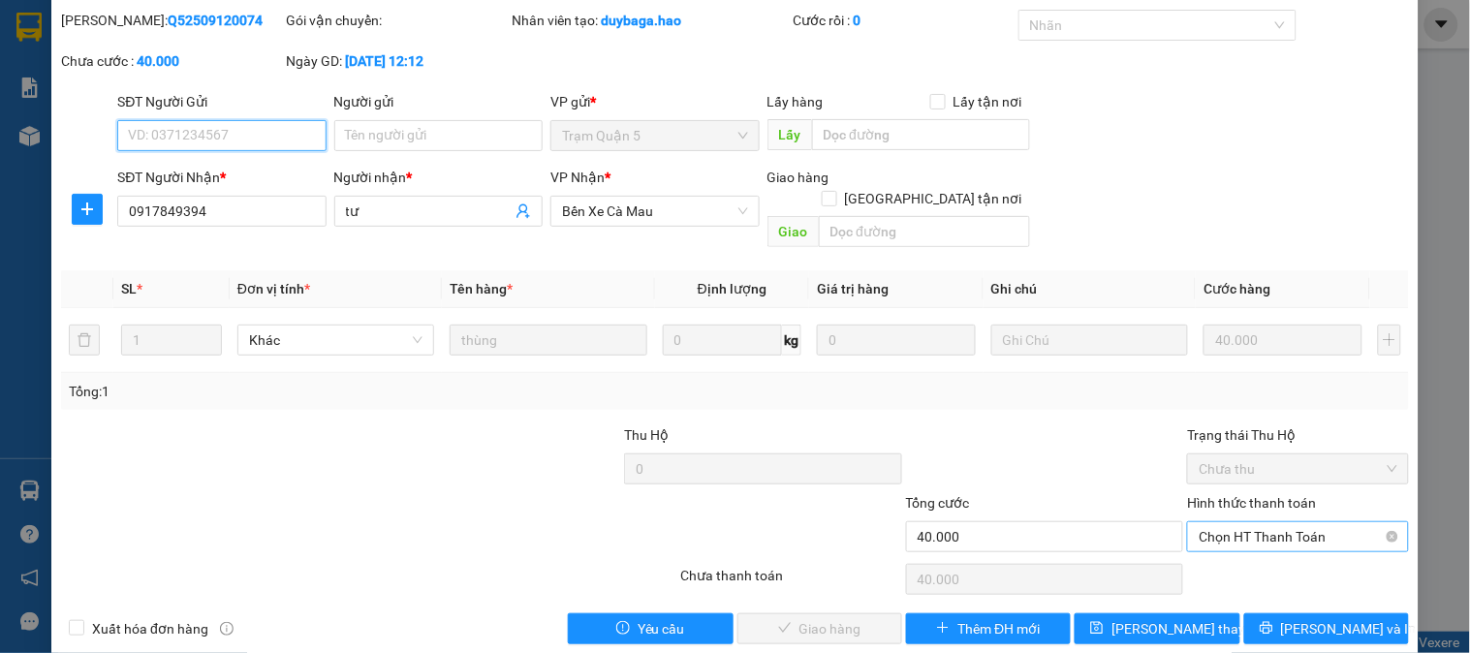
scroll to position [68, 0]
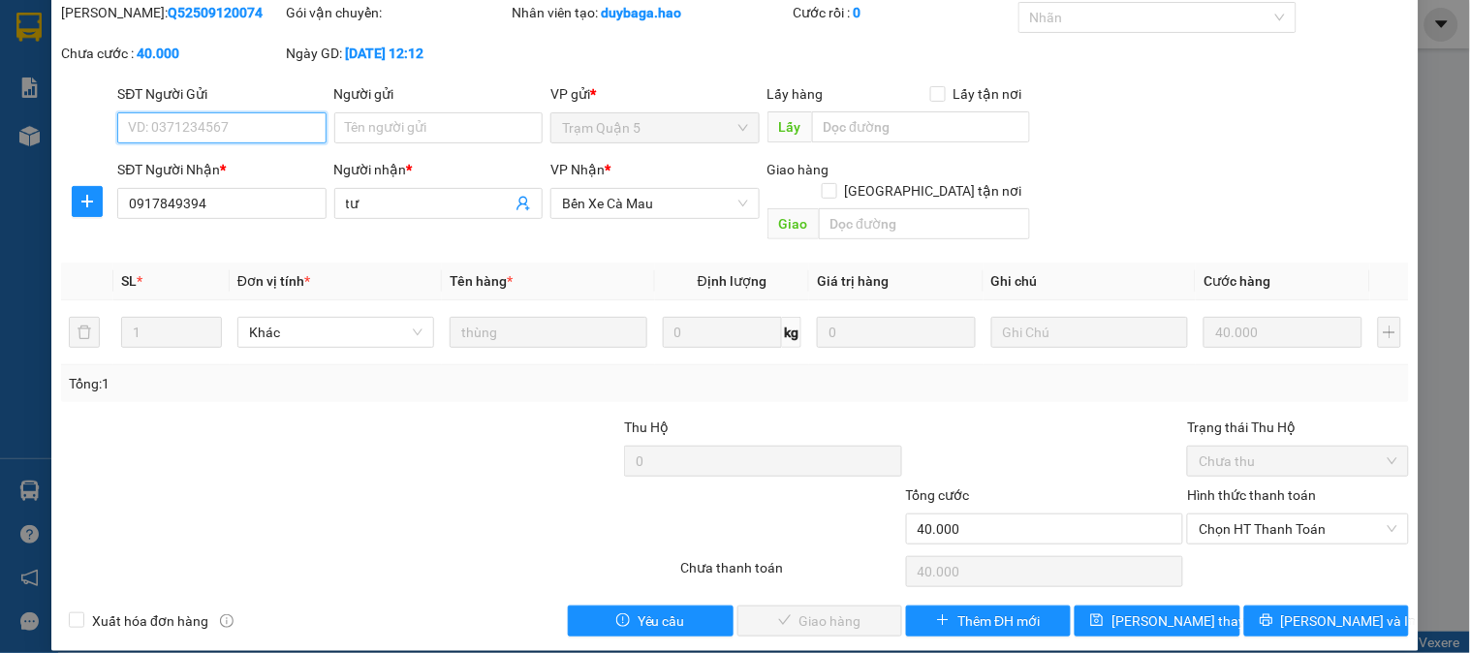
drag, startPoint x: 1233, startPoint y: 507, endPoint x: 1237, endPoint y: 546, distance: 39.9
click at [1236, 530] on div "Total Paid Fee 0 Total UnPaid Fee 40.000 Cash Collection Total Fee Mã ĐH: Q5250…" at bounding box center [735, 319] width 1348 height 635
drag, startPoint x: 1237, startPoint y: 546, endPoint x: 1221, endPoint y: 553, distance: 17.8
click at [1237, 552] on div "Chọn HT Thanh Toán" at bounding box center [1297, 571] width 225 height 39
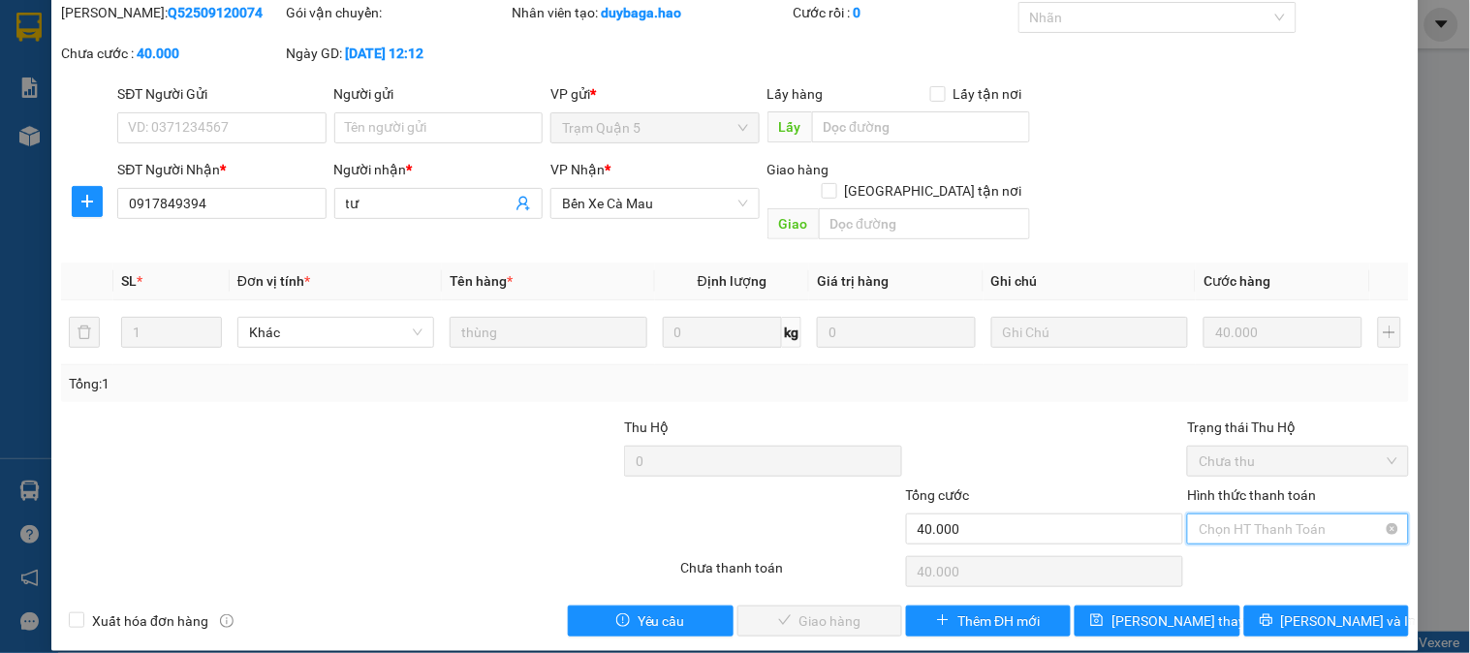
click at [1253, 521] on input "Hình thức thanh toán" at bounding box center [1291, 528] width 184 height 29
click at [1243, 539] on div "Tại văn phòng" at bounding box center [1286, 546] width 196 height 21
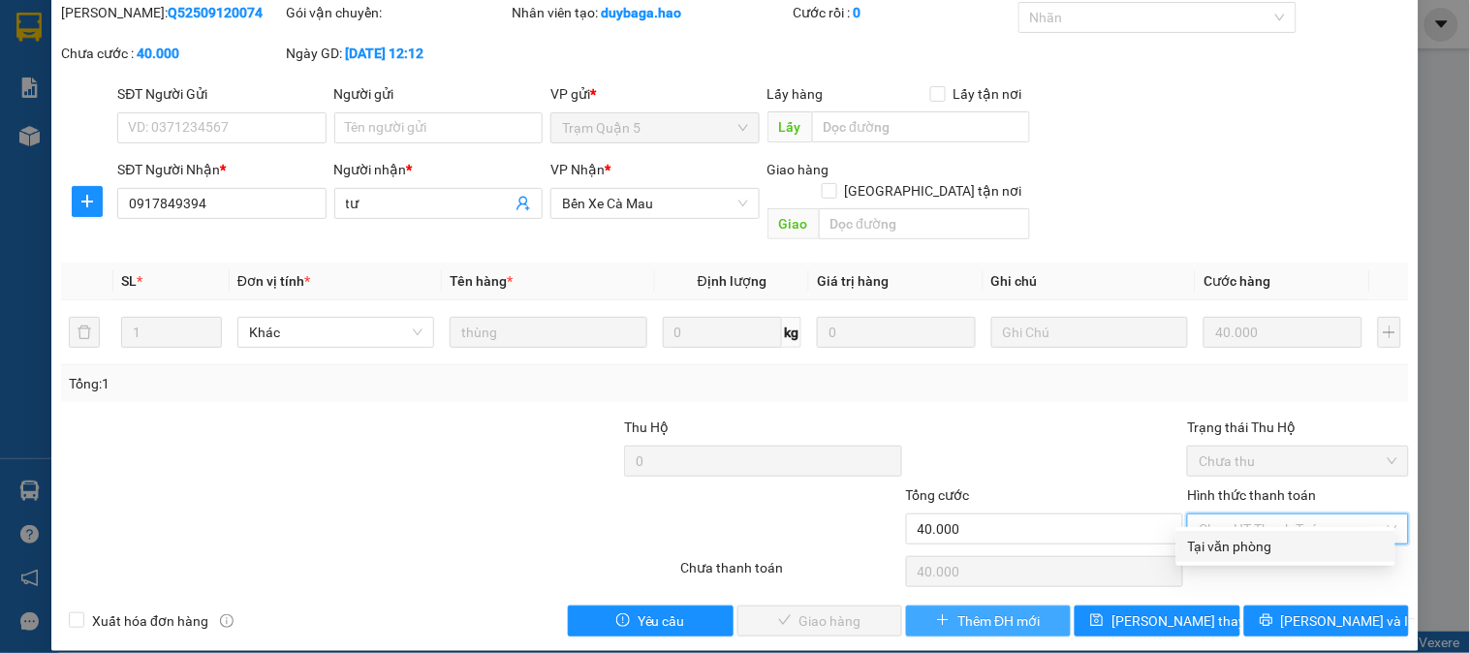
type input "0"
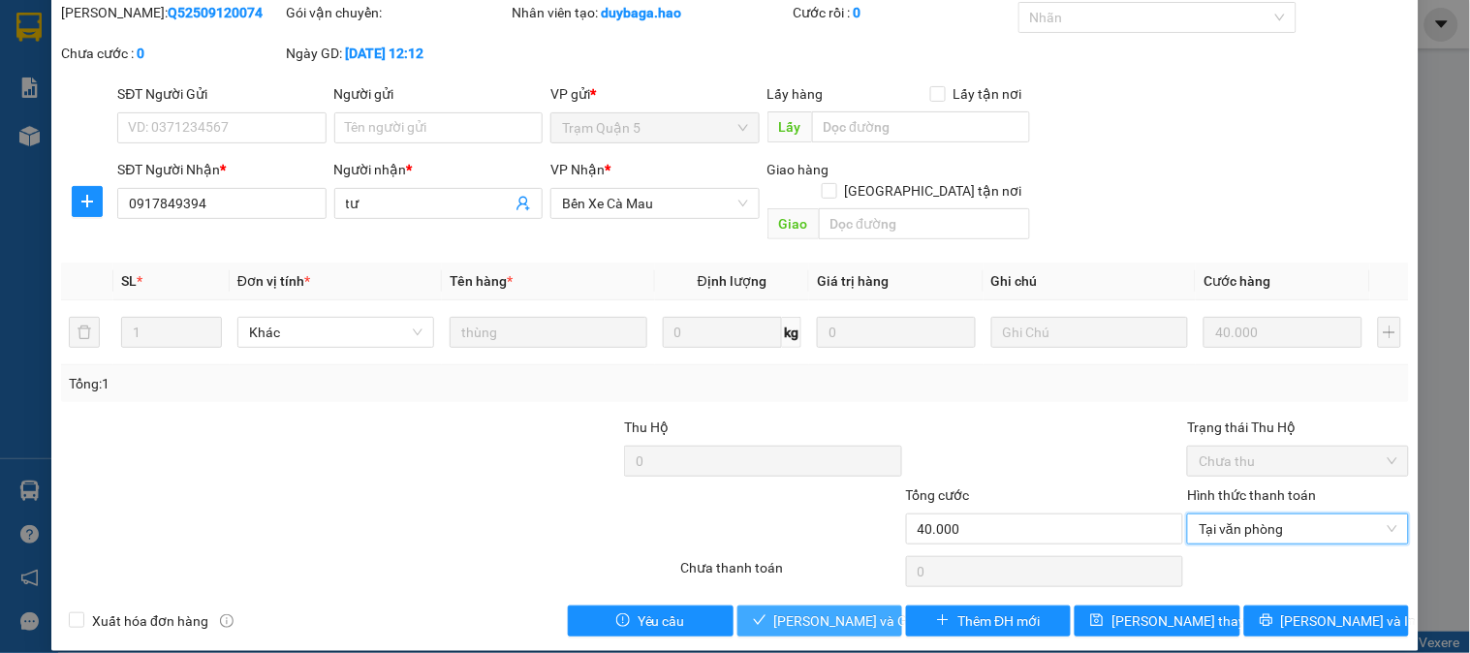
click at [858, 610] on span "[PERSON_NAME] và Giao hàng" at bounding box center [867, 620] width 186 height 21
